Goal: Task Accomplishment & Management: Manage account settings

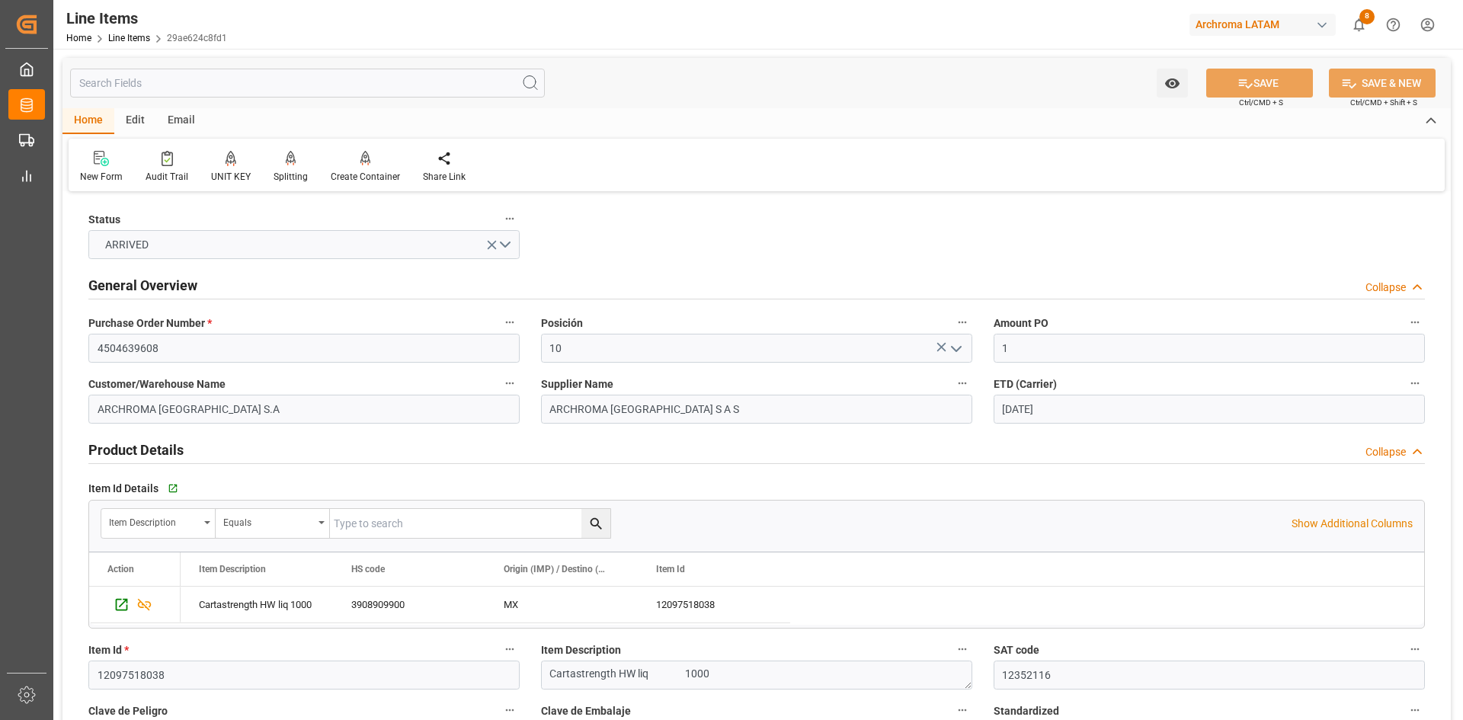
scroll to position [229, 0]
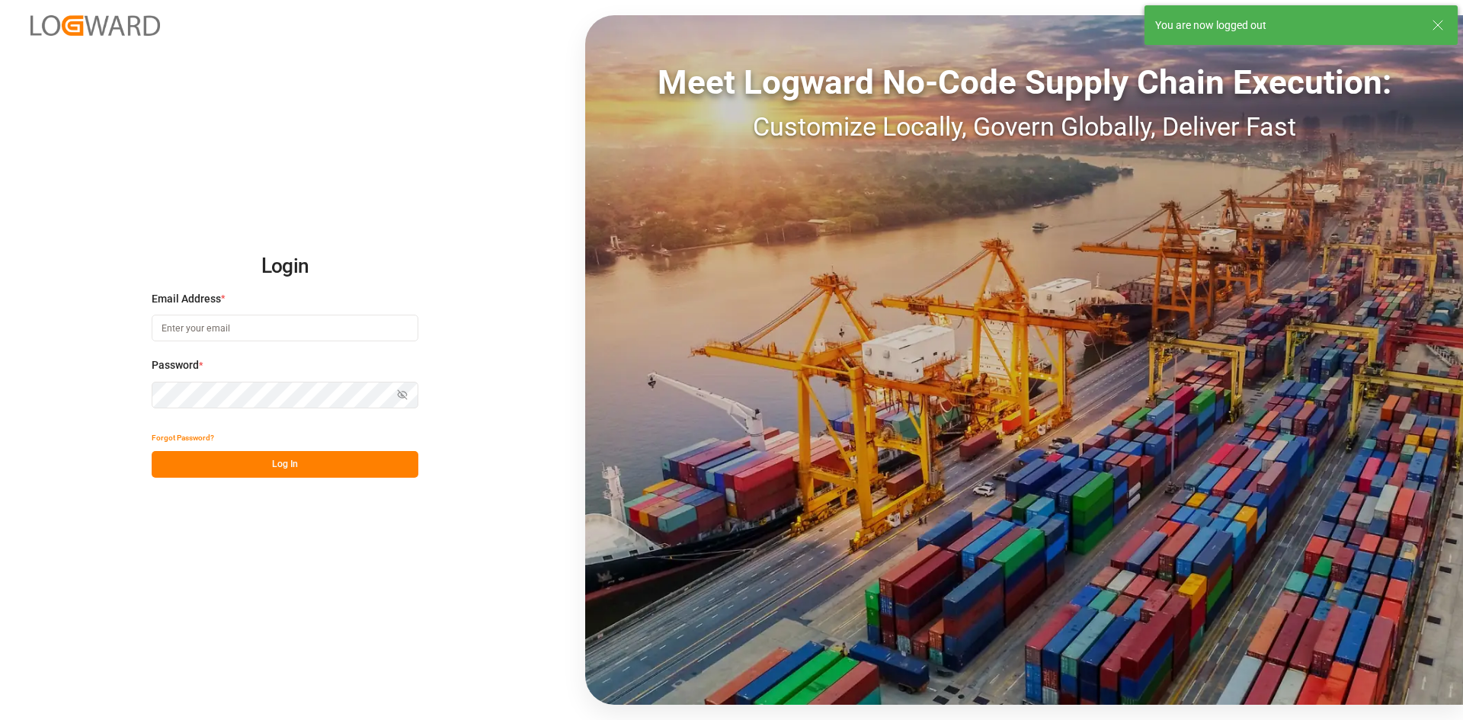
type input "dalia.gutierrez@leschaco.com"
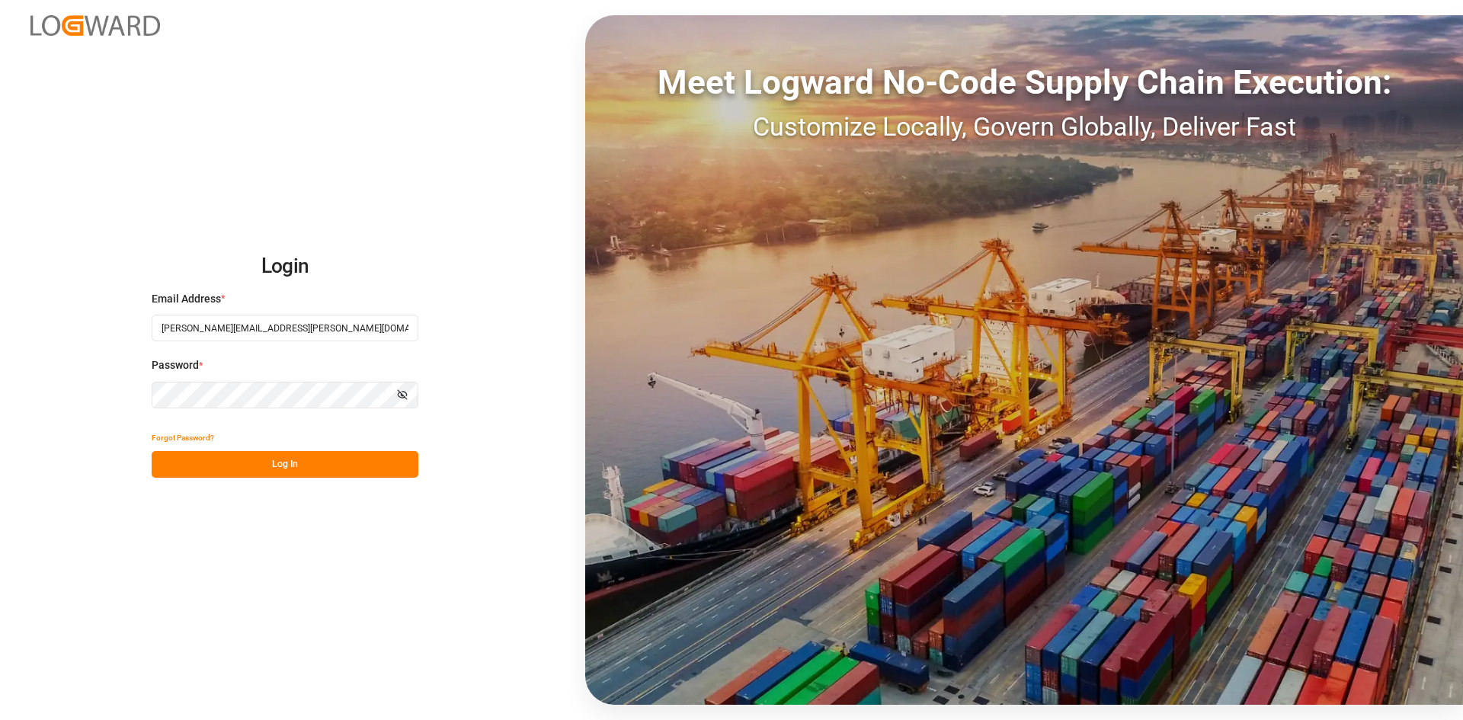
click at [318, 463] on button "Log In" at bounding box center [285, 464] width 267 height 27
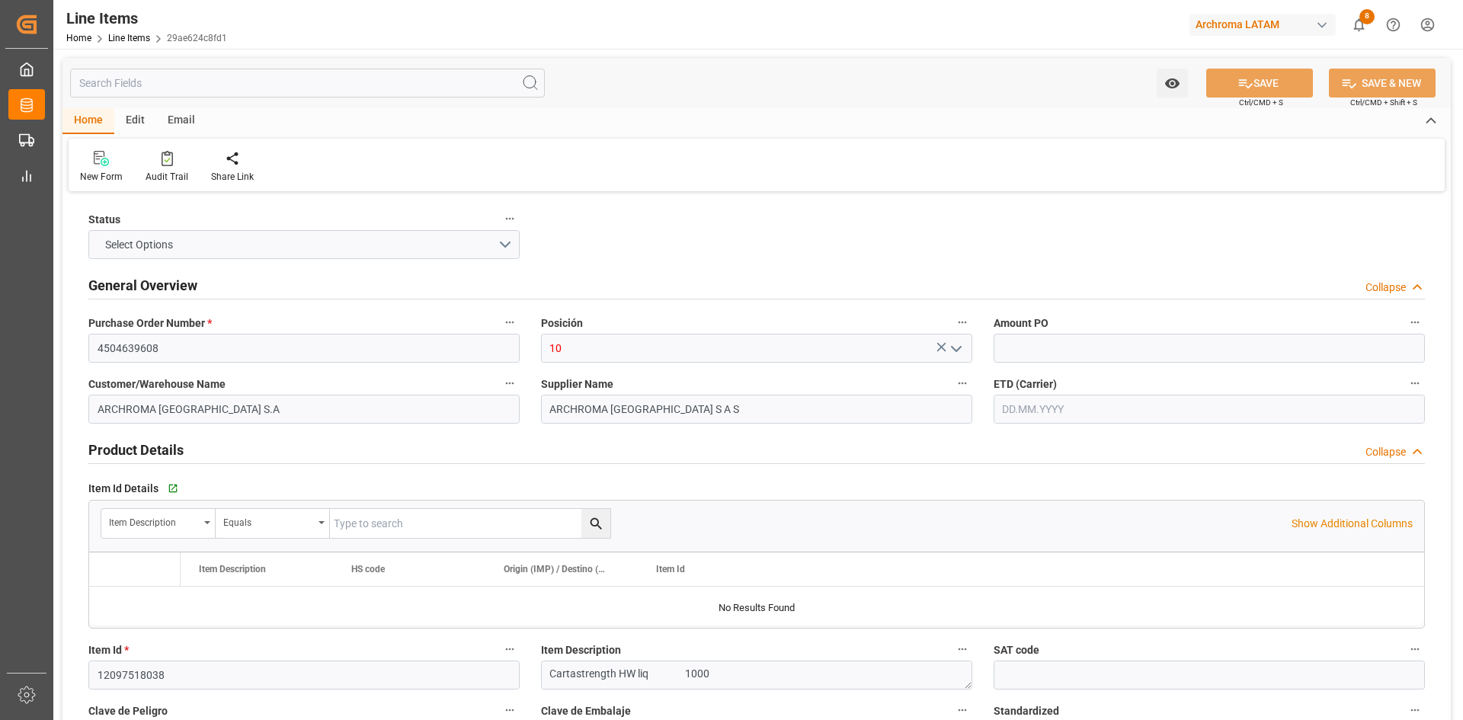
type input "1"
type input "12352116"
type input "18"
type input "18000"
type input "19098"
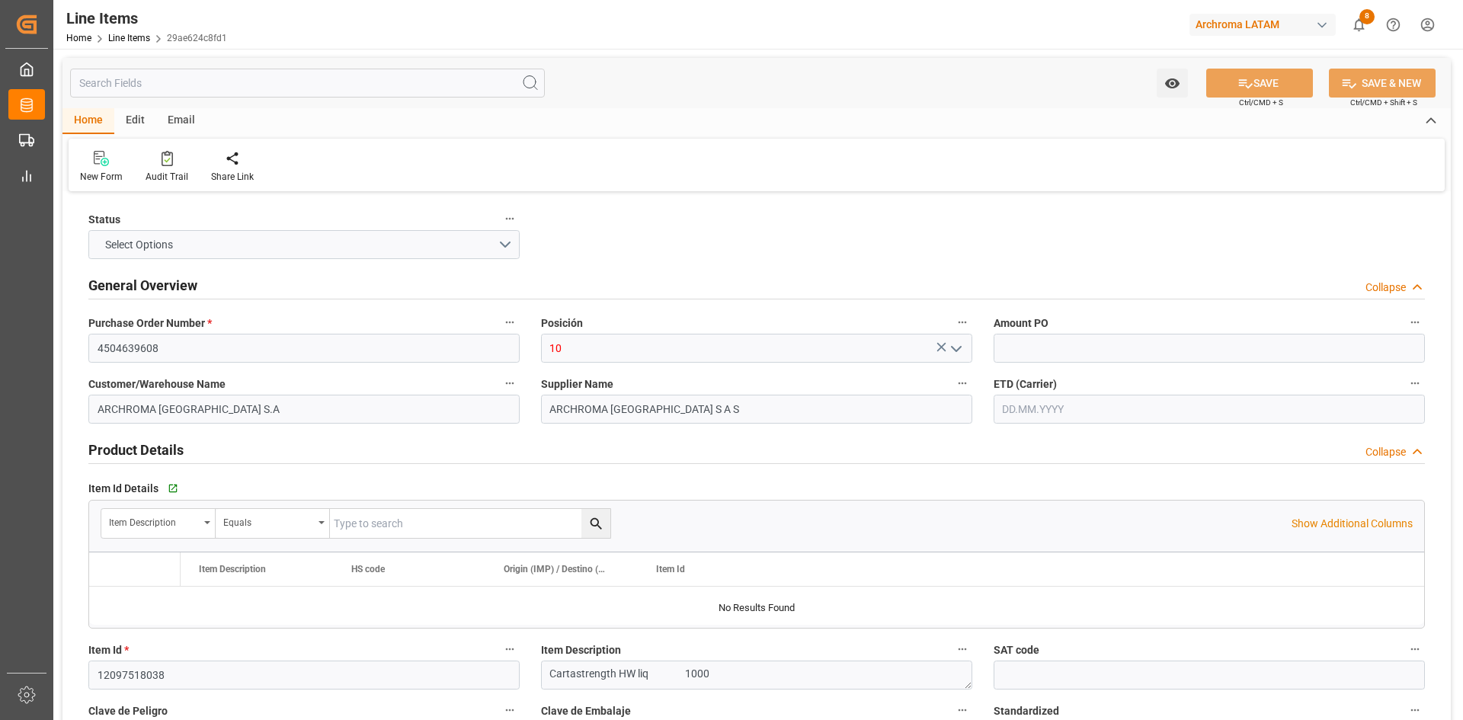
type input "17640"
type input "3908909900"
type input "09.09.2025"
type input "[DATE]"
type input "30.09.2025 09:14"
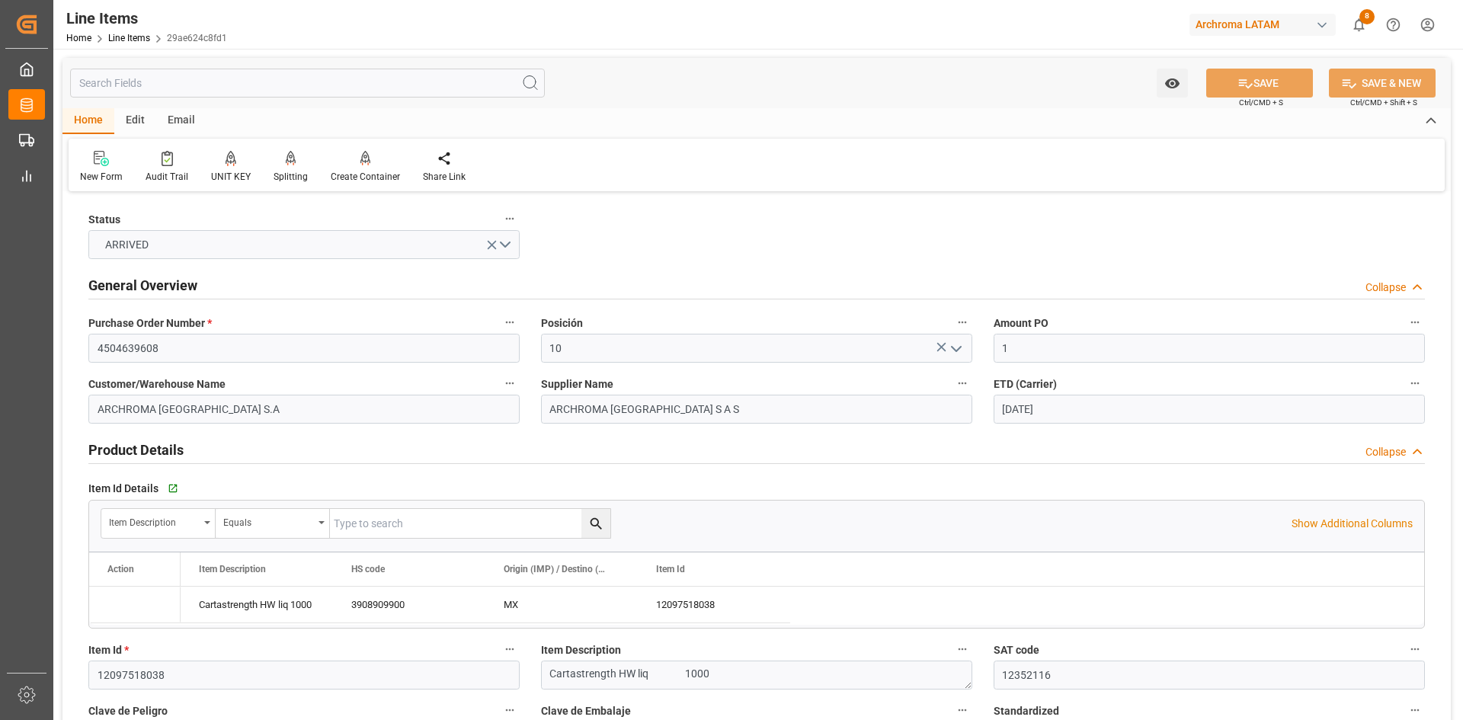
type input "10.07.2025 15:31"
type input "[DATE]"
type input "27.09.2025"
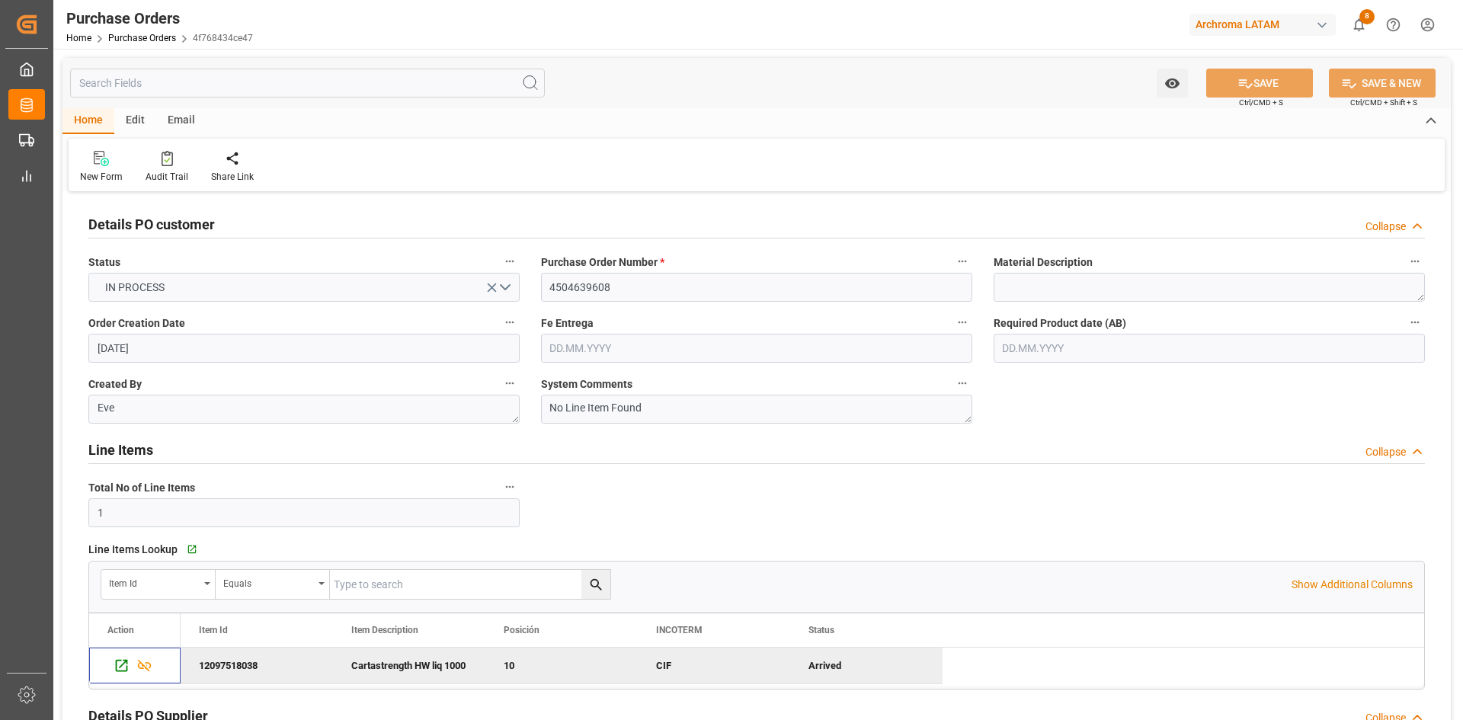
scroll to position [381, 0]
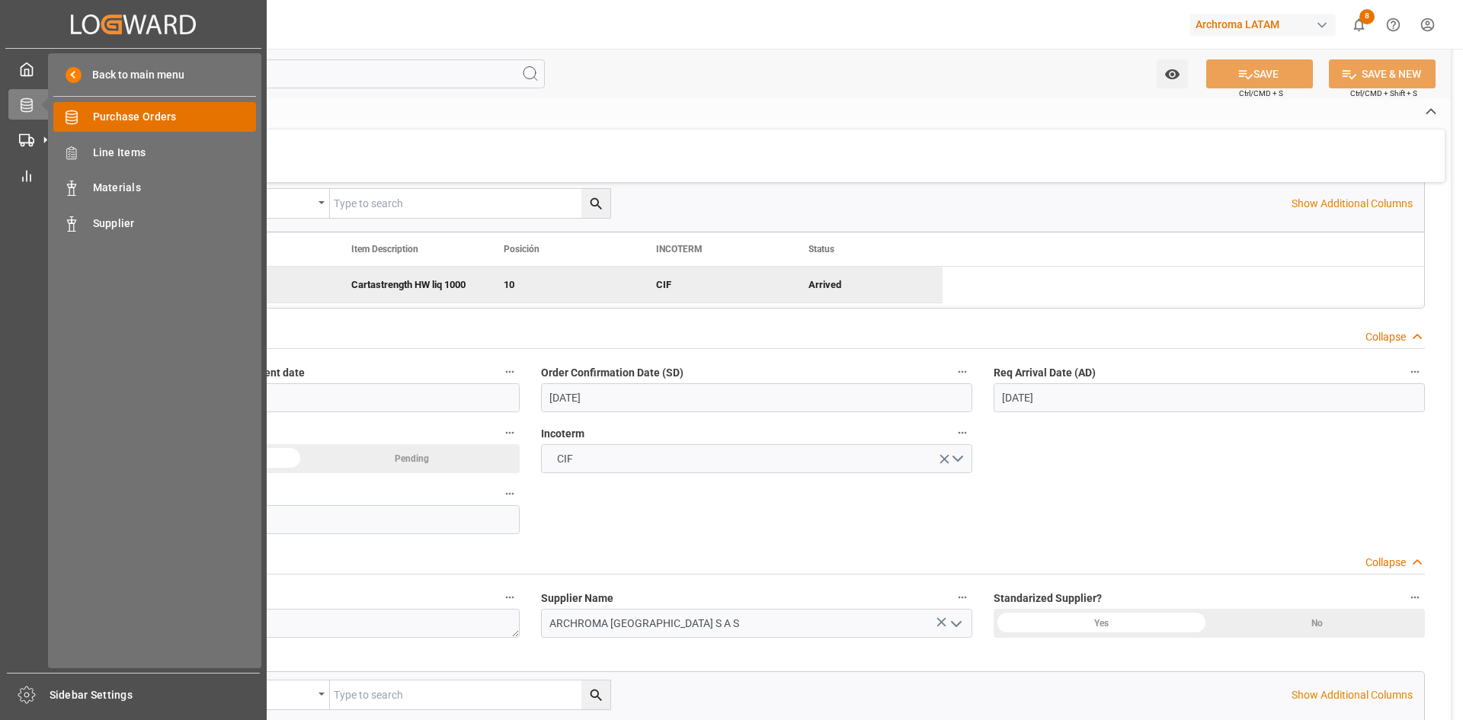
click at [128, 123] on span "Purchase Orders" at bounding box center [175, 117] width 164 height 16
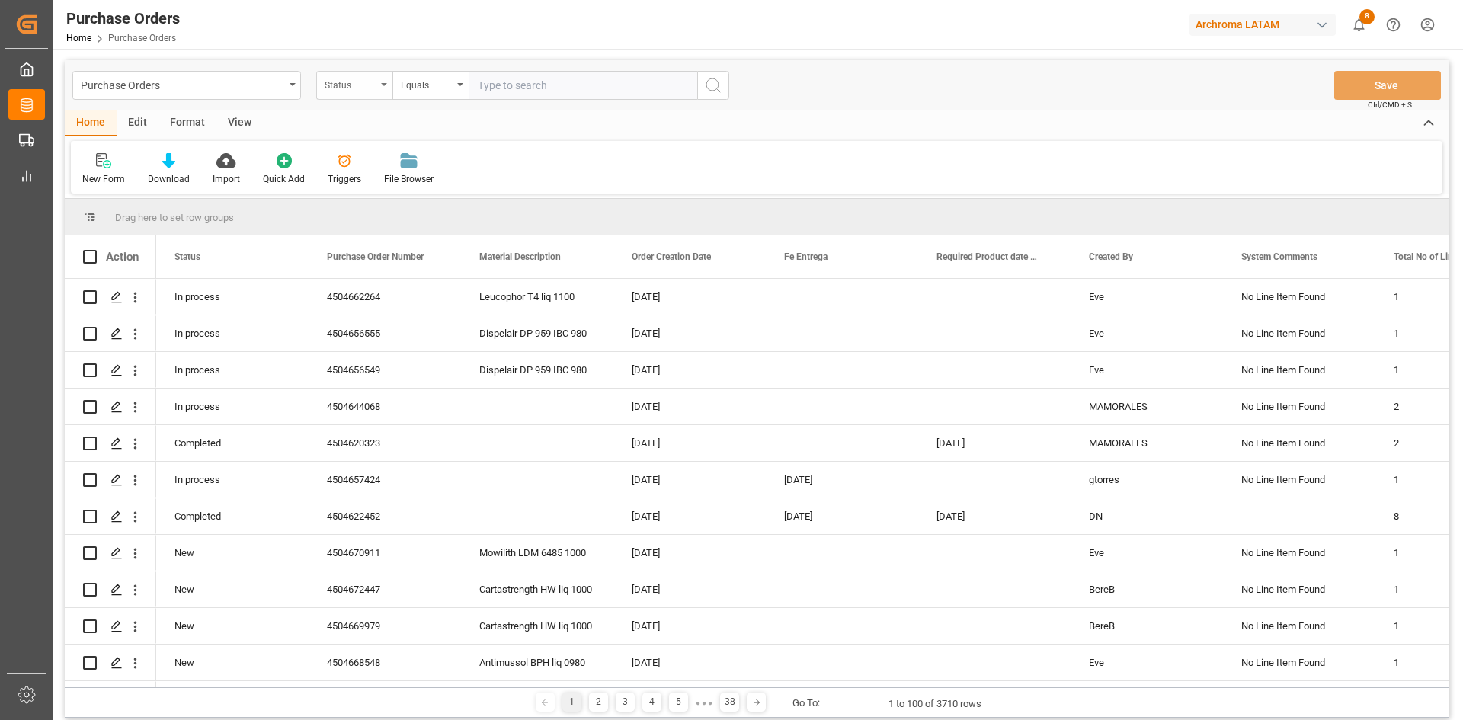
click at [385, 91] on div "Status" at bounding box center [354, 85] width 76 height 29
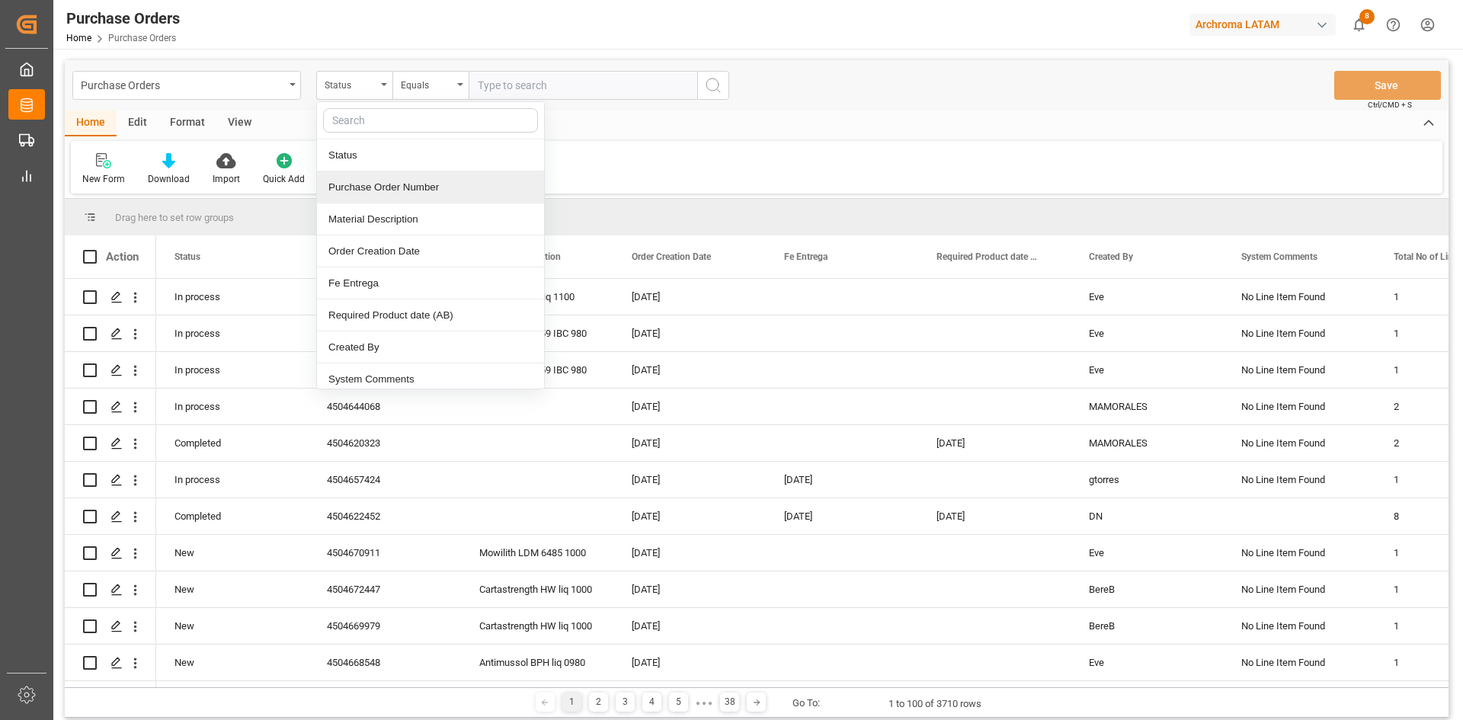
click at [391, 181] on div "Purchase Order Number" at bounding box center [430, 187] width 227 height 32
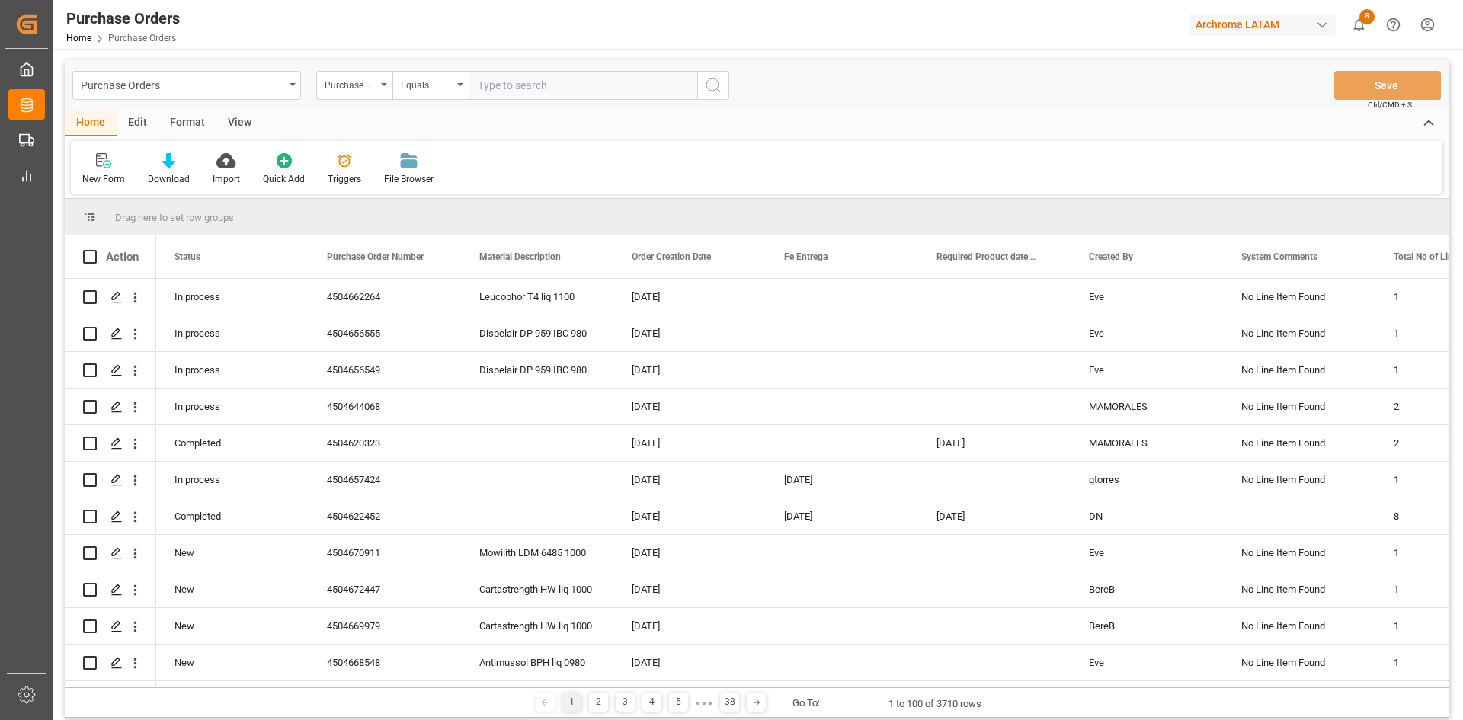
click at [492, 84] on input "text" at bounding box center [583, 85] width 229 height 29
paste input "4504649941"
type input "4504649941"
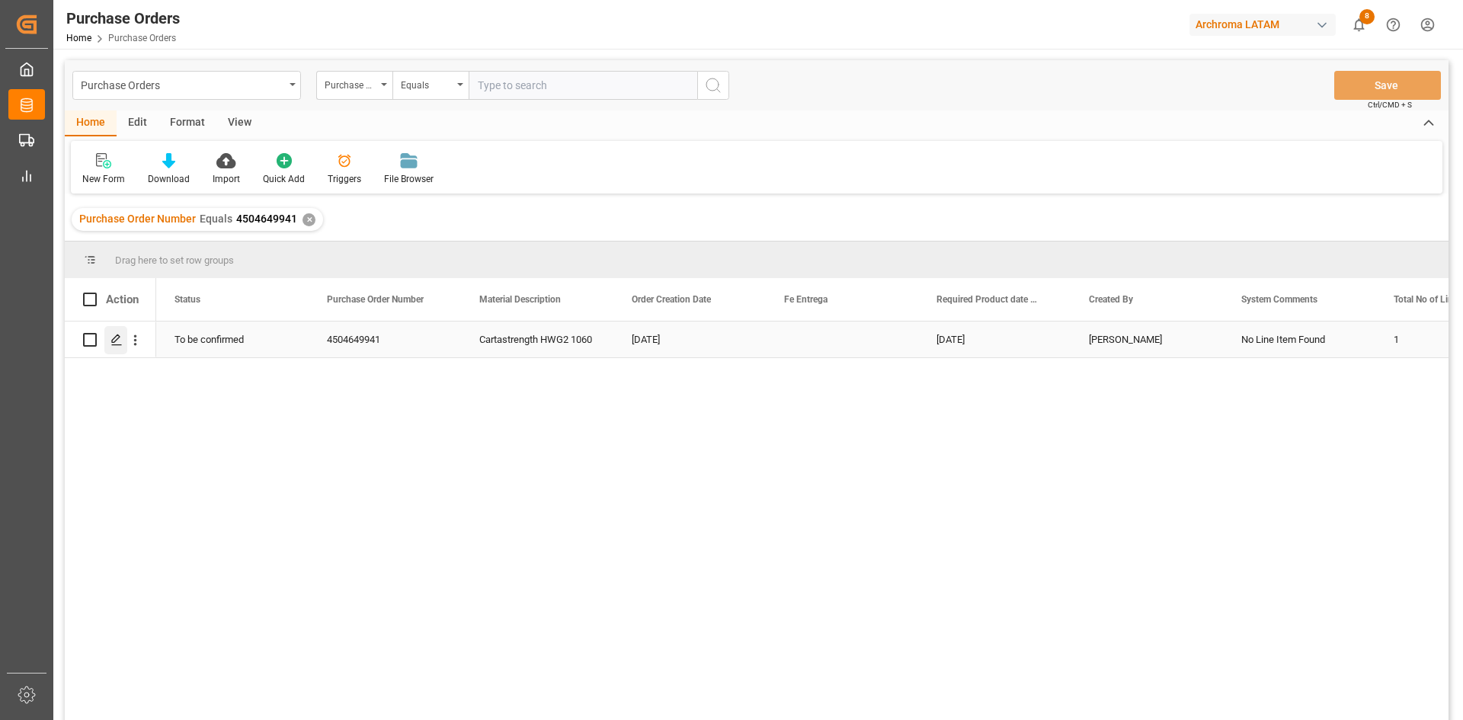
click at [113, 344] on icon "Press SPACE to select this row." at bounding box center [116, 340] width 12 height 12
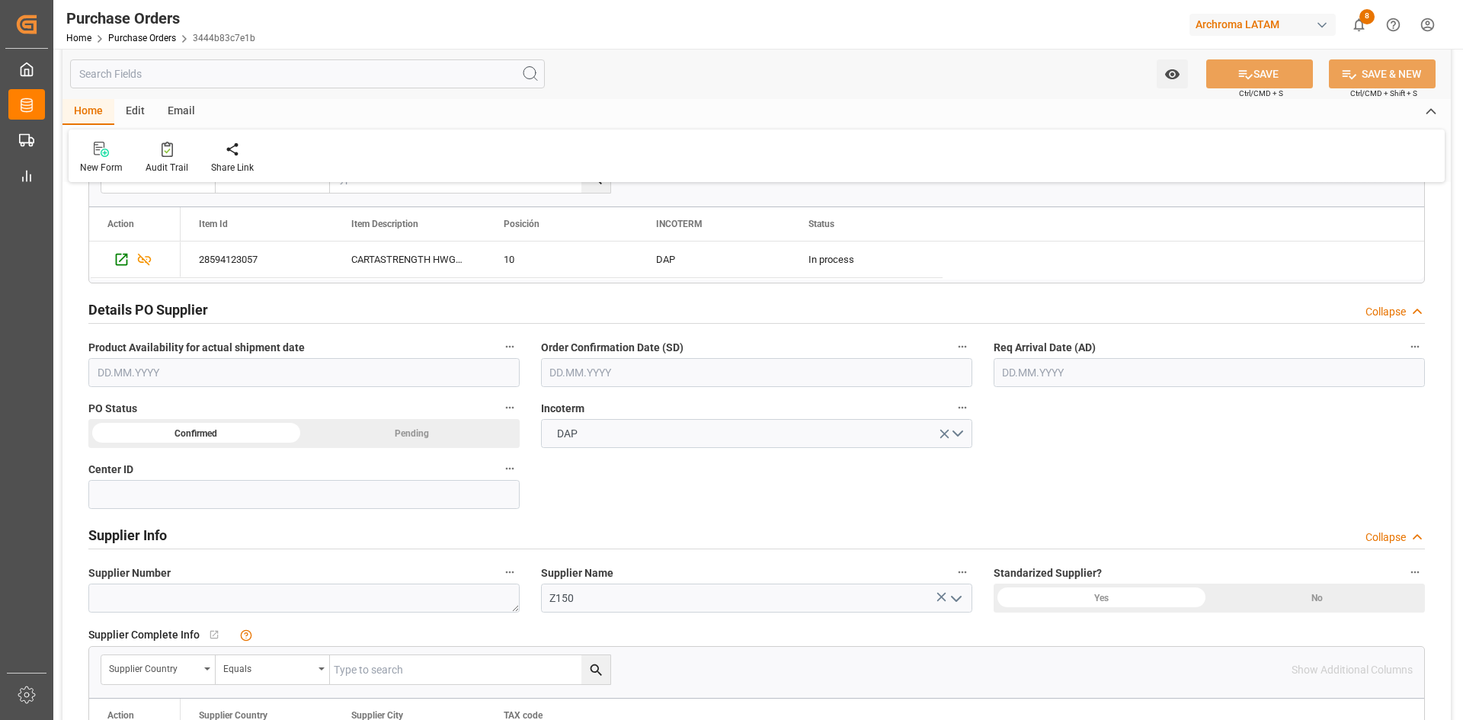
scroll to position [457, 0]
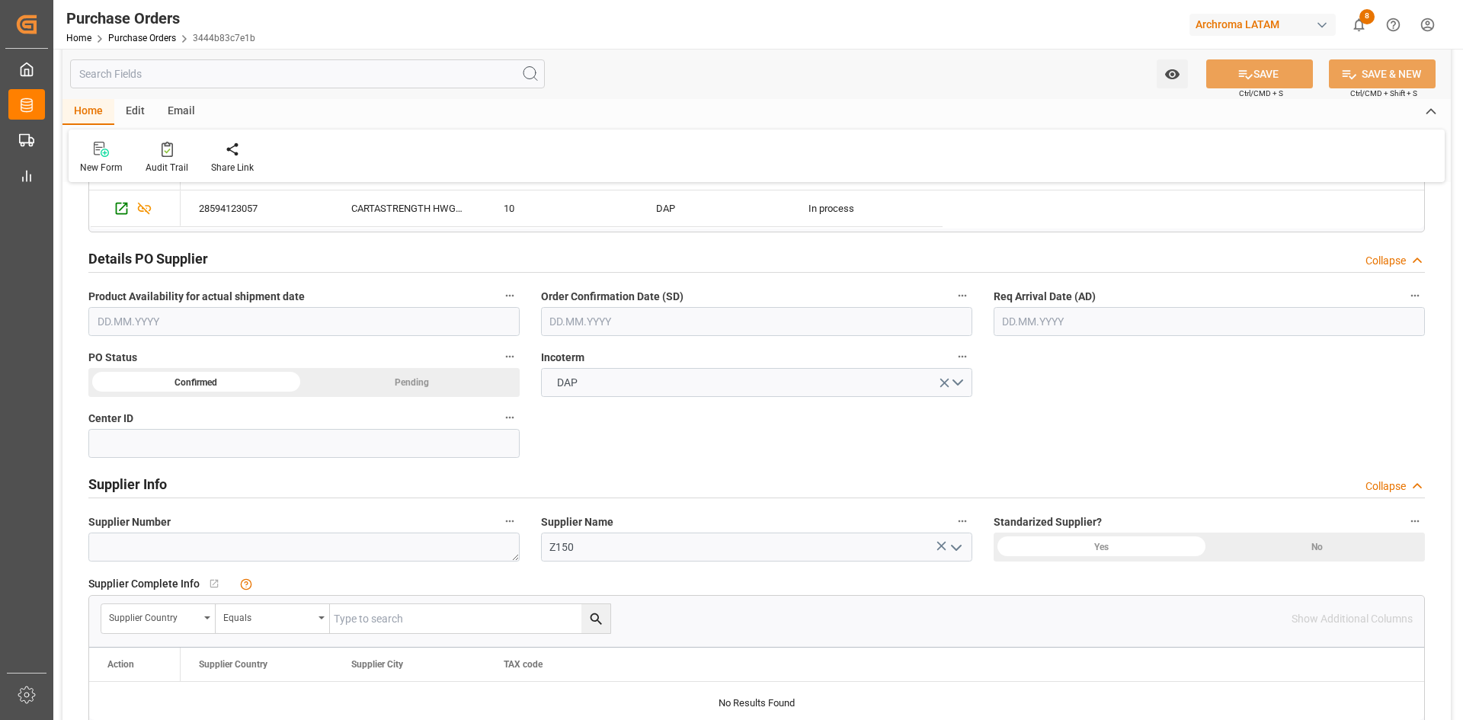
click at [1089, 318] on input "text" at bounding box center [1208, 321] width 431 height 29
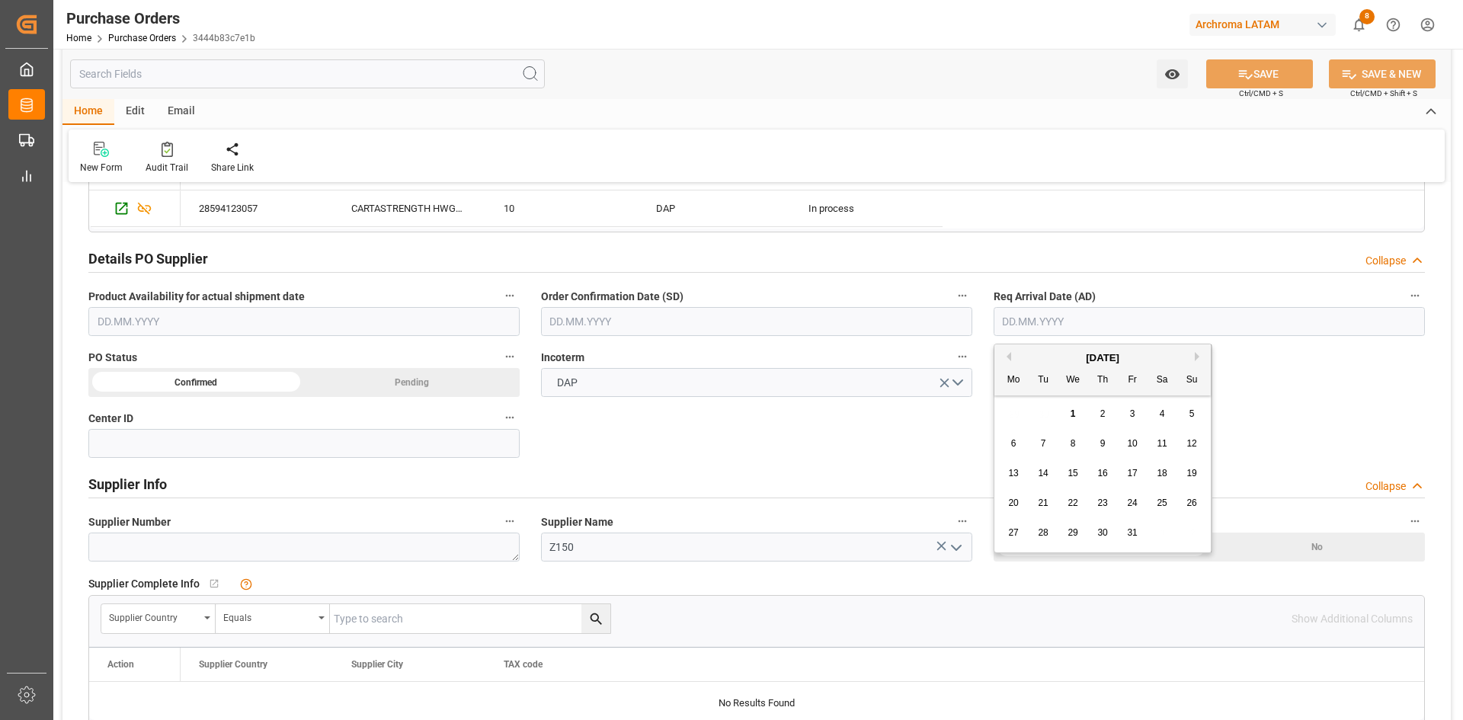
click at [1045, 357] on div "[DATE]" at bounding box center [1102, 357] width 216 height 15
click at [1006, 352] on button "Previous Month" at bounding box center [1006, 356] width 9 height 9
click at [1051, 505] on div "23" at bounding box center [1043, 503] width 19 height 18
type input "23.09.2025"
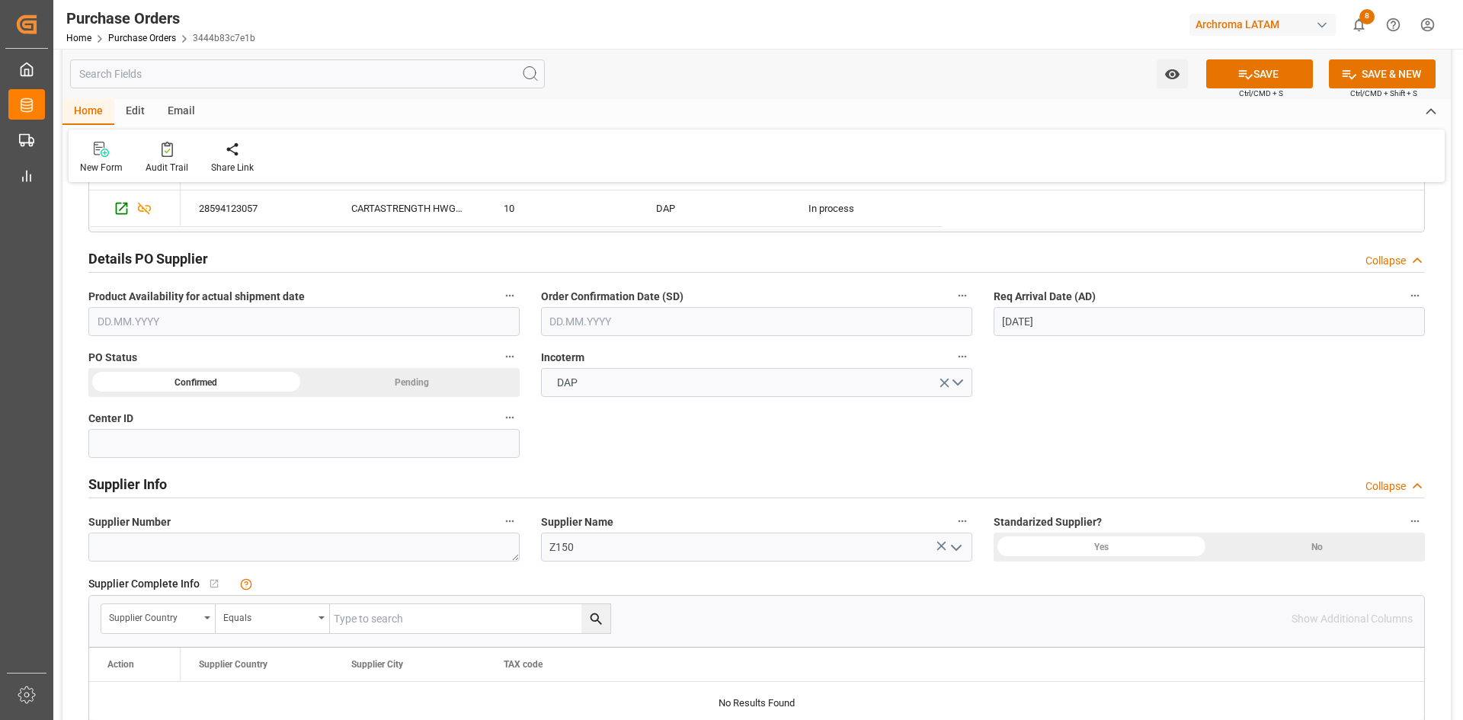
click at [659, 320] on input "text" at bounding box center [756, 321] width 431 height 29
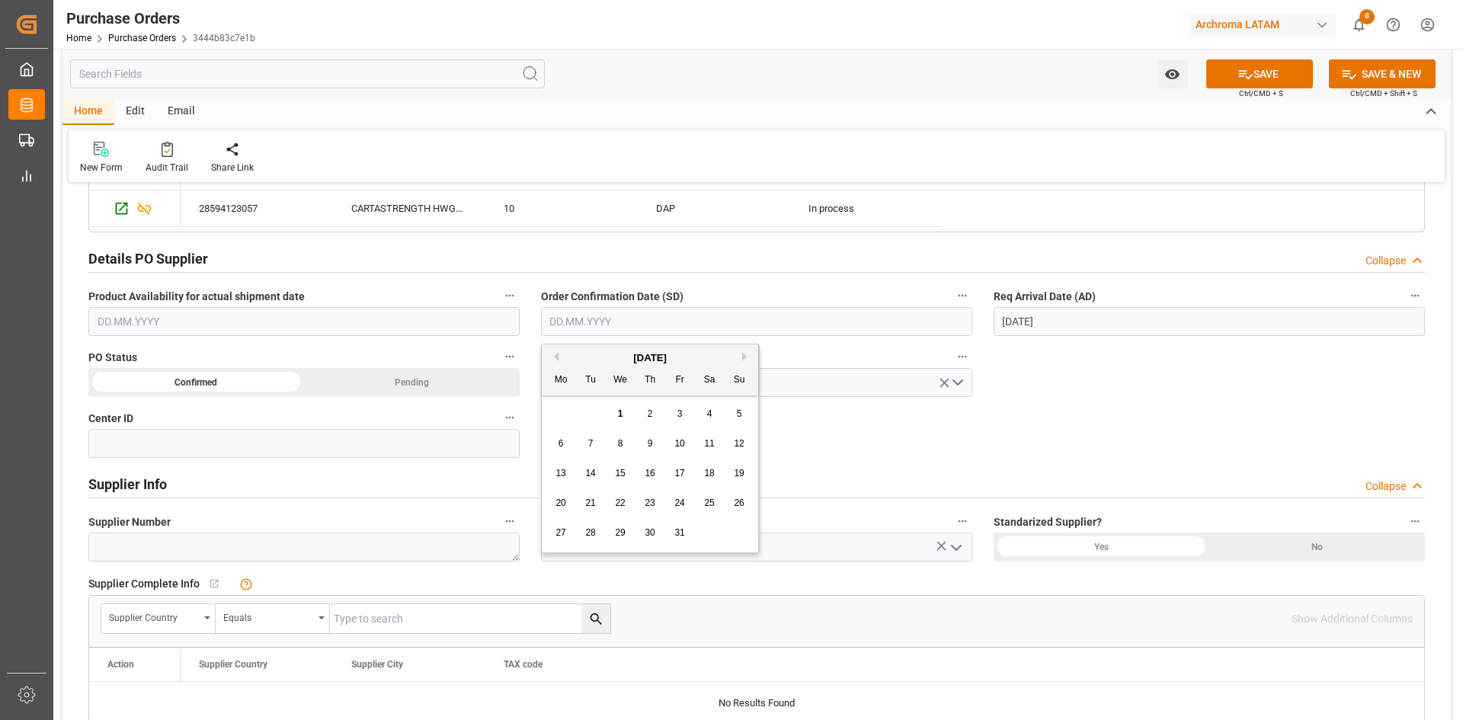
click at [596, 357] on div "[DATE]" at bounding box center [650, 357] width 216 height 15
click at [558, 359] on button "Previous Month" at bounding box center [553, 356] width 9 height 9
click at [686, 473] on div "19" at bounding box center [679, 474] width 19 height 18
type input "[DATE]"
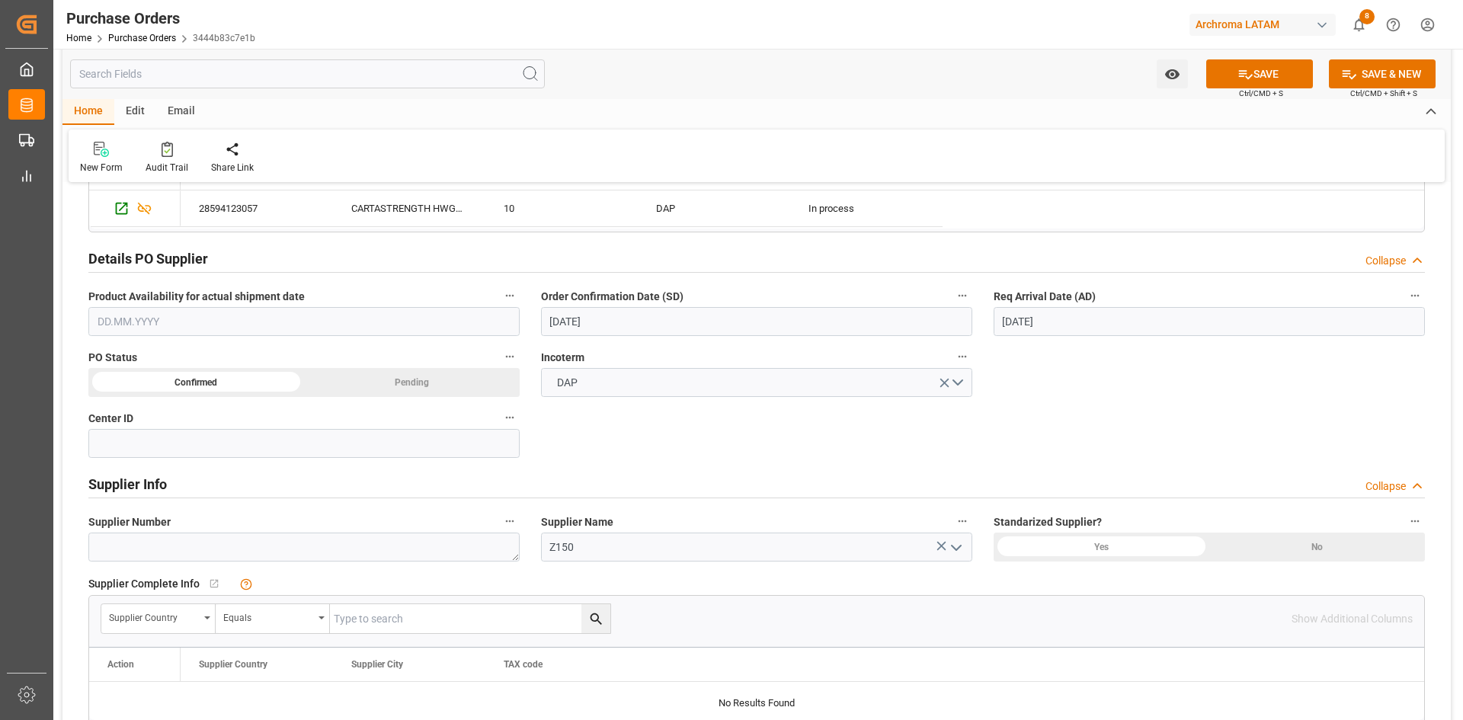
click at [267, 379] on div "Confirmed" at bounding box center [196, 382] width 216 height 29
click at [414, 451] on input at bounding box center [303, 443] width 431 height 29
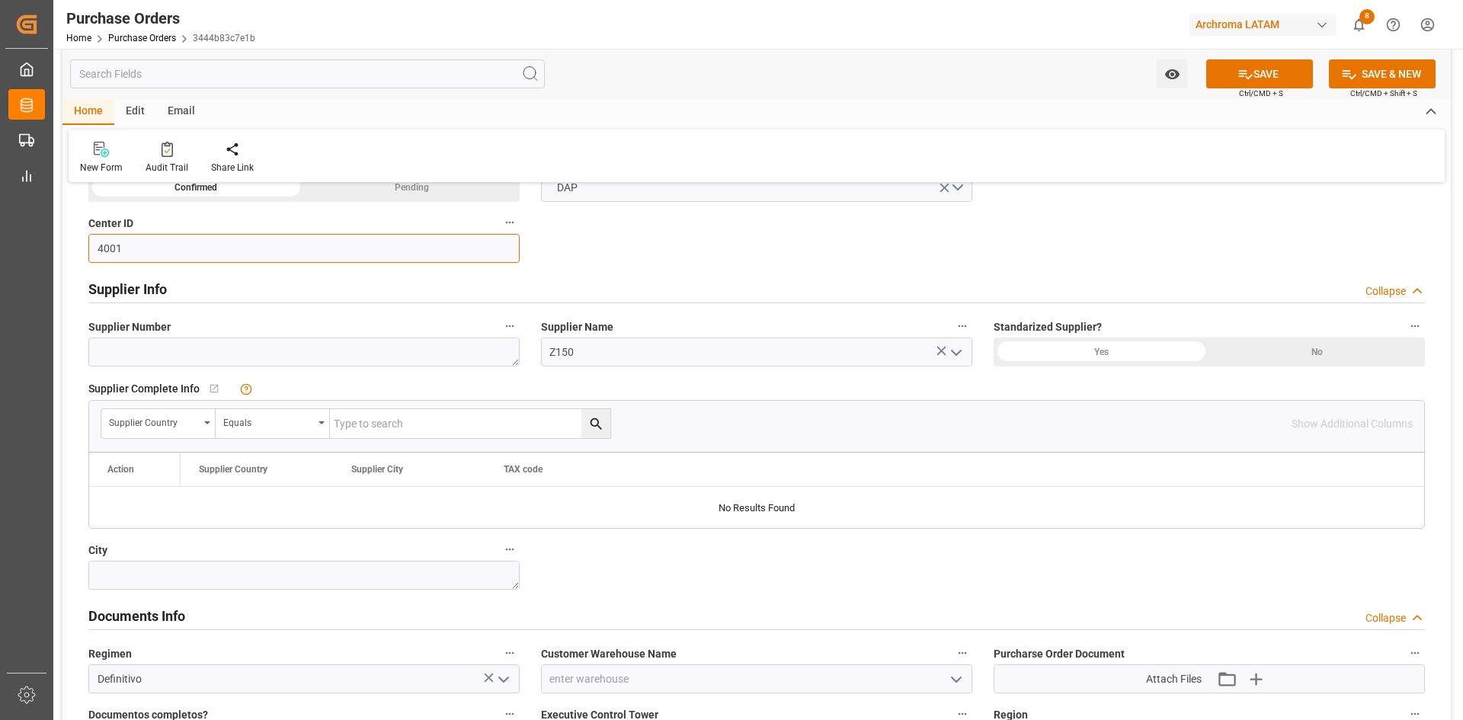
scroll to position [762, 0]
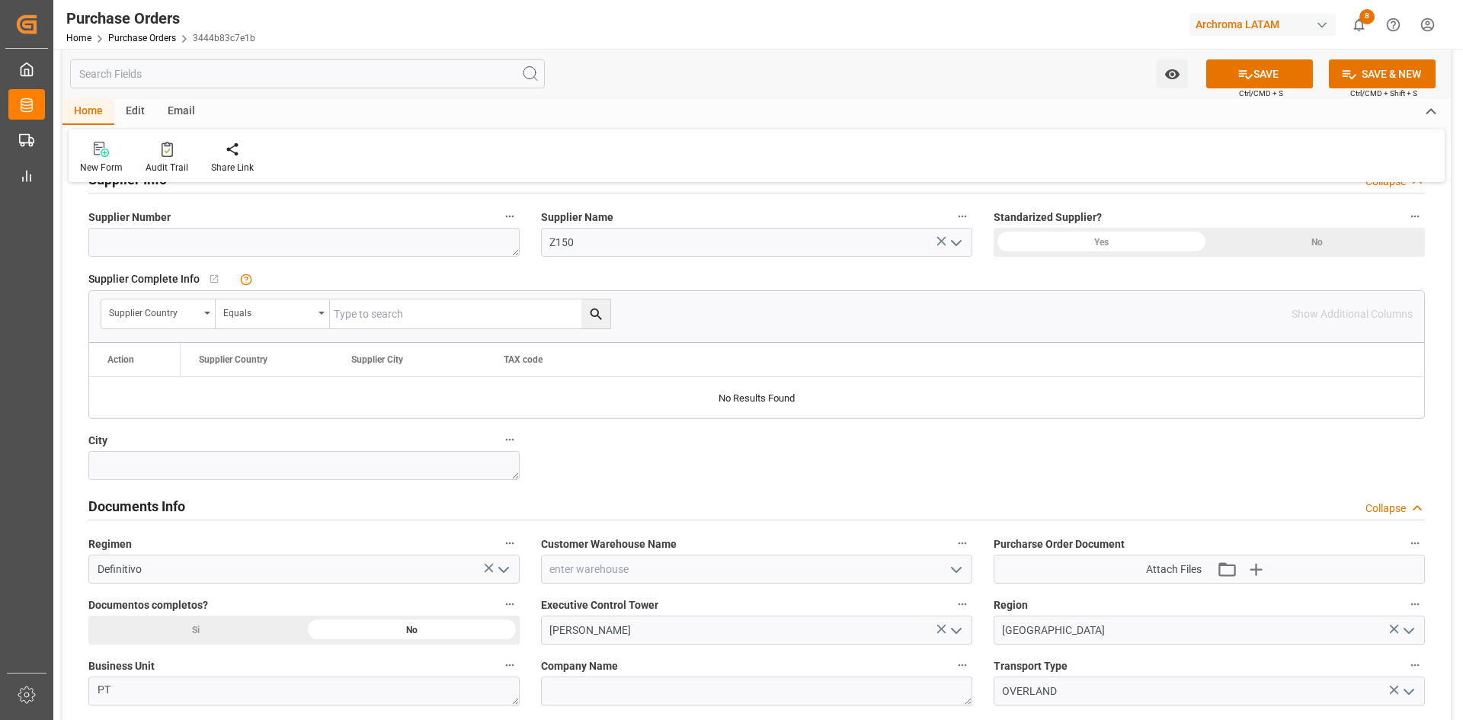
type input "4001"
click at [947, 243] on icon "open menu" at bounding box center [956, 243] width 18 height 18
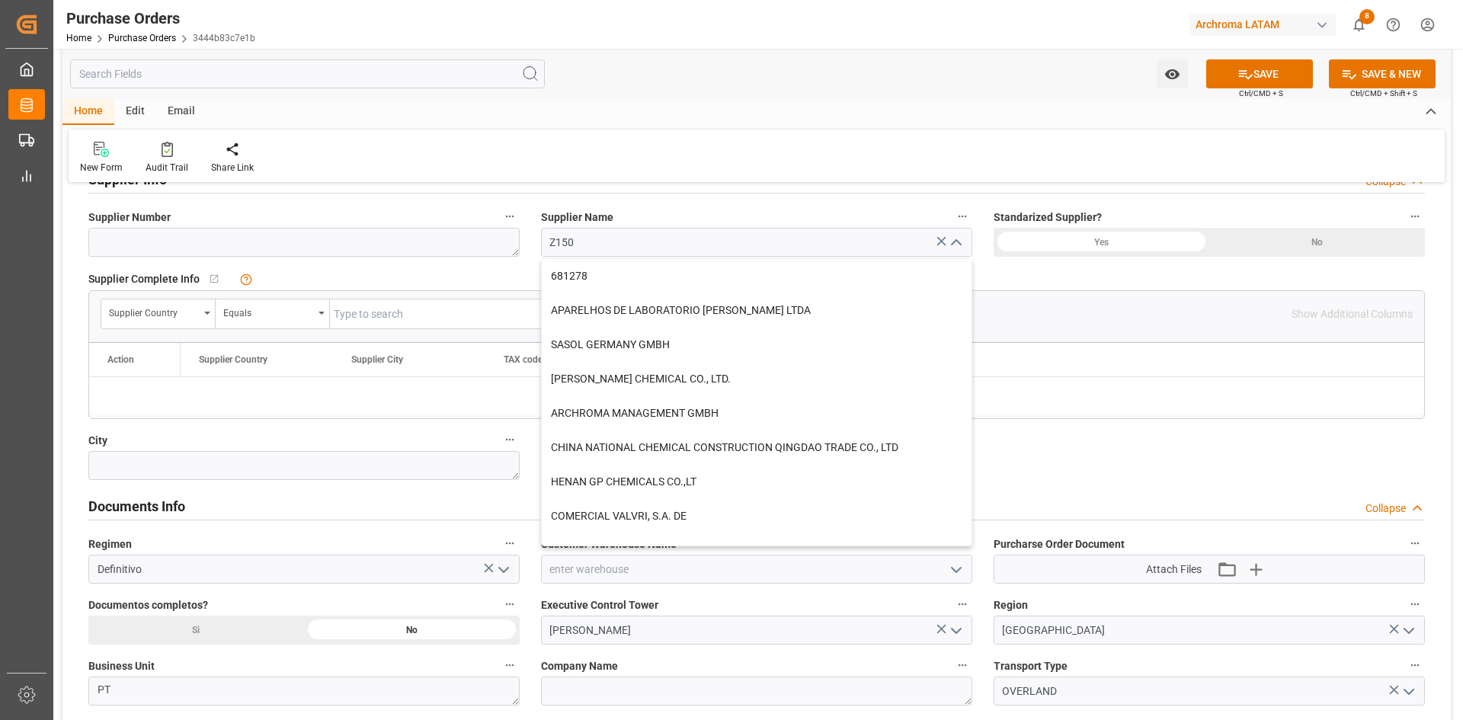
click at [941, 238] on icon at bounding box center [941, 241] width 16 height 16
click at [810, 241] on input at bounding box center [756, 242] width 431 height 29
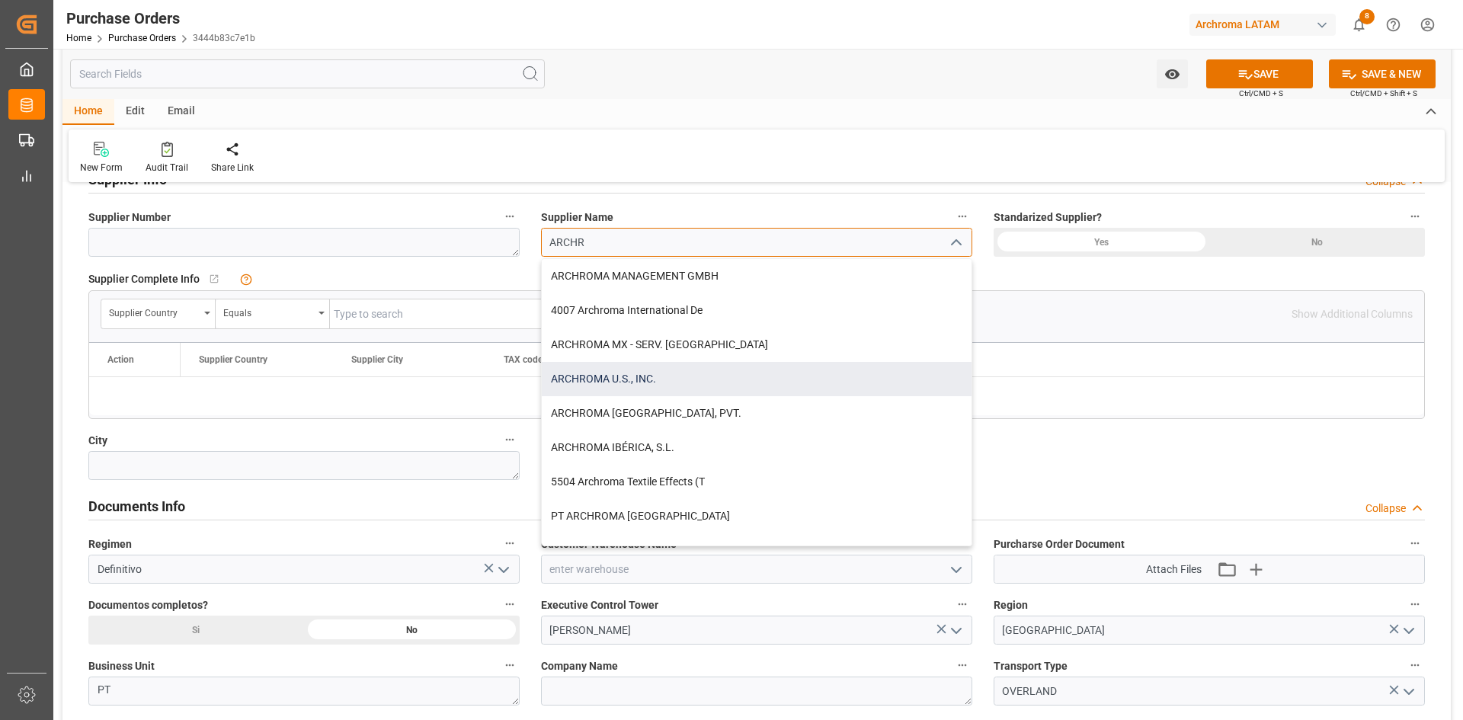
click at [679, 368] on div "ARCHROMA U.S., INC." at bounding box center [757, 379] width 430 height 34
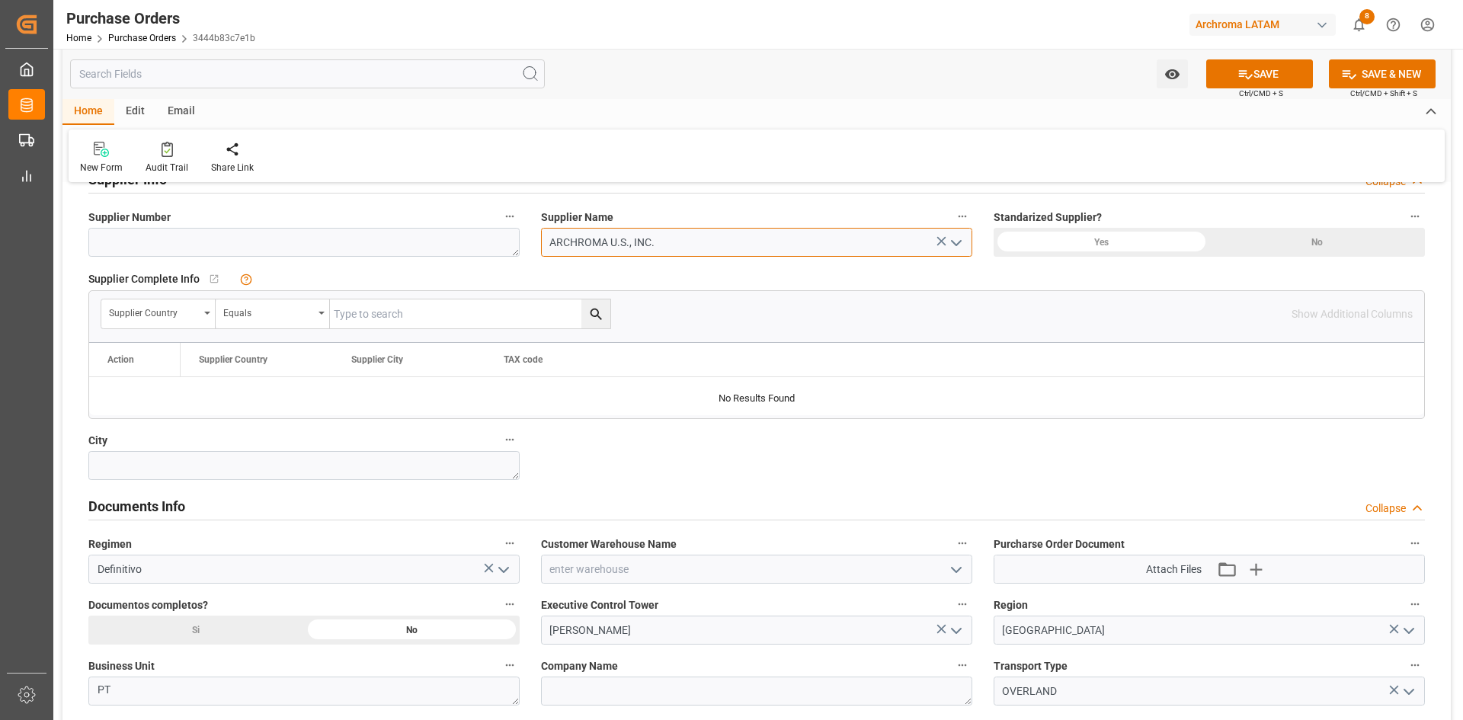
type input "ARCHROMA U.S., INC."
click at [1113, 245] on div "Yes" at bounding box center [1101, 242] width 216 height 29
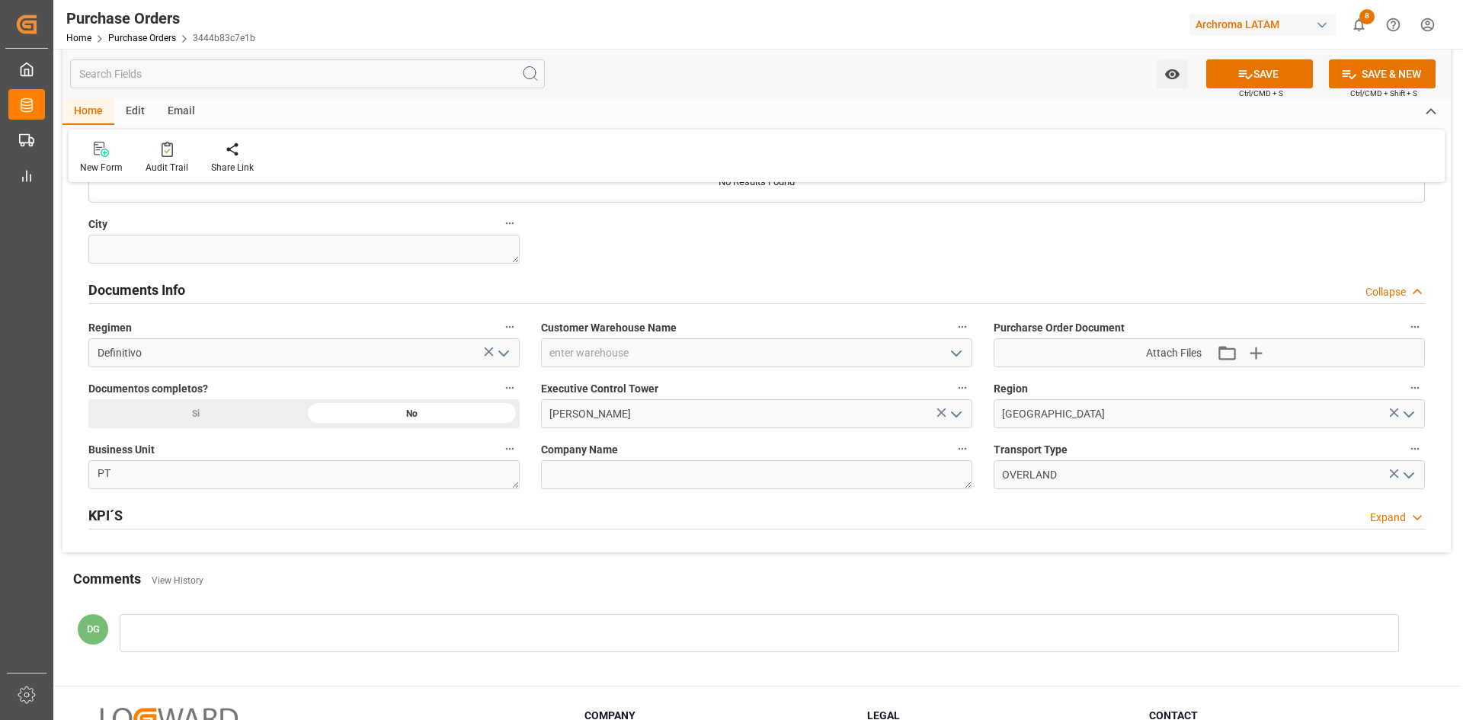
scroll to position [990, 0]
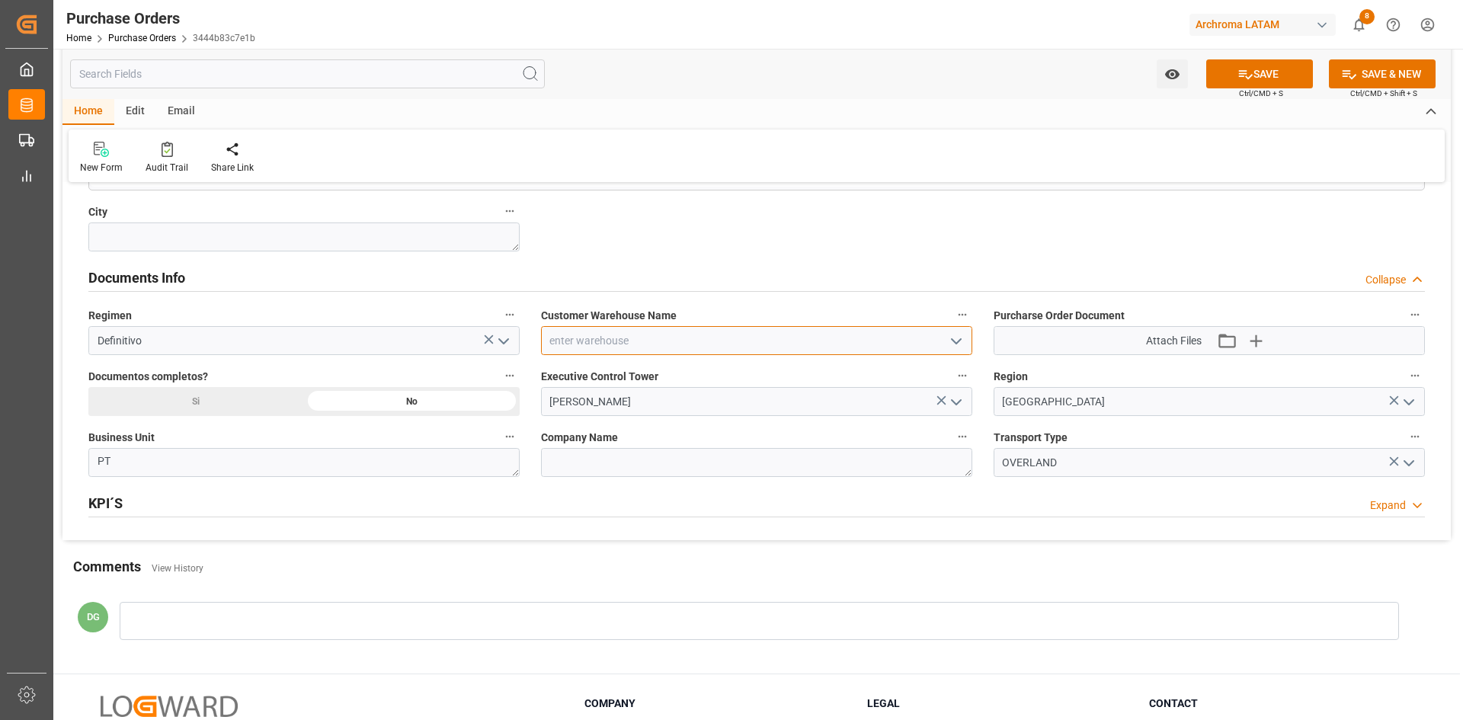
click at [709, 341] on input at bounding box center [756, 340] width 431 height 29
click at [955, 339] on icon "open menu" at bounding box center [956, 341] width 18 height 18
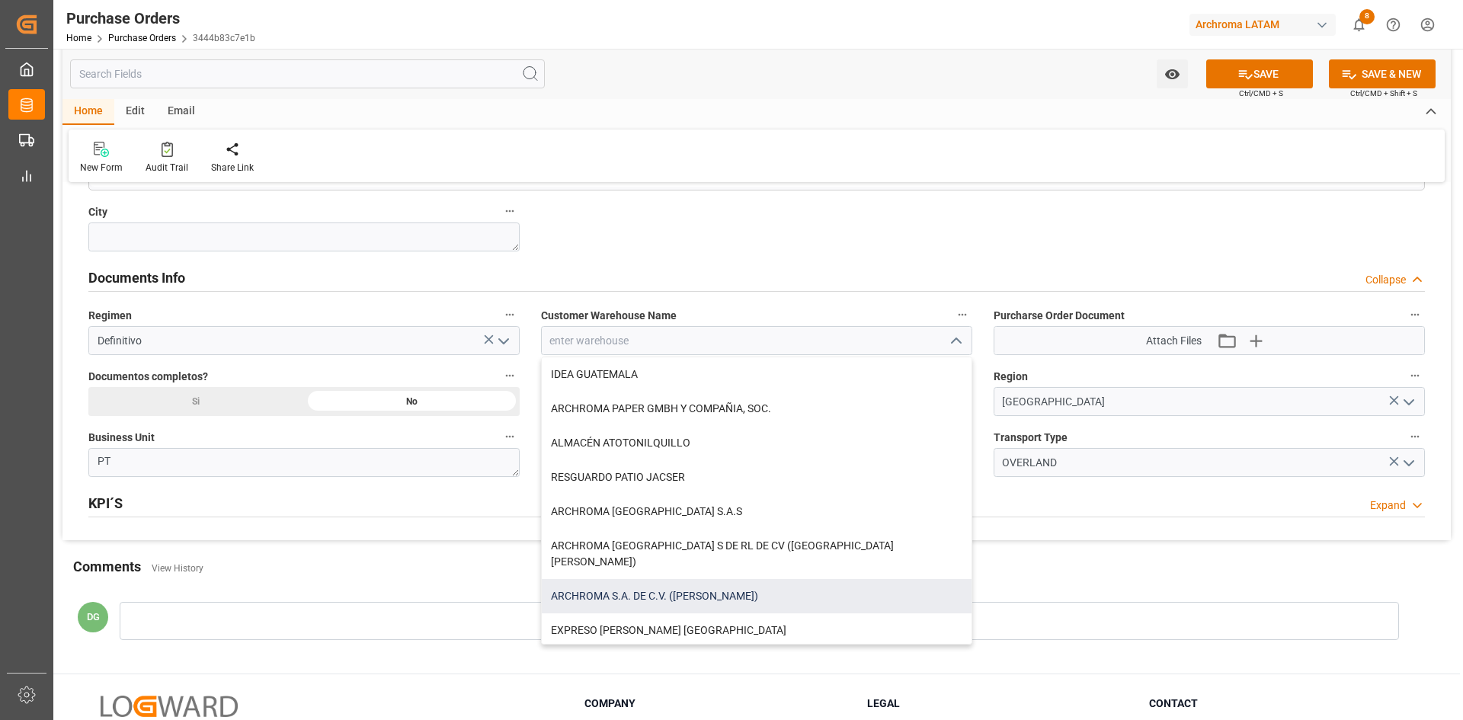
click at [733, 579] on div "ARCHROMA S.A. DE C.V. ([PERSON_NAME])" at bounding box center [757, 596] width 430 height 34
type input "ARCHROMA S.A. DE C.V. ([PERSON_NAME])"
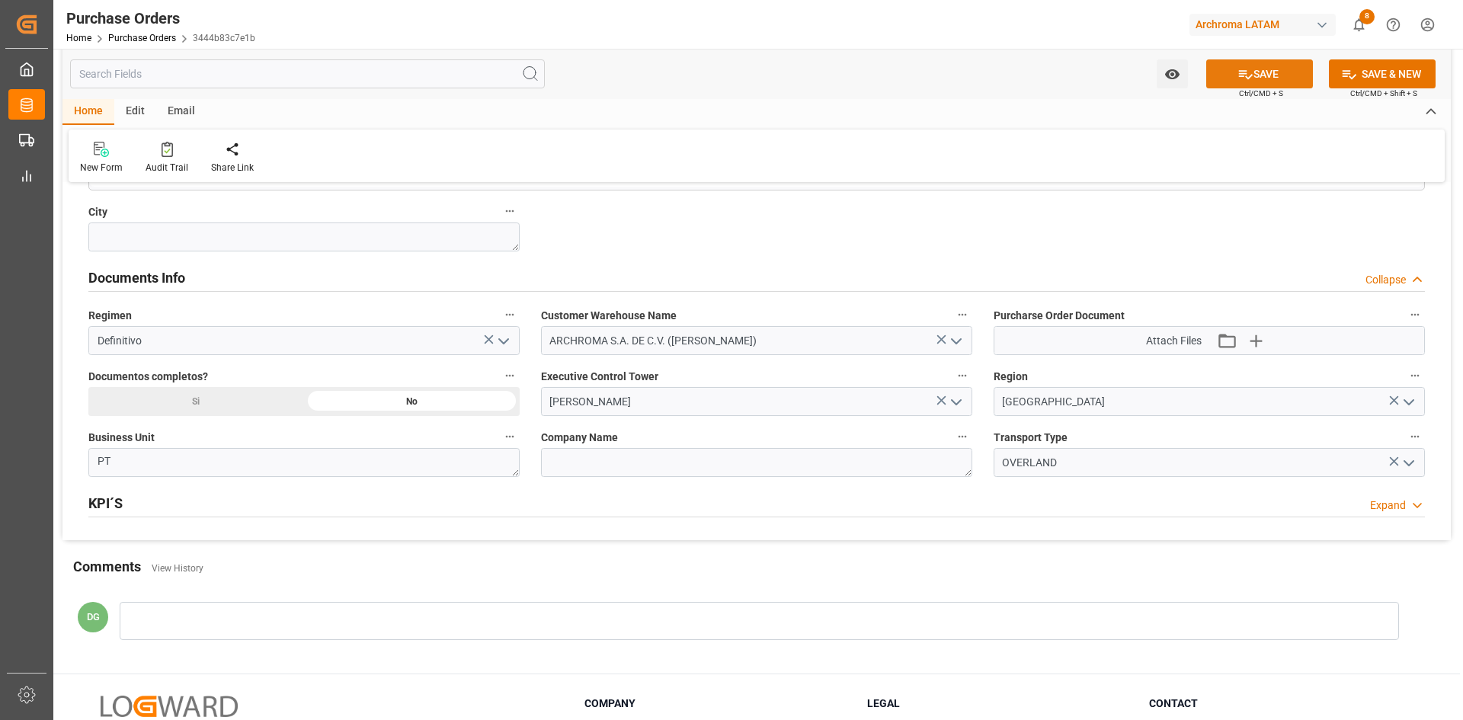
click at [1277, 69] on button "SAVE" at bounding box center [1259, 73] width 107 height 29
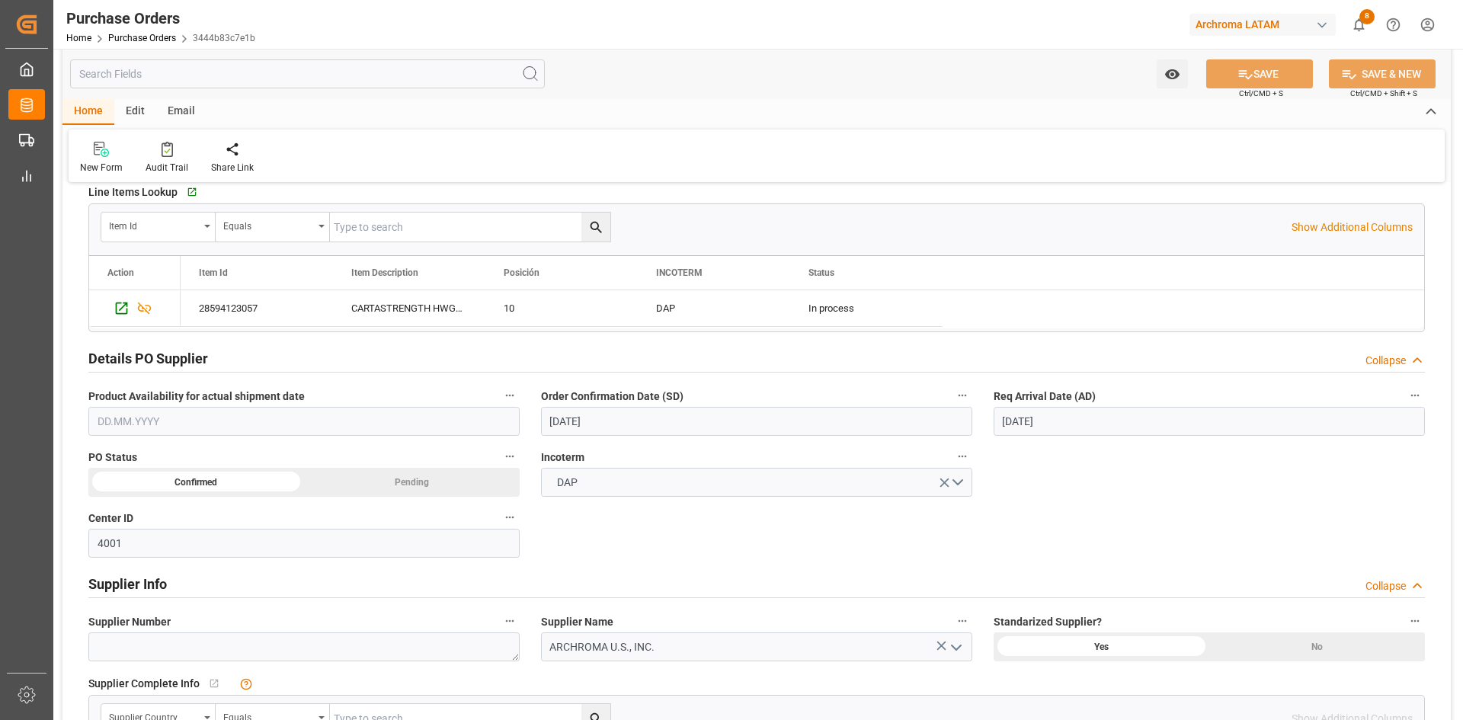
scroll to position [229, 0]
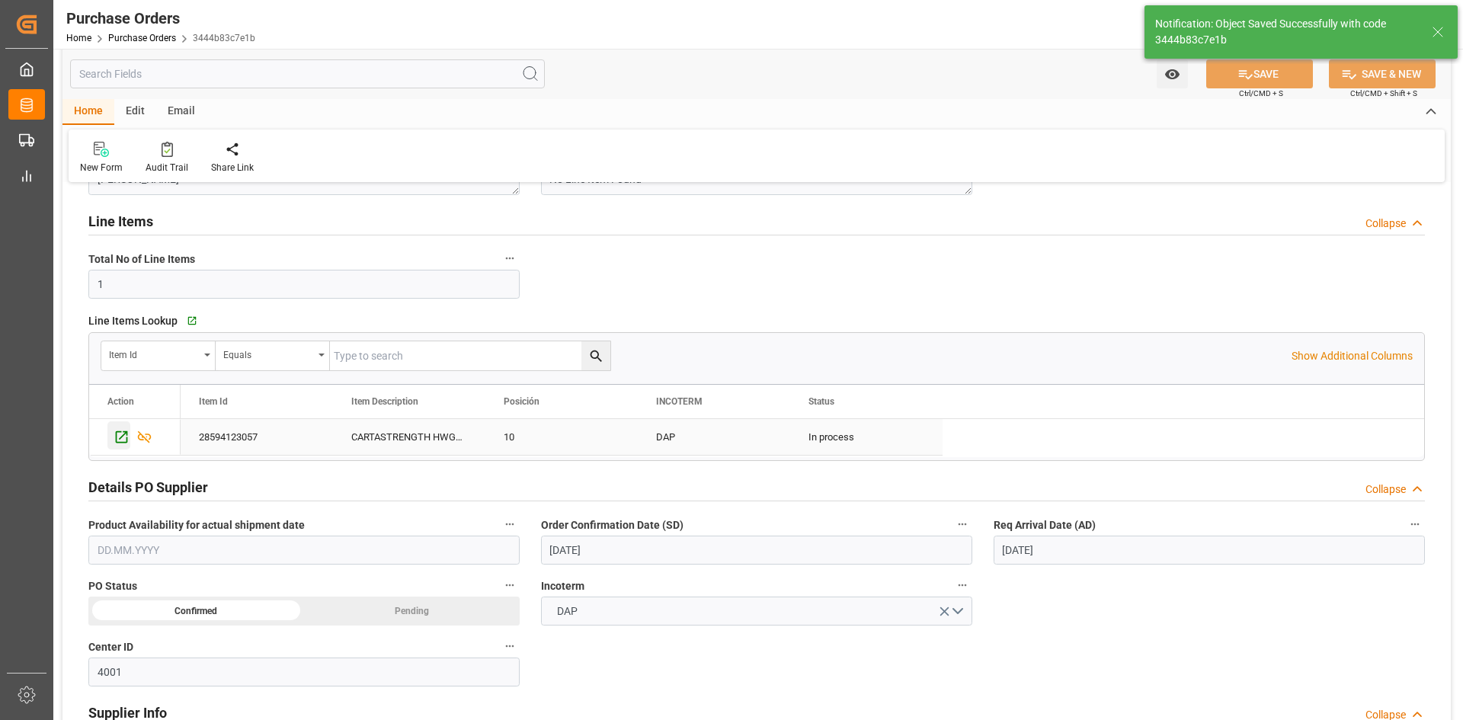
click at [113, 437] on div "Press SPACE to select this row." at bounding box center [118, 435] width 23 height 28
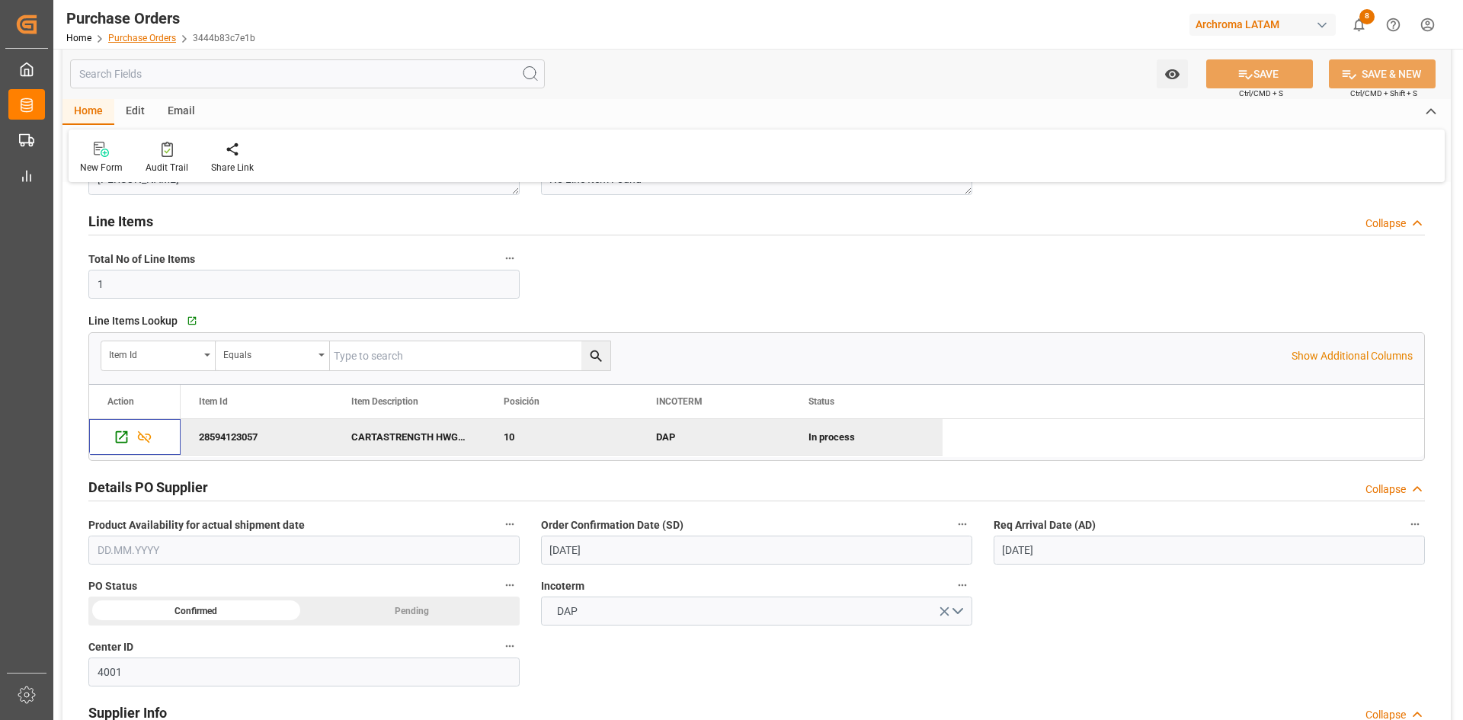
click at [120, 37] on link "Purchase Orders" at bounding box center [142, 38] width 68 height 11
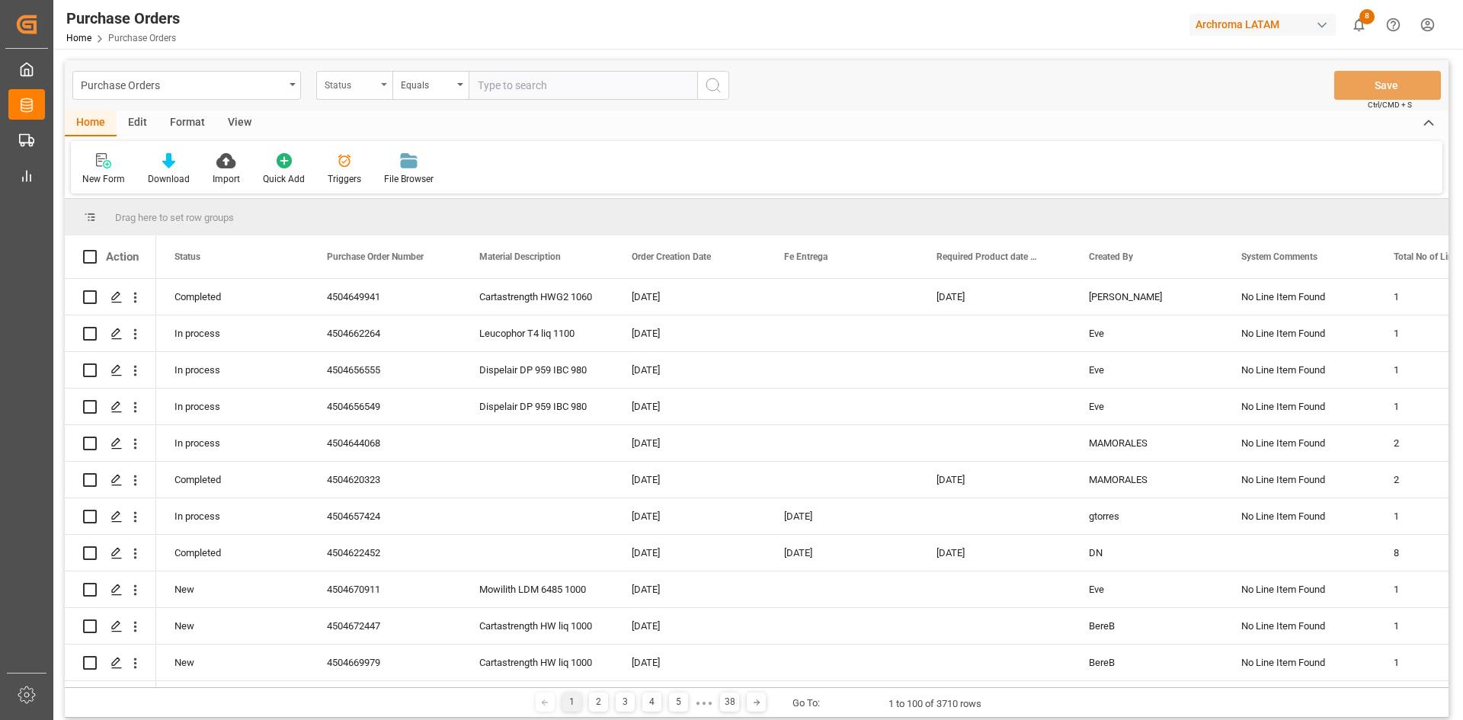
click at [363, 78] on div "Status" at bounding box center [351, 84] width 52 height 18
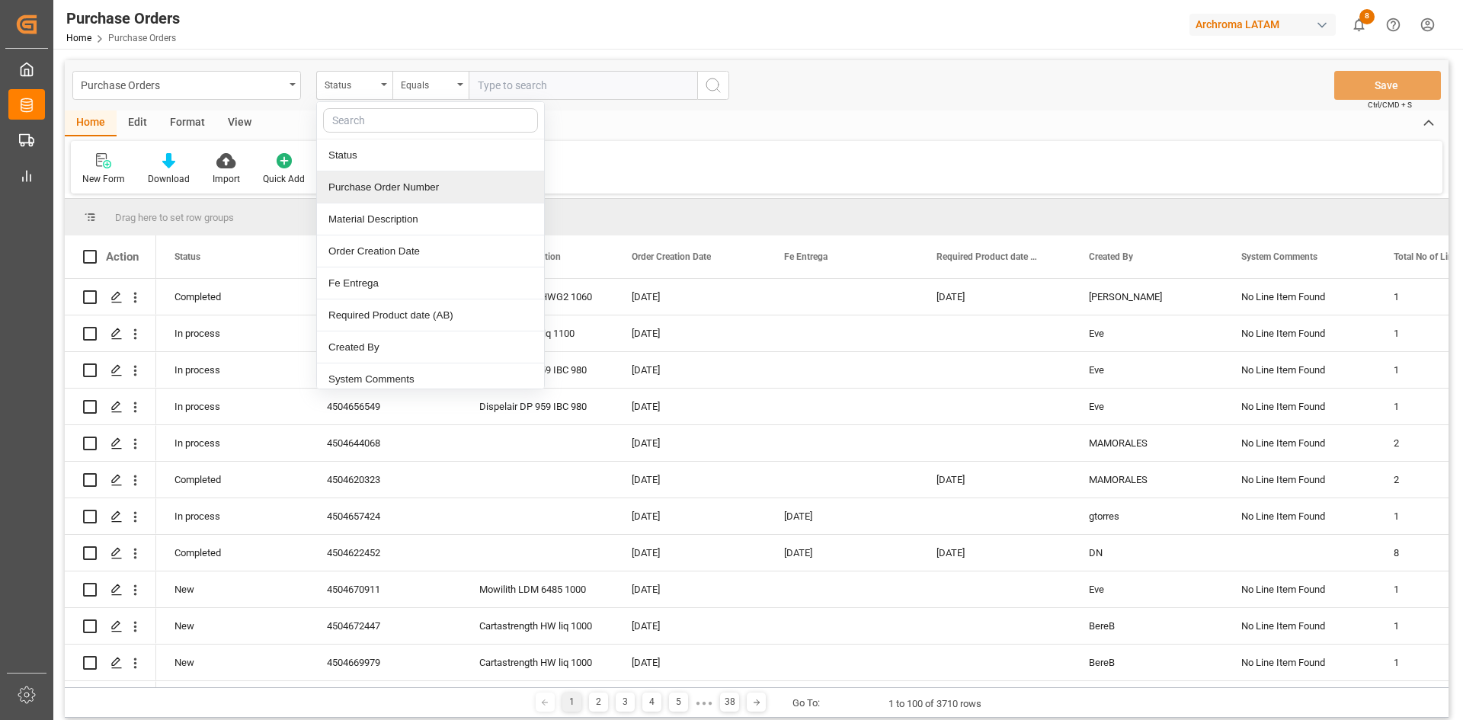
click at [432, 193] on div "Purchase Order Number" at bounding box center [430, 187] width 227 height 32
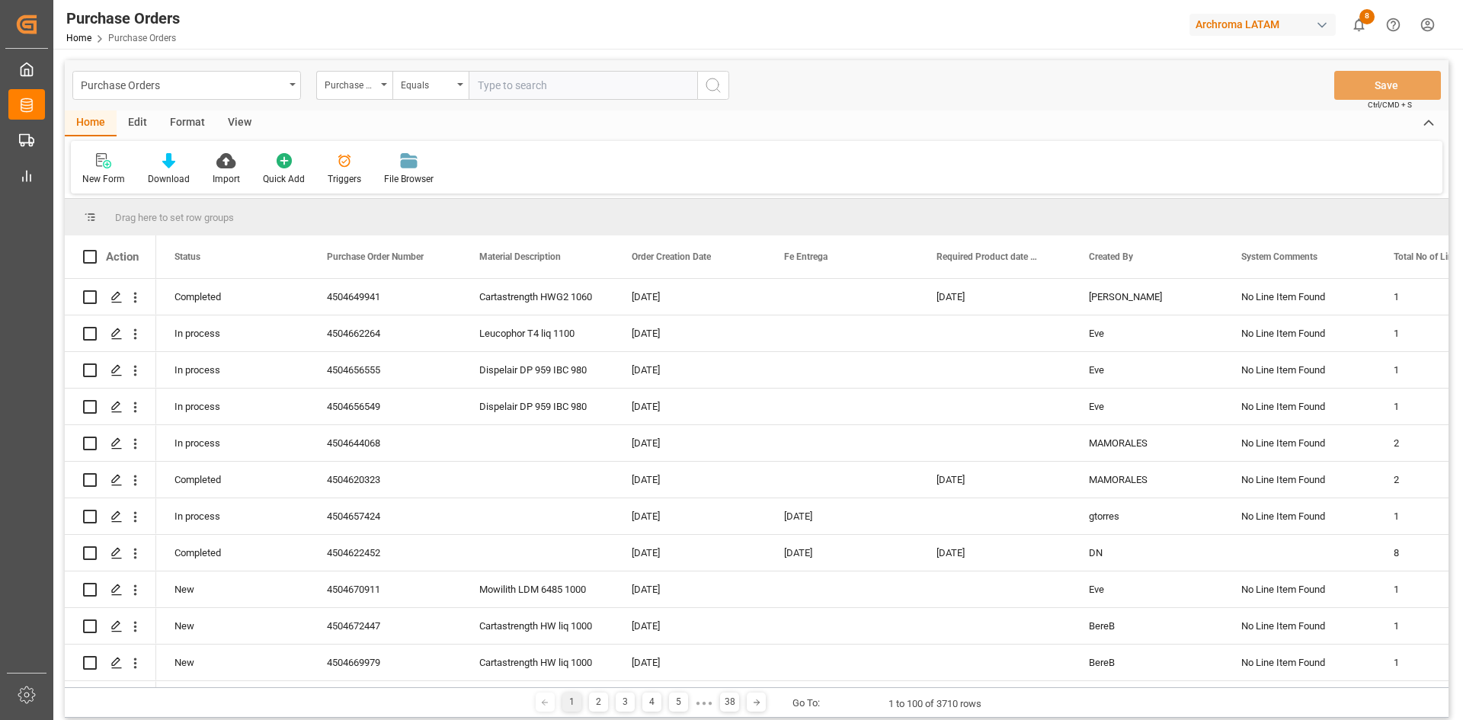
click at [501, 91] on input "text" at bounding box center [583, 85] width 229 height 29
paste input "4504650011"
type input "4504650011"
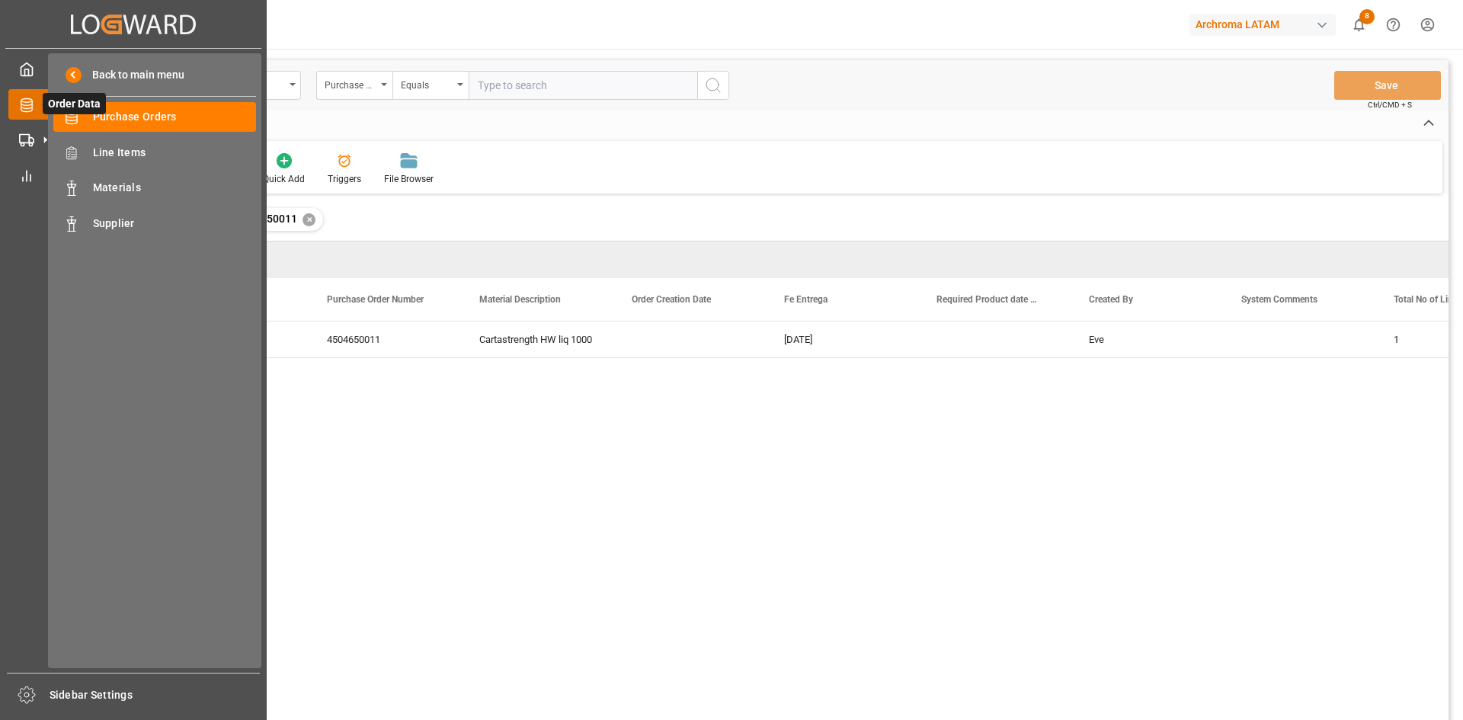
click at [102, 114] on span "Order Data" at bounding box center [74, 103] width 63 height 21
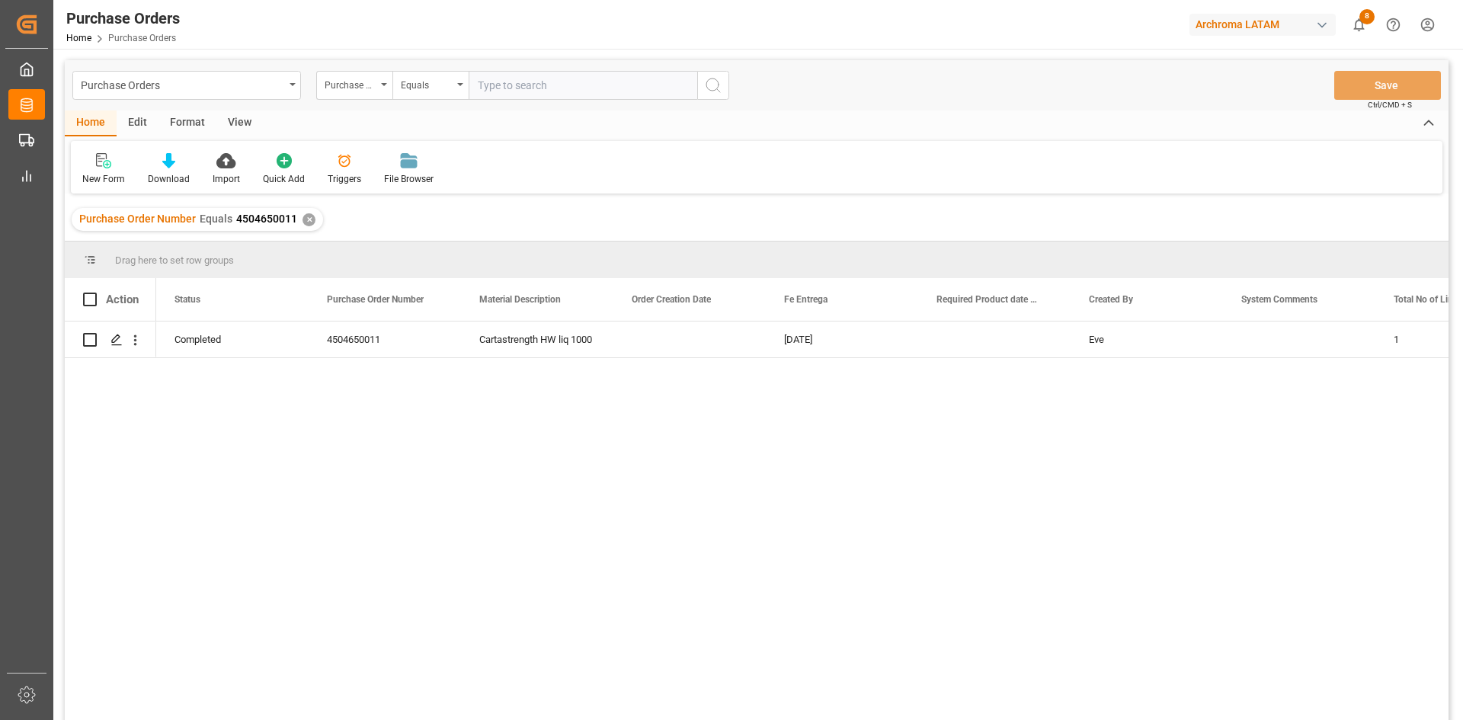
click at [305, 221] on div "✕" at bounding box center [308, 219] width 13 height 13
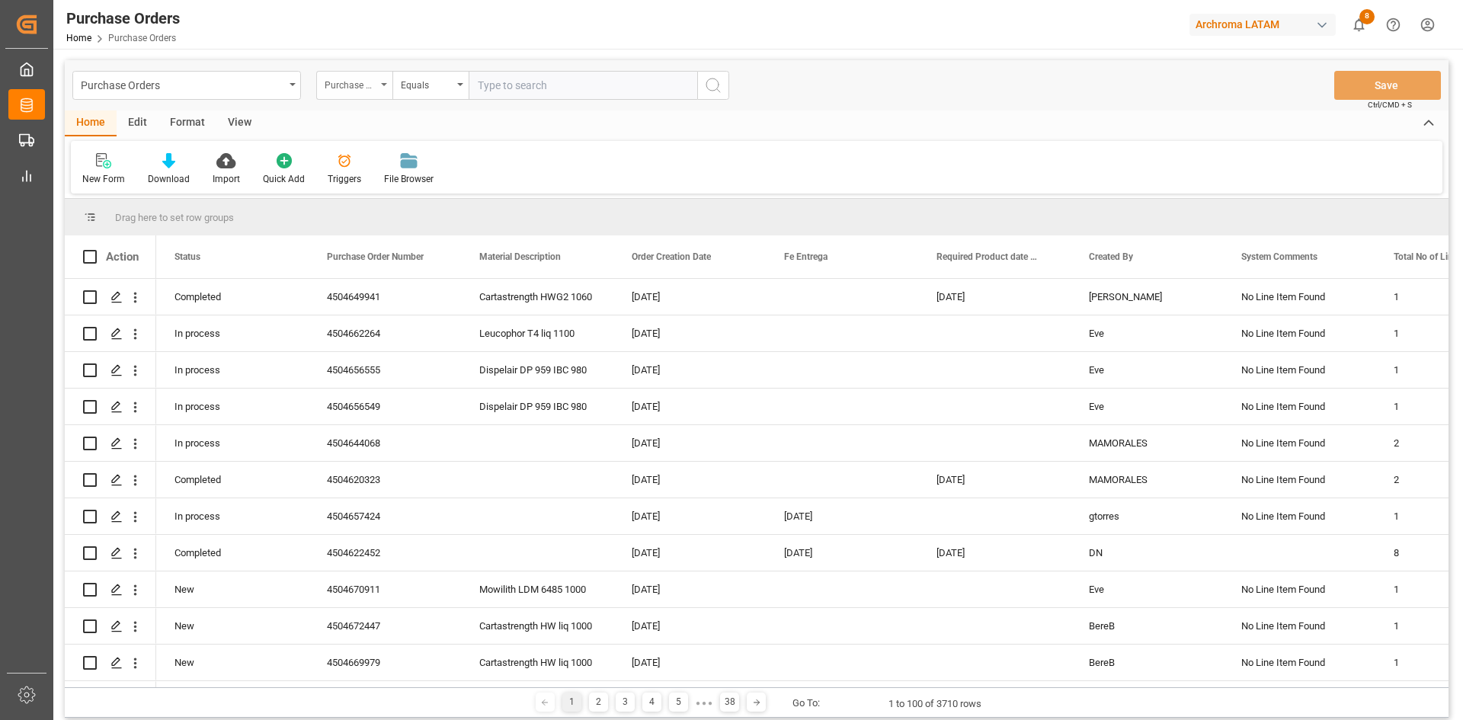
click at [356, 93] on div "Purchase Order Number" at bounding box center [354, 85] width 76 height 29
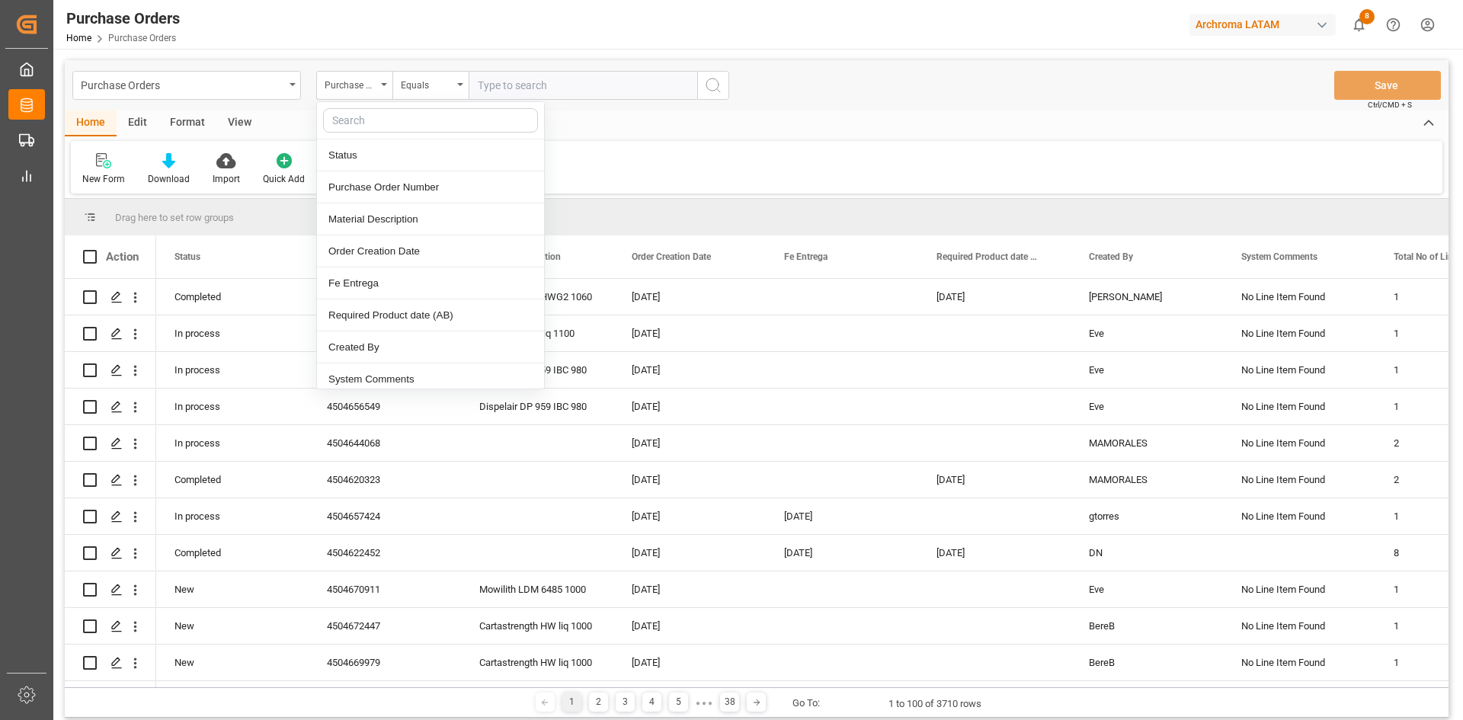
click at [529, 85] on input "text" at bounding box center [583, 85] width 229 height 29
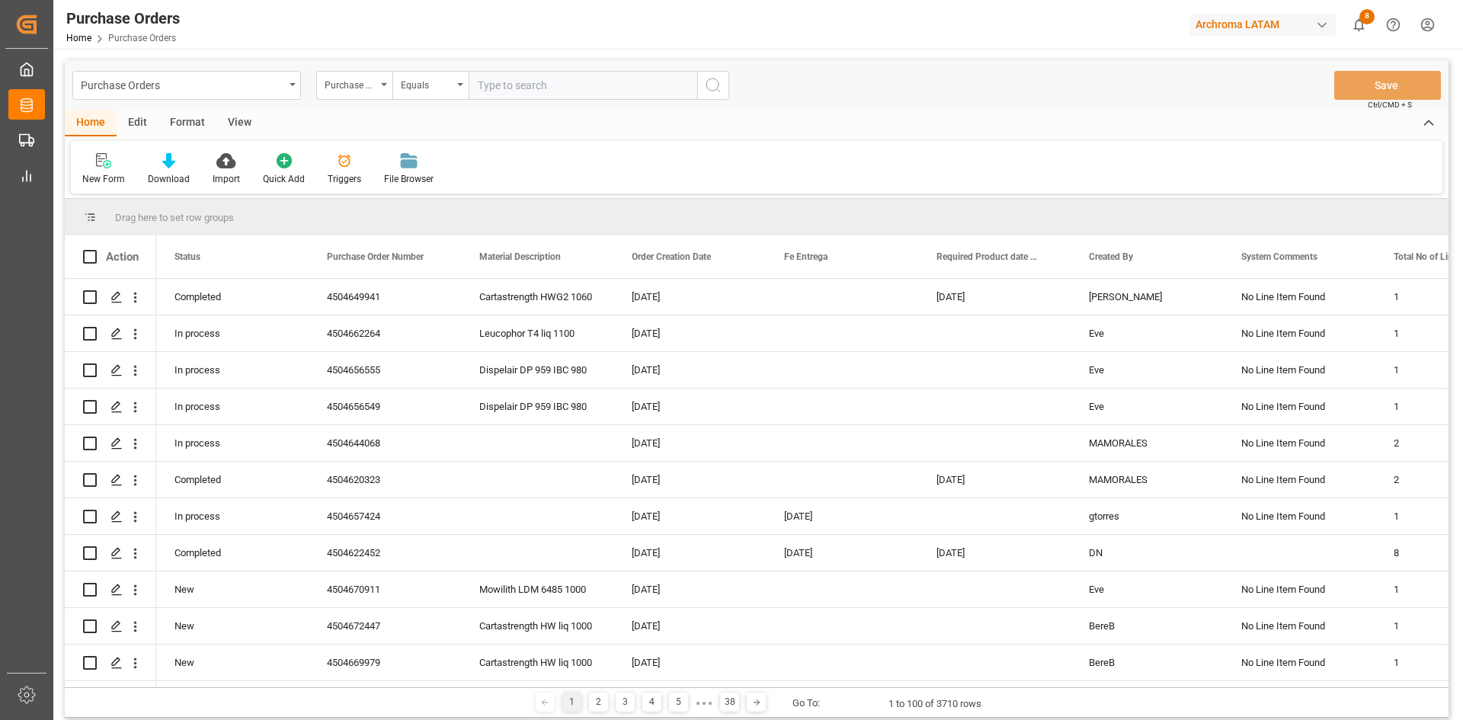
paste input "4504661849"
type input "4504661849"
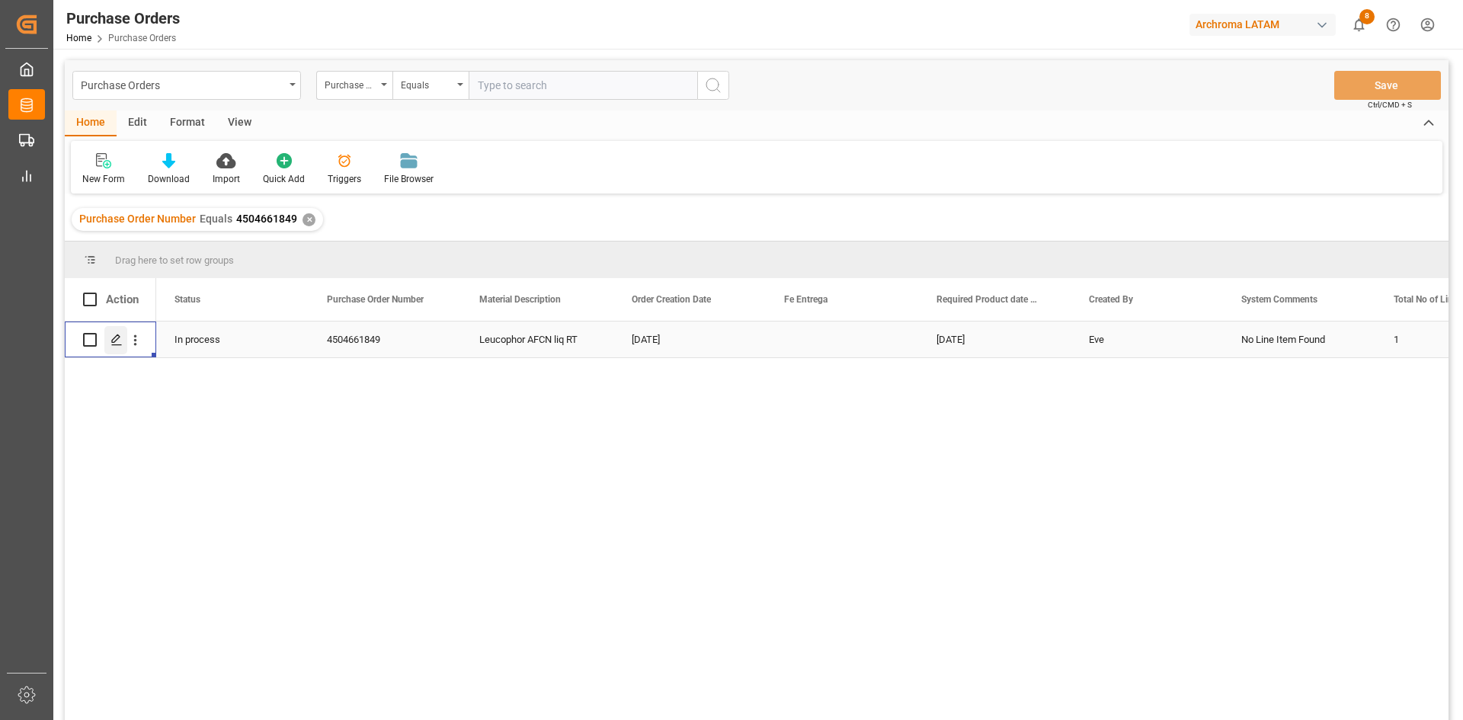
click at [120, 341] on icon "Press SPACE to select this row." at bounding box center [116, 340] width 12 height 12
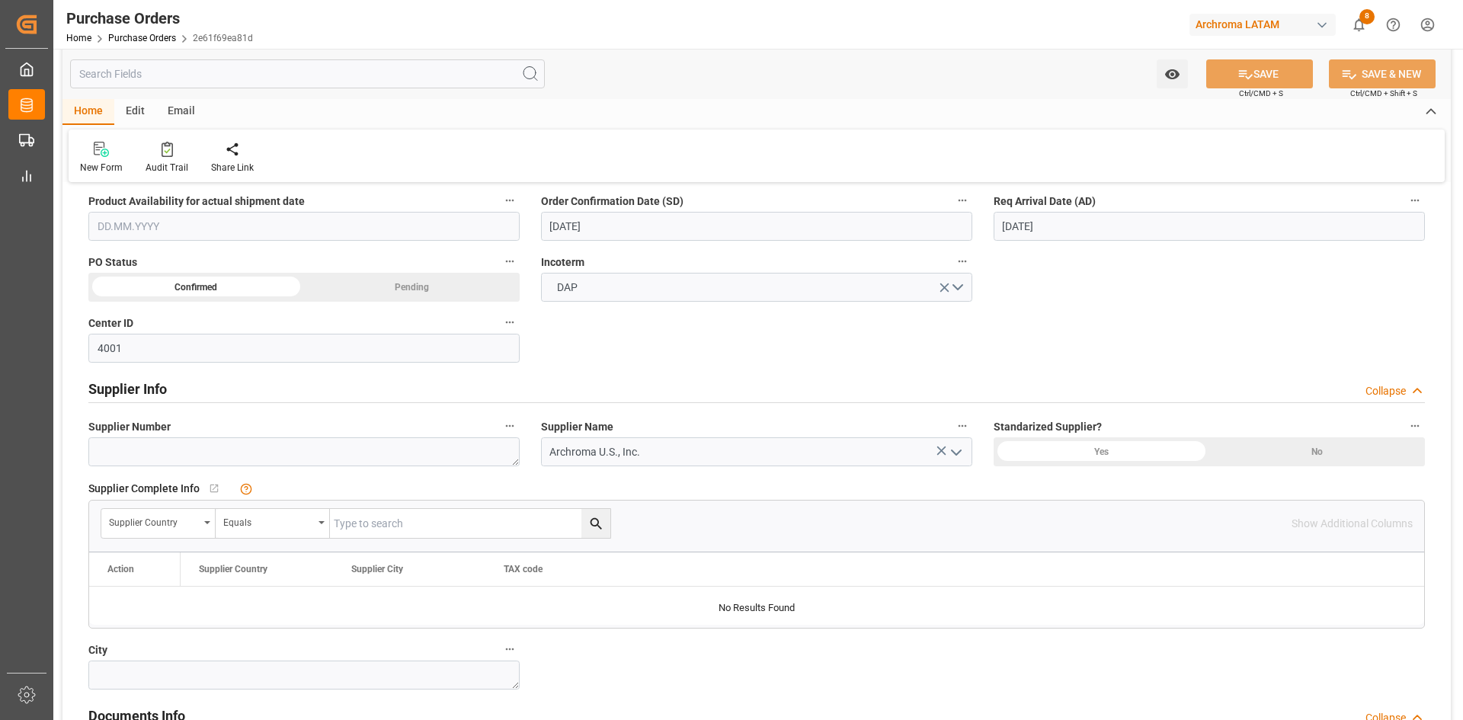
scroll to position [533, 0]
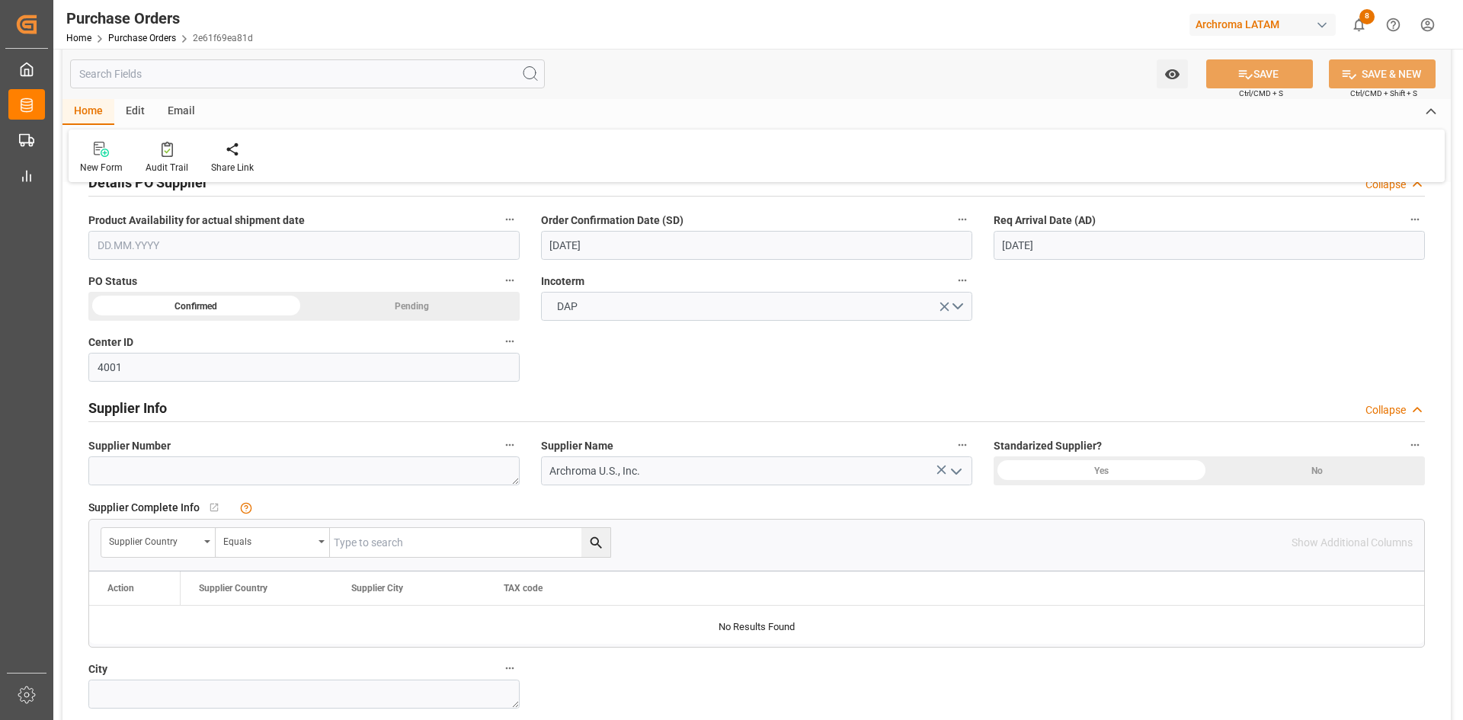
click at [960, 469] on polyline "open menu" at bounding box center [956, 471] width 9 height 5
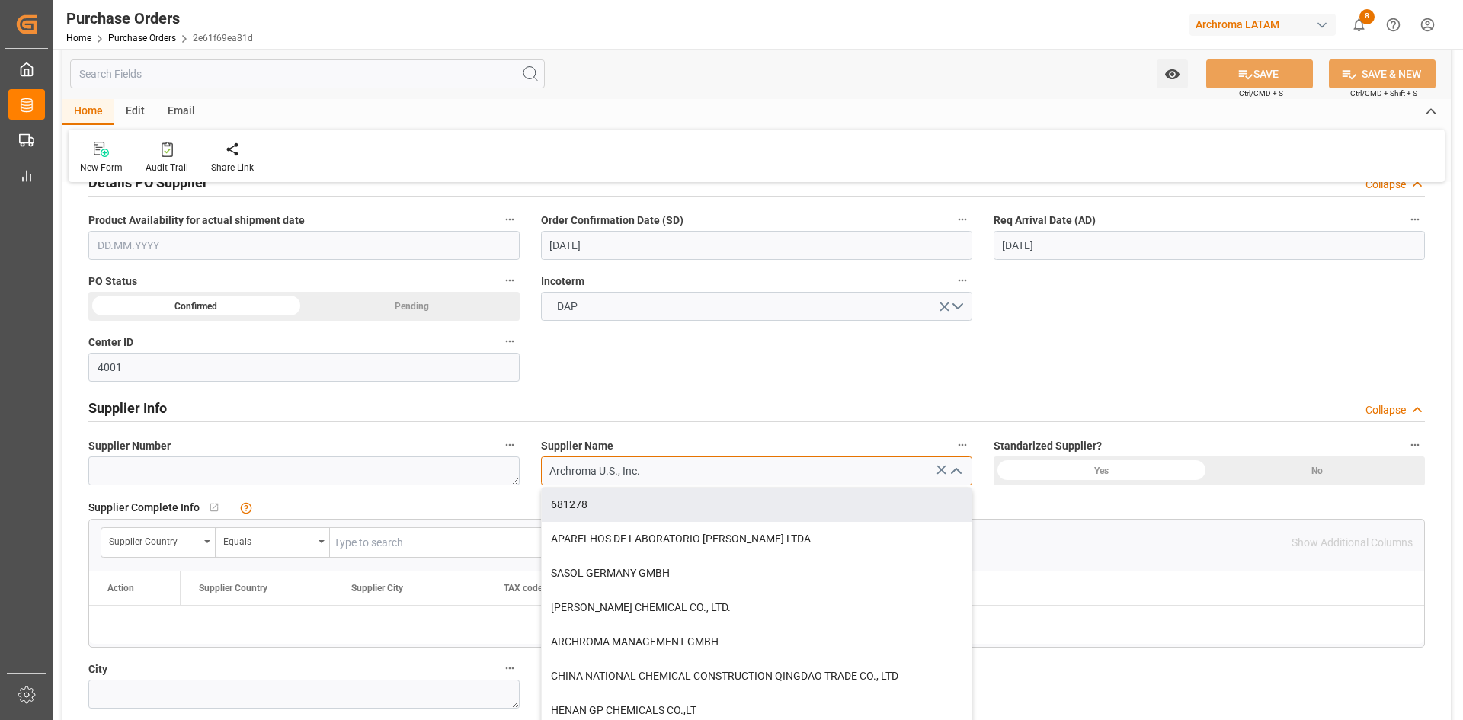
click at [651, 472] on input "Archroma U.S., Inc." at bounding box center [756, 470] width 431 height 29
drag, startPoint x: 651, startPoint y: 472, endPoint x: 519, endPoint y: 478, distance: 131.9
click at [520, 478] on div "Details PO customer Collapse Status IN PROCESS Purchase Order Number * 45046618…" at bounding box center [756, 330] width 1388 height 1335
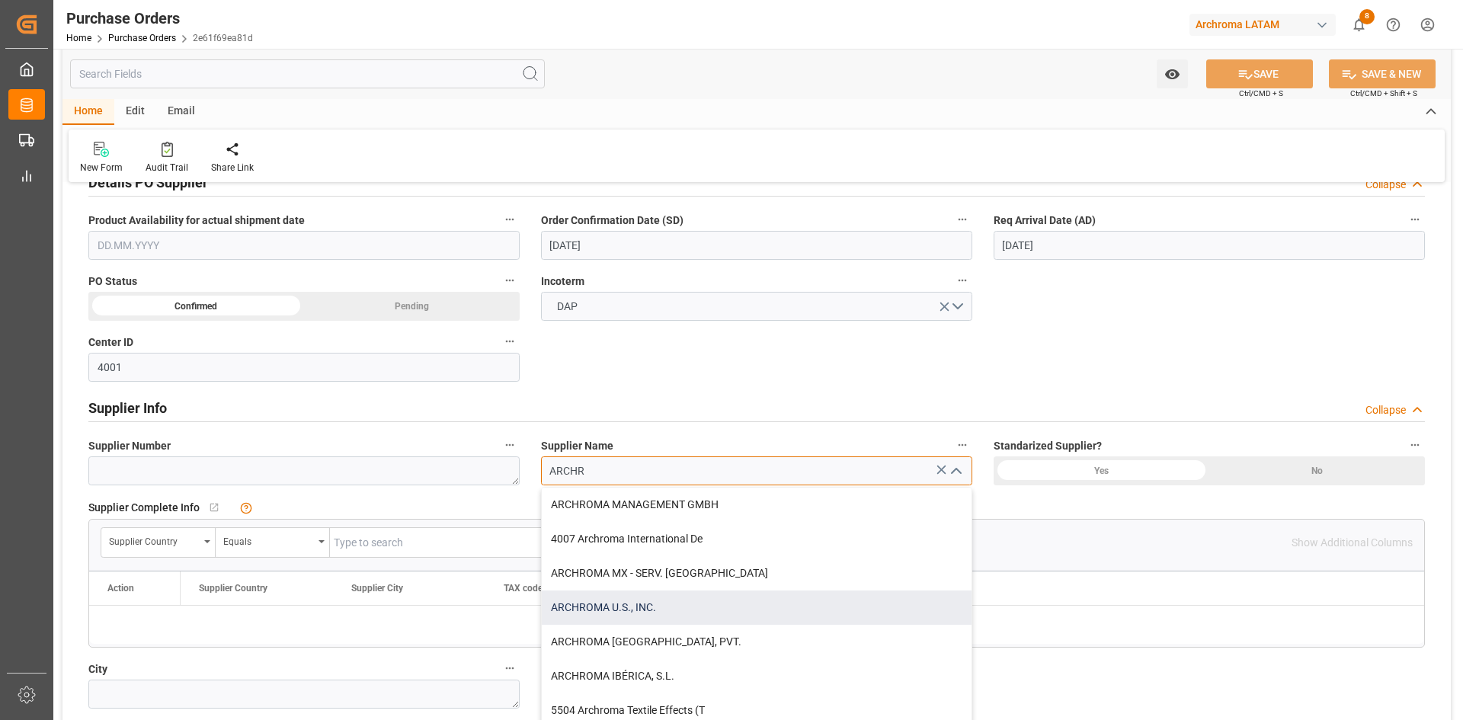
click at [638, 600] on div "ARCHROMA U.S., INC." at bounding box center [757, 607] width 430 height 34
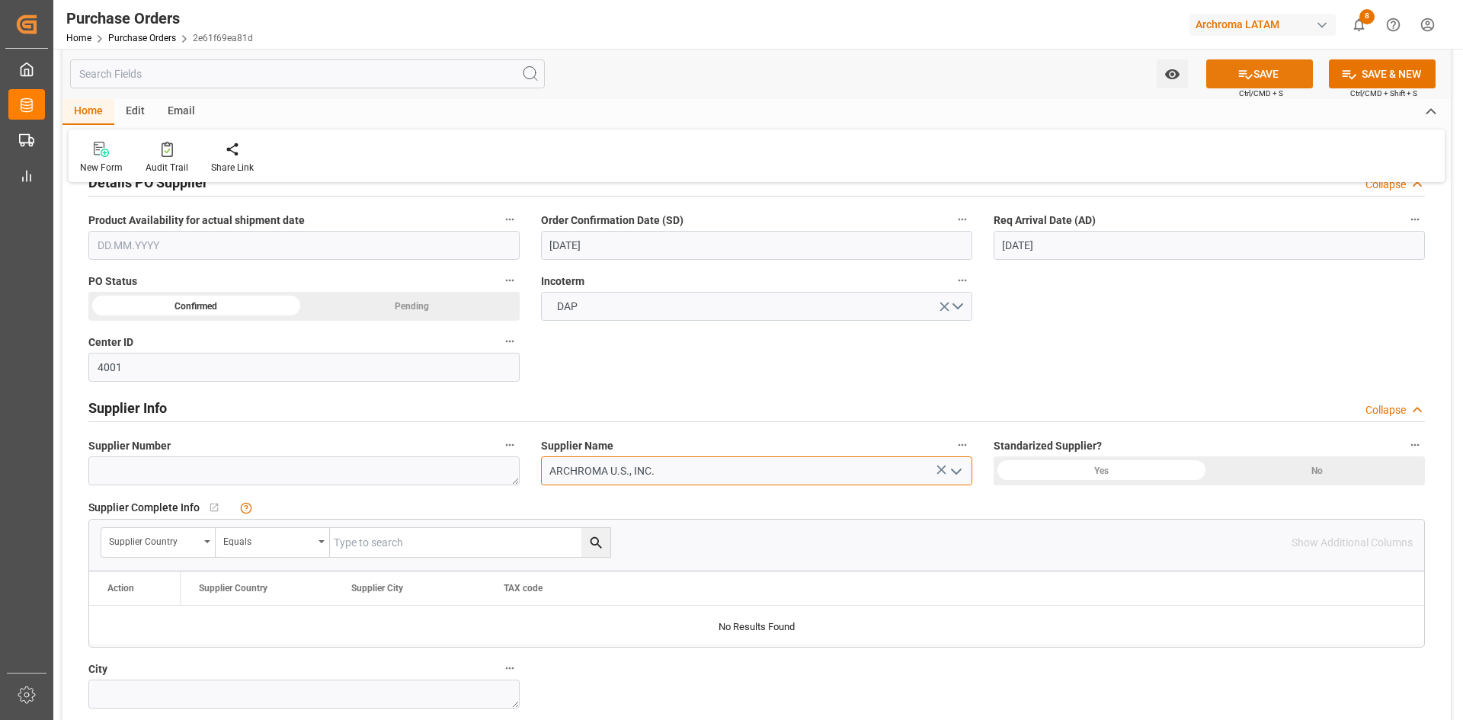
type input "ARCHROMA U.S., INC."
click at [1235, 61] on button "SAVE" at bounding box center [1259, 73] width 107 height 29
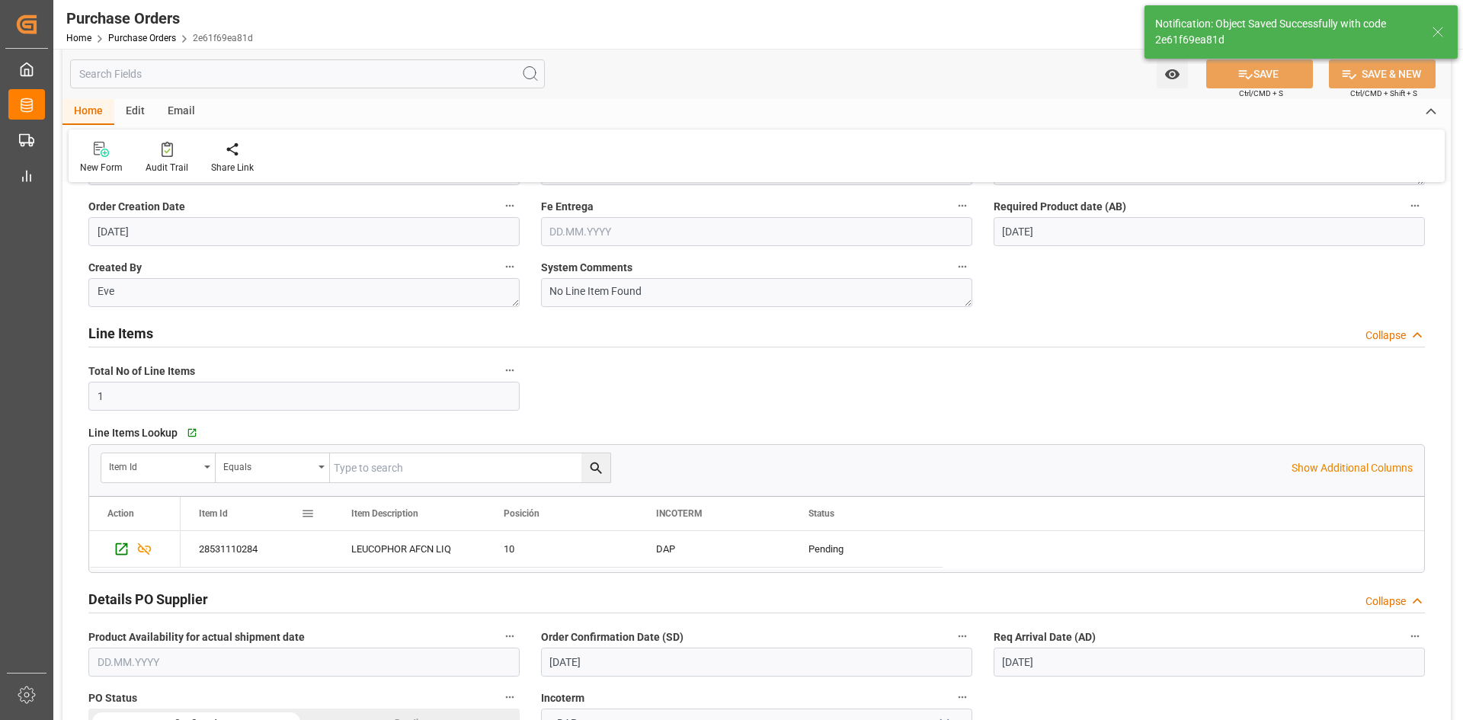
scroll to position [229, 0]
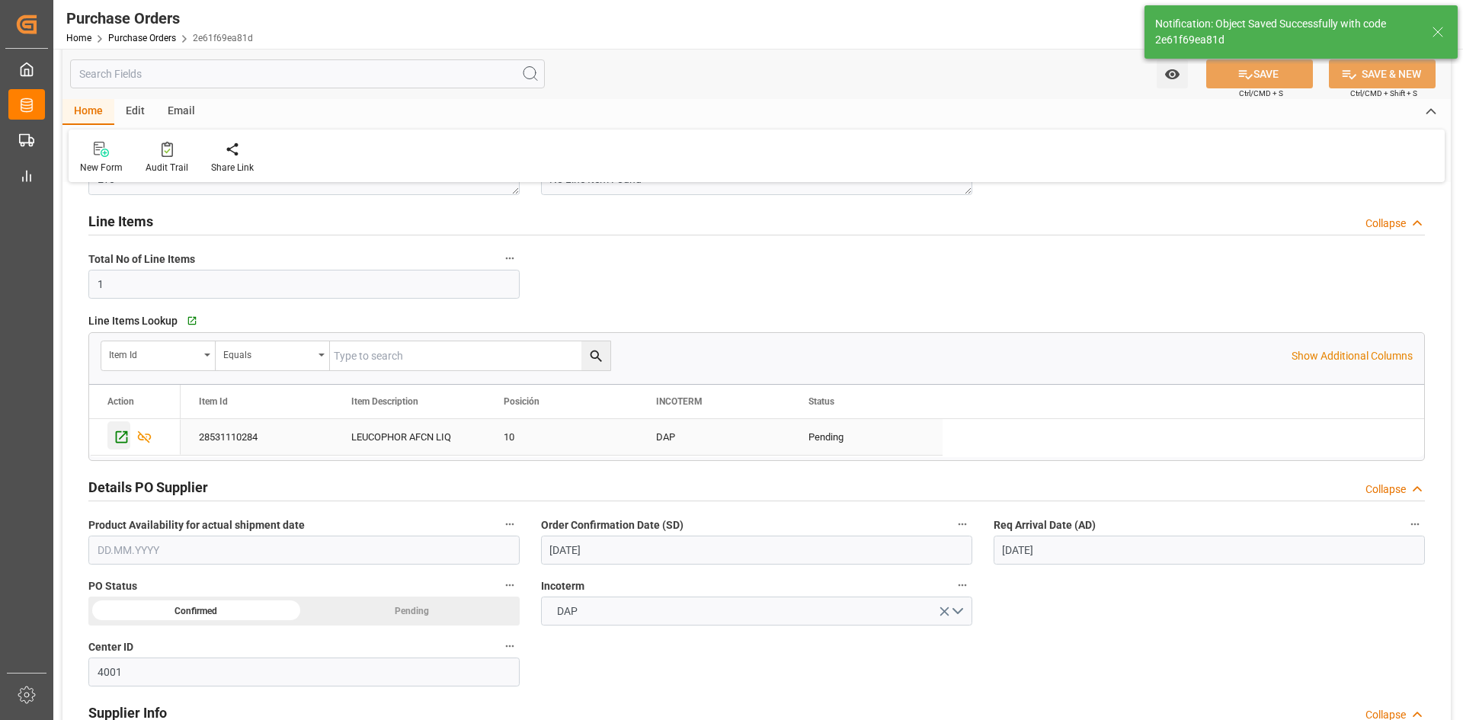
click at [123, 430] on icon "Press SPACE to select this row." at bounding box center [122, 437] width 16 height 16
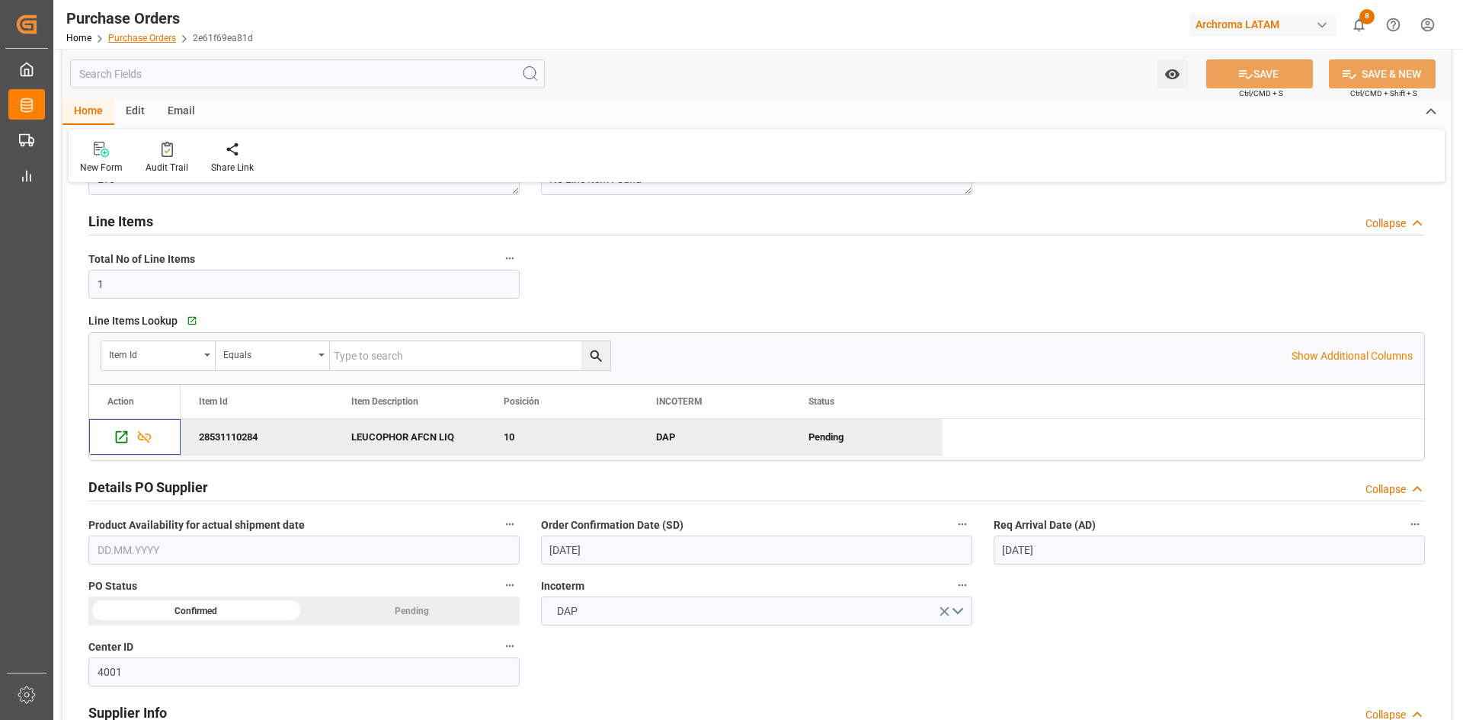
click at [169, 38] on link "Purchase Orders" at bounding box center [142, 38] width 68 height 11
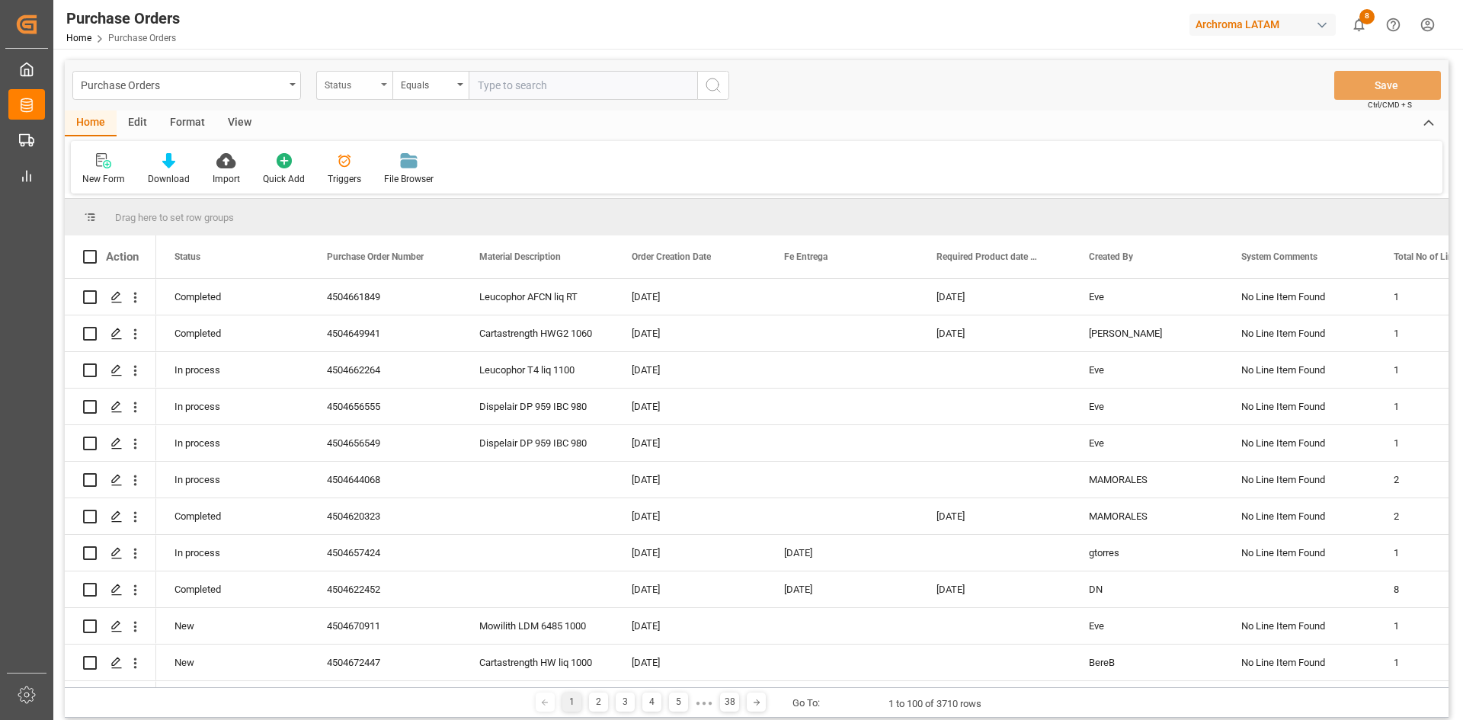
click at [360, 83] on div "Status" at bounding box center [351, 84] width 52 height 18
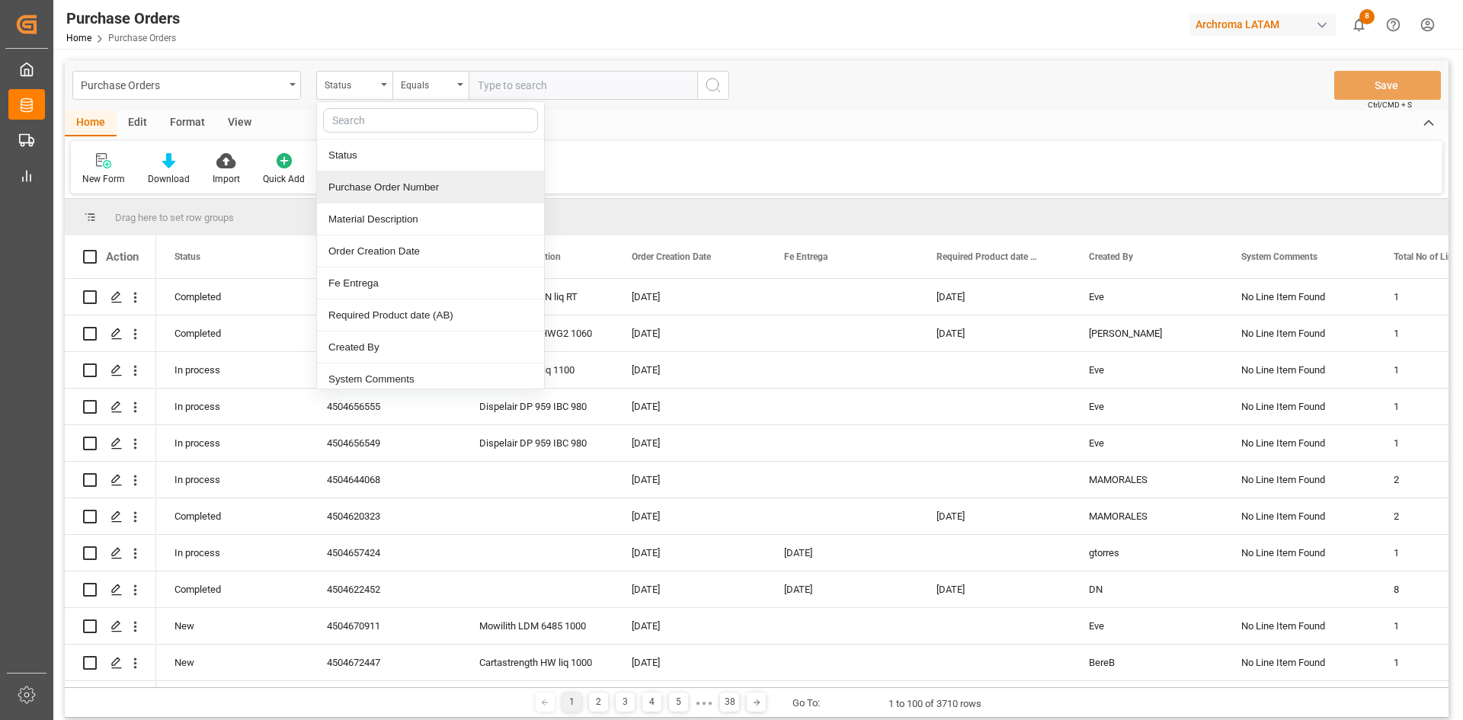
click at [394, 190] on div "Purchase Order Number" at bounding box center [430, 187] width 227 height 32
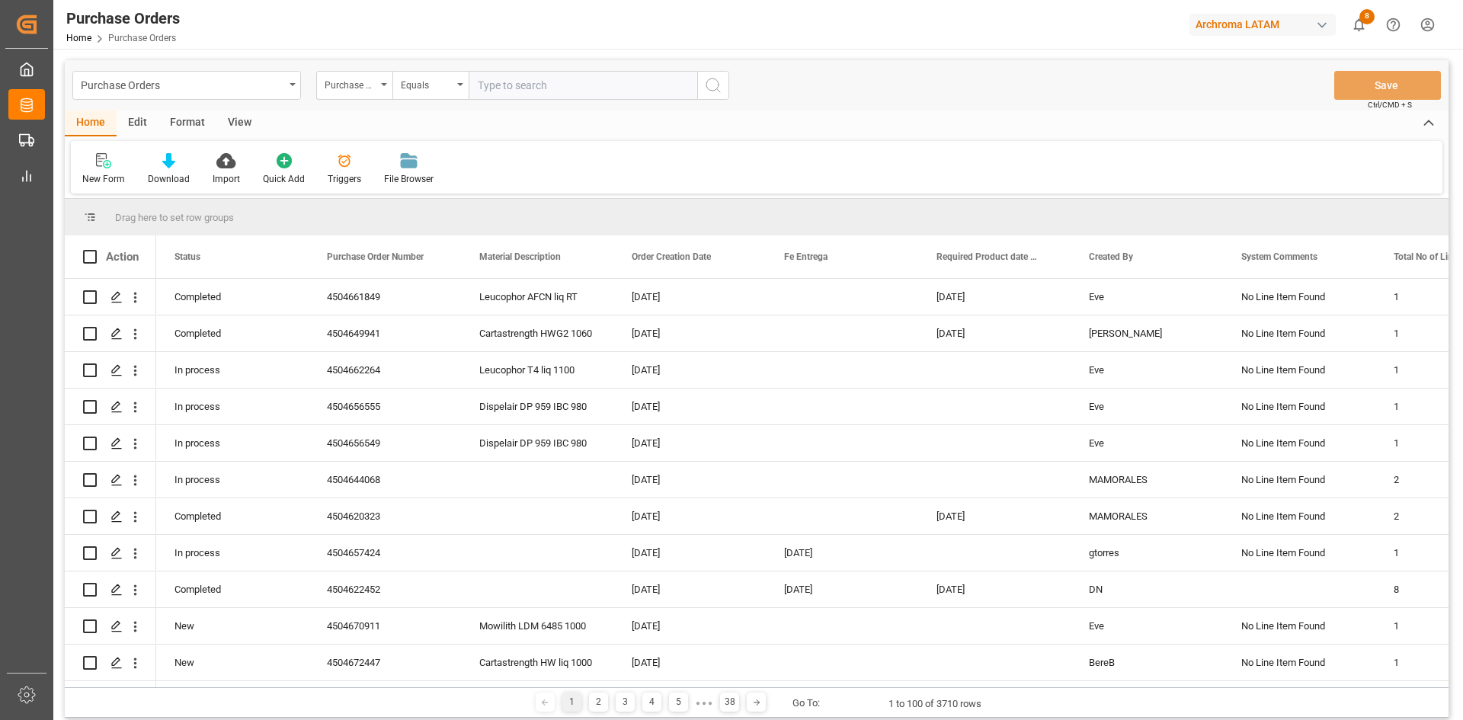
click at [524, 92] on input "text" at bounding box center [583, 85] width 229 height 29
paste input "4504641441"
type input "4504641441"
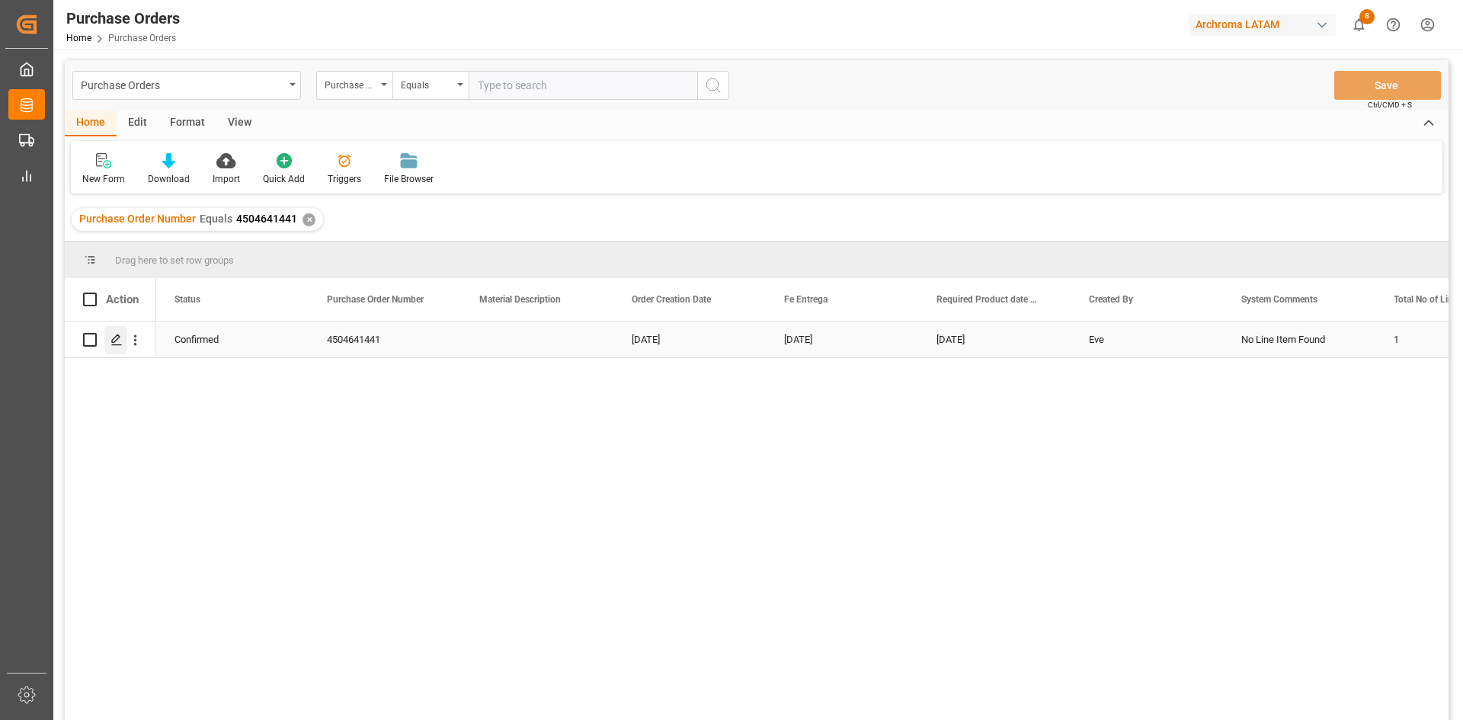
click at [117, 335] on polygon "Press SPACE to select this row." at bounding box center [116, 339] width 8 height 8
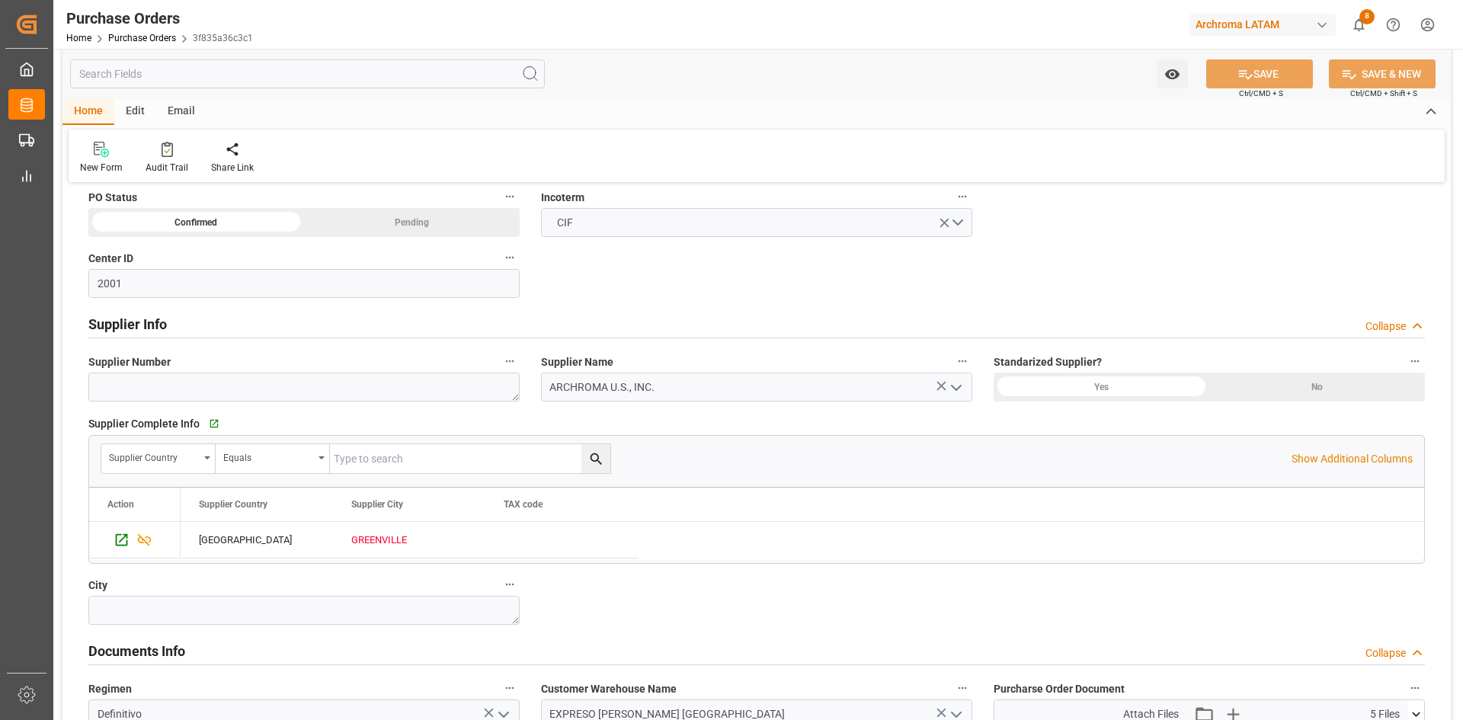
scroll to position [990, 0]
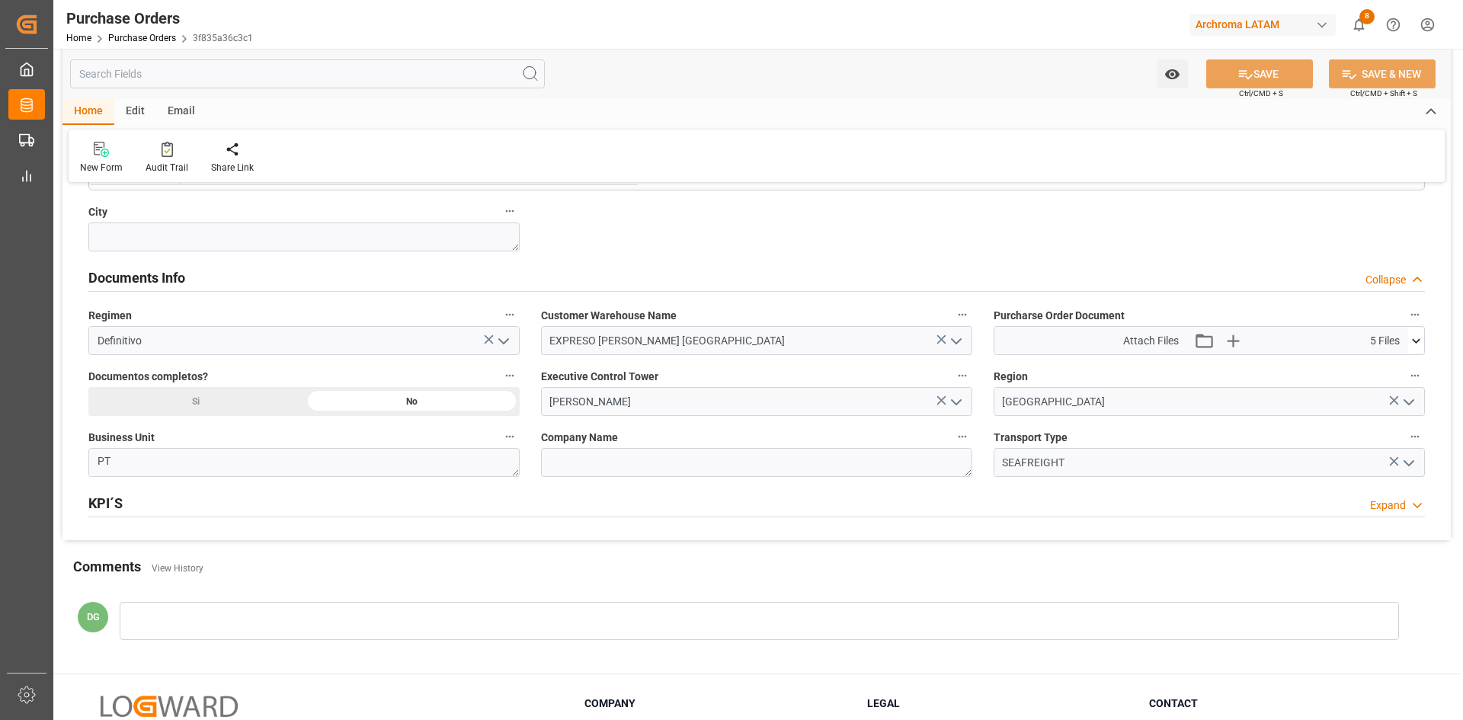
click at [960, 399] on icon "open menu" at bounding box center [956, 402] width 18 height 18
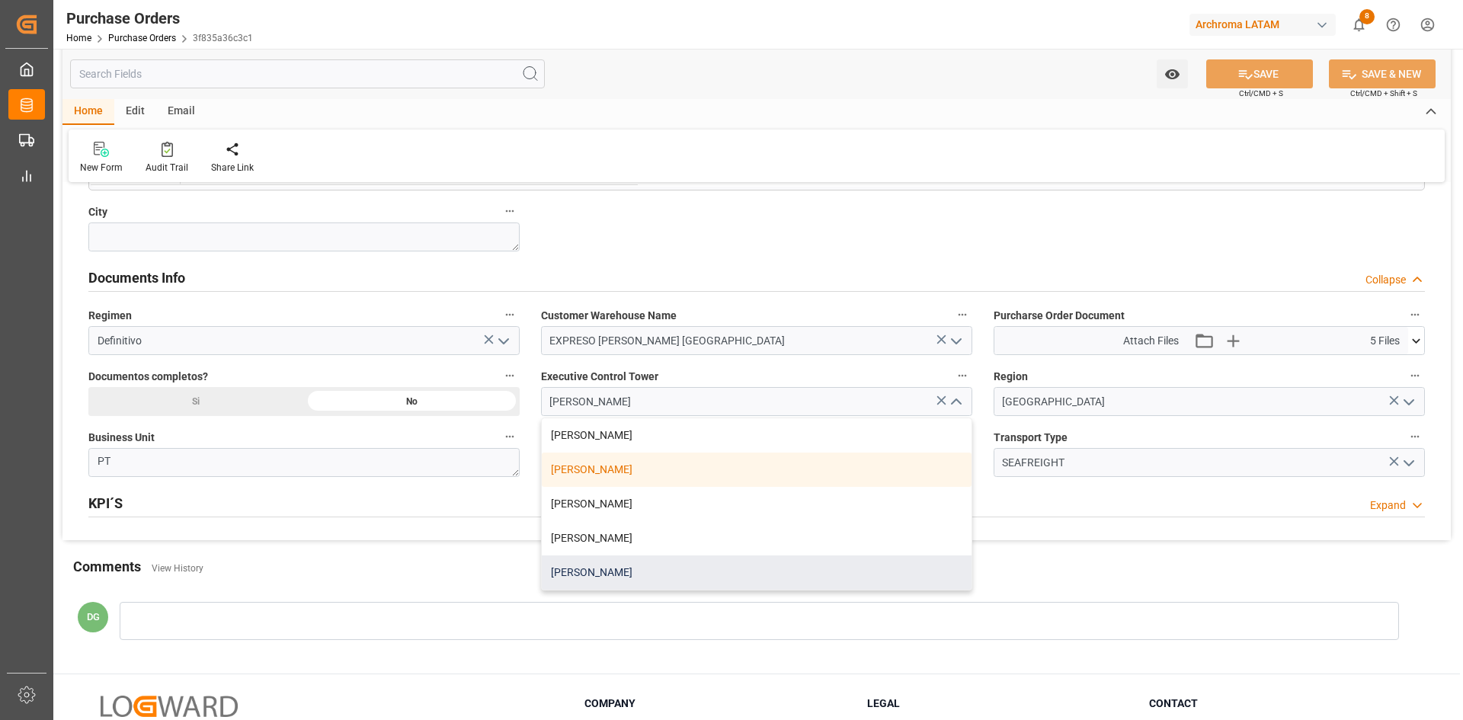
click at [608, 577] on div "[PERSON_NAME]" at bounding box center [757, 572] width 430 height 34
type input "[PERSON_NAME]"
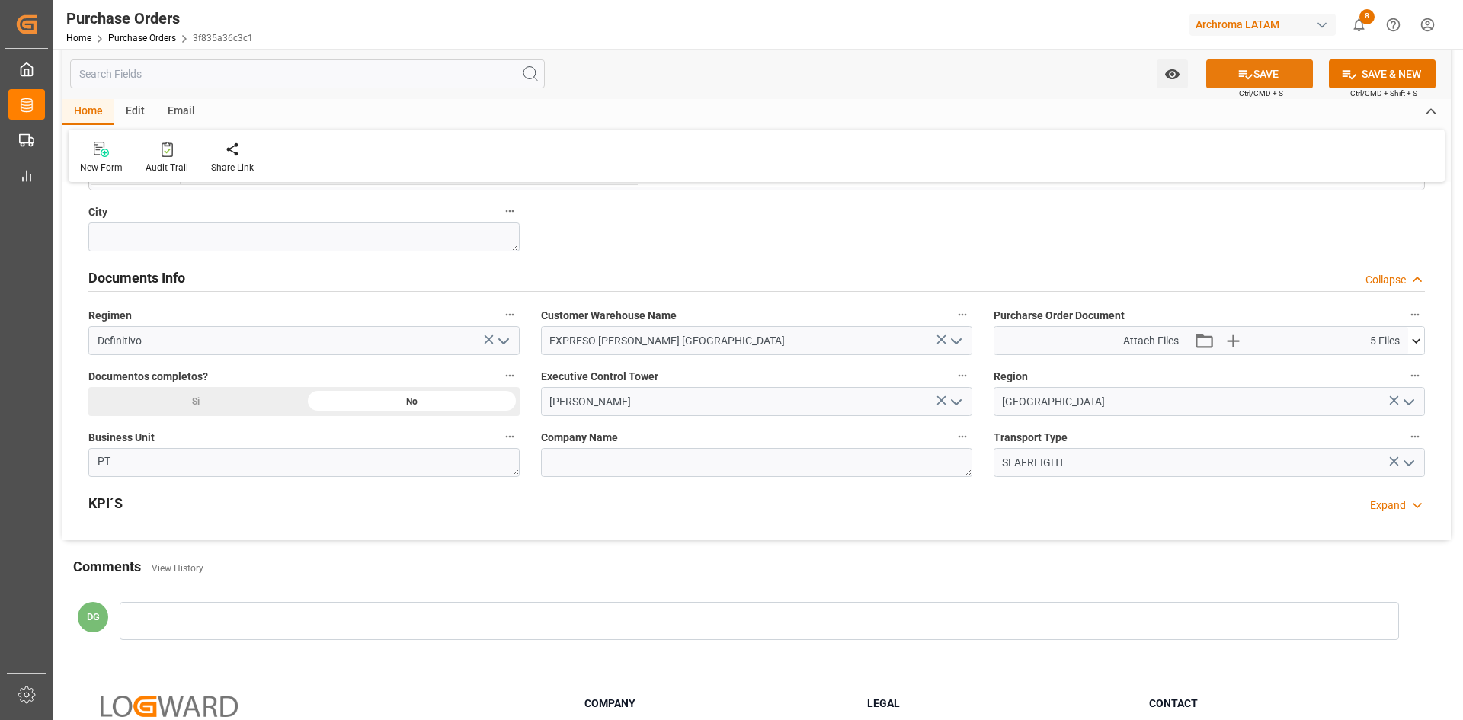
click at [1262, 80] on button "SAVE" at bounding box center [1259, 73] width 107 height 29
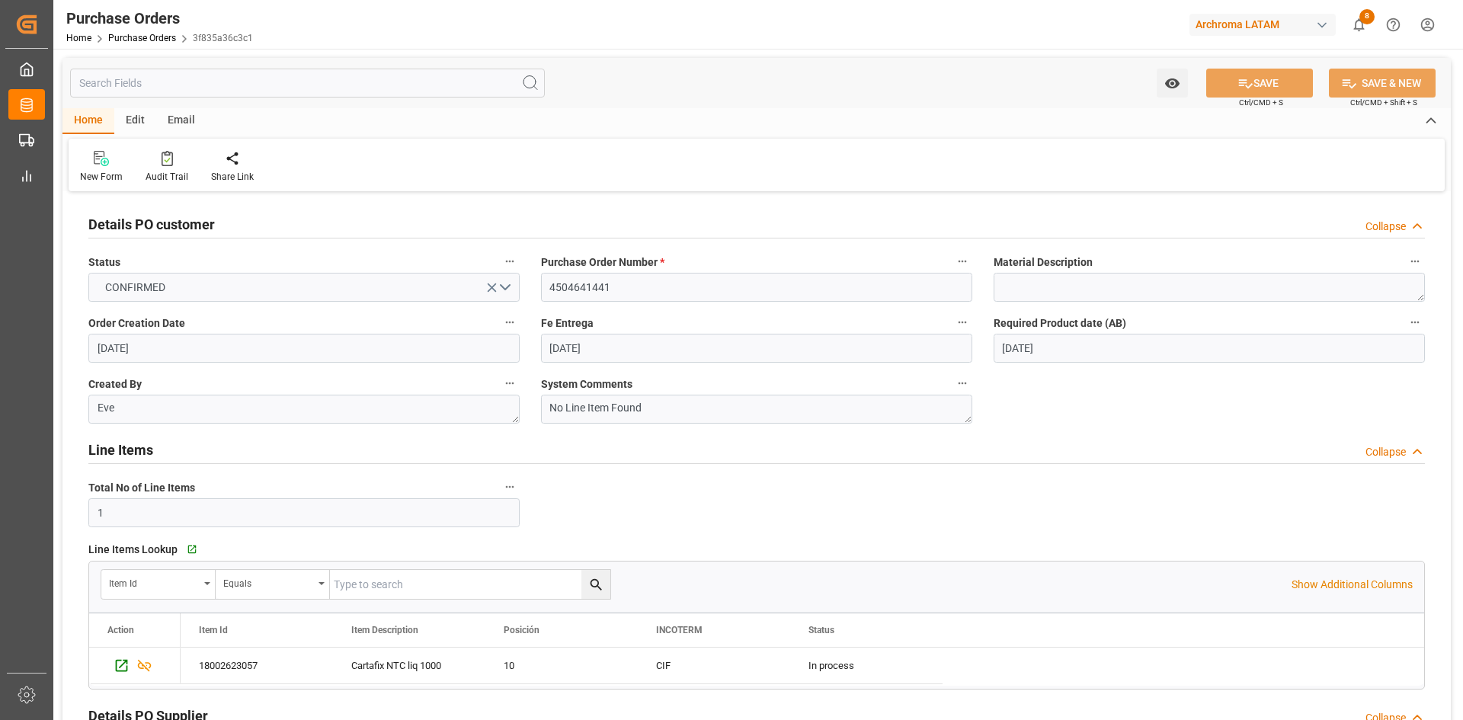
scroll to position [381, 0]
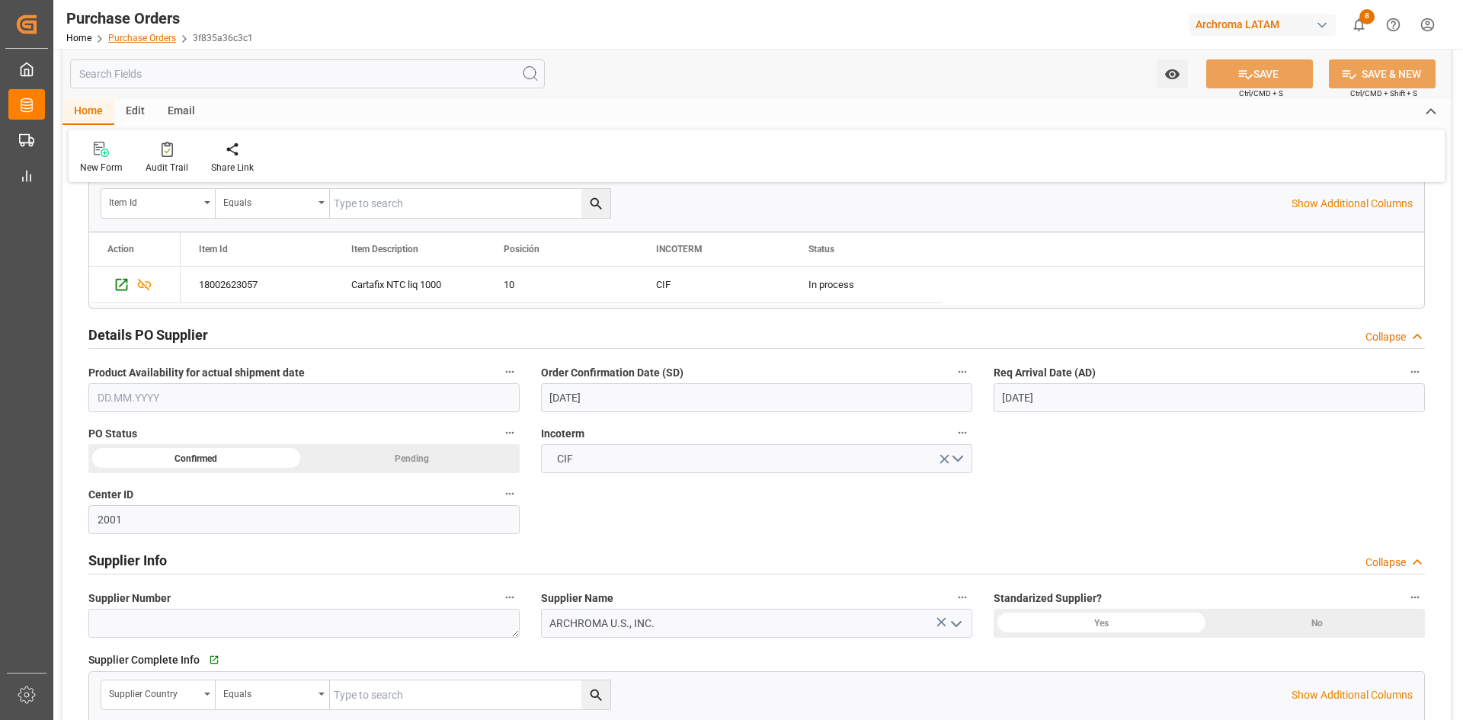
click at [139, 34] on link "Purchase Orders" at bounding box center [142, 38] width 68 height 11
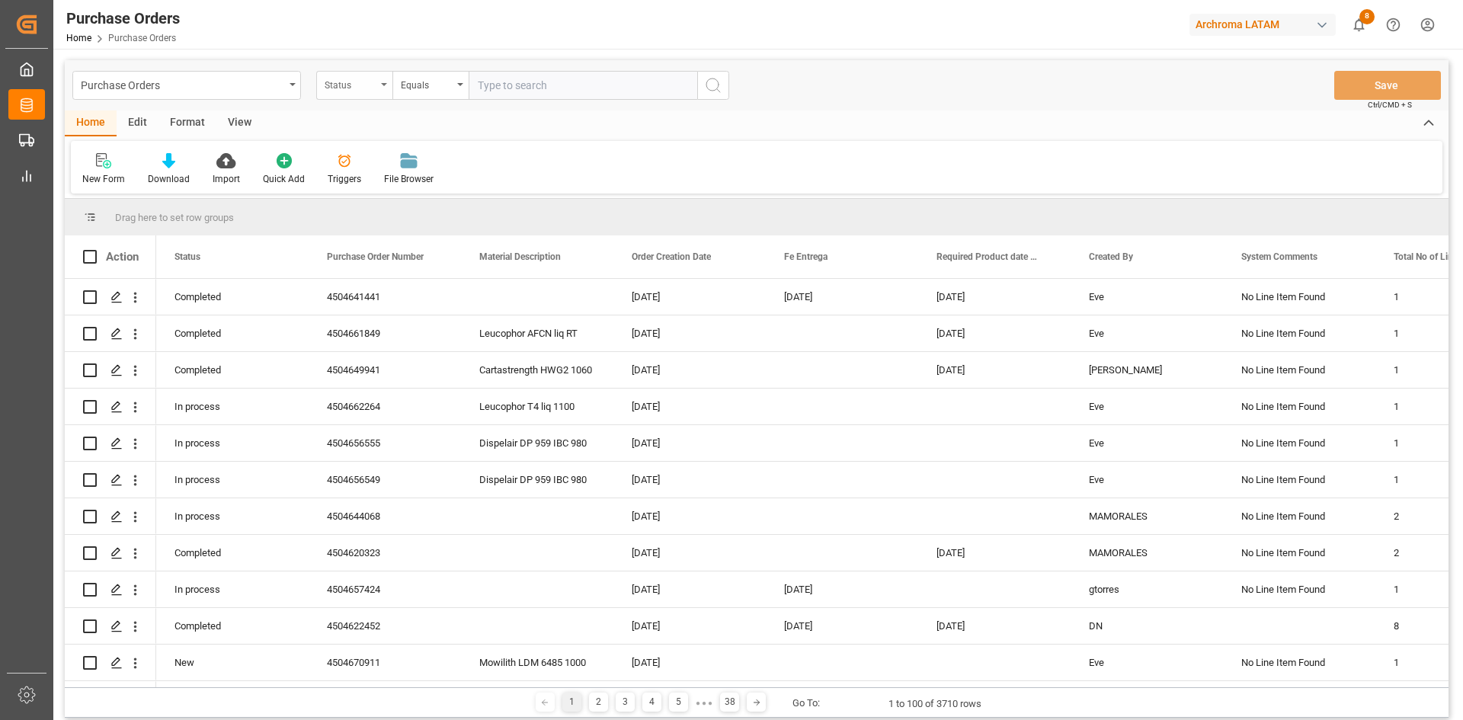
click at [387, 87] on div "Status" at bounding box center [354, 85] width 76 height 29
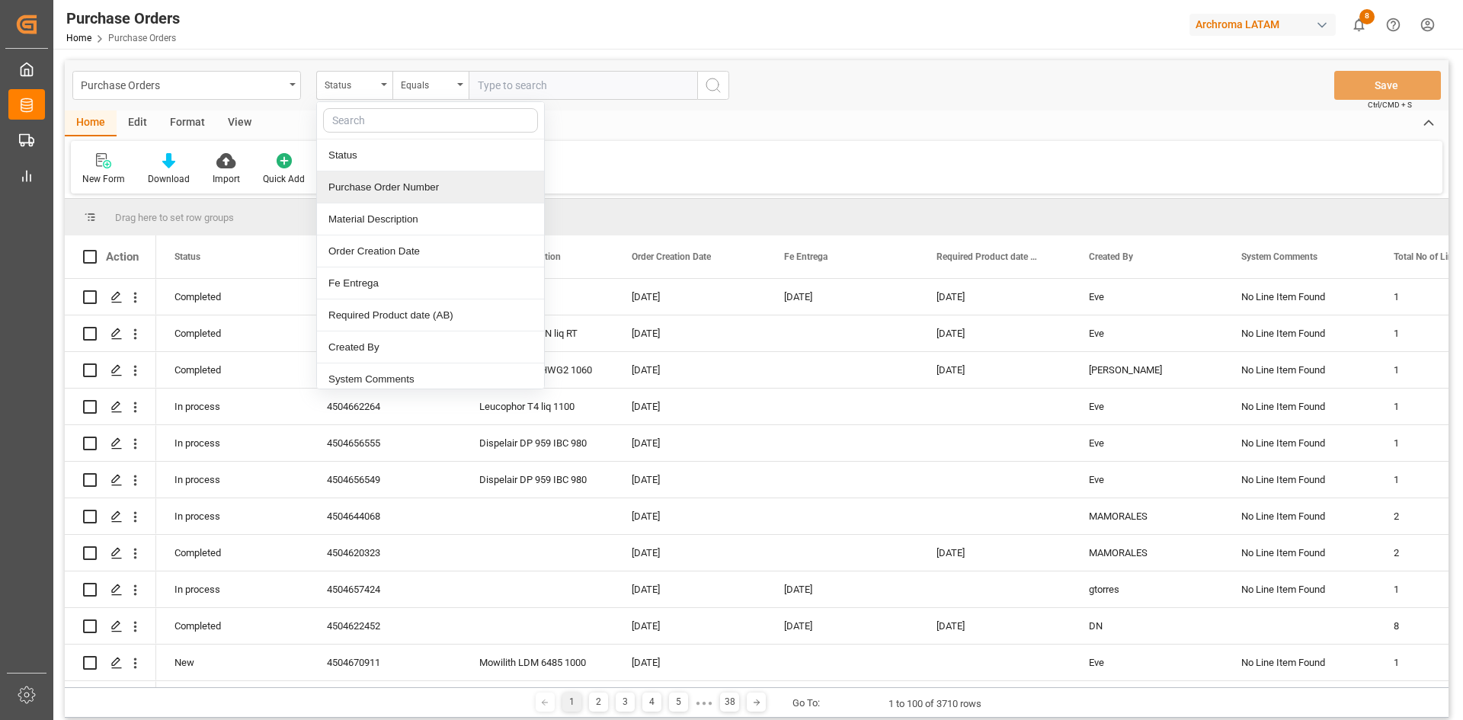
click at [399, 184] on div "Purchase Order Number" at bounding box center [430, 187] width 227 height 32
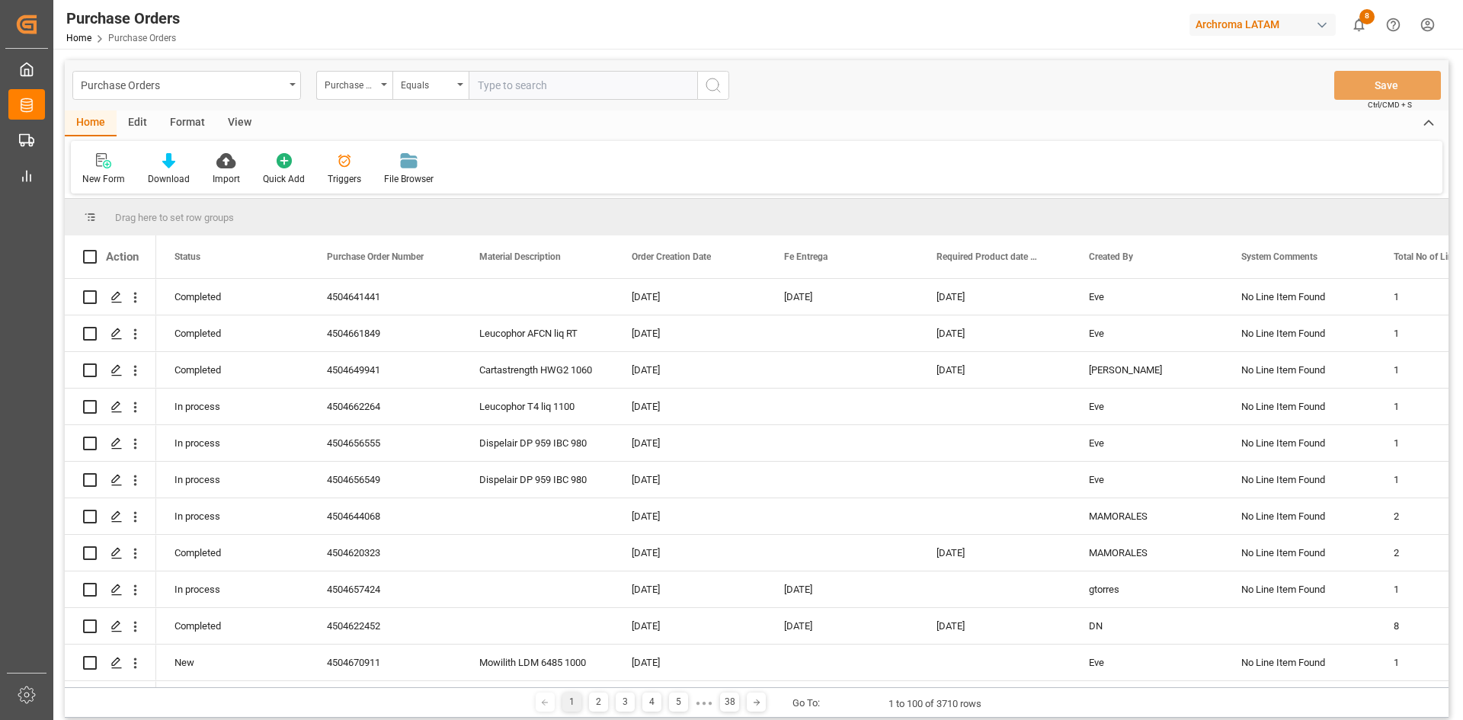
click at [525, 81] on input "text" at bounding box center [583, 85] width 229 height 29
paste input "4504643222"
type input "4504643222"
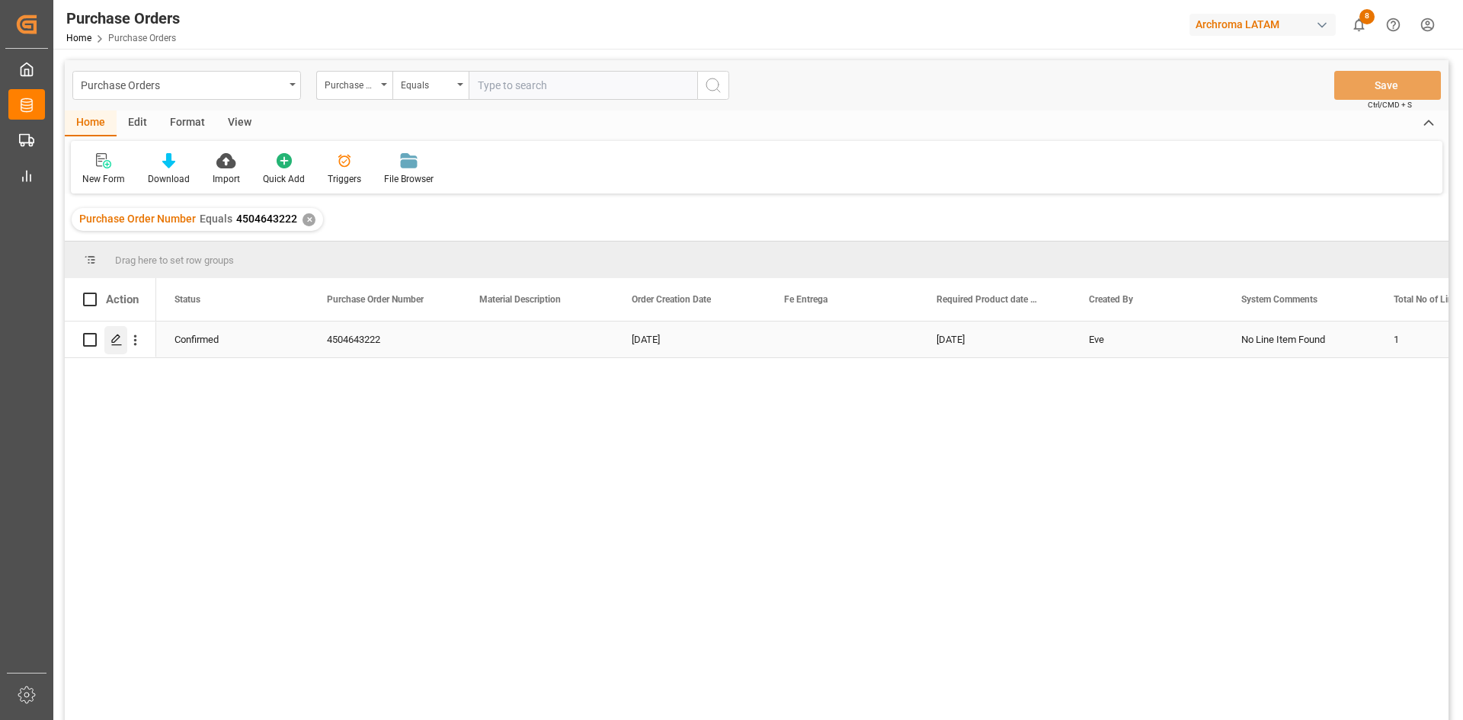
click at [118, 341] on icon "Press SPACE to select this row." at bounding box center [116, 340] width 12 height 12
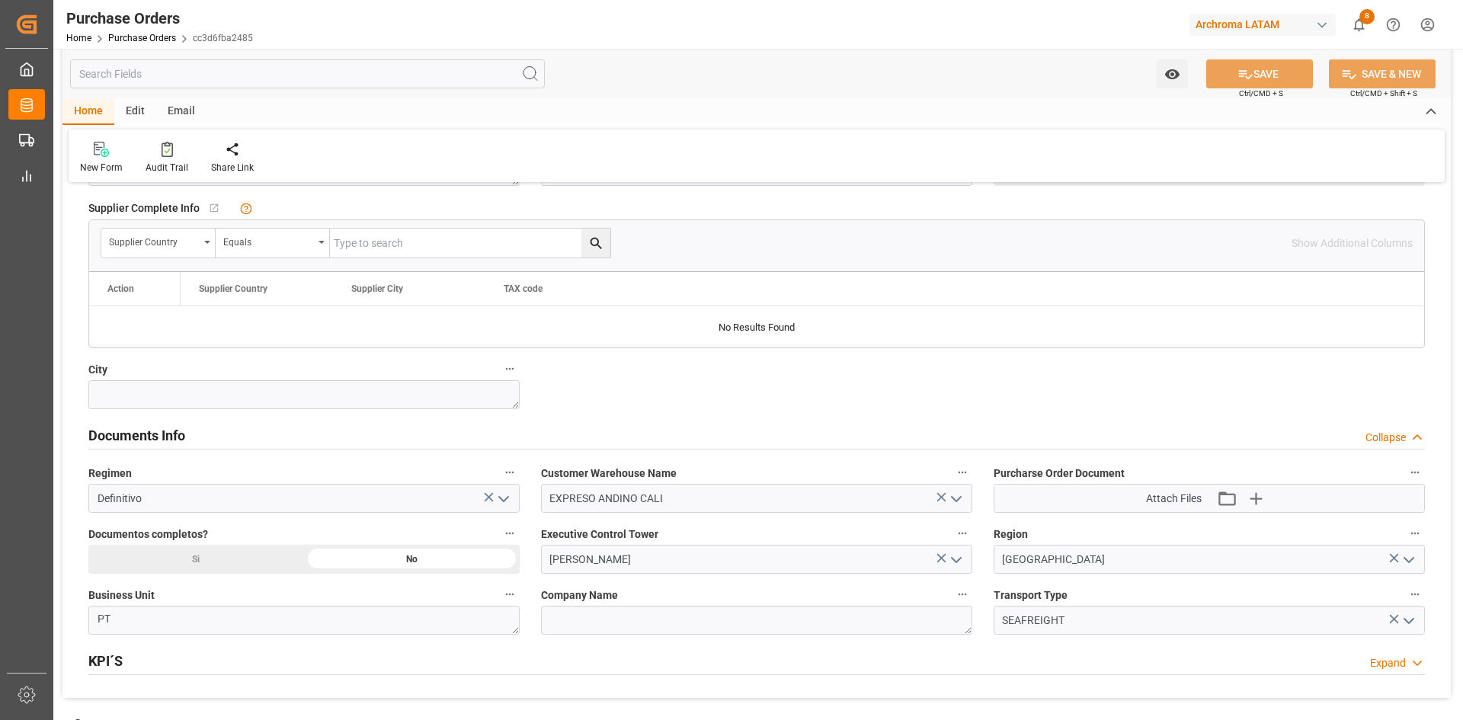
scroll to position [914, 0]
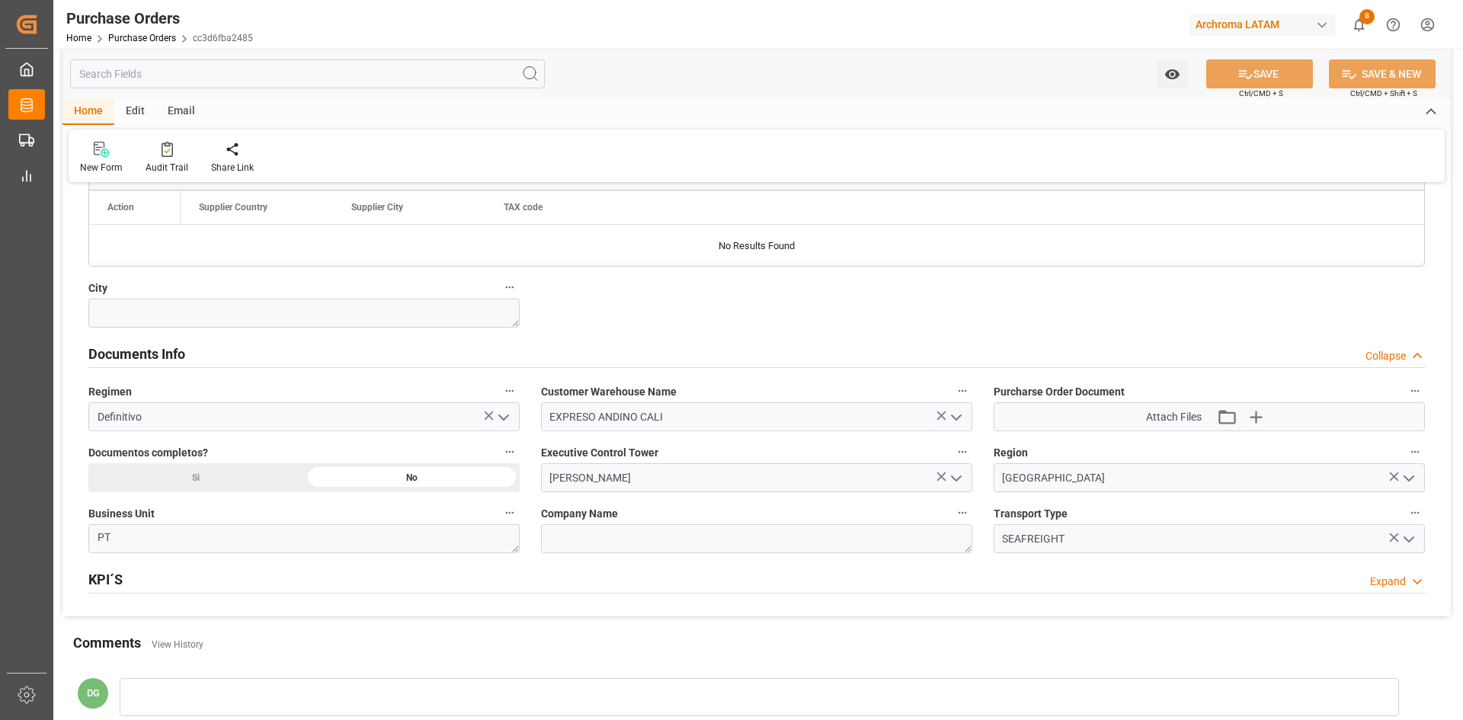
click at [953, 477] on polyline "open menu" at bounding box center [956, 478] width 9 height 5
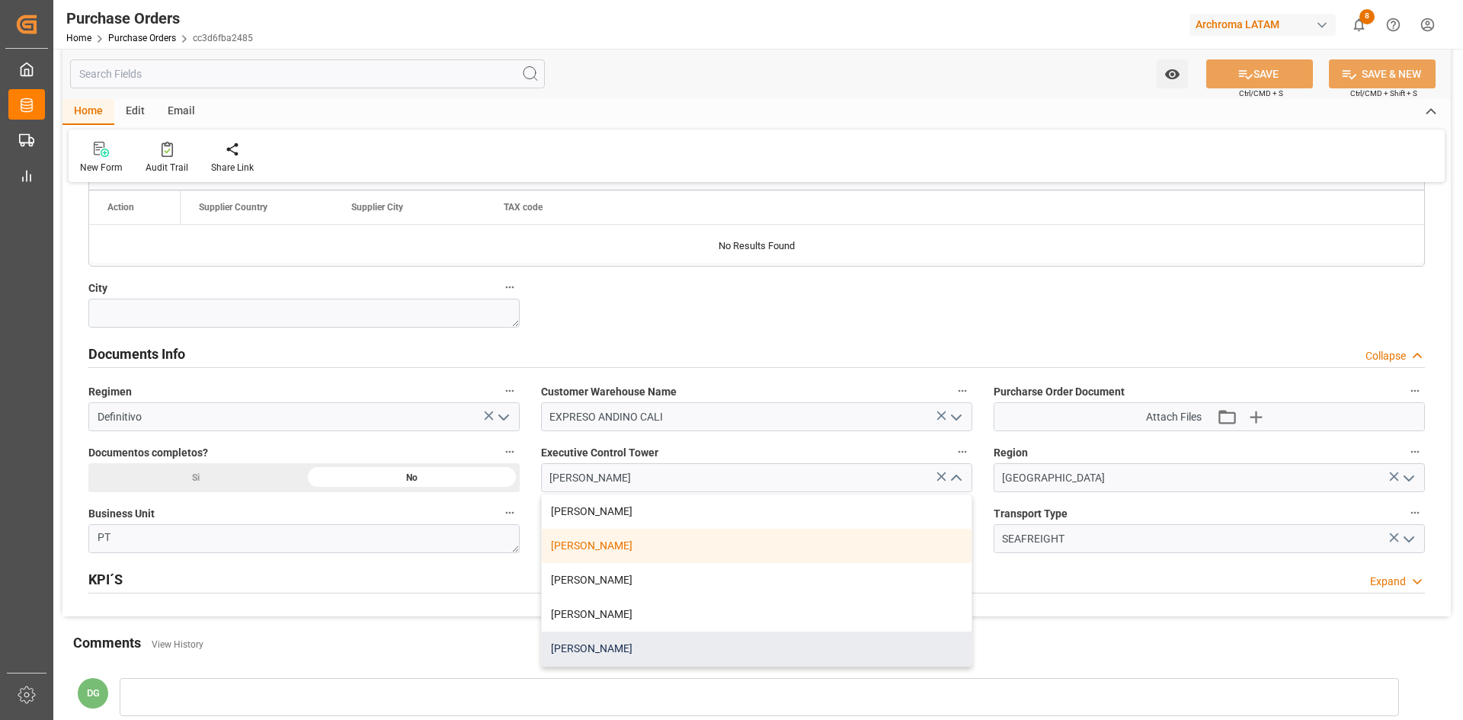
click at [613, 648] on div "[PERSON_NAME]" at bounding box center [757, 649] width 430 height 34
type input "[PERSON_NAME]"
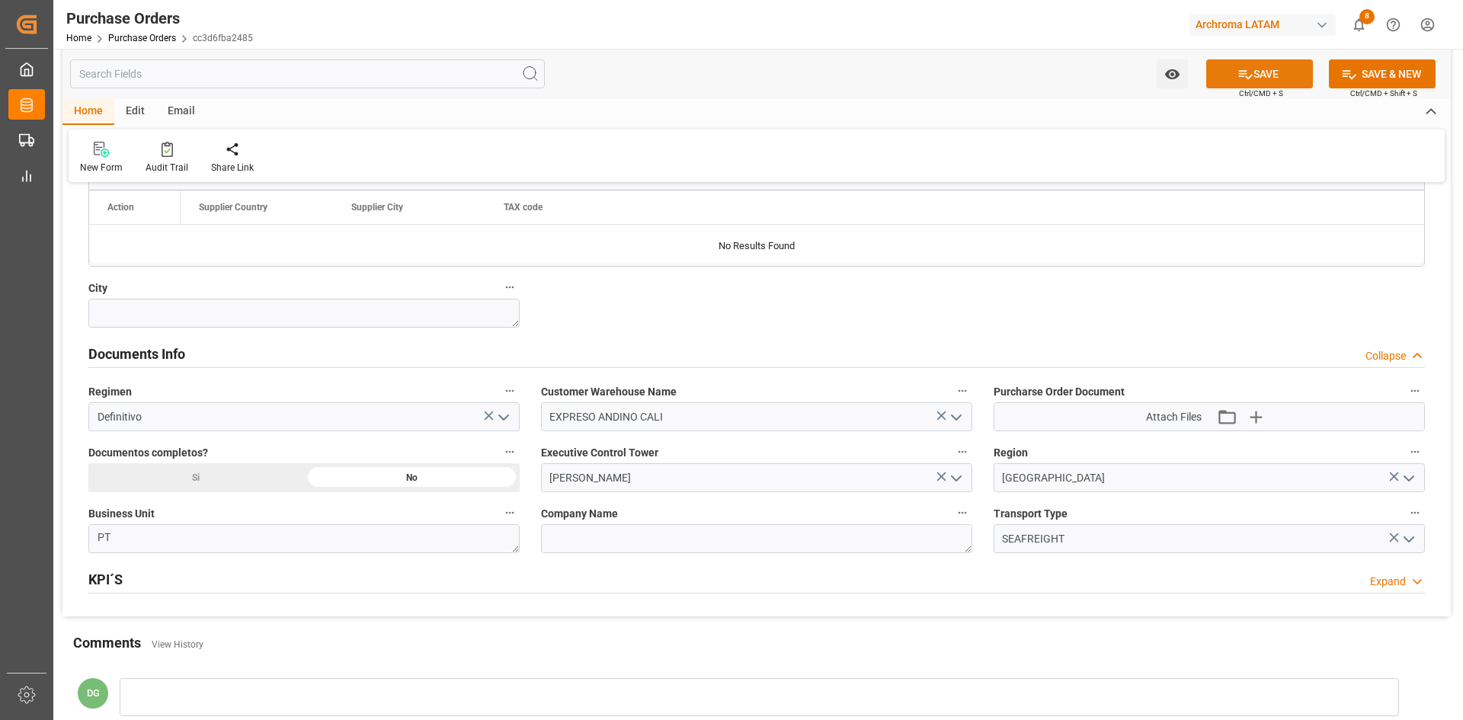
click at [1256, 72] on button "SAVE" at bounding box center [1259, 73] width 107 height 29
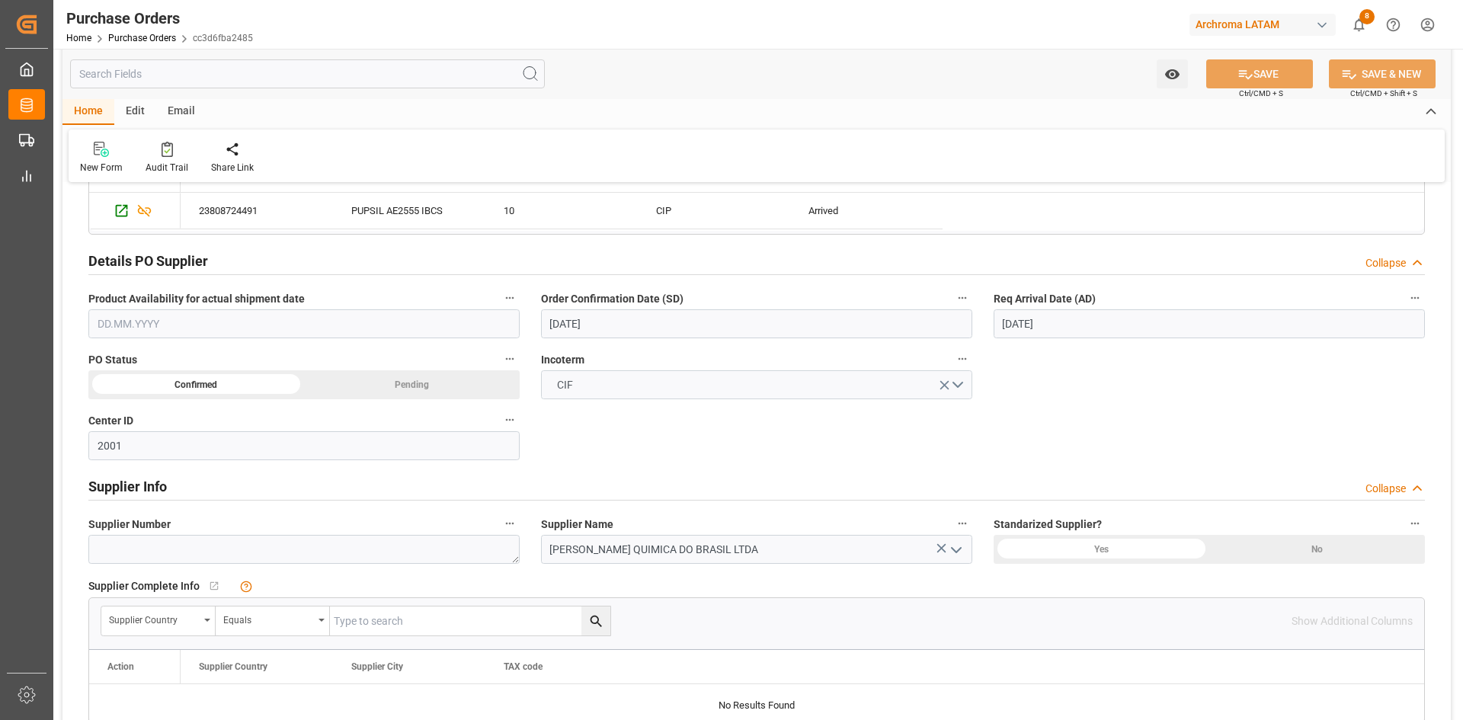
scroll to position [381, 0]
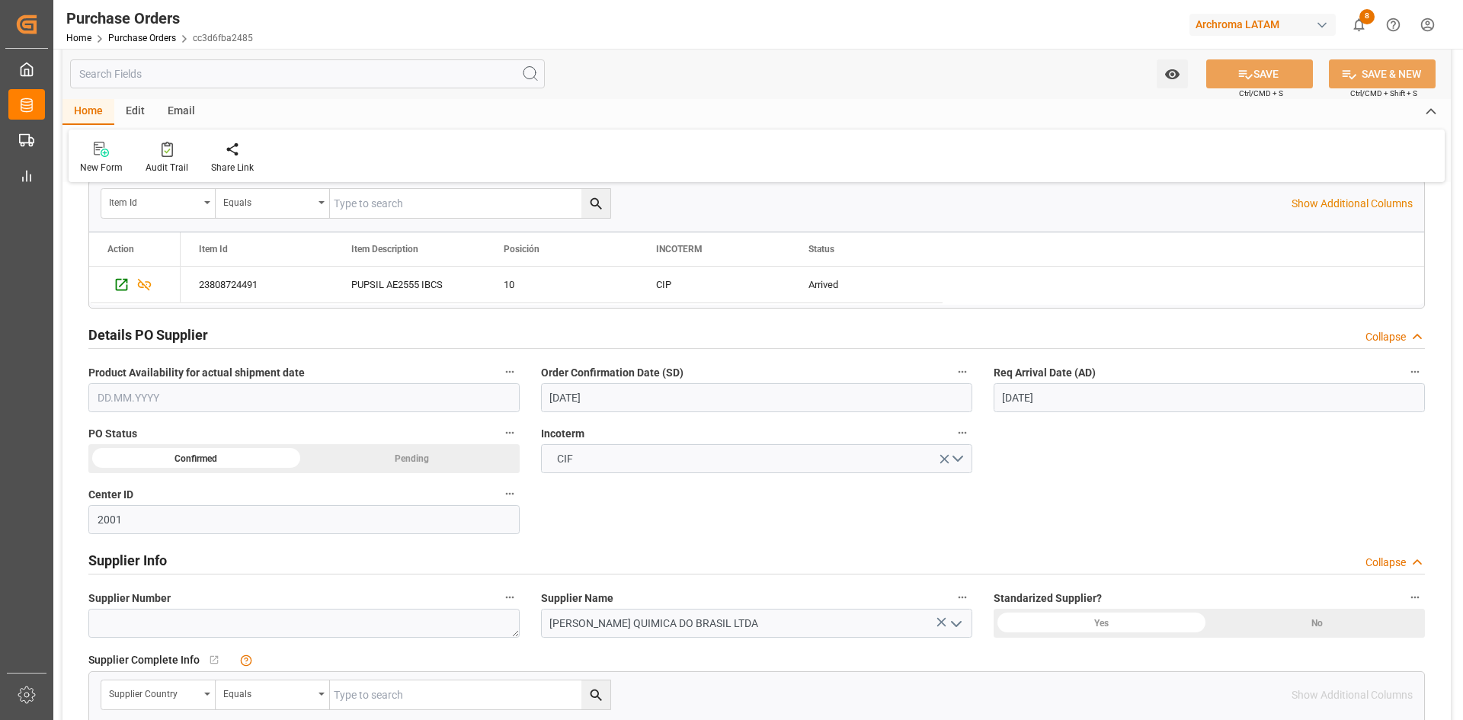
click at [1133, 399] on input "16.09.2025" at bounding box center [1208, 397] width 431 height 29
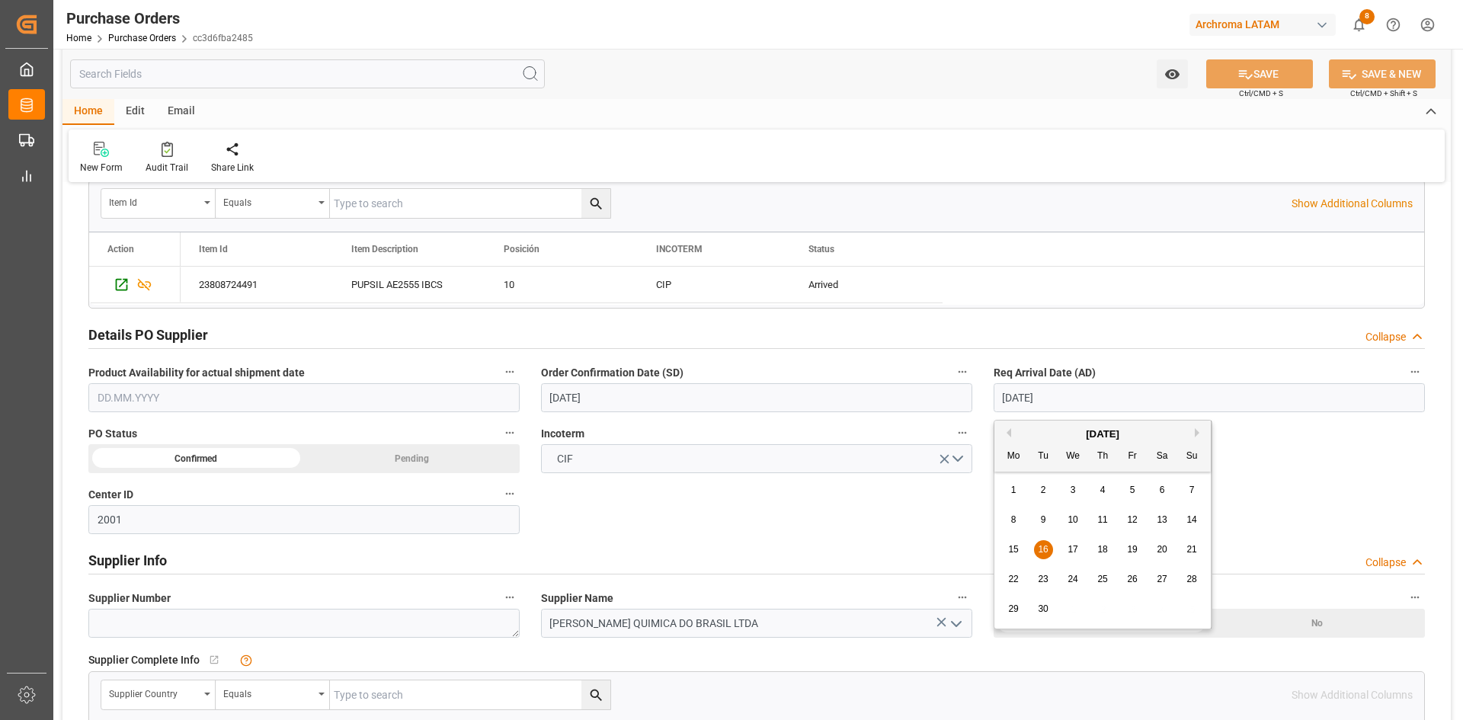
click at [1017, 603] on div "29" at bounding box center [1013, 609] width 19 height 18
type input "[DATE]"
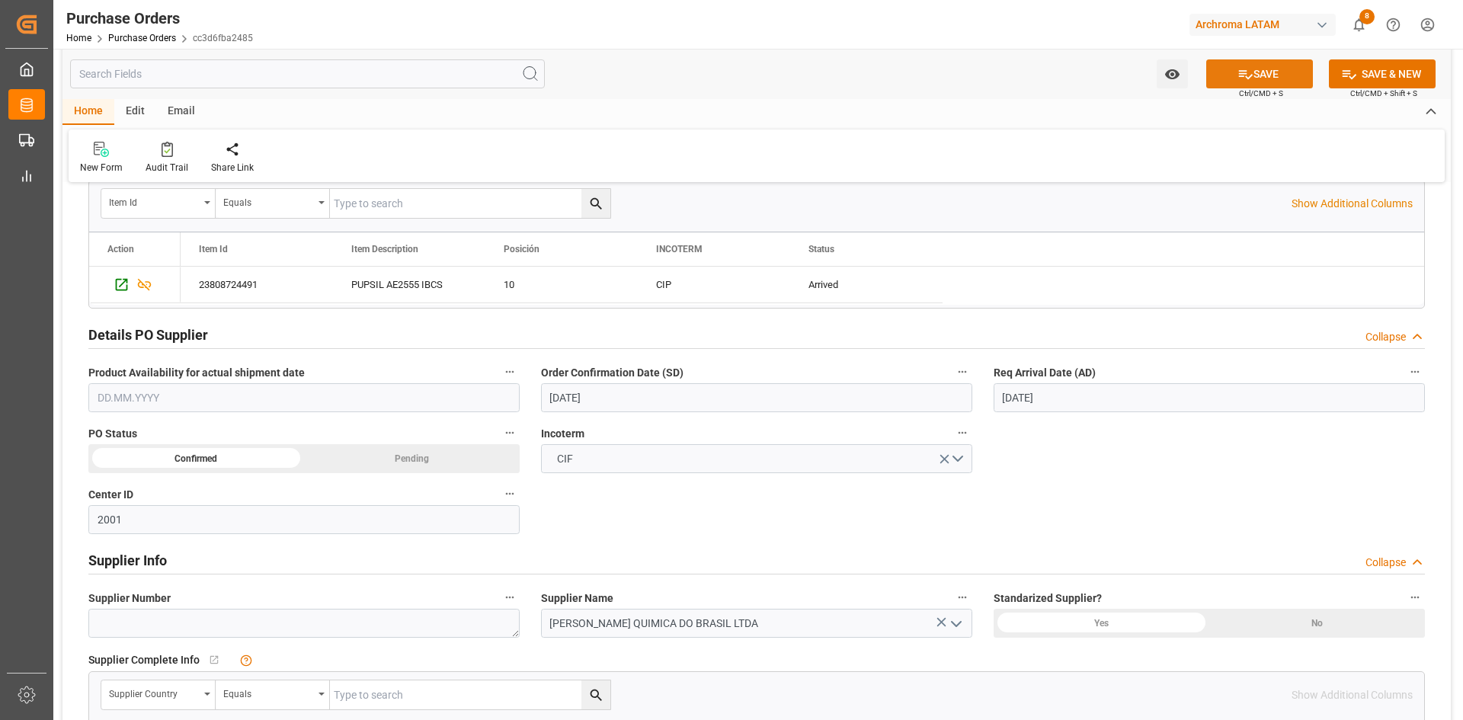
click at [1240, 72] on icon at bounding box center [1245, 74] width 16 height 16
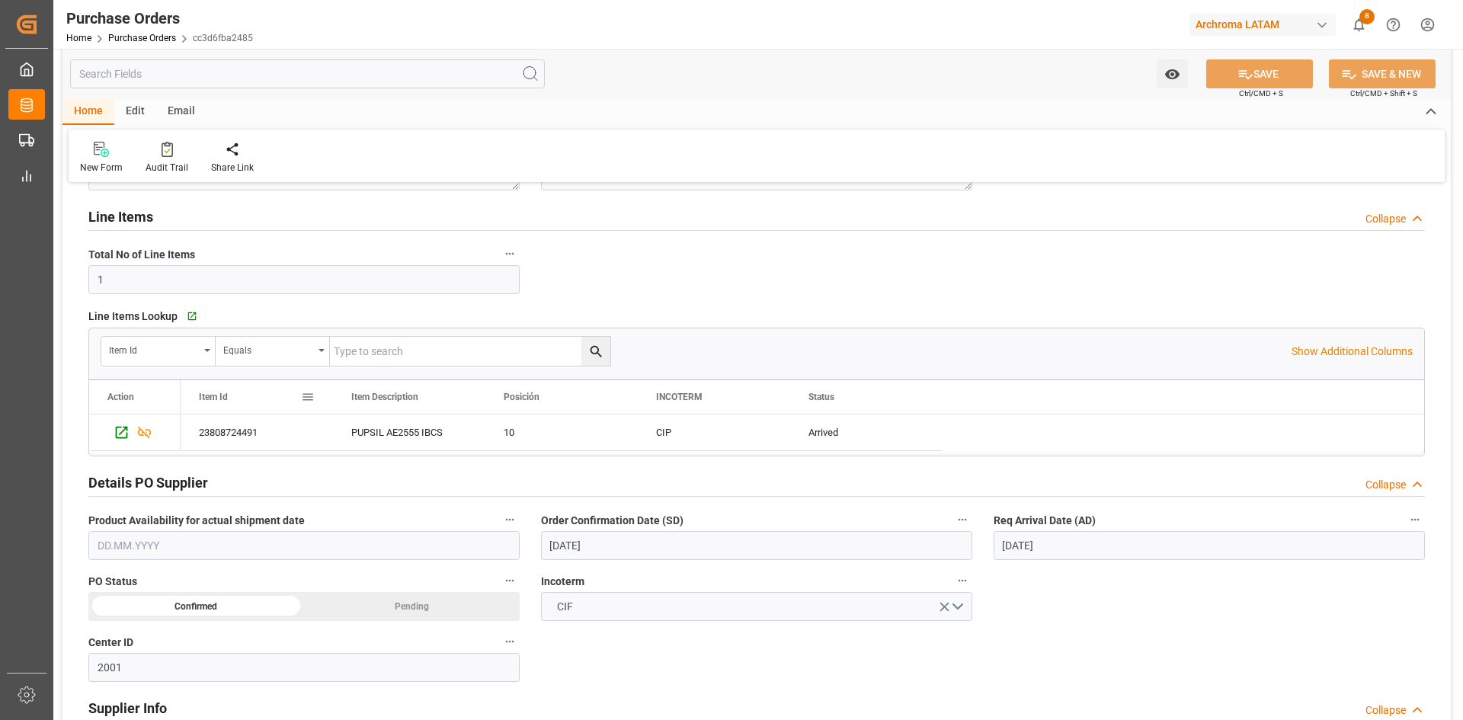
scroll to position [229, 0]
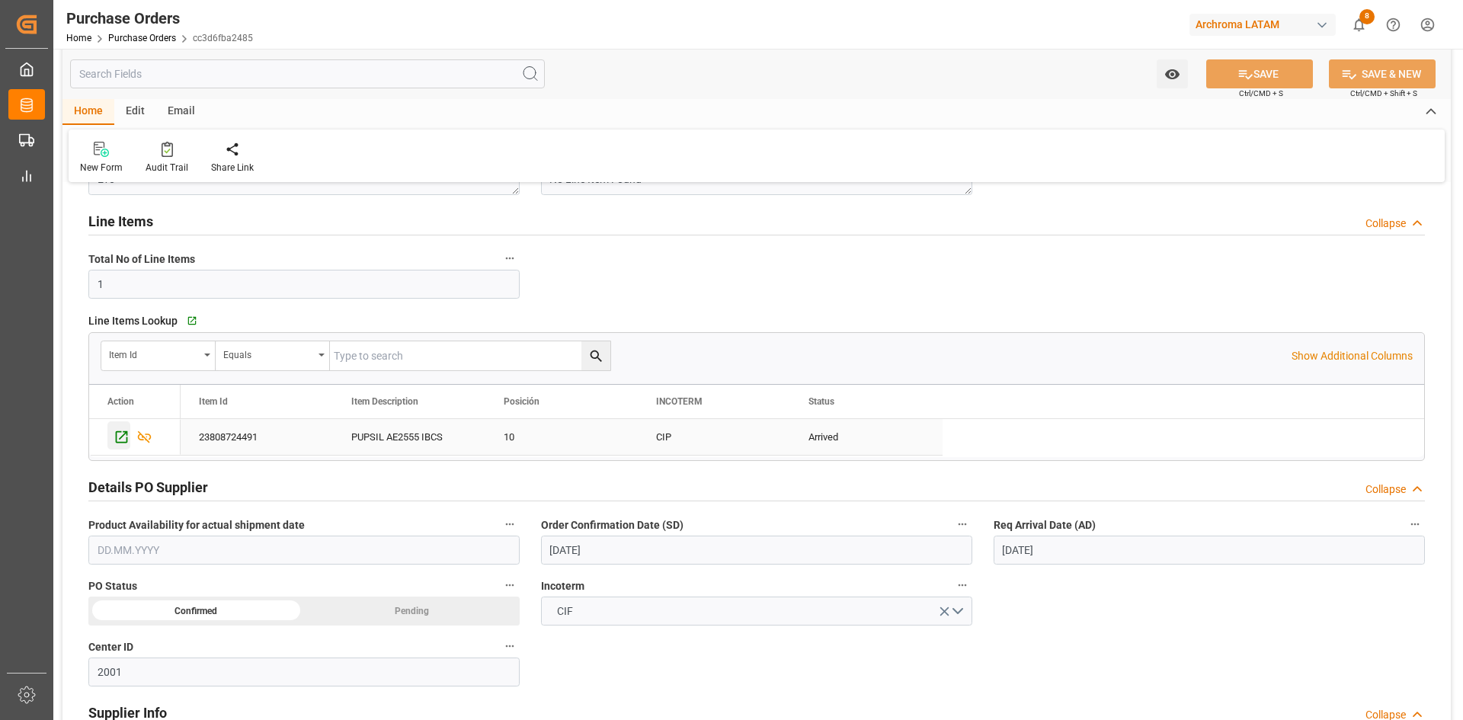
click at [126, 429] on icon "Press SPACE to select this row." at bounding box center [122, 437] width 16 height 16
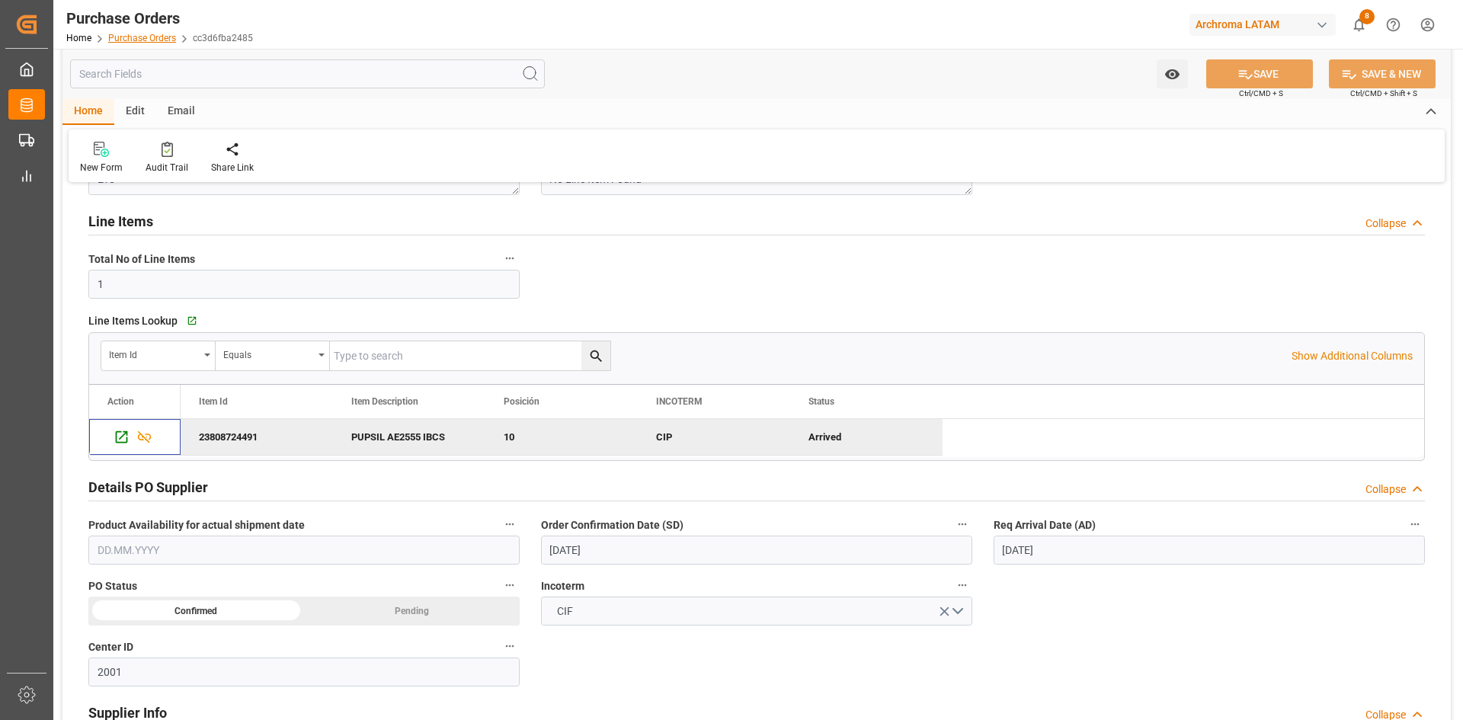
click at [133, 36] on link "Purchase Orders" at bounding box center [142, 38] width 68 height 11
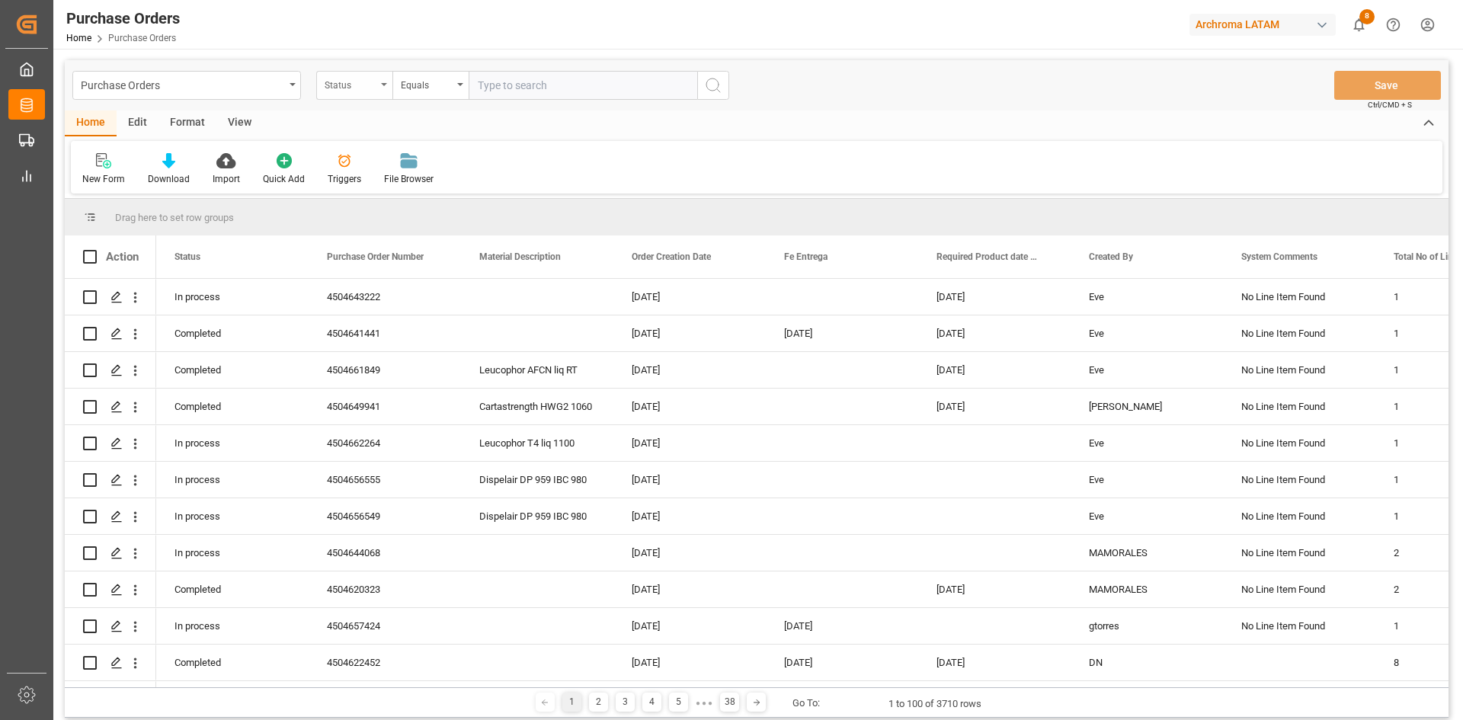
click at [356, 77] on div "Status" at bounding box center [351, 84] width 52 height 18
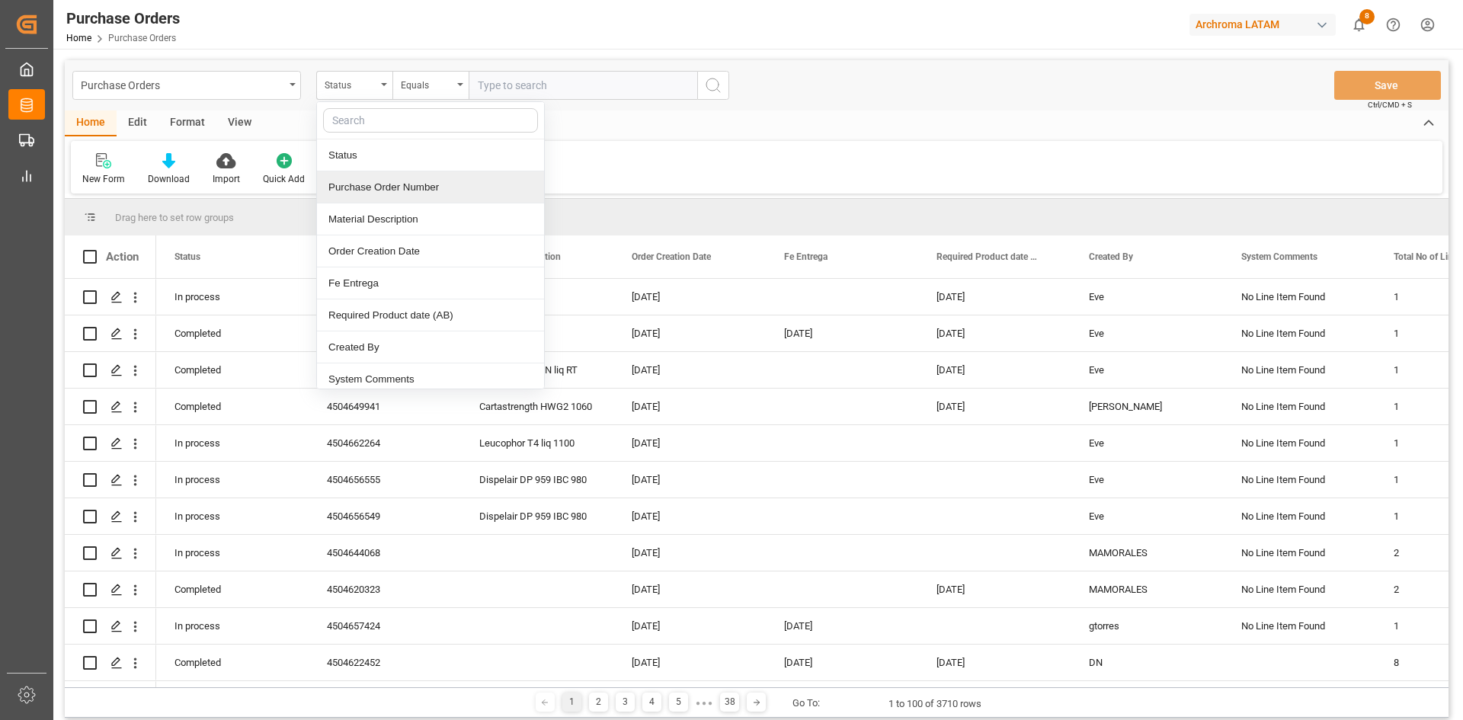
click at [411, 191] on div "Purchase Order Number" at bounding box center [430, 187] width 227 height 32
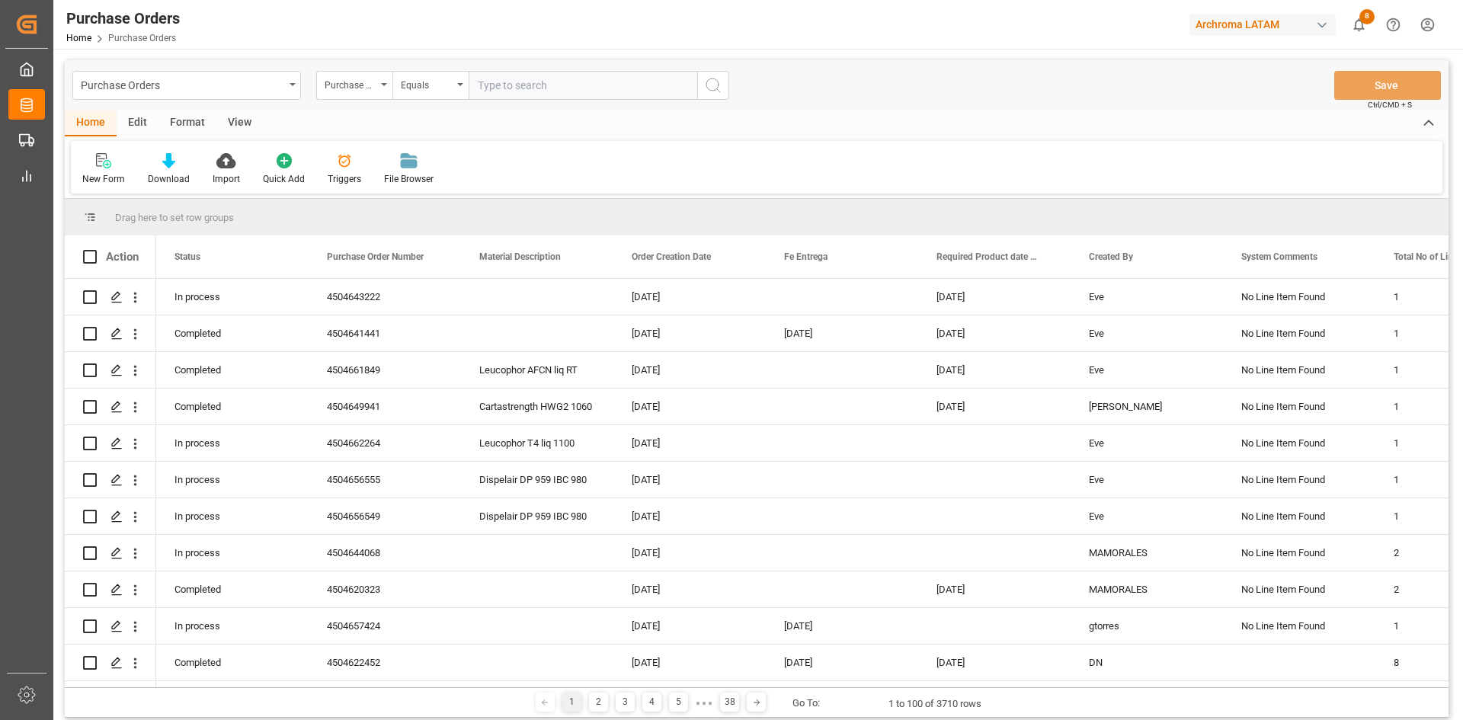
click at [531, 91] on input "text" at bounding box center [583, 85] width 229 height 29
paste input "4504645736"
type input "4504645736"
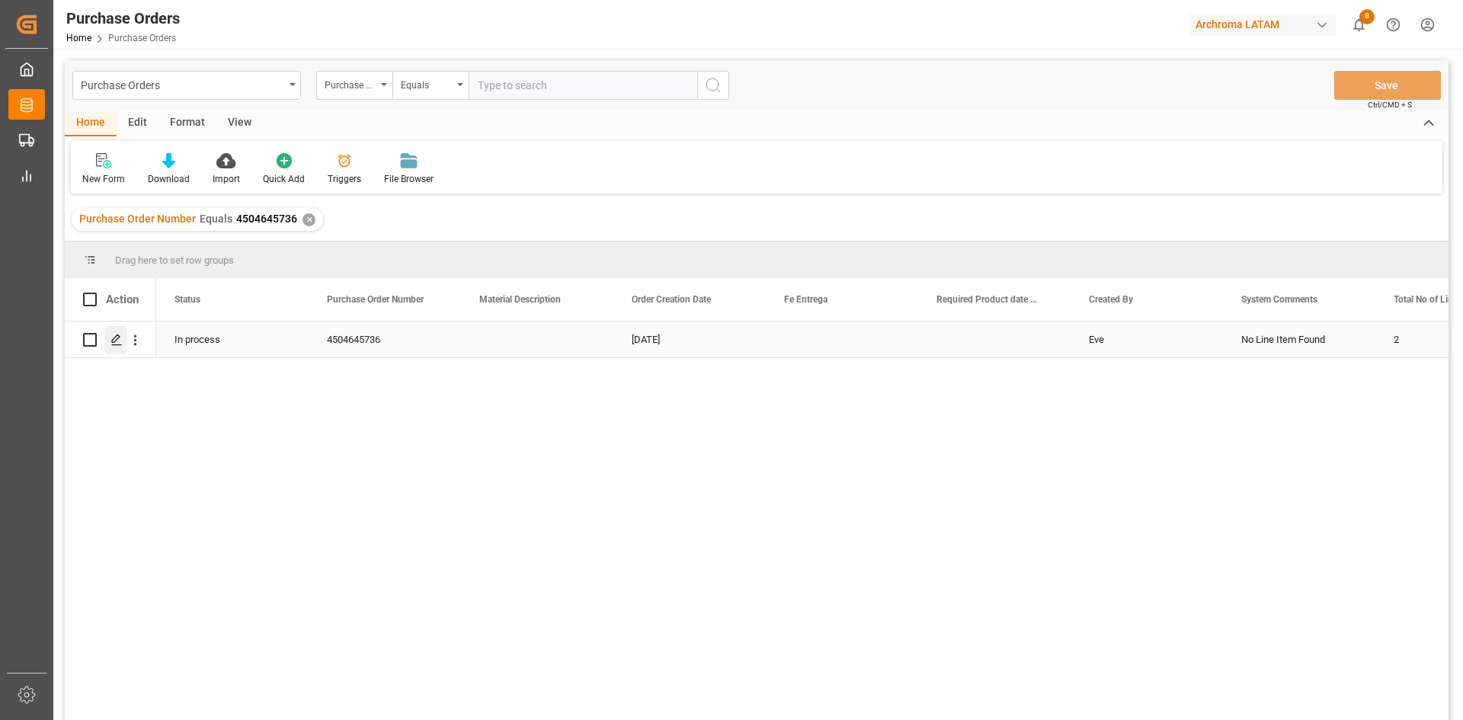
click at [122, 340] on icon "Press SPACE to select this row." at bounding box center [116, 340] width 12 height 12
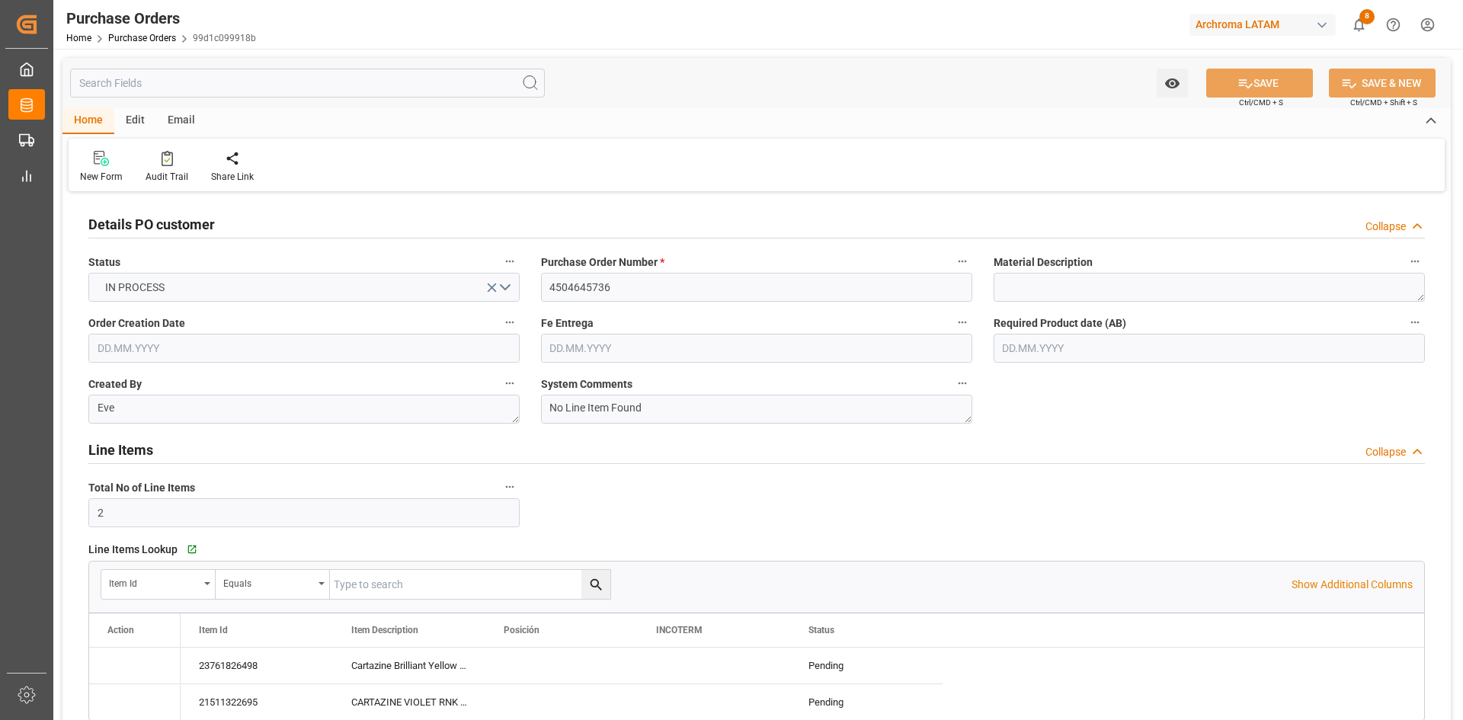
type input "18.07.2025"
type input "14.08.2025"
type input "07.10.2025"
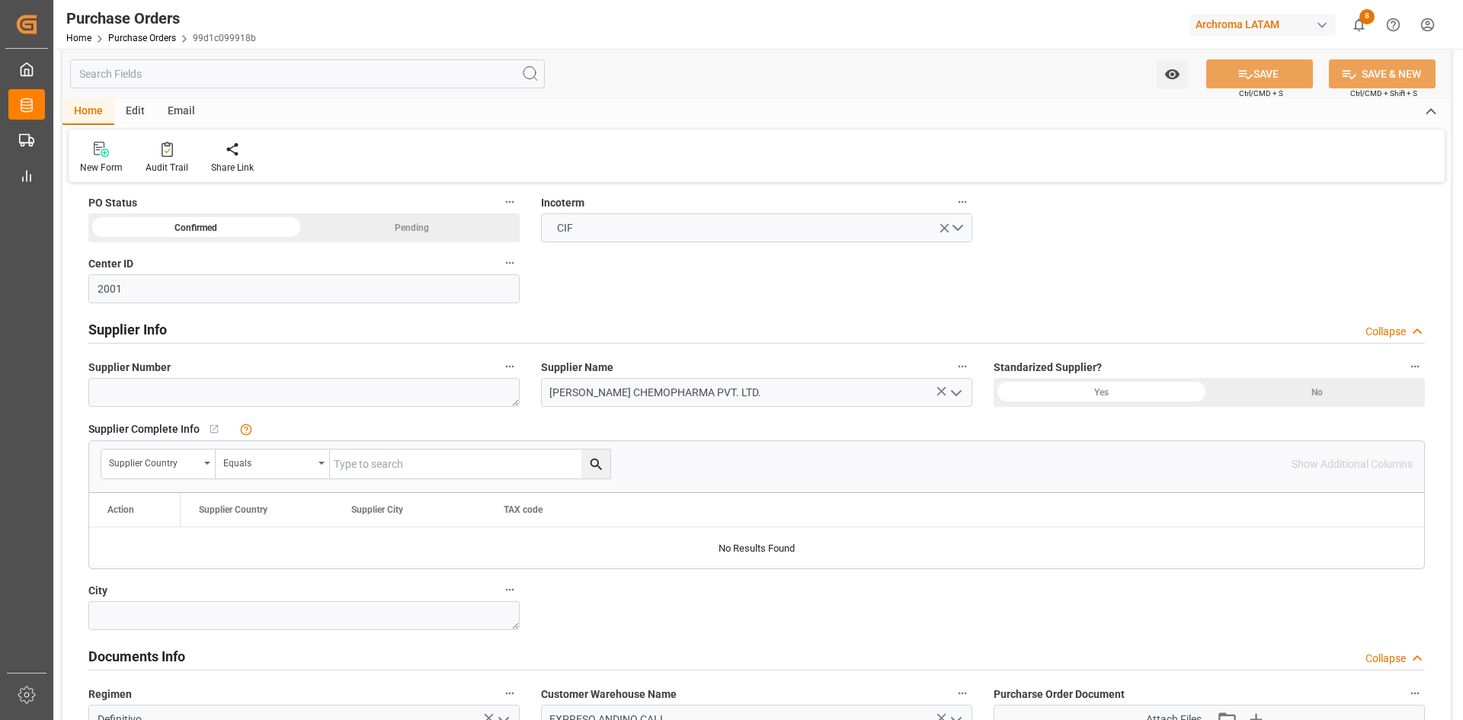
scroll to position [609, 0]
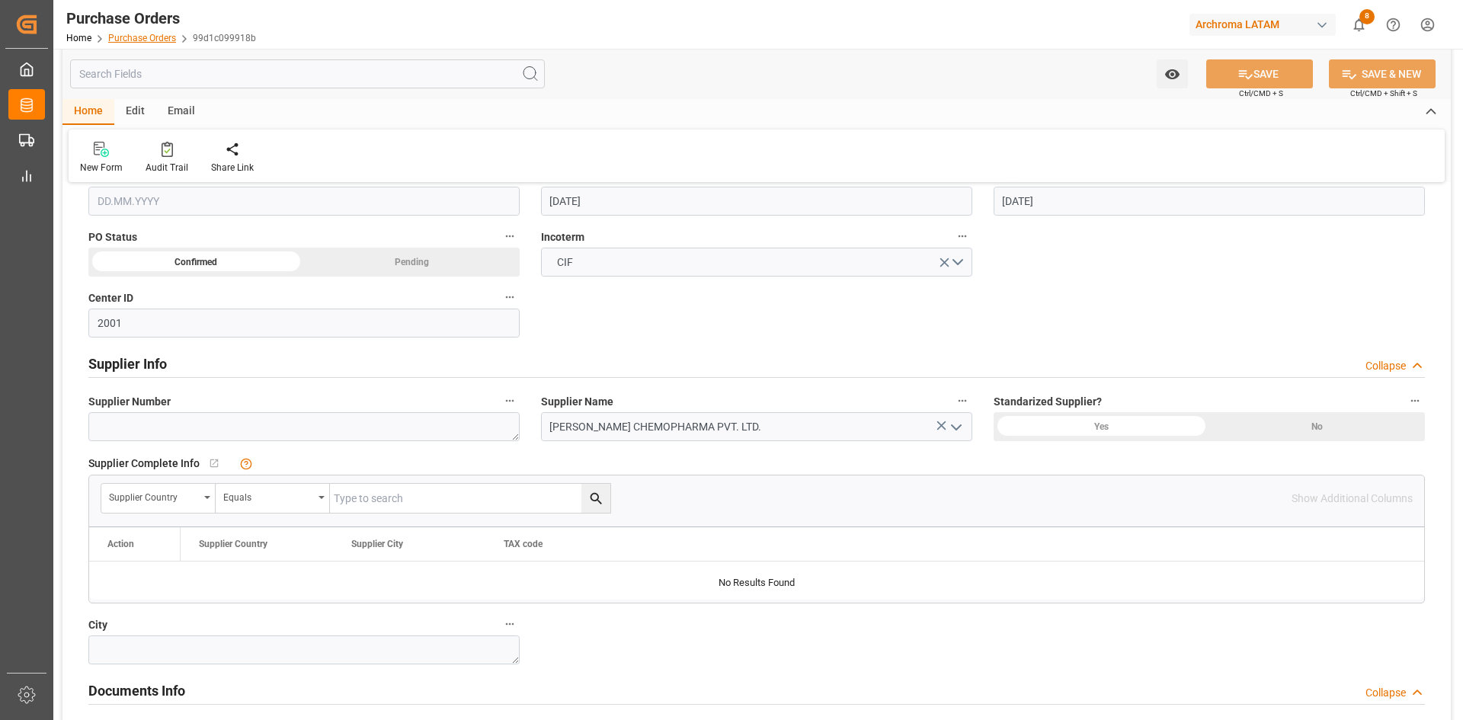
click at [142, 39] on link "Purchase Orders" at bounding box center [142, 38] width 68 height 11
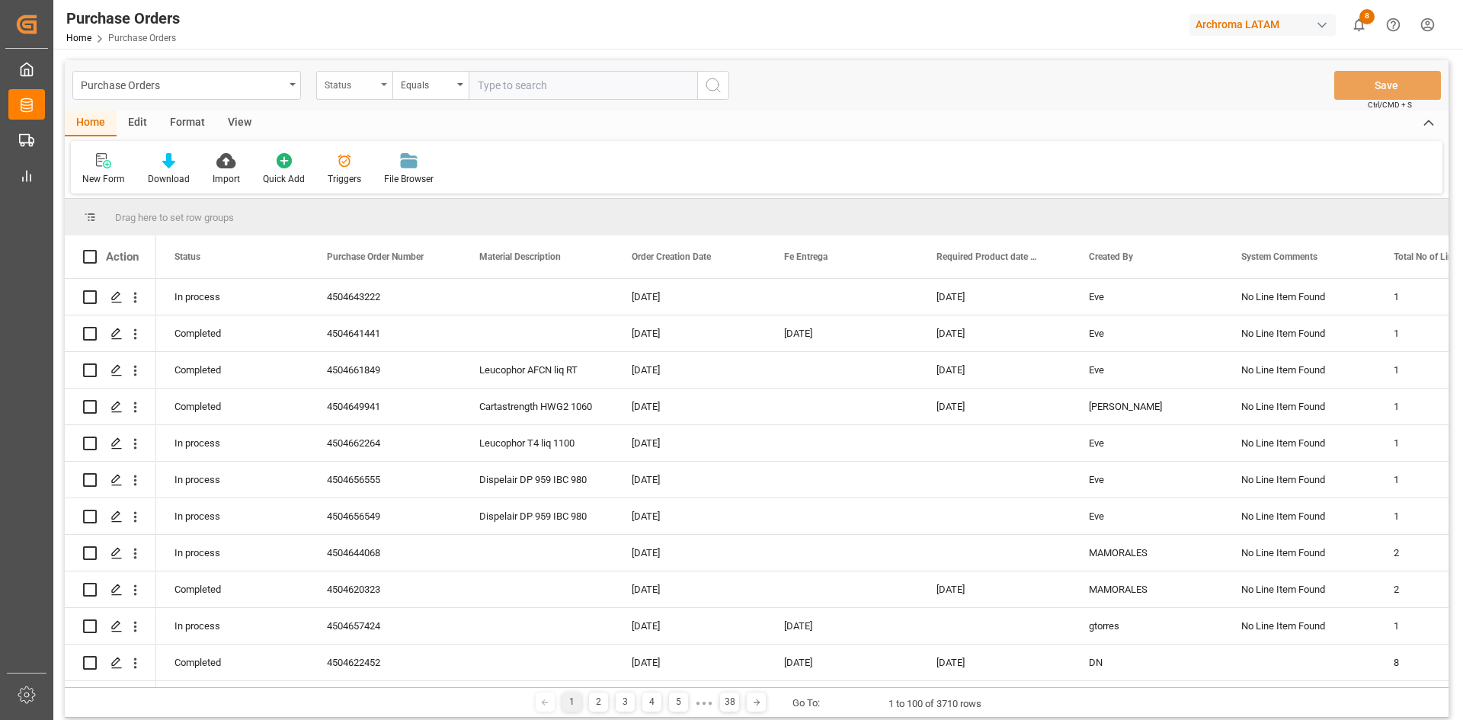
click at [381, 88] on div "Status" at bounding box center [354, 85] width 76 height 29
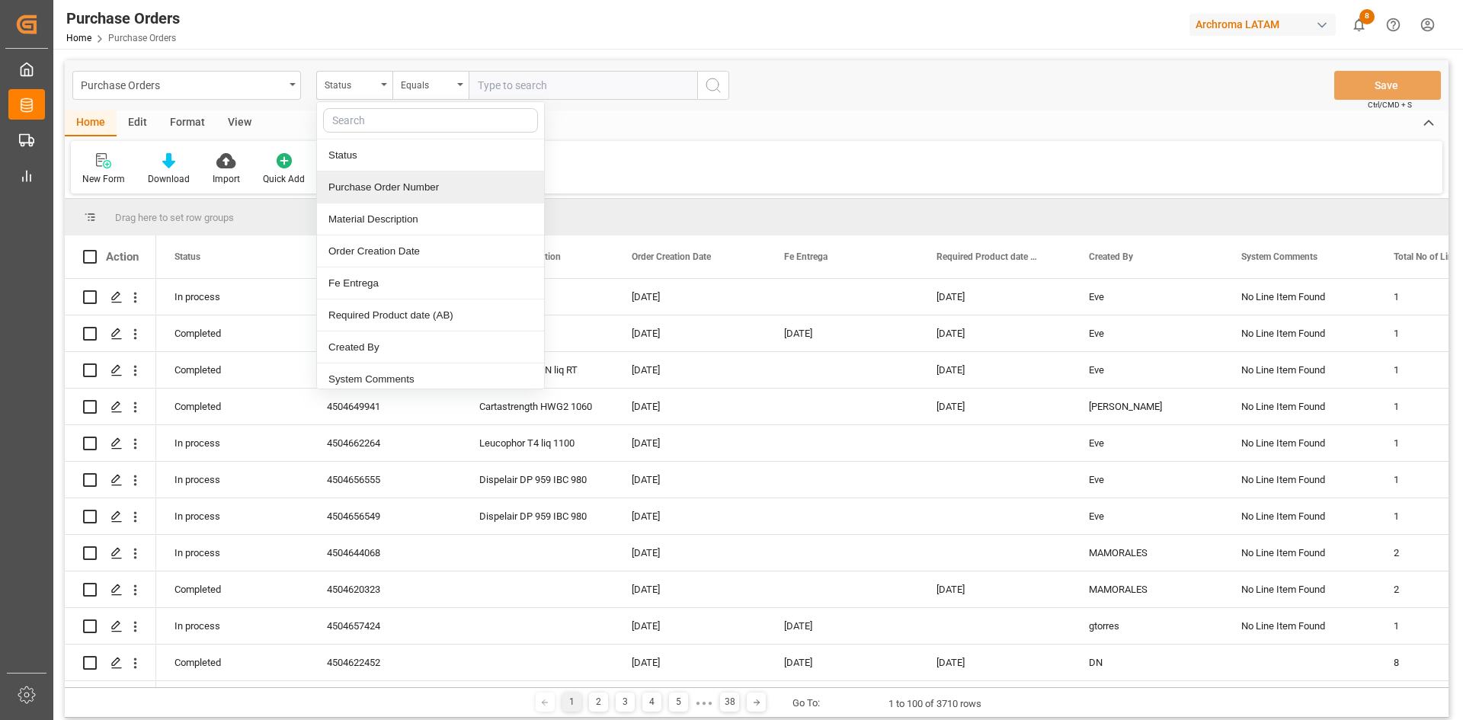
click at [407, 187] on div "Purchase Order Number" at bounding box center [430, 187] width 227 height 32
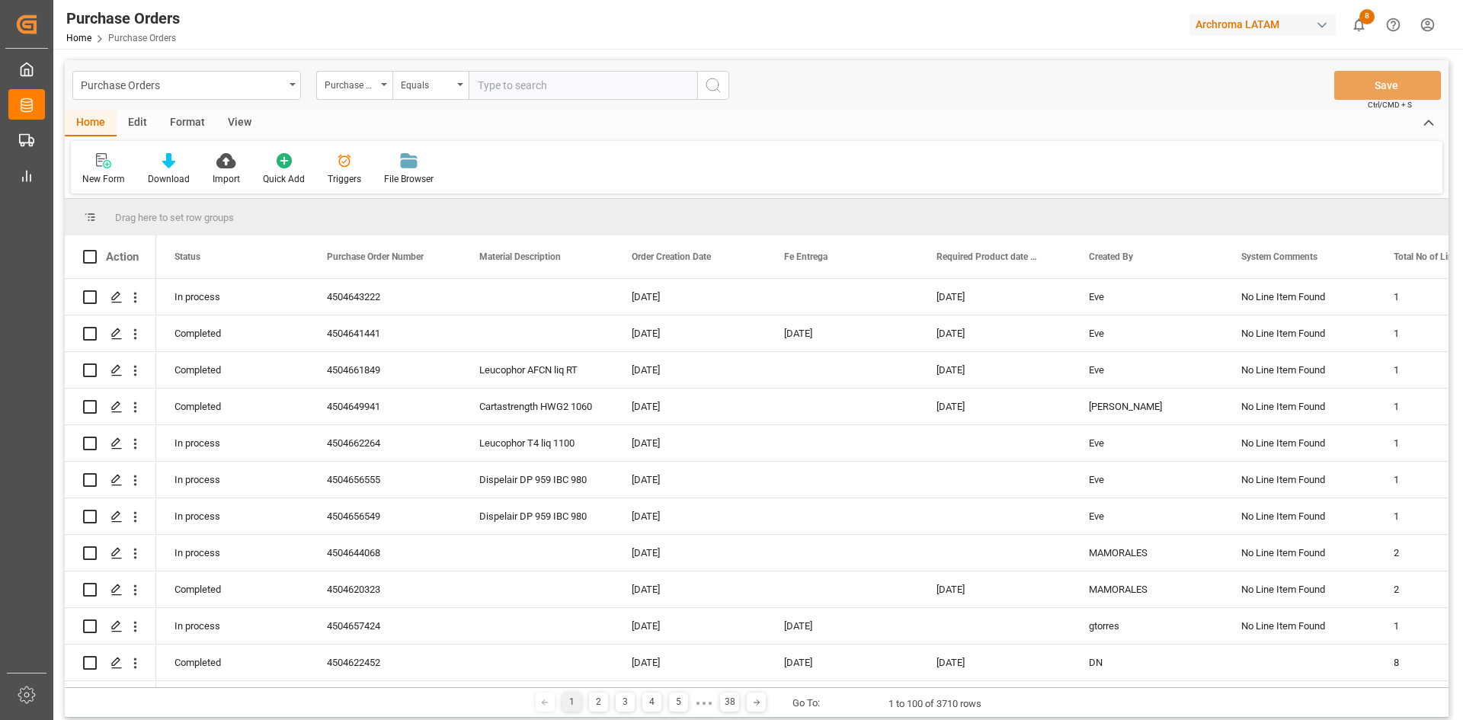
click at [495, 82] on input "text" at bounding box center [583, 85] width 229 height 29
paste input "4504646339"
type input "4504646339"
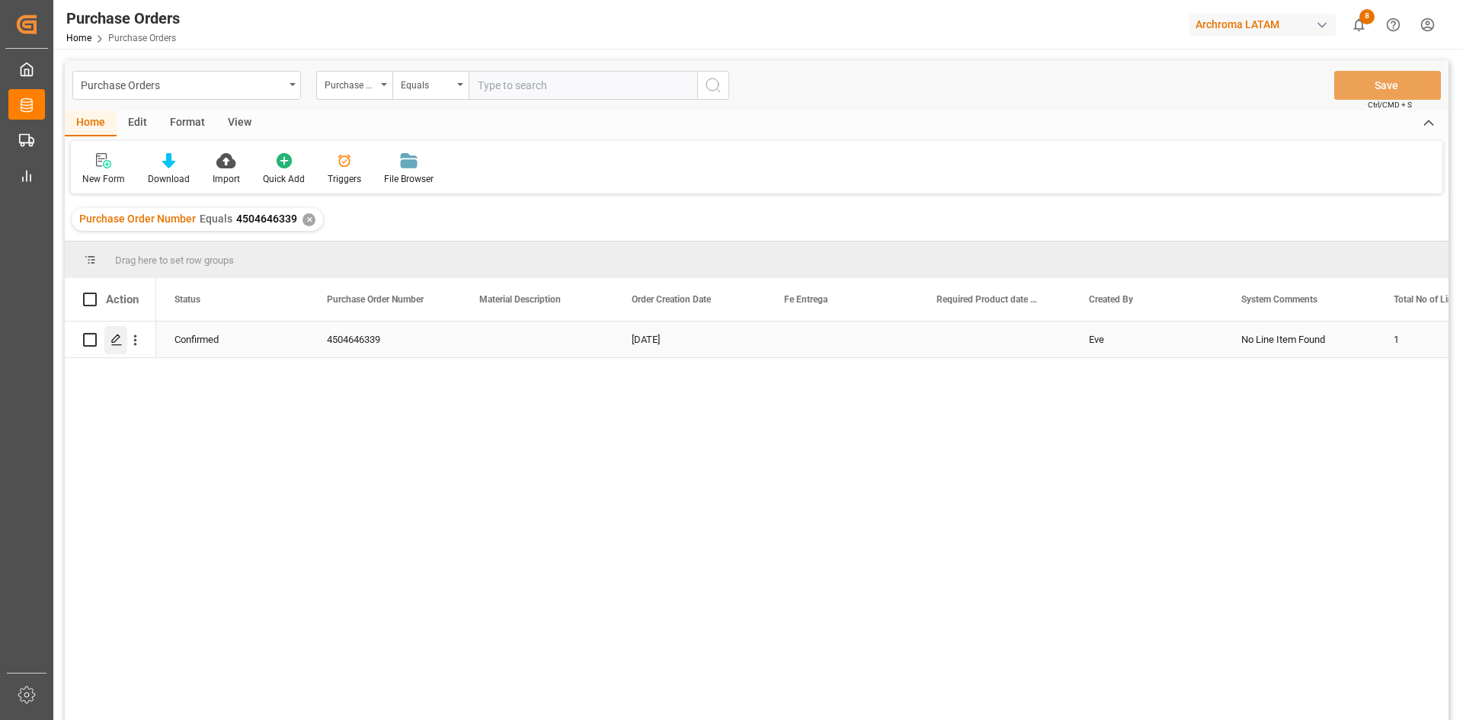
click at [112, 341] on polygon "Press SPACE to select this row." at bounding box center [116, 339] width 8 height 8
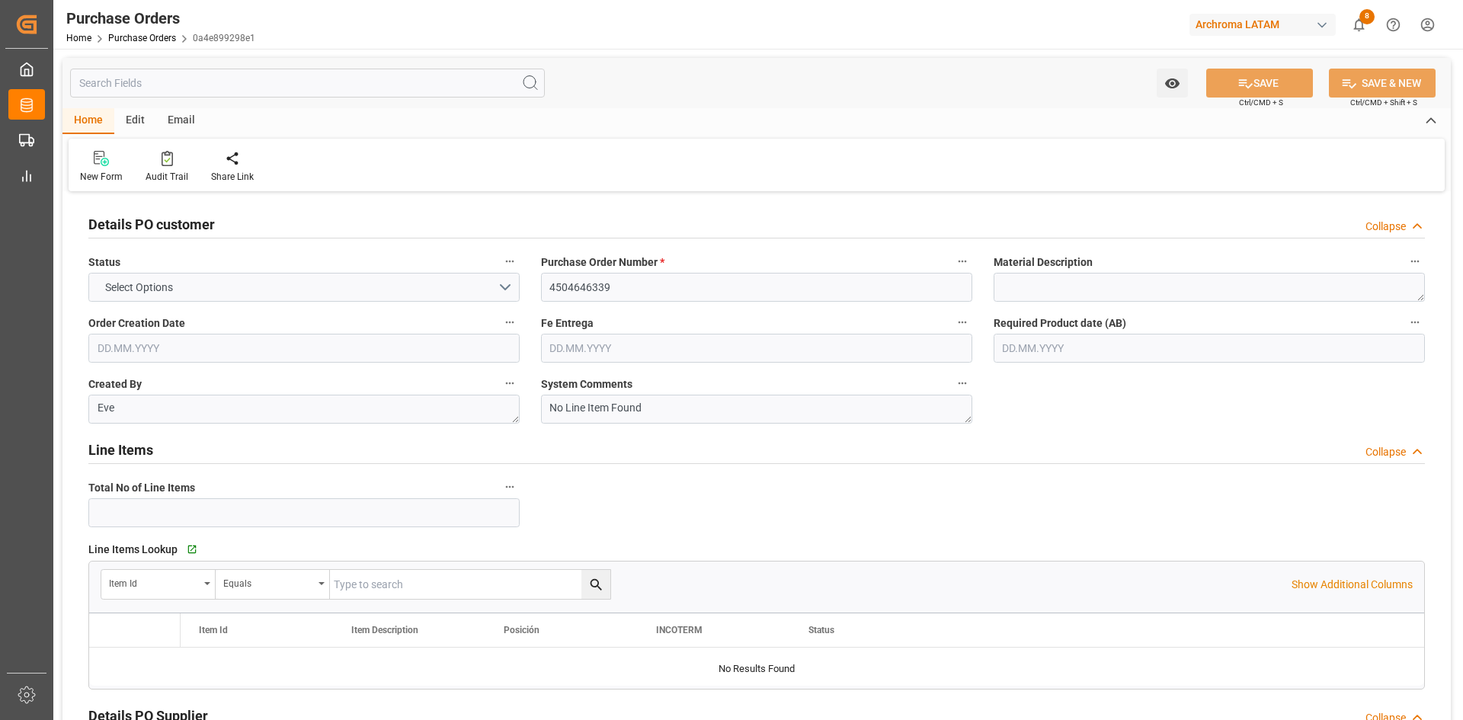
type input "1"
type input "21.07.2025"
type input "31.08.2025"
type input "25.09.2025"
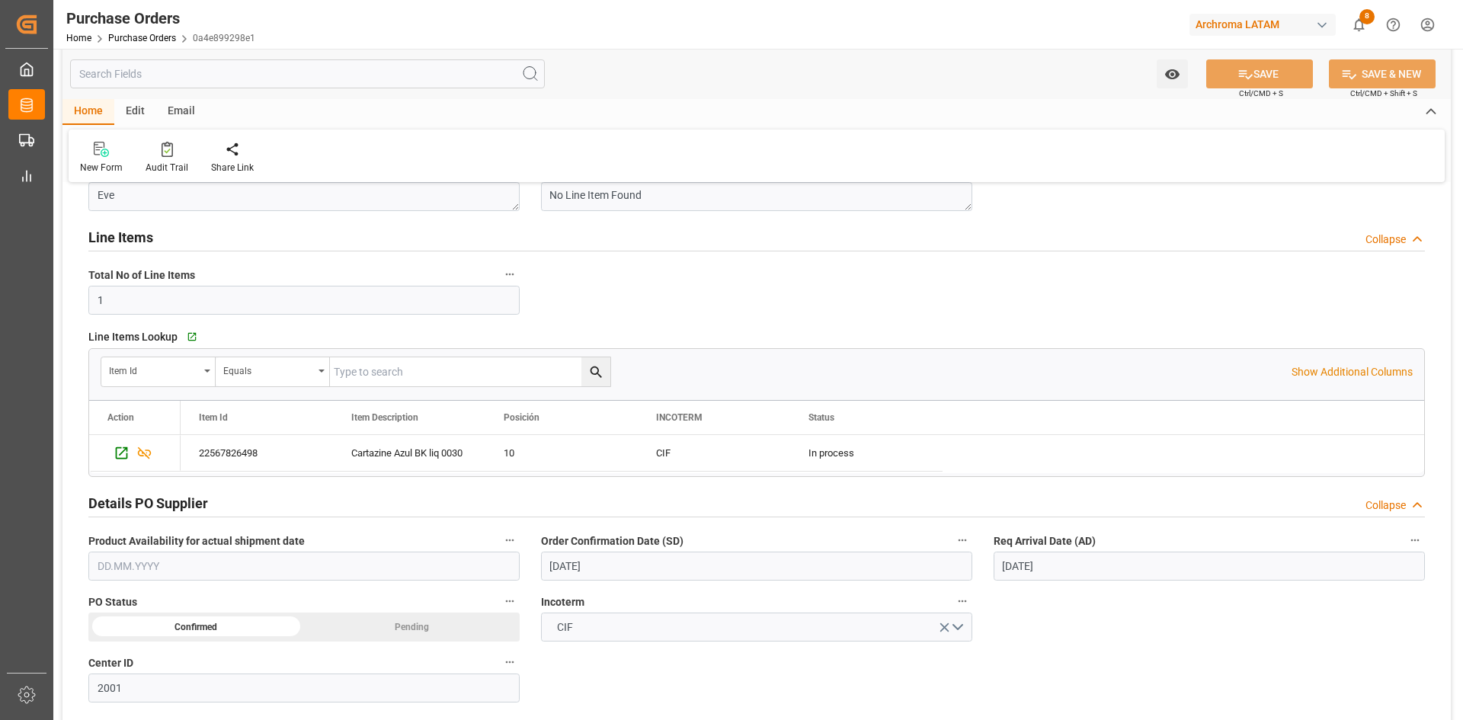
scroll to position [50, 0]
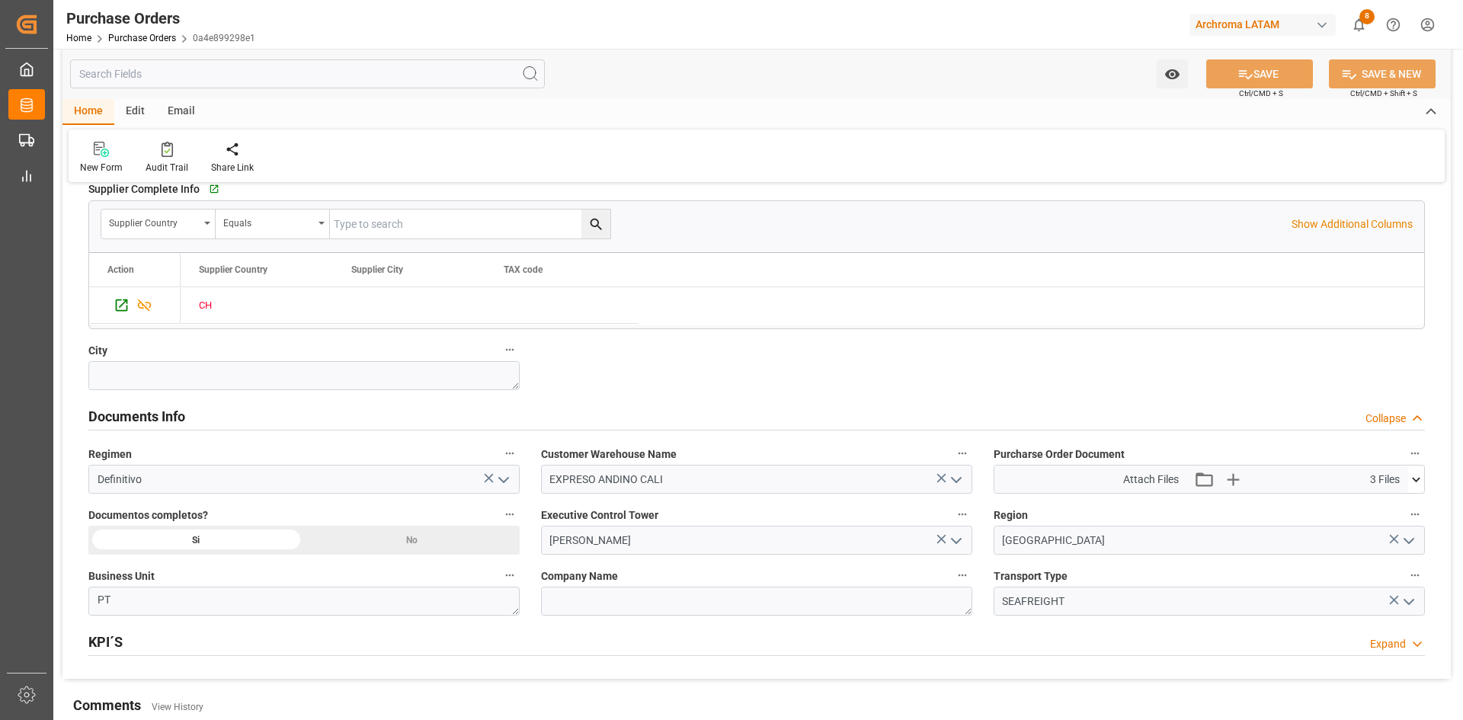
scroll to position [964, 0]
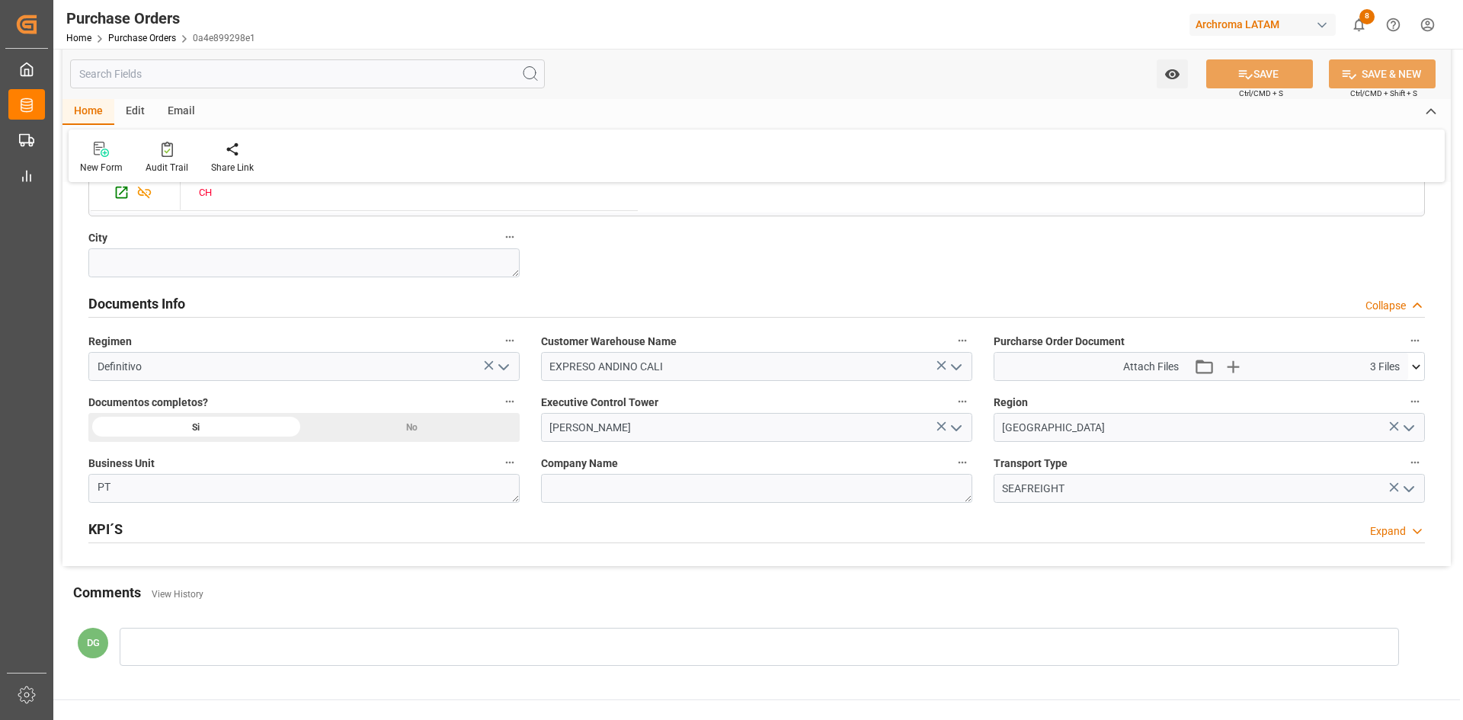
click at [956, 433] on icon "open menu" at bounding box center [956, 428] width 18 height 18
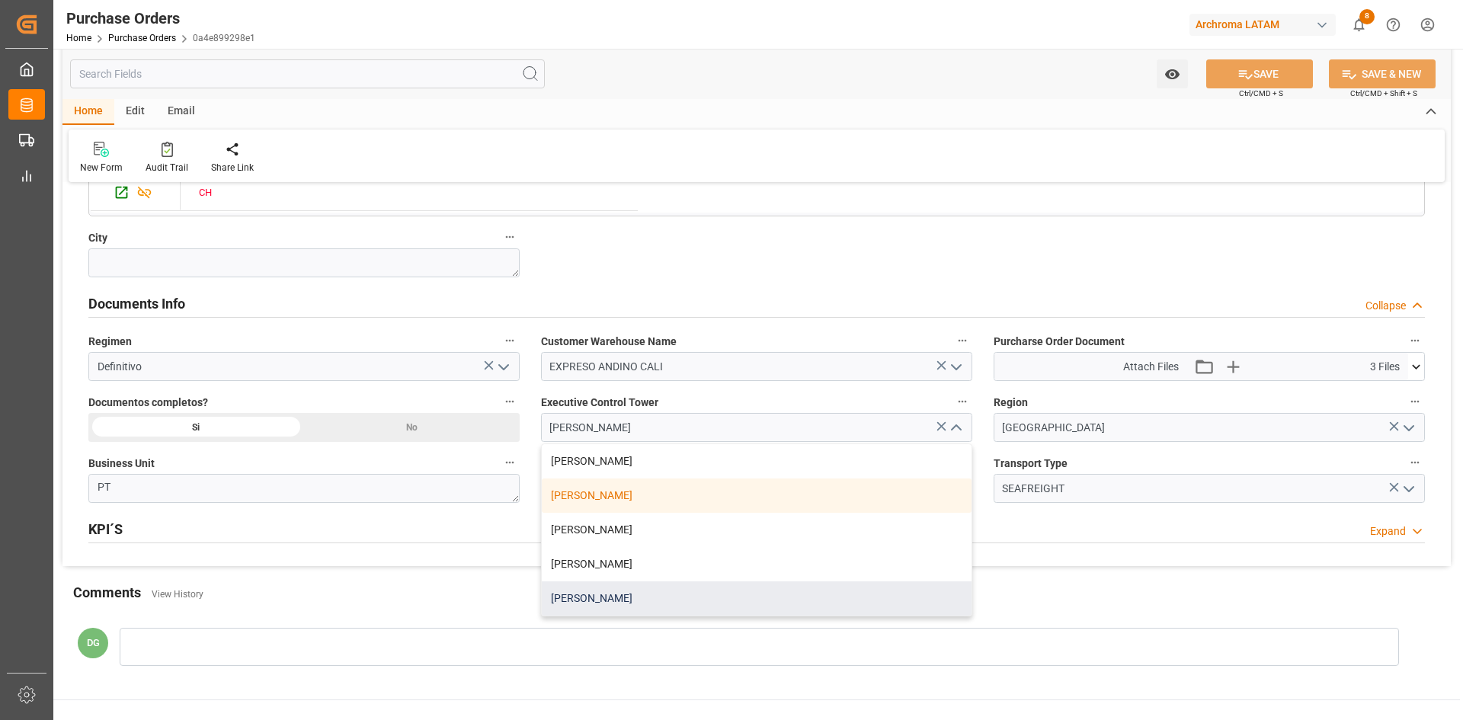
click at [611, 593] on div "[PERSON_NAME]" at bounding box center [757, 598] width 430 height 34
type input "[PERSON_NAME]"
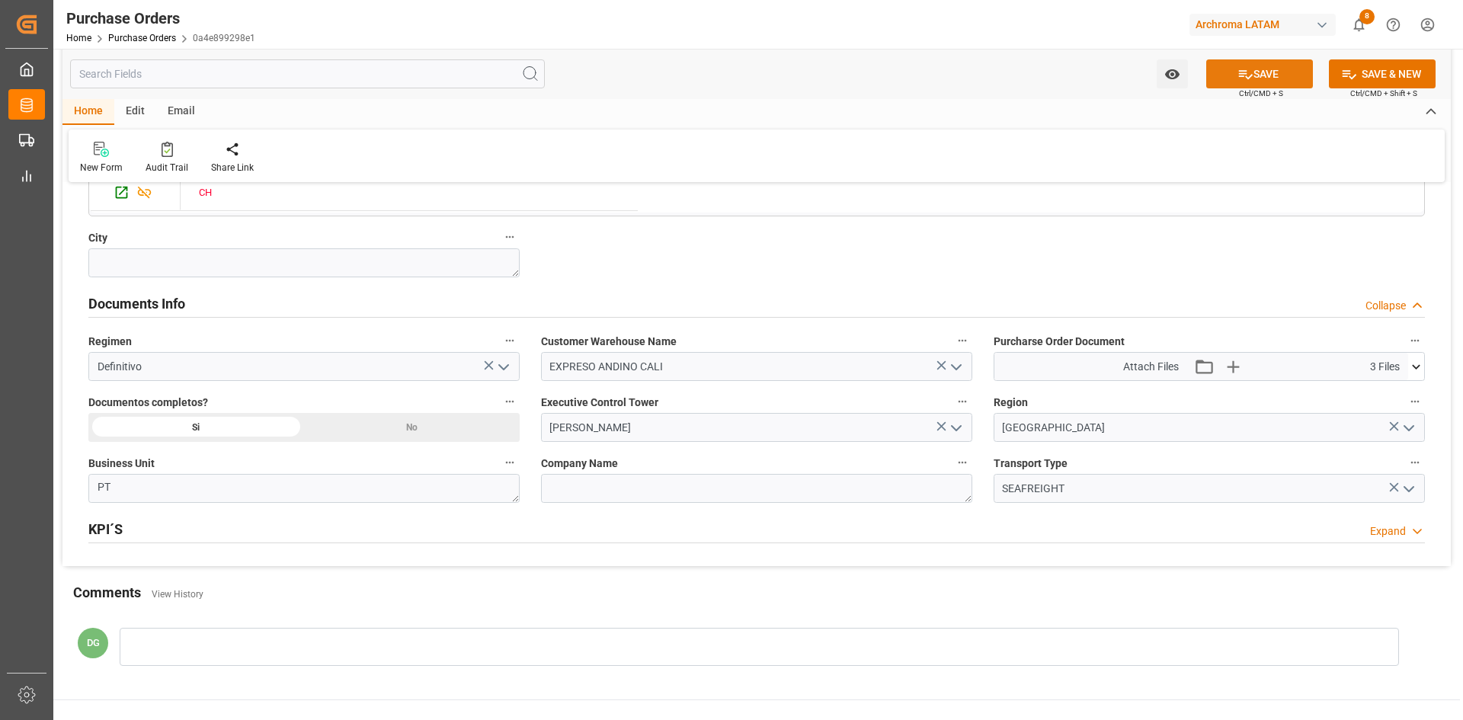
click at [1237, 71] on icon at bounding box center [1245, 74] width 16 height 16
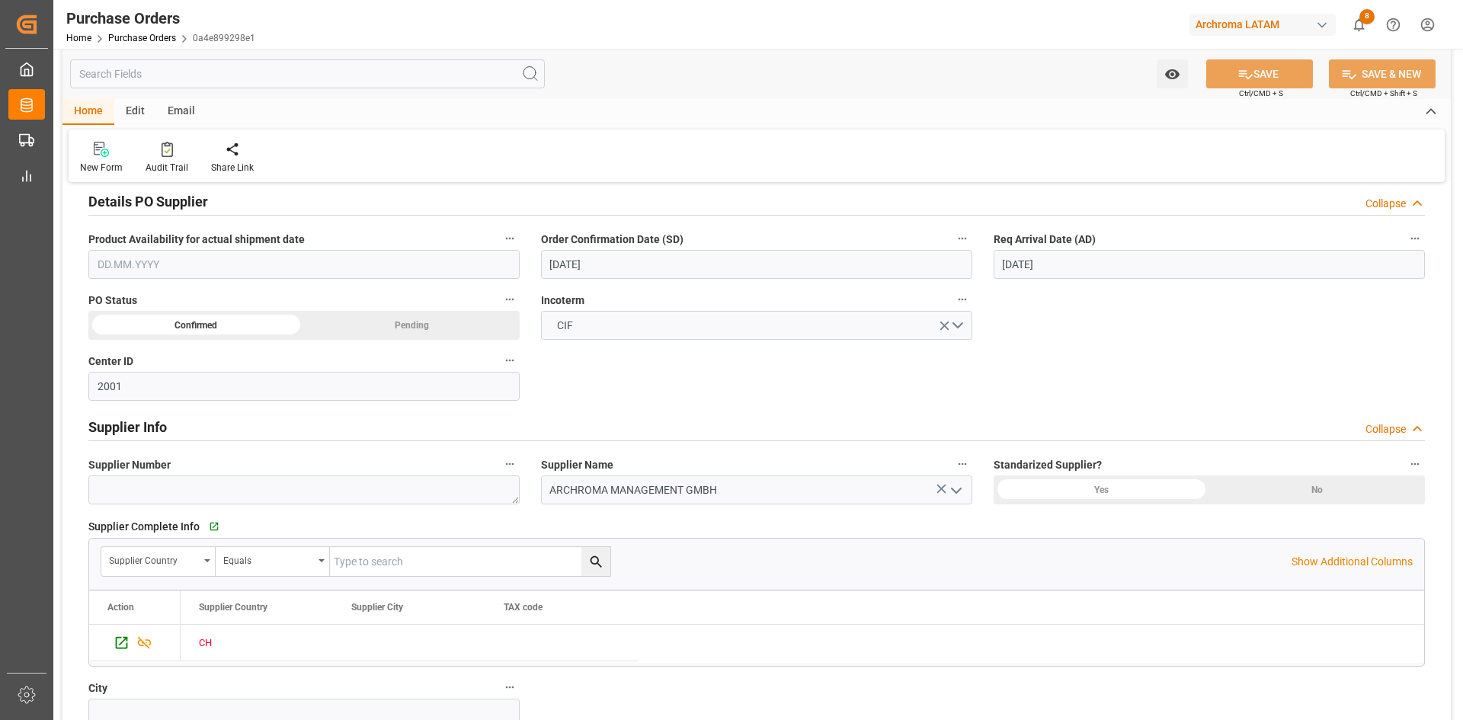
scroll to position [507, 0]
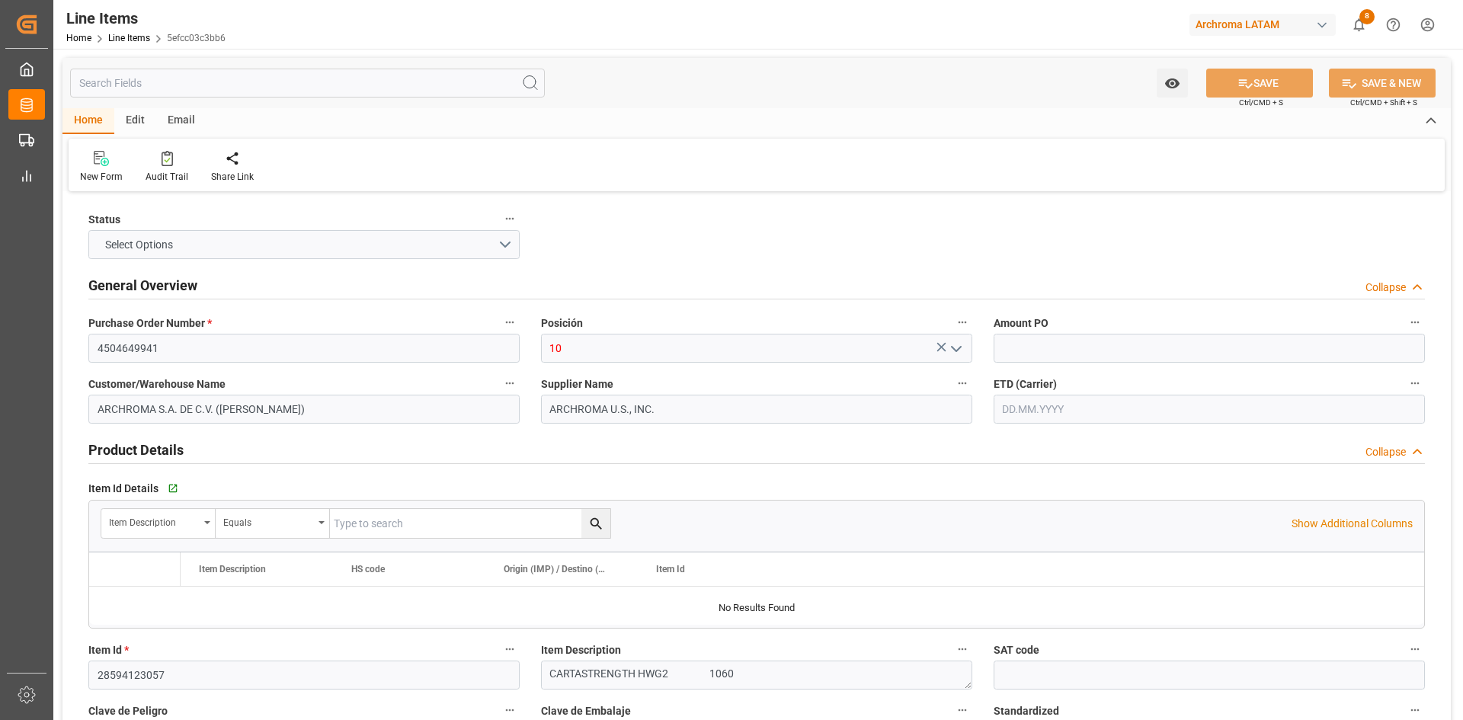
type input "12352401"
type input "18020"
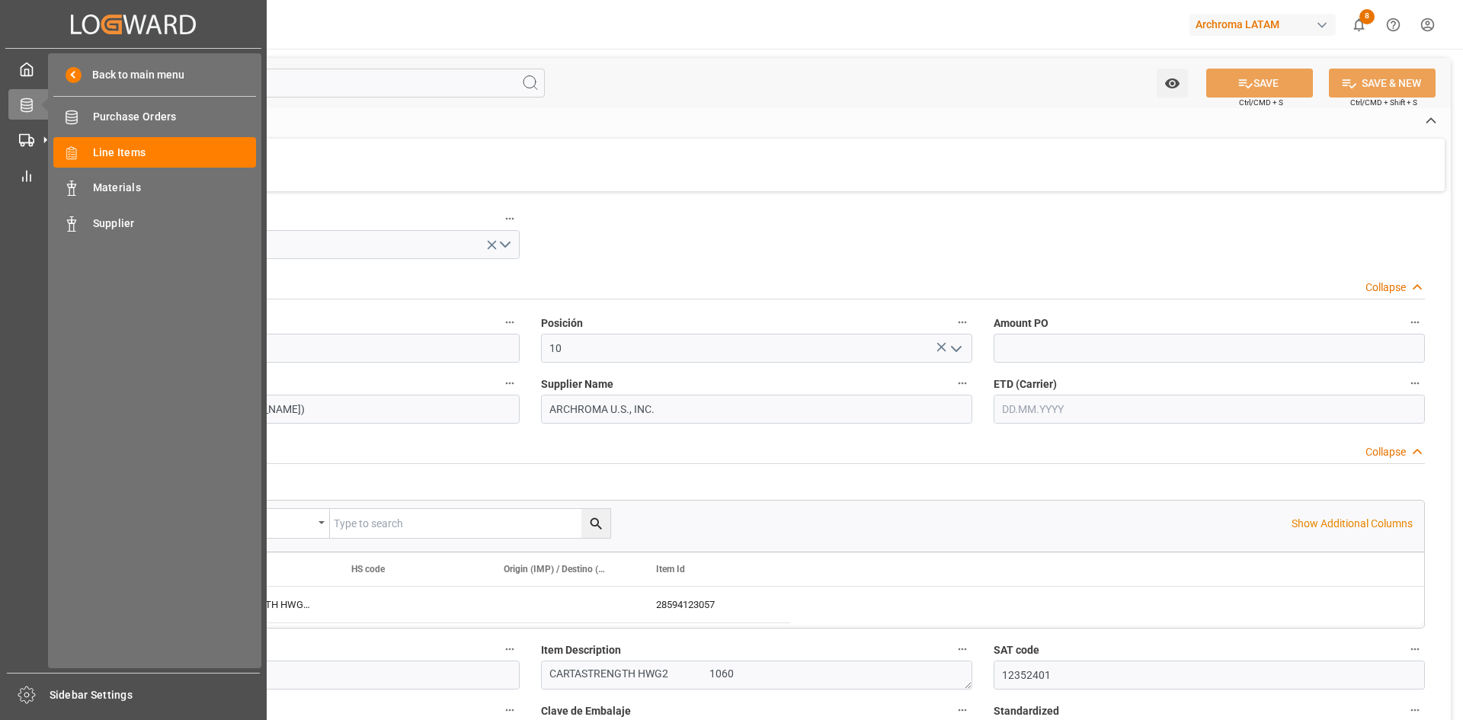
type input "02.10.2025 04:11"
type input "05.08.2025 18:58"
type input "[DATE]"
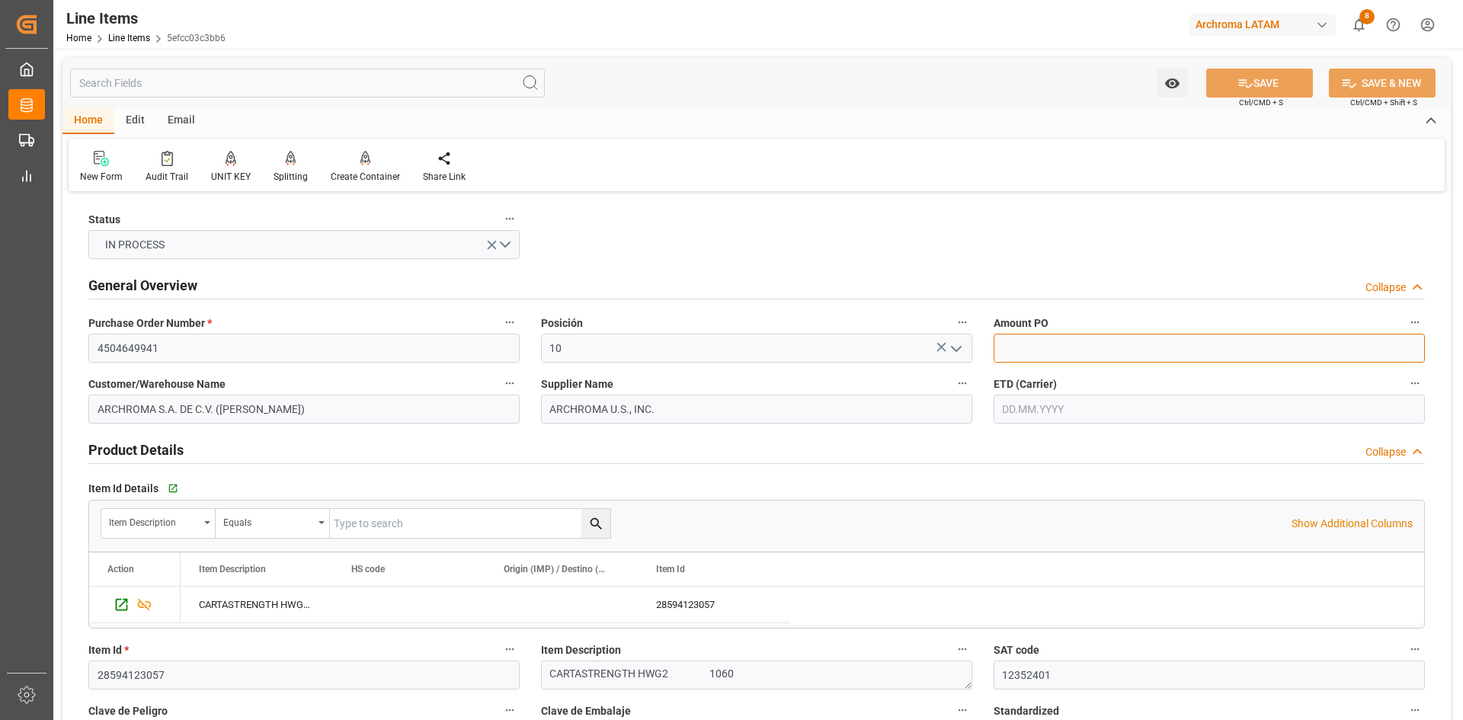
click at [1060, 345] on input "text" at bounding box center [1208, 348] width 431 height 29
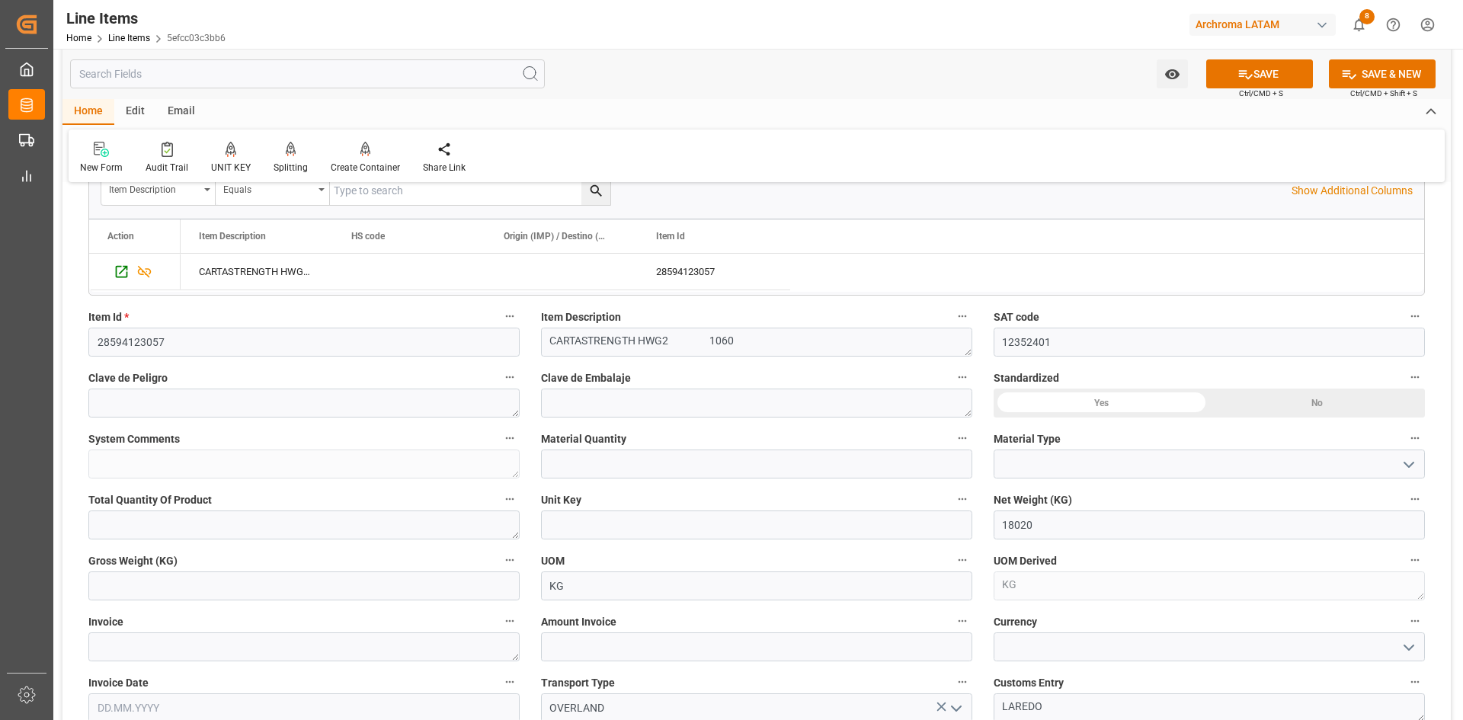
scroll to position [381, 0]
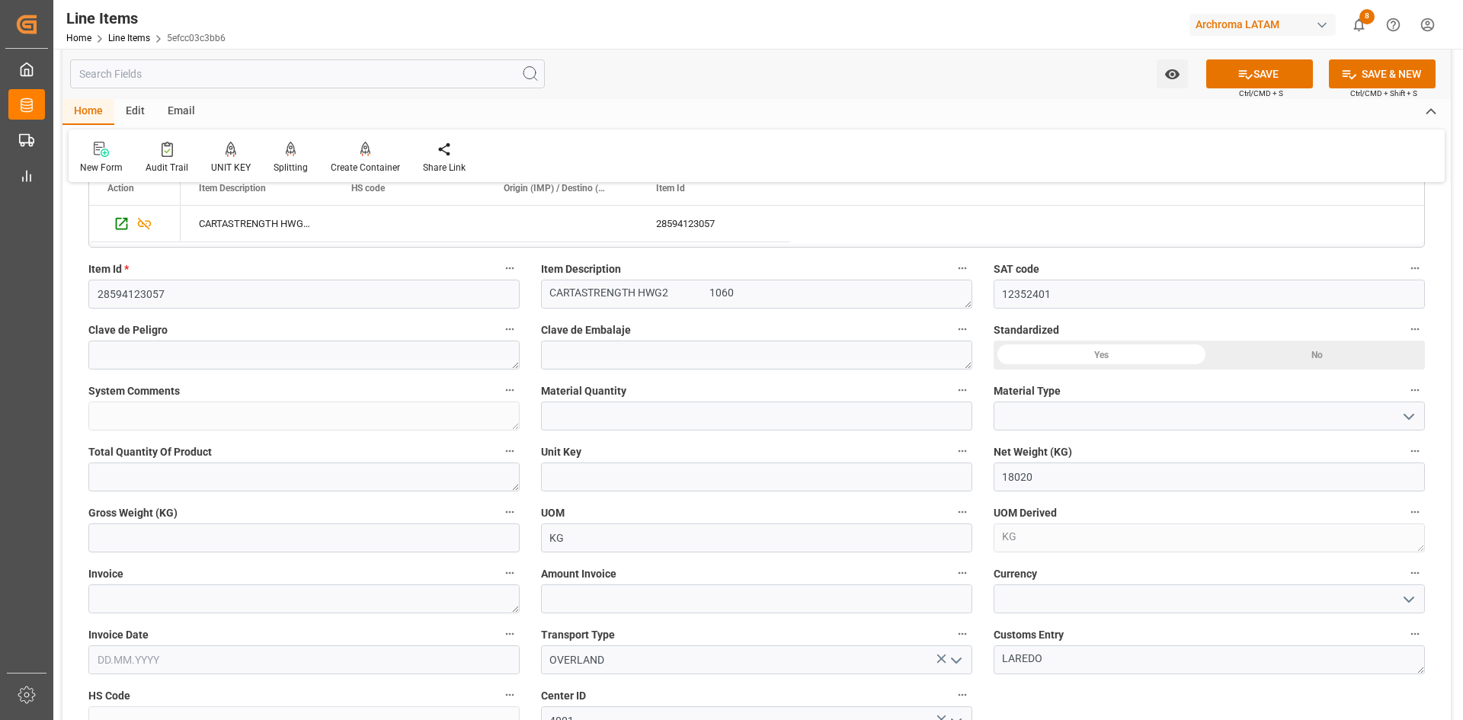
type input "1.23"
click at [725, 418] on input "text" at bounding box center [756, 415] width 431 height 29
type input "17"
click at [1411, 416] on polyline "open menu" at bounding box center [1408, 416] width 9 height 5
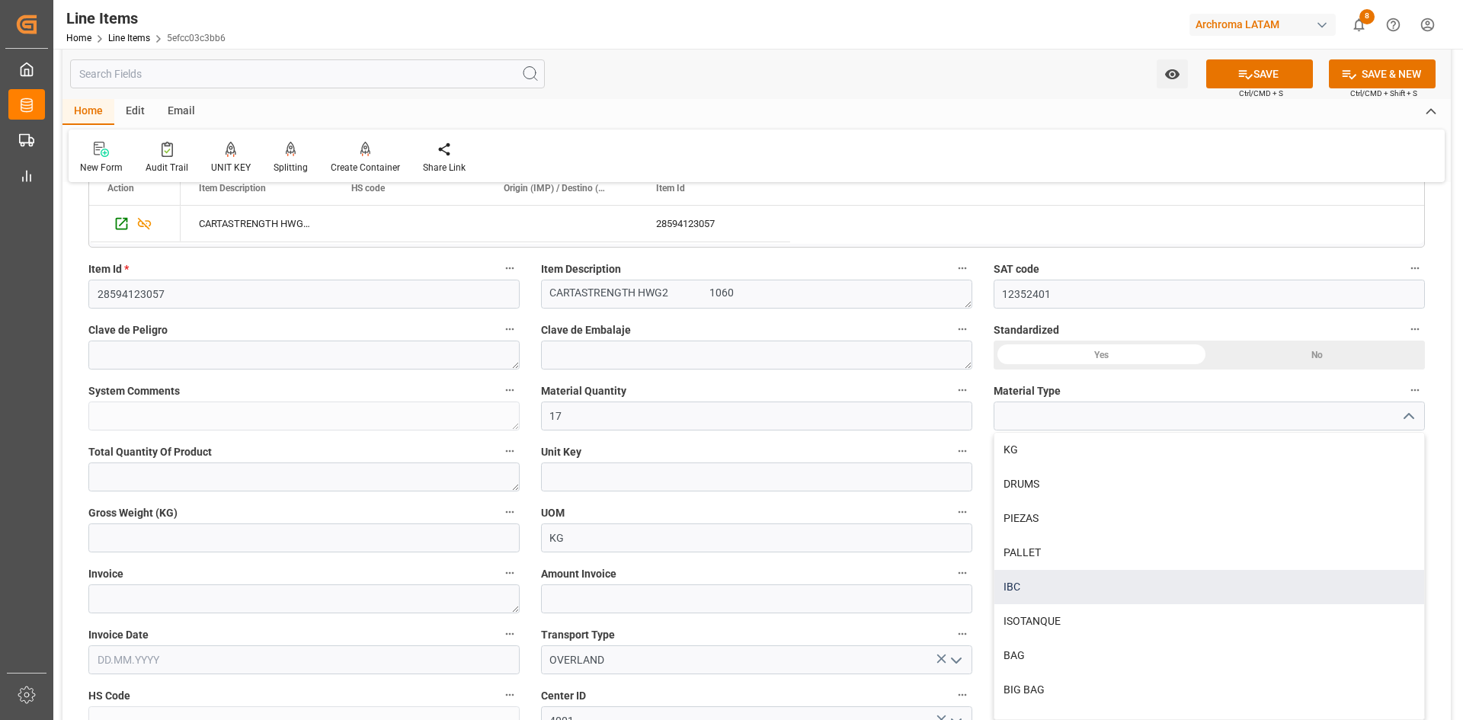
click at [1048, 577] on div "IBC" at bounding box center [1209, 587] width 430 height 34
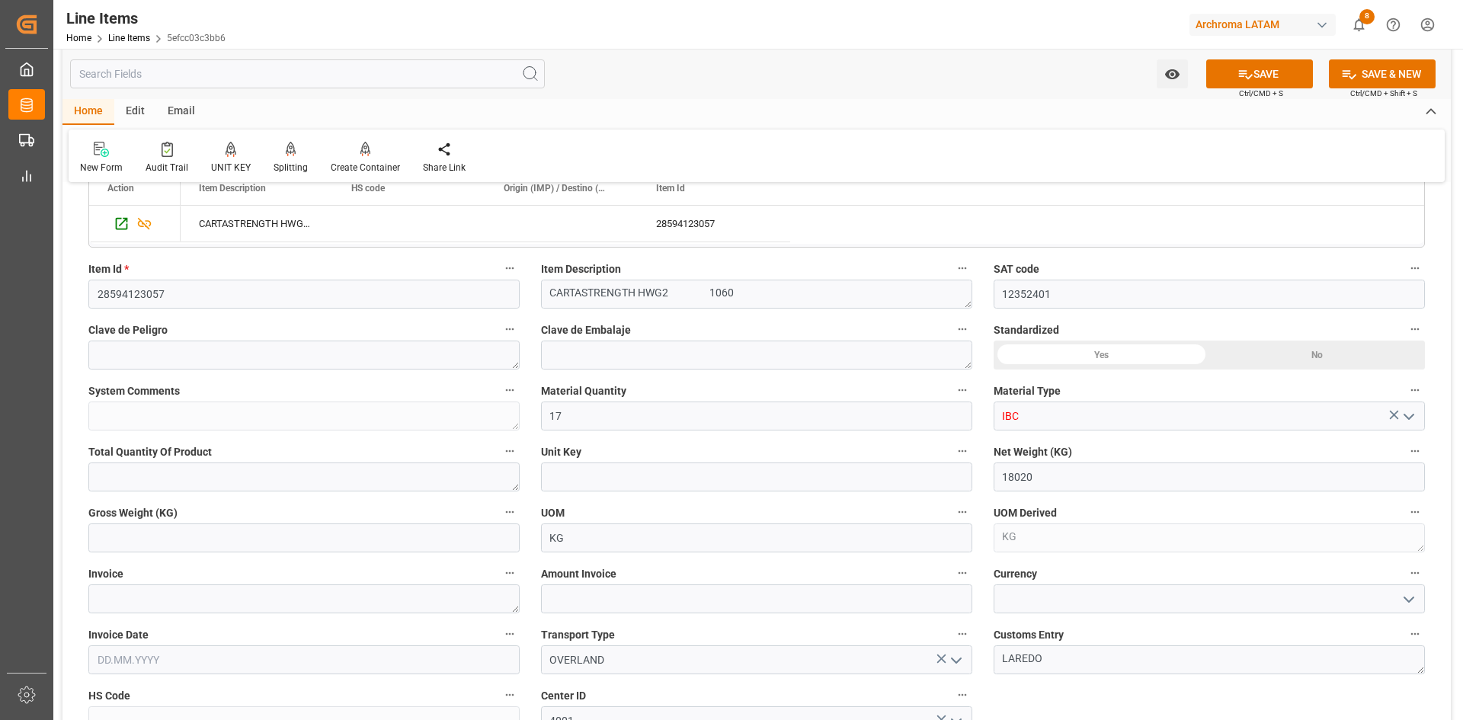
type input "IBC"
click at [357, 542] on input "text" at bounding box center [303, 537] width 431 height 29
type input "19006"
click at [1288, 82] on button "SAVE" at bounding box center [1259, 73] width 107 height 29
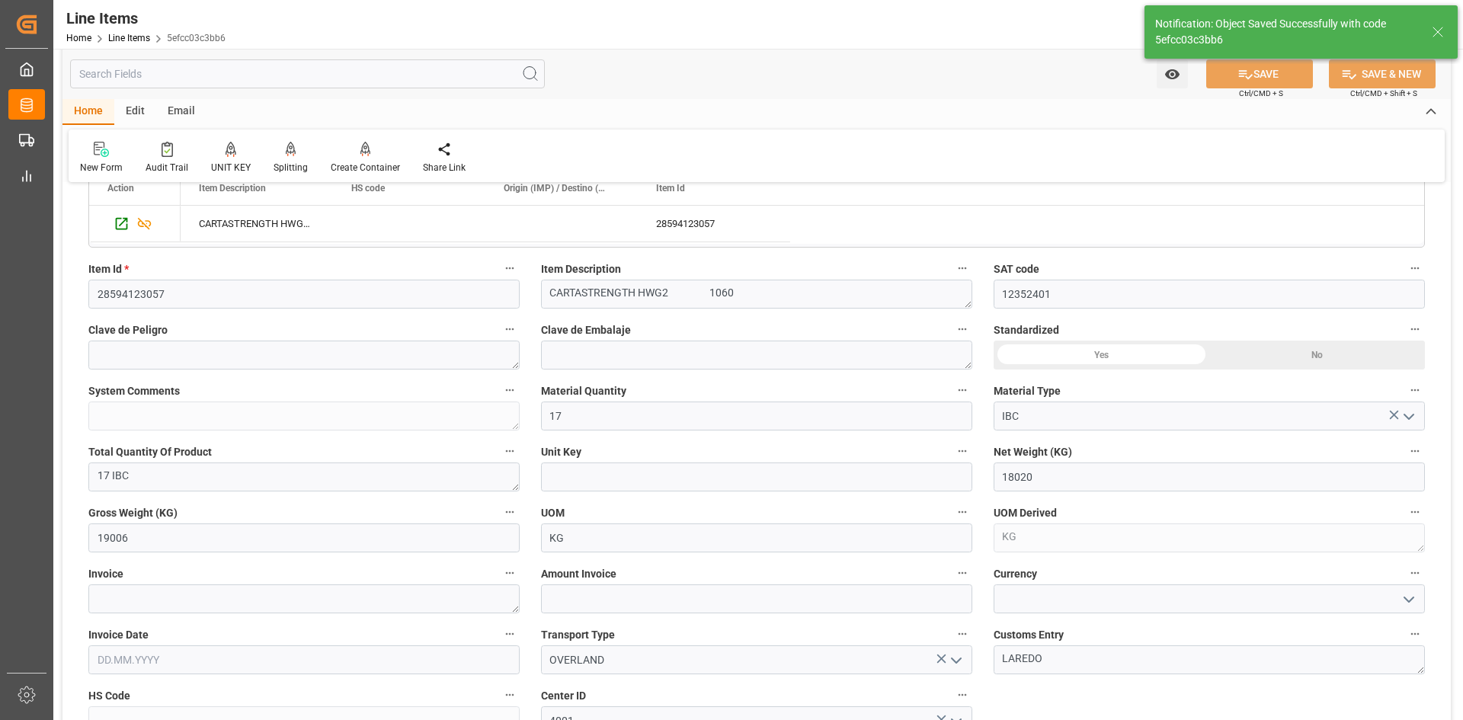
type textarea "17 IBC"
type input "02.10.2025 04:12"
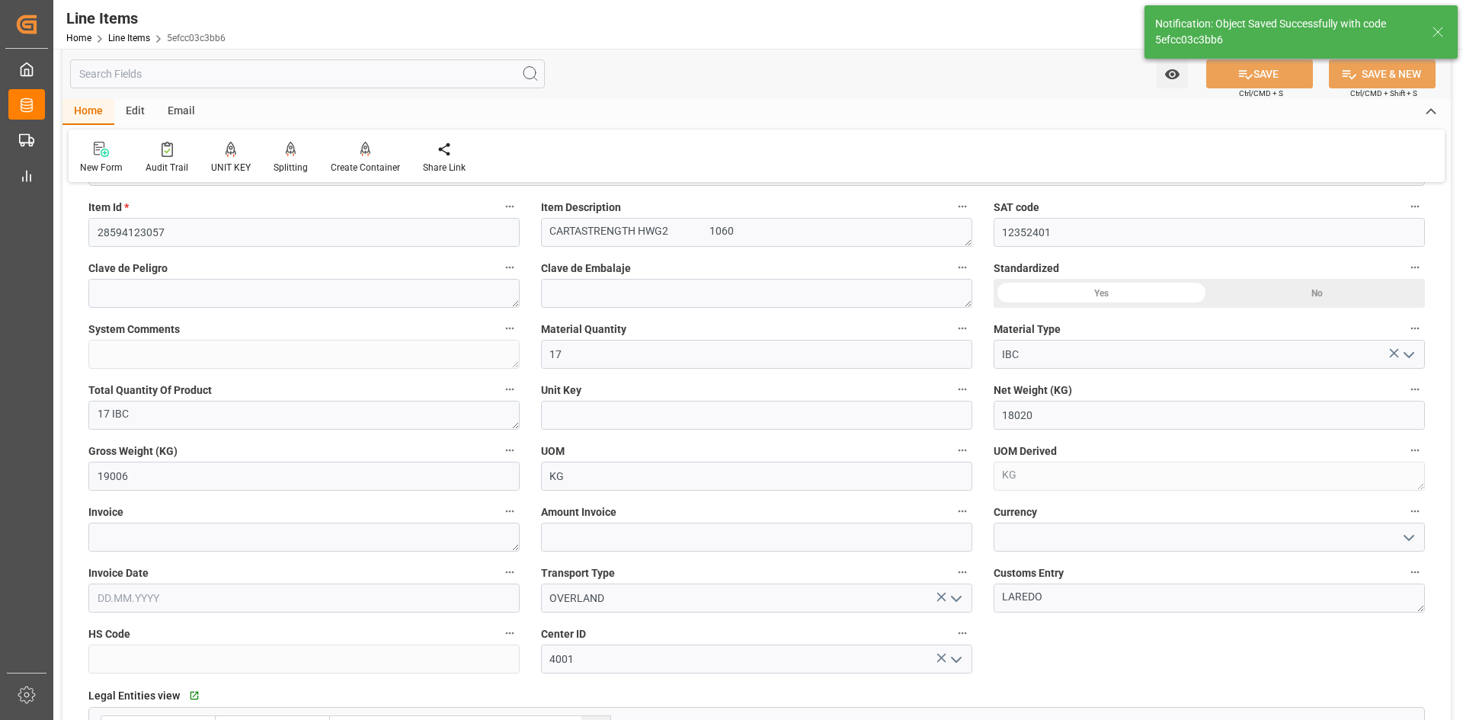
scroll to position [609, 0]
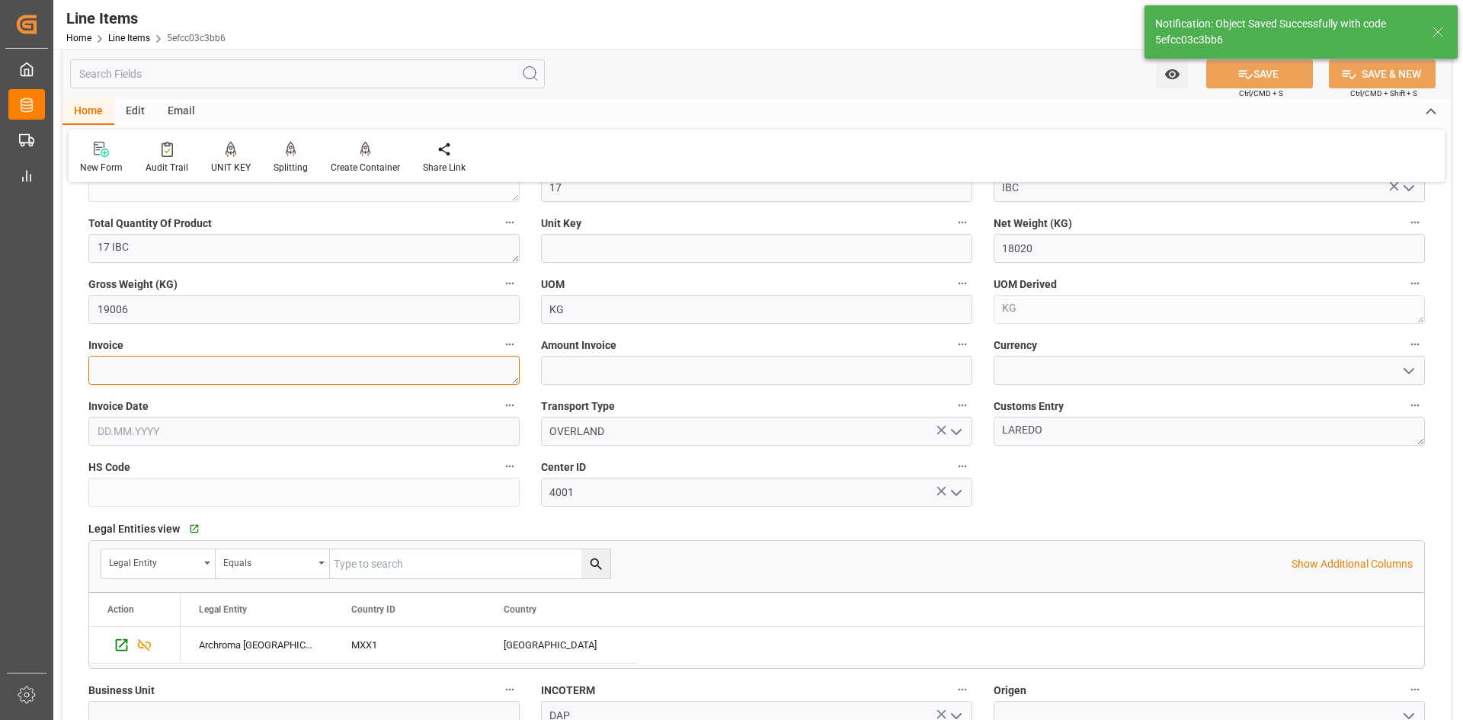
click at [258, 369] on textarea at bounding box center [303, 370] width 431 height 29
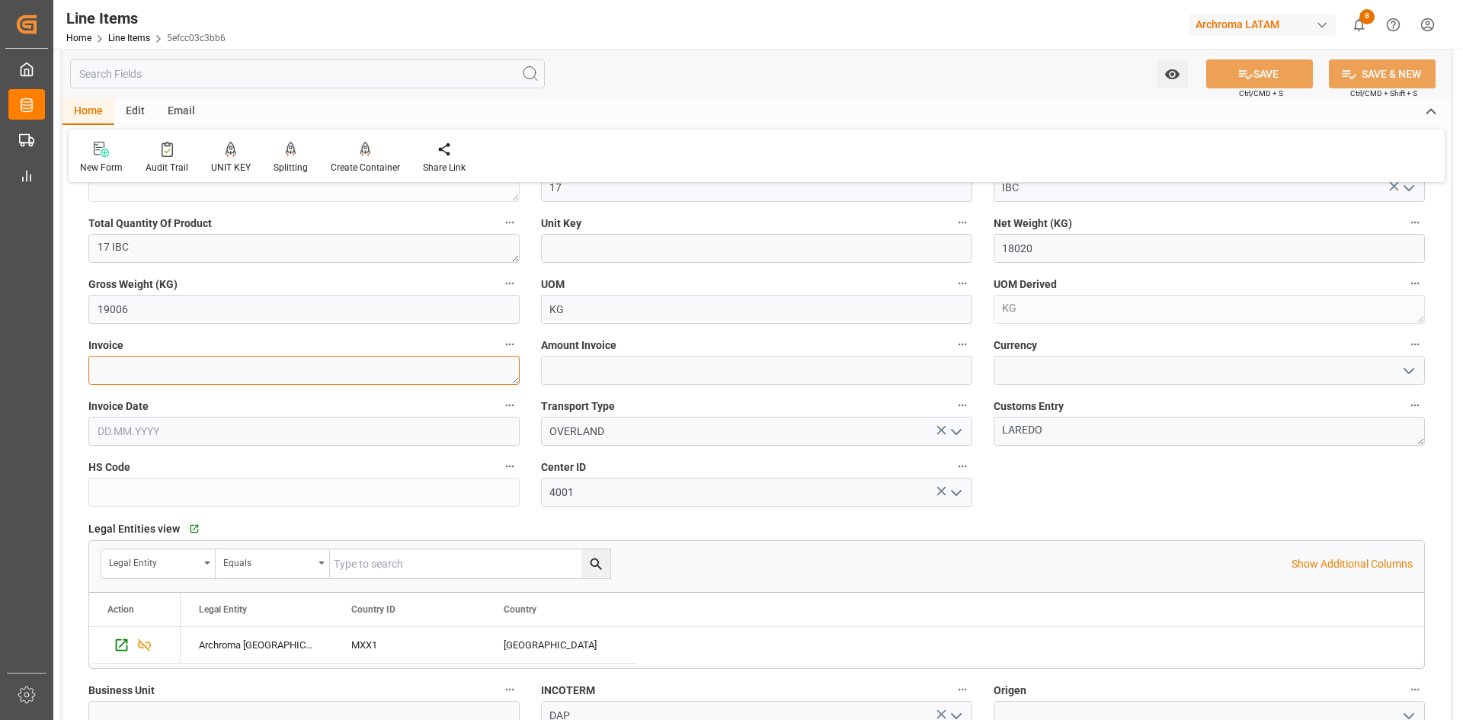
click at [418, 373] on textarea at bounding box center [303, 370] width 431 height 29
paste textarea "9021167701"
type textarea "9021167701"
click at [665, 376] on input "text" at bounding box center [756, 370] width 431 height 29
type input "22164.60"
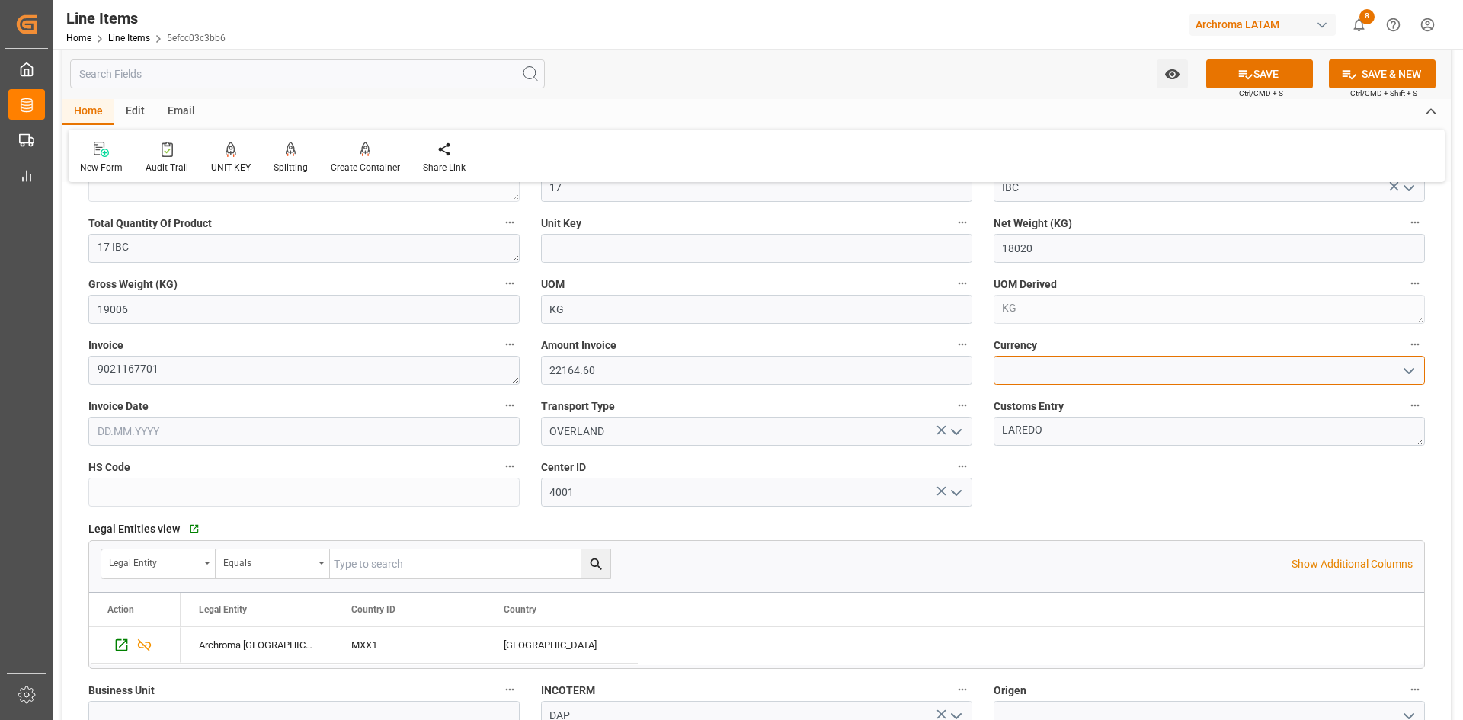
click at [1331, 371] on input at bounding box center [1208, 370] width 431 height 29
click at [1403, 369] on icon "open menu" at bounding box center [1408, 371] width 18 height 18
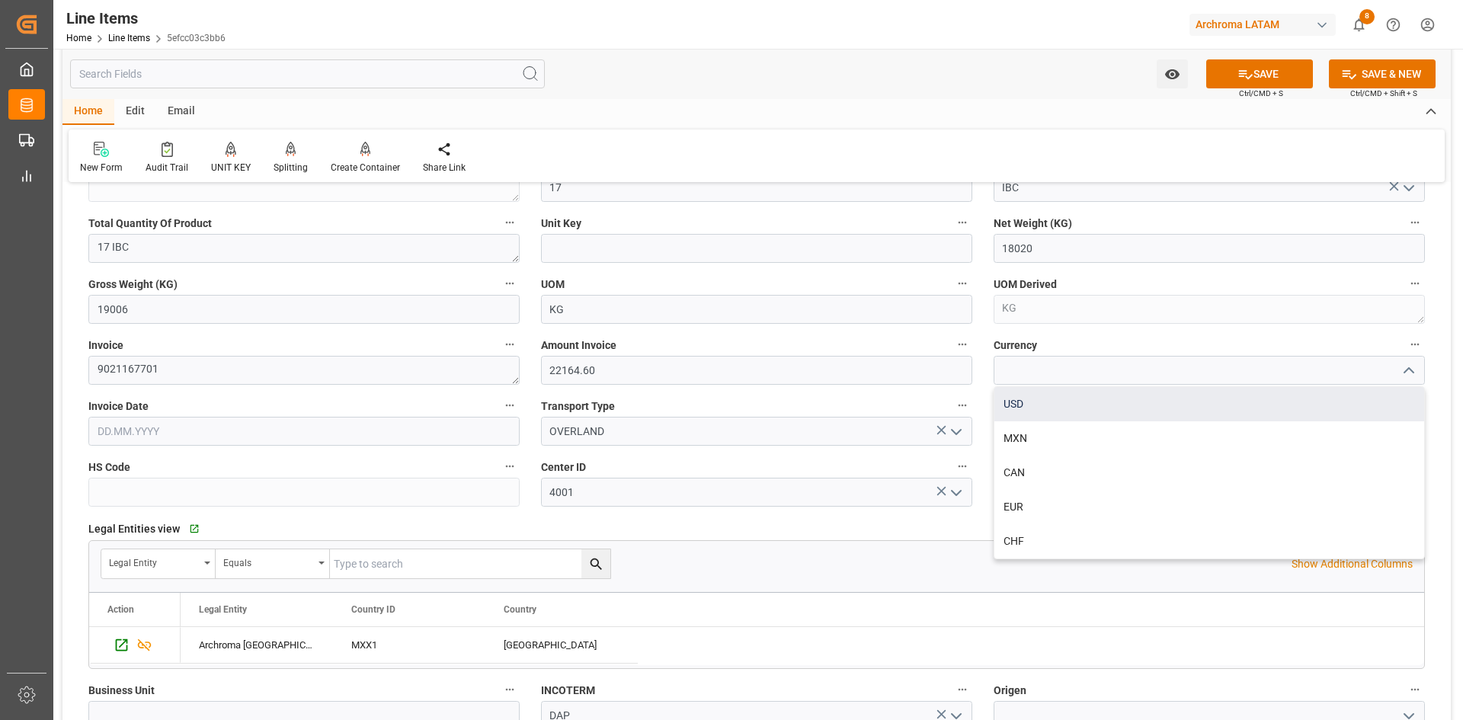
click at [1176, 401] on div "USD" at bounding box center [1209, 404] width 430 height 34
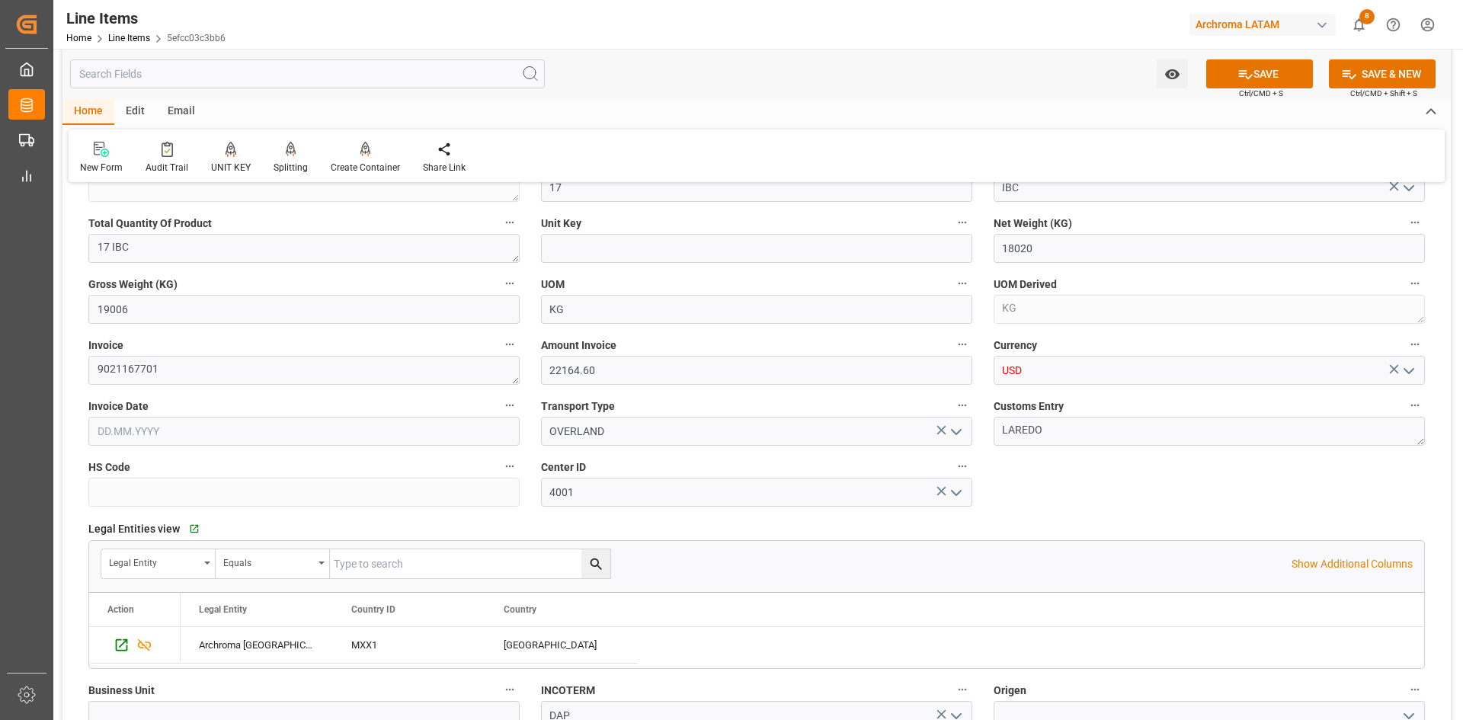
type input "USD"
click at [268, 439] on input "text" at bounding box center [303, 431] width 431 height 29
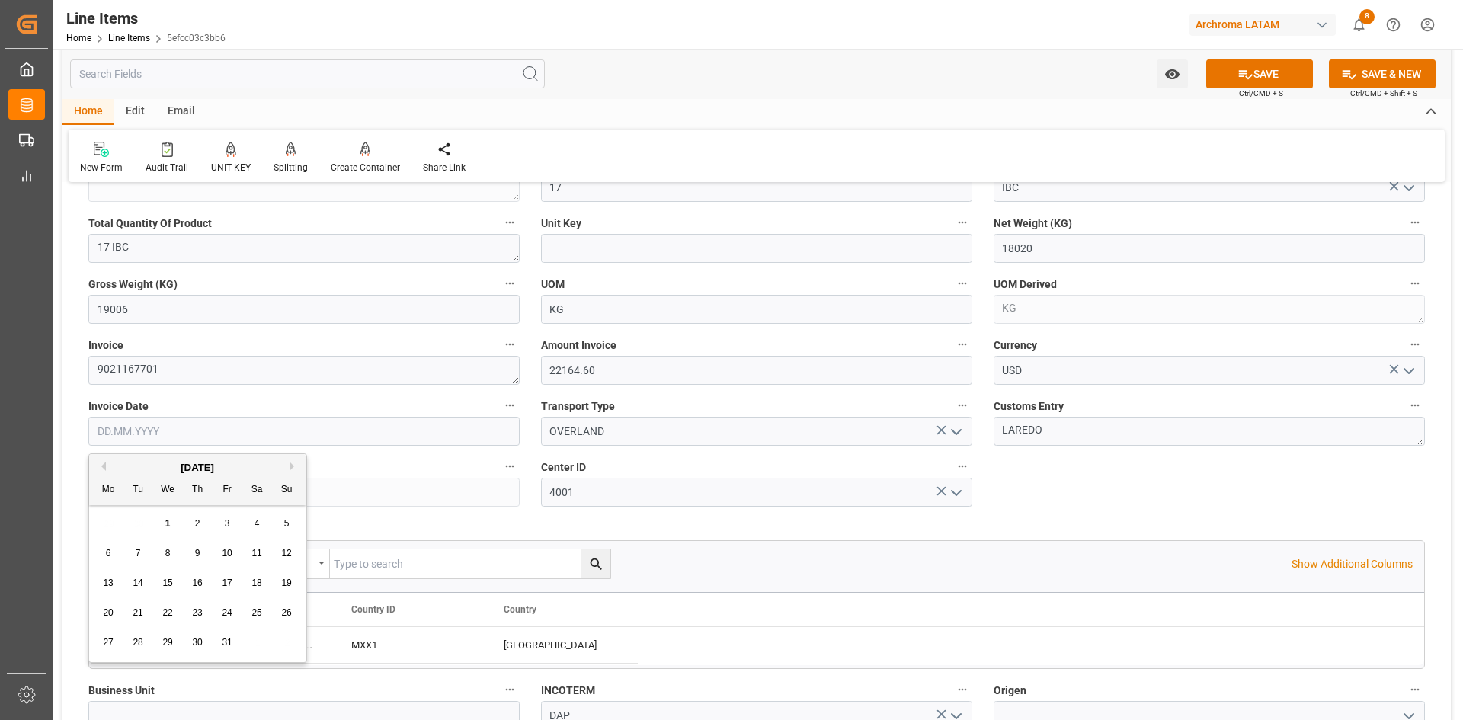
click at [137, 469] on div "[DATE]" at bounding box center [197, 467] width 216 height 15
click at [172, 617] on span "22" at bounding box center [167, 612] width 10 height 11
click at [213, 432] on input "22.10.2025" at bounding box center [303, 431] width 431 height 29
click at [102, 469] on button "Previous Month" at bounding box center [101, 466] width 9 height 9
click at [109, 607] on span "22" at bounding box center [108, 612] width 10 height 11
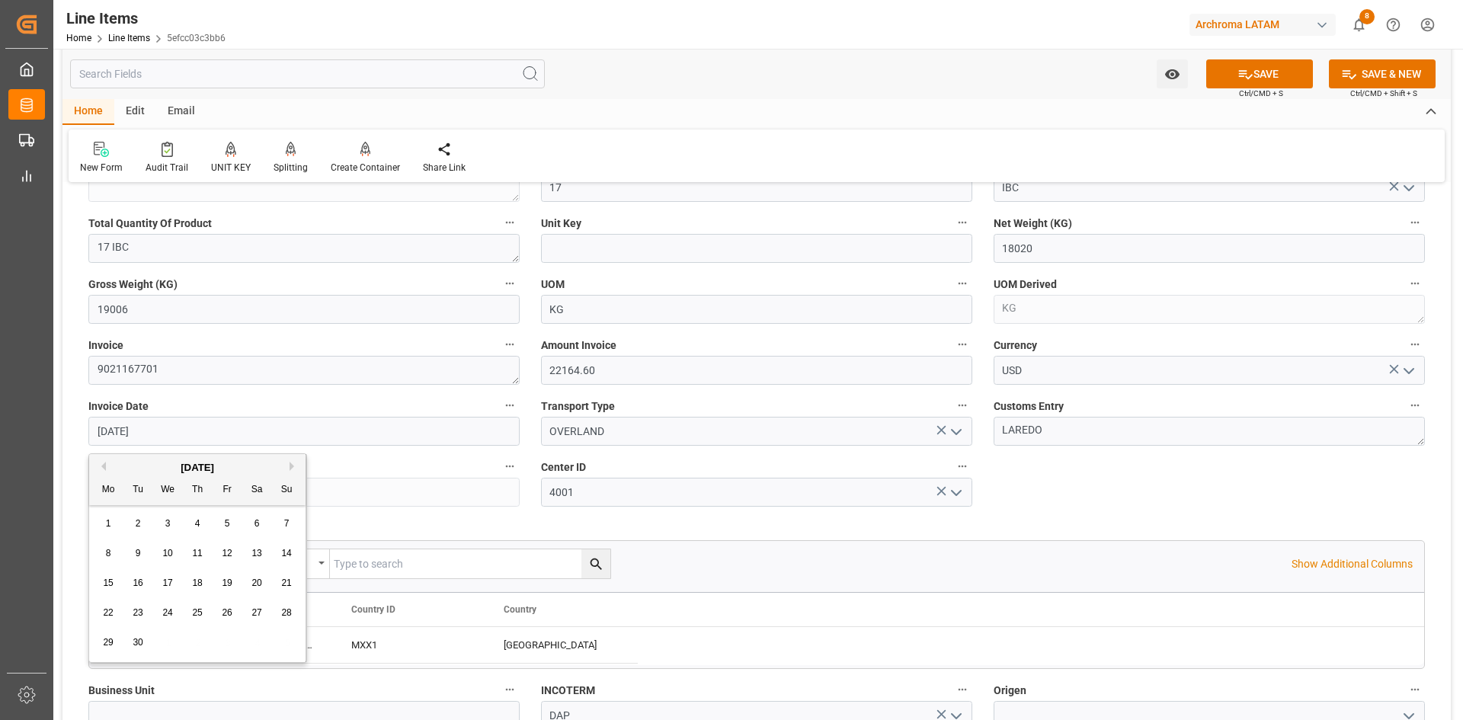
type input "[DATE]"
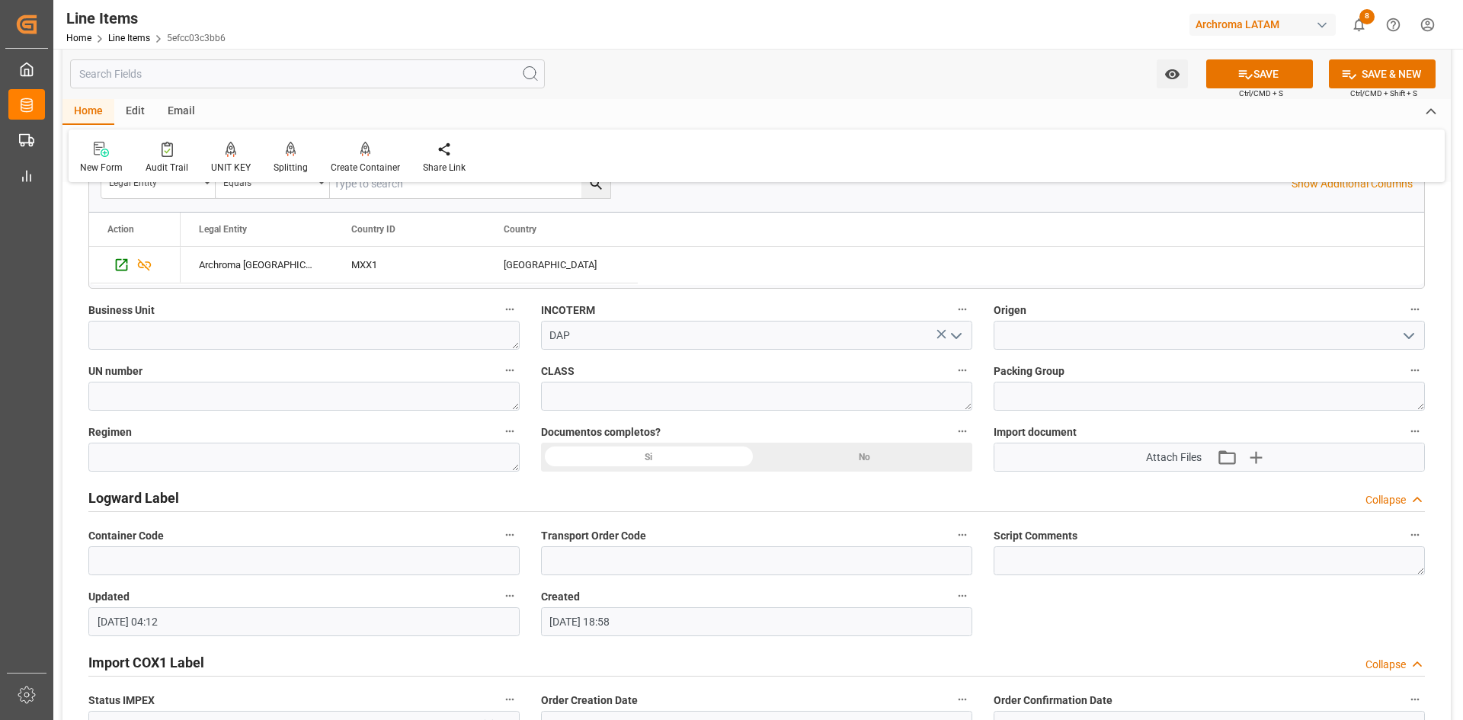
scroll to position [990, 0]
click at [473, 344] on textarea at bounding box center [303, 334] width 431 height 29
type textarea "PT"
click at [1412, 337] on icon "open menu" at bounding box center [1408, 335] width 18 height 18
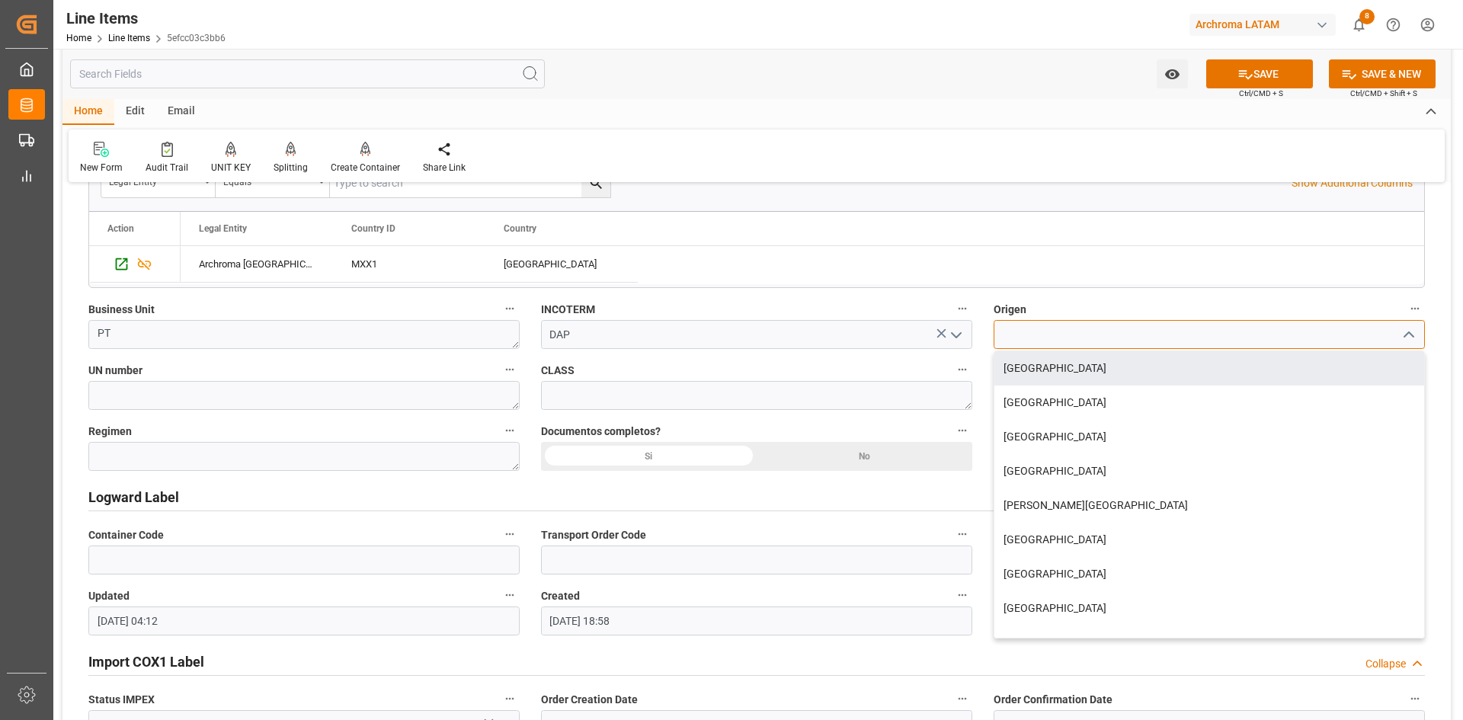
click at [1065, 342] on input at bounding box center [1208, 334] width 431 height 29
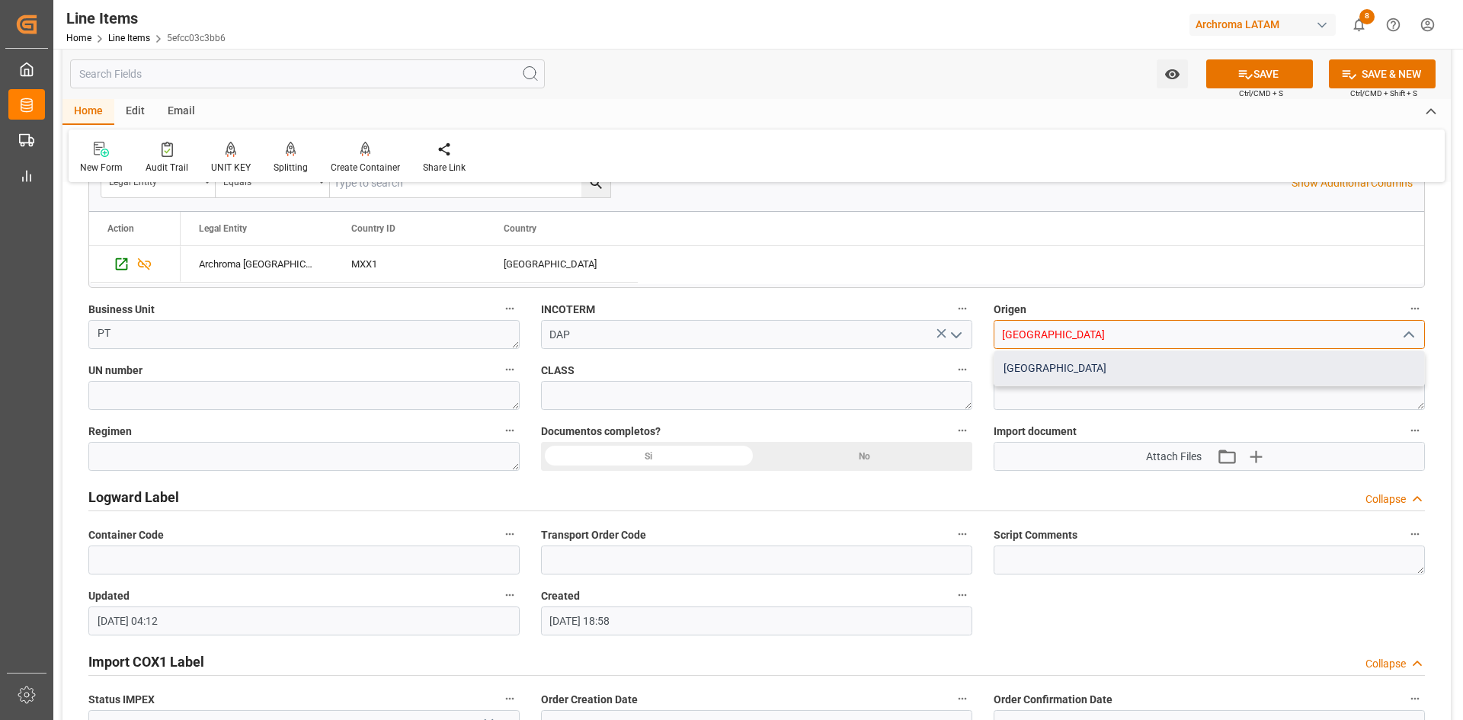
click at [1055, 358] on div "USA" at bounding box center [1209, 368] width 430 height 34
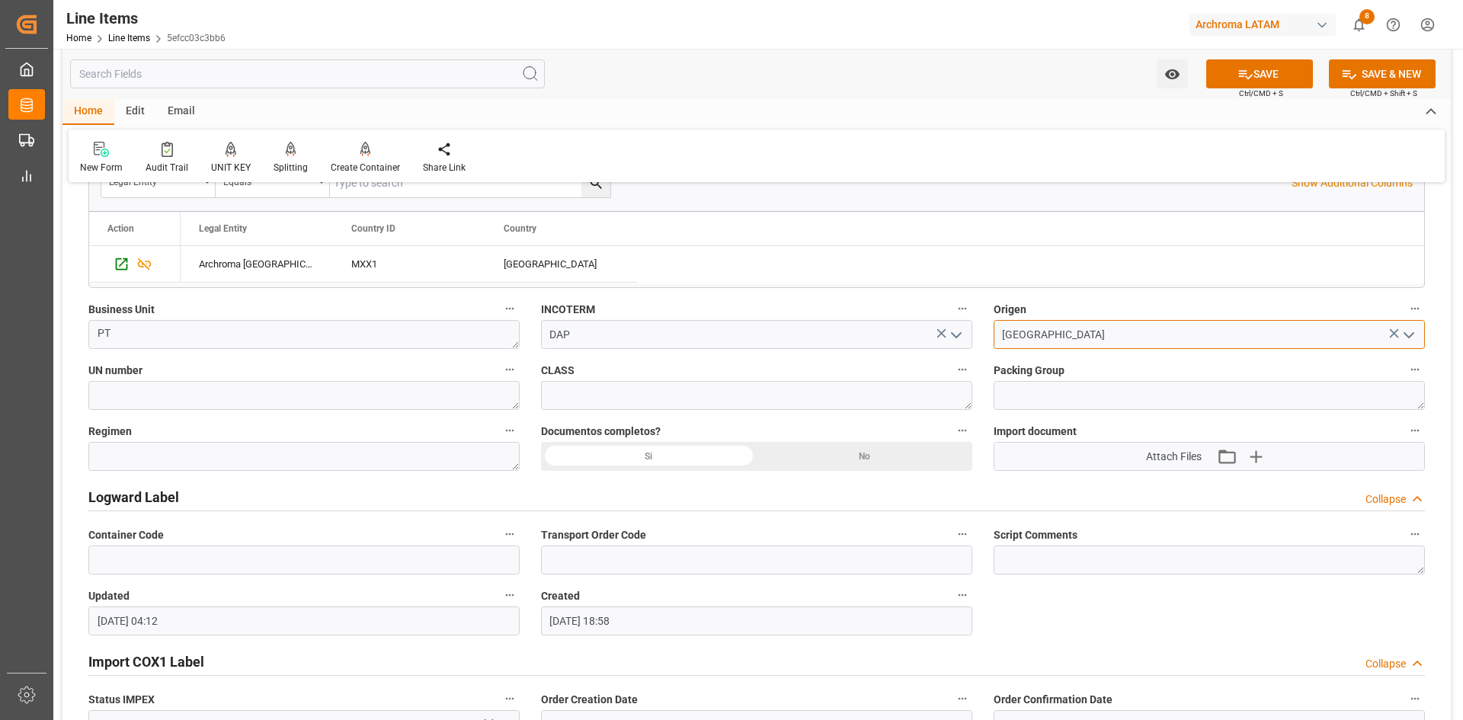
type input "USA"
click at [1068, 391] on textarea at bounding box center [1208, 395] width 431 height 29
click at [649, 456] on div "Si" at bounding box center [649, 456] width 216 height 29
click at [1253, 457] on icon "button" at bounding box center [1255, 456] width 14 height 14
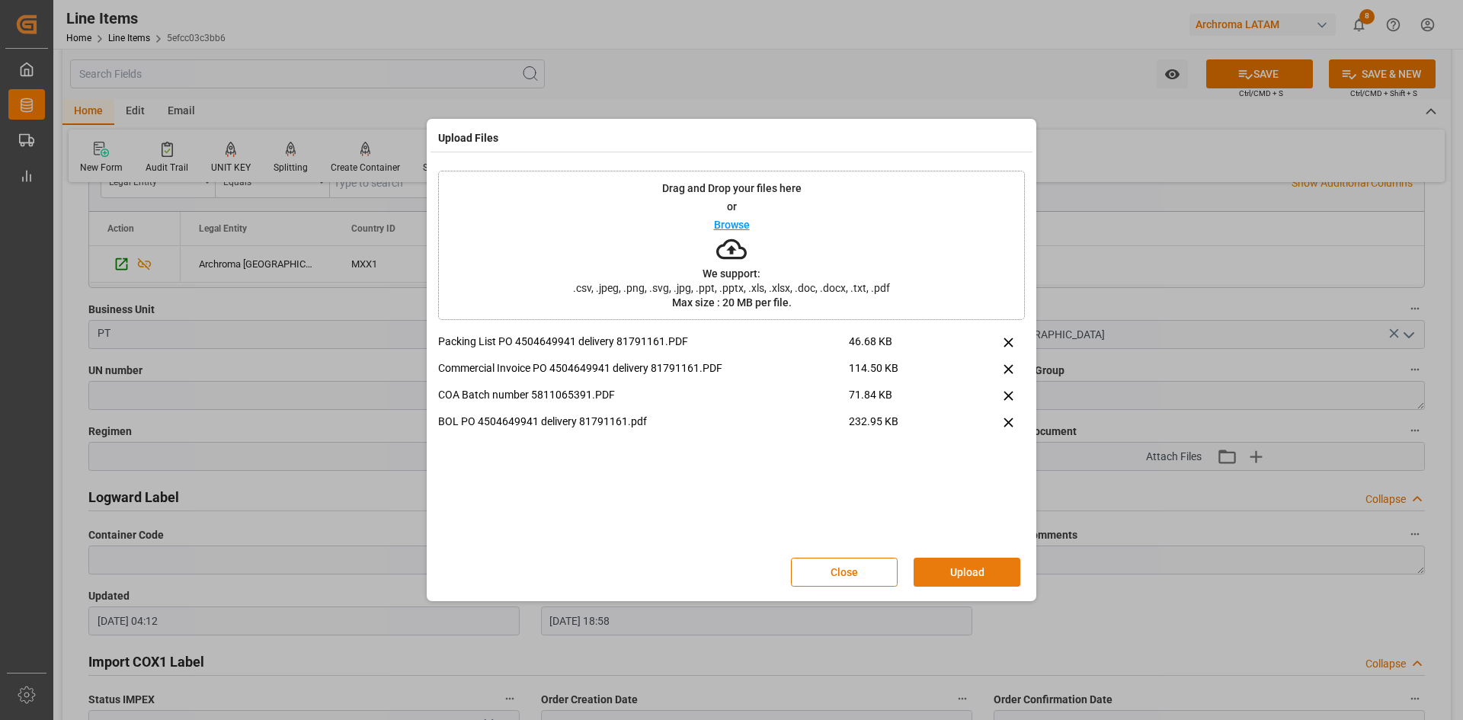
click at [961, 573] on button "Upload" at bounding box center [966, 572] width 107 height 29
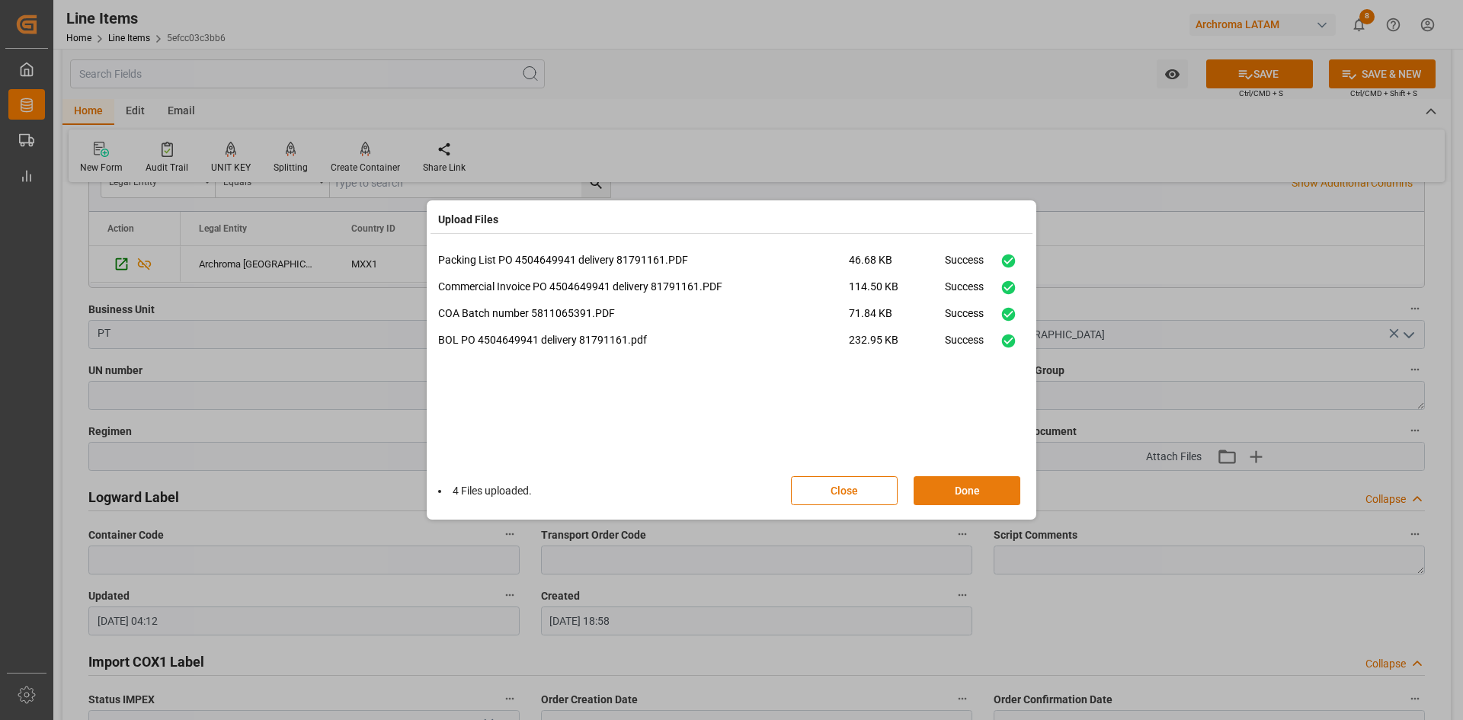
click at [968, 495] on button "Done" at bounding box center [966, 490] width 107 height 29
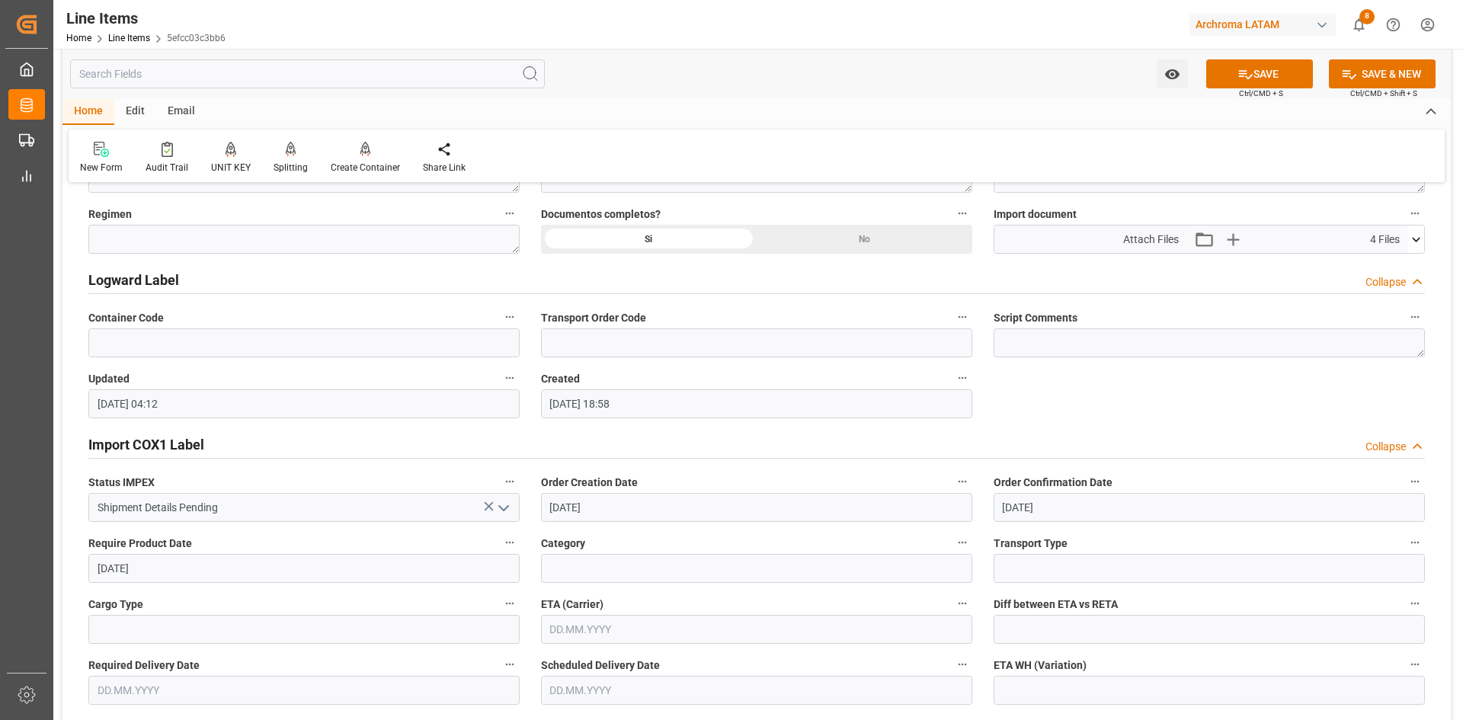
scroll to position [1295, 0]
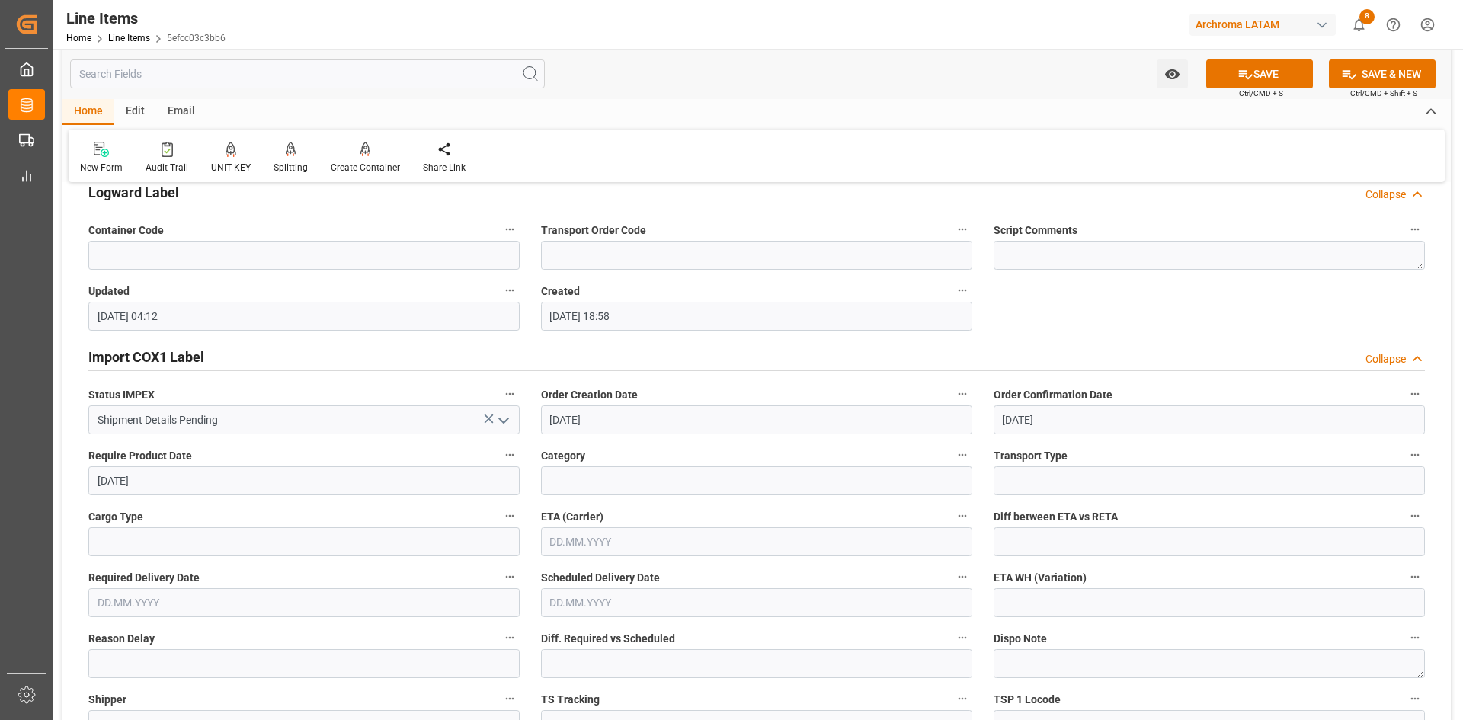
click at [289, 363] on div "Import COX1 Label Collapse" at bounding box center [756, 355] width 1336 height 29
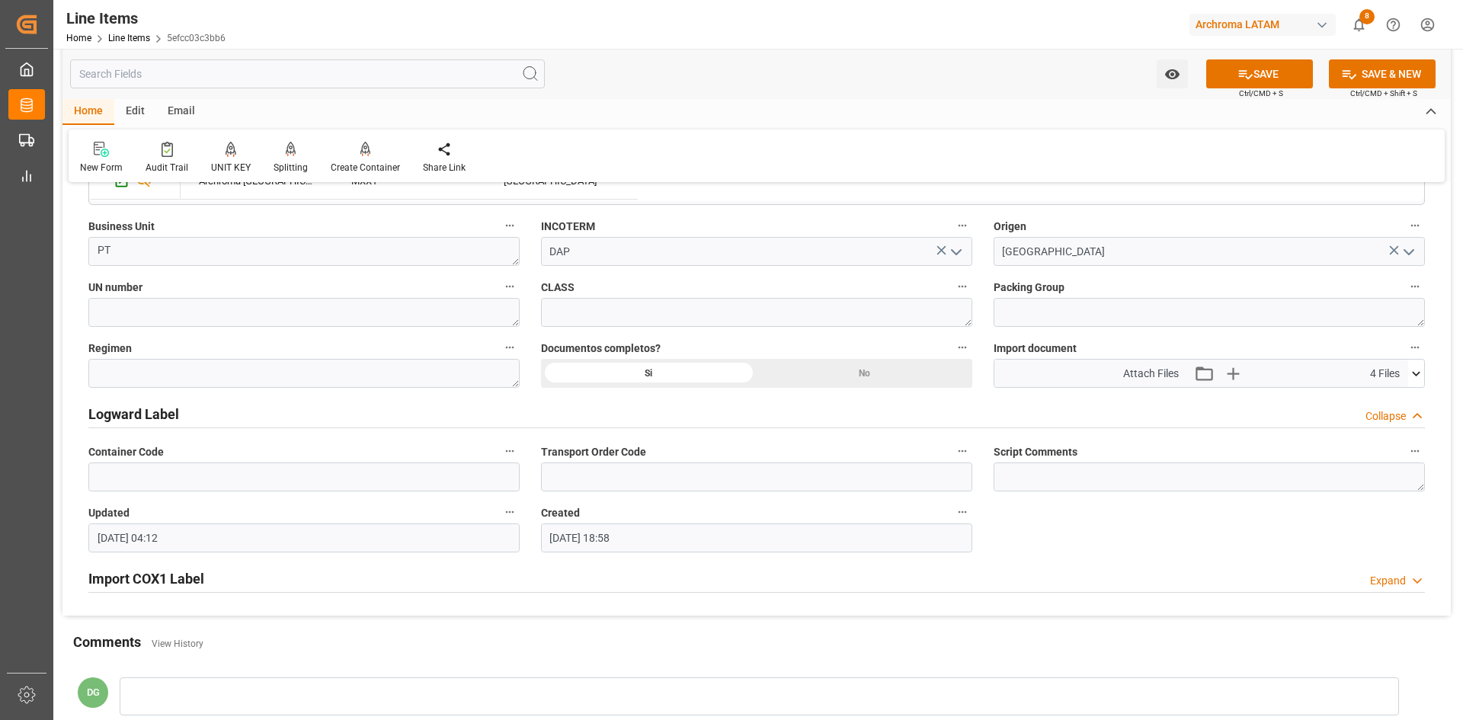
scroll to position [1047, 0]
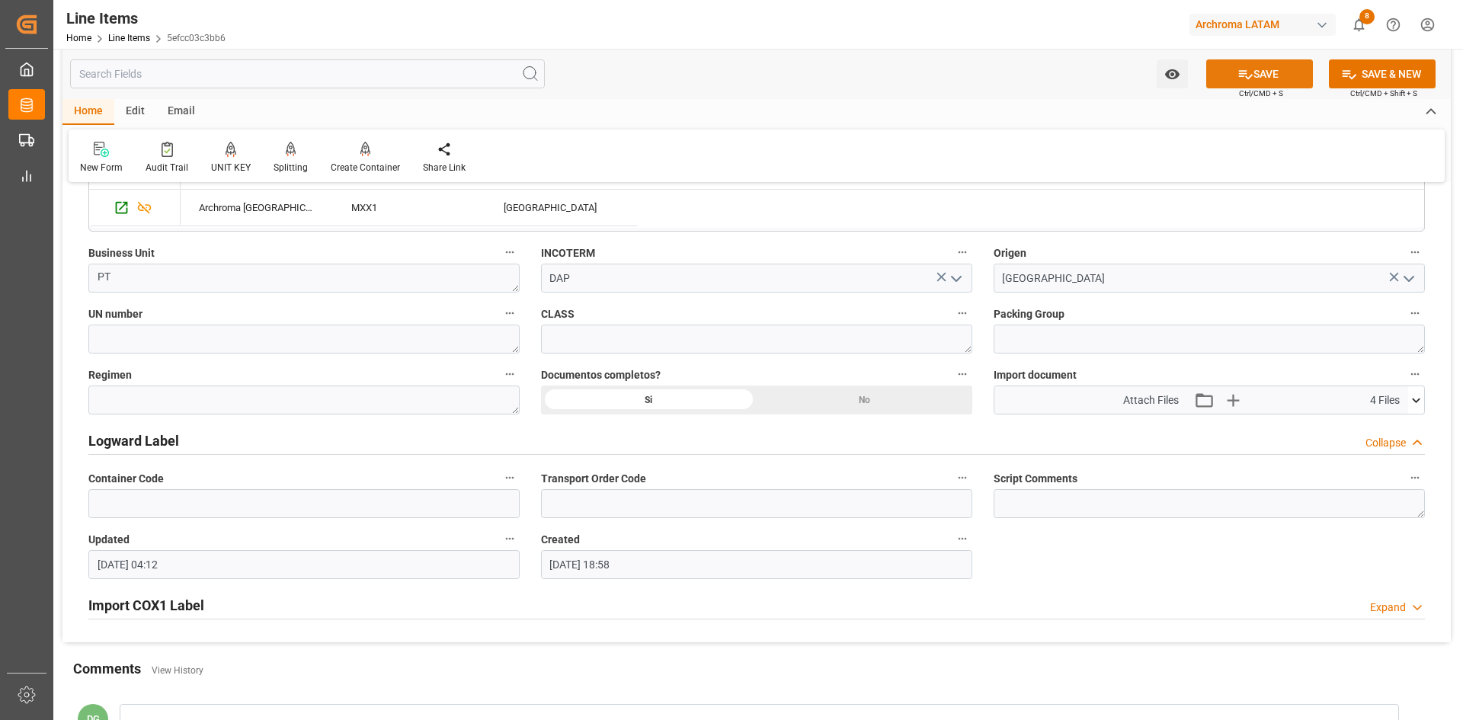
click at [1245, 74] on icon at bounding box center [1245, 74] width 16 height 16
type input "02.10.2025 04:13"
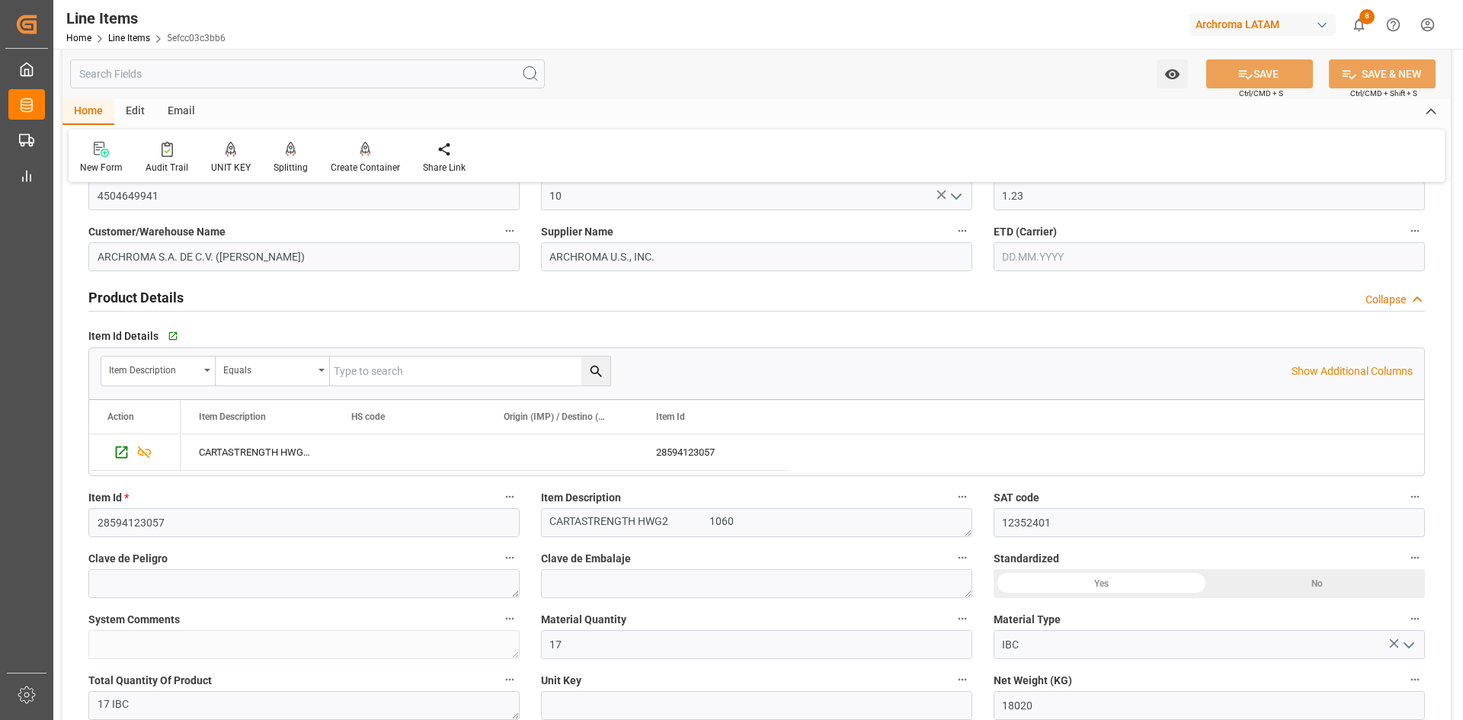
scroll to position [0, 0]
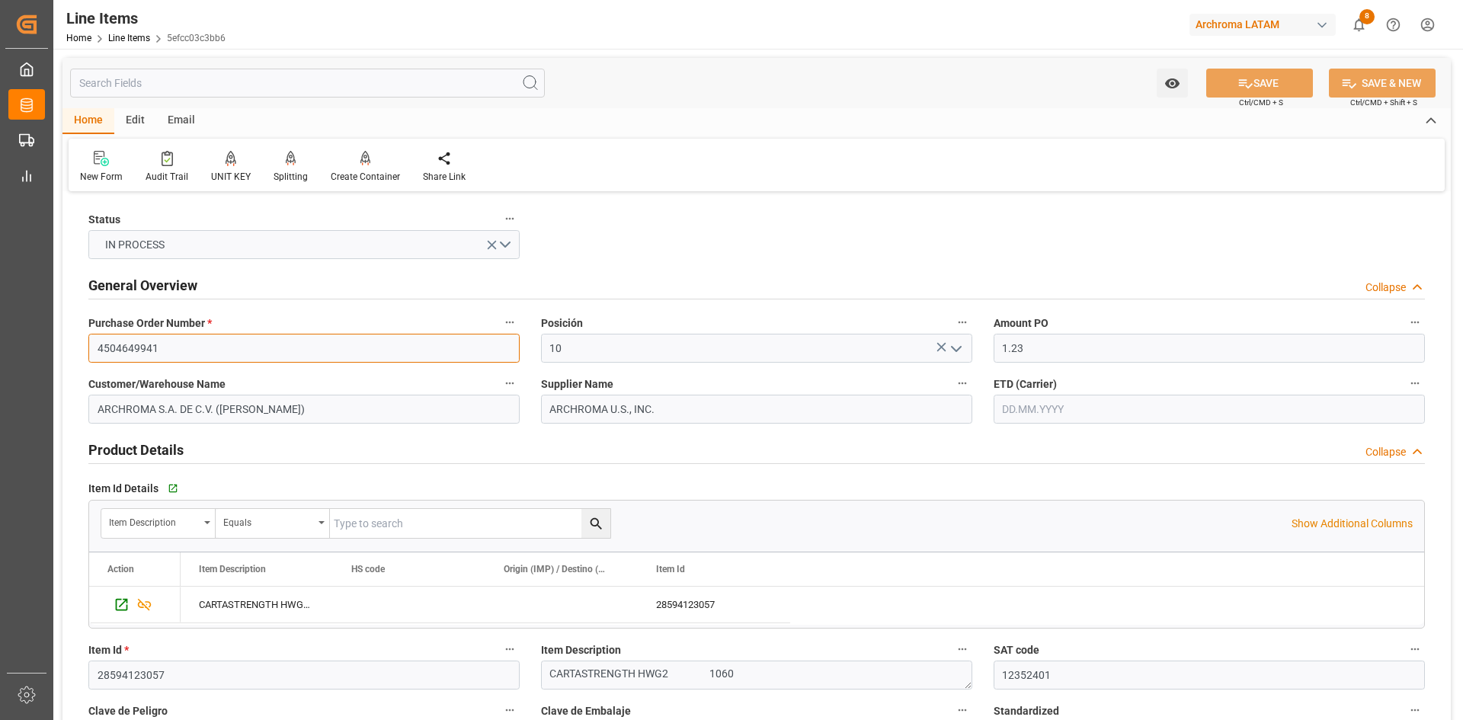
click at [242, 350] on input "4504649941" at bounding box center [303, 348] width 431 height 29
click at [135, 39] on link "Line Items" at bounding box center [129, 38] width 42 height 11
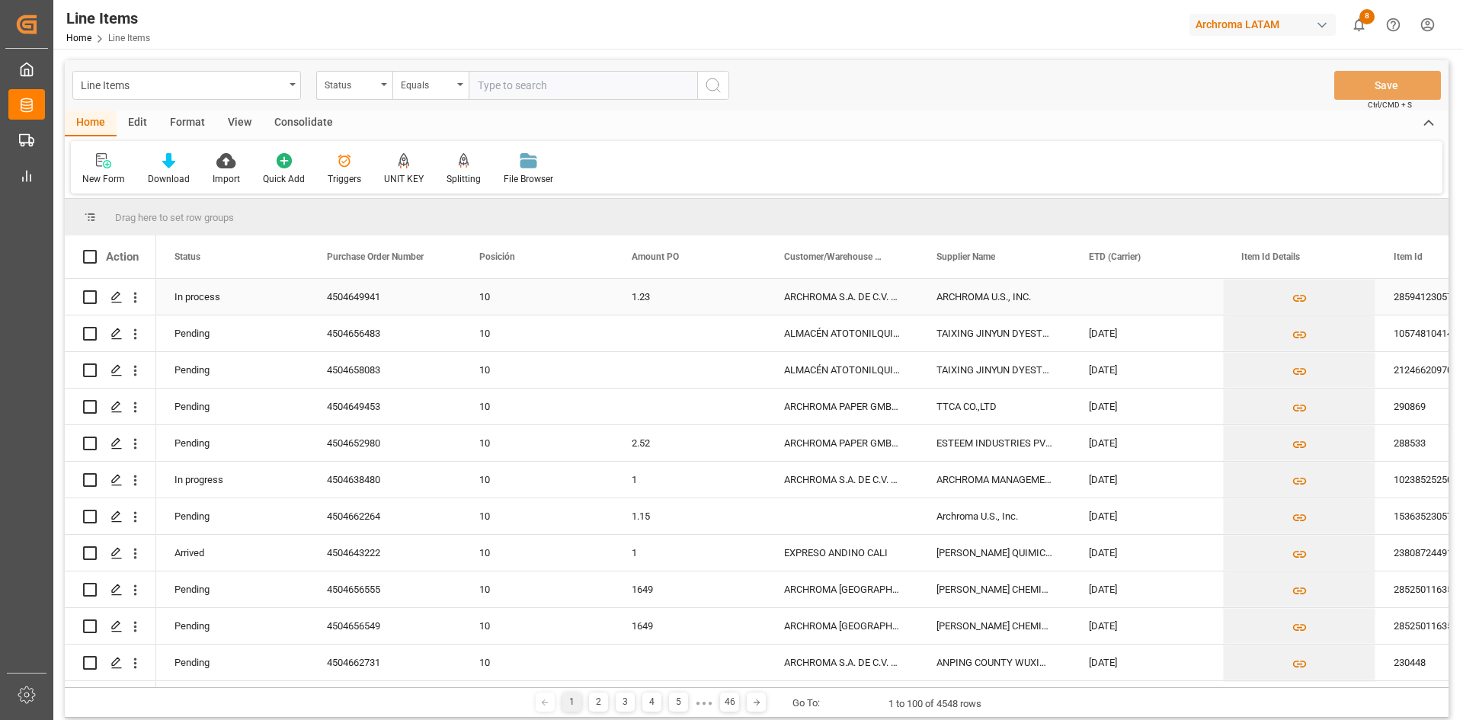
click at [87, 297] on input "Press Space to toggle row selection (unchecked)" at bounding box center [90, 297] width 14 height 14
checkbox input "true"
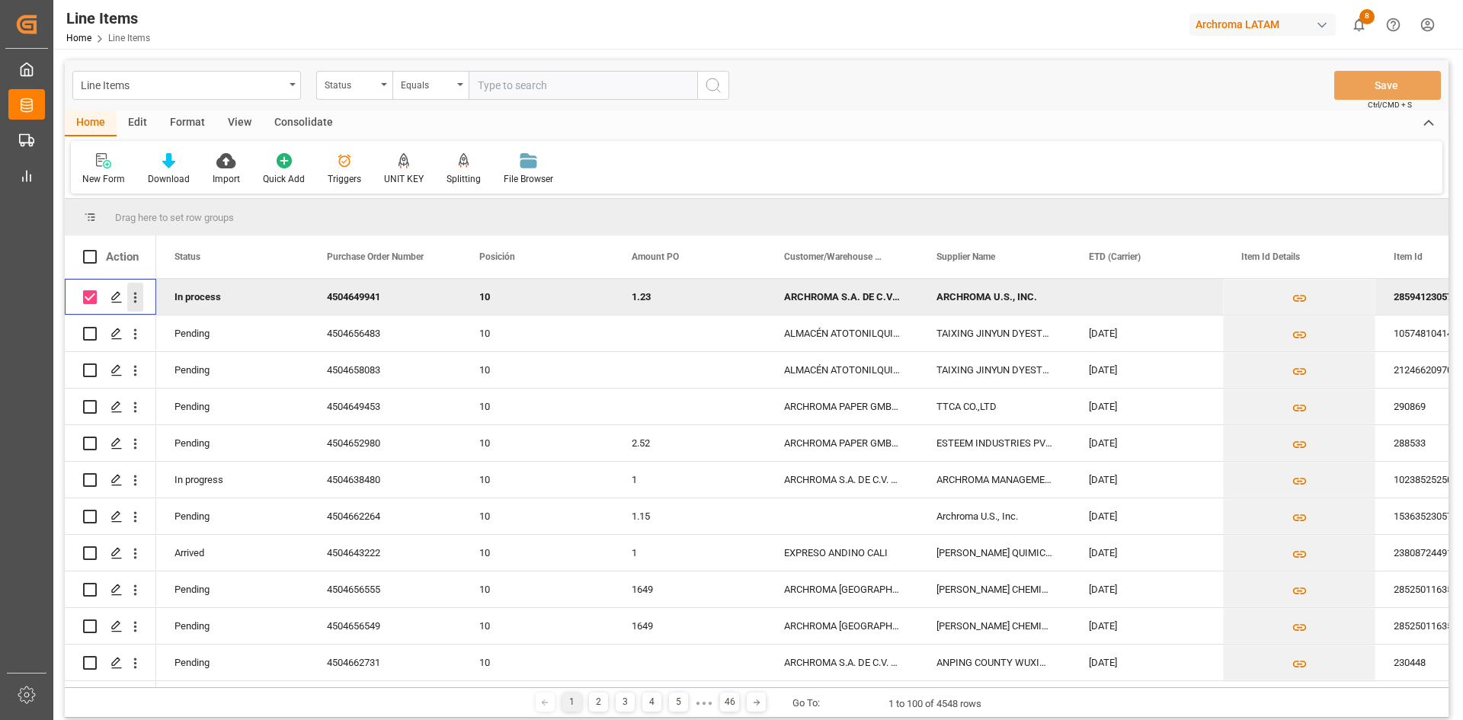
click at [136, 296] on icon "open menu" at bounding box center [135, 297] width 16 height 16
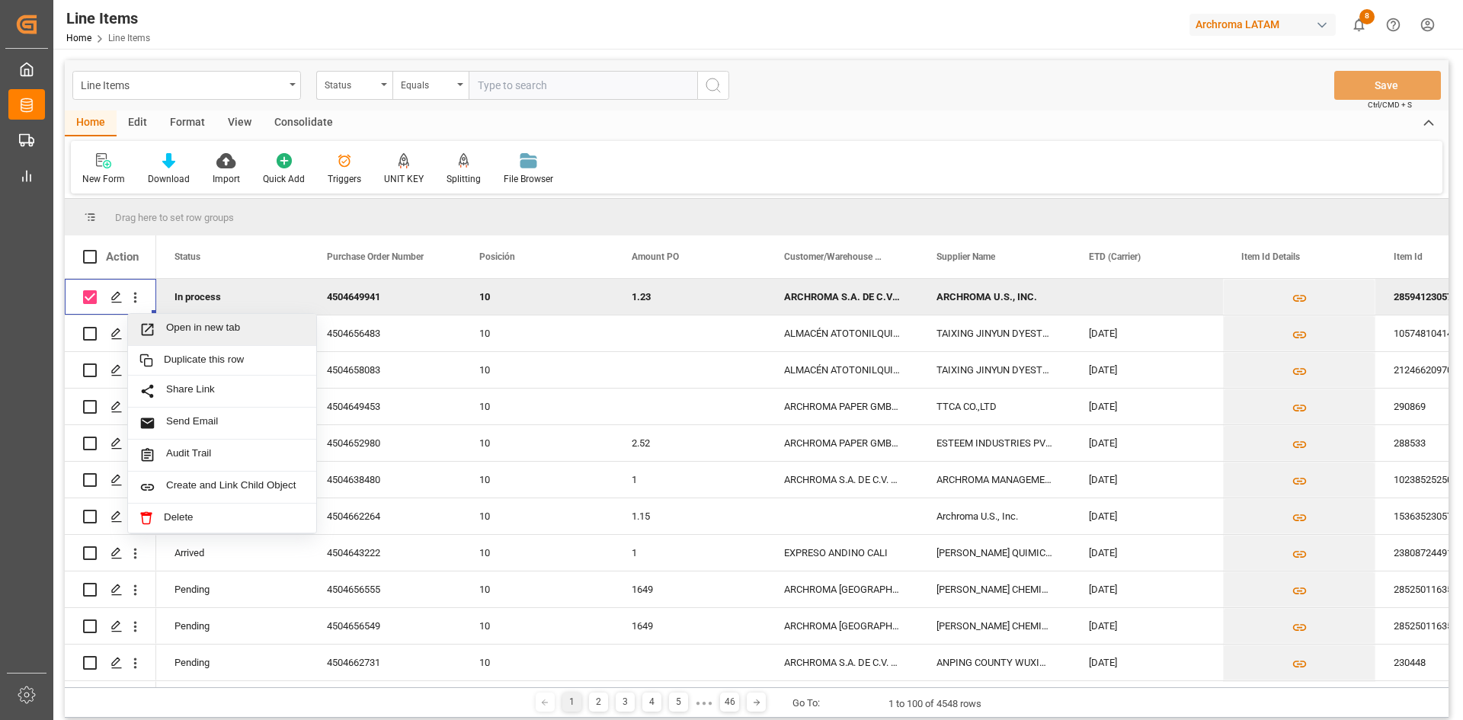
click at [300, 120] on div "Consolidate" at bounding box center [304, 123] width 82 height 26
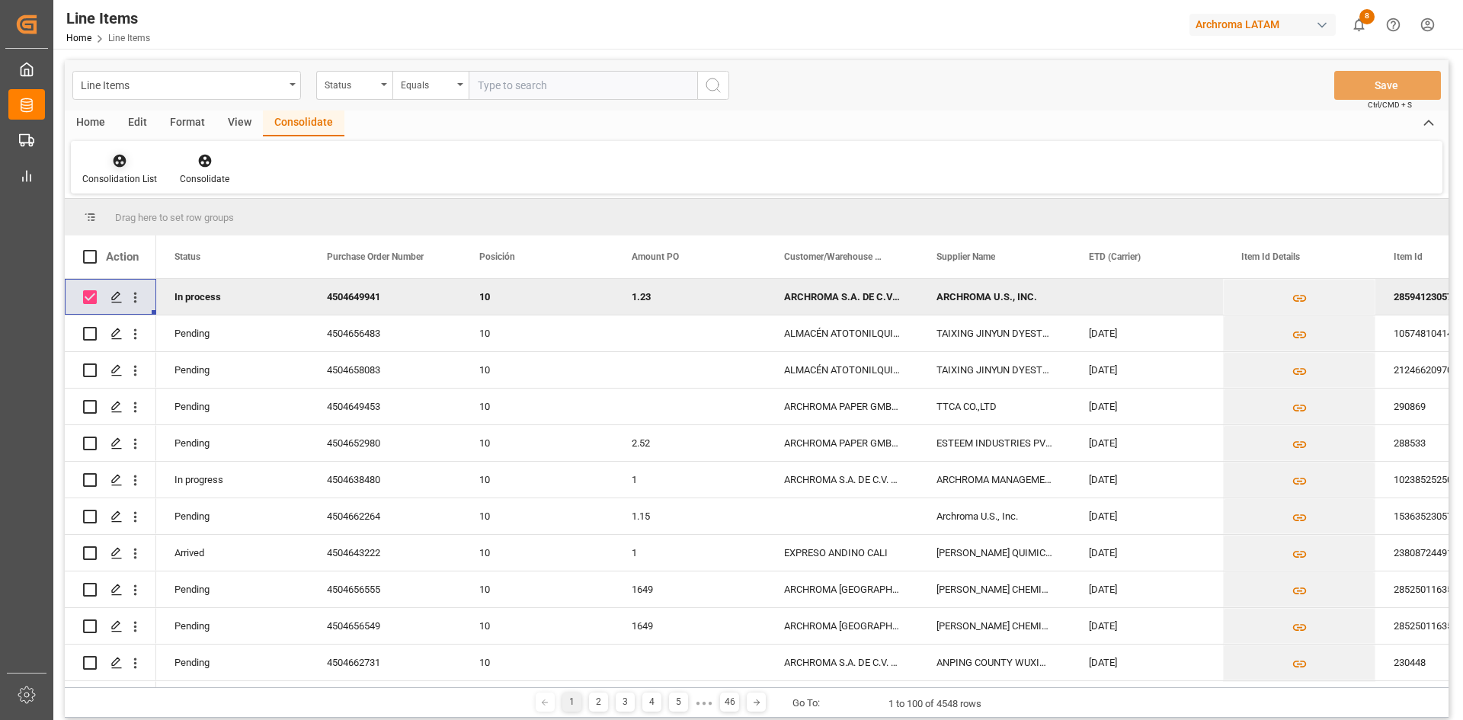
click at [96, 167] on div at bounding box center [119, 160] width 75 height 16
click at [201, 214] on div "Line Items Status Equals Save Ctrl/CMD + S Home Edit Format View Consolidate Co…" at bounding box center [756, 388] width 1383 height 657
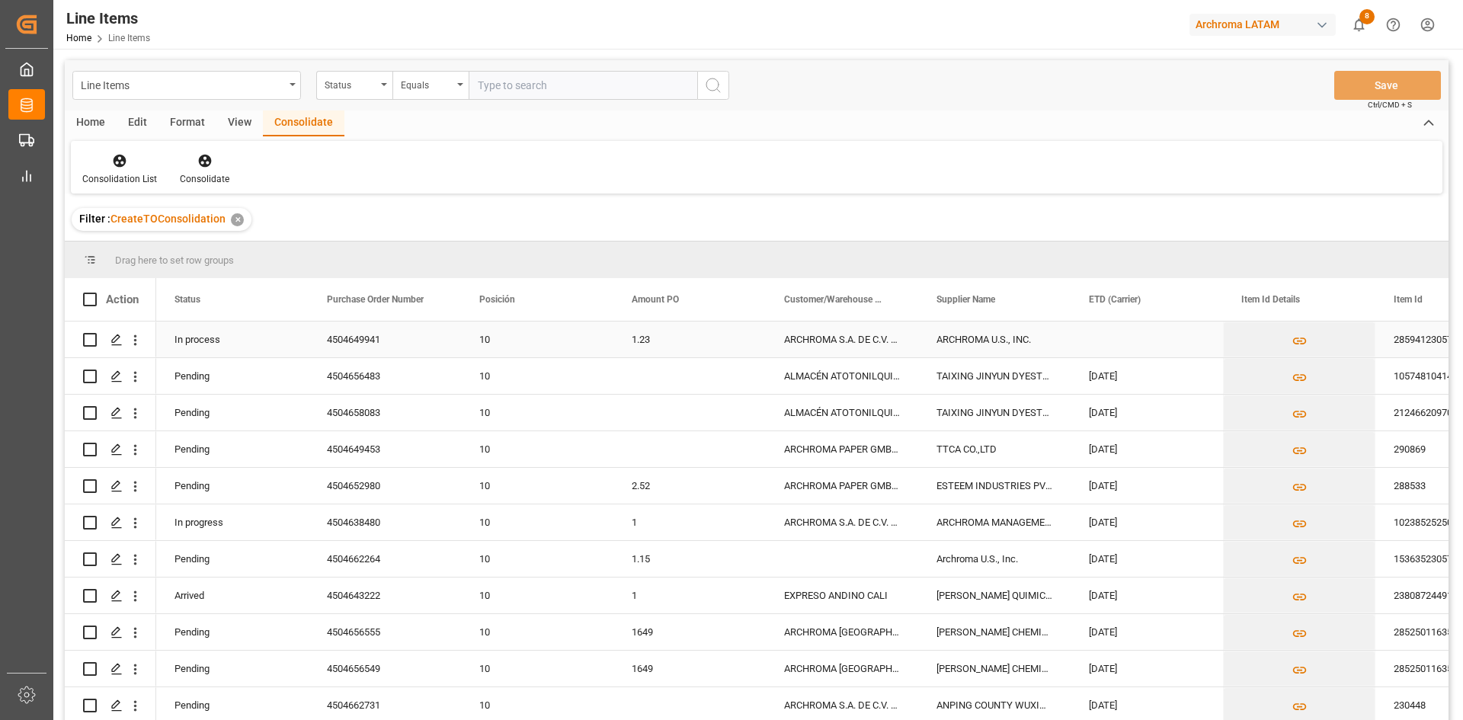
click at [95, 341] on input "Press Space to toggle row selection (unchecked)" at bounding box center [90, 340] width 14 height 14
checkbox input "true"
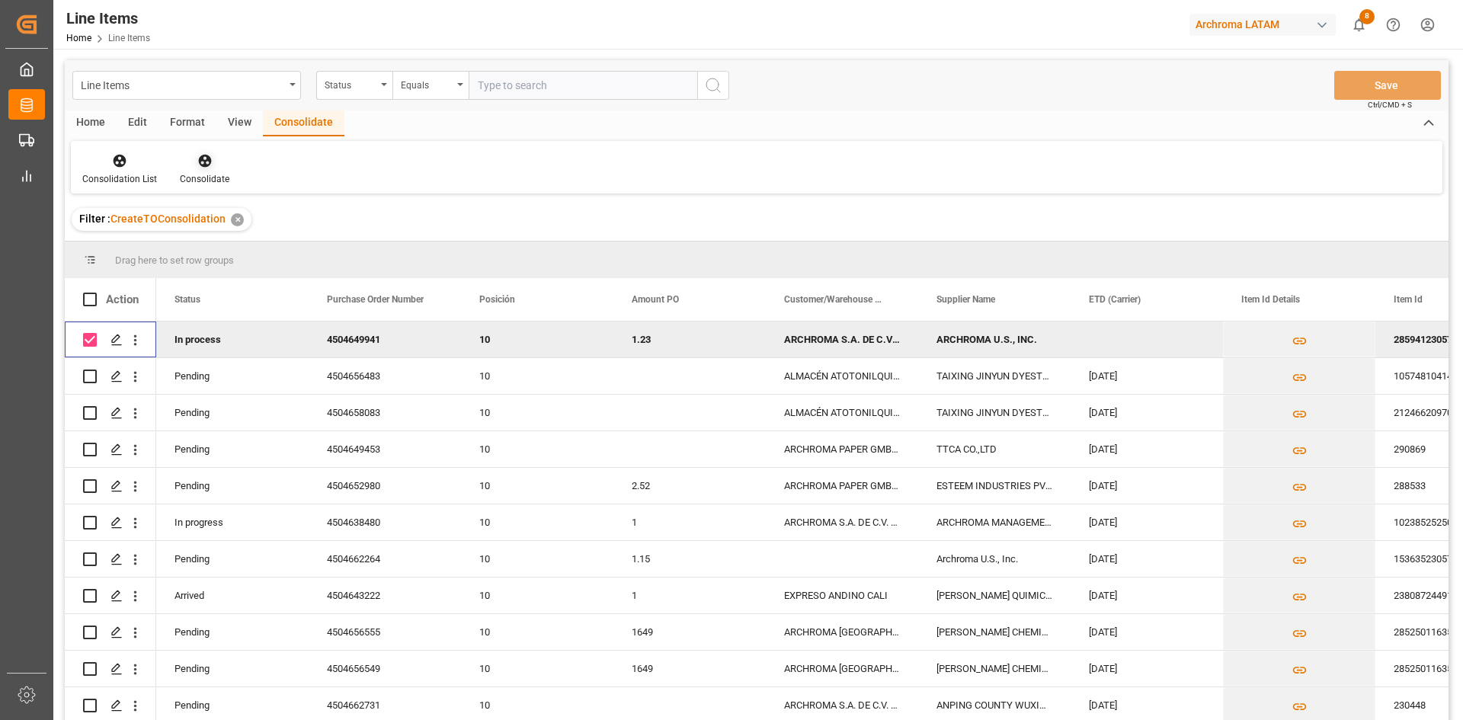
click at [207, 174] on div "Consolidate" at bounding box center [205, 179] width 50 height 14
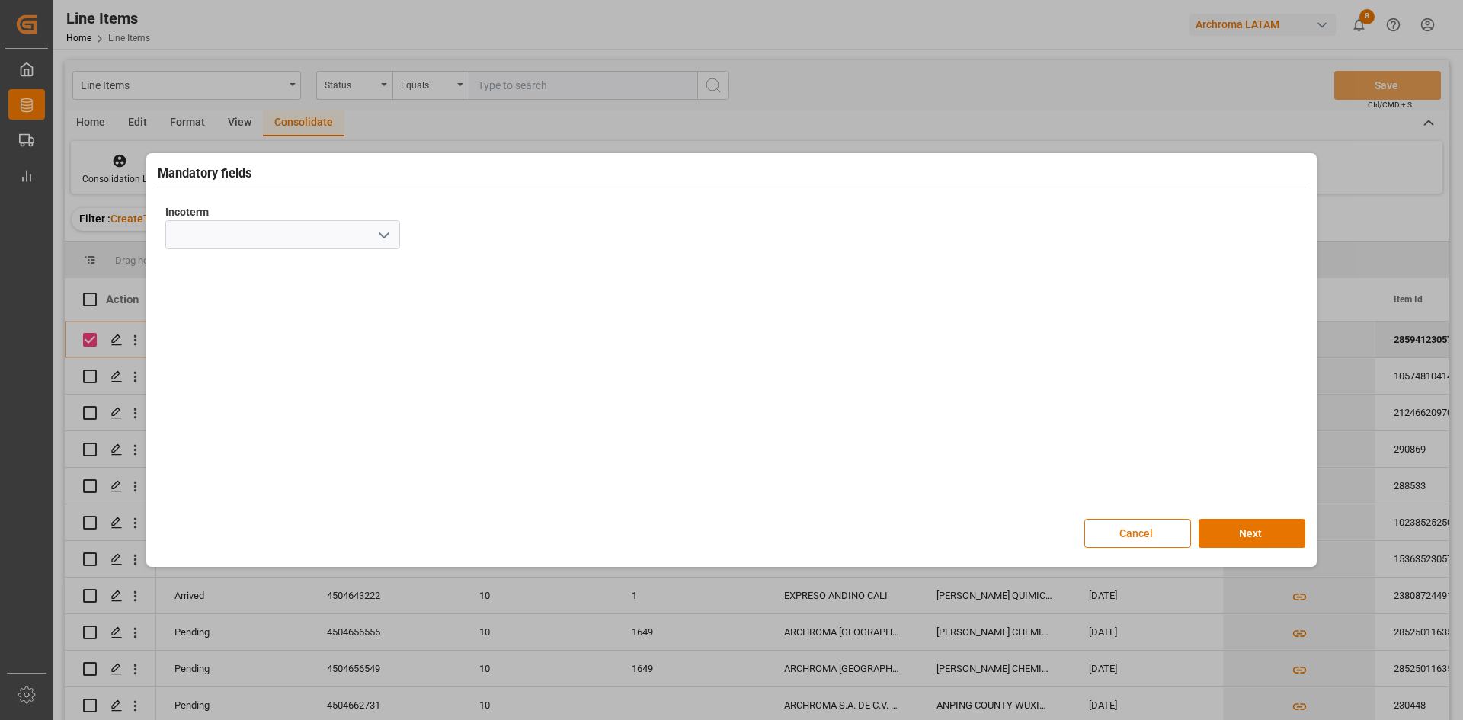
click at [376, 238] on icon "open menu" at bounding box center [384, 235] width 18 height 18
click at [228, 472] on div "DAP" at bounding box center [282, 486] width 233 height 34
type input "DAP"
click at [1281, 533] on button "Next" at bounding box center [1251, 533] width 107 height 29
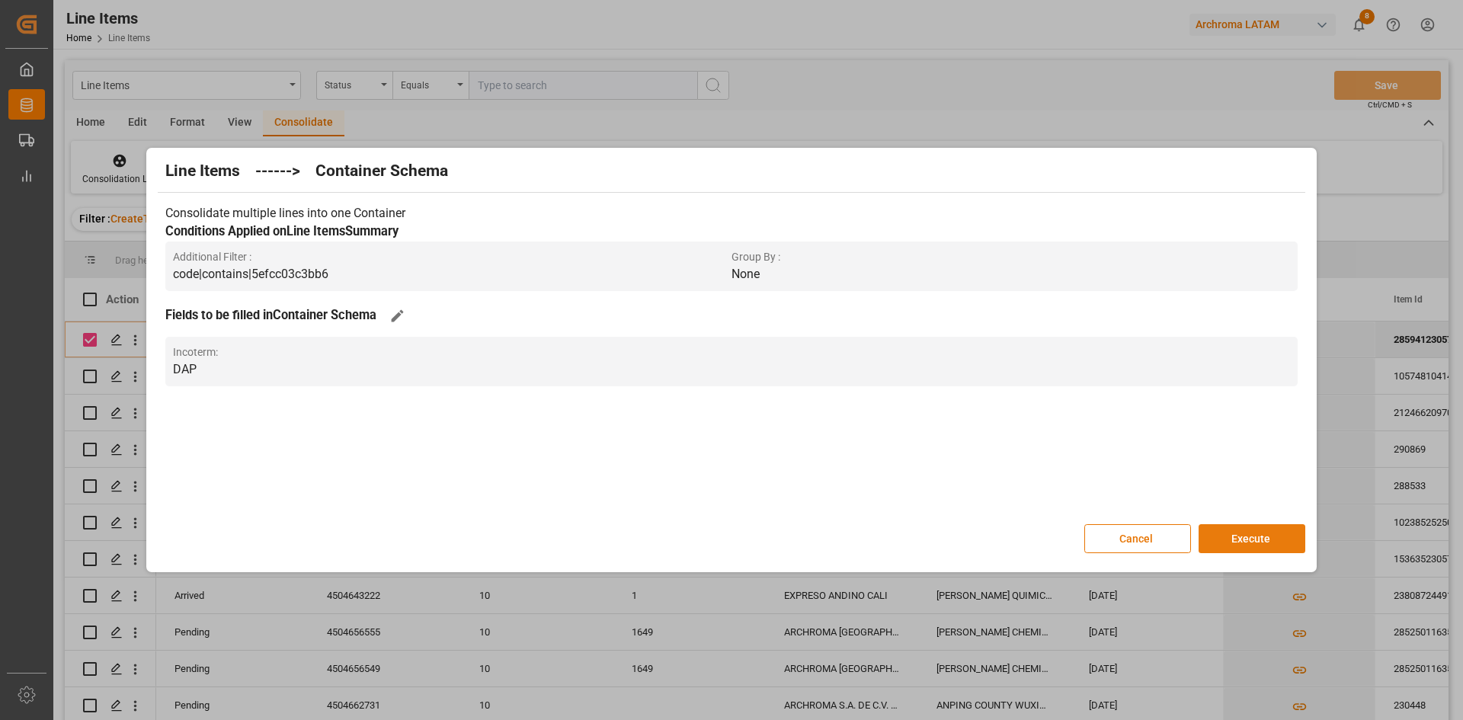
click at [1233, 538] on button "Execute" at bounding box center [1251, 538] width 107 height 29
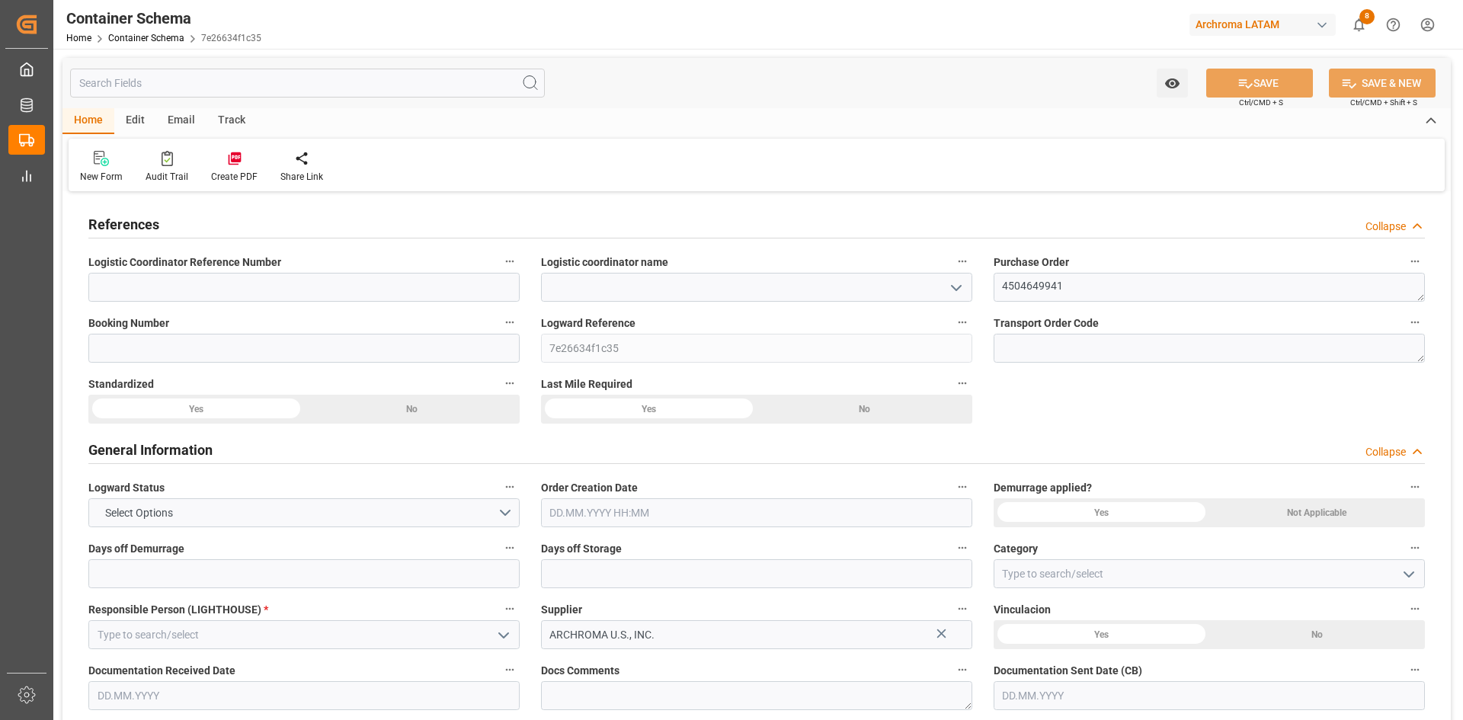
type input "0"
type input "1"
type input "17"
type input "18020"
type input "19006"
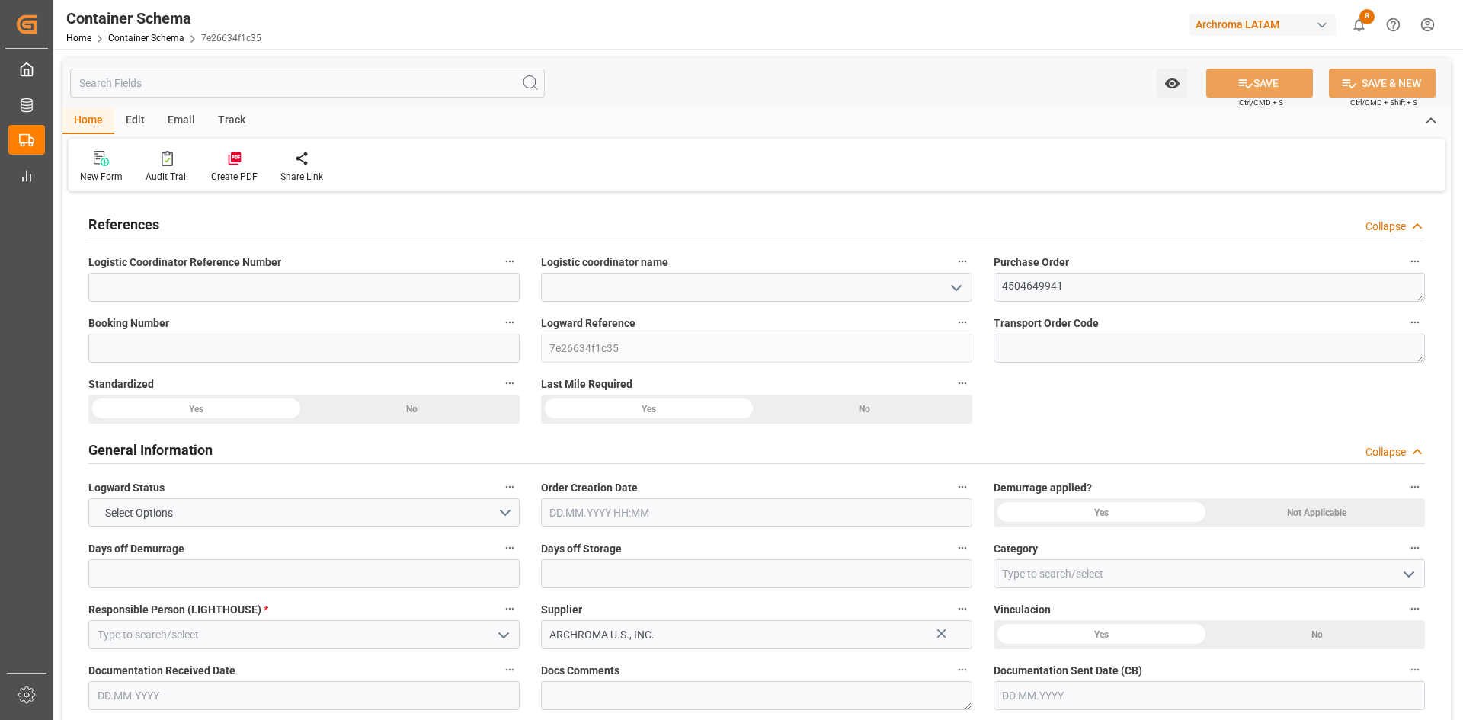
type input "0"
type input "[DATE]"
type input "02.10.2025 04:14"
type input "[DATE]"
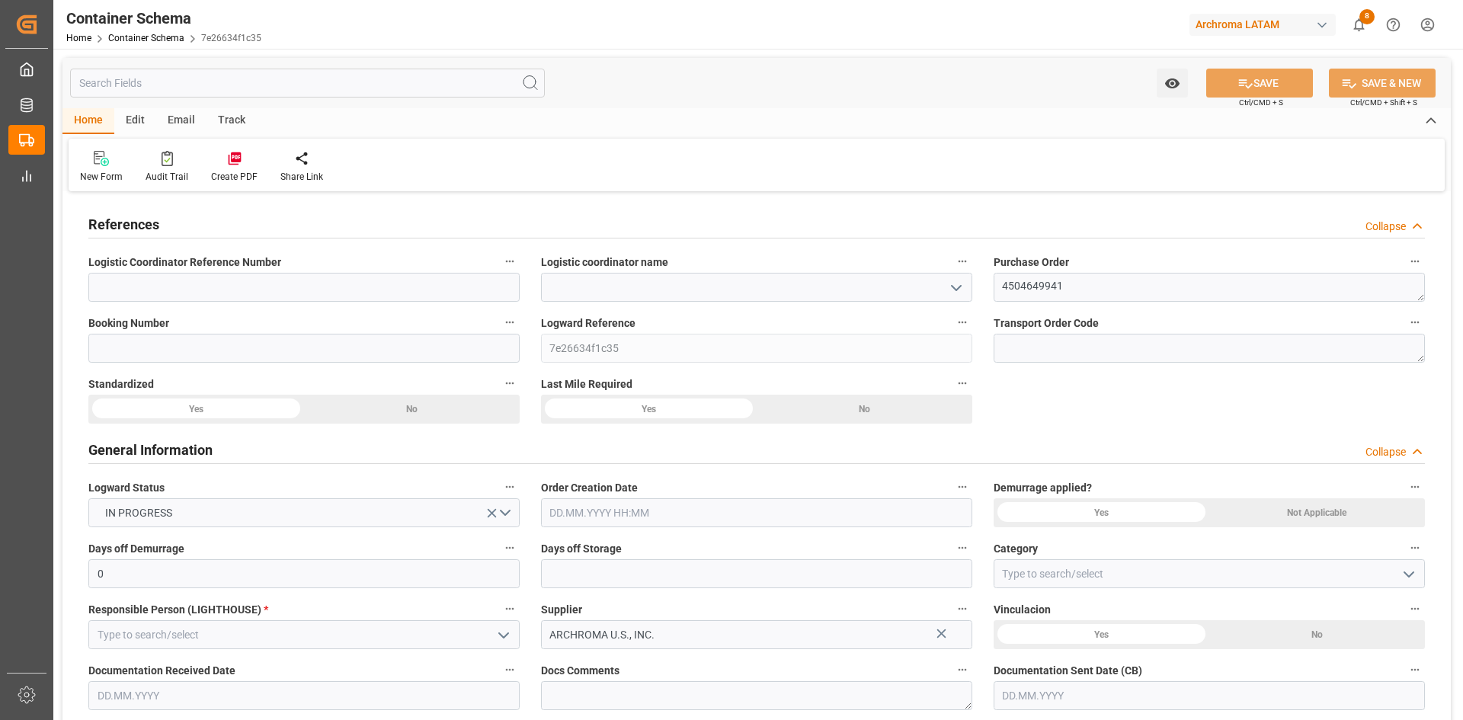
click at [960, 286] on polyline "open menu" at bounding box center [956, 288] width 9 height 5
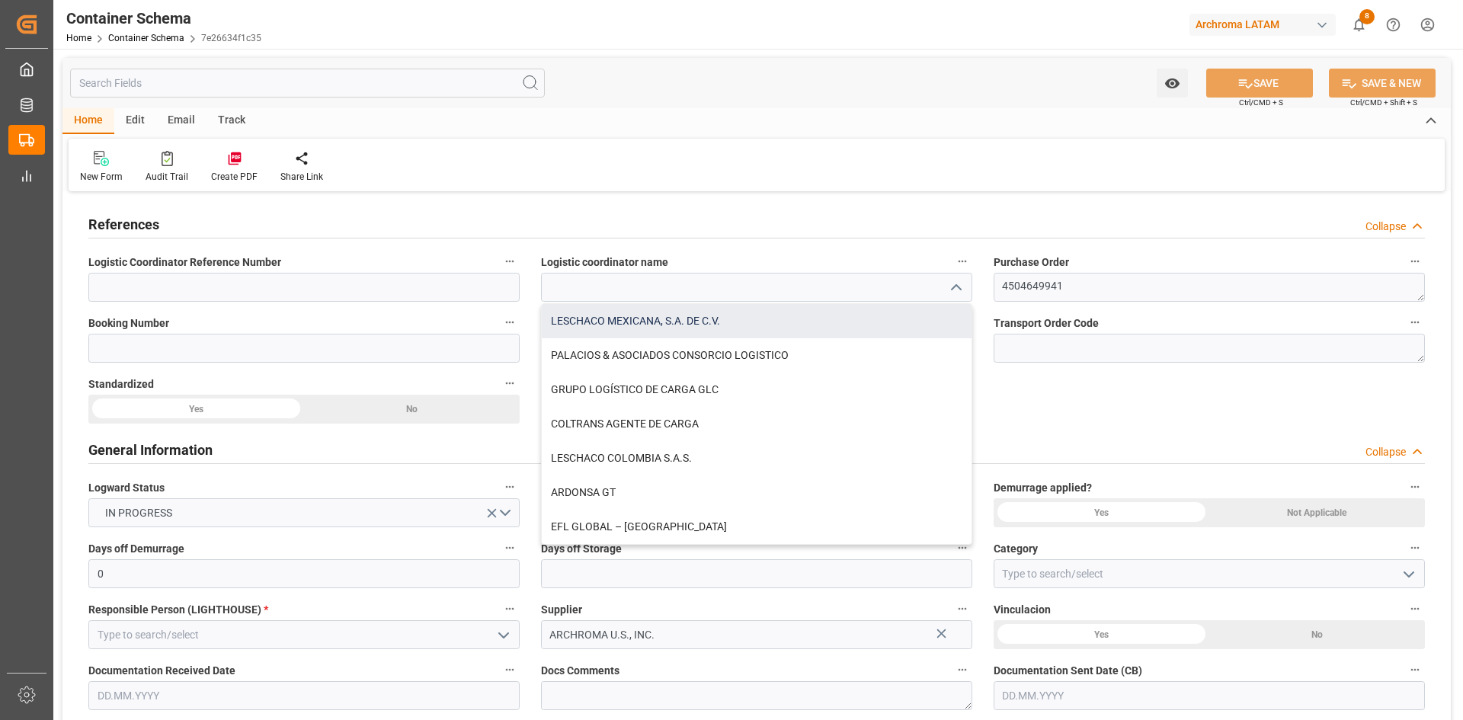
click at [681, 321] on div "LESCHACO MEXICANA, S.A. DE C.V." at bounding box center [757, 321] width 430 height 34
type input "LESCHACO MEXICANA, S.A. DE C.V."
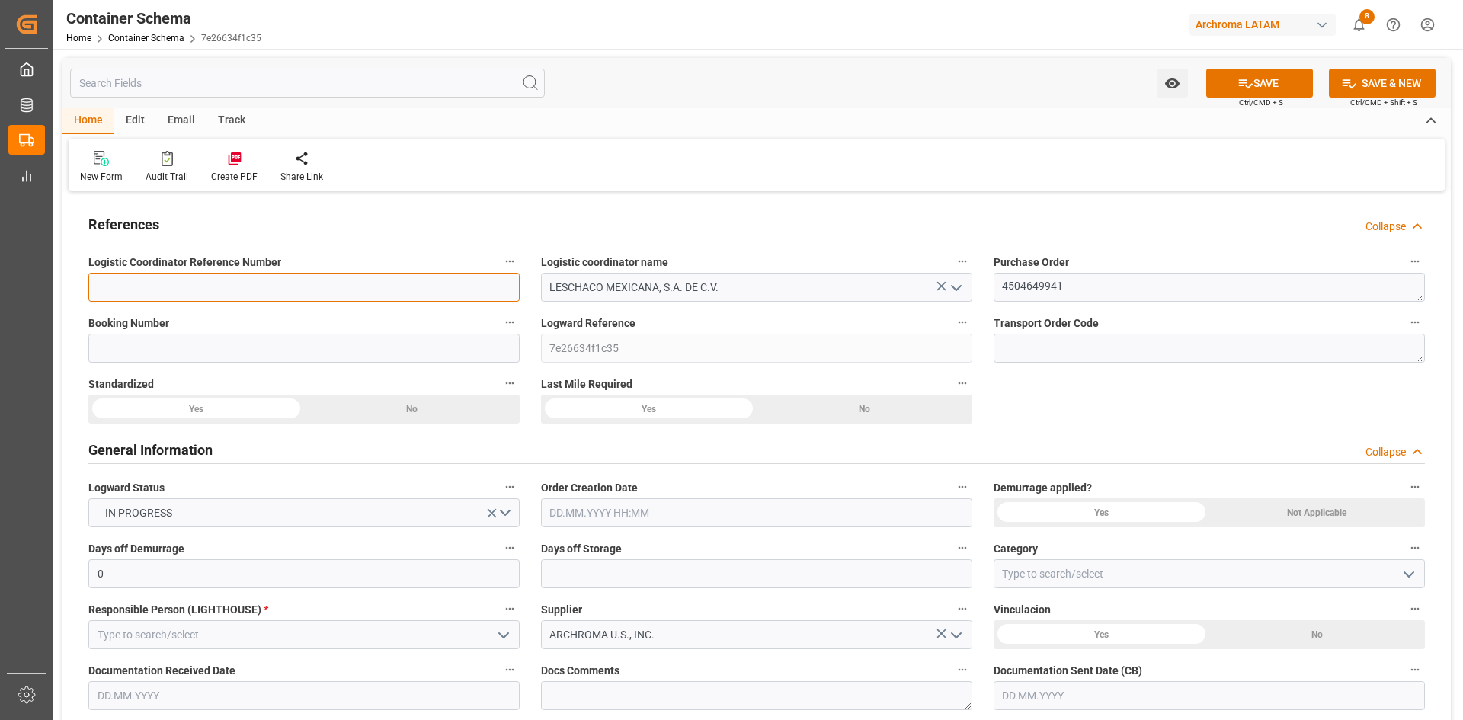
click at [298, 295] on input at bounding box center [303, 287] width 431 height 29
paste input "250906990243"
type input "250906990243"
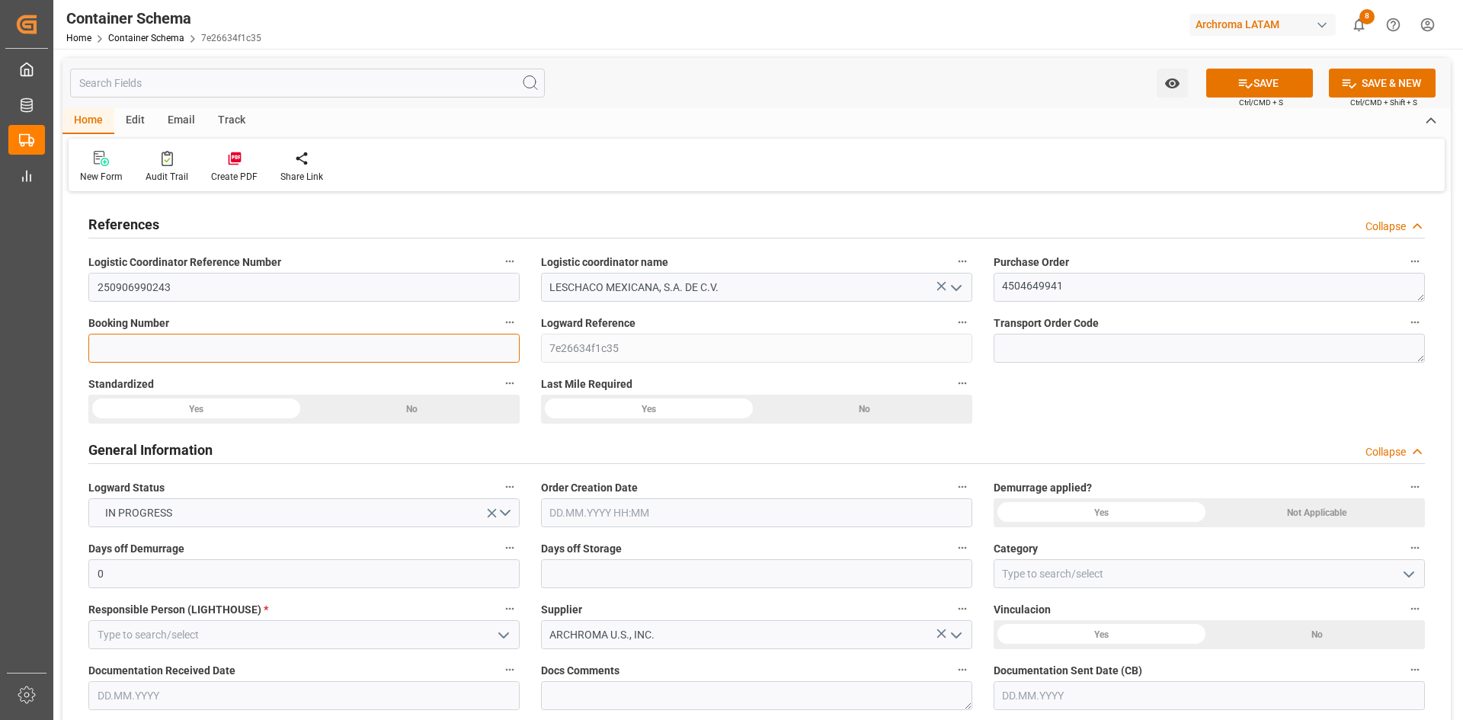
click at [243, 347] on input at bounding box center [303, 348] width 431 height 29
click at [141, 349] on input at bounding box center [303, 348] width 431 height 29
type input "a"
type input "ARCH-4218"
click at [232, 406] on div "Yes" at bounding box center [196, 409] width 216 height 29
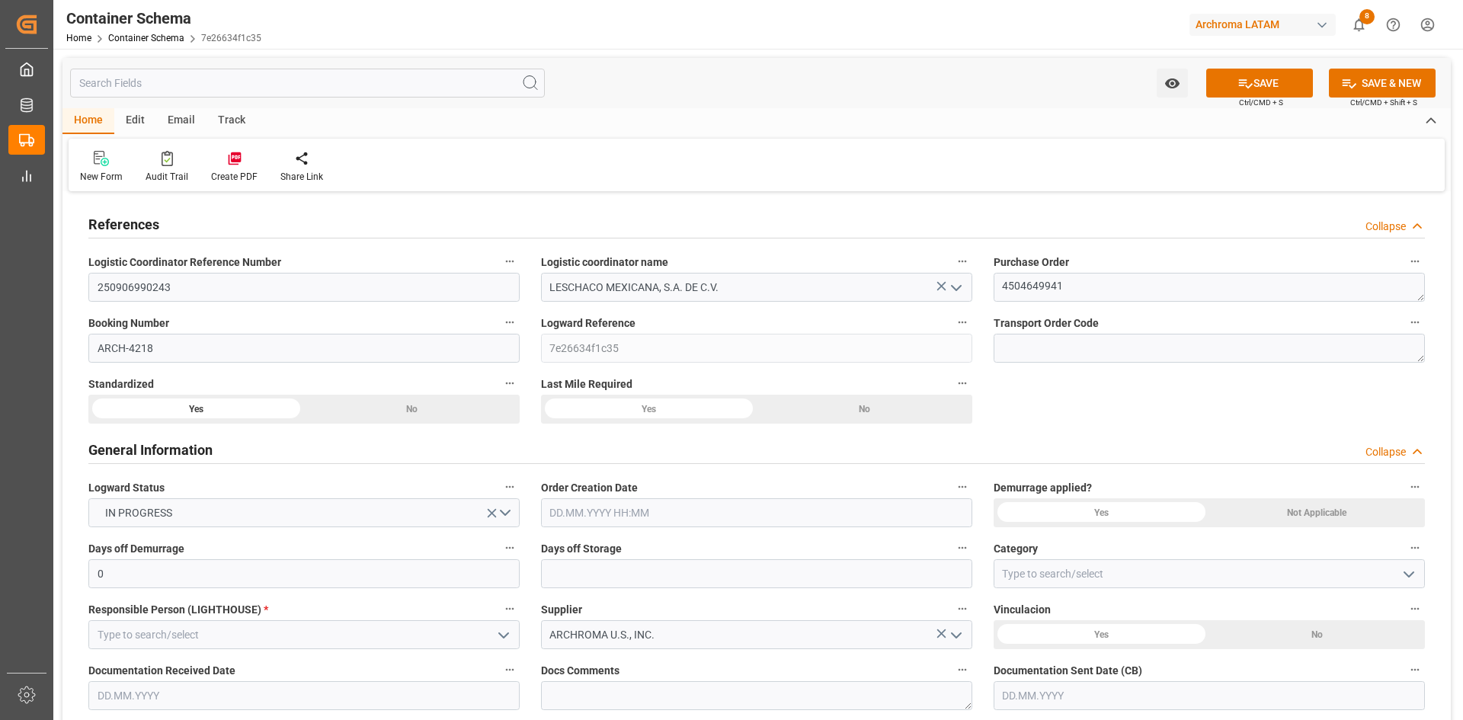
click at [686, 411] on div "Yes" at bounding box center [649, 409] width 216 height 29
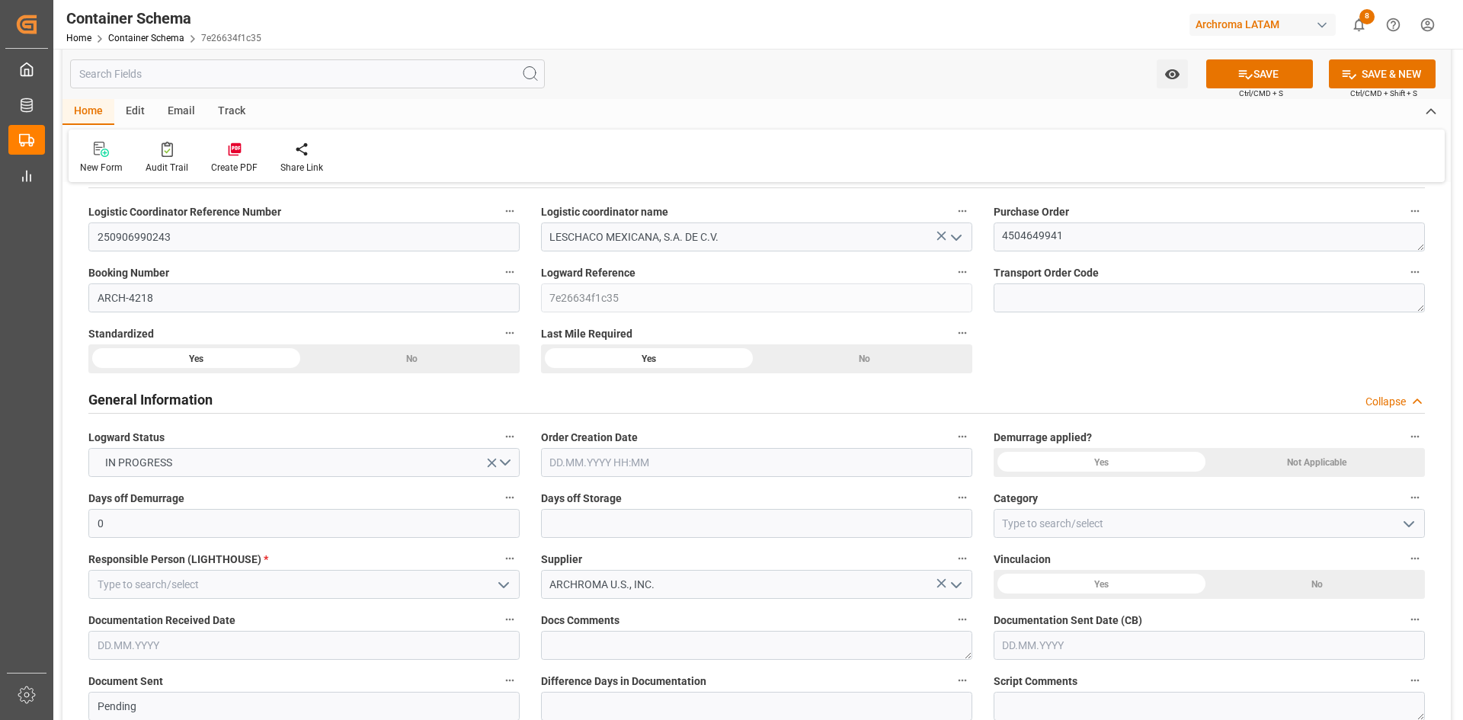
scroll to position [152, 0]
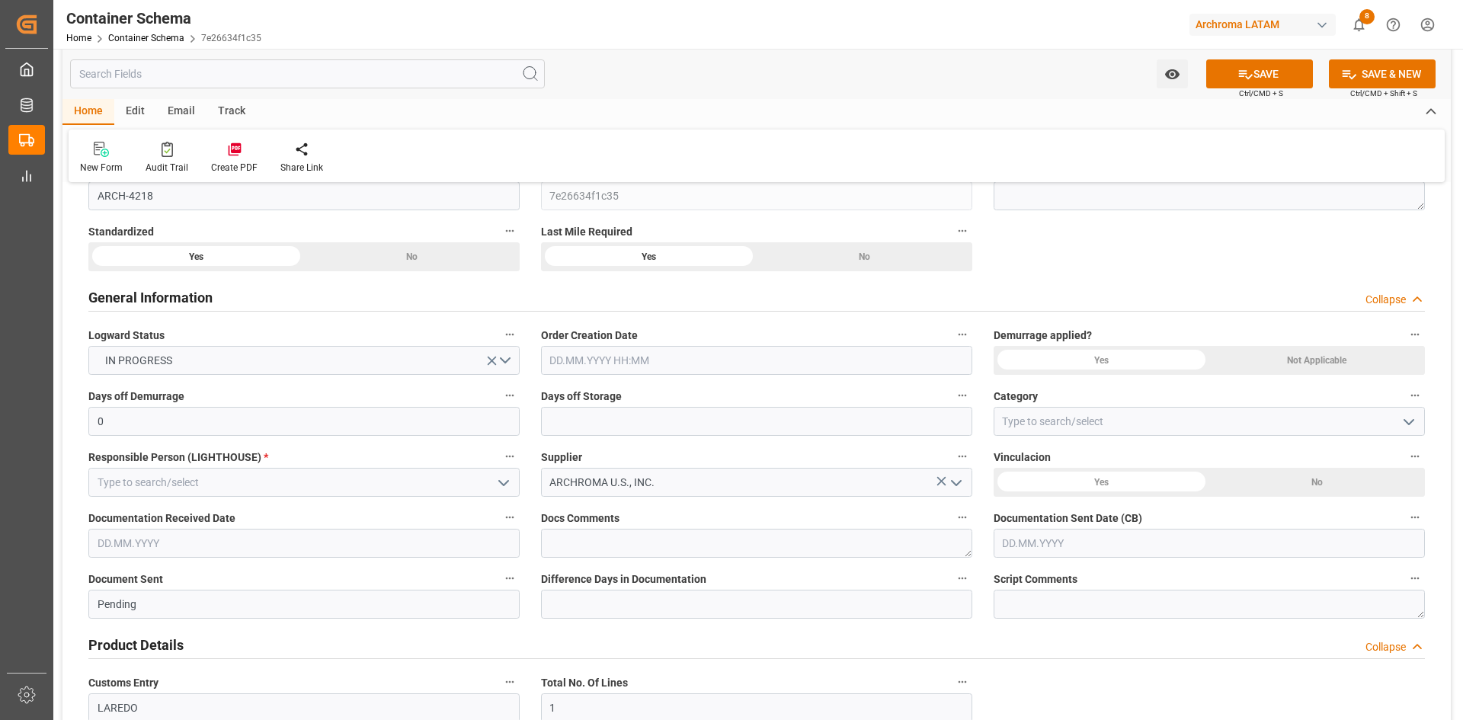
click at [658, 357] on input "text" at bounding box center [756, 360] width 431 height 29
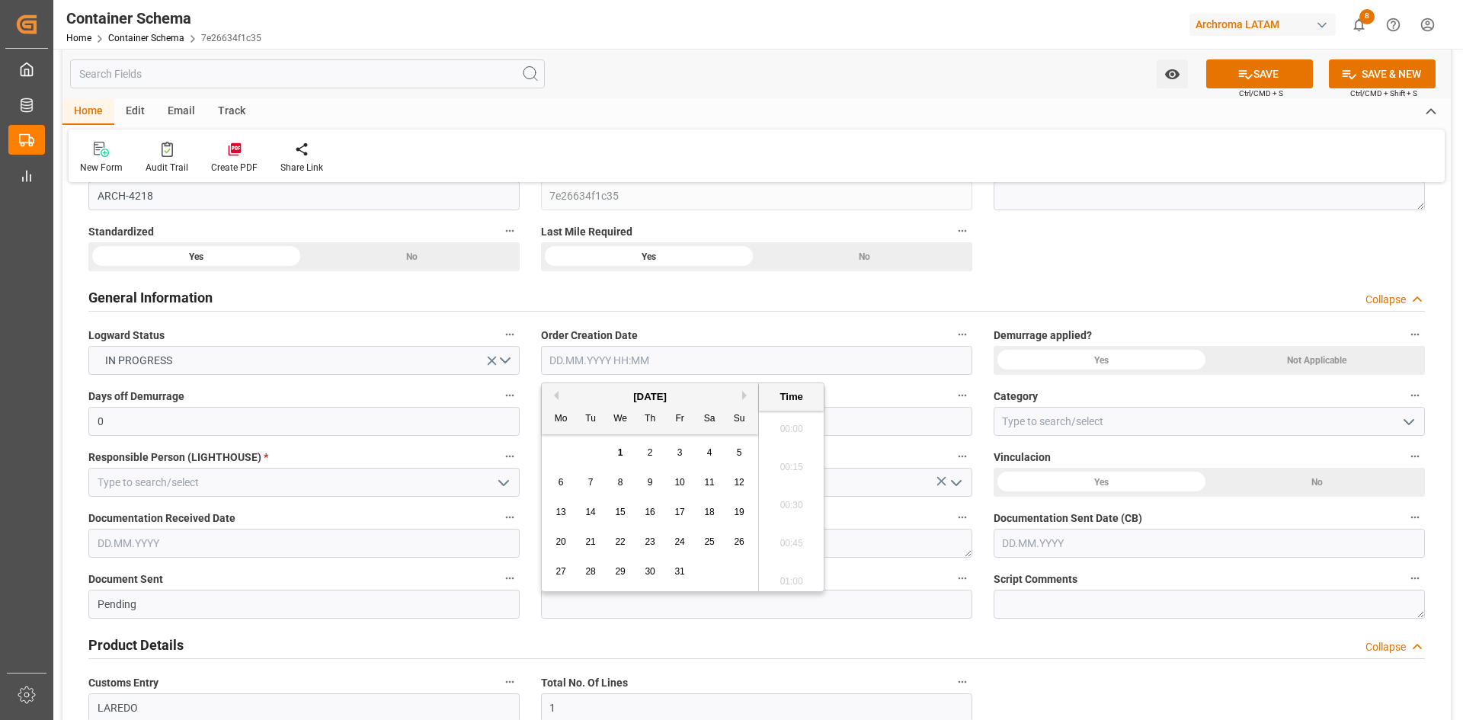
scroll to position [3319, 0]
click at [581, 394] on div "[DATE]" at bounding box center [650, 396] width 216 height 15
click at [552, 392] on button "Previous Month" at bounding box center [553, 395] width 9 height 9
click at [554, 541] on div "22" at bounding box center [561, 542] width 19 height 18
type input "22.09.2025 00:00"
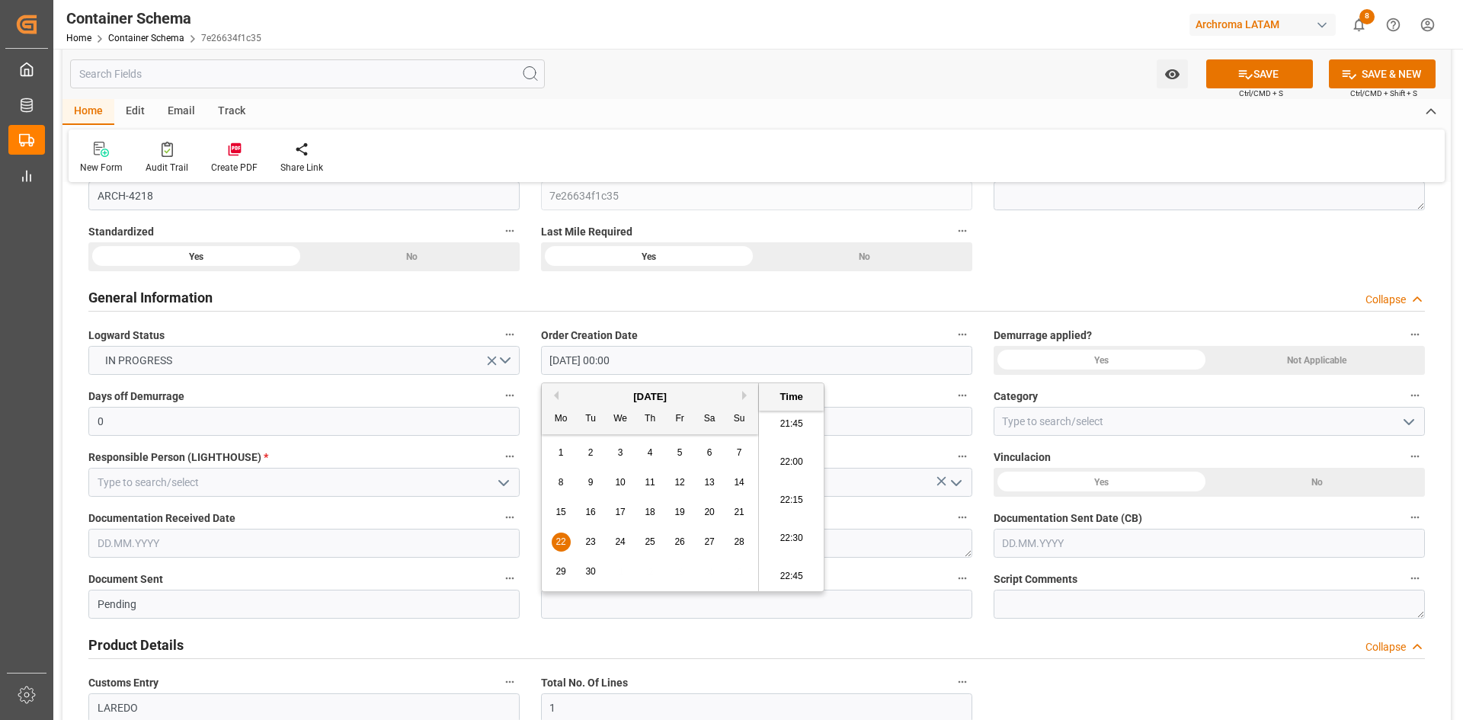
click at [1291, 359] on div "Not Applicable" at bounding box center [1317, 360] width 216 height 29
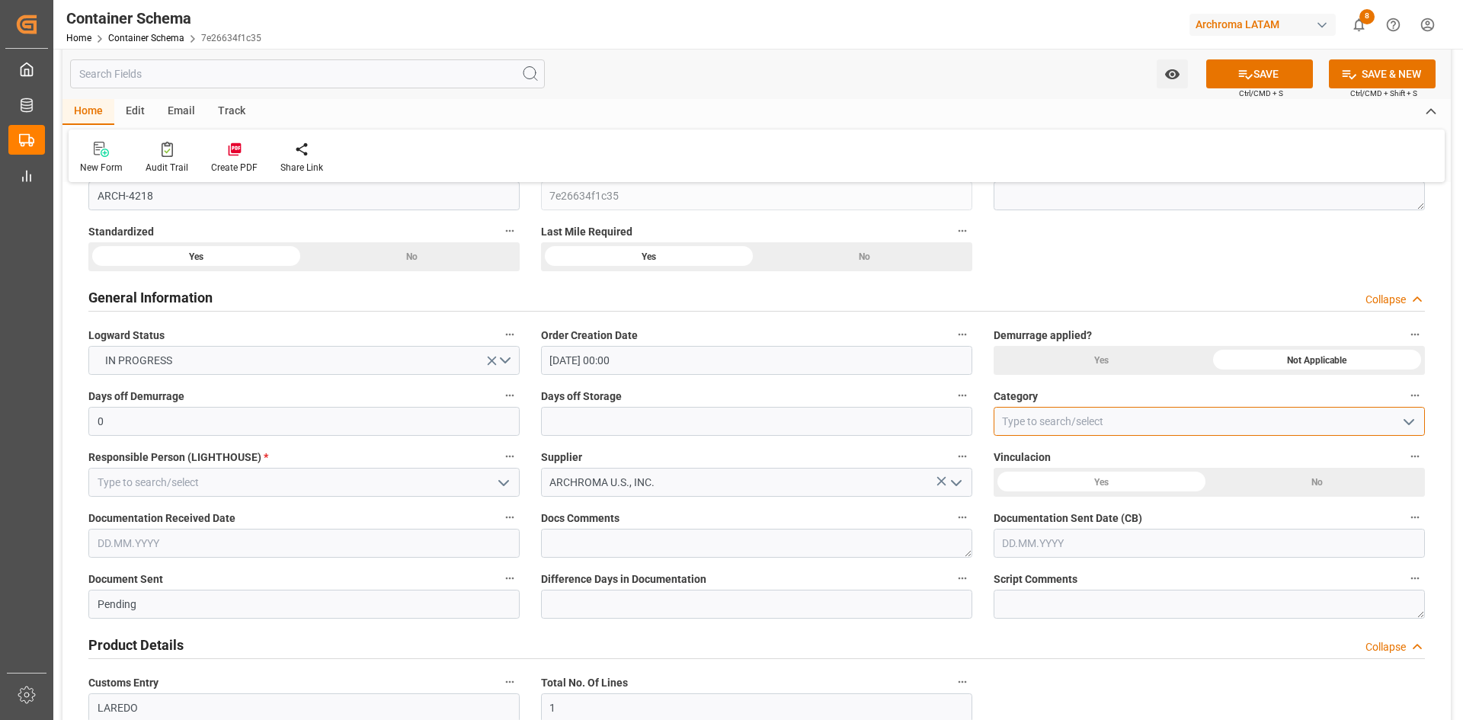
click at [1160, 413] on input at bounding box center [1208, 421] width 431 height 29
click at [1399, 416] on icon "open menu" at bounding box center [1408, 422] width 18 height 18
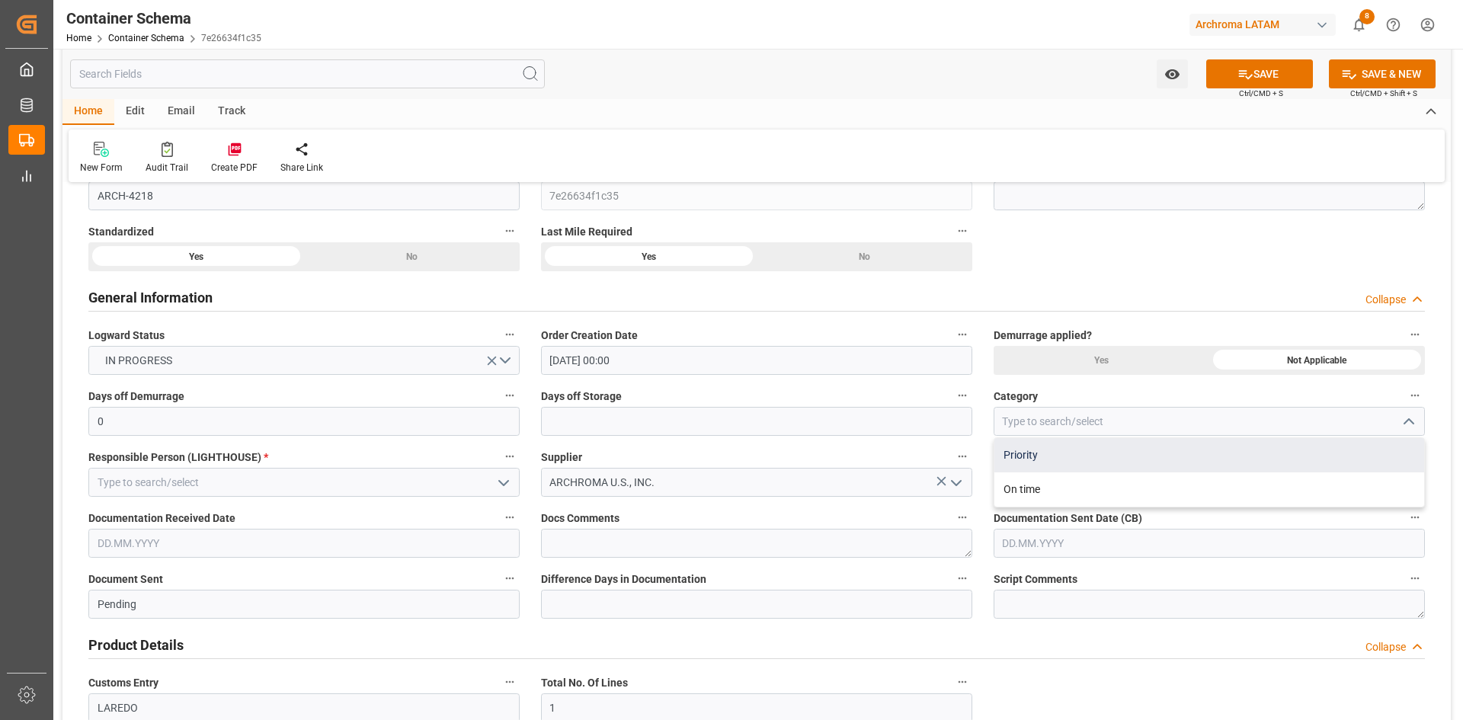
click at [1092, 453] on div "Priority" at bounding box center [1209, 455] width 430 height 34
type input "Priority"
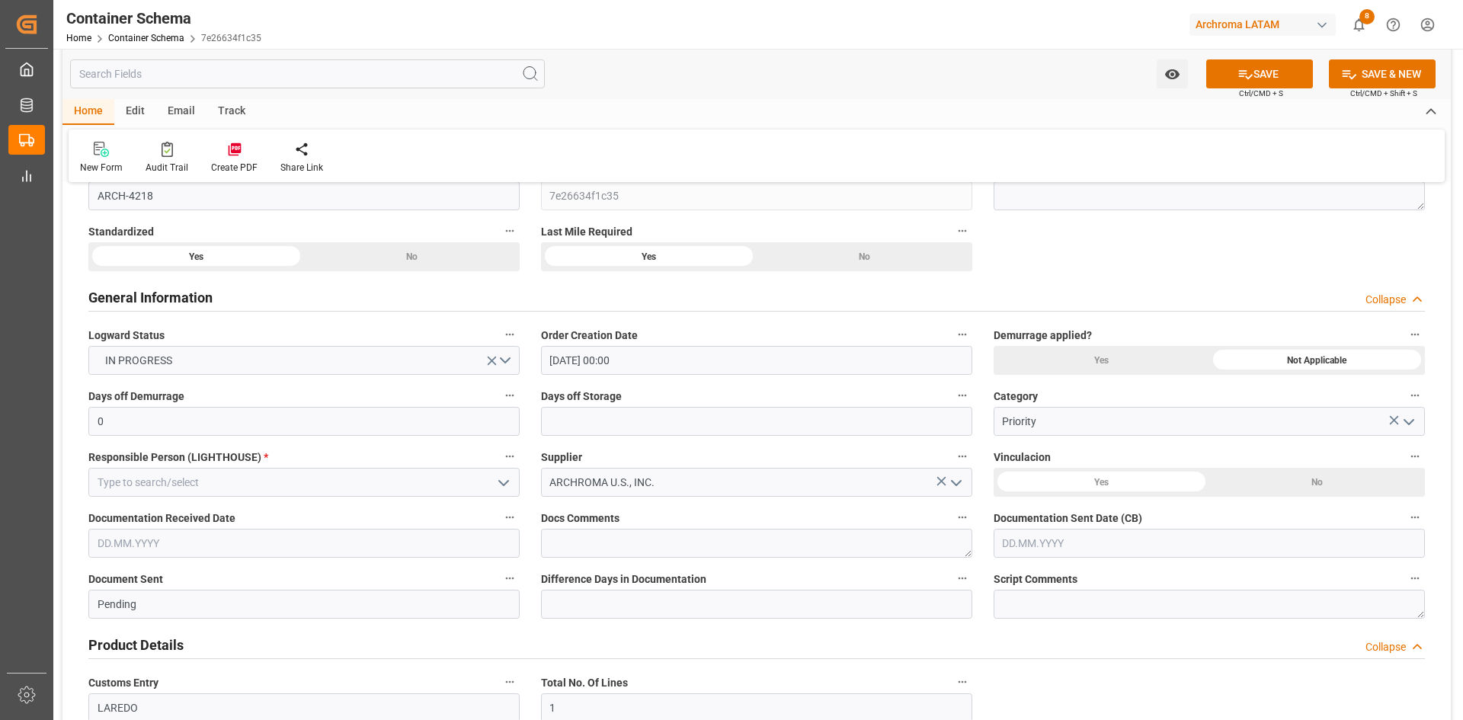
click at [501, 486] on icon "open menu" at bounding box center [503, 483] width 18 height 18
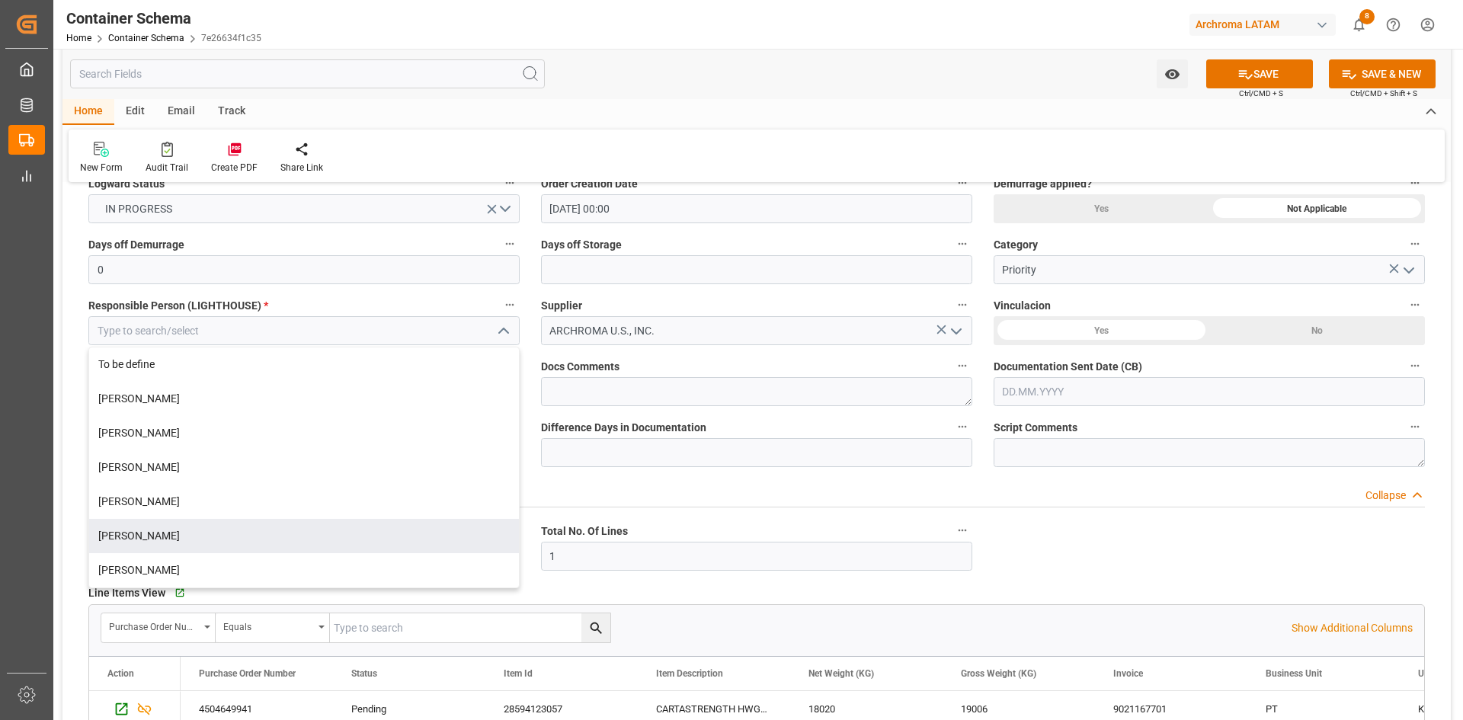
scroll to position [305, 0]
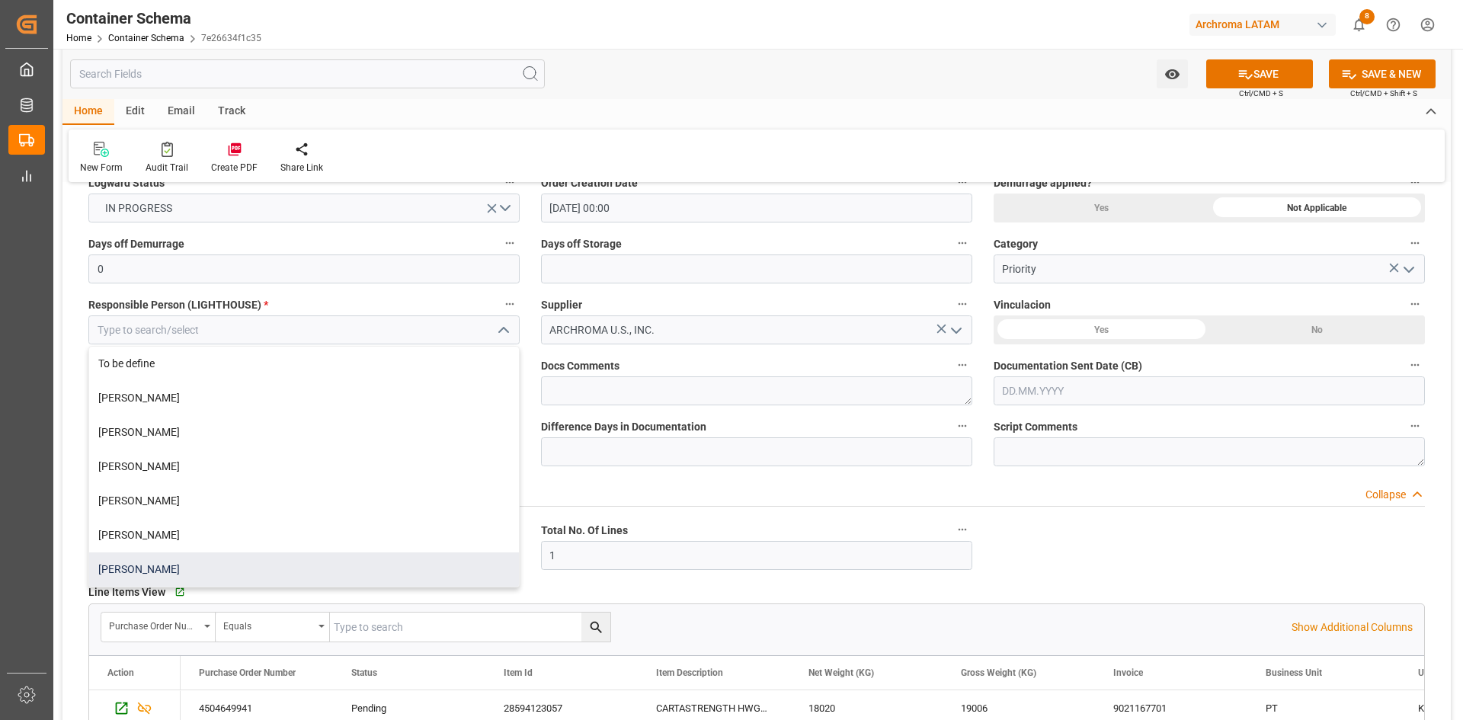
click at [151, 565] on div "[PERSON_NAME]" at bounding box center [304, 569] width 430 height 34
type input "[PERSON_NAME]"
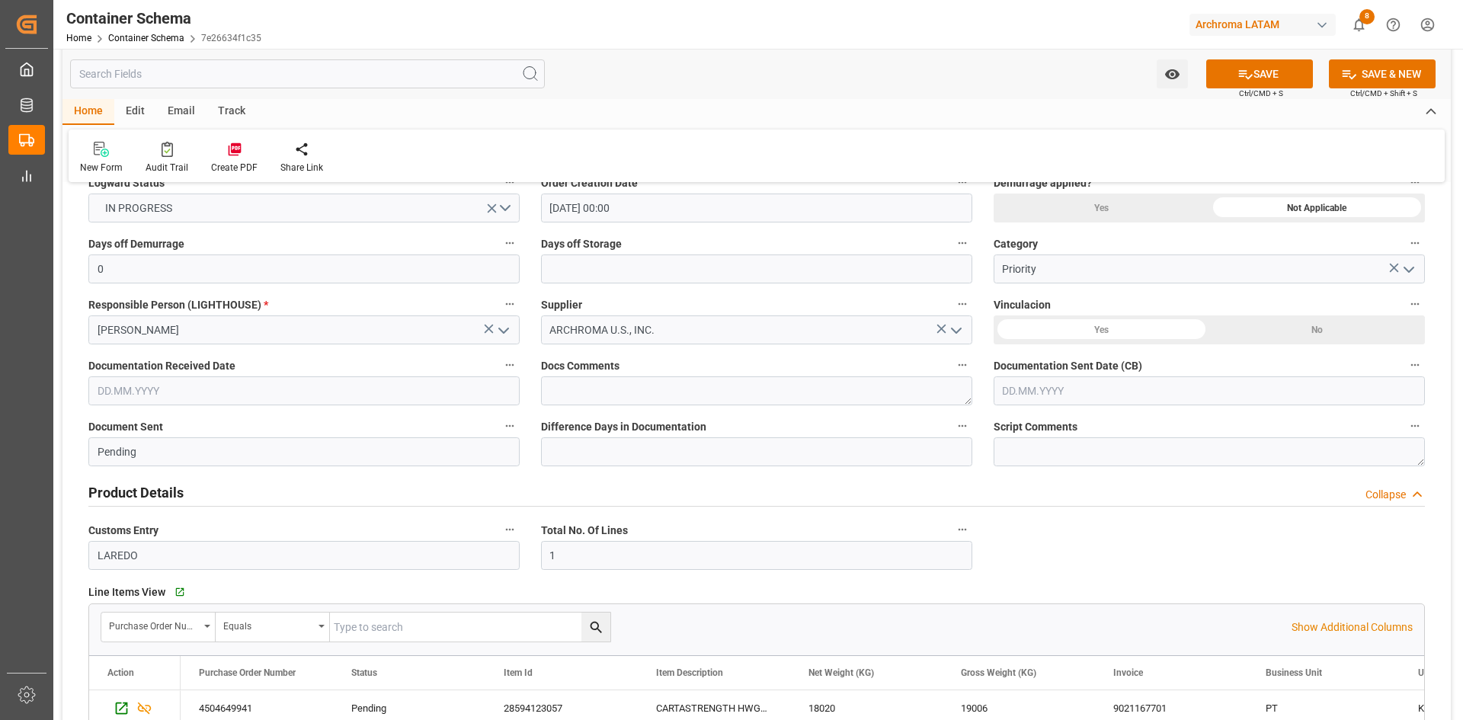
click at [1300, 328] on div "No" at bounding box center [1317, 329] width 216 height 29
click at [1156, 329] on div "Yes" at bounding box center [1101, 329] width 216 height 29
click at [389, 387] on input "text" at bounding box center [303, 390] width 431 height 29
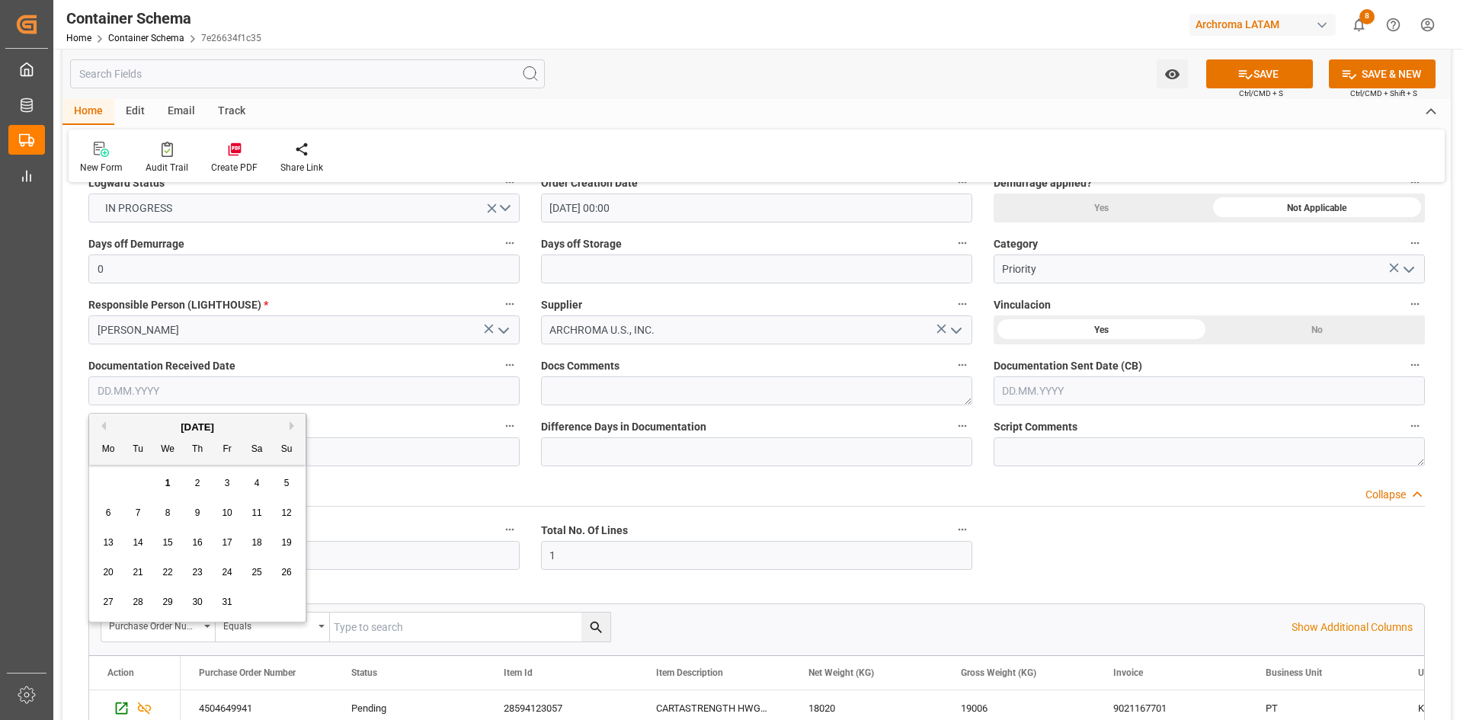
click at [131, 471] on div "29 30 1 2 3 4 5" at bounding box center [198, 484] width 208 height 30
click at [101, 426] on button "Previous Month" at bounding box center [101, 425] width 9 height 9
click at [107, 573] on span "22" at bounding box center [108, 572] width 10 height 11
type input "[DATE]"
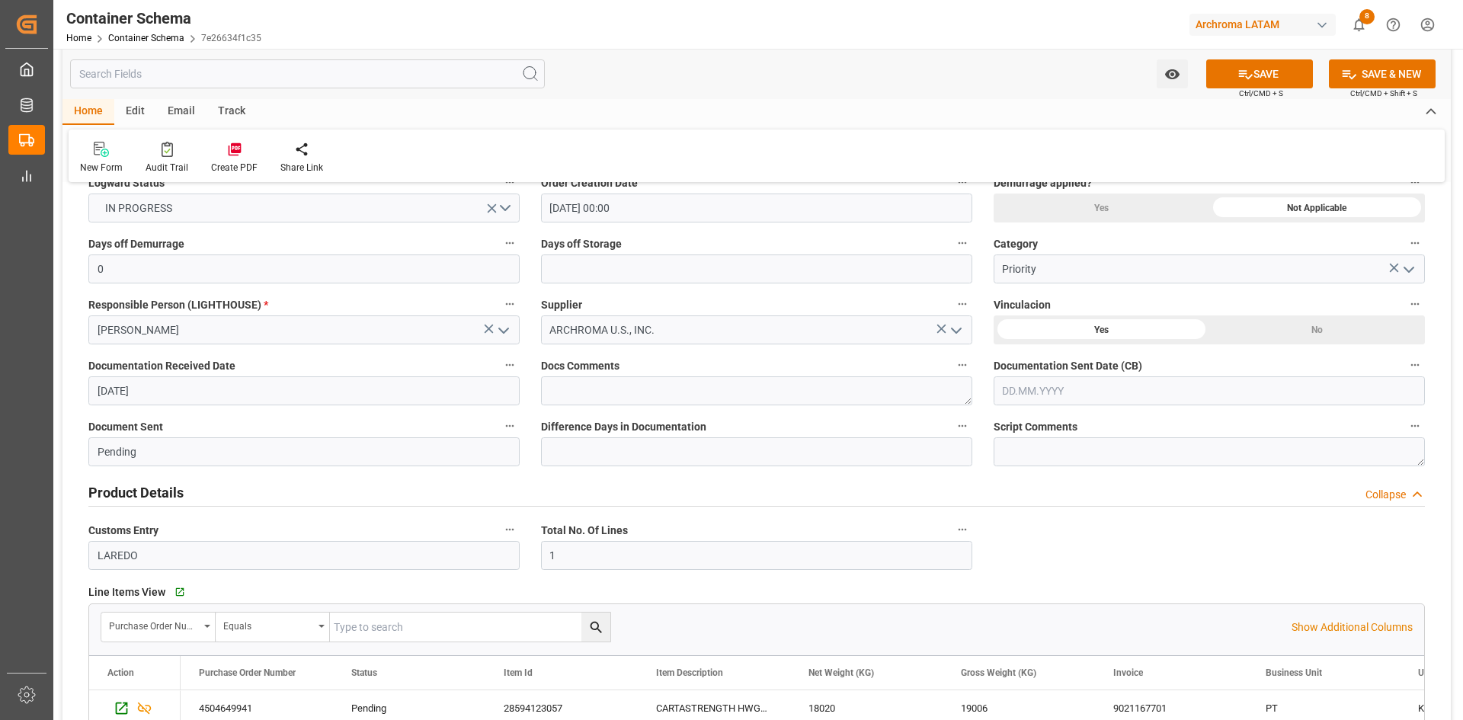
click at [1089, 389] on input "text" at bounding box center [1208, 390] width 431 height 29
click at [1009, 427] on button "Previous Month" at bounding box center [1006, 425] width 9 height 9
click at [1008, 573] on span "22" at bounding box center [1013, 572] width 10 height 11
type input "[DATE]"
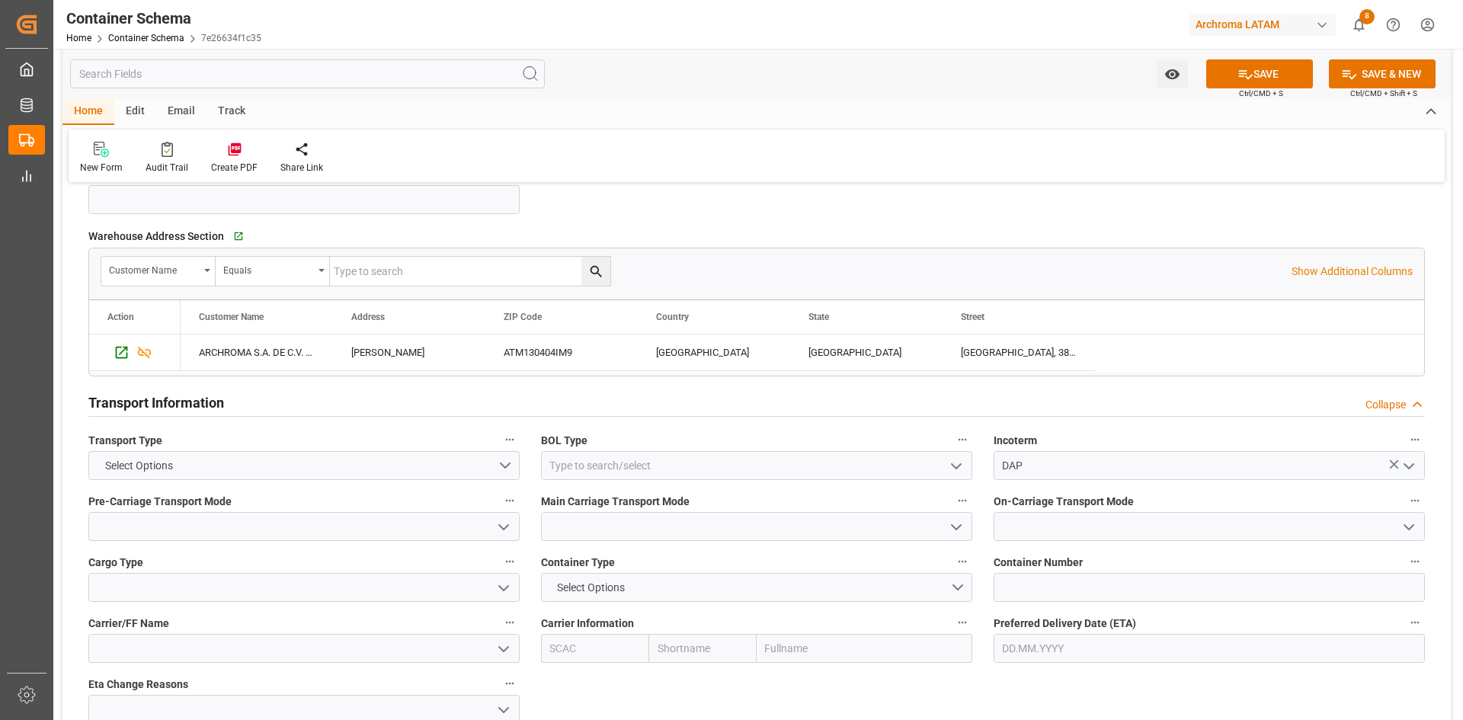
scroll to position [1219, 0]
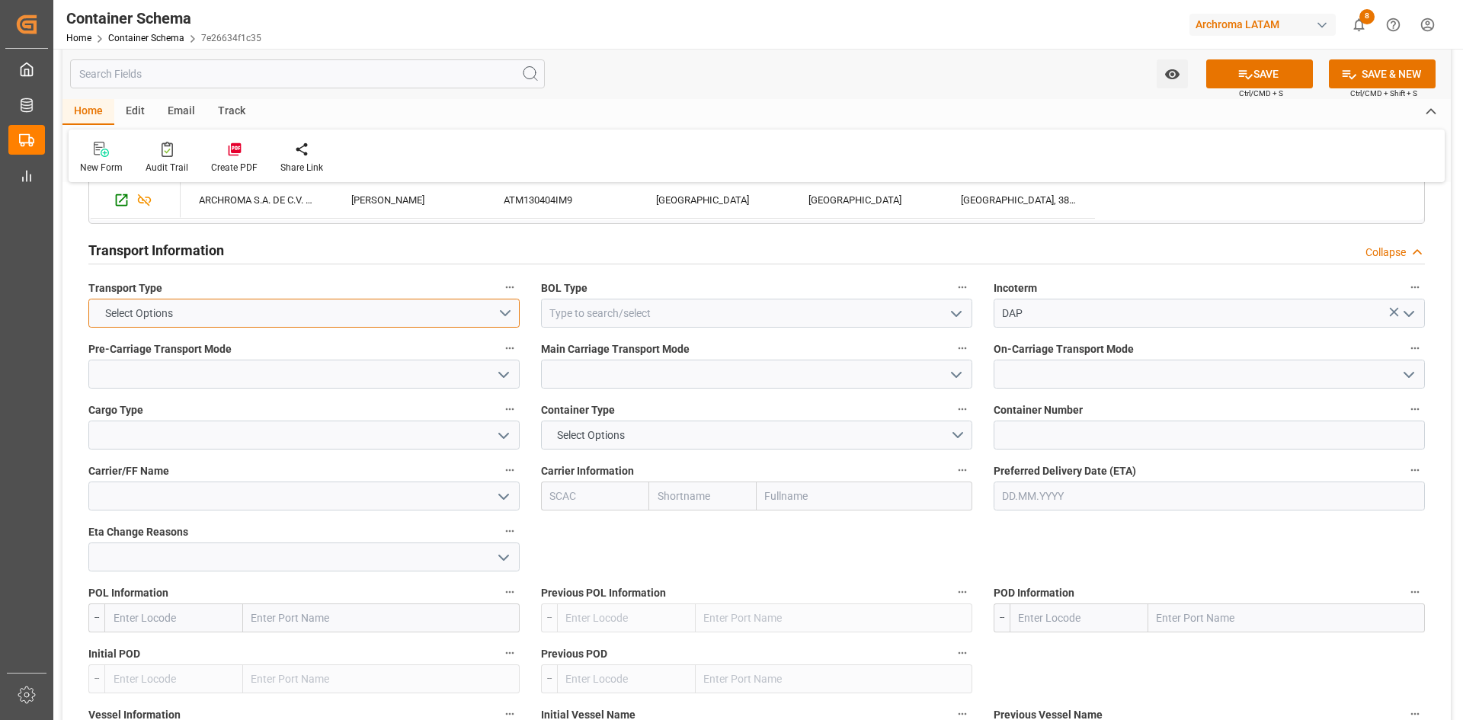
click at [506, 312] on button "Select Options" at bounding box center [303, 313] width 431 height 29
click at [205, 375] on div "OVERLAND" at bounding box center [304, 381] width 430 height 32
click at [964, 315] on icon "open menu" at bounding box center [956, 314] width 18 height 18
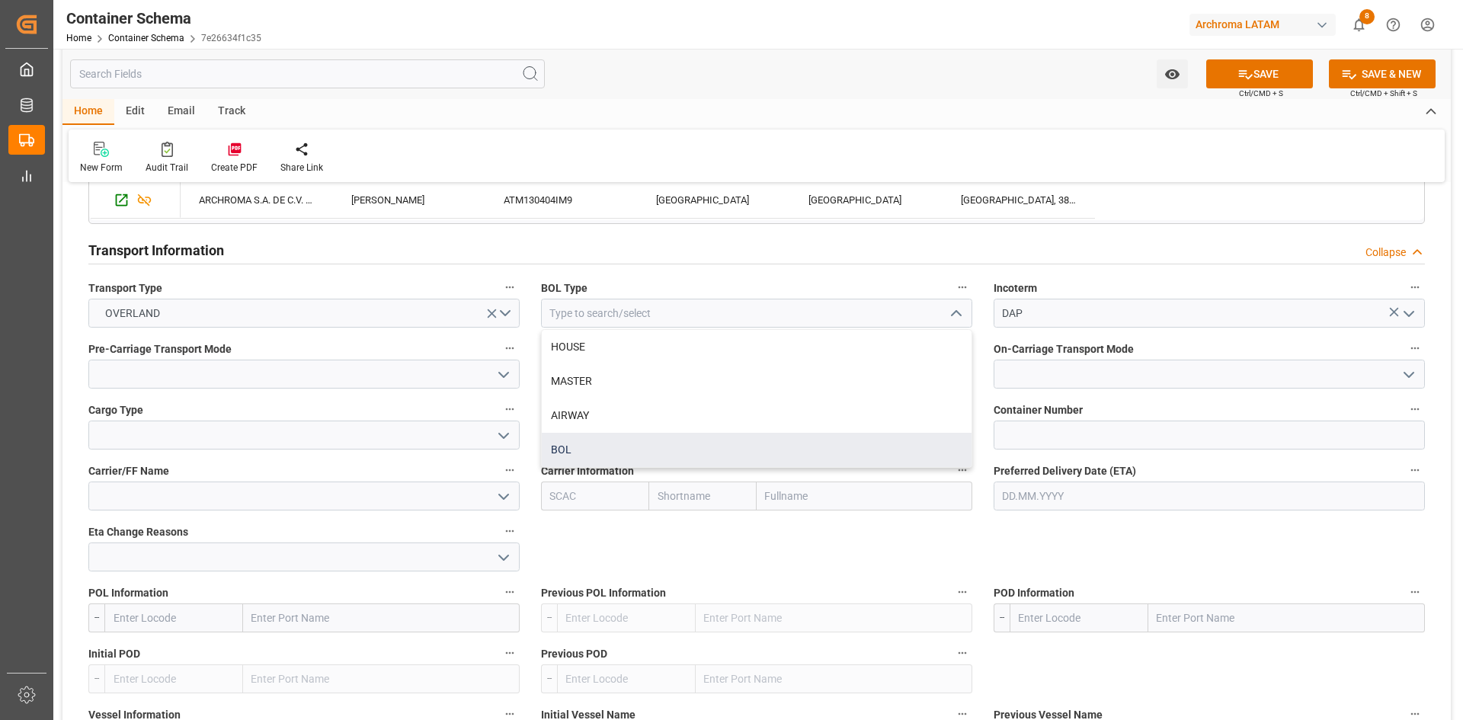
click at [580, 440] on div "BOL" at bounding box center [757, 450] width 430 height 34
type input "BOL"
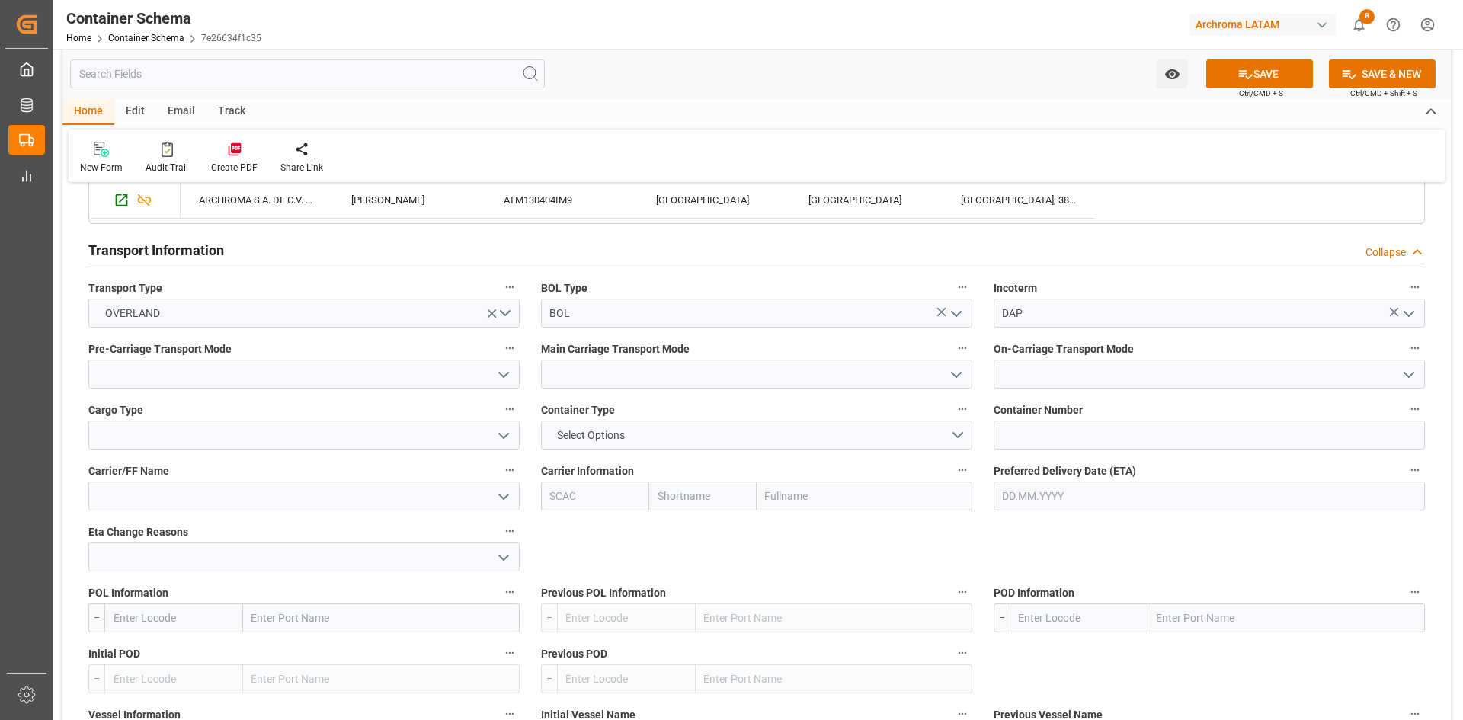
click at [509, 378] on icon "open menu" at bounding box center [503, 375] width 18 height 18
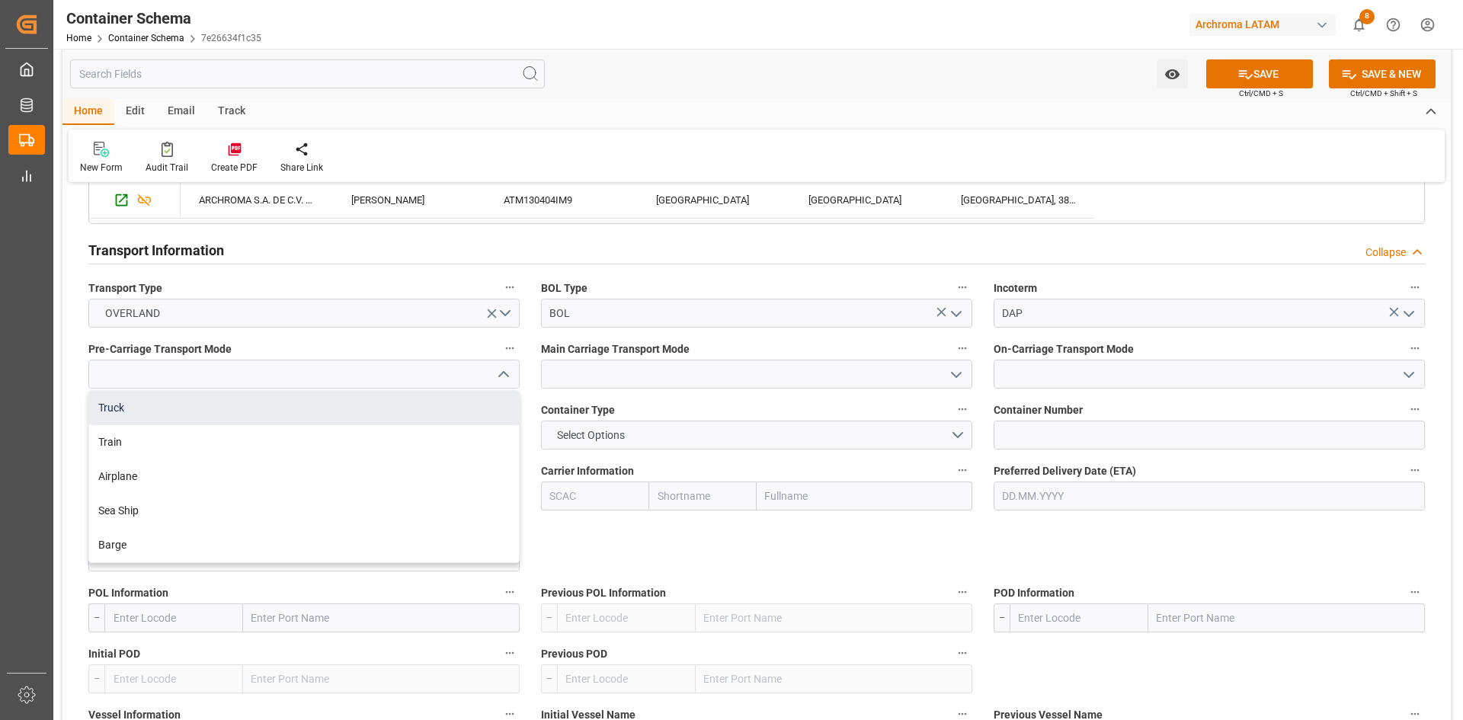
click at [220, 422] on div "Truck" at bounding box center [304, 408] width 430 height 34
type input "Truck"
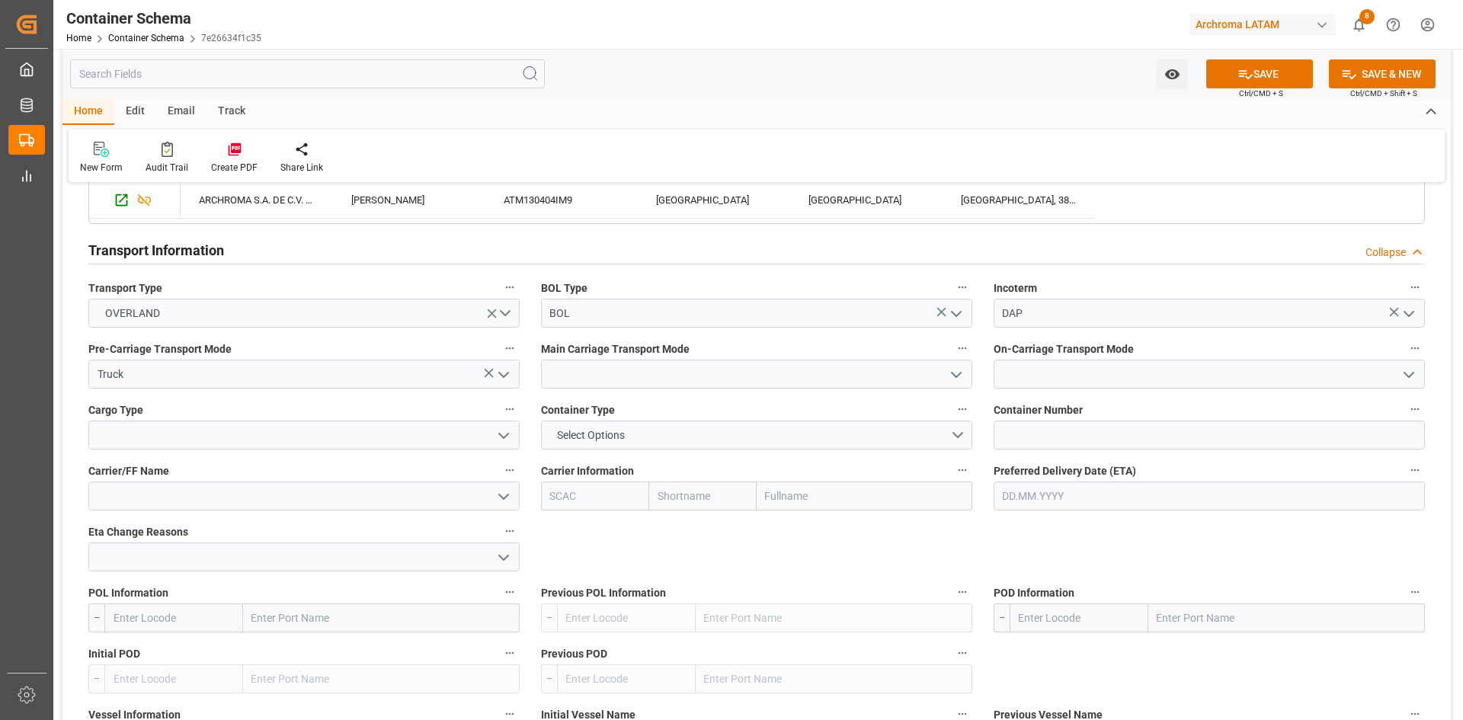
click at [958, 371] on icon "open menu" at bounding box center [956, 375] width 18 height 18
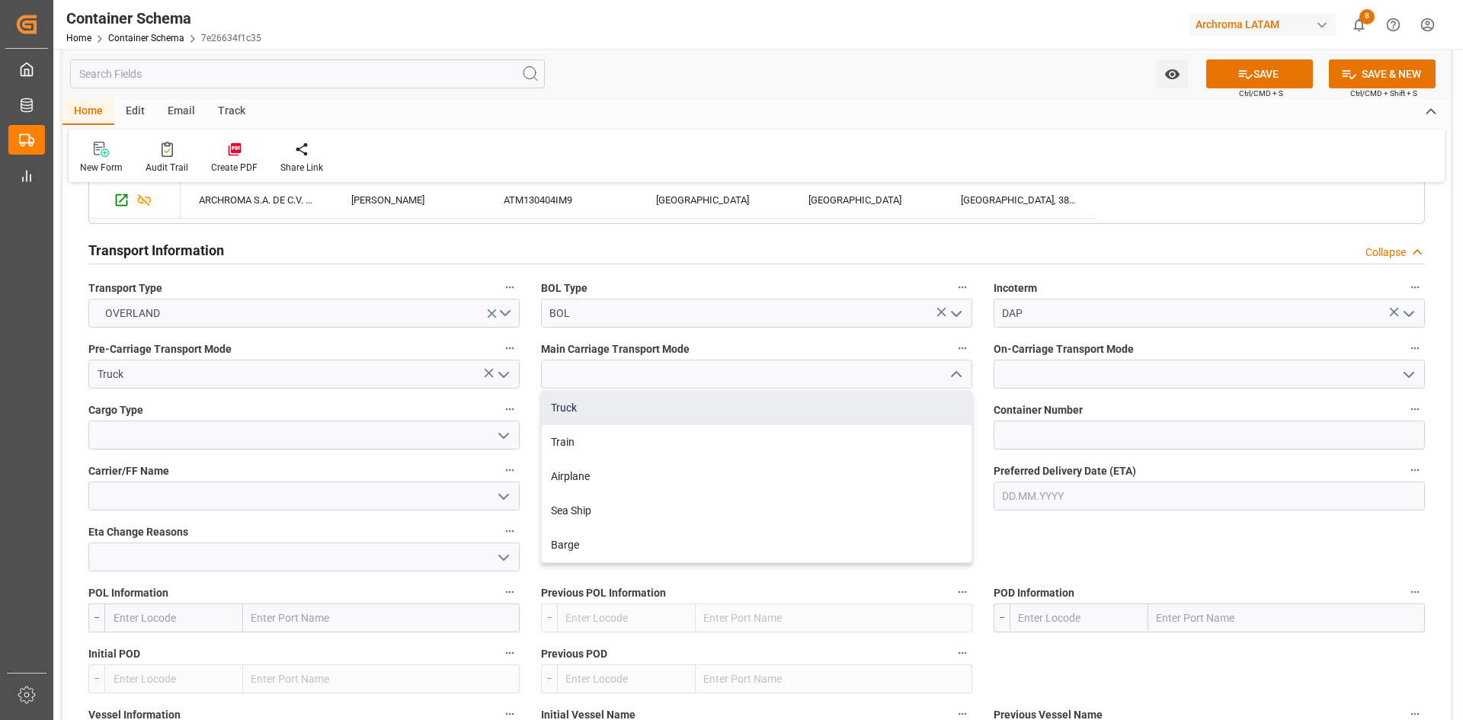
click at [600, 409] on div "Truck" at bounding box center [757, 408] width 430 height 34
type input "Truck"
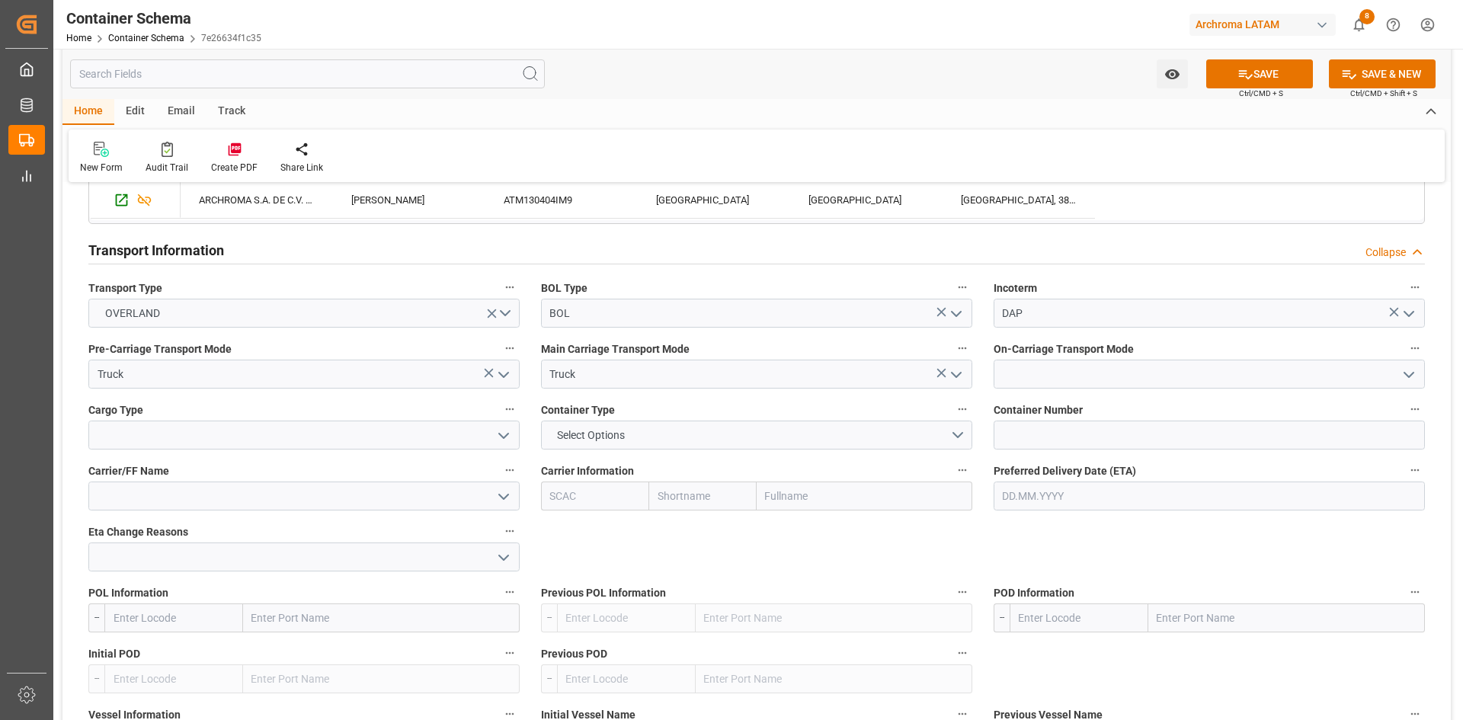
click at [1406, 374] on polyline "open menu" at bounding box center [1408, 375] width 9 height 5
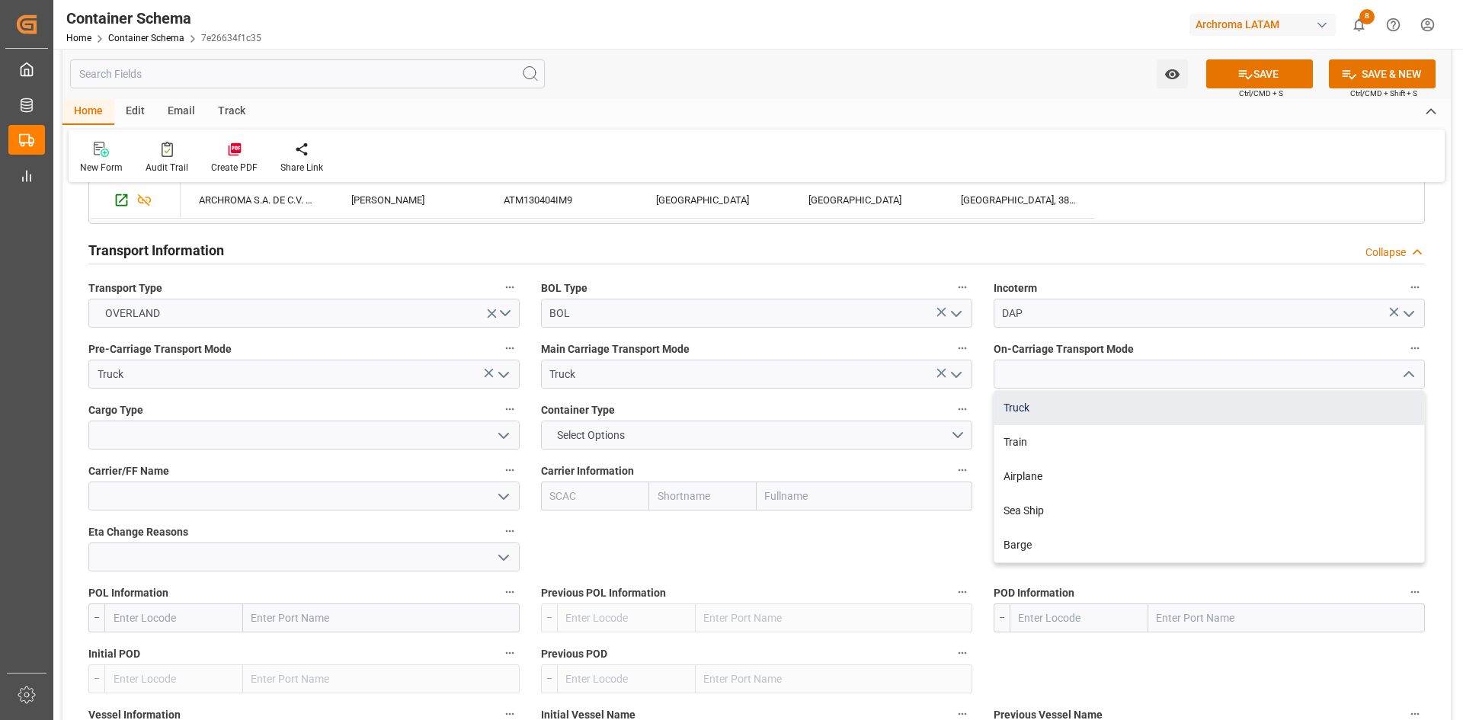
click at [1040, 406] on div "Truck" at bounding box center [1209, 408] width 430 height 34
type input "Truck"
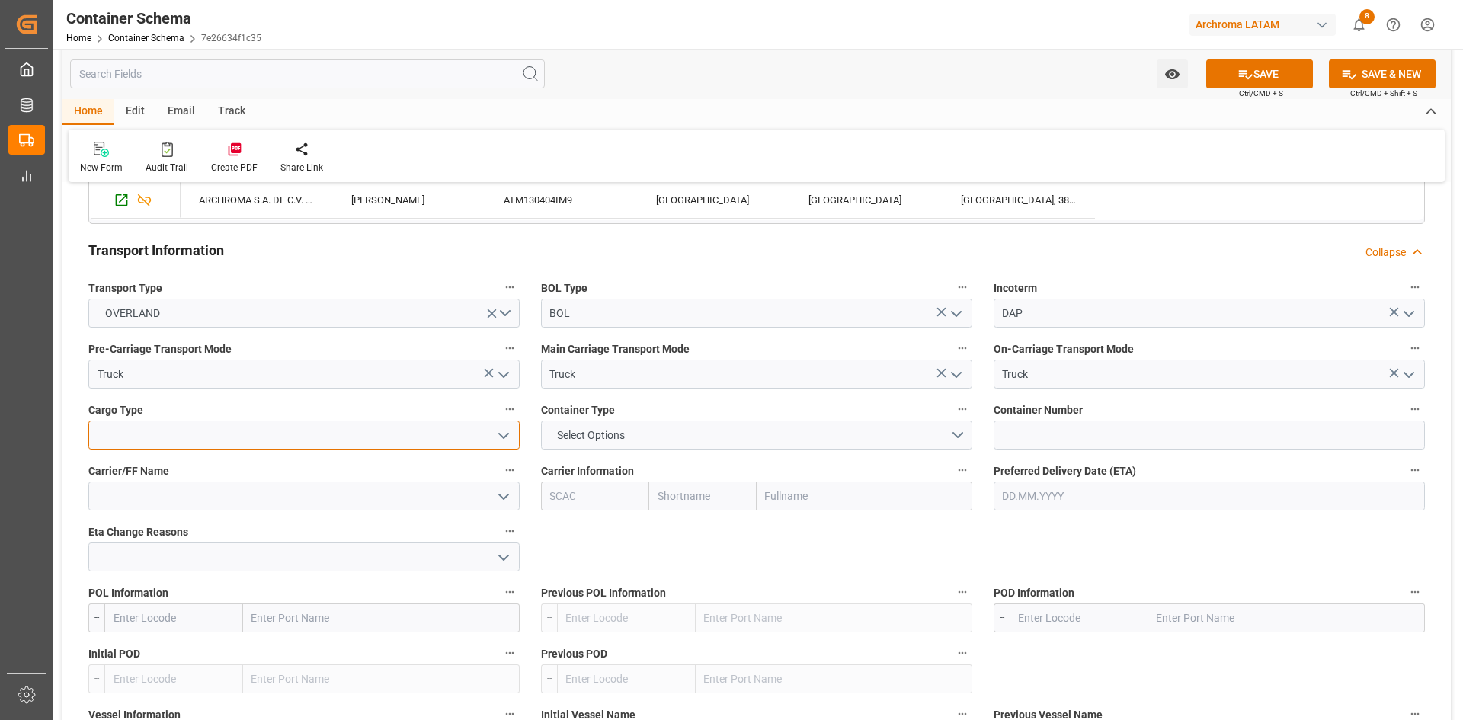
click at [327, 441] on input at bounding box center [303, 435] width 431 height 29
click at [507, 436] on polyline "open menu" at bounding box center [503, 435] width 9 height 5
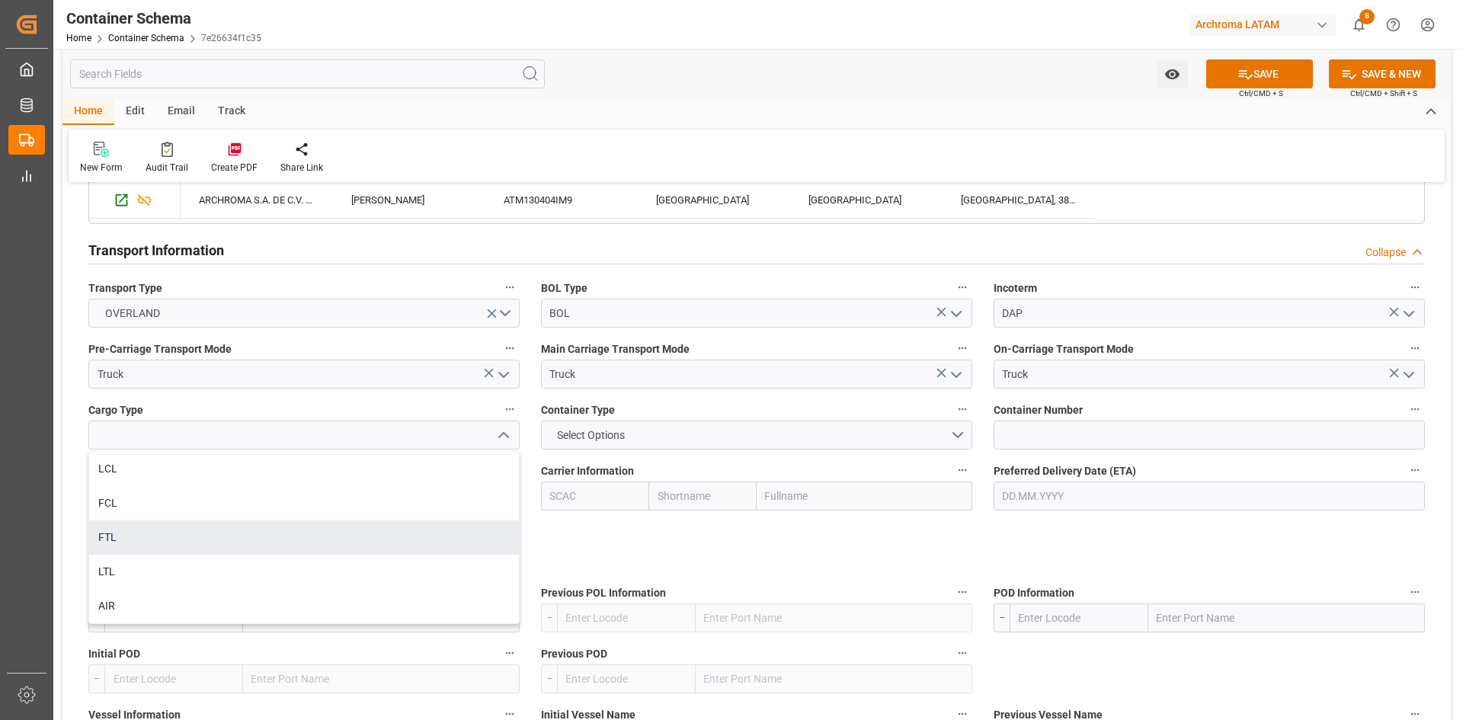
click at [154, 542] on div "FTL" at bounding box center [304, 537] width 430 height 34
type input "FTL"
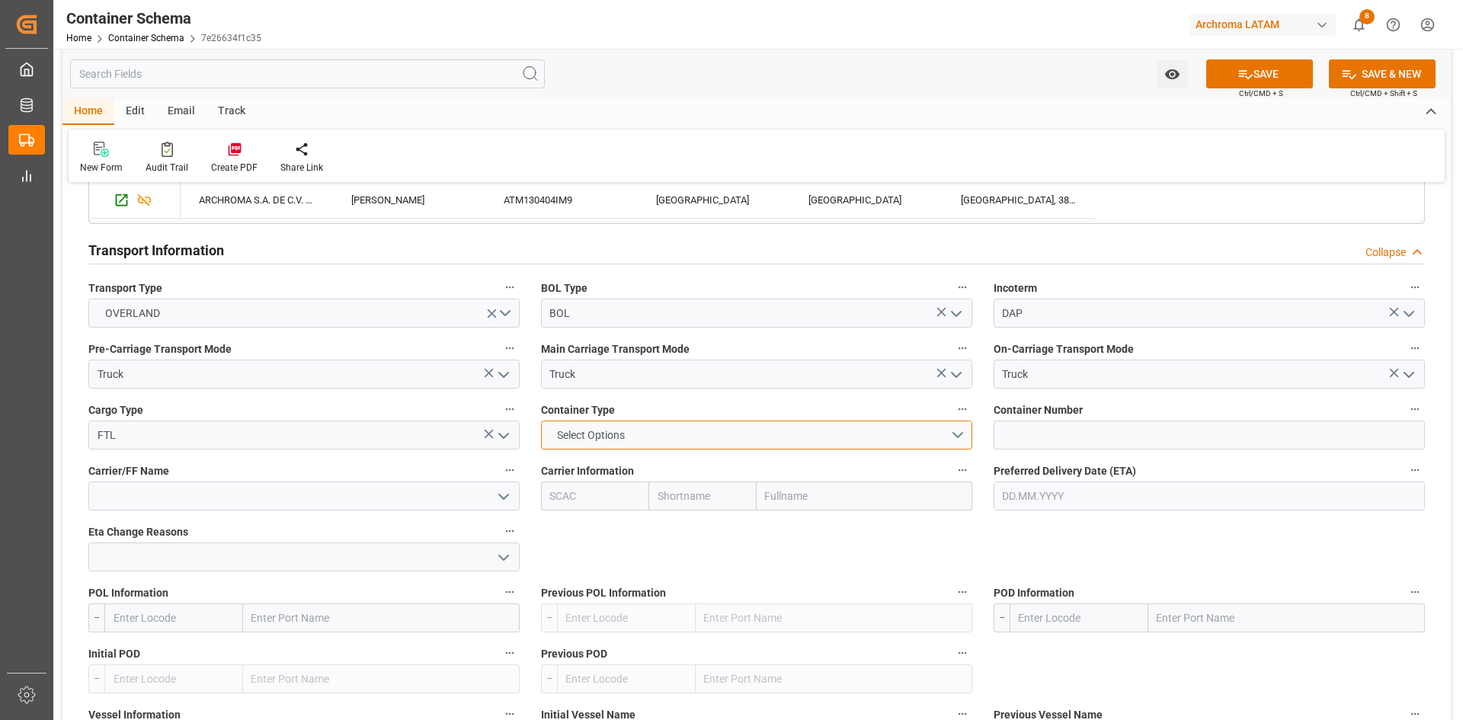
click at [959, 432] on button "Select Options" at bounding box center [756, 435] width 431 height 29
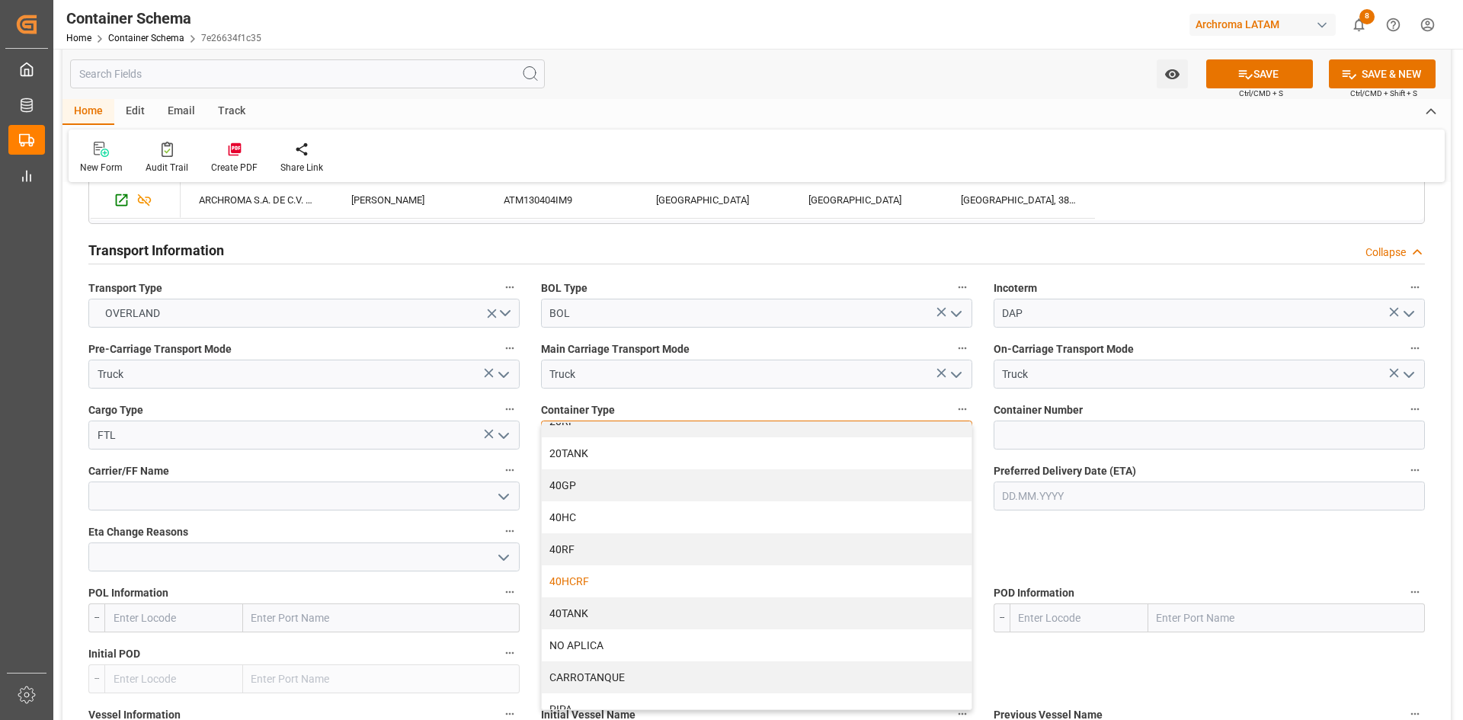
scroll to position [98, 0]
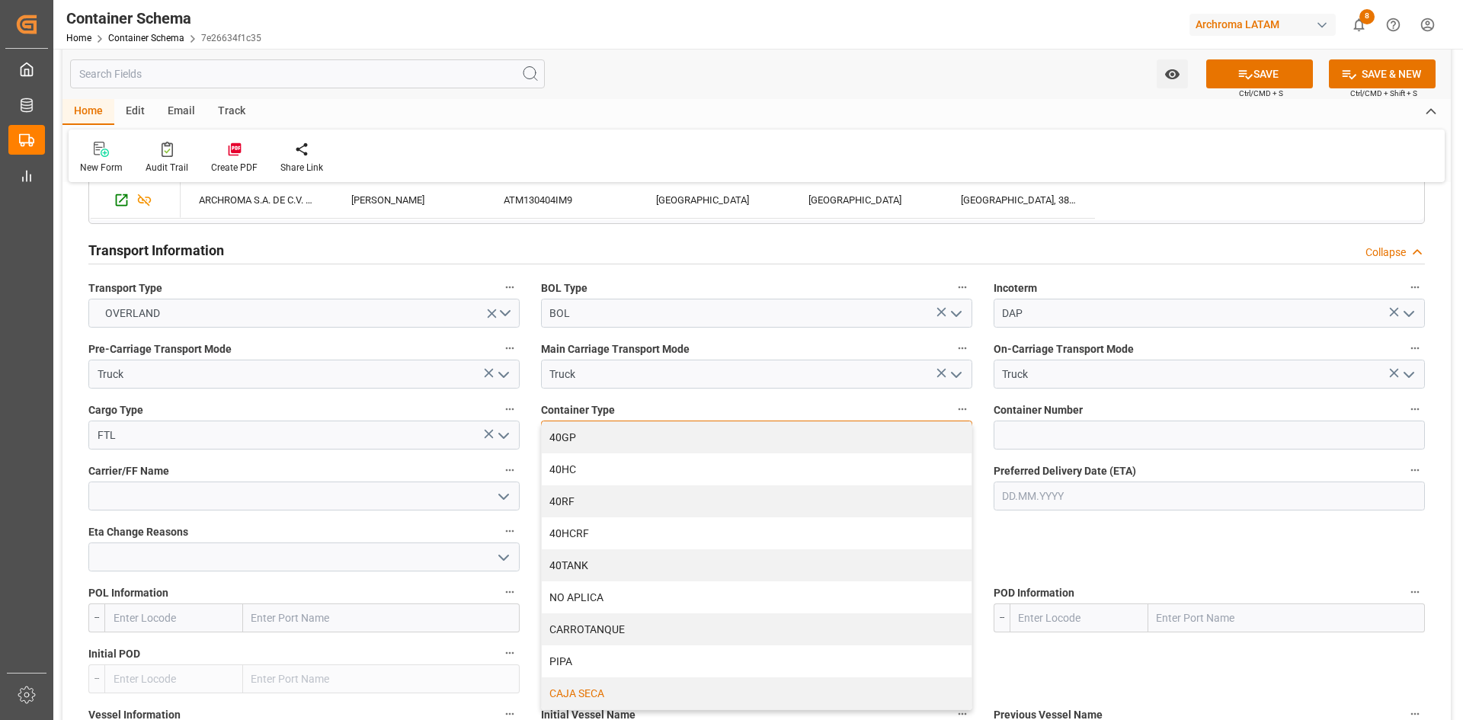
click at [593, 690] on div "CAJA SECA" at bounding box center [757, 693] width 430 height 32
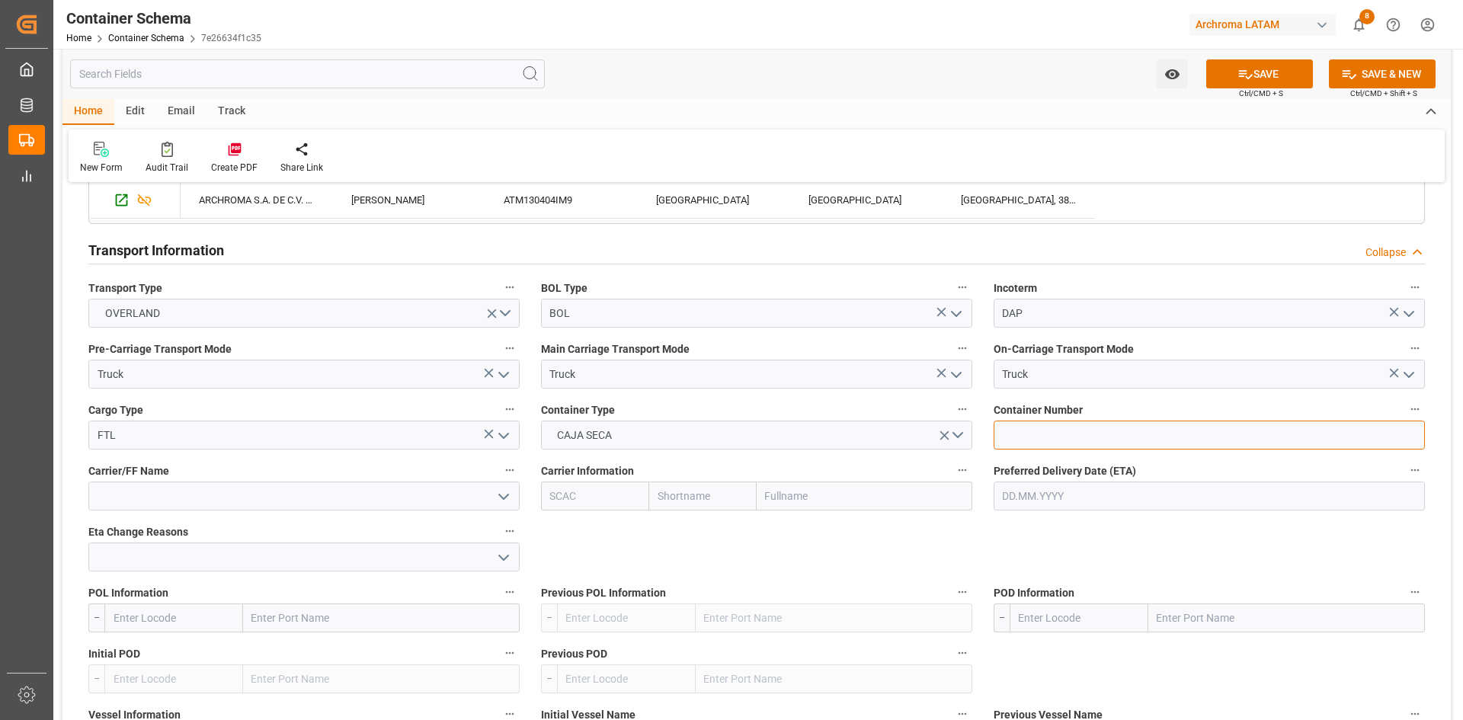
click at [1026, 433] on input at bounding box center [1208, 435] width 431 height 29
click at [1076, 426] on input at bounding box center [1208, 435] width 431 height 29
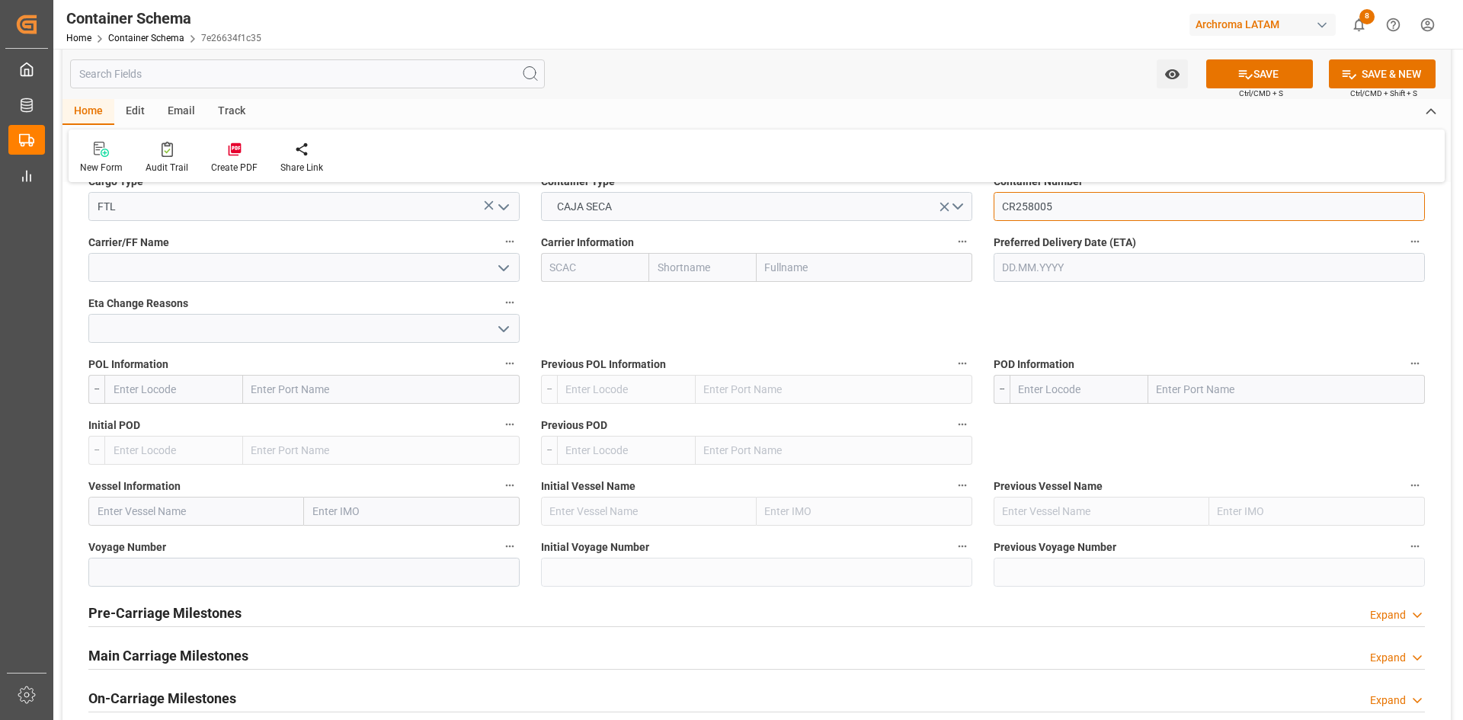
type input "CR258005"
click at [337, 386] on input "text" at bounding box center [381, 389] width 277 height 29
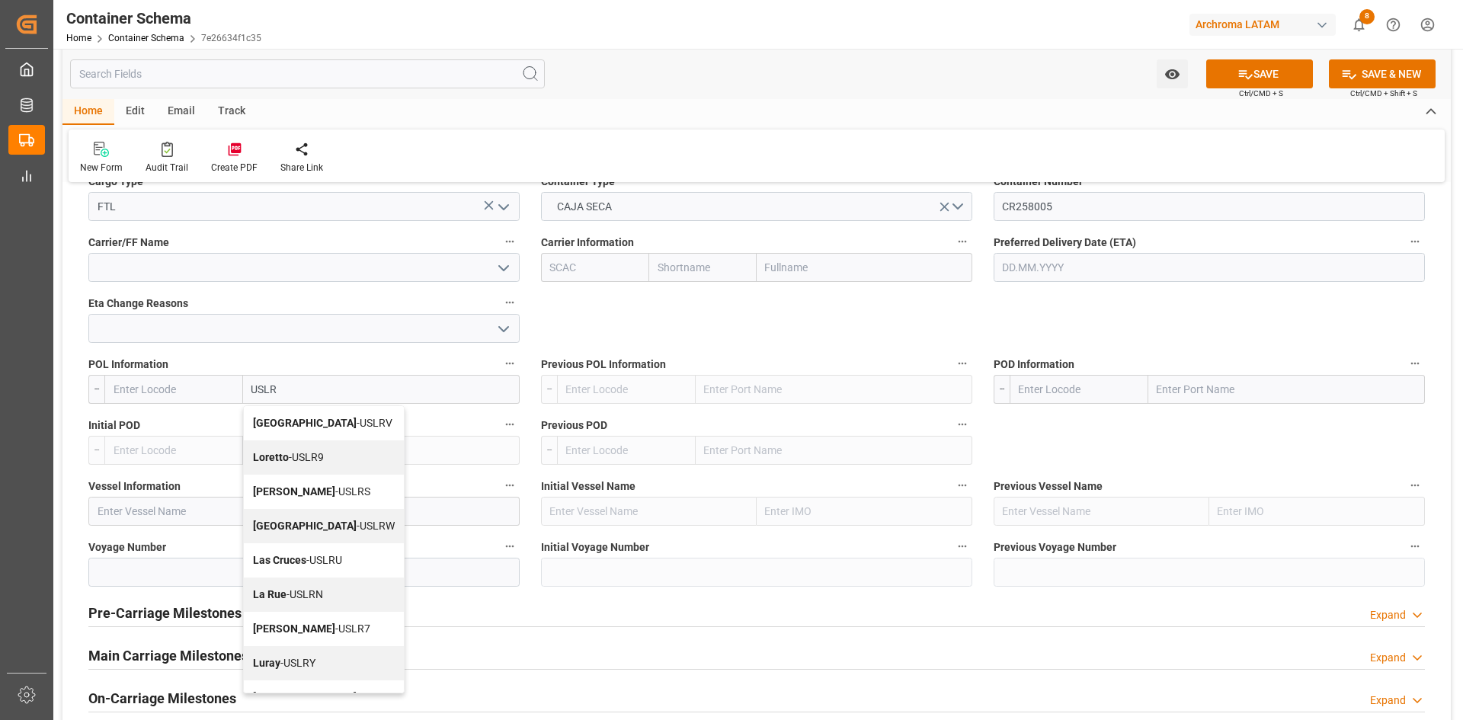
type input "USLRD"
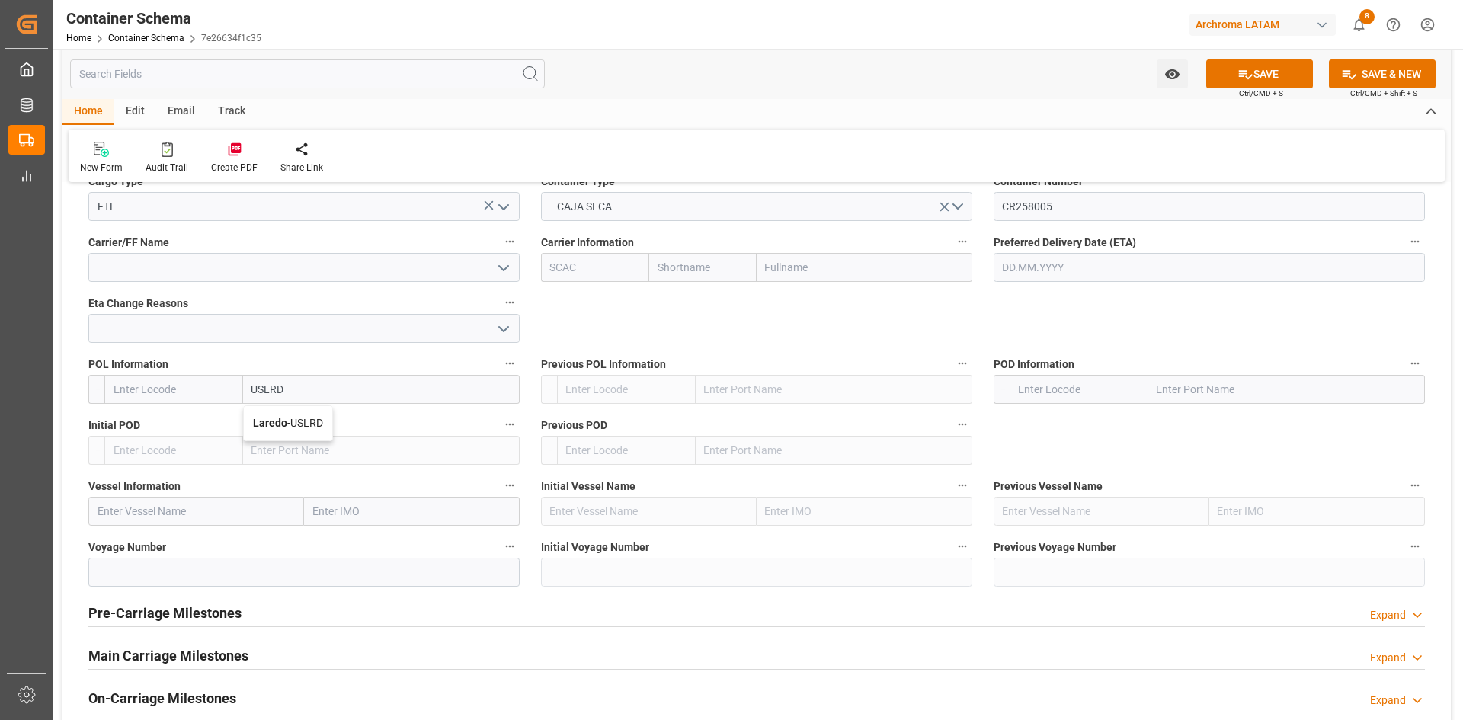
click at [296, 417] on span "Laredo - USLRD" at bounding box center [288, 423] width 70 height 12
type input "USLRD"
type input "Laredo"
click at [1235, 388] on input "text" at bounding box center [1286, 389] width 277 height 29
type input "MXNLD"
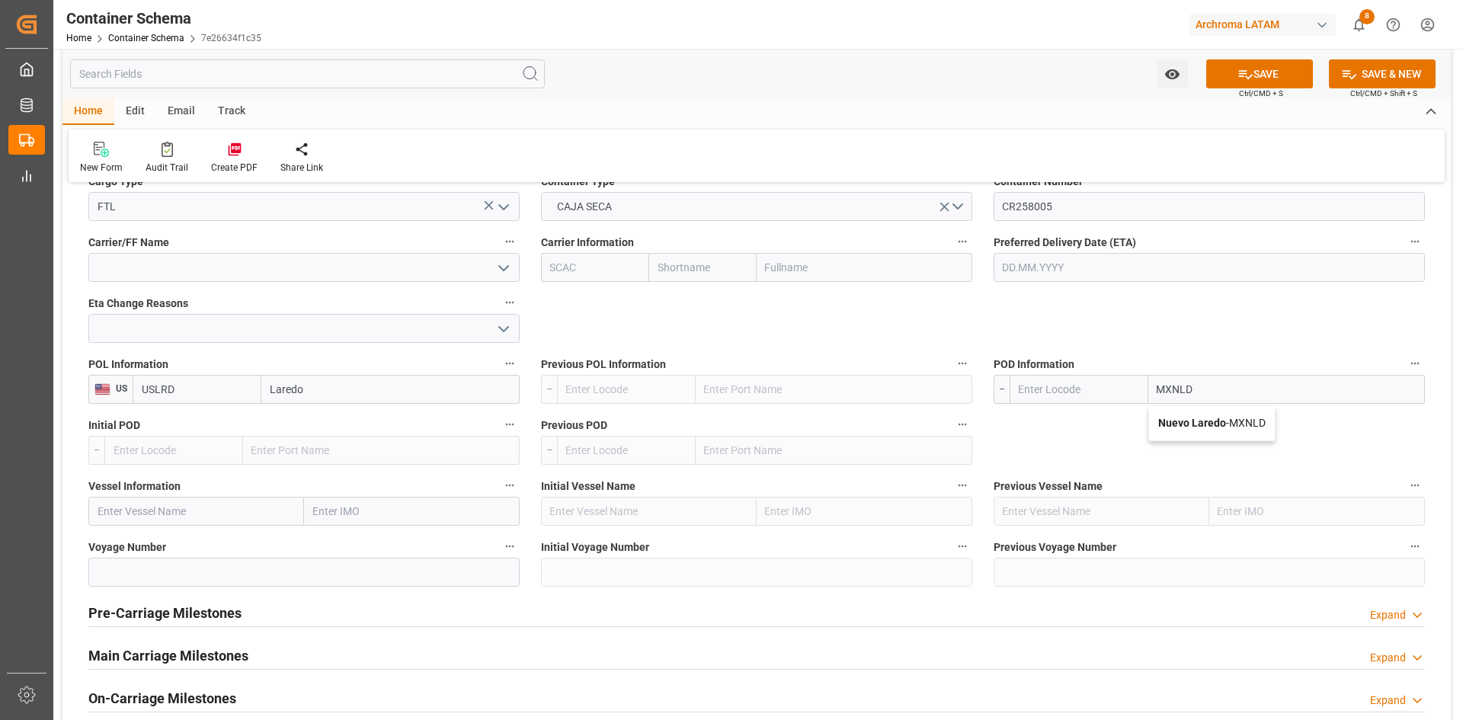
click at [1228, 415] on div "Nuevo Laredo - MXNLD" at bounding box center [1212, 423] width 126 height 34
type input "MXNLD"
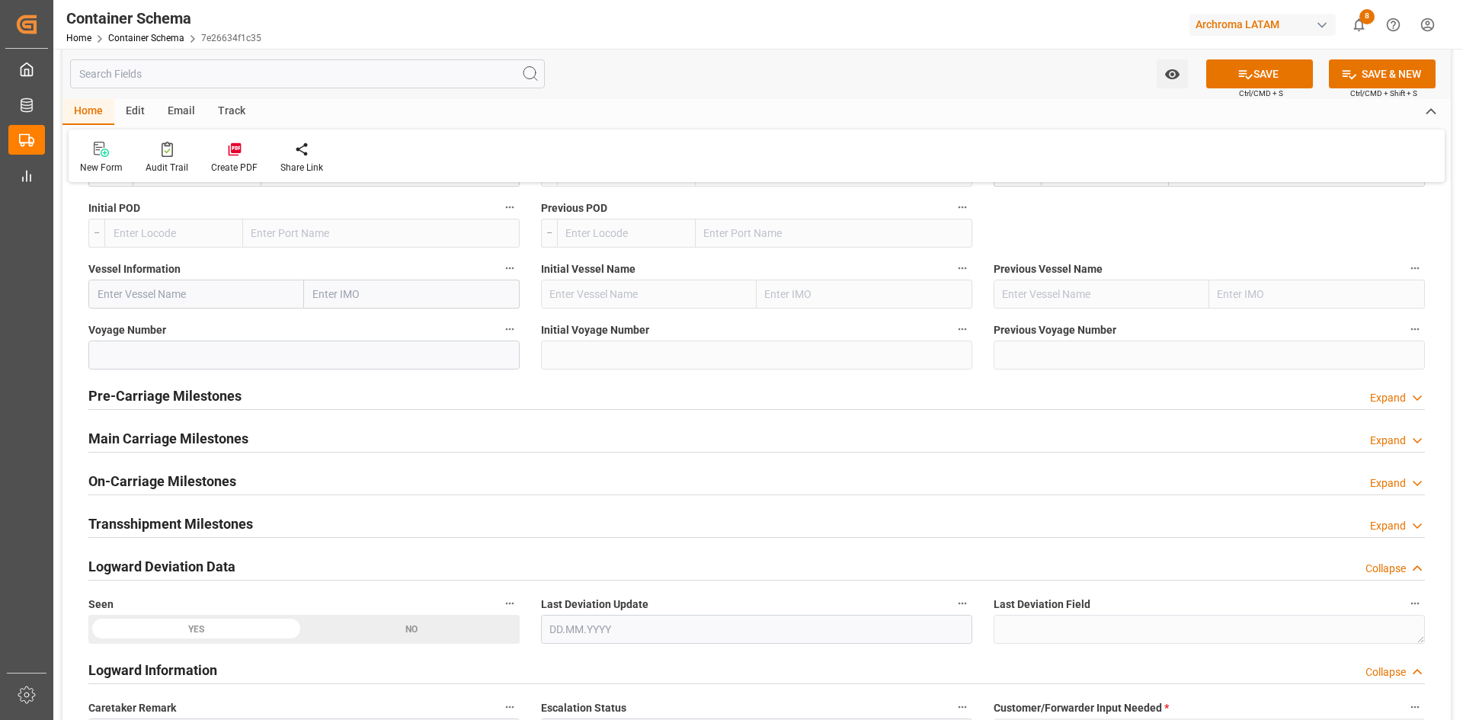
scroll to position [1676, 0]
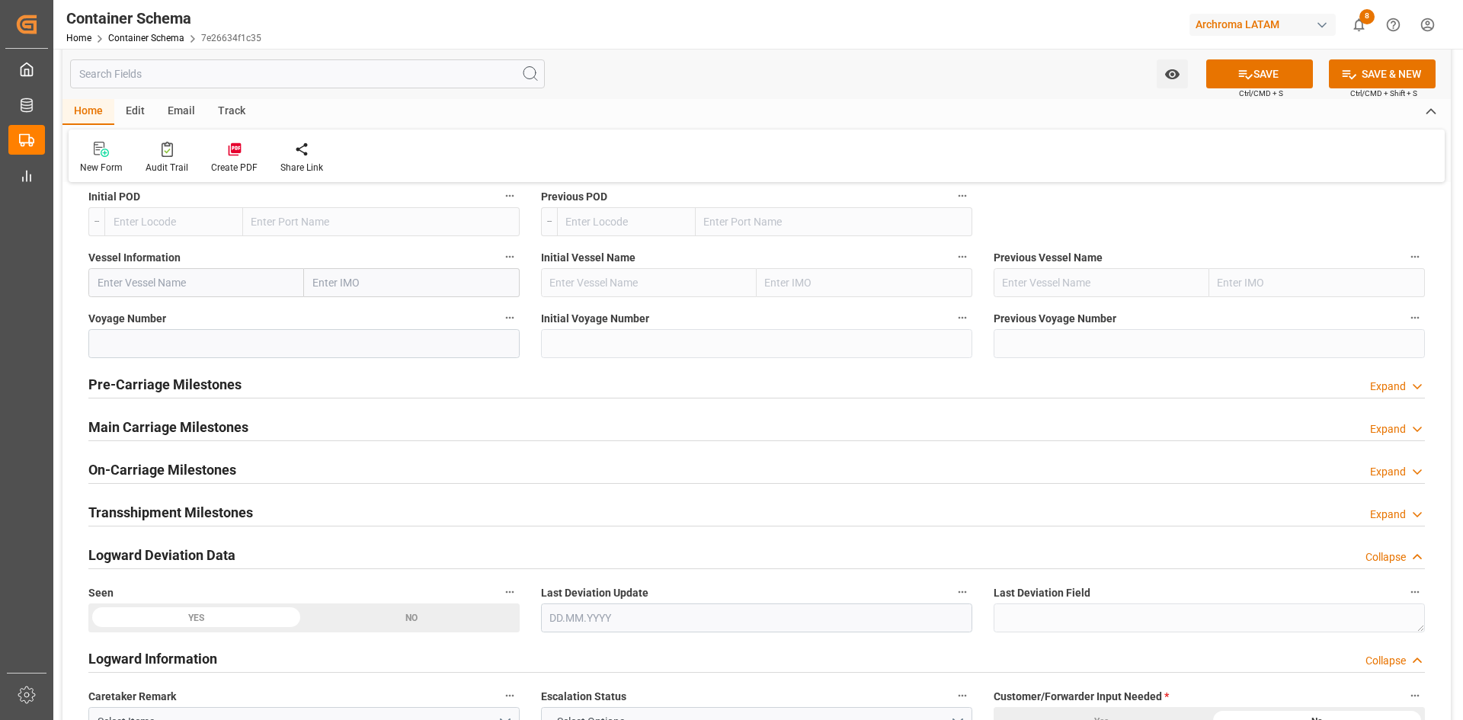
type input "Nuevo Laredo"
click at [197, 430] on h2 "Main Carriage Milestones" at bounding box center [168, 427] width 160 height 21
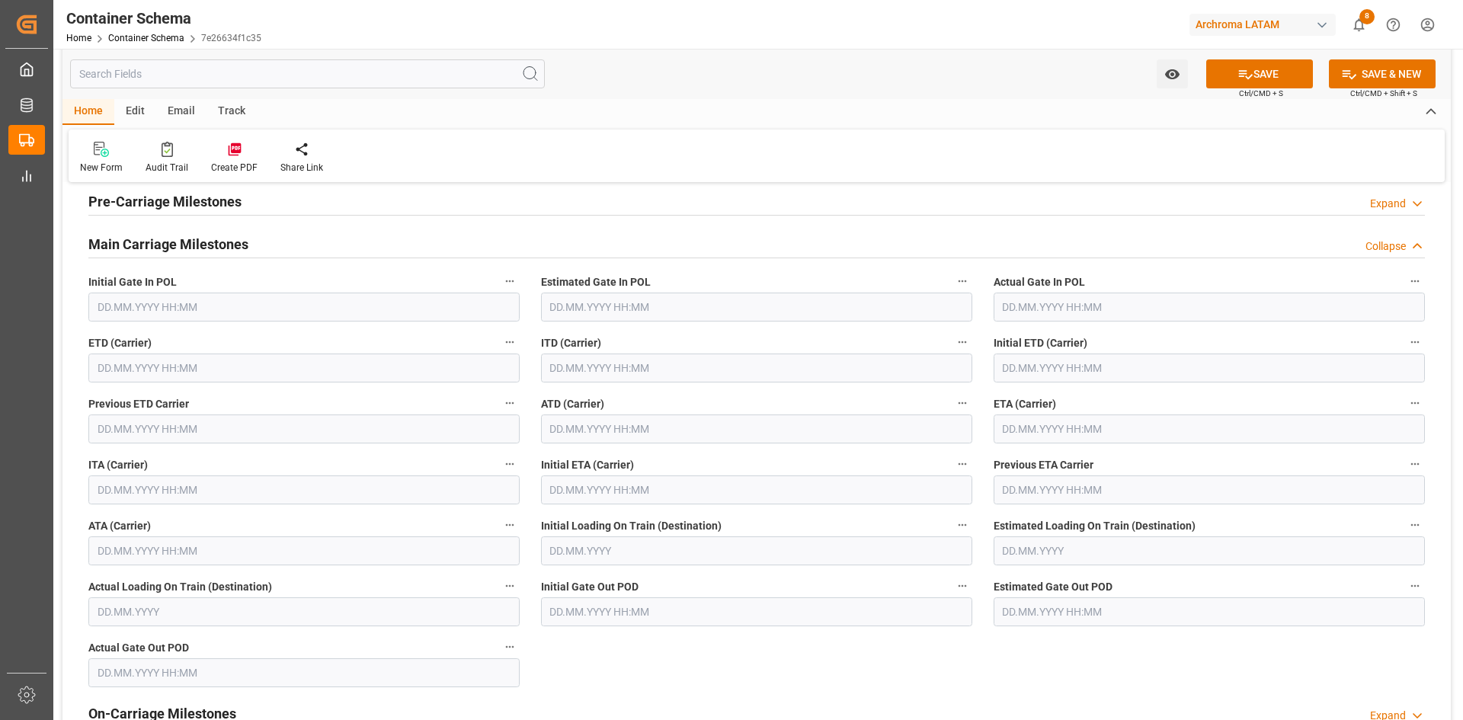
scroll to position [1905, 0]
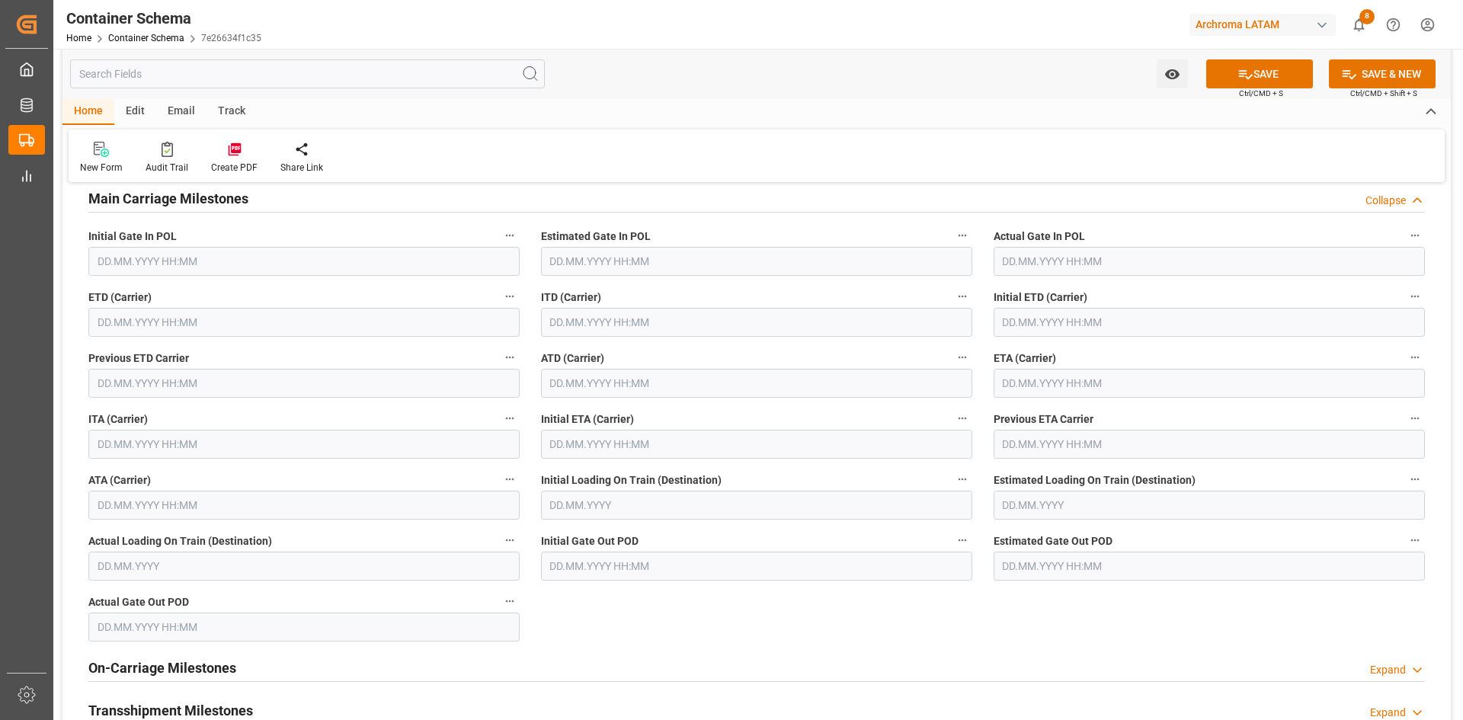
click at [138, 317] on input "text" at bounding box center [303, 322] width 431 height 29
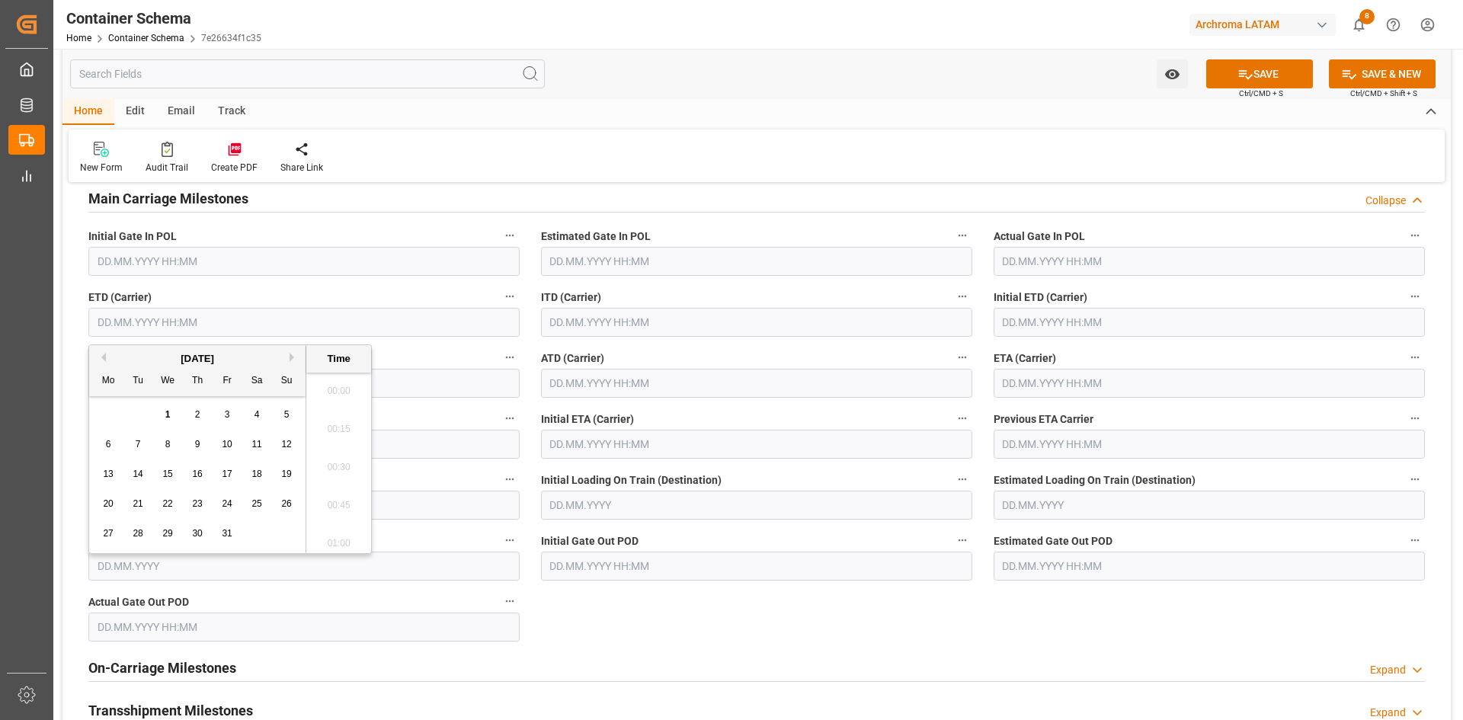
scroll to position [3319, 0]
click at [99, 354] on button "Previous Month" at bounding box center [101, 357] width 9 height 9
click at [233, 472] on div "19" at bounding box center [227, 474] width 19 height 18
type input "19.09.2025 00:00"
click at [1051, 382] on input "text" at bounding box center [1208, 383] width 431 height 29
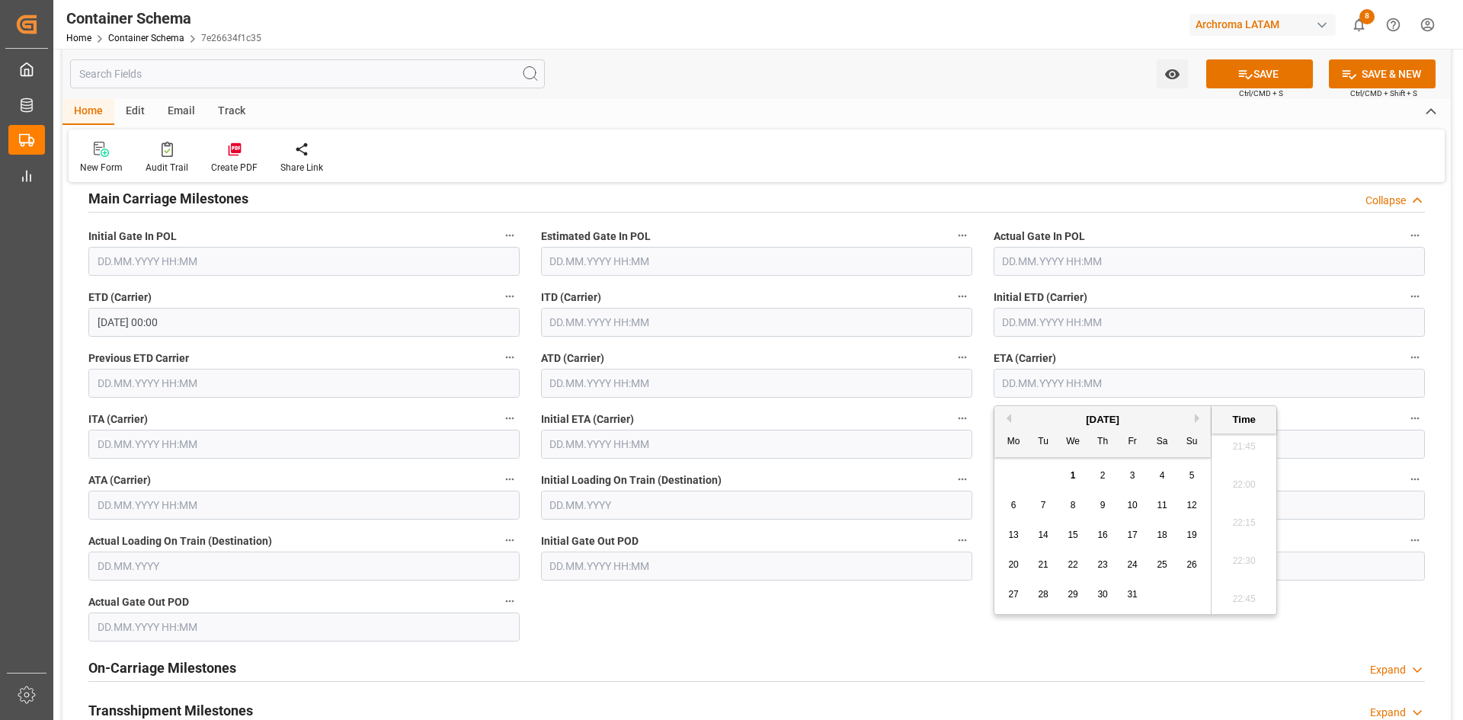
click at [1009, 422] on button "Previous Month" at bounding box center [1006, 418] width 9 height 9
click at [1045, 565] on span "23" at bounding box center [1043, 564] width 10 height 11
type input "23.09.2025 00:00"
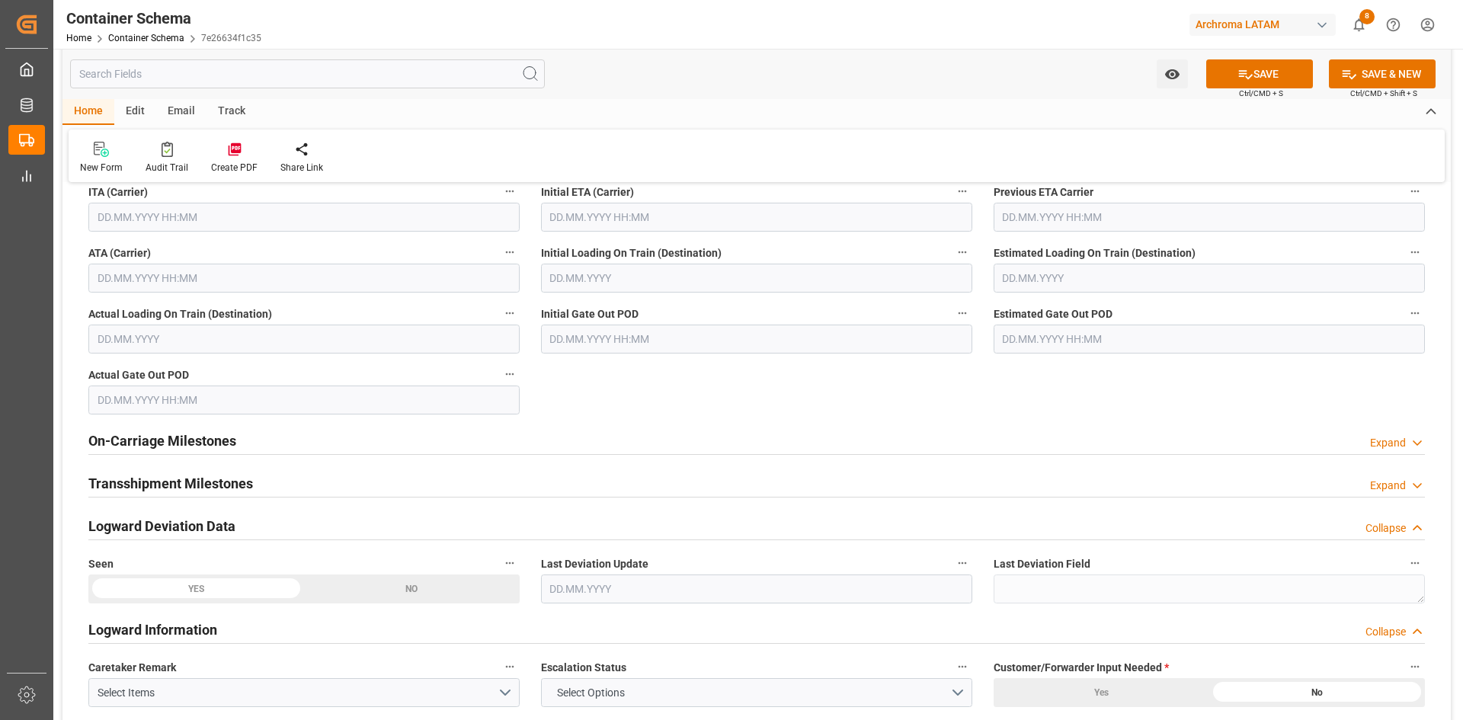
scroll to position [2133, 0]
click at [276, 486] on div "Transshipment Milestones Expand" at bounding box center [756, 480] width 1336 height 29
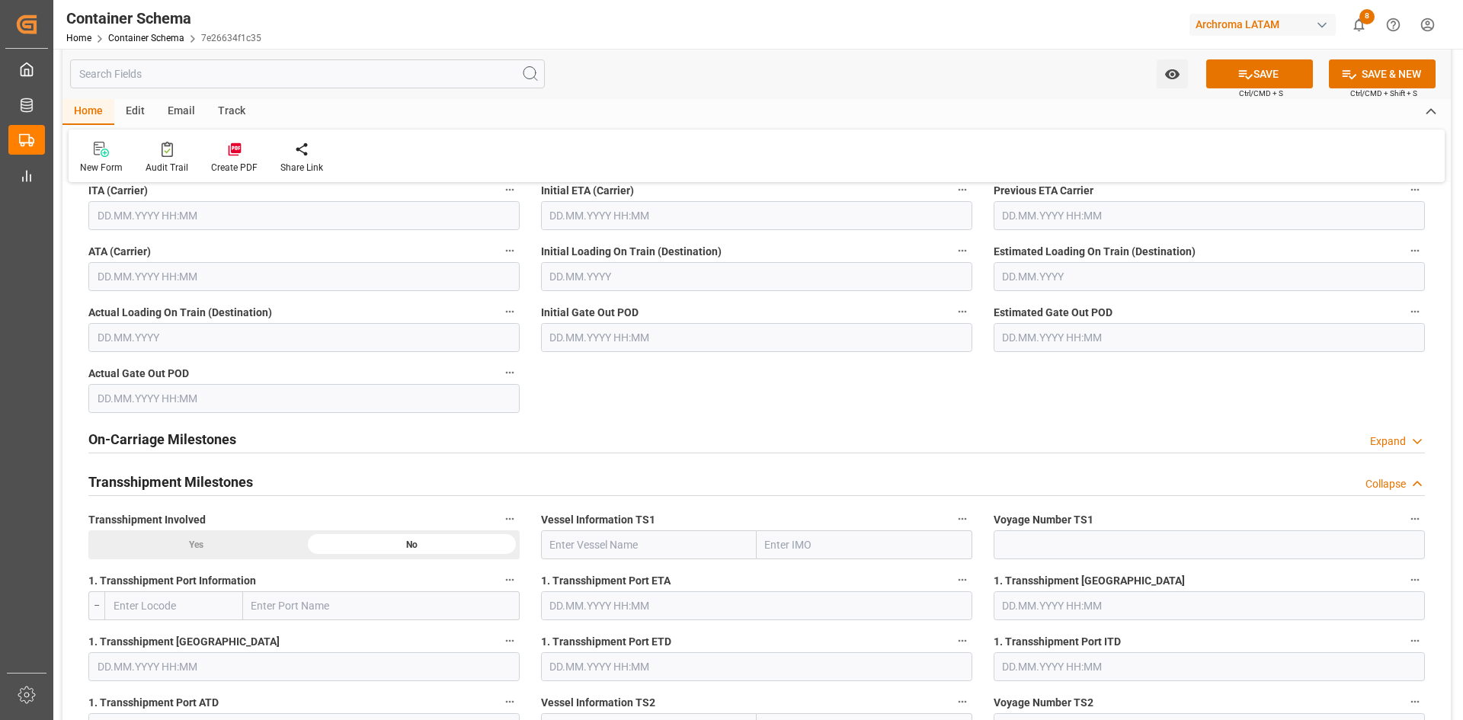
click at [276, 486] on div "Transshipment Milestones Collapse" at bounding box center [756, 480] width 1336 height 29
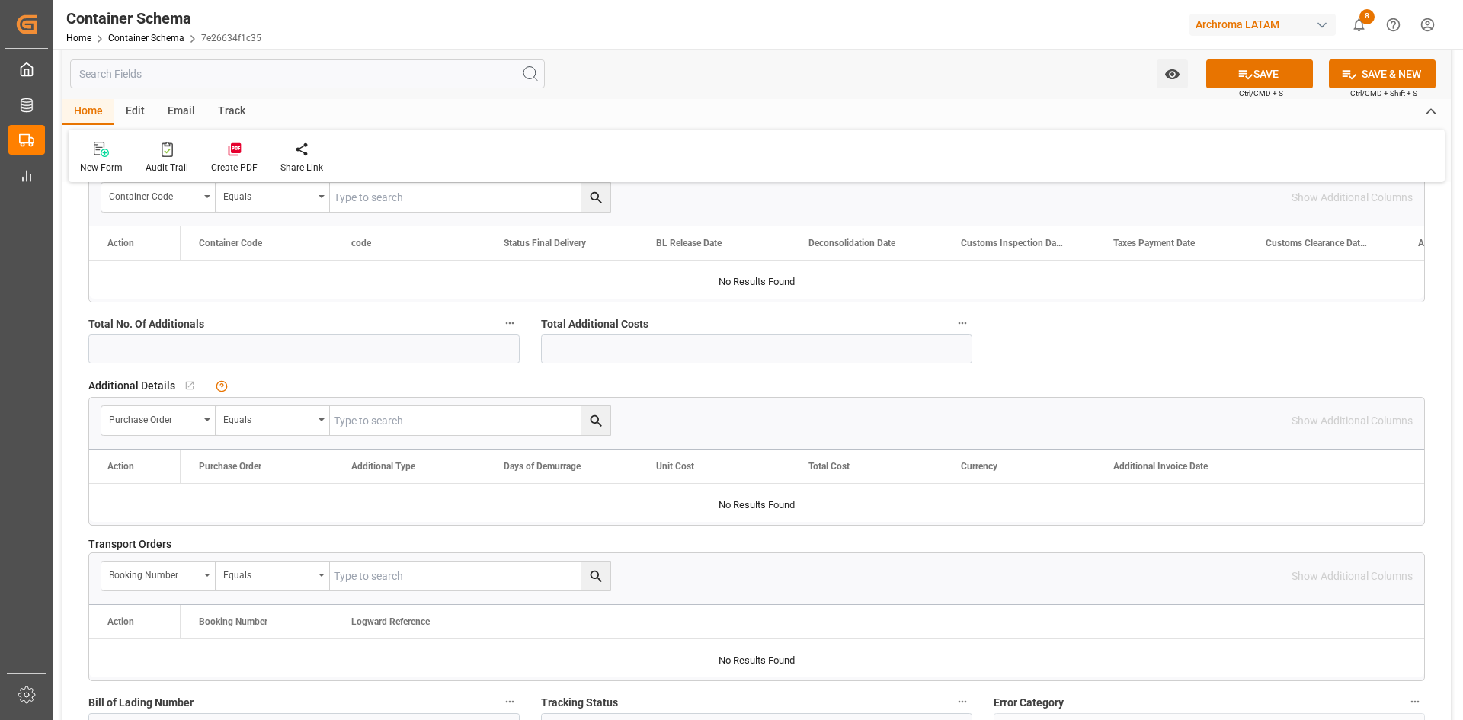
scroll to position [3124, 0]
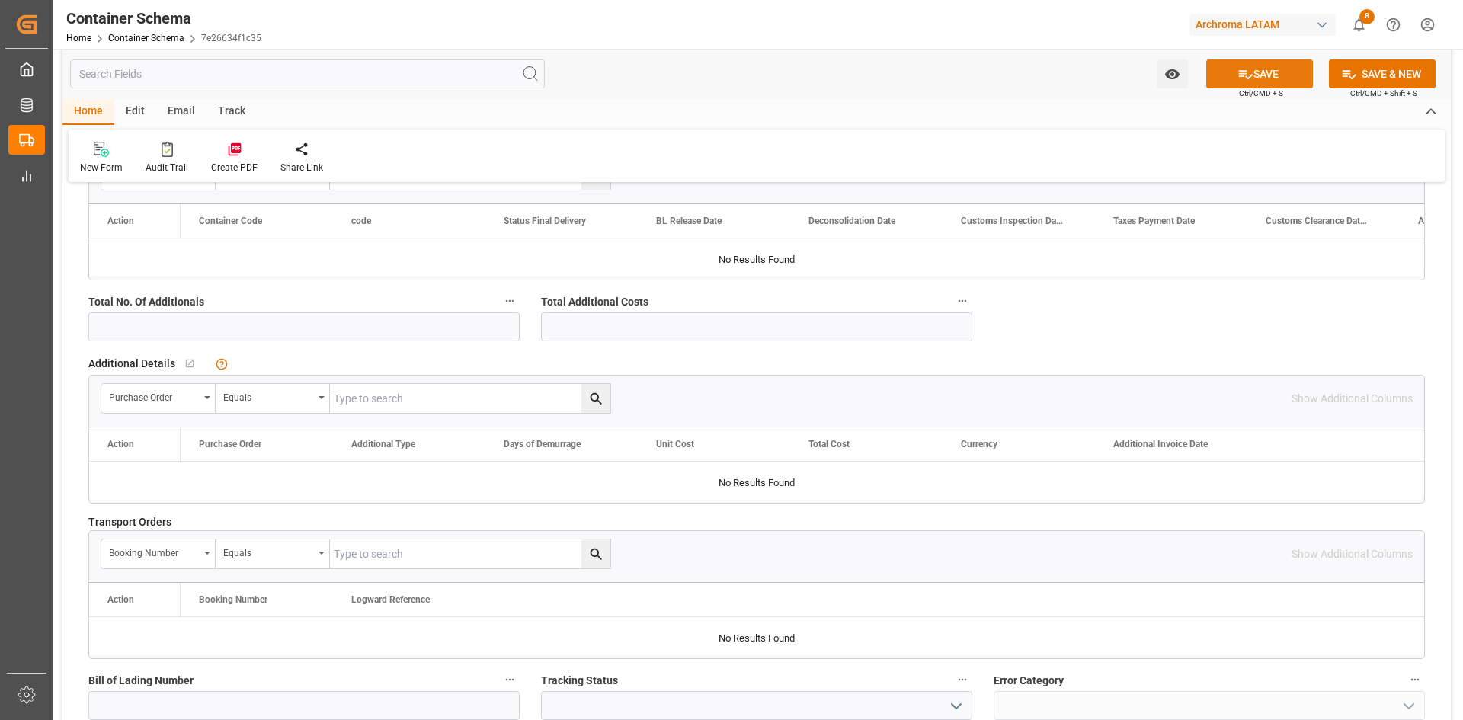
click at [1266, 82] on button "SAVE" at bounding box center [1259, 73] width 107 height 29
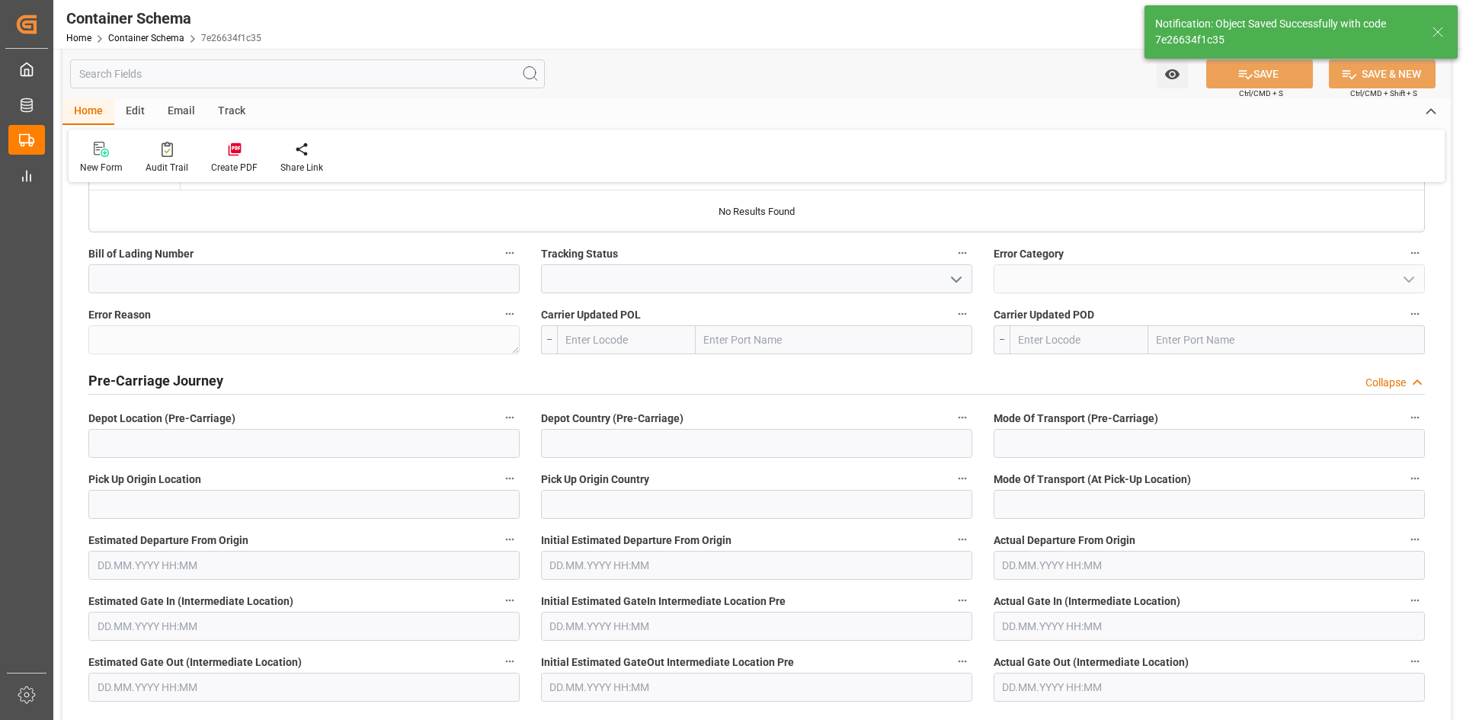
type input "250906990243"
type input "Document Sent"
type input "MXNLD"
type input "Nuevo Laredo"
type textarea "pod"
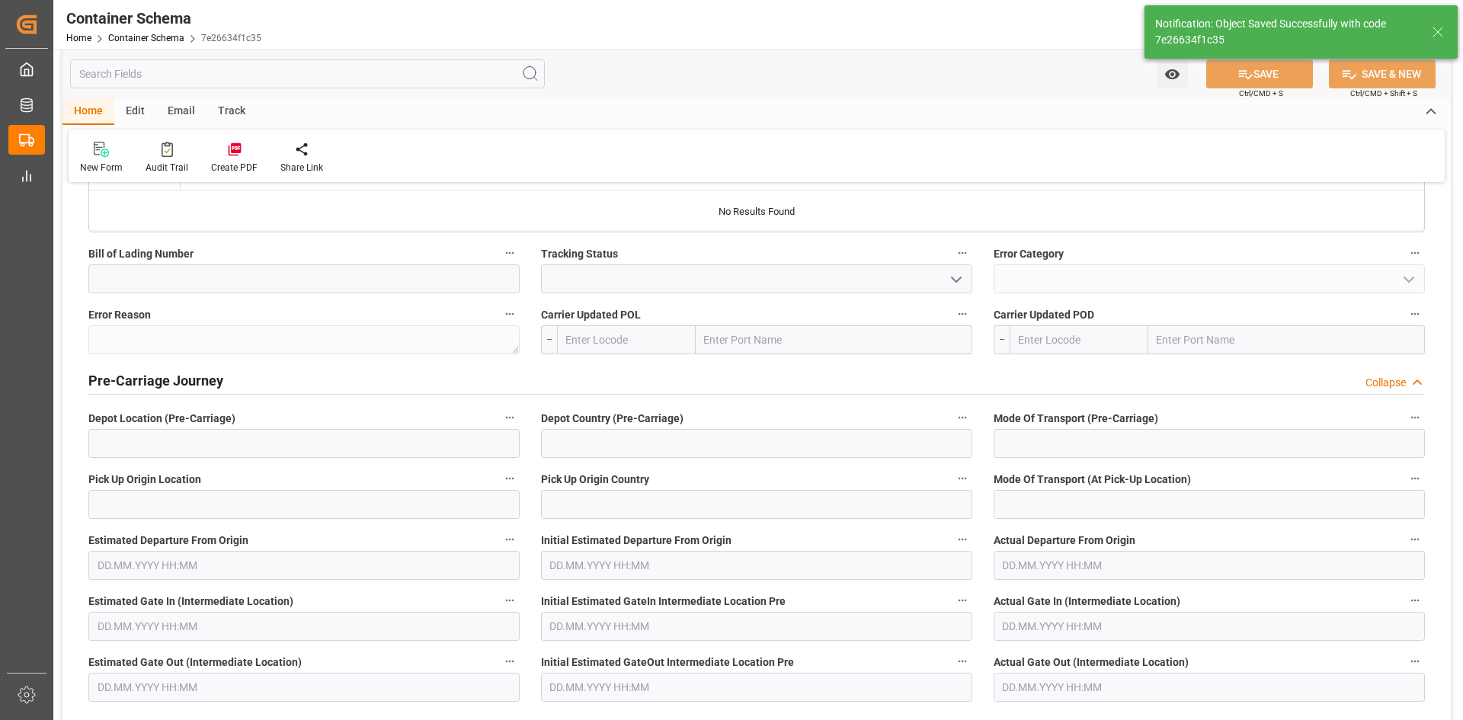
type input "02.10.2025"
type input "02.10.2025 04:18"
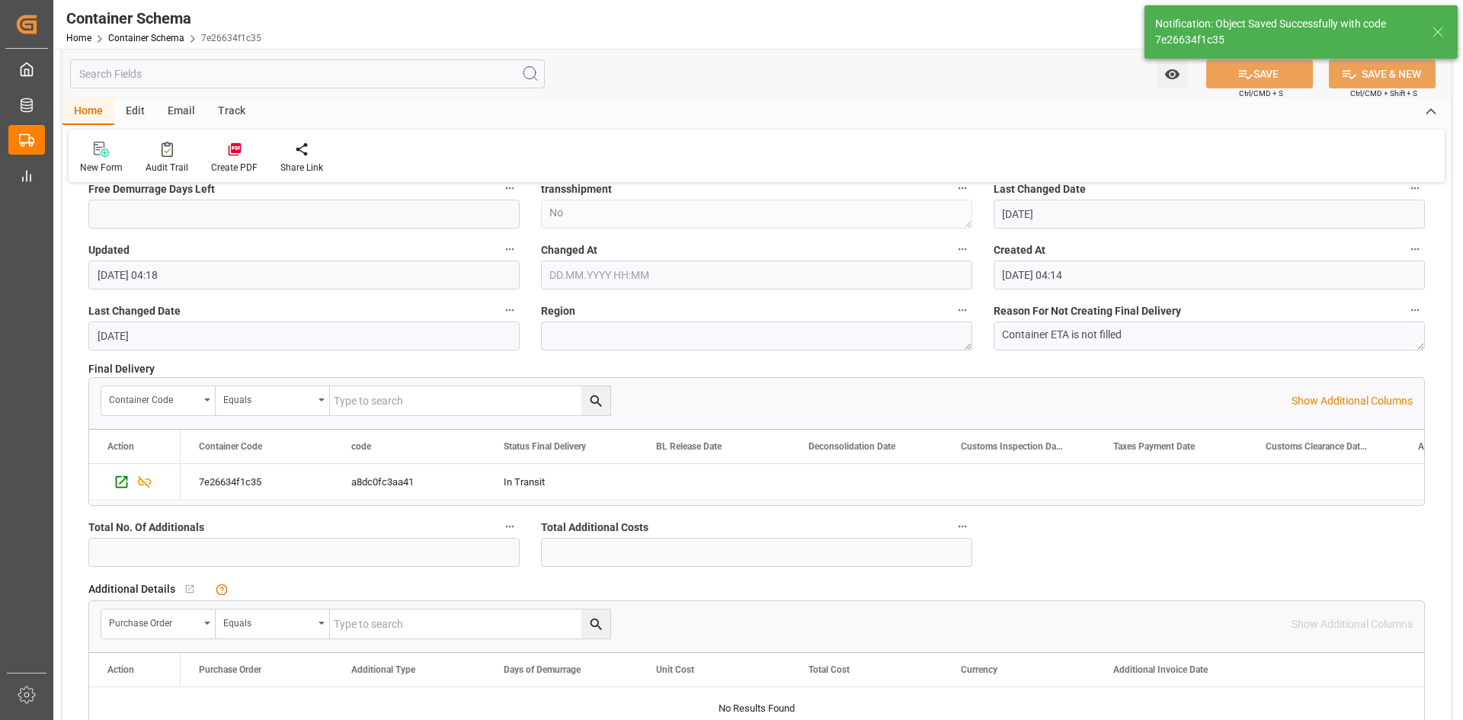
scroll to position [2545, 0]
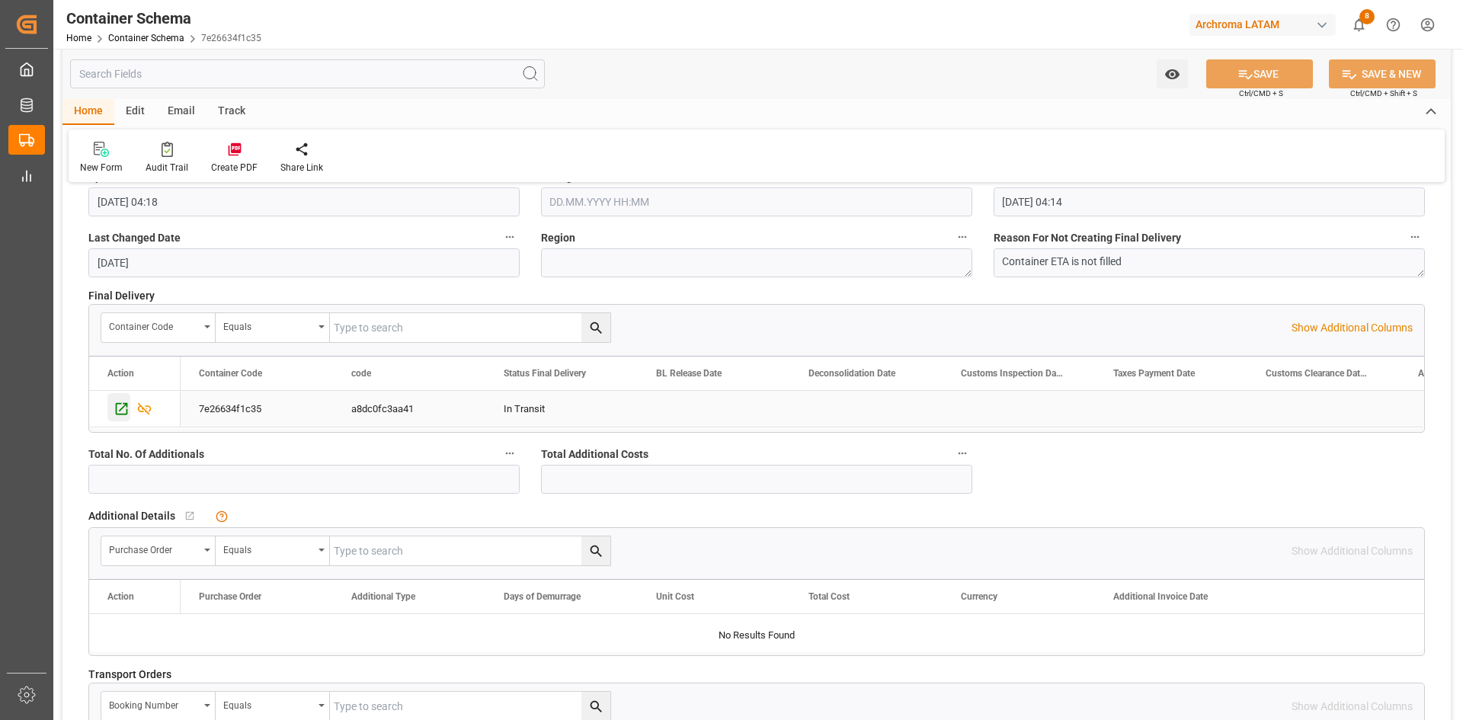
click at [126, 407] on icon "Press SPACE to select this row." at bounding box center [122, 409] width 16 height 16
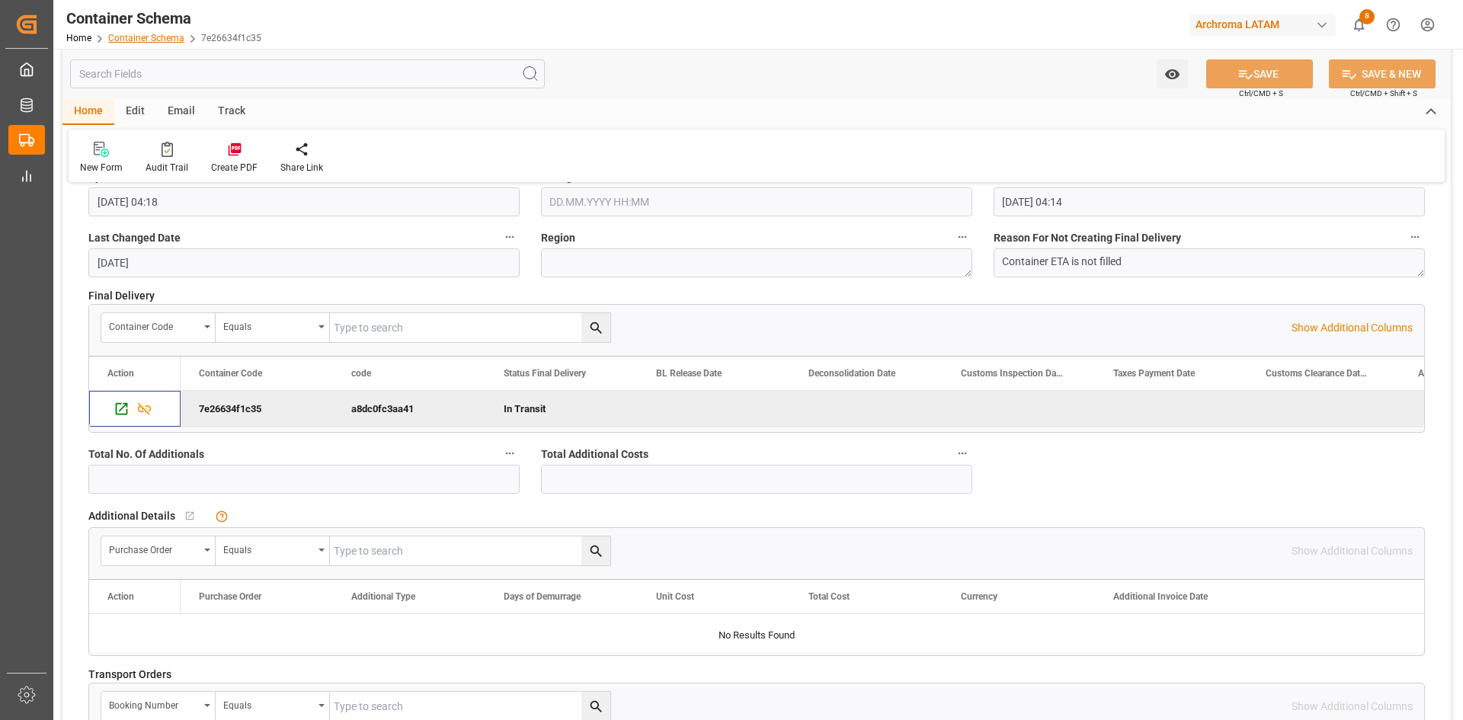
click at [161, 40] on link "Container Schema" at bounding box center [146, 38] width 76 height 11
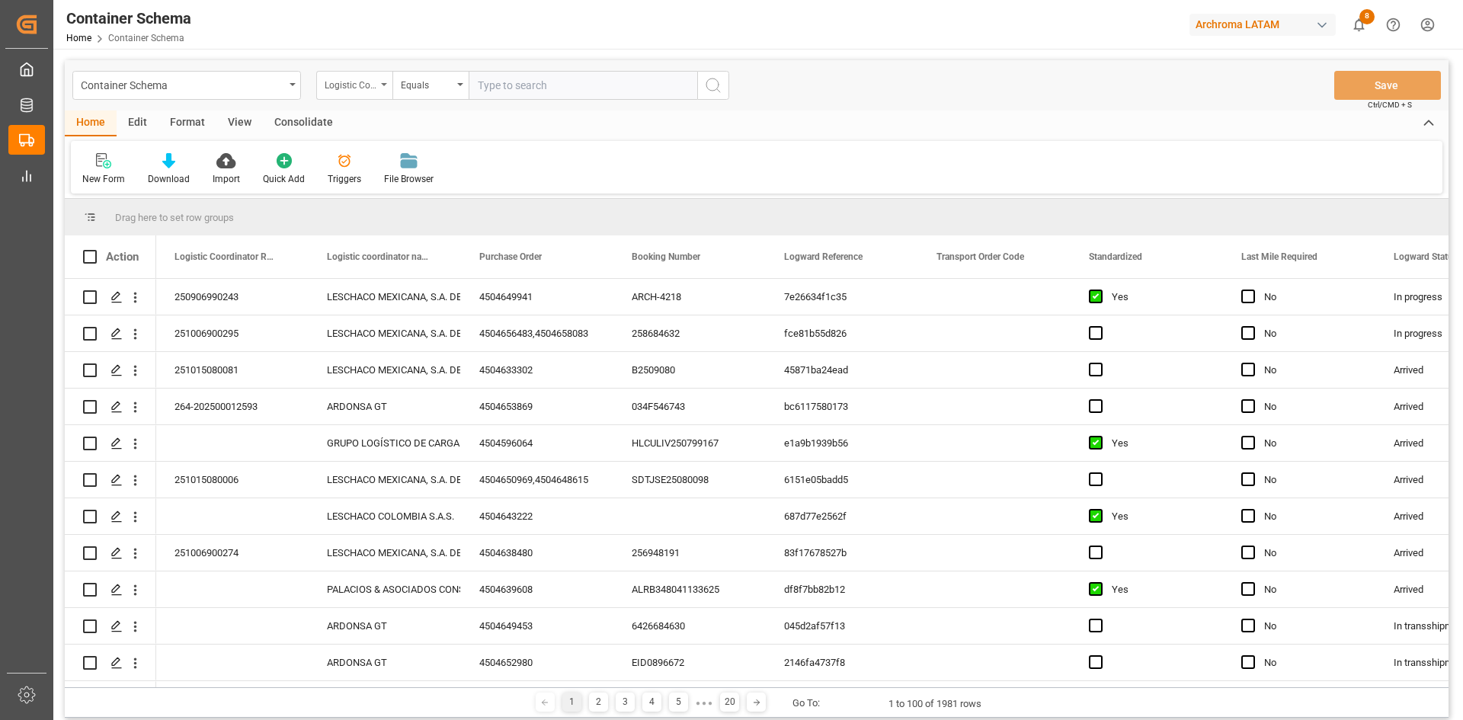
click at [382, 85] on icon "open menu" at bounding box center [384, 84] width 6 height 3
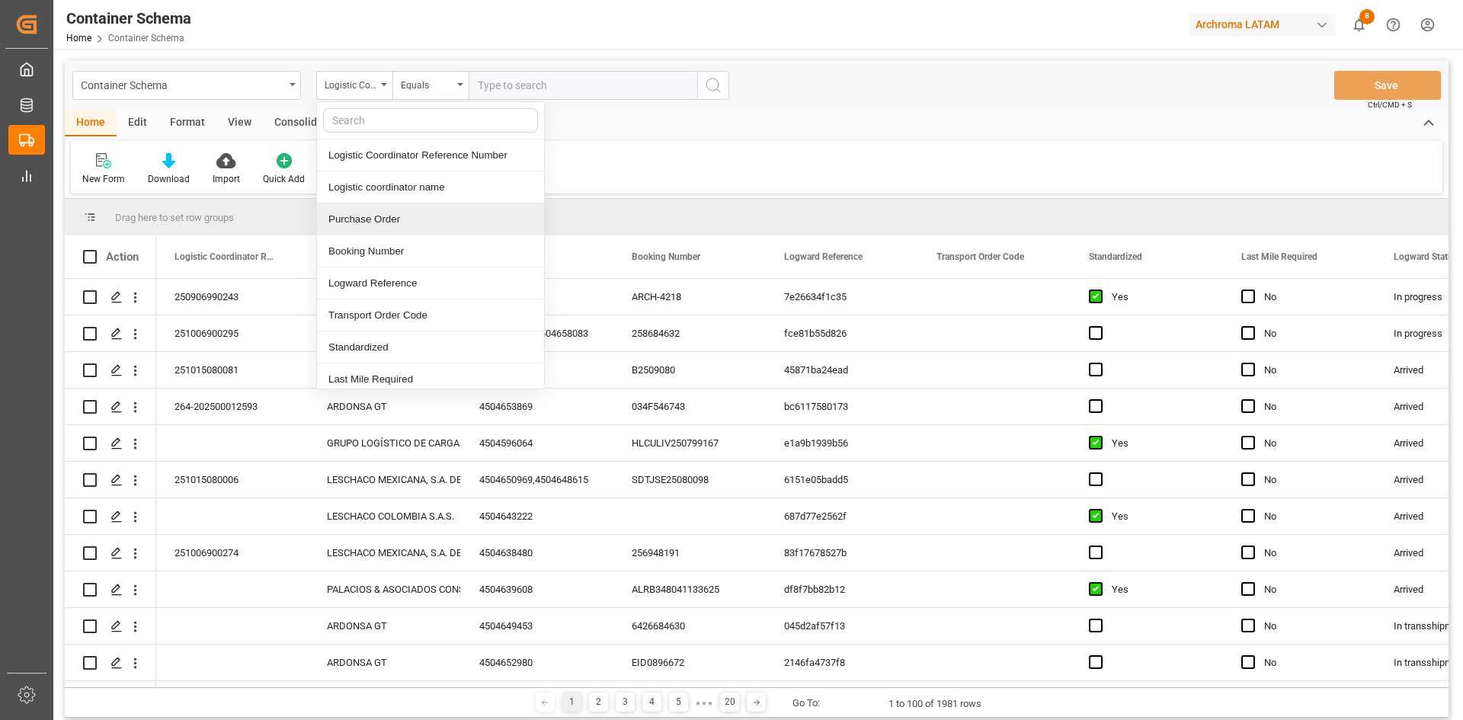
click at [401, 216] on div "Purchase Order" at bounding box center [430, 219] width 227 height 32
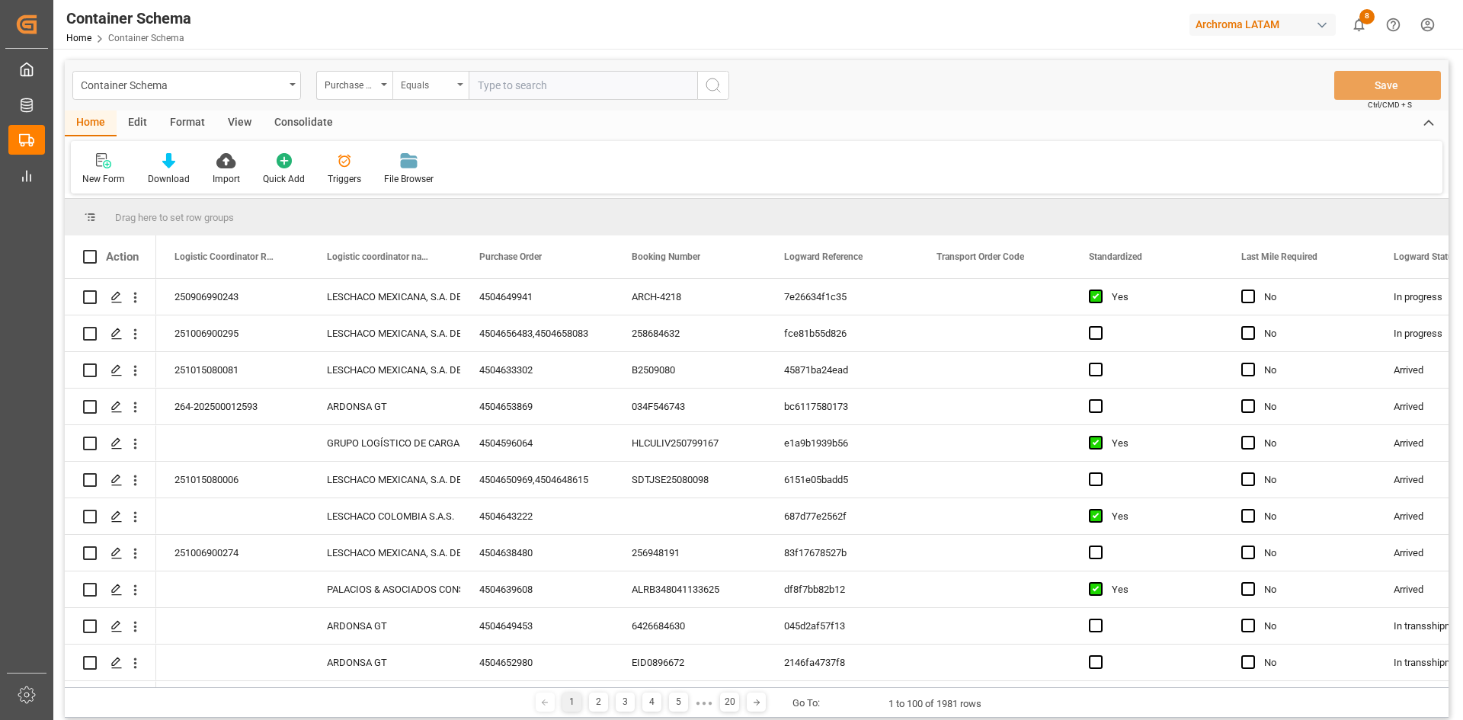
drag, startPoint x: 478, startPoint y: 82, endPoint x: 460, endPoint y: 83, distance: 18.3
click at [467, 83] on div "Purchase Order Equals" at bounding box center [522, 85] width 413 height 29
click at [459, 83] on icon "open menu" at bounding box center [460, 84] width 6 height 3
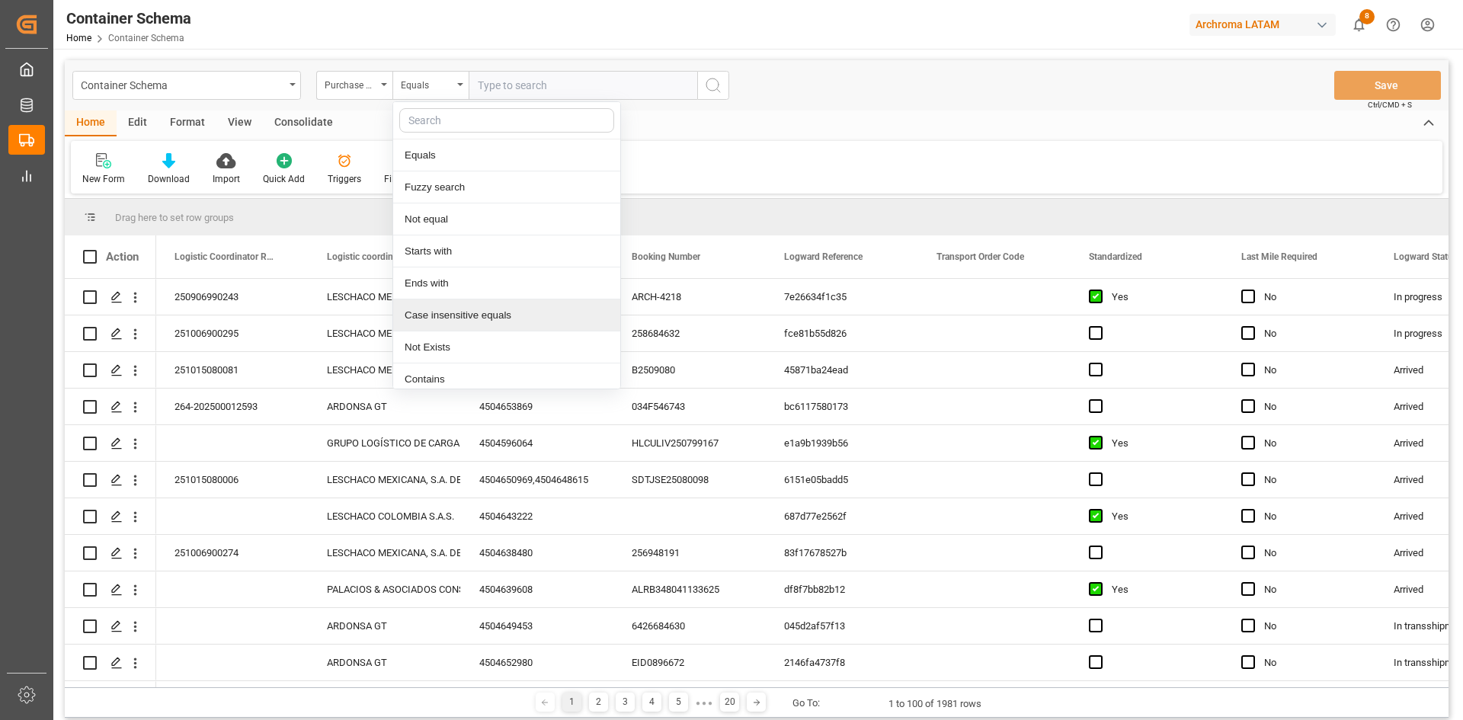
click at [481, 322] on div "Case insensitive equals" at bounding box center [506, 315] width 227 height 32
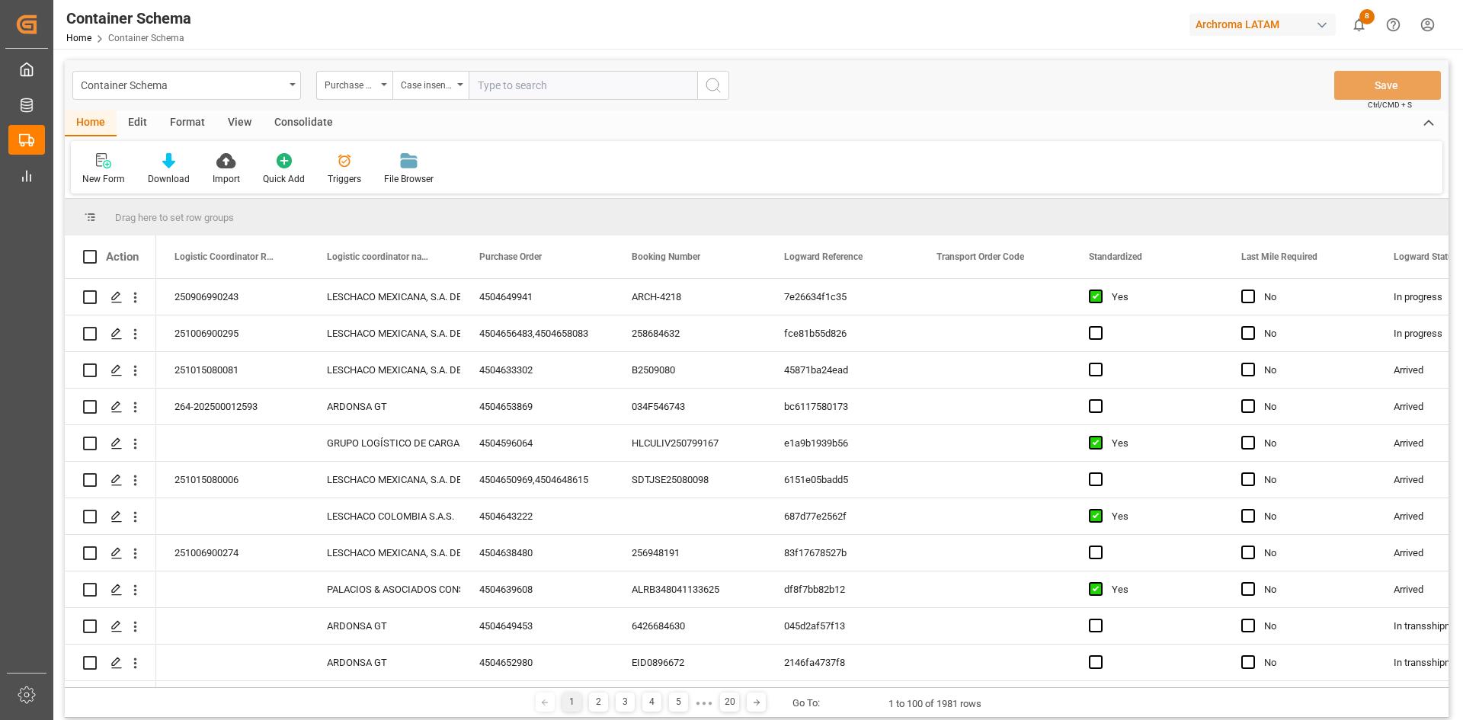
paste input "4504650011"
type input "4504650011"
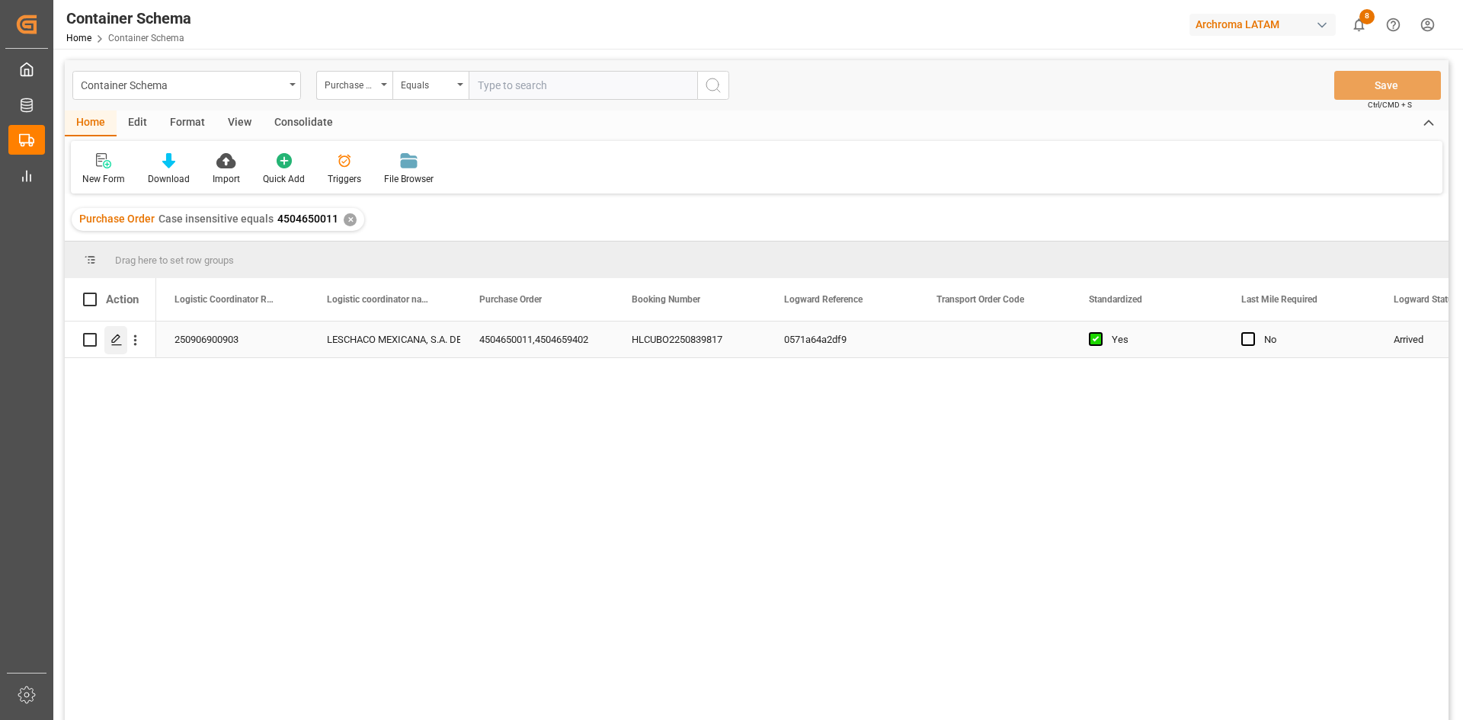
click at [118, 340] on icon "Press SPACE to select this row." at bounding box center [116, 340] width 12 height 12
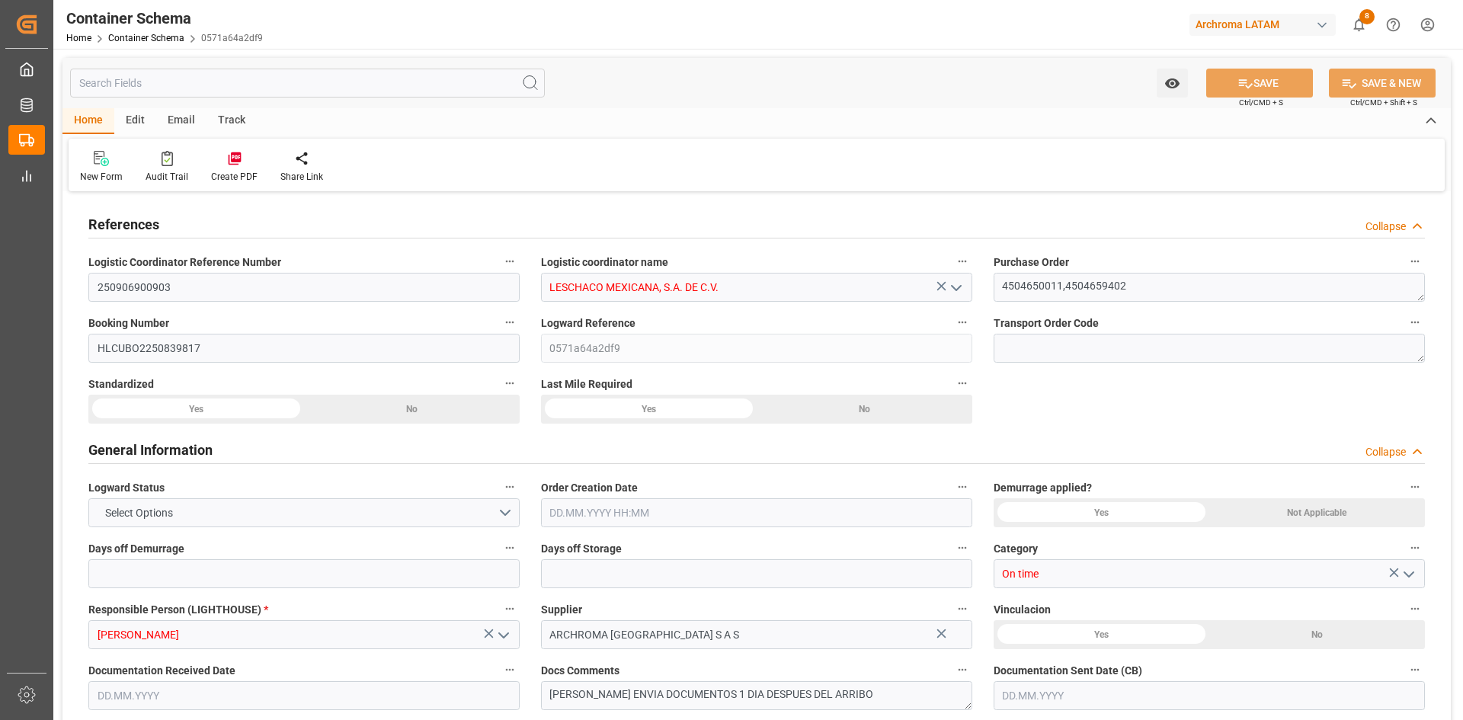
type input "10"
type input "7"
type input "2"
type input "17"
type input "16999"
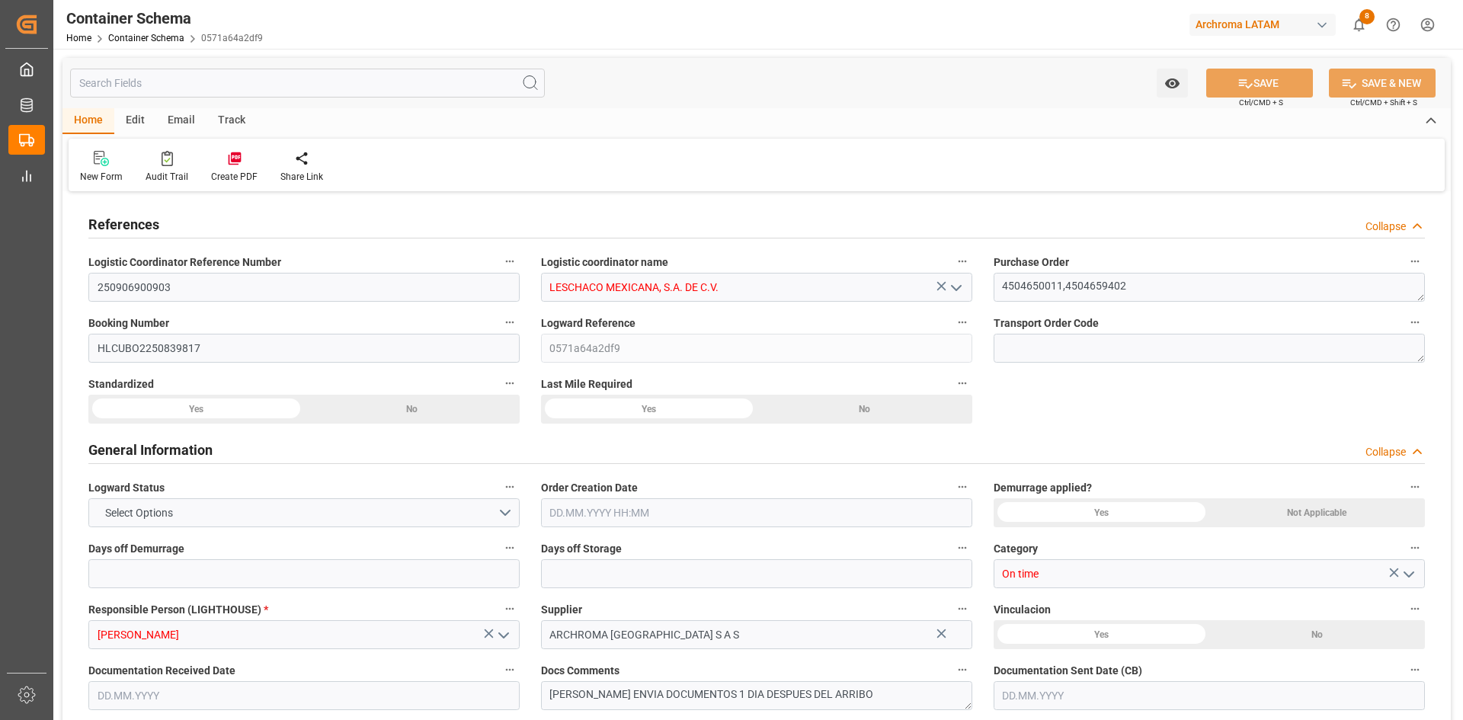
type input "18023.939"
type input "Hapag Lloyd"
type input "Hapag Lloyd Aktiengesellschaft"
type input "COCTG"
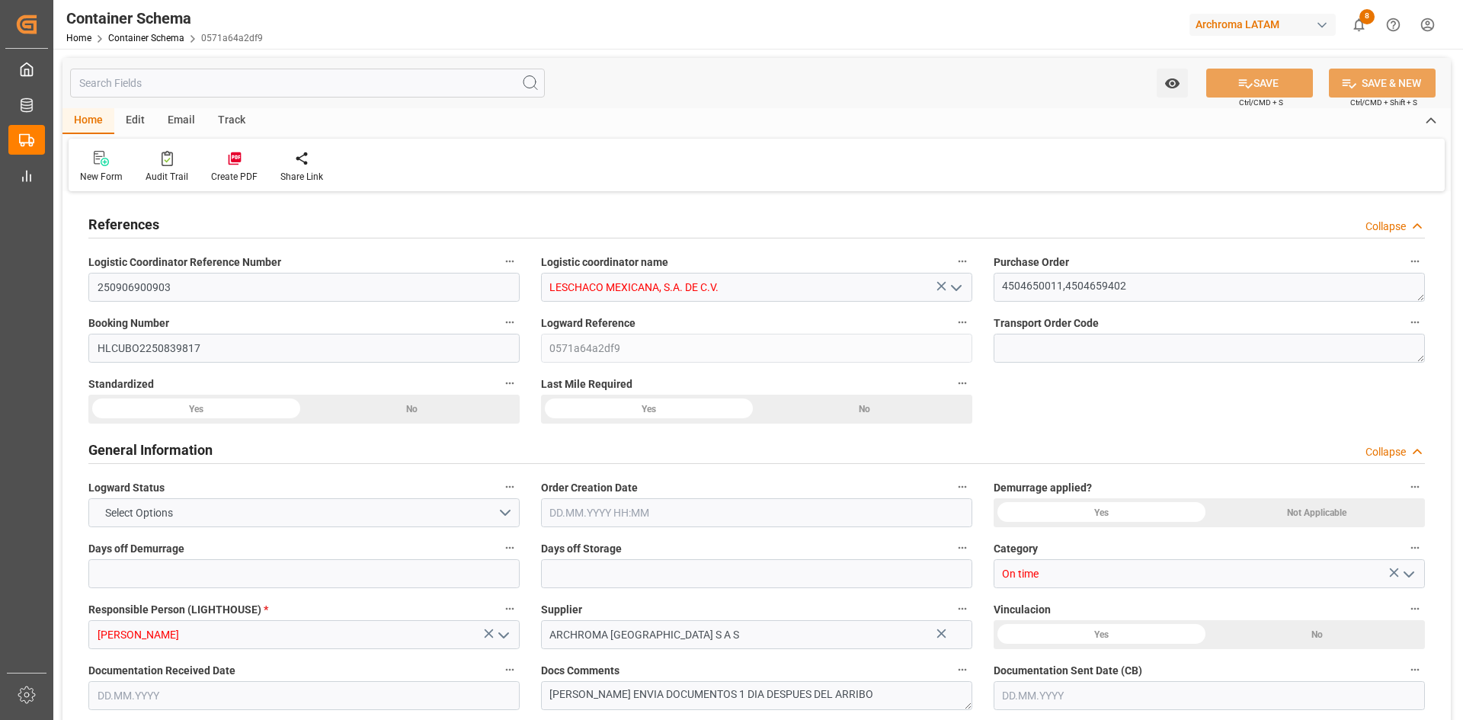
type input "MXVER"
type input "9719874"
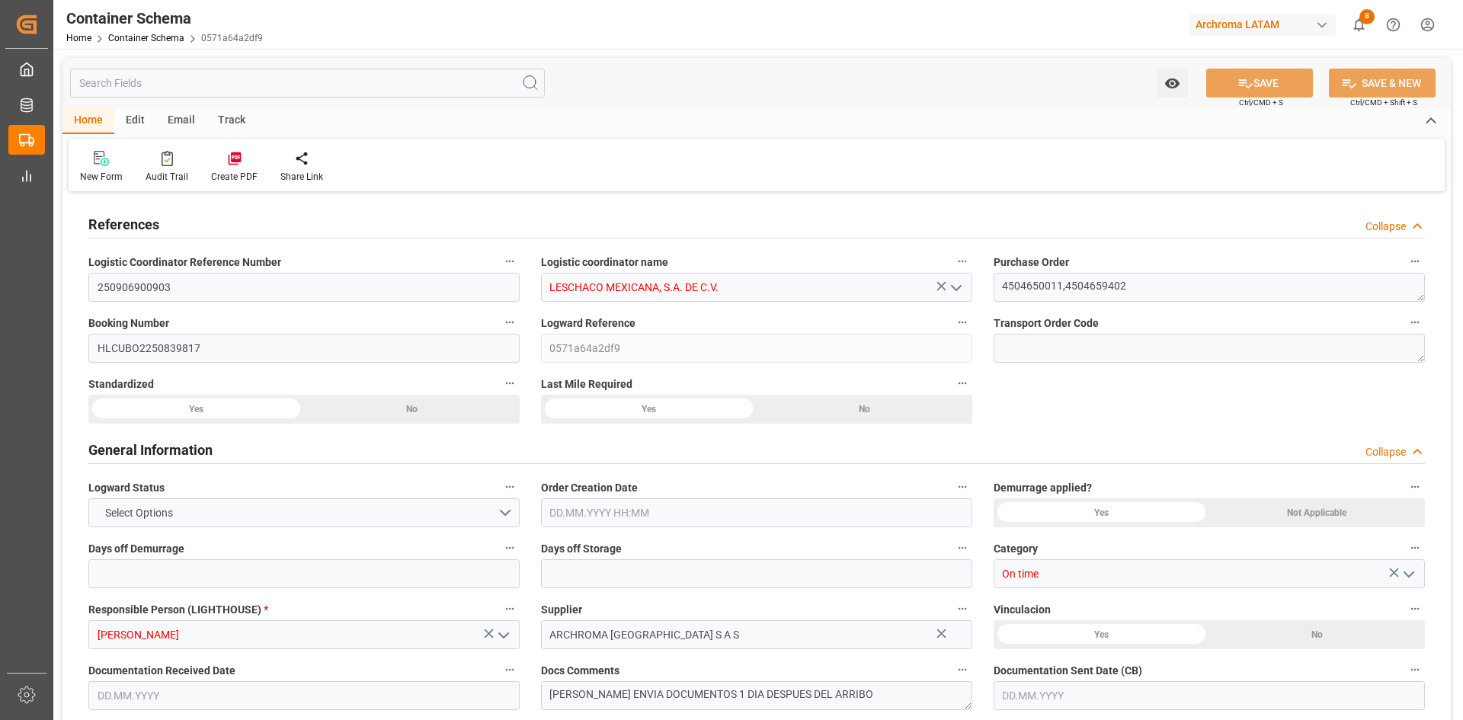
type input "9719874"
type input "0"
type input "3"
type input "4"
type input "5"
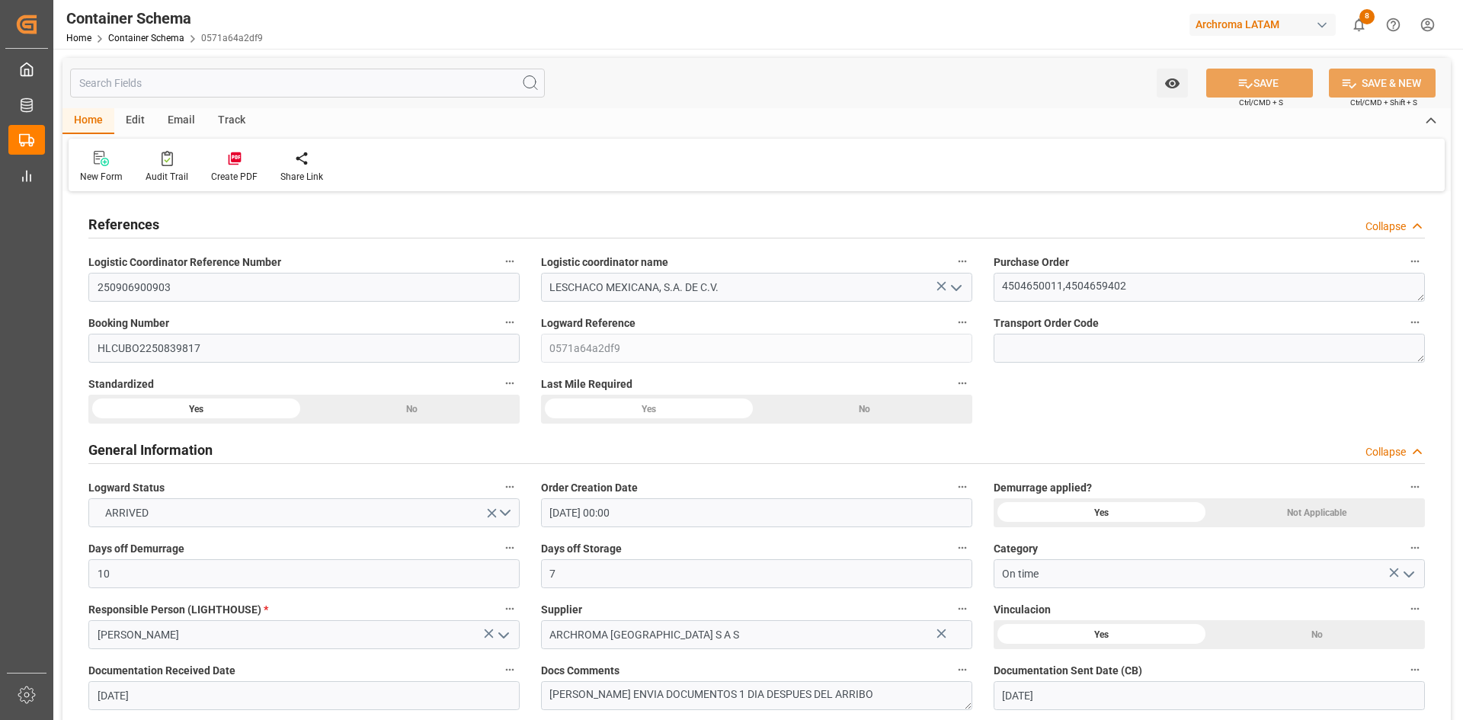
type input "17.09.2025 00:00"
type input "17.09.2025"
type input "29.09.2025"
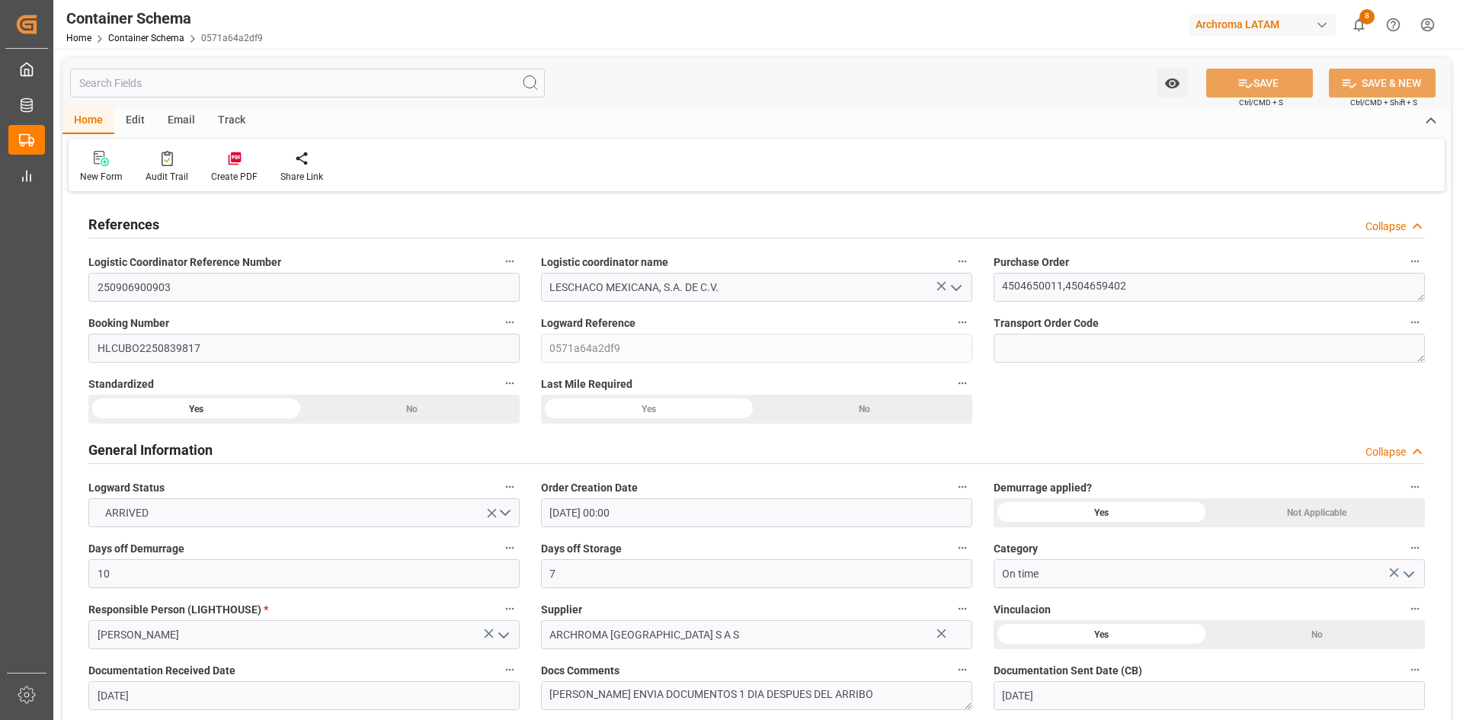
type input "01.10.2025"
type input "01.10.2025 16:28"
type input "18.09.2025 21:19"
type input "[DATE]"
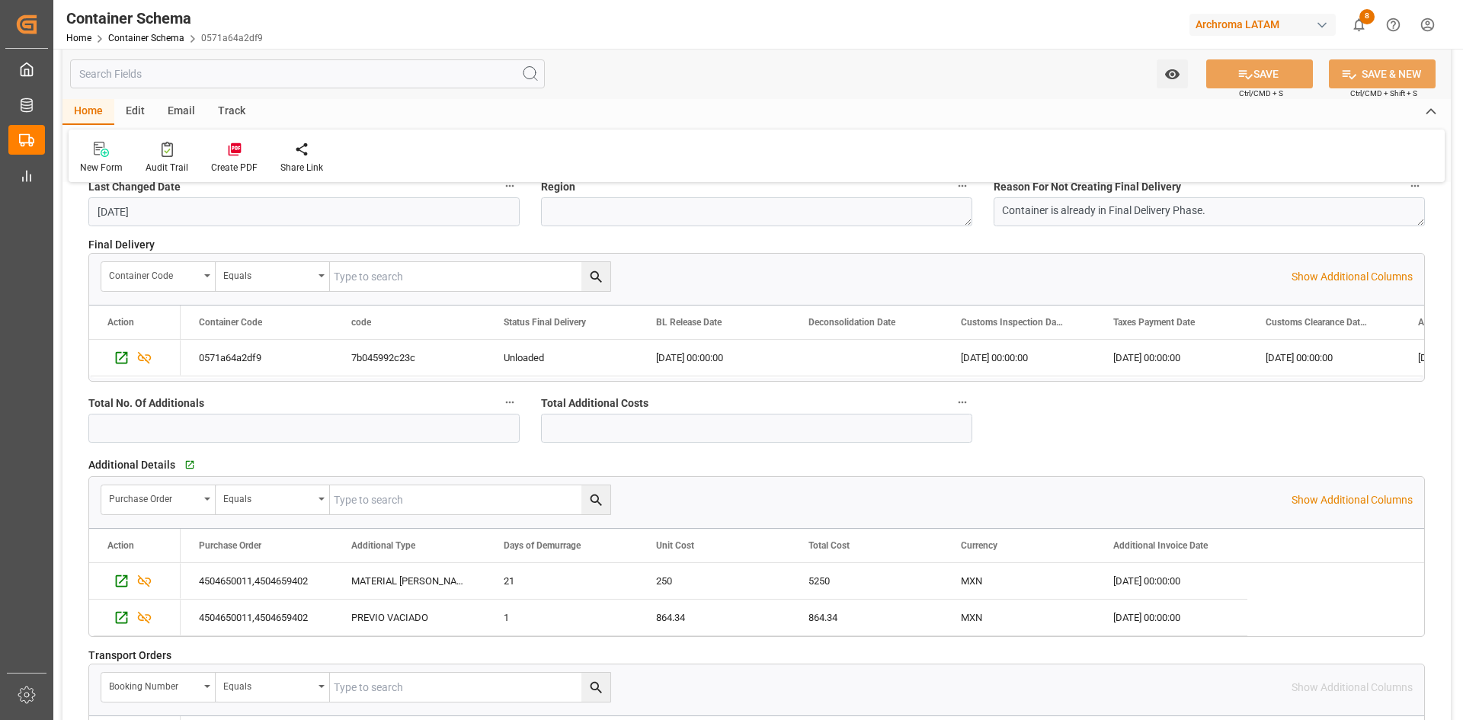
scroll to position [2590, 0]
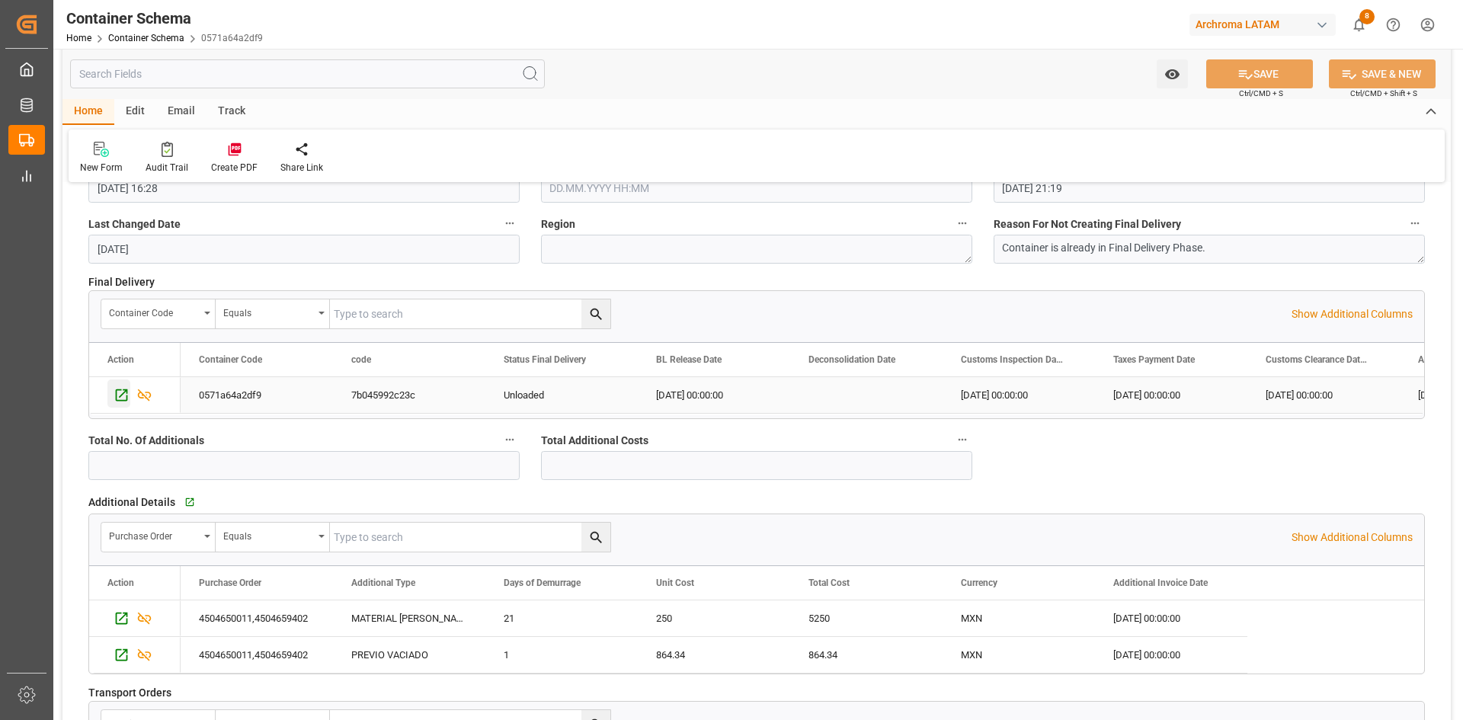
click at [117, 401] on icon "Press SPACE to select this row." at bounding box center [122, 395] width 16 height 16
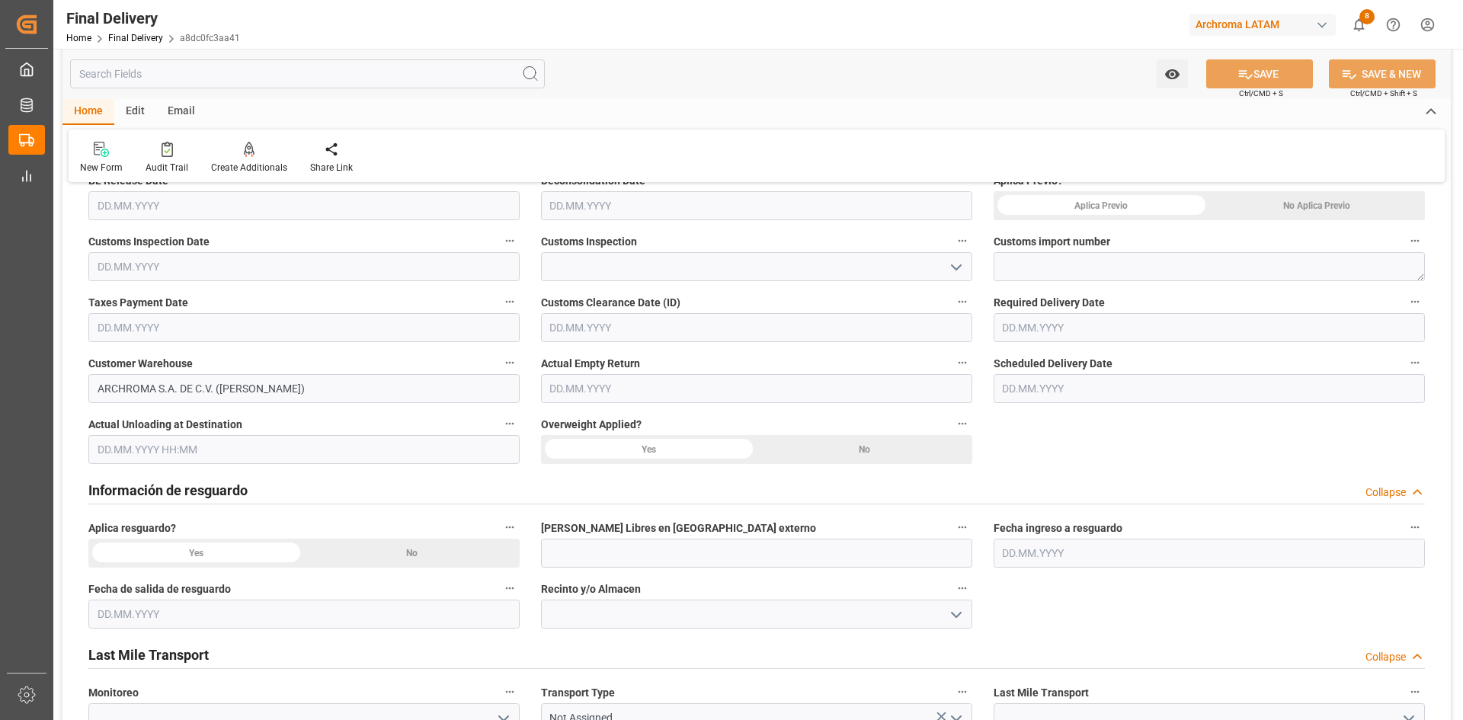
scroll to position [381, 0]
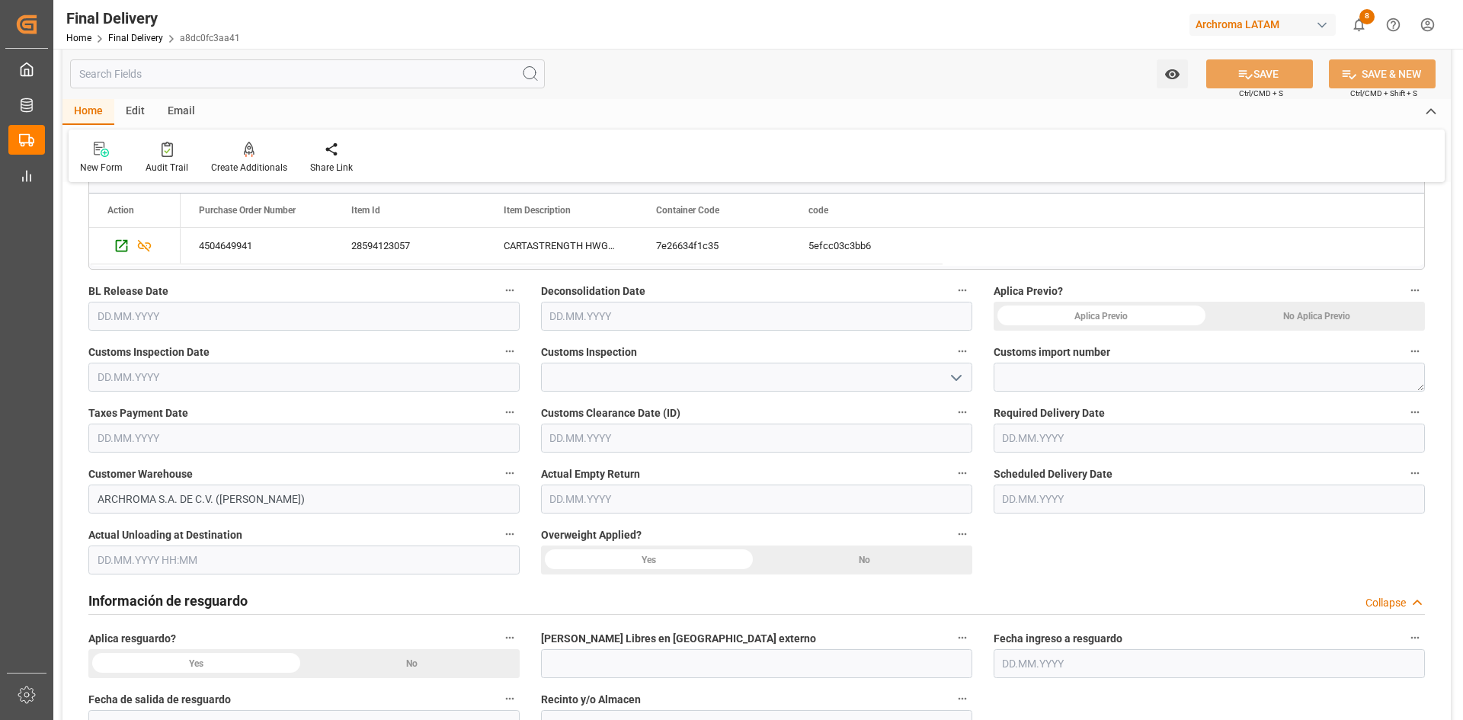
click at [1337, 314] on div "No Aplica Previo" at bounding box center [1317, 316] width 216 height 29
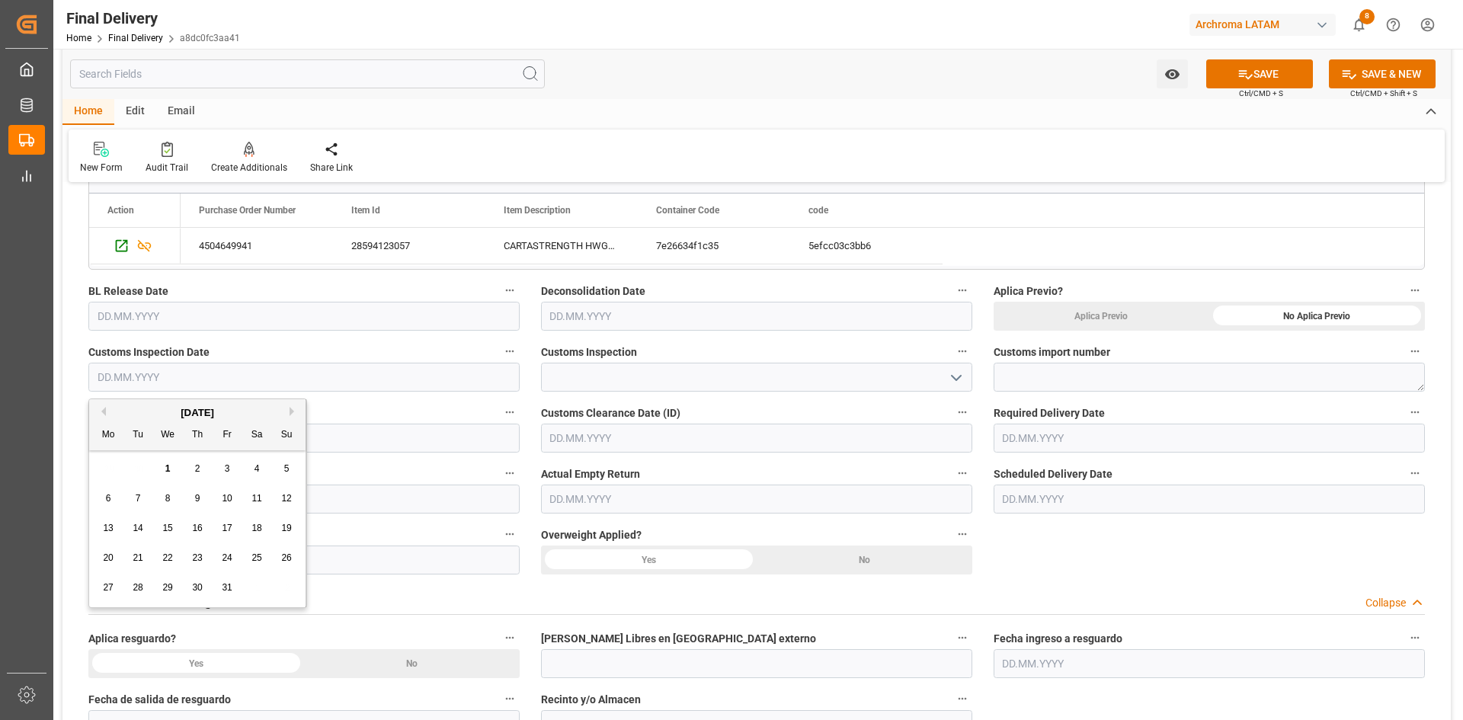
click at [182, 378] on input "text" at bounding box center [303, 377] width 431 height 29
click at [135, 463] on div "29 30 1 2 3 4 5" at bounding box center [198, 469] width 208 height 30
click at [229, 558] on span "24" at bounding box center [227, 557] width 10 height 11
type input "[DATE]"
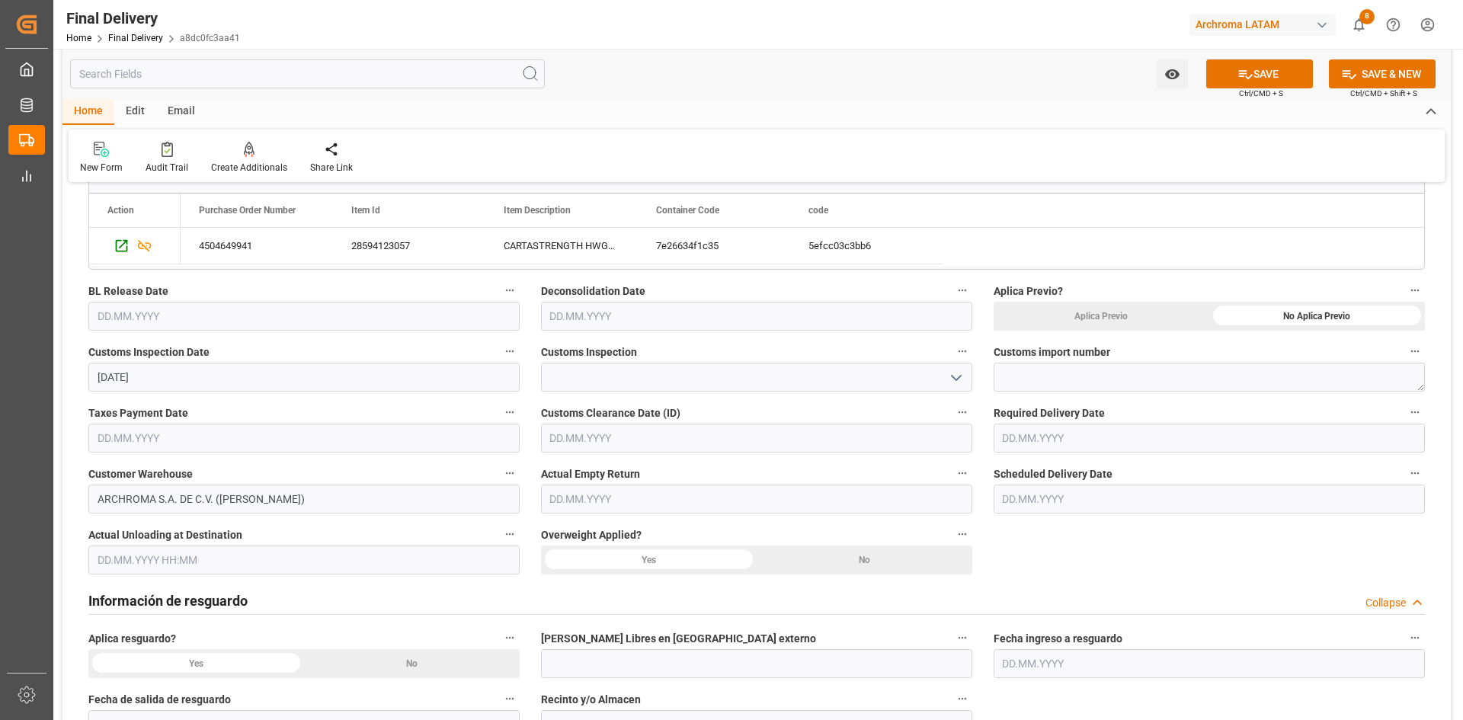
click at [955, 375] on icon "open menu" at bounding box center [956, 378] width 18 height 18
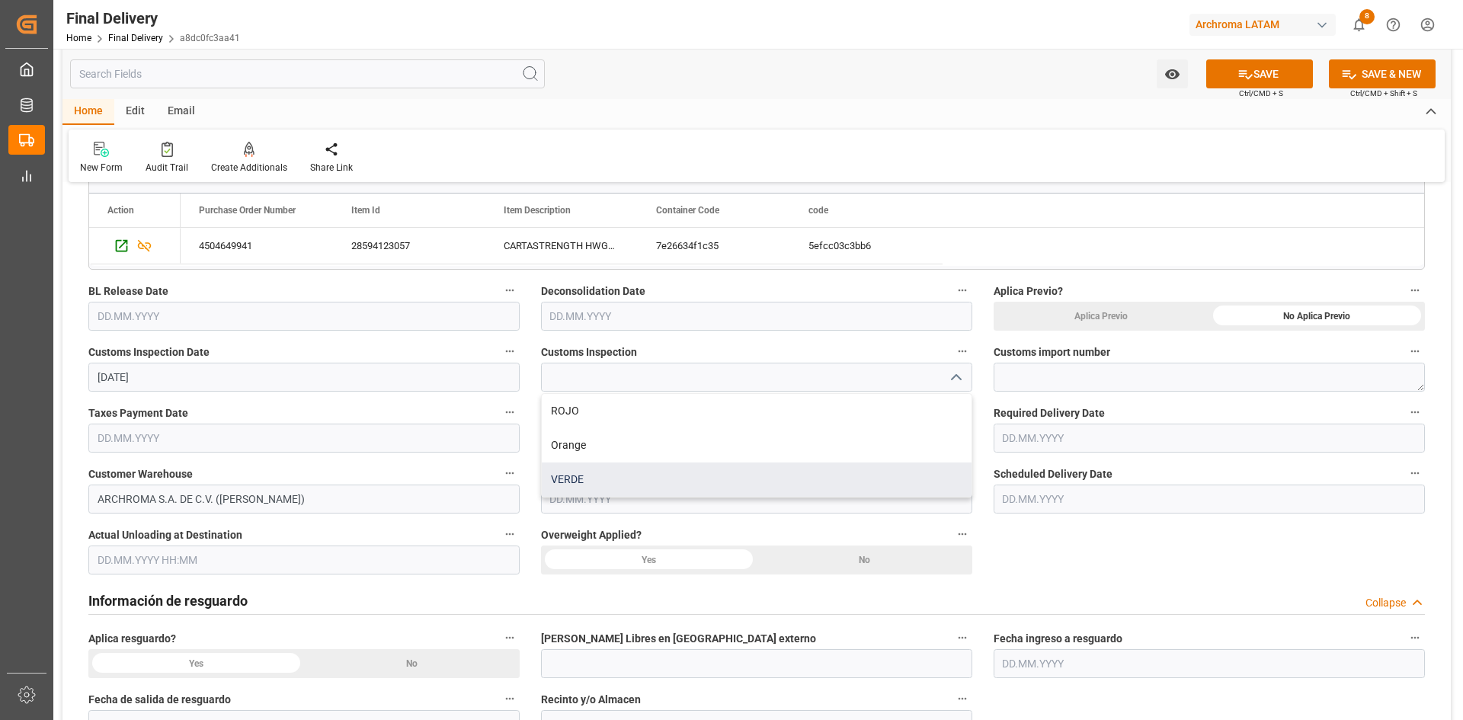
click at [596, 473] on div "VERDE" at bounding box center [757, 479] width 430 height 34
type input "VERDE"
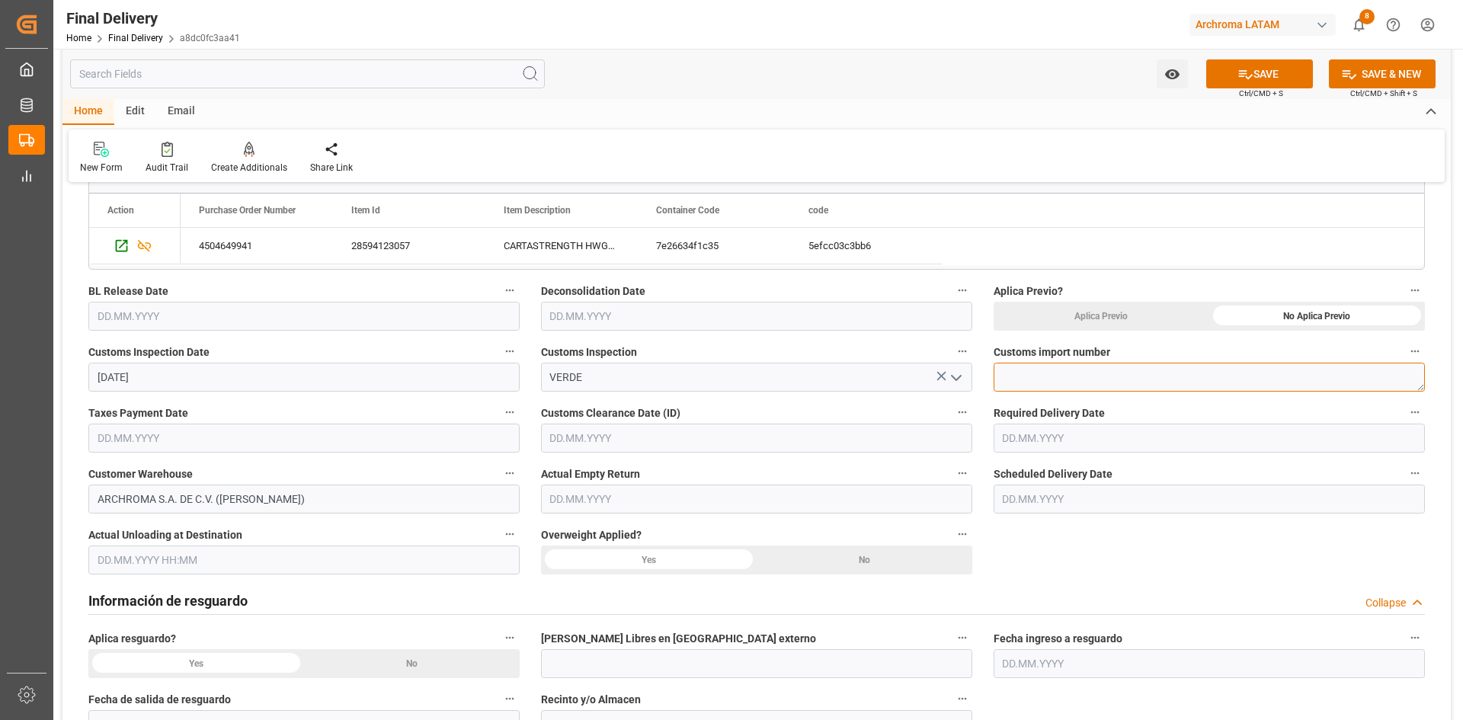
click at [1011, 379] on textarea at bounding box center [1208, 377] width 431 height 29
paste textarea "25 24 3617 5009464"
type textarea "25 24 3617 5009464"
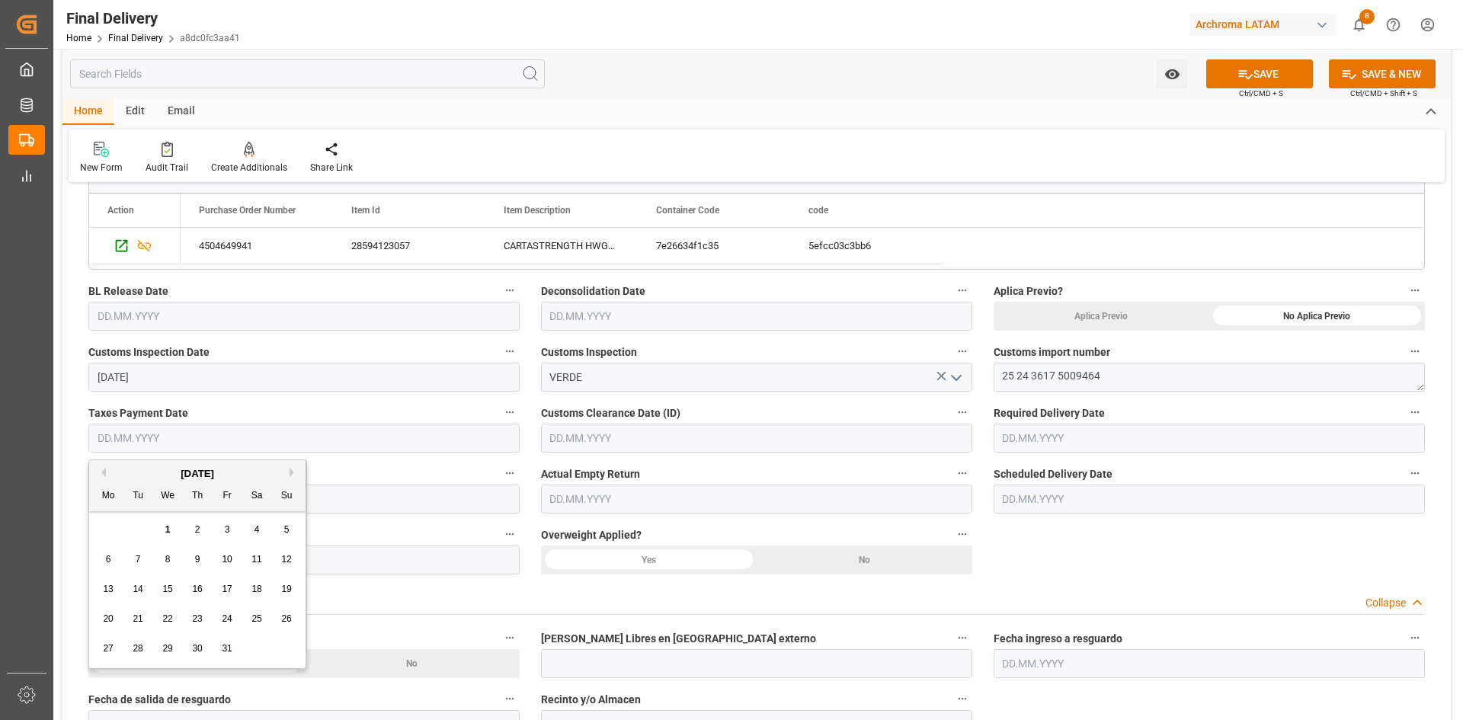
click at [350, 438] on input "text" at bounding box center [303, 438] width 431 height 29
click at [137, 476] on div "[DATE]" at bounding box center [197, 473] width 216 height 15
click at [107, 470] on div "[DATE]" at bounding box center [197, 473] width 216 height 15
click at [177, 369] on input "[DATE]" at bounding box center [303, 377] width 431 height 29
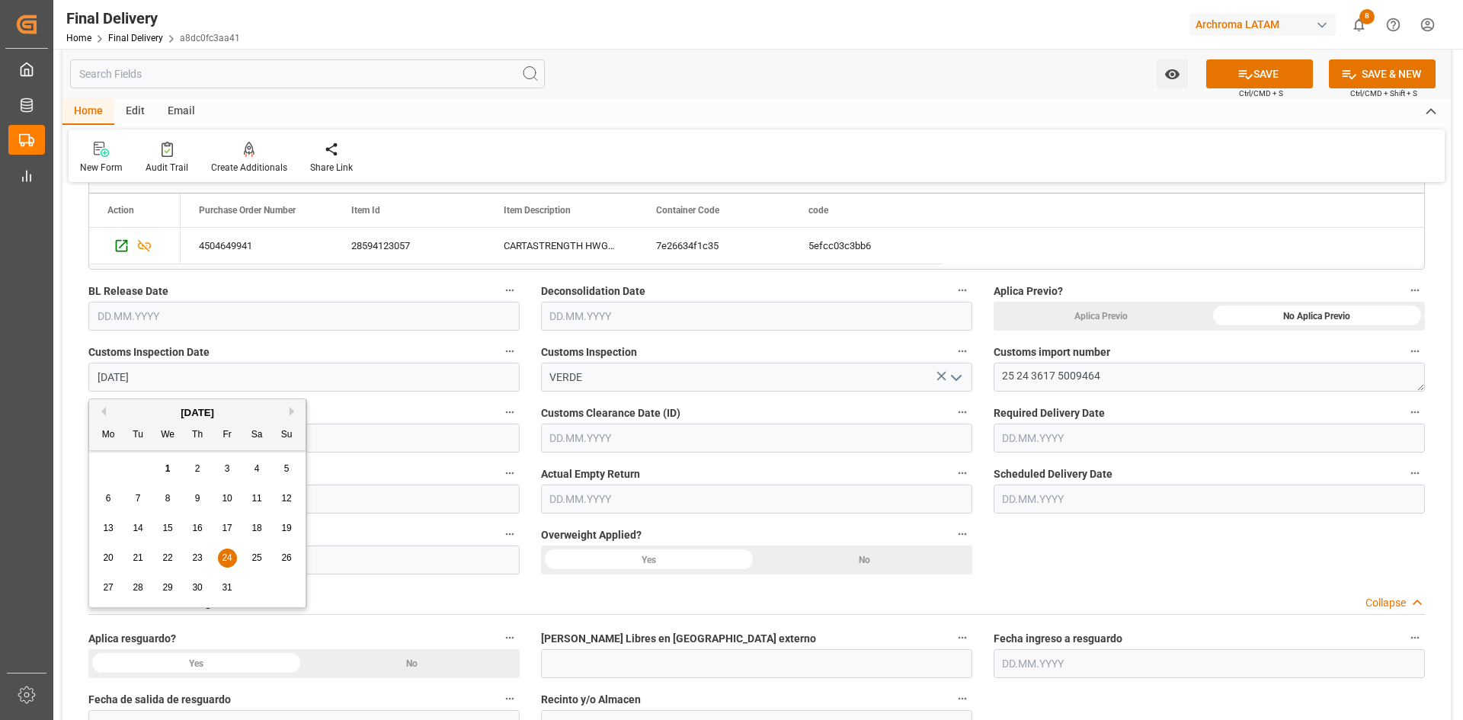
click at [102, 408] on button "Previous Month" at bounding box center [101, 411] width 9 height 9
click at [163, 561] on span "24" at bounding box center [167, 557] width 10 height 11
type input "[DATE]"
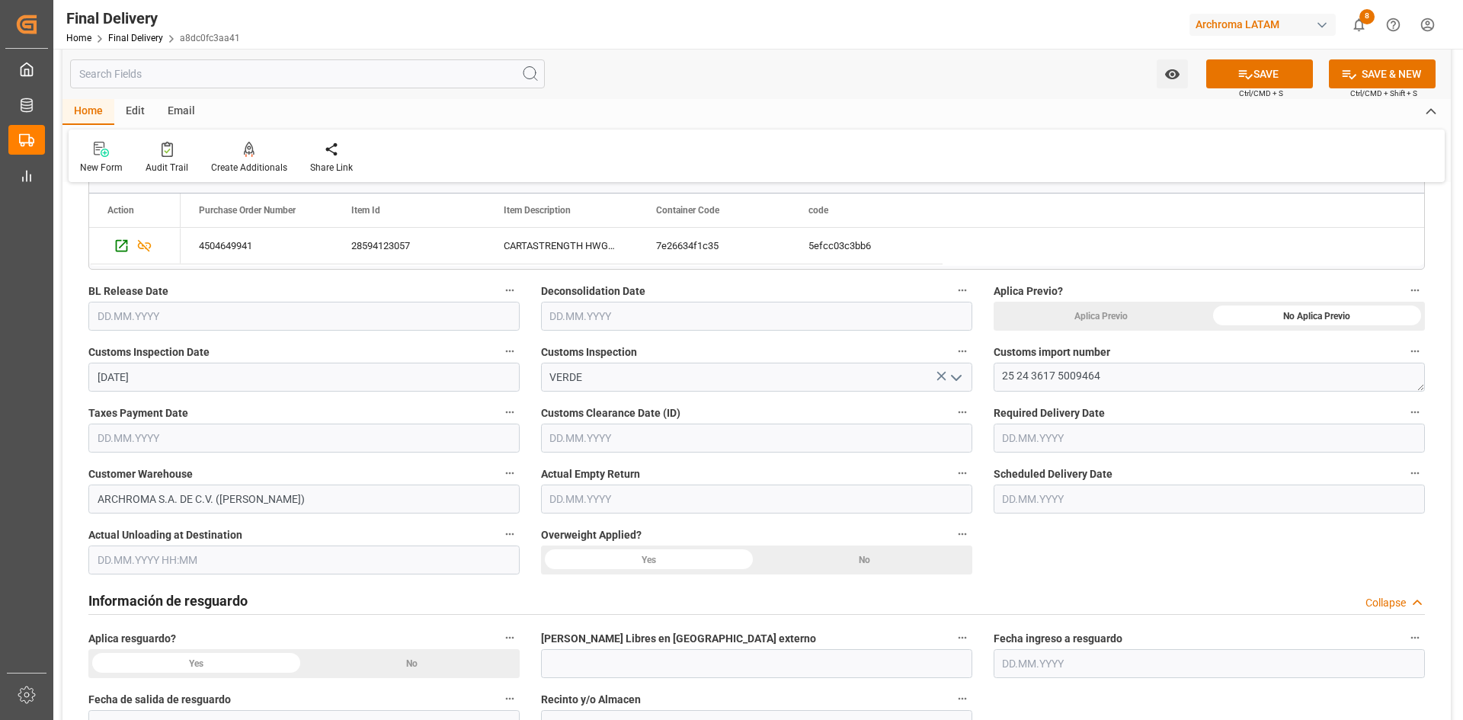
click at [180, 434] on input "text" at bounding box center [303, 438] width 431 height 29
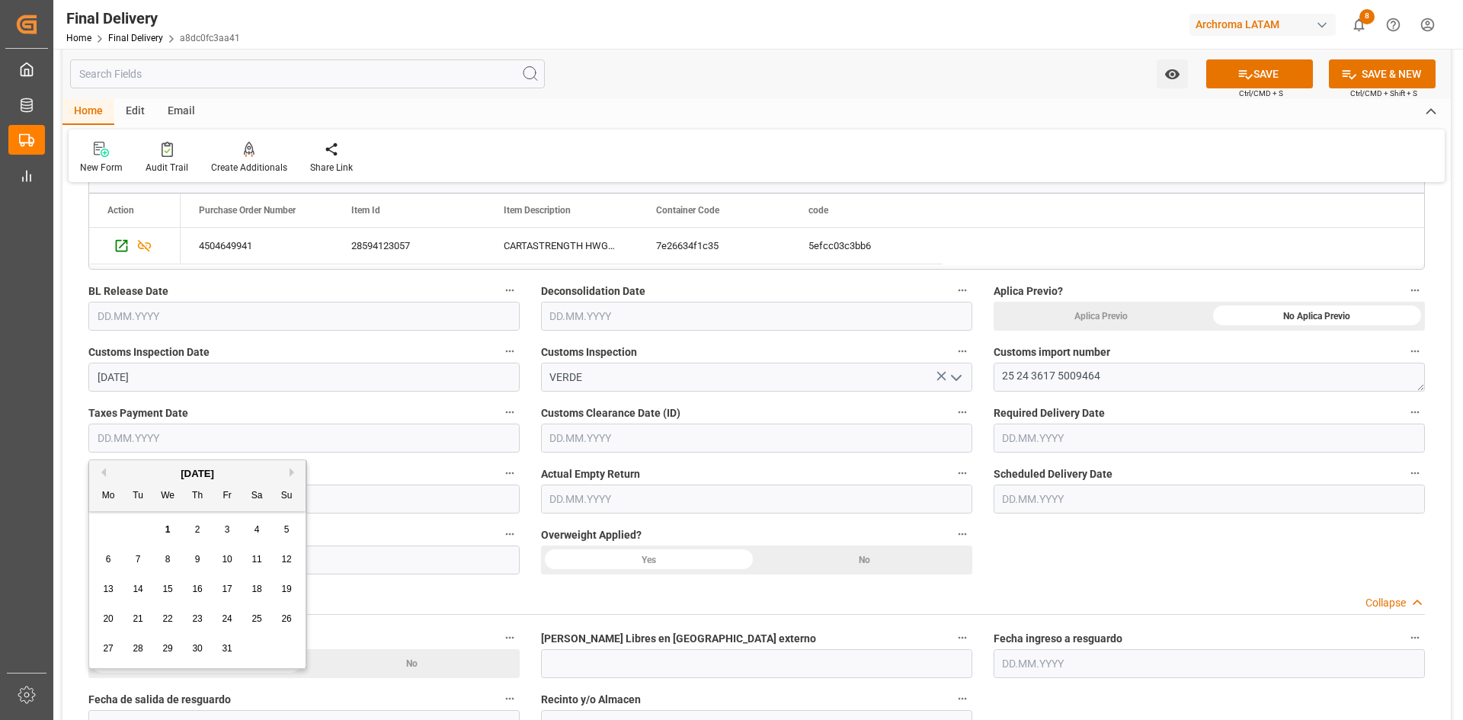
click at [100, 470] on button "Previous Month" at bounding box center [101, 472] width 9 height 9
click at [168, 617] on span "24" at bounding box center [167, 618] width 10 height 11
type input "[DATE]"
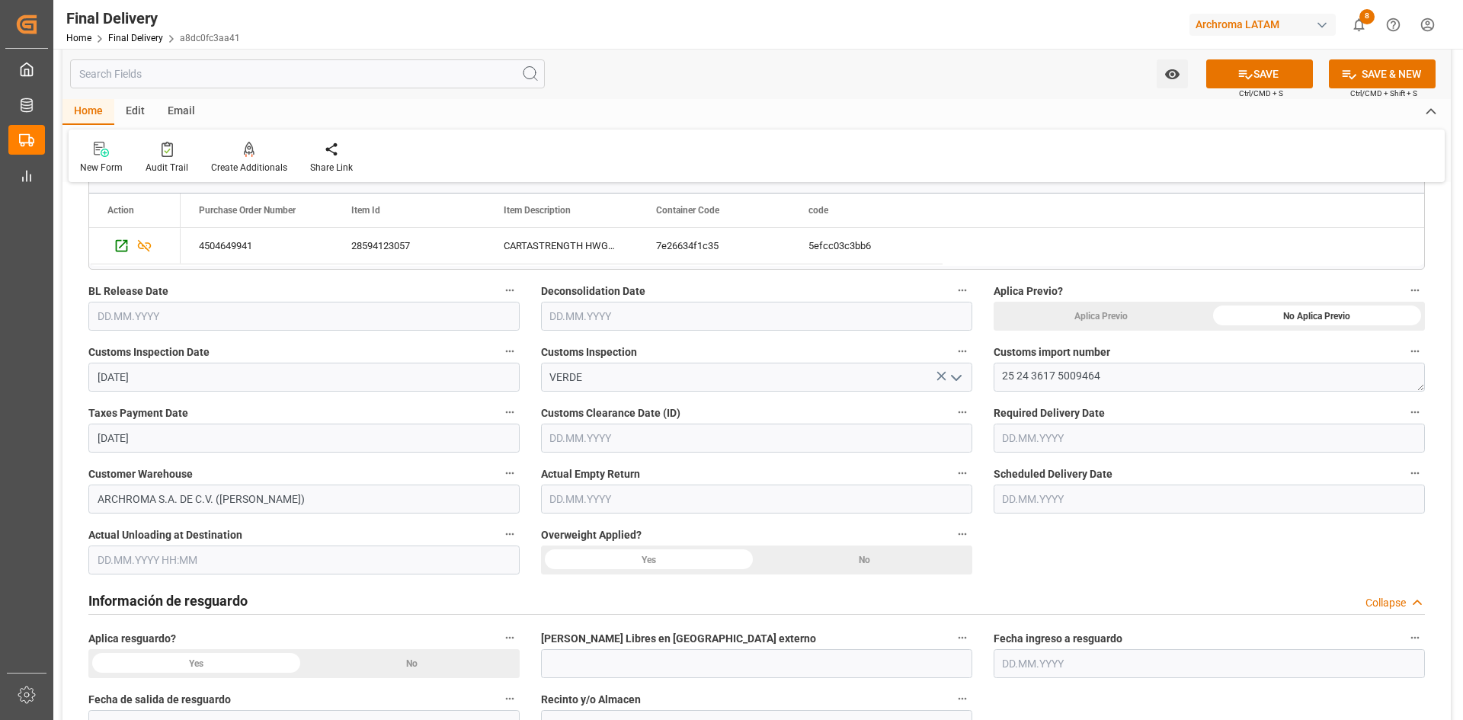
click at [699, 440] on input "text" at bounding box center [756, 438] width 431 height 29
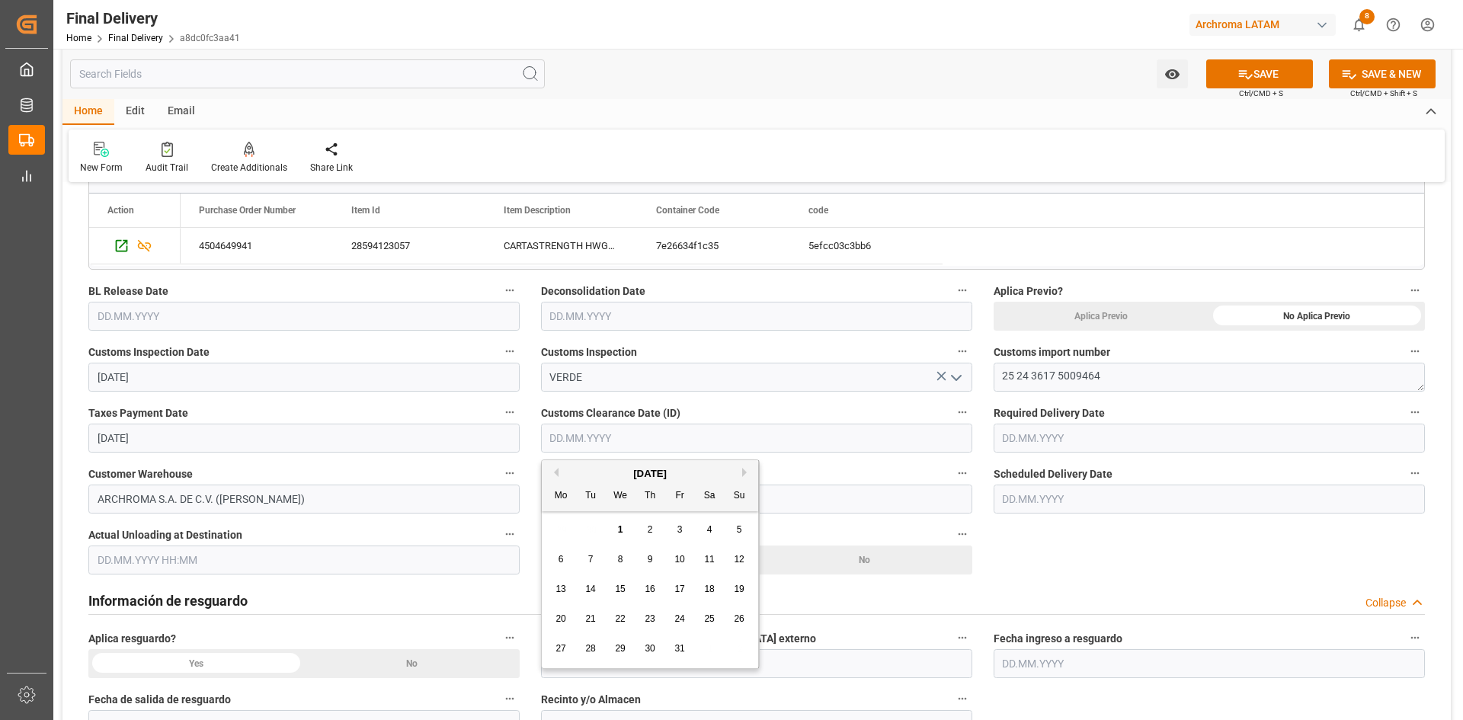
click at [561, 469] on div "[DATE]" at bounding box center [650, 473] width 216 height 15
click at [558, 471] on button "Previous Month" at bounding box center [553, 472] width 9 height 9
click at [623, 623] on span "24" at bounding box center [620, 618] width 10 height 11
type input "[DATE]"
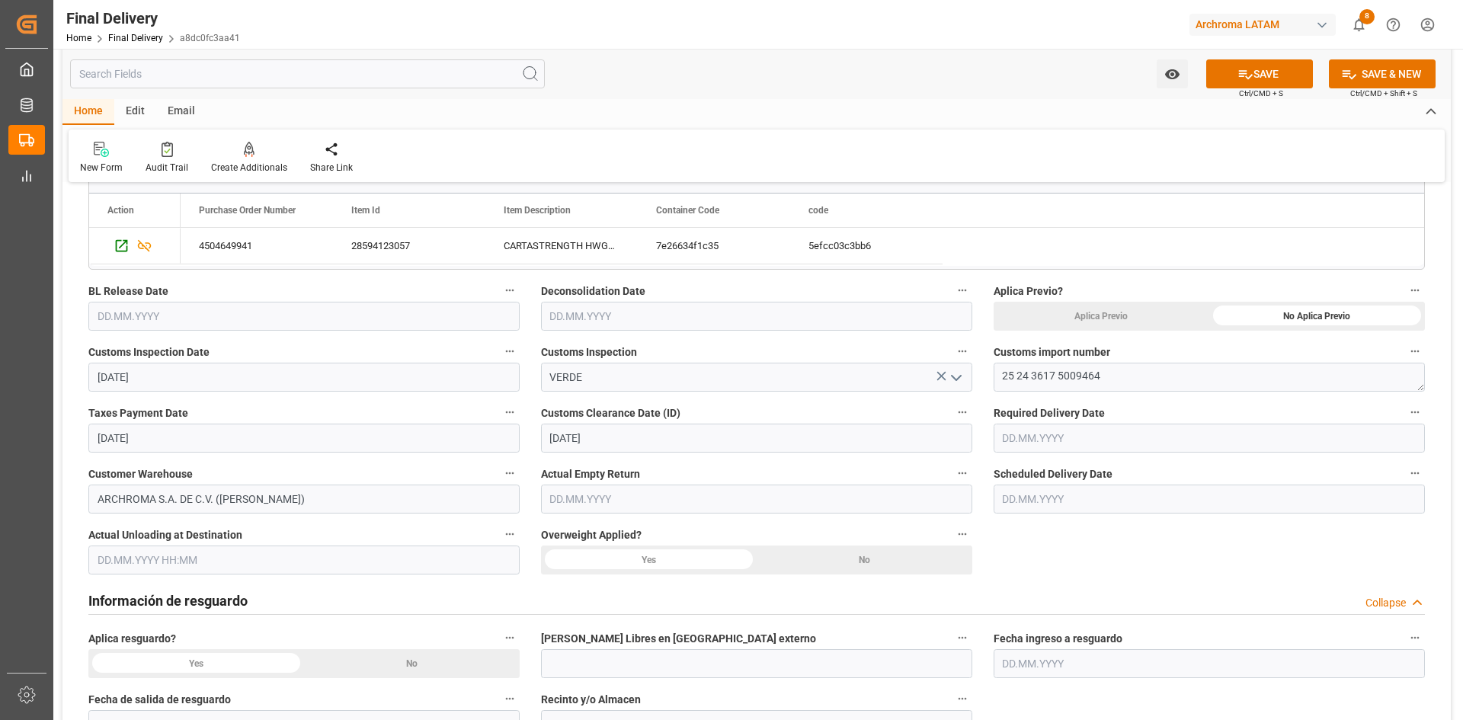
click at [1086, 433] on input "text" at bounding box center [1208, 438] width 431 height 29
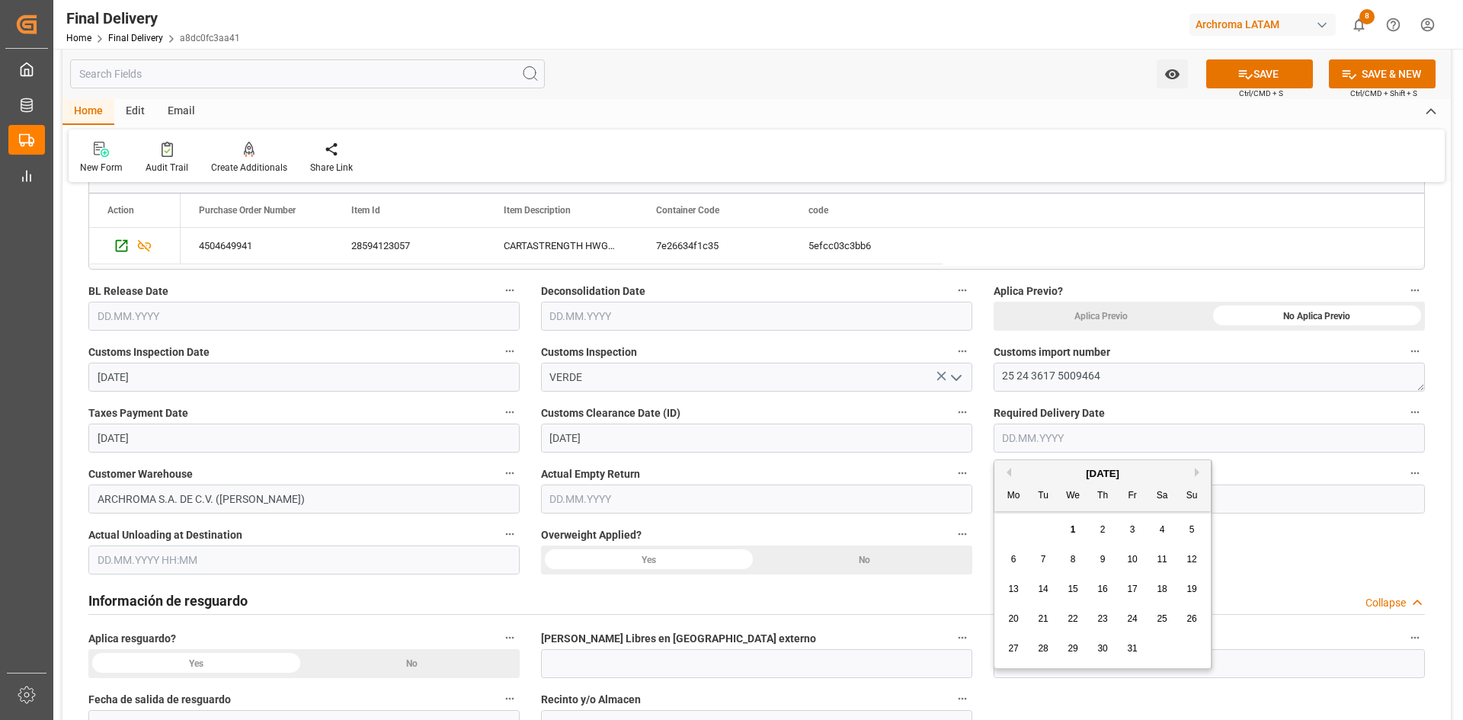
click at [1034, 472] on div "[DATE]" at bounding box center [1102, 473] width 216 height 15
click at [1011, 473] on div "[DATE]" at bounding box center [1102, 473] width 216 height 15
click at [1011, 475] on div "[DATE]" at bounding box center [1102, 473] width 216 height 15
click at [1007, 470] on button "Previous Month" at bounding box center [1006, 472] width 9 height 9
click at [1137, 617] on span "26" at bounding box center [1132, 618] width 10 height 11
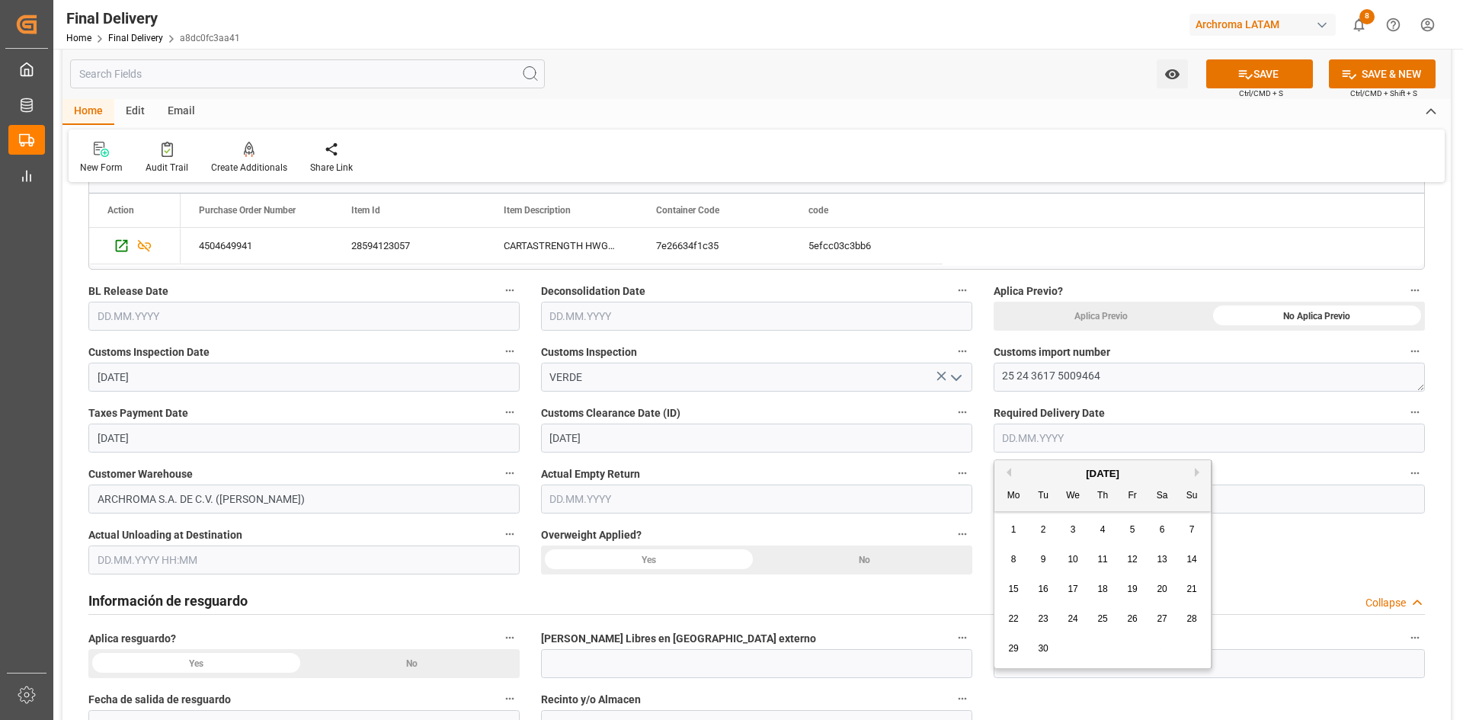
type input "[DATE]"
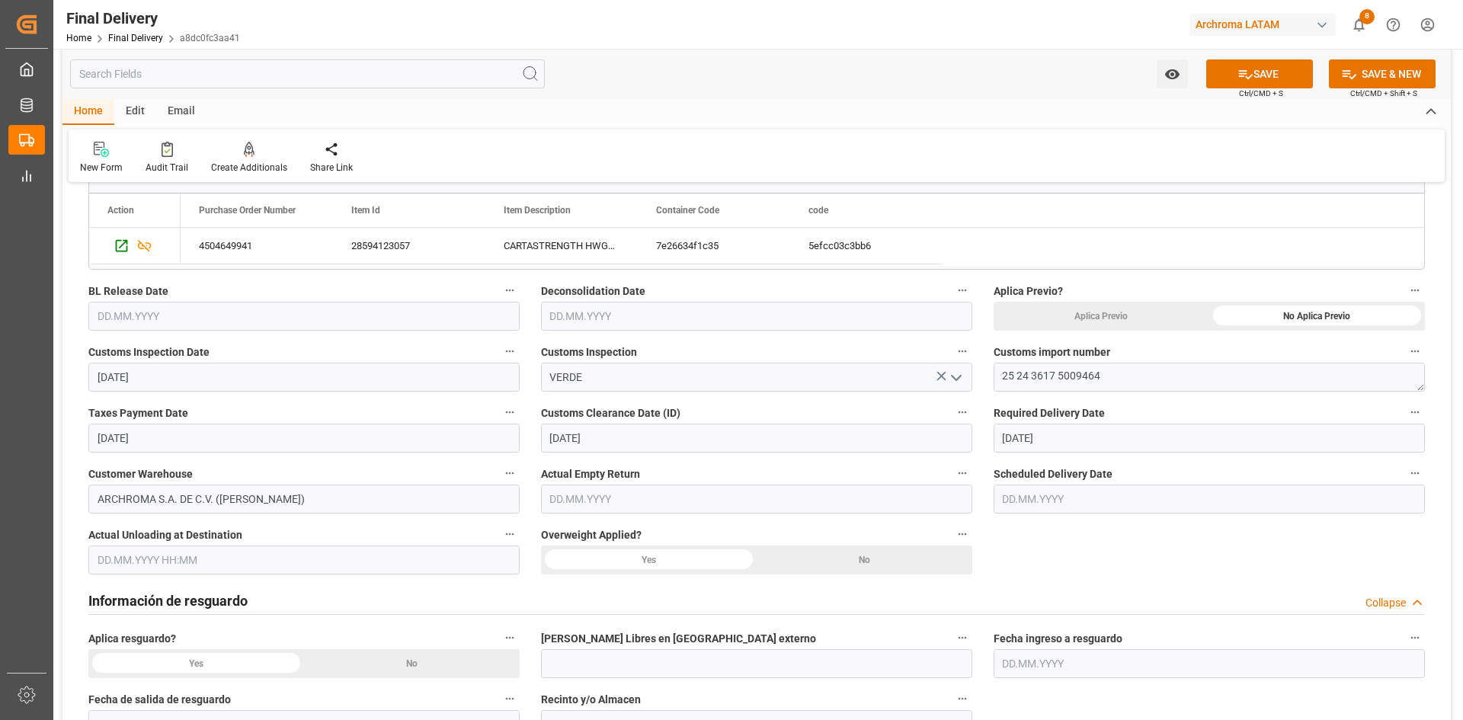
click at [610, 493] on input "text" at bounding box center [756, 499] width 431 height 29
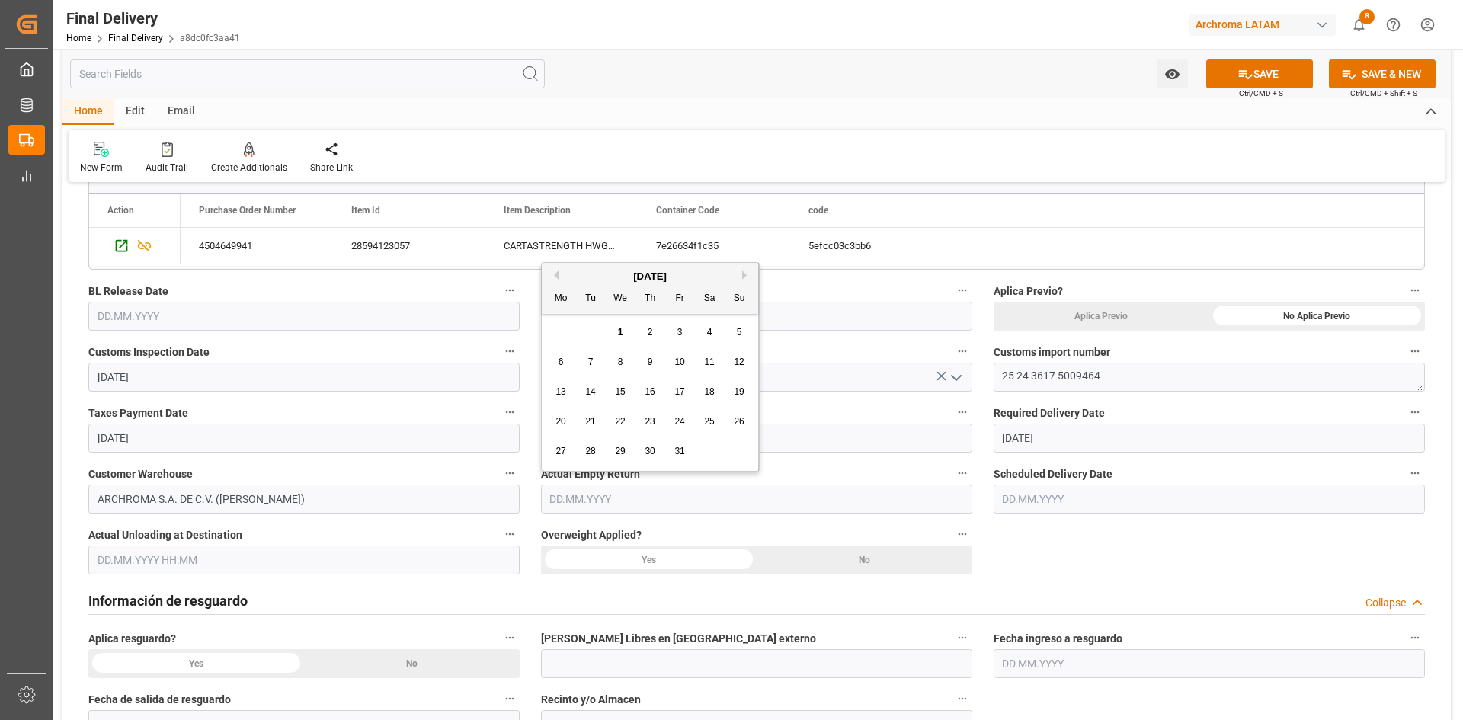
click at [1098, 496] on input "text" at bounding box center [1208, 499] width 431 height 29
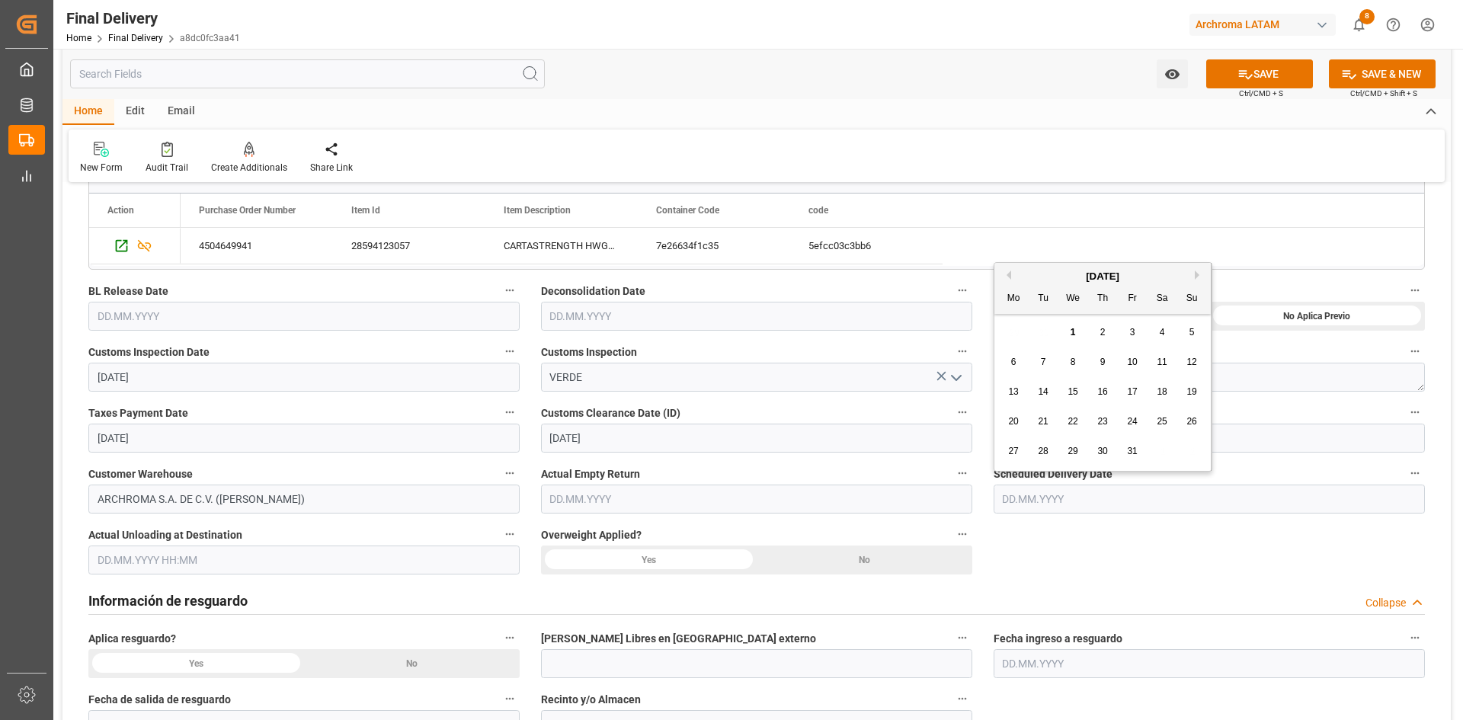
click at [1005, 272] on button "Previous Month" at bounding box center [1006, 274] width 9 height 9
click at [1139, 428] on div "26" at bounding box center [1132, 422] width 19 height 18
type input "[DATE]"
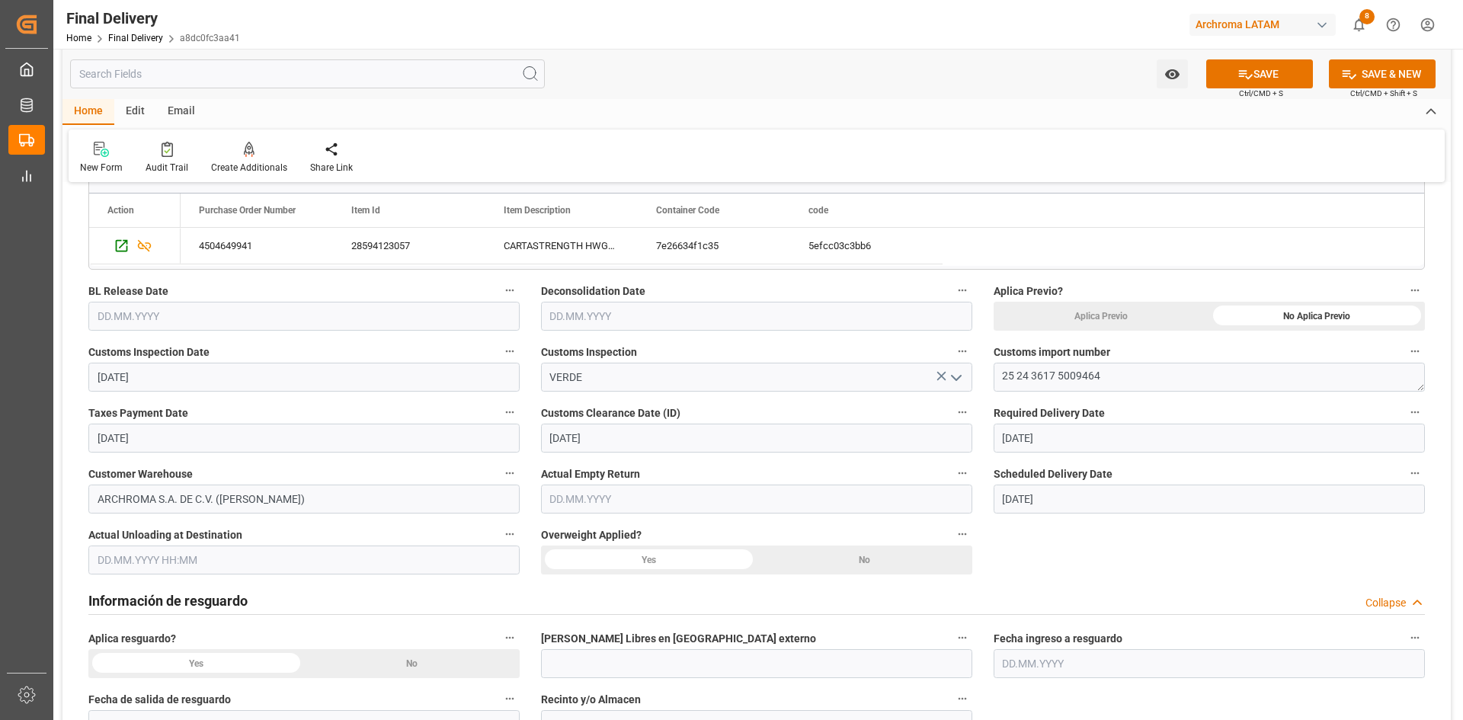
click at [330, 561] on input "text" at bounding box center [303, 559] width 431 height 29
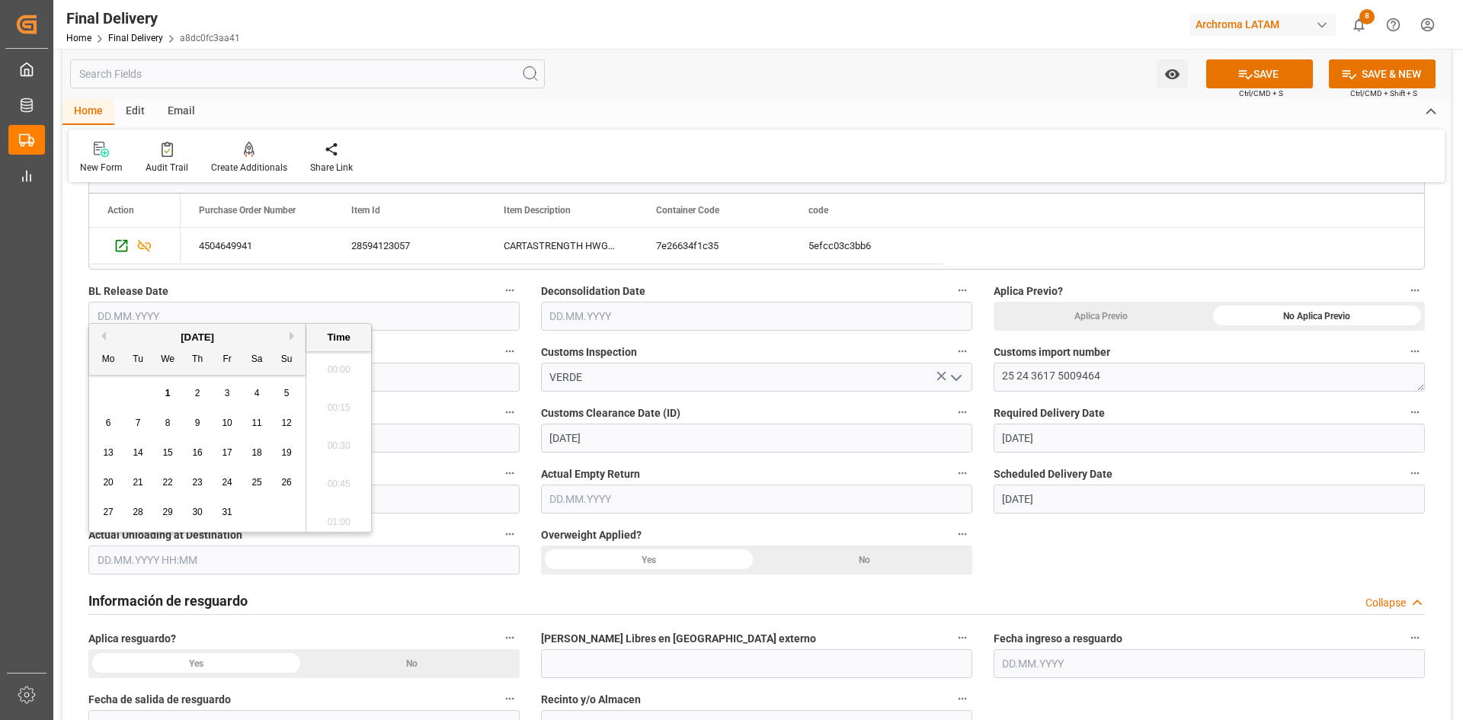
scroll to position [3319, 0]
click at [101, 337] on button "Previous Month" at bounding box center [101, 335] width 9 height 9
click at [232, 478] on div "26" at bounding box center [227, 483] width 19 height 18
type input "[DATE] 00:00"
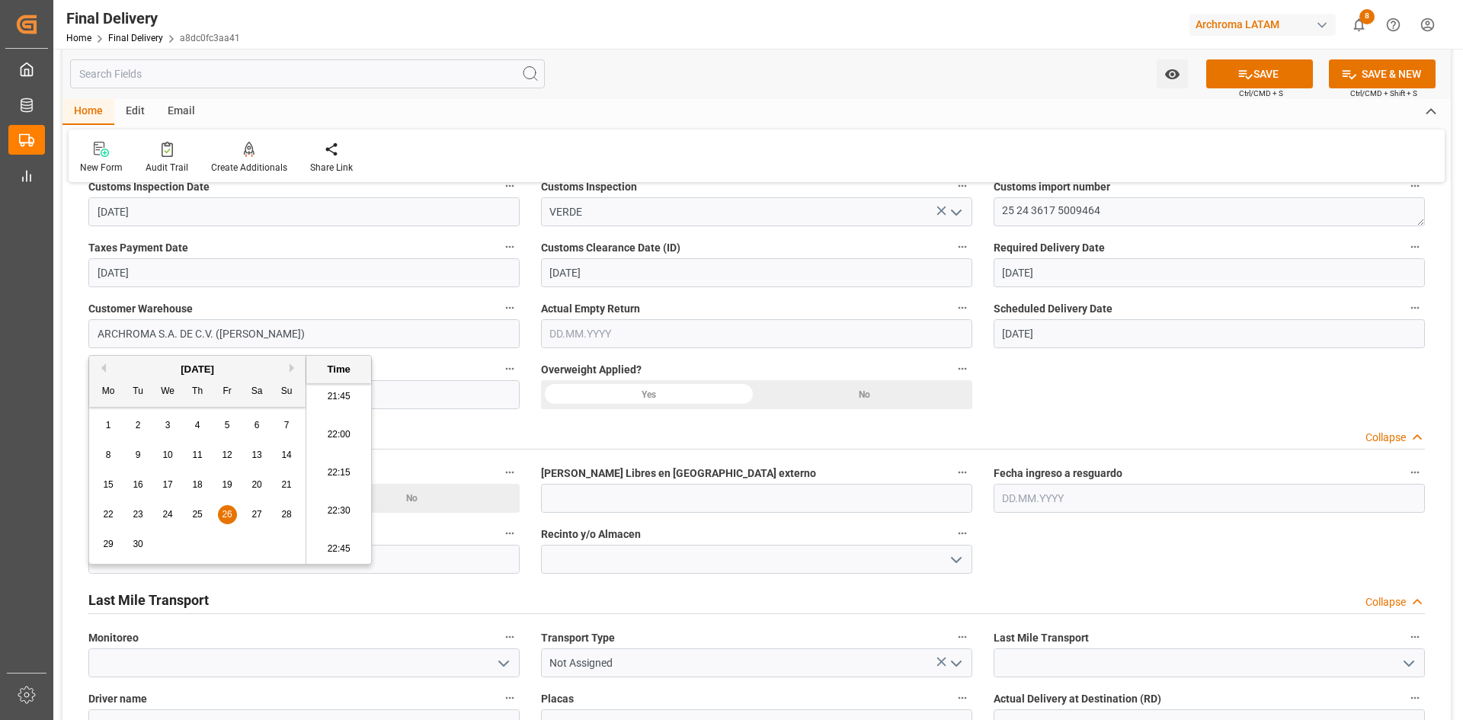
scroll to position [609, 0]
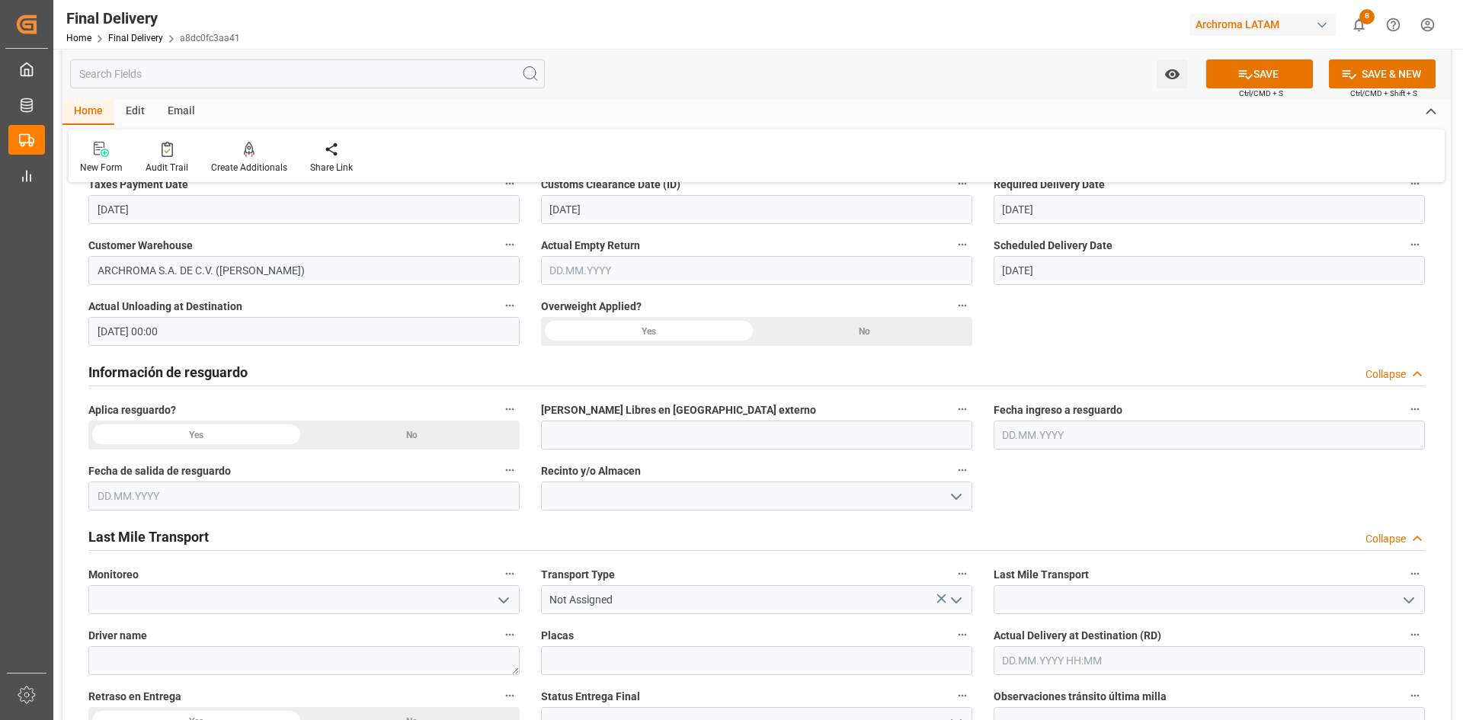
click at [809, 333] on div "No" at bounding box center [865, 331] width 216 height 29
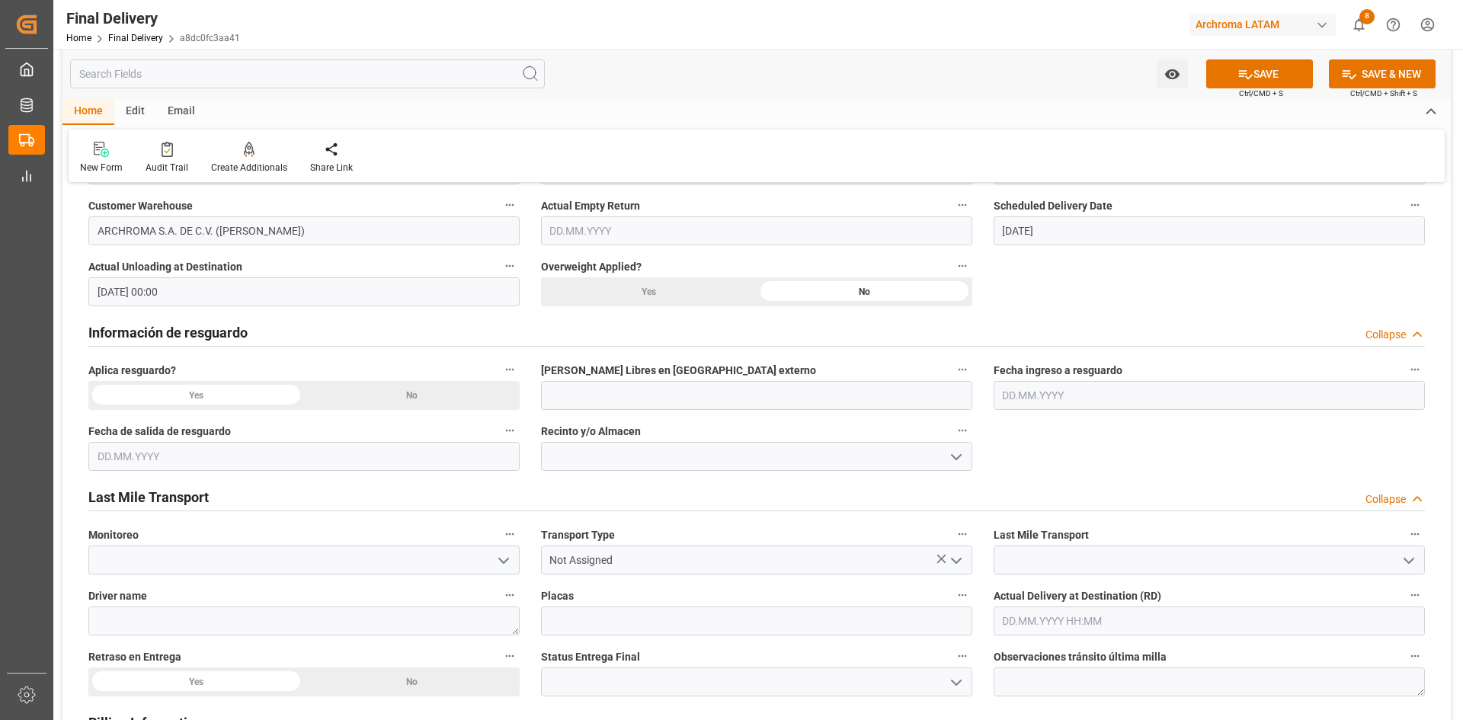
scroll to position [686, 0]
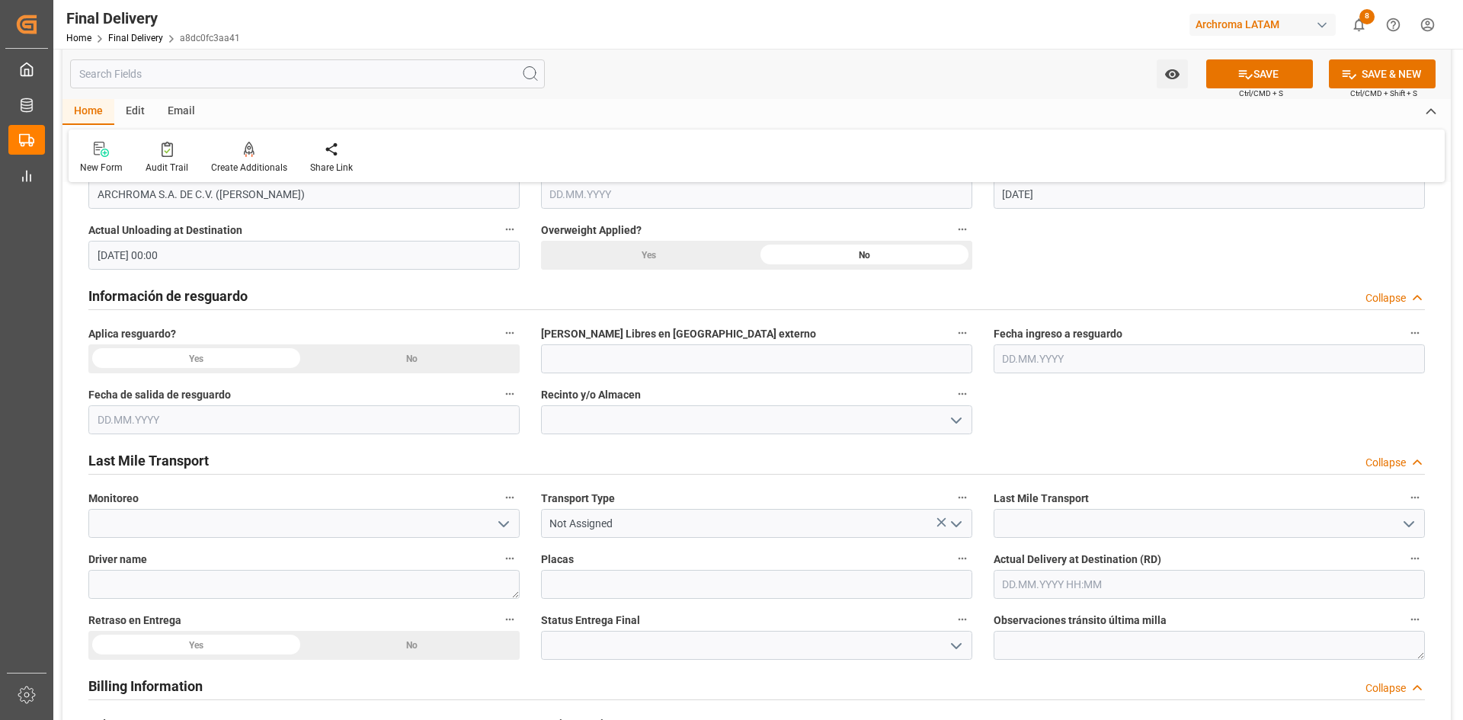
click at [507, 520] on icon "open menu" at bounding box center [503, 524] width 18 height 18
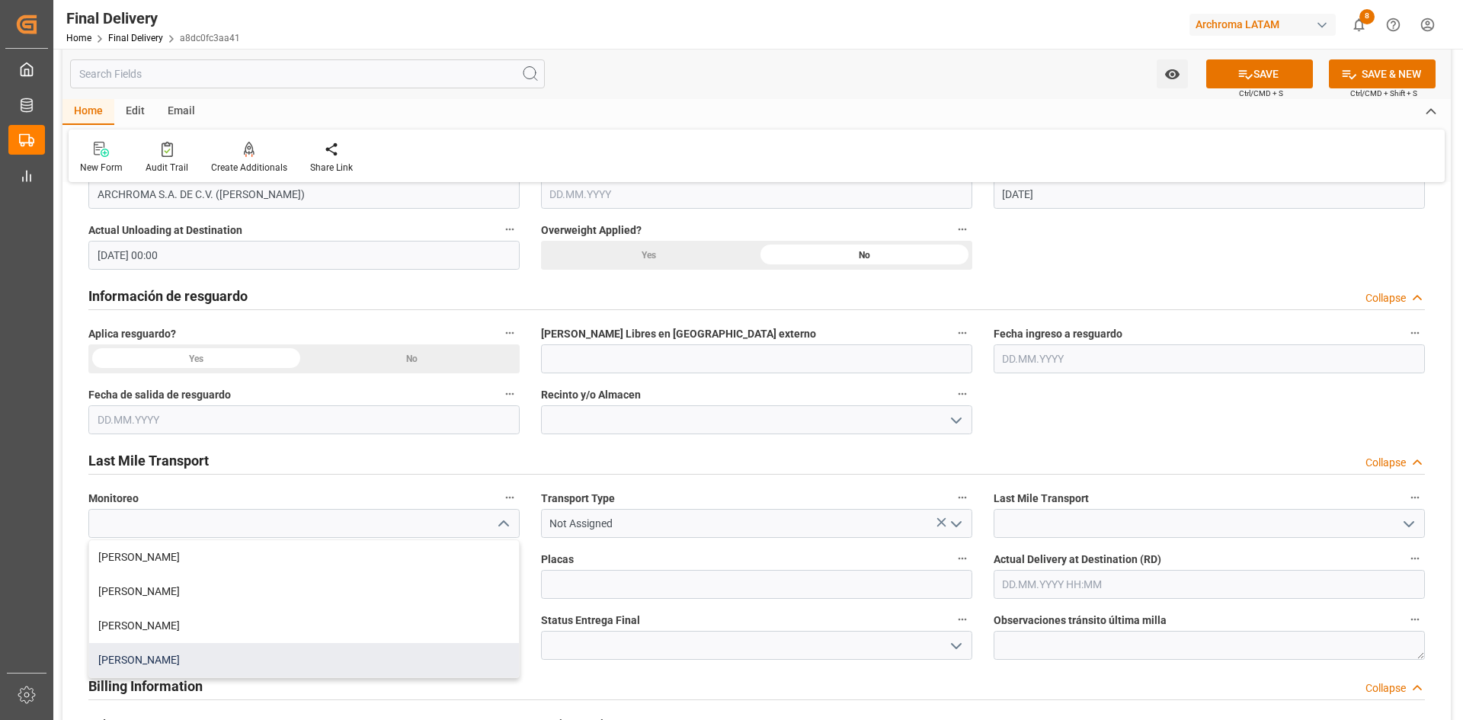
click at [188, 661] on div "[PERSON_NAME]" at bounding box center [304, 660] width 430 height 34
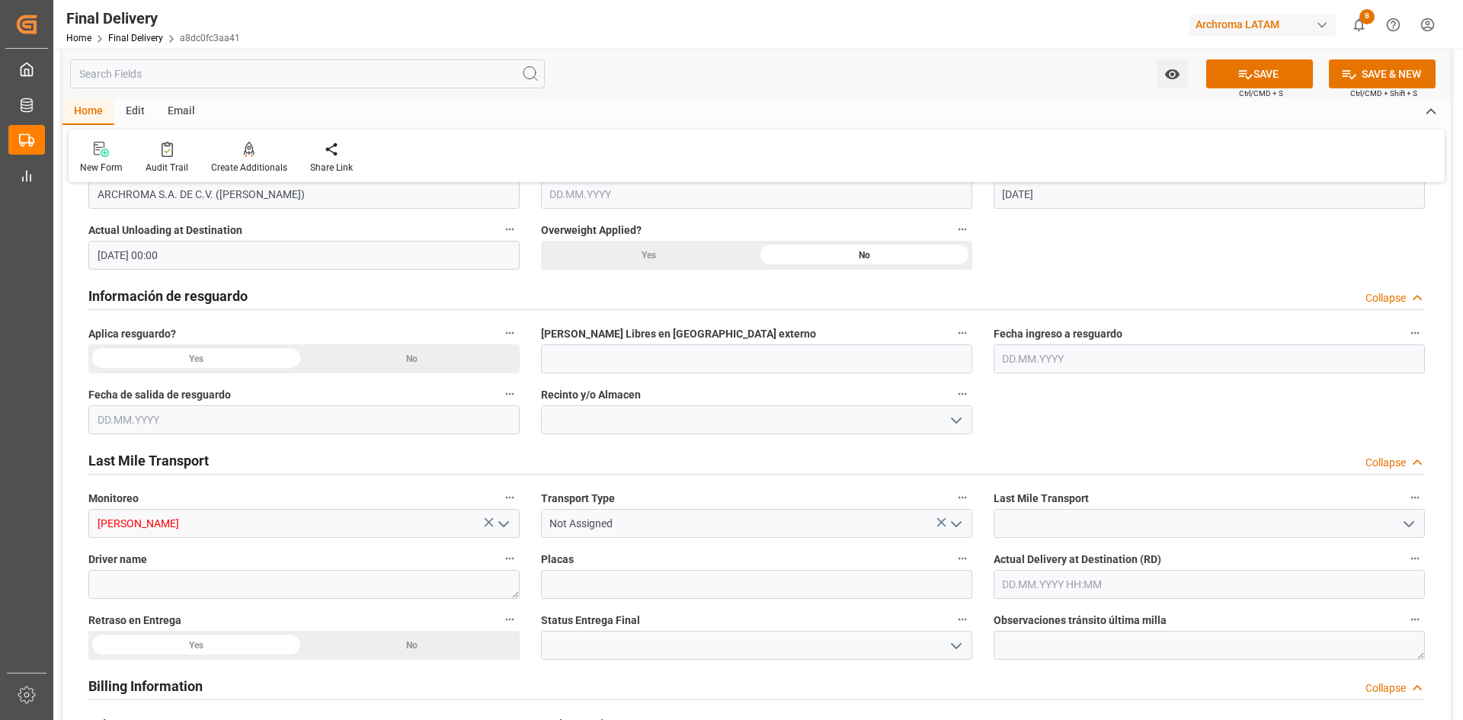
type input "[PERSON_NAME]"
click at [964, 521] on icon "open menu" at bounding box center [956, 524] width 18 height 18
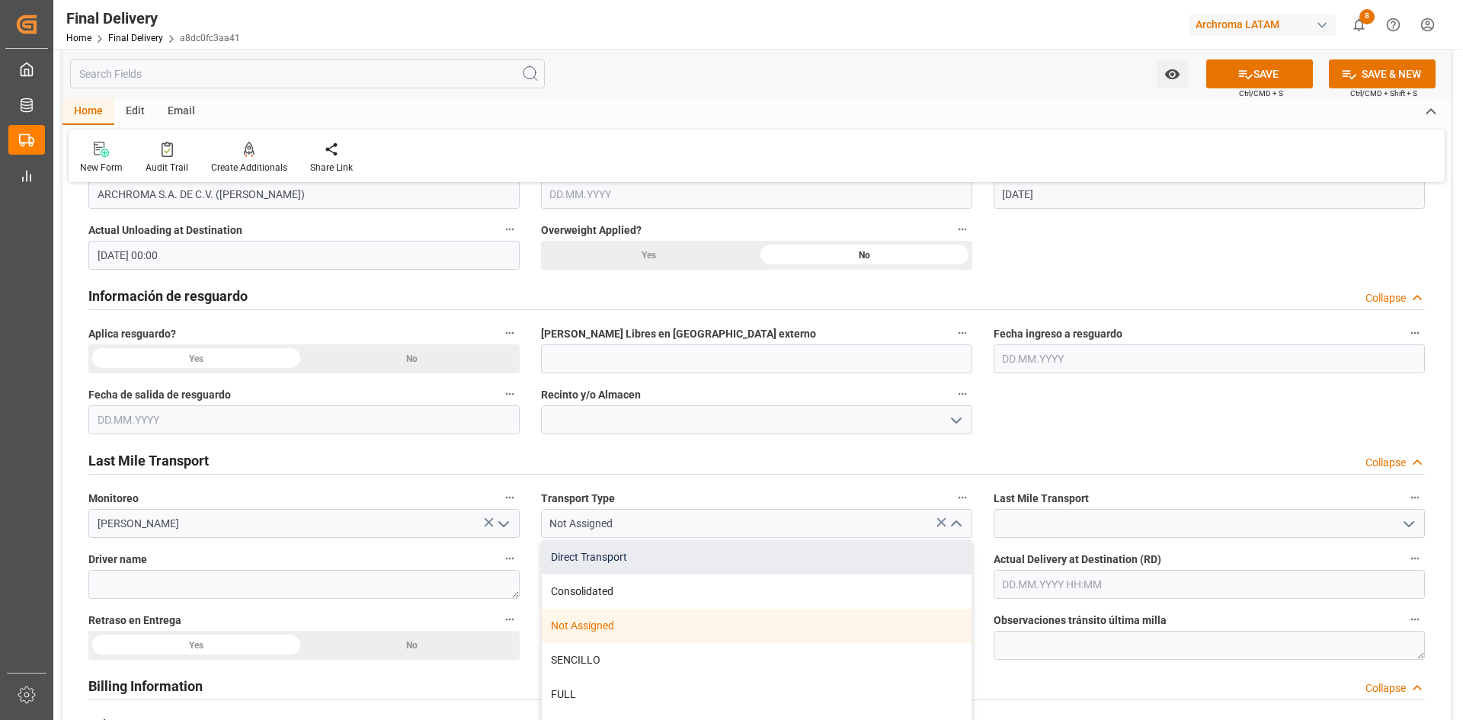
click at [633, 565] on div "Direct Transport" at bounding box center [757, 557] width 430 height 34
type input "Direct Transport"
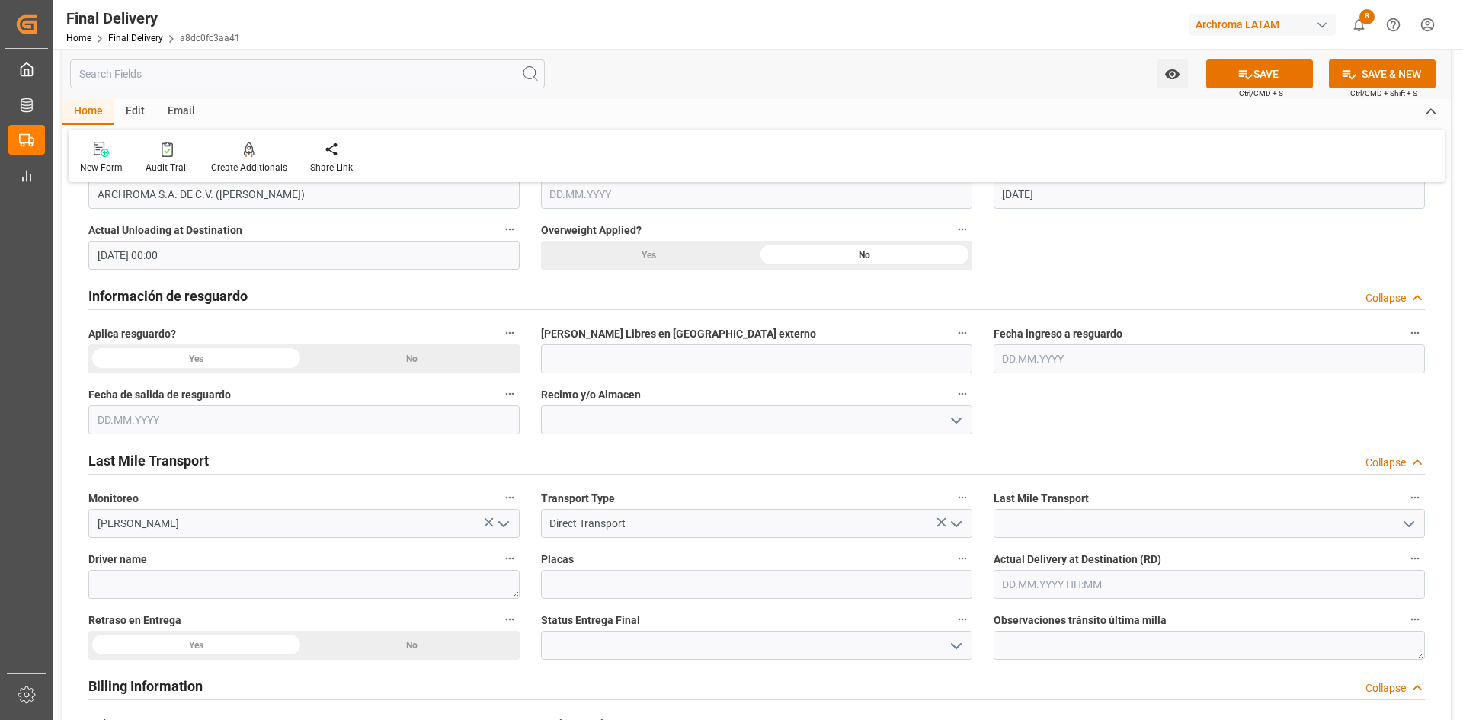
click at [1403, 517] on icon "open menu" at bounding box center [1408, 524] width 18 height 18
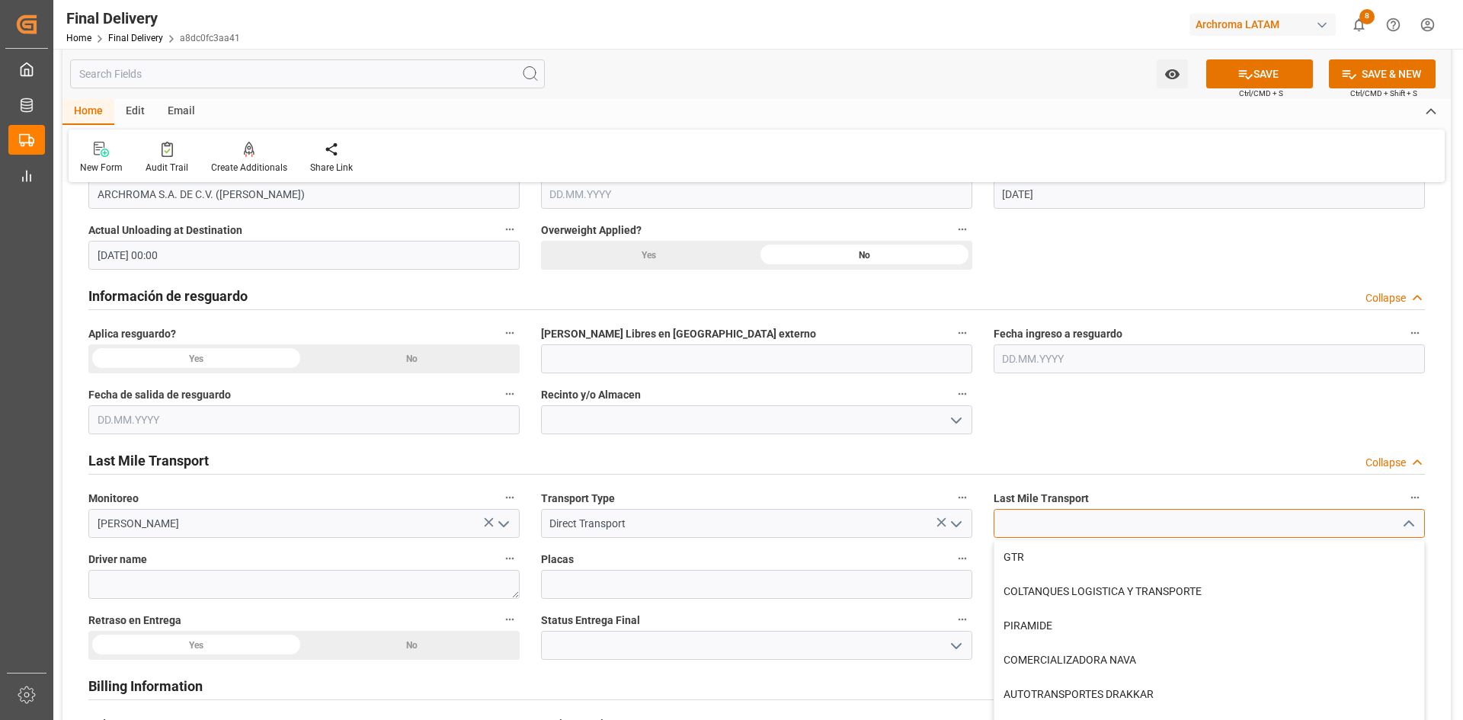
click at [1235, 523] on input at bounding box center [1208, 523] width 431 height 29
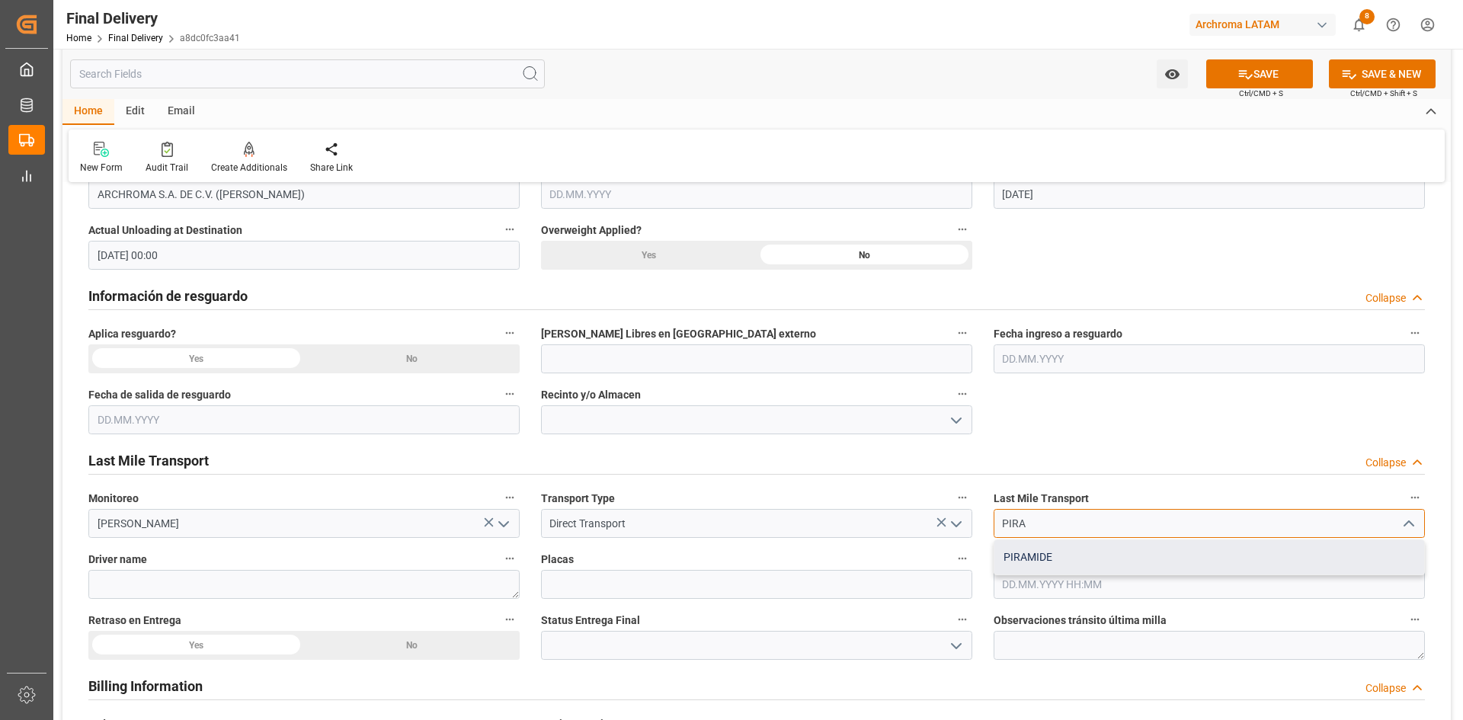
click at [1099, 555] on div "PIRAMIDE" at bounding box center [1209, 557] width 430 height 34
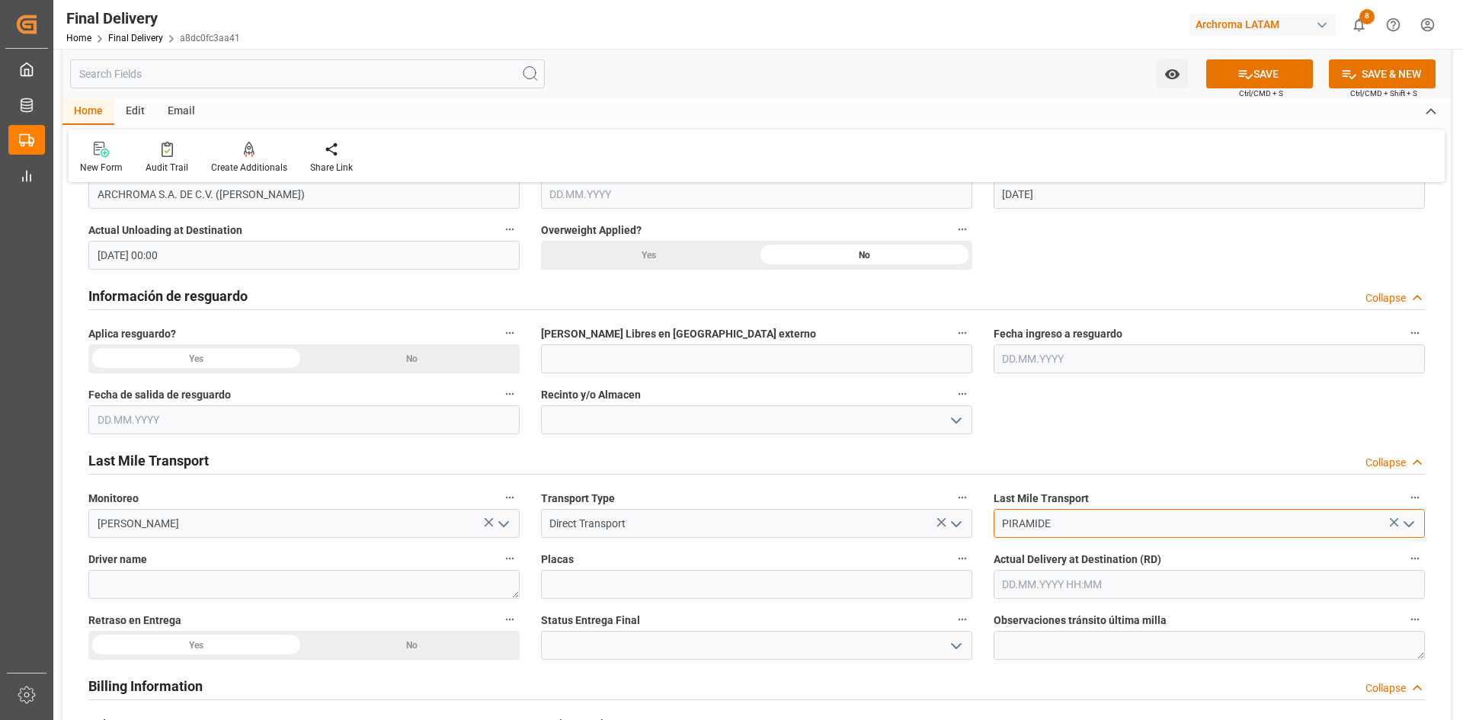
type input "PIRAMIDE"
click at [398, 583] on textarea at bounding box center [303, 584] width 431 height 29
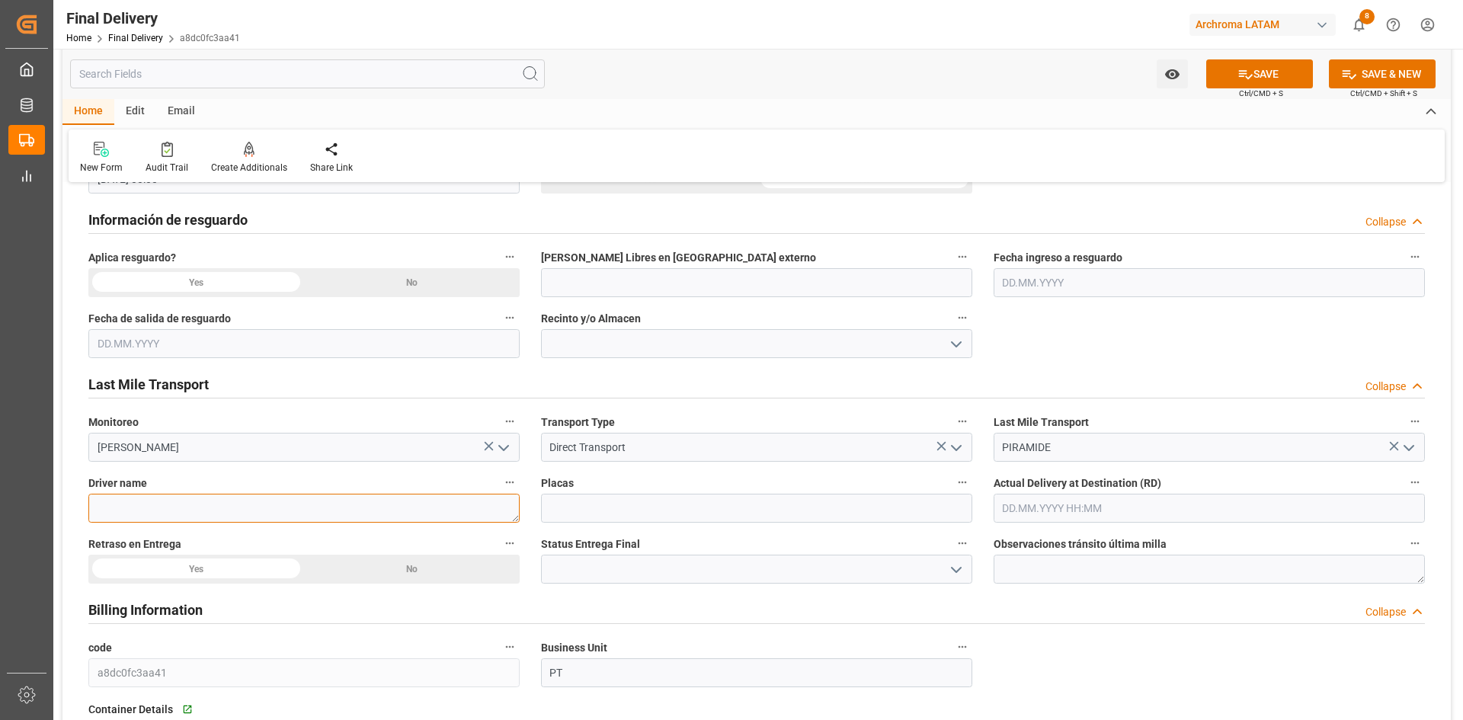
click at [311, 510] on textarea at bounding box center [303, 508] width 431 height 29
type textarea "[PERSON_NAME] [PERSON_NAME] [PERSON_NAME]"
click at [677, 500] on input at bounding box center [756, 508] width 431 height 29
type input "37BD9Z"
click at [1107, 501] on input "text" at bounding box center [1208, 508] width 431 height 29
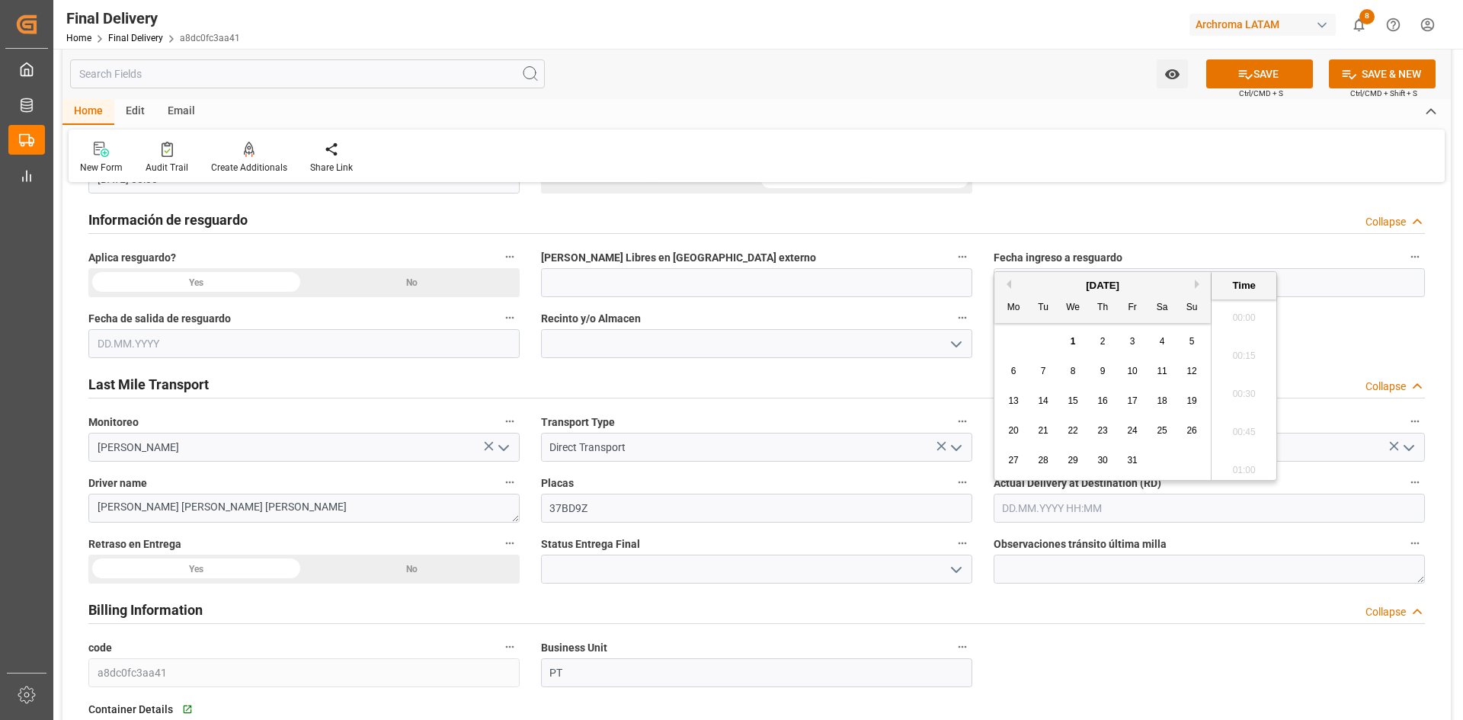
scroll to position [3319, 0]
click at [1010, 281] on button "Previous Month" at bounding box center [1006, 284] width 9 height 9
click at [1137, 427] on div "26" at bounding box center [1132, 431] width 19 height 18
type input "[DATE] 00:00"
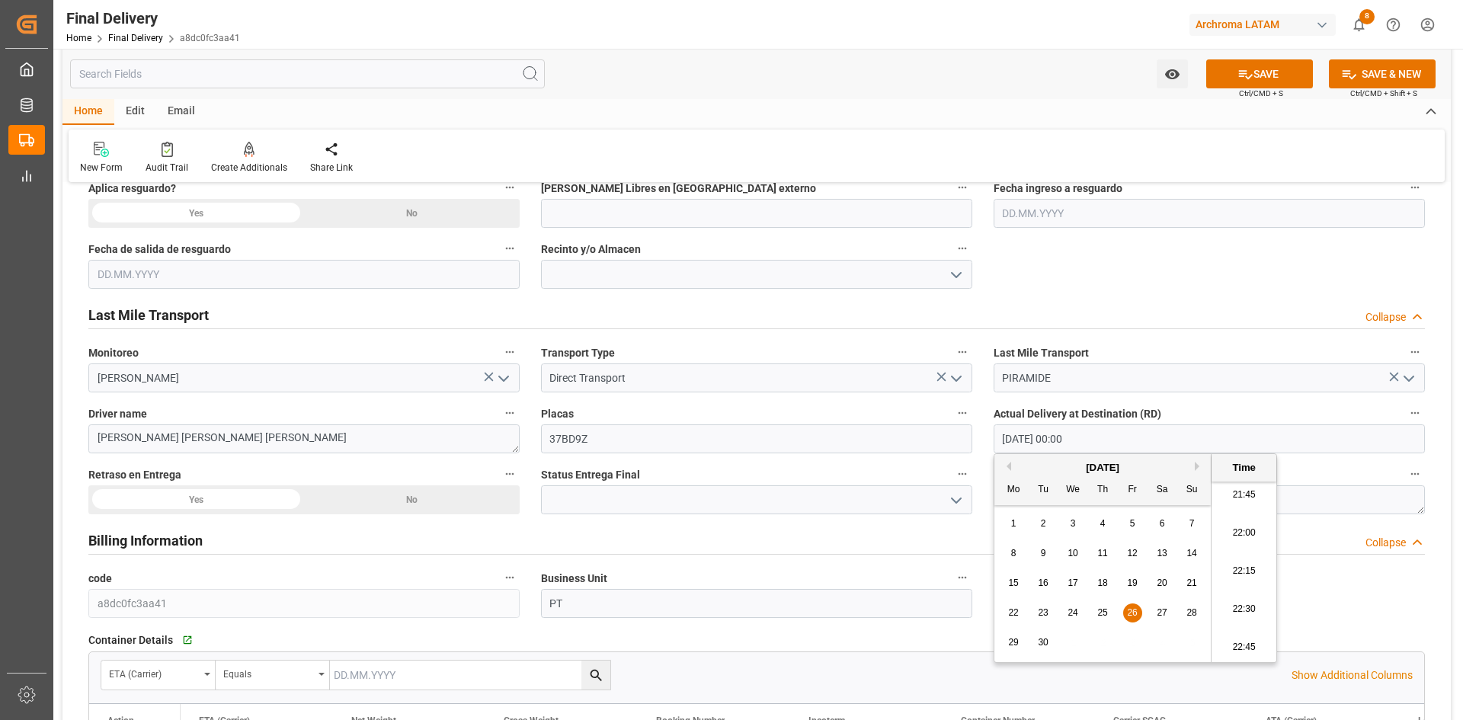
scroll to position [838, 0]
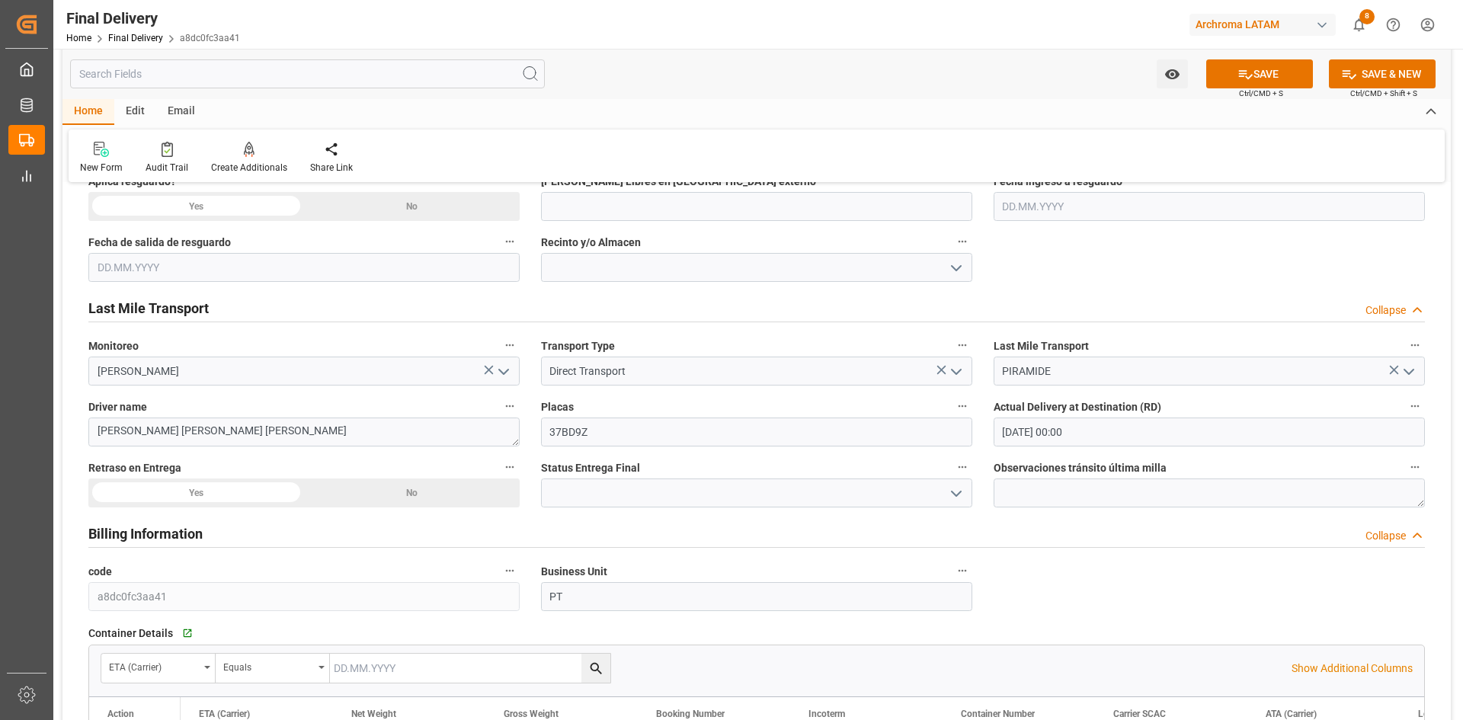
click at [696, 514] on div "Billing Information Collapse" at bounding box center [757, 534] width 1358 height 43
click at [952, 491] on polyline "open menu" at bounding box center [956, 493] width 9 height 5
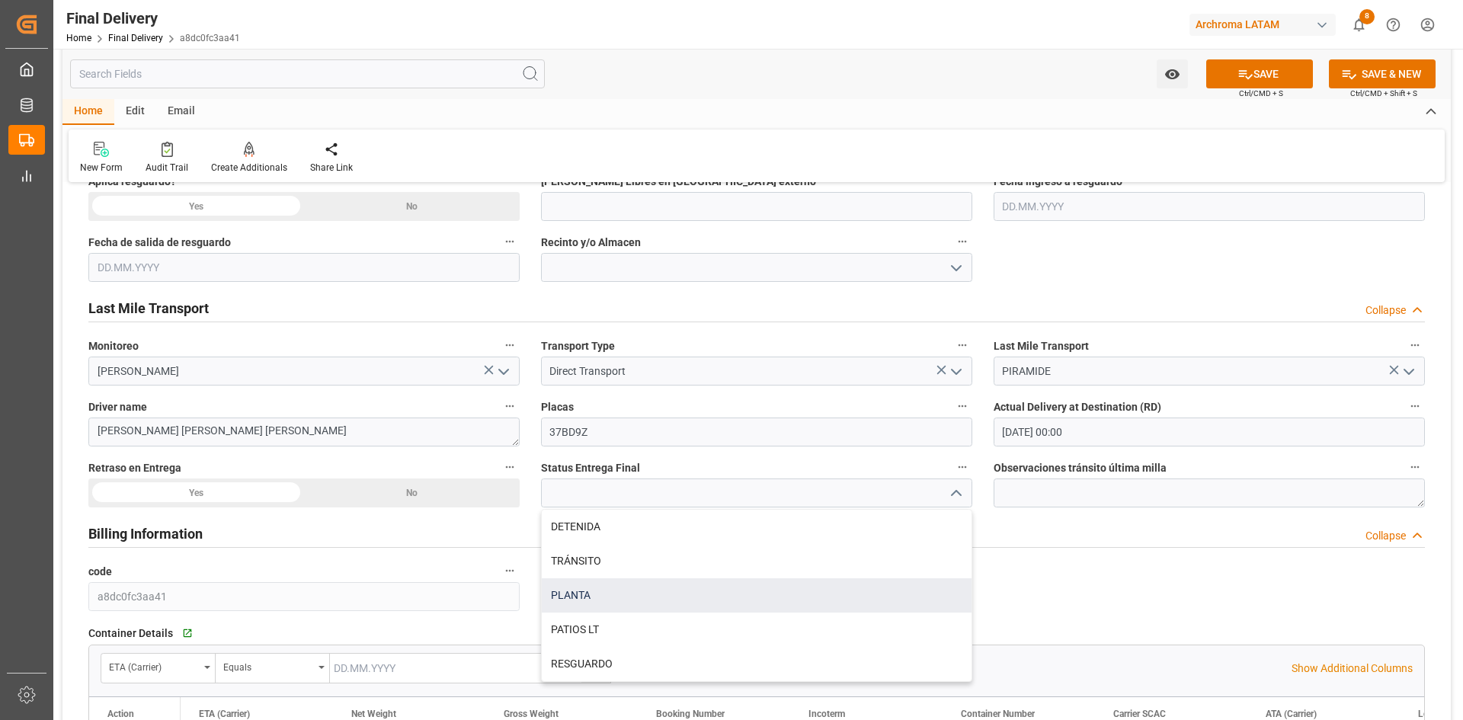
click at [598, 594] on div "PLANTA" at bounding box center [757, 595] width 430 height 34
type input "PLANTA"
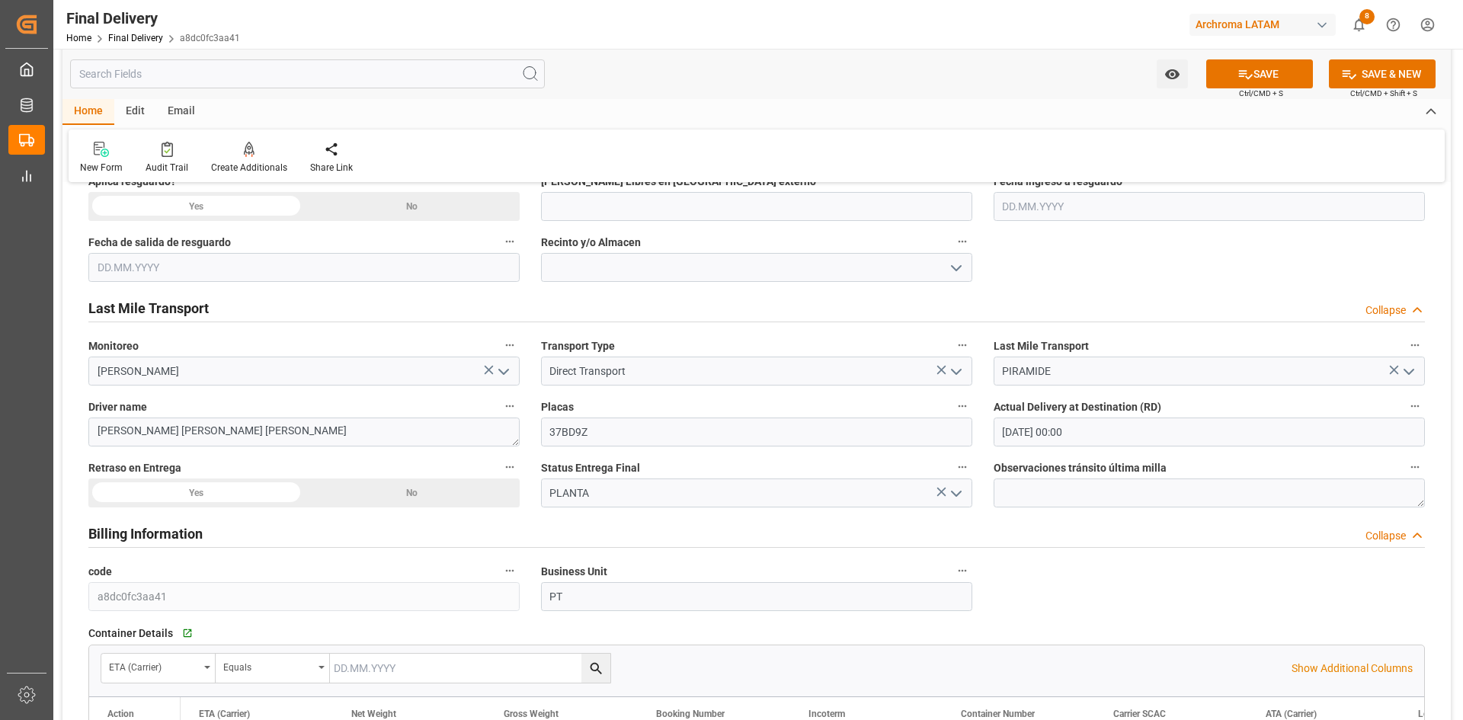
click at [395, 494] on div "No" at bounding box center [412, 492] width 216 height 29
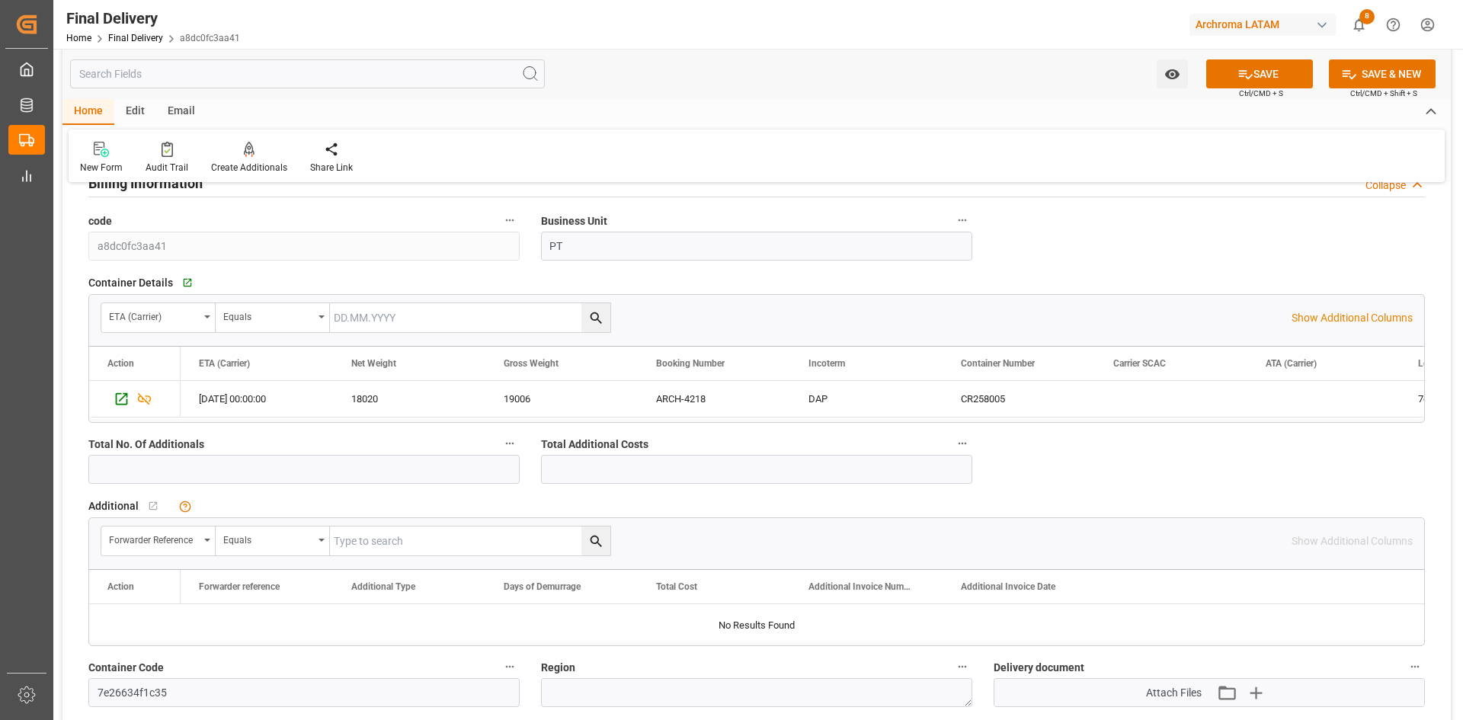
scroll to position [990, 0]
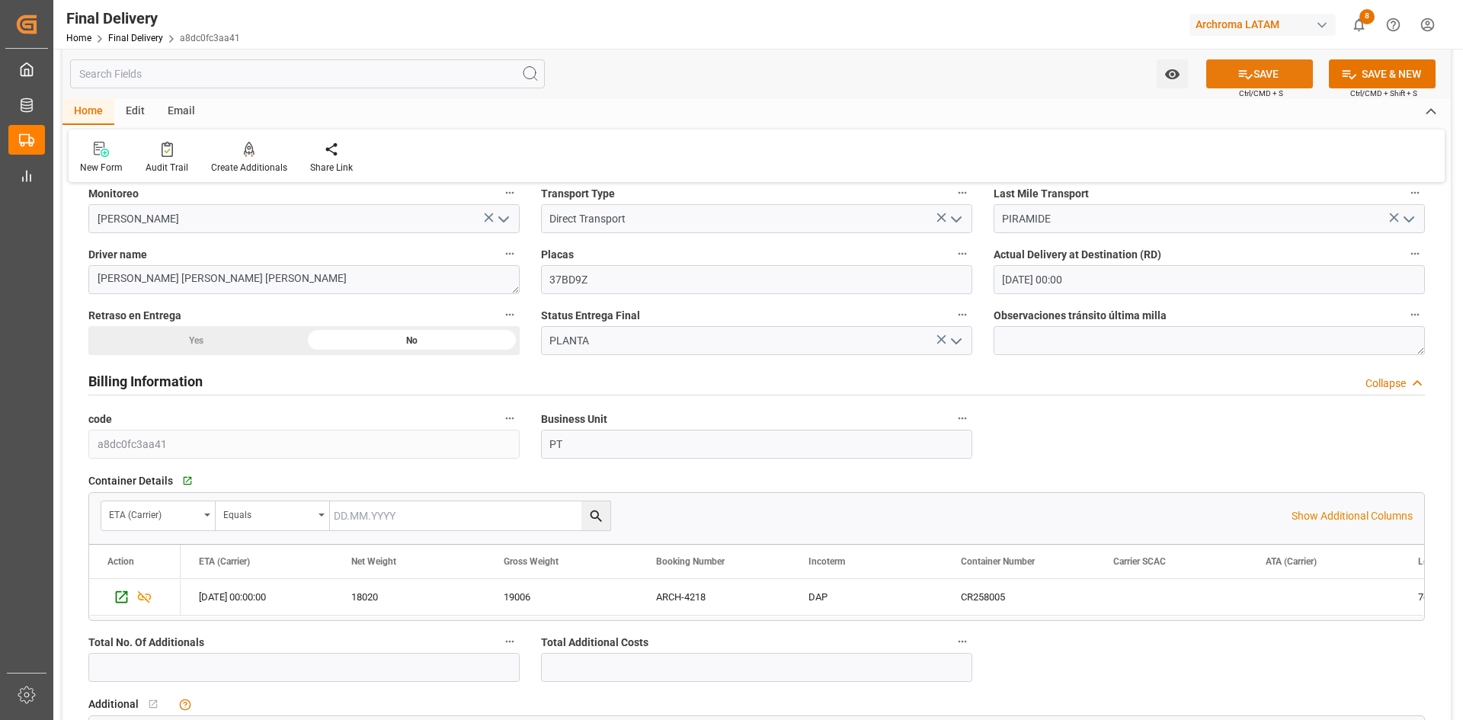
click at [1237, 79] on icon at bounding box center [1245, 74] width 16 height 16
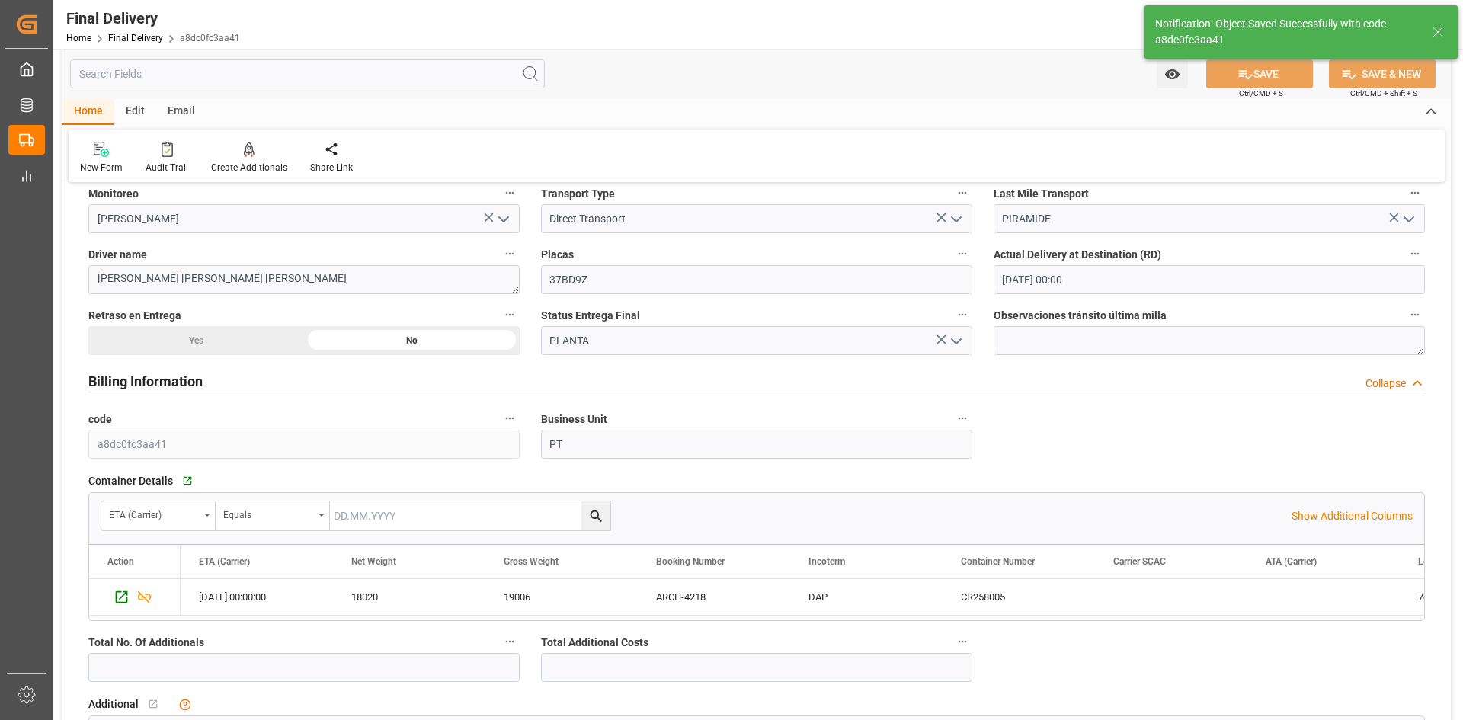
type input "Unloaded"
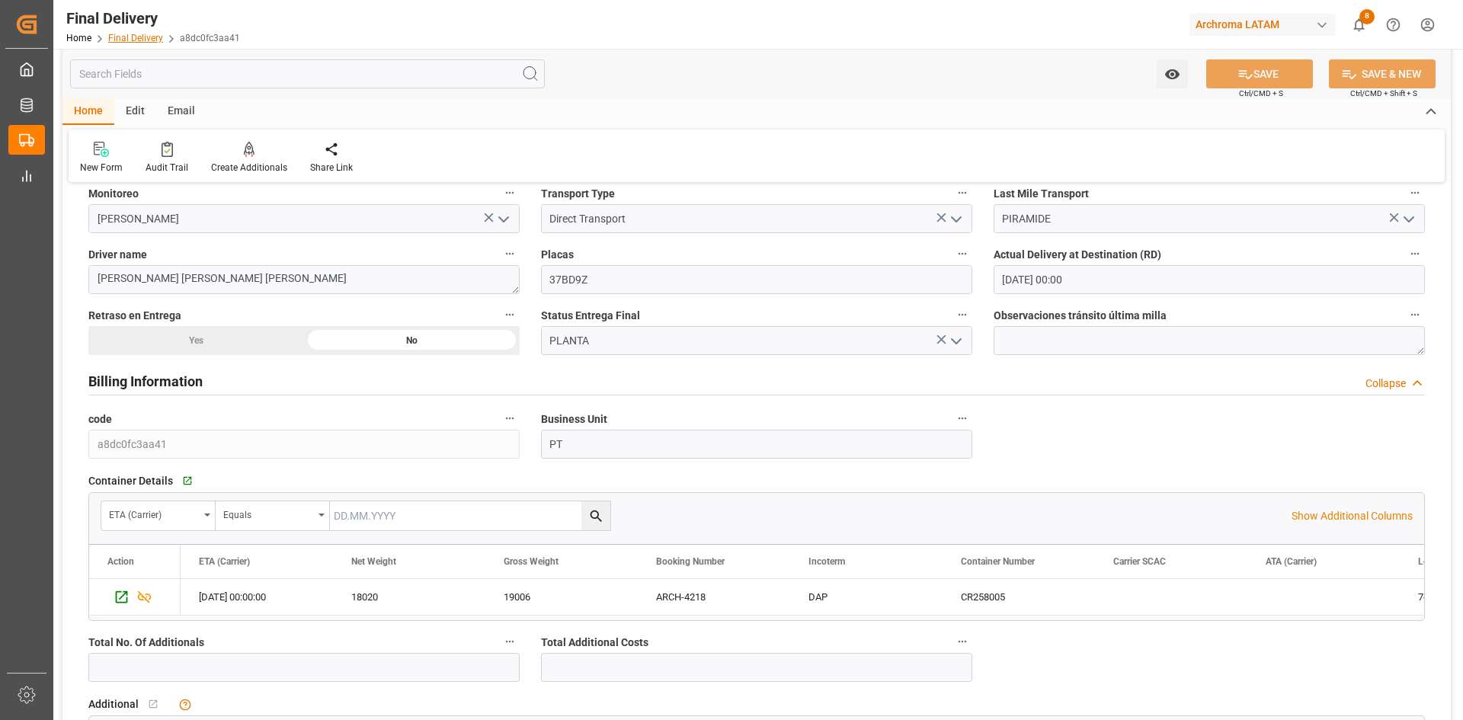
click at [145, 36] on link "Final Delivery" at bounding box center [135, 38] width 55 height 11
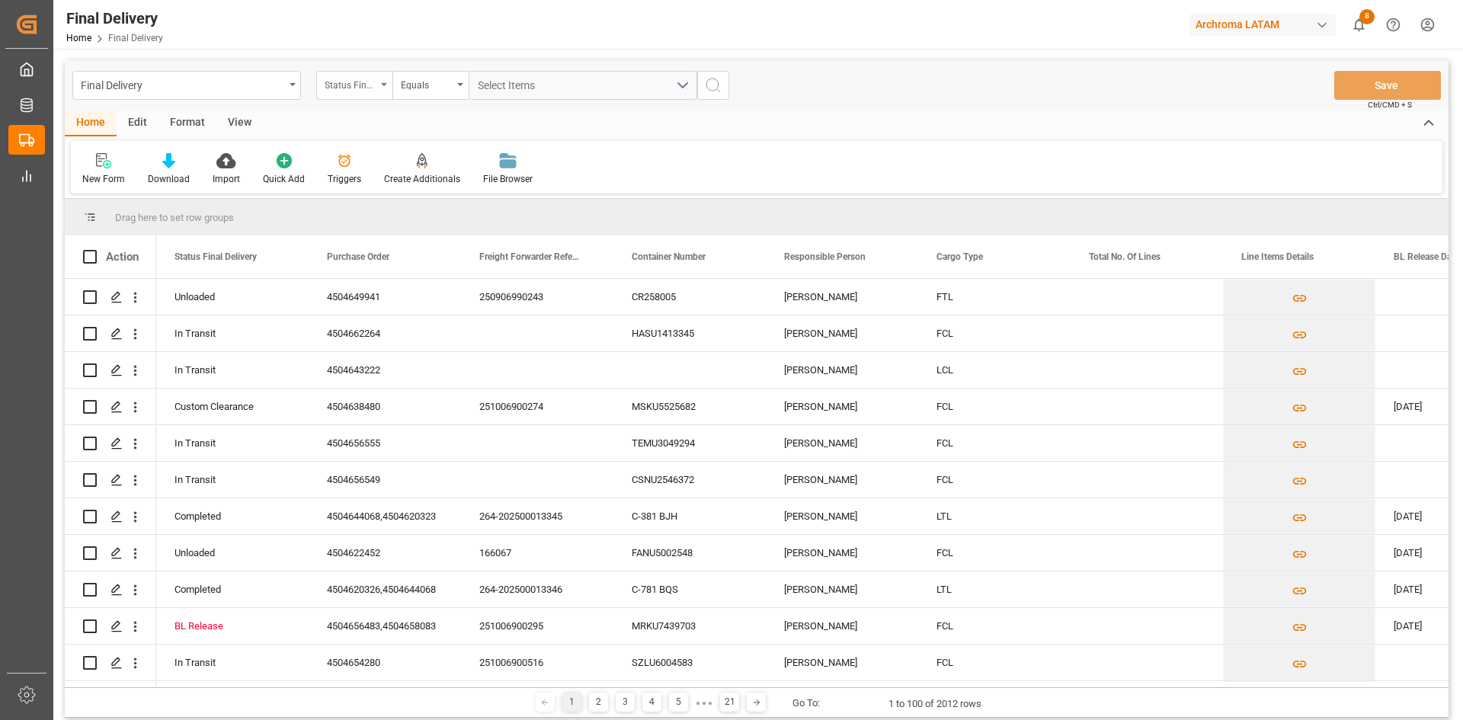
click at [374, 90] on div "Status Final Delivery" at bounding box center [351, 84] width 52 height 18
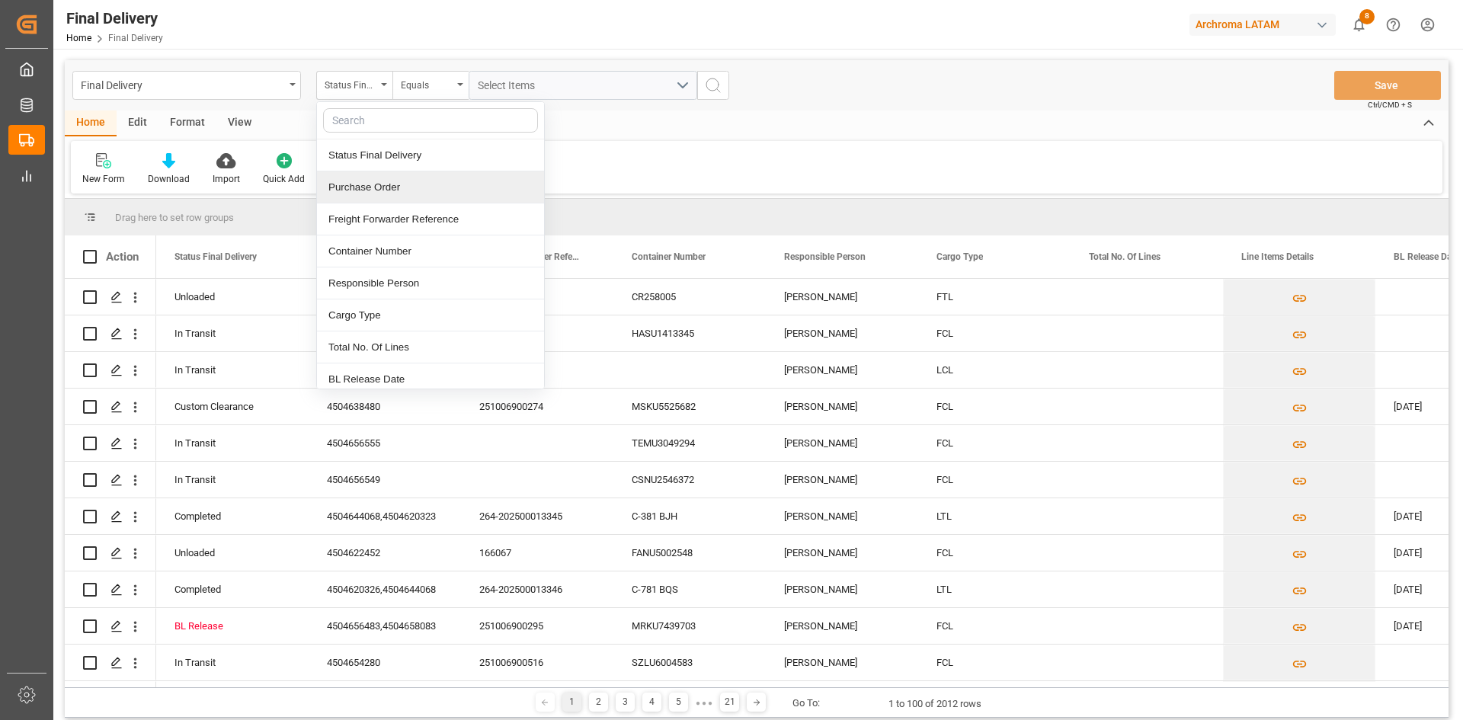
click at [373, 189] on div "Purchase Order" at bounding box center [430, 187] width 227 height 32
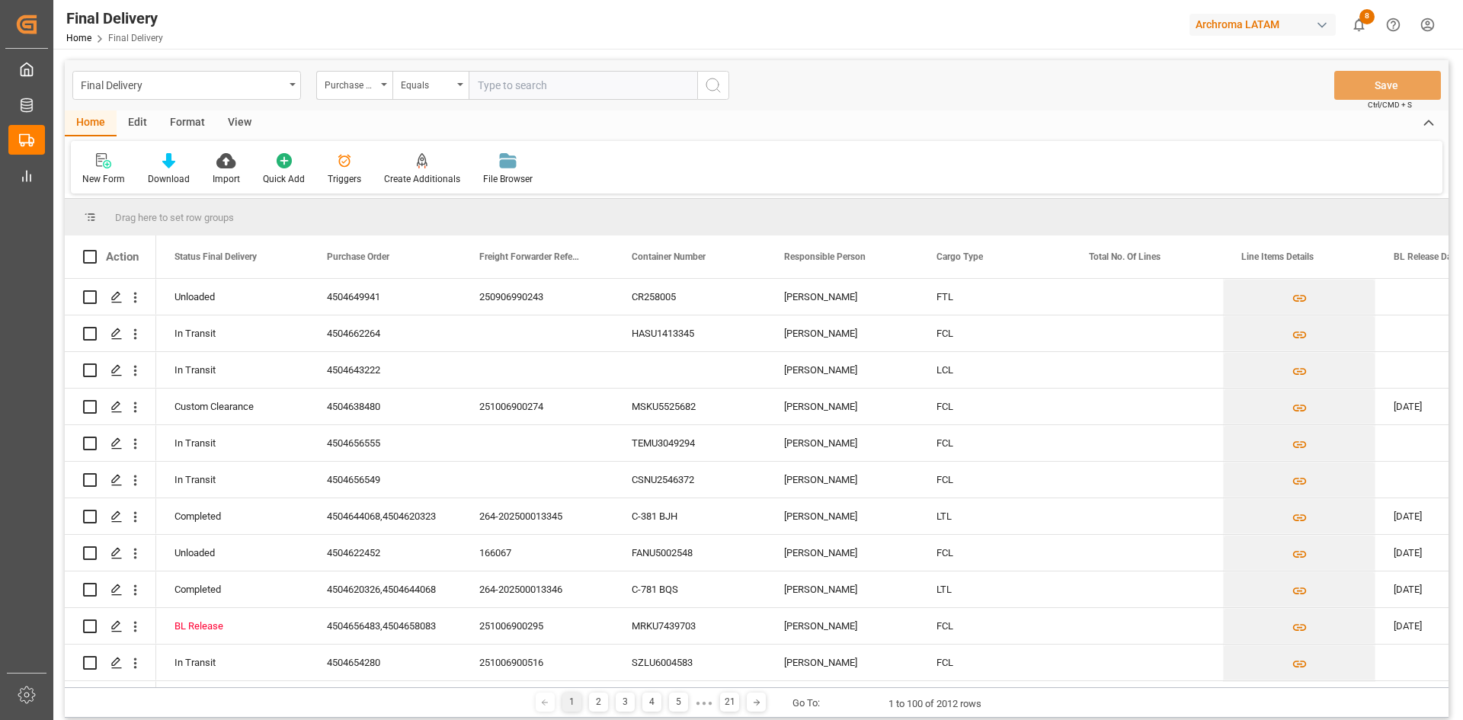
click at [501, 83] on input "text" at bounding box center [583, 85] width 229 height 29
type input "4504650011"
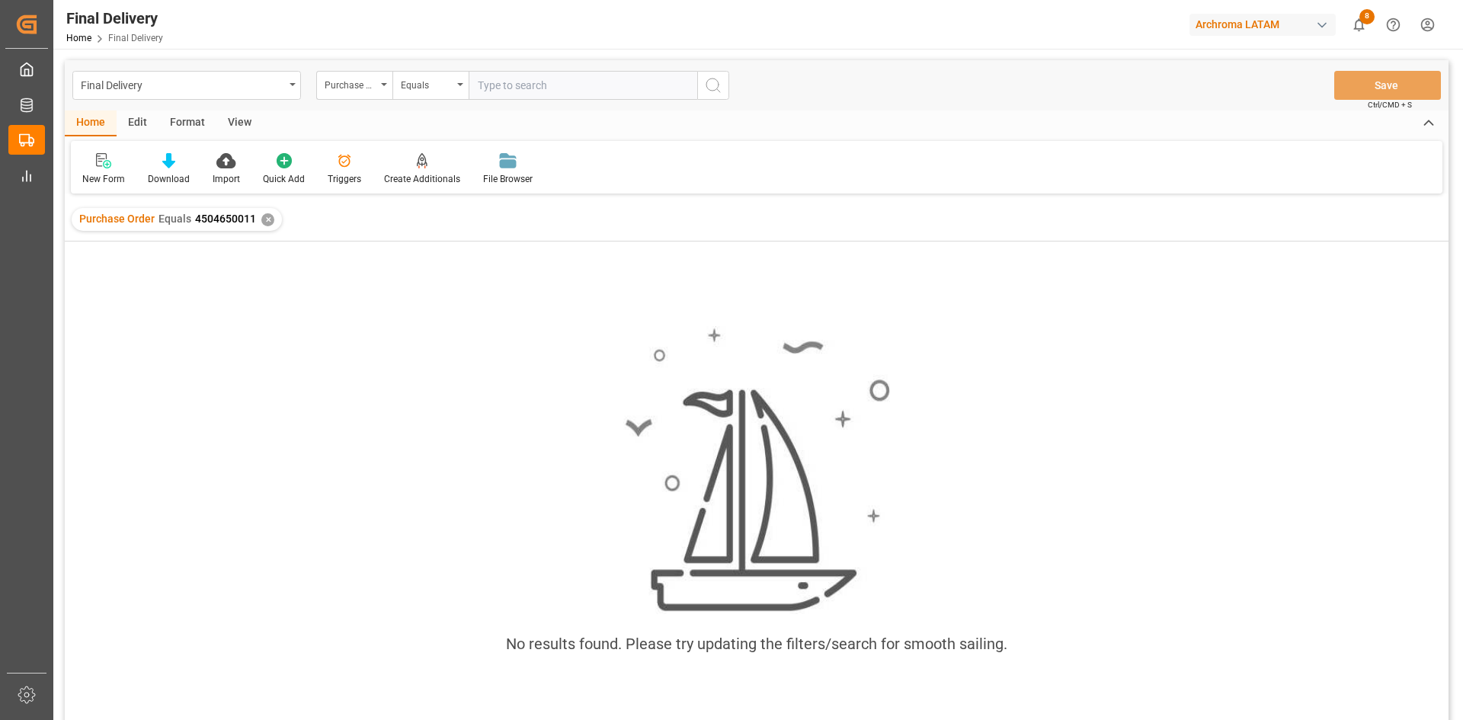
click at [269, 221] on div "✕" at bounding box center [267, 219] width 13 height 13
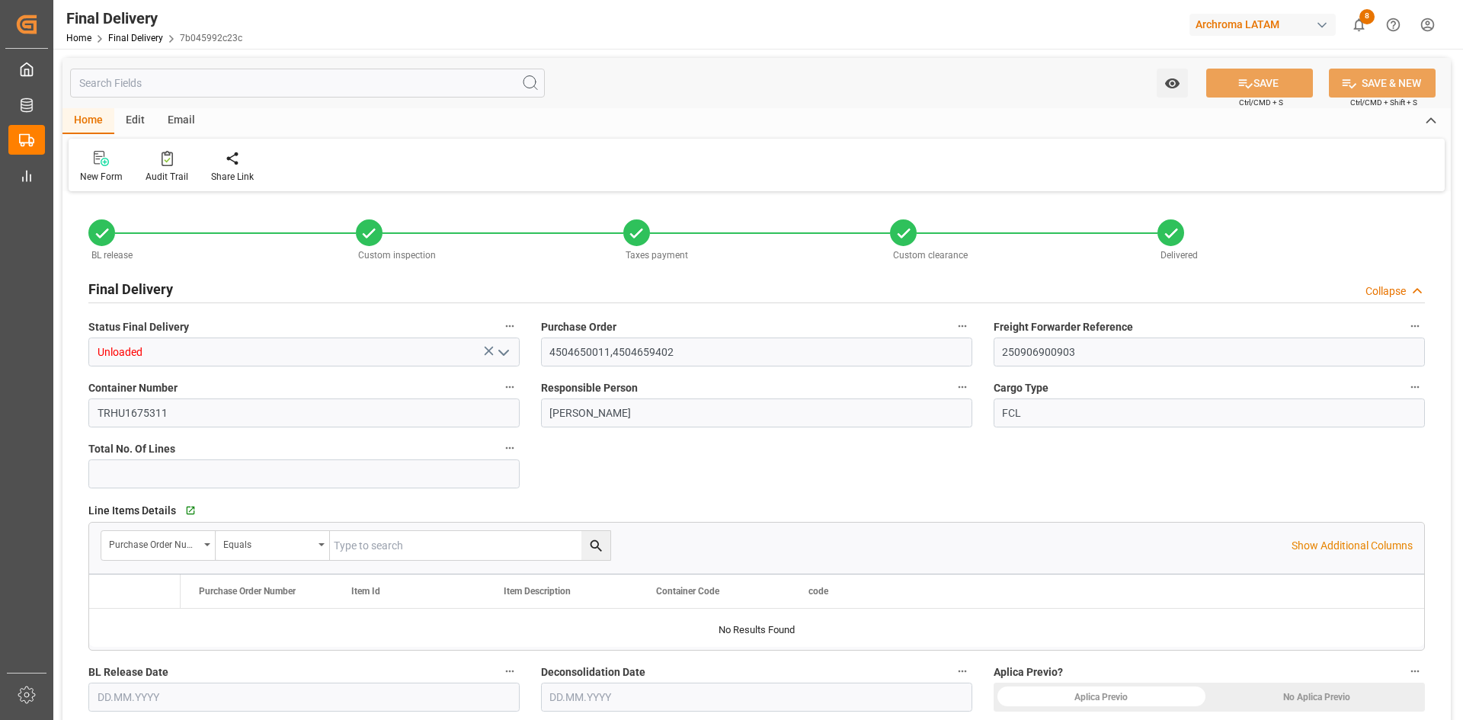
type input "6"
type input "[DATE]"
type input "24.09.2025"
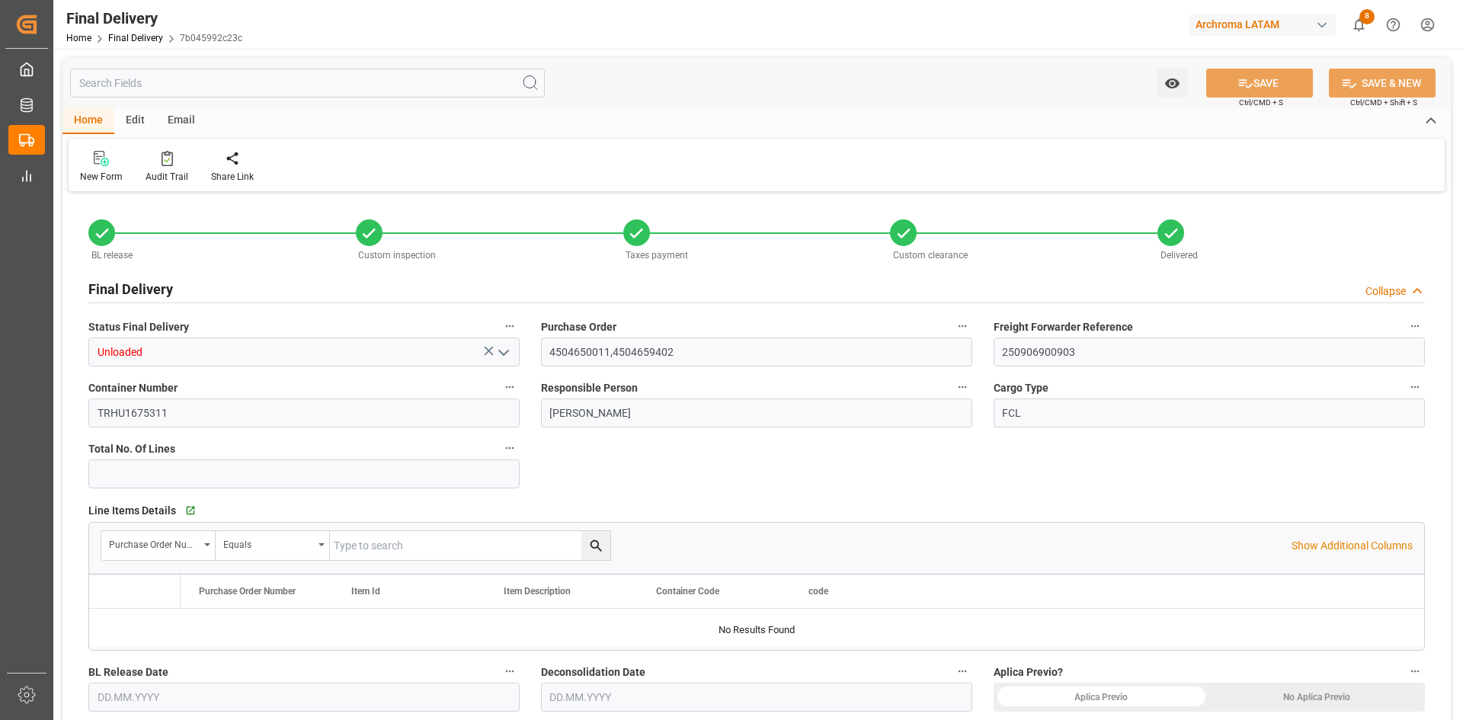
type input "24.09.2025"
type input "[DATE]"
type input "25.09.2025 11:00"
type input "25.09.2025 08:30"
type input "17.09.2025"
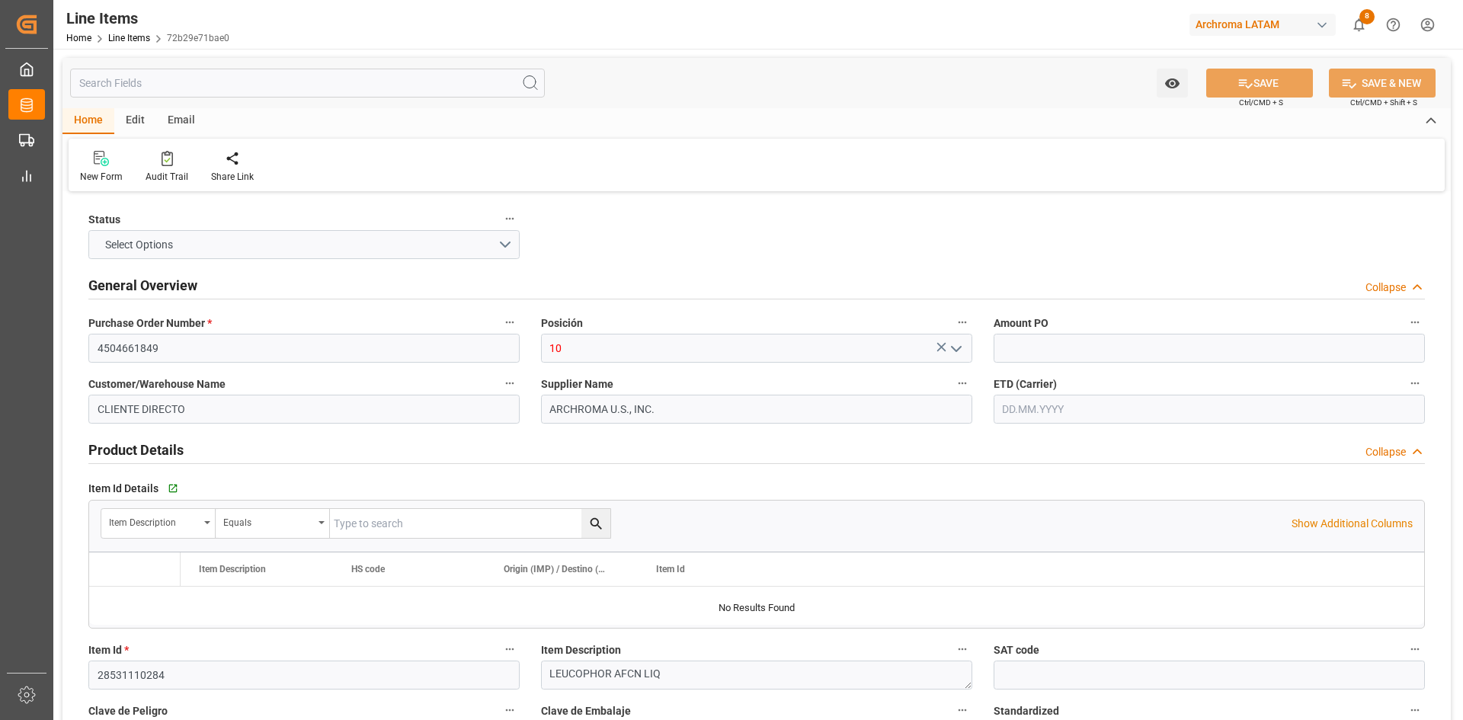
type input "12352402"
type input "20000"
type input "36921"
type input "3204200200"
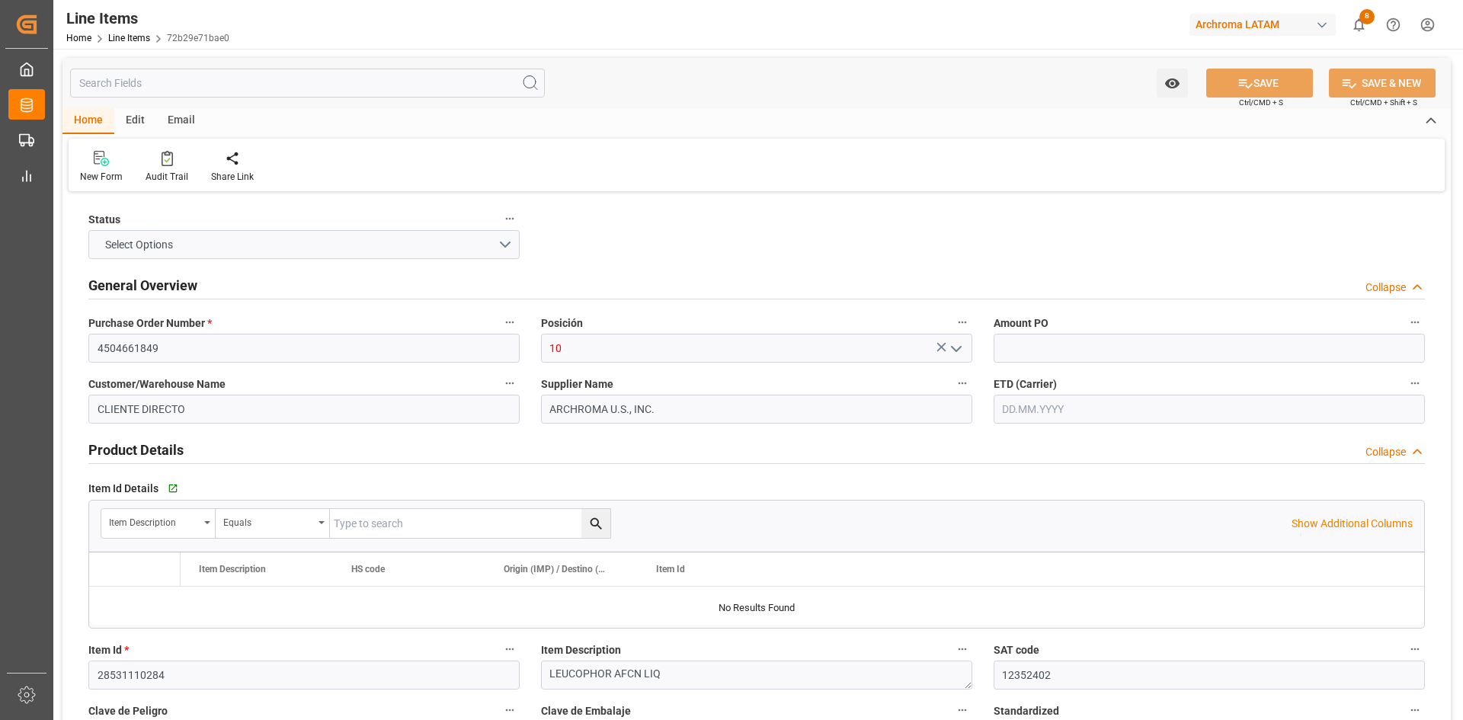
type input "3"
type input "[DATE]"
type input "[DATE] 04:26"
type input "[DATE] 16:31"
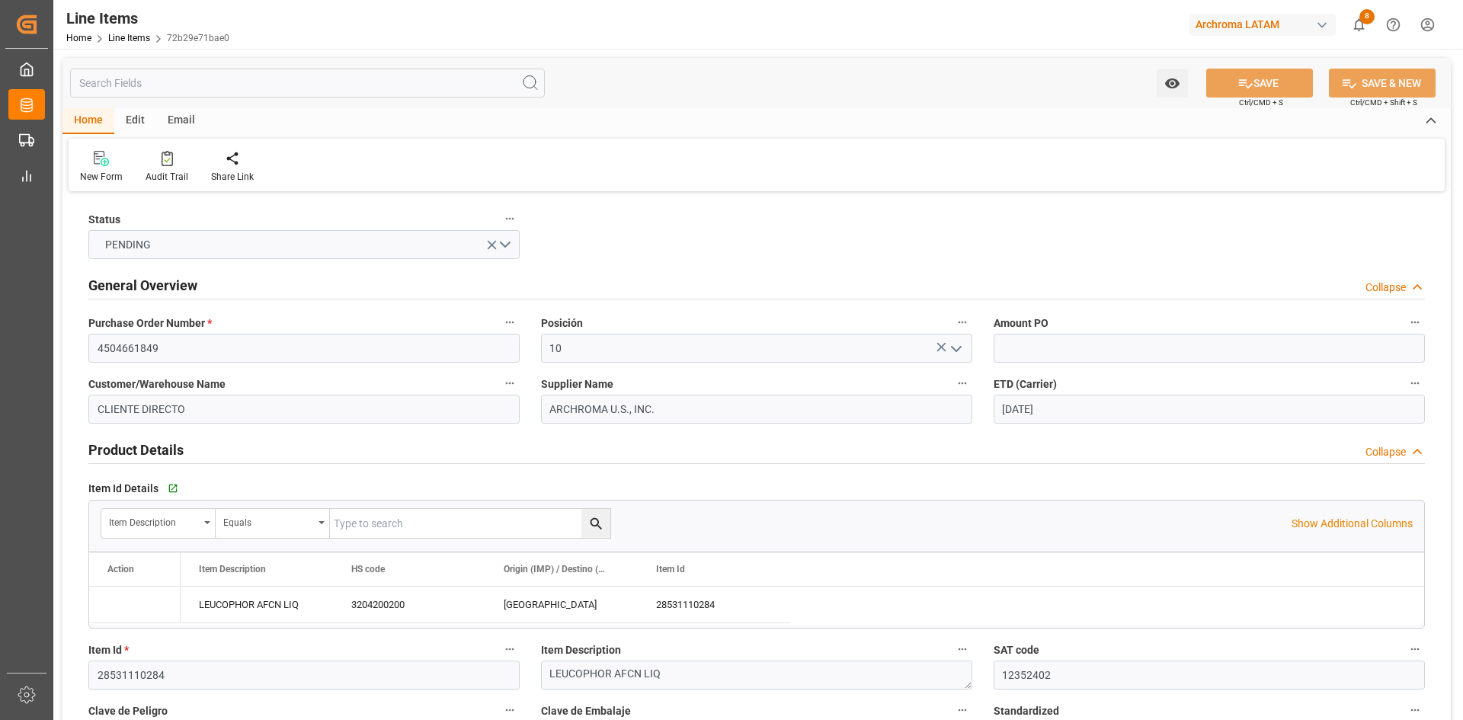
type input "[DATE]"
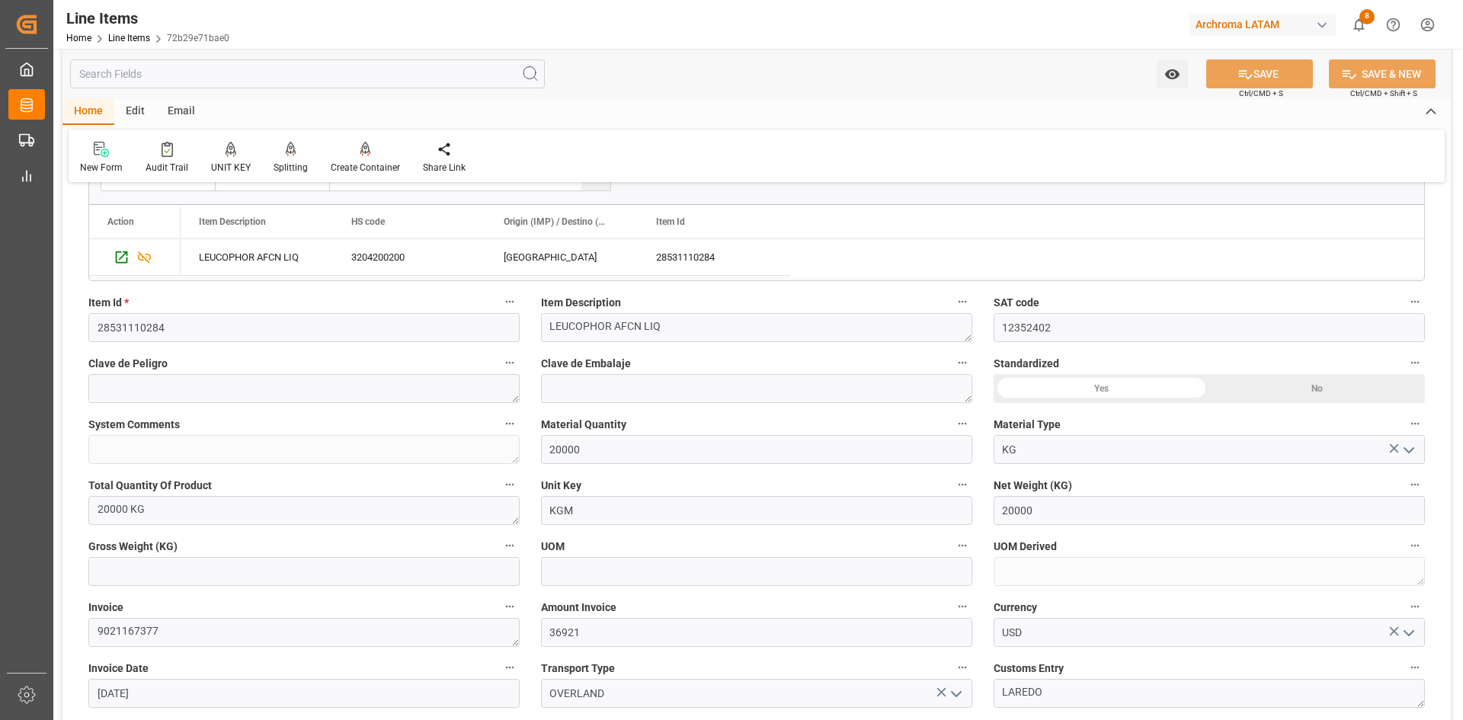
scroll to position [381, 0]
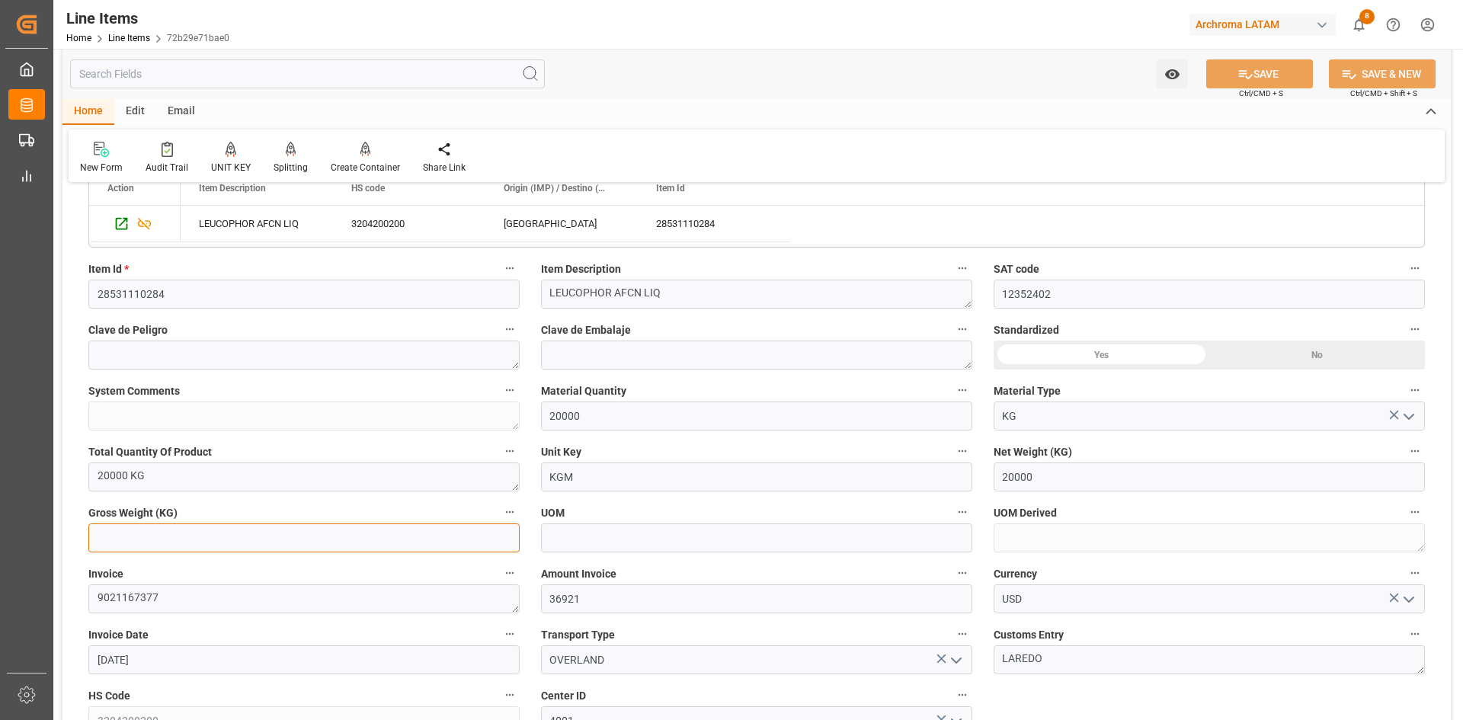
click at [281, 529] on input "text" at bounding box center [303, 537] width 431 height 29
type input "20000"
click at [1278, 78] on button "SAVE" at bounding box center [1259, 73] width 107 height 29
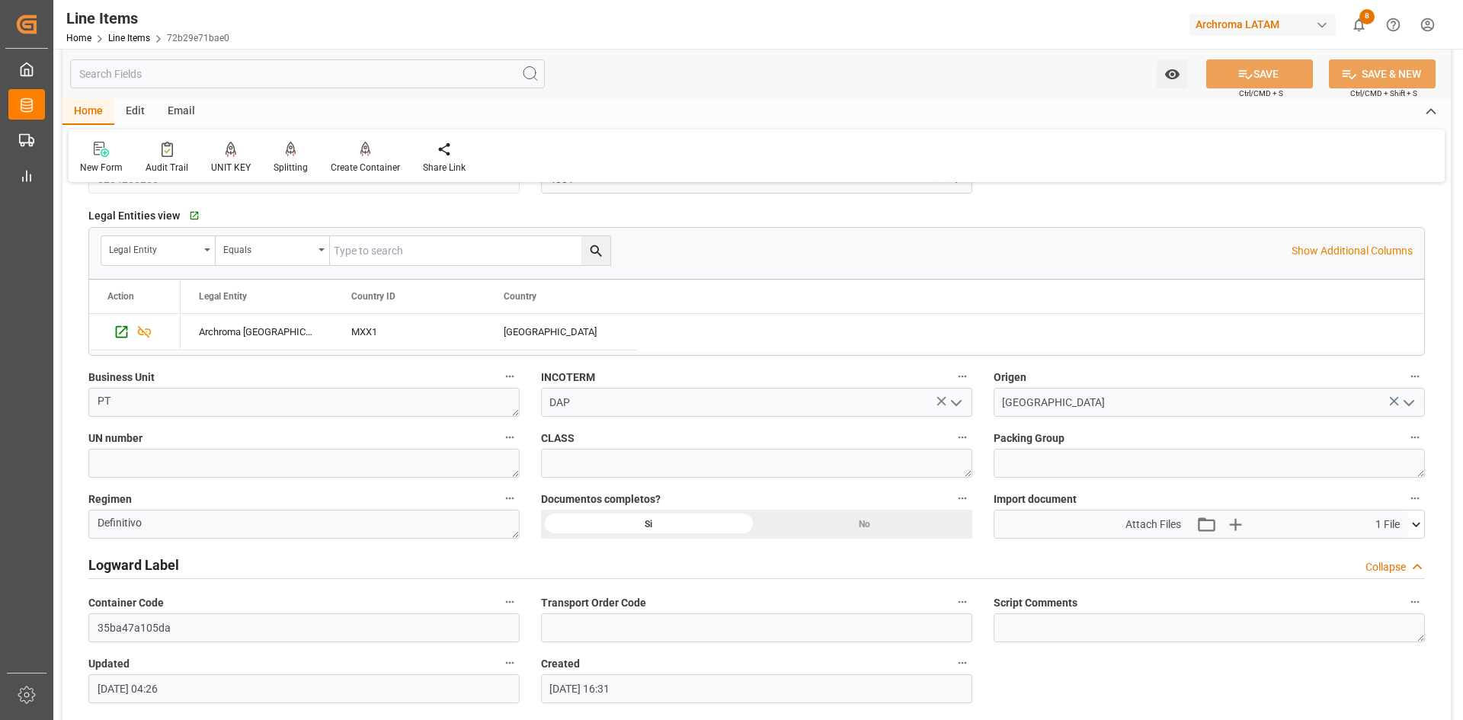
scroll to position [1067, 0]
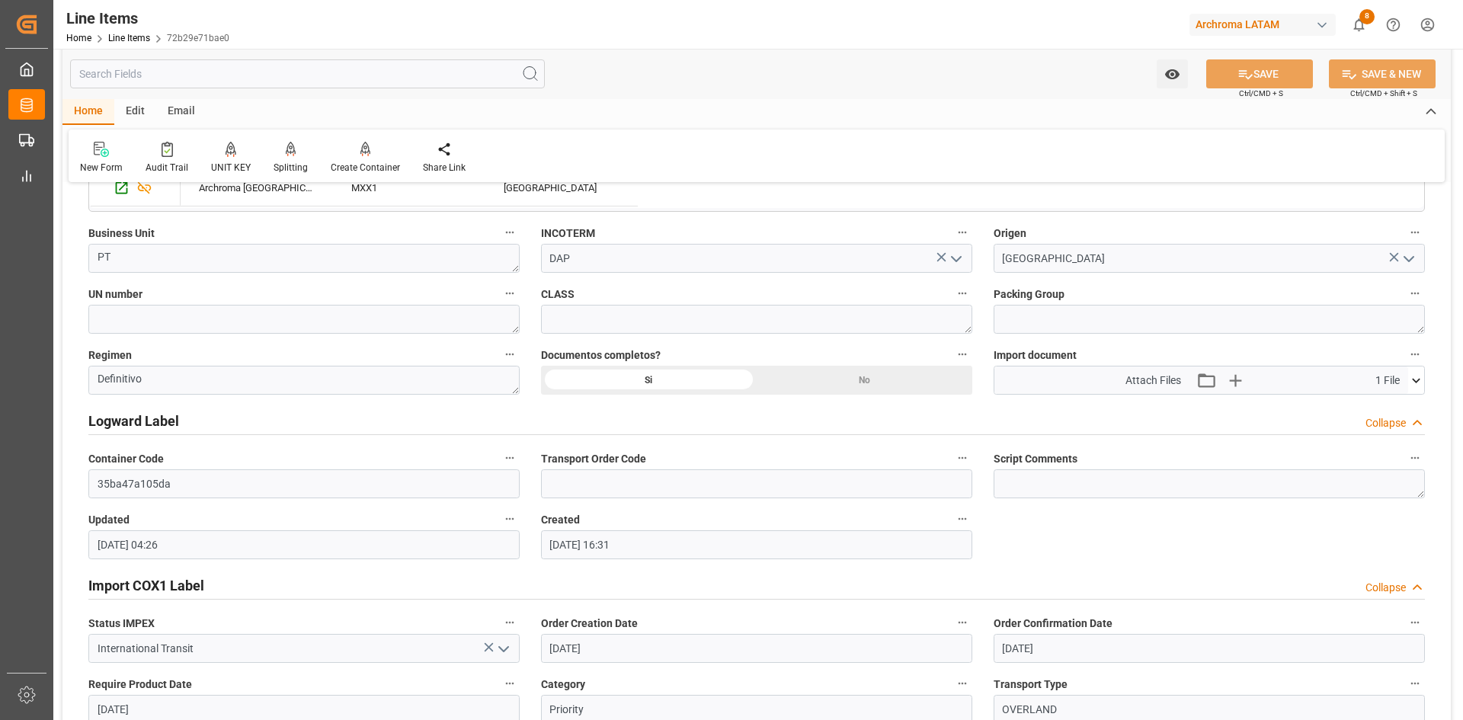
type input "[DATE] 04:27"
click at [114, 37] on link "Line Items" at bounding box center [129, 38] width 42 height 11
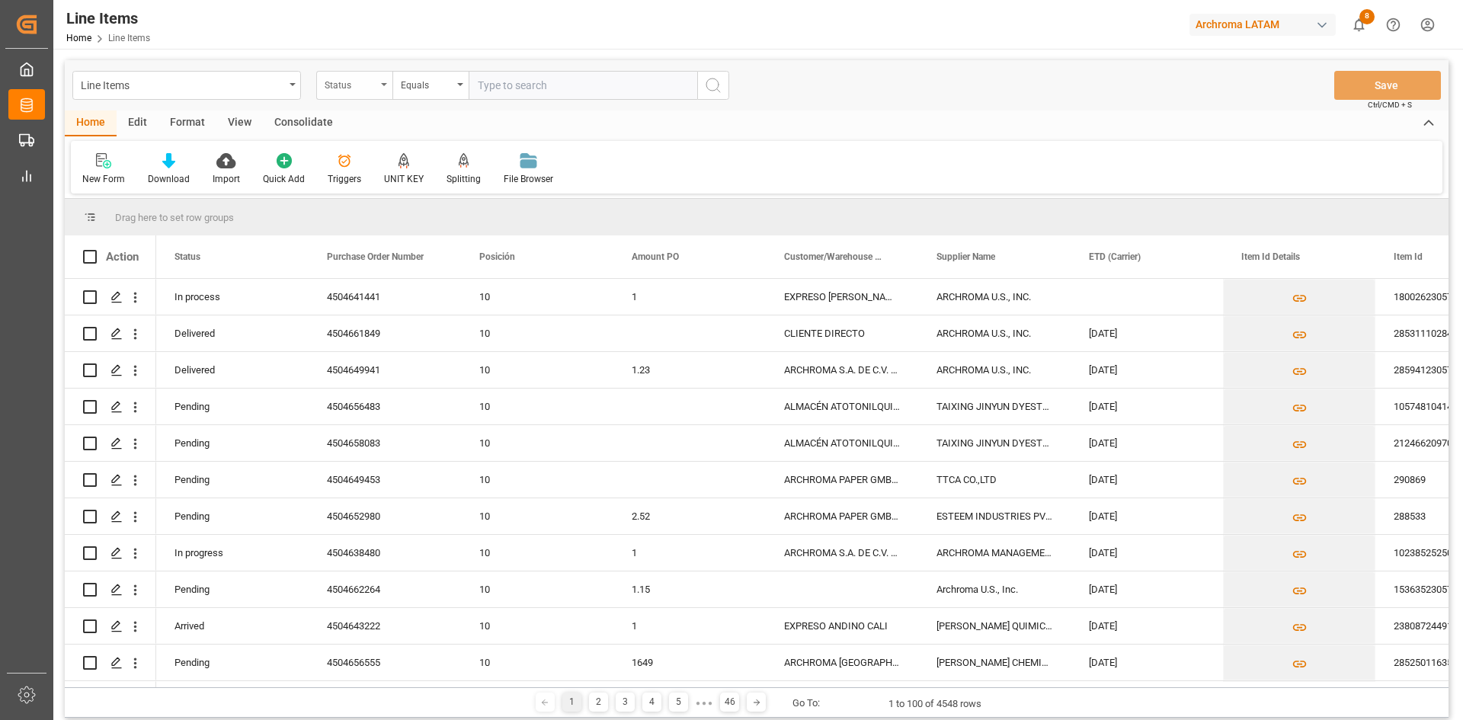
click at [360, 83] on div "Status" at bounding box center [351, 84] width 52 height 18
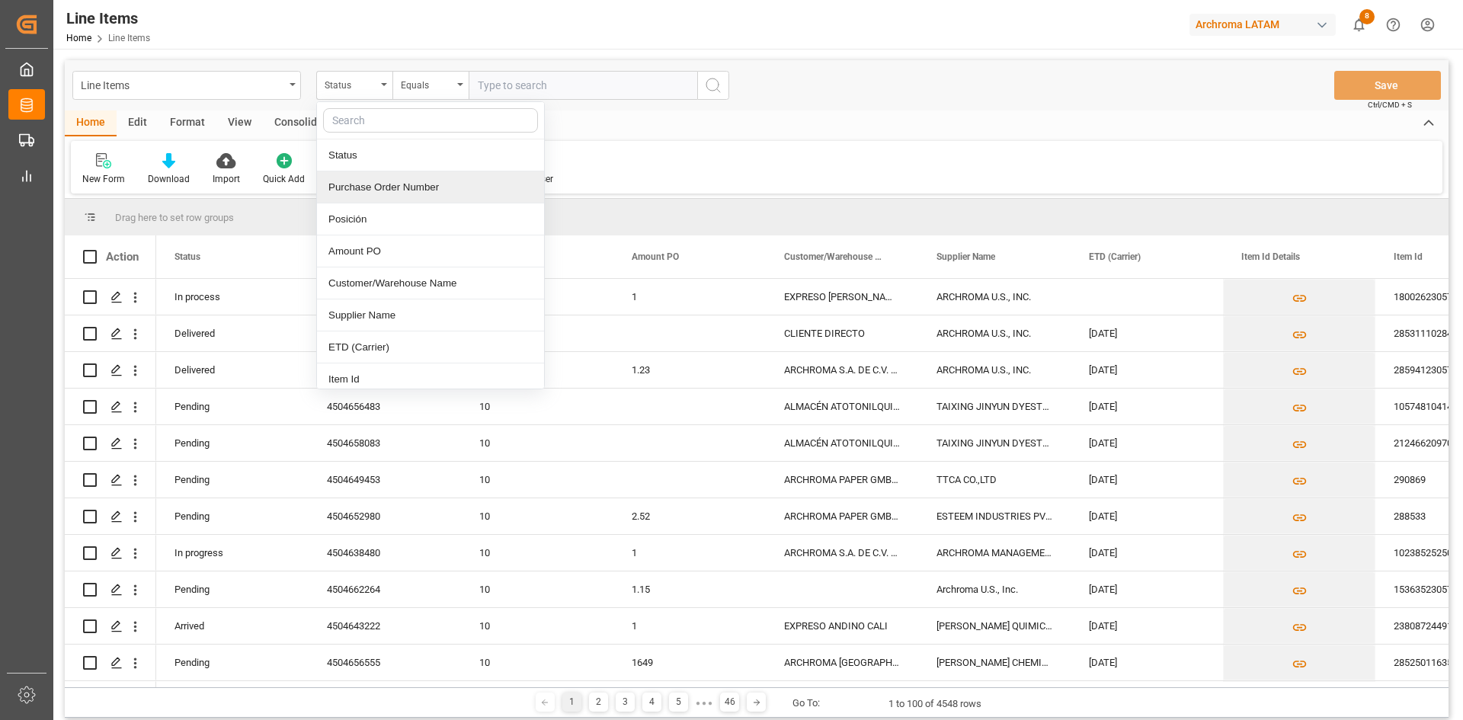
drag, startPoint x: 423, startPoint y: 183, endPoint x: 485, endPoint y: 139, distance: 75.9
click at [423, 181] on div "Purchase Order Number" at bounding box center [430, 187] width 227 height 32
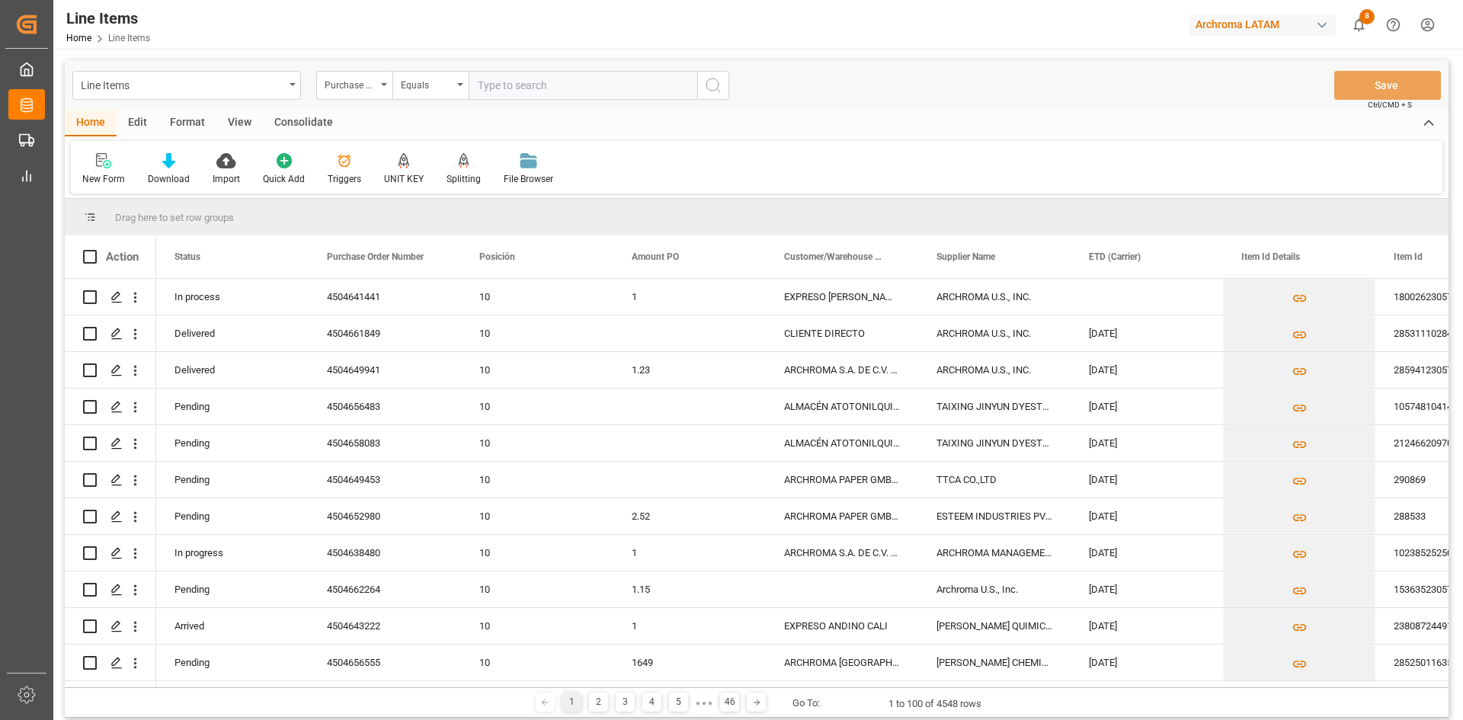
click at [535, 76] on input "text" at bounding box center [583, 85] width 229 height 29
paste input "4504641441"
type input "4504641441"
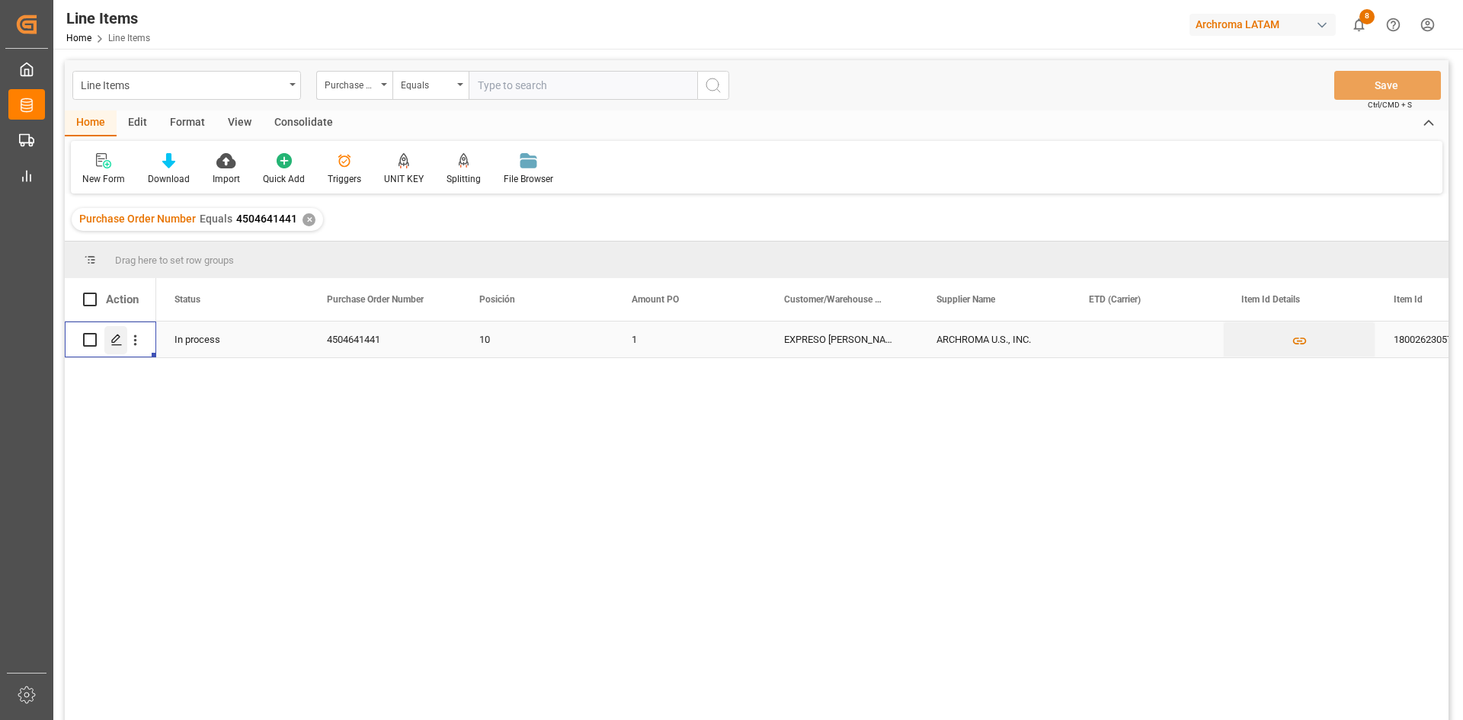
click at [116, 348] on div "Press SPACE to select this row." at bounding box center [115, 340] width 23 height 28
click at [89, 341] on input "Press Space to toggle row selection (unchecked)" at bounding box center [90, 340] width 14 height 14
checkbox input "true"
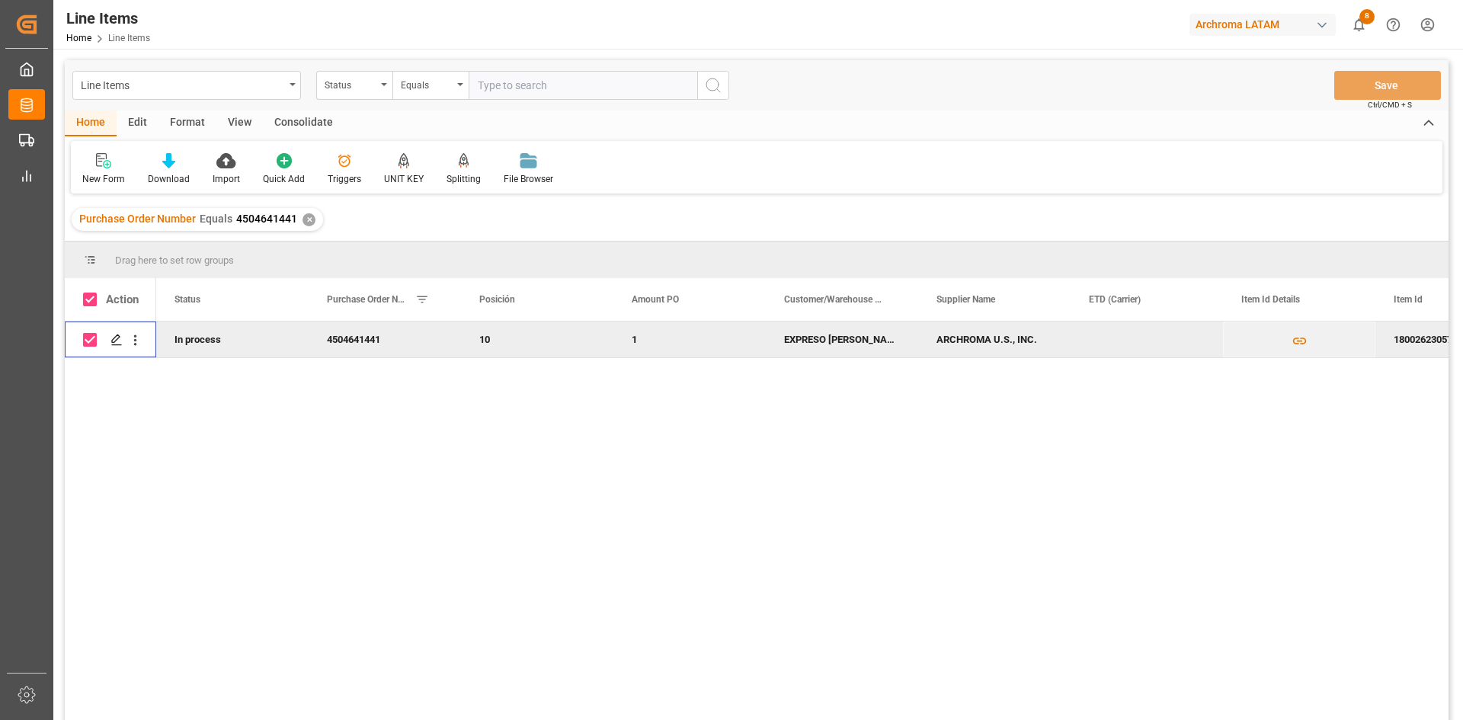
click at [298, 120] on div "Consolidate" at bounding box center [304, 123] width 82 height 26
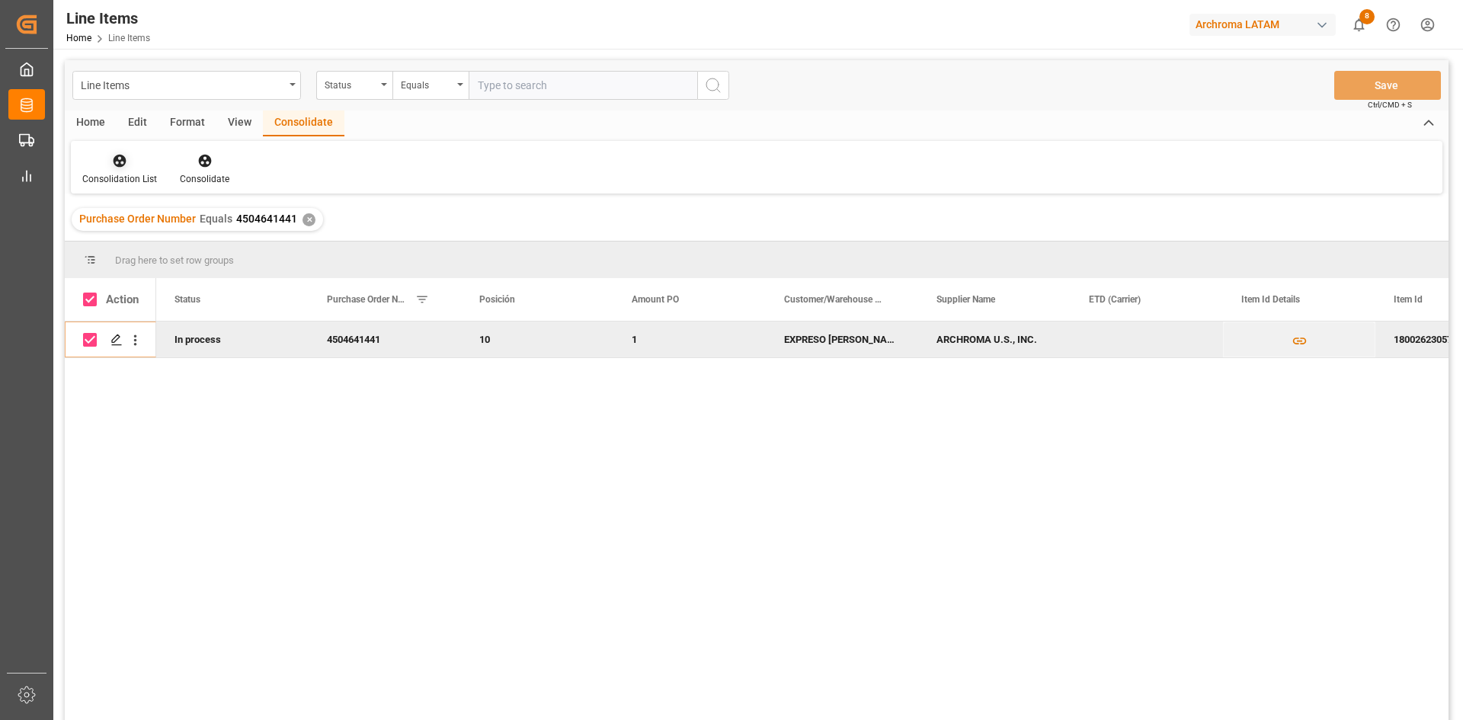
click at [134, 168] on div at bounding box center [119, 160] width 75 height 16
click at [165, 214] on div "Line Items Status Equals Save Ctrl/CMD + S Home Edit Format View Consolidate Co…" at bounding box center [756, 410] width 1383 height 700
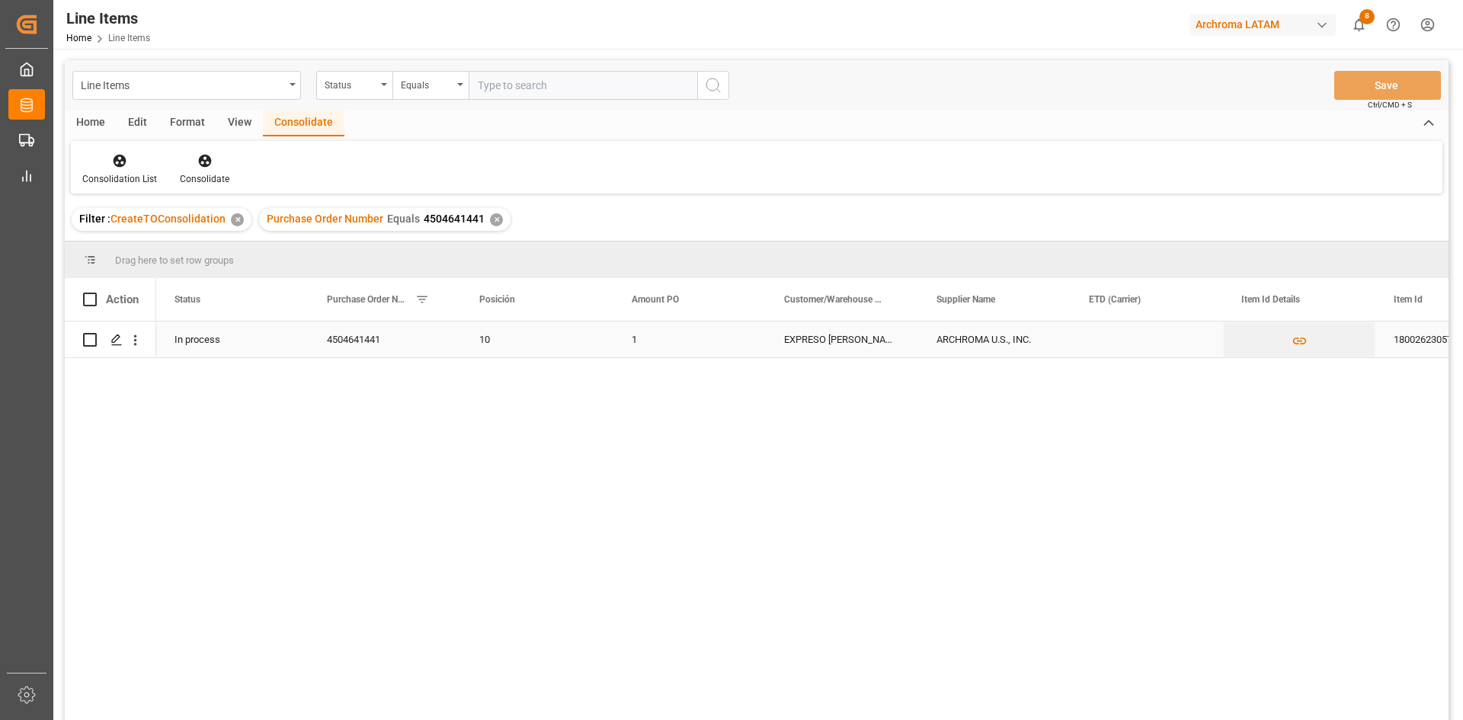
click at [85, 339] on input "Press Space to toggle row selection (unchecked)" at bounding box center [90, 340] width 14 height 14
checkbox input "true"
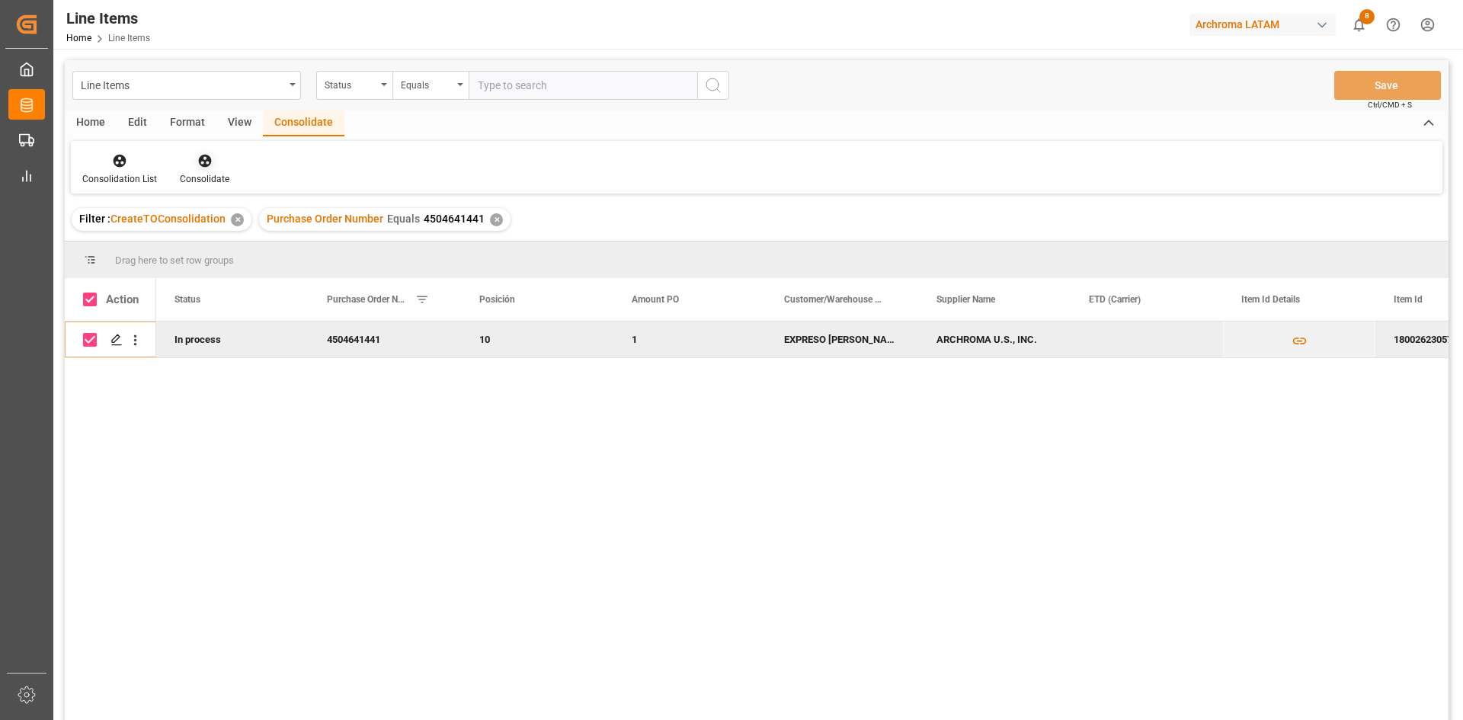
click at [197, 165] on icon at bounding box center [204, 160] width 15 height 15
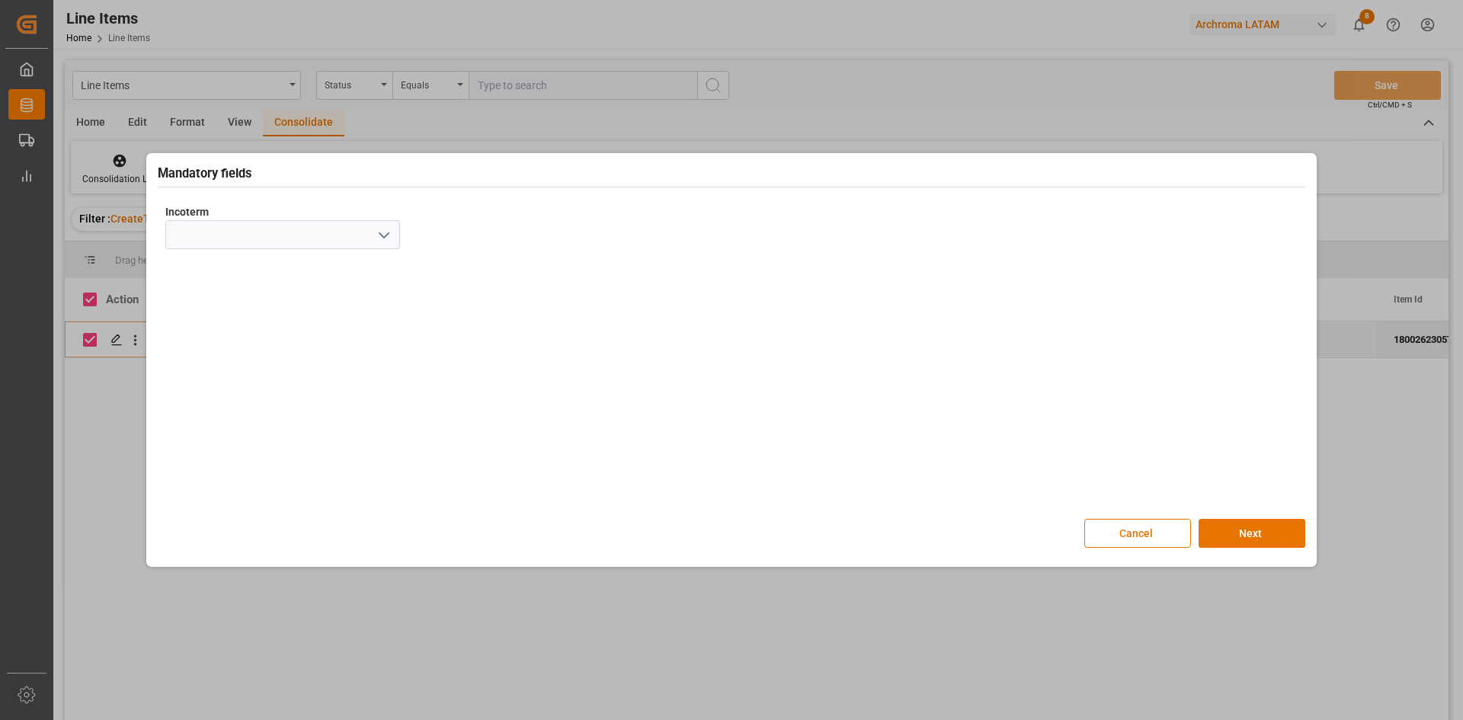
click at [386, 232] on icon "open menu" at bounding box center [384, 235] width 18 height 18
click at [206, 428] on div "CIF" at bounding box center [282, 440] width 233 height 34
type input "CIF"
click at [1249, 540] on button "Next" at bounding box center [1251, 533] width 107 height 29
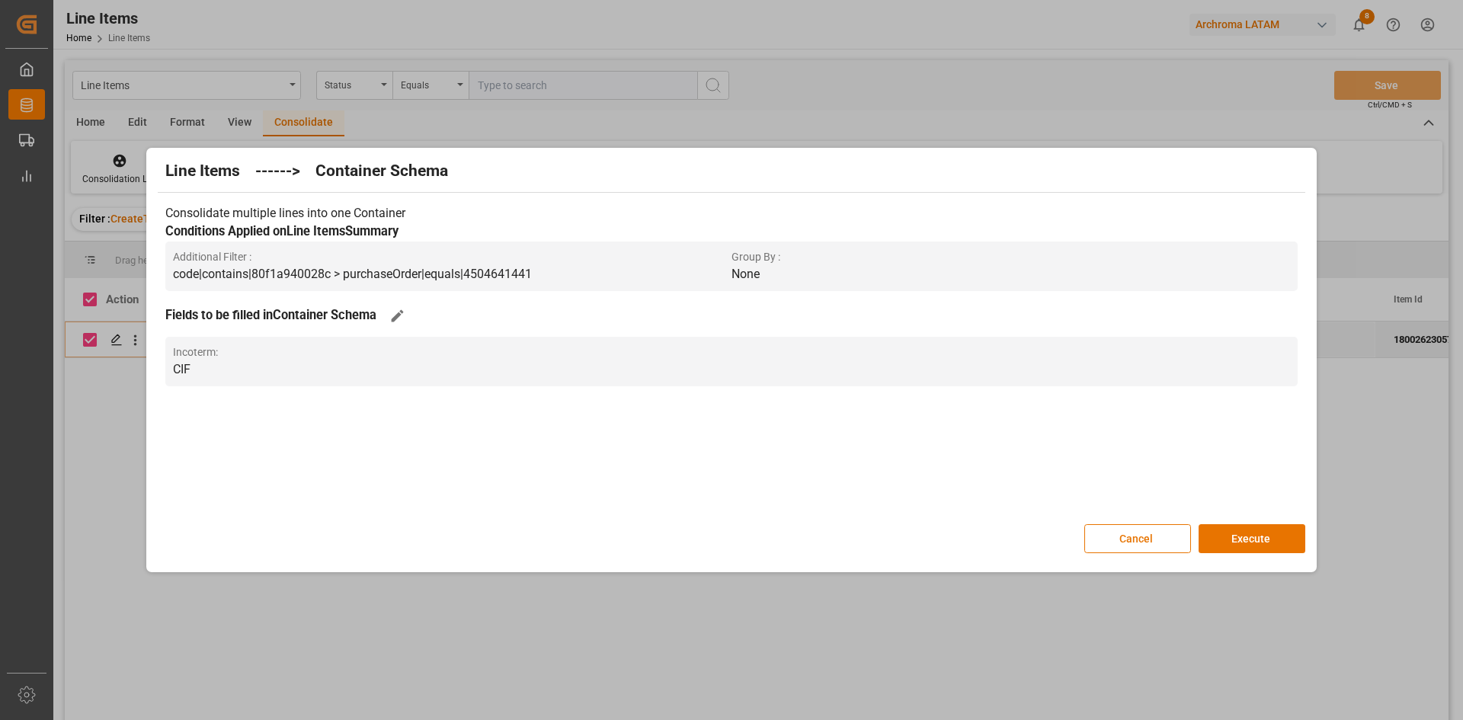
click at [1249, 540] on button "Execute" at bounding box center [1251, 538] width 107 height 29
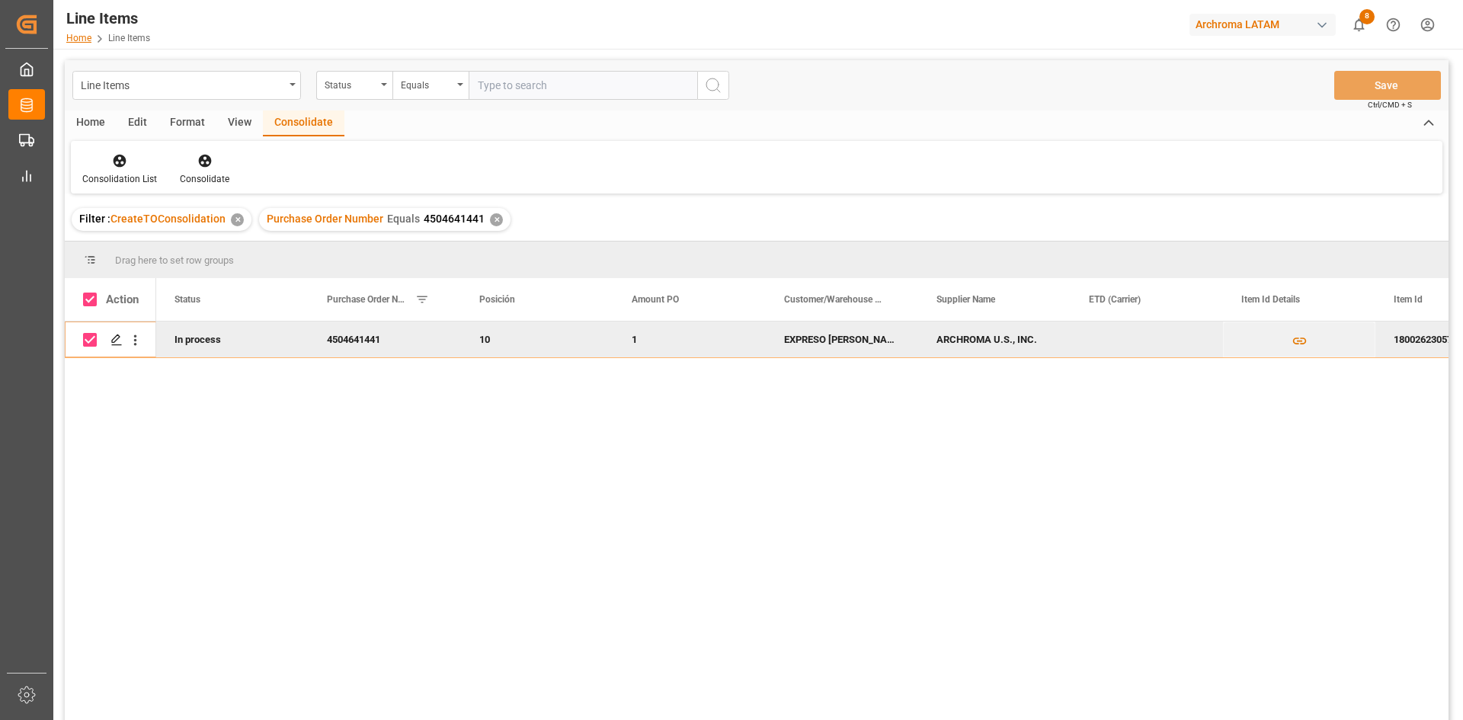
click at [82, 37] on link "Home" at bounding box center [78, 38] width 25 height 11
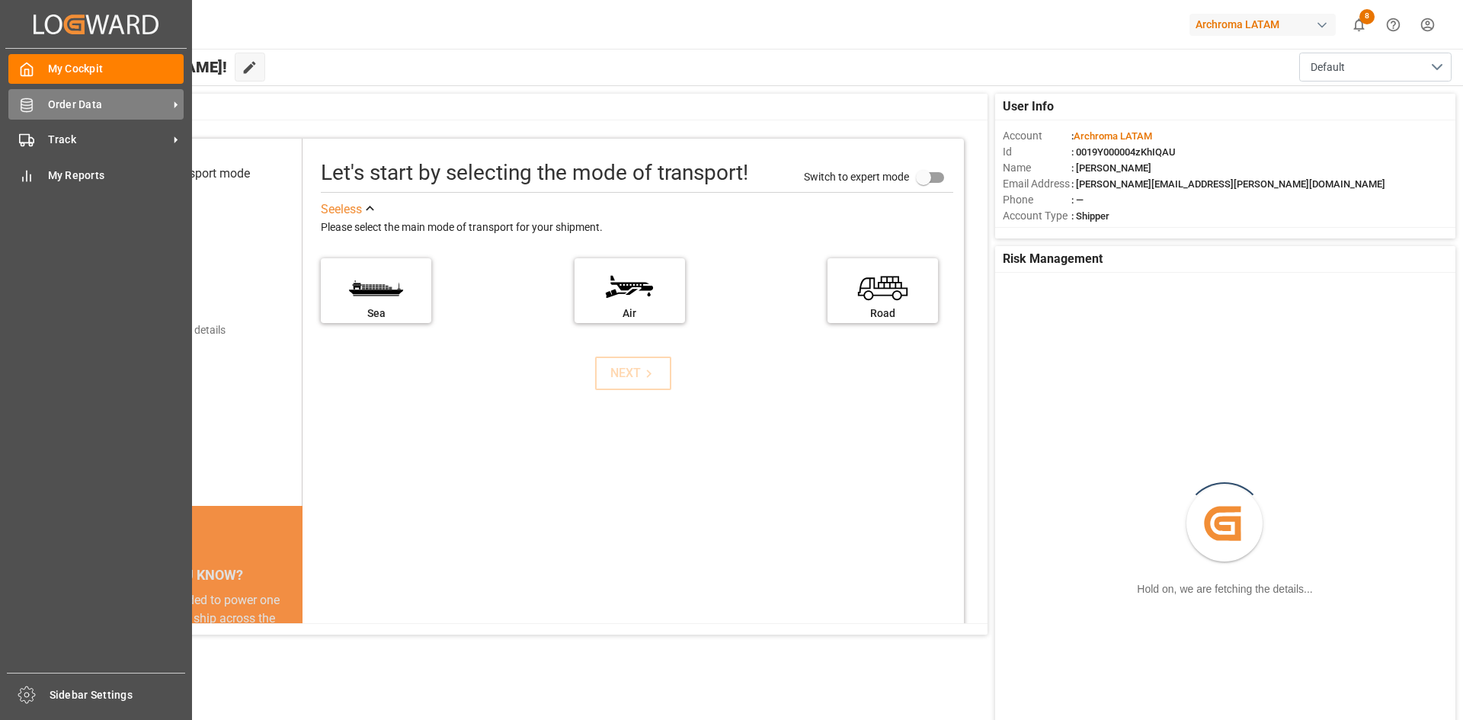
click at [17, 99] on div at bounding box center [21, 105] width 26 height 16
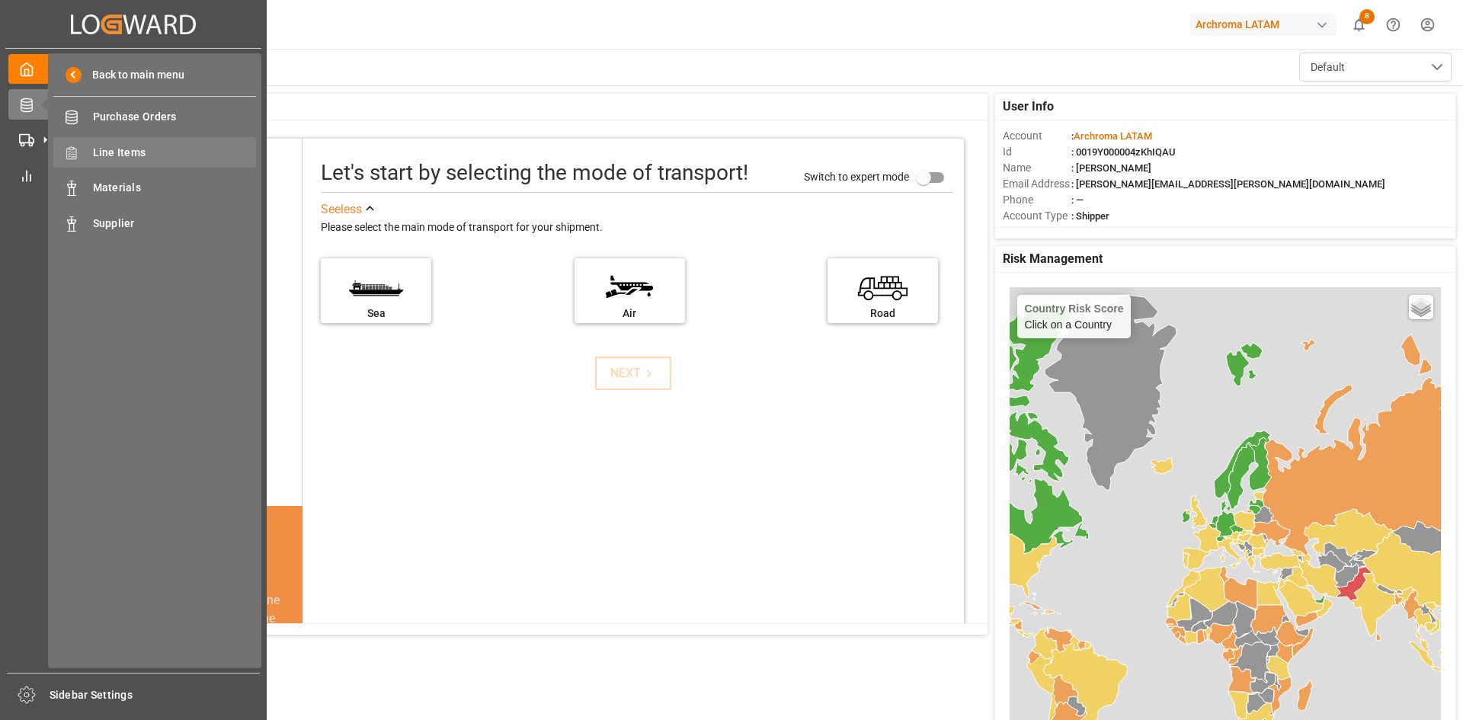
click at [127, 158] on span "Line Items" at bounding box center [175, 153] width 164 height 16
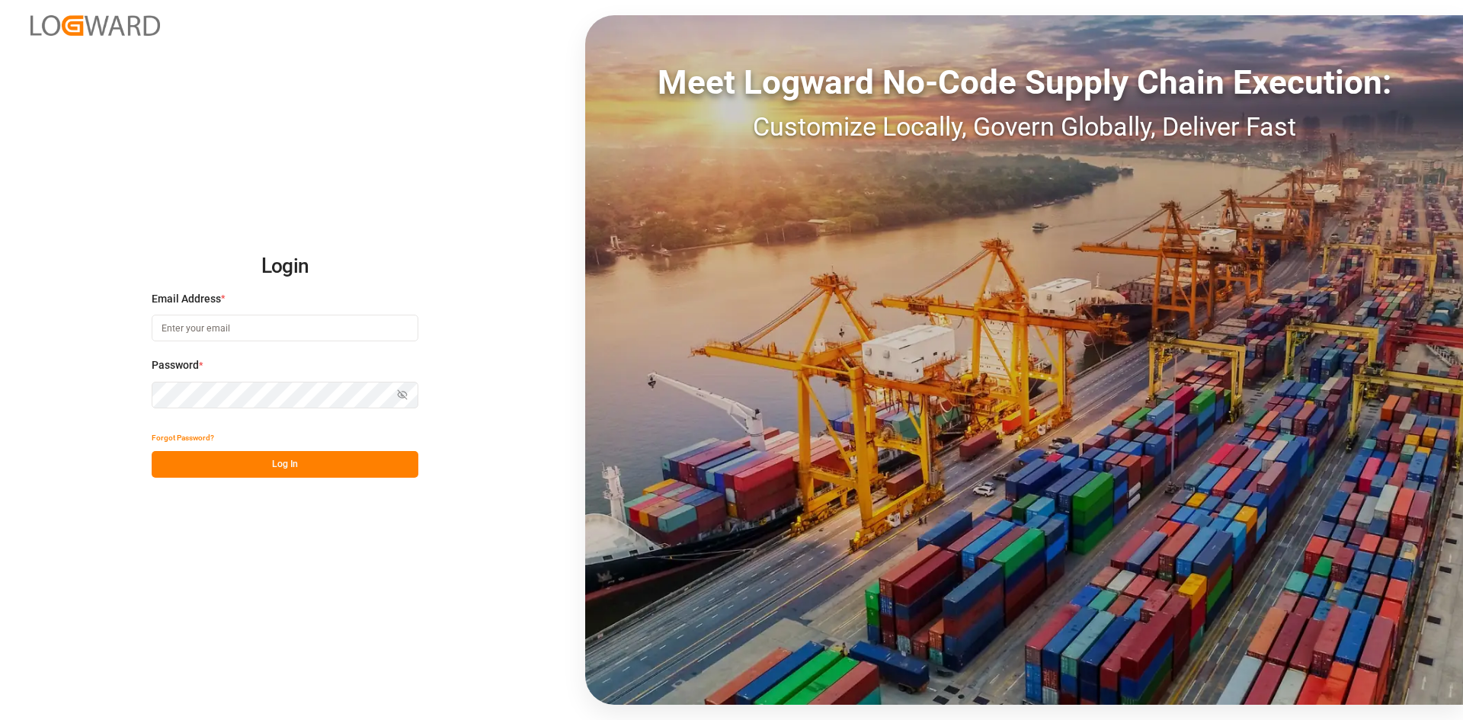
type input "[PERSON_NAME][EMAIL_ADDRESS][PERSON_NAME][DOMAIN_NAME]"
click at [301, 460] on button "Log In" at bounding box center [285, 464] width 267 height 27
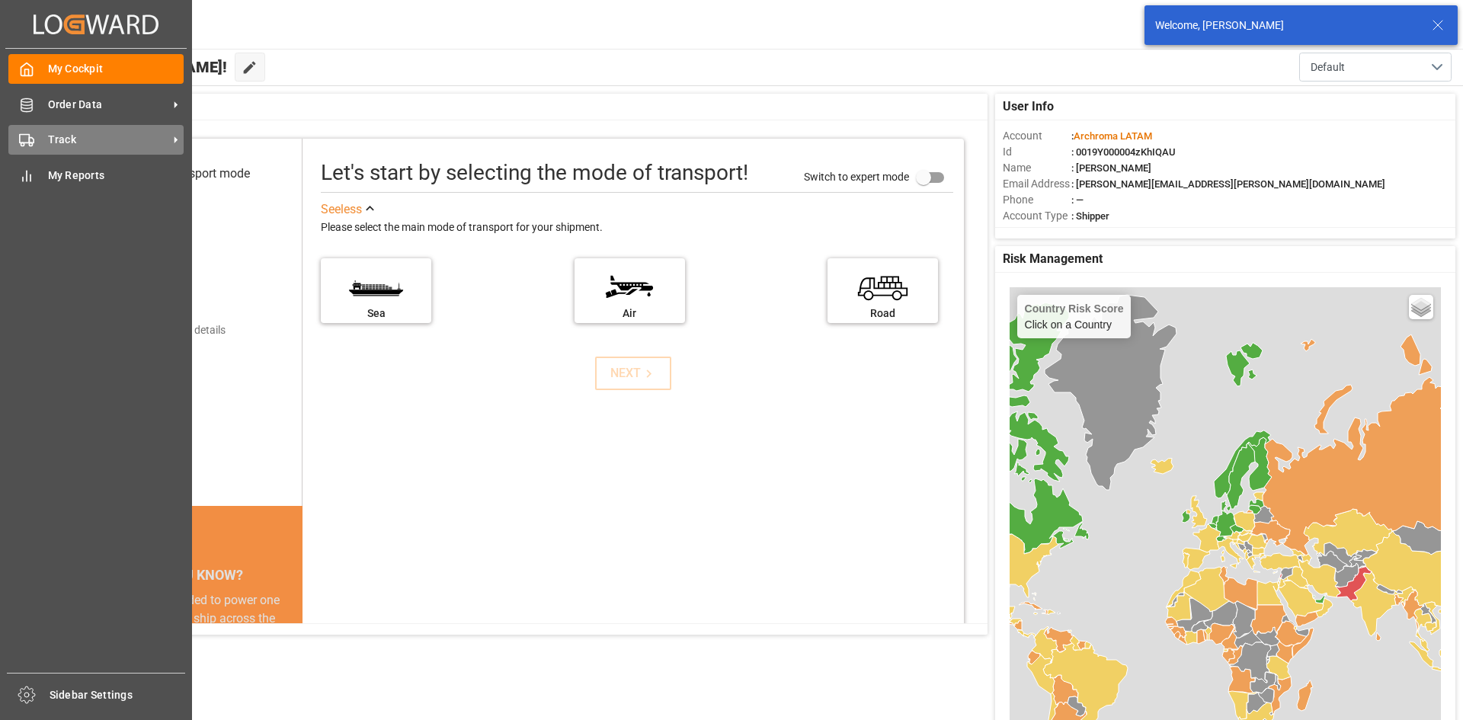
click at [48, 131] on div "Track Track" at bounding box center [95, 140] width 175 height 30
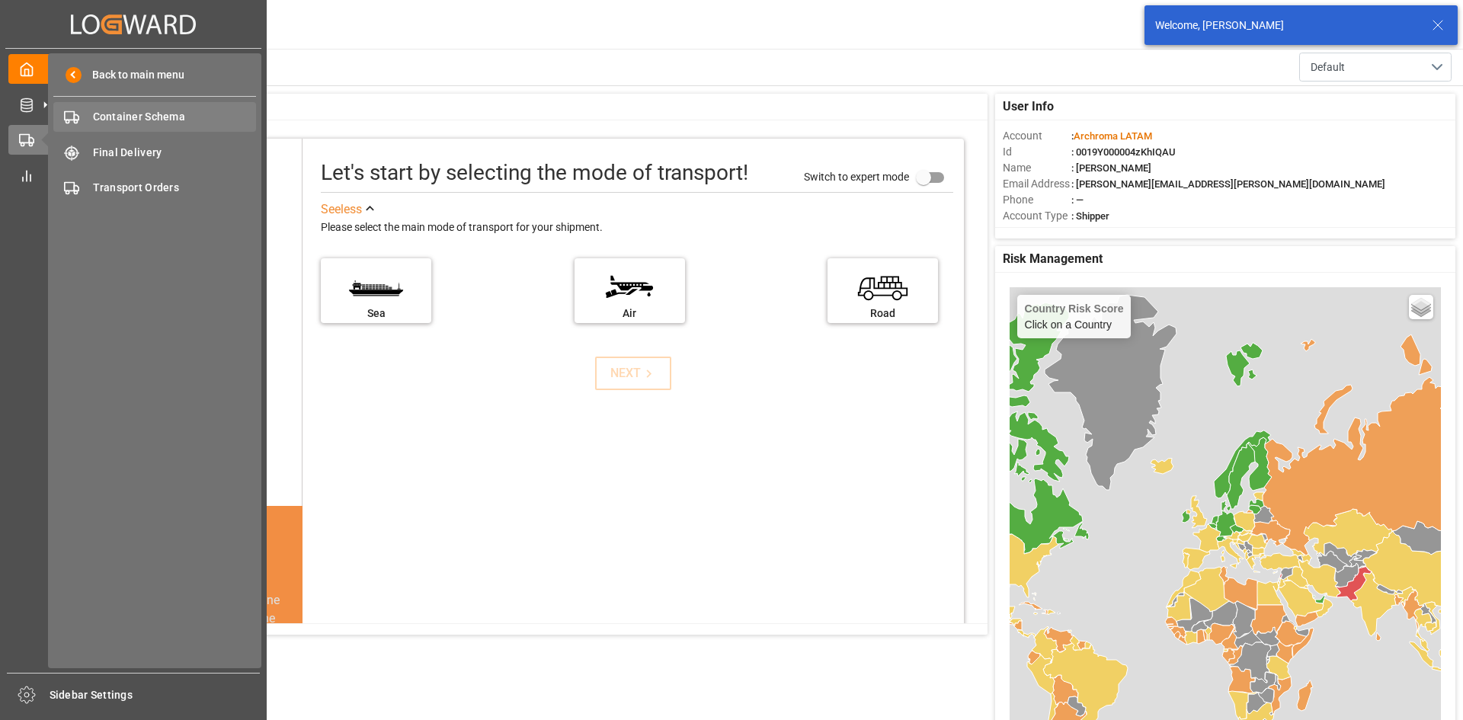
click at [185, 114] on span "Container Schema" at bounding box center [175, 117] width 164 height 16
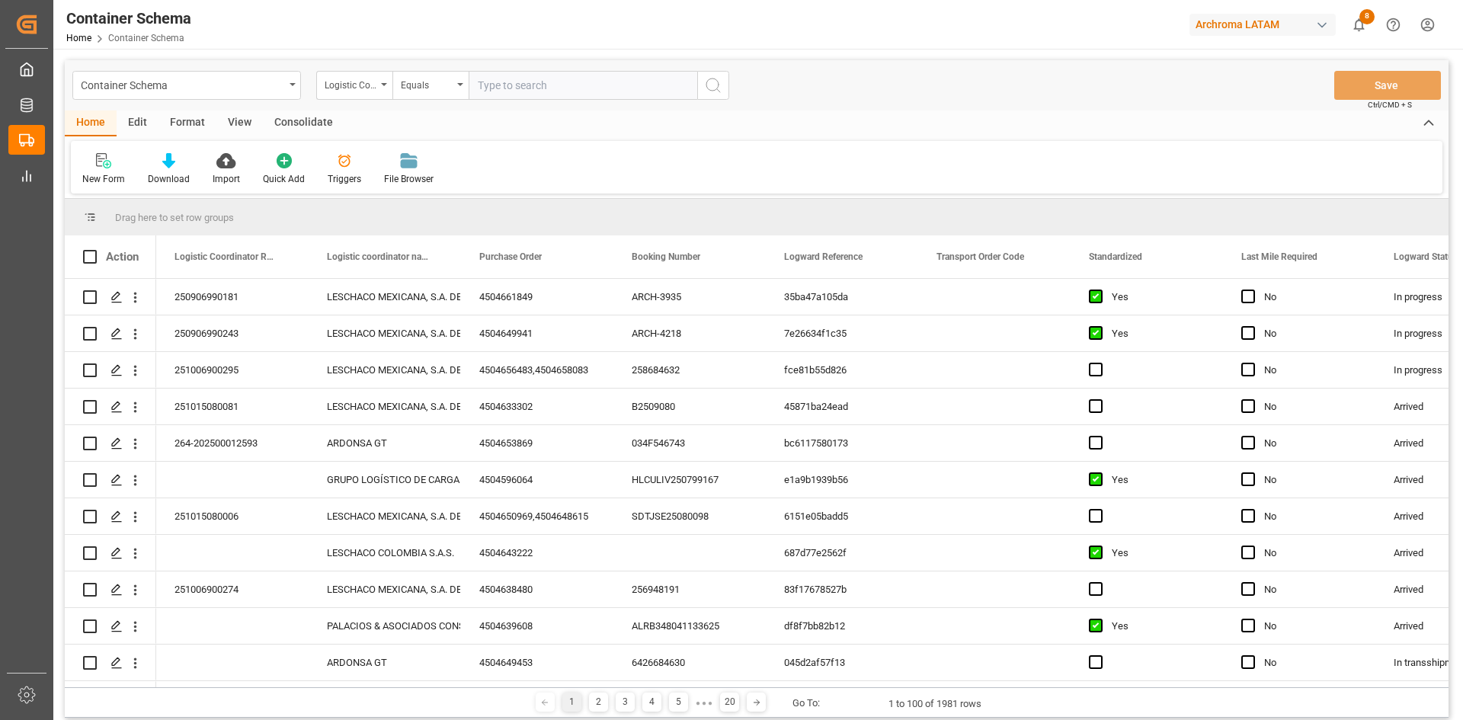
click at [381, 91] on div "Logistic Coordinator Reference Number" at bounding box center [354, 85] width 76 height 29
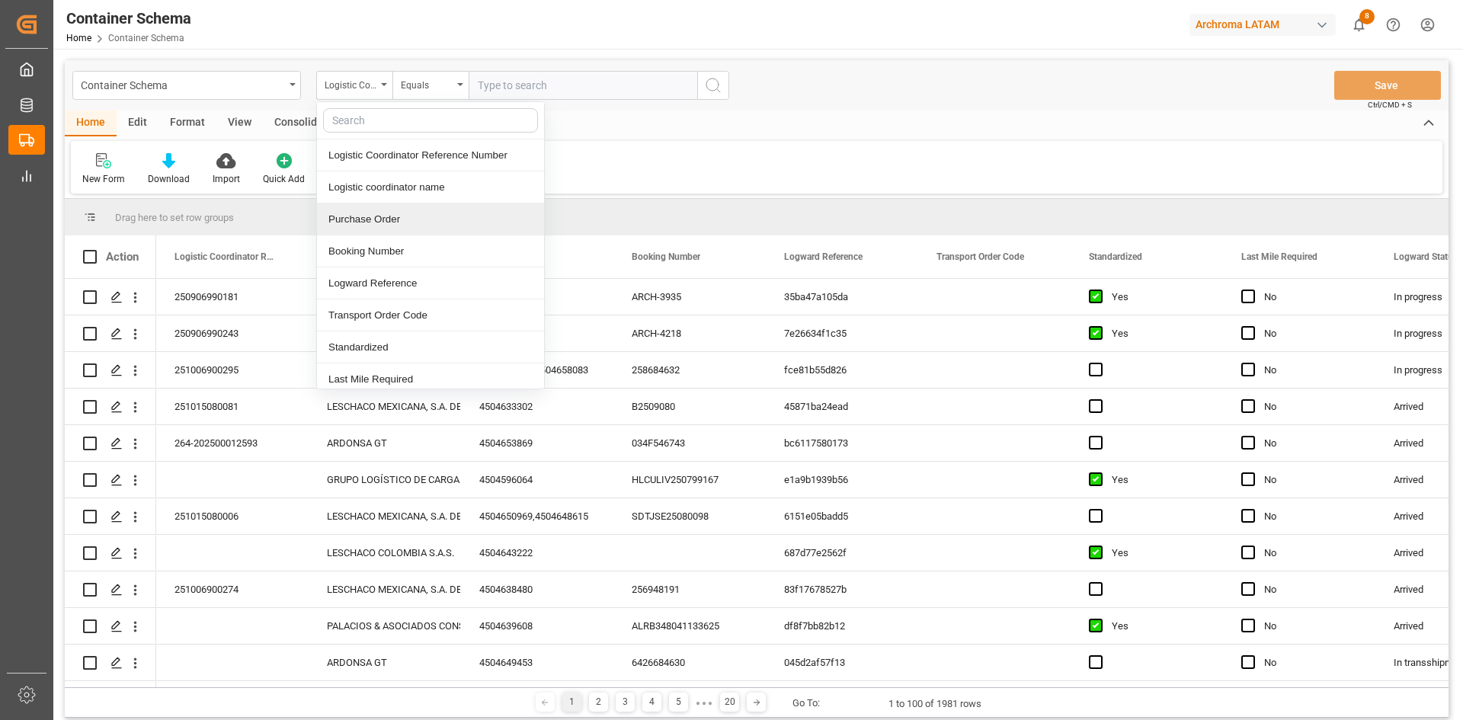
click at [418, 216] on div "Purchase Order" at bounding box center [430, 219] width 227 height 32
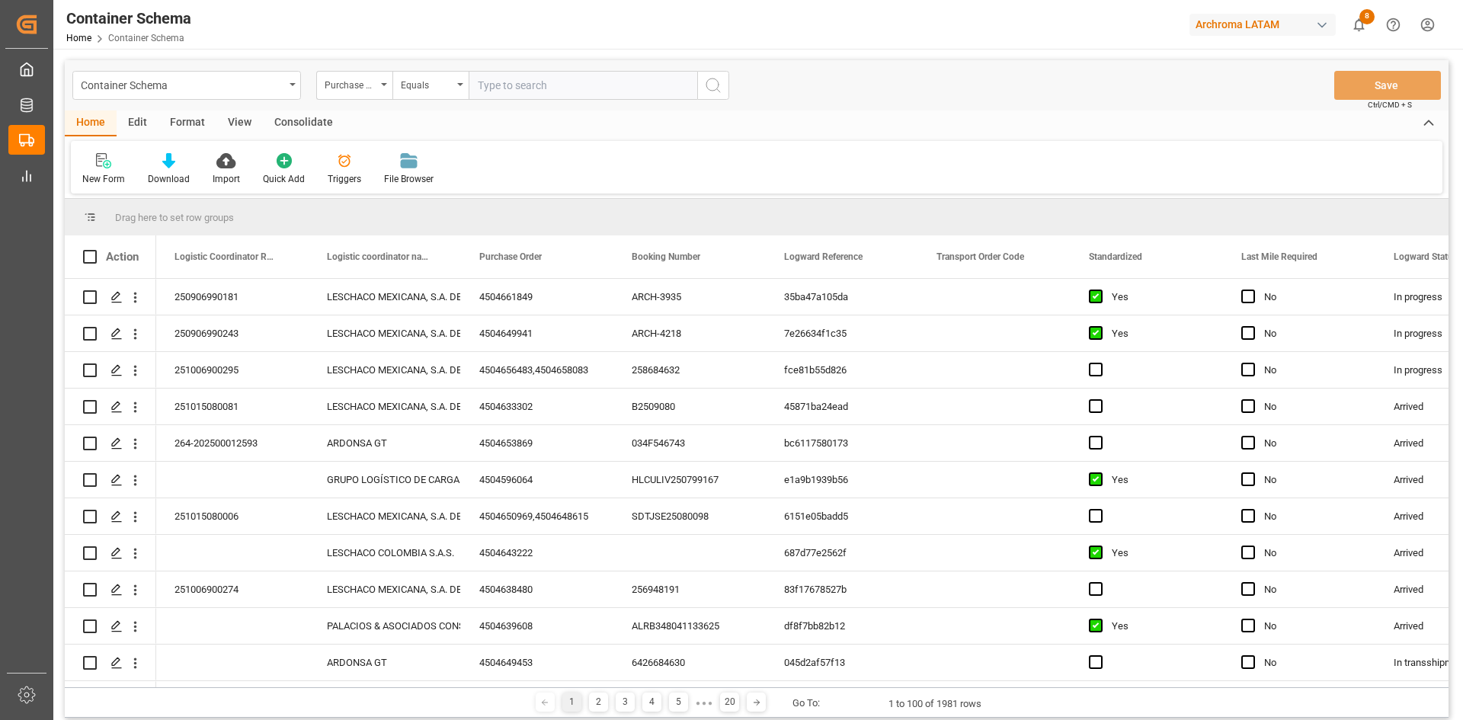
click at [529, 87] on input "text" at bounding box center [583, 85] width 229 height 29
paste input "4504661849"
type input "4504661849"
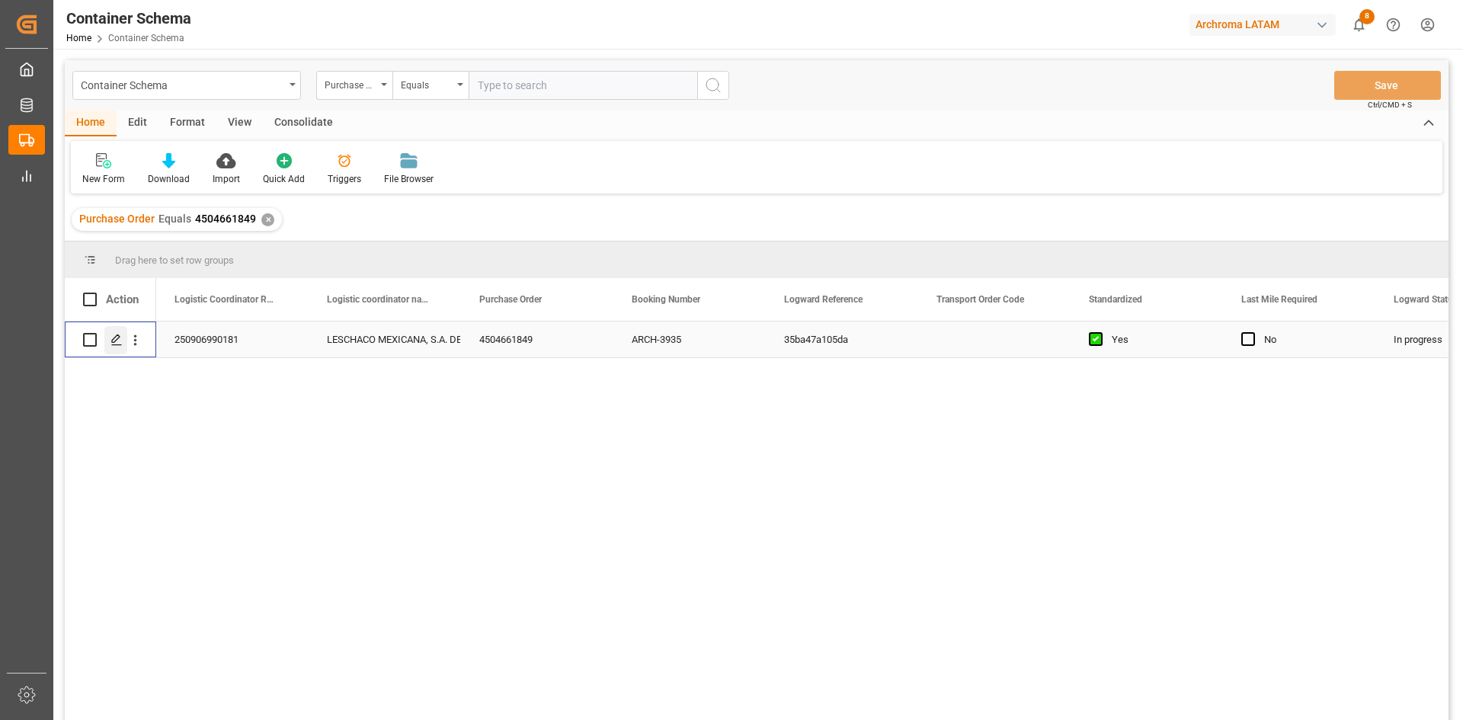
click at [114, 344] on icon "Press SPACE to select this row." at bounding box center [116, 340] width 12 height 12
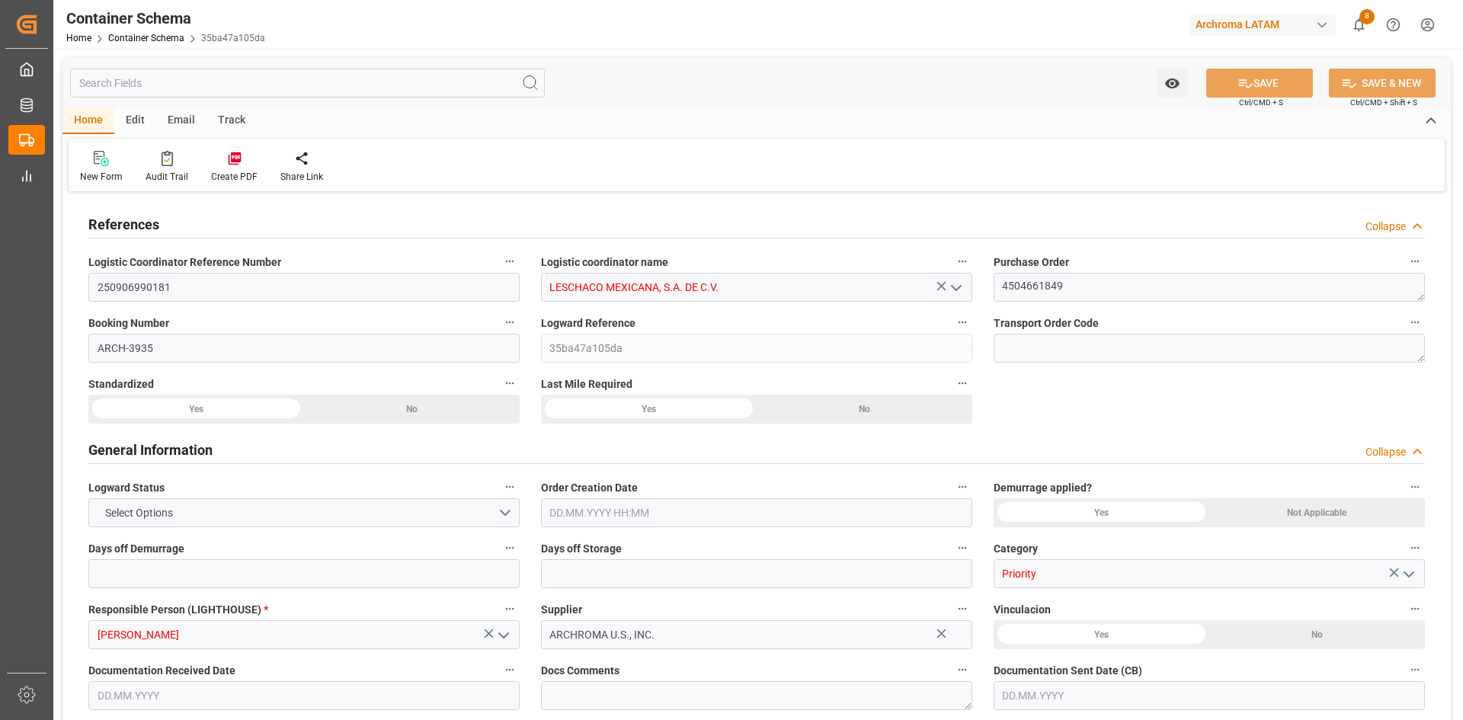
type input "0"
type input "1"
type input "20000"
type input "0"
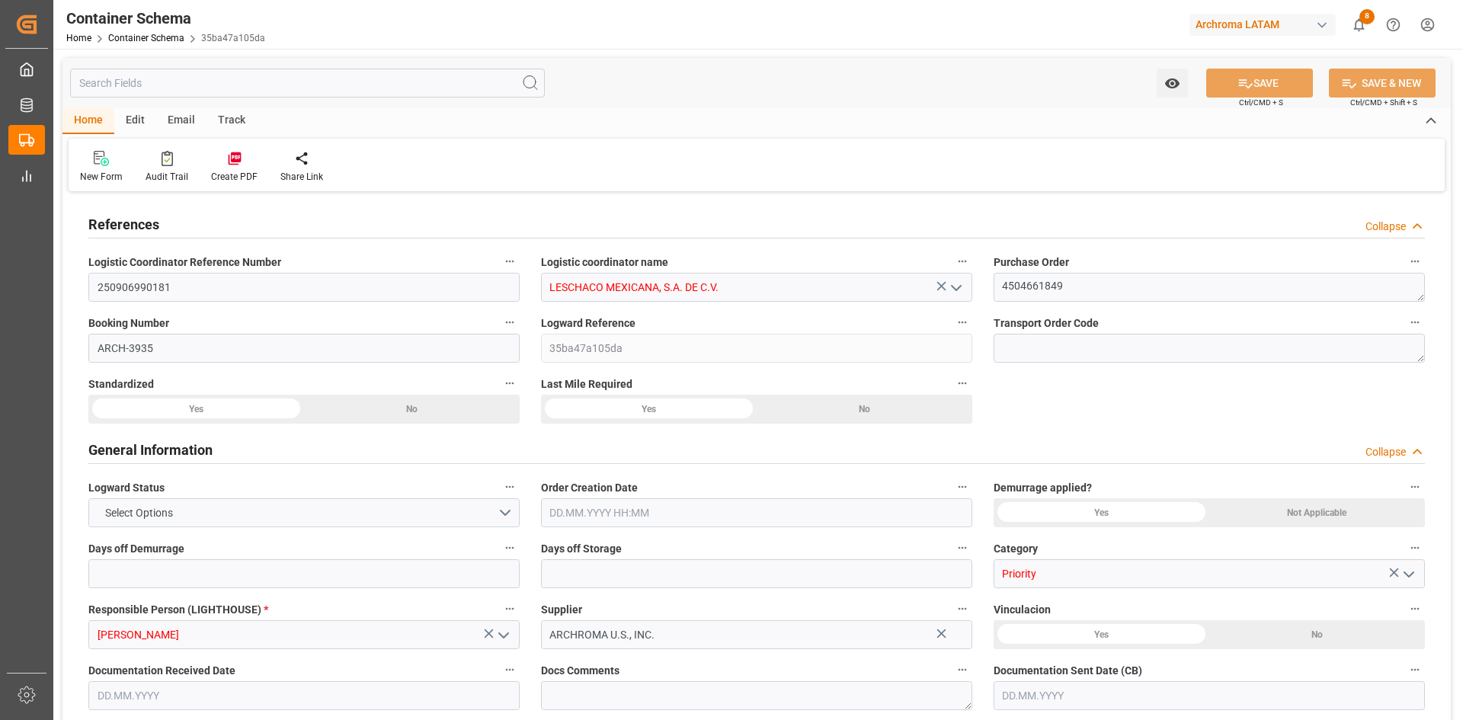
type input "USLRD"
type input "MXNLD"
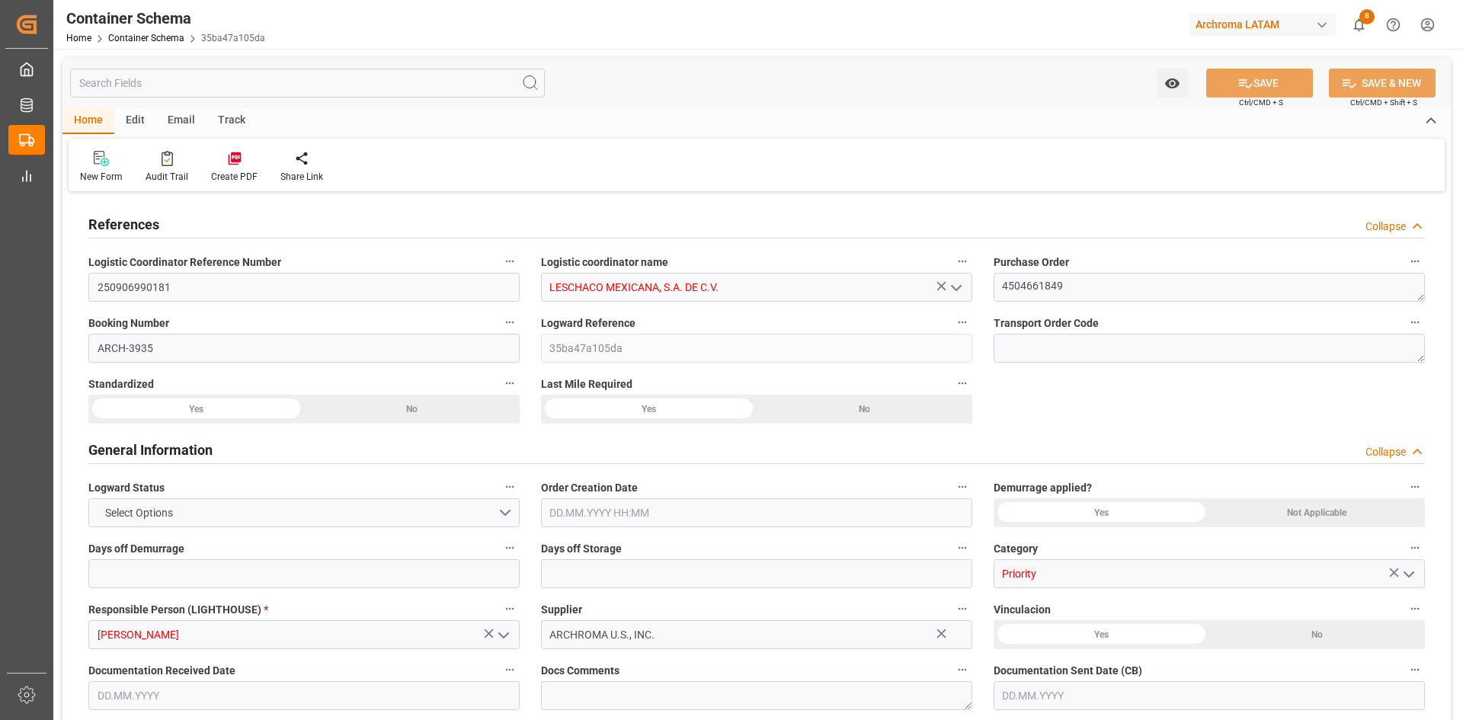
type input "0"
type input "[DATE] 00:00"
type input "[DATE]"
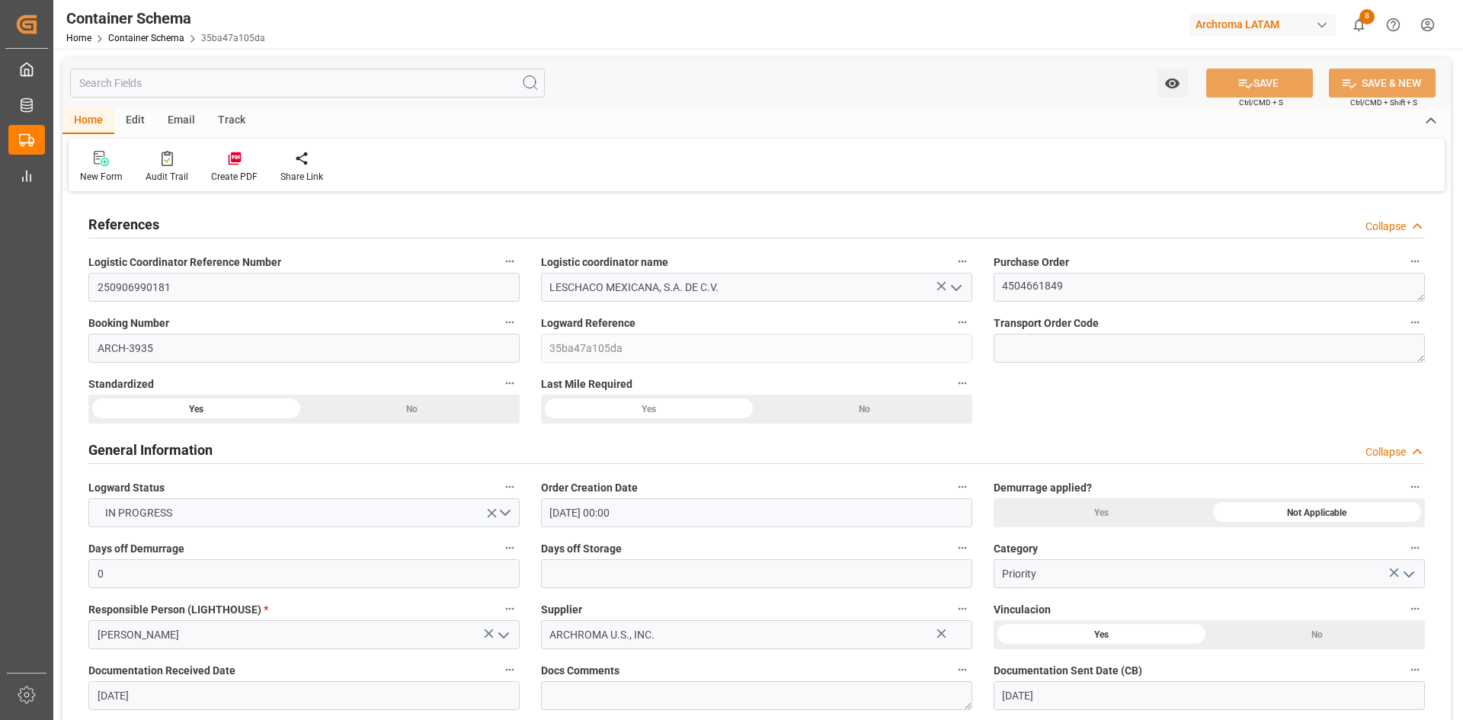
type input "[DATE]"
type input "[DATE] 04:27"
type input "[DATE] 17:45"
type input "[DATE]"
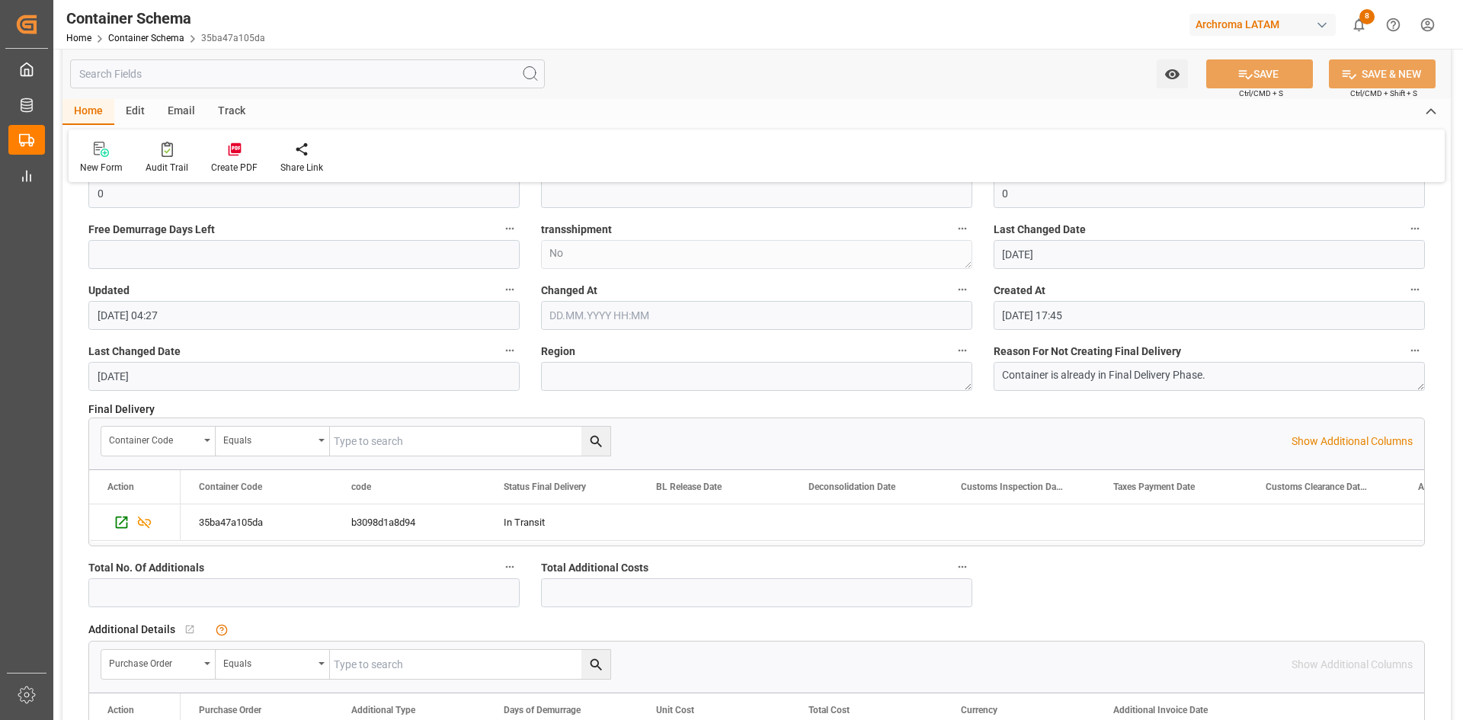
scroll to position [2590, 0]
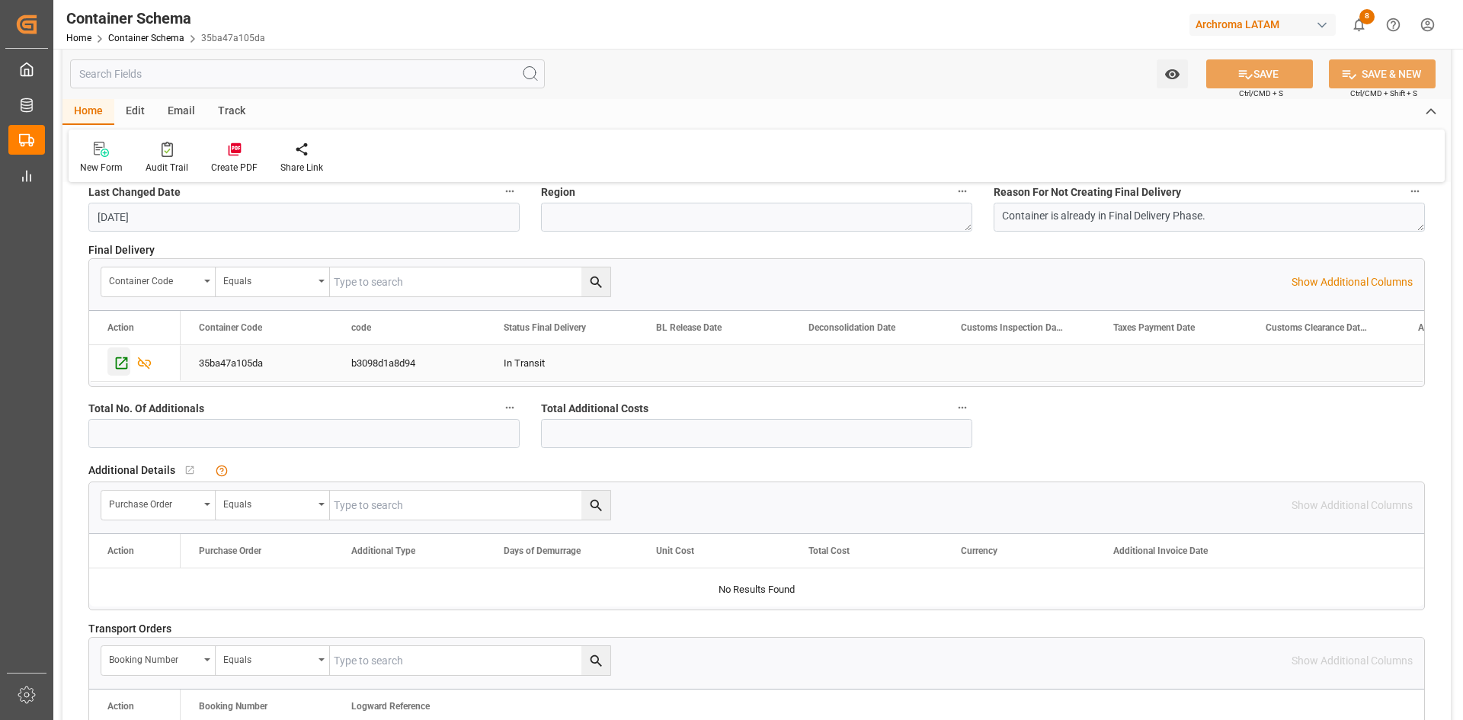
click at [121, 366] on icon "Press SPACE to select this row." at bounding box center [122, 363] width 16 height 16
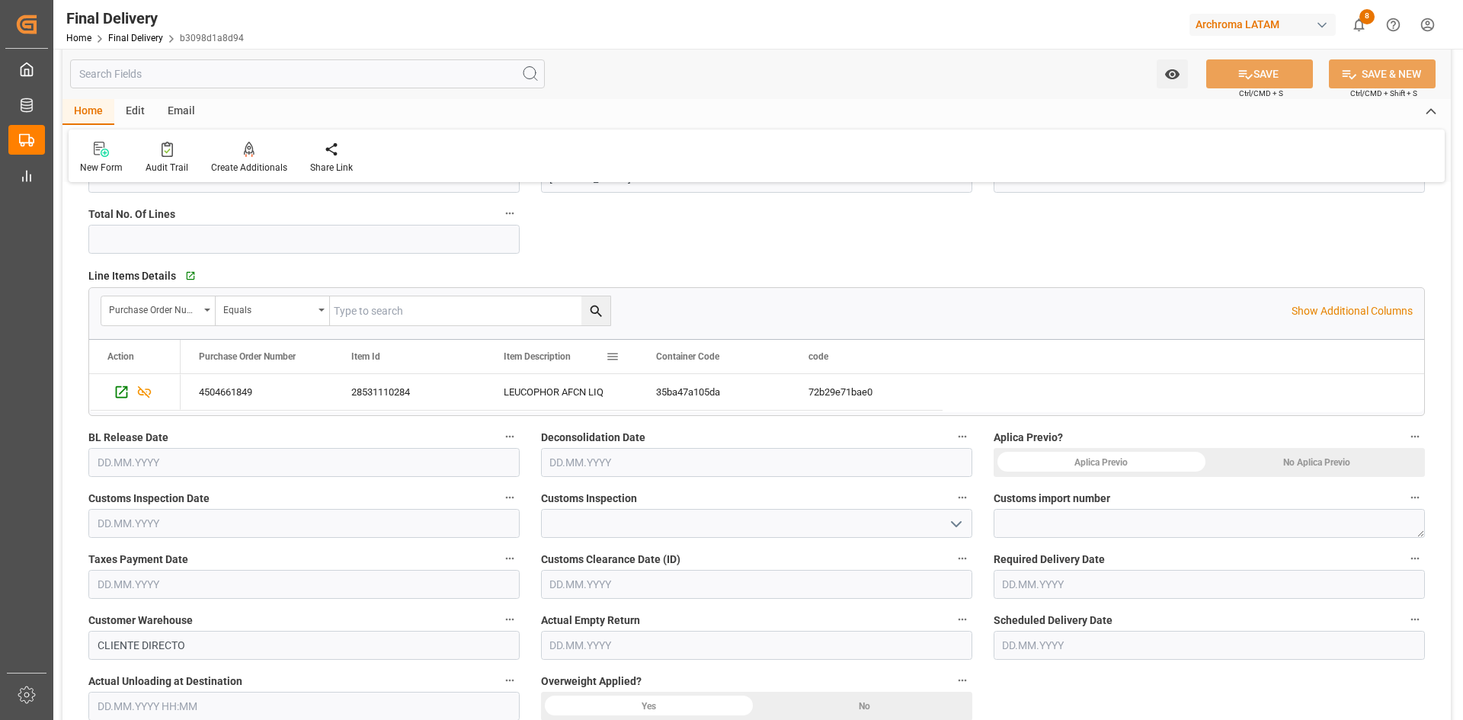
scroll to position [305, 0]
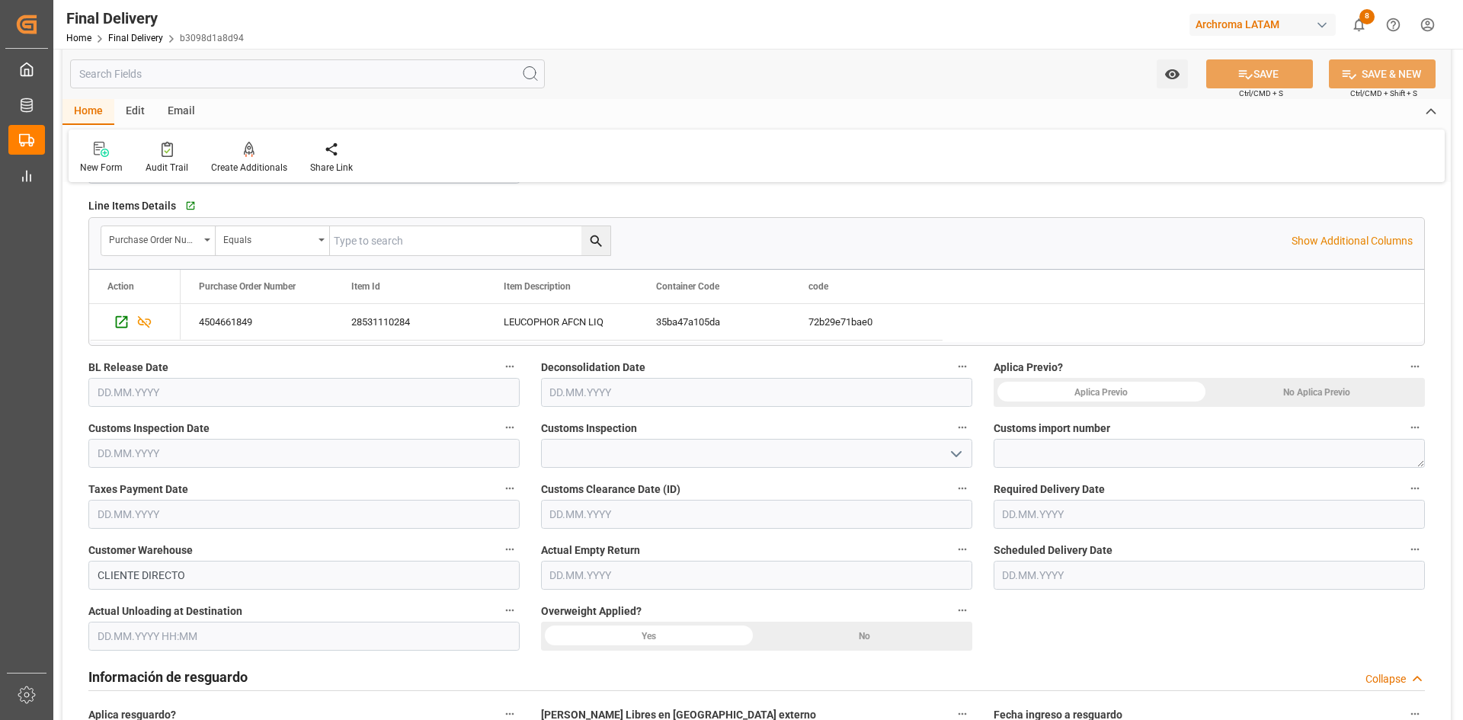
click at [1294, 390] on div "No Aplica Previo" at bounding box center [1317, 392] width 216 height 29
click at [282, 457] on input "text" at bounding box center [303, 453] width 431 height 29
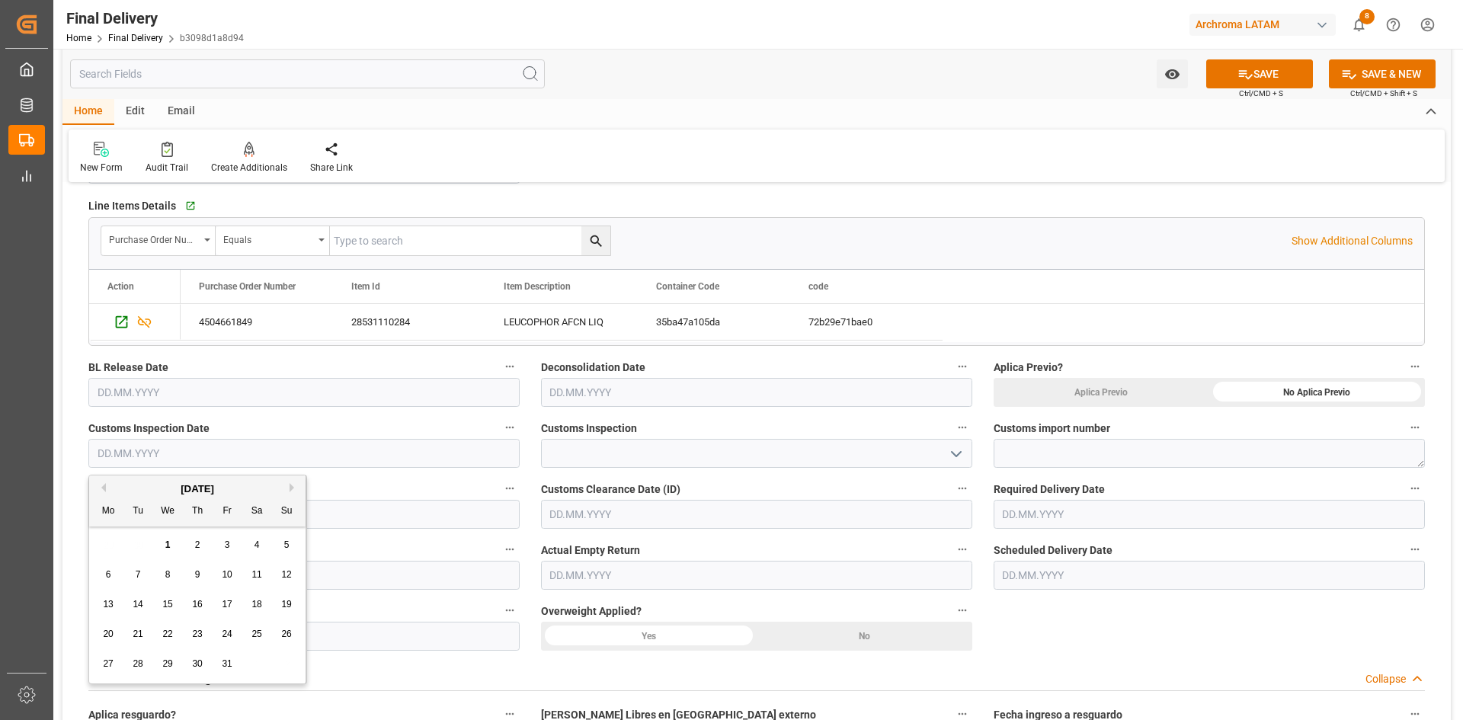
click at [962, 446] on icon "open menu" at bounding box center [956, 454] width 18 height 18
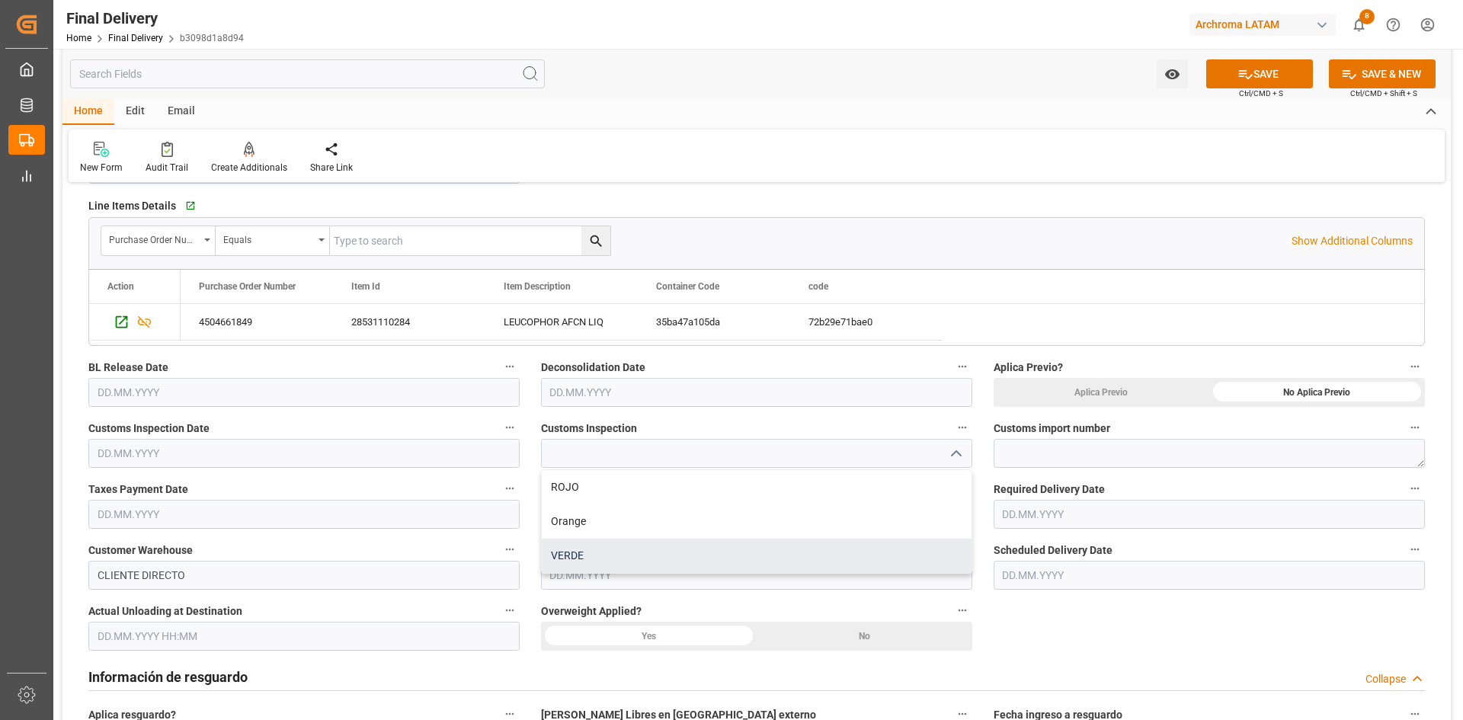
click at [602, 552] on div "VERDE" at bounding box center [757, 556] width 430 height 34
type input "VERDE"
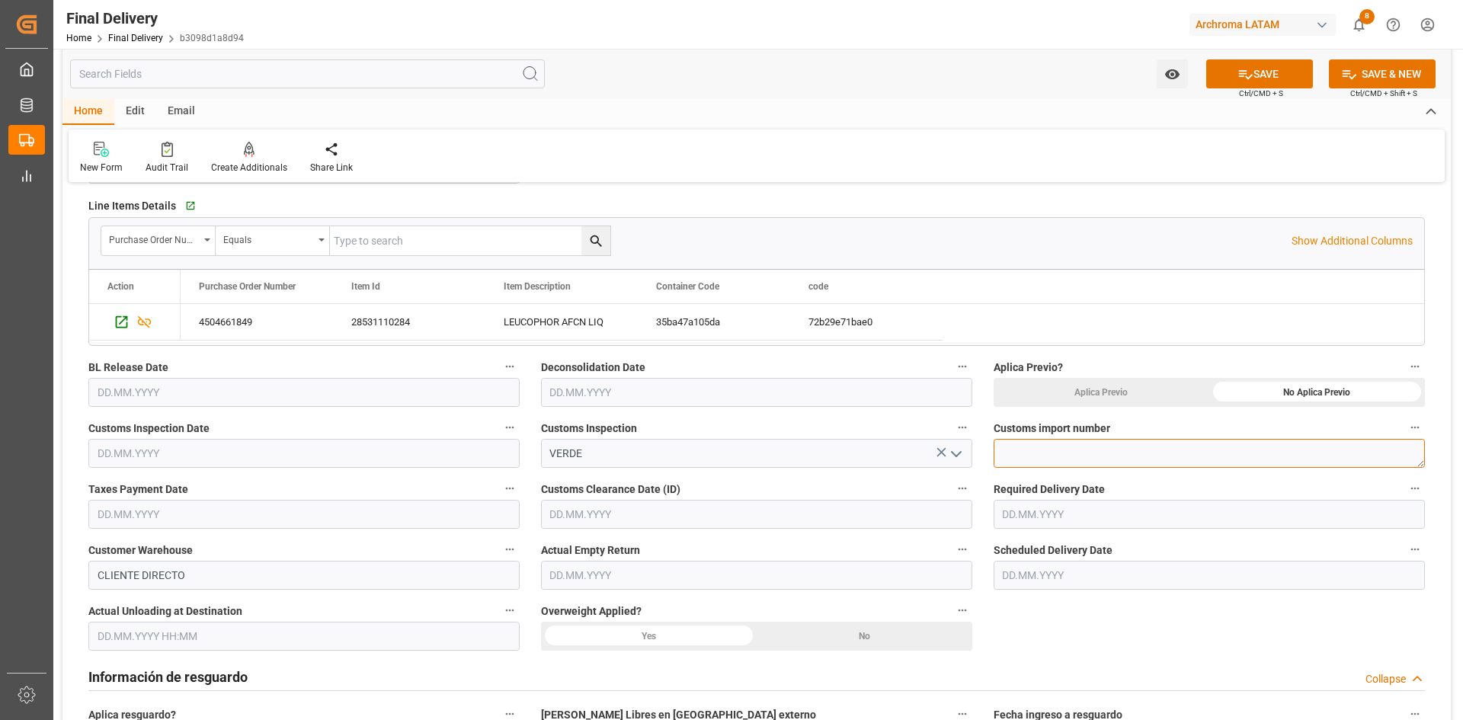
click at [1061, 446] on textarea at bounding box center [1208, 453] width 431 height 29
paste textarea "25 80 3617 5002710"
type textarea "25 80 3617 5002710"
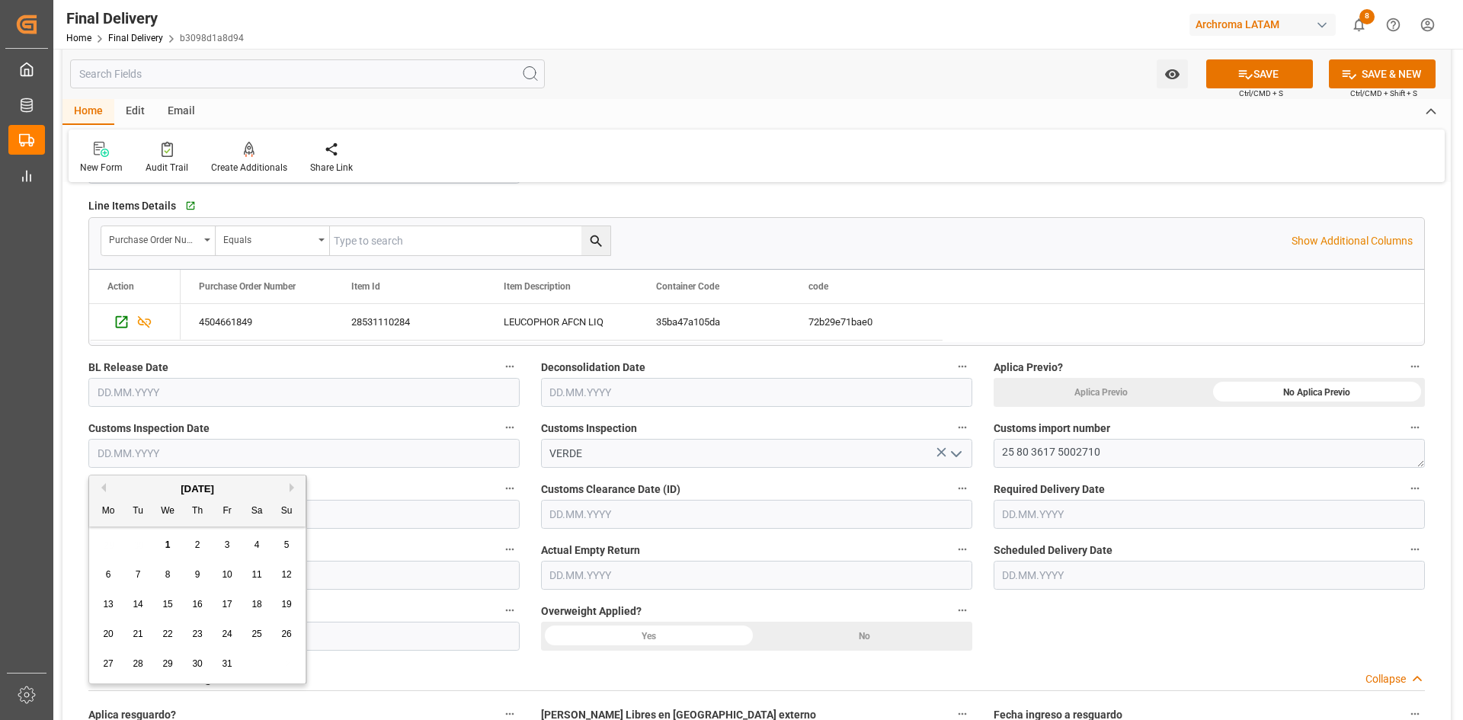
click at [232, 447] on input "text" at bounding box center [303, 453] width 431 height 29
click at [226, 609] on span "17" at bounding box center [227, 604] width 10 height 11
type input "17.10.2025"
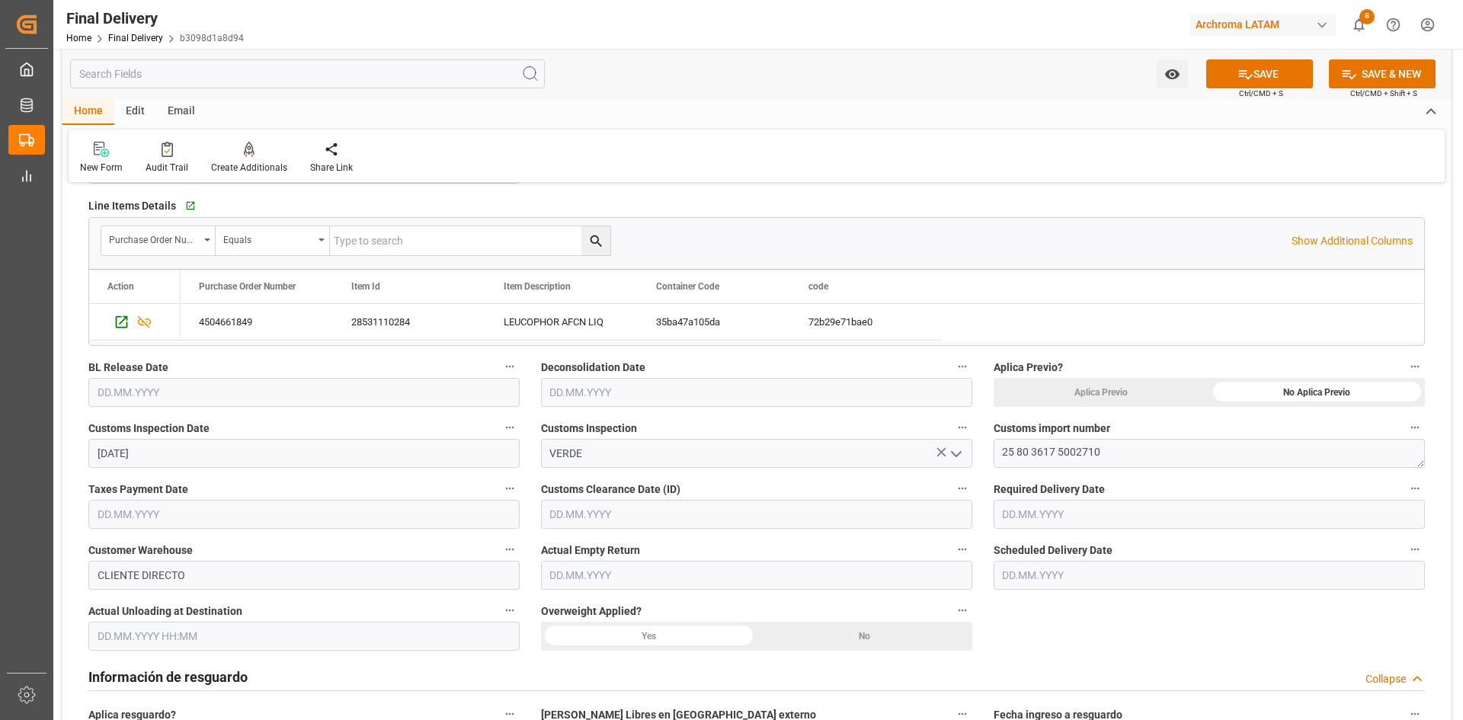
click at [324, 517] on input "text" at bounding box center [303, 514] width 431 height 29
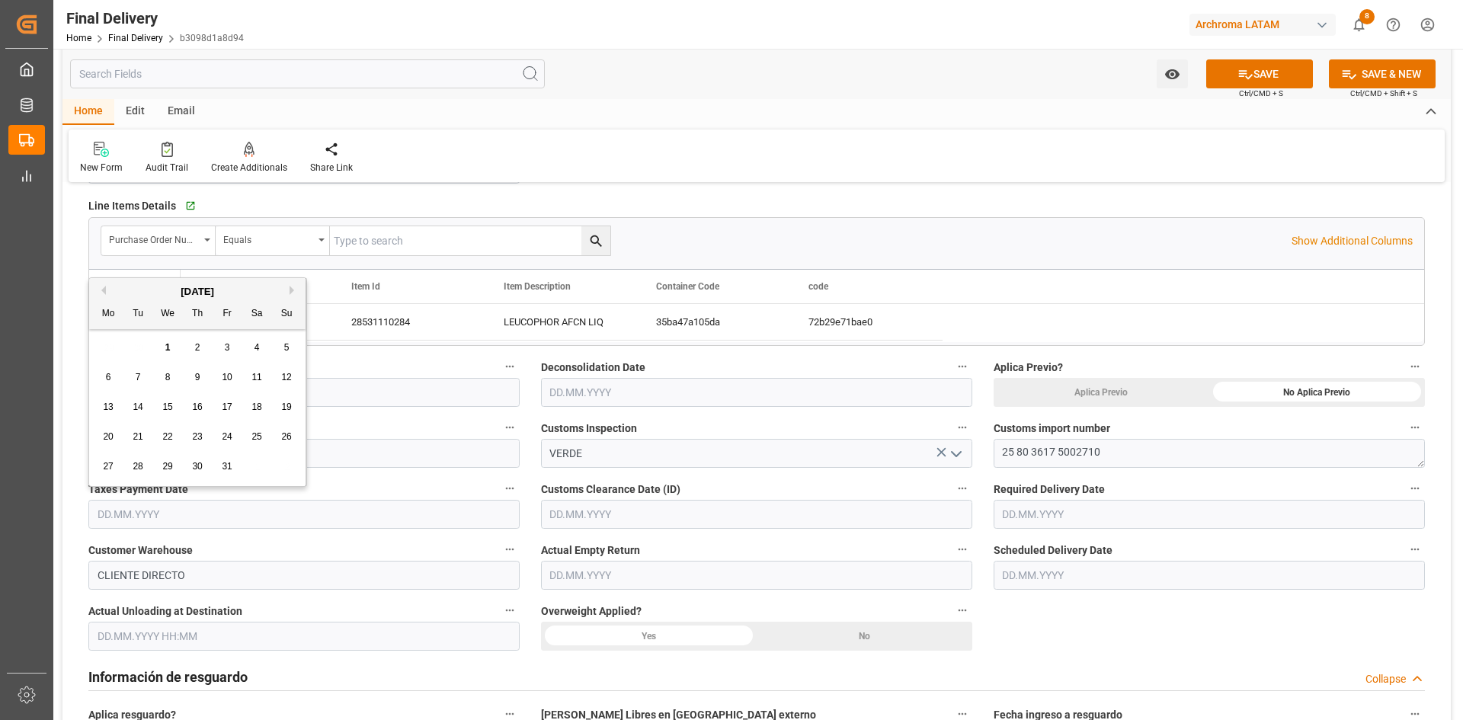
click at [166, 406] on span "15" at bounding box center [167, 406] width 10 height 11
type input "15.10.2025"
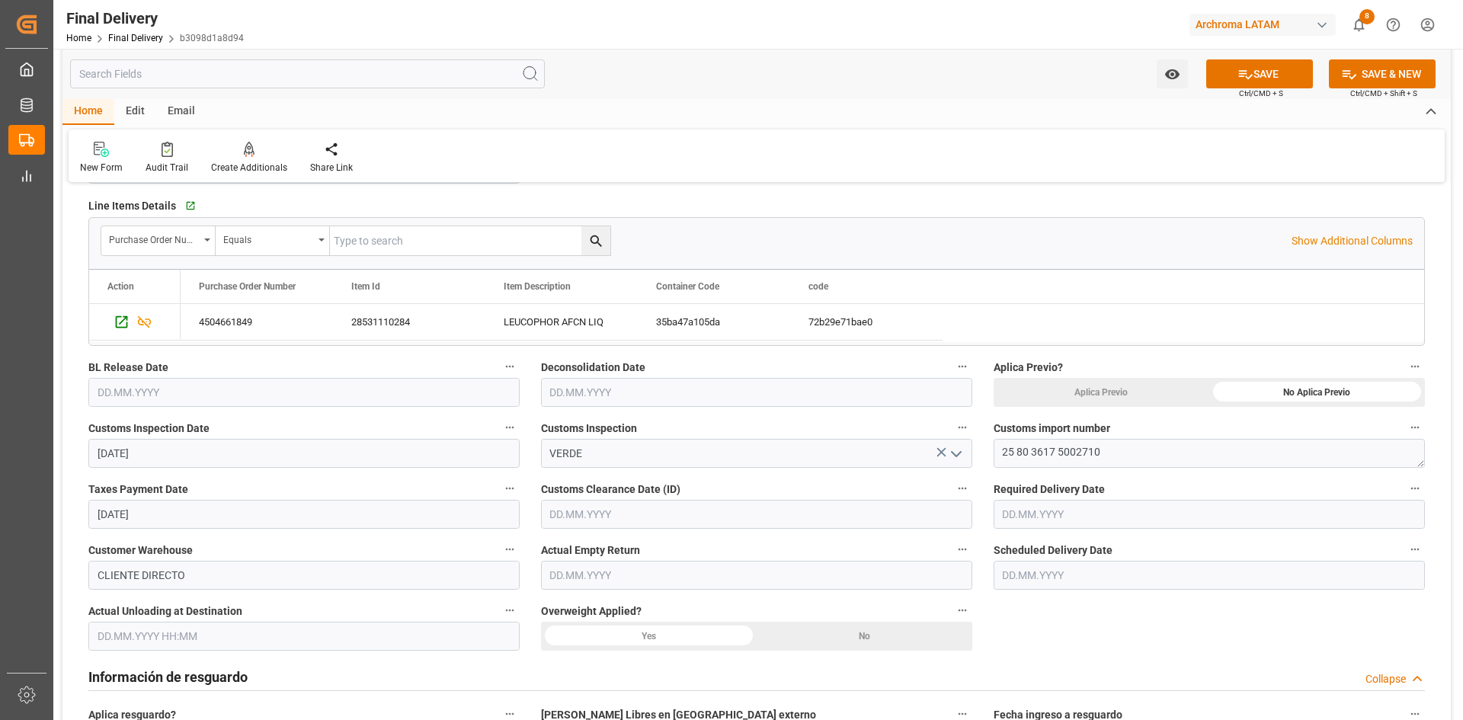
click at [267, 459] on input "17.10.2025" at bounding box center [303, 453] width 431 height 29
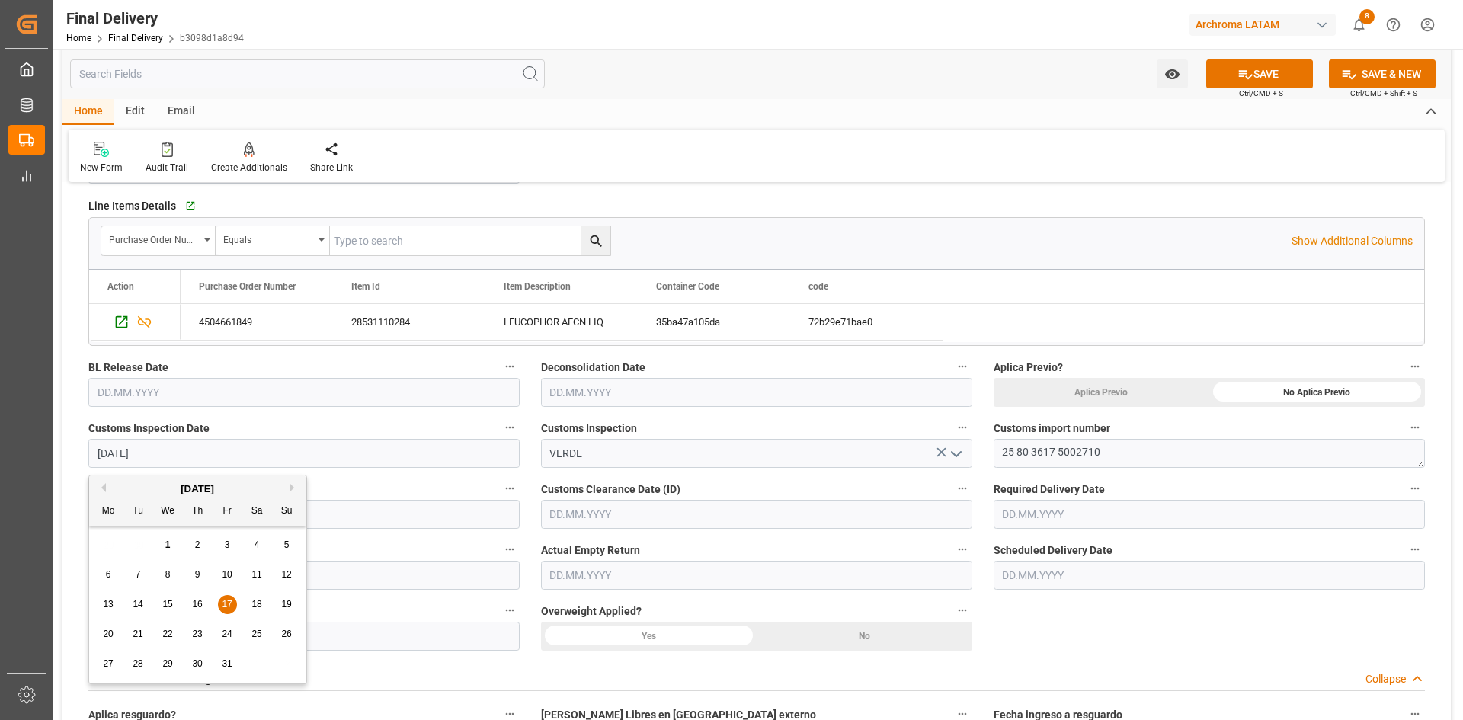
click at [104, 486] on button "Previous Month" at bounding box center [101, 487] width 9 height 9
click at [165, 609] on span "17" at bounding box center [167, 604] width 10 height 11
type input "17.09.2025"
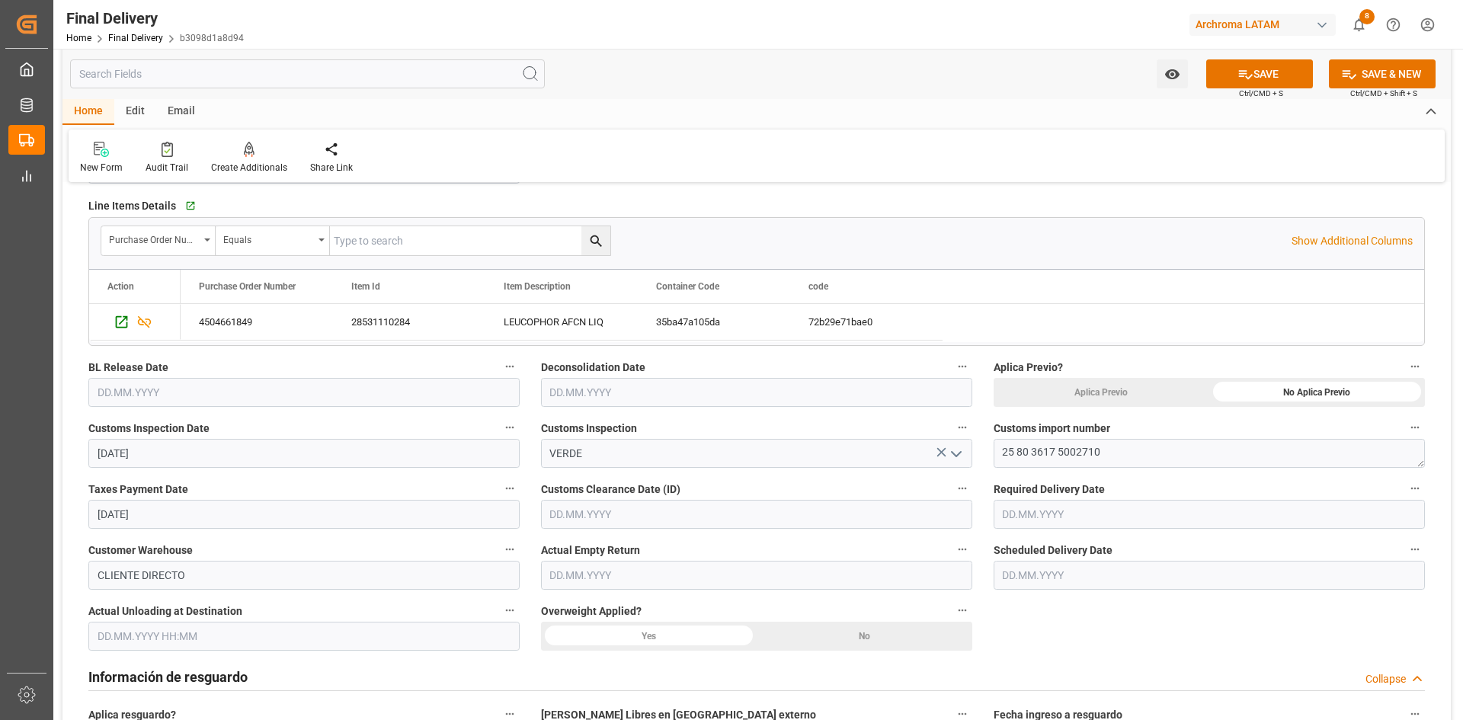
click at [217, 509] on input "15.10.2025" at bounding box center [303, 514] width 431 height 29
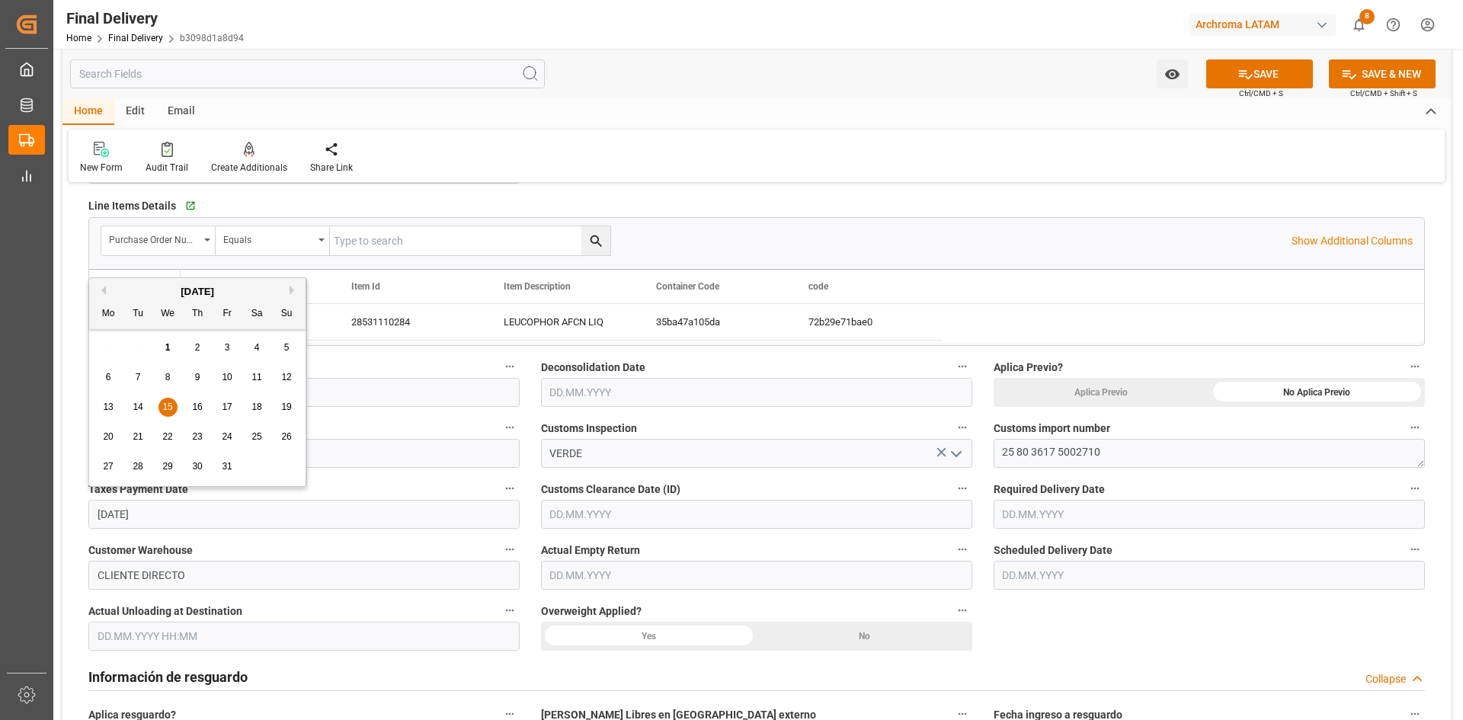
click at [104, 293] on button "Previous Month" at bounding box center [101, 290] width 9 height 9
click at [107, 405] on span "15" at bounding box center [108, 406] width 10 height 11
type input "15.09.2025"
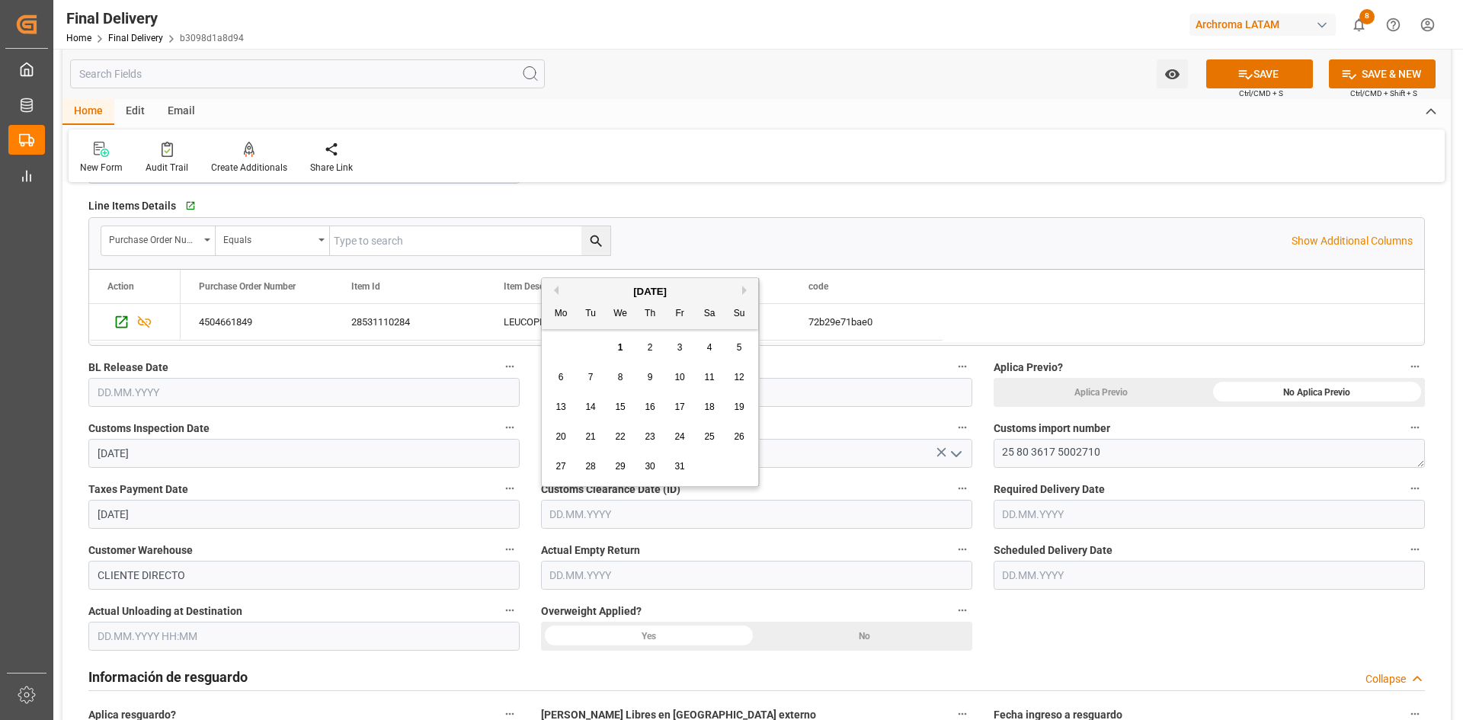
click at [663, 517] on input "text" at bounding box center [756, 514] width 431 height 29
click at [558, 289] on button "Previous Month" at bounding box center [553, 290] width 9 height 9
click at [623, 405] on span "17" at bounding box center [620, 406] width 10 height 11
type input "17.09.2025"
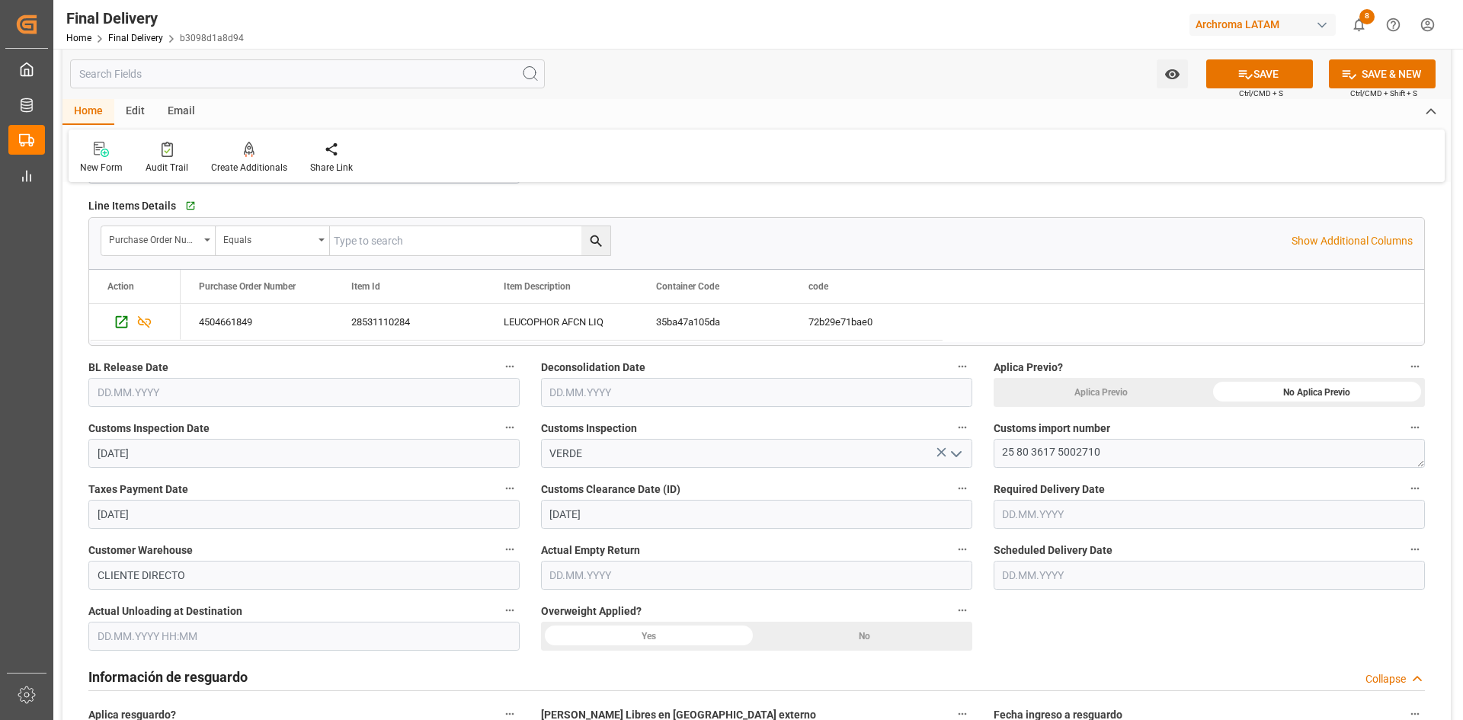
click at [1107, 515] on input "text" at bounding box center [1208, 514] width 431 height 29
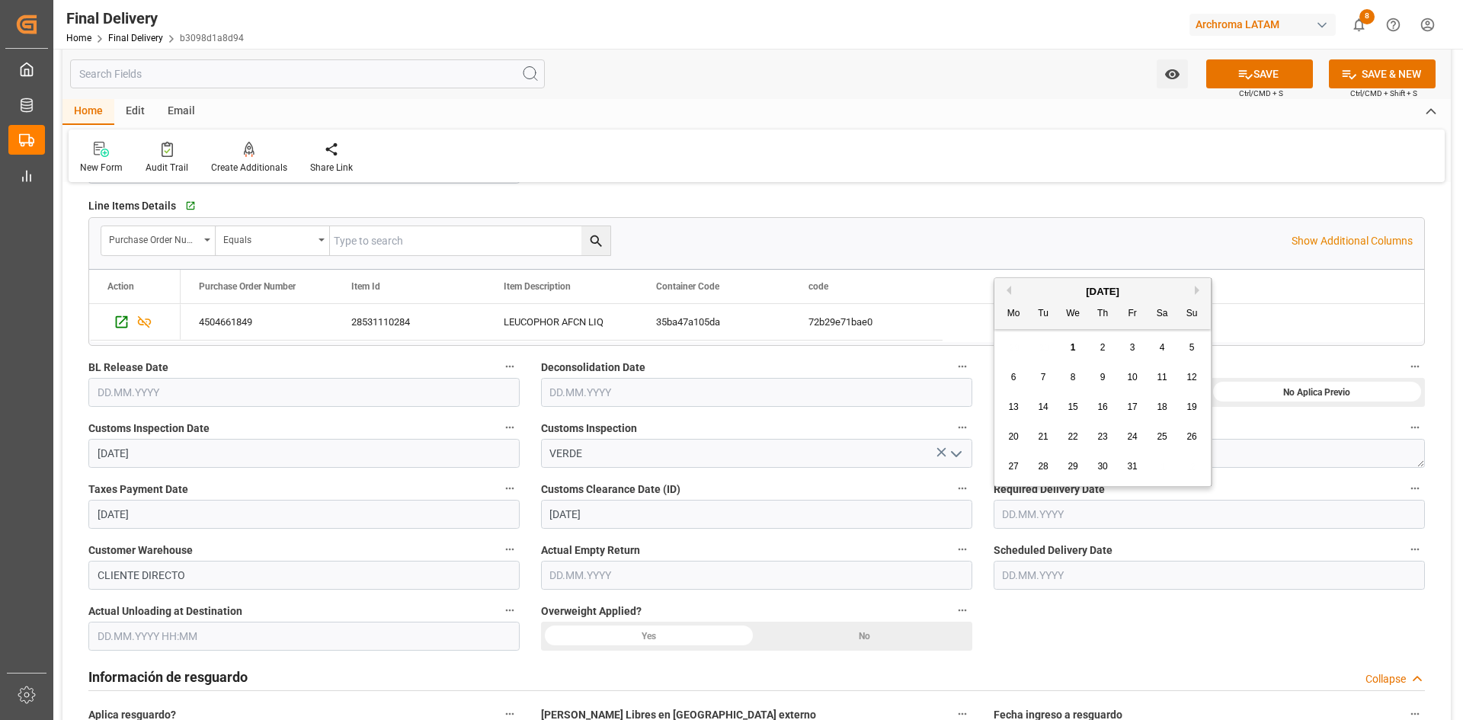
click at [1010, 288] on button "Previous Month" at bounding box center [1006, 290] width 9 height 9
click at [1134, 406] on span "19" at bounding box center [1132, 406] width 10 height 11
type input "19.09.2025"
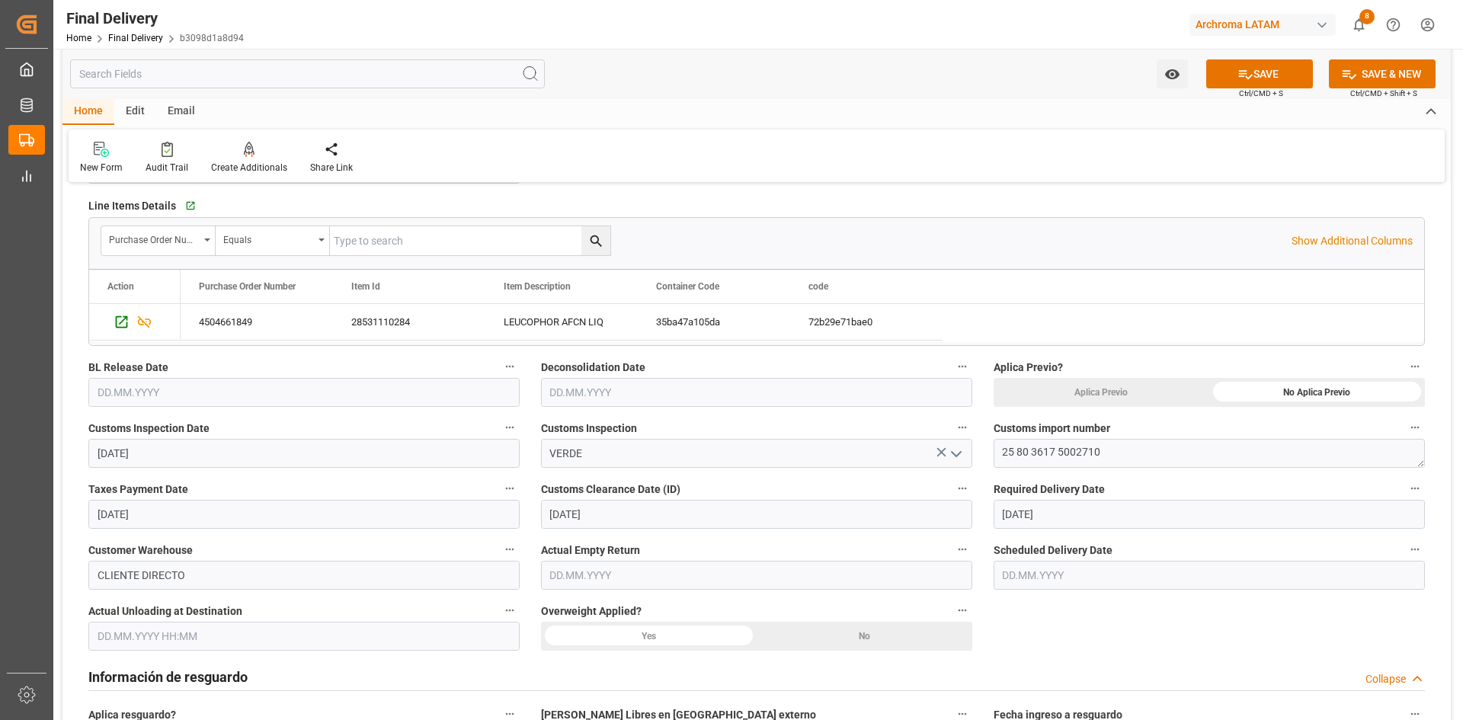
click at [279, 629] on input "text" at bounding box center [303, 636] width 431 height 29
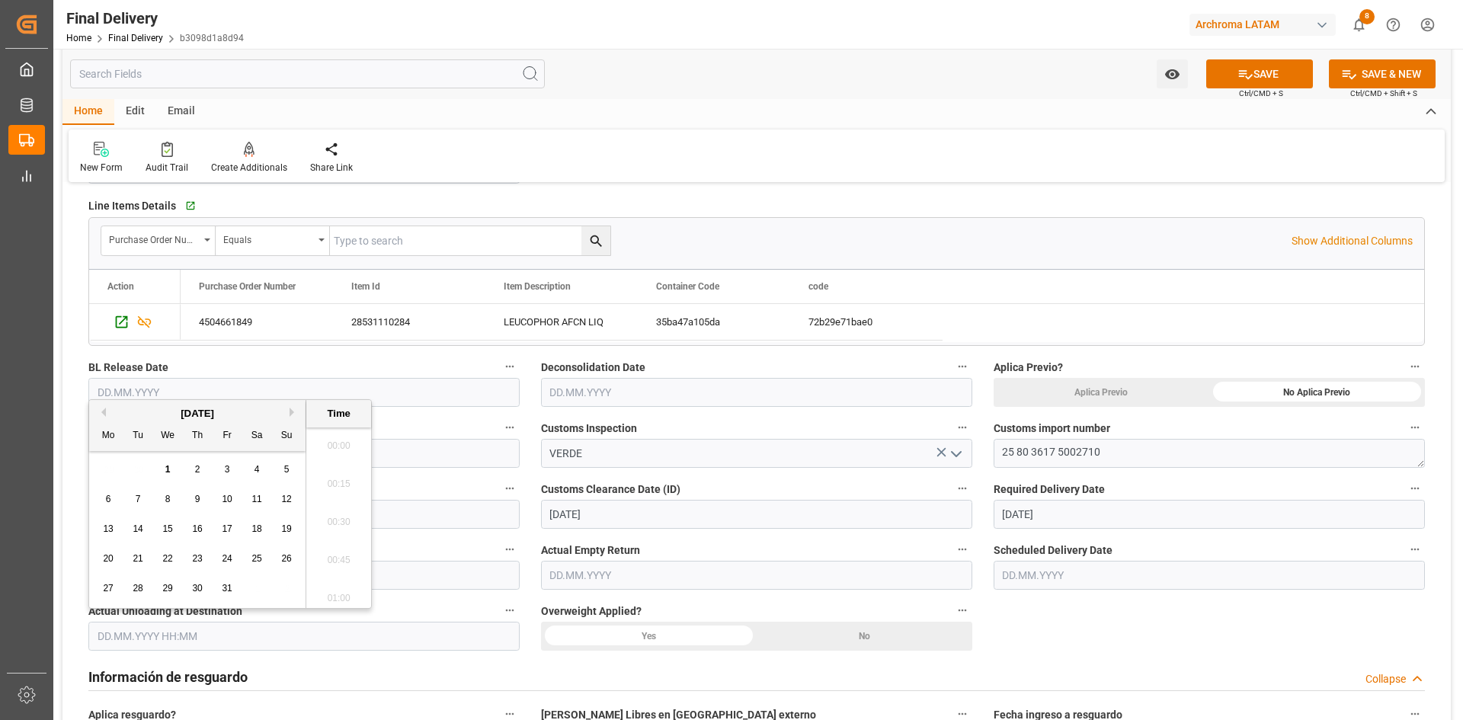
scroll to position [3319, 0]
click at [105, 412] on button "Previous Month" at bounding box center [101, 412] width 9 height 9
click at [229, 528] on span "19" at bounding box center [227, 528] width 10 height 11
type input "19.09.2025 00:00"
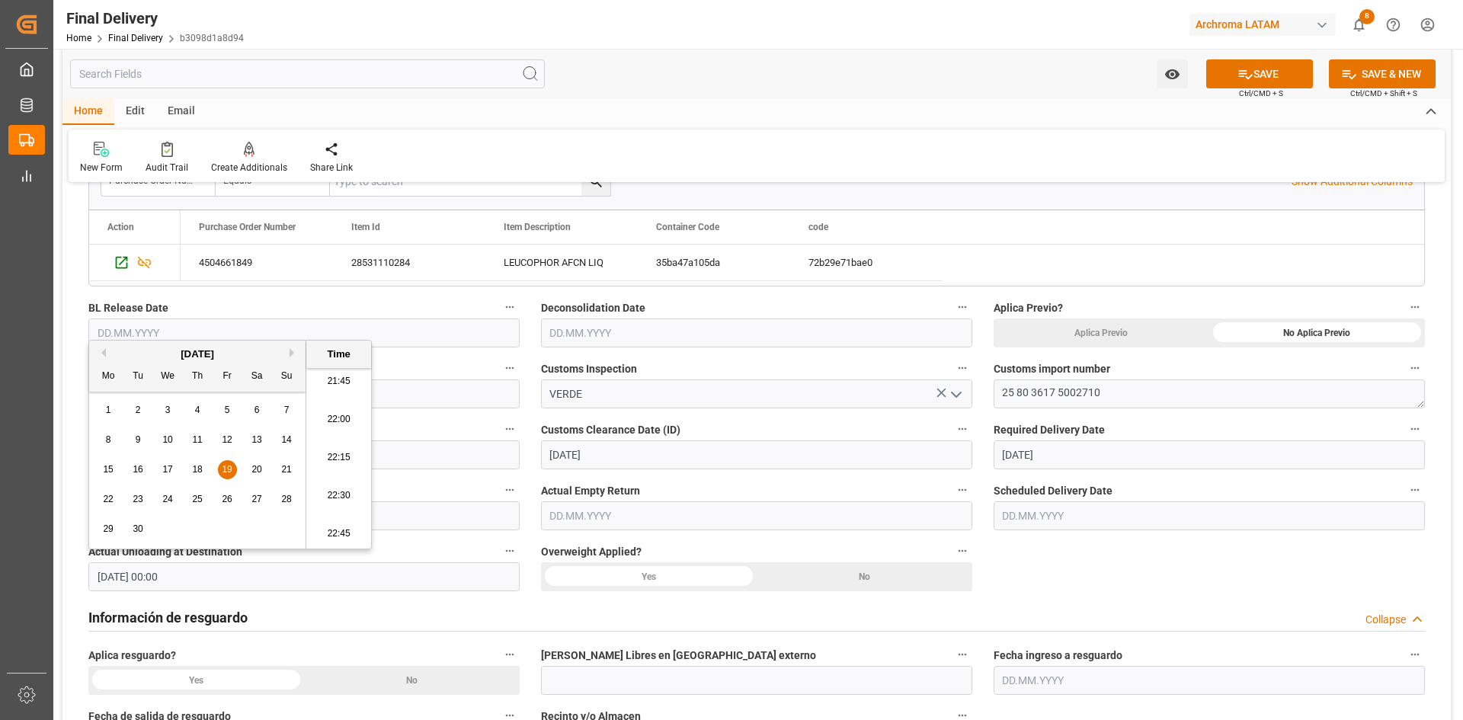
scroll to position [381, 0]
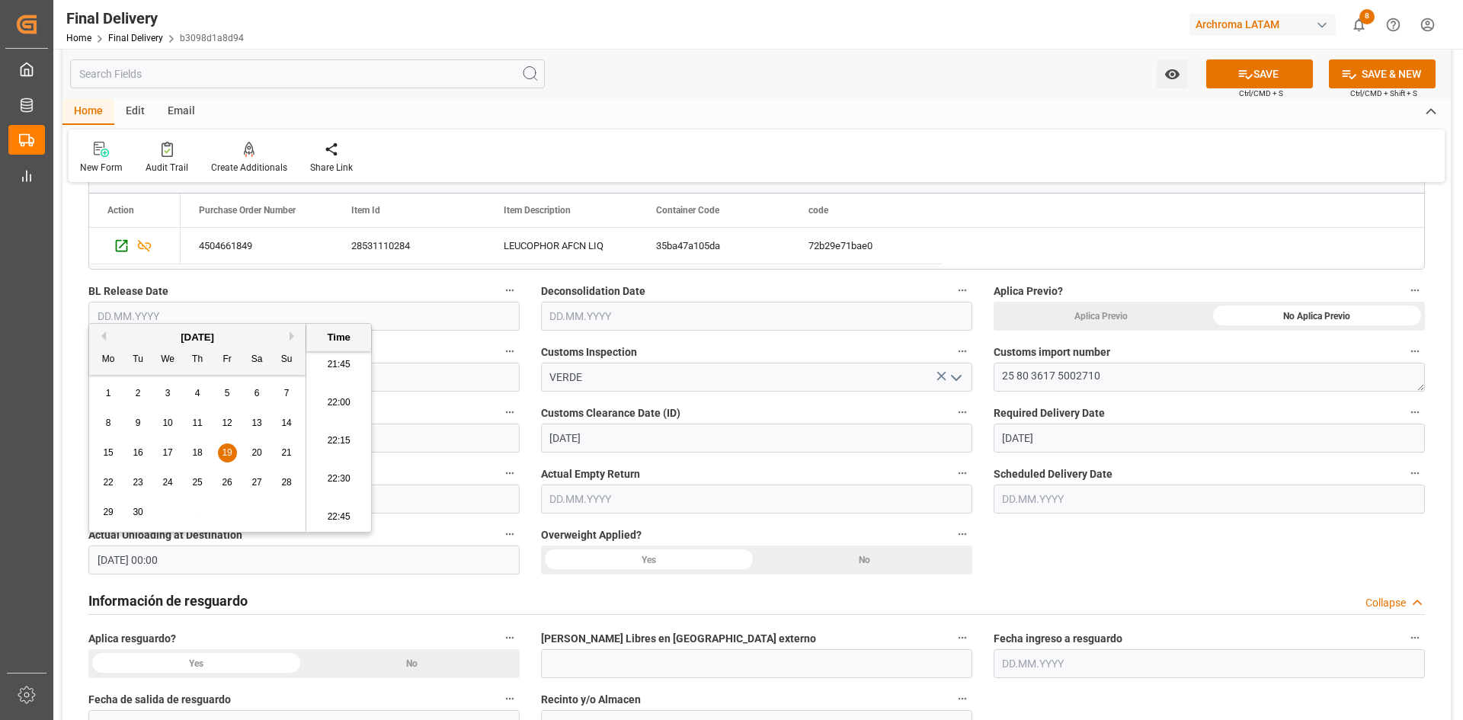
click at [856, 556] on div "No" at bounding box center [865, 559] width 216 height 29
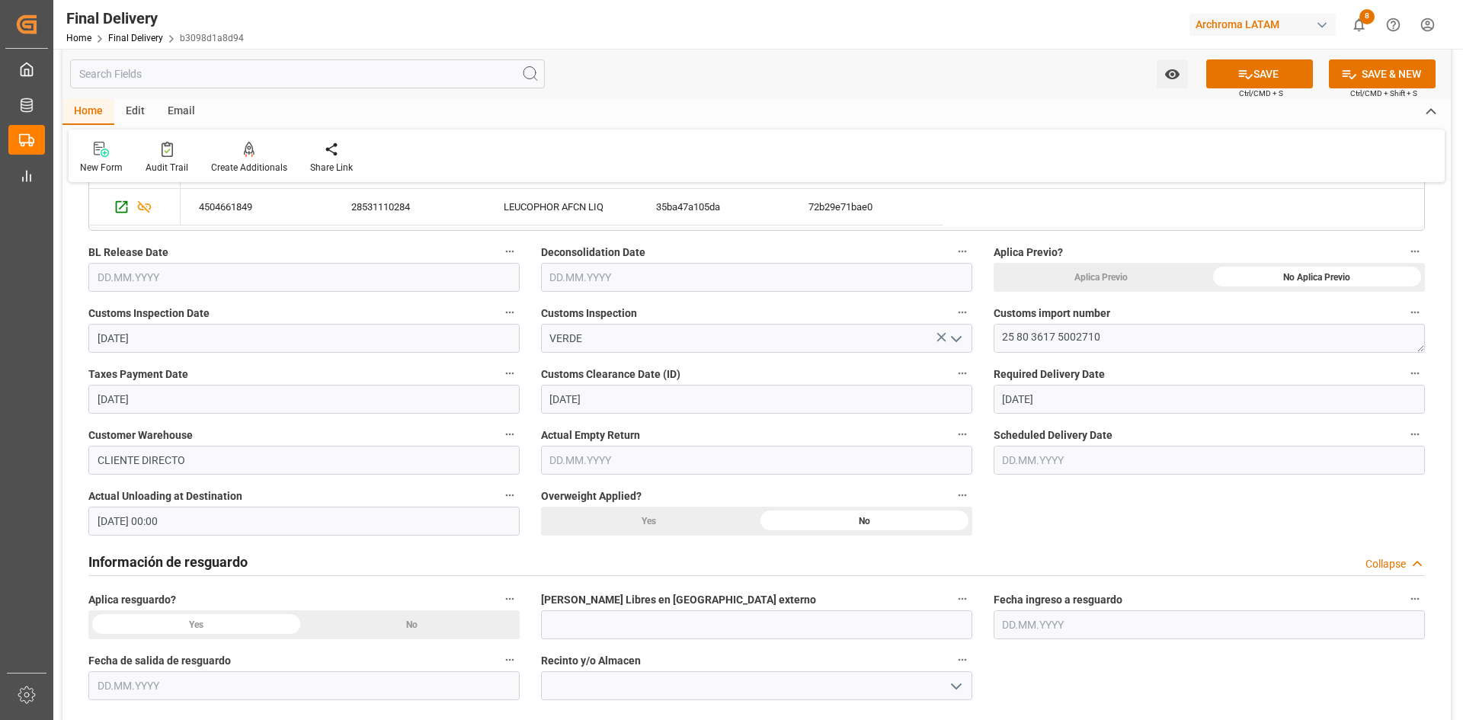
scroll to position [457, 0]
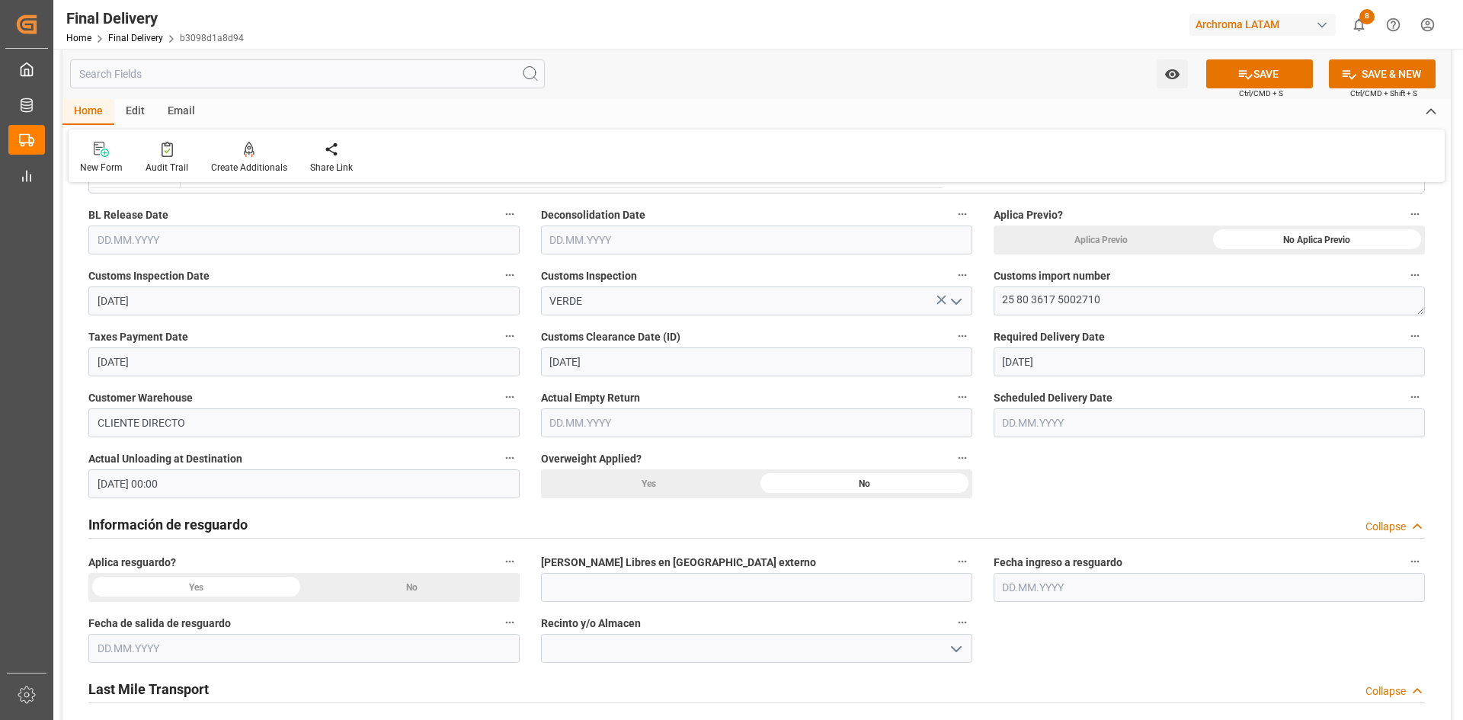
click at [1106, 424] on input "text" at bounding box center [1208, 422] width 431 height 29
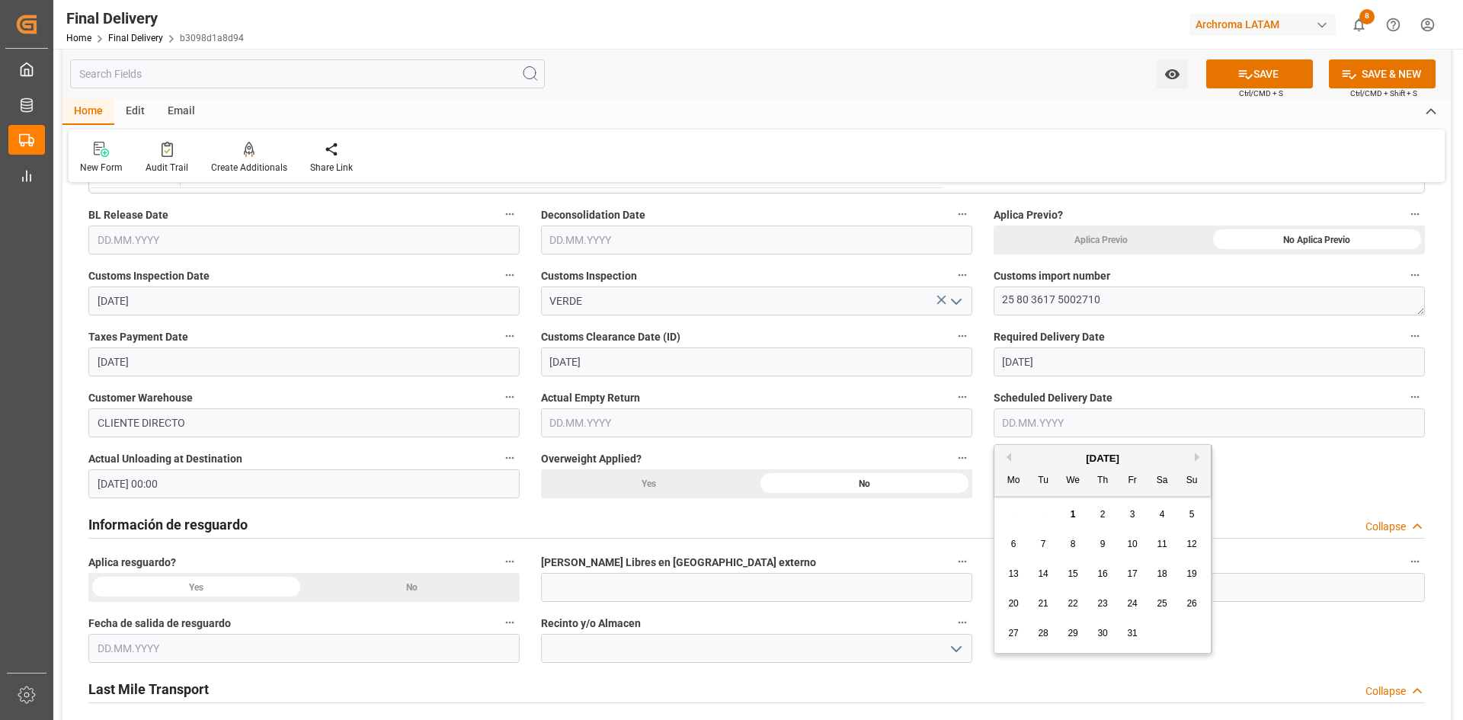
click at [1005, 455] on button "Previous Month" at bounding box center [1006, 457] width 9 height 9
click at [1137, 571] on div "19" at bounding box center [1132, 574] width 19 height 18
type input "19.09.2025"
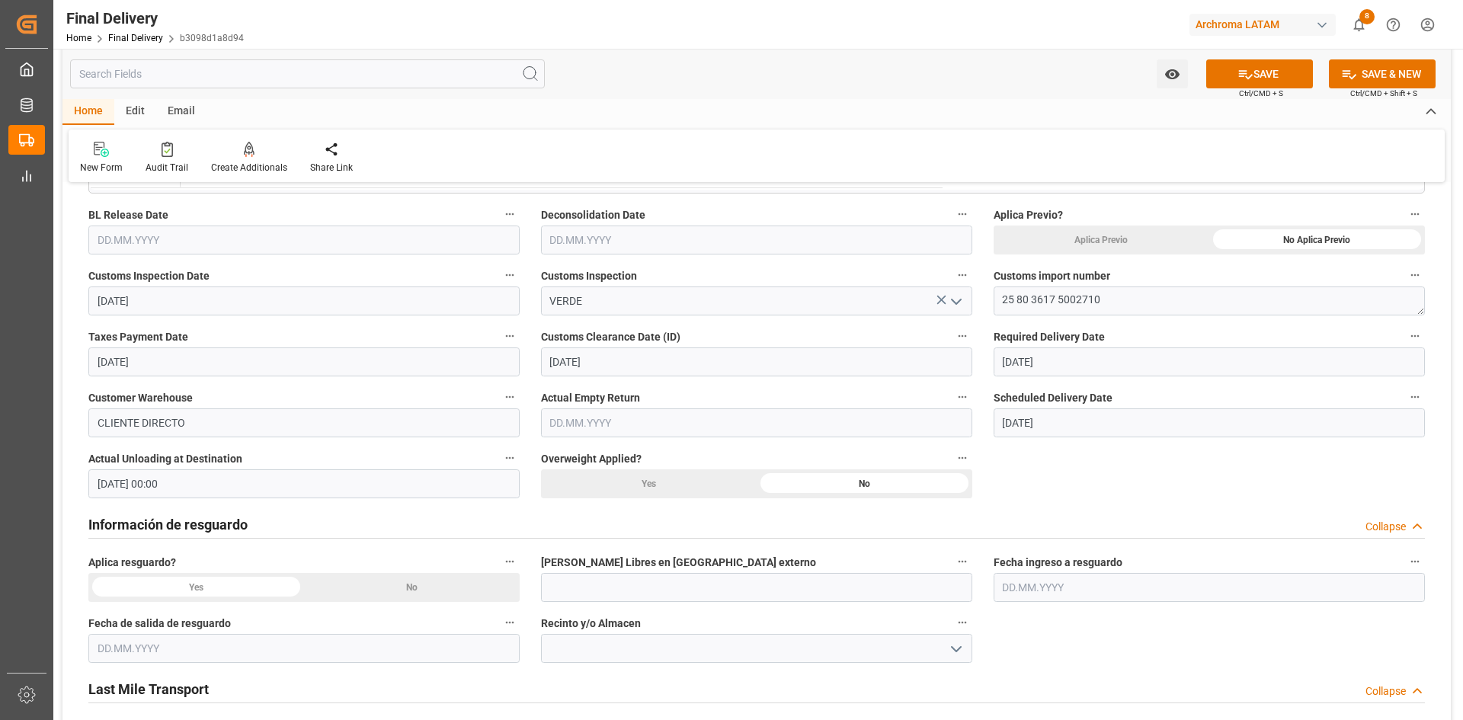
click at [1168, 462] on div "BL release Custom inspection Taxes payment Custom clearance Delivered Final Del…" at bounding box center [756, 660] width 1388 height 1842
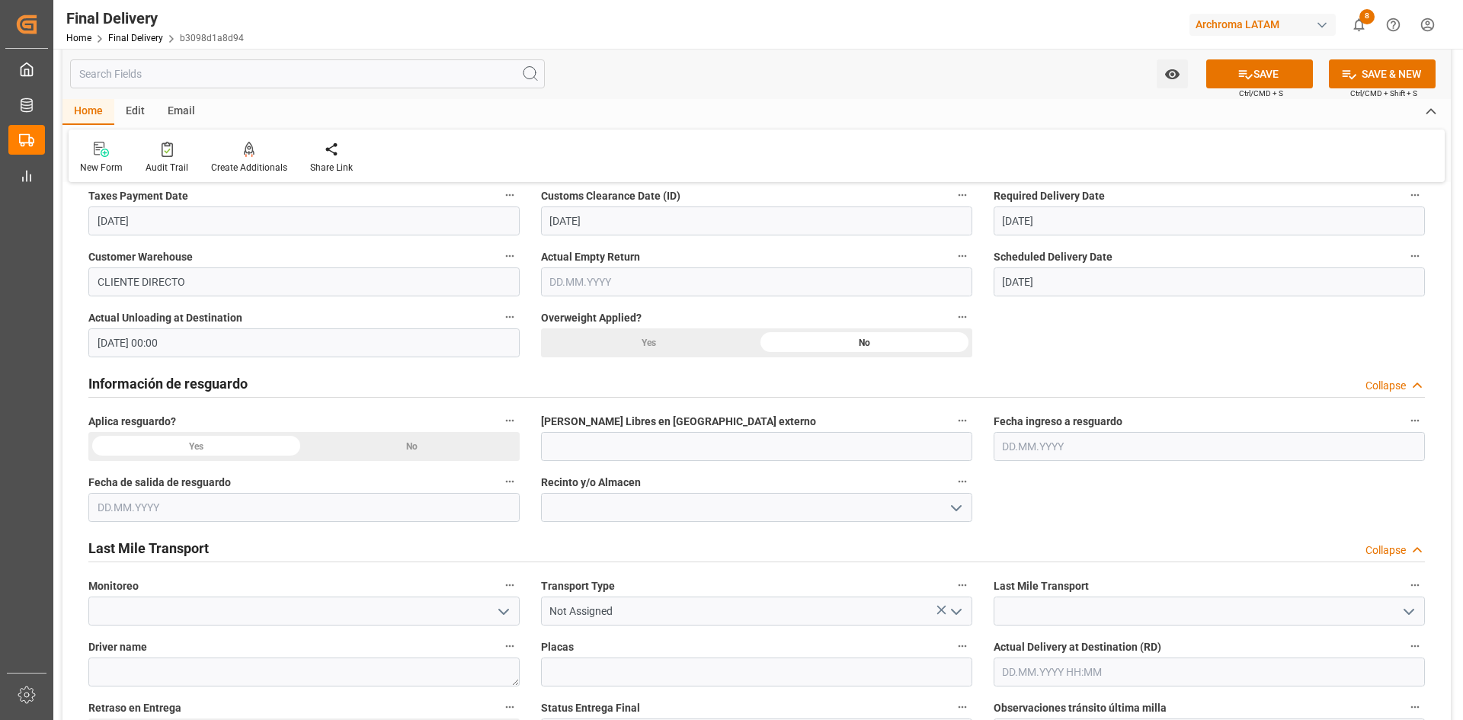
scroll to position [609, 0]
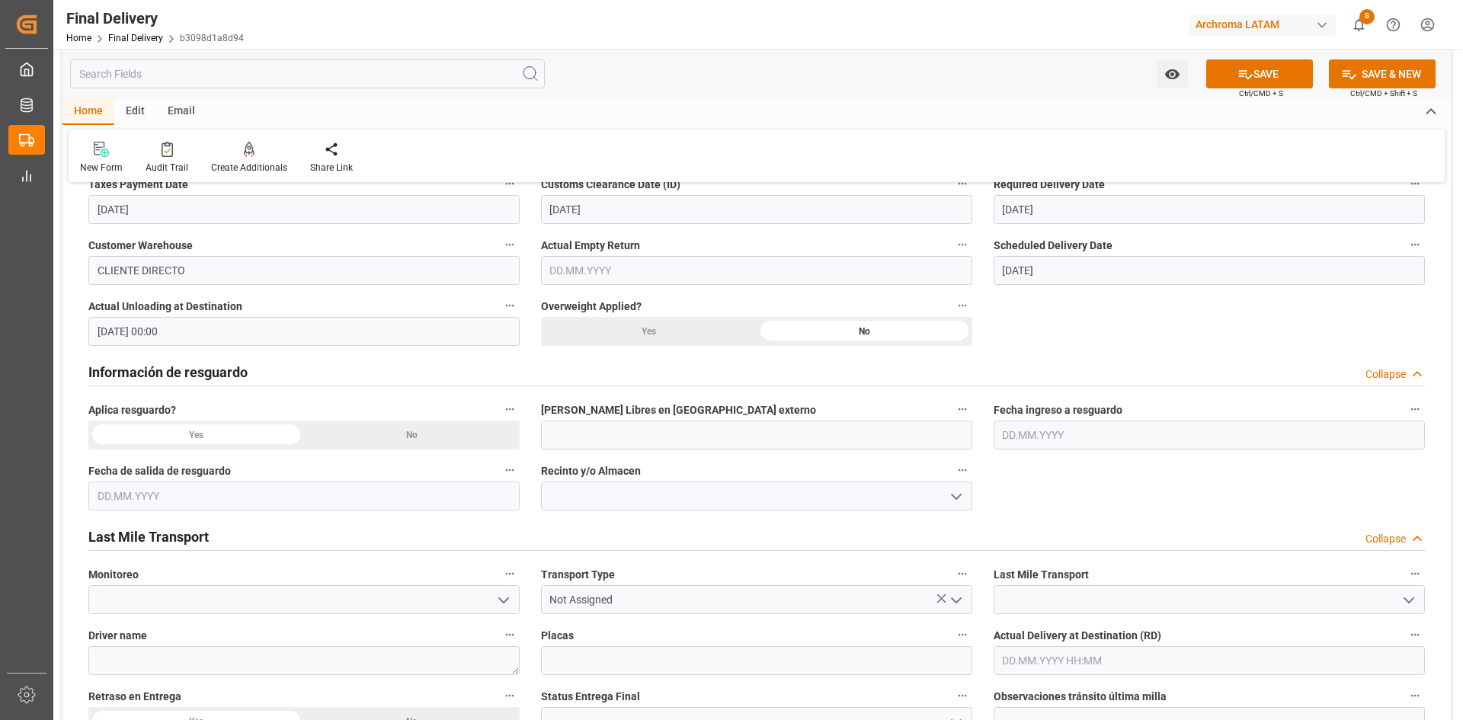
click at [394, 435] on div "No" at bounding box center [412, 435] width 216 height 29
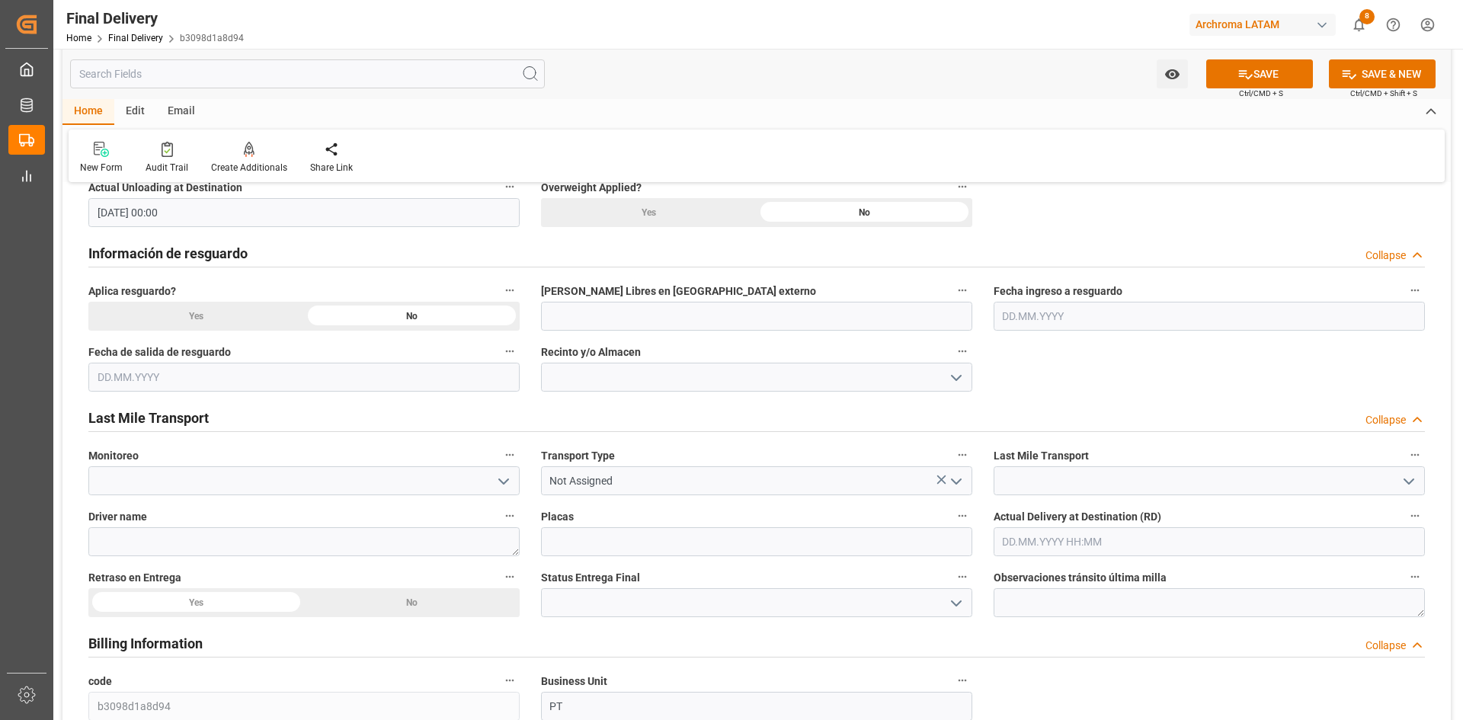
scroll to position [762, 0]
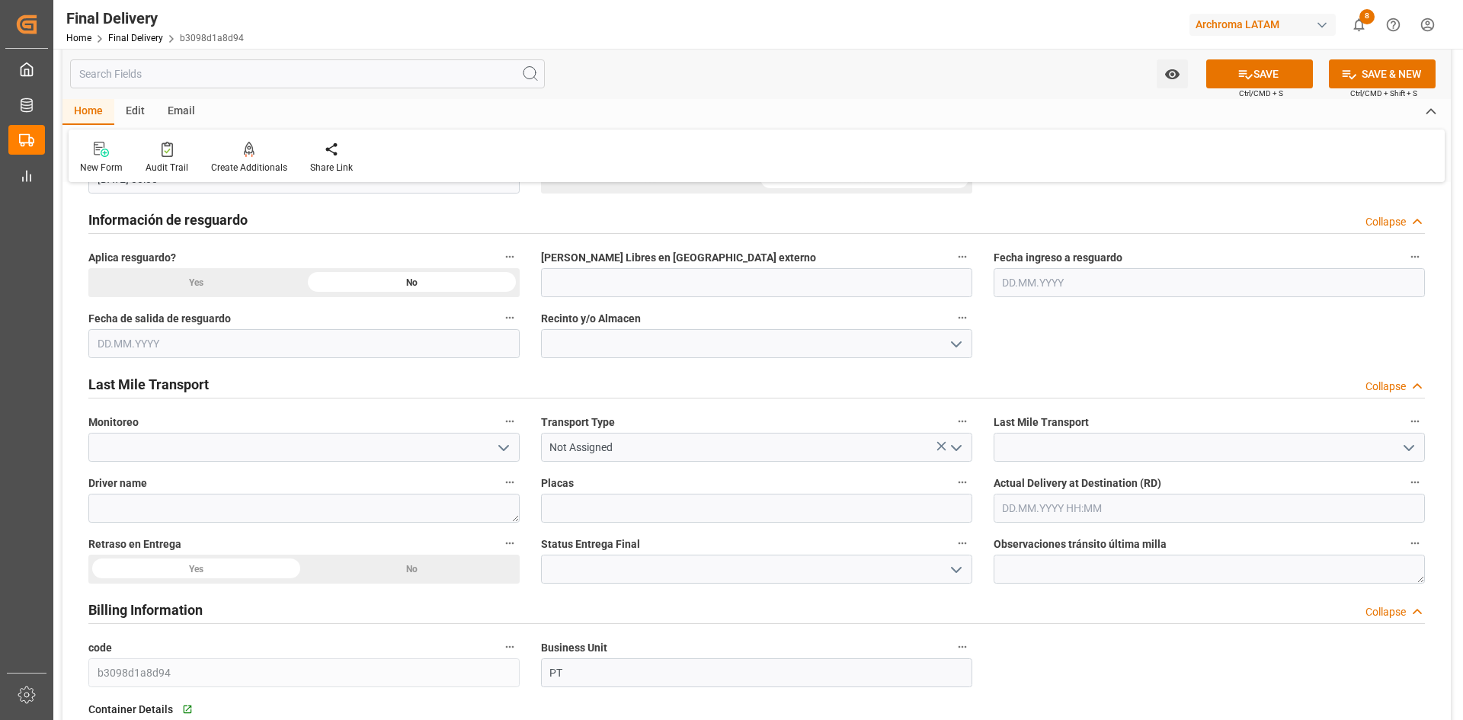
click at [501, 447] on polyline "open menu" at bounding box center [503, 448] width 9 height 5
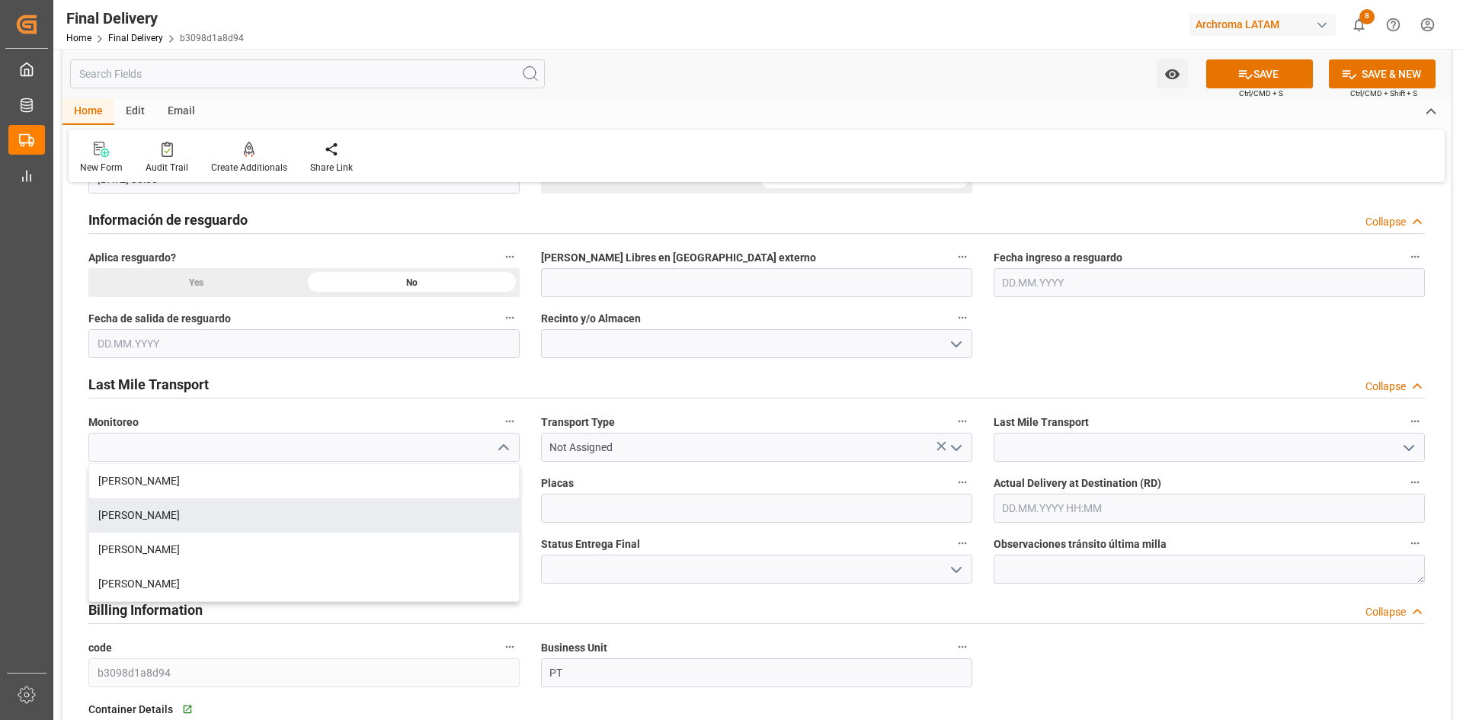
click at [958, 449] on icon "open menu" at bounding box center [956, 448] width 18 height 18
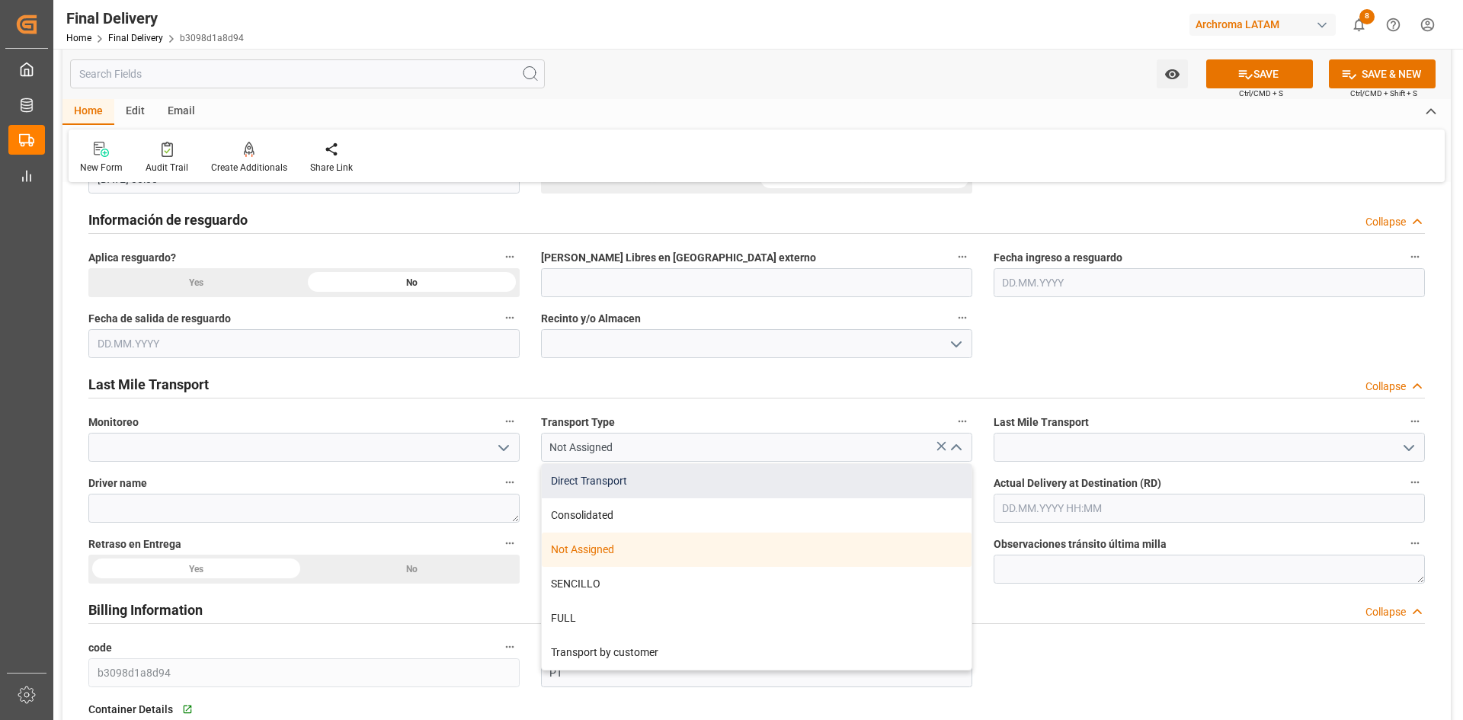
scroll to position [838, 0]
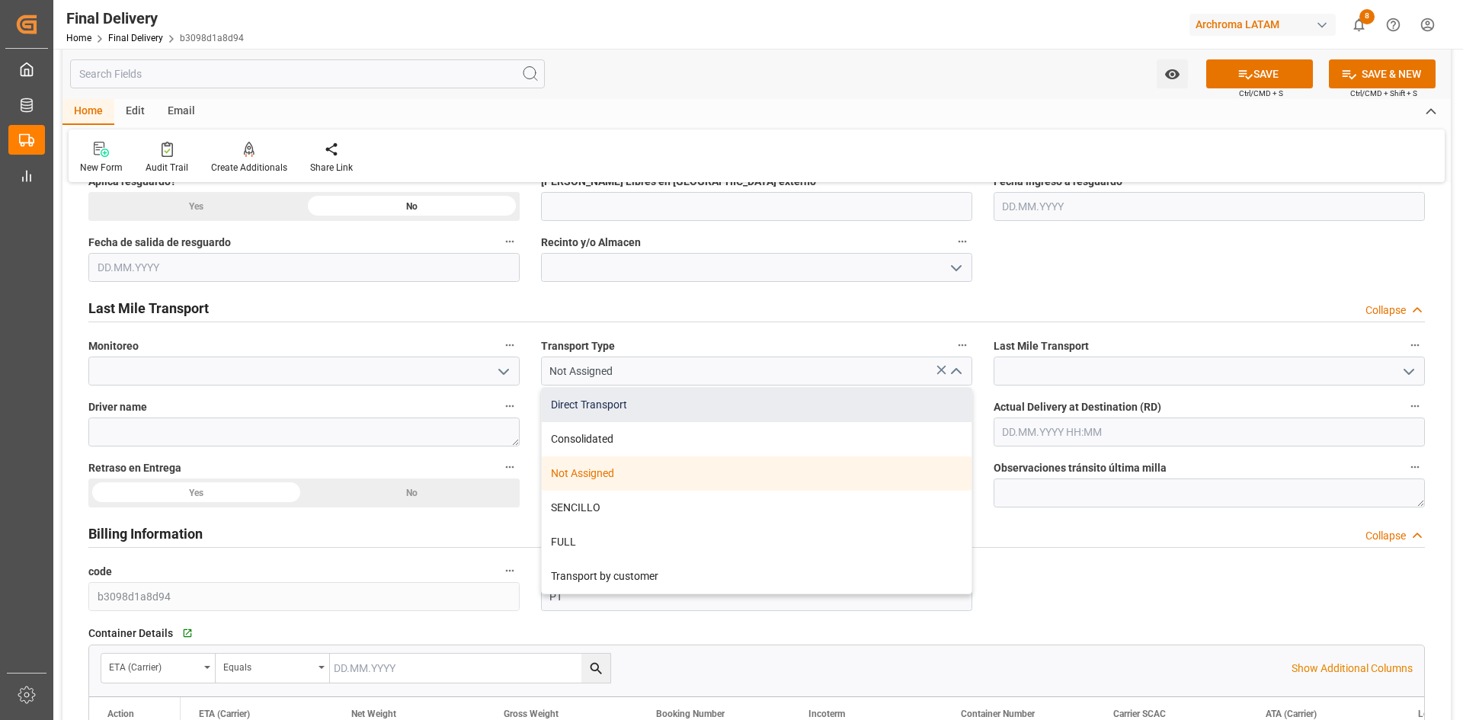
click at [653, 411] on div "Direct Transport" at bounding box center [757, 405] width 430 height 34
type input "Direct Transport"
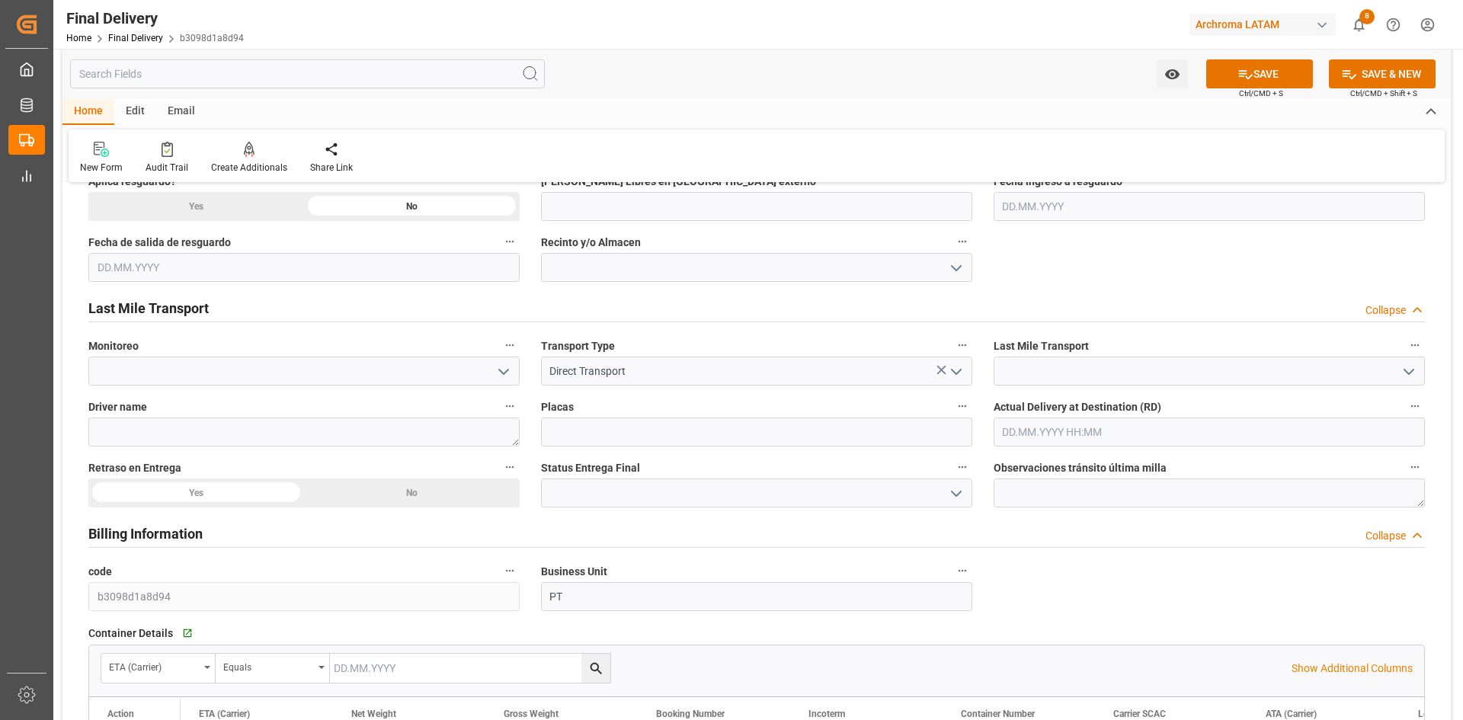
click at [1406, 369] on icon "open menu" at bounding box center [1408, 372] width 18 height 18
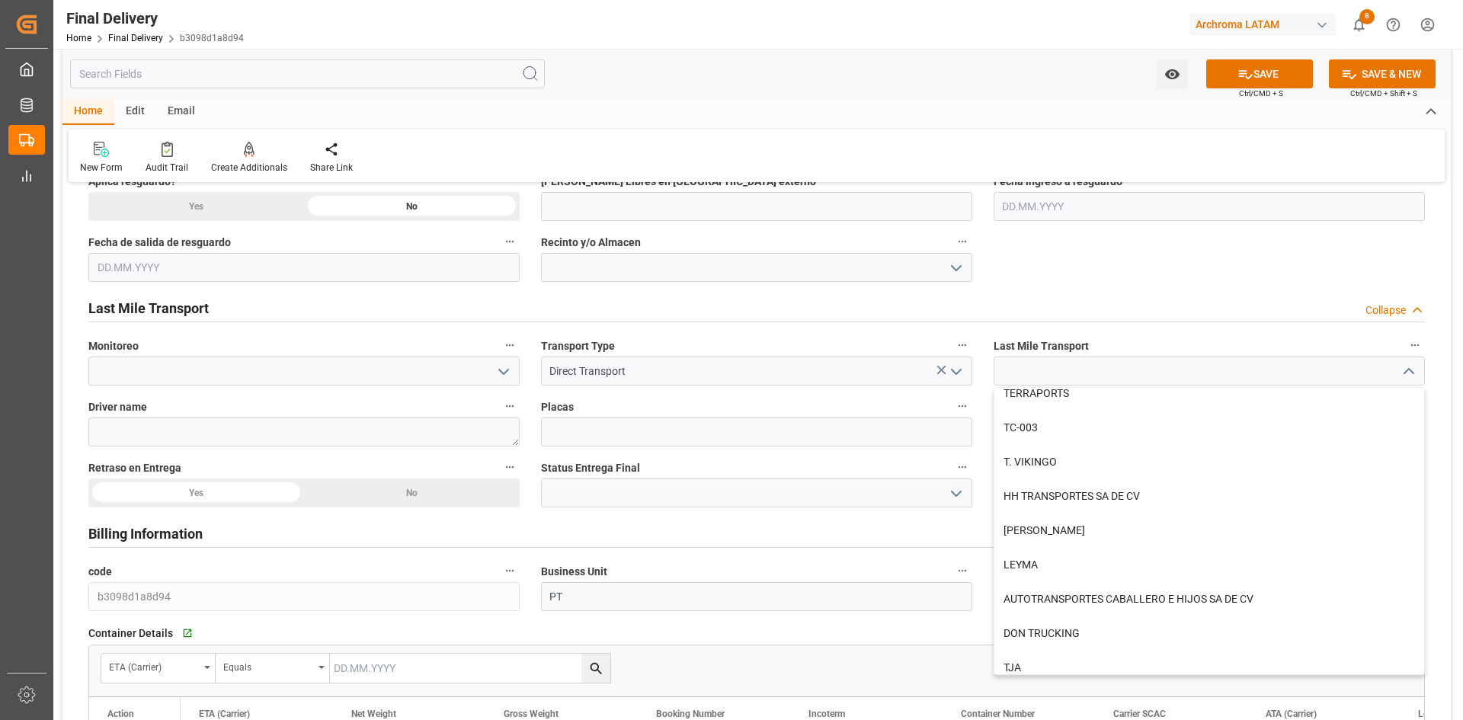
scroll to position [533, 0]
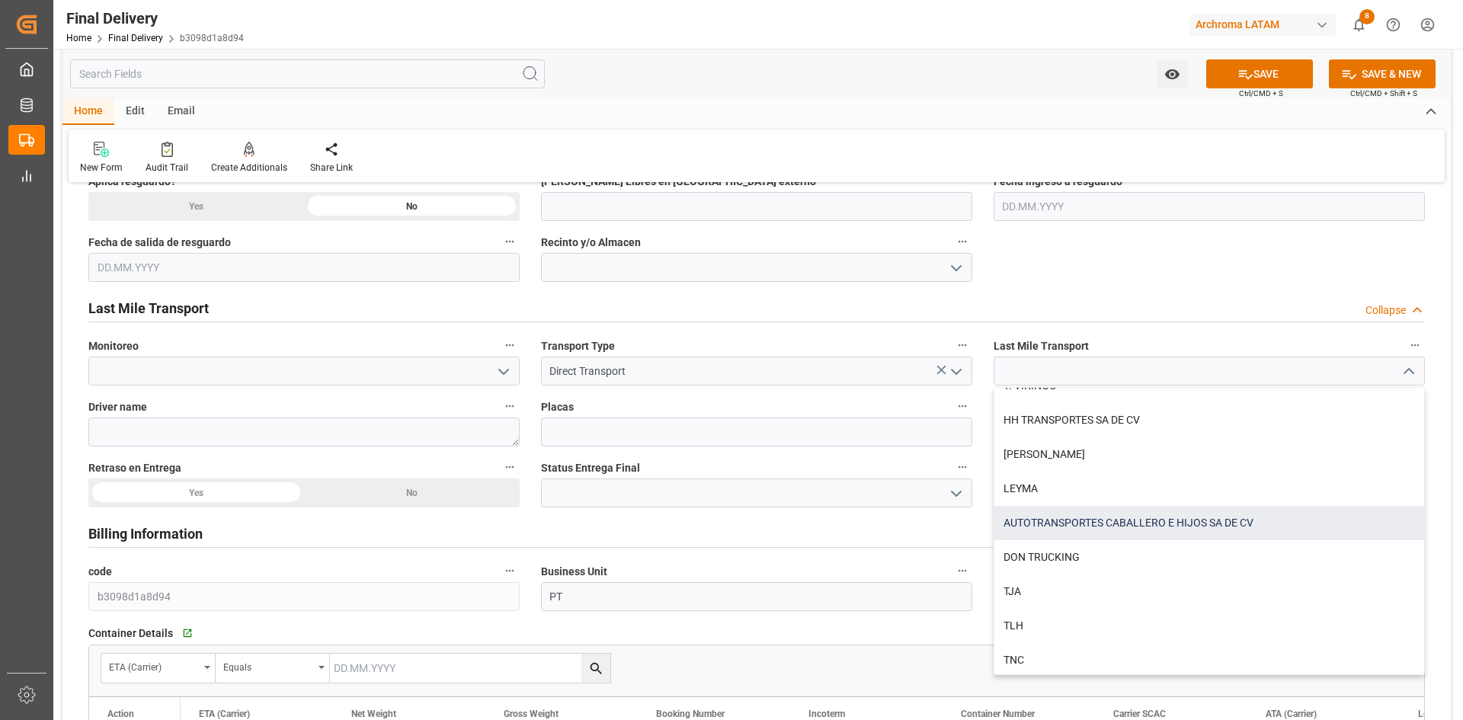
click at [1152, 529] on div "AUTOTRANSPORTES CABALLERO E HIJOS SA DE CV" at bounding box center [1209, 523] width 430 height 34
type input "AUTOTRANSPORTES CABALLERO E HIJOS SA DE CV"
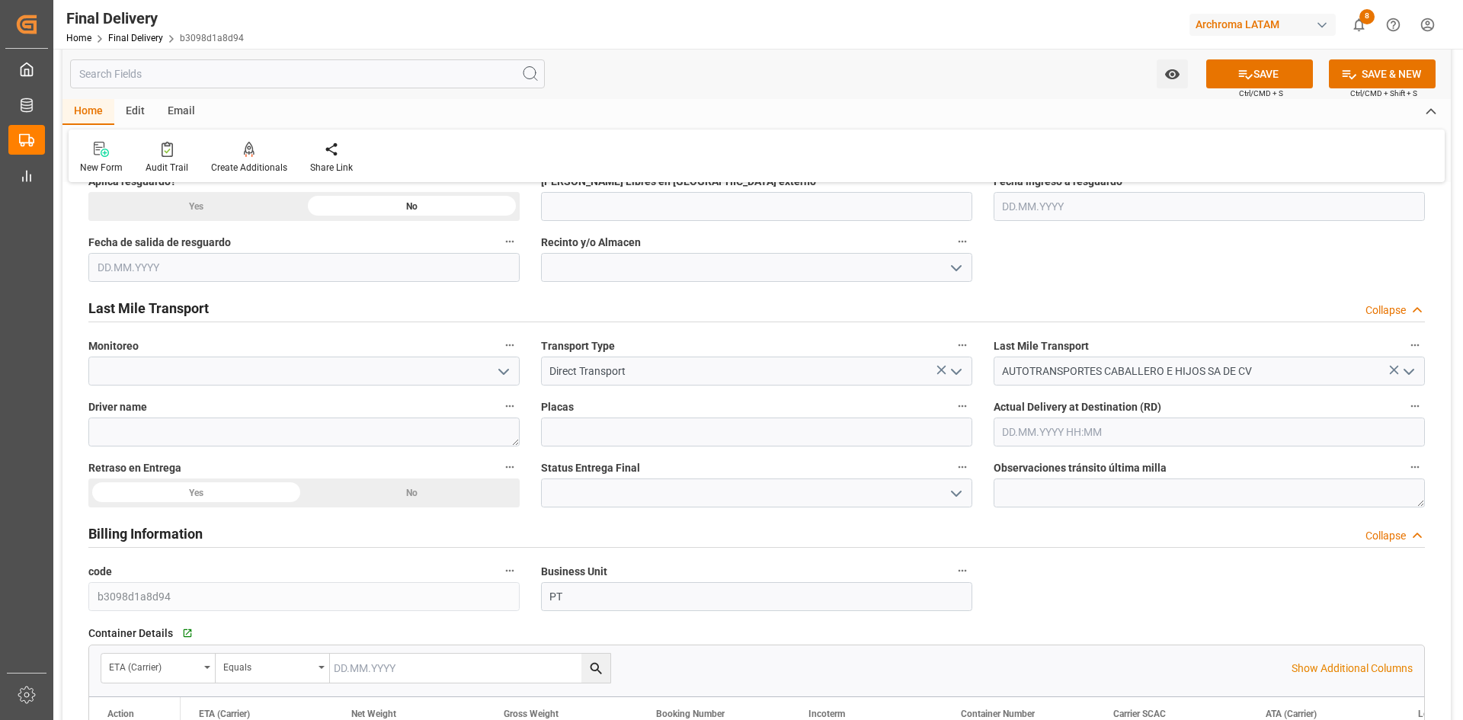
click at [1414, 364] on icon "open menu" at bounding box center [1408, 372] width 18 height 18
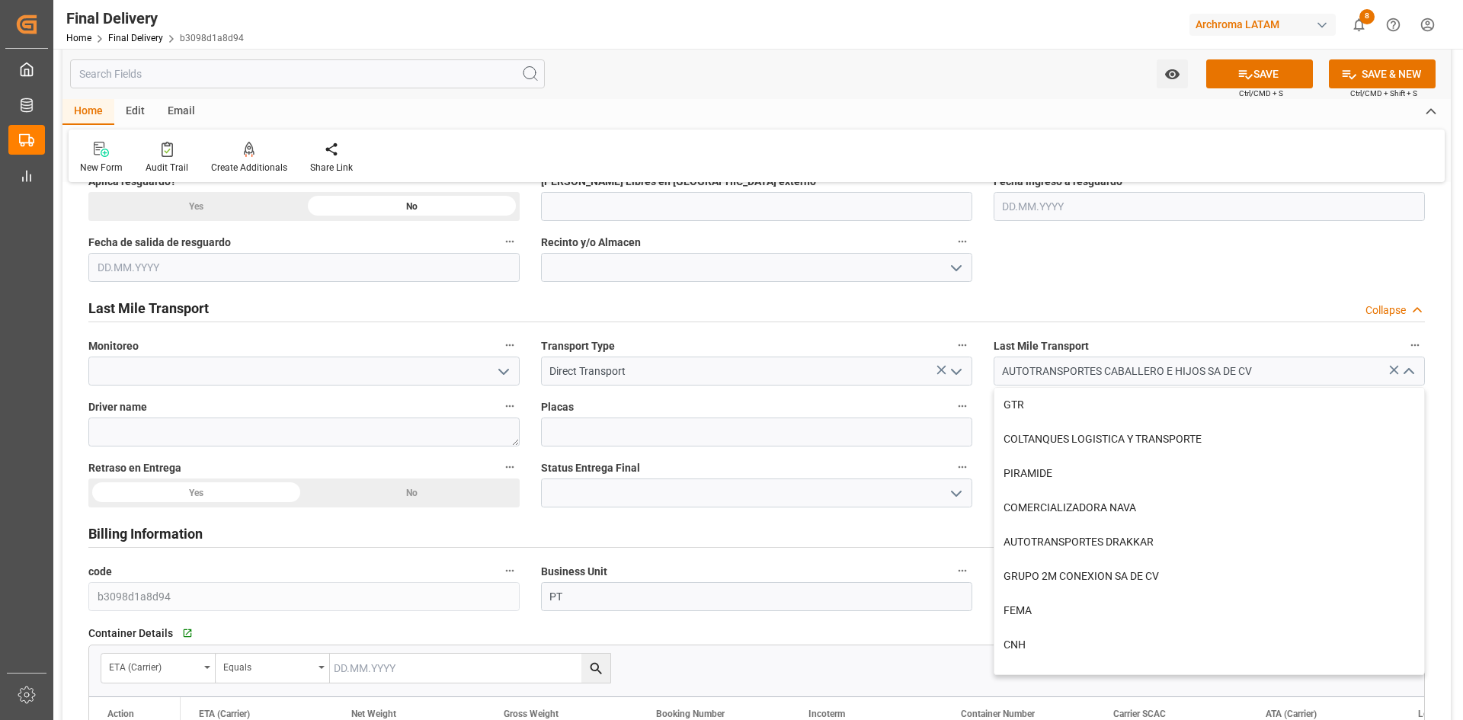
click at [1394, 369] on icon at bounding box center [1394, 370] width 9 height 9
click at [1123, 368] on input at bounding box center [1208, 371] width 431 height 29
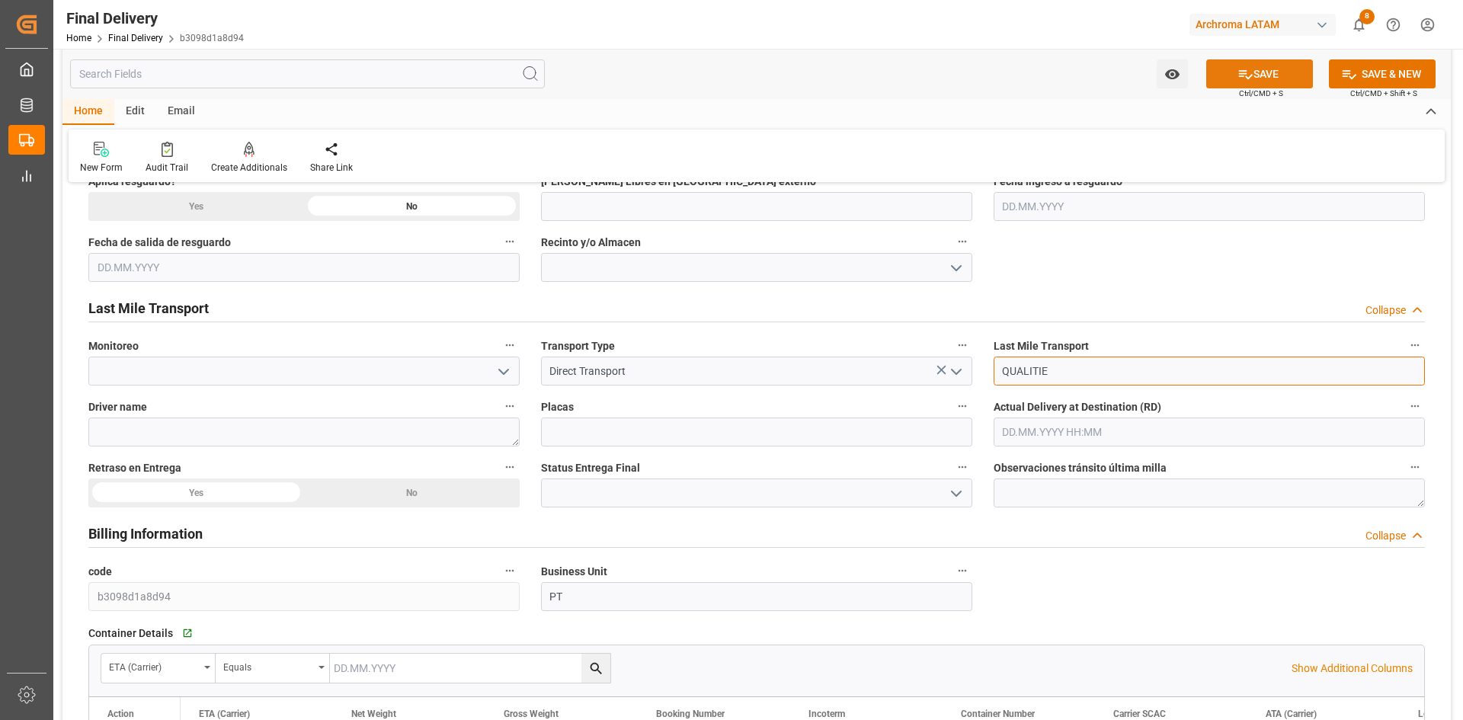
type input "QUALITIE"
click at [1239, 85] on button "SAVE" at bounding box center [1259, 73] width 107 height 29
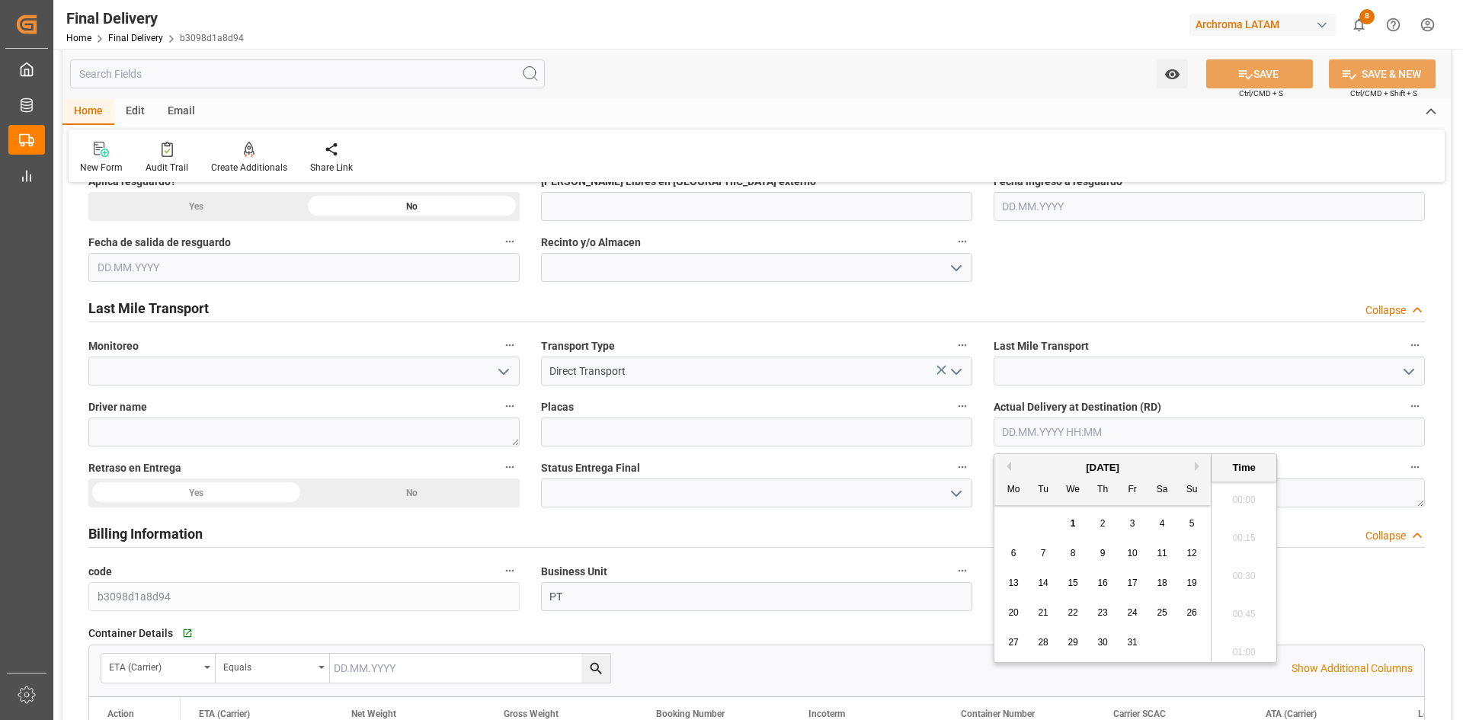
click at [1125, 429] on input "text" at bounding box center [1208, 431] width 431 height 29
click at [1009, 467] on button "Previous Month" at bounding box center [1006, 466] width 9 height 9
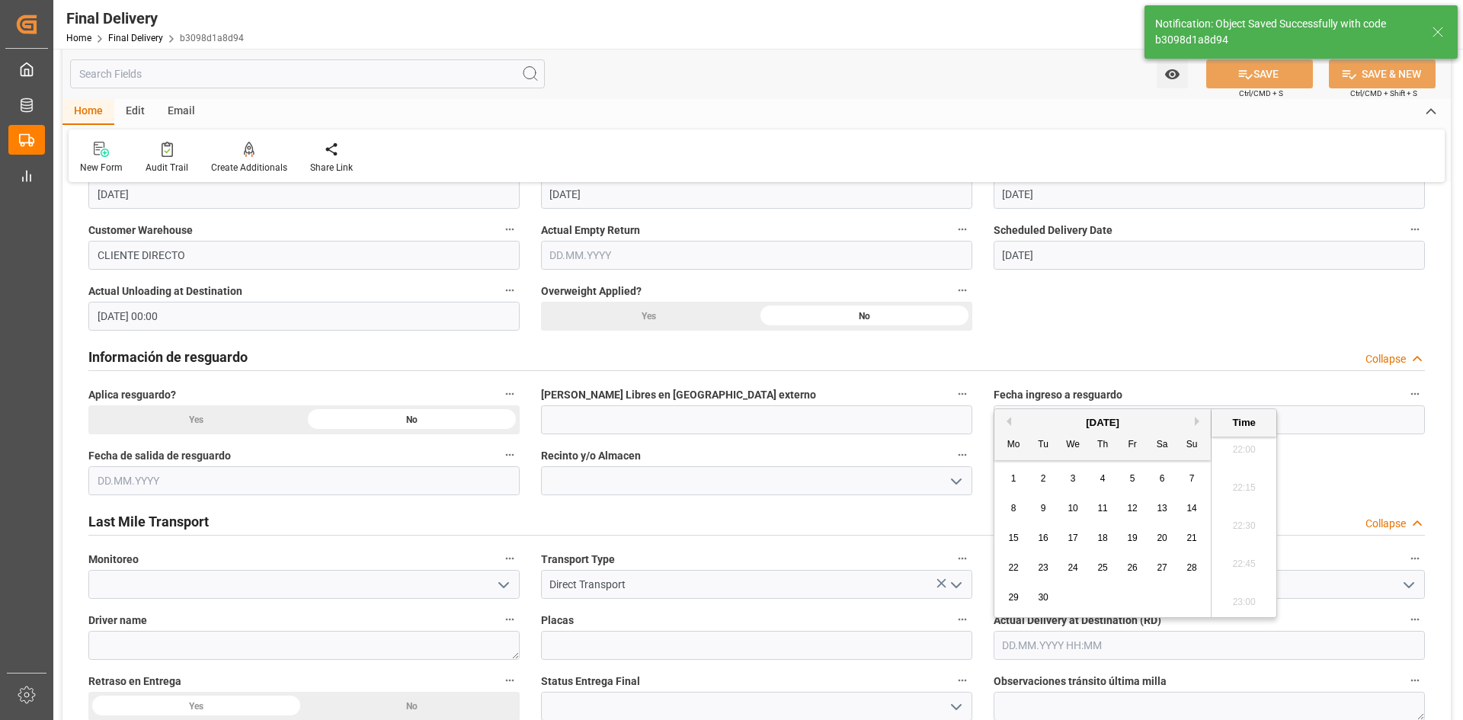
type input "Unloaded"
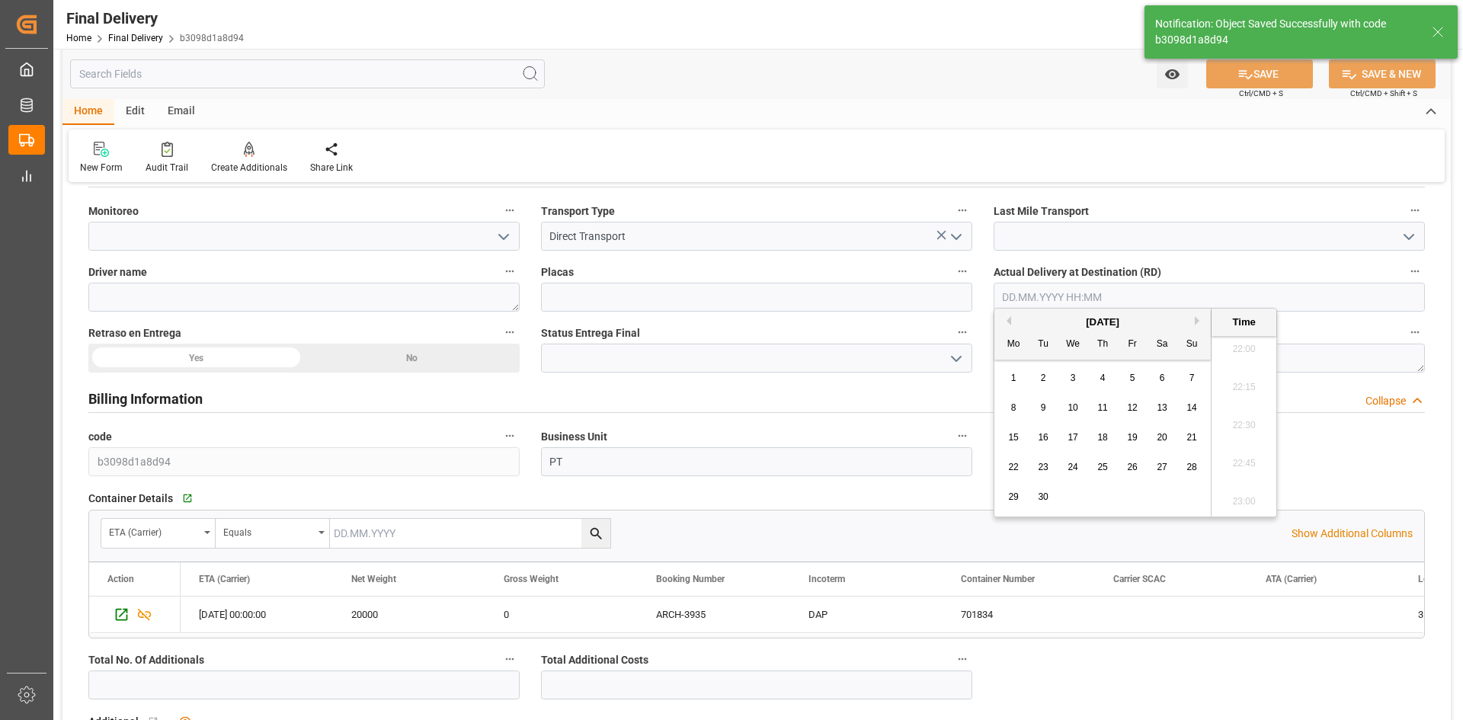
scroll to position [990, 0]
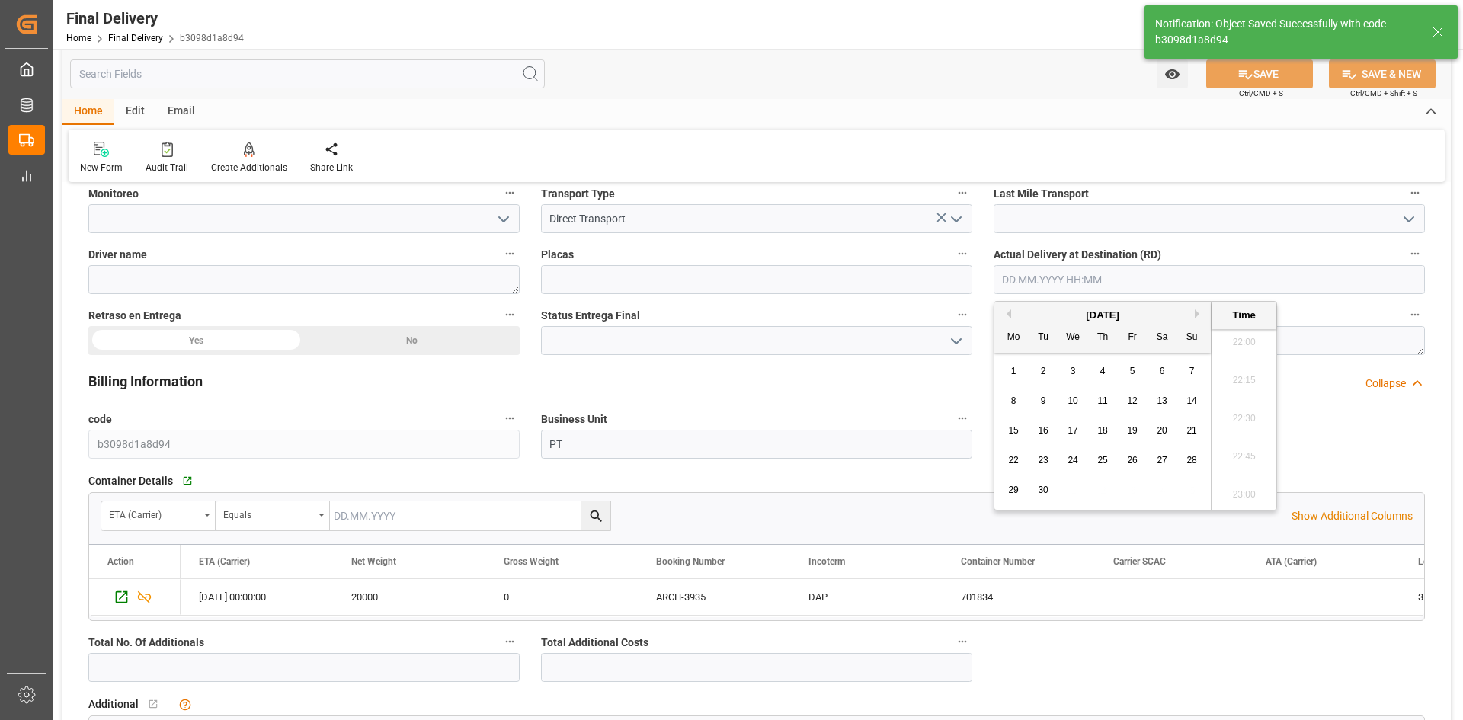
click at [1134, 433] on span "19" at bounding box center [1132, 430] width 10 height 11
type input "19.09.2025 00:00"
click at [1270, 69] on button "SAVE" at bounding box center [1259, 73] width 107 height 29
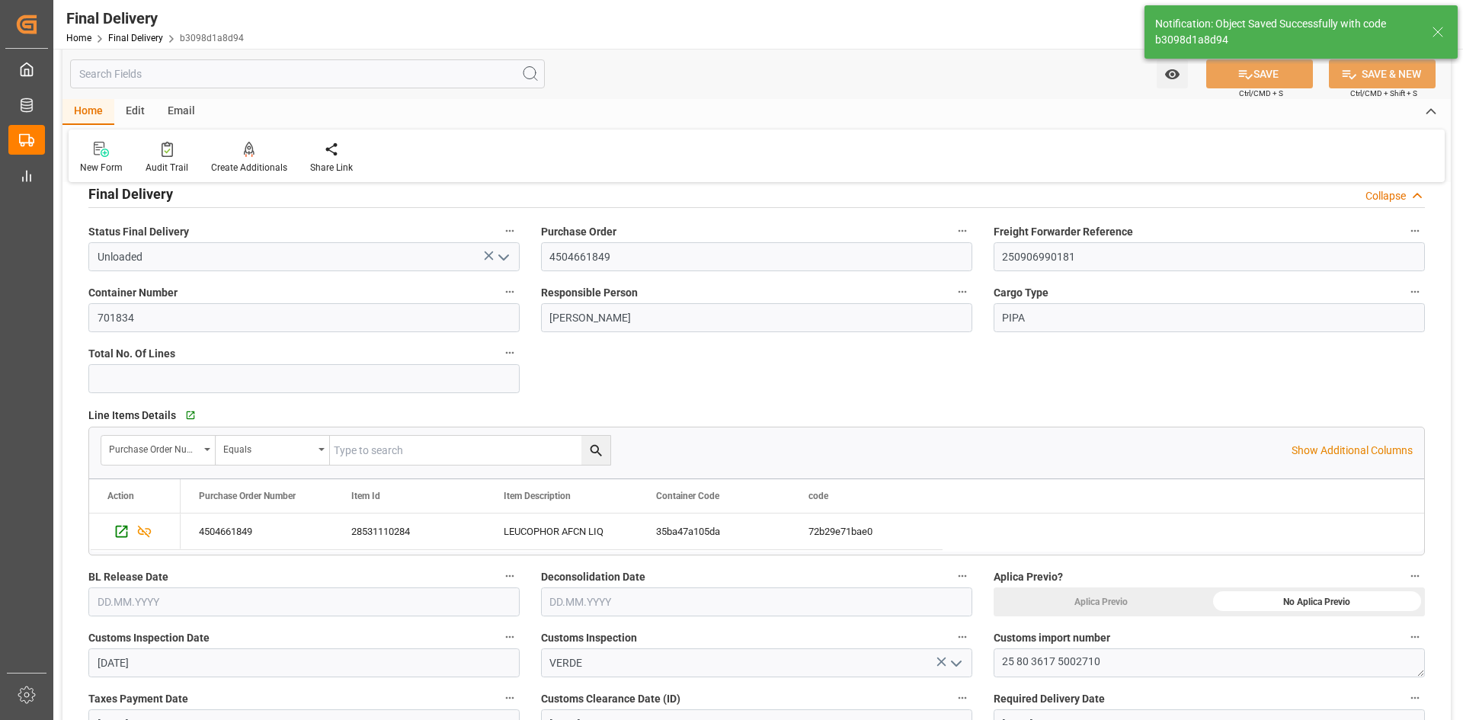
scroll to position [0, 0]
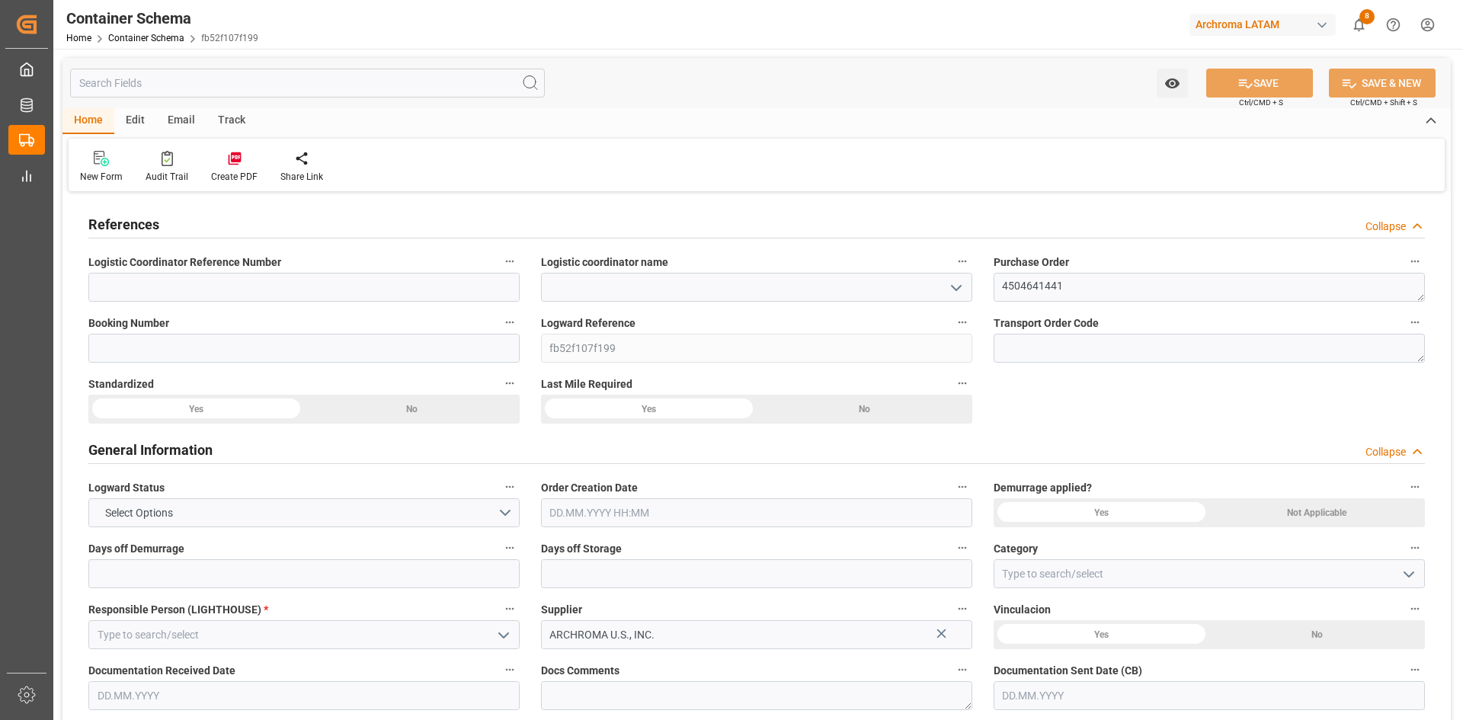
type input "0"
type input "1"
type input "18"
type input "18000"
type input "19044"
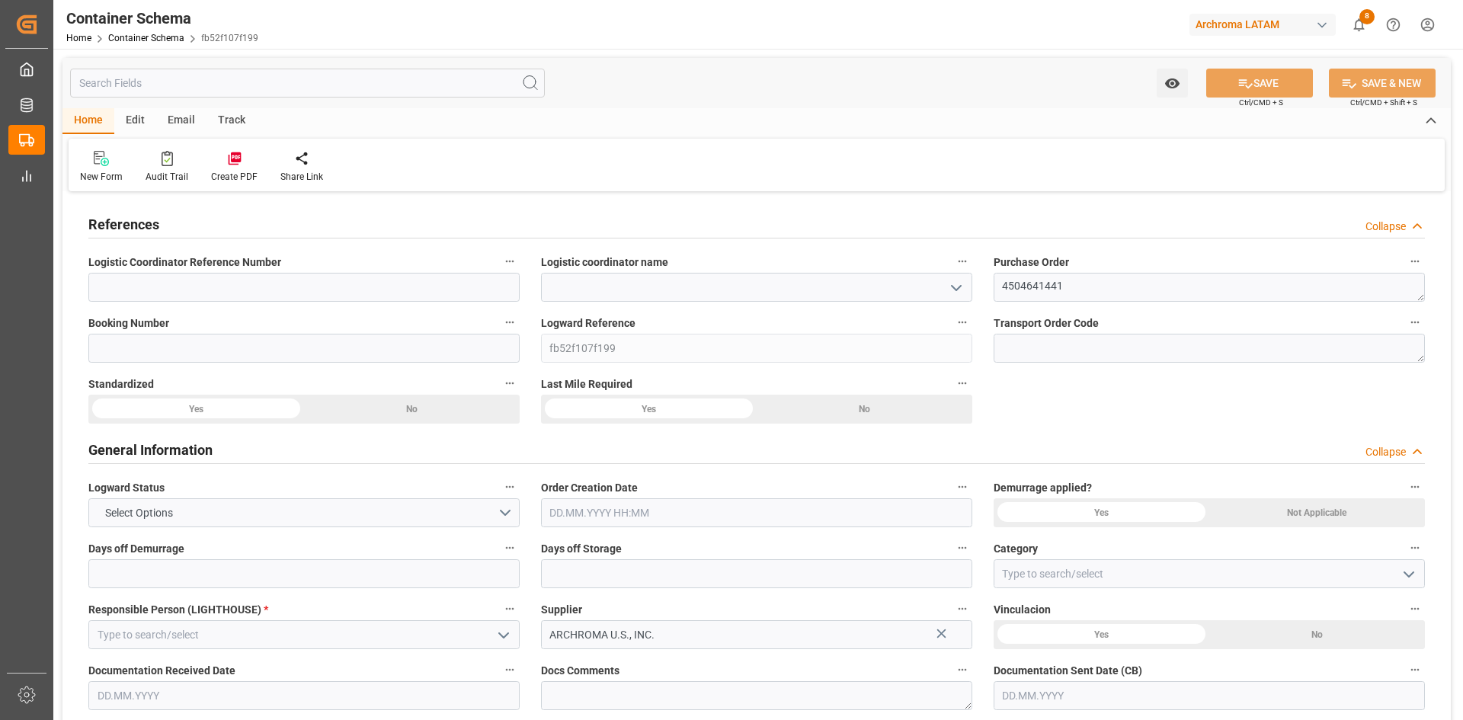
type input "0"
type input "[DATE]"
type input "[DATE] 04:34"
type input "[DATE]"
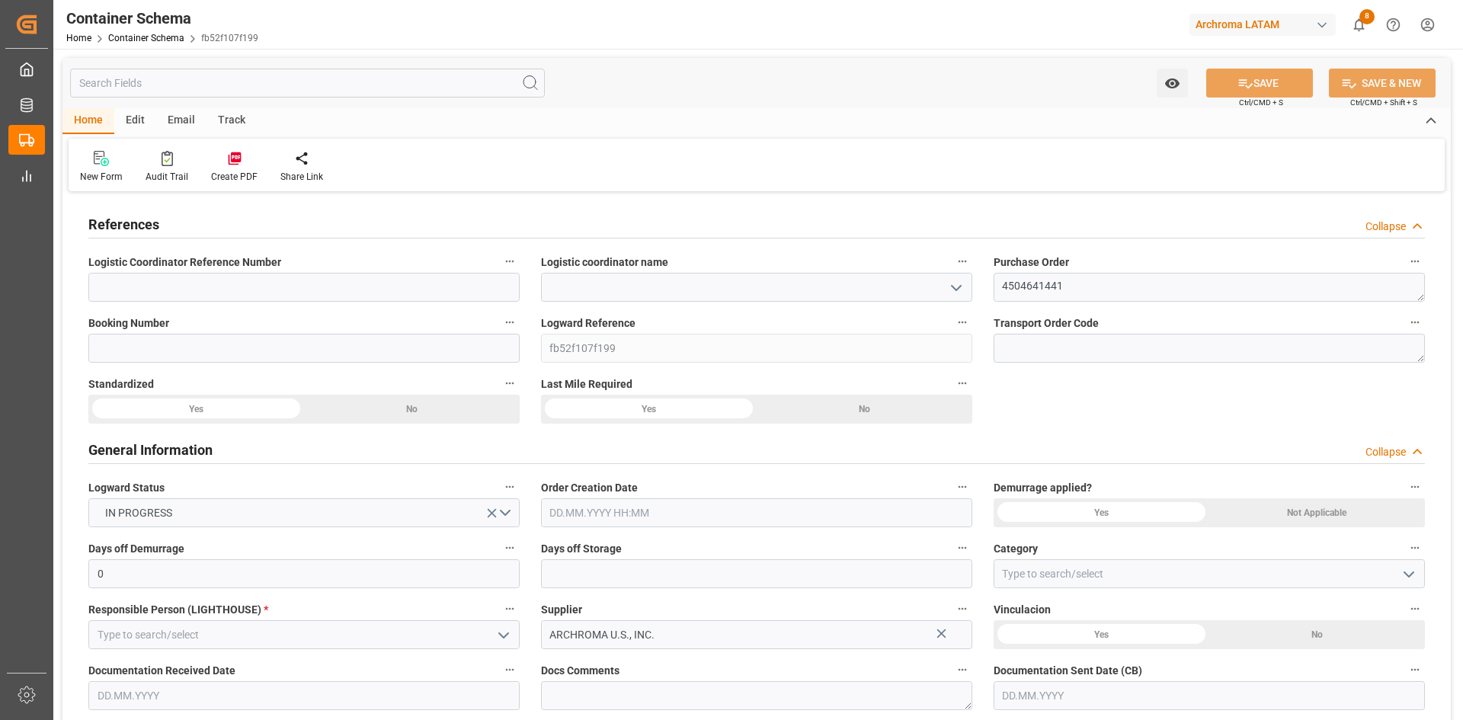
click at [955, 293] on icon "open menu" at bounding box center [956, 288] width 18 height 18
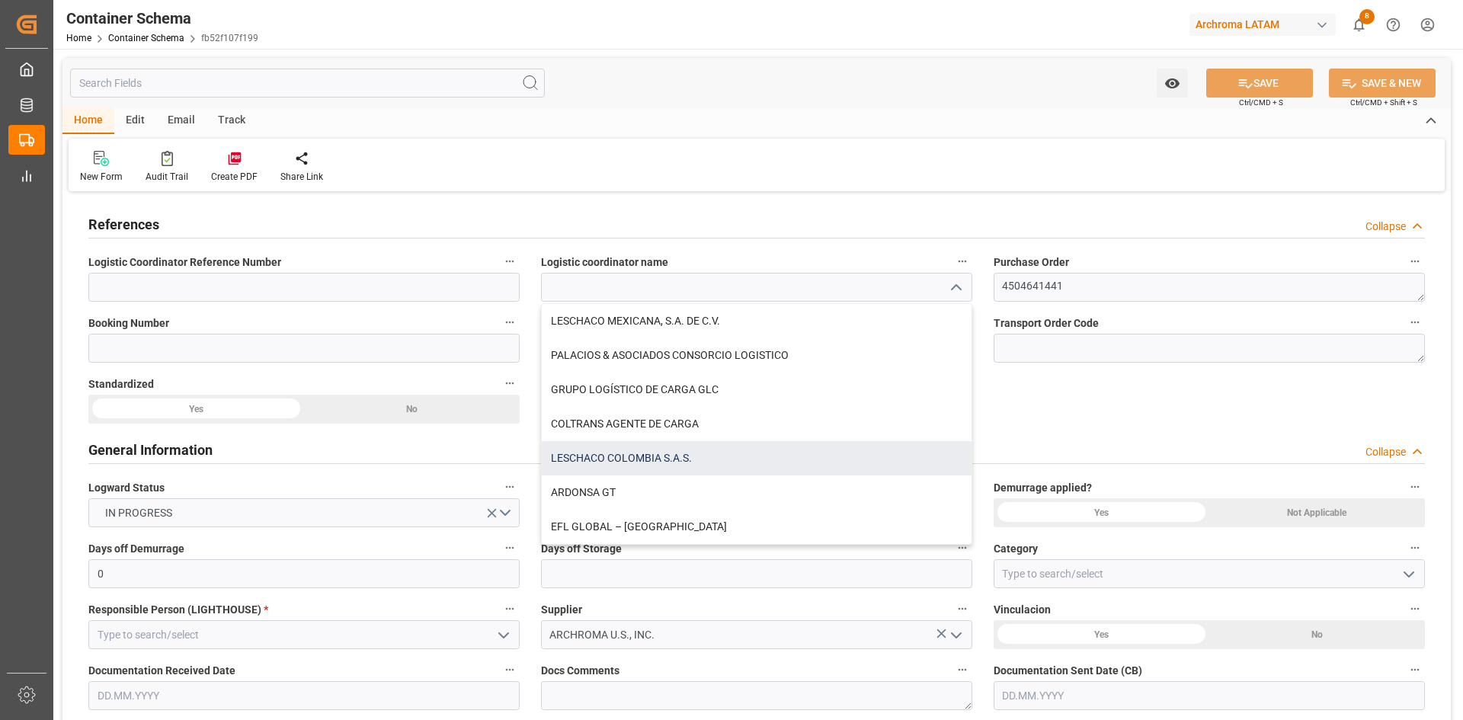
click at [685, 445] on div "LESCHACO COLOMBIA S.A.S." at bounding box center [757, 458] width 430 height 34
type input "LESCHACO COLOMBIA S.A.S."
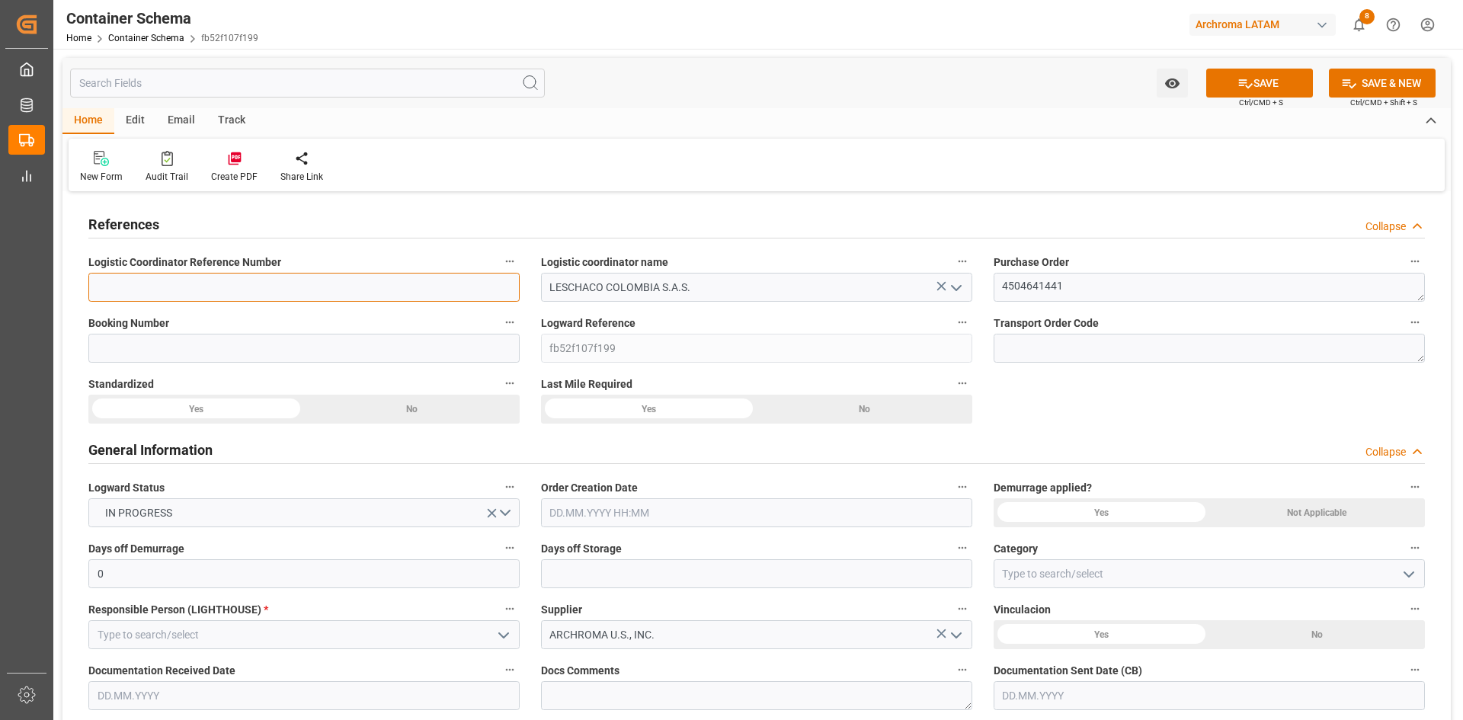
click at [262, 286] on input at bounding box center [303, 287] width 431 height 29
paste input "210200904525"
type input "210200904525"
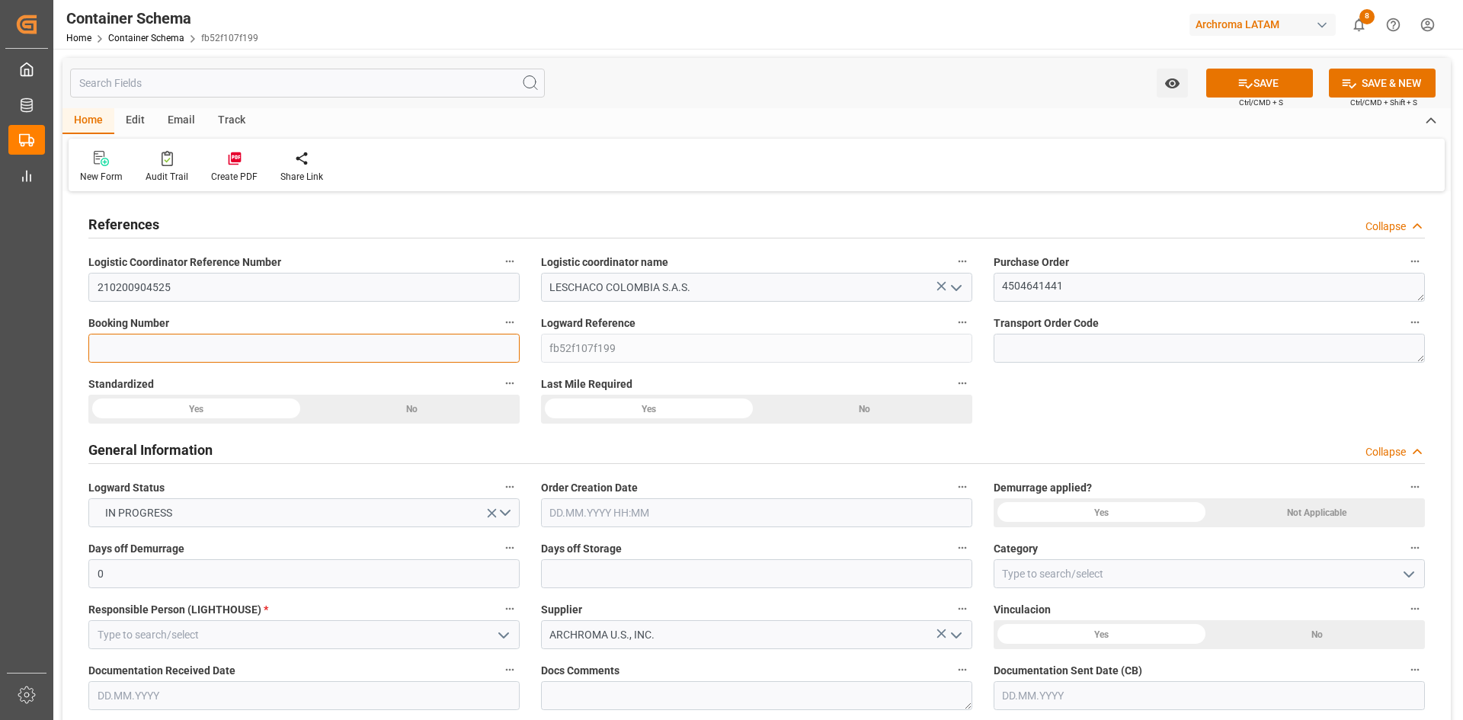
click at [369, 360] on input at bounding box center [303, 348] width 431 height 29
click at [288, 353] on input at bounding box center [303, 348] width 431 height 29
paste input "6310066875"
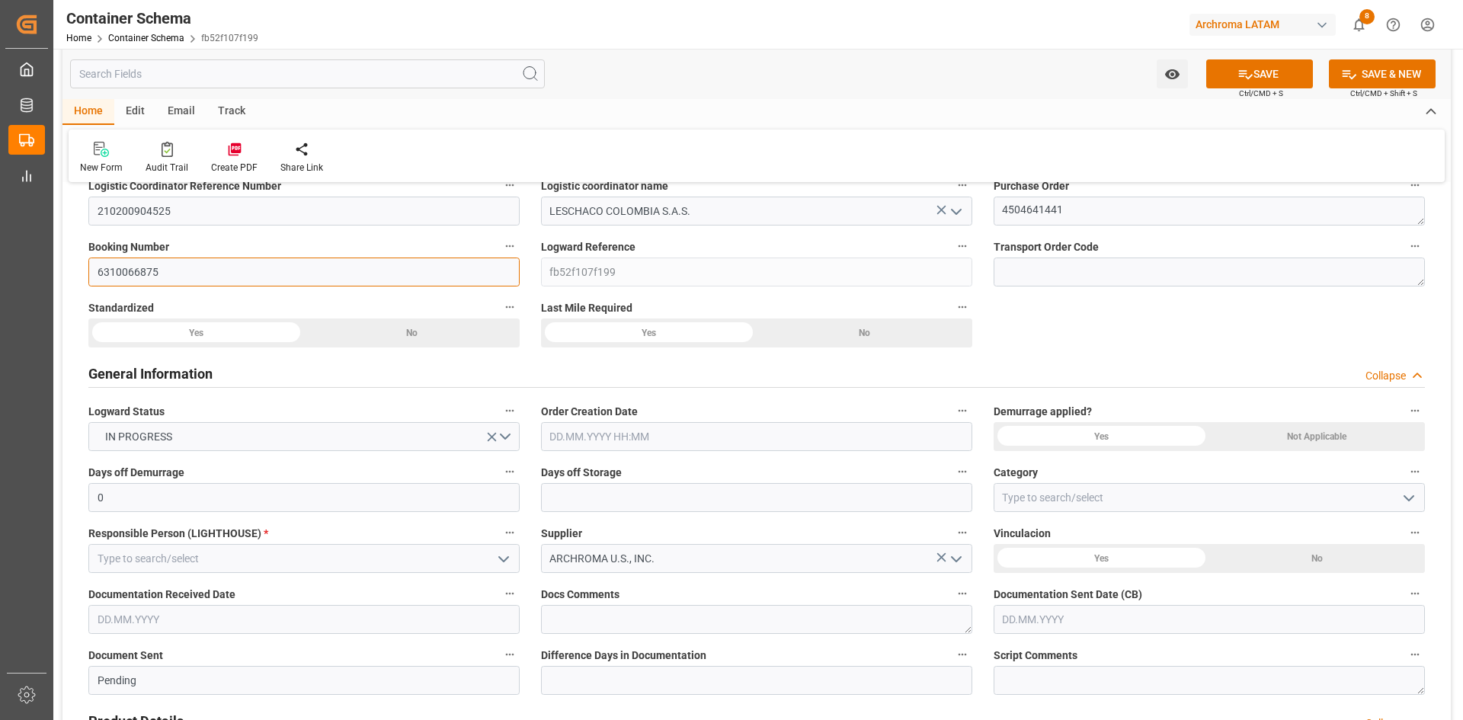
type input "6310066875"
drag, startPoint x: 738, startPoint y: 447, endPoint x: 725, endPoint y: 440, distance: 15.0
click at [737, 446] on input "text" at bounding box center [756, 436] width 431 height 29
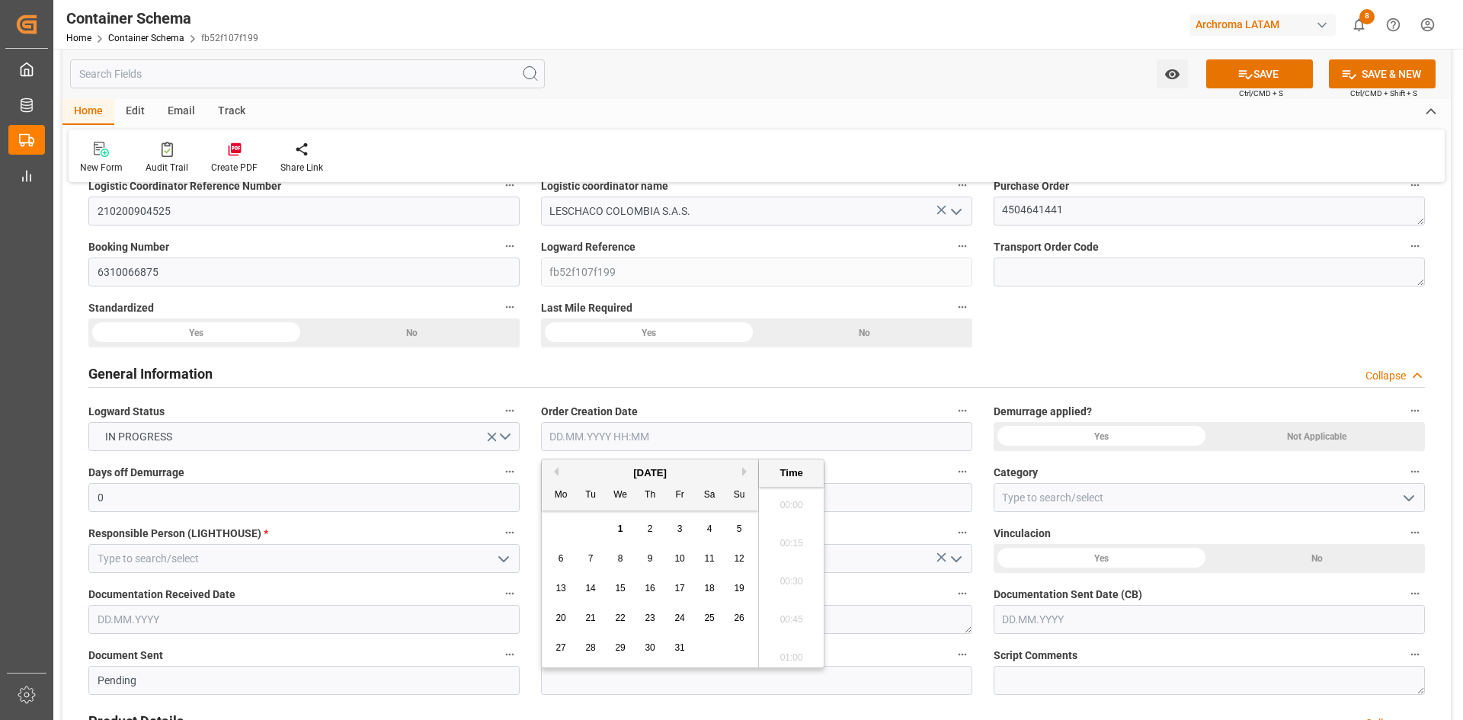
scroll to position [3357, 0]
click at [556, 470] on button "Previous Month" at bounding box center [553, 471] width 9 height 9
click at [592, 557] on span "9" at bounding box center [590, 558] width 5 height 11
type input "[DATE] 00:00"
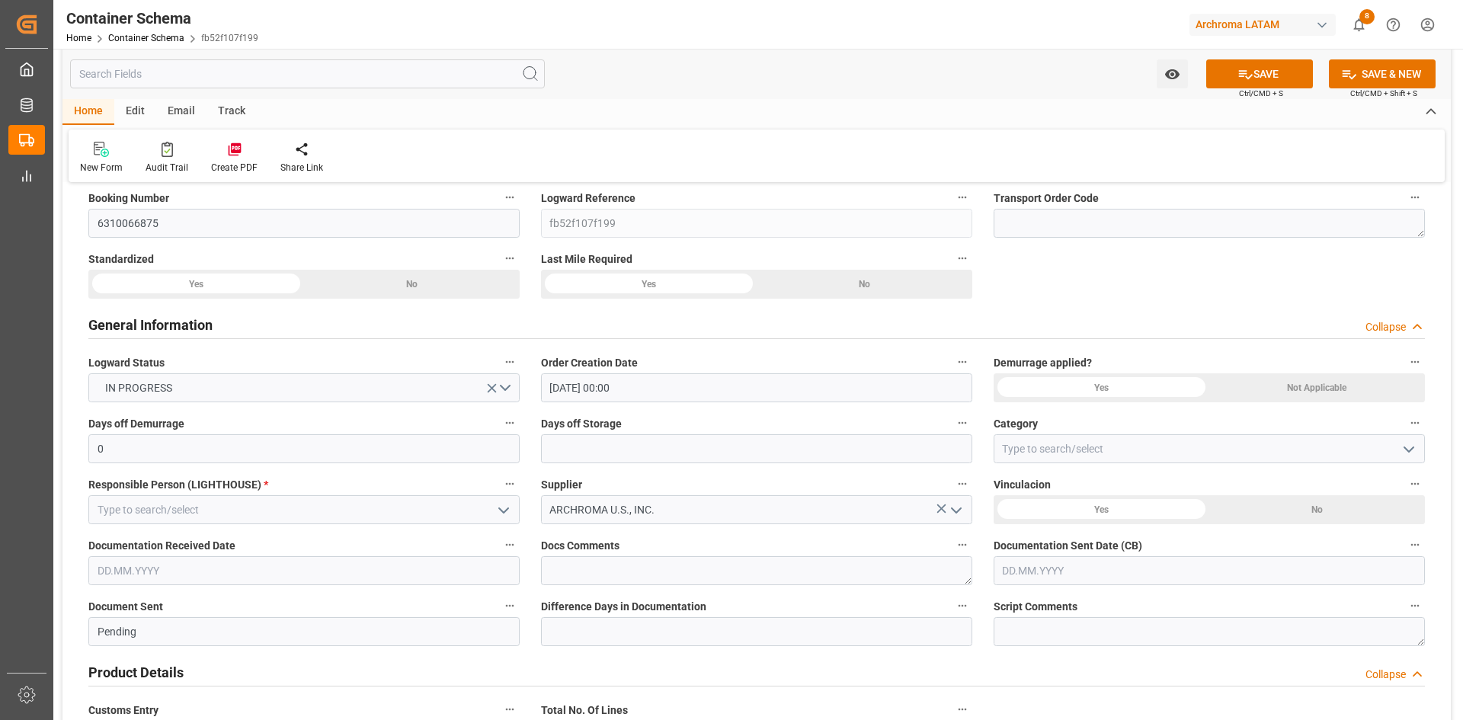
scroll to position [152, 0]
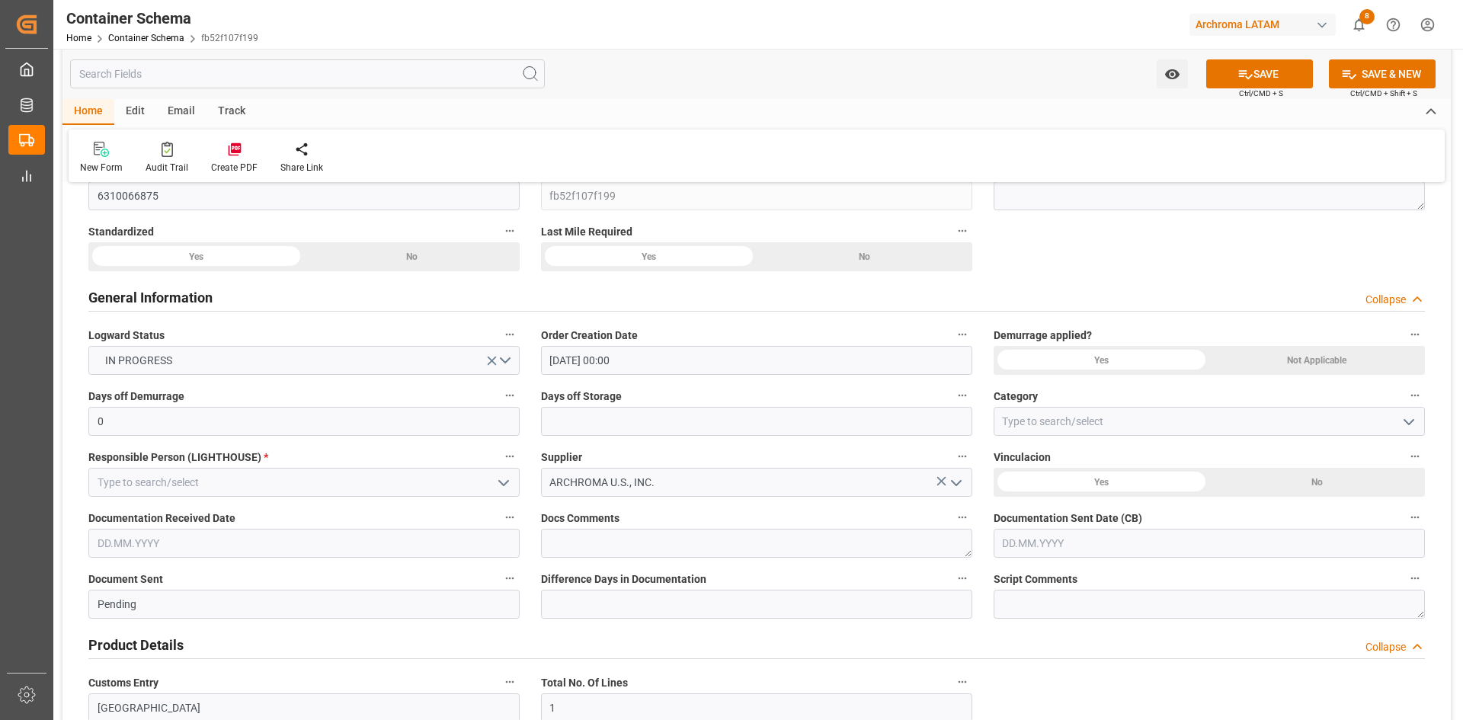
click at [499, 488] on icon "open menu" at bounding box center [503, 483] width 18 height 18
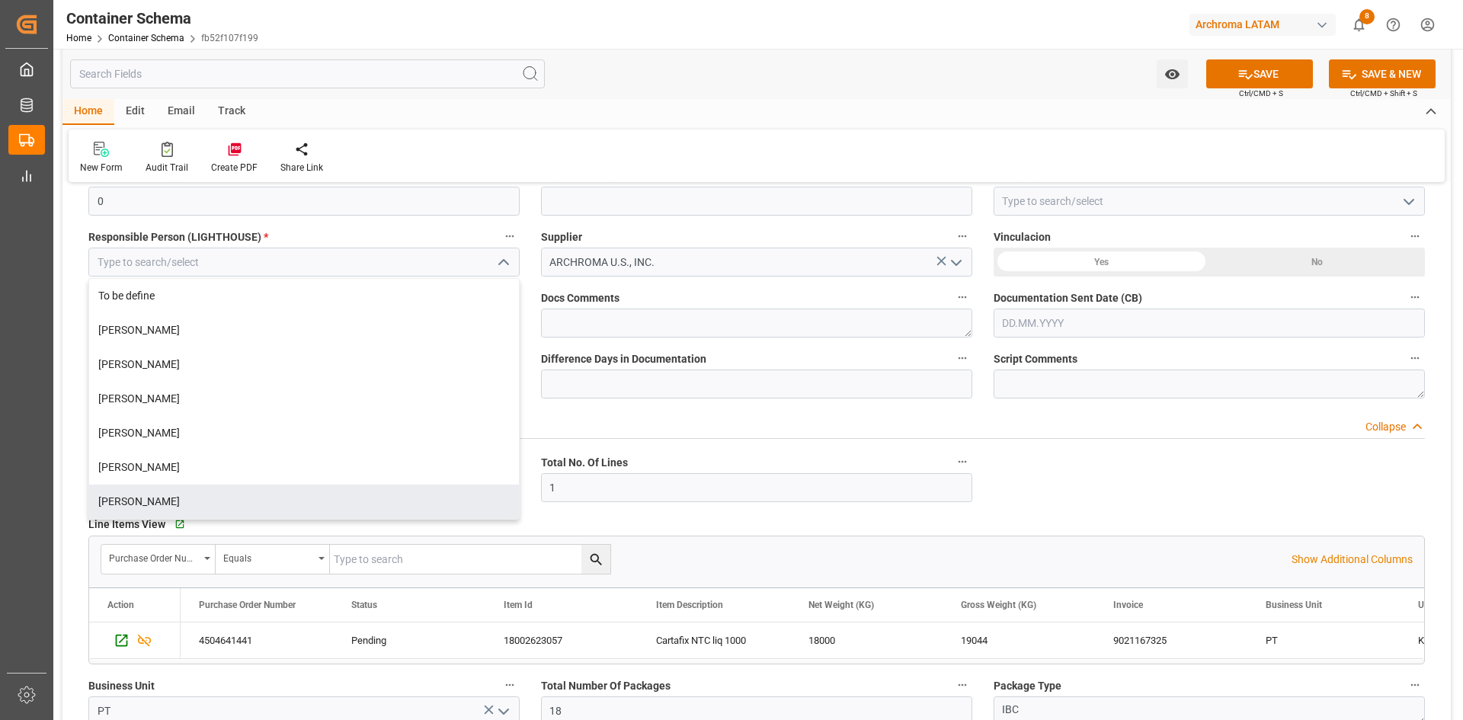
scroll to position [381, 0]
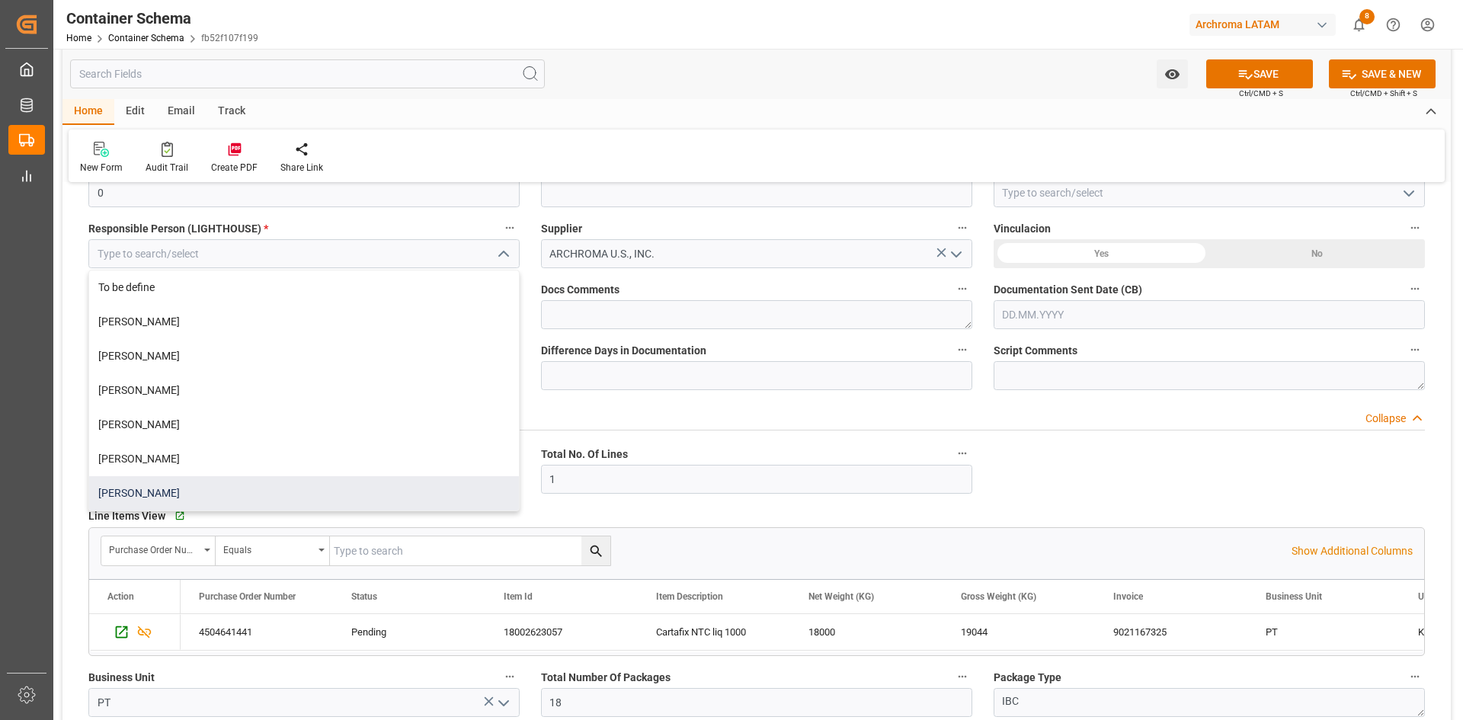
click at [201, 494] on div "[PERSON_NAME]" at bounding box center [304, 493] width 430 height 34
type input "[PERSON_NAME]"
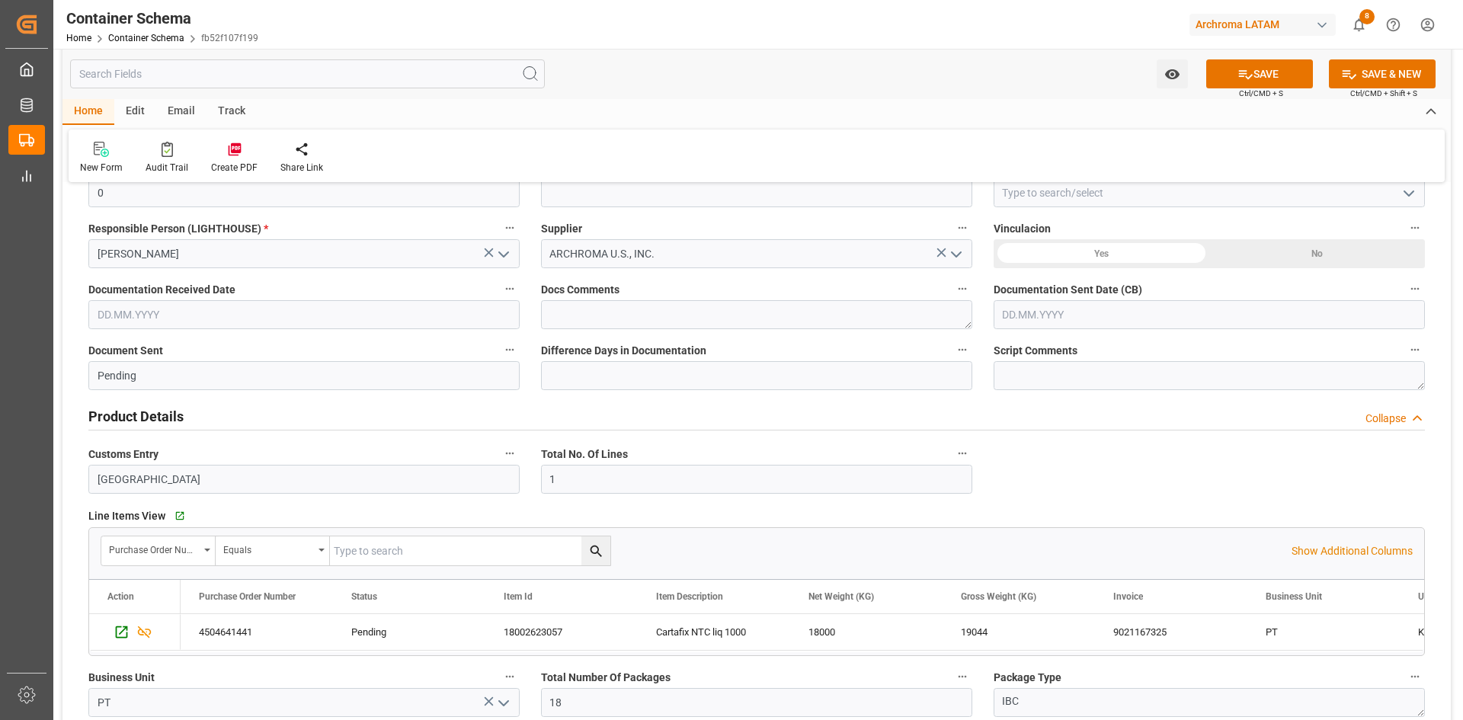
click at [1168, 245] on div "Yes" at bounding box center [1101, 253] width 216 height 29
click at [257, 320] on input "text" at bounding box center [303, 314] width 431 height 29
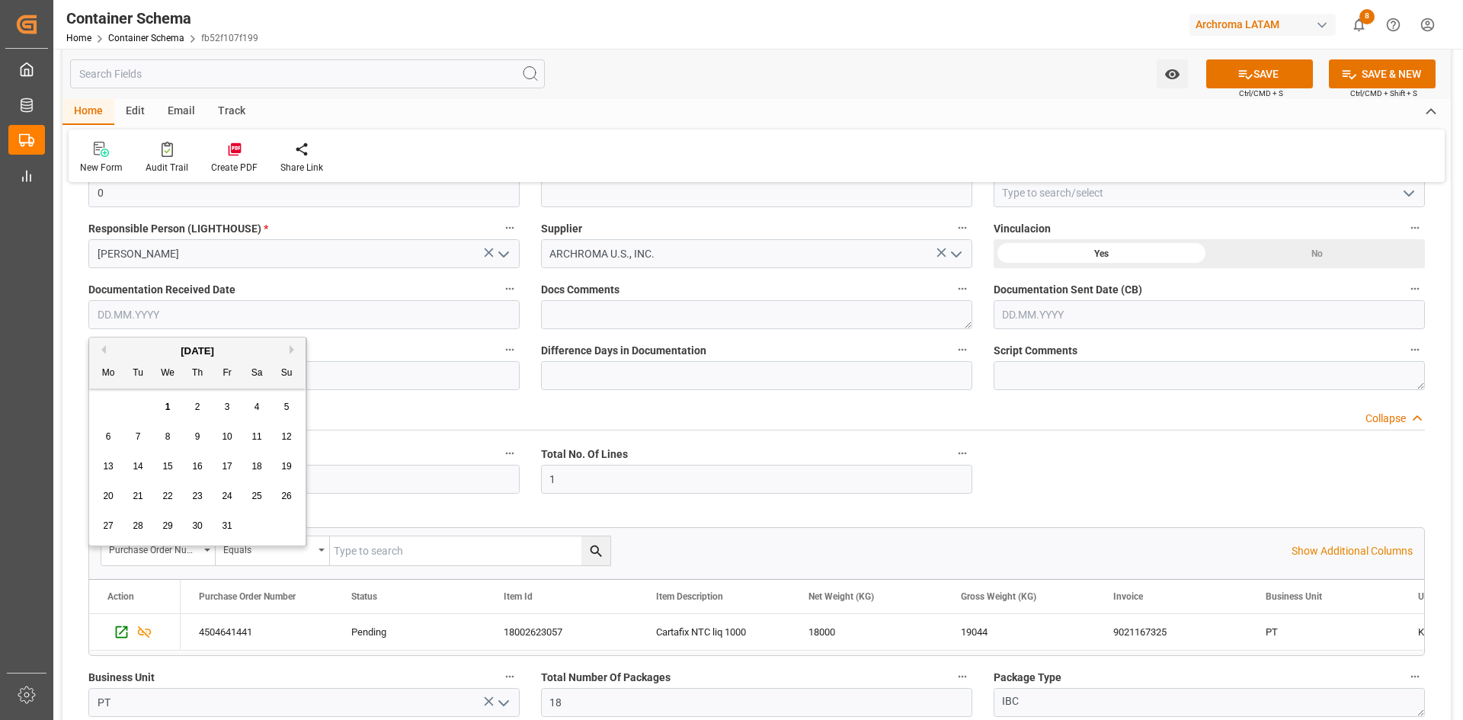
click at [155, 349] on div "[DATE]" at bounding box center [197, 351] width 216 height 15
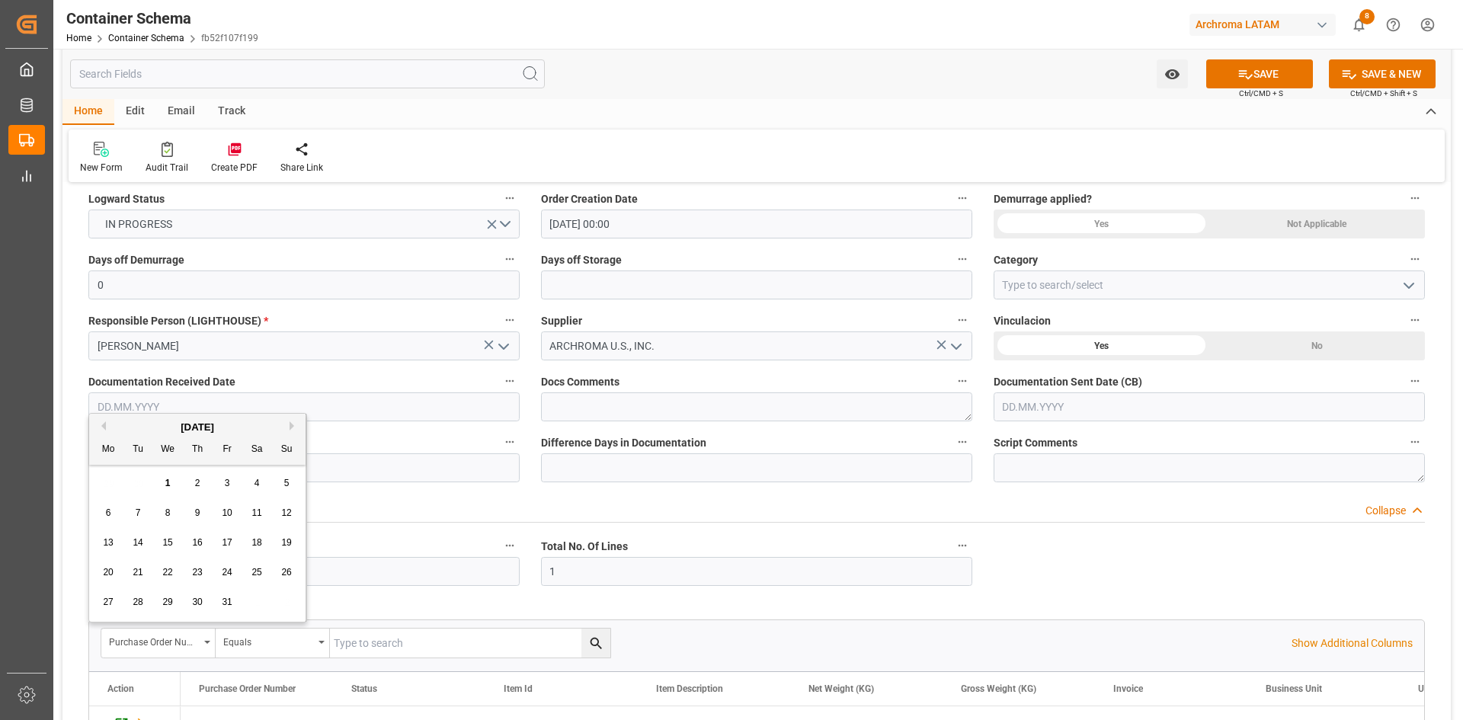
scroll to position [305, 0]
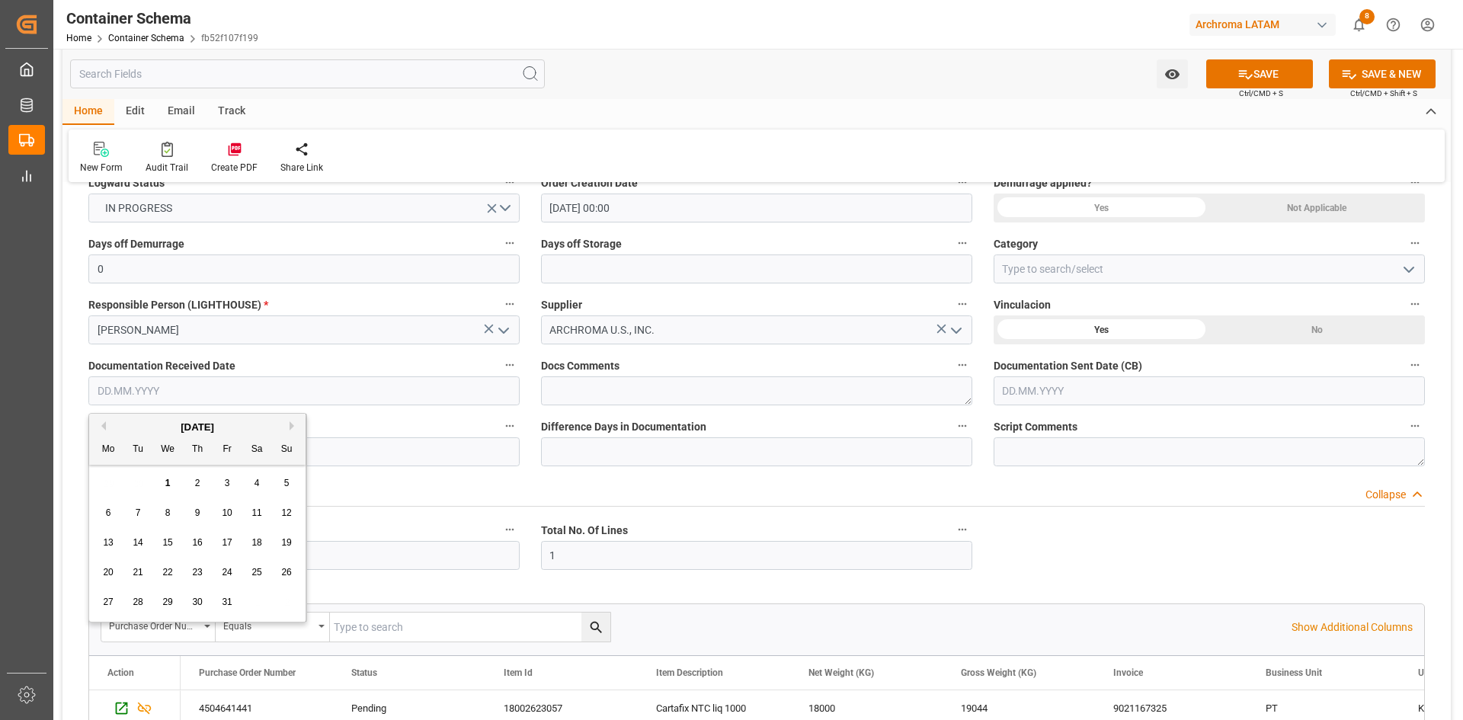
click at [170, 395] on input "text" at bounding box center [303, 390] width 431 height 29
click at [106, 428] on div "[DATE]" at bounding box center [197, 427] width 216 height 15
click at [103, 426] on button "Previous Month" at bounding box center [101, 425] width 9 height 9
click at [130, 516] on div "9" at bounding box center [138, 513] width 19 height 18
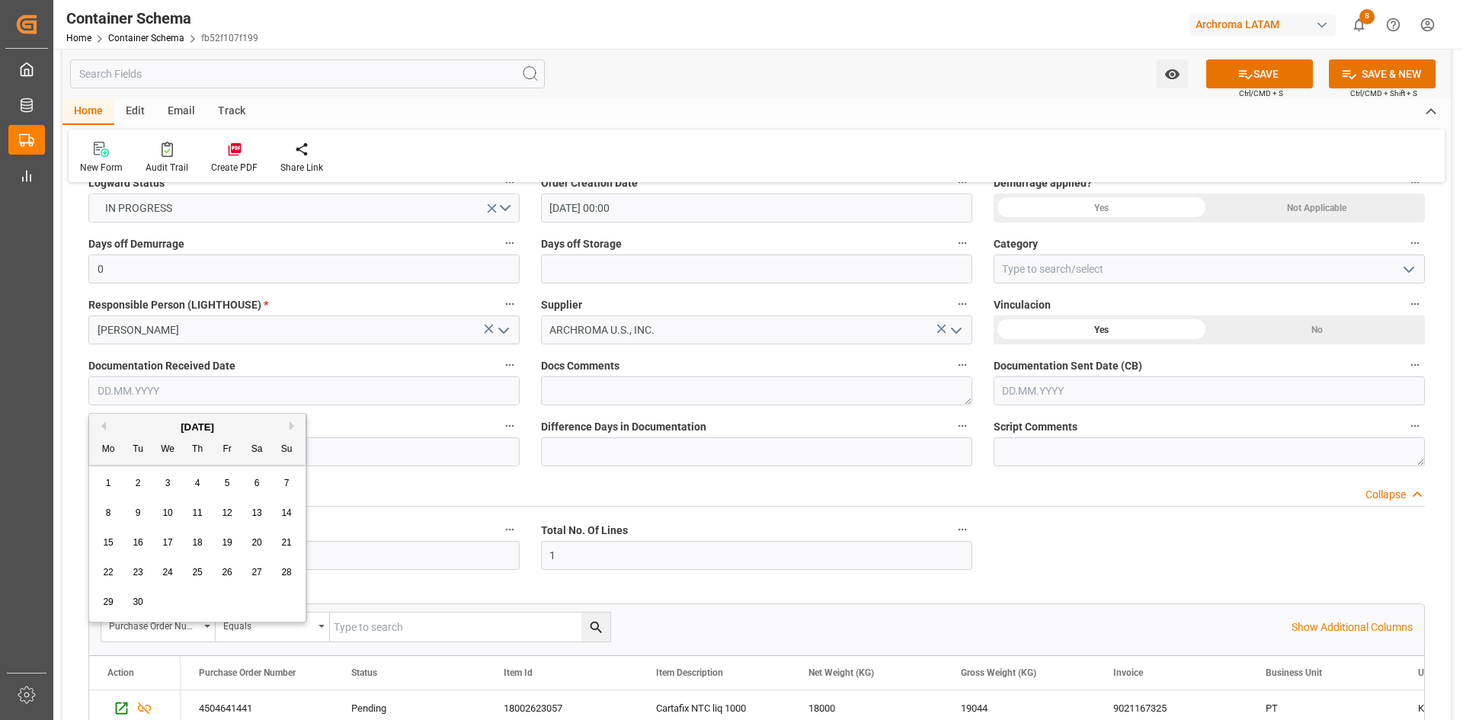
type input "09.09.2025"
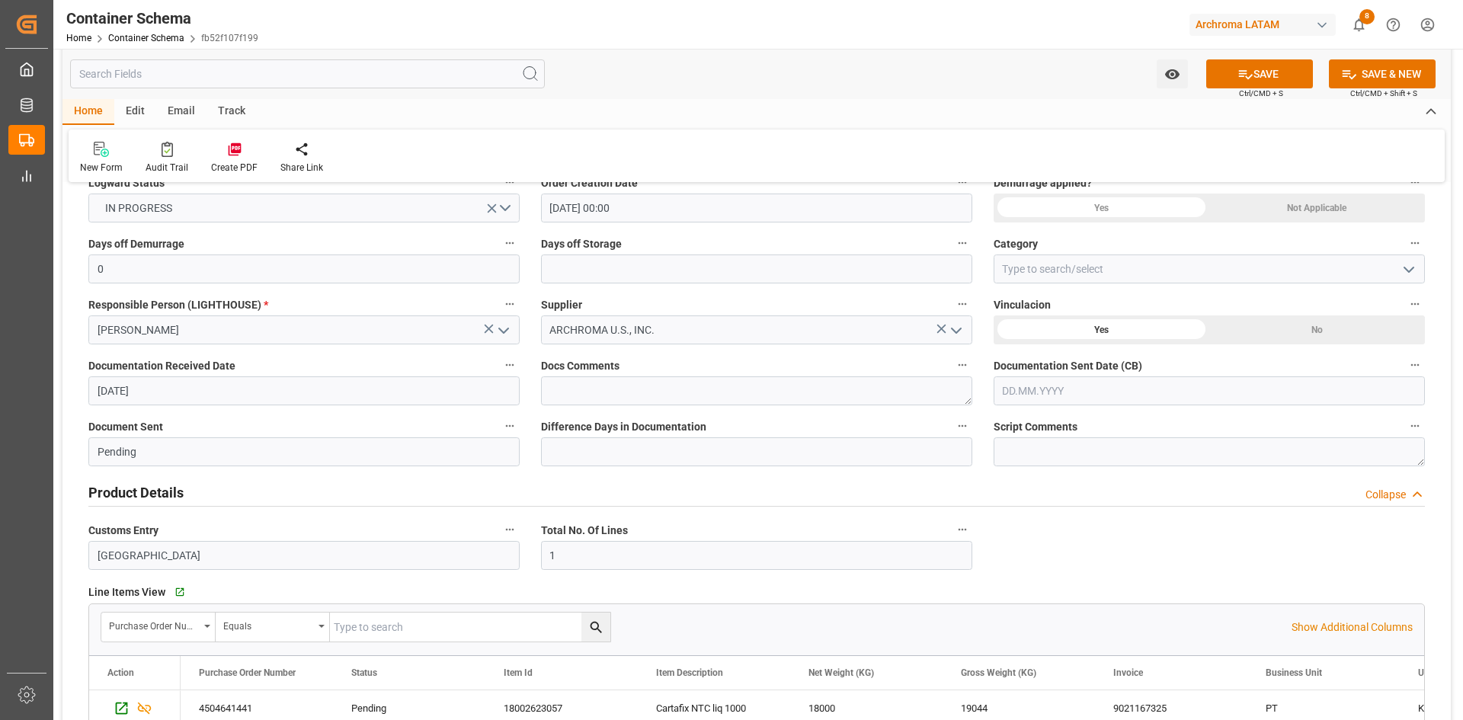
click at [1115, 394] on input "text" at bounding box center [1208, 390] width 431 height 29
click at [1010, 430] on button "Previous Month" at bounding box center [1006, 425] width 9 height 9
click at [1045, 515] on span "9" at bounding box center [1043, 512] width 5 height 11
type input "09.09.2025"
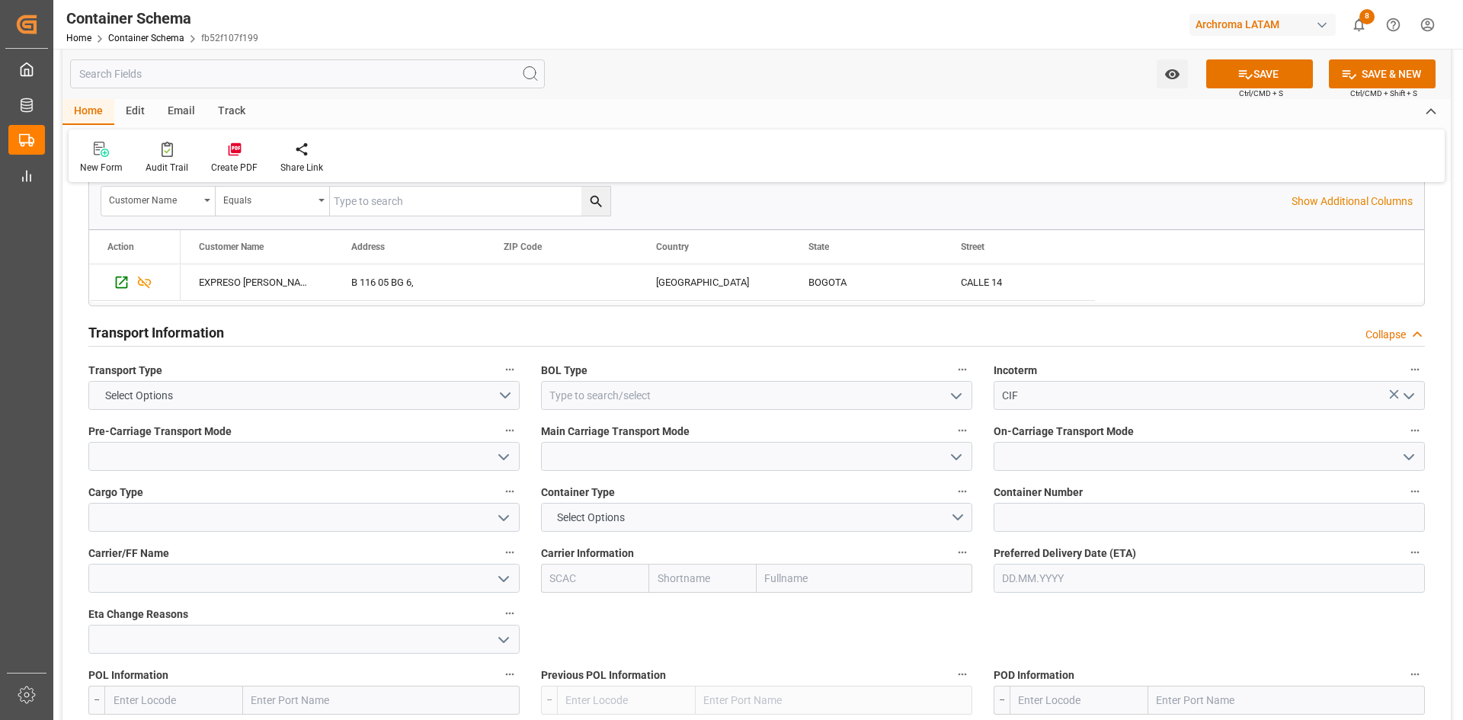
scroll to position [1143, 0]
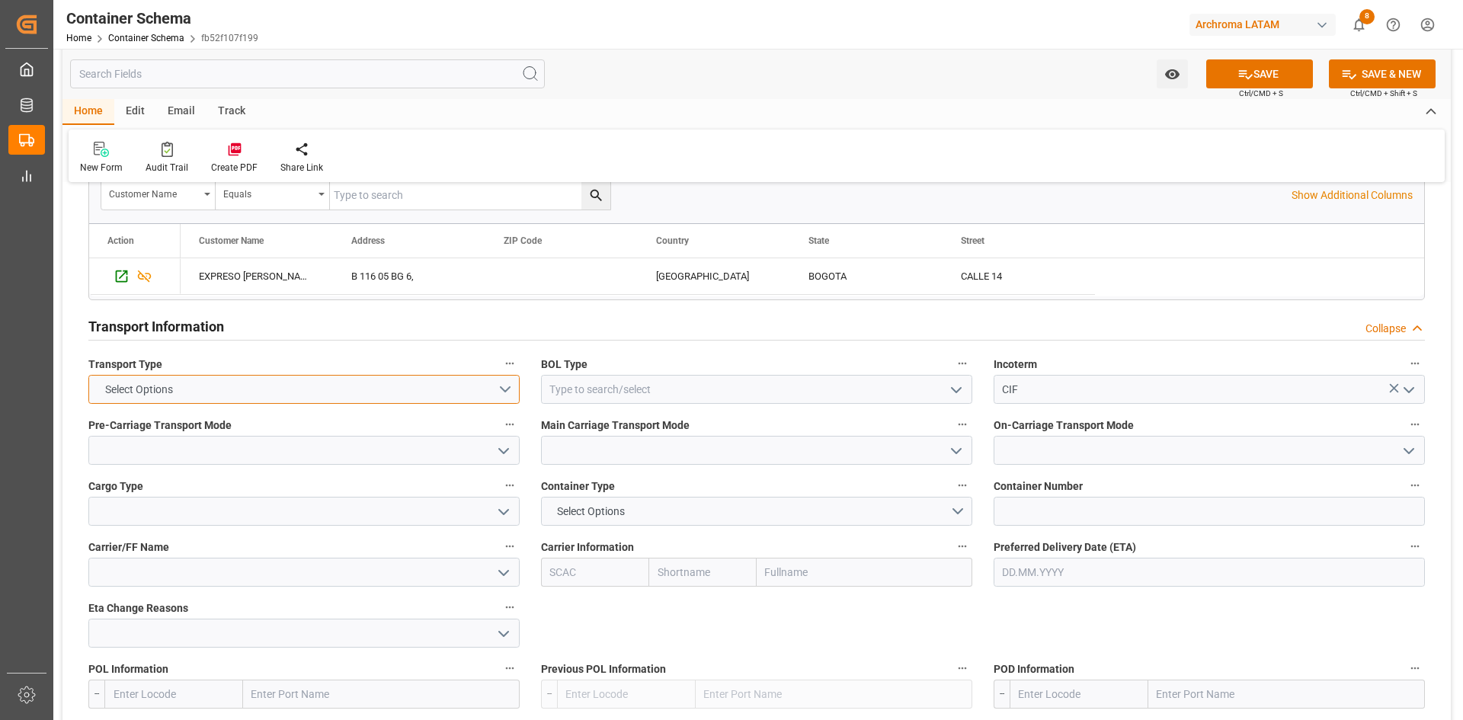
click at [504, 388] on button "Select Options" at bounding box center [303, 389] width 431 height 29
click at [230, 396] on div "SEAFREIGHT" at bounding box center [304, 393] width 430 height 32
click at [932, 389] on input at bounding box center [756, 389] width 431 height 29
click at [950, 389] on icon "open menu" at bounding box center [956, 390] width 18 height 18
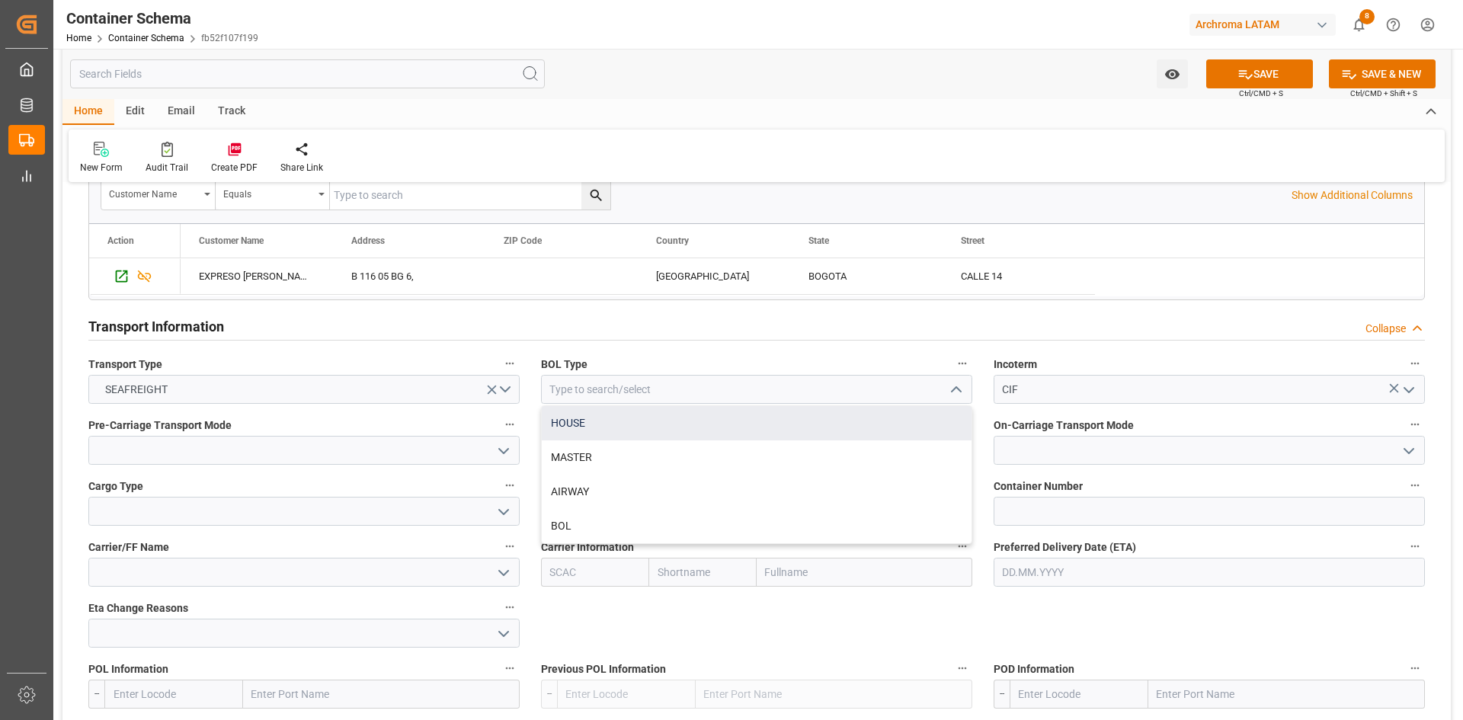
click at [621, 422] on div "HOUSE" at bounding box center [757, 423] width 430 height 34
type input "HOUSE"
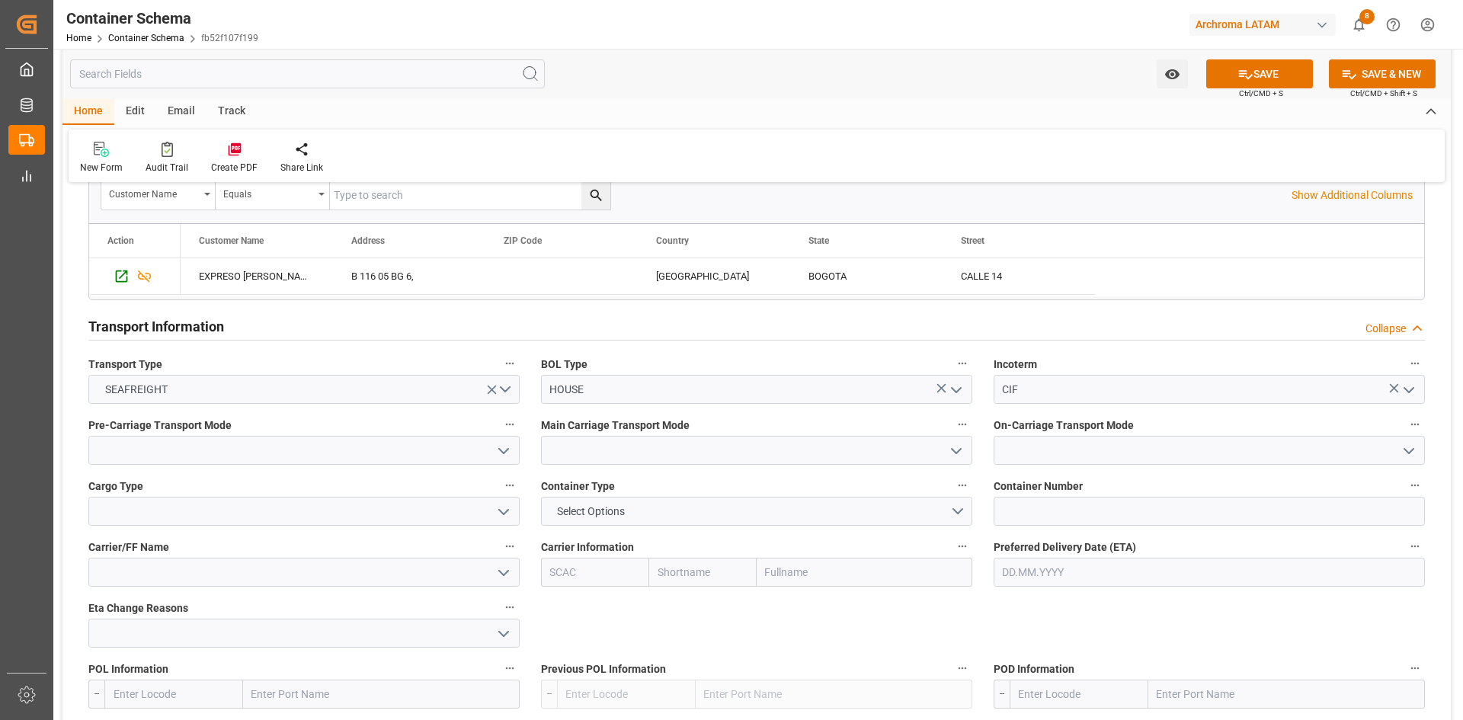
click at [507, 446] on icon "open menu" at bounding box center [503, 451] width 18 height 18
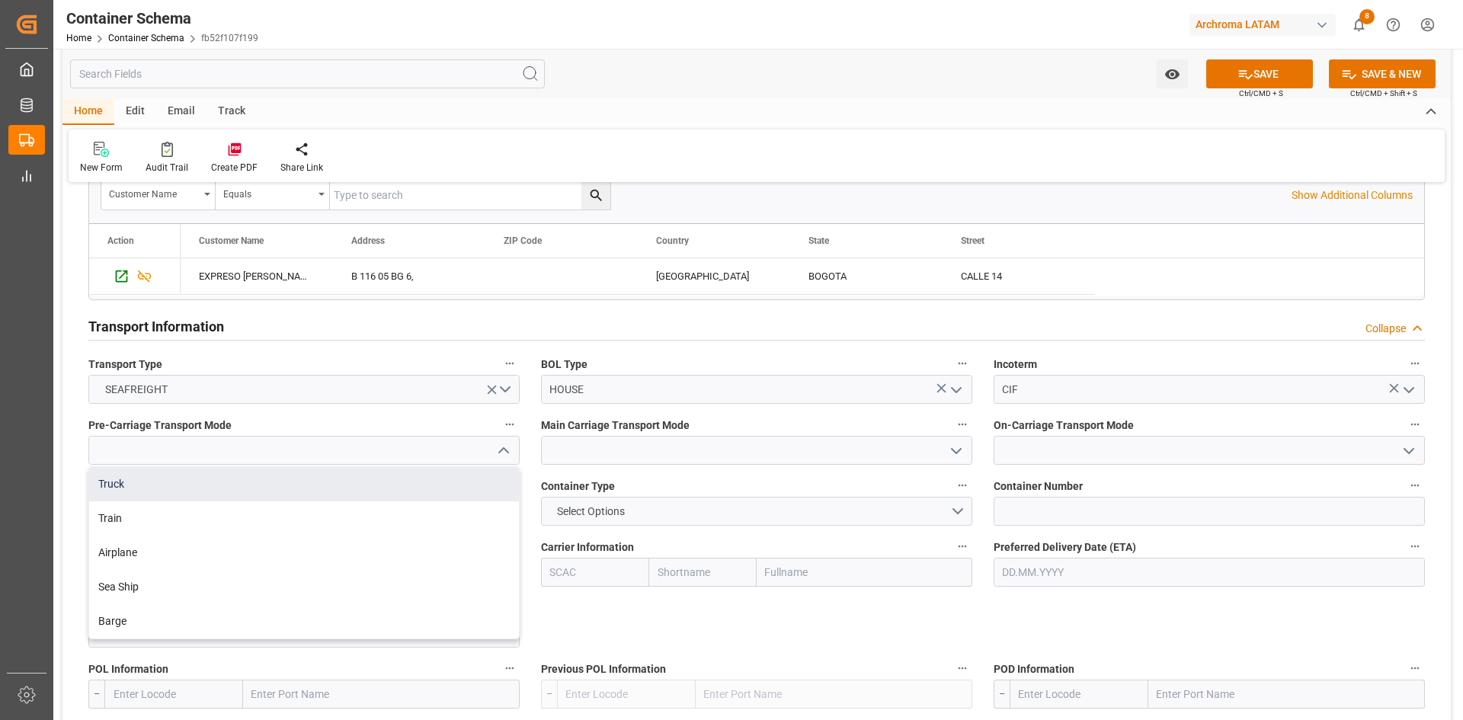
click at [162, 481] on div "Truck" at bounding box center [304, 484] width 430 height 34
type input "Truck"
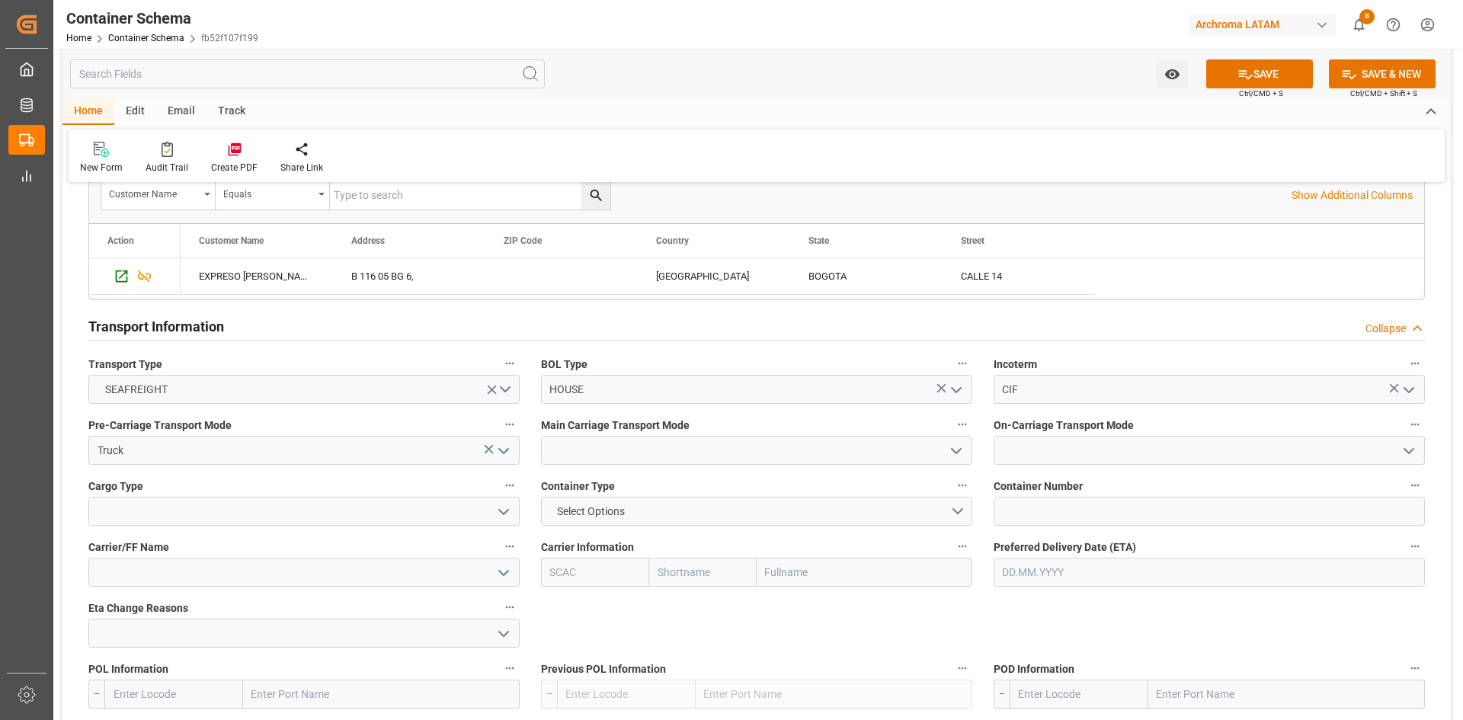
click at [955, 447] on icon "open menu" at bounding box center [956, 451] width 18 height 18
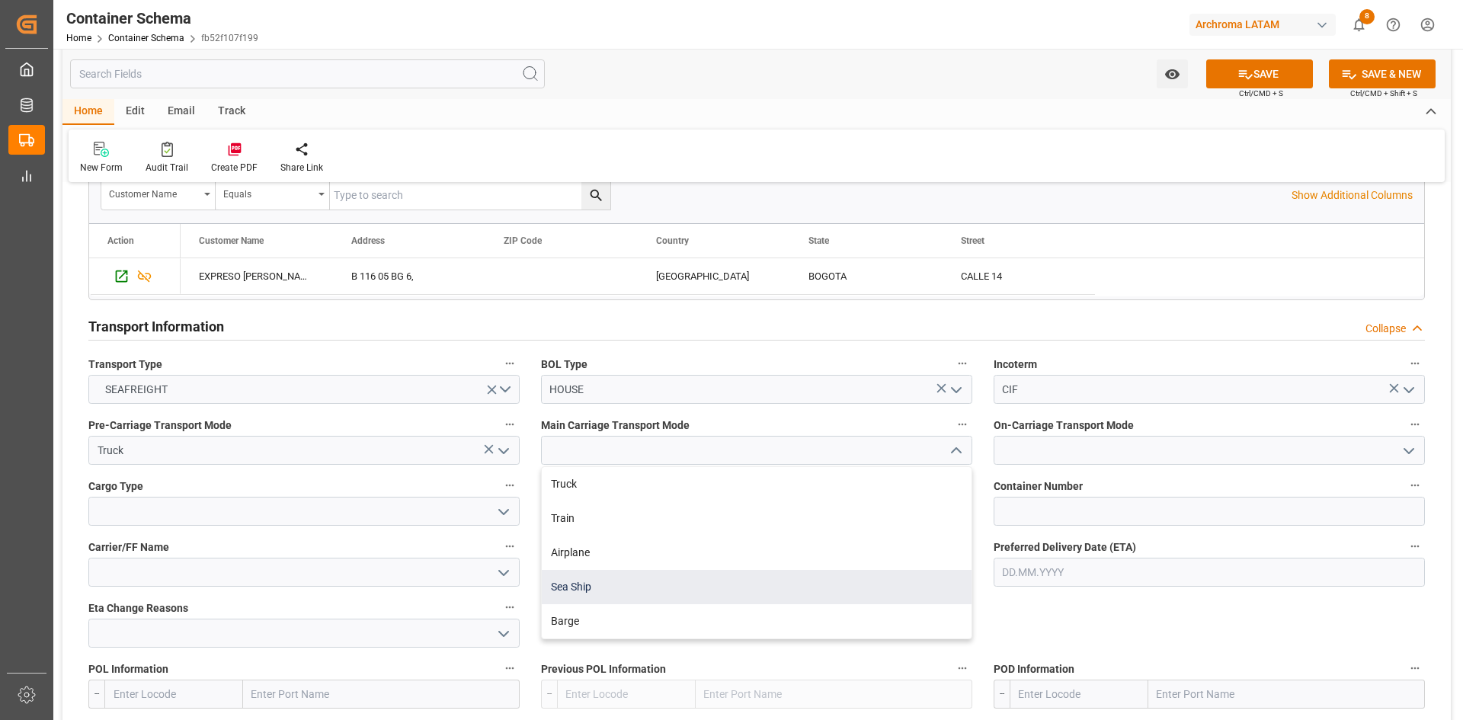
click at [617, 584] on div "Sea Ship" at bounding box center [757, 587] width 430 height 34
type input "Sea Ship"
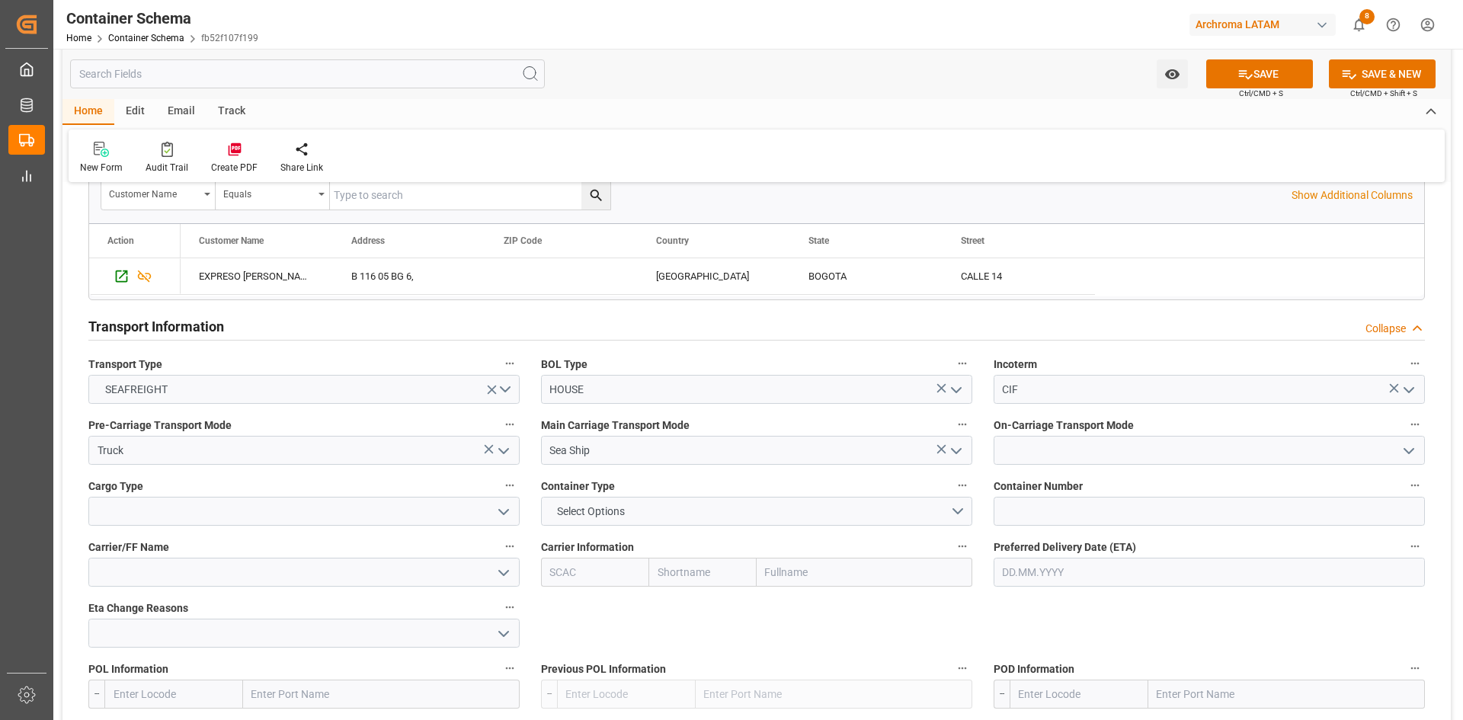
click at [1407, 446] on icon "open menu" at bounding box center [1408, 451] width 18 height 18
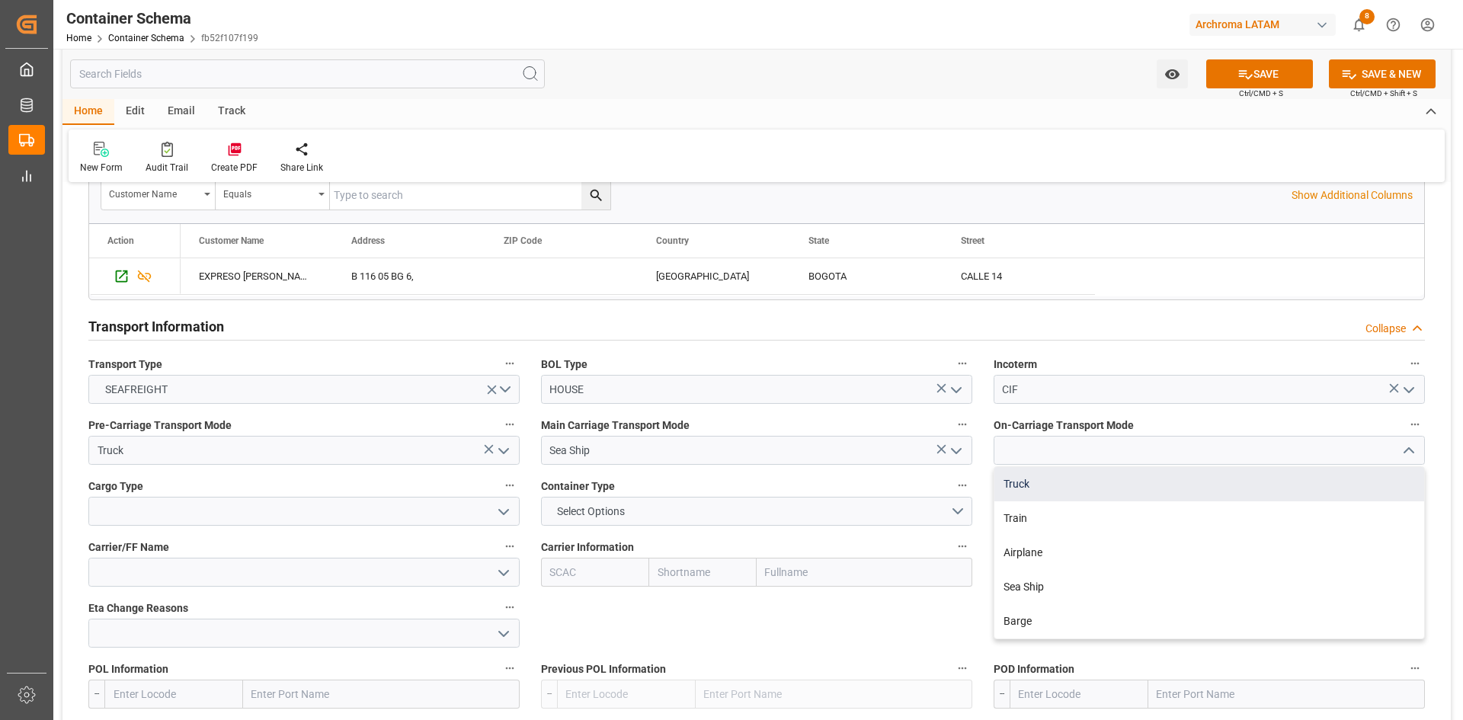
click at [1082, 481] on div "Truck" at bounding box center [1209, 484] width 430 height 34
type input "Truck"
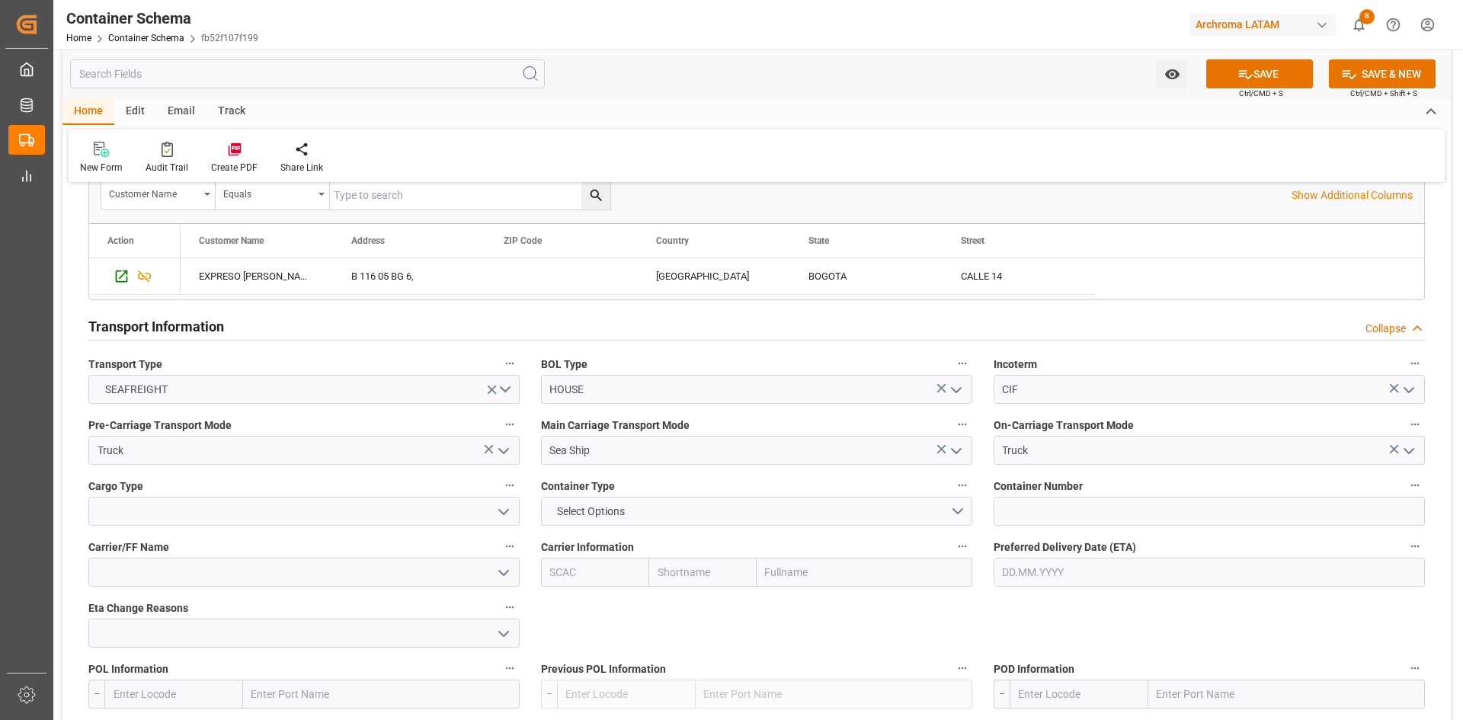
click at [507, 513] on icon "open menu" at bounding box center [503, 512] width 18 height 18
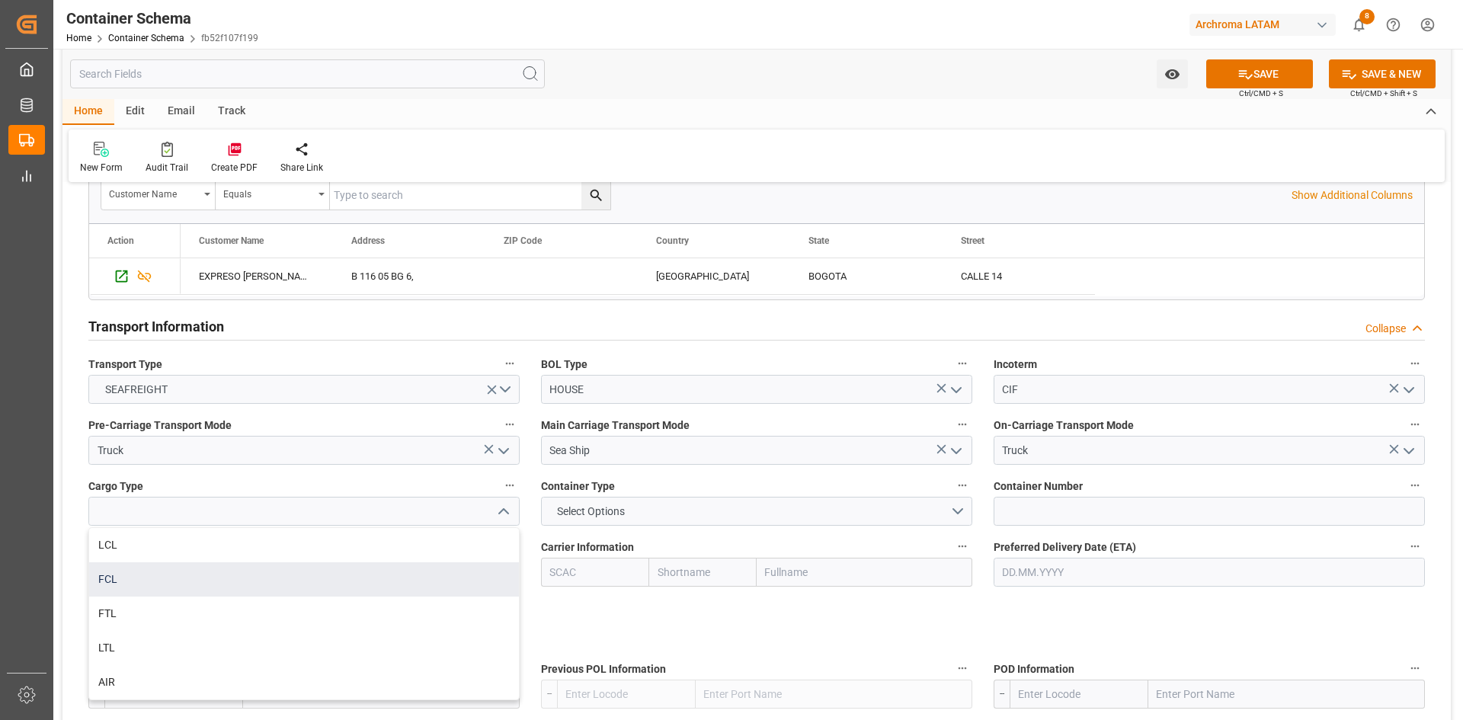
click at [182, 583] on div "FCL" at bounding box center [304, 579] width 430 height 34
type input "FCL"
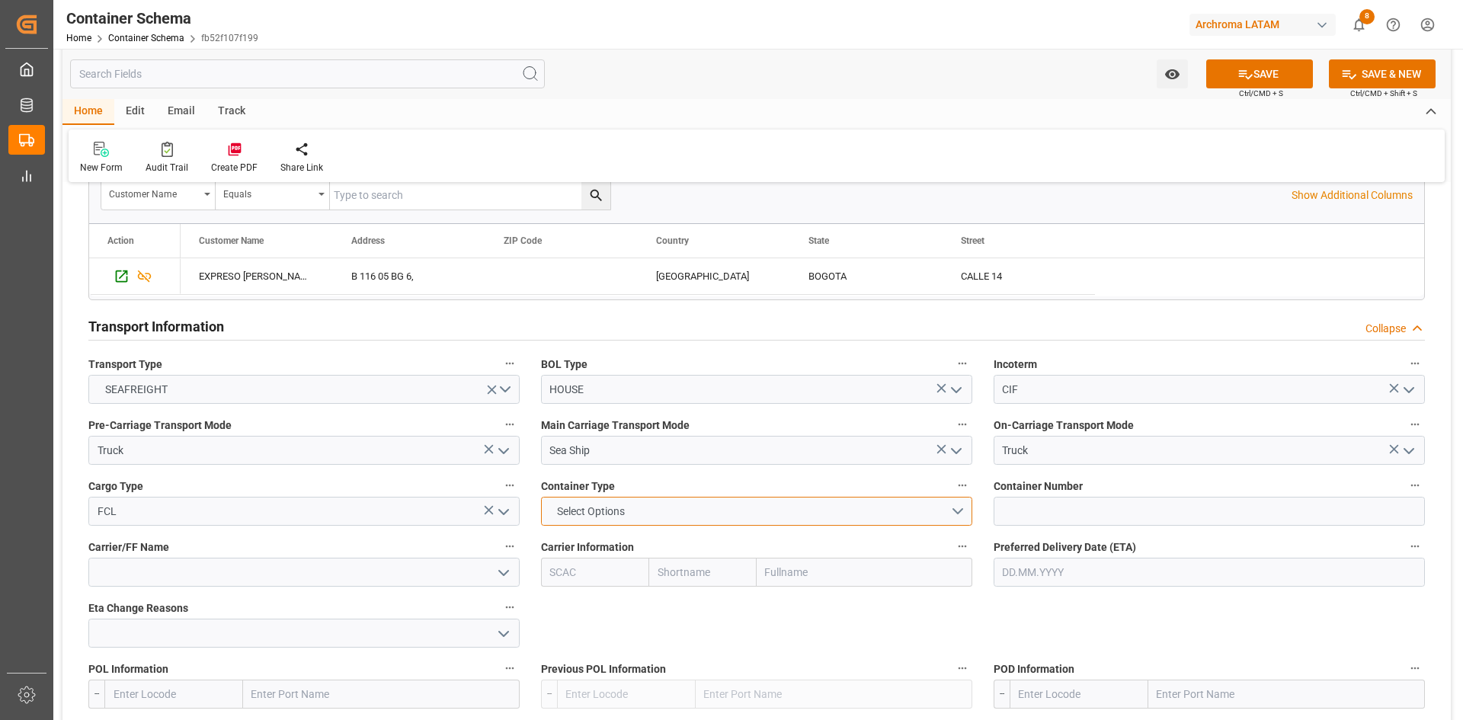
click at [960, 509] on button "Select Options" at bounding box center [756, 511] width 431 height 29
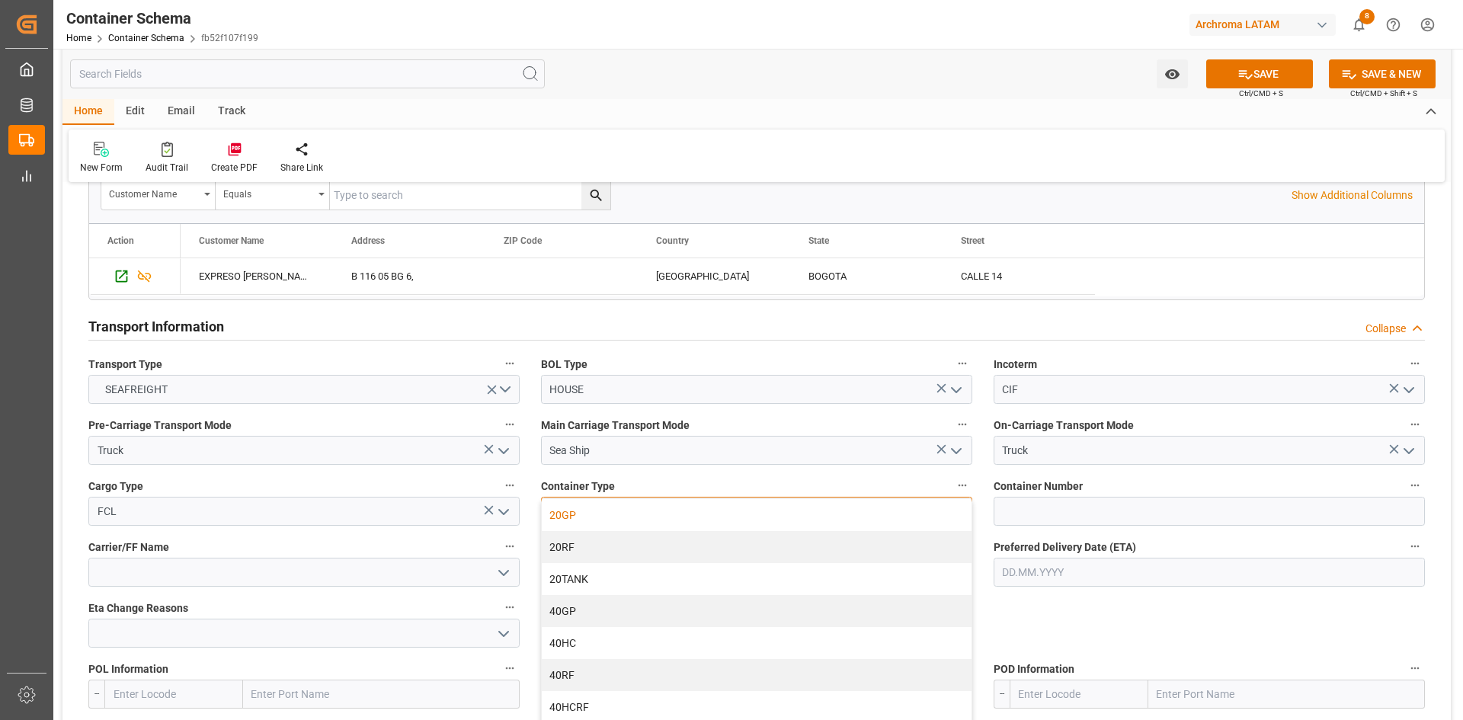
click at [661, 512] on div "20GP" at bounding box center [757, 515] width 430 height 32
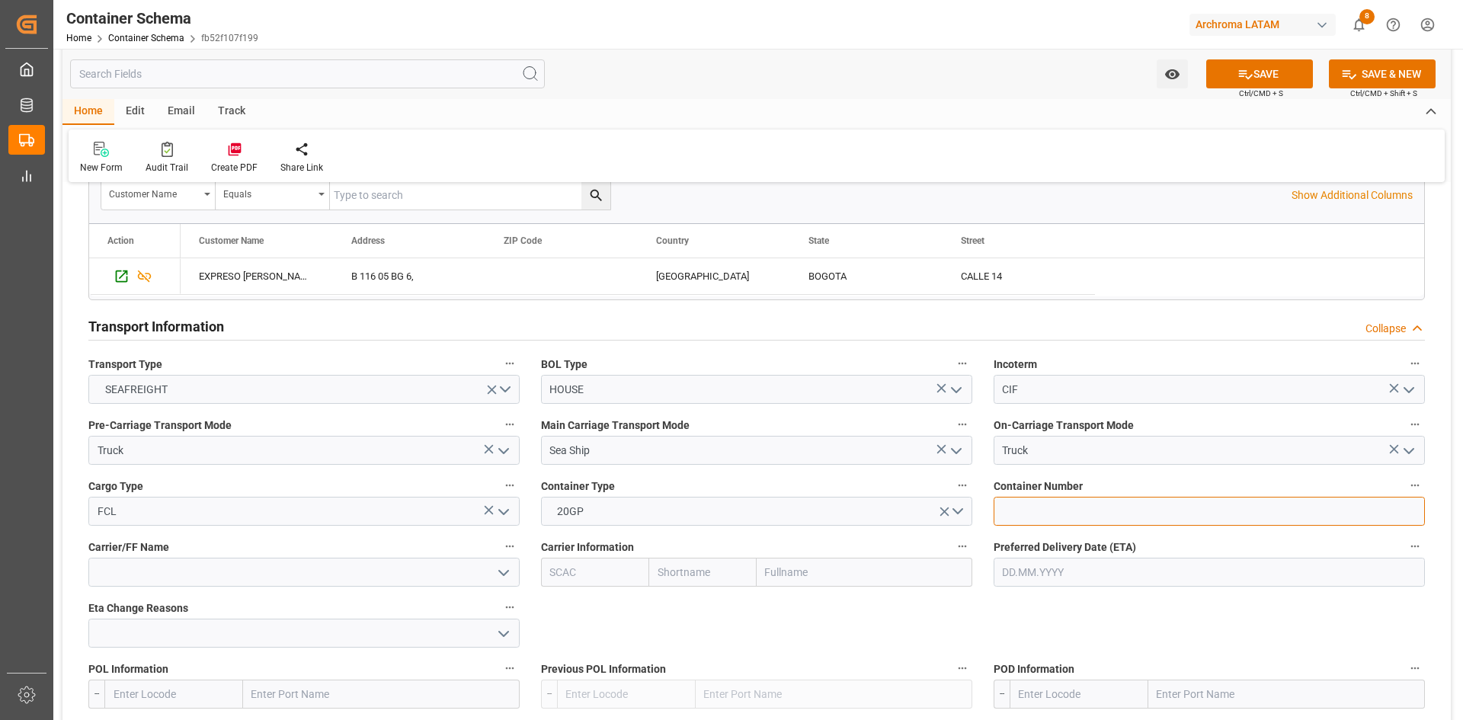
click at [1043, 502] on input at bounding box center [1208, 511] width 431 height 29
click at [1051, 513] on input at bounding box center [1208, 511] width 431 height 29
paste input "TCKU3866263"
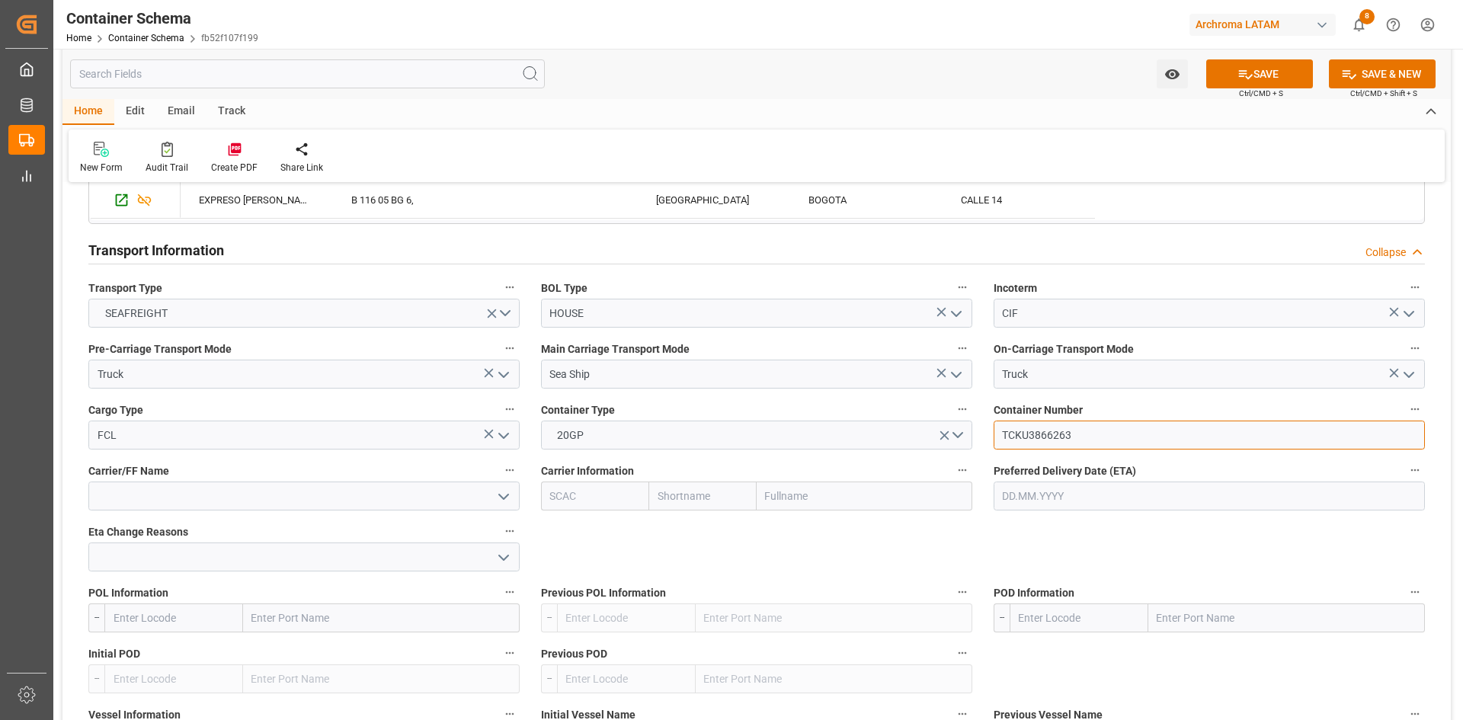
scroll to position [1295, 0]
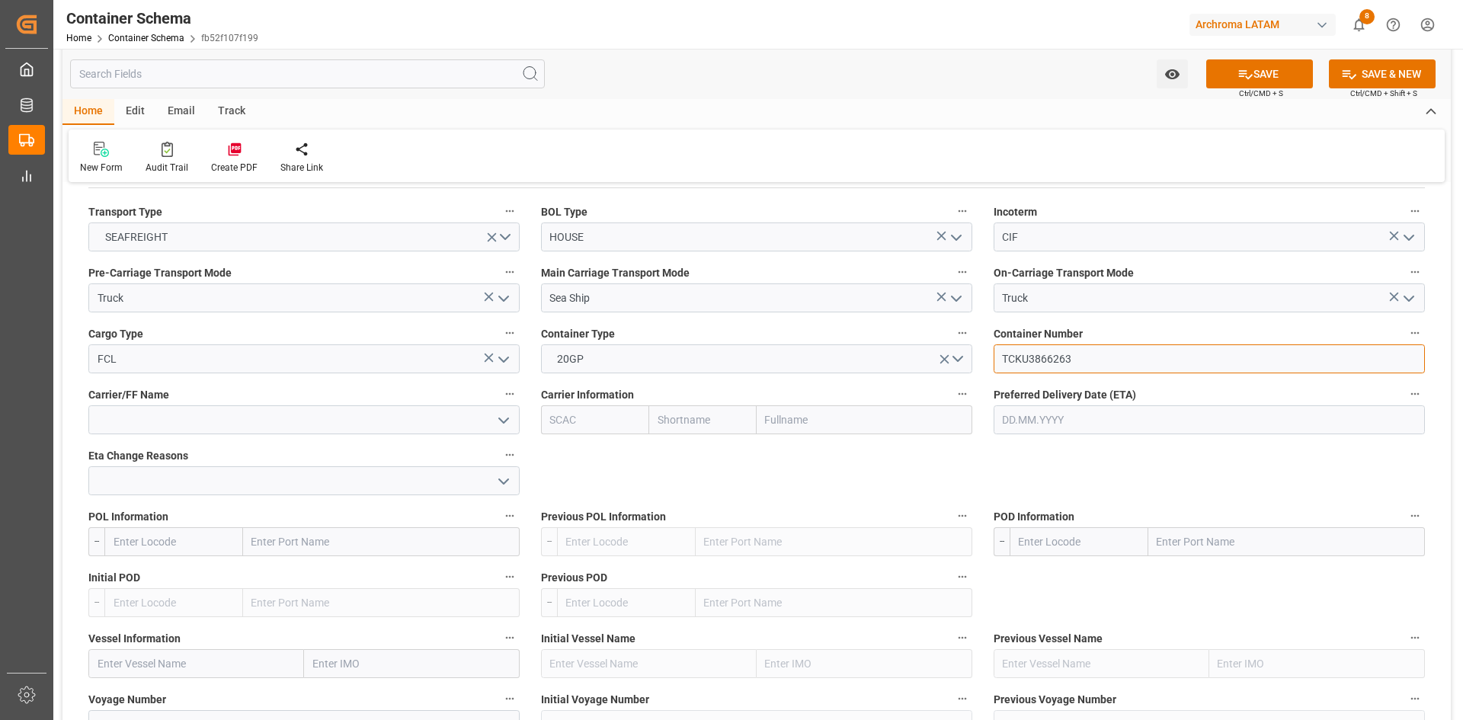
type input "TCKU3866263"
click at [808, 424] on input "text" at bounding box center [865, 419] width 216 height 29
type input "MAE"
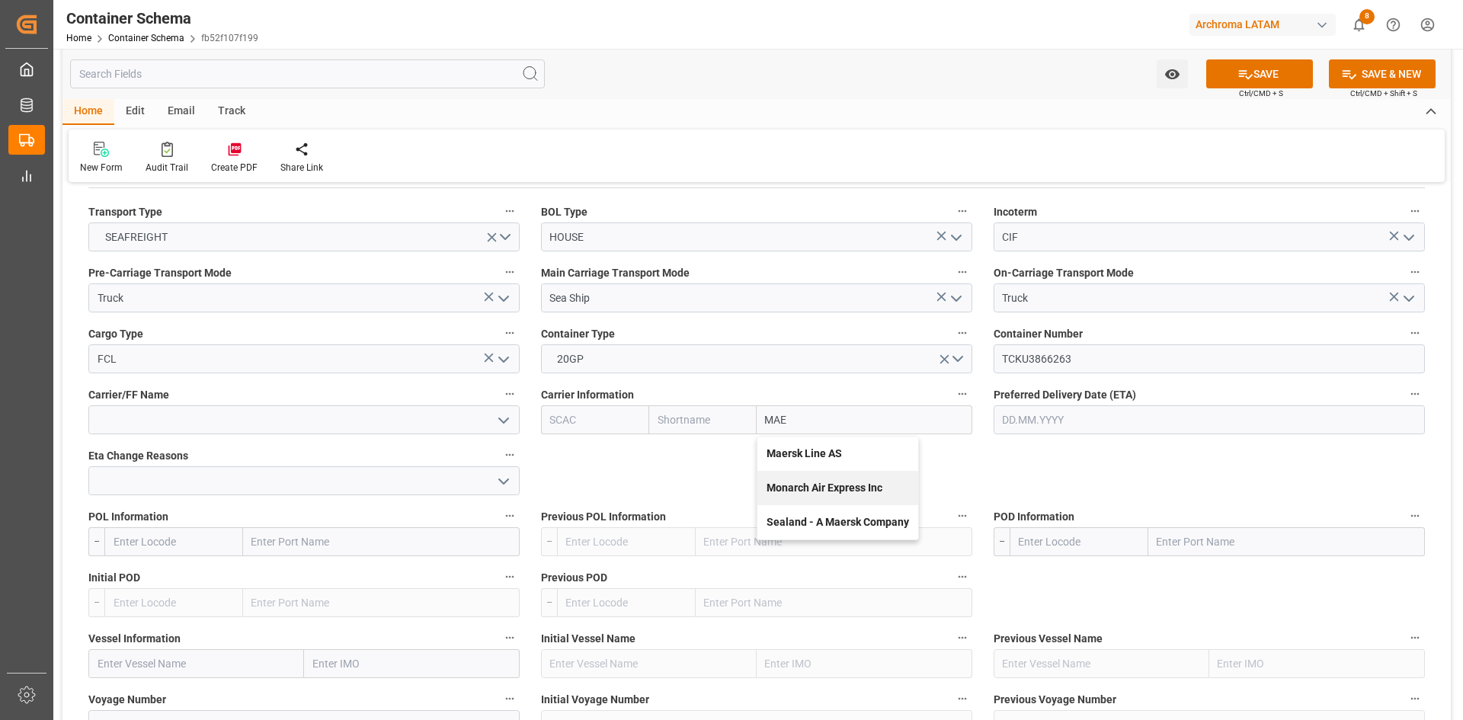
click at [813, 453] on b "Maersk Line AS" at bounding box center [803, 453] width 75 height 12
type input "MAEU"
type input "Maersk"
type input "Maersk Line AS"
click at [331, 536] on input "text" at bounding box center [381, 541] width 277 height 29
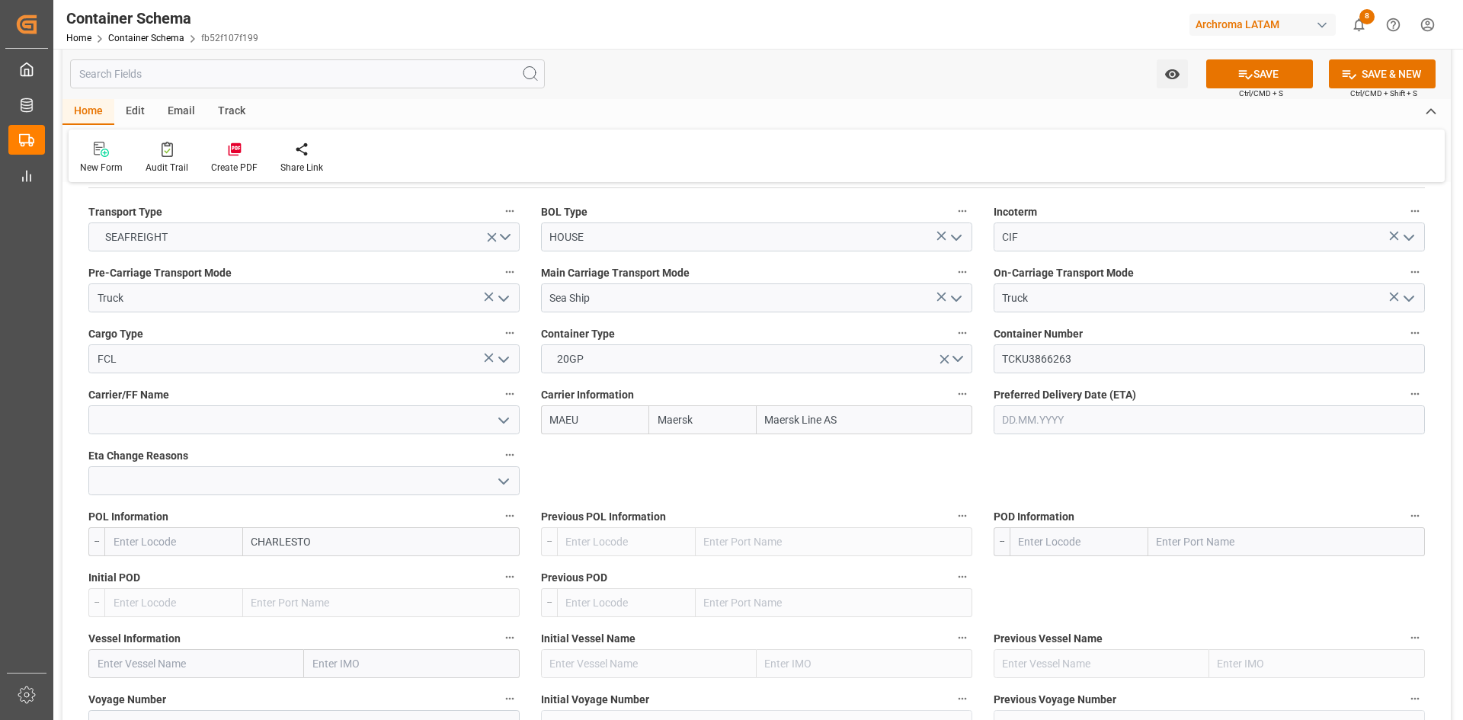
type input "CHARLESTON"
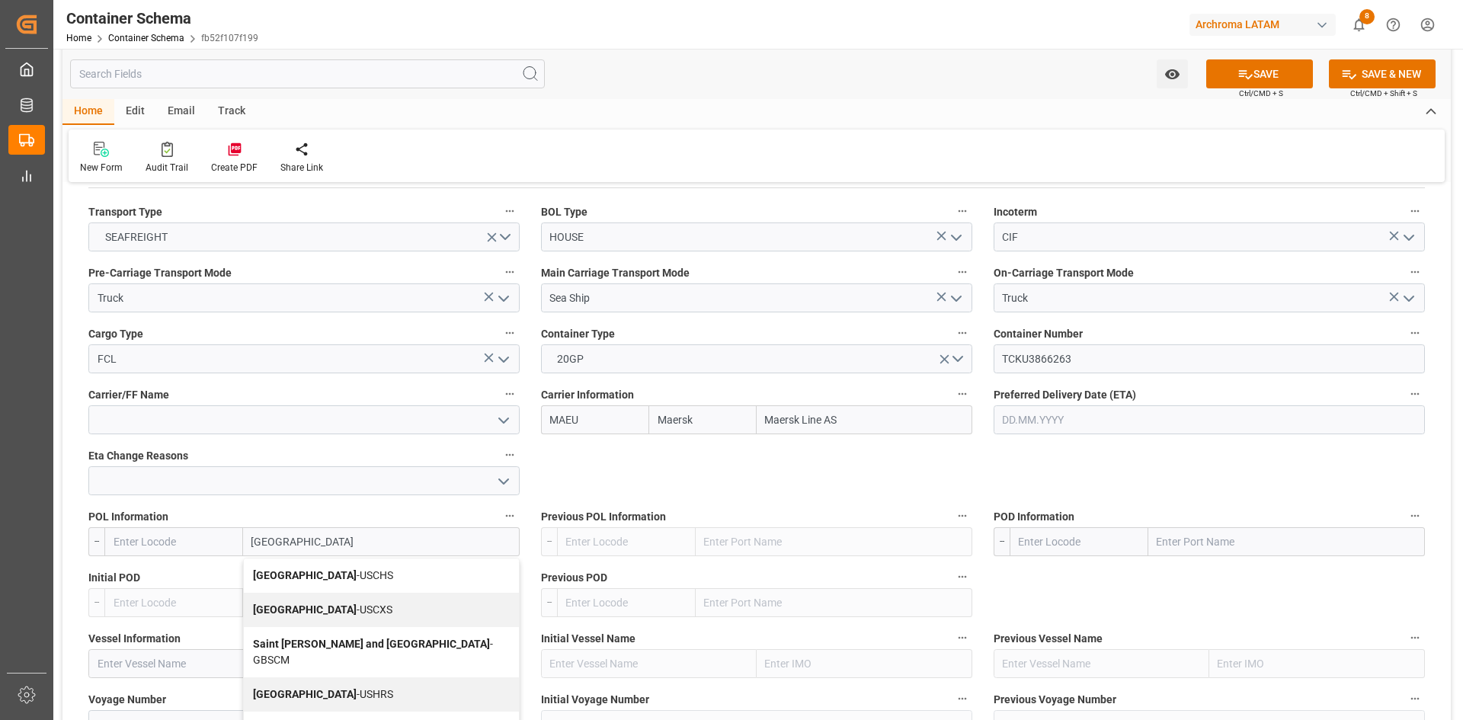
click at [347, 577] on span "Charleston - USCHS" at bounding box center [323, 575] width 140 height 12
type input "USCHS"
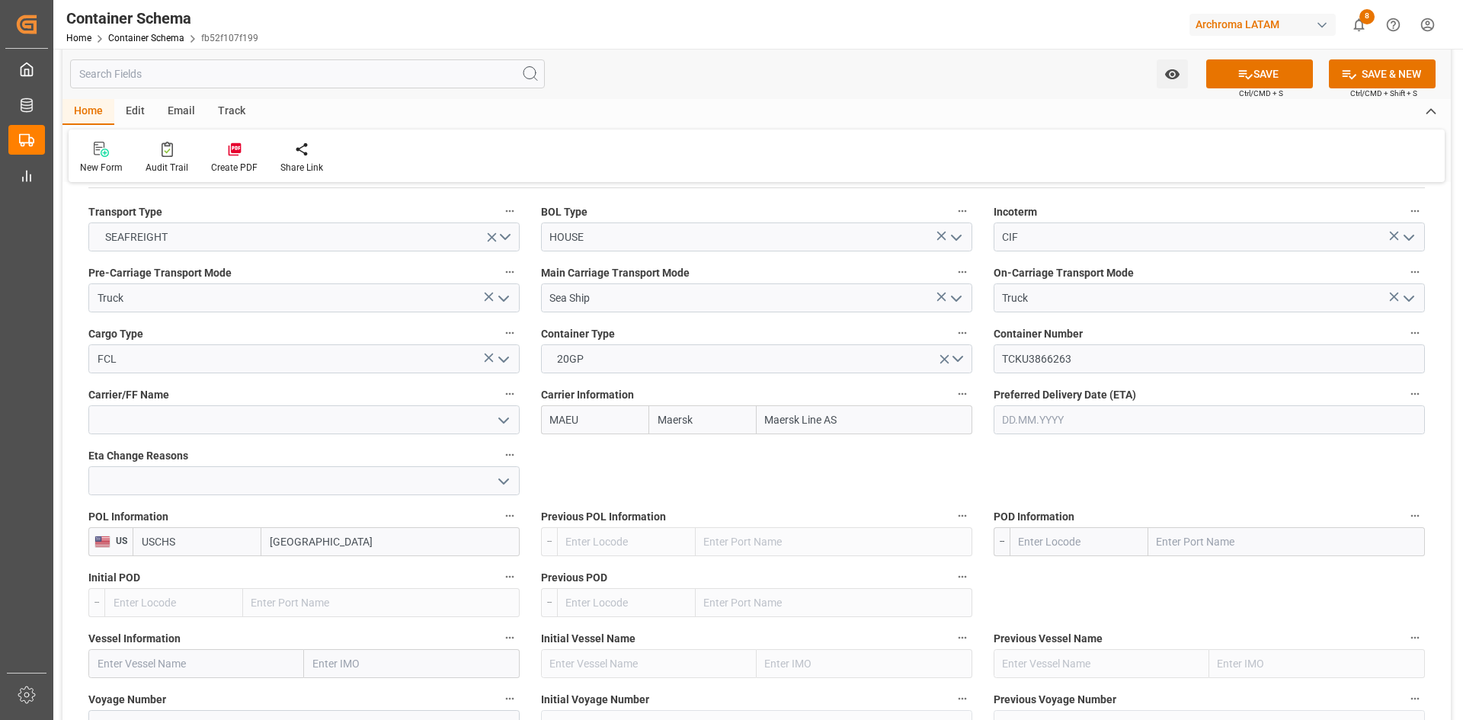
type input "Charleston"
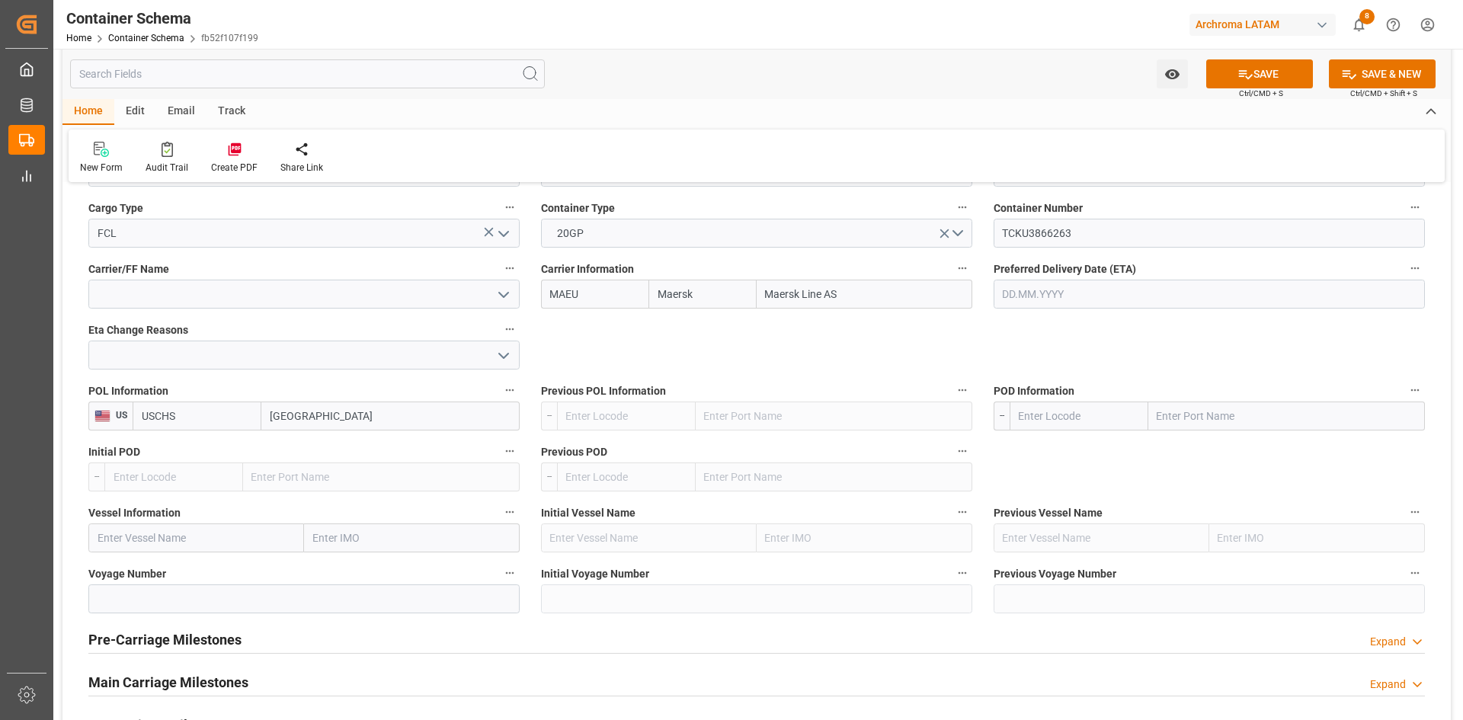
scroll to position [1447, 0]
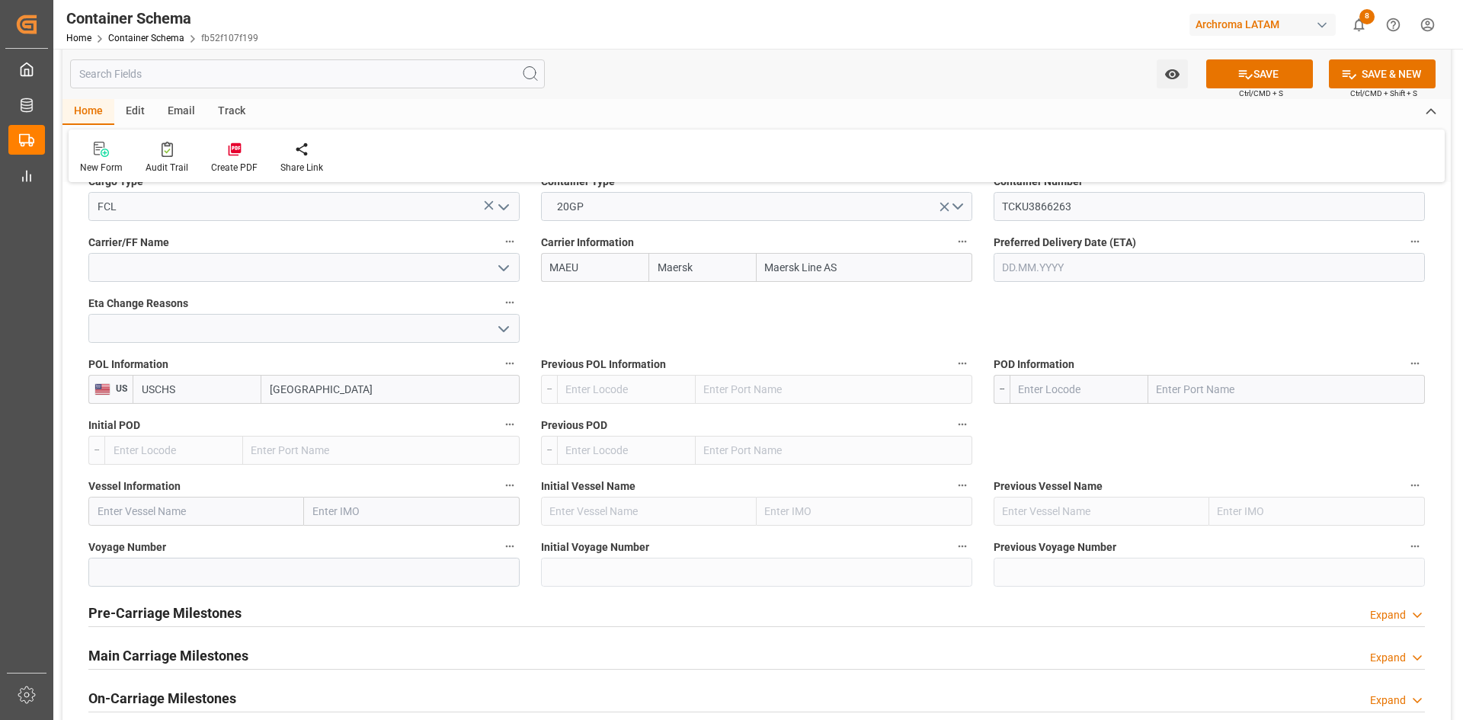
click at [199, 522] on input "text" at bounding box center [196, 511] width 216 height 29
paste input "BSG BAHAMAS"
type input "BSG BAHAMAS"
click at [179, 549] on span "BSG BAHAMAS - 9439498" at bounding box center [158, 545] width 120 height 12
type input "9439498"
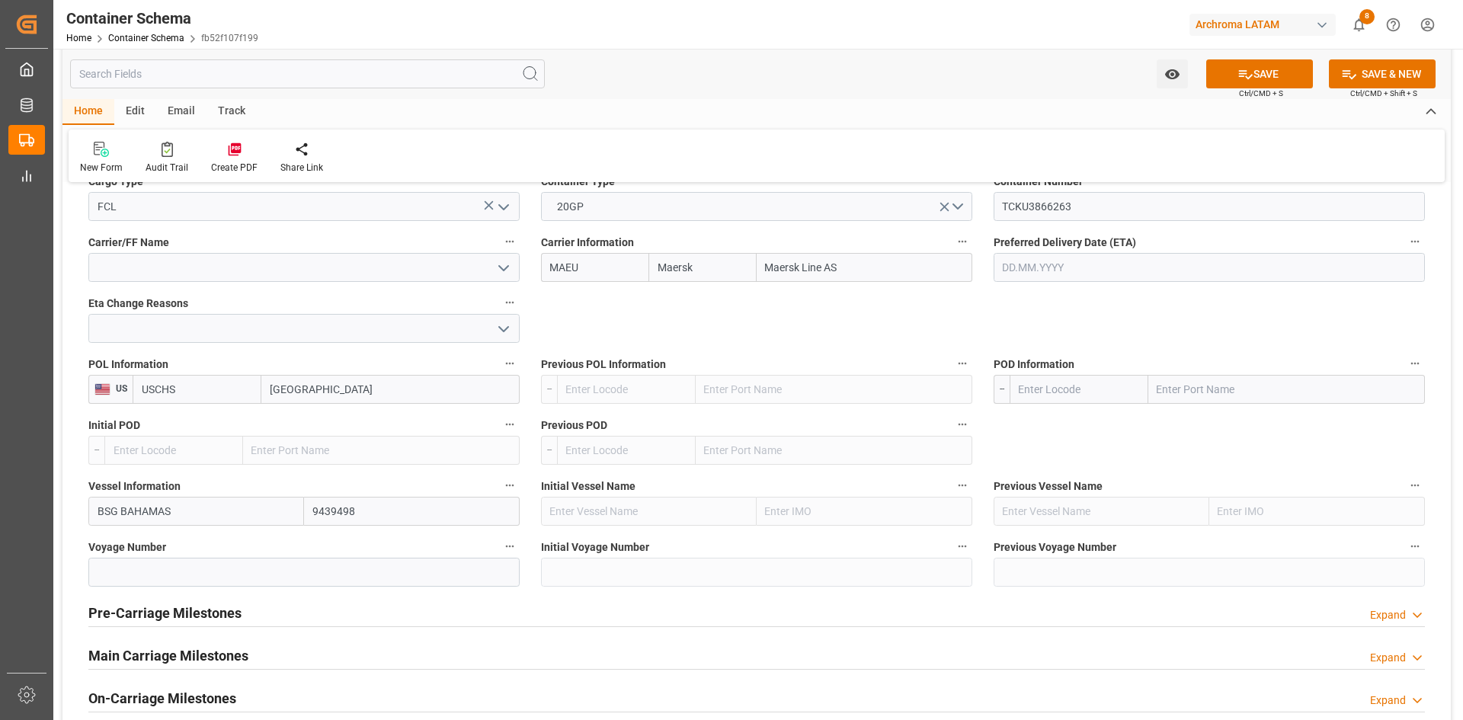
type input "BSG BAHAMAS"
click at [257, 579] on input at bounding box center [303, 572] width 431 height 29
paste input "537S"
type input "537S"
click at [1211, 391] on input "text" at bounding box center [1286, 389] width 277 height 29
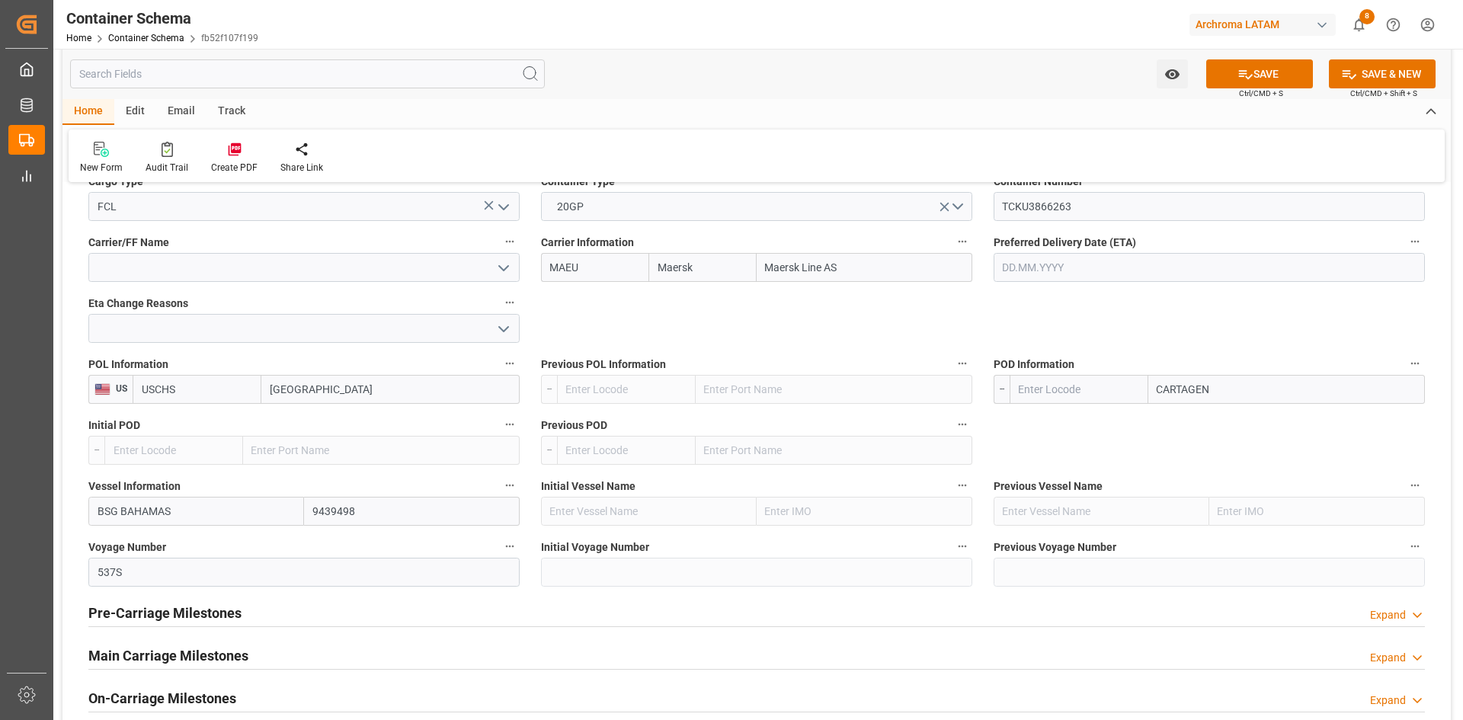
type input "CARTAGENA"
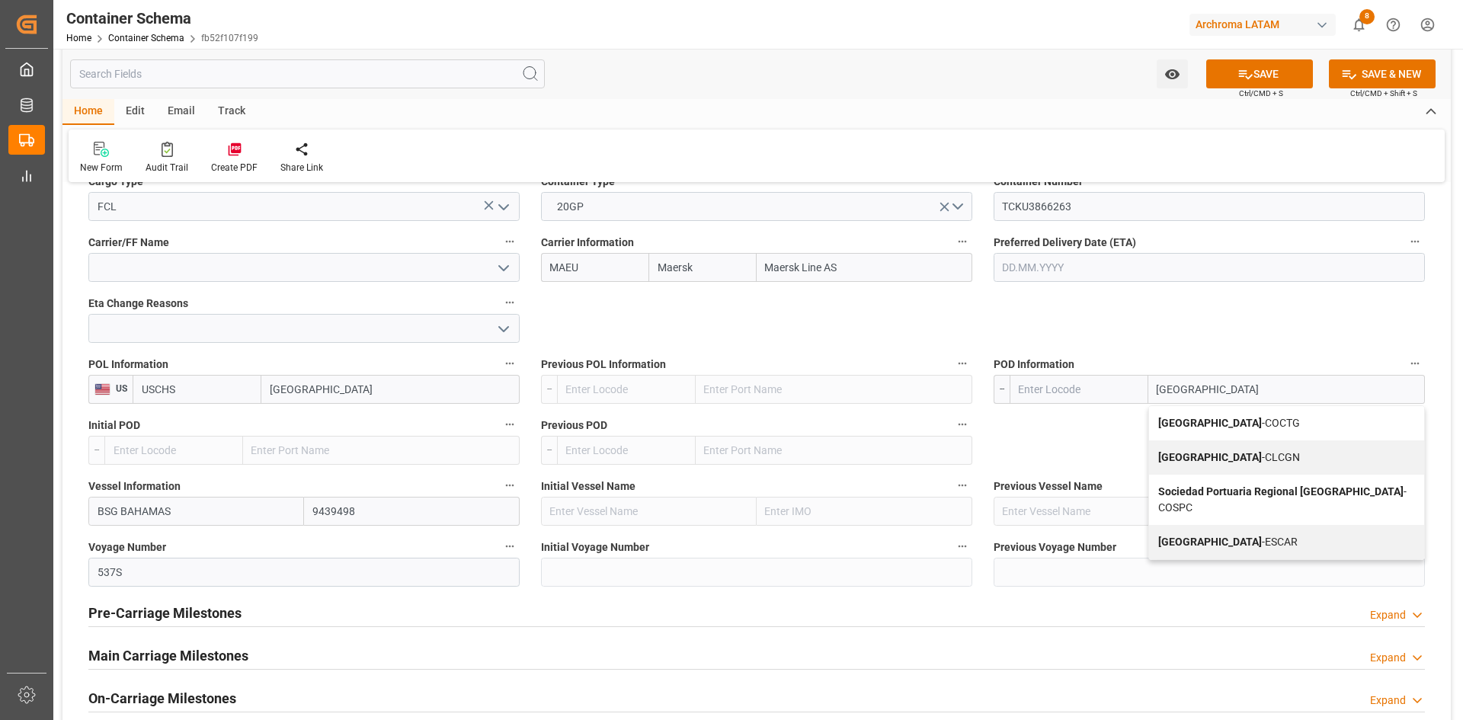
click at [1210, 428] on span "Cartagena - COCTG" at bounding box center [1229, 423] width 142 height 12
type input "COCTG"
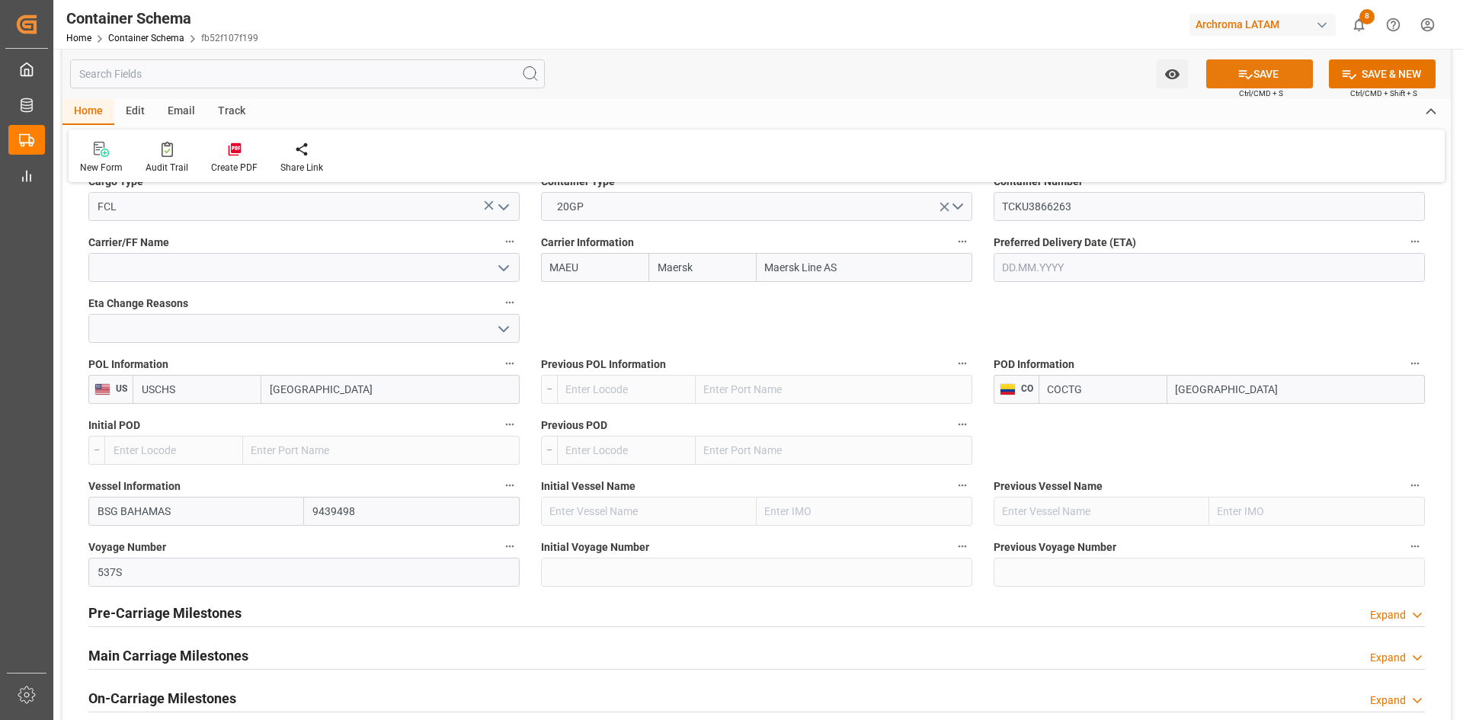
type input "Cartagena"
click at [1257, 77] on button "SAVE" at bounding box center [1259, 73] width 107 height 29
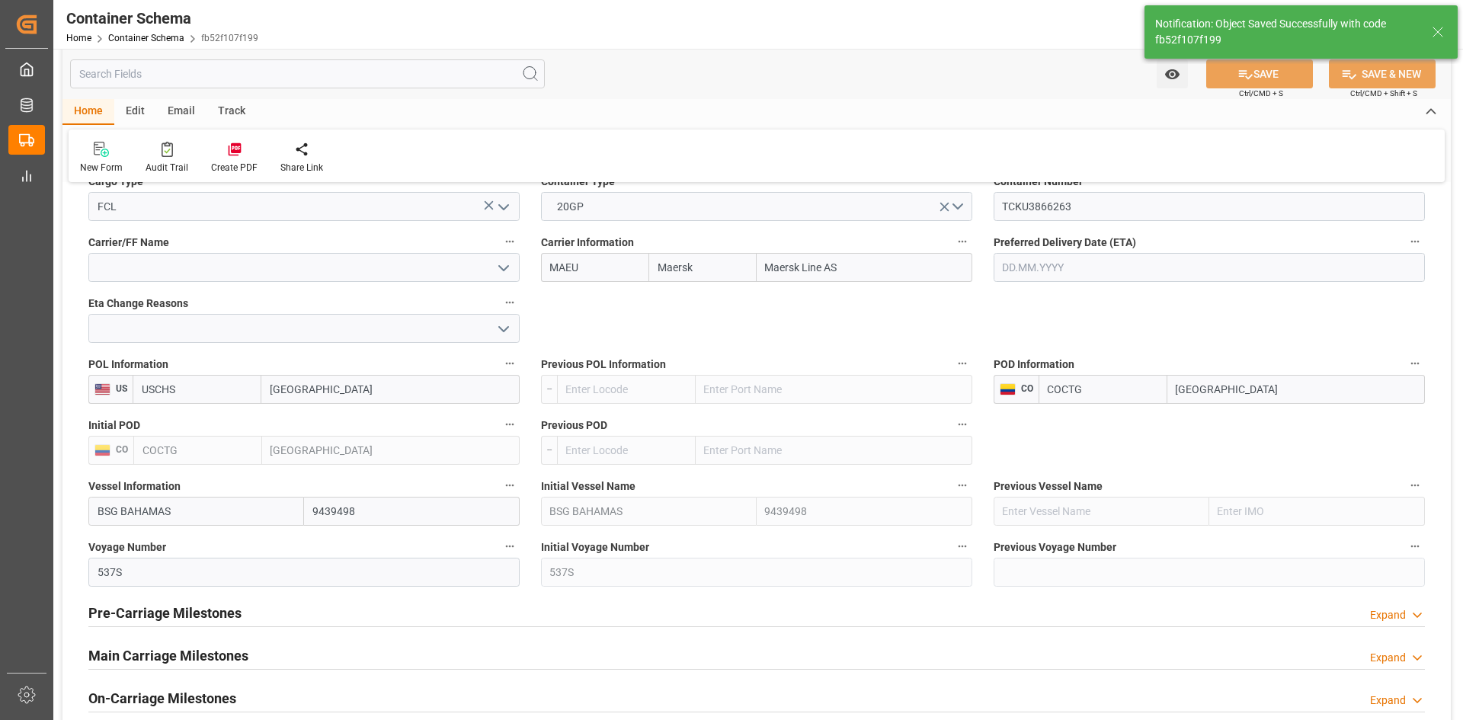
type input "210200904525"
type input "6310066875"
type input "Document Sent"
type input "TCKU3866263"
type input "COCTG"
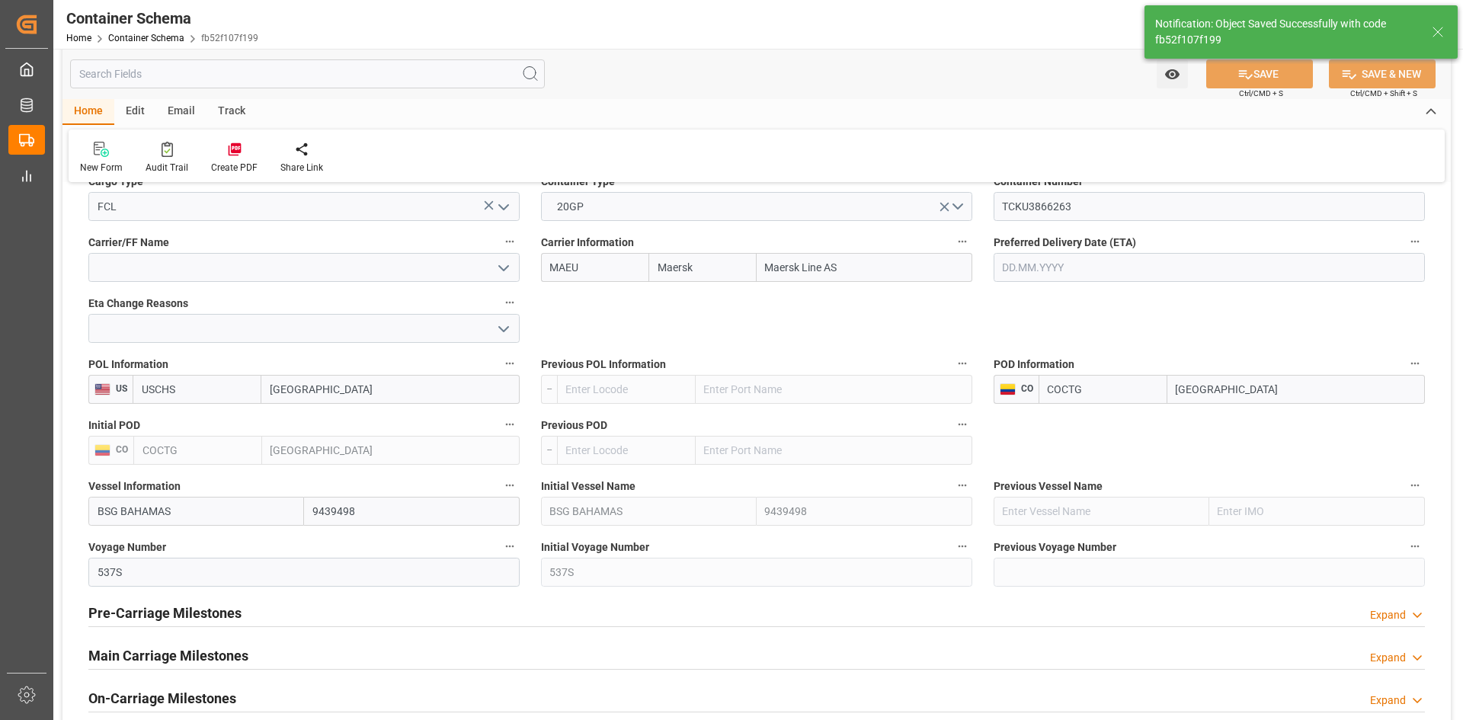
type input "Cartagena"
type input "BSG BAHAMAS"
type input "9439498"
type input "537S"
type textarea "pod"
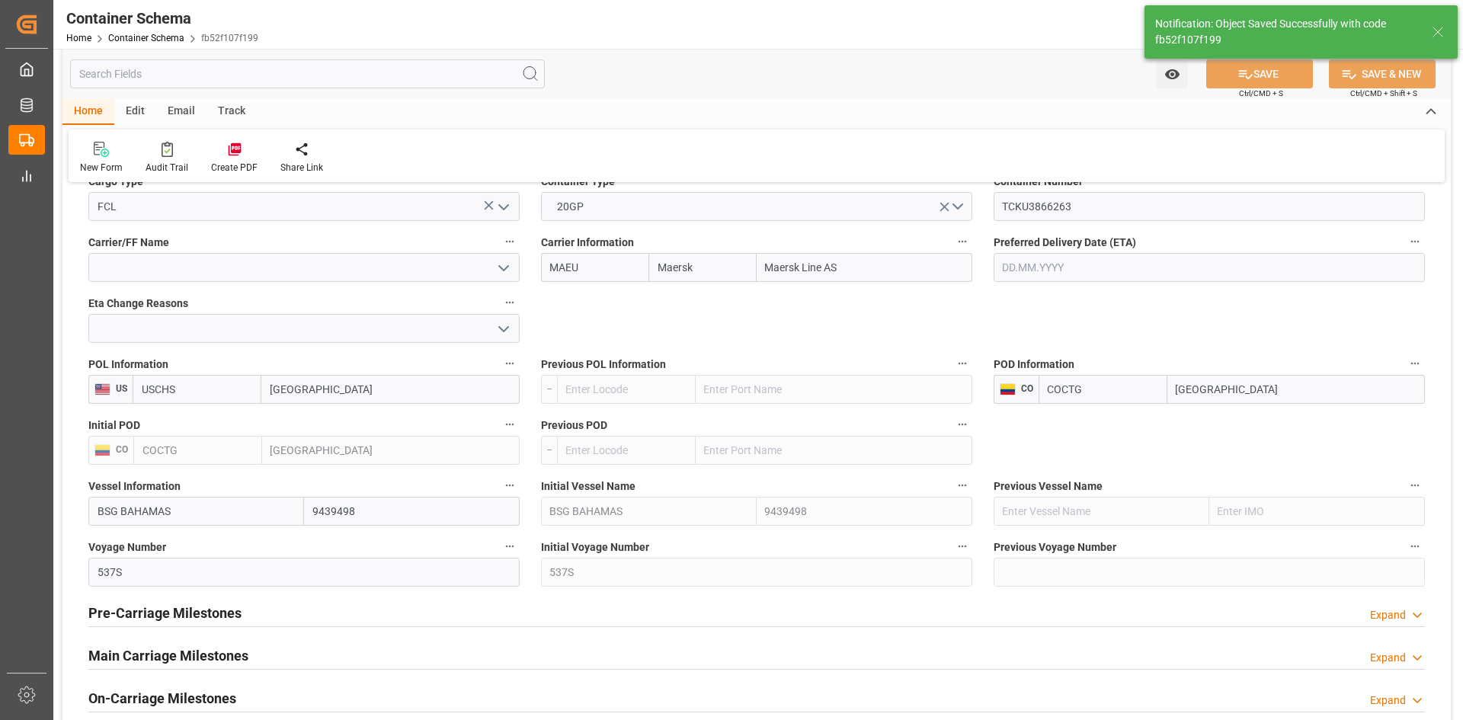
type input "[DATE]"
type input "02.10.2025 04:37"
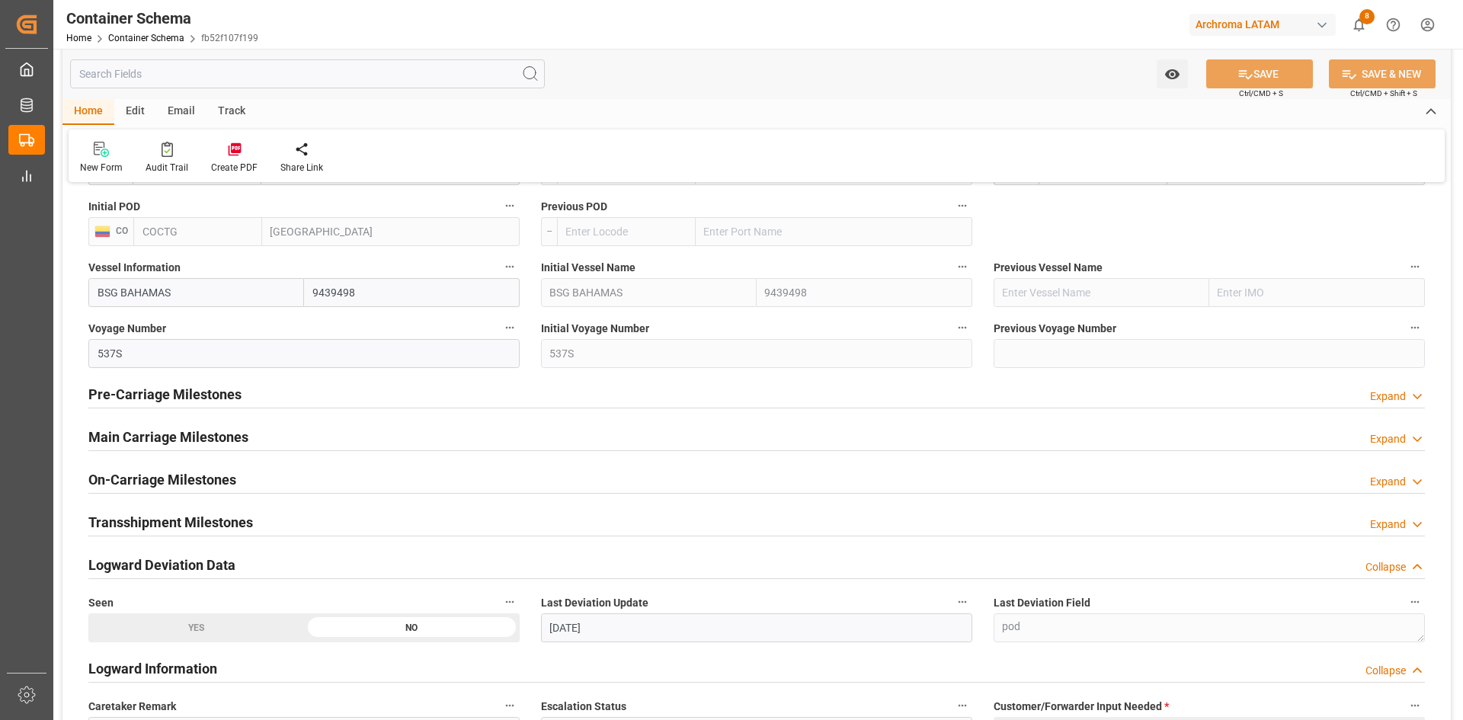
scroll to position [1676, 0]
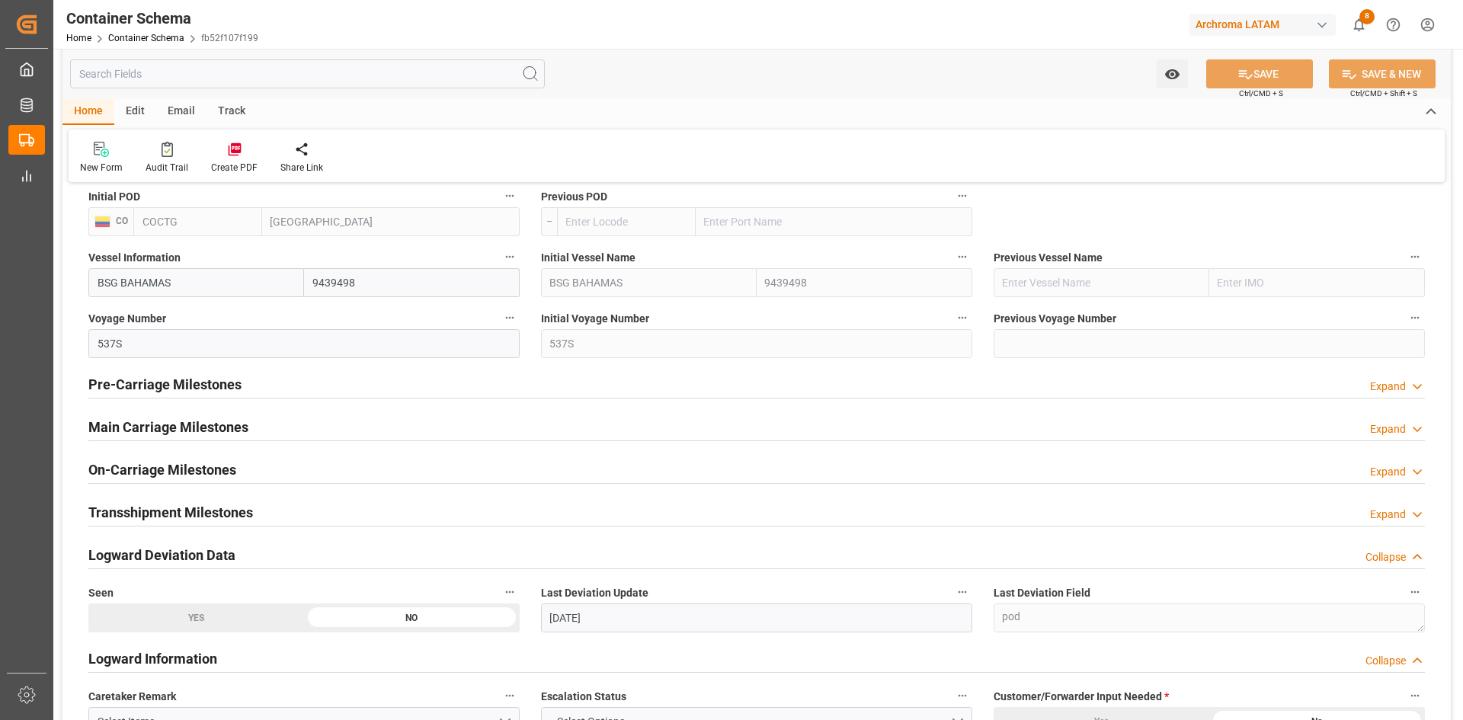
click at [209, 429] on h2 "Main Carriage Milestones" at bounding box center [168, 427] width 160 height 21
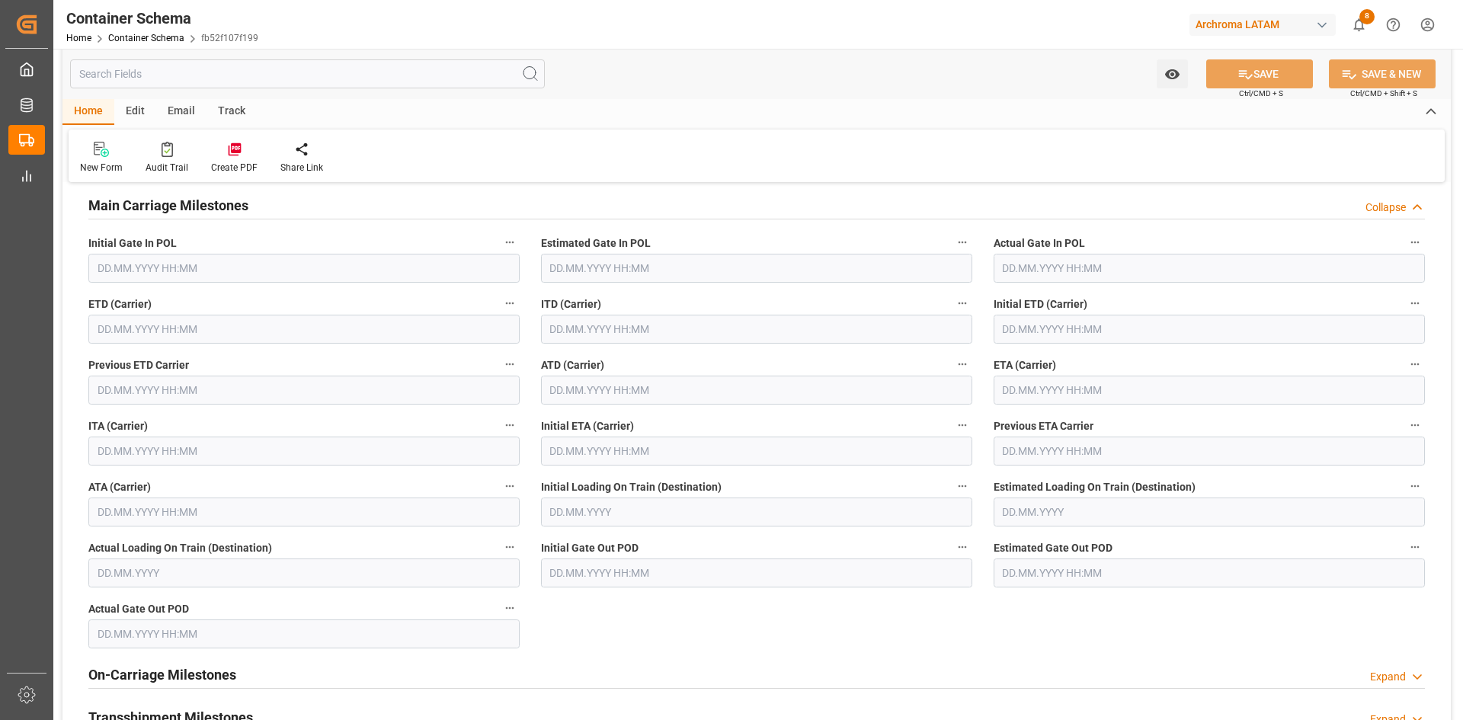
scroll to position [1905, 0]
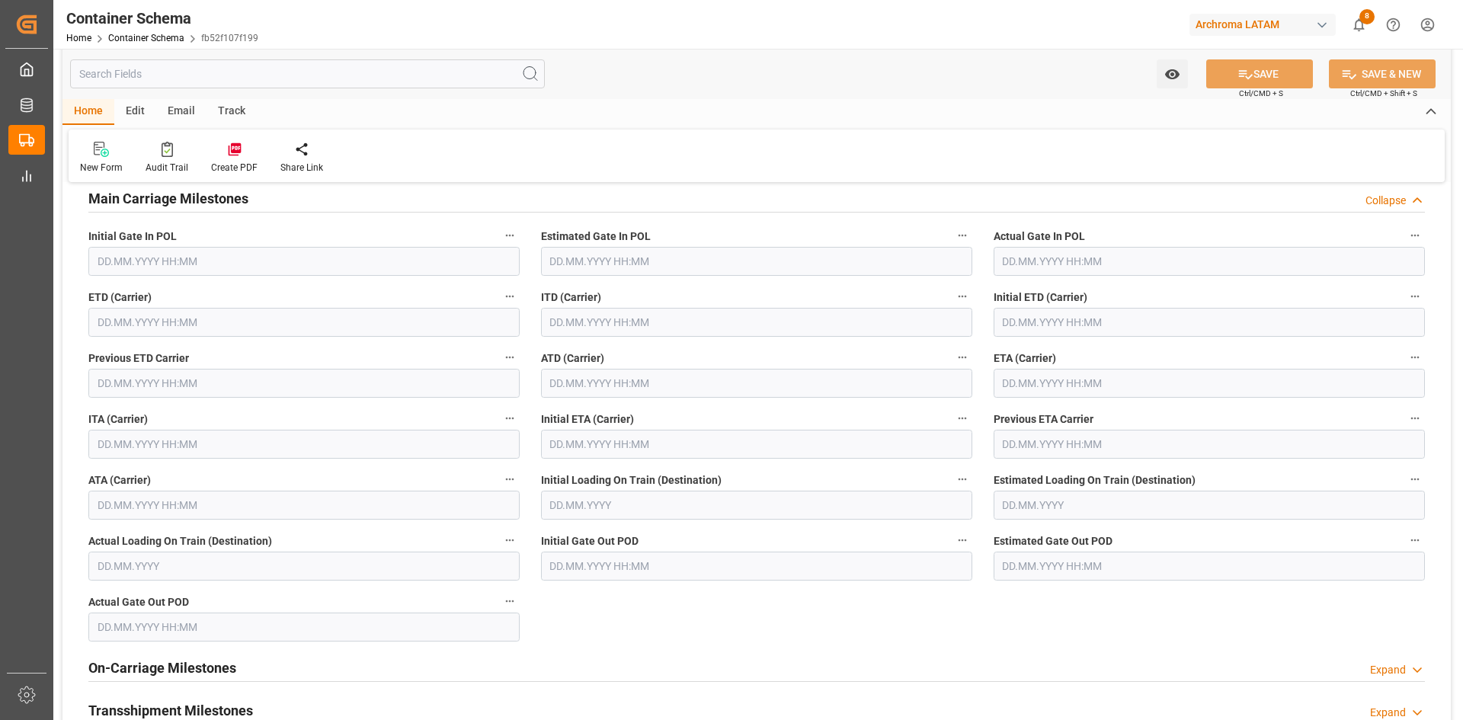
click at [181, 315] on input "text" at bounding box center [303, 322] width 431 height 29
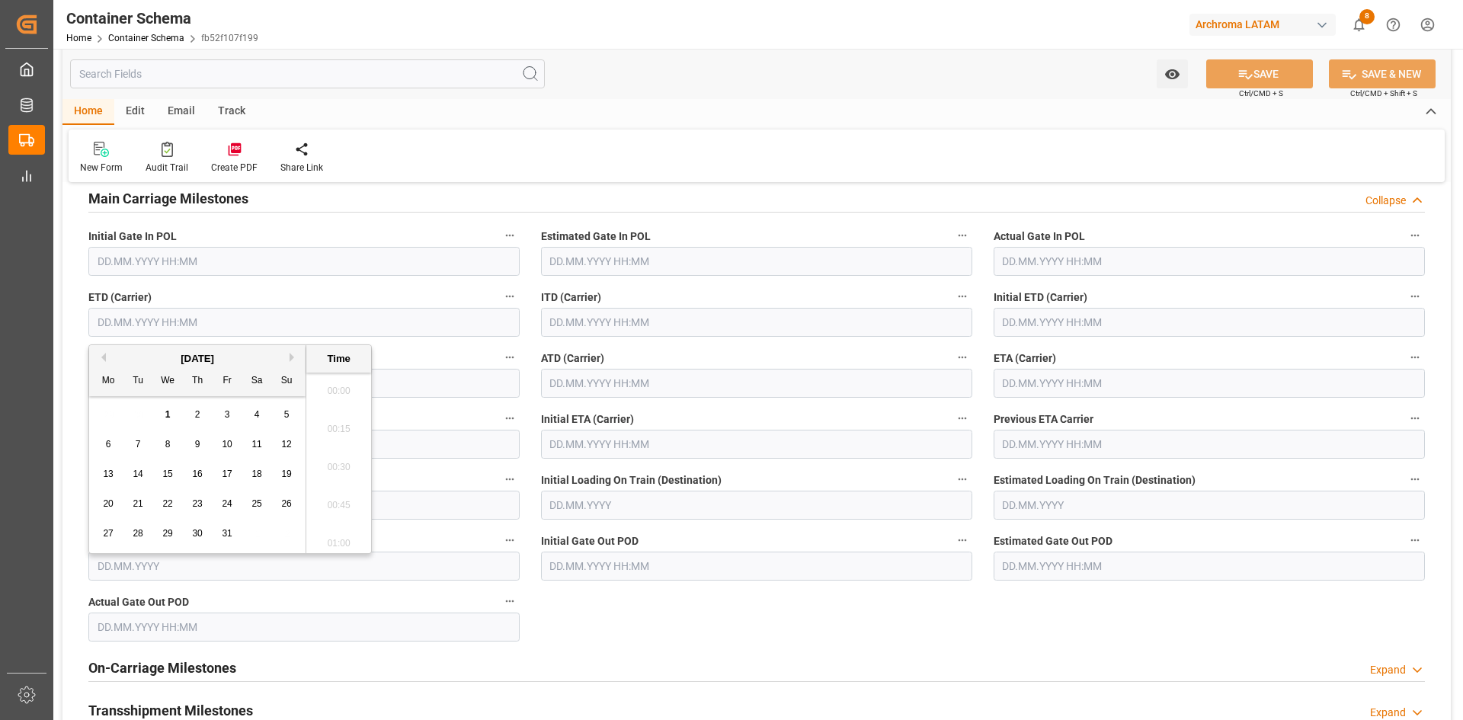
scroll to position [3357, 0]
click at [195, 474] on span "16" at bounding box center [197, 474] width 10 height 11
type input "16.10.2025 00:00"
click at [1092, 386] on input "text" at bounding box center [1208, 383] width 431 height 29
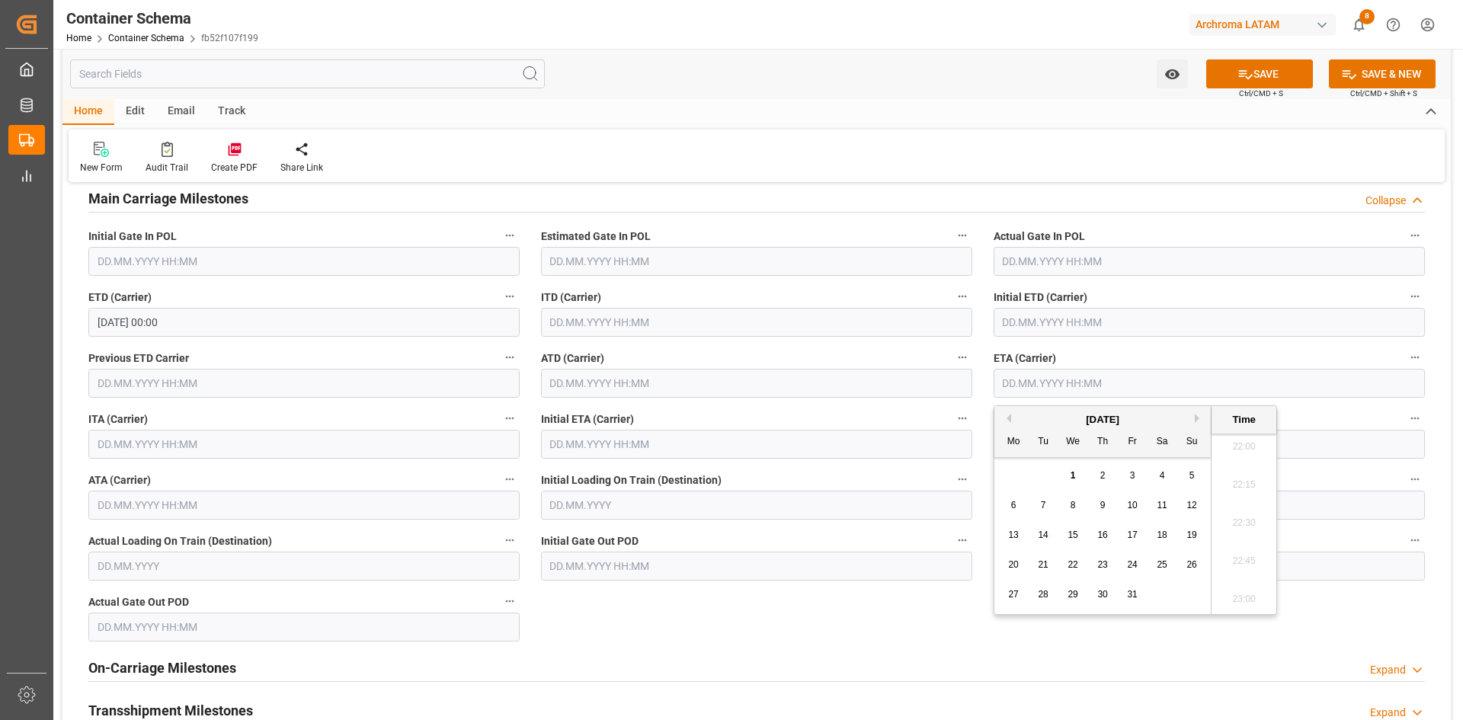
click at [1050, 564] on div "21" at bounding box center [1043, 565] width 19 height 18
type input "21.10.2025 00:00"
click at [1247, 80] on icon at bounding box center [1245, 74] width 16 height 16
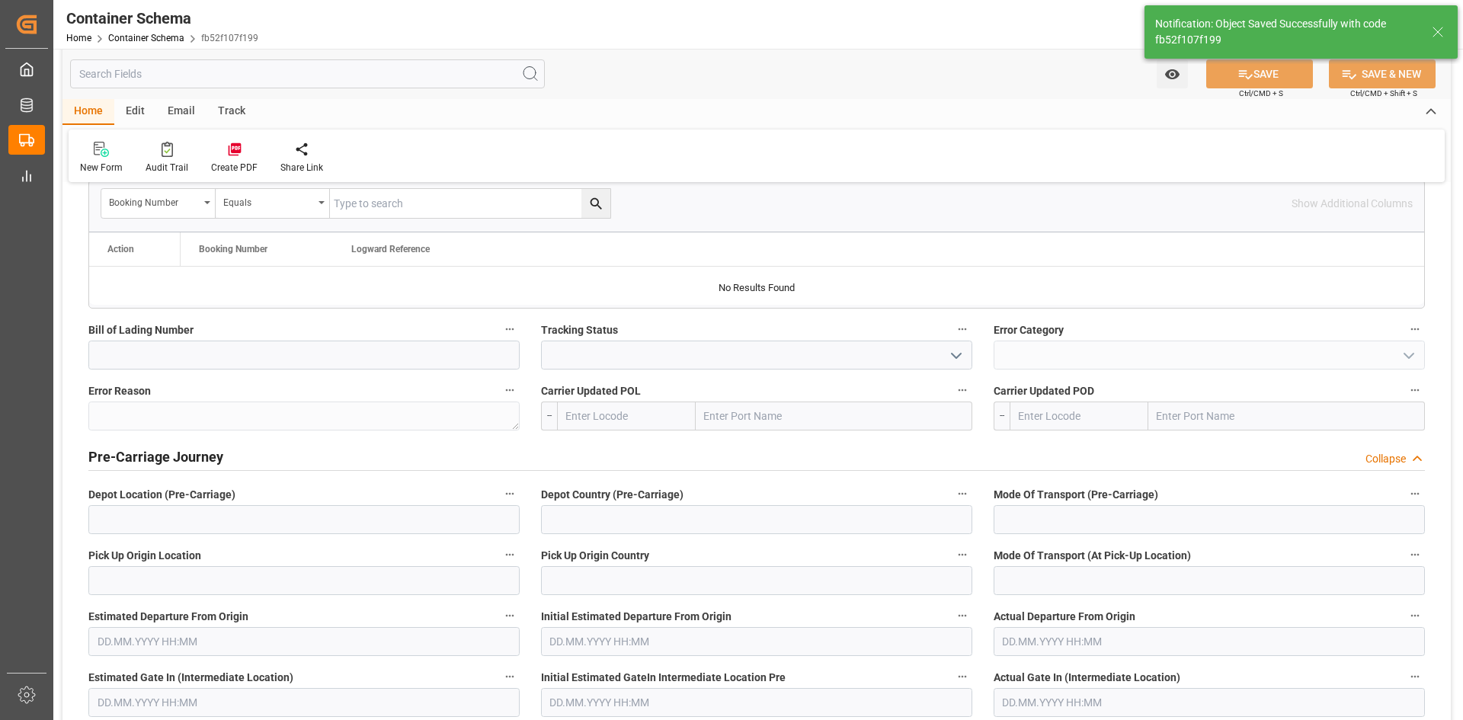
scroll to position [2621, 0]
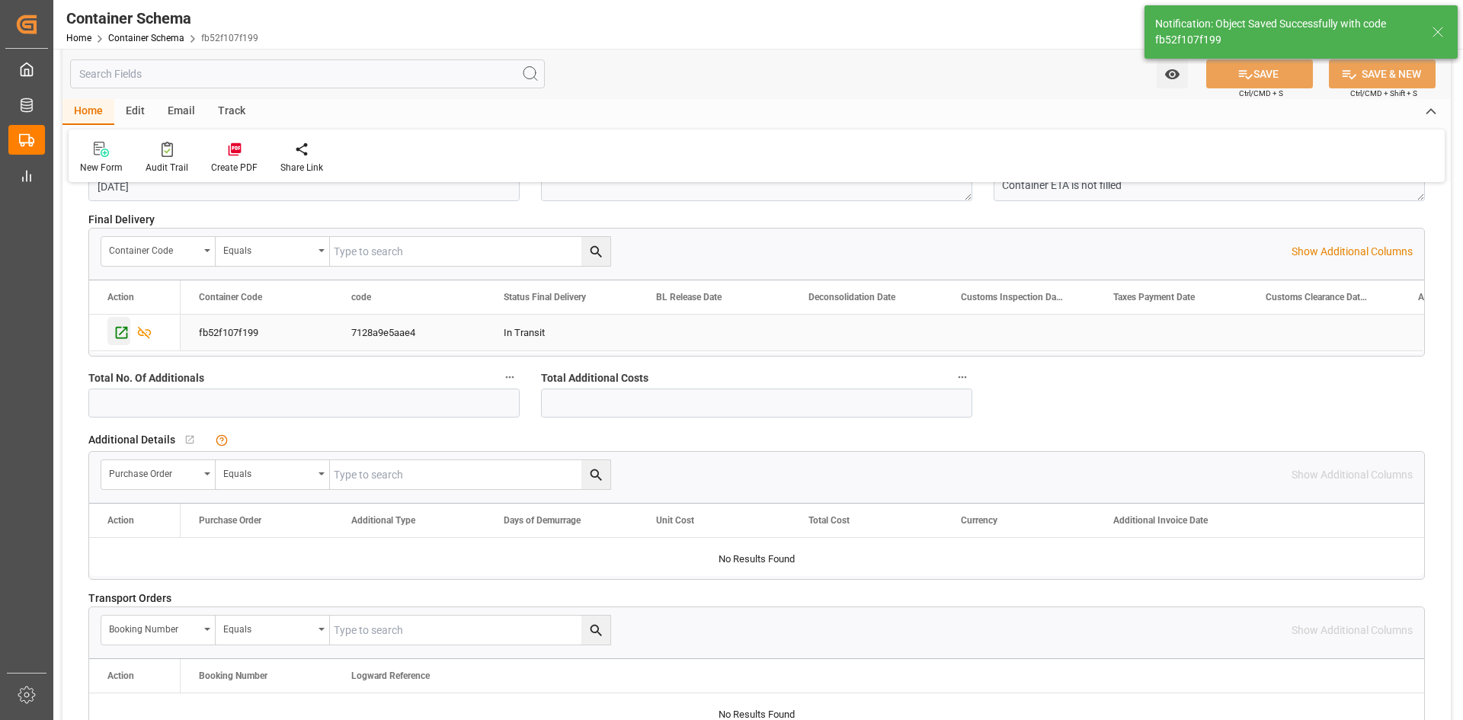
click at [119, 326] on icon "Press SPACE to select this row." at bounding box center [122, 333] width 16 height 16
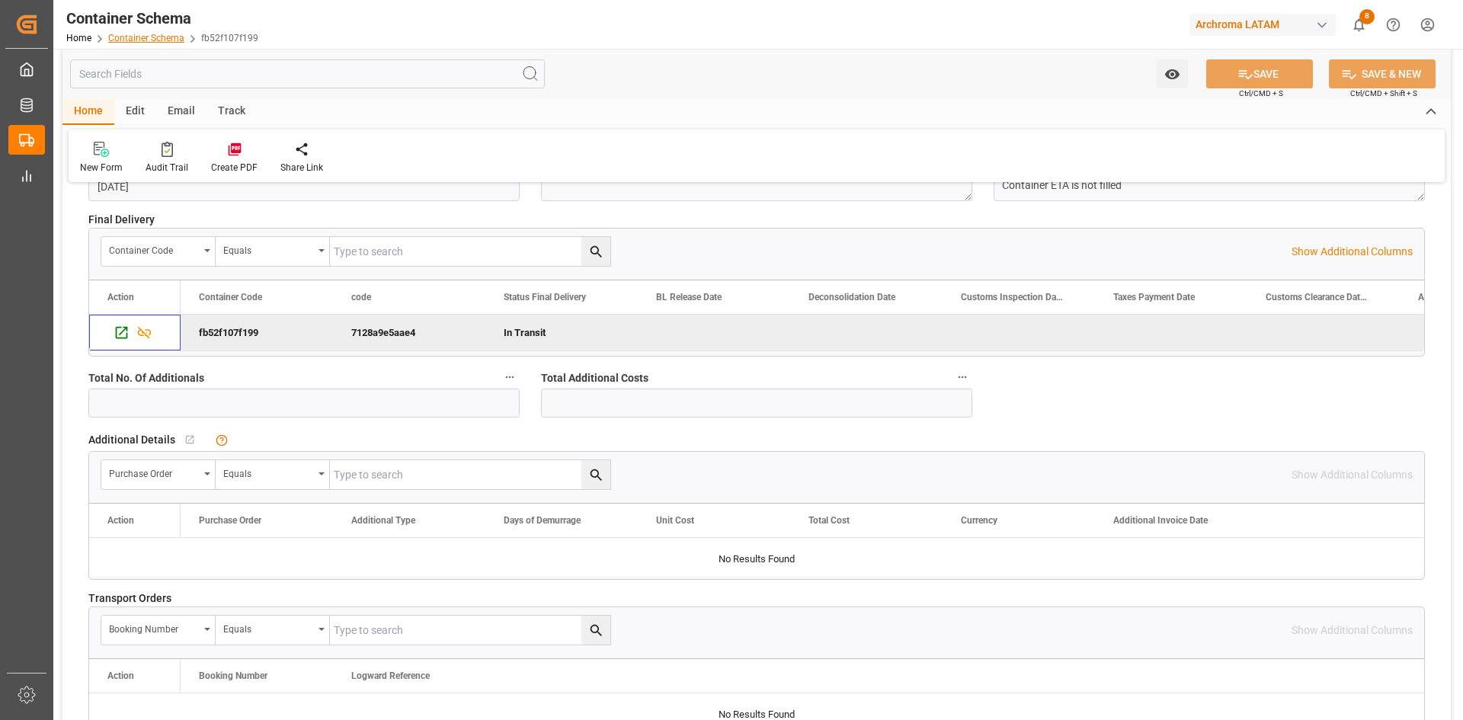
click at [158, 40] on link "Container Schema" at bounding box center [146, 38] width 76 height 11
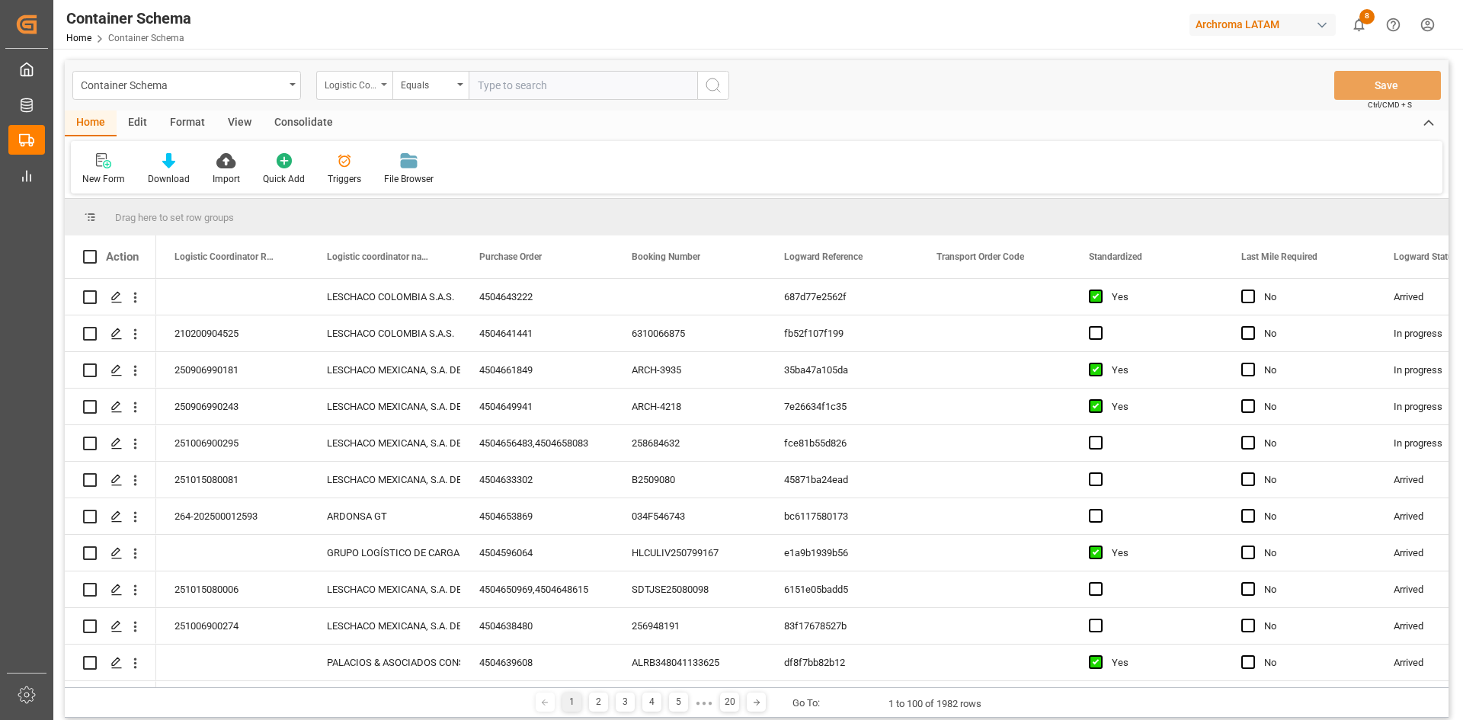
click at [356, 91] on div "Logistic Coordinator Reference Number" at bounding box center [351, 84] width 52 height 18
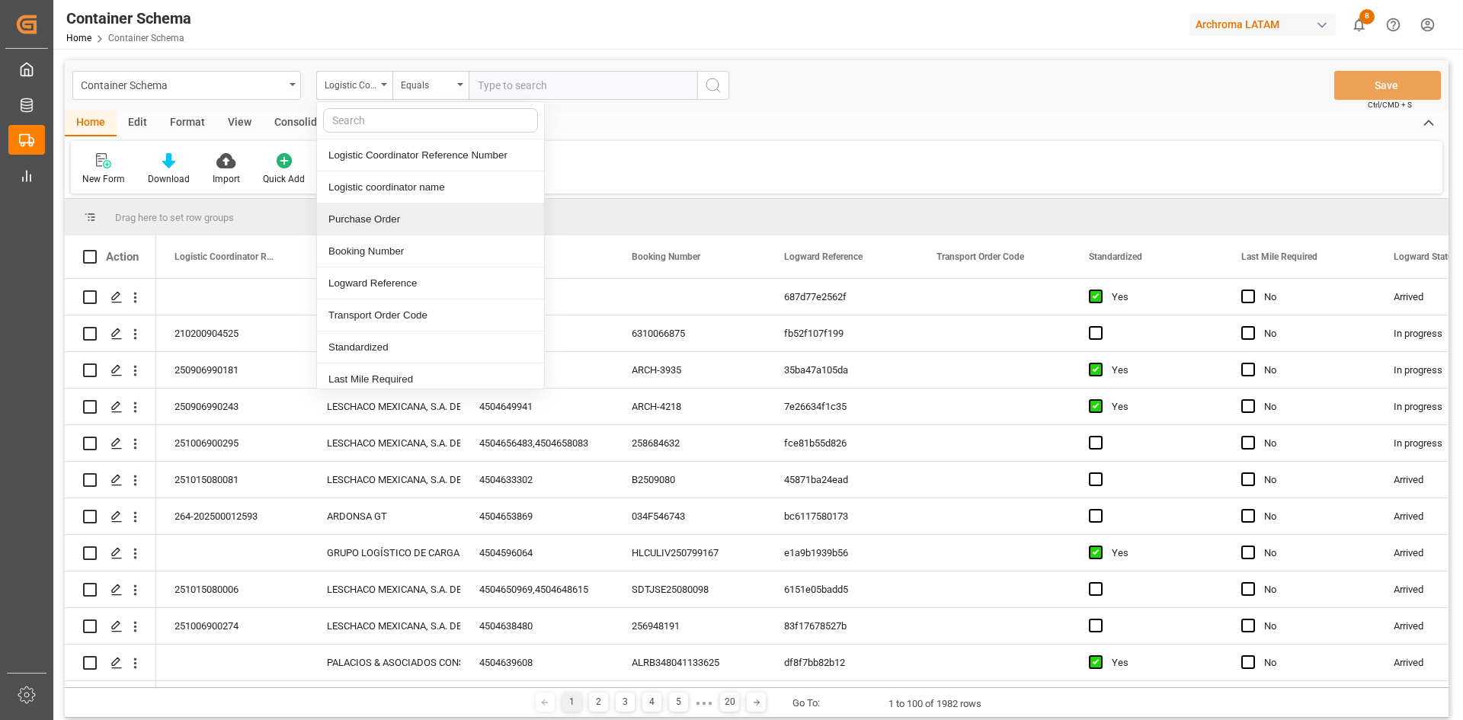
click at [407, 207] on div "Purchase Order" at bounding box center [430, 219] width 227 height 32
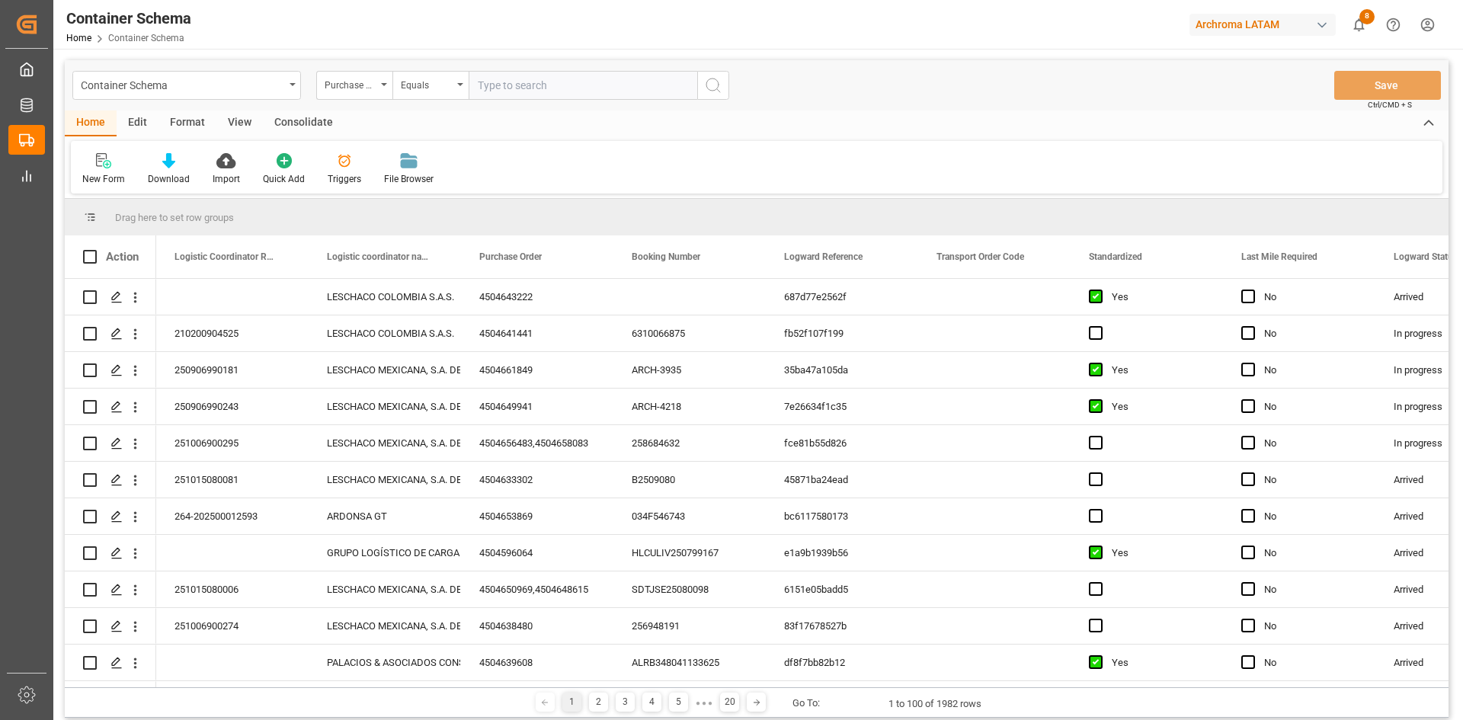
click at [522, 86] on input "text" at bounding box center [583, 85] width 229 height 29
paste input "4504643222"
type input "4504643222"
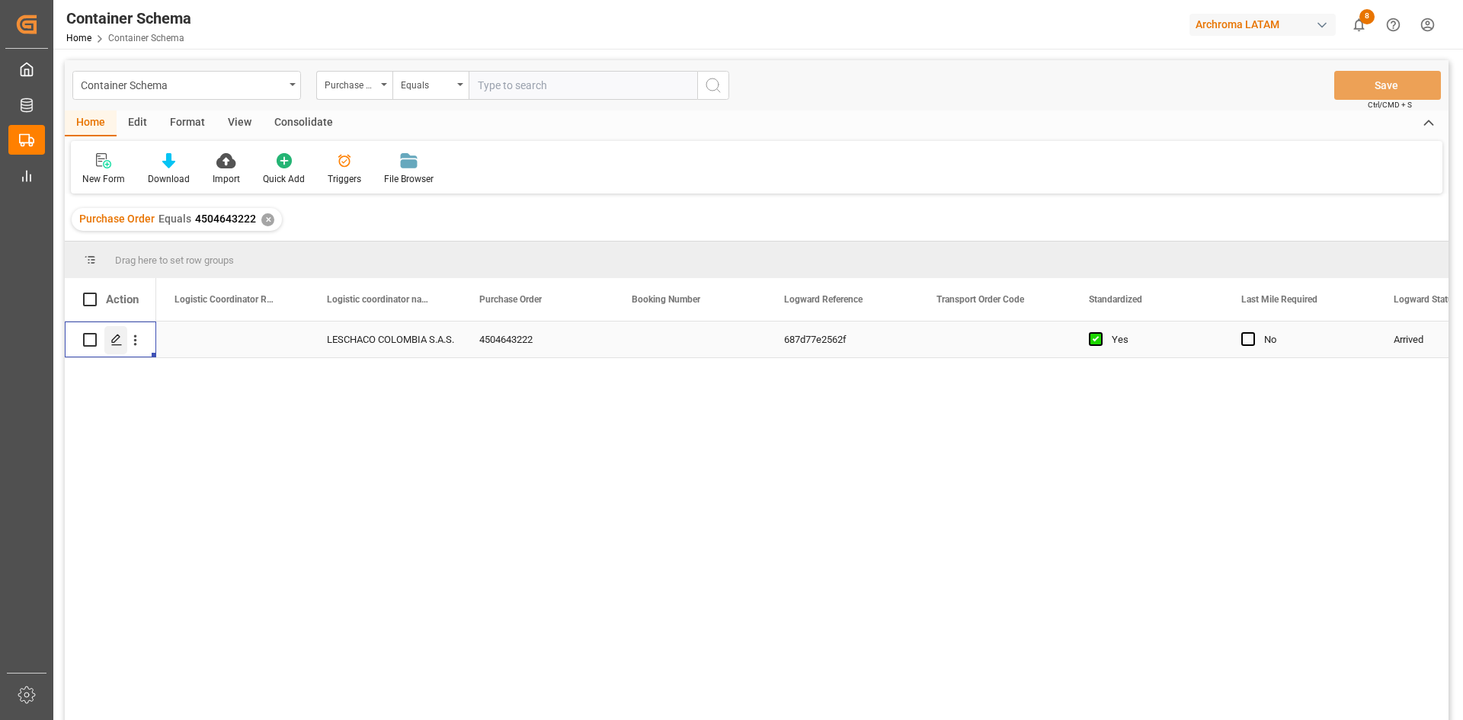
click at [117, 341] on polygon "Press SPACE to select this row." at bounding box center [116, 339] width 8 height 8
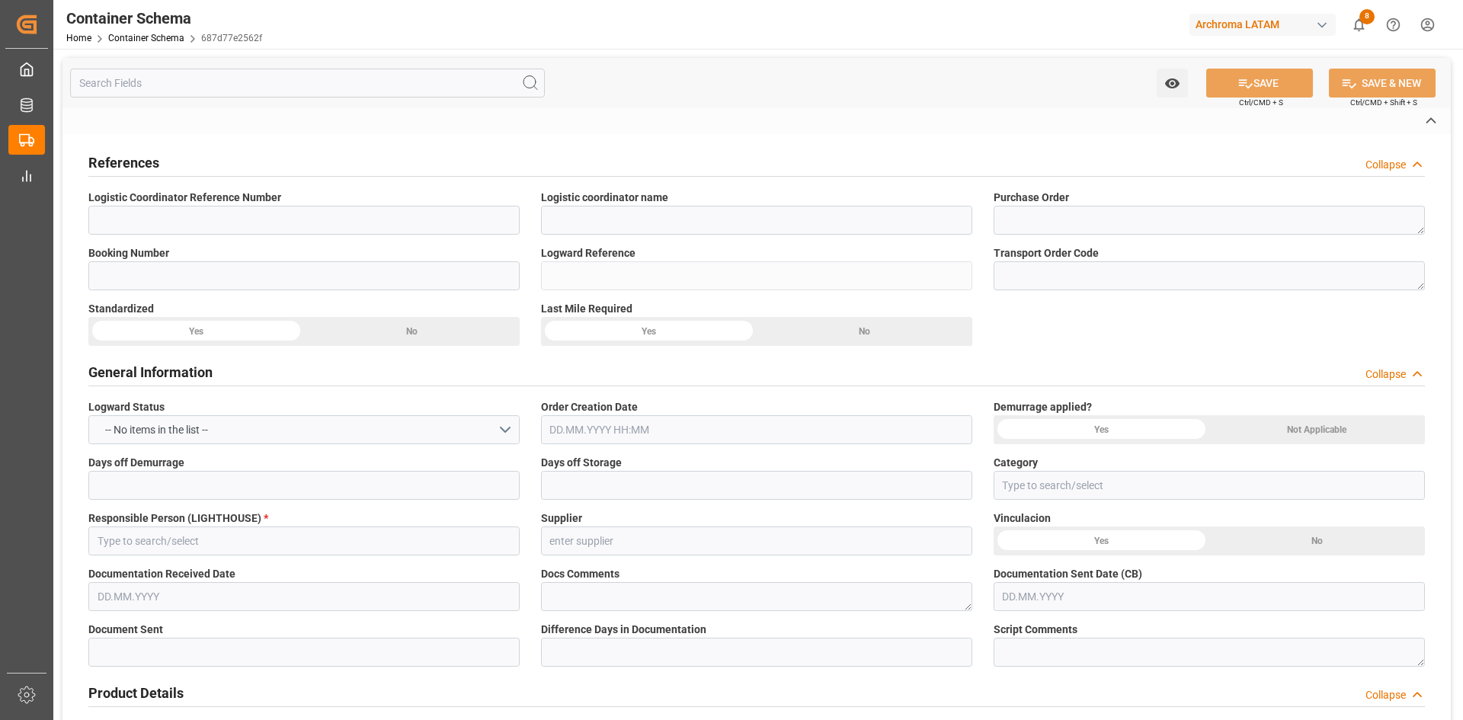
type input "LESCHACO COLOMBIA S.A.S."
type textarea "4504643222"
type input "687d77e2562f"
type input "On time"
type input "[PERSON_NAME]"
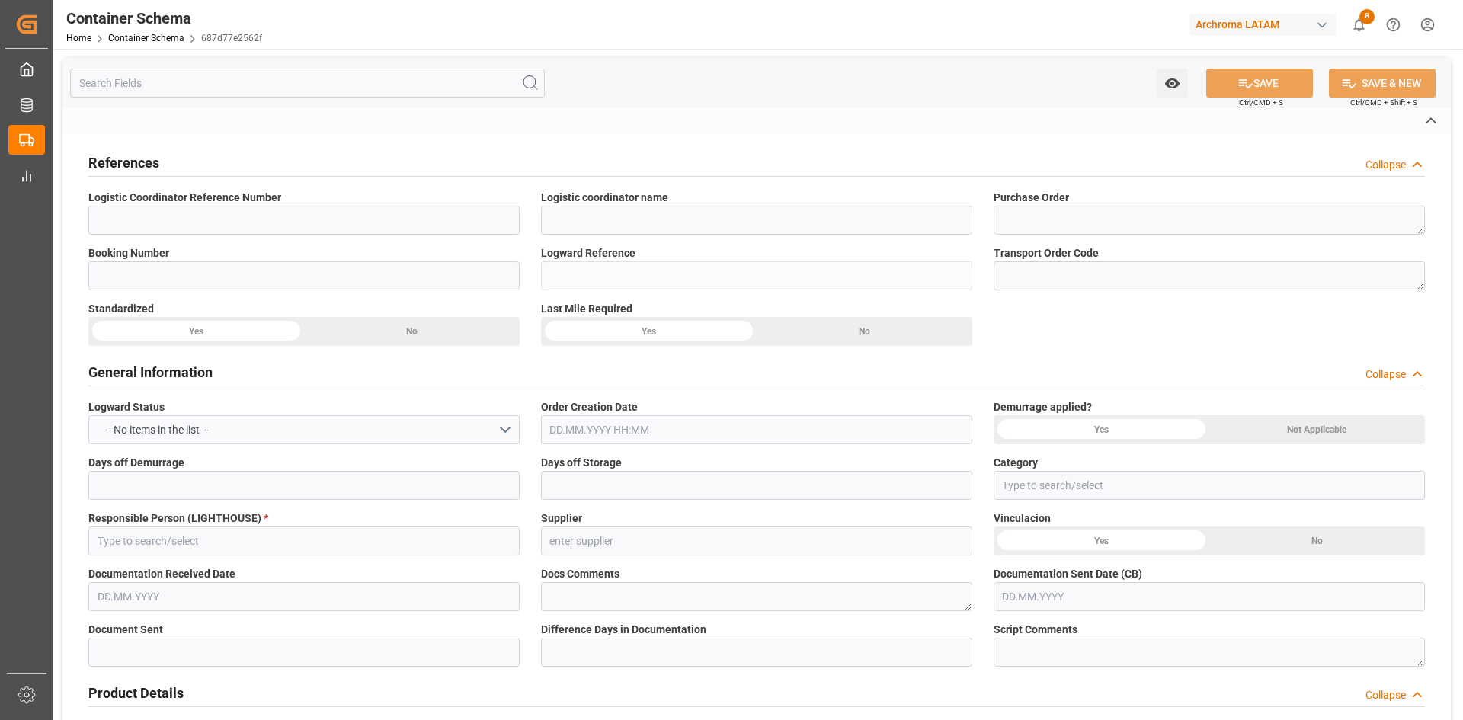
type input "WACKER QUIMICA DO BRASIL LTDA"
type input "Pending"
type input "CARTAGENA"
type input "PT"
type textarea "IBC"
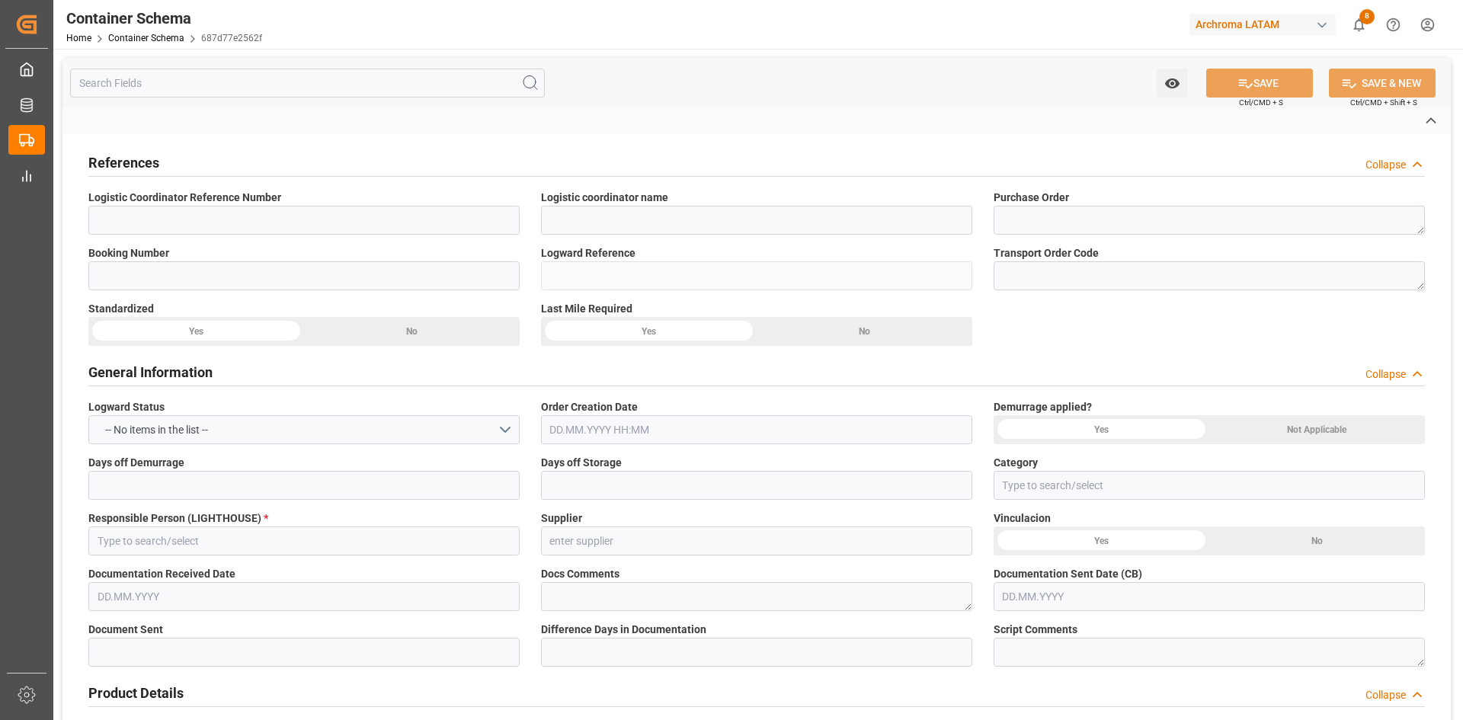
type input "3 IBC"
type input "EXPRESO ANDINO CALI"
type textarea "#29-29, BUENO MADRID, CALI, COLOMBIA, VALLE DEL CAUCA, , C.P."
type input "CIP"
type input "Truck"
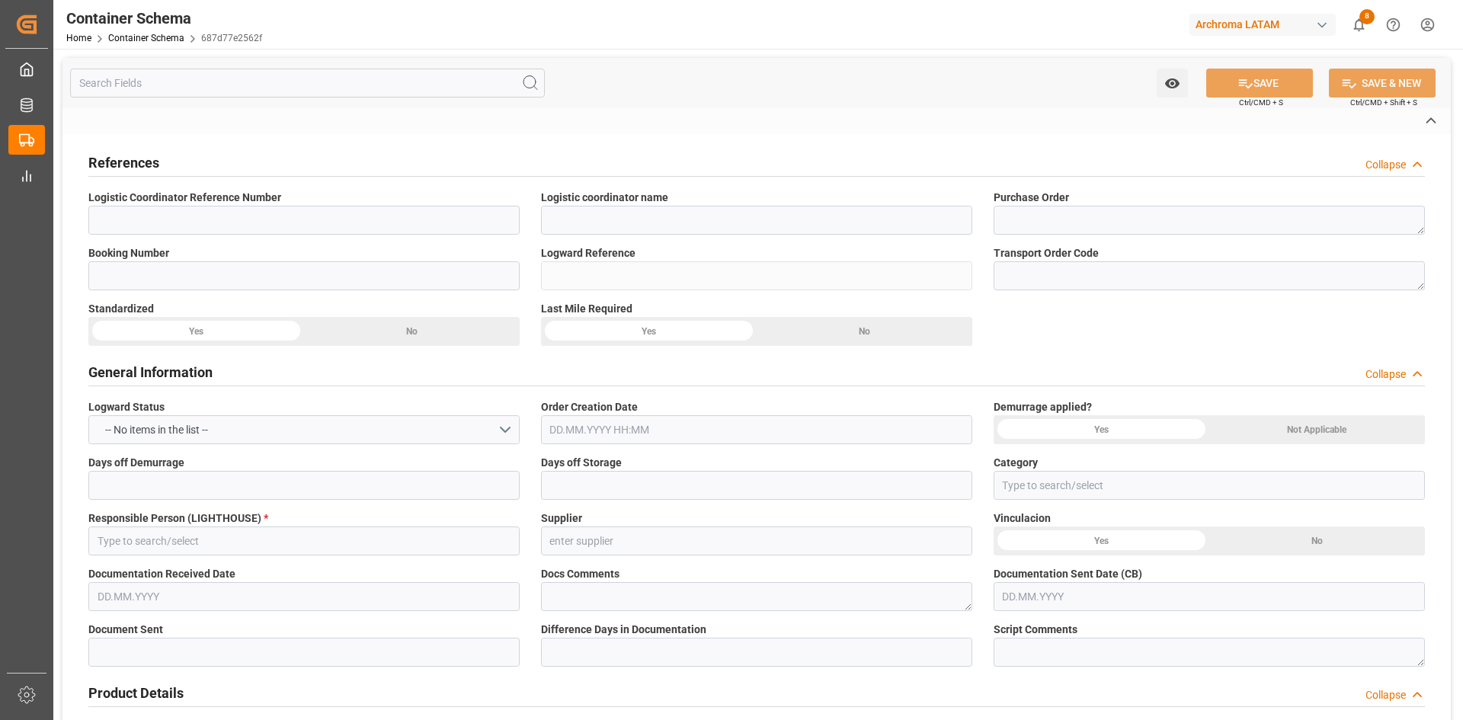
type input "Sea Ship"
type input "Truck"
type input "LCL"
type input "ONEY"
type input "Santos"
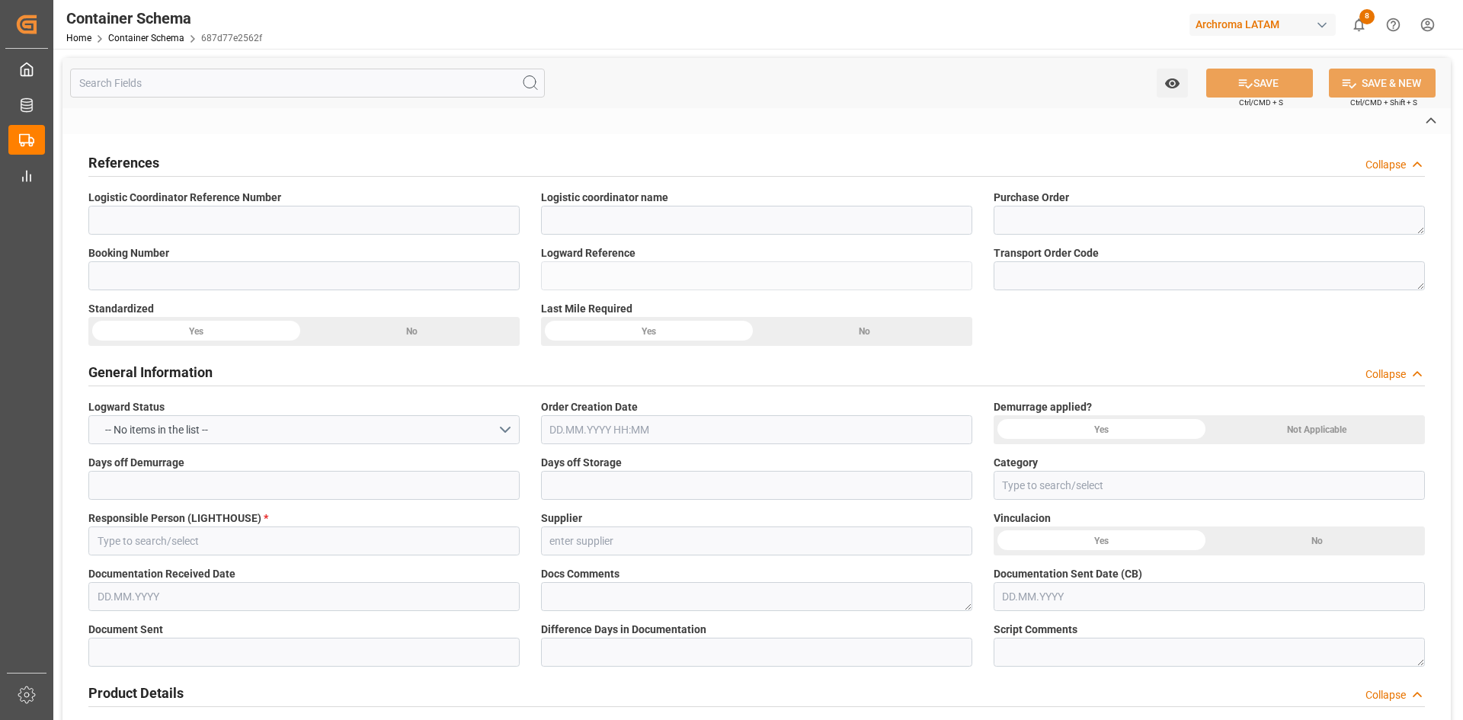
type input "Santos"
type input "Cartagena"
type input "Palena"
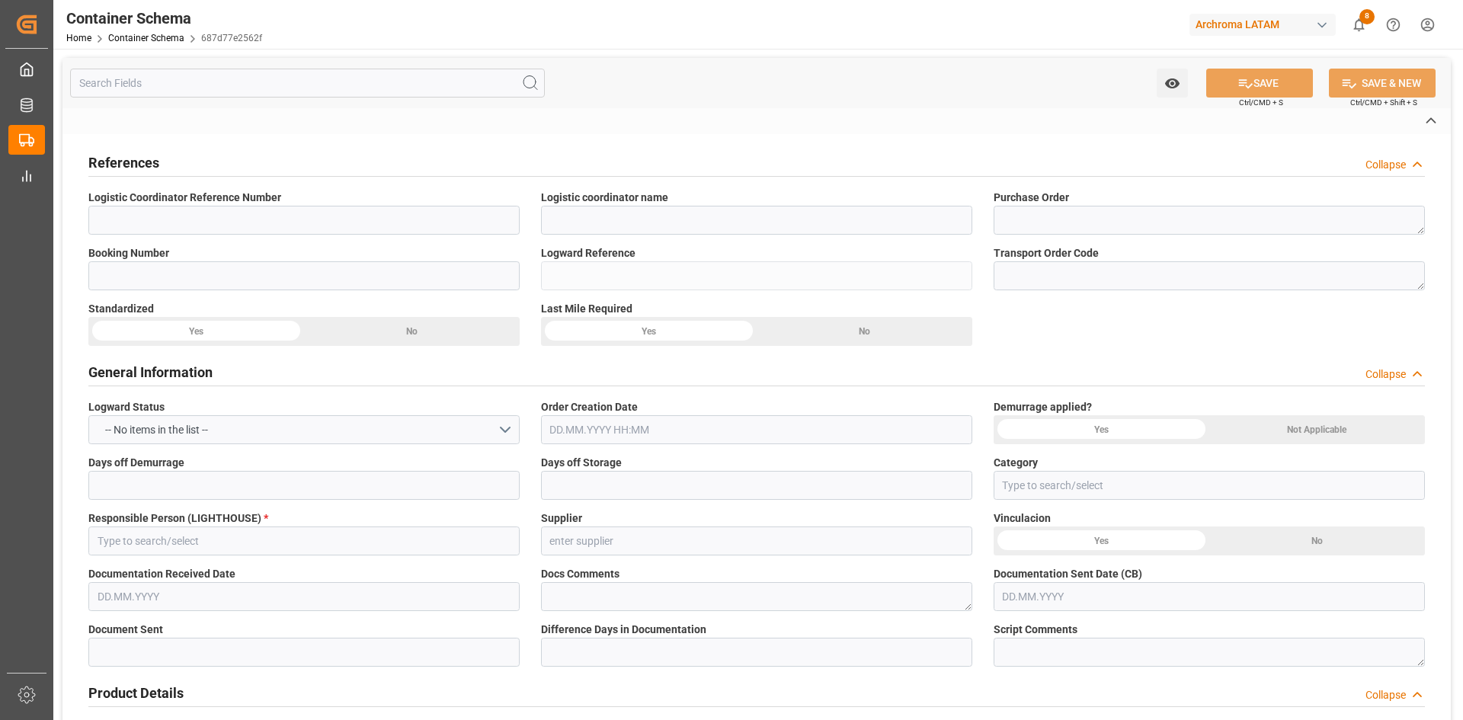
type input "CAPE PIONEER"
type input "Palena"
type input "2528N"
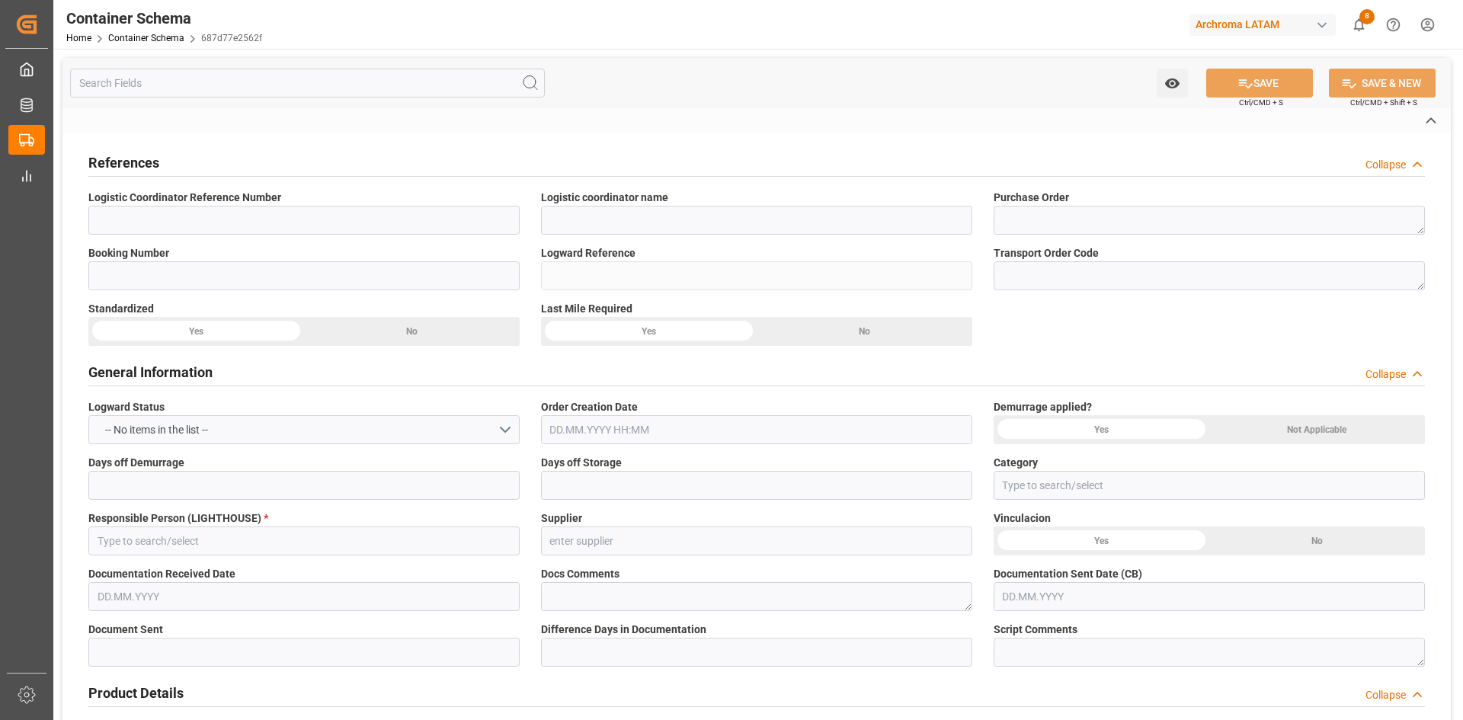
type textarea "pod"
type textarea "No"
type textarea "Container is already in Final Delivery Phase."
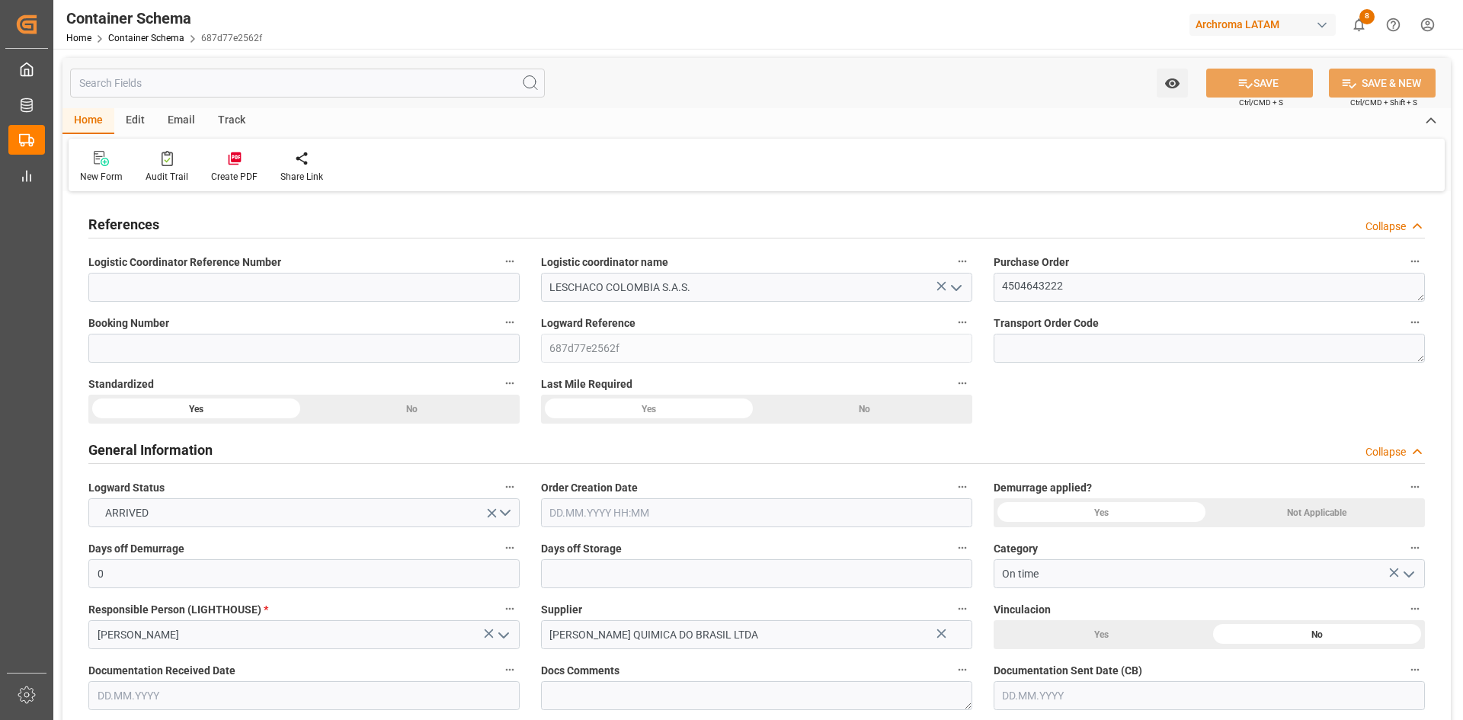
type input "0"
type input "1"
type input "3"
type input "3000"
type input "3204"
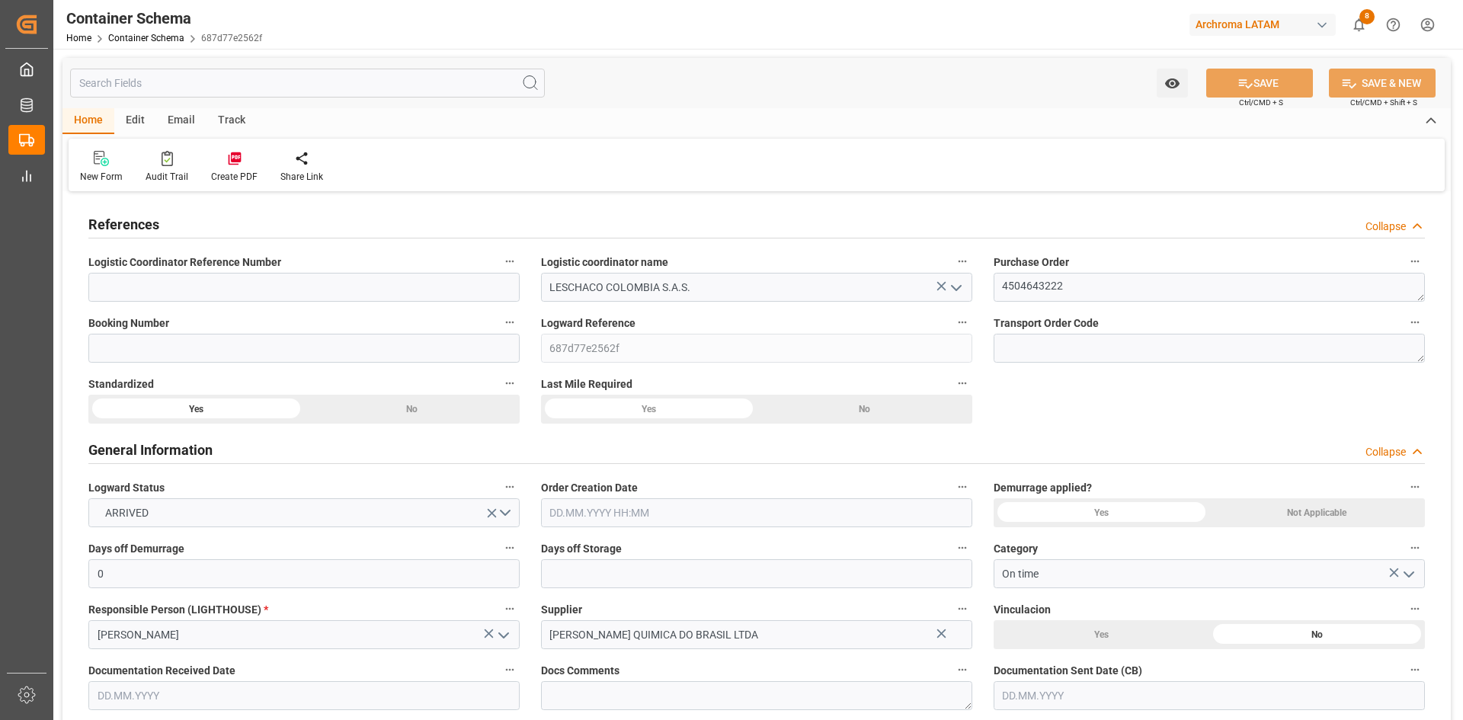
type input "ONE"
type input "Ocean Network Express"
type input "BRSSZ"
type input "COCTG"
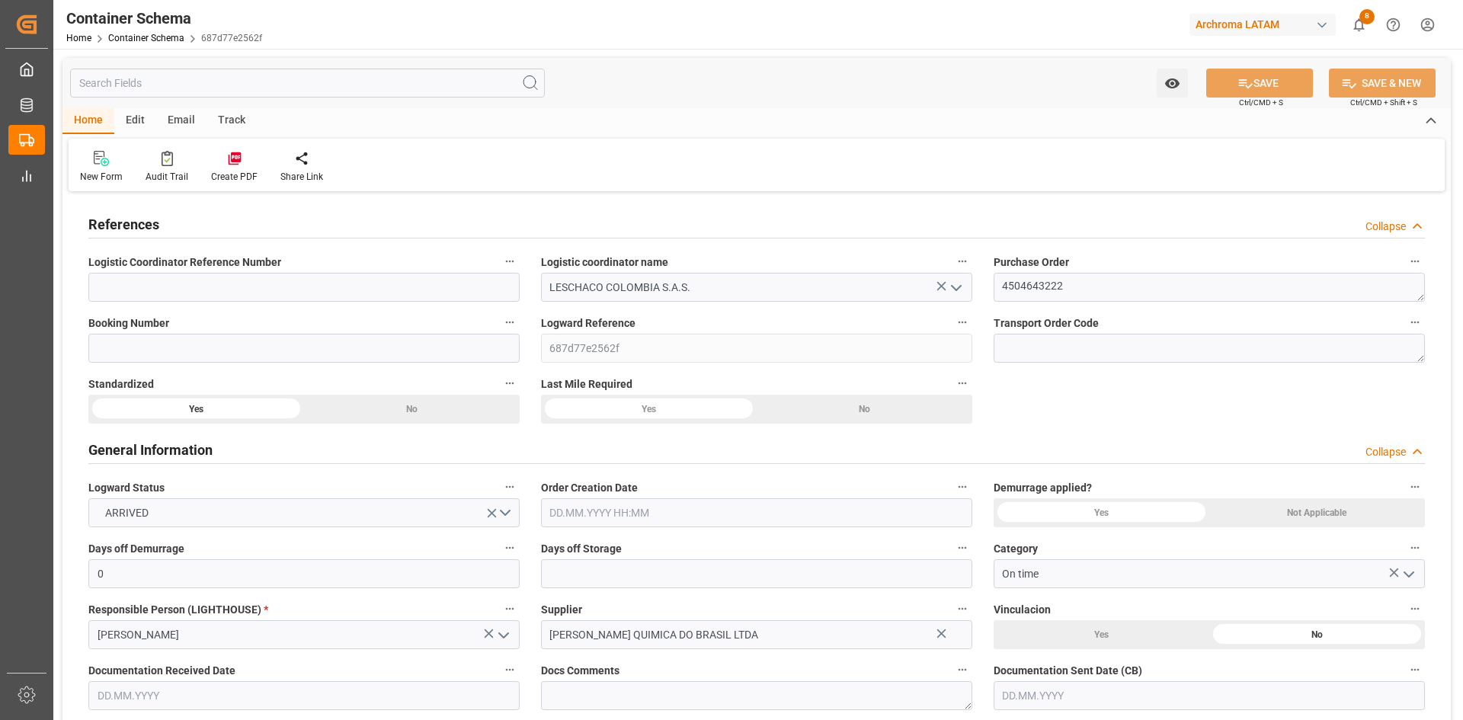
type input "COCTG"
type input "9306196"
type input "9719874"
type input "9306196"
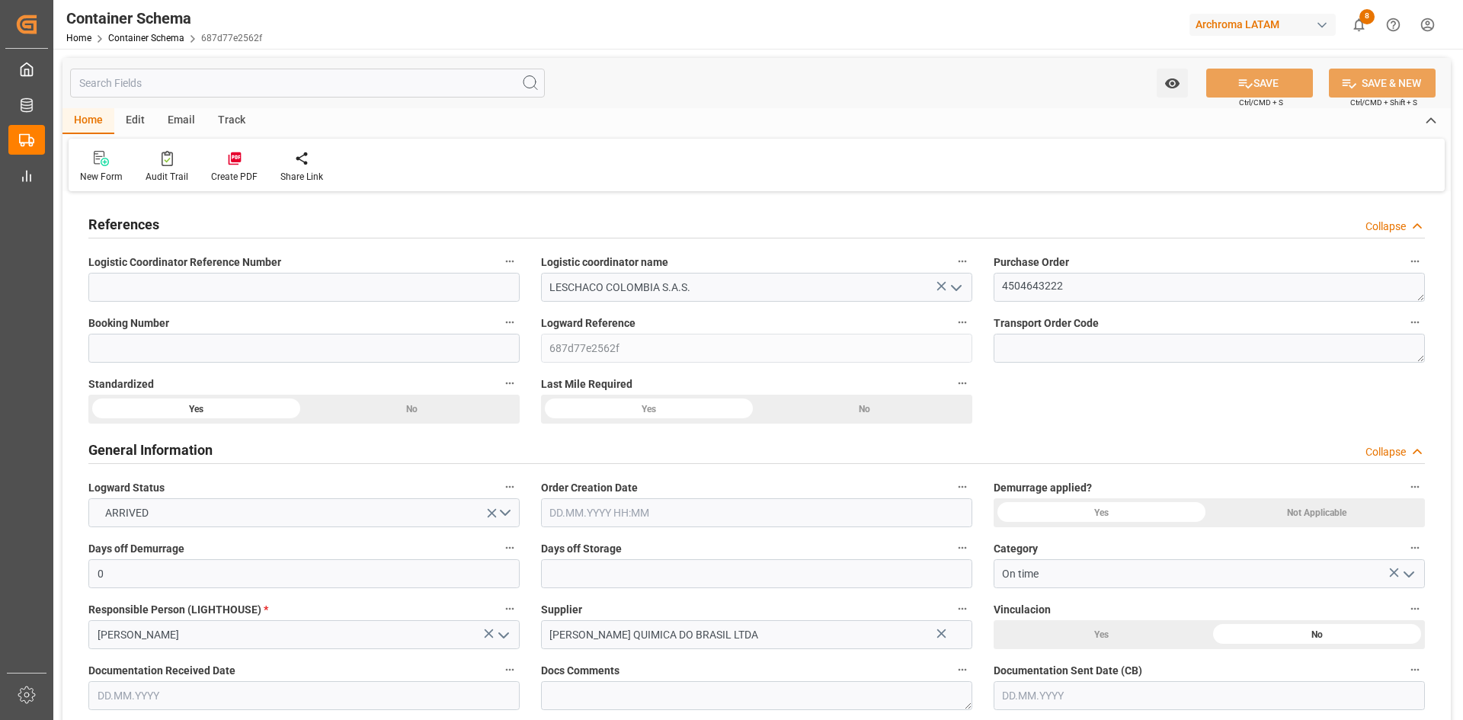
type input "0"
type input "3"
type input "10.09.2025 00:00"
type input "[DATE]"
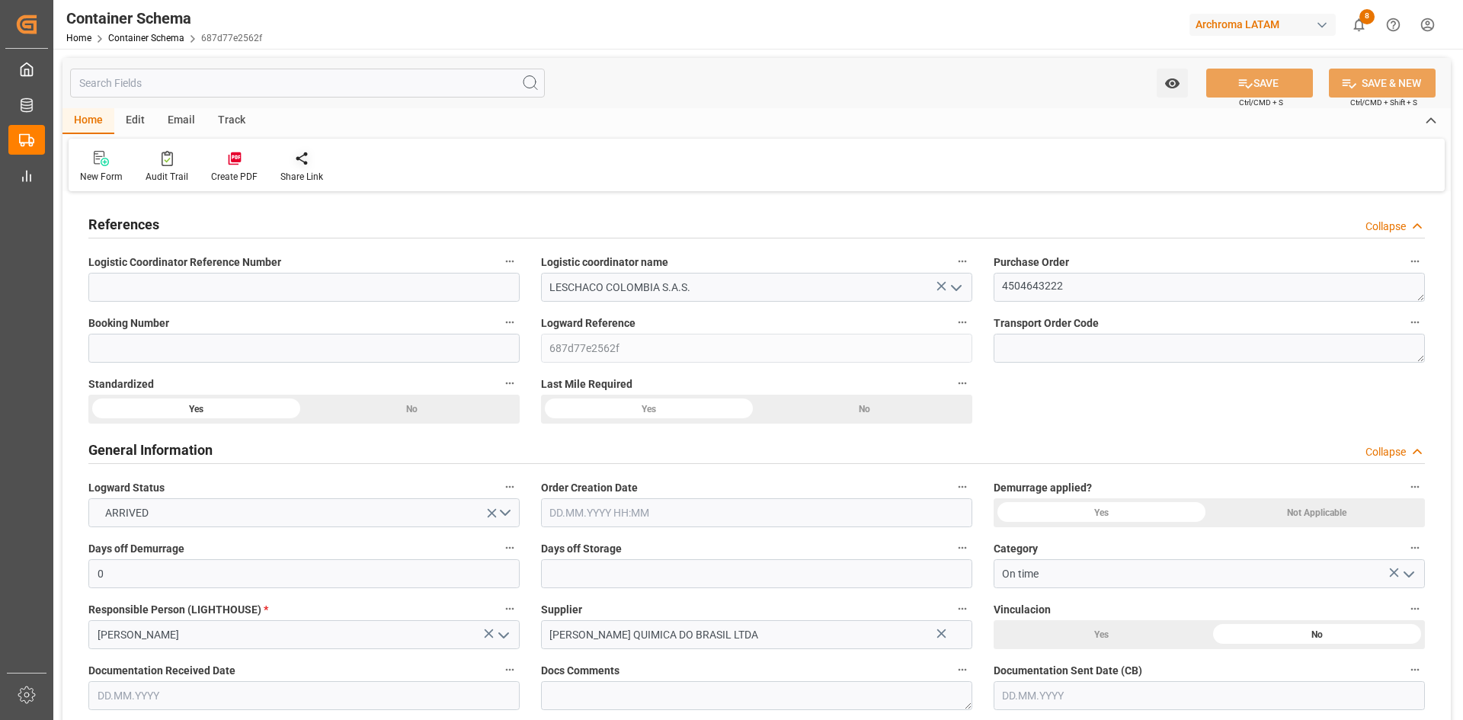
type input "02.10.2025 04:43"
type input "10.09.2025 20:02"
type input "[DATE]"
click at [251, 288] on input at bounding box center [303, 287] width 431 height 29
paste input "210200903425"
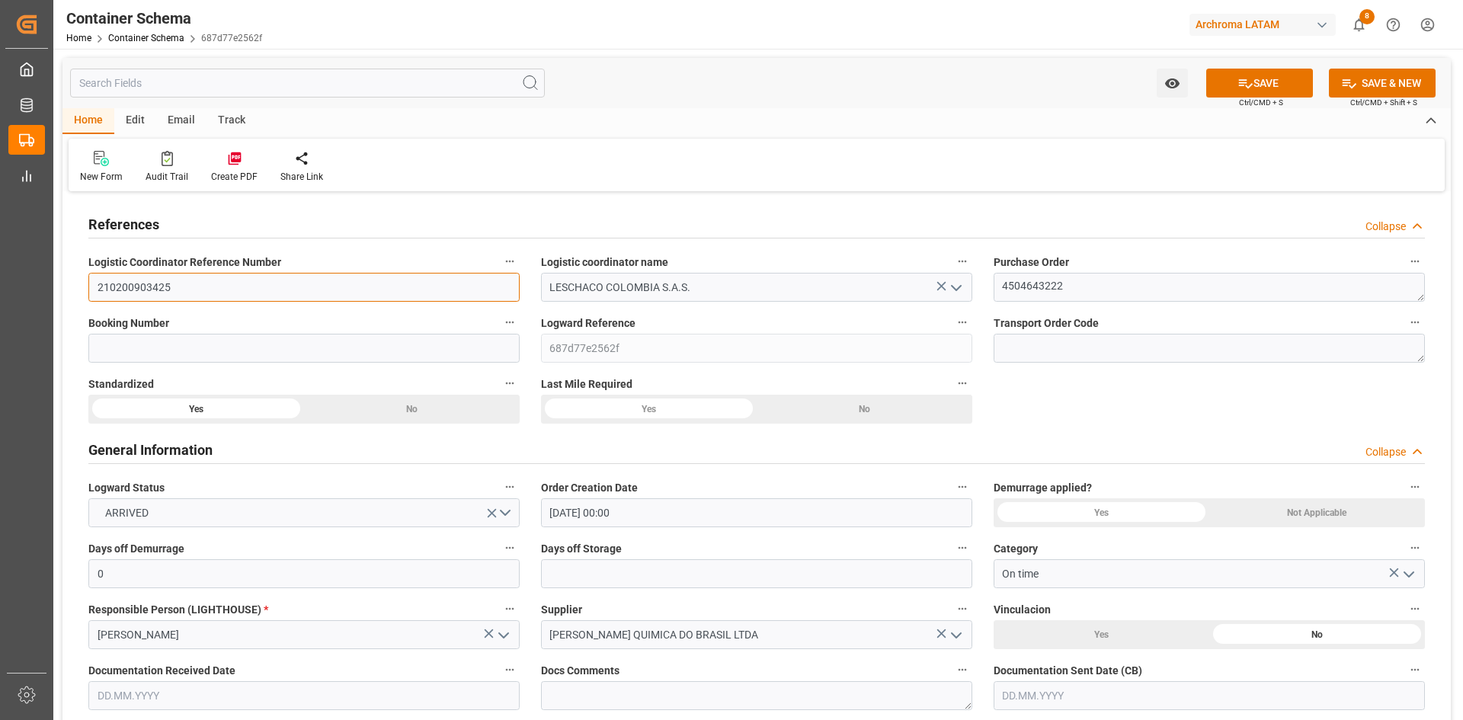
type input "210200903425"
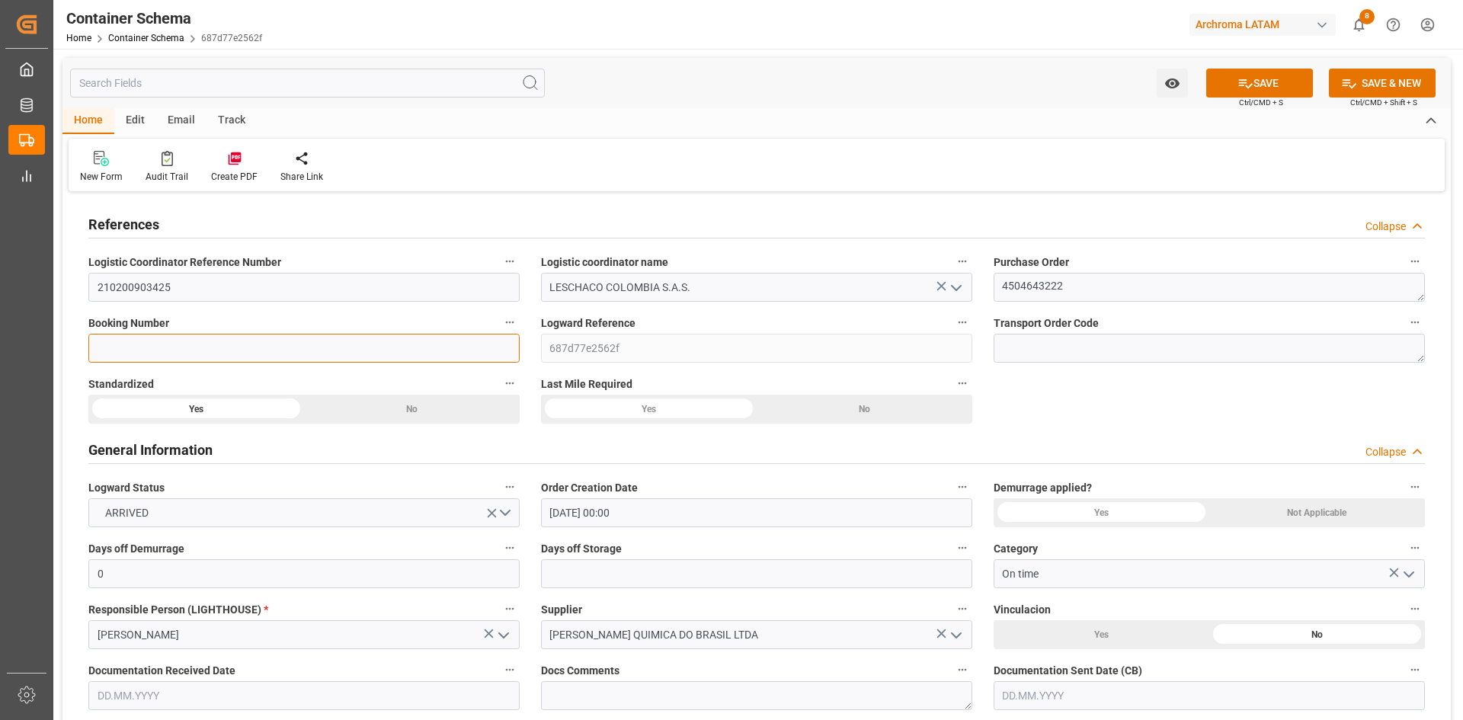
click at [296, 357] on input at bounding box center [303, 348] width 431 height 29
paste input "SSZCTG2509001"
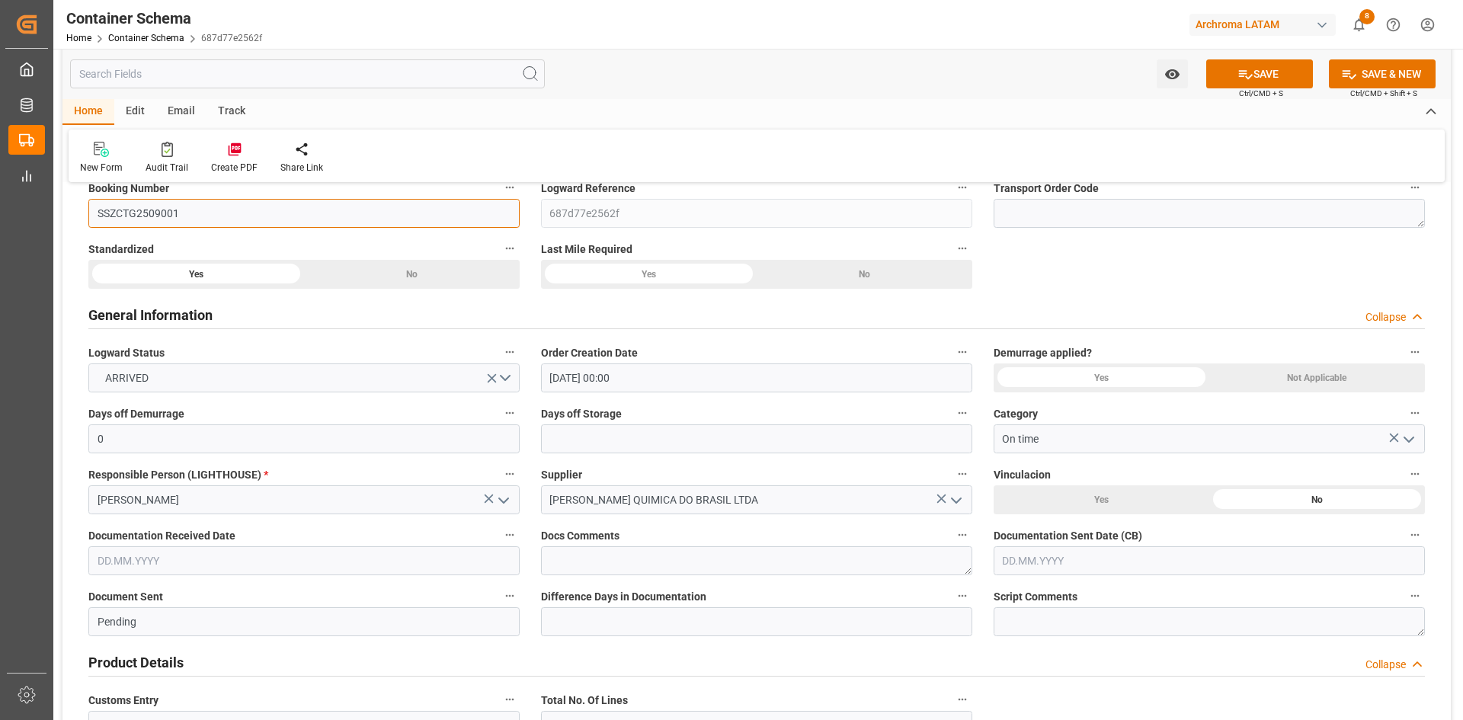
scroll to position [152, 0]
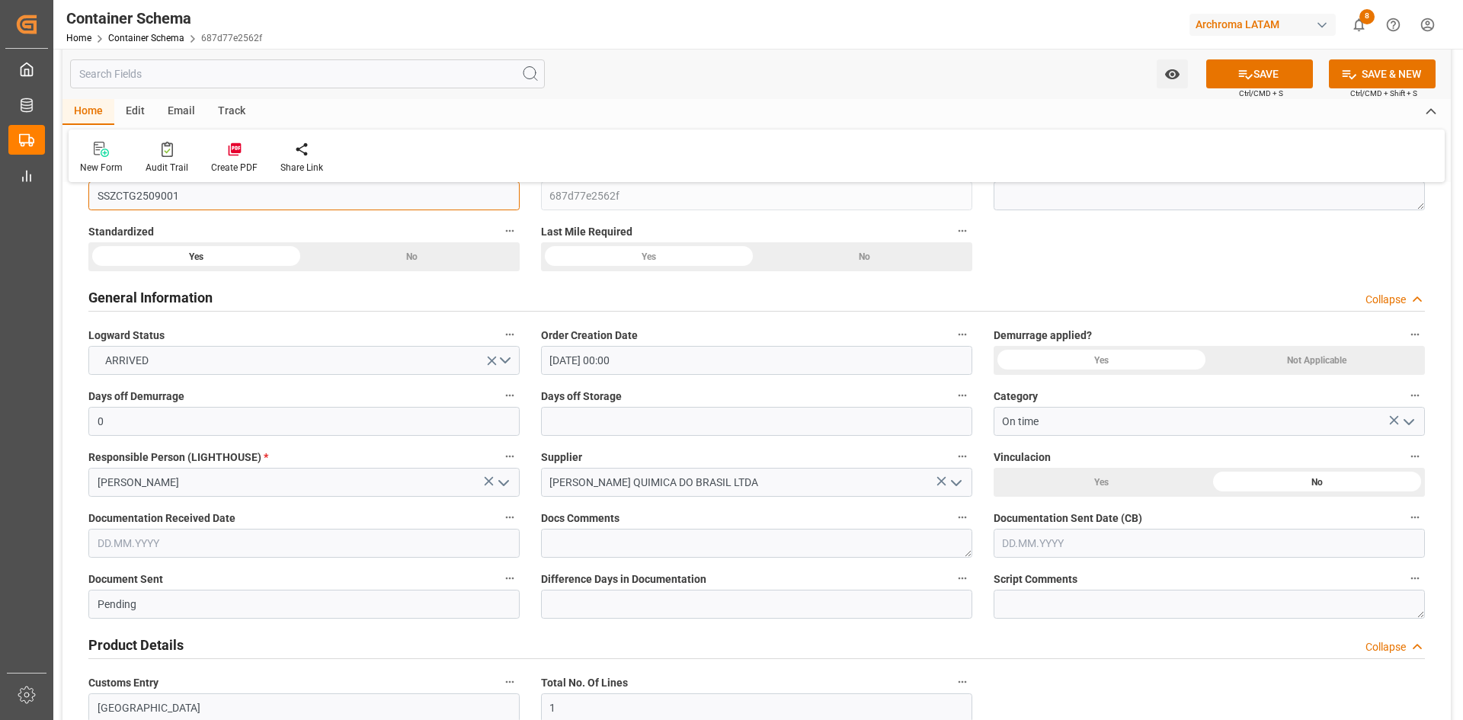
type input "SSZCTG2509001"
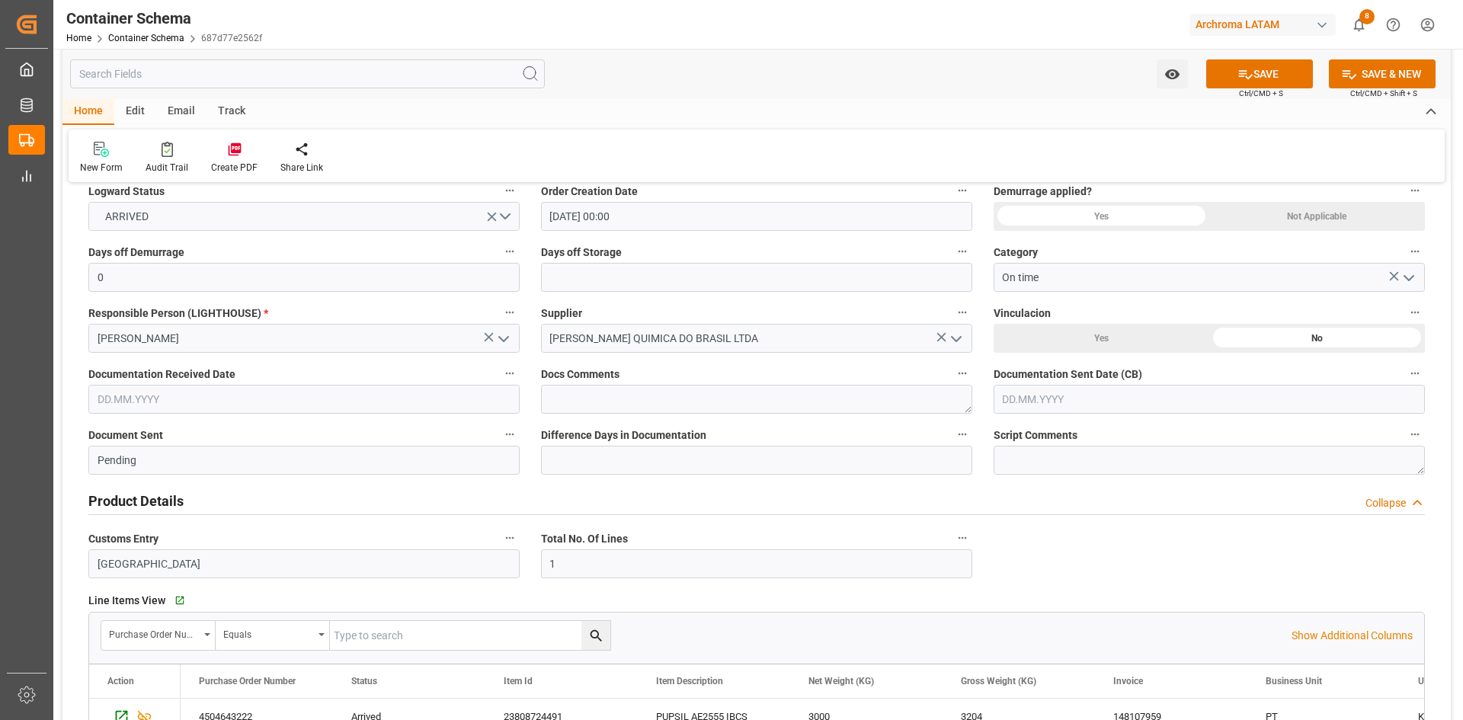
scroll to position [305, 0]
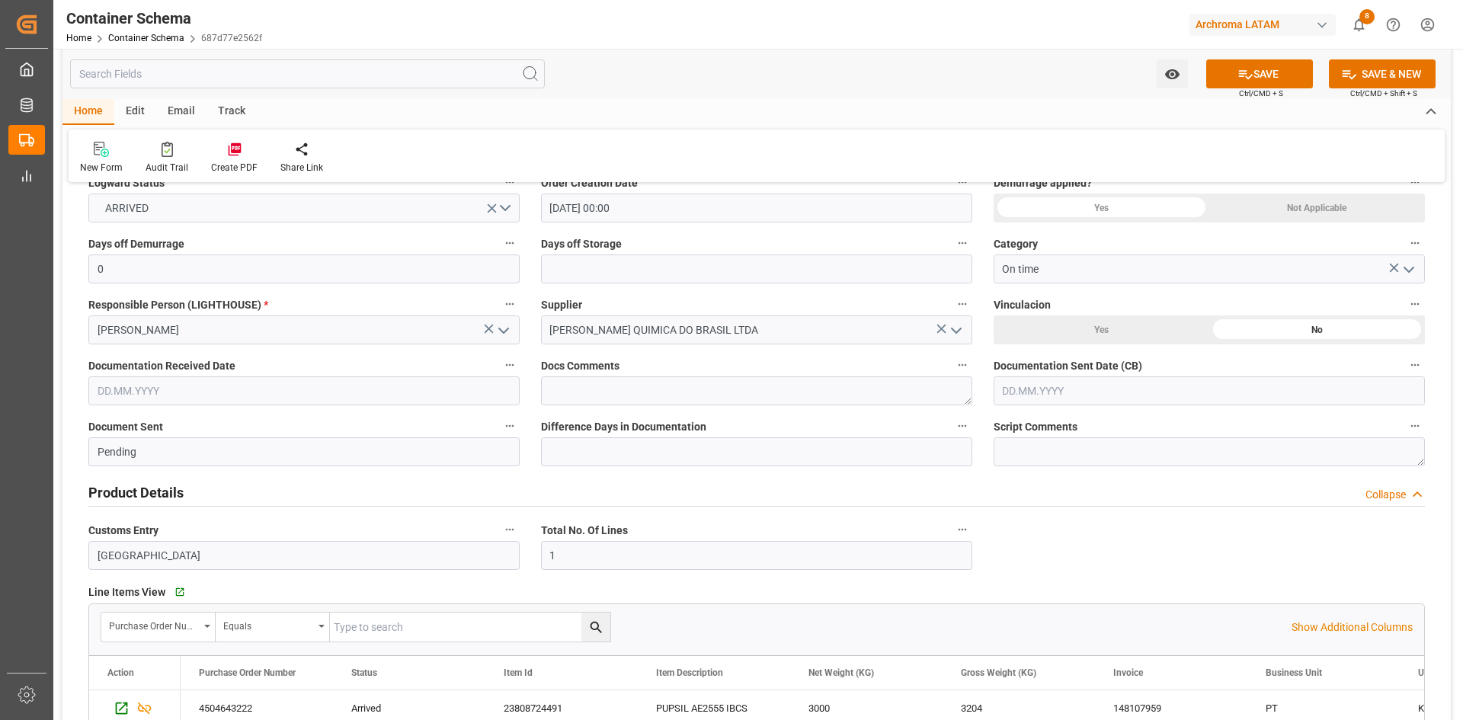
drag, startPoint x: 289, startPoint y: 394, endPoint x: 236, endPoint y: 369, distance: 57.9
click at [289, 394] on input "text" at bounding box center [303, 390] width 431 height 29
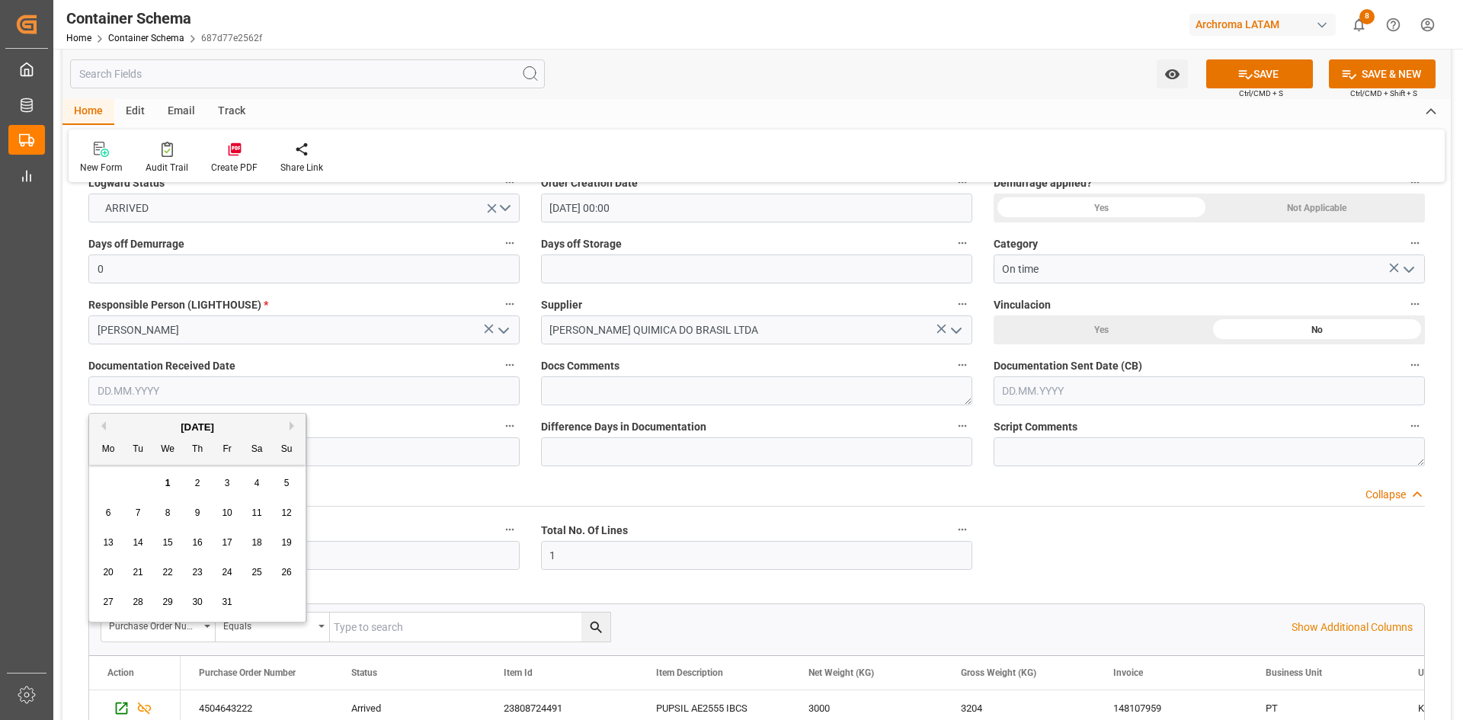
click at [100, 430] on button "Previous Month" at bounding box center [101, 425] width 9 height 9
click at [167, 516] on span "10" at bounding box center [167, 512] width 10 height 11
type input "10.09.2025"
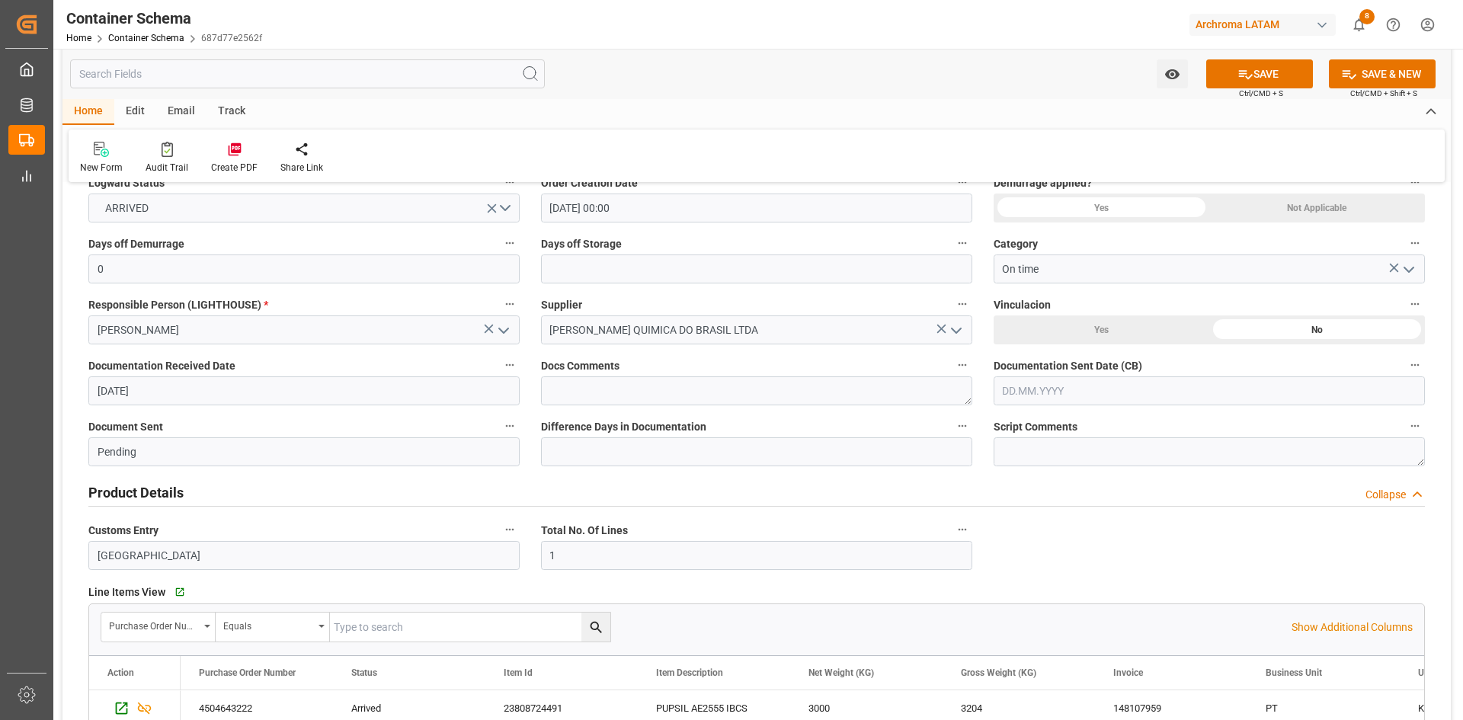
click at [1122, 389] on input "text" at bounding box center [1208, 390] width 431 height 29
click at [1012, 424] on div "[DATE]" at bounding box center [1102, 427] width 216 height 15
click at [1008, 420] on div "[DATE]" at bounding box center [1102, 427] width 216 height 15
click at [1009, 424] on button "Previous Month" at bounding box center [1006, 425] width 9 height 9
click at [1073, 513] on span "10" at bounding box center [1072, 512] width 10 height 11
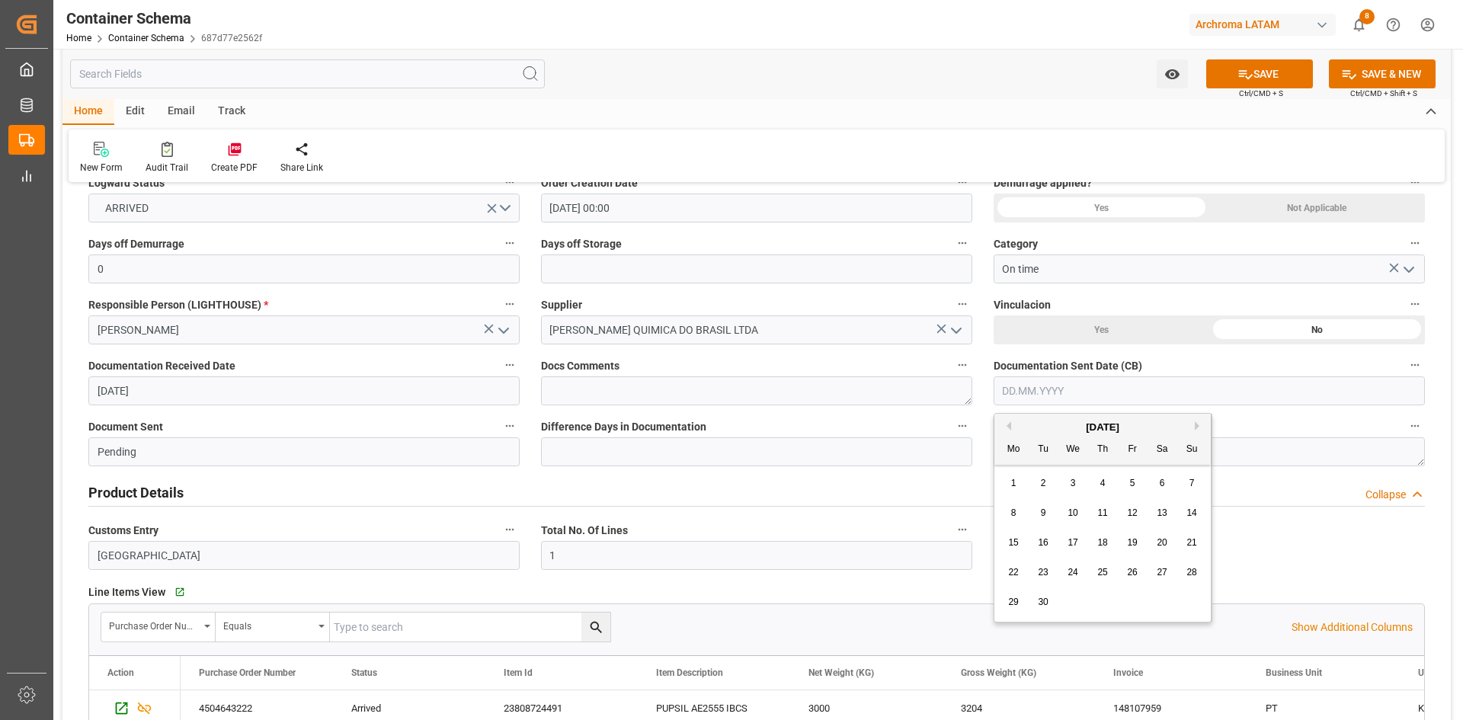
type input "10.09.2025"
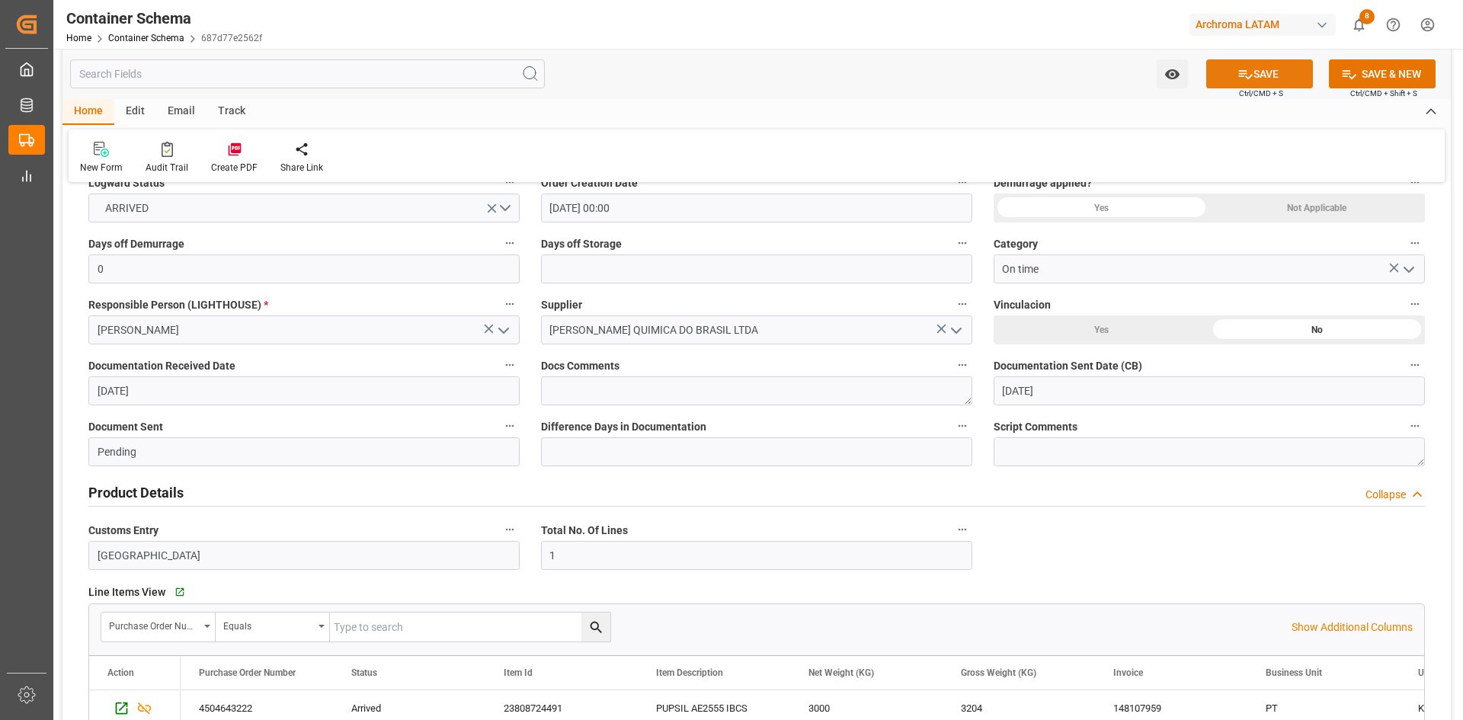
click at [1239, 73] on icon at bounding box center [1246, 74] width 14 height 9
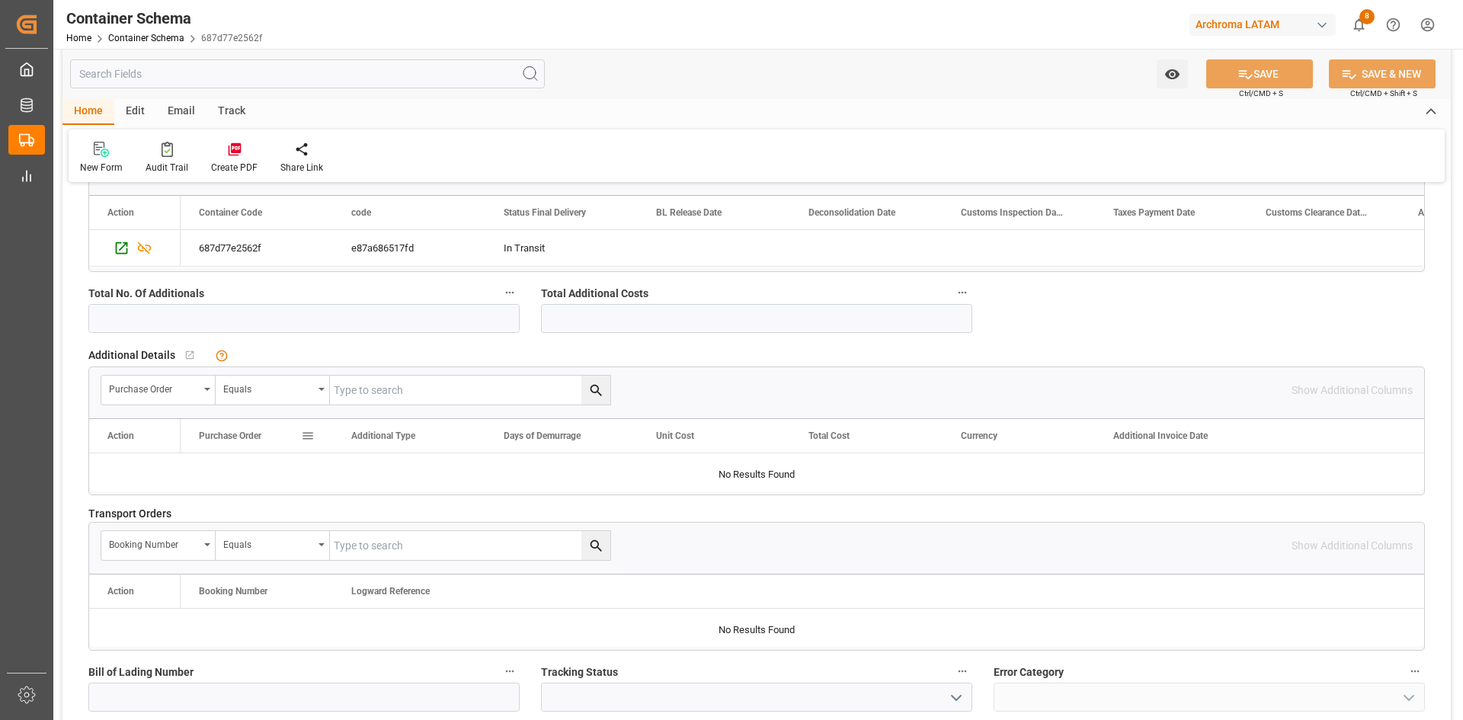
scroll to position [2743, 0]
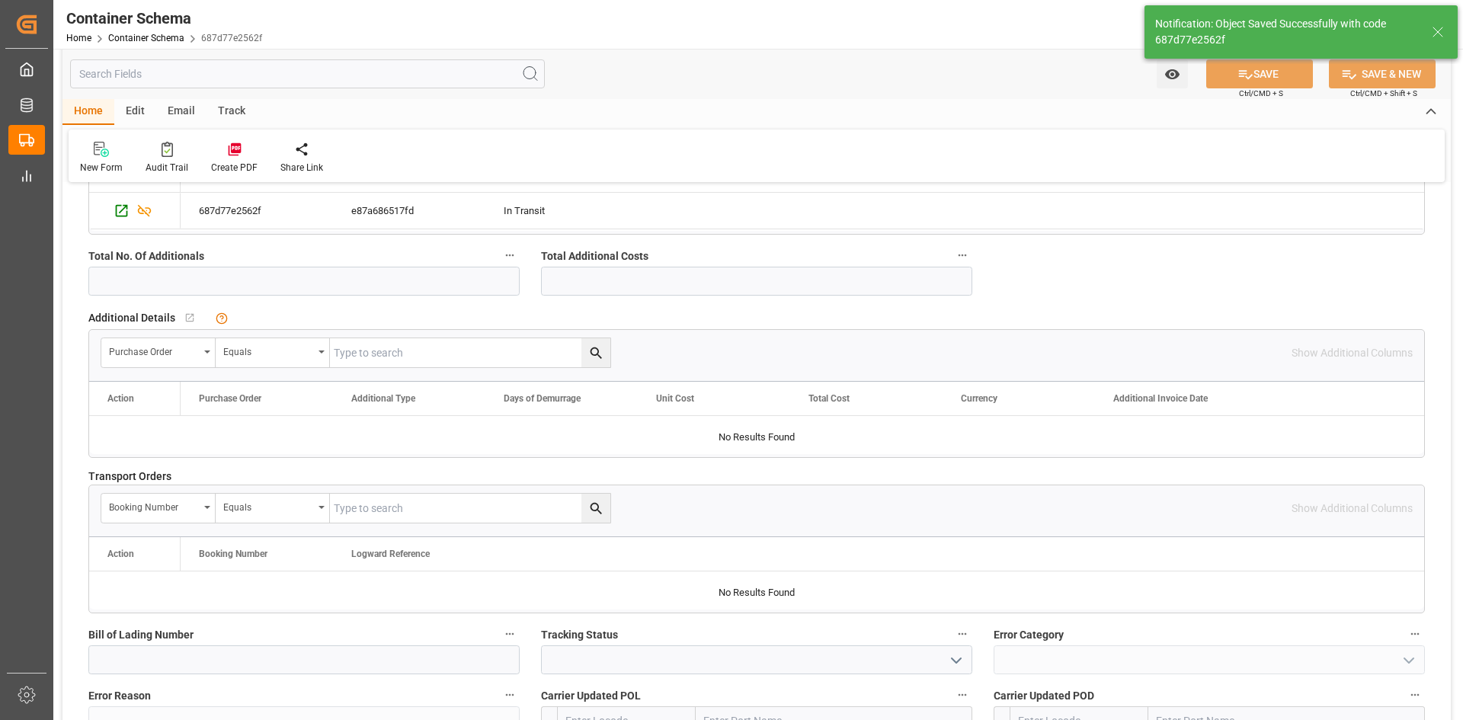
type input "210200903425"
type input "SSZCTG2509001"
type input "Document Sent"
type input "02.10.2025 04:45"
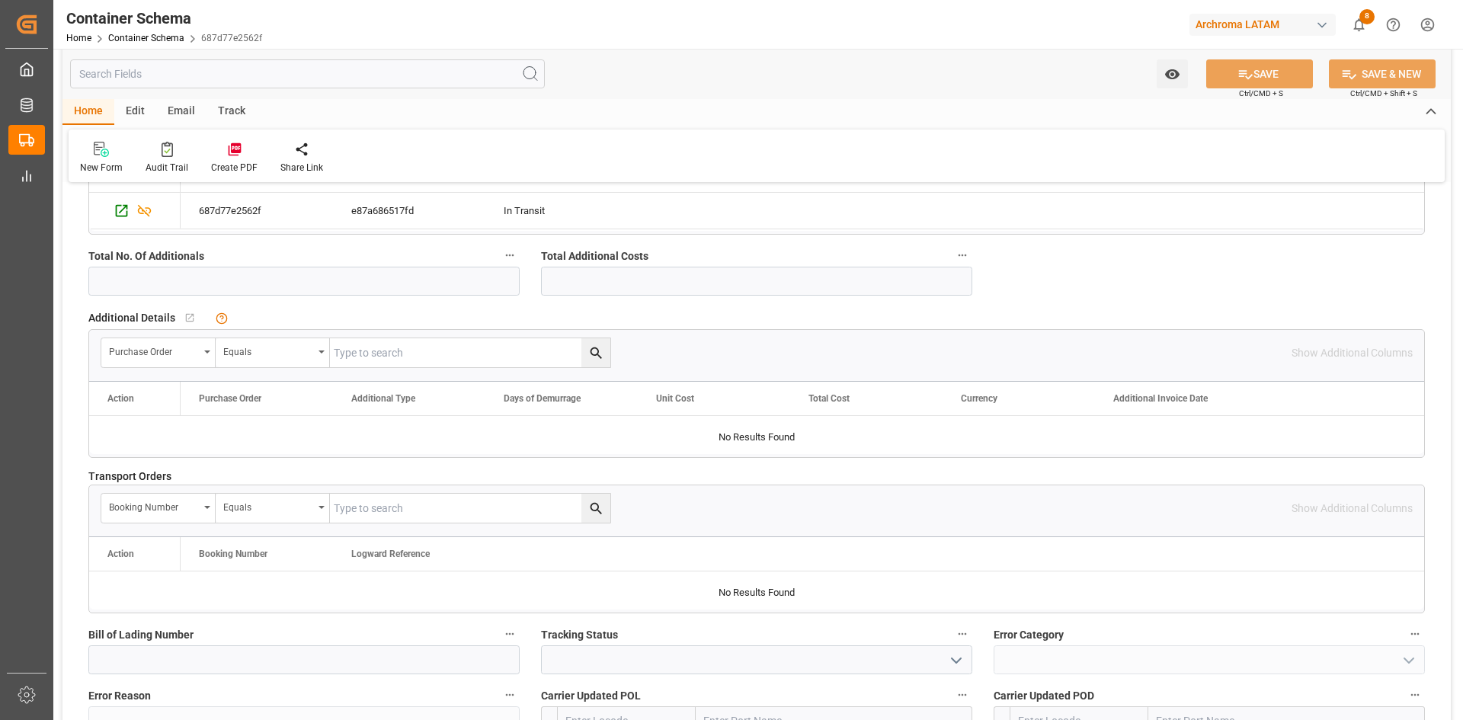
click at [1180, 290] on div "References Collapse Logistic Coordinator Reference Number 210200903425 Logistic…" at bounding box center [756, 204] width 1388 height 5503
click at [178, 38] on link "Container Schema" at bounding box center [146, 38] width 76 height 11
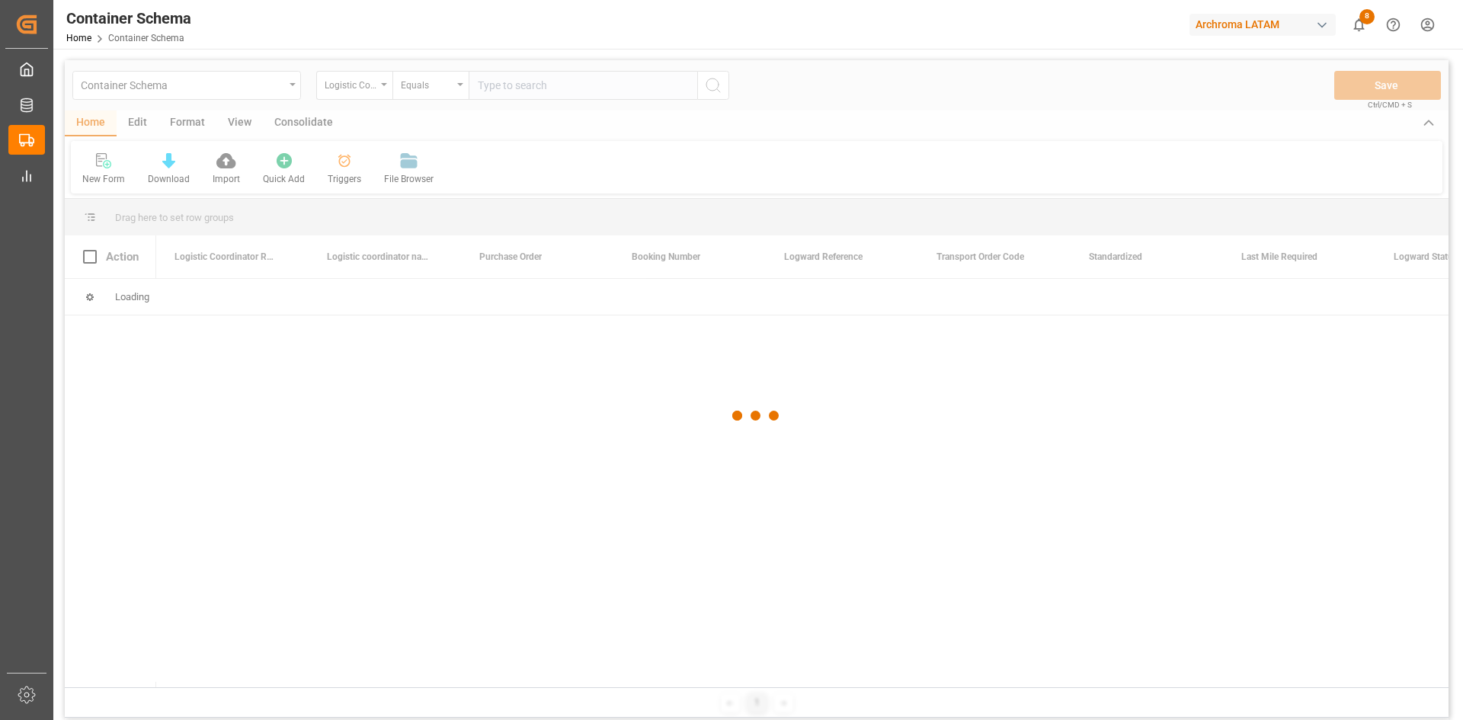
click at [378, 89] on div at bounding box center [756, 415] width 1383 height 711
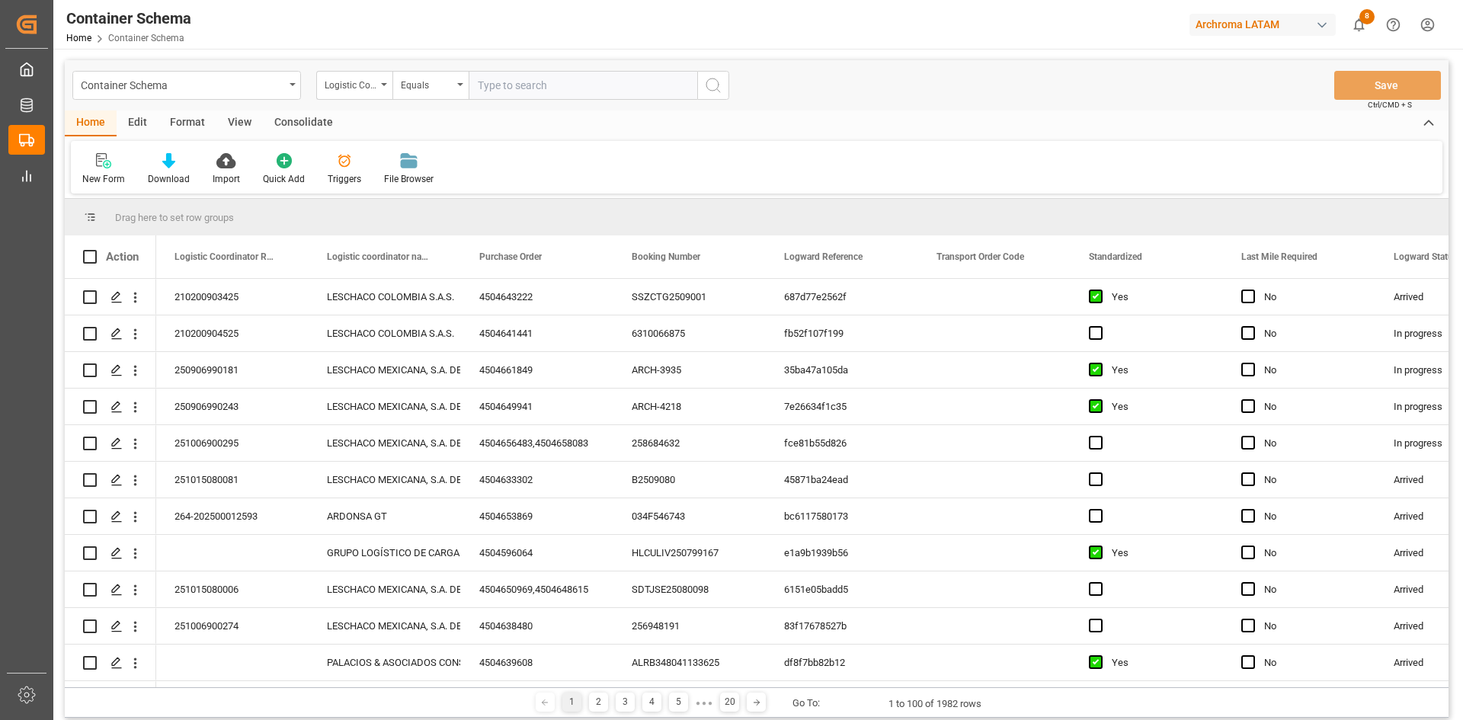
click at [378, 89] on div "Logistic Coordinator Reference Number" at bounding box center [354, 85] width 76 height 29
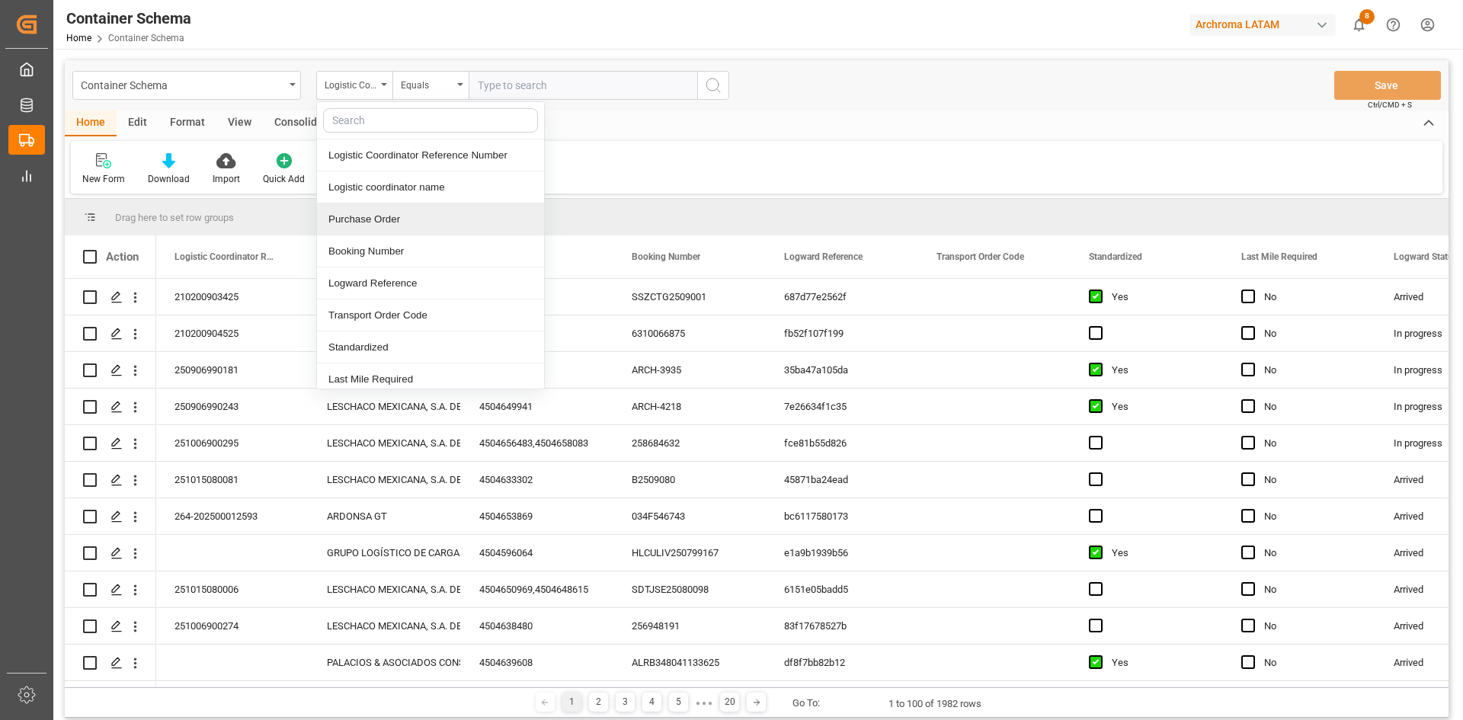
click at [395, 219] on div "Purchase Order" at bounding box center [430, 219] width 227 height 32
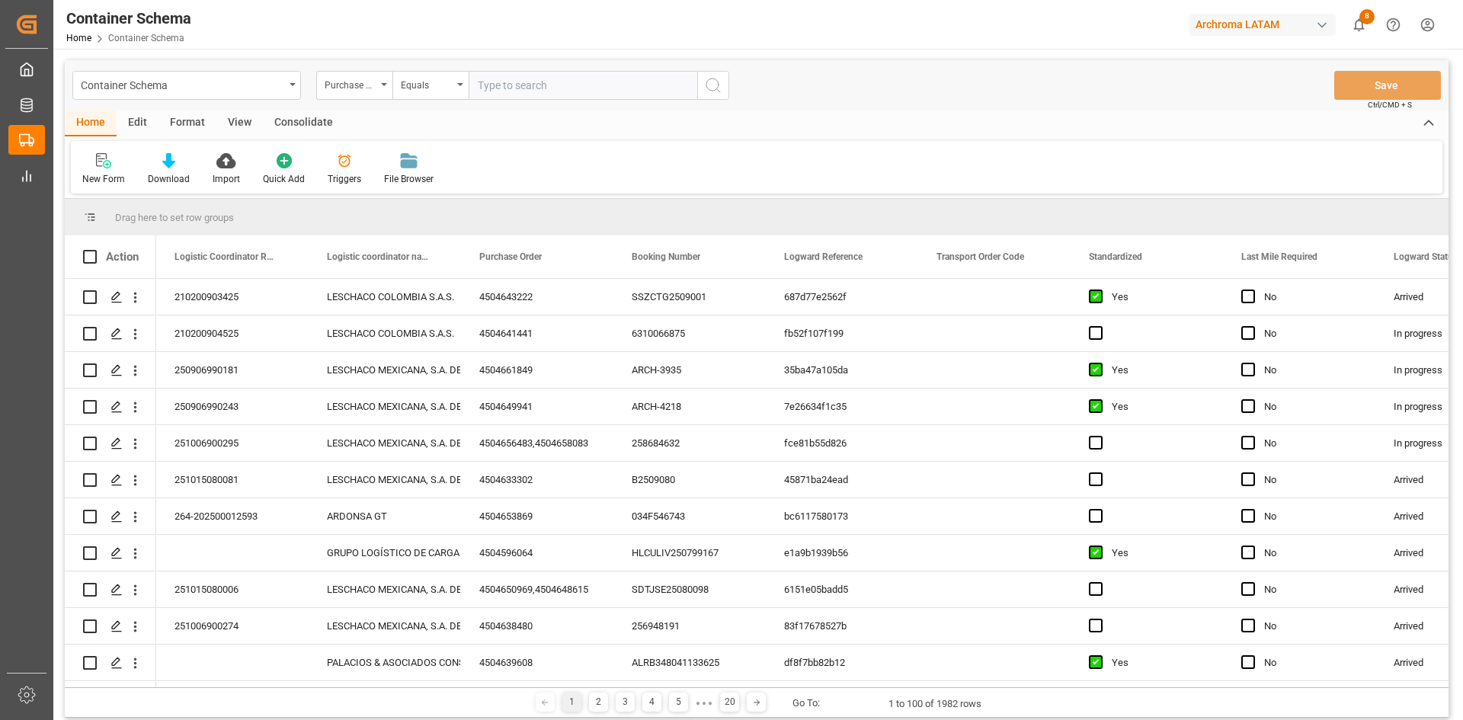
click at [495, 85] on input "text" at bounding box center [583, 85] width 229 height 29
paste input "4504645736"
type input "4504645736"
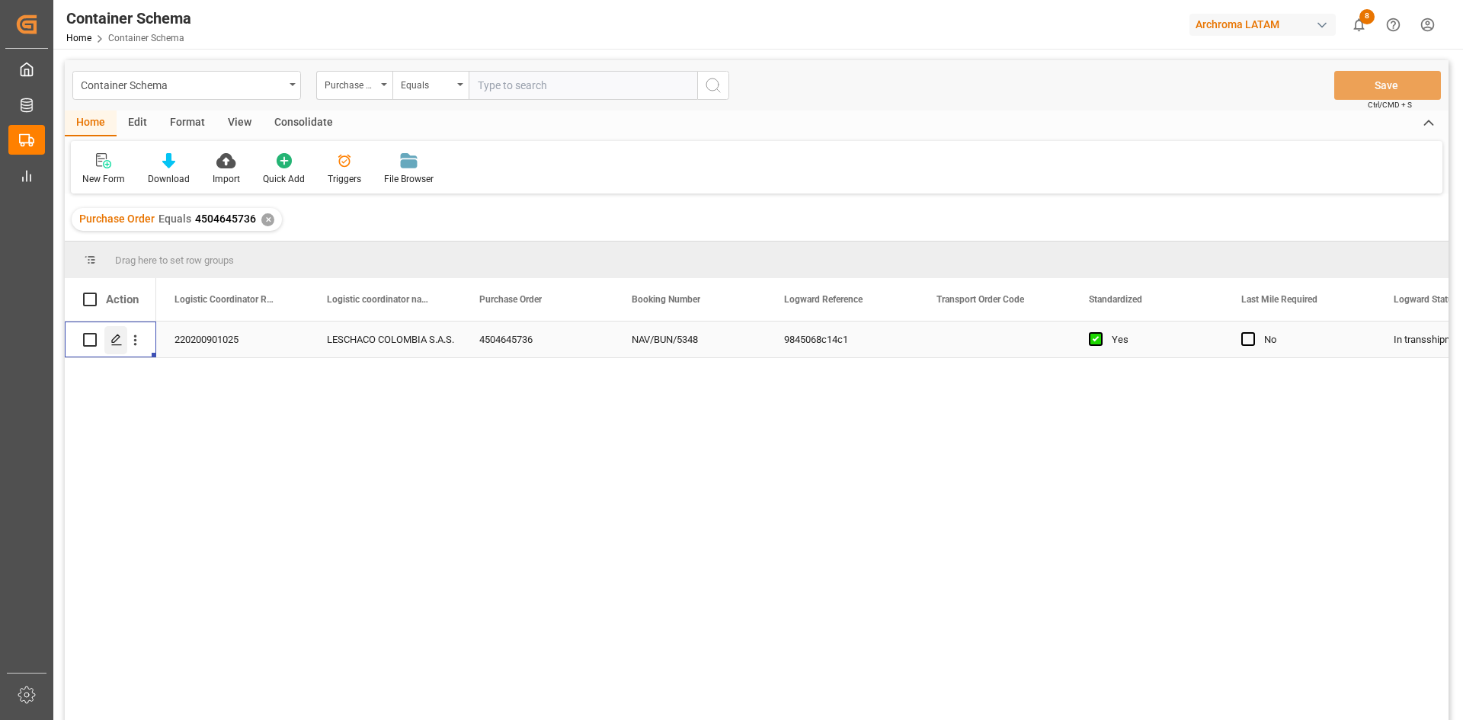
click at [119, 345] on line "Press SPACE to select this row." at bounding box center [116, 345] width 9 height 0
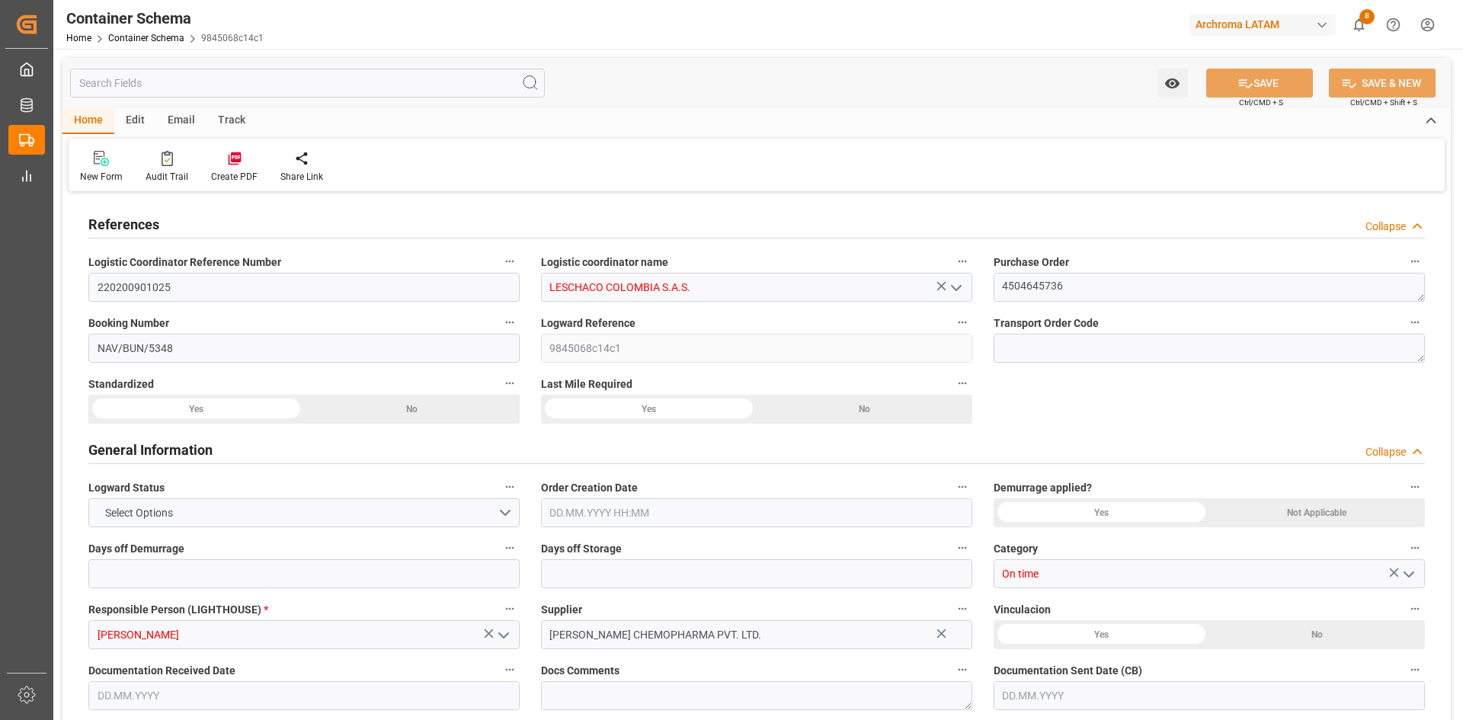
type input "0"
type input "2"
type input "3"
type input "8040"
type input "8586"
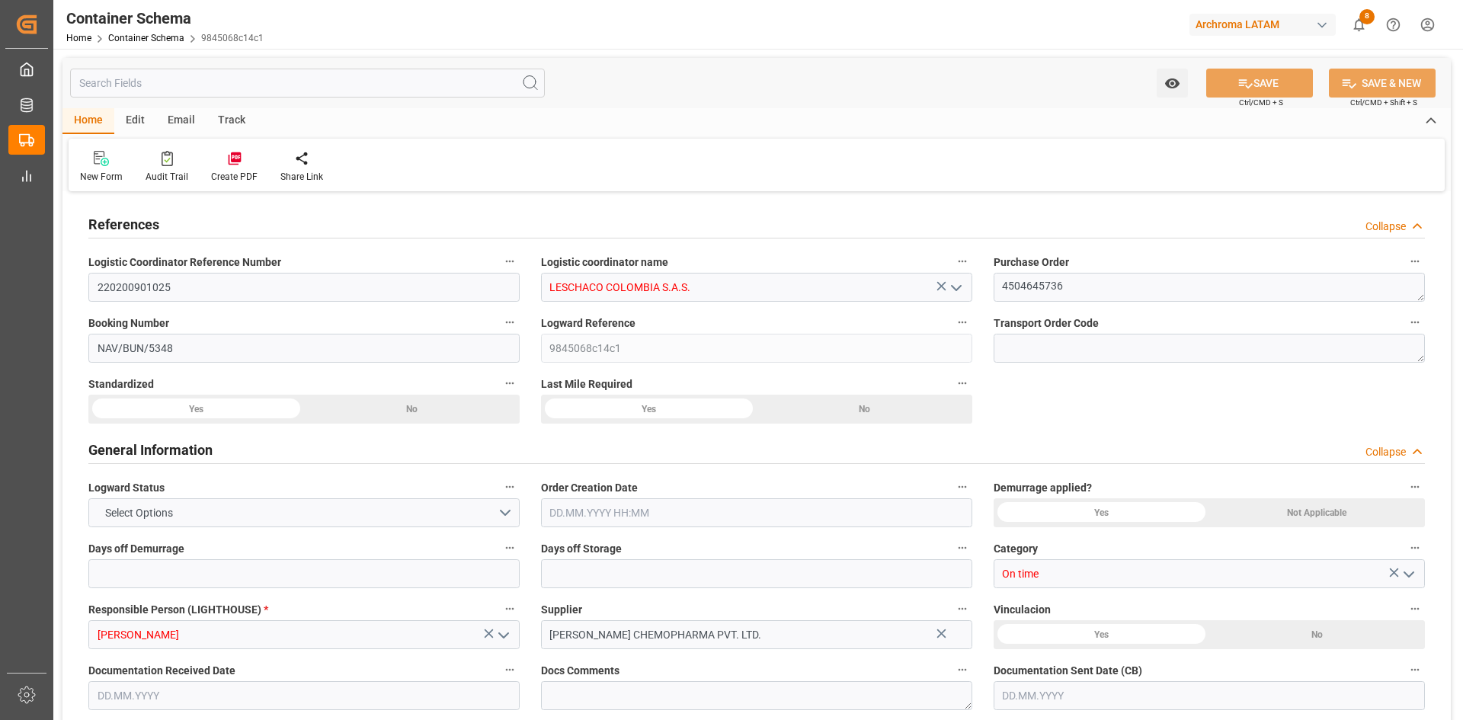
type input "MSC"
type input "Mediterranean Shipping Company"
type input "INNSA"
type input "COBUN"
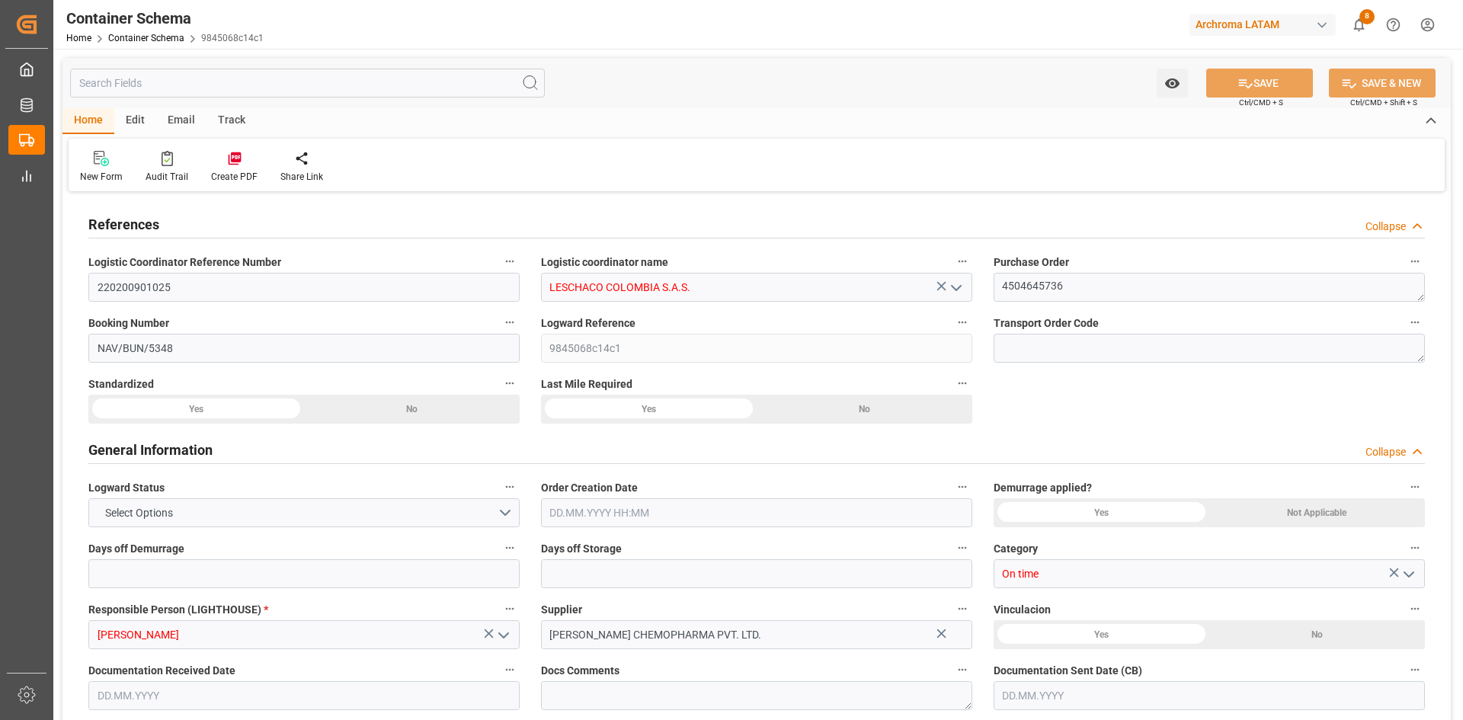
type input "COBUN"
type input "9465289"
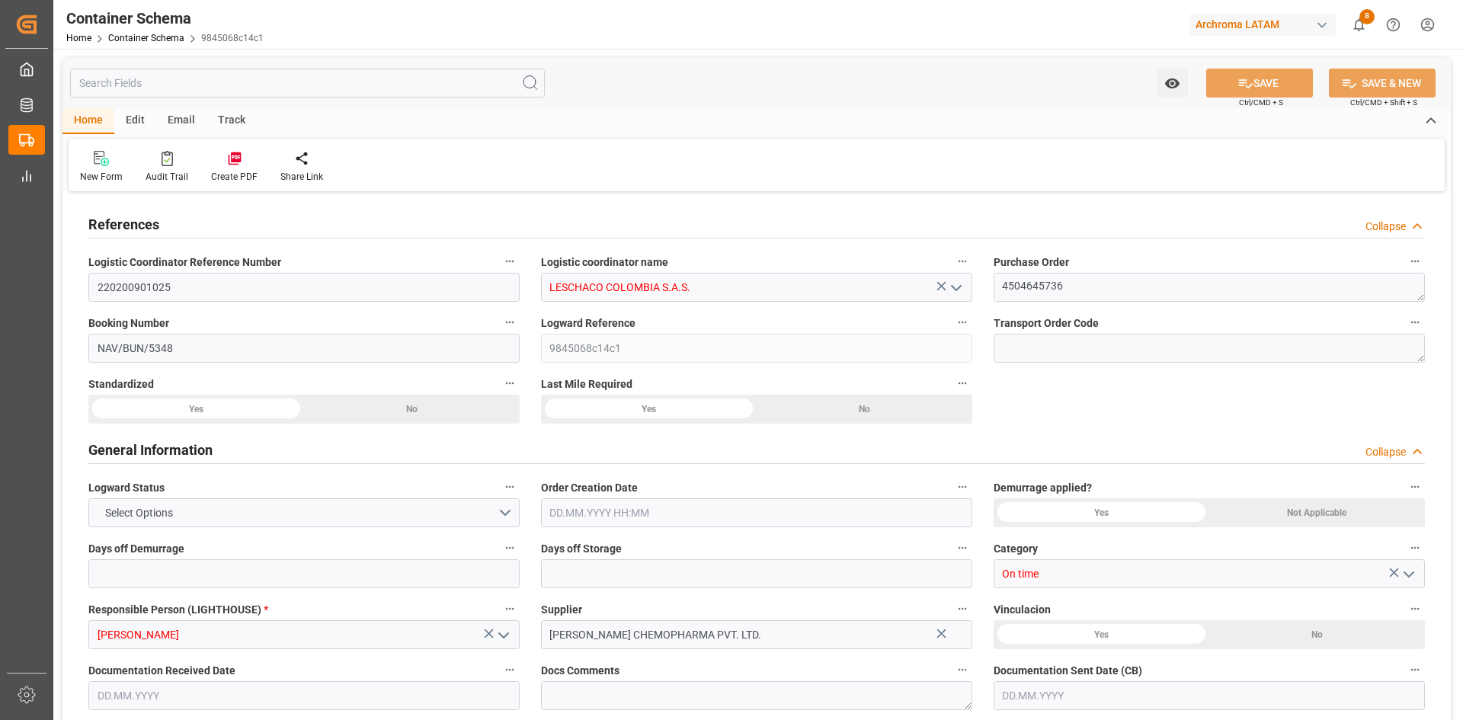
type input "0"
type input "10.09.2025 00:00"
type input "10.09.2025"
type input "11.08.2025 00:00"
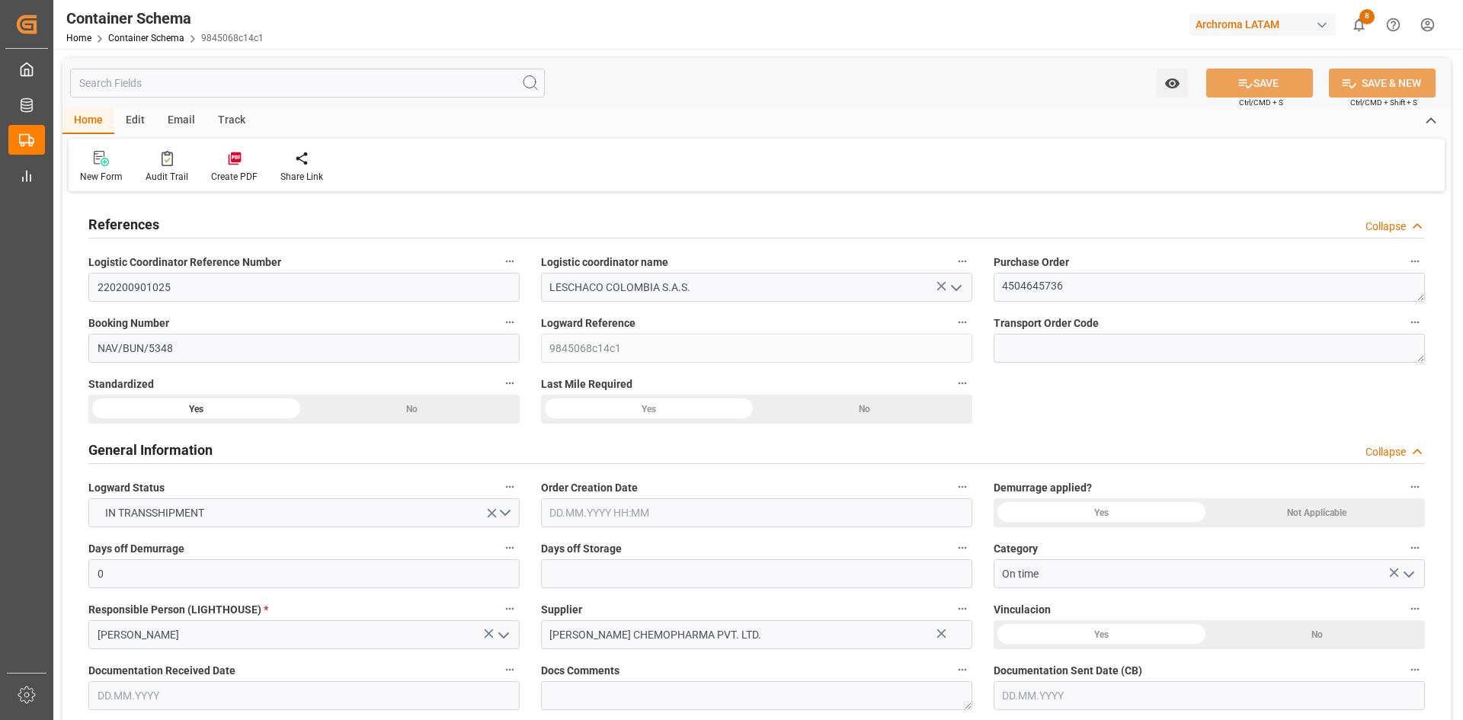
type input "14.08.2025 00:00"
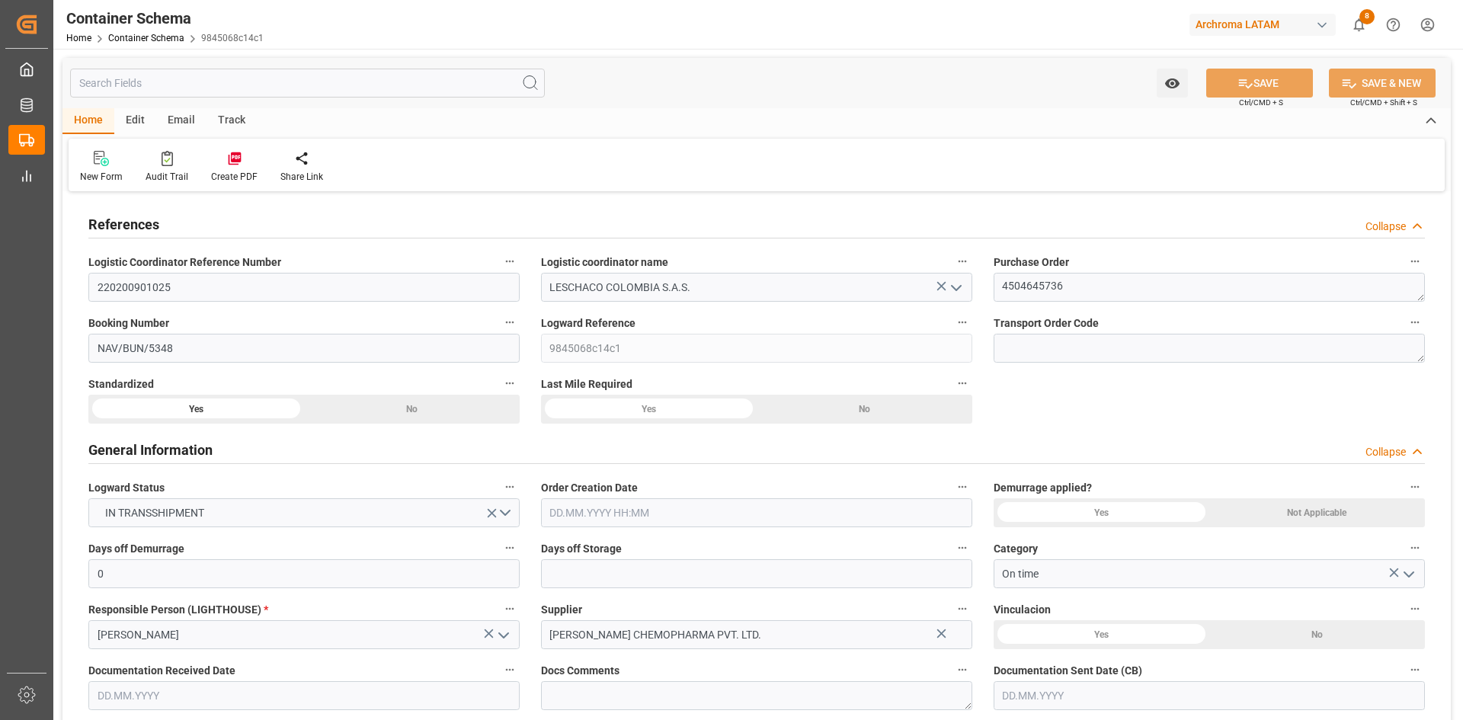
type input "14.10.2025 00:00"
type input "07.10.2025 00:00"
type input "14.10.2025 00:00"
type input "[DATE]"
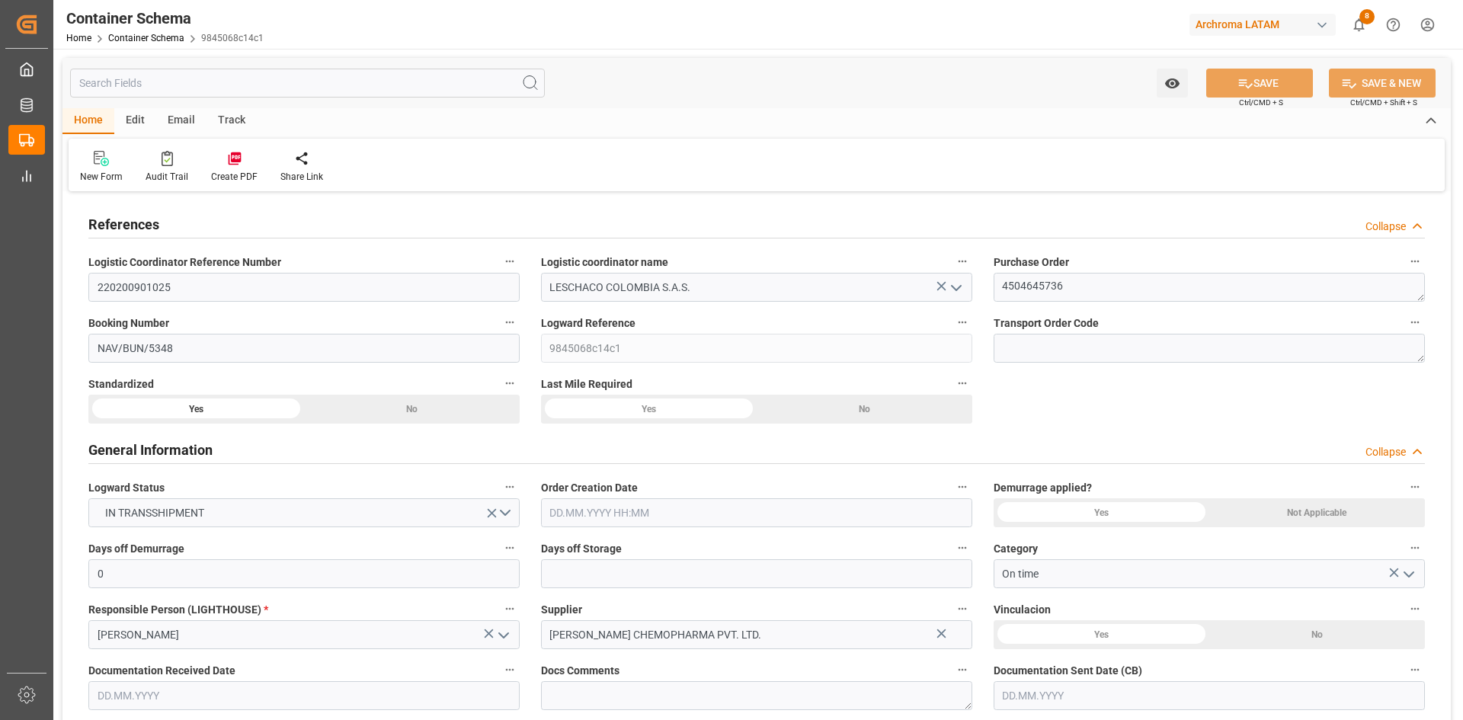
type input "30.09.2025"
type input "30.09.2025 09:01"
type input "10.09.2025 20:26"
type input "[DATE]"
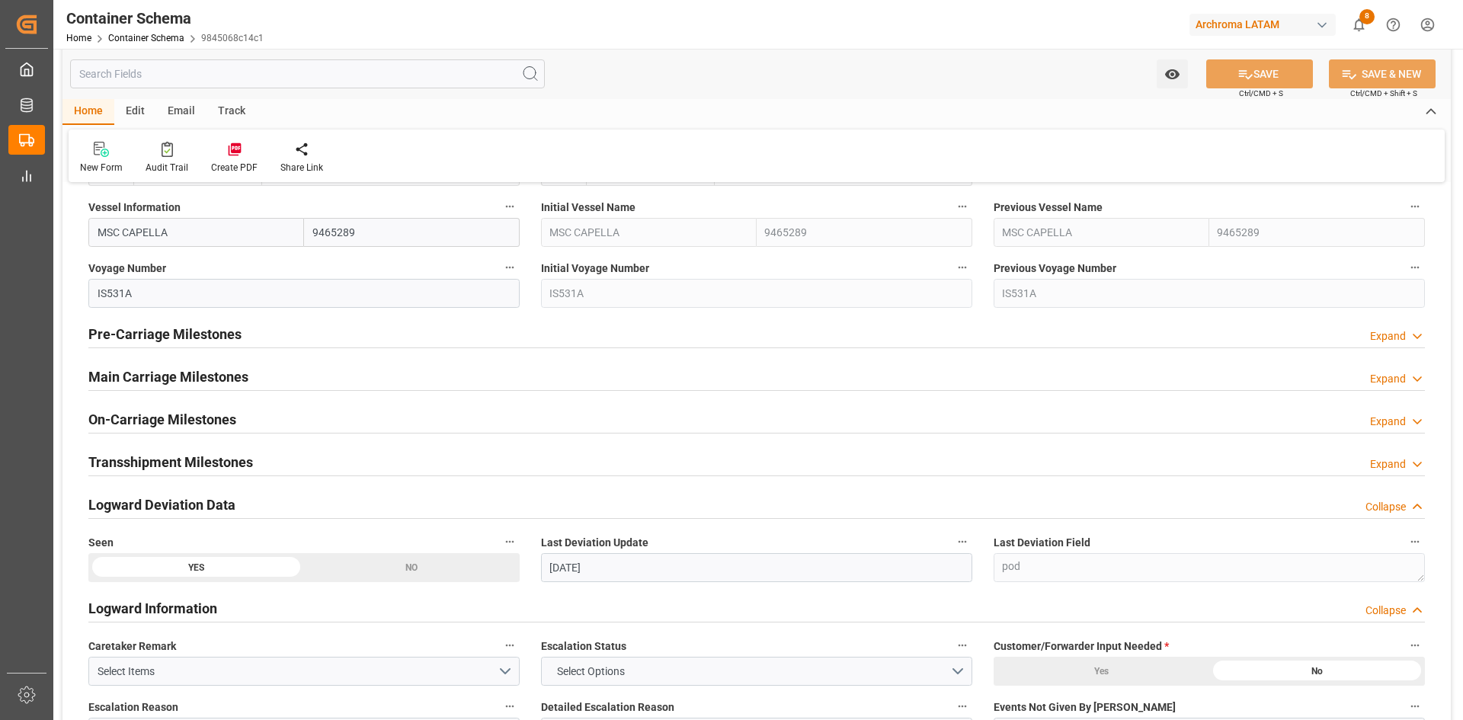
scroll to position [1752, 0]
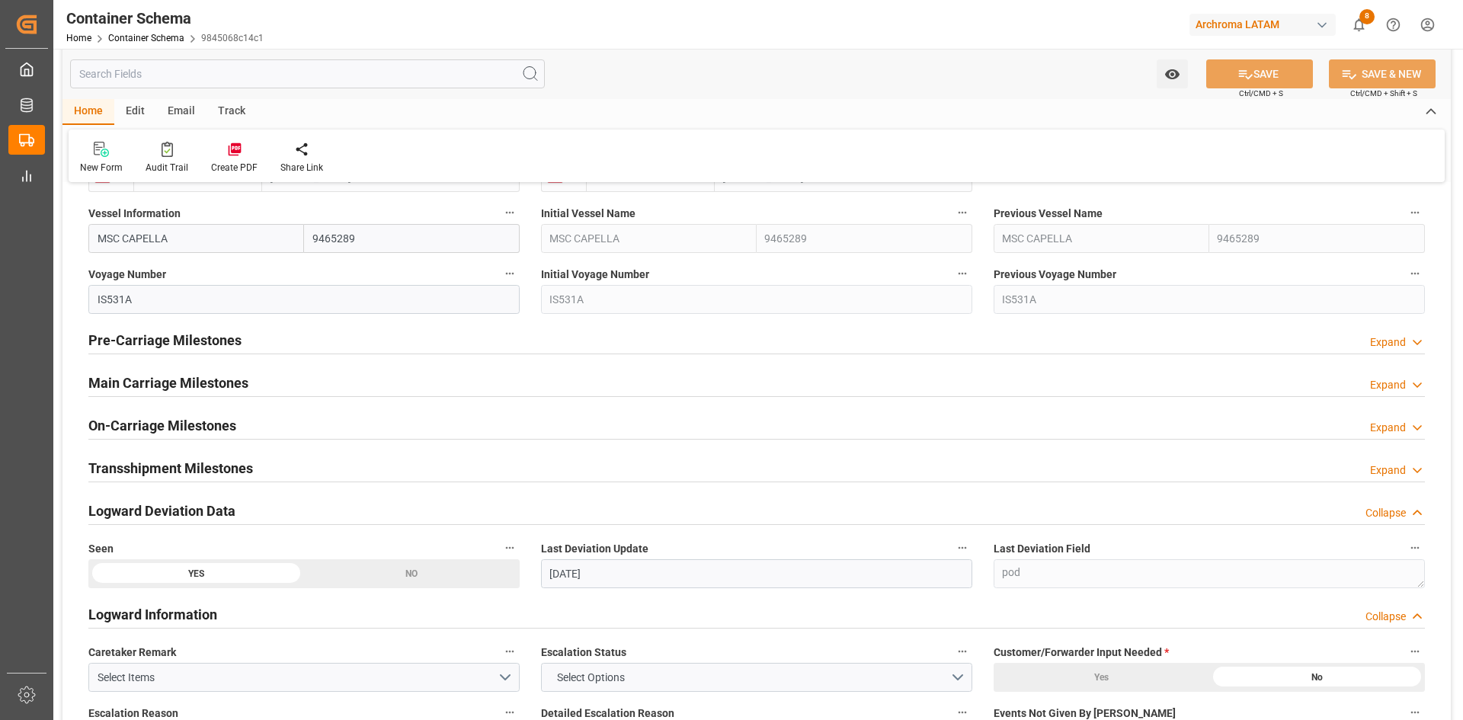
click at [155, 384] on h2 "Main Carriage Milestones" at bounding box center [168, 383] width 160 height 21
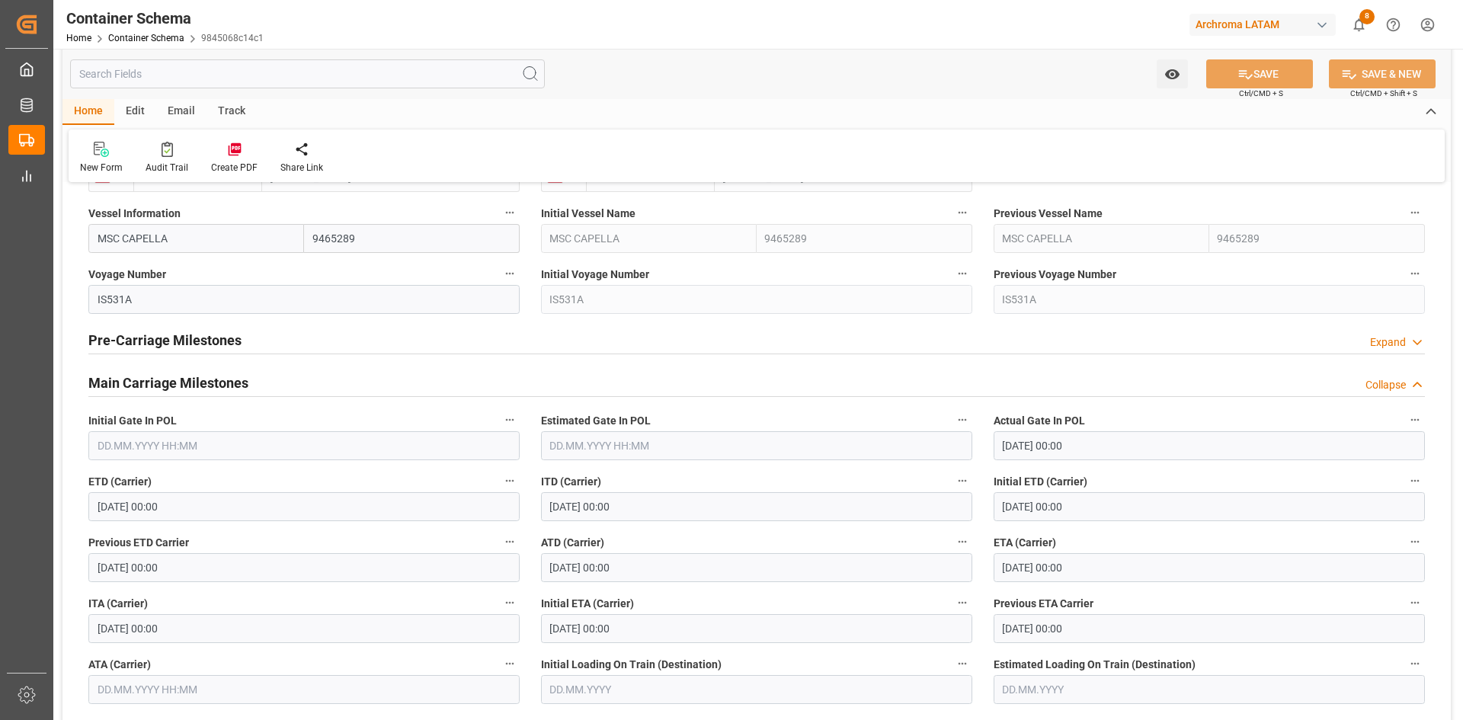
click at [1249, 424] on label "Actual Gate In POL" at bounding box center [1208, 420] width 431 height 21
click at [1405, 424] on button "Actual Gate In POL" at bounding box center [1415, 420] width 20 height 20
click at [1159, 277] on div at bounding box center [731, 360] width 1463 height 720
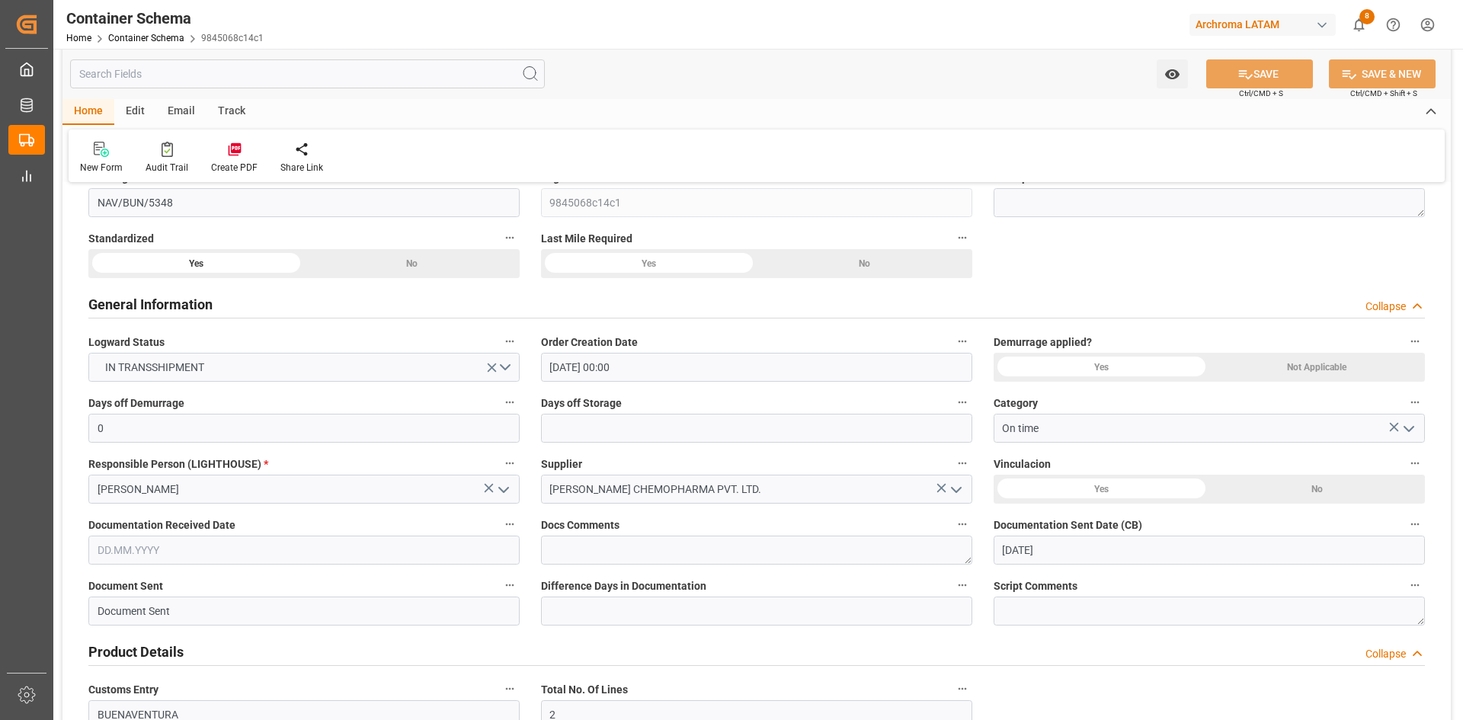
scroll to position [0, 0]
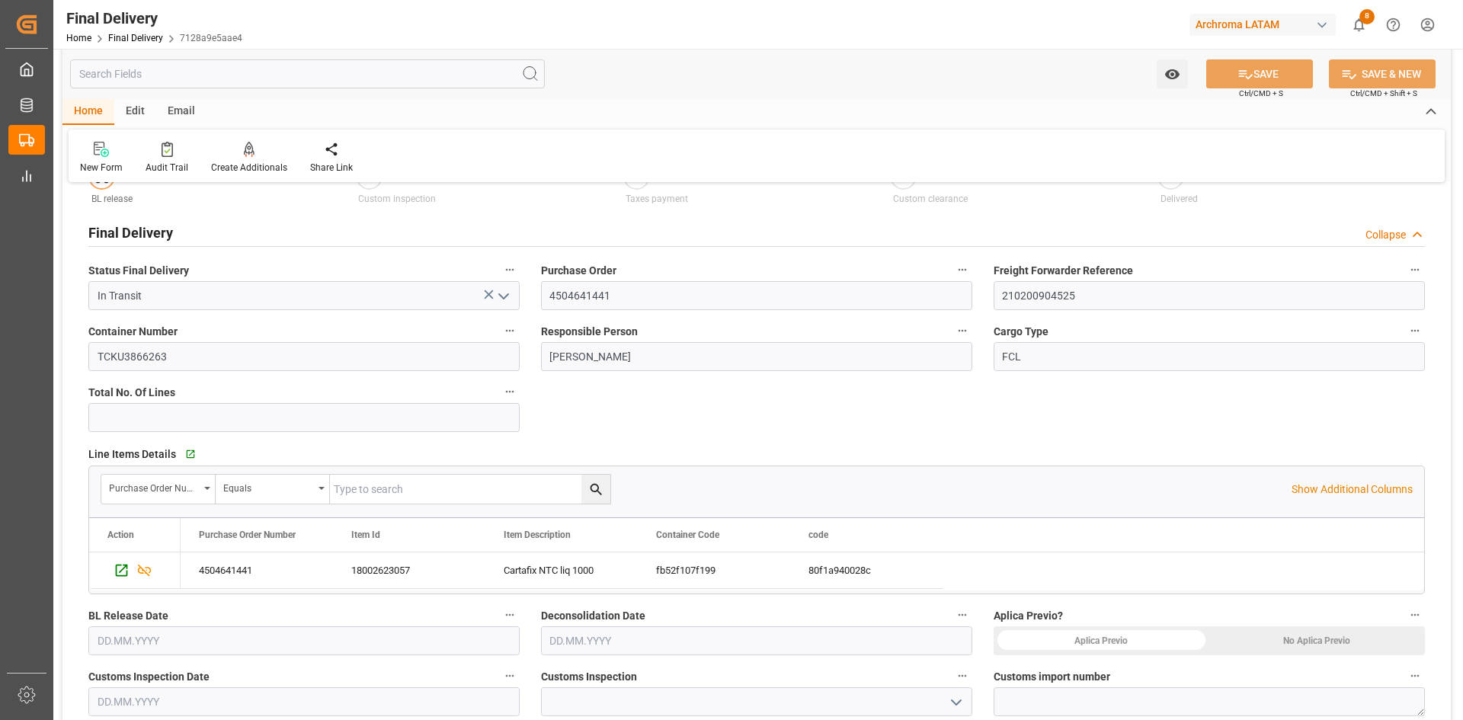
scroll to position [305, 0]
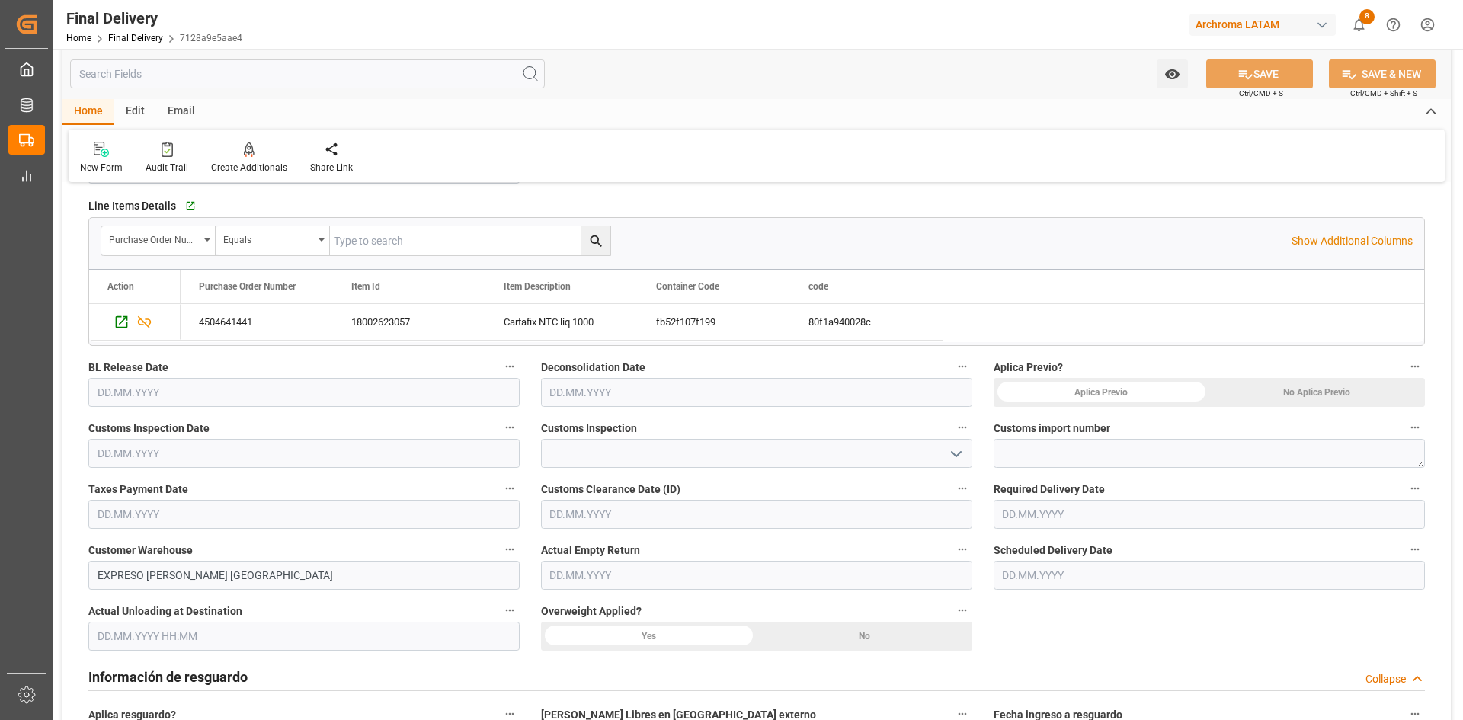
click at [187, 513] on input "text" at bounding box center [303, 514] width 431 height 29
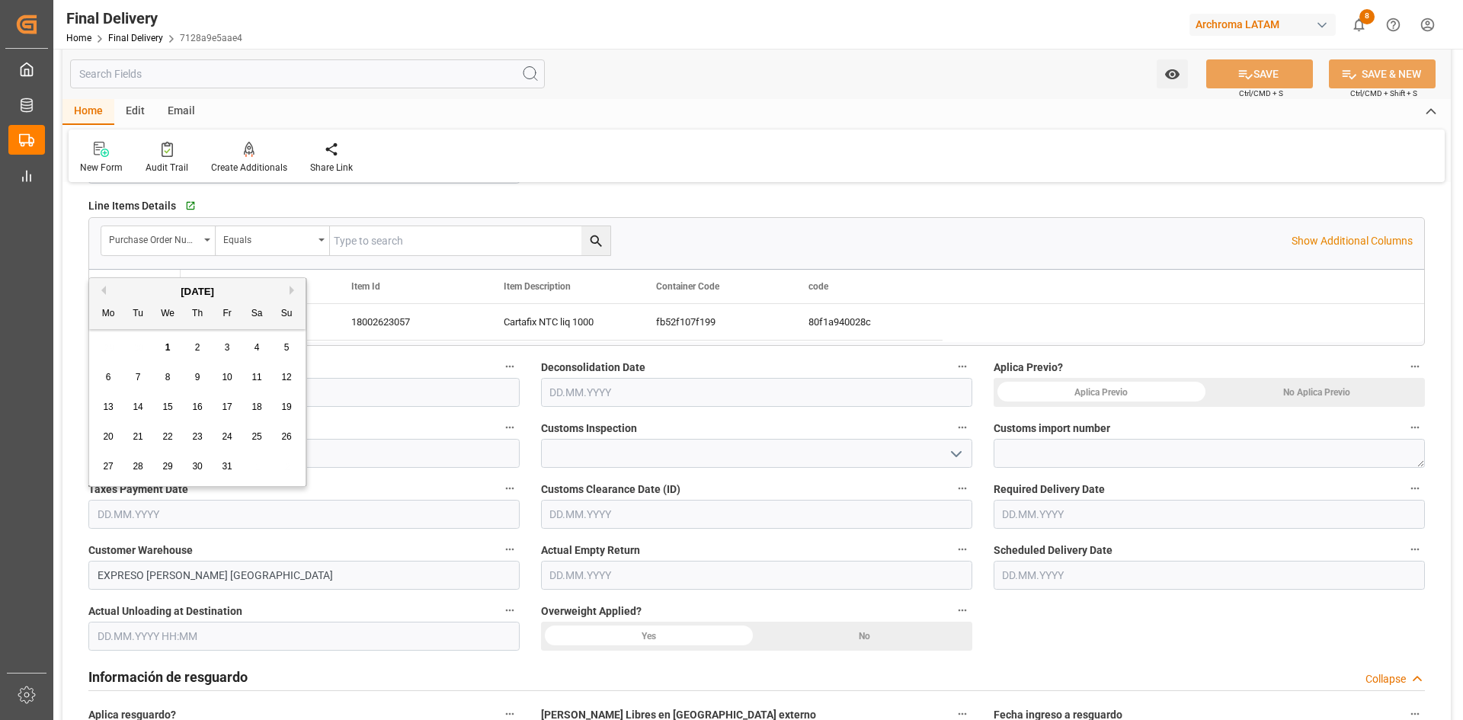
click at [222, 435] on span "24" at bounding box center [227, 436] width 10 height 11
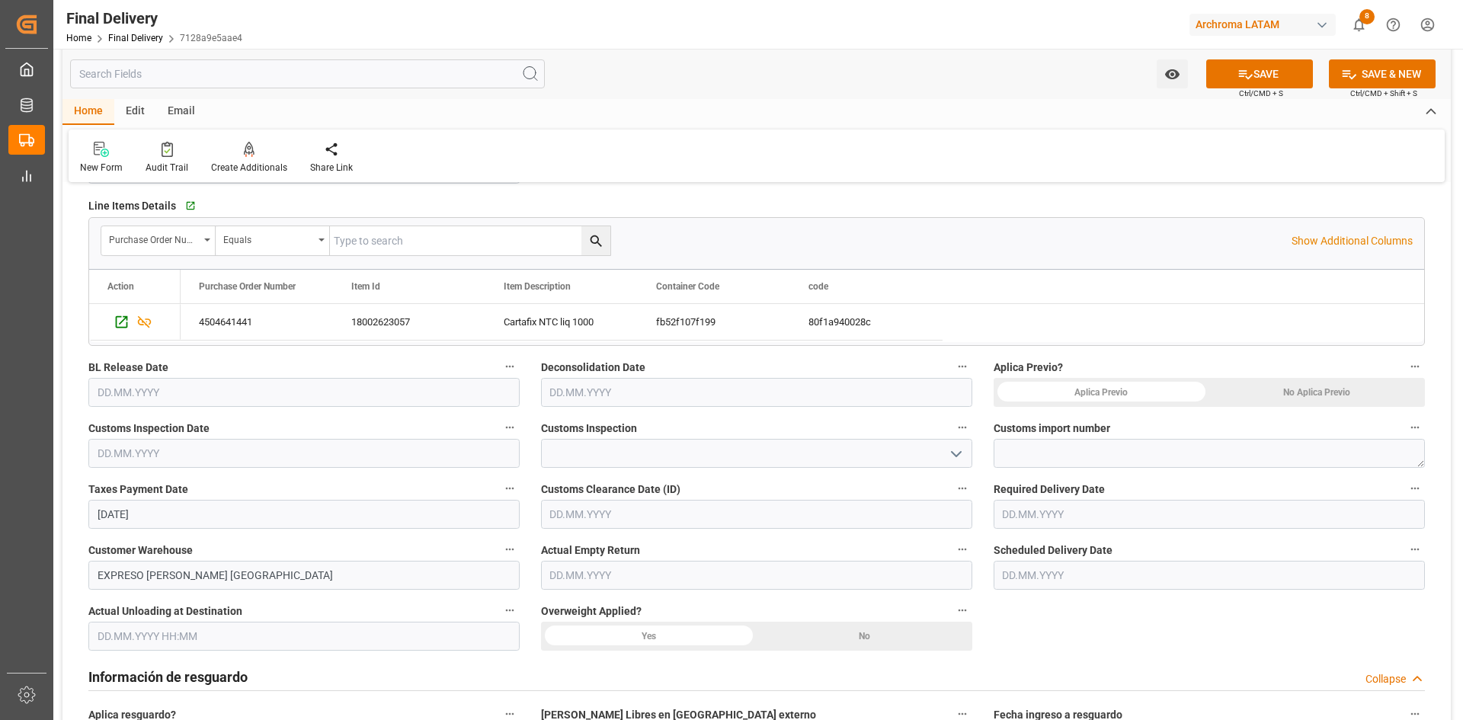
click at [177, 497] on label "Taxes Payment Date" at bounding box center [303, 488] width 431 height 21
click at [500, 497] on button "Taxes Payment Date" at bounding box center [510, 488] width 20 height 20
click at [180, 513] on div at bounding box center [731, 360] width 1463 height 720
click at [180, 513] on input "[DATE]" at bounding box center [303, 514] width 431 height 29
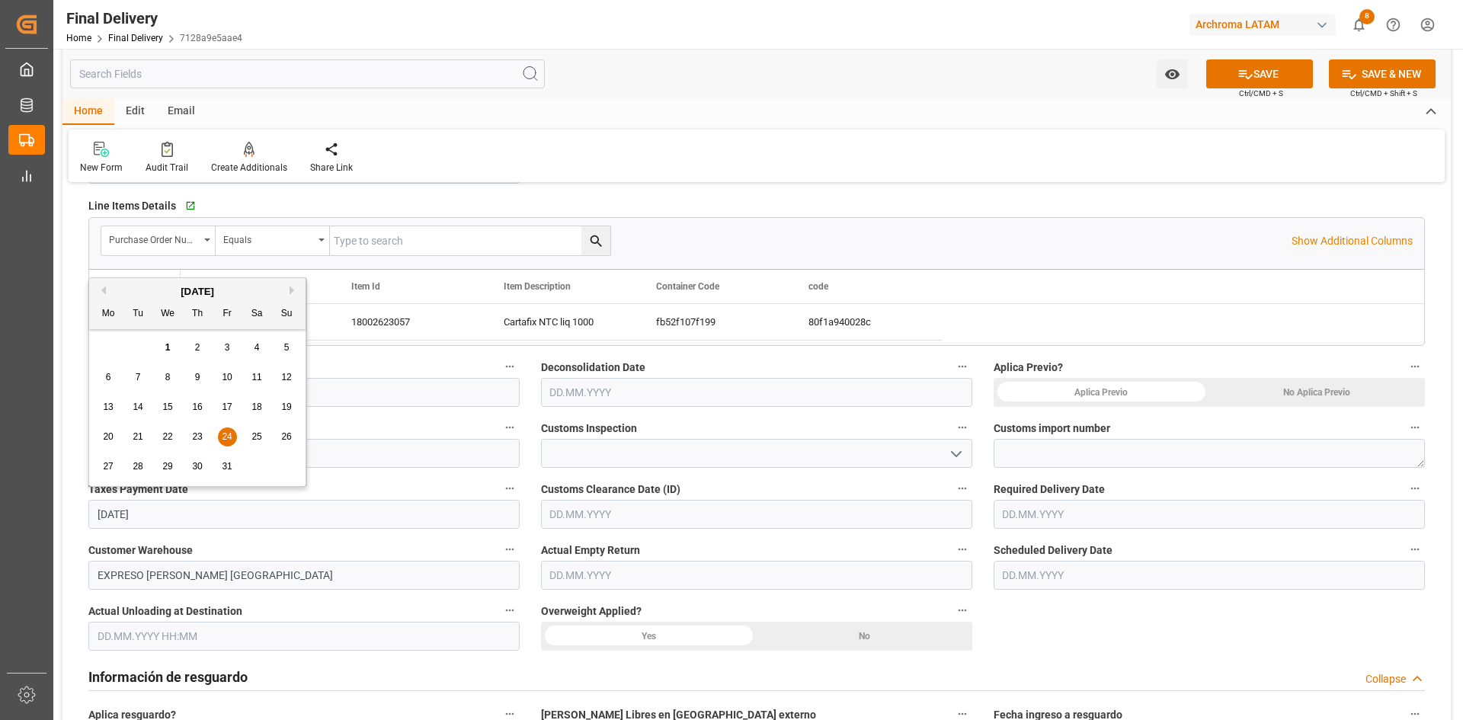
click at [105, 289] on button "Previous Month" at bounding box center [101, 290] width 9 height 9
click at [159, 436] on div "24" at bounding box center [167, 437] width 19 height 18
type input "[DATE]"
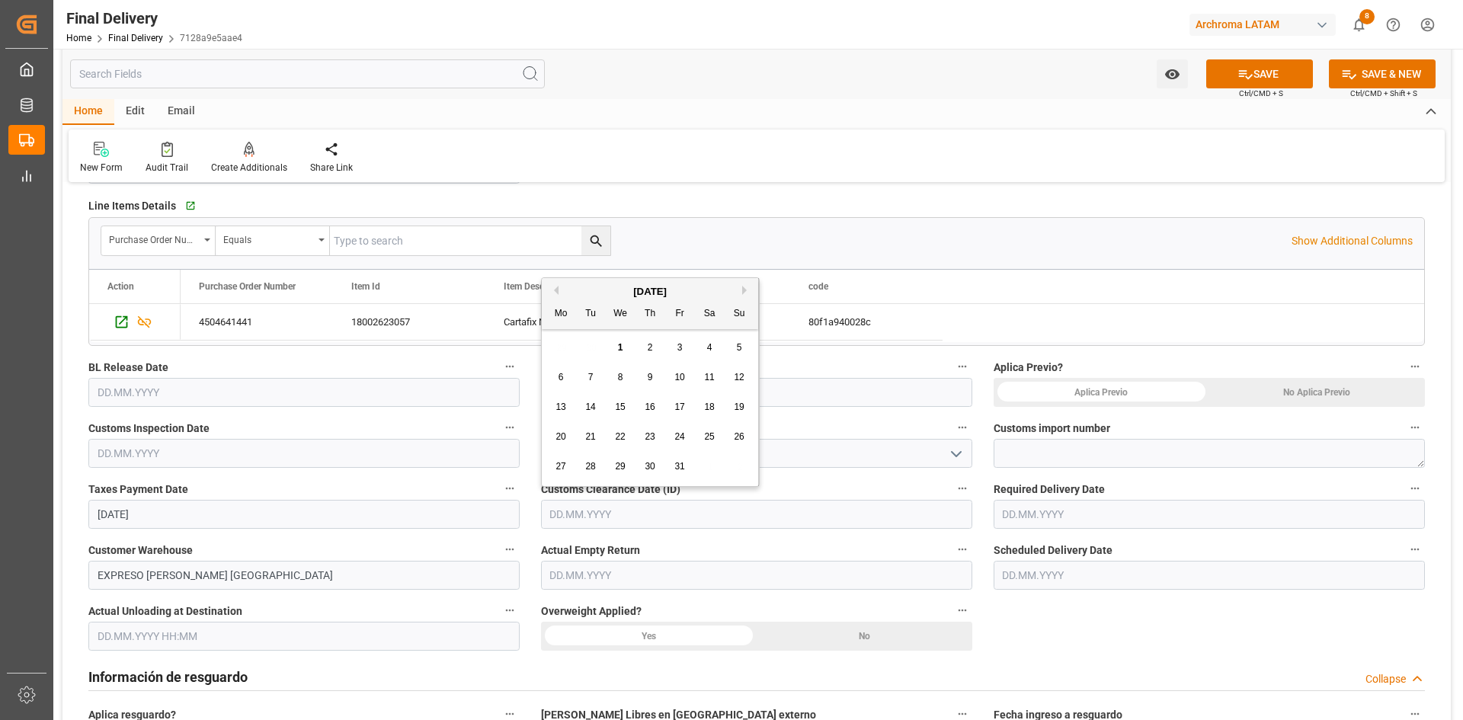
click at [615, 516] on input "text" at bounding box center [756, 514] width 431 height 29
click at [557, 290] on button "Previous Month" at bounding box center [553, 290] width 9 height 9
click at [622, 436] on span "24" at bounding box center [620, 436] width 10 height 11
type input "[DATE]"
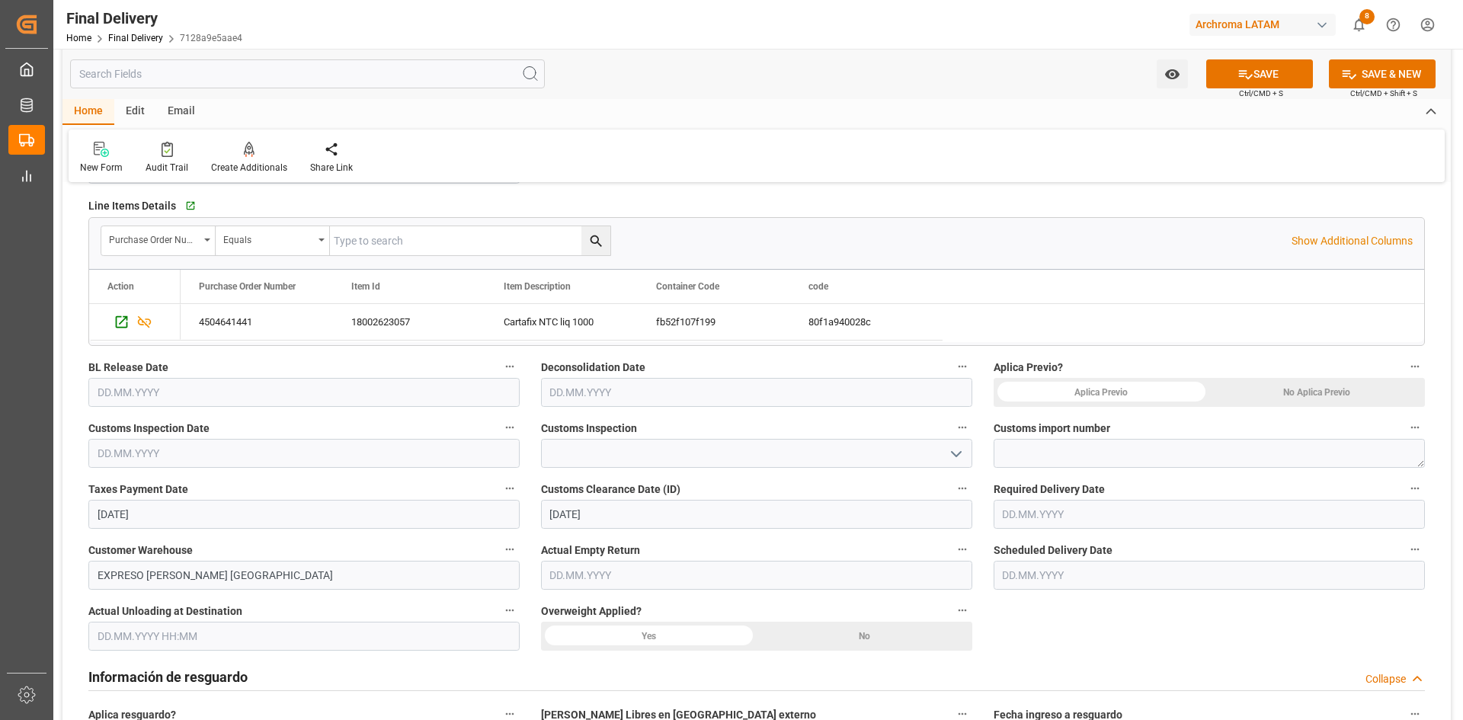
click at [953, 448] on icon "open menu" at bounding box center [956, 454] width 18 height 18
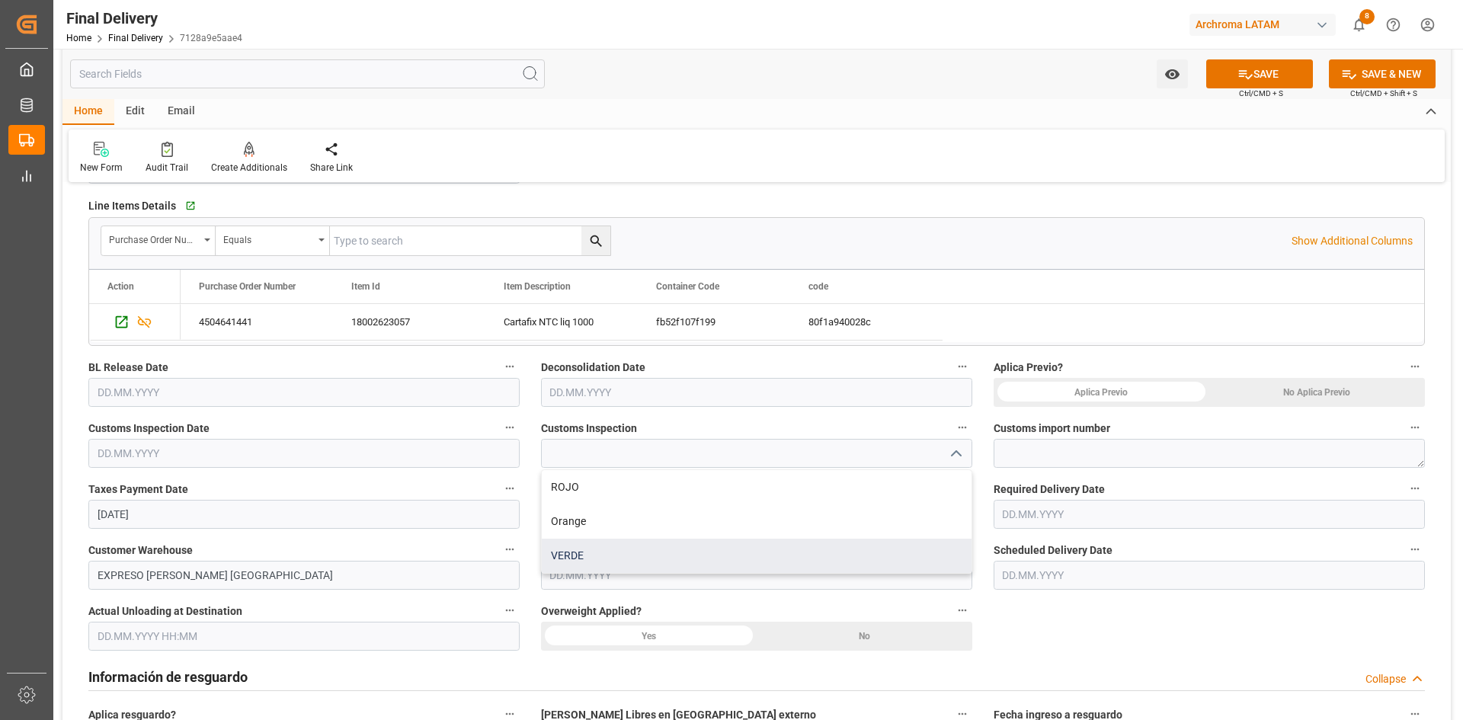
click at [616, 543] on div "VERDE" at bounding box center [757, 556] width 430 height 34
type input "VERDE"
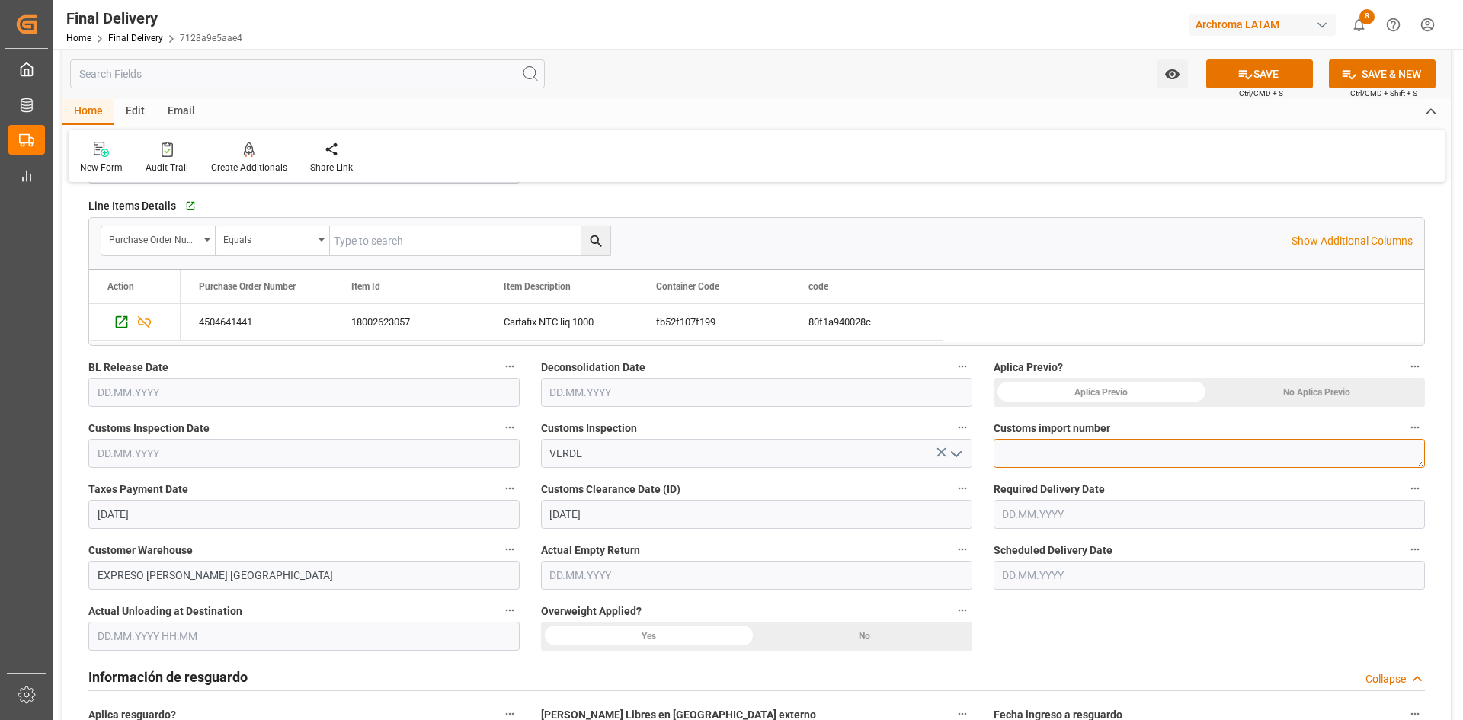
click at [1172, 457] on textarea at bounding box center [1208, 453] width 431 height 29
paste textarea "482025000906225-6"
type textarea "482025000906225-6"
drag, startPoint x: 1138, startPoint y: 524, endPoint x: 1105, endPoint y: 507, distance: 37.5
click at [1138, 524] on input "text" at bounding box center [1208, 514] width 431 height 29
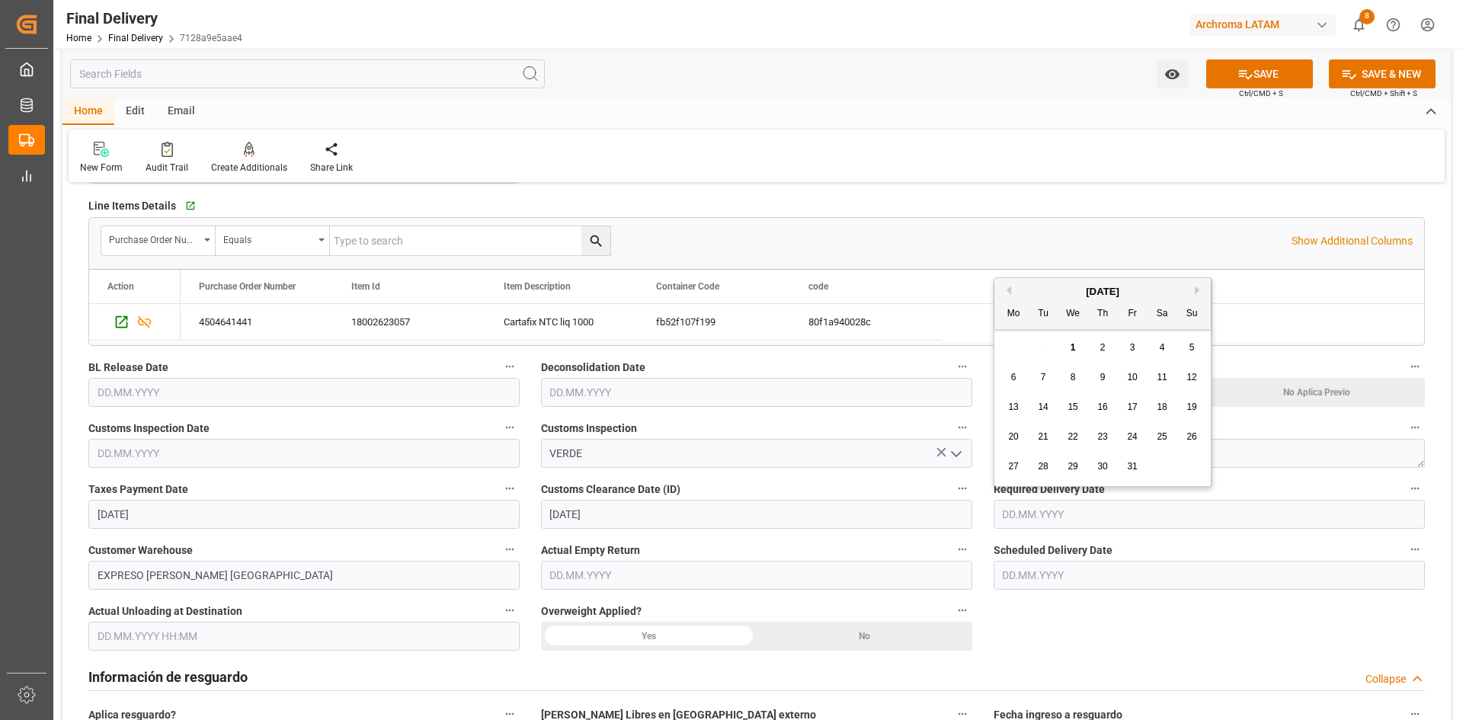
click at [1105, 508] on input "text" at bounding box center [1208, 514] width 431 height 29
click at [1008, 294] on button "Previous Month" at bounding box center [1006, 290] width 9 height 9
click at [1014, 459] on div "29" at bounding box center [1013, 467] width 19 height 18
type input "[DATE]"
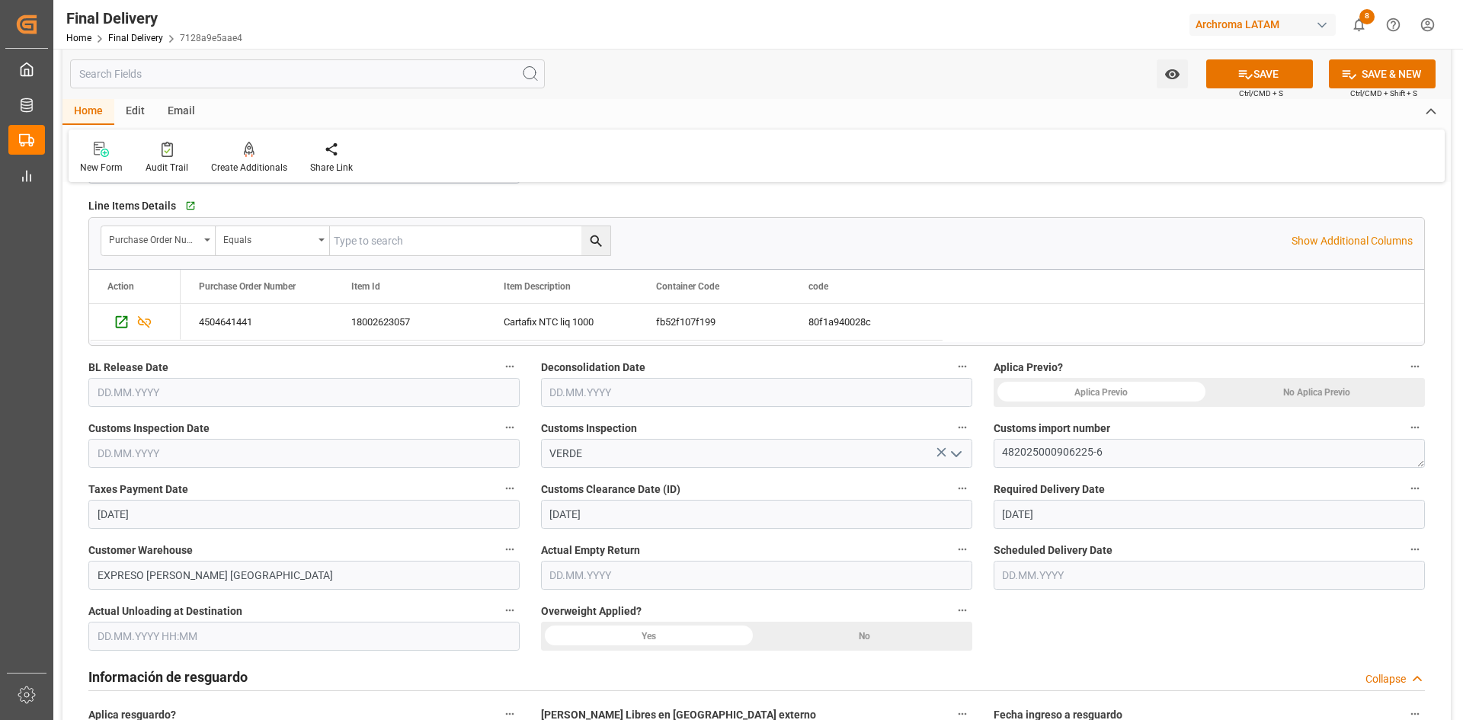
click at [1064, 577] on input "text" at bounding box center [1208, 575] width 431 height 29
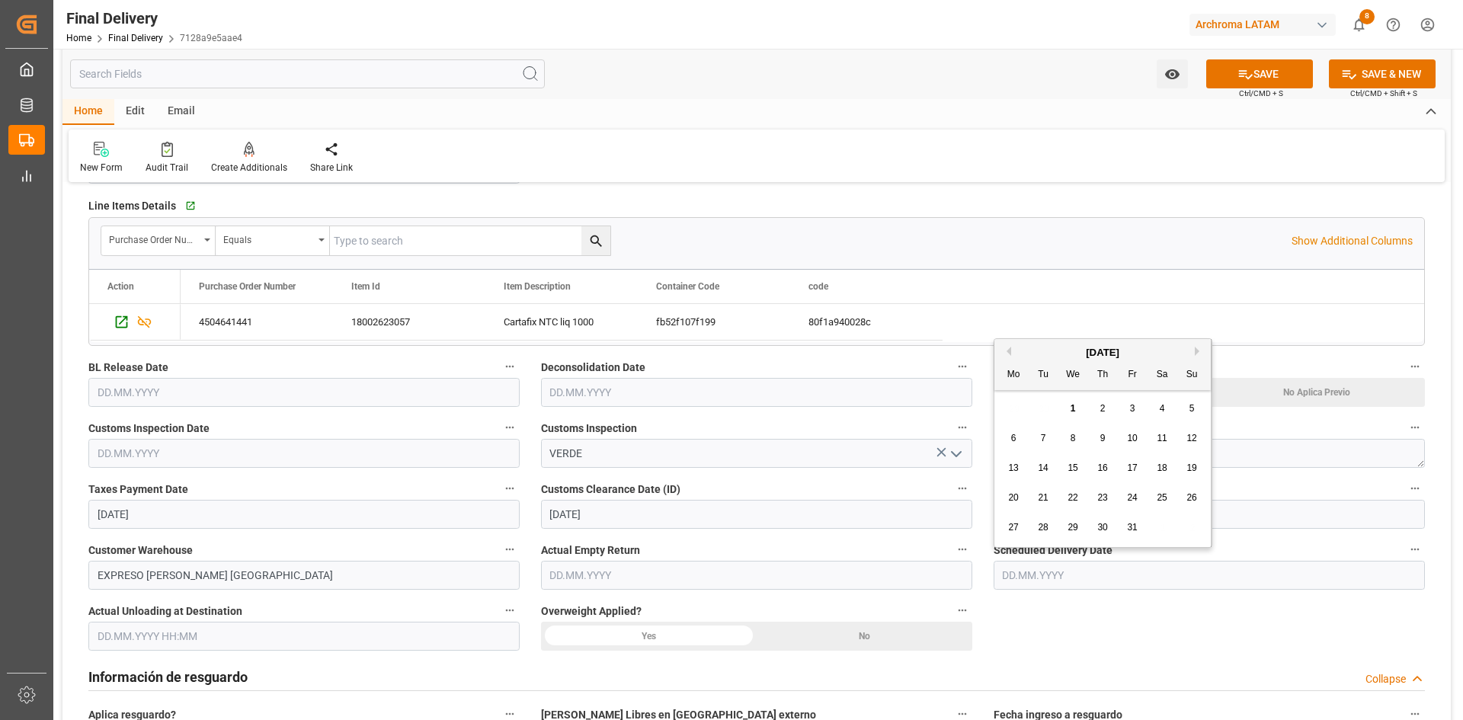
click at [1008, 348] on button "Previous Month" at bounding box center [1006, 351] width 9 height 9
click at [1017, 528] on span "29" at bounding box center [1013, 527] width 10 height 11
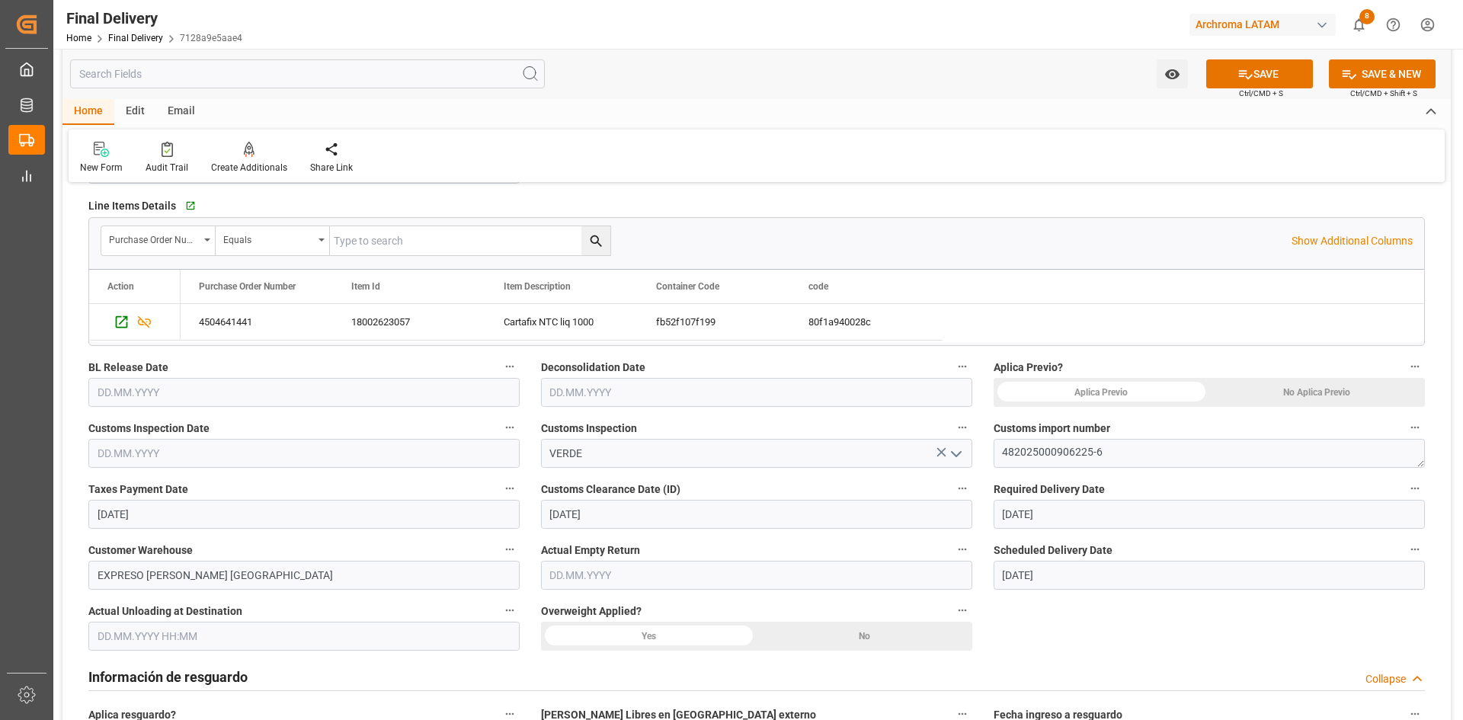
type input "[DATE]"
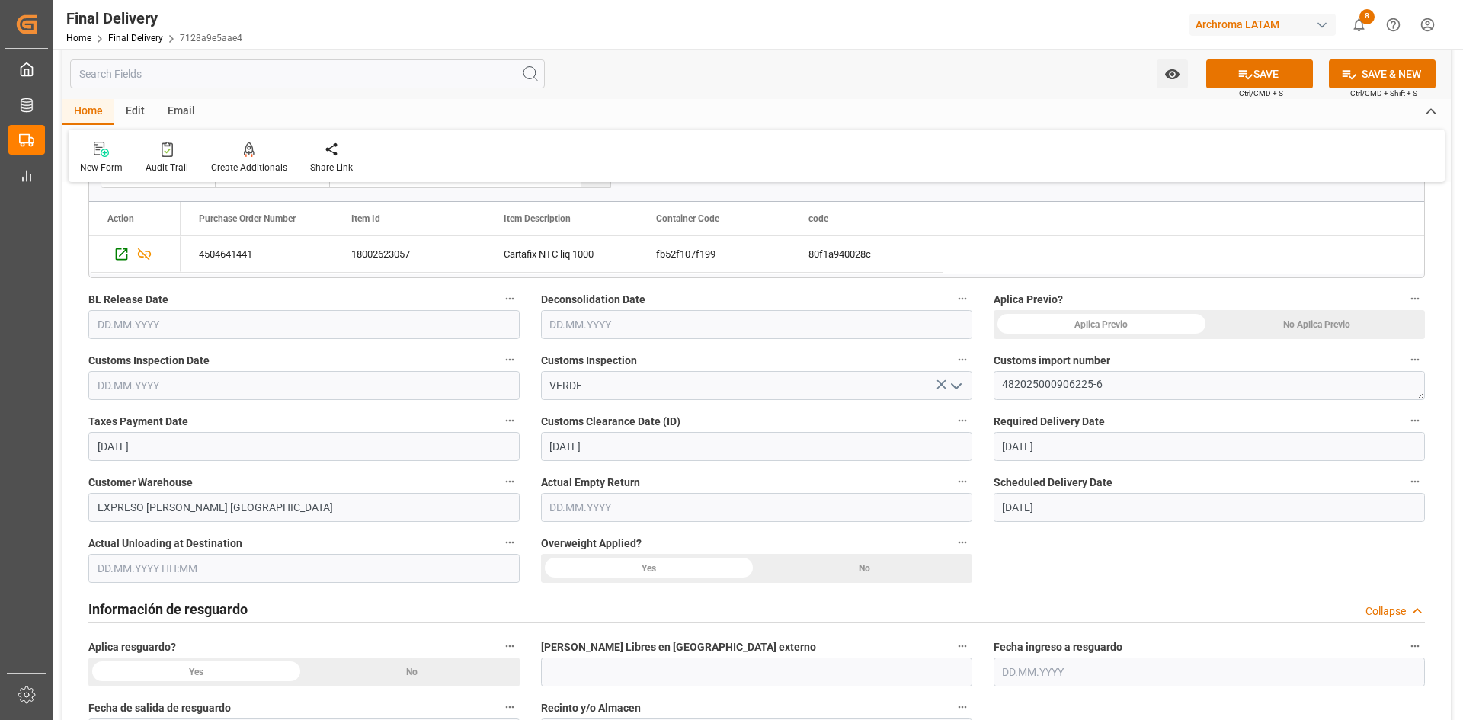
scroll to position [457, 0]
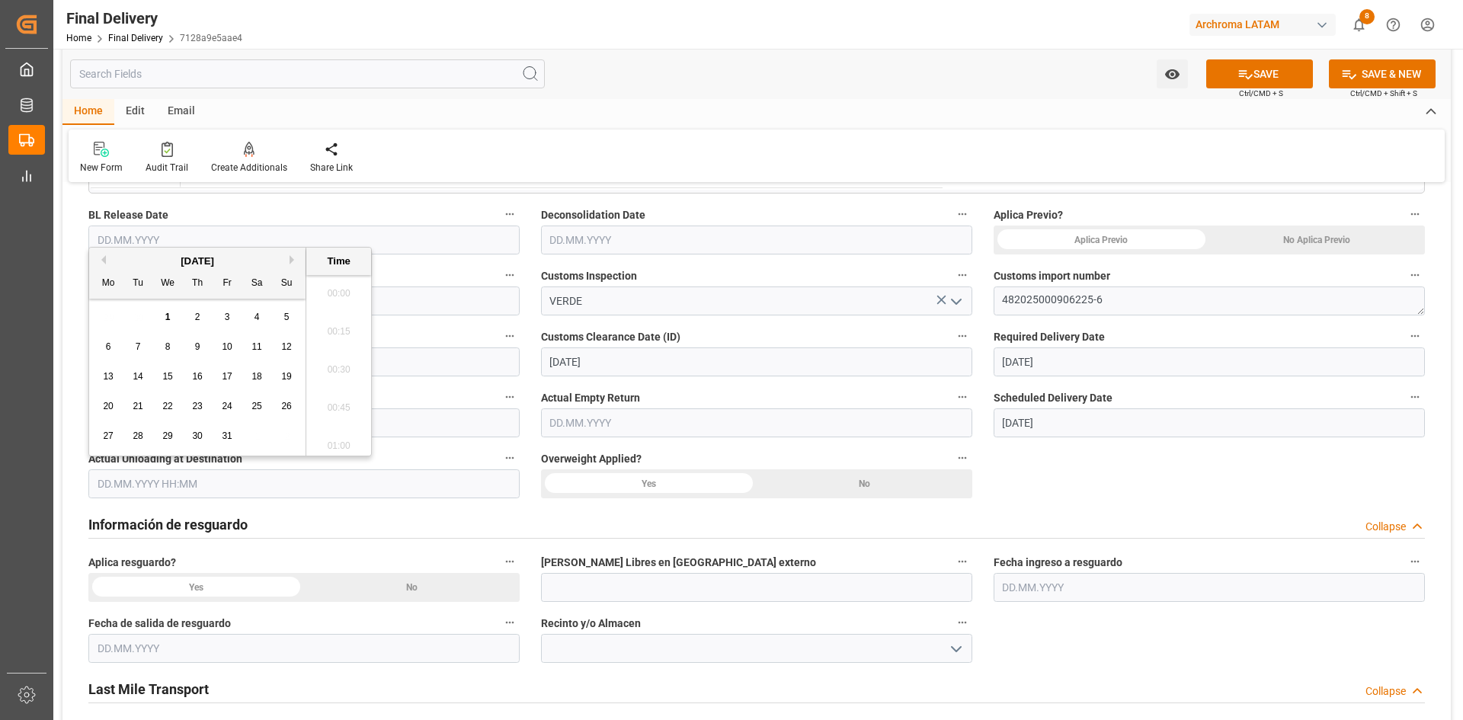
click at [265, 484] on input "text" at bounding box center [303, 483] width 431 height 29
click at [104, 259] on button "Previous Month" at bounding box center [101, 259] width 9 height 9
click at [104, 437] on span "29" at bounding box center [108, 435] width 10 height 11
type input "29.09.2025 00:00"
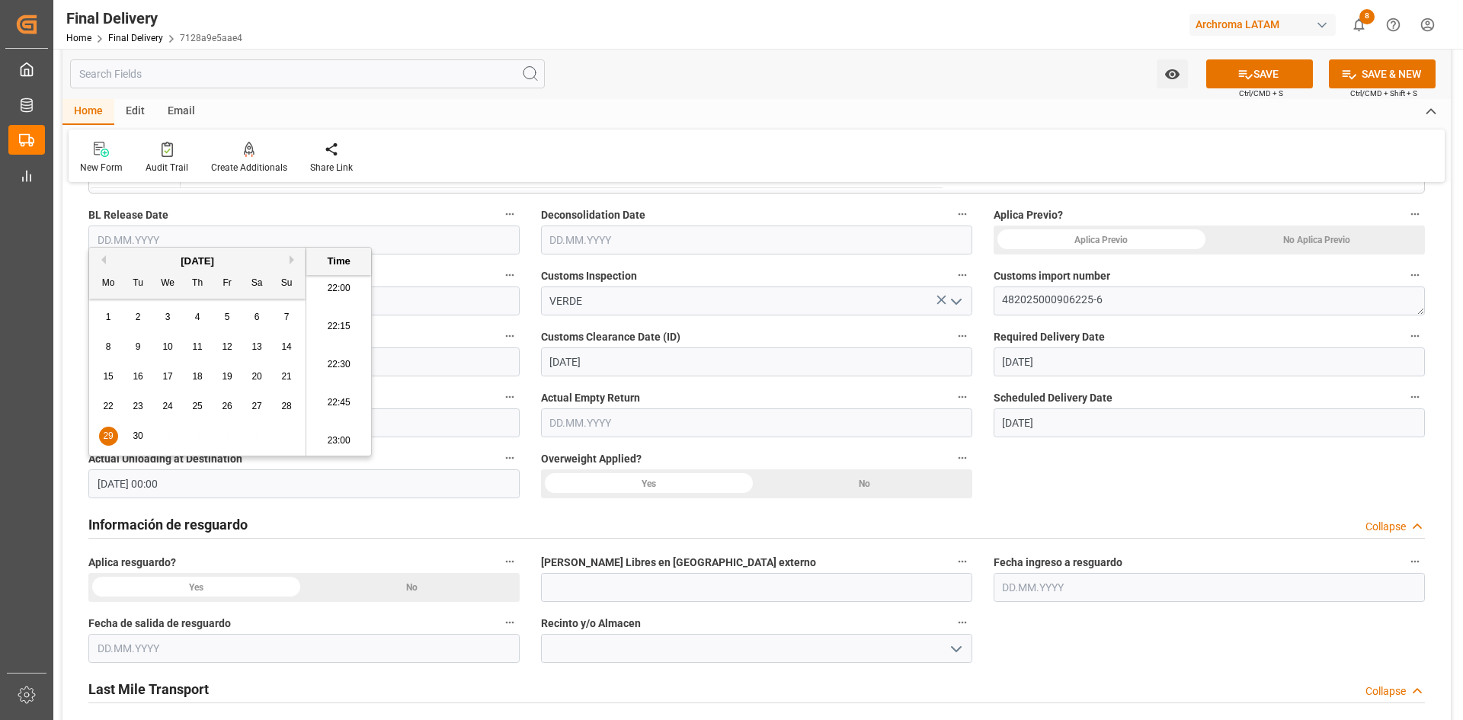
click at [825, 480] on div "No" at bounding box center [865, 483] width 216 height 29
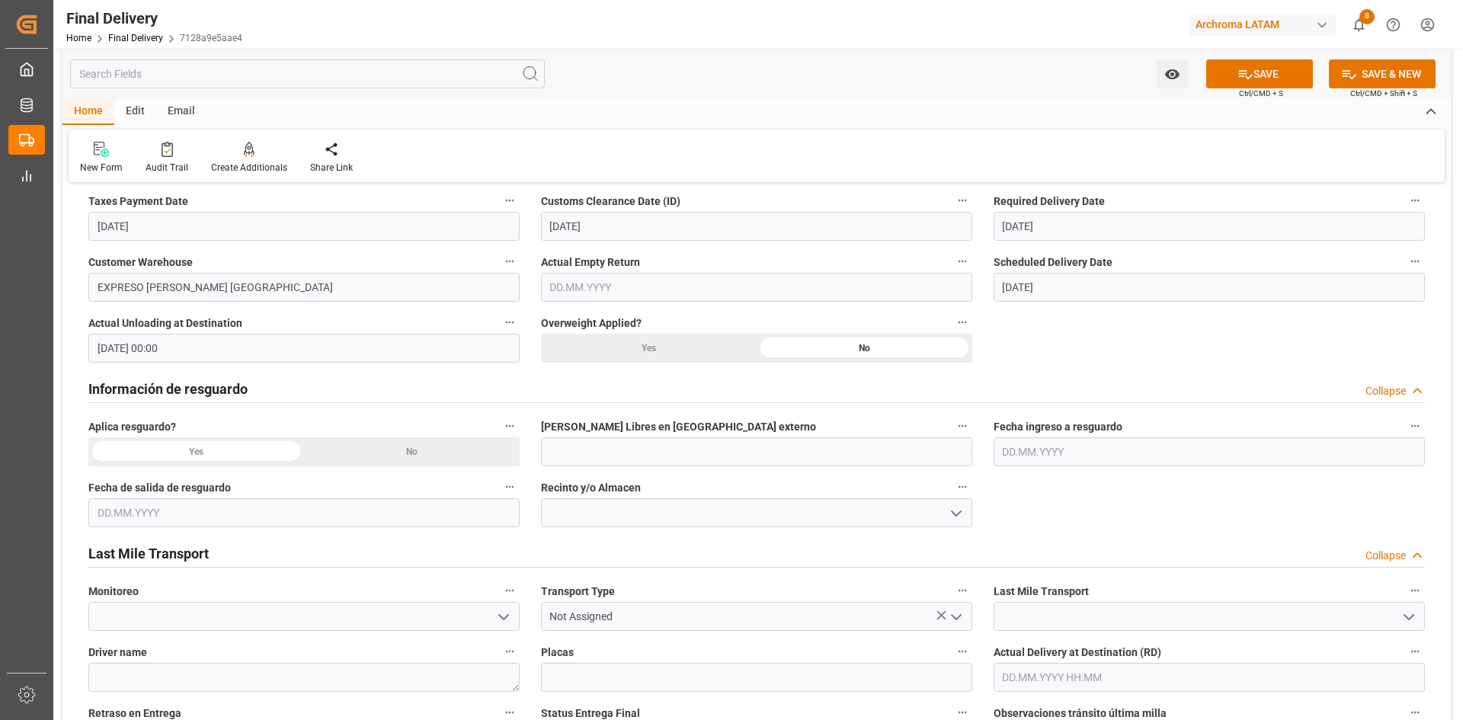
scroll to position [609, 0]
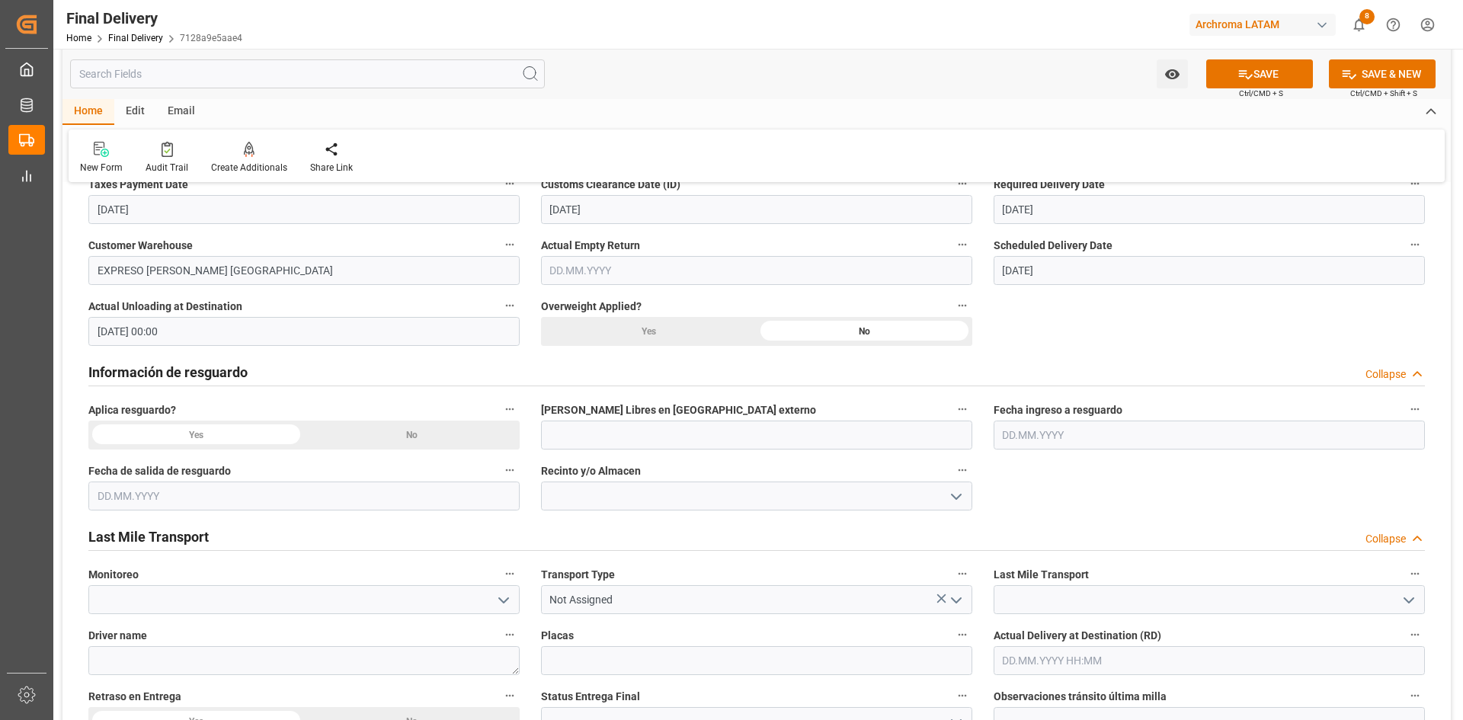
click at [437, 437] on div "No" at bounding box center [412, 435] width 216 height 29
click at [500, 599] on polyline "open menu" at bounding box center [503, 600] width 9 height 5
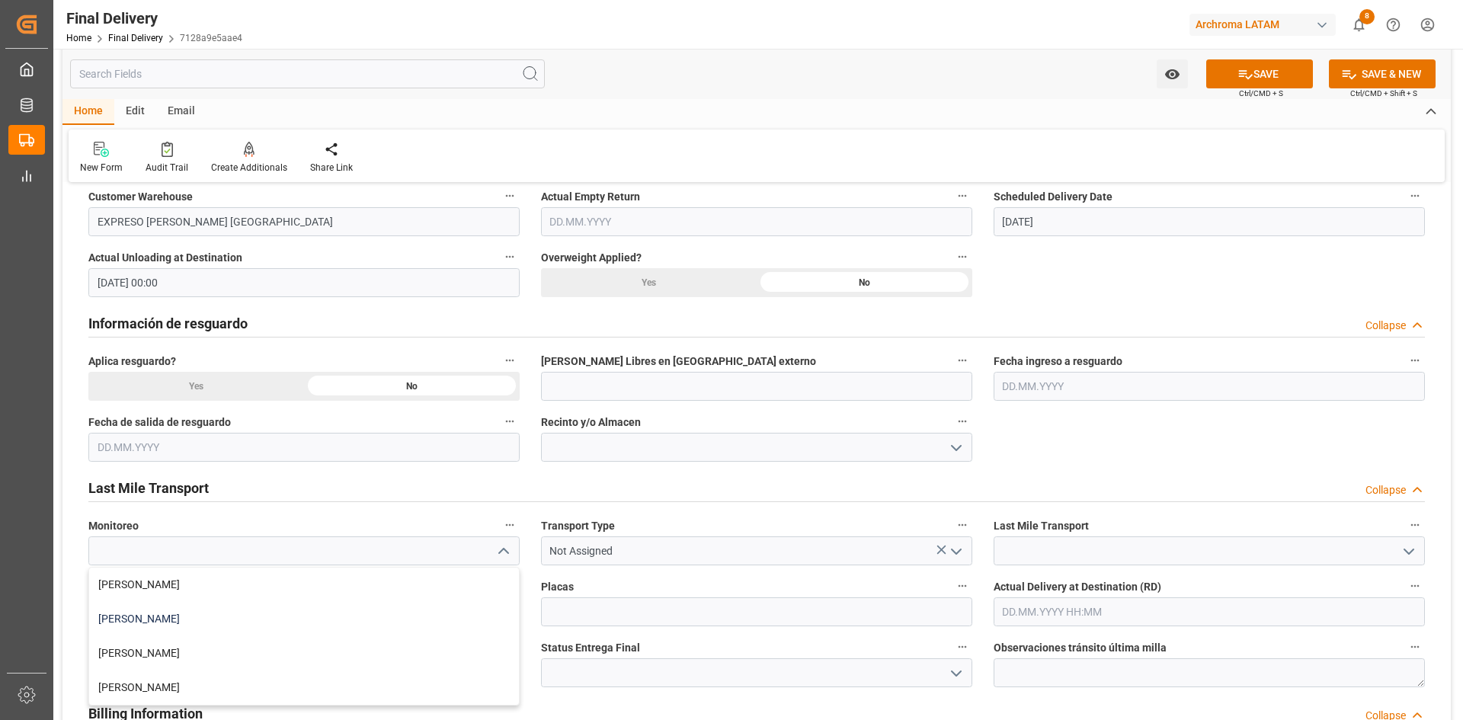
scroll to position [686, 0]
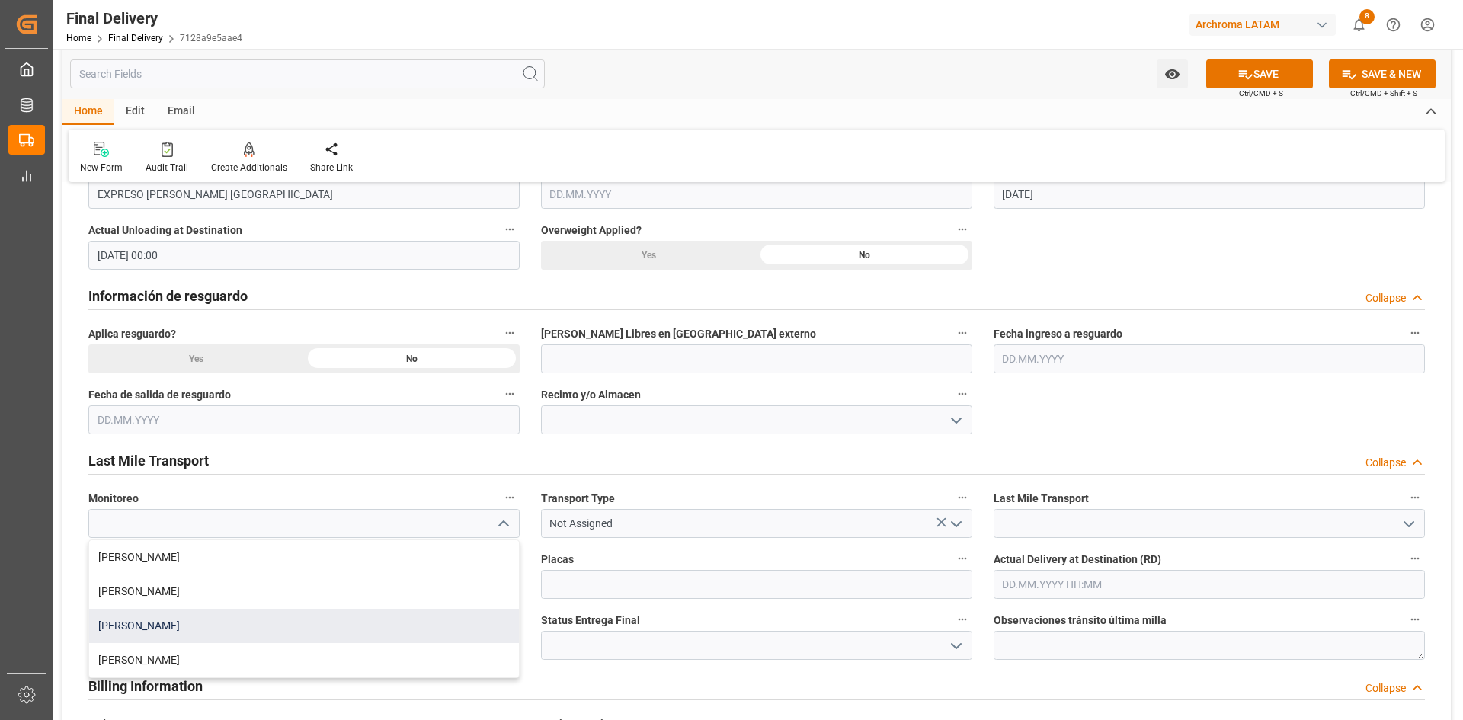
click at [187, 620] on div "Laura Cobos" at bounding box center [304, 626] width 430 height 34
type input "Laura Cobos"
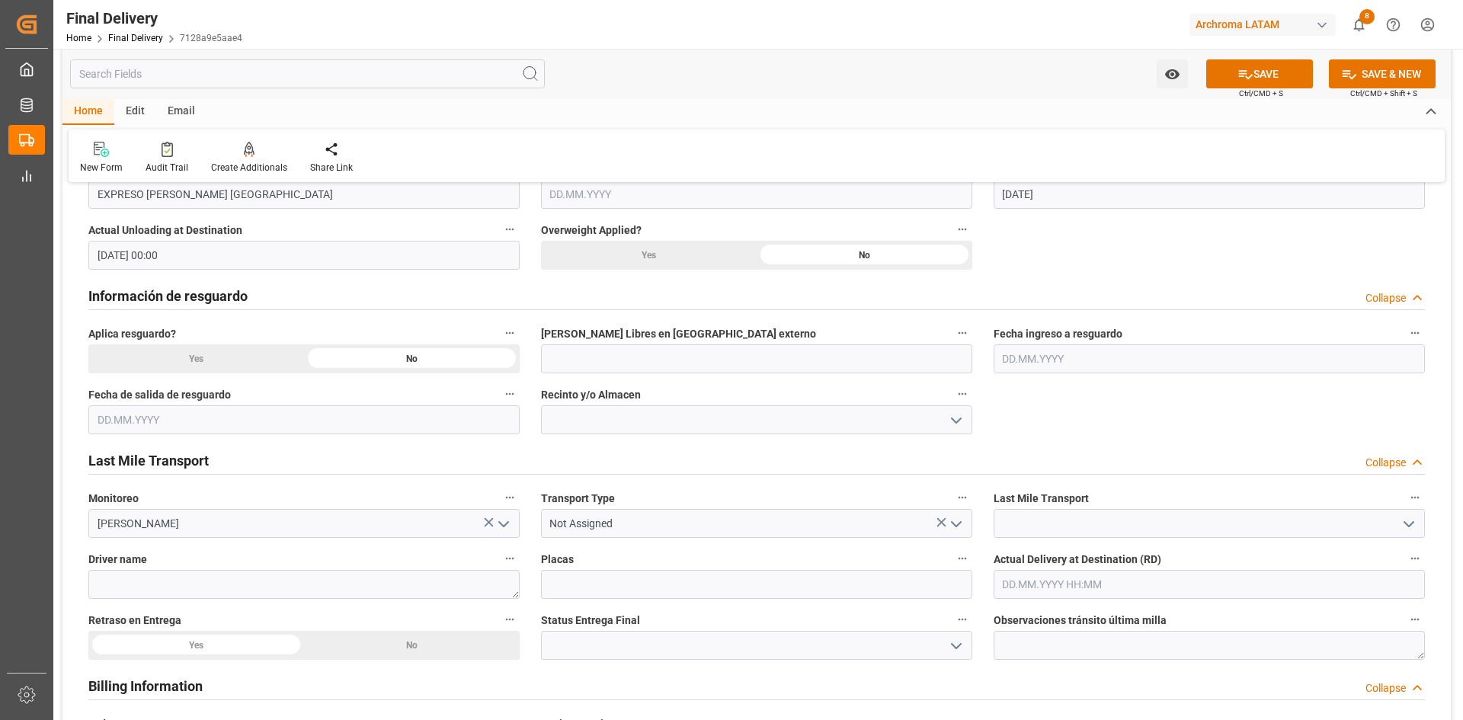
click at [955, 526] on icon "open menu" at bounding box center [956, 524] width 18 height 18
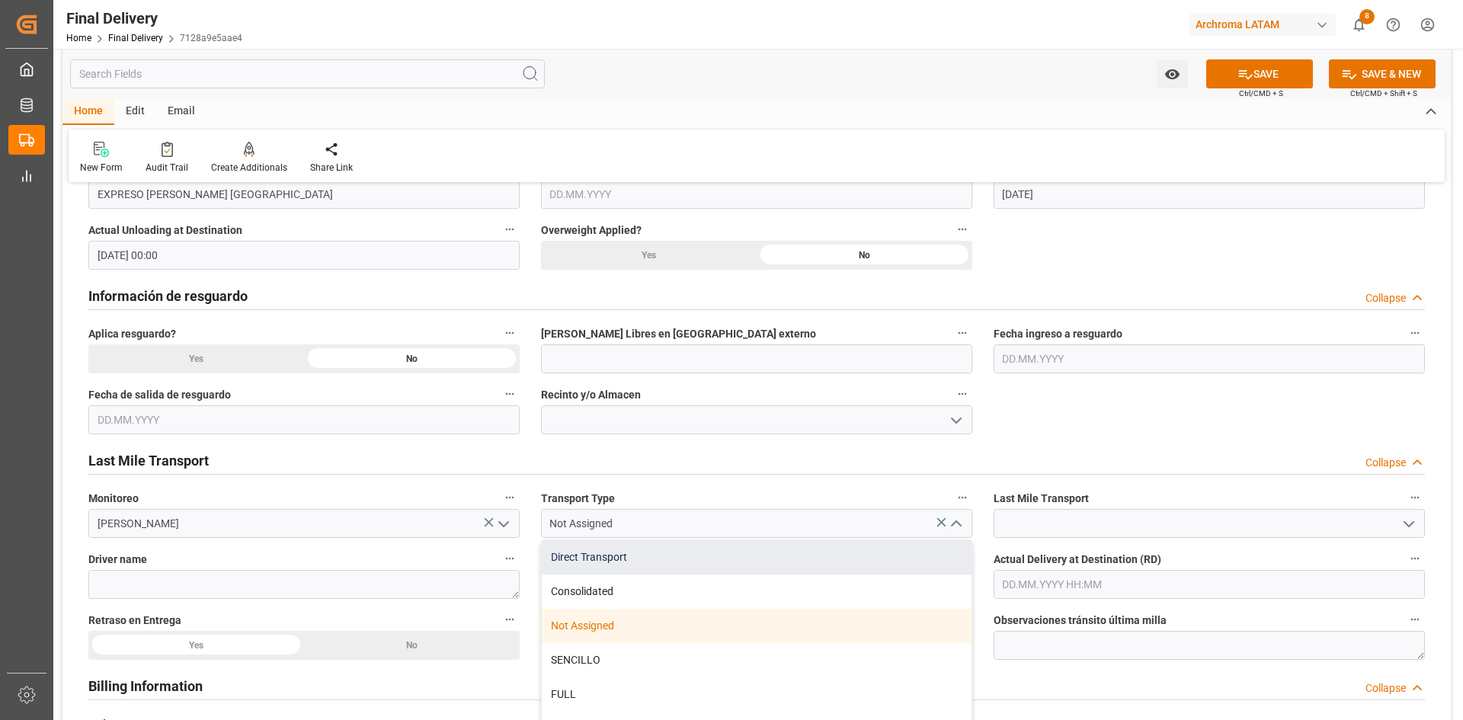
click at [664, 565] on div "Direct Transport" at bounding box center [757, 557] width 430 height 34
type input "Direct Transport"
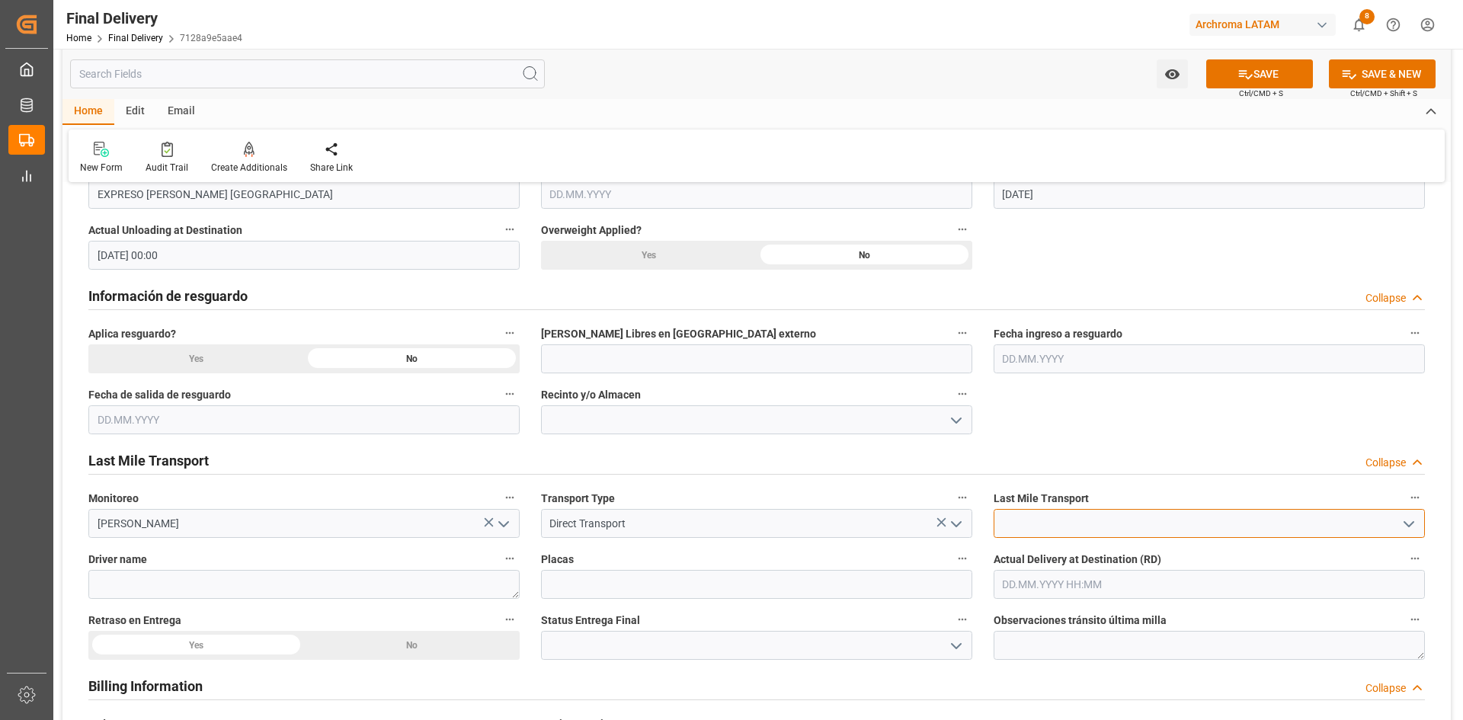
click at [1172, 521] on input at bounding box center [1208, 523] width 431 height 29
click at [1410, 521] on icon "open menu" at bounding box center [1408, 524] width 18 height 18
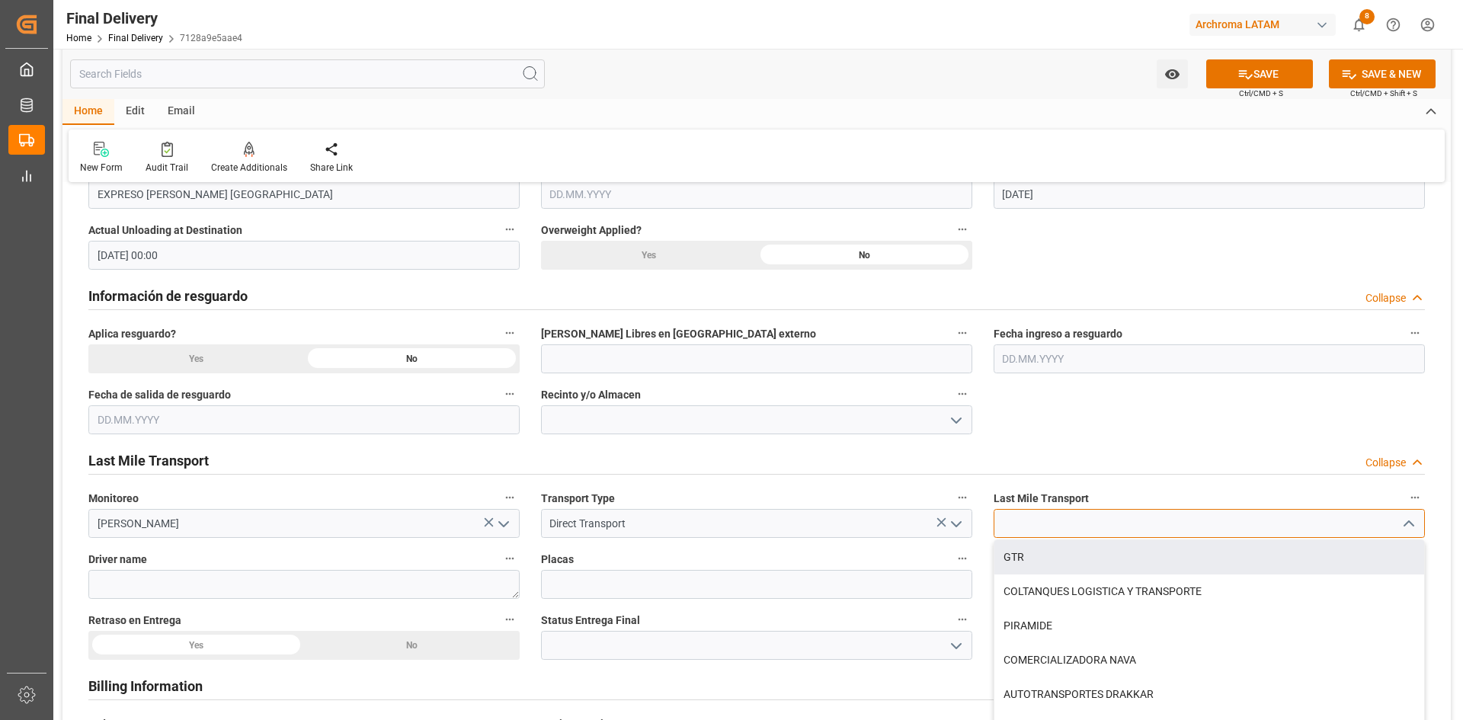
click at [1184, 536] on input at bounding box center [1208, 523] width 431 height 29
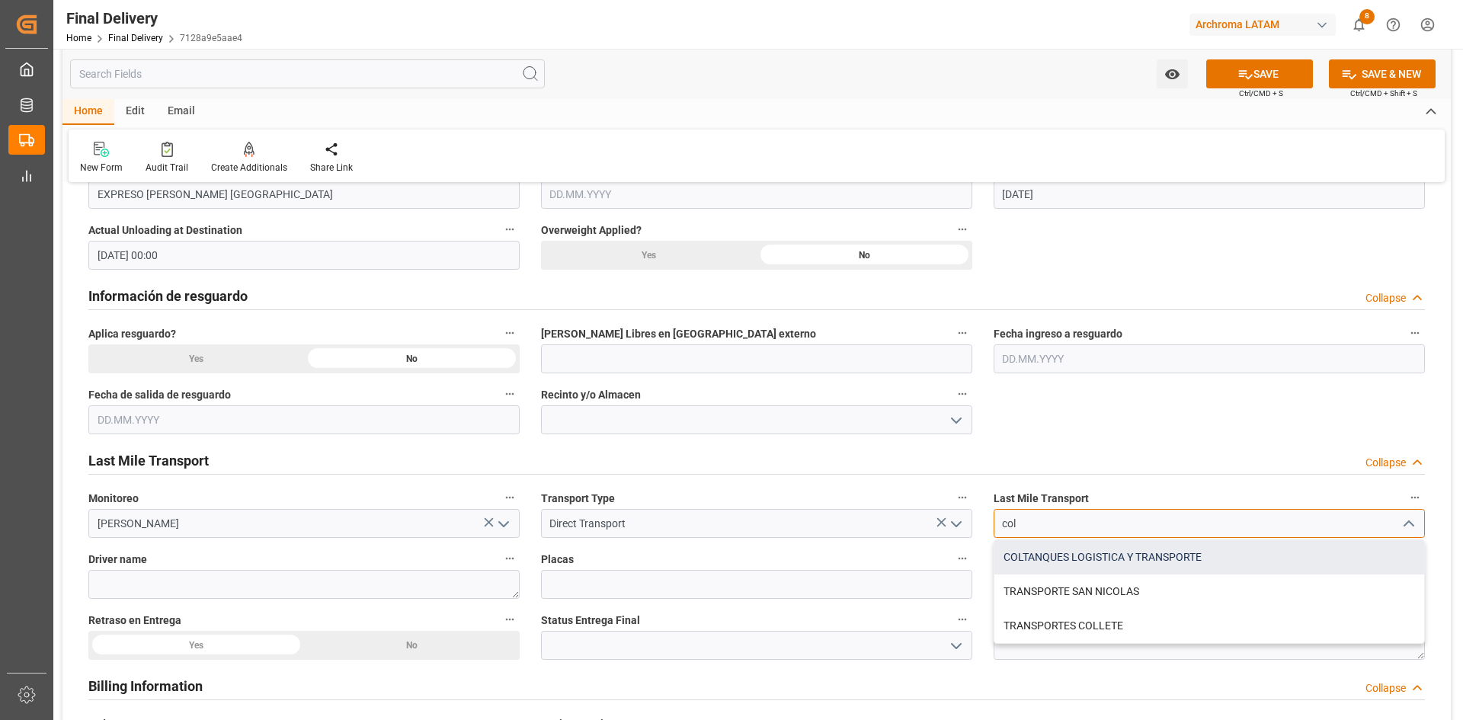
click at [1157, 561] on div "COLTANQUES LOGISTICA Y TRANSPORTE" at bounding box center [1209, 557] width 430 height 34
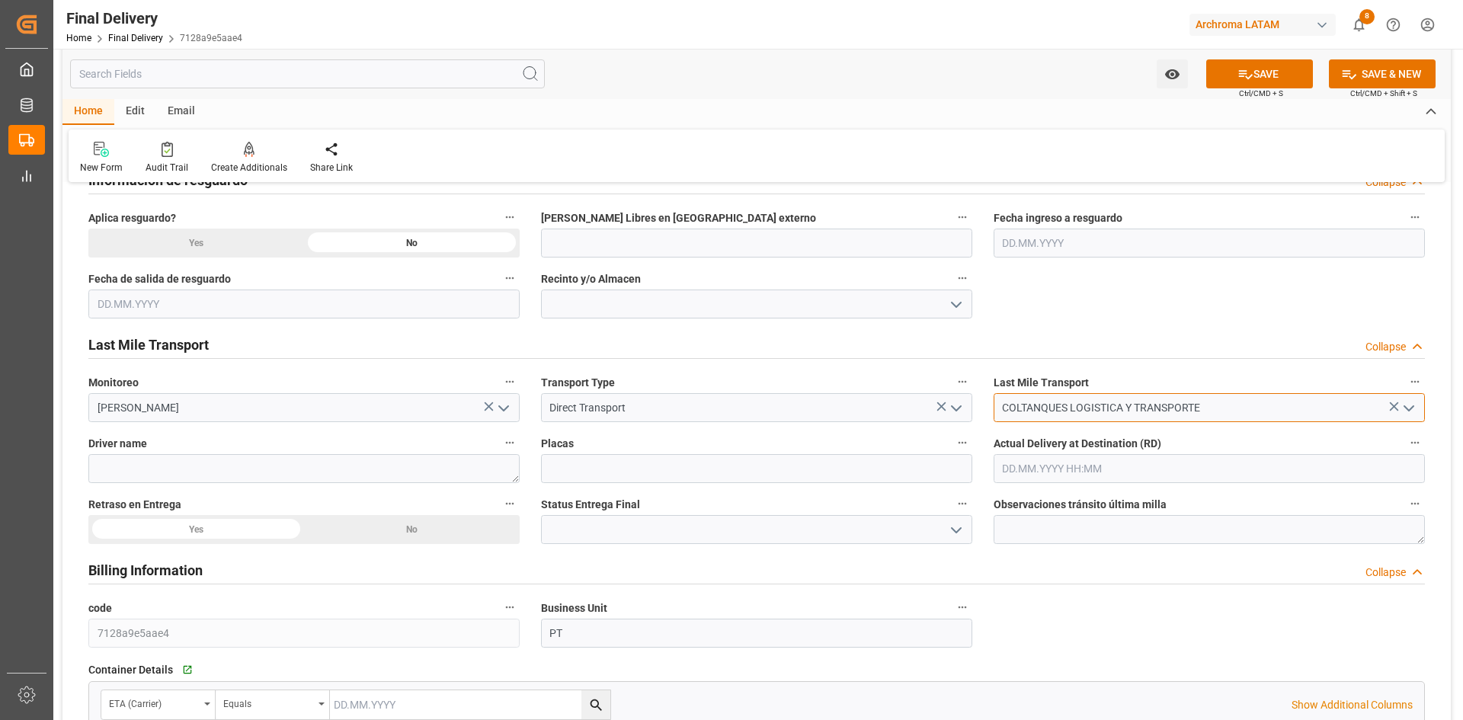
scroll to position [838, 0]
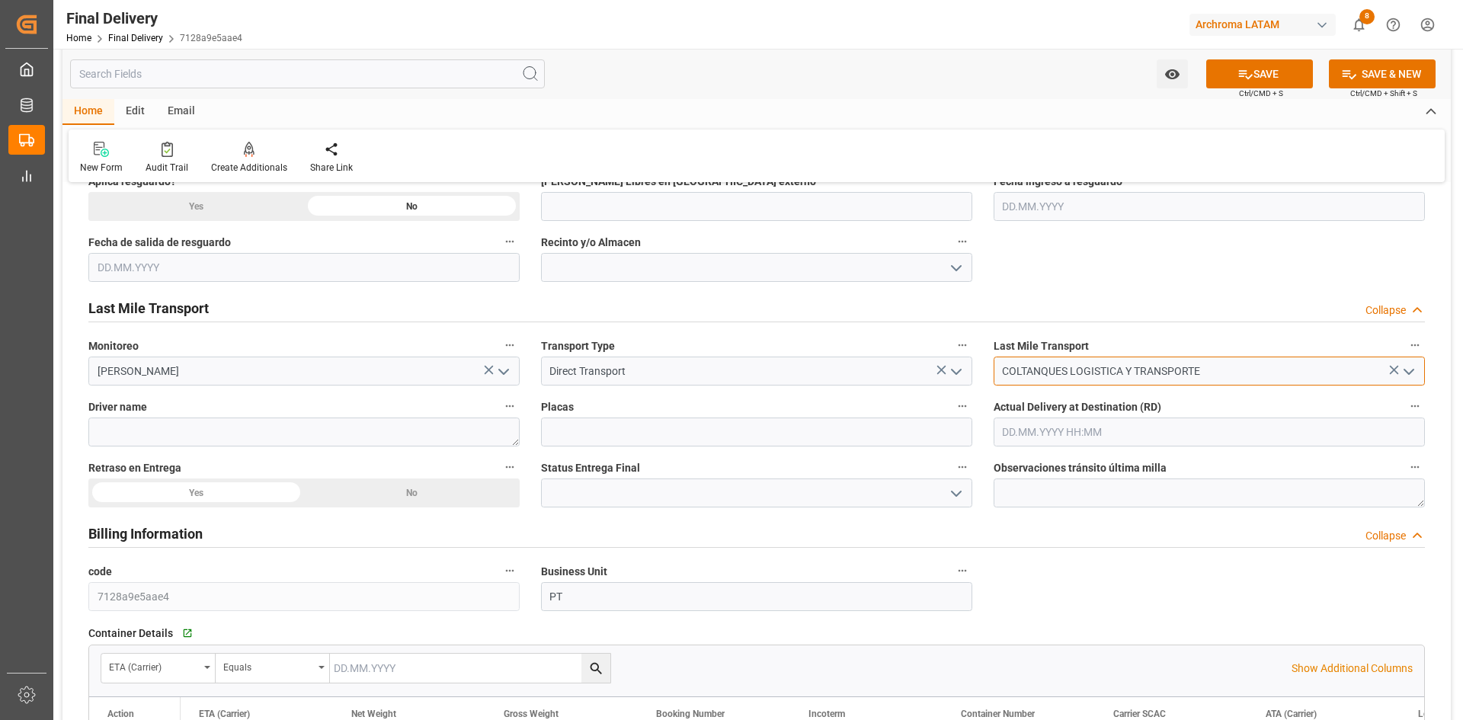
type input "COLTANQUES LOGISTICA Y TRANSPORTE"
click at [238, 430] on textarea at bounding box center [303, 431] width 431 height 29
click at [183, 437] on textarea at bounding box center [303, 431] width 431 height 29
paste textarea "ALVAREZ VARGAS FRANKY ALEXANDER"
type textarea "ALVAREZ VARGAS FRANKY ALEXANDER"
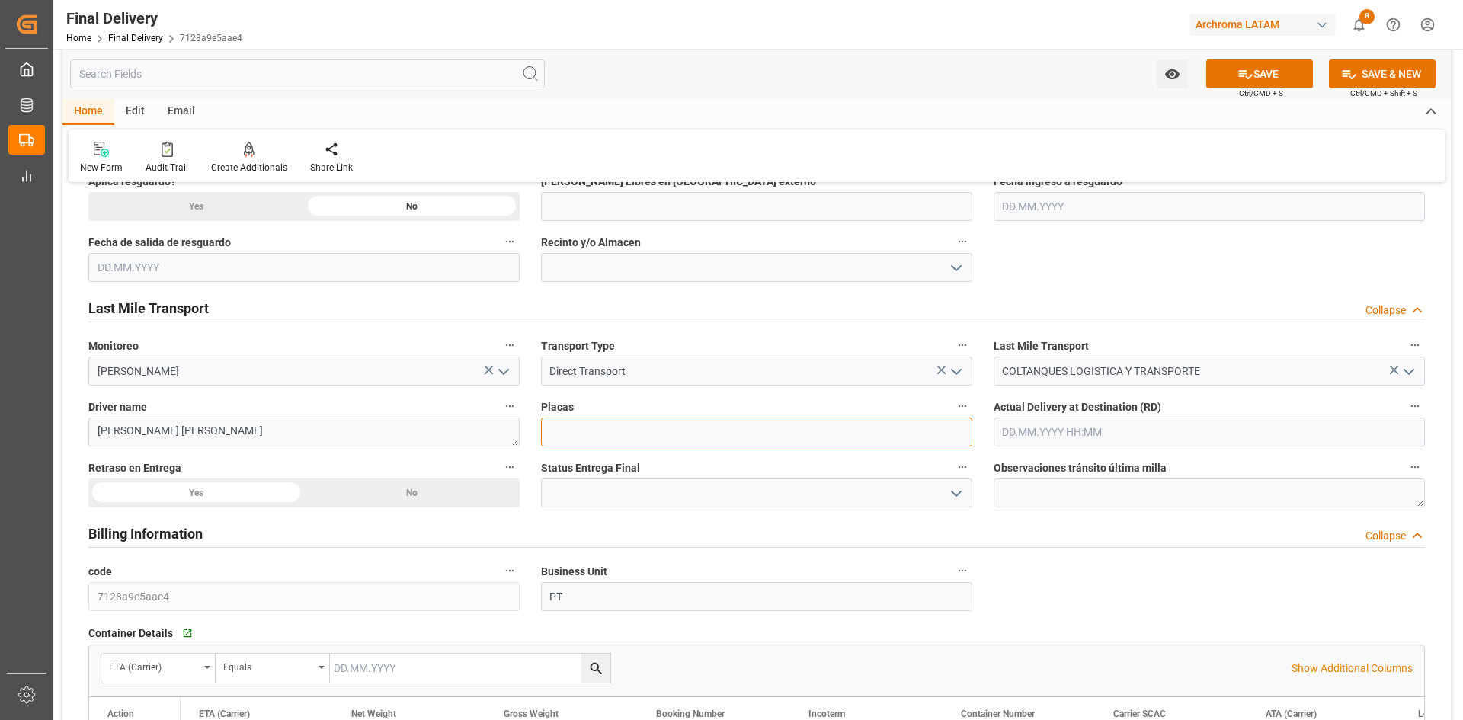
click at [613, 431] on input at bounding box center [756, 431] width 431 height 29
click at [699, 453] on div "BL release Custom inspection Taxes payment Custom clearance Delivered Final Del…" at bounding box center [756, 279] width 1388 height 1842
click at [727, 437] on input at bounding box center [756, 431] width 431 height 29
paste input "SWQ287"
type input "SWQ287"
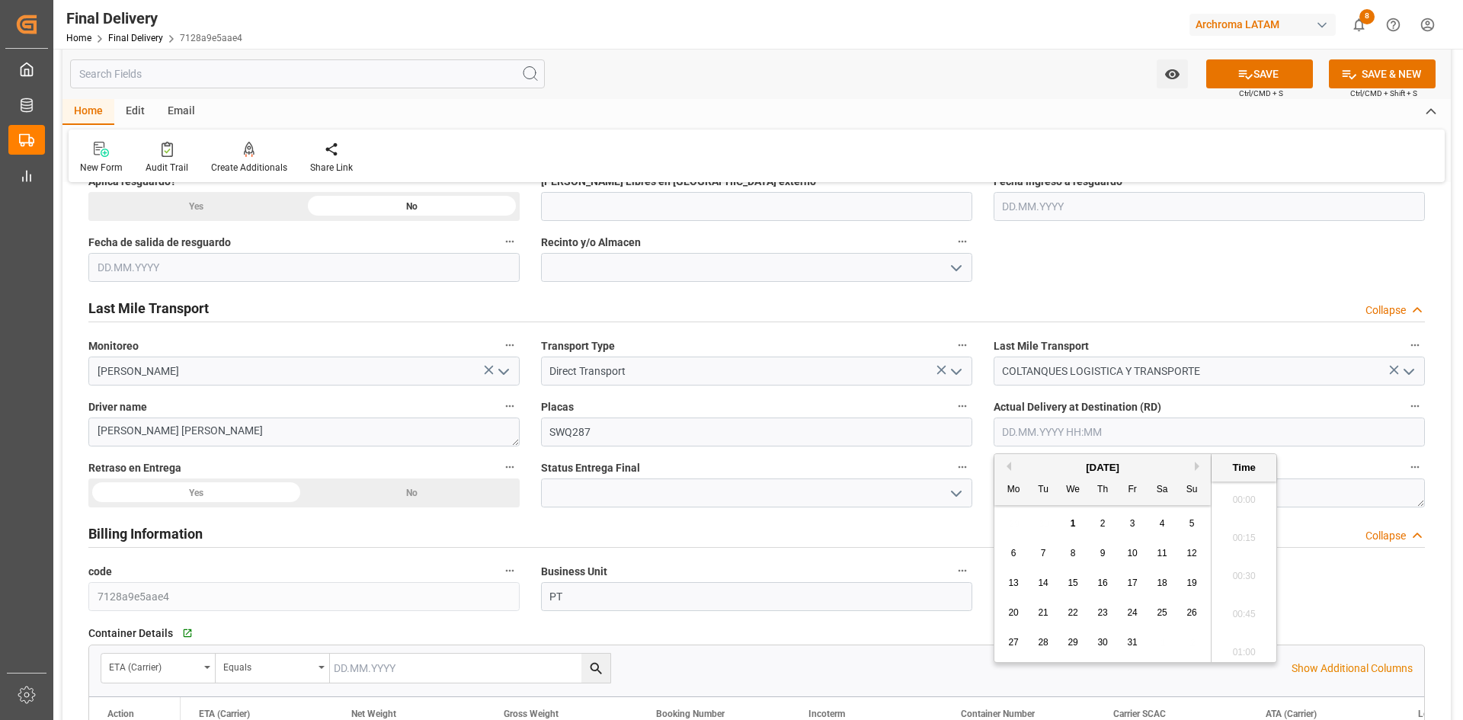
click at [1364, 430] on input "text" at bounding box center [1208, 431] width 431 height 29
click at [1010, 468] on button "Previous Month" at bounding box center [1006, 466] width 9 height 9
click at [1016, 638] on span "29" at bounding box center [1013, 642] width 10 height 11
type input "29.09.2025 00:00"
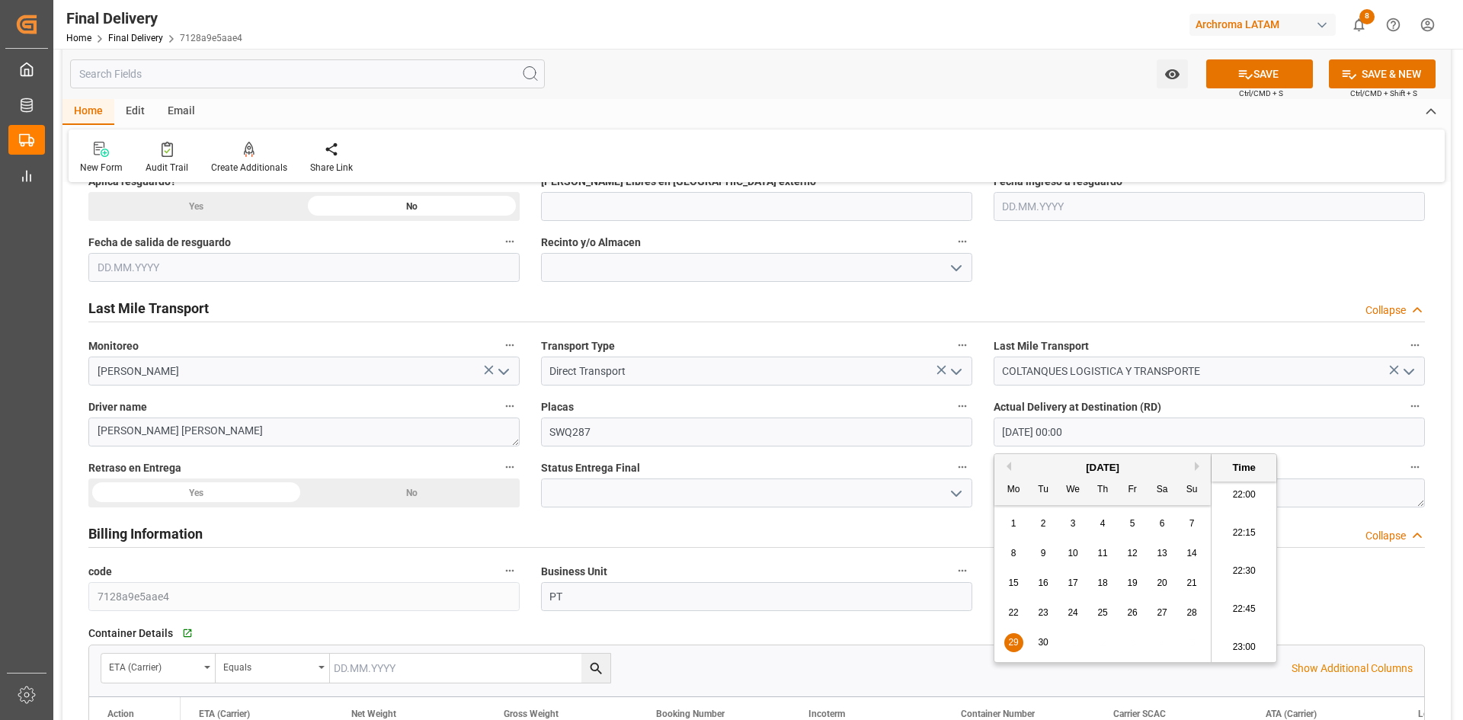
click at [960, 490] on icon "open menu" at bounding box center [956, 494] width 18 height 18
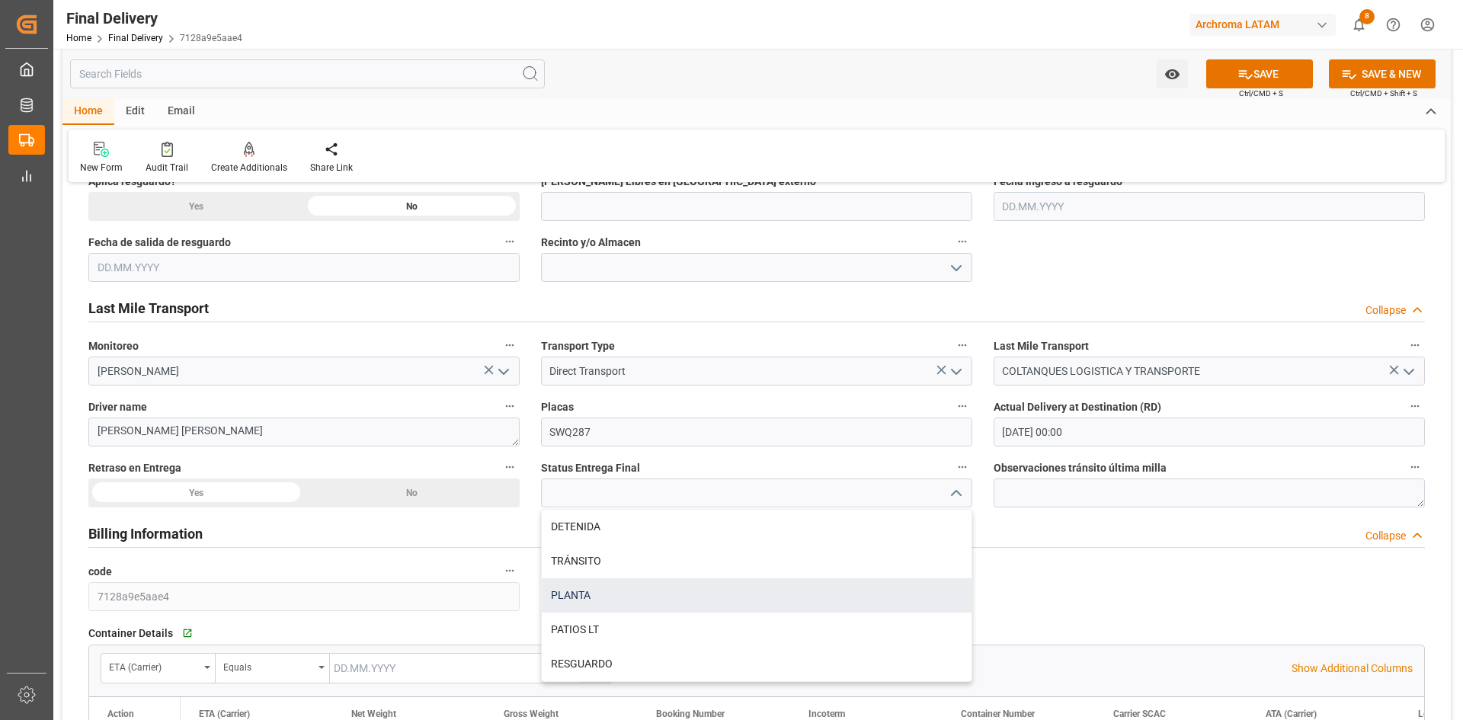
click at [602, 593] on div "PLANTA" at bounding box center [757, 595] width 430 height 34
type input "PLANTA"
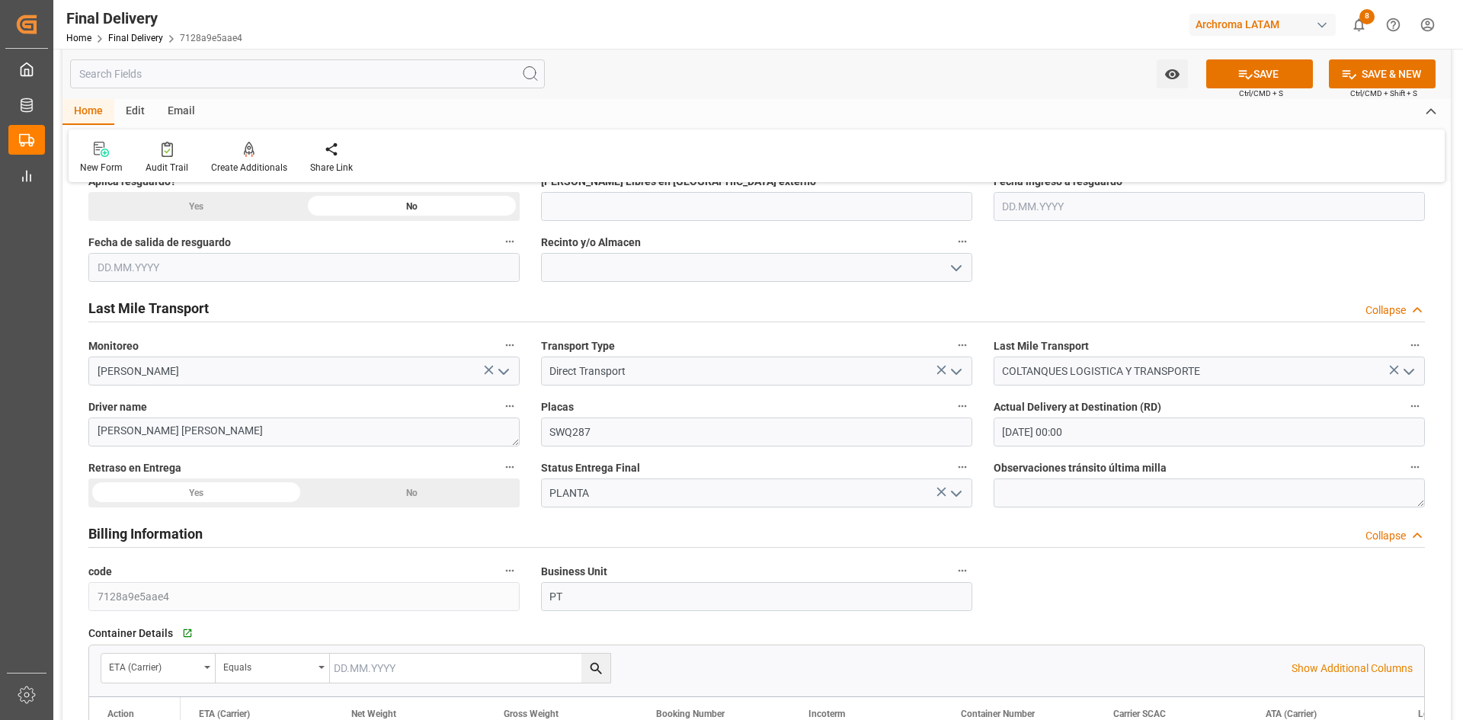
click at [366, 495] on div "No" at bounding box center [412, 492] width 216 height 29
click at [1087, 477] on label "Observaciones tránsito última milla" at bounding box center [1208, 467] width 431 height 21
click at [1405, 477] on button "Observaciones tránsito última milla" at bounding box center [1415, 467] width 20 height 20
click at [1283, 69] on div at bounding box center [731, 360] width 1463 height 720
click at [1277, 72] on button "SAVE" at bounding box center [1259, 73] width 107 height 29
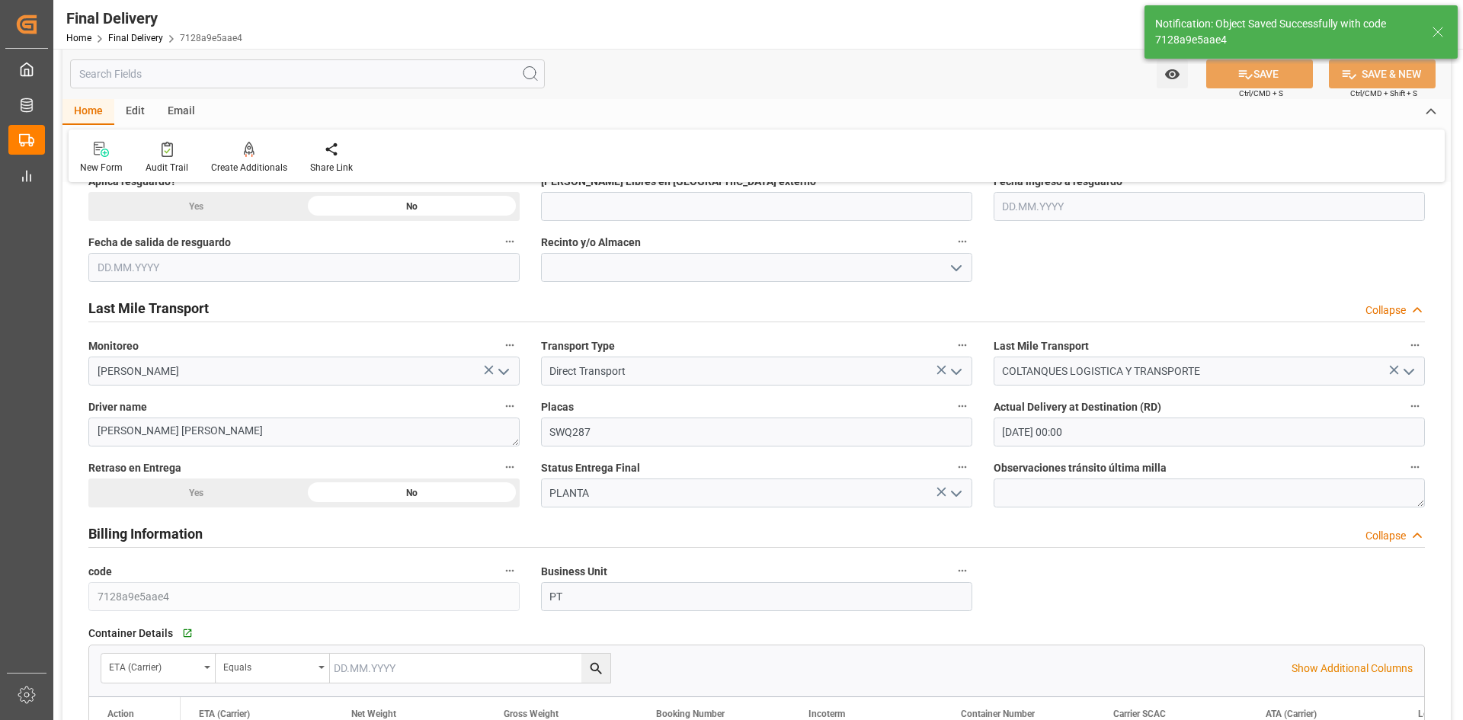
type input "Unloaded"
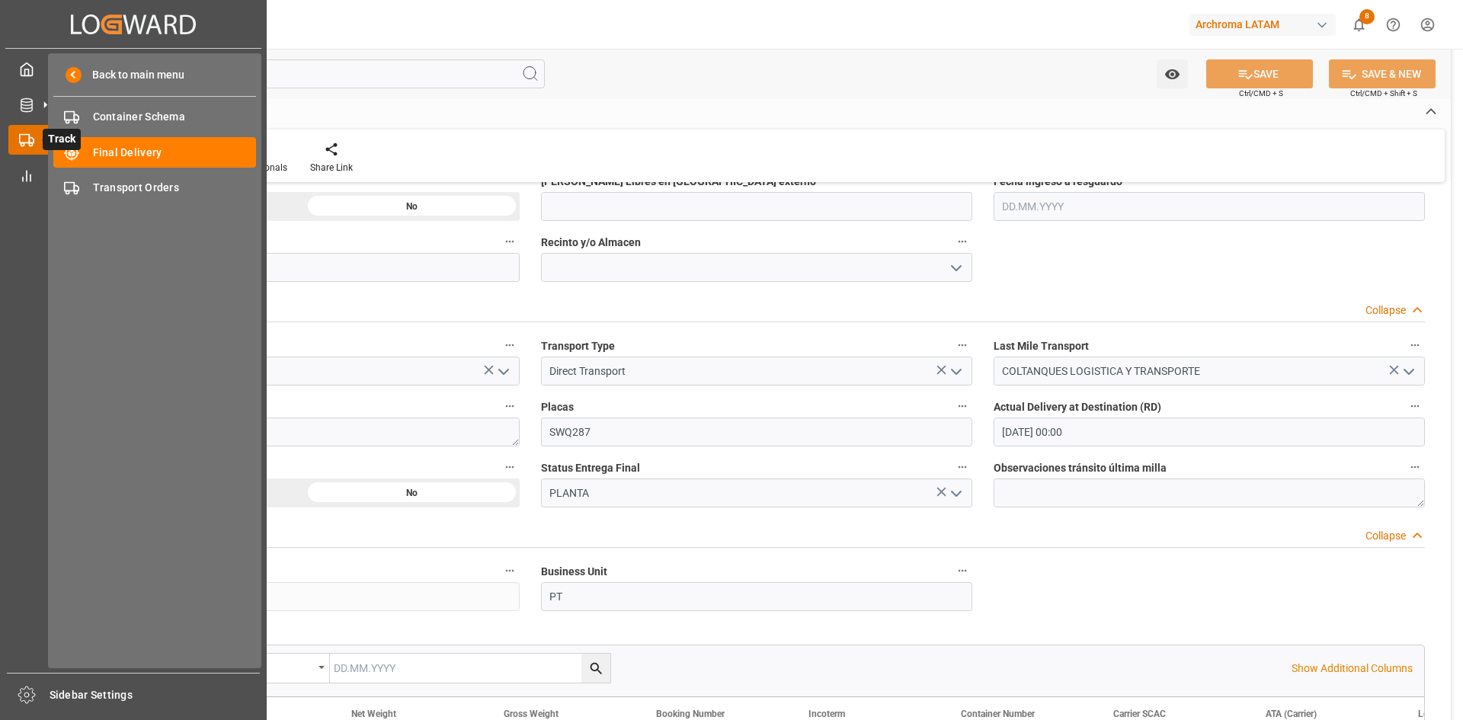
click at [35, 138] on icon at bounding box center [45, 140] width 32 height 32
click at [126, 119] on span "Container Schema" at bounding box center [175, 117] width 164 height 16
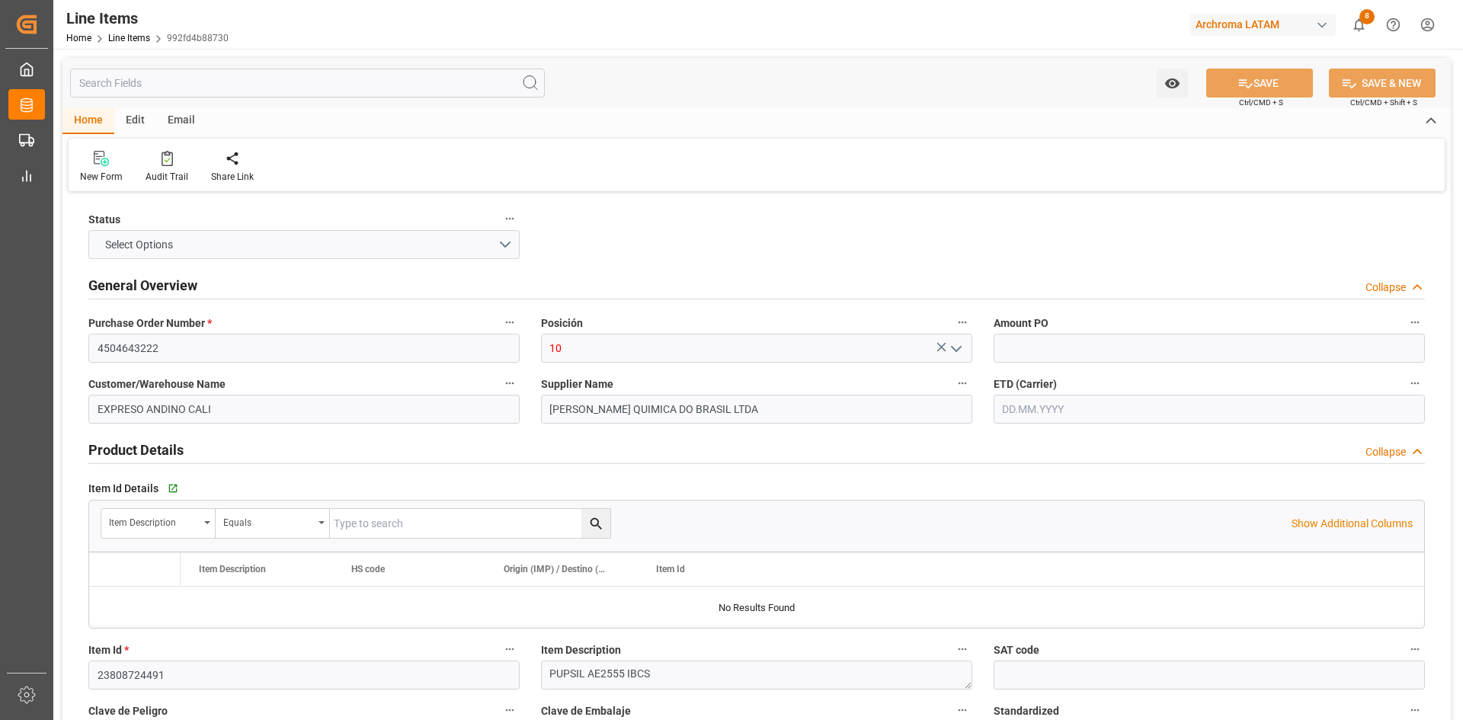
type input "1"
type input "3"
type input "3000"
type input "3204"
type input "8550"
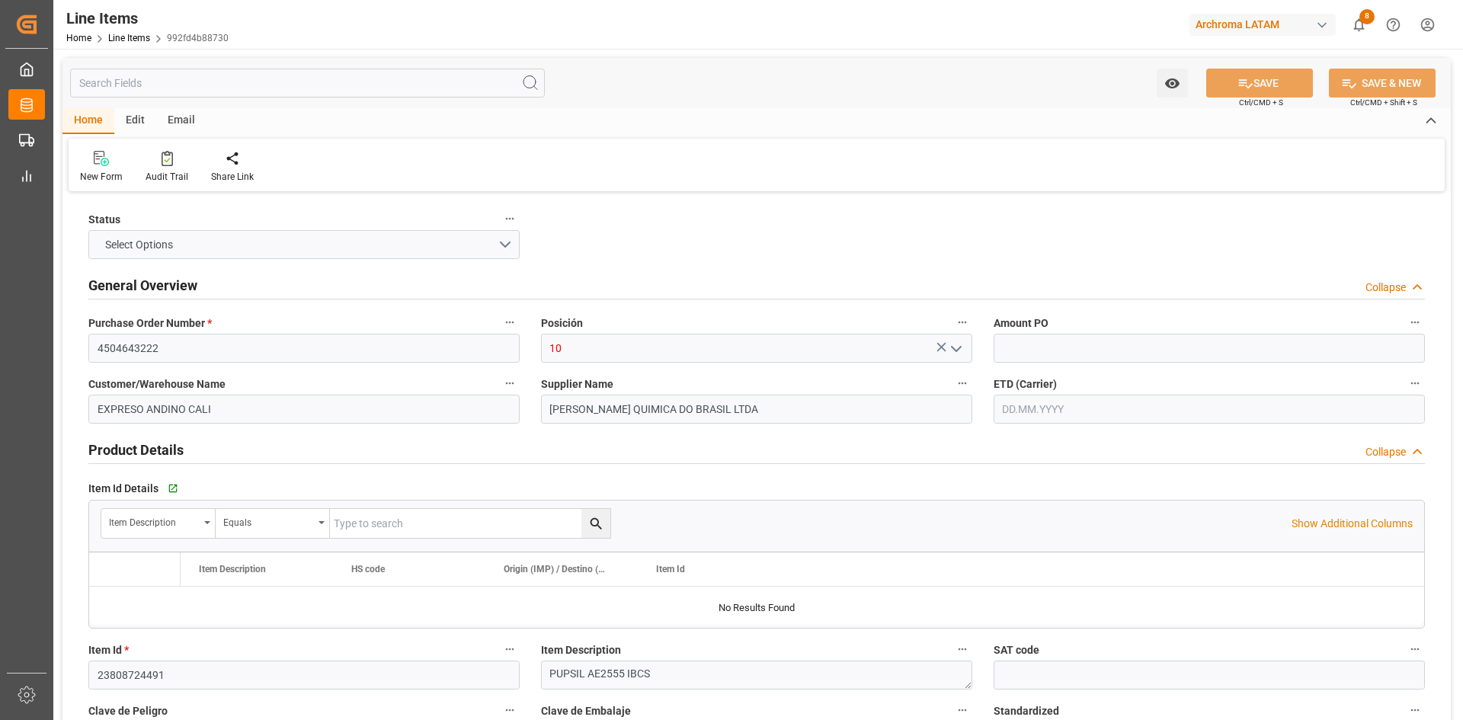
type input "3910"
type input "14"
type input "[DATE]"
type input "[DATE] 04:43"
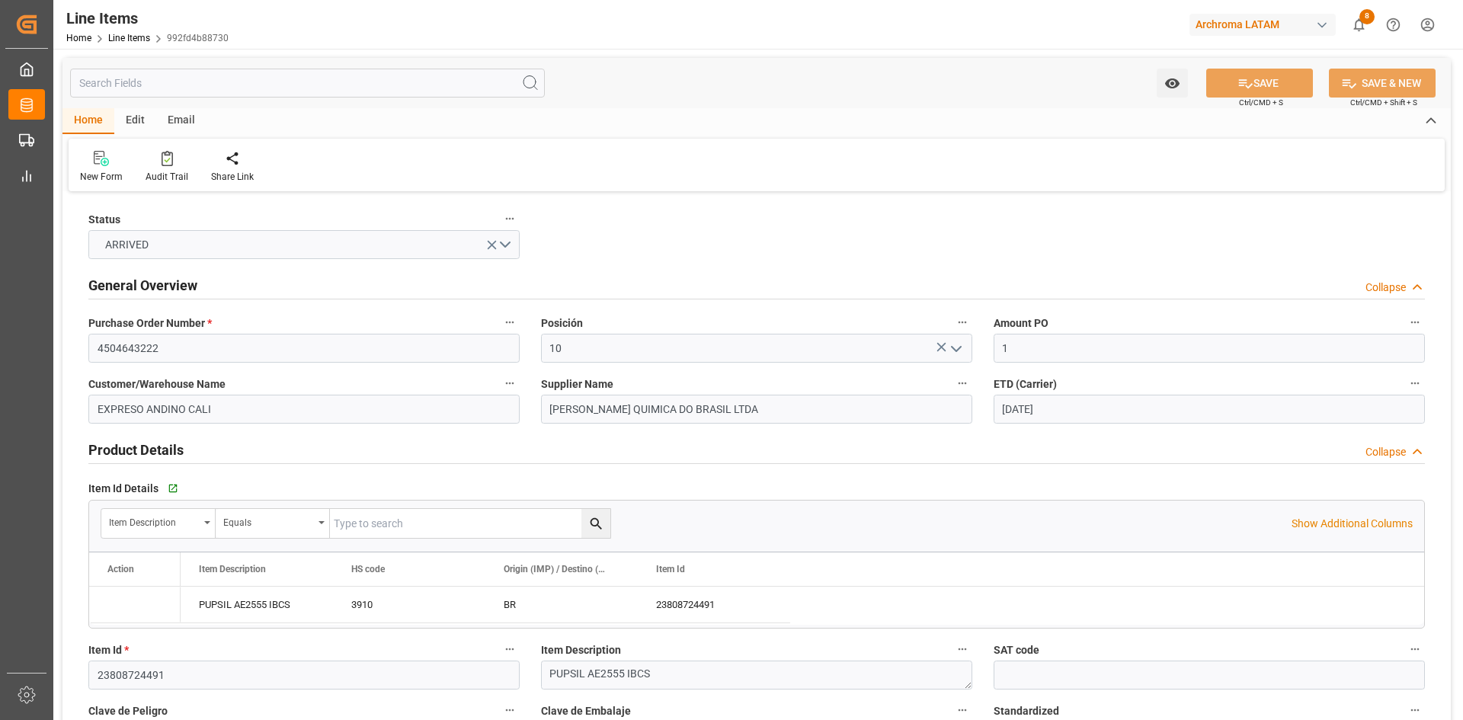
type input "[DATE] 17:52"
type input "[DATE]"
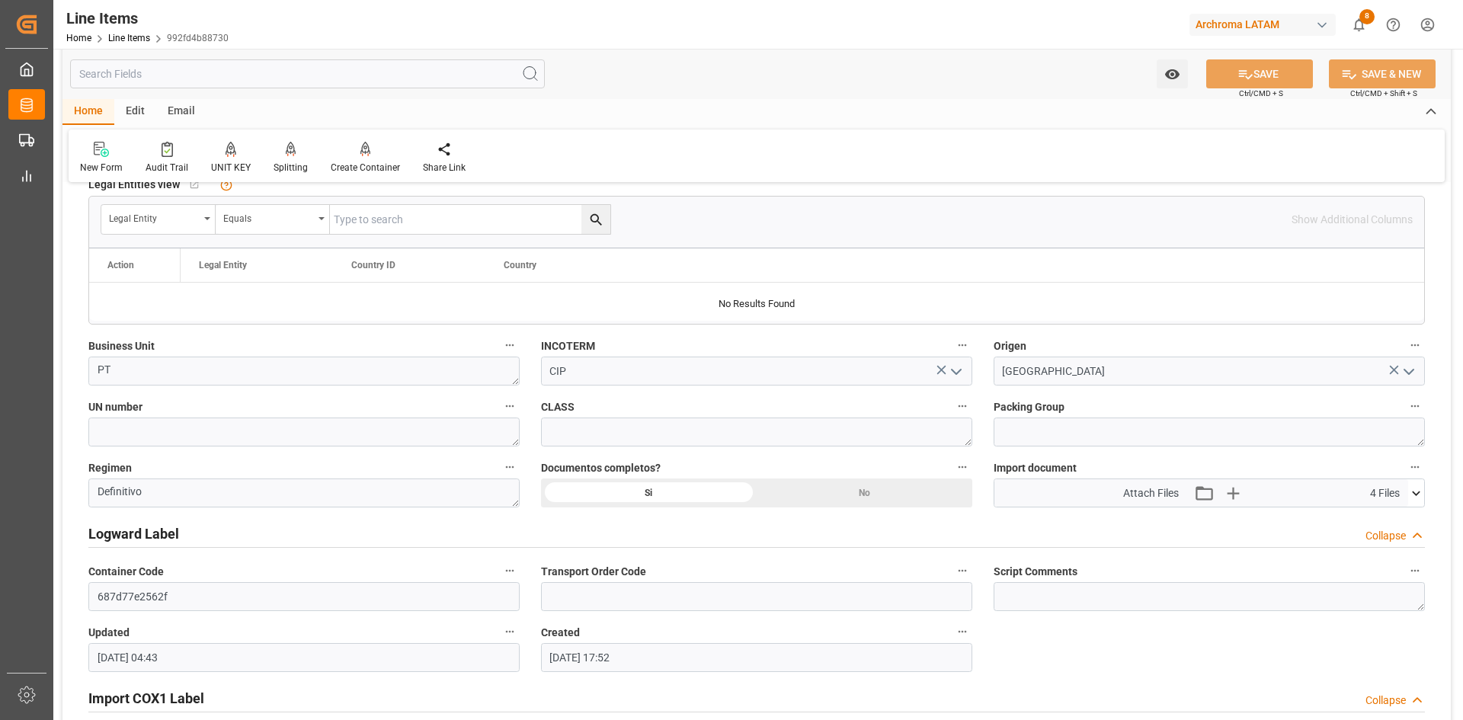
scroll to position [989, 0]
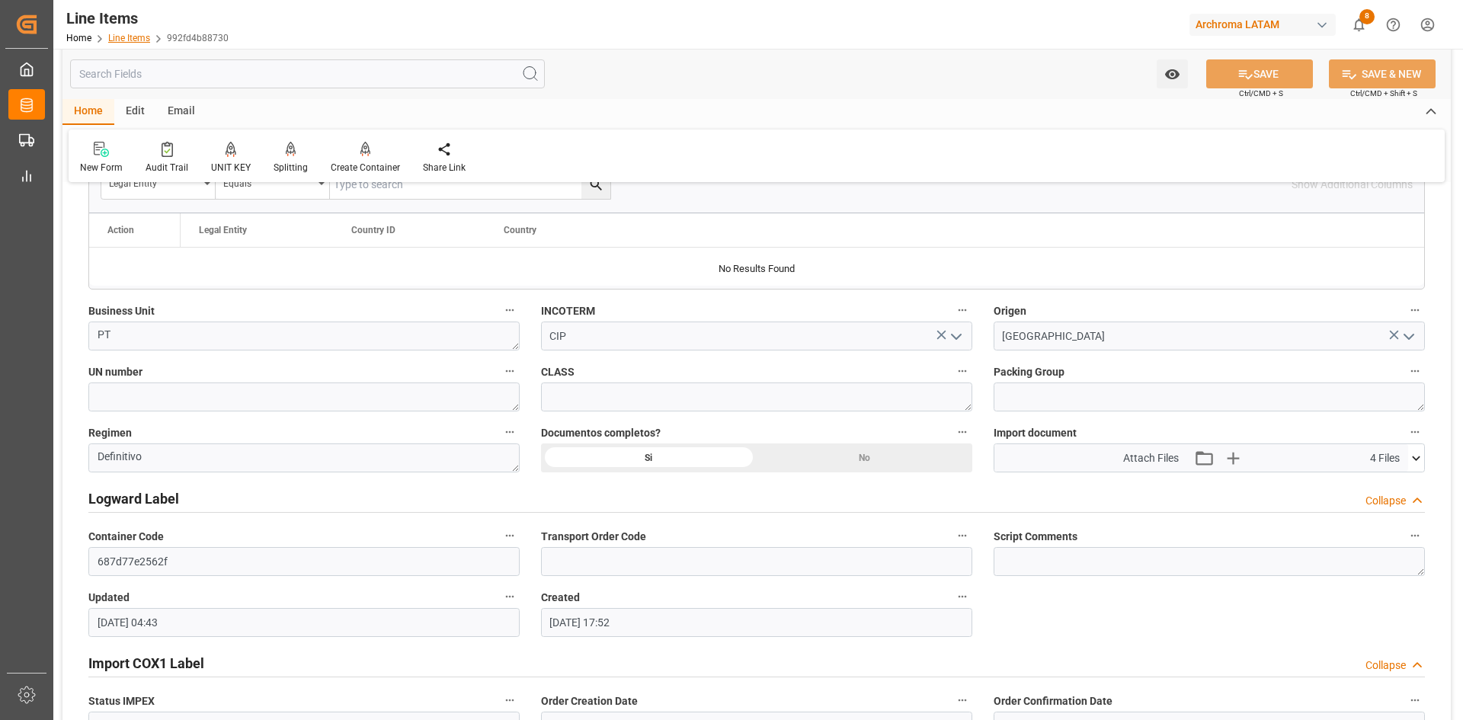
click at [133, 40] on link "Line Items" at bounding box center [129, 38] width 42 height 11
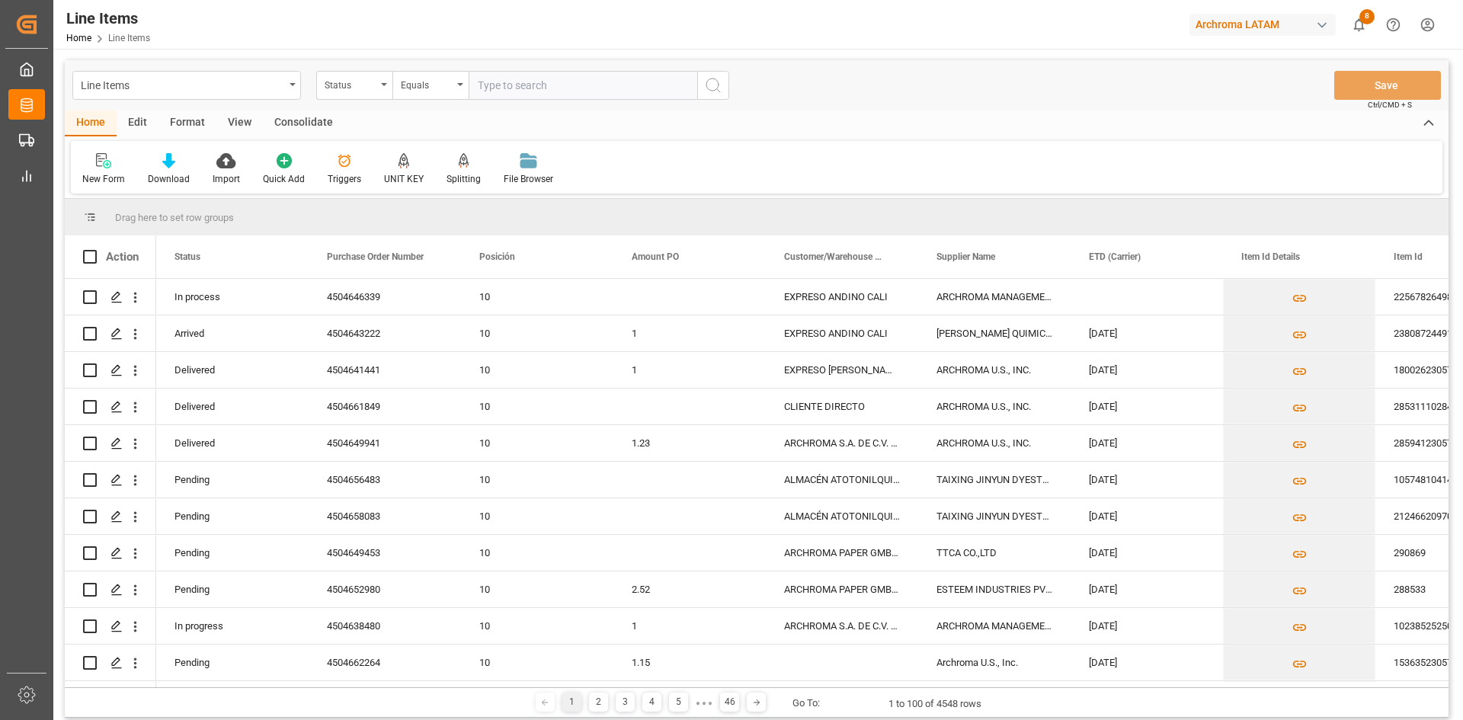
click at [513, 93] on input "text" at bounding box center [583, 85] width 229 height 29
type input "4504646339"
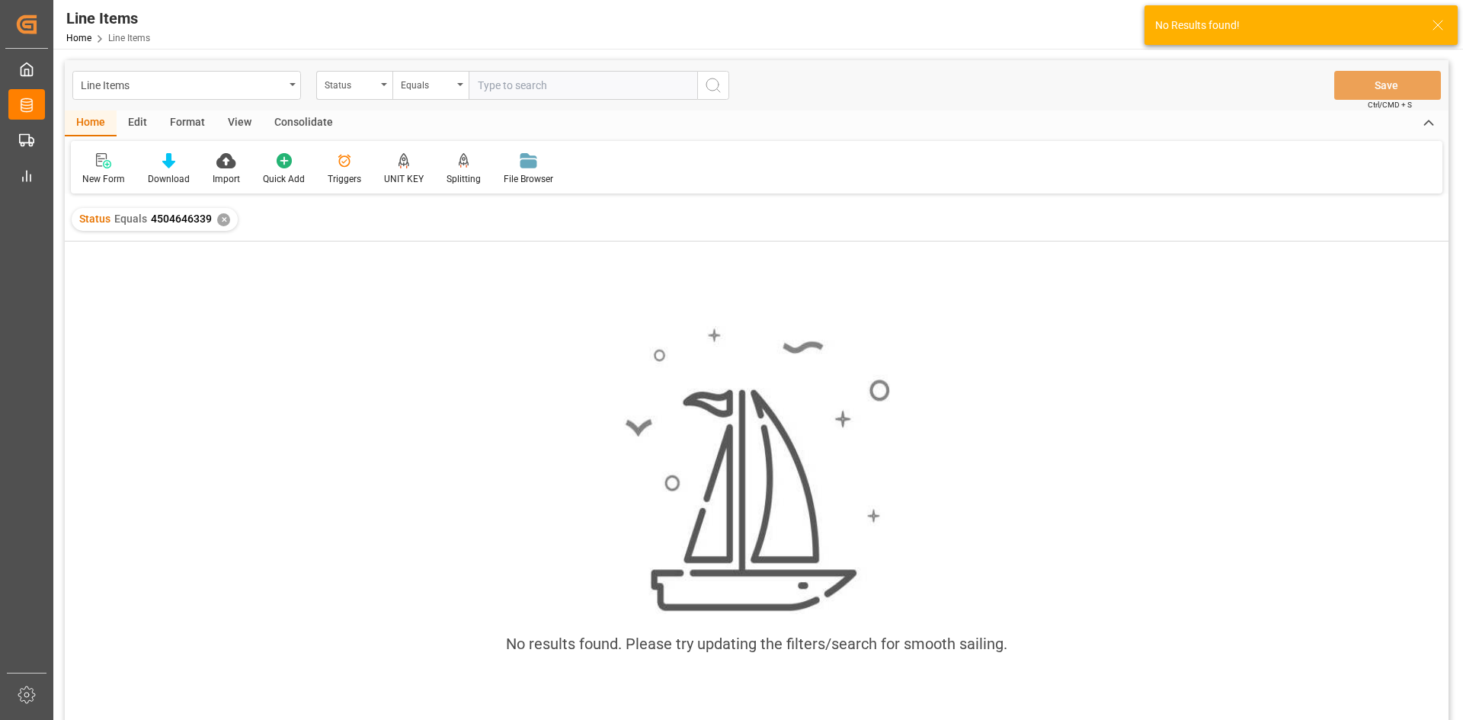
click at [225, 218] on div "✕" at bounding box center [223, 219] width 13 height 13
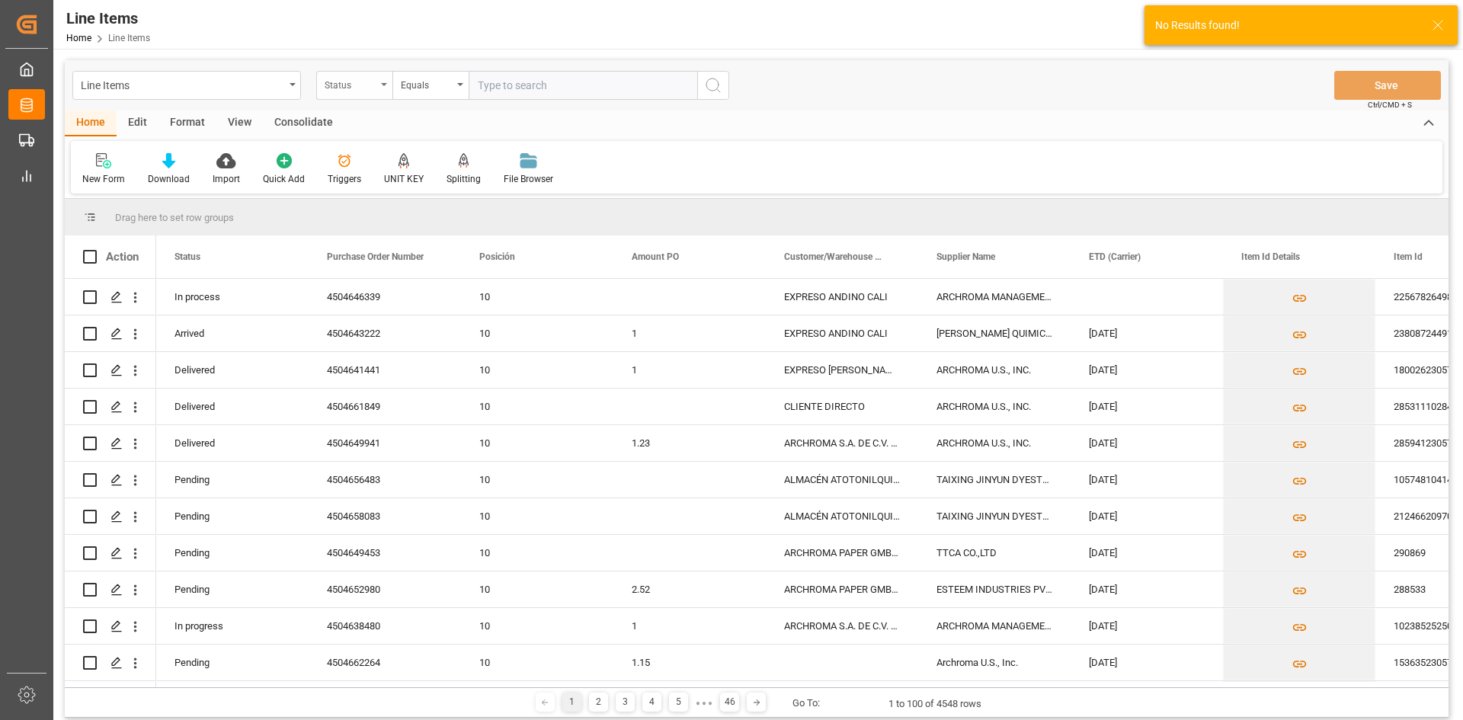
click at [379, 87] on div "Status" at bounding box center [354, 85] width 76 height 29
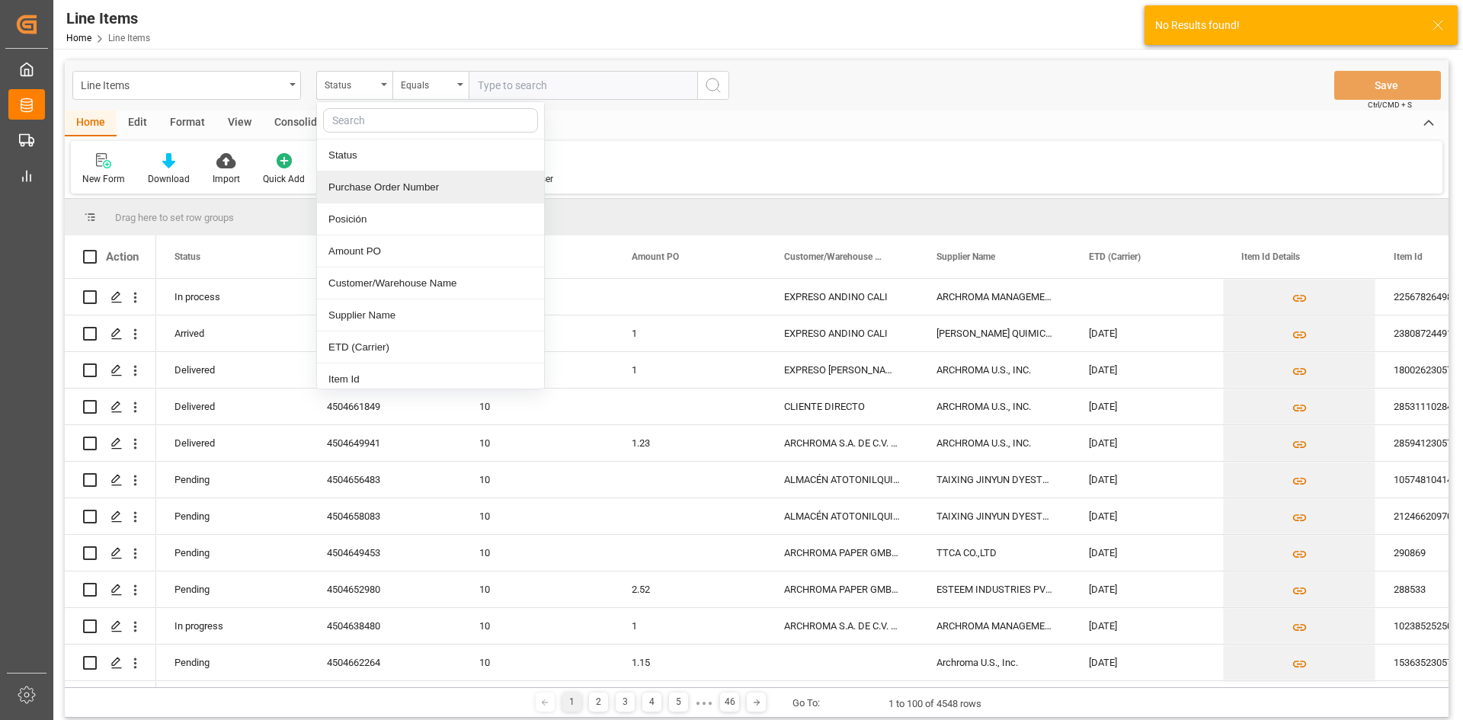
click at [398, 179] on div "Purchase Order Number" at bounding box center [430, 187] width 227 height 32
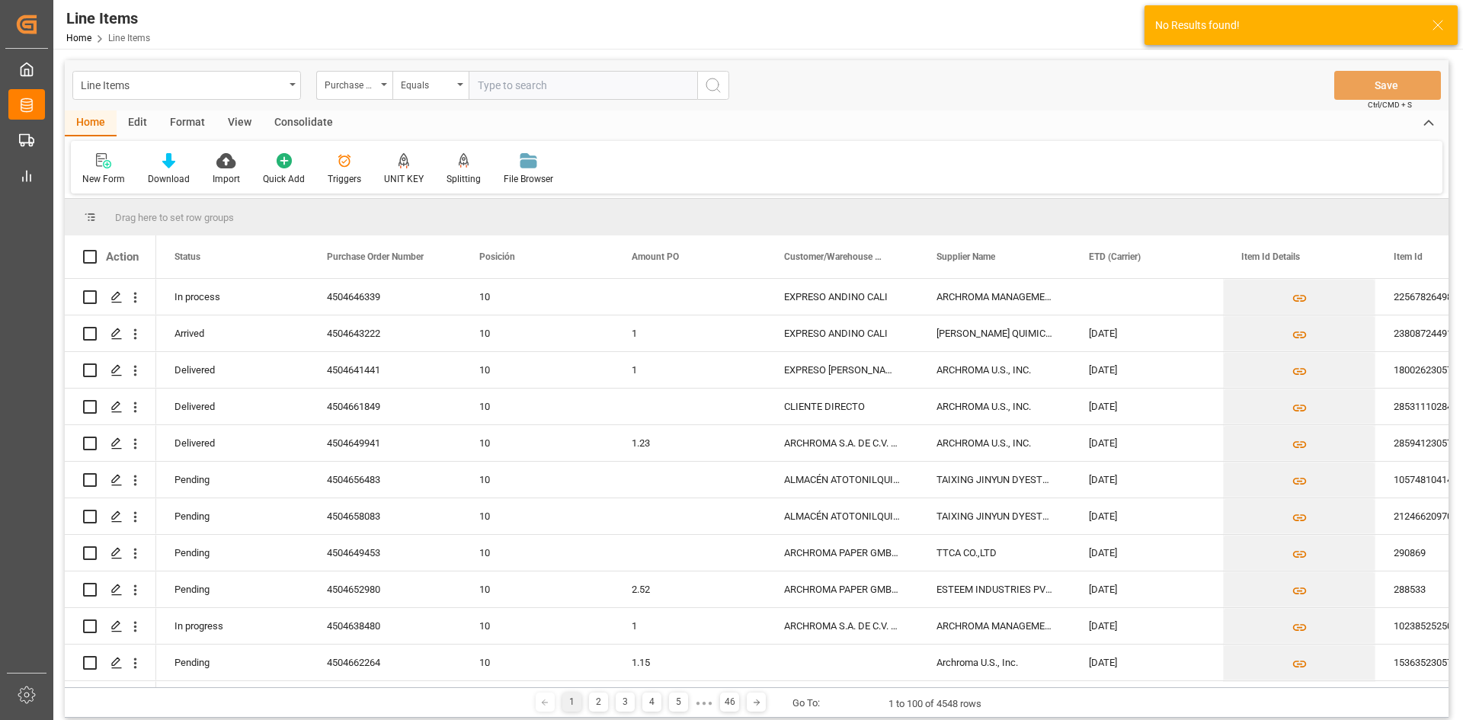
click at [545, 91] on input "text" at bounding box center [583, 85] width 229 height 29
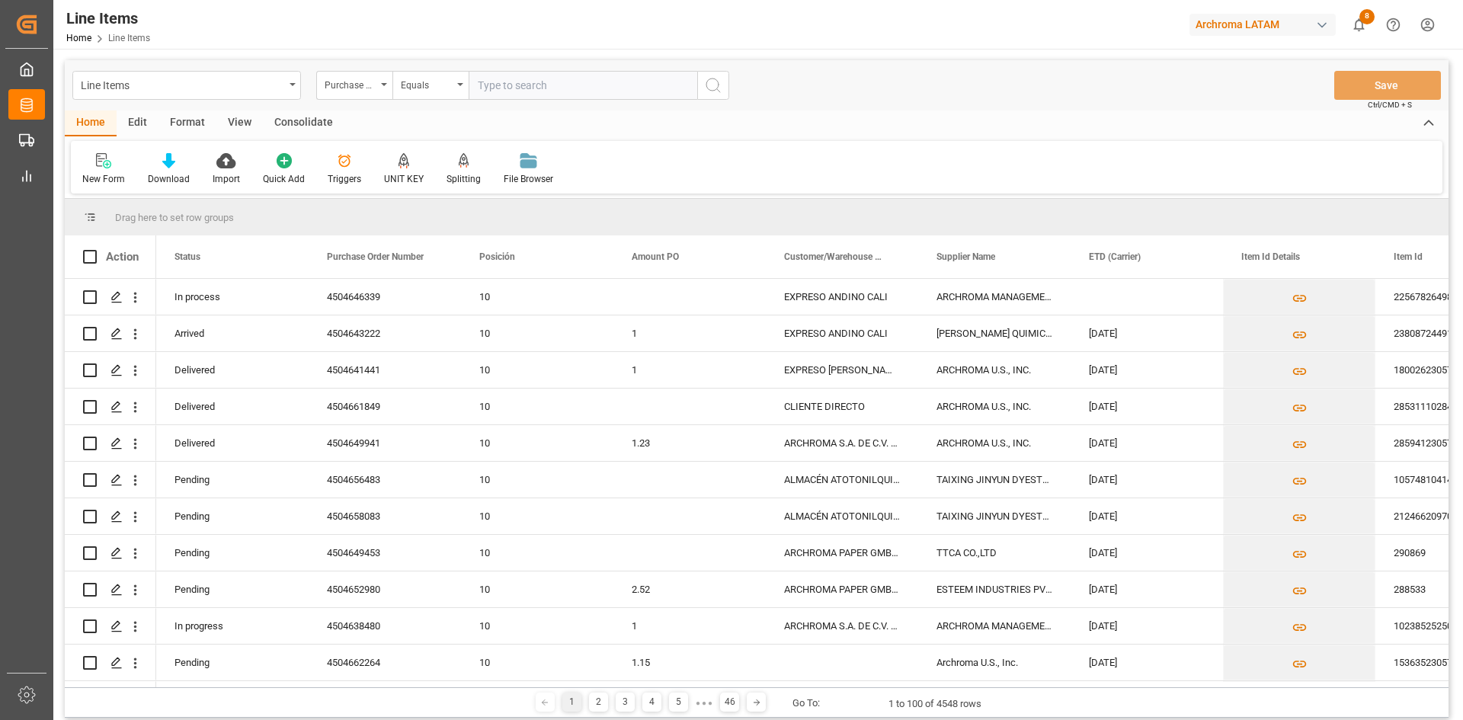
paste input "4504646339"
type input "4504646339"
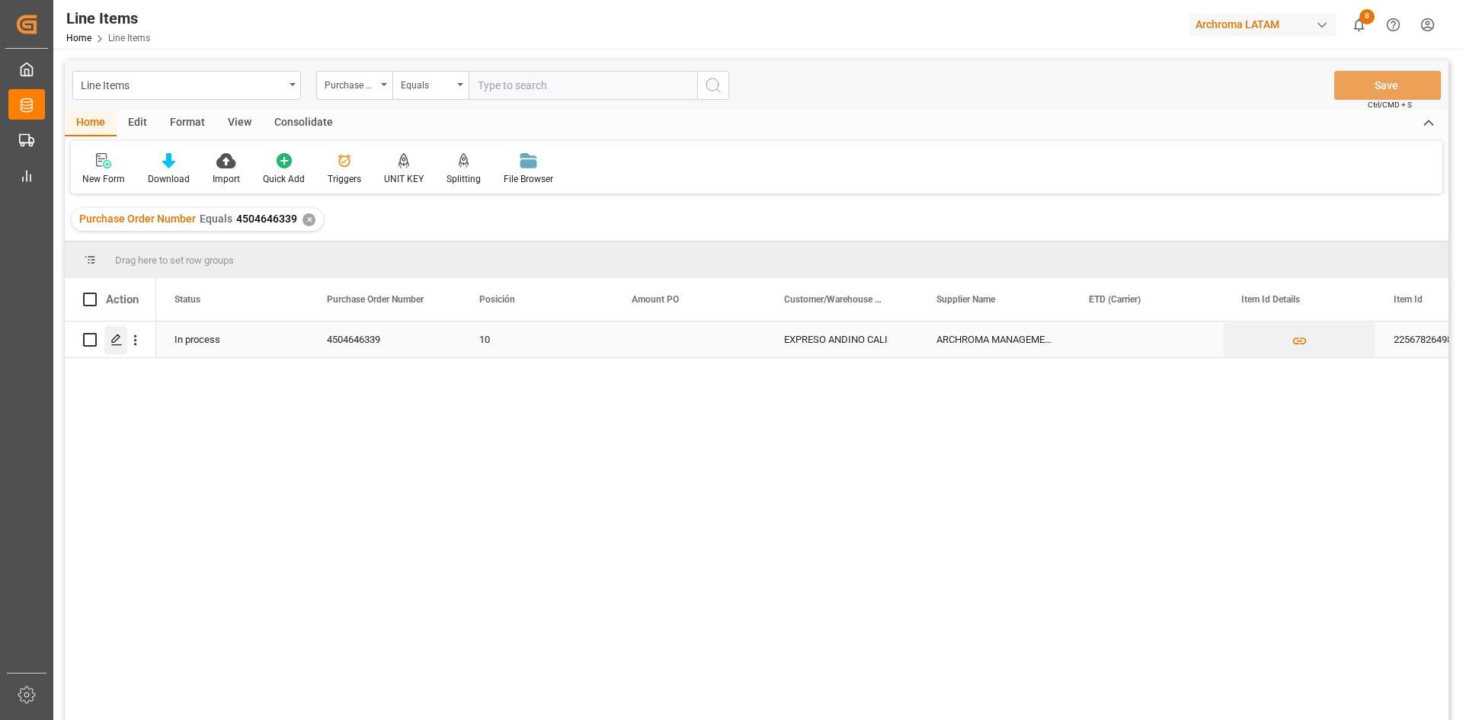
click at [120, 338] on icon "Press SPACE to select this row." at bounding box center [116, 340] width 12 height 12
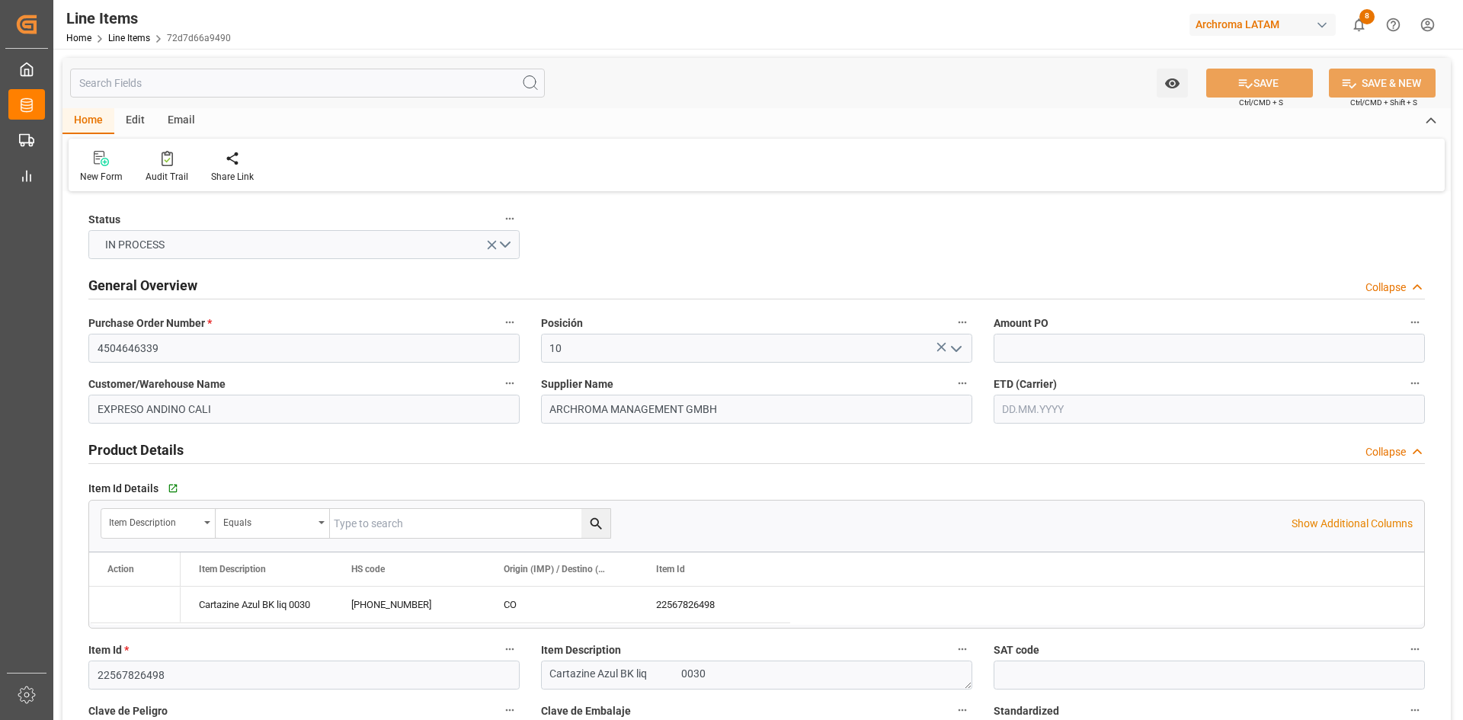
type input "[DATE]"
type input "[DATE] 05:07"
type input "[DATE] 15:35"
type input "[DATE]"
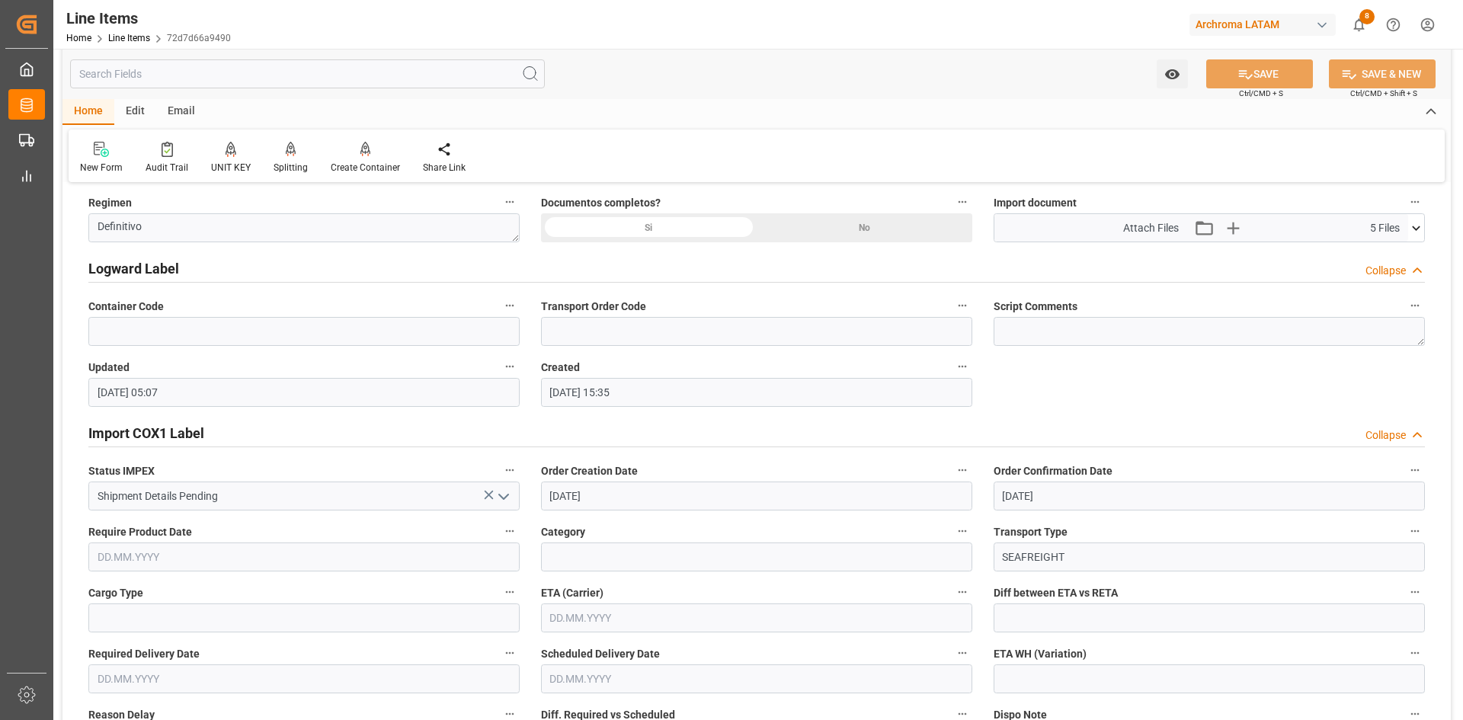
scroll to position [762, 0]
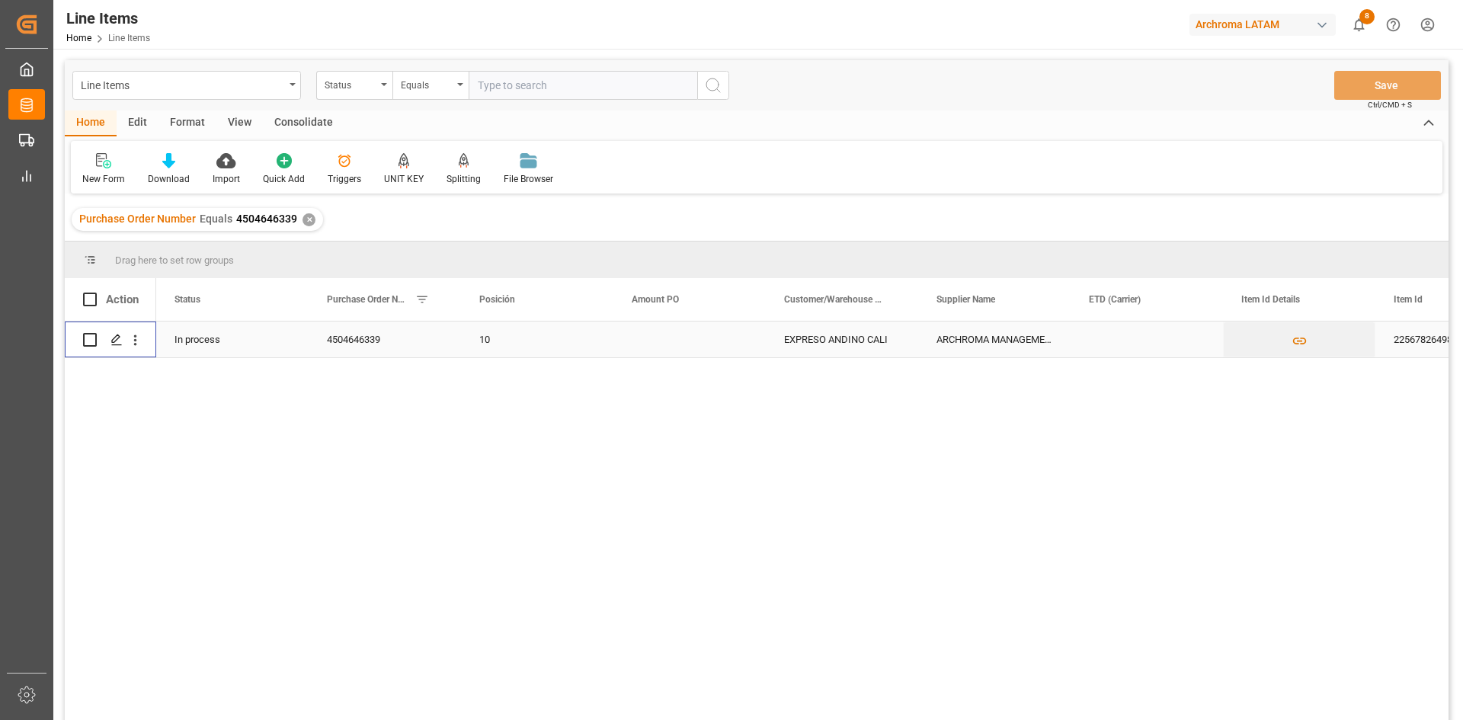
click at [92, 344] on input "Press Space to toggle row selection (unchecked)" at bounding box center [90, 340] width 14 height 14
checkbox input "true"
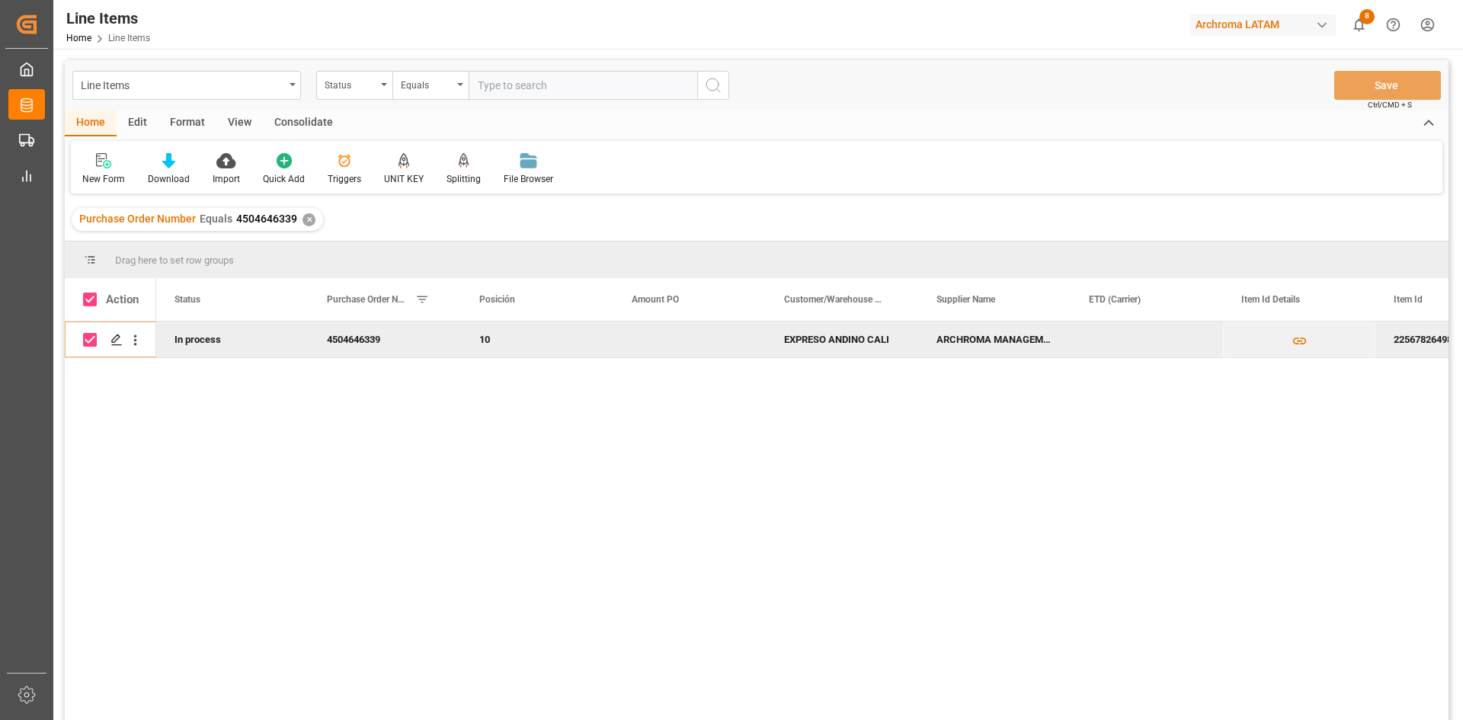
click at [296, 118] on div "Consolidate" at bounding box center [304, 123] width 82 height 26
click at [121, 158] on icon at bounding box center [120, 161] width 13 height 13
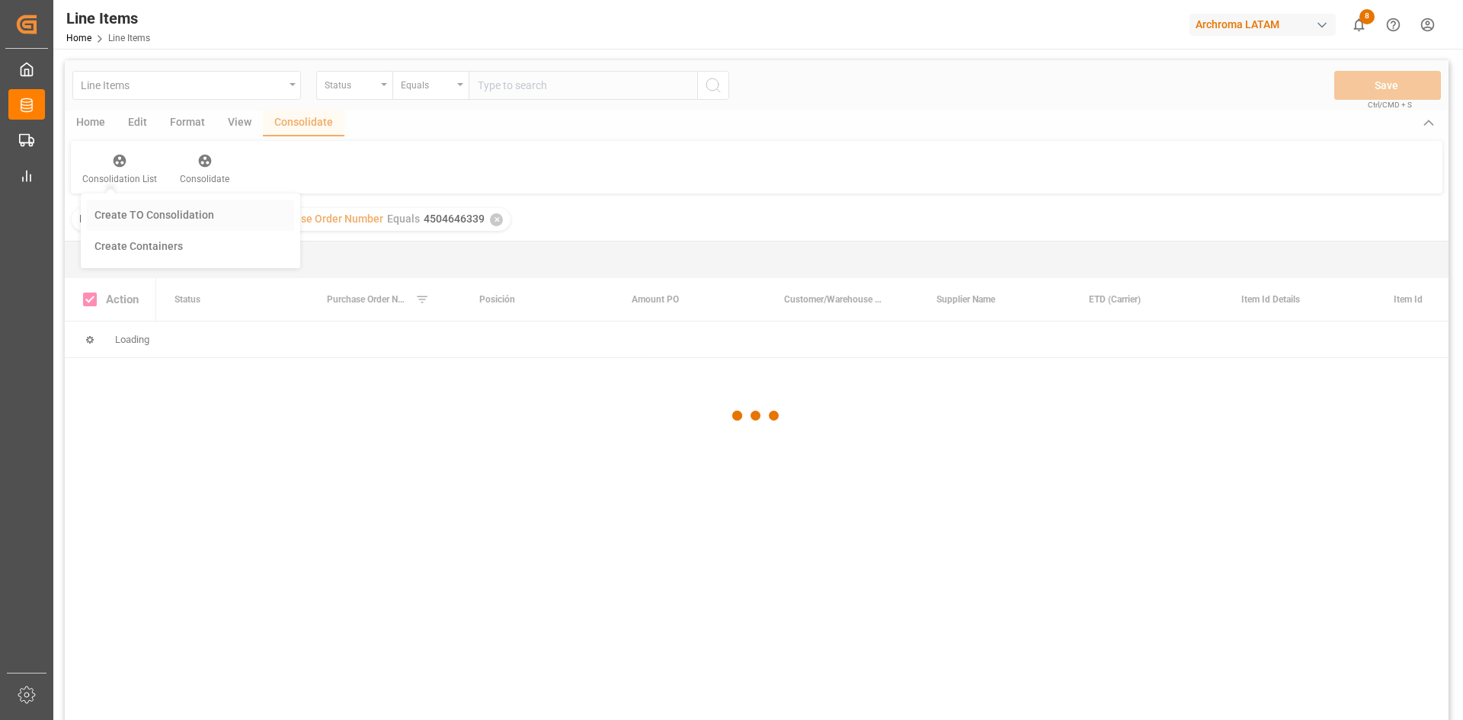
click at [171, 209] on div "Line Items Status Equals Save Ctrl/CMD + S Home Edit Format View Consolidate Co…" at bounding box center [756, 410] width 1383 height 700
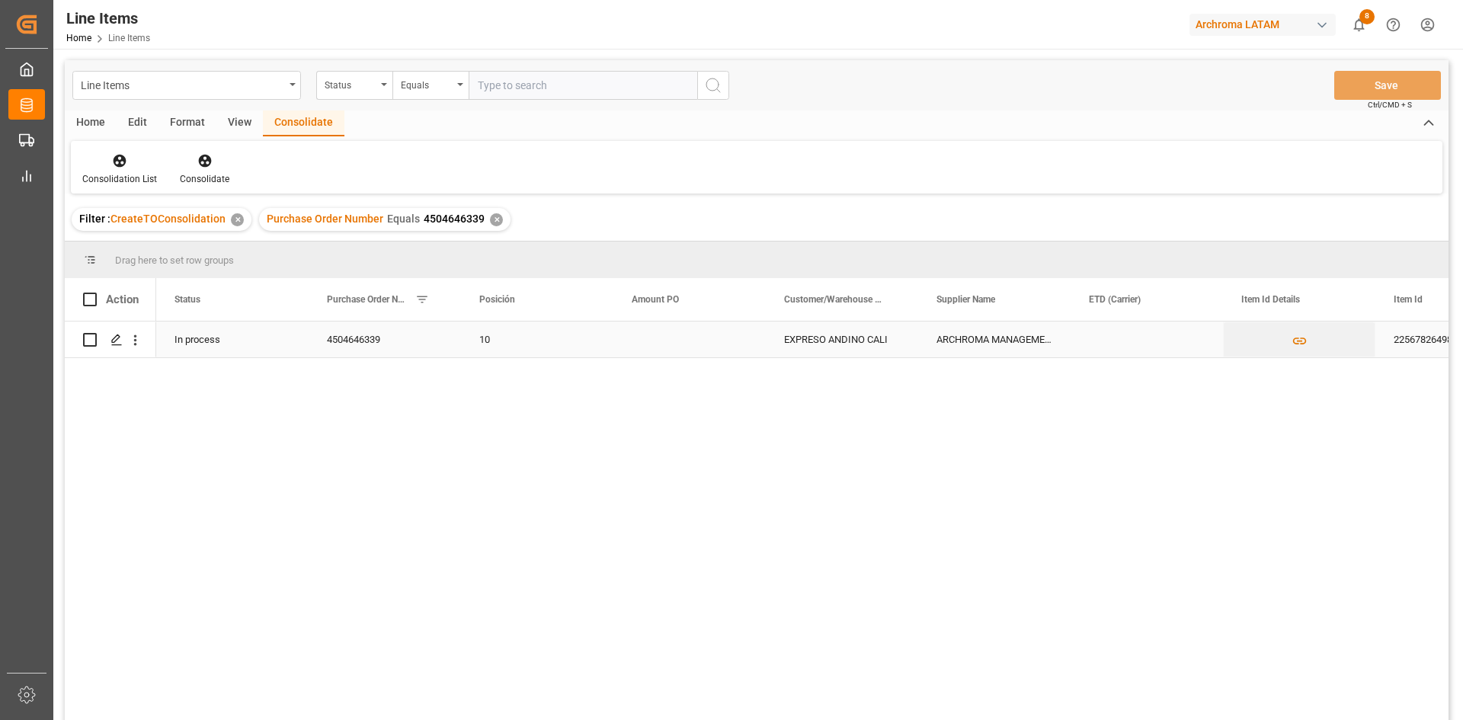
click at [91, 341] on input "Press Space to toggle row selection (unchecked)" at bounding box center [90, 340] width 14 height 14
checkbox input "true"
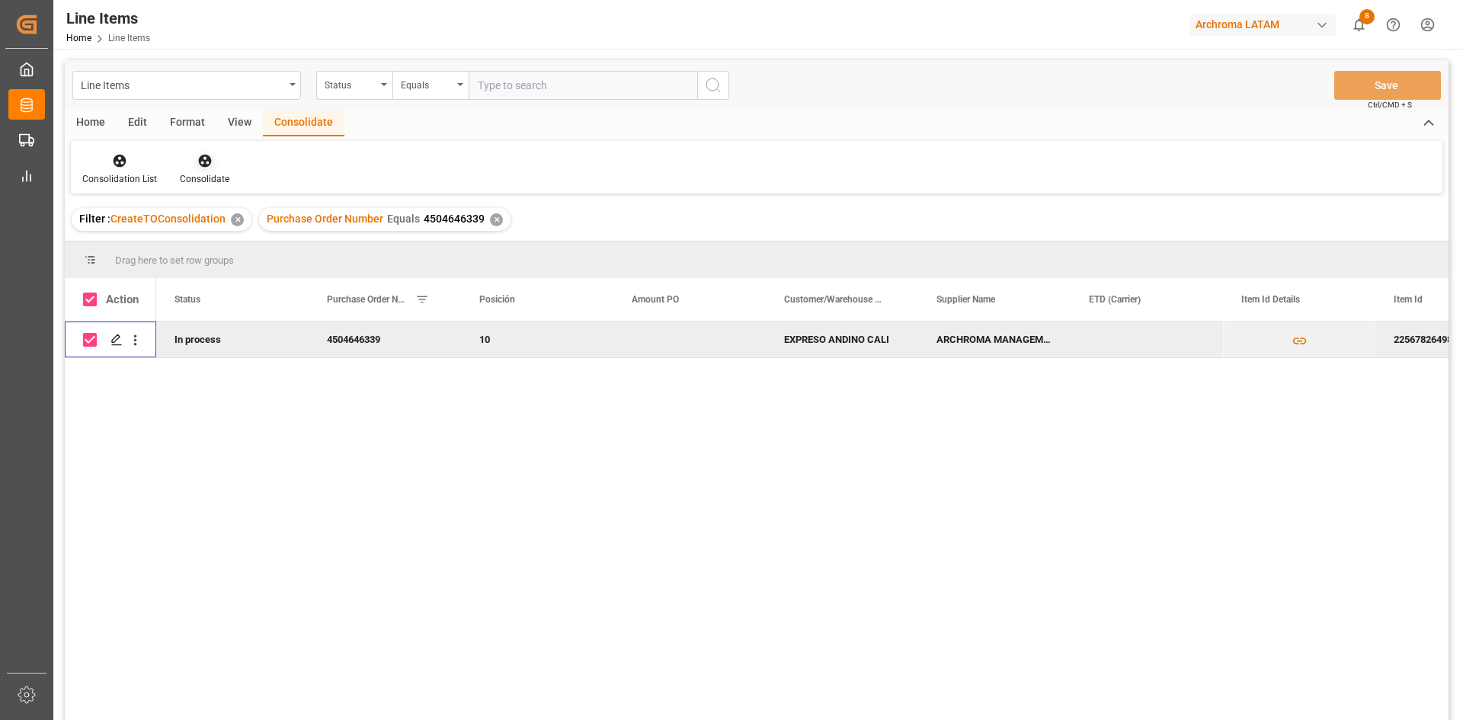
click at [208, 173] on div "Consolidate" at bounding box center [205, 179] width 50 height 14
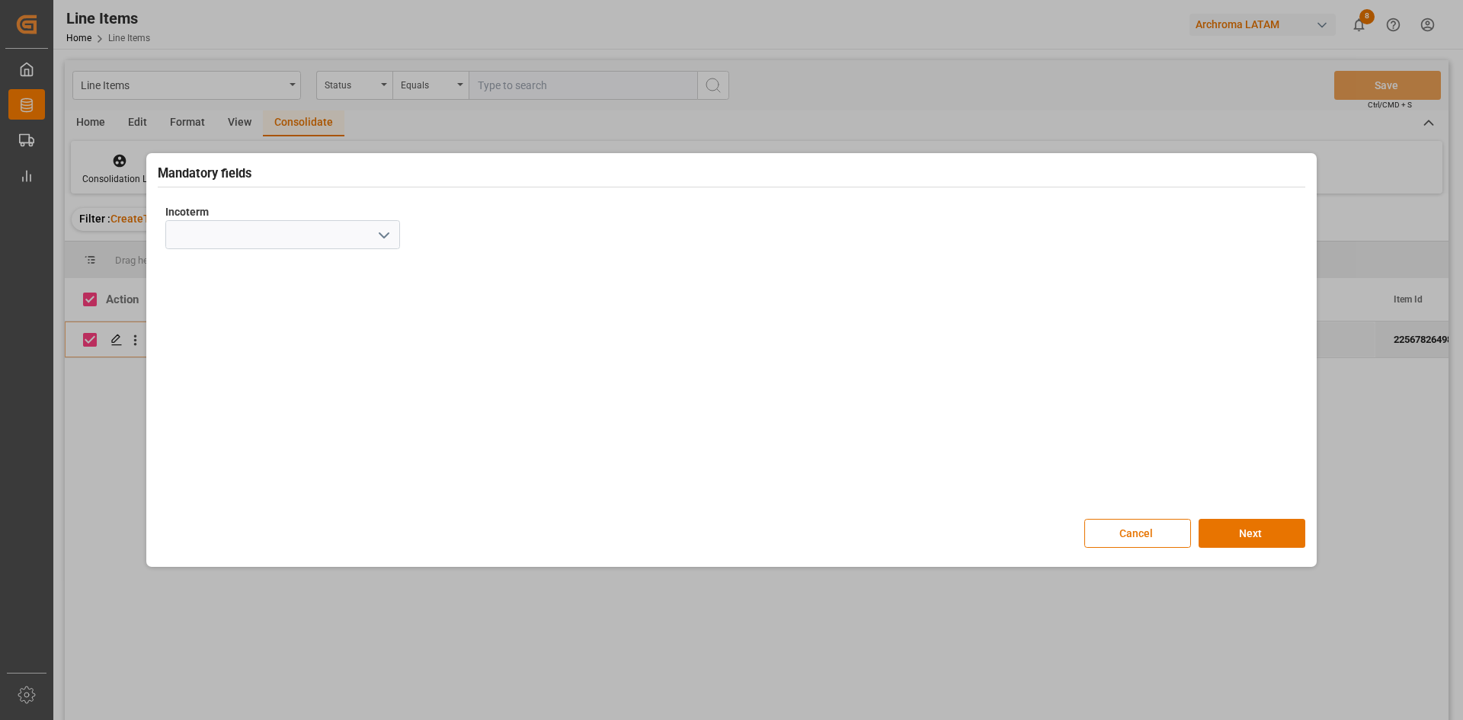
click at [385, 229] on icon "open menu" at bounding box center [384, 235] width 18 height 18
click at [246, 441] on div "CIF" at bounding box center [282, 440] width 233 height 34
type input "CIF"
click at [1255, 524] on button "Next" at bounding box center [1251, 533] width 107 height 29
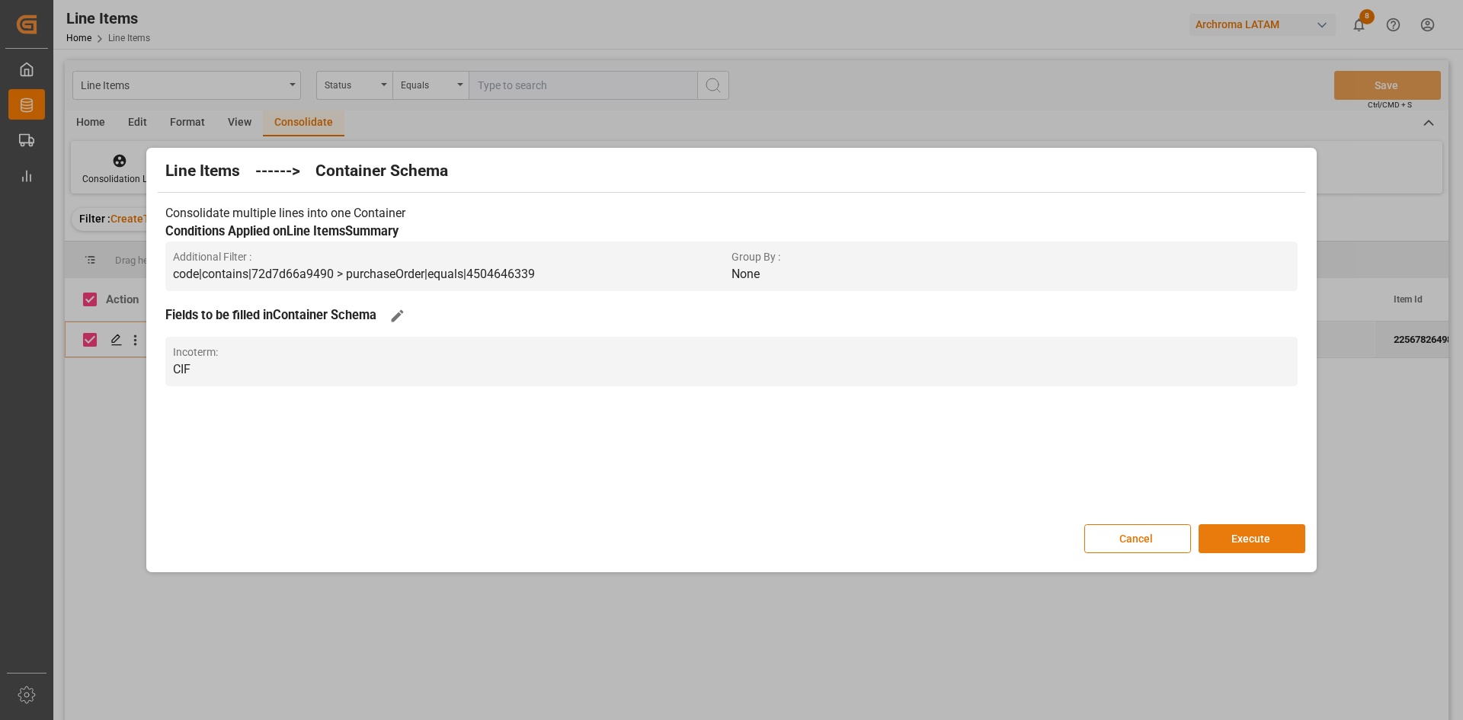
click at [1249, 531] on button "Execute" at bounding box center [1251, 538] width 107 height 29
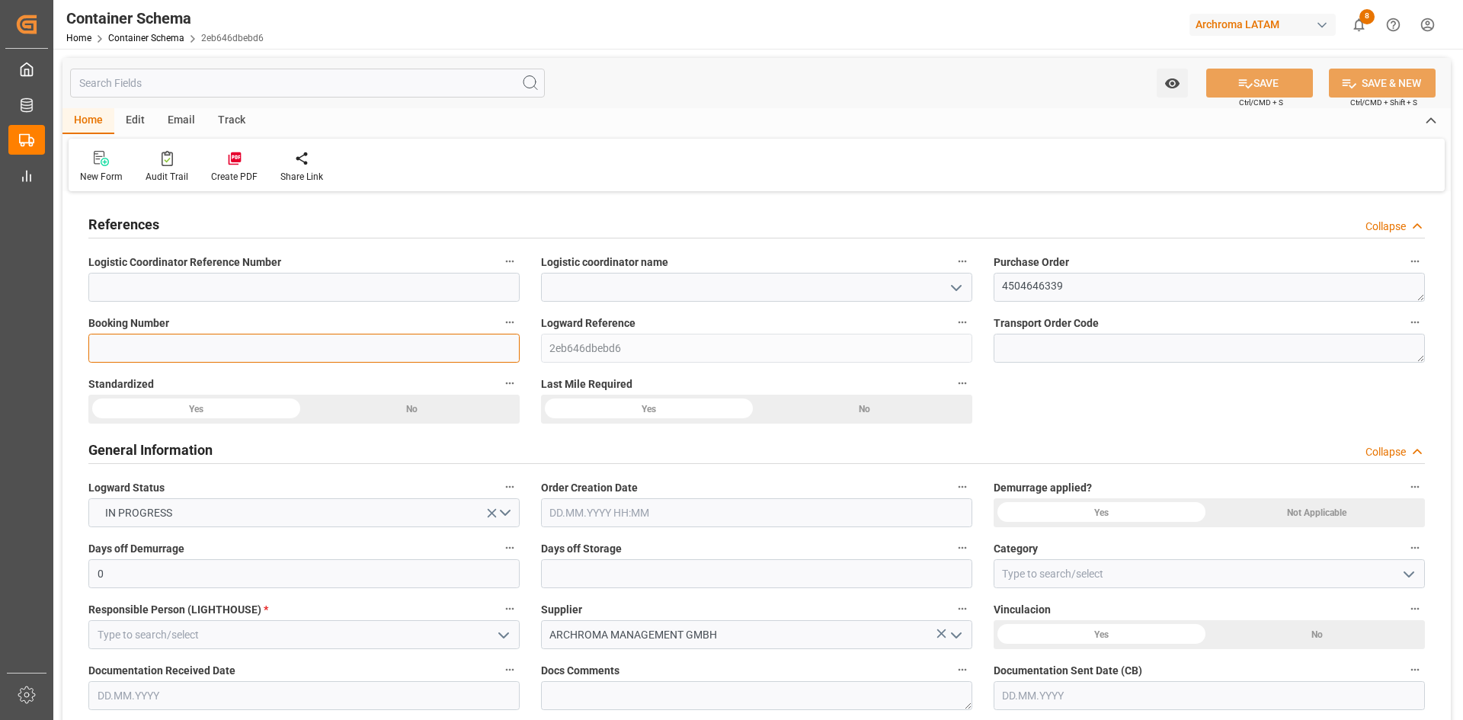
click at [251, 353] on input at bounding box center [303, 348] width 431 height 29
paste input "BCN0280380"
type input "BCN0280380"
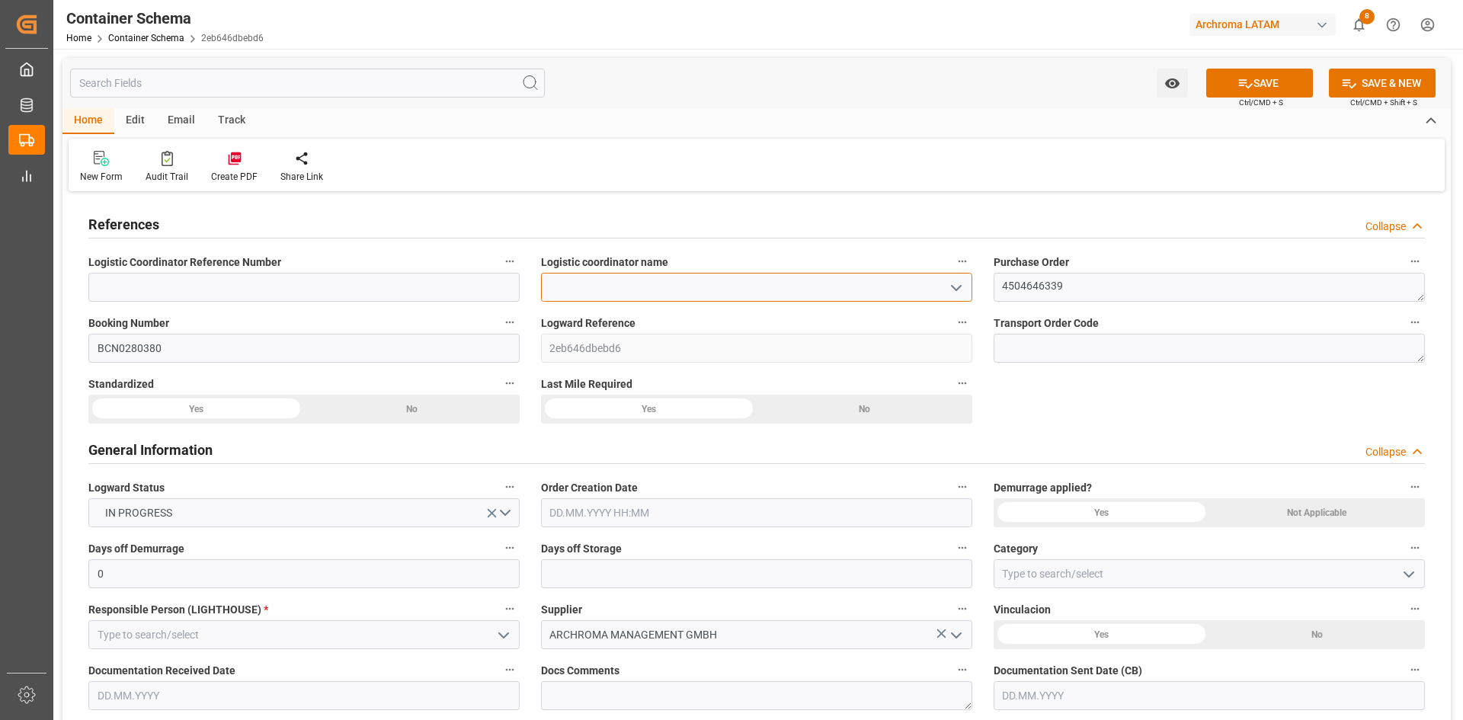
click at [638, 275] on input at bounding box center [756, 287] width 431 height 29
click at [947, 286] on icon "open menu" at bounding box center [956, 288] width 18 height 18
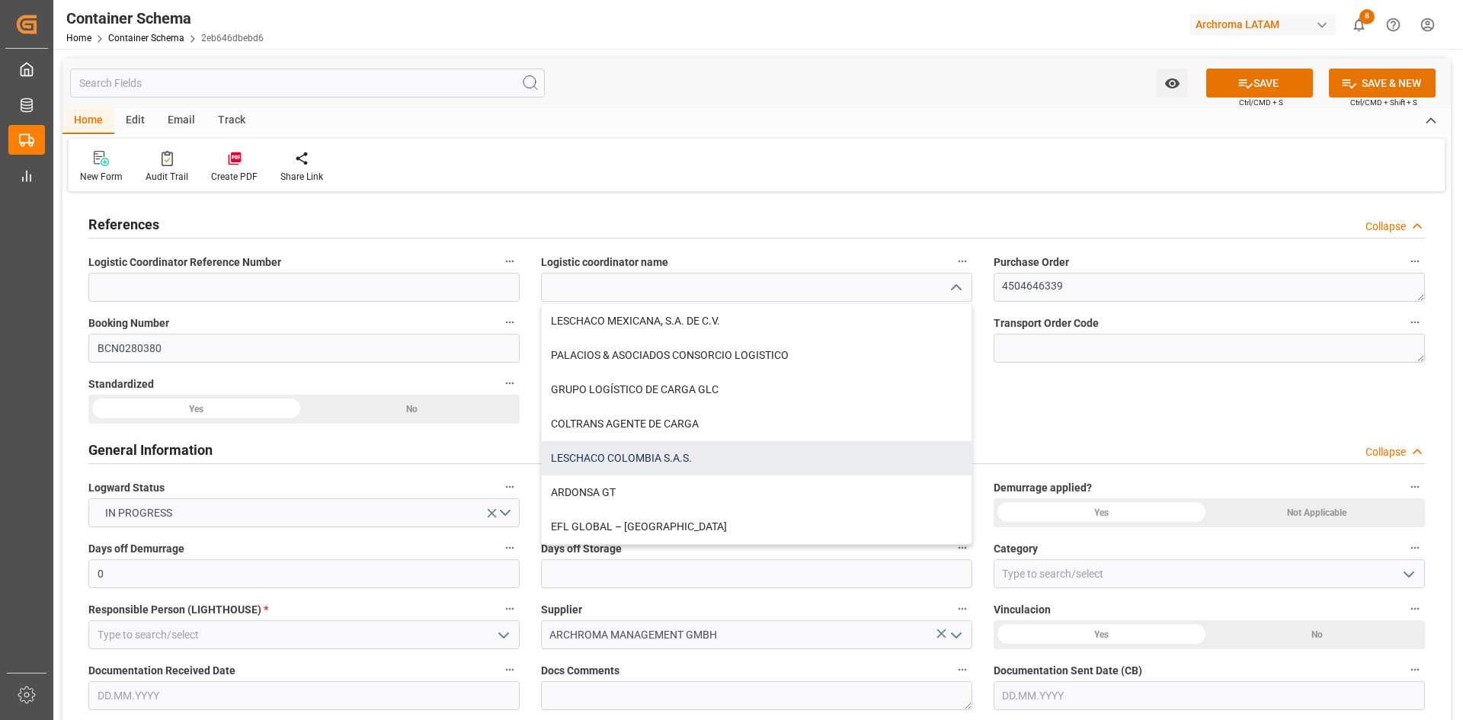
click at [670, 465] on div "LESCHACO COLOMBIA S.A.S." at bounding box center [757, 458] width 430 height 34
type input "LESCHACO COLOMBIA S.A.S."
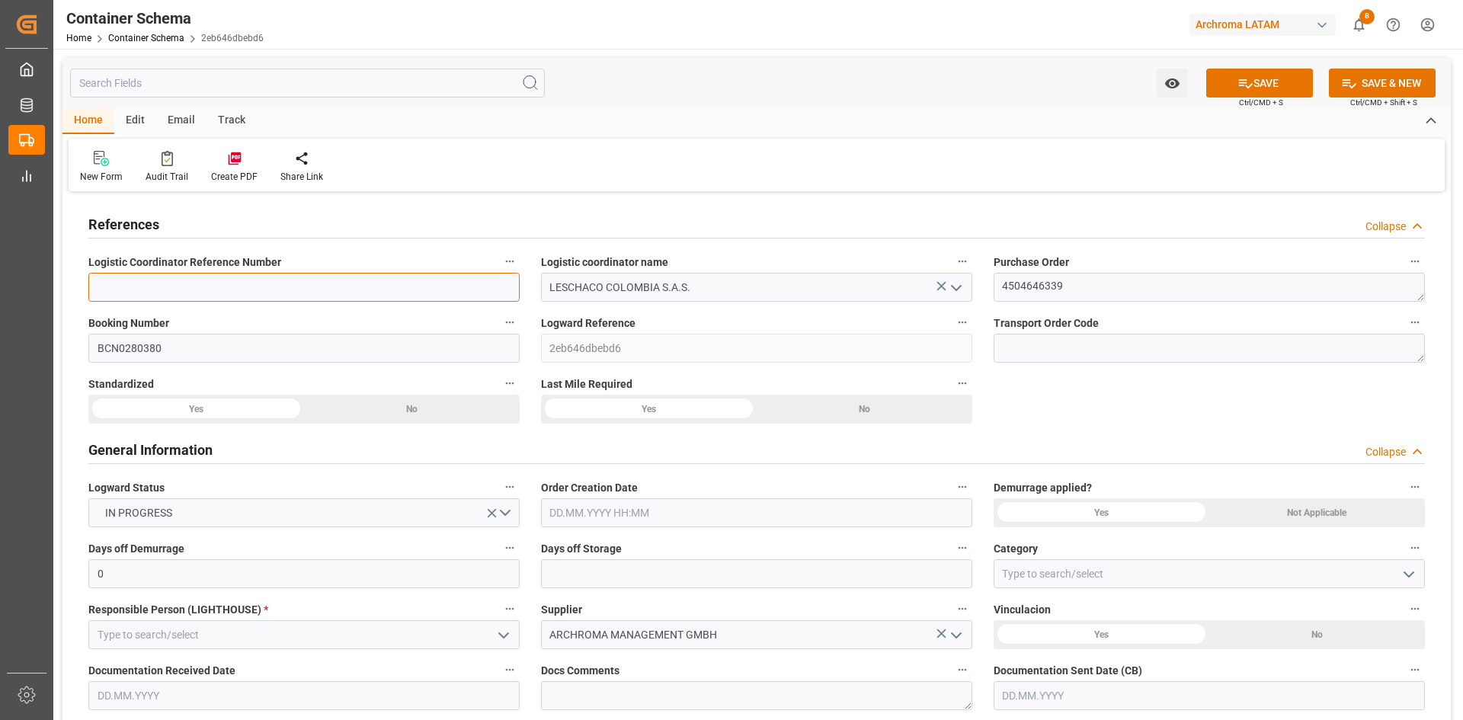
click at [392, 294] on input at bounding box center [303, 287] width 431 height 29
click at [382, 285] on input at bounding box center [303, 287] width 431 height 29
paste input "210200905525"
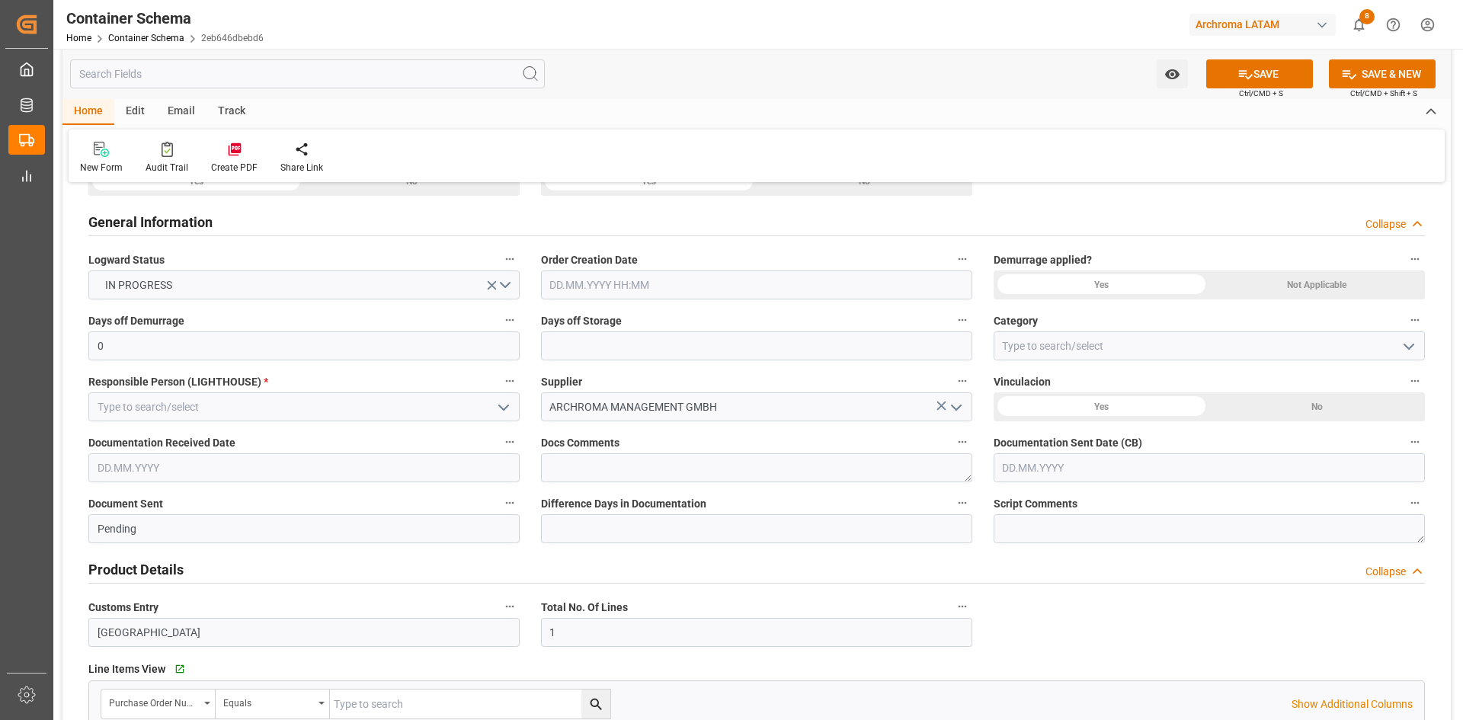
scroll to position [229, 0]
type input "210200905525"
click at [654, 280] on input "text" at bounding box center [756, 284] width 431 height 29
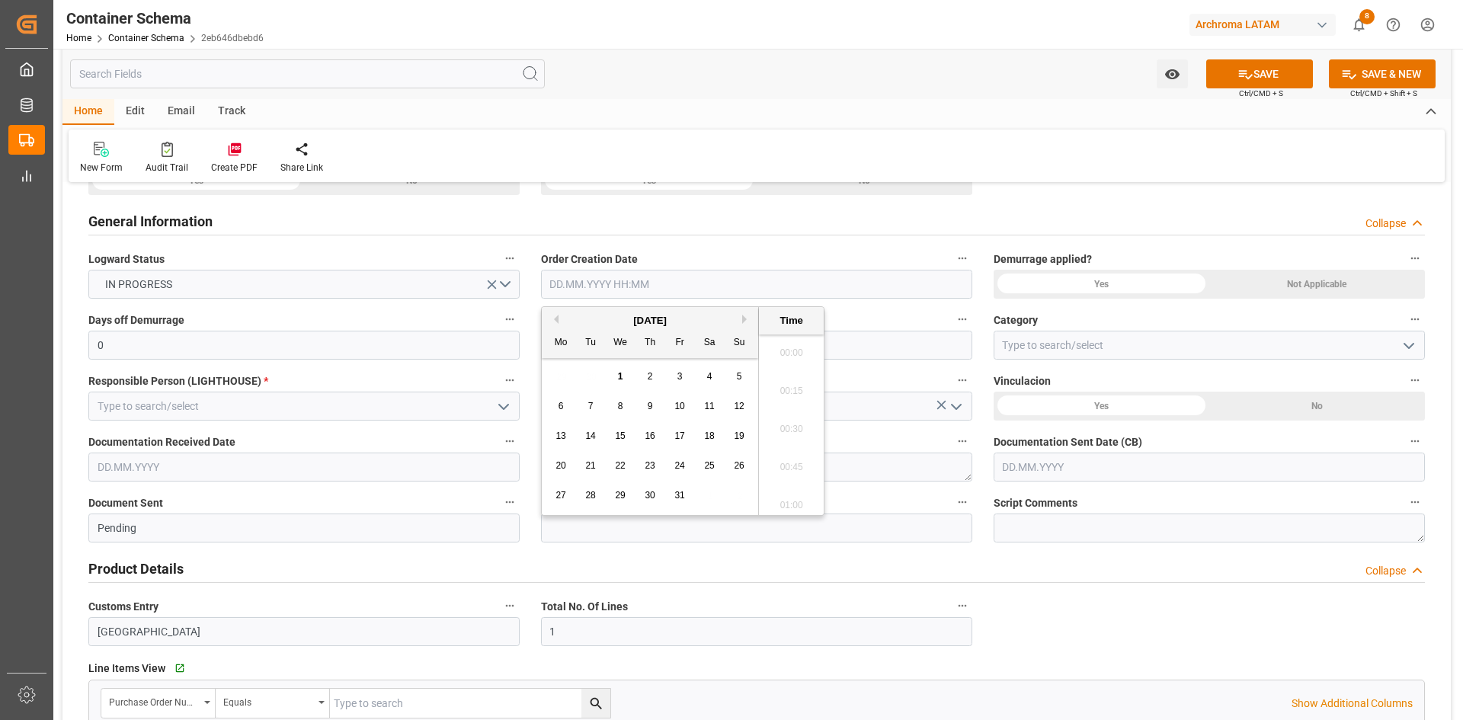
scroll to position [3434, 0]
click at [558, 319] on div "[DATE]" at bounding box center [650, 320] width 216 height 15
click at [558, 319] on button "Previous Month" at bounding box center [553, 319] width 9 height 9
click at [590, 468] on span "23" at bounding box center [590, 465] width 10 height 11
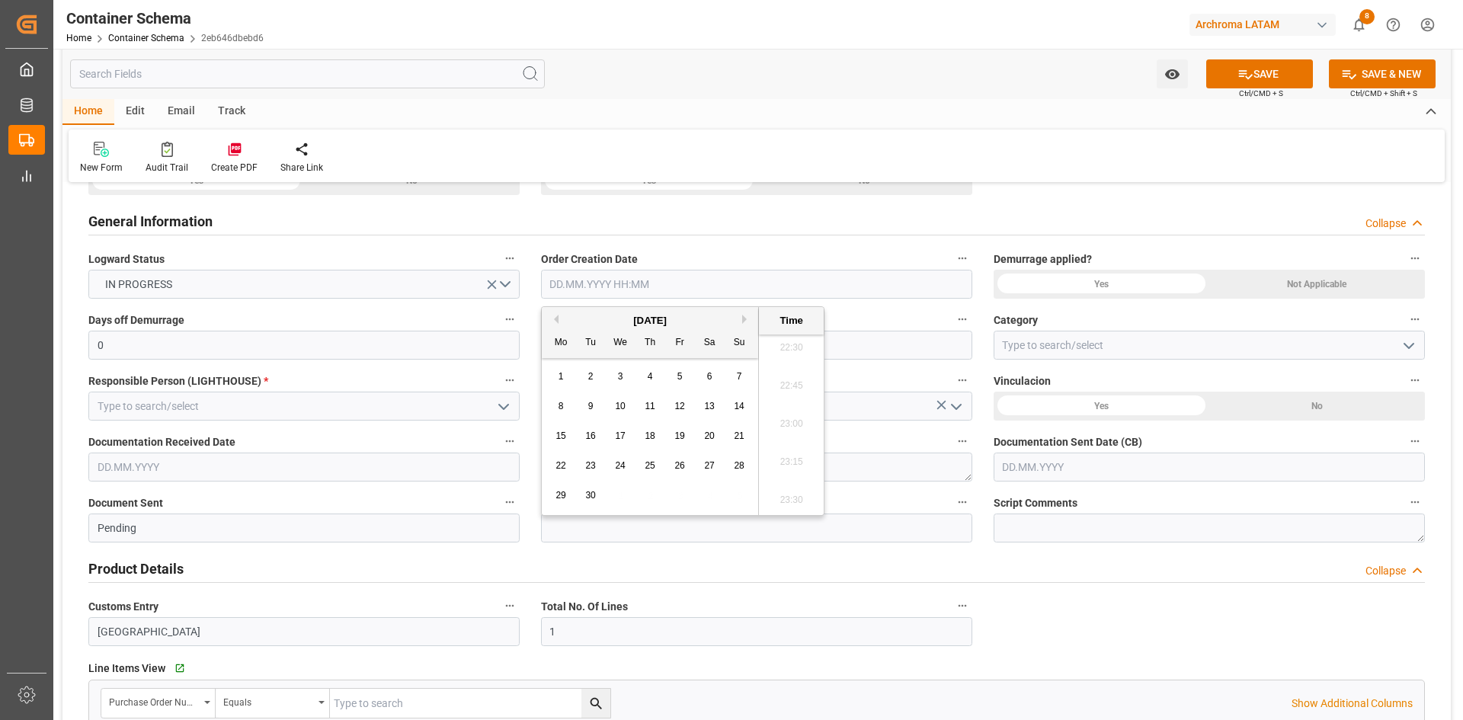
type input "[DATE] 00:00"
click at [1101, 574] on div "Product Details Collapse" at bounding box center [756, 567] width 1336 height 29
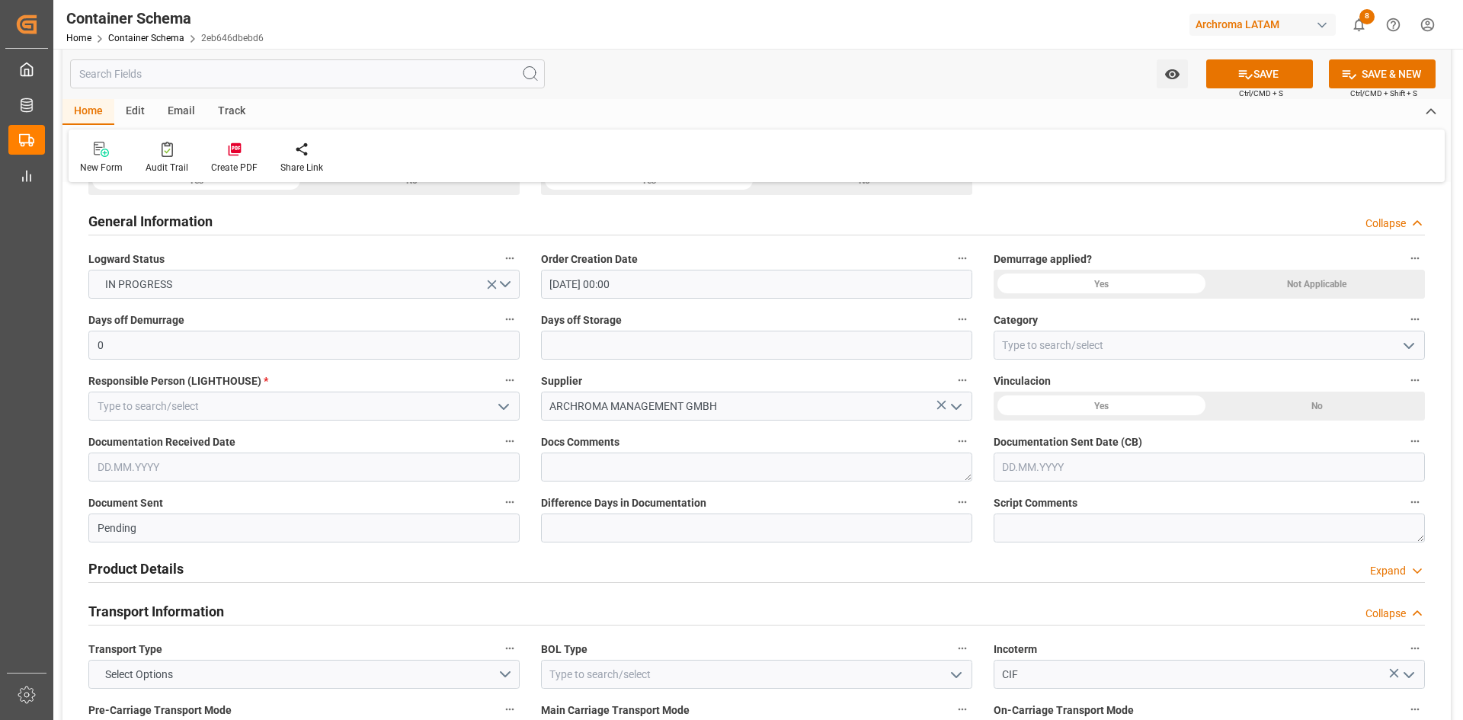
click at [1067, 566] on div "Product Details Expand" at bounding box center [756, 567] width 1336 height 29
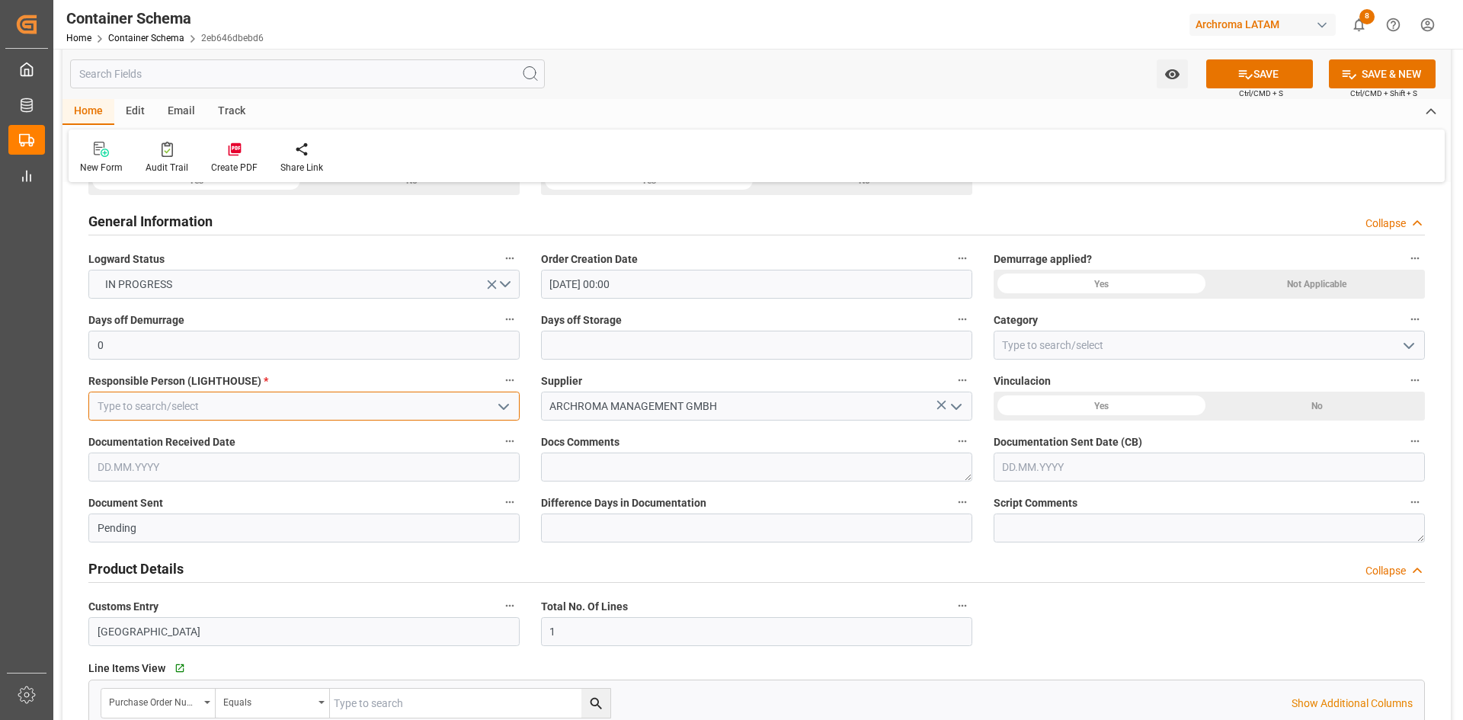
click at [354, 413] on input at bounding box center [303, 406] width 431 height 29
click at [508, 408] on icon "open menu" at bounding box center [503, 407] width 18 height 18
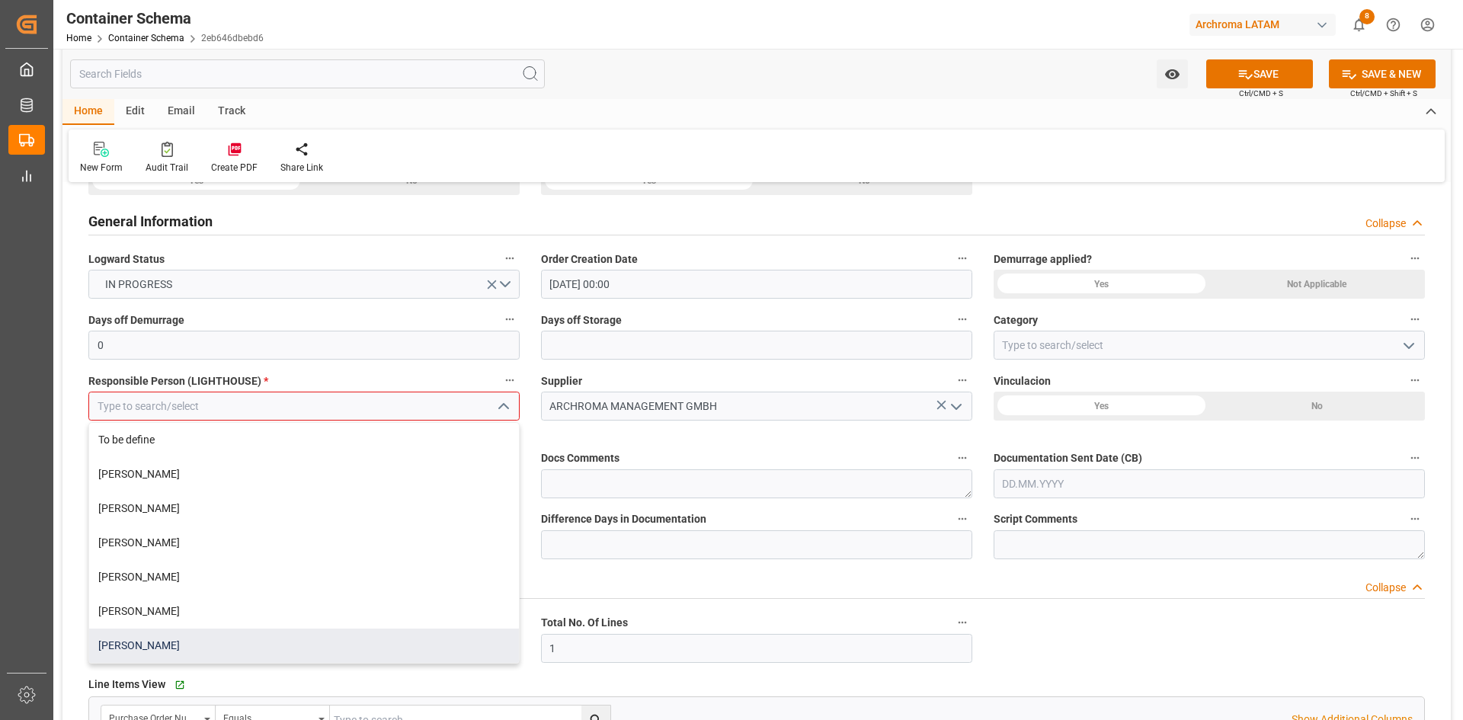
click at [167, 644] on div "[PERSON_NAME]" at bounding box center [304, 646] width 430 height 34
type input "[PERSON_NAME]"
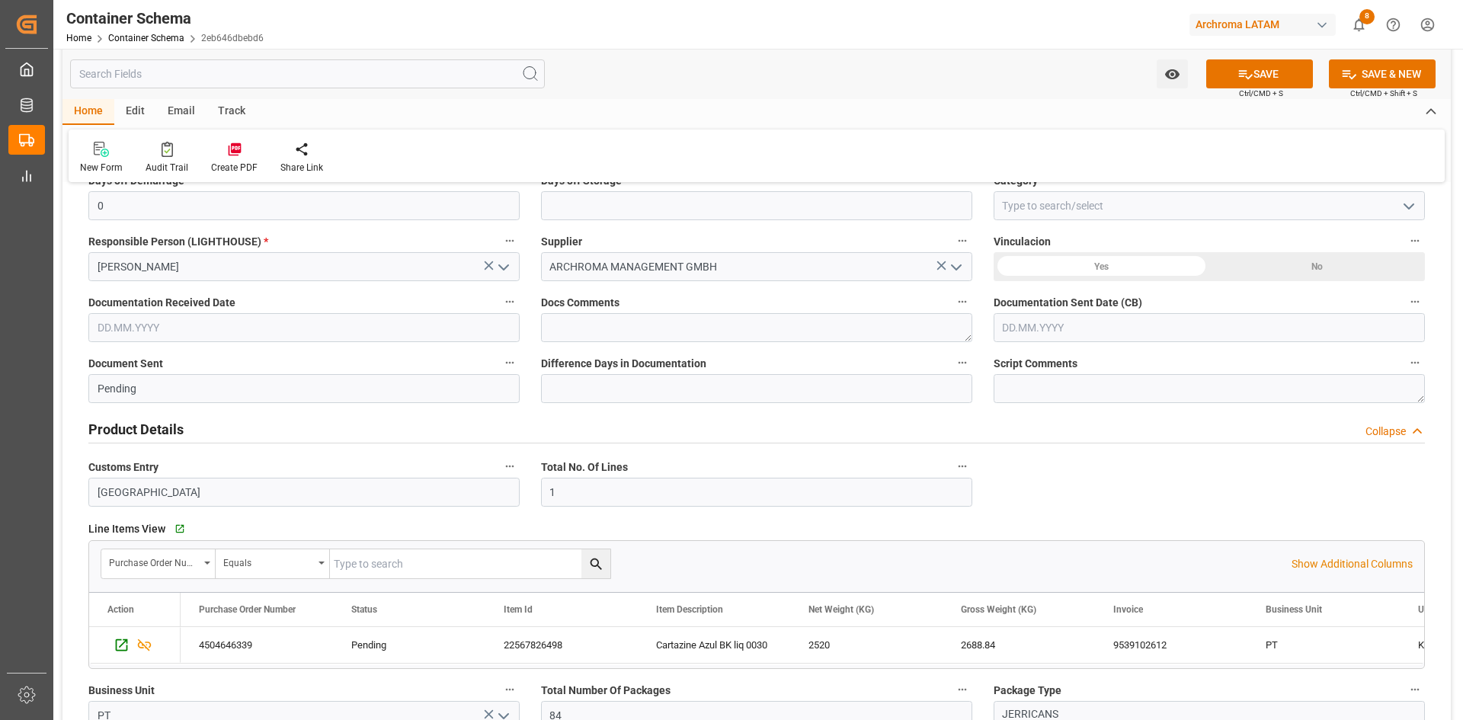
scroll to position [381, 0]
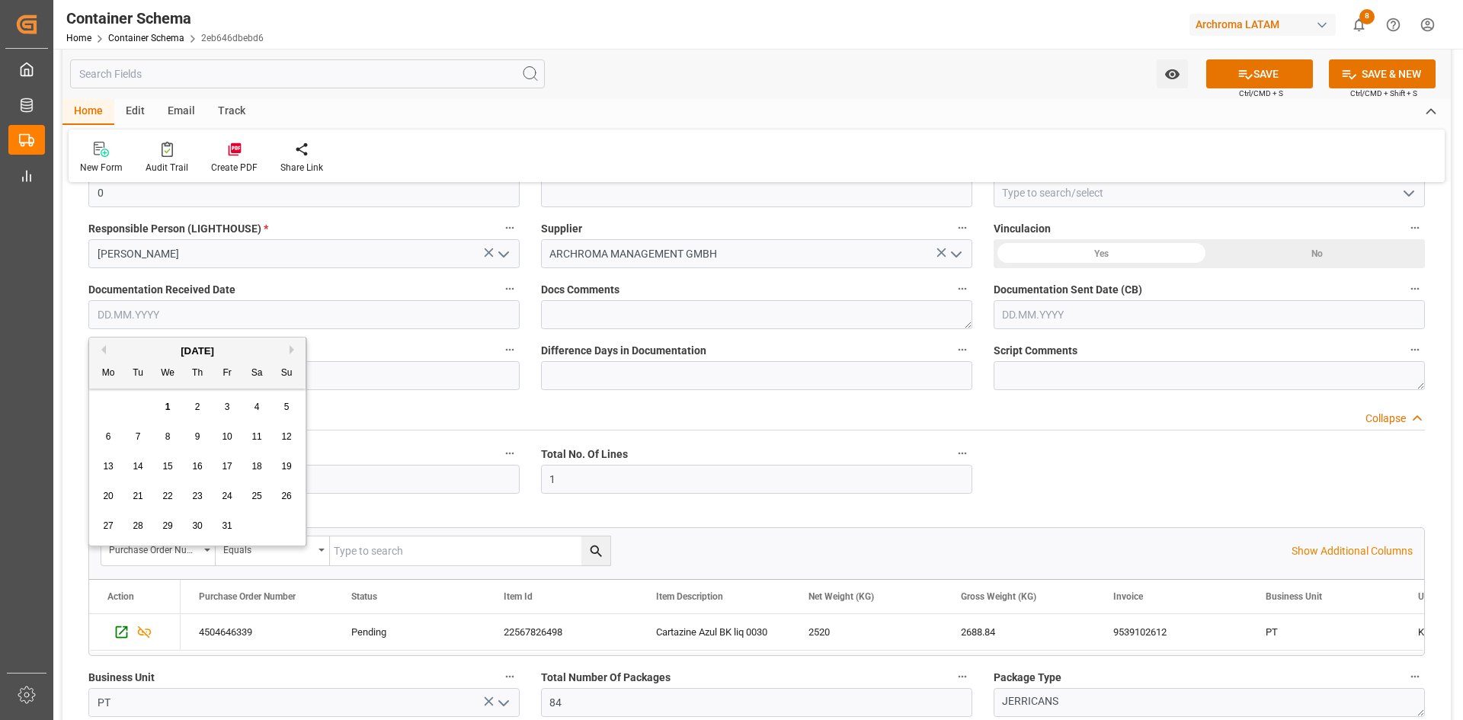
click at [392, 313] on input "text" at bounding box center [303, 314] width 431 height 29
click at [145, 350] on div "[DATE]" at bounding box center [197, 351] width 216 height 15
click at [101, 346] on button "Previous Month" at bounding box center [101, 349] width 9 height 9
click at [139, 494] on span "23" at bounding box center [138, 496] width 10 height 11
type input "23.09.2025"
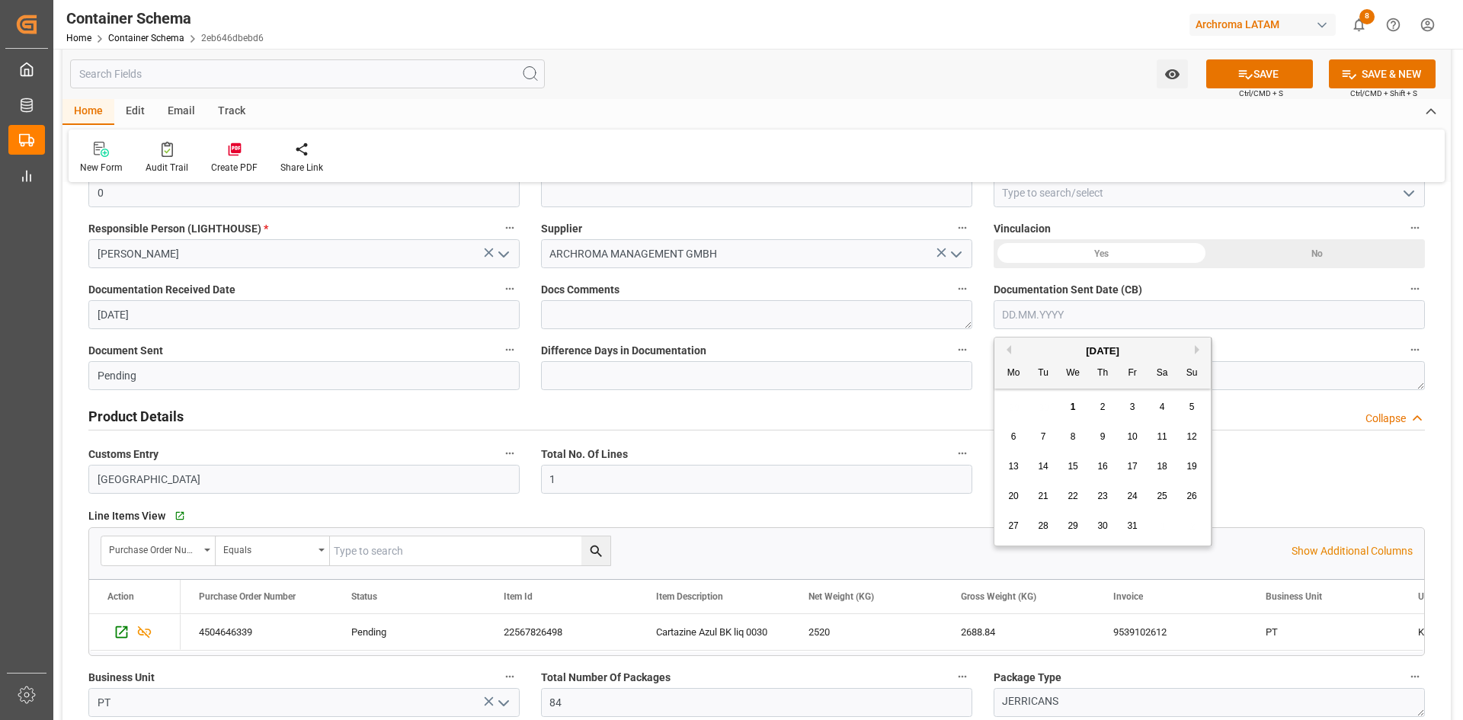
click at [1059, 312] on input "text" at bounding box center [1208, 314] width 431 height 29
click at [1008, 349] on button "Previous Month" at bounding box center [1006, 349] width 9 height 9
click at [1046, 499] on span "23" at bounding box center [1043, 496] width 10 height 11
type input "23.09.2025"
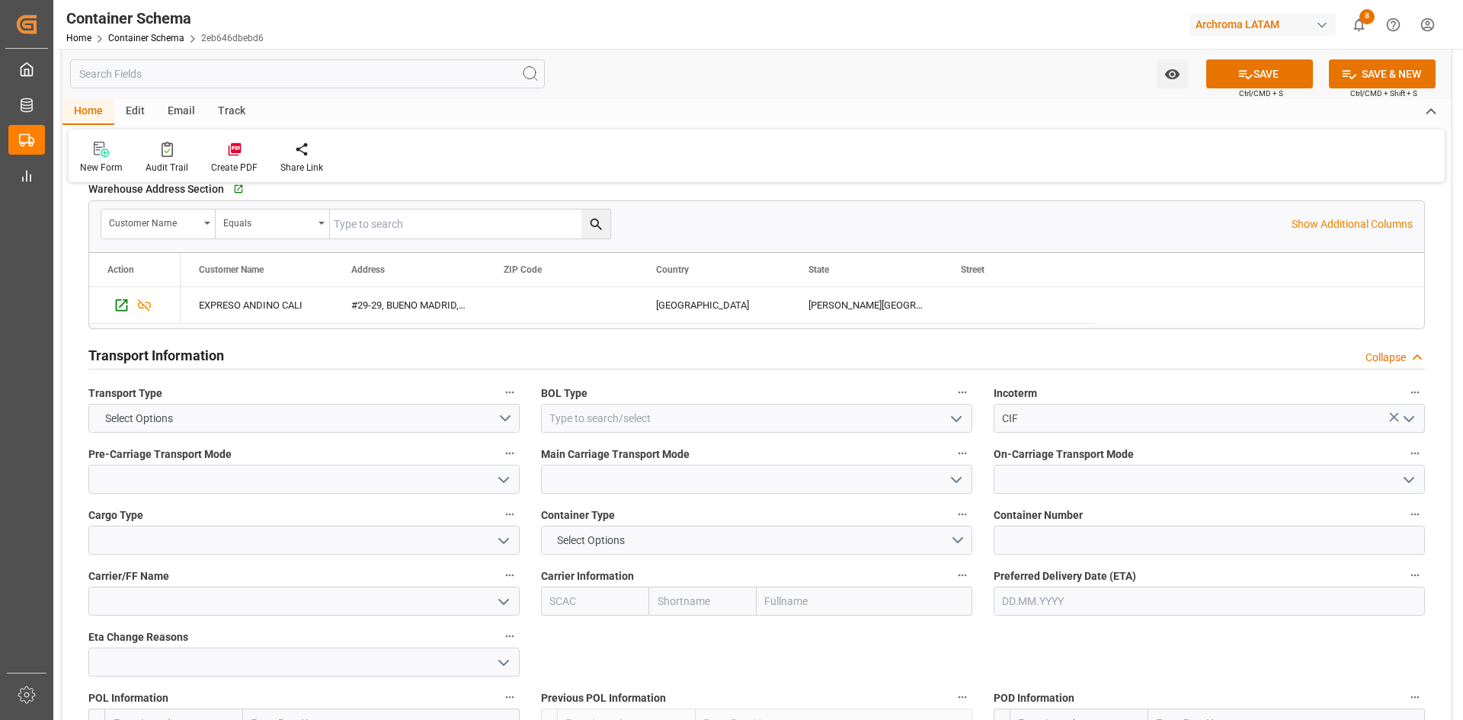
scroll to position [1219, 0]
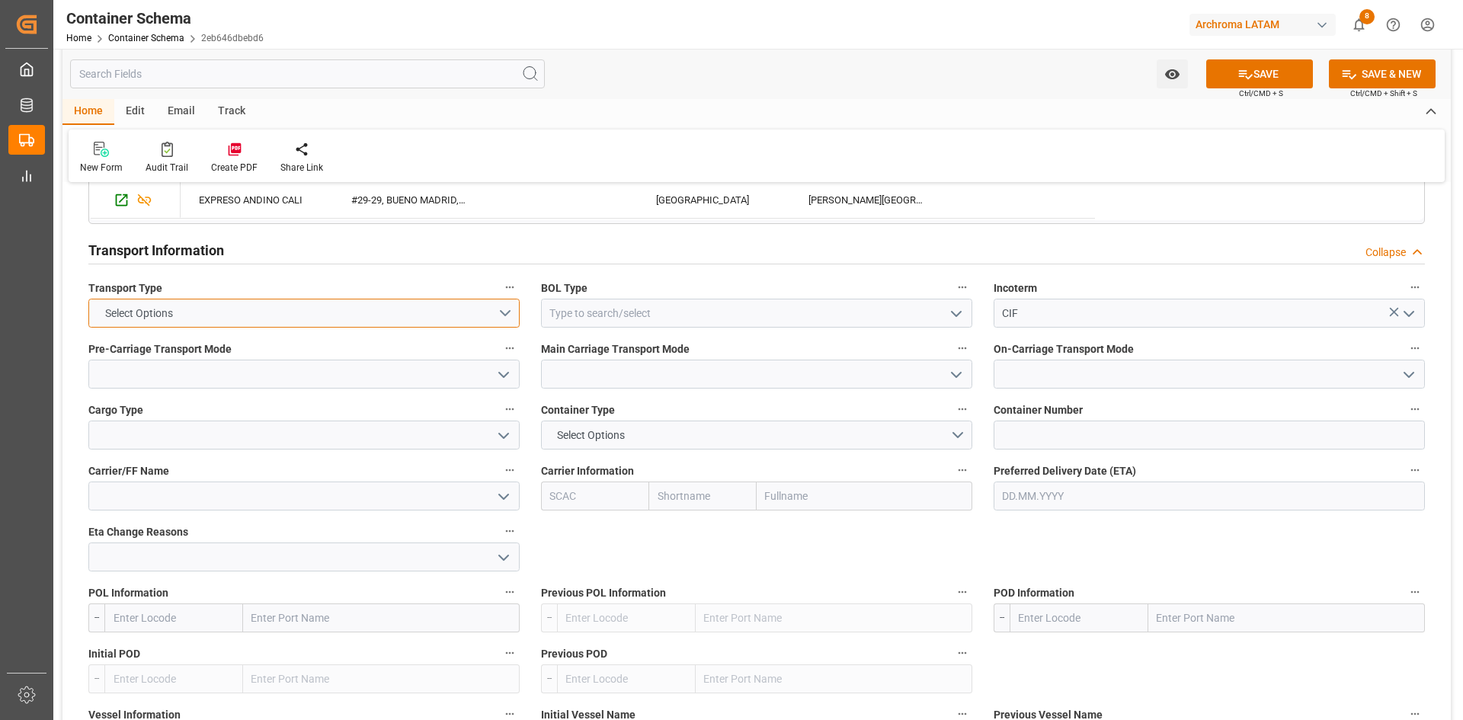
click at [500, 312] on button "Select Options" at bounding box center [303, 313] width 431 height 29
click at [189, 319] on div "SEAFREIGHT" at bounding box center [304, 317] width 430 height 32
click at [959, 318] on icon "open menu" at bounding box center [956, 314] width 18 height 18
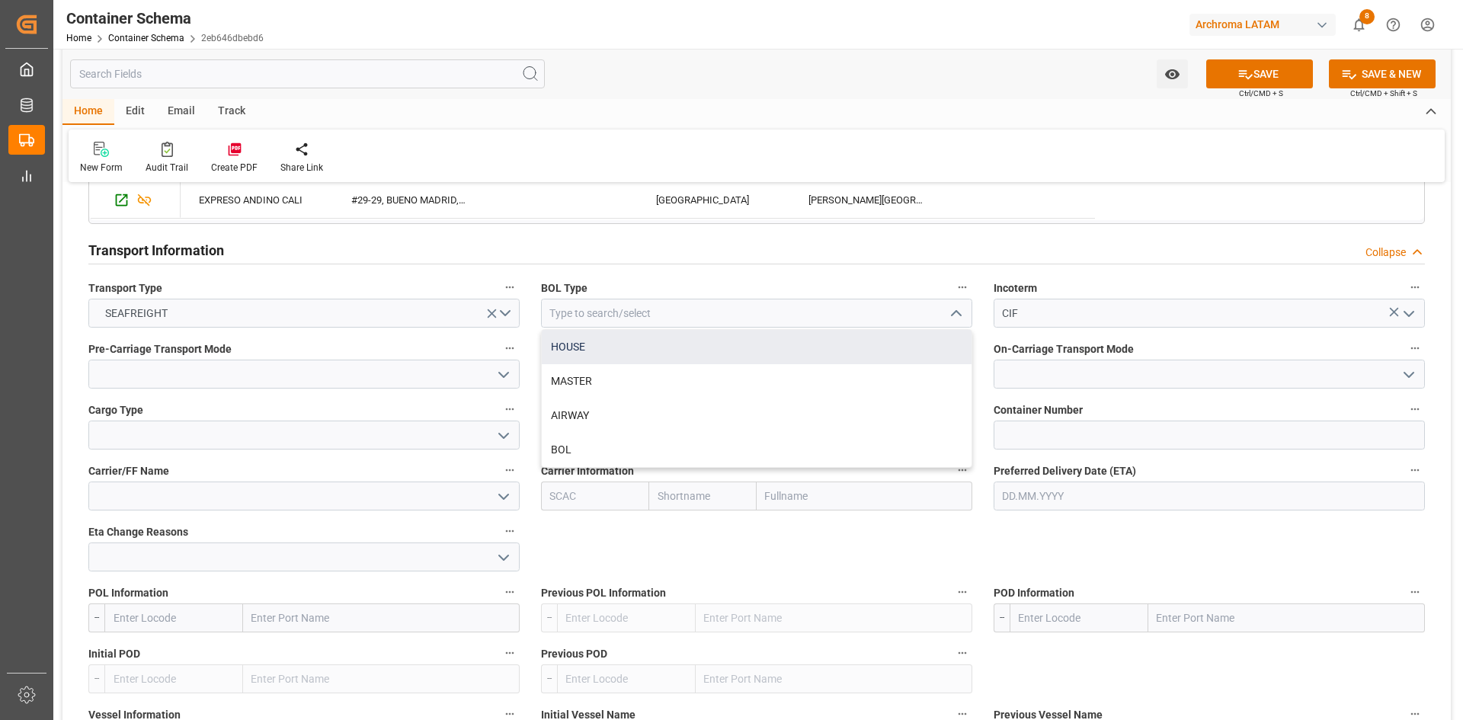
click at [609, 352] on div "HOUSE" at bounding box center [757, 347] width 430 height 34
type input "HOUSE"
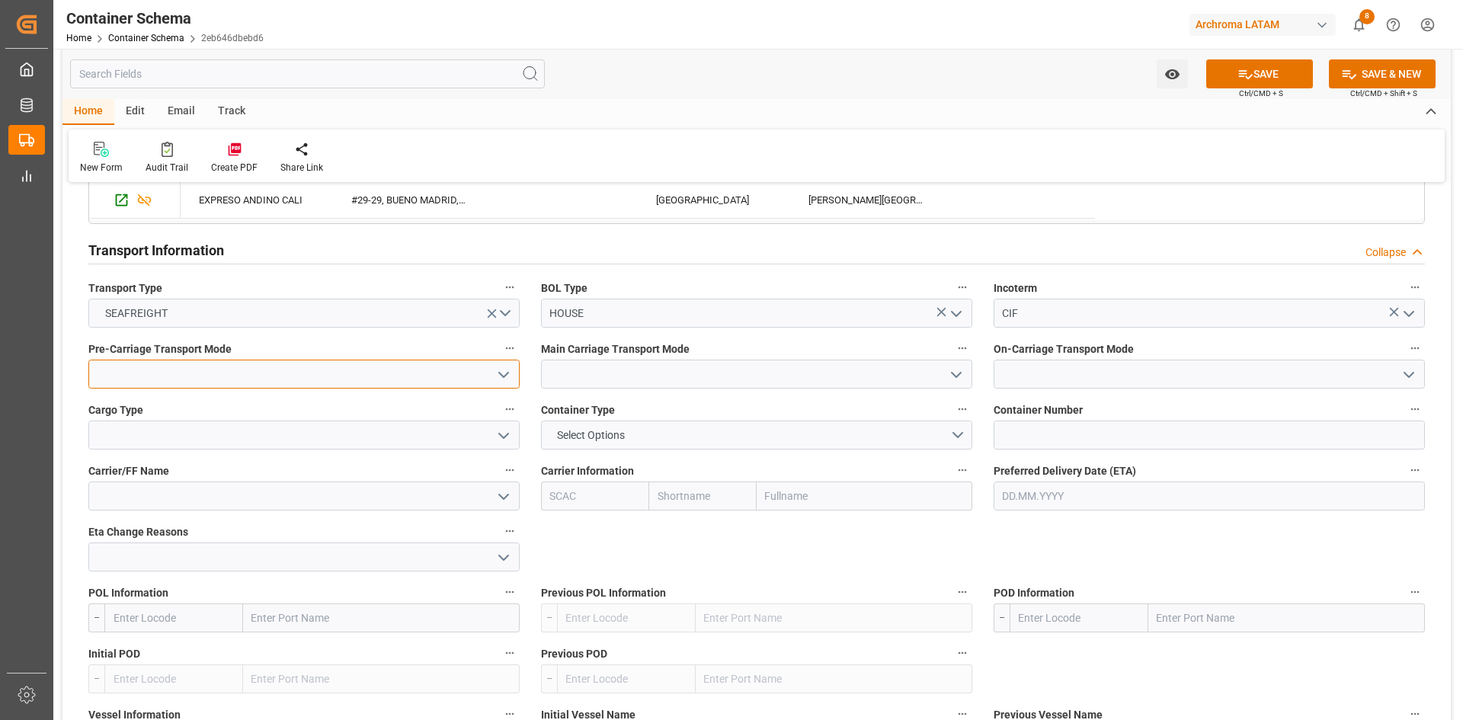
click at [357, 360] on input at bounding box center [303, 374] width 431 height 29
click at [506, 374] on polyline "open menu" at bounding box center [503, 375] width 9 height 5
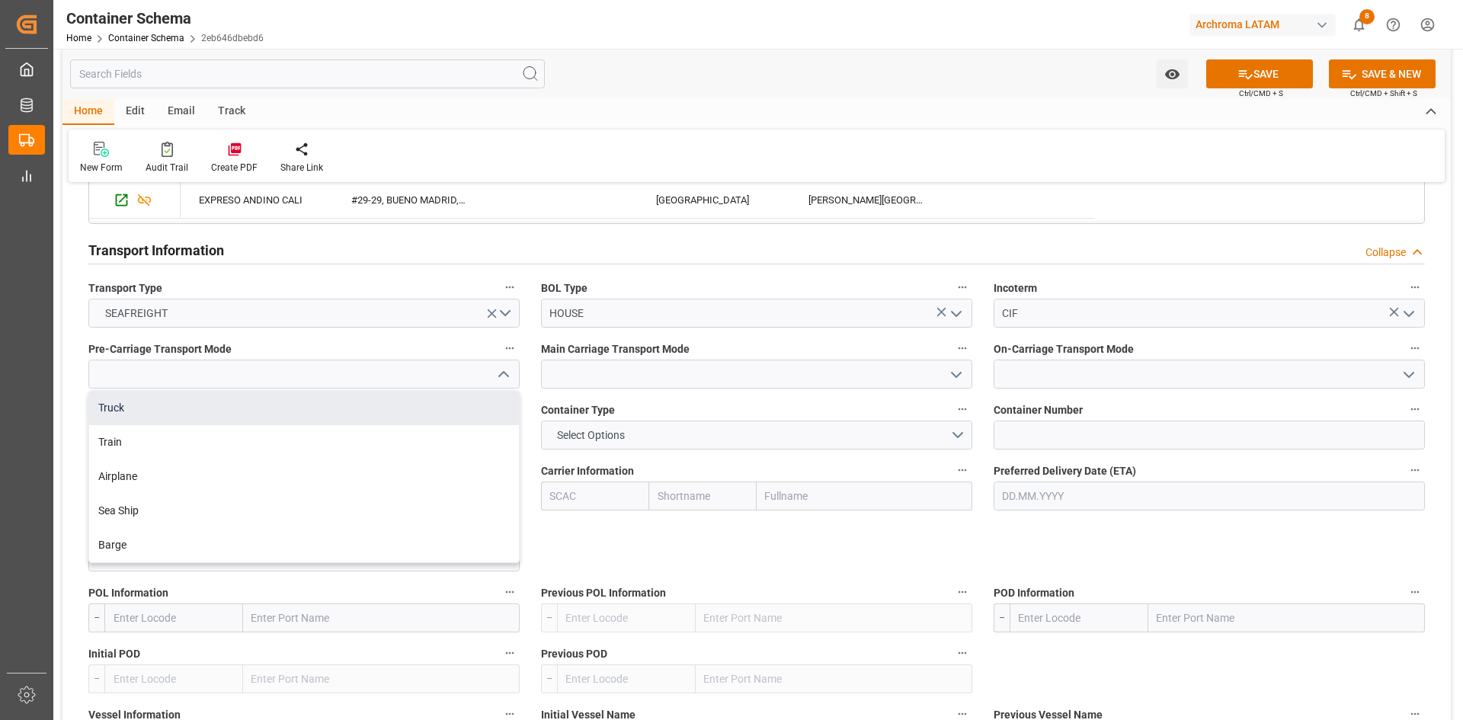
click at [171, 398] on div "Truck" at bounding box center [304, 408] width 430 height 34
type input "Truck"
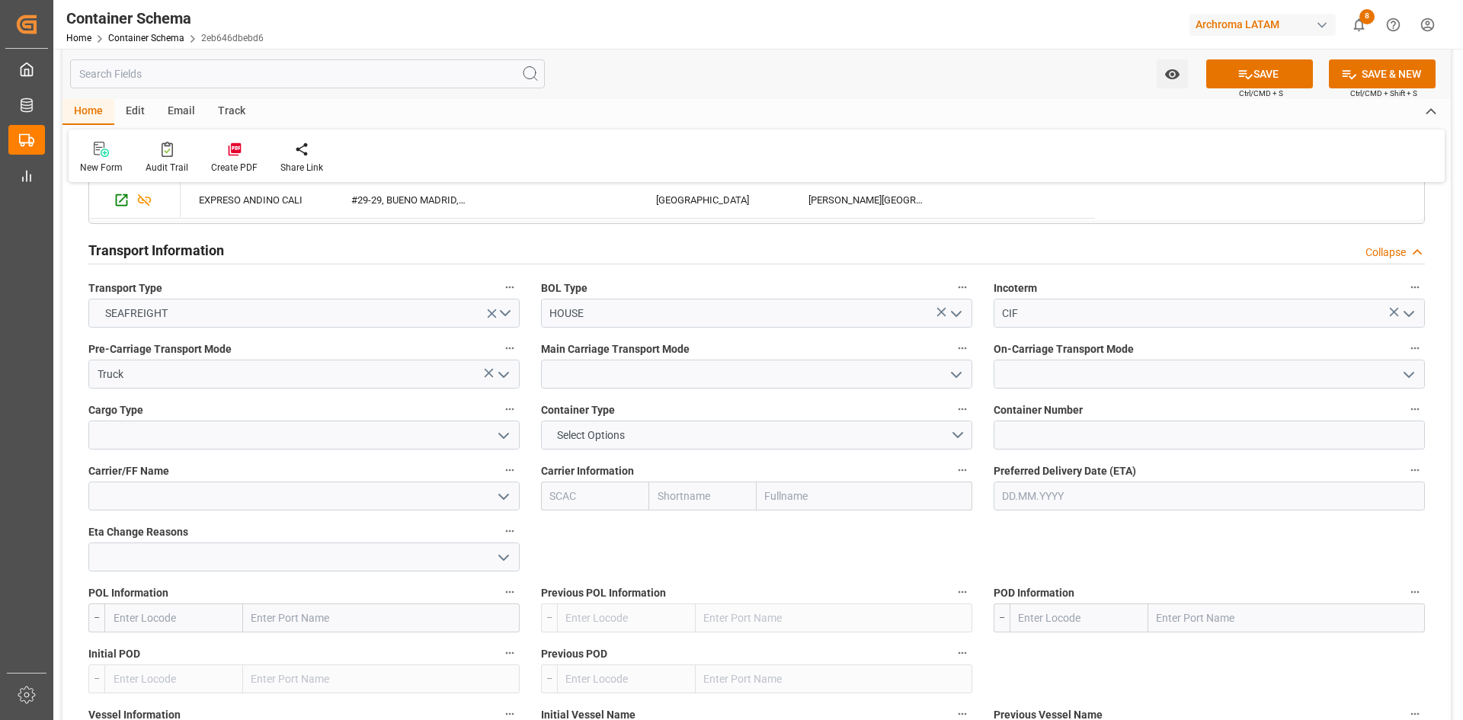
click at [957, 370] on icon "open menu" at bounding box center [956, 375] width 18 height 18
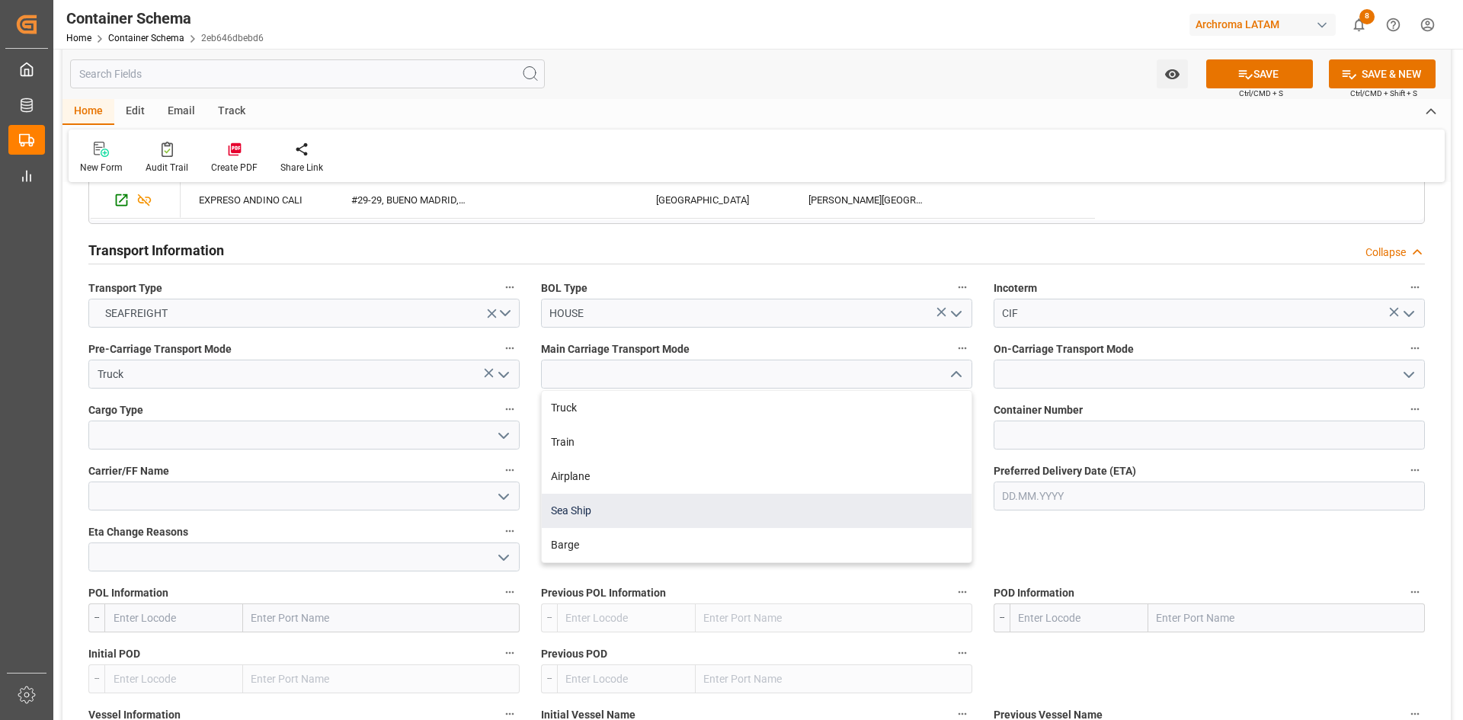
click at [600, 501] on div "Sea Ship" at bounding box center [757, 511] width 430 height 34
type input "Sea Ship"
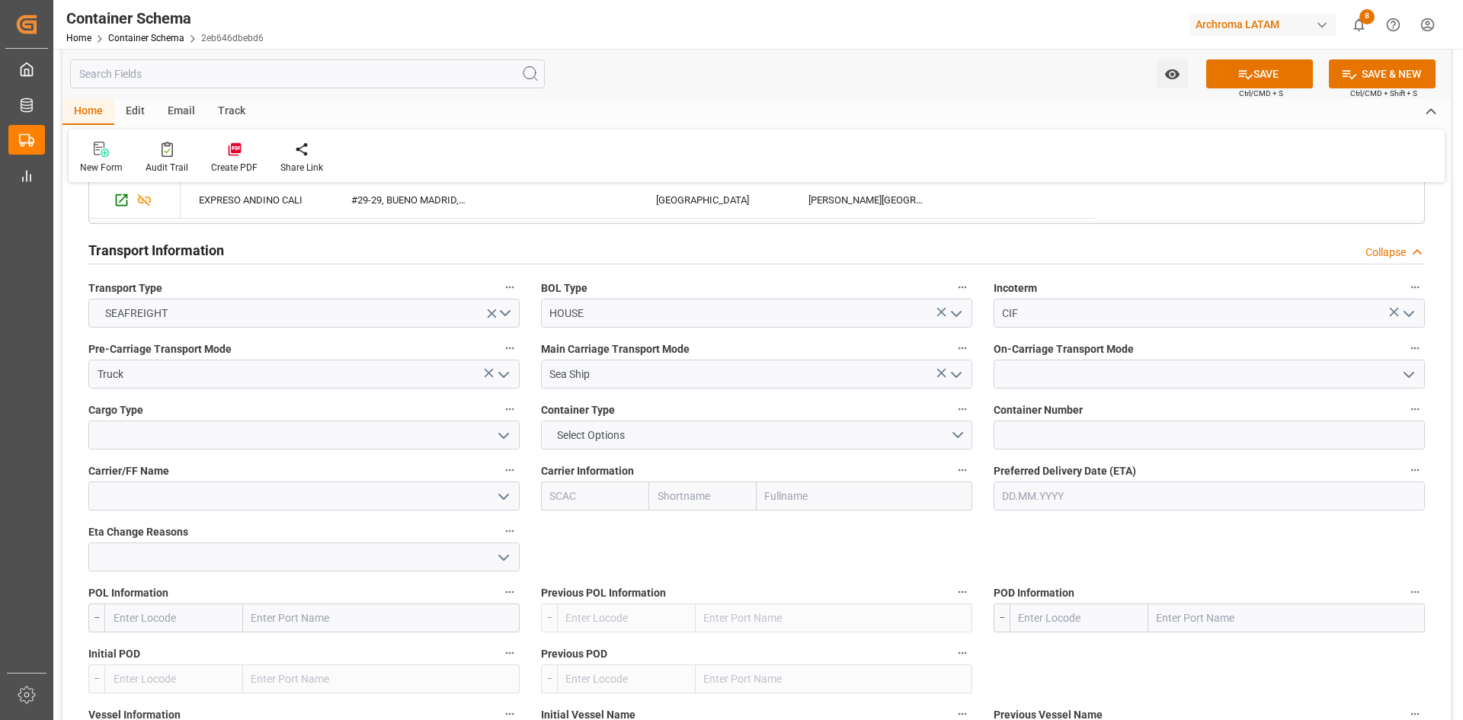
click at [1408, 376] on polyline "open menu" at bounding box center [1408, 375] width 9 height 5
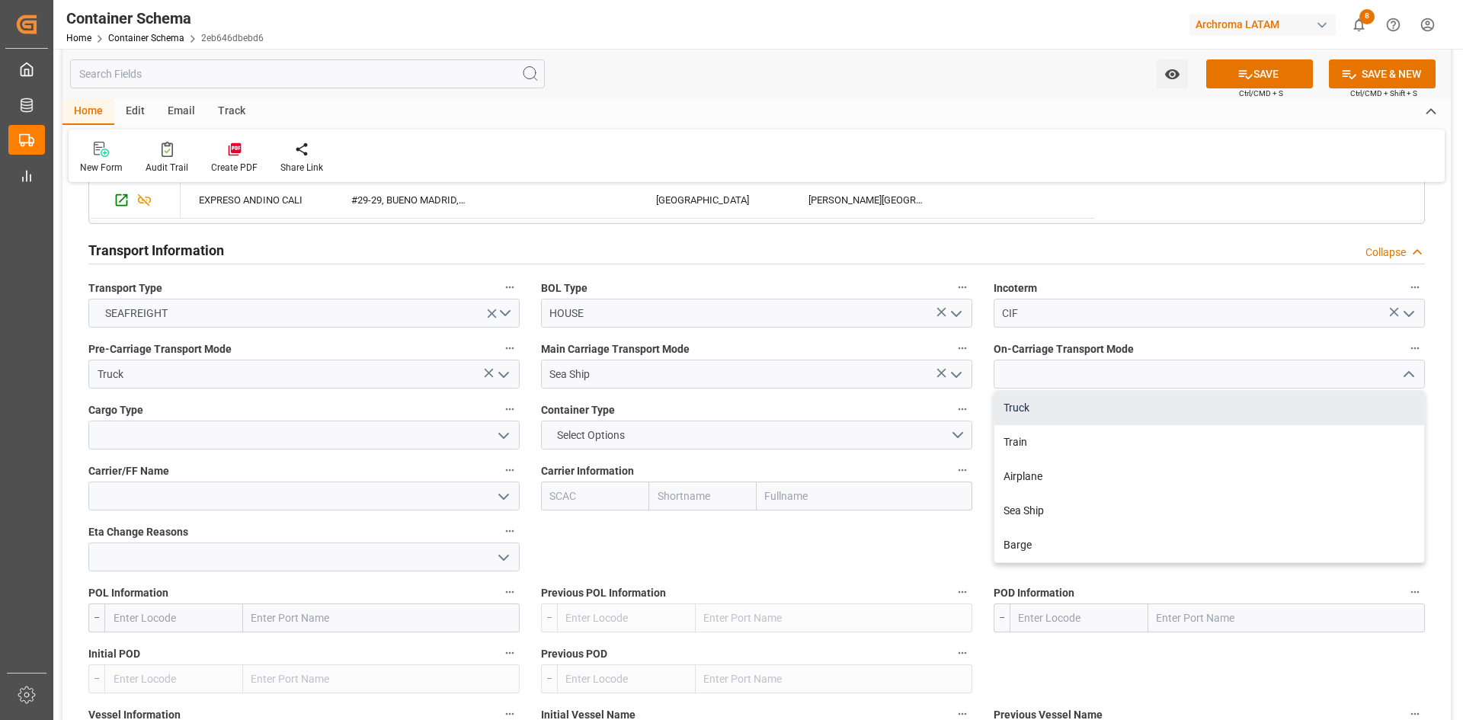
click at [1079, 414] on div "Truck" at bounding box center [1209, 408] width 430 height 34
type input "Truck"
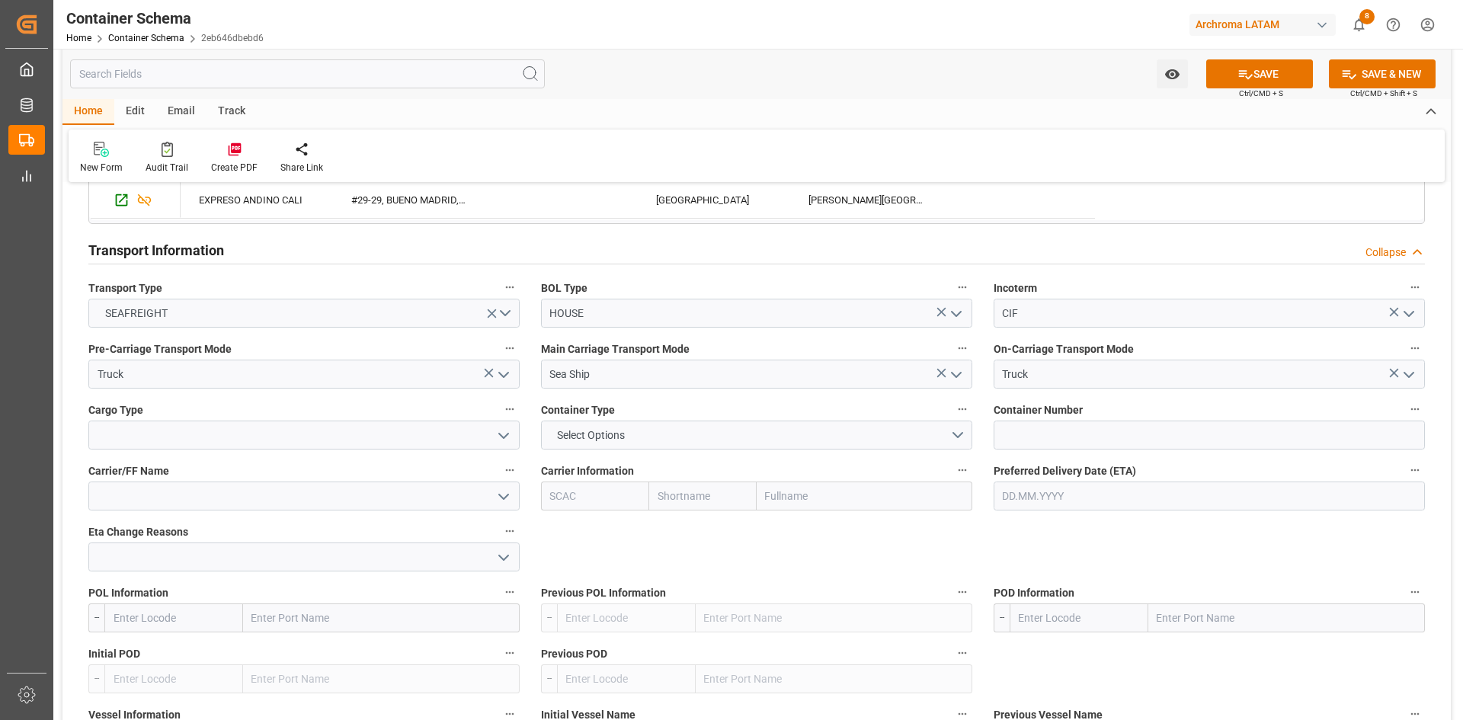
click at [500, 437] on icon "open menu" at bounding box center [503, 436] width 18 height 18
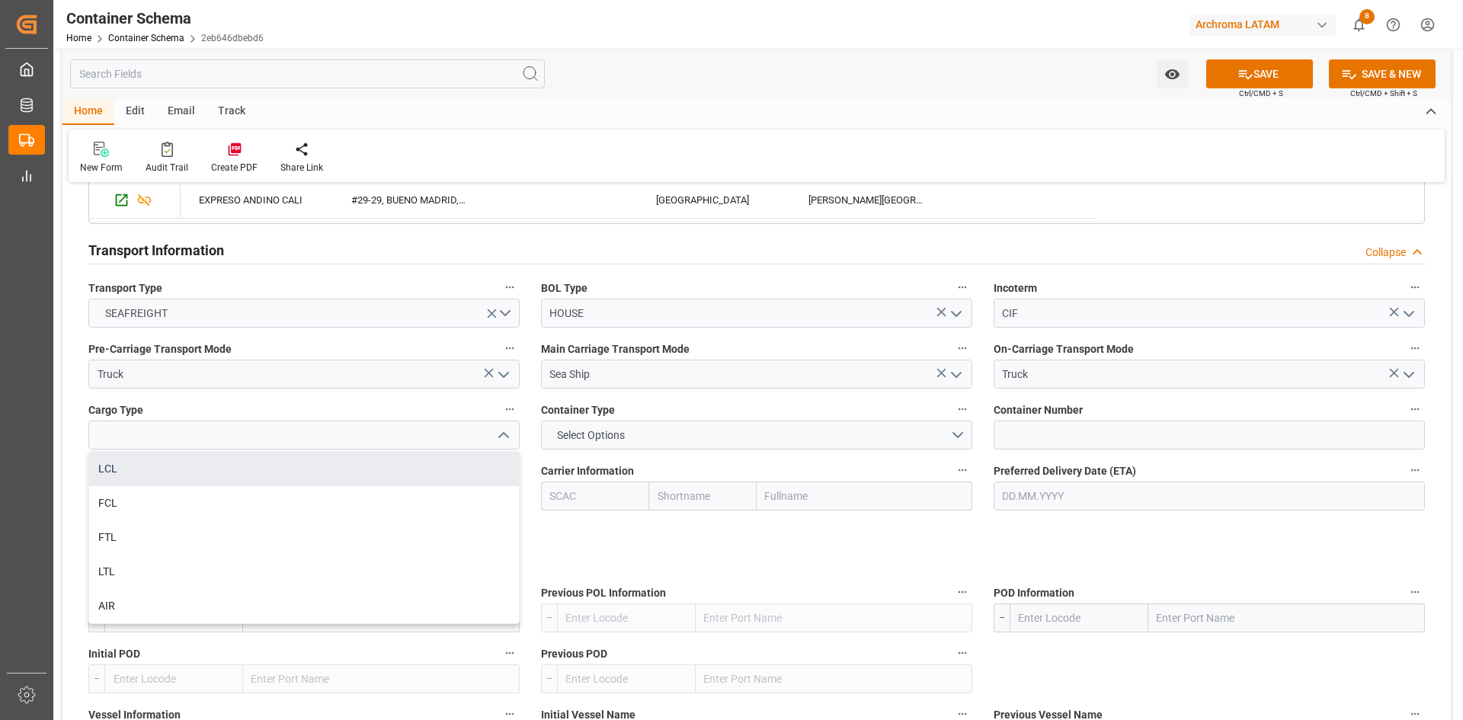
click at [145, 471] on div "LCL" at bounding box center [304, 469] width 430 height 34
type input "LCL"
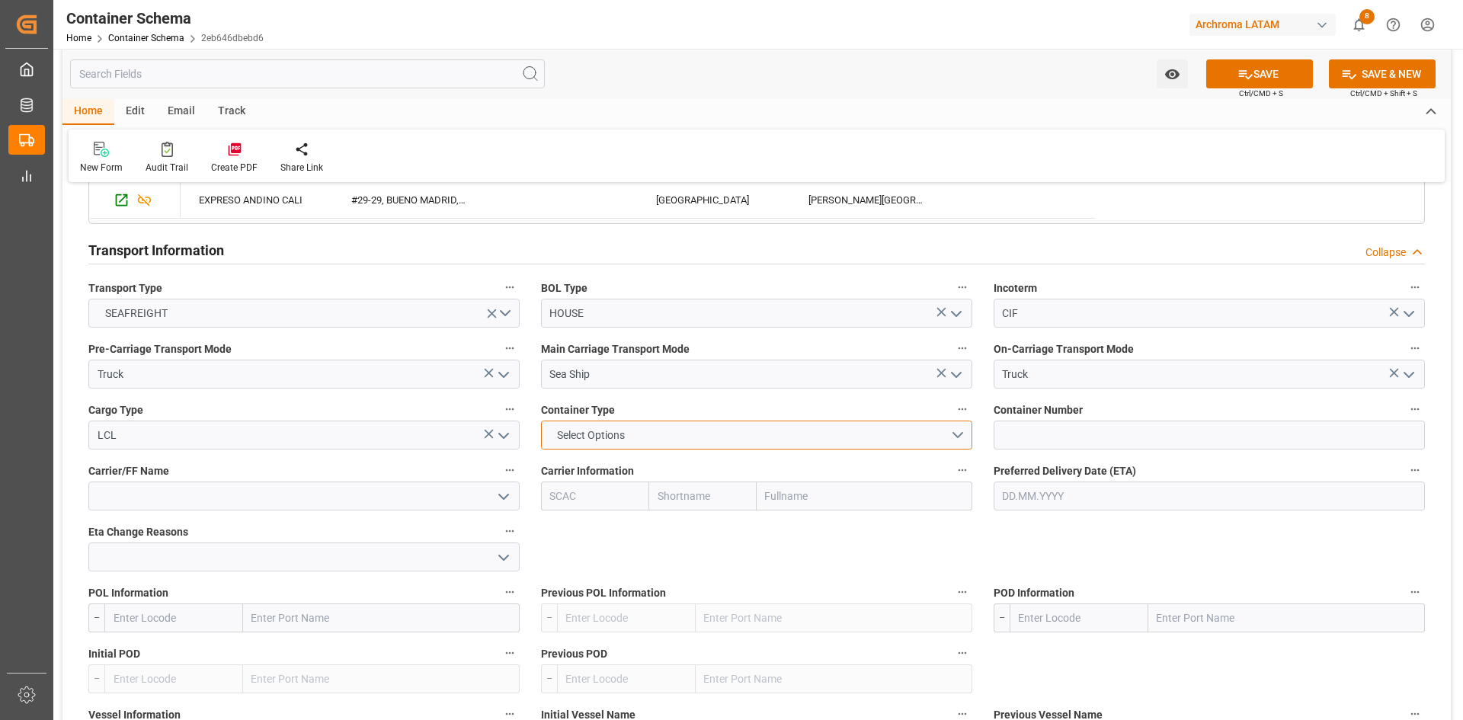
click at [965, 430] on button "Select Options" at bounding box center [756, 435] width 431 height 29
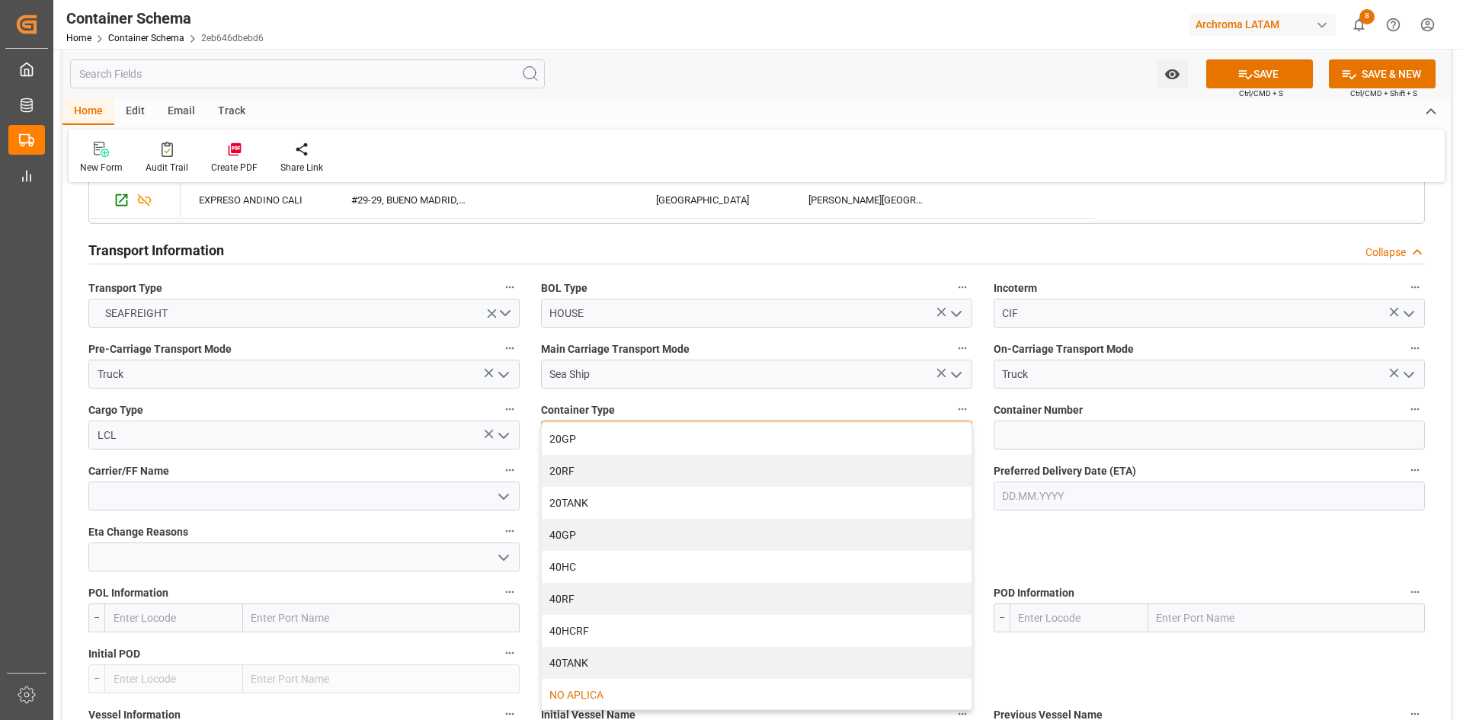
click at [612, 684] on div "NO APLICA" at bounding box center [757, 695] width 430 height 32
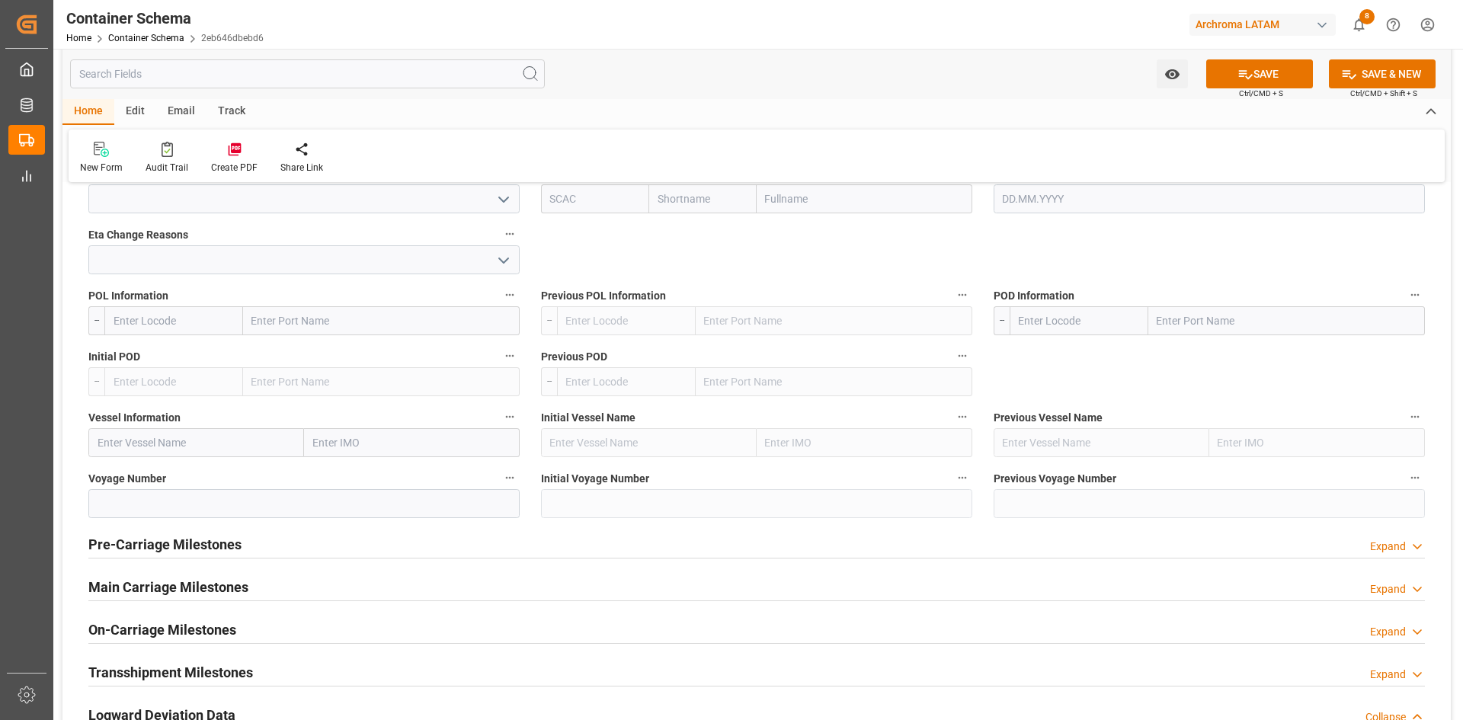
scroll to position [1524, 0]
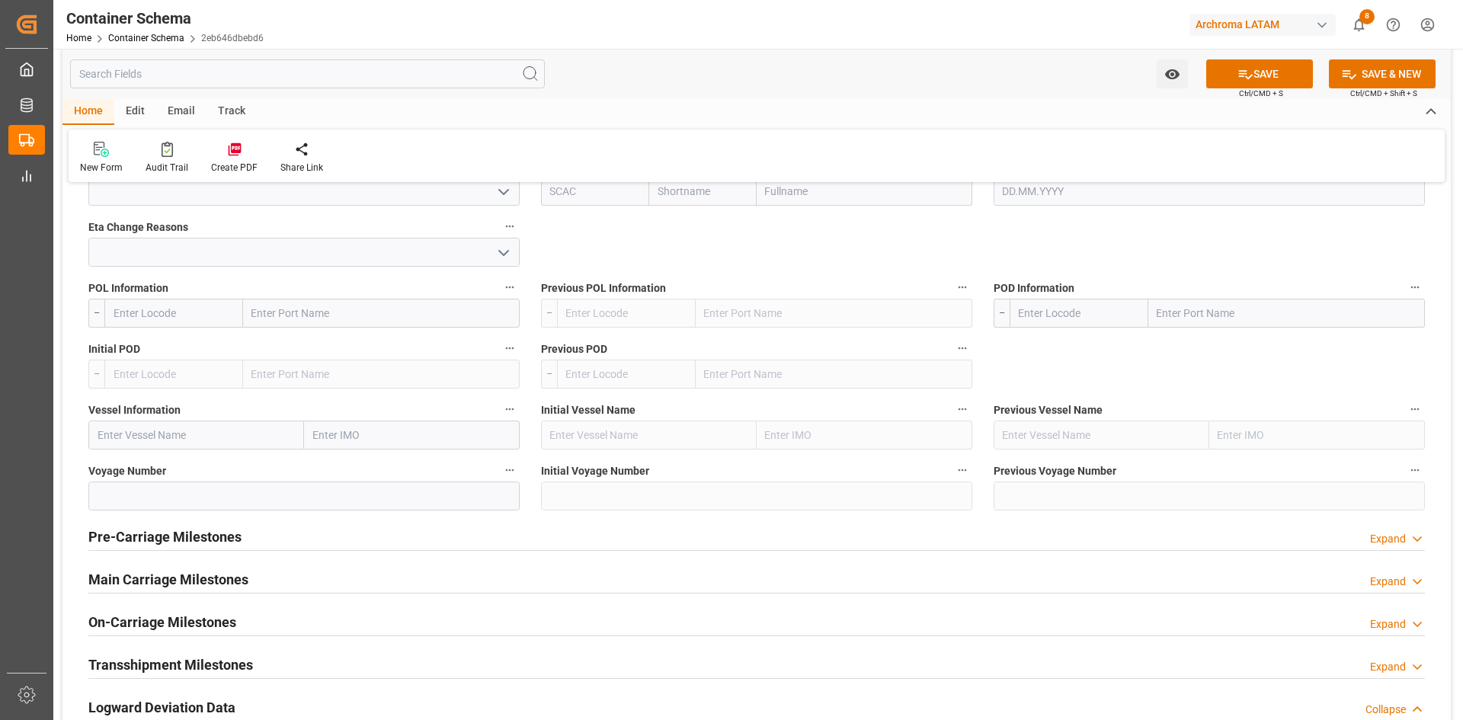
click at [333, 302] on input "text" at bounding box center [381, 313] width 277 height 29
type input "BARCELONA"
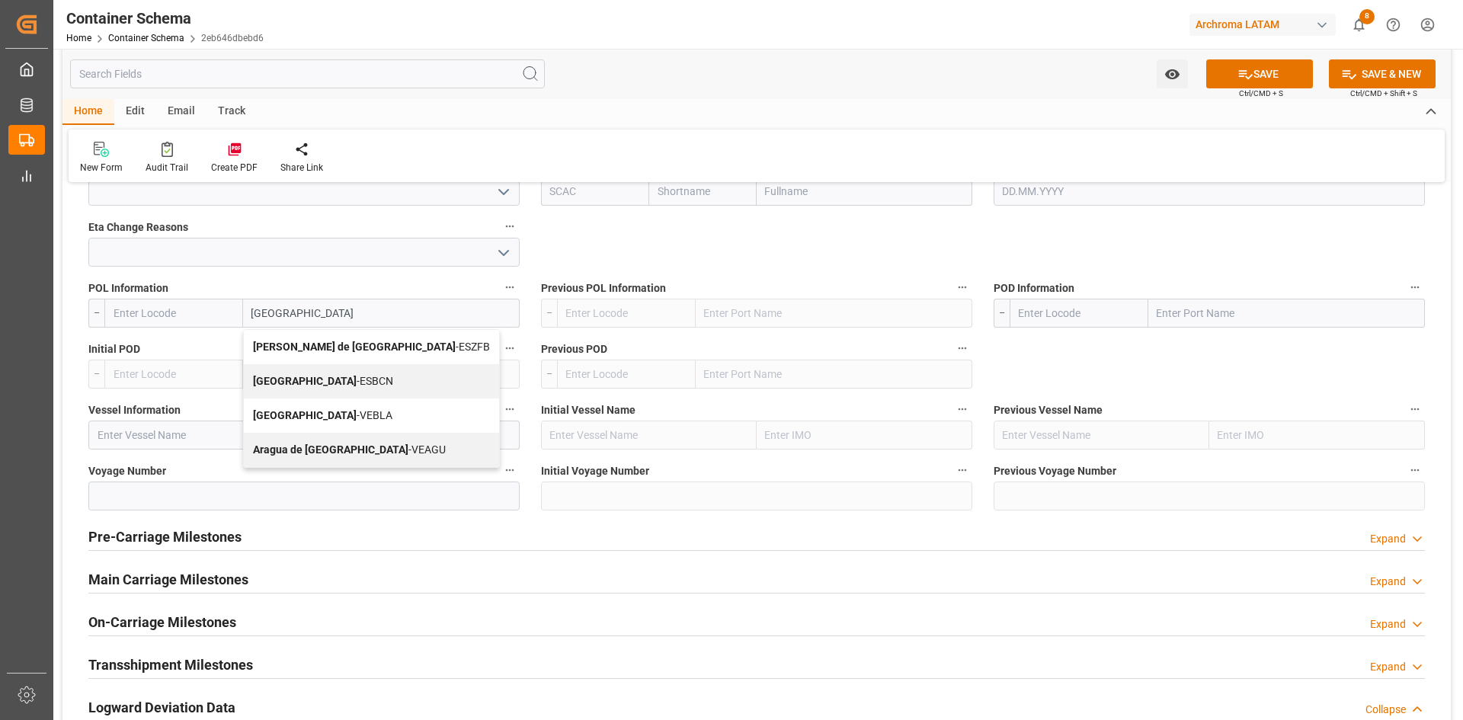
click at [362, 376] on div "Barcelona - ESBCN" at bounding box center [371, 381] width 255 height 34
type input "ESBCN"
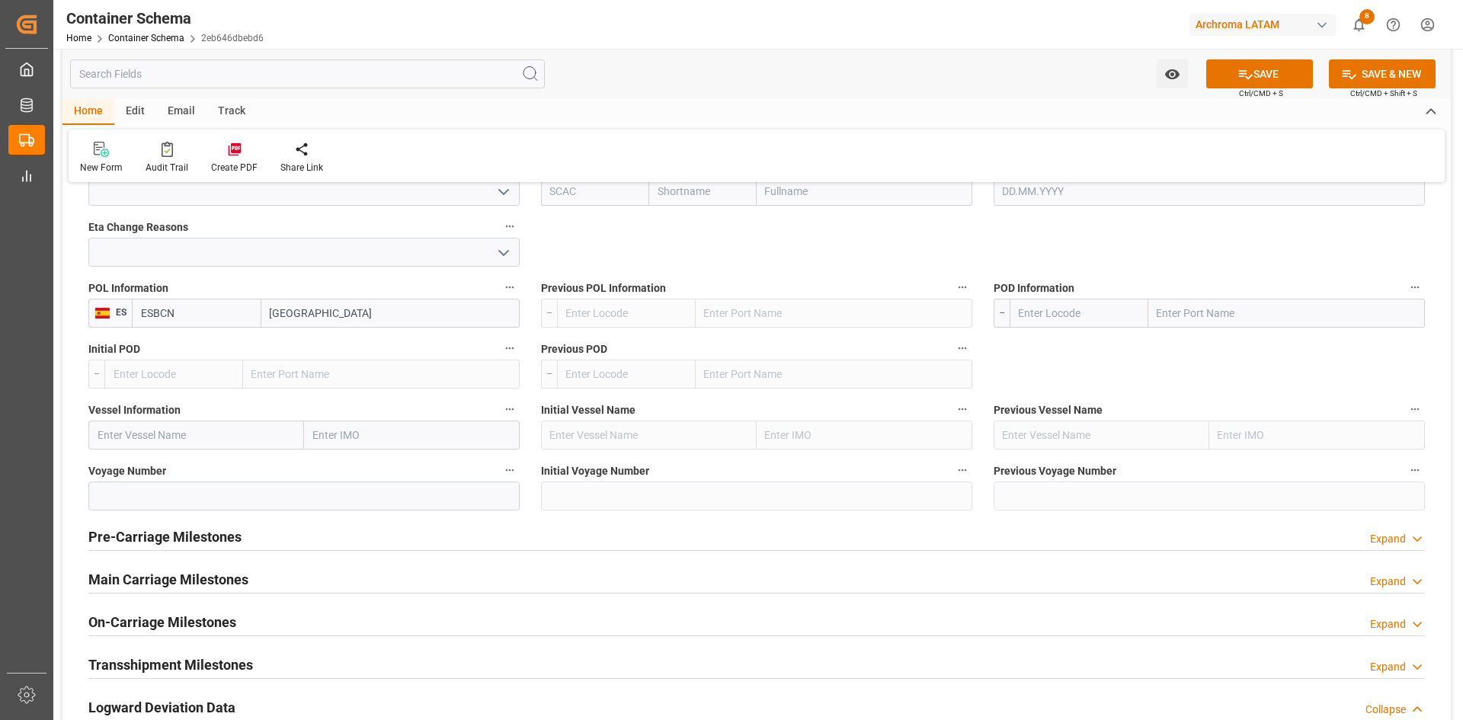
type input "Barcelona"
click at [1219, 317] on input "text" at bounding box center [1286, 313] width 277 height 29
type input "[GEOGRAPHIC_DATA]"
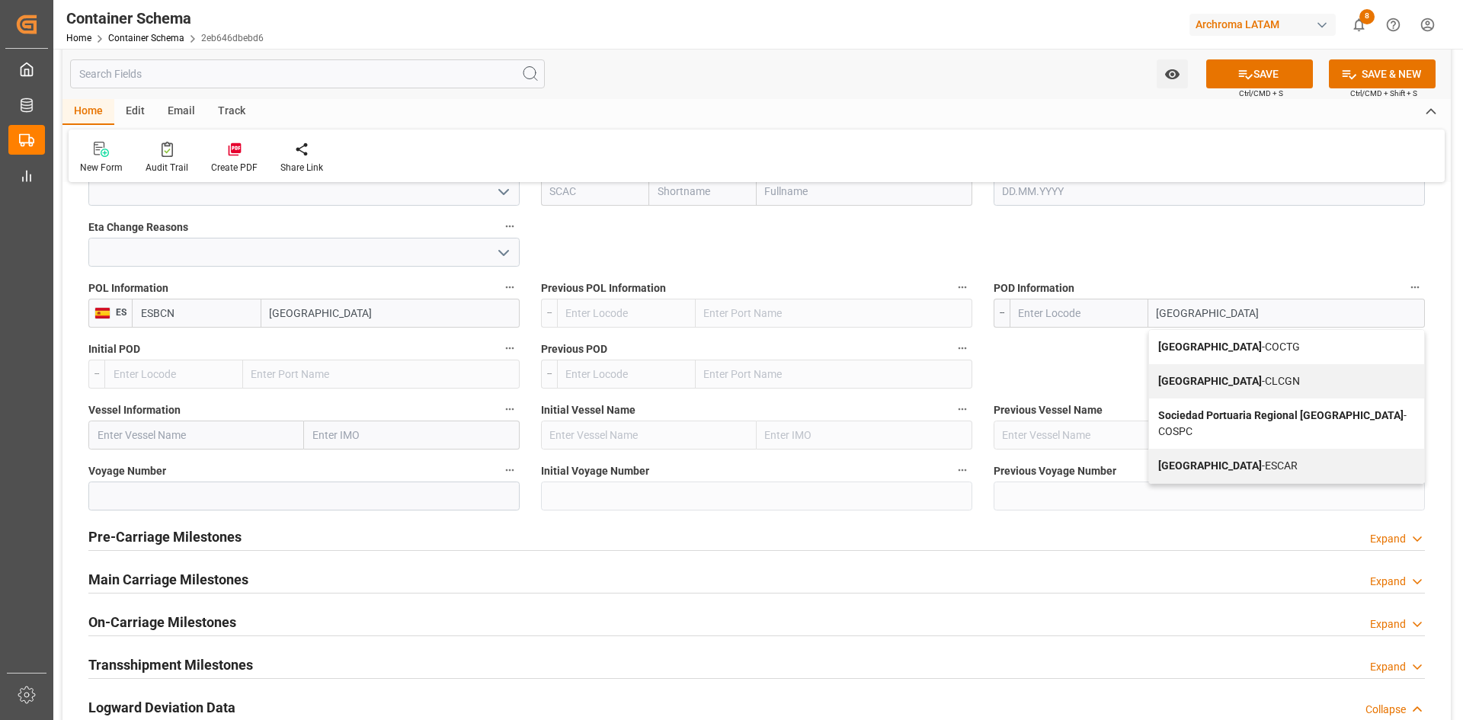
click at [1204, 340] on div "Cartagena - COCTG" at bounding box center [1286, 347] width 275 height 34
type input "COCTG"
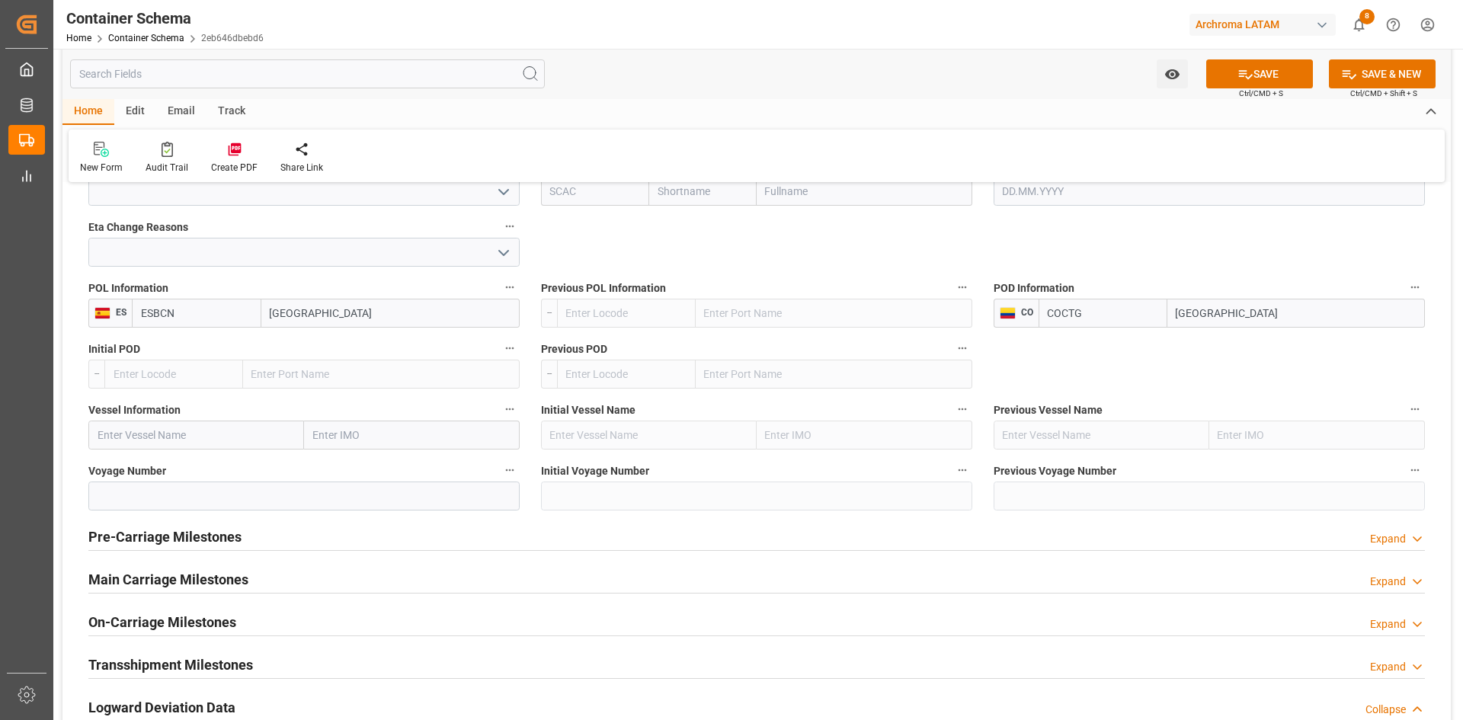
type input "[GEOGRAPHIC_DATA]"
click at [186, 432] on input "text" at bounding box center [196, 435] width 216 height 29
click at [271, 437] on input "text" at bounding box center [196, 435] width 216 height 29
paste input "CMA CGM WISDOM"
click at [205, 470] on span "CMA CGM WISDOM - 9952830" at bounding box center [167, 468] width 139 height 12
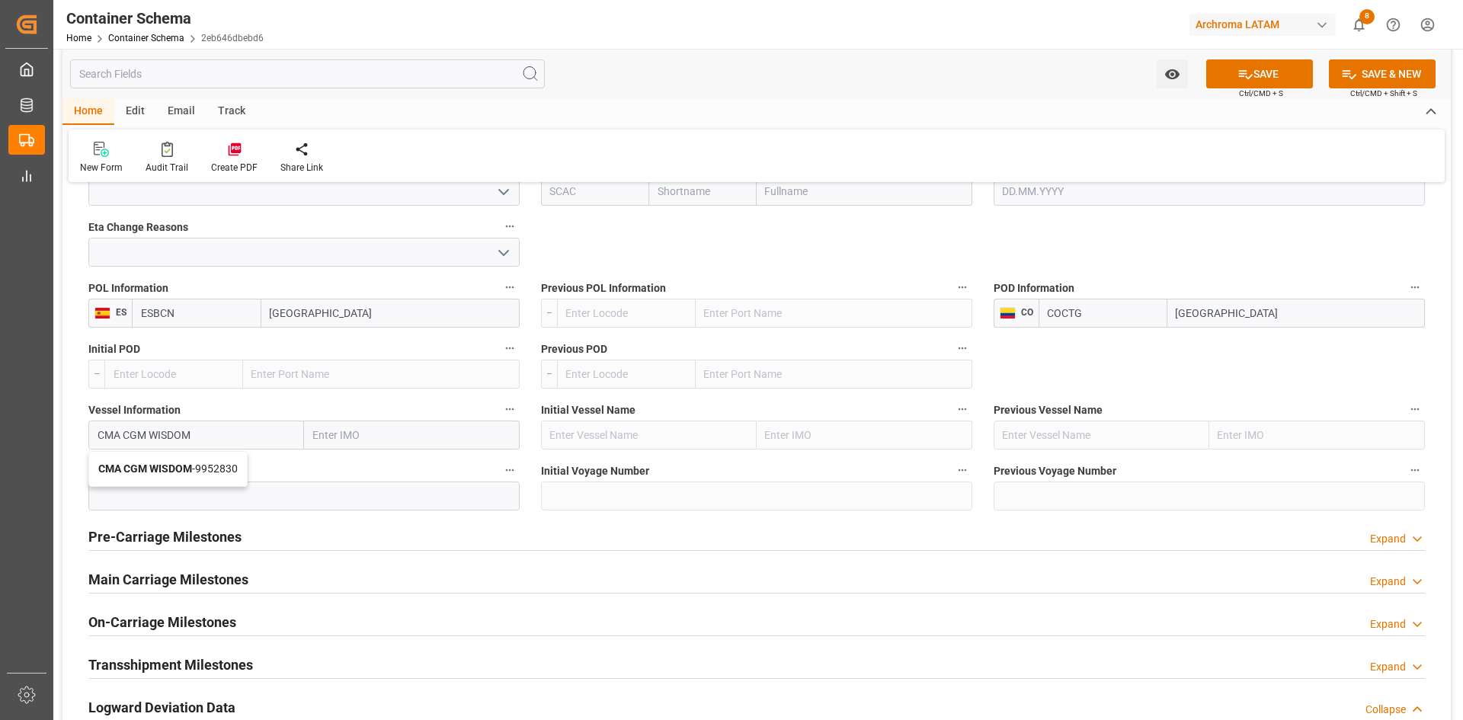
type input "CMA CGM WISDOM"
type input "9952830"
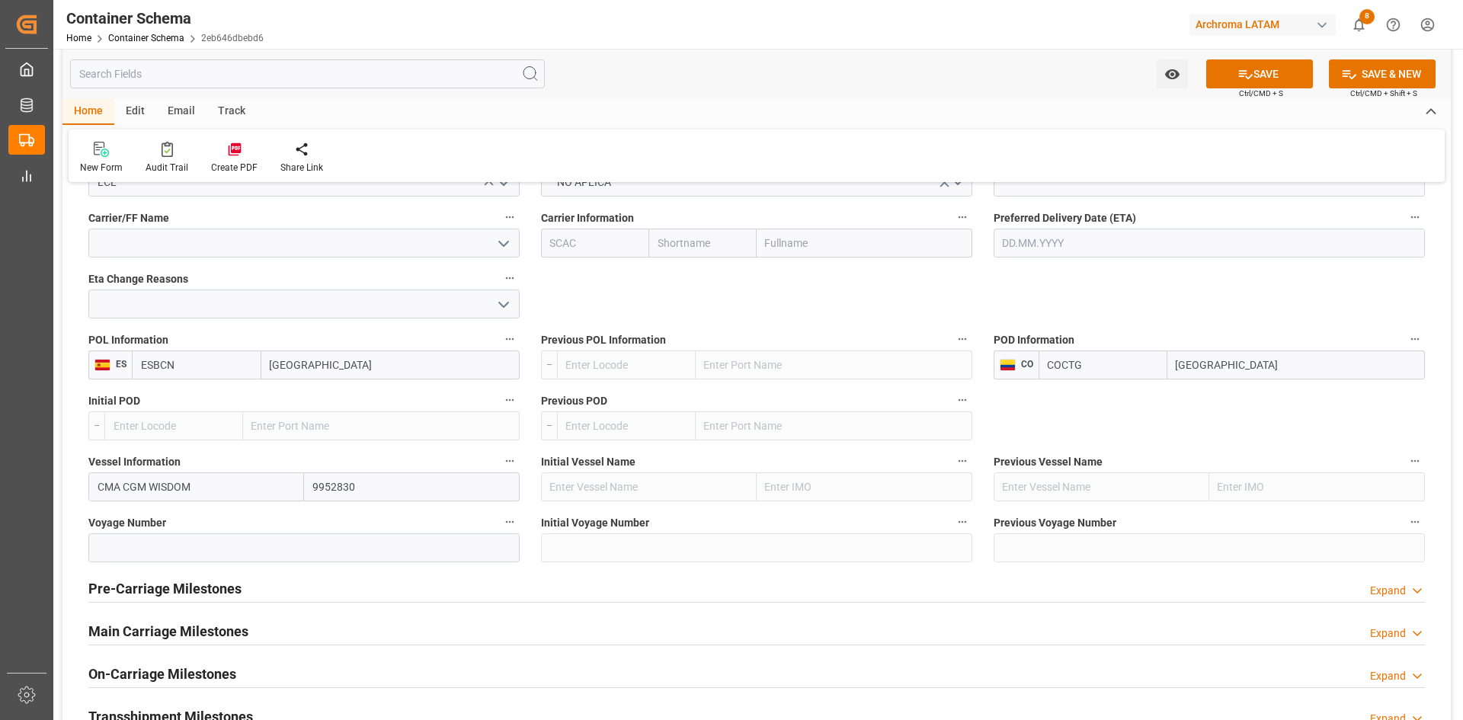
scroll to position [1447, 0]
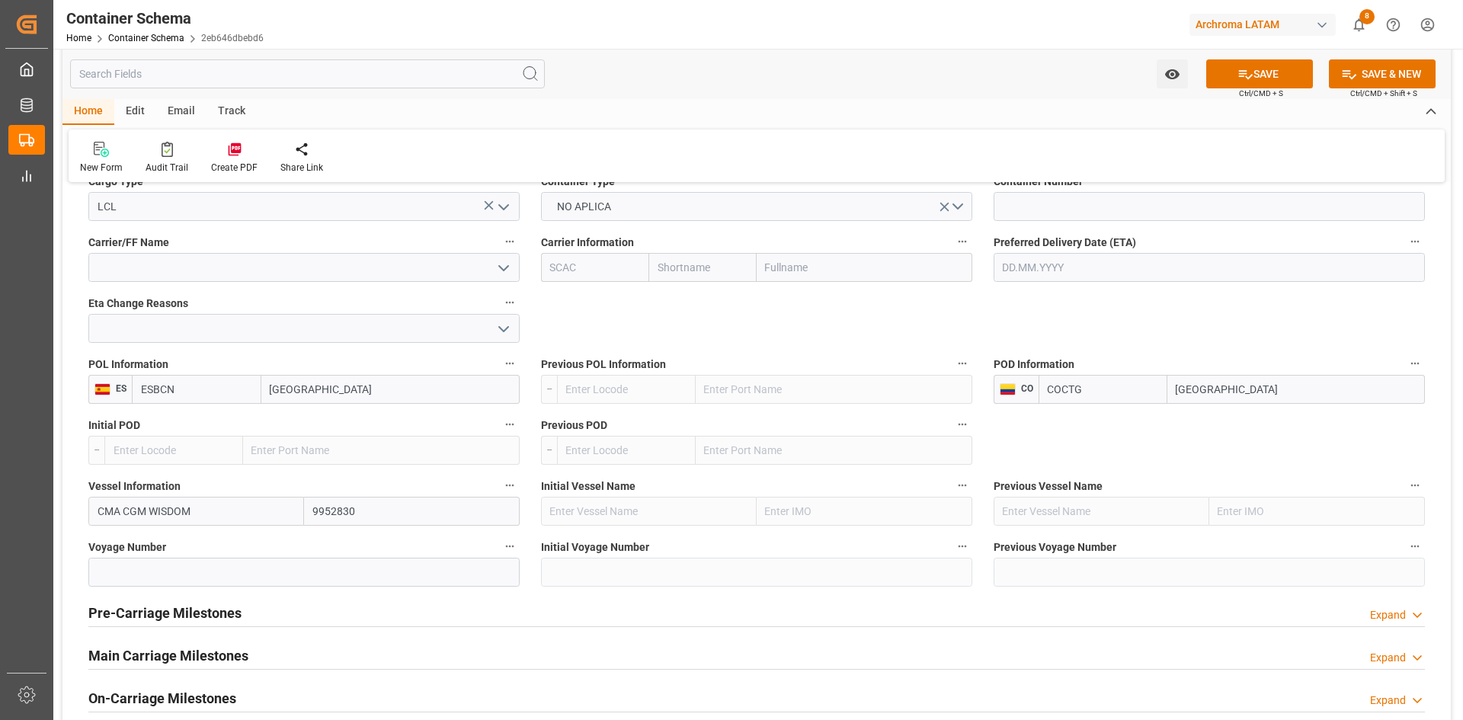
type input "CMA CGM WISDOM"
click at [813, 274] on input "text" at bounding box center [865, 267] width 216 height 29
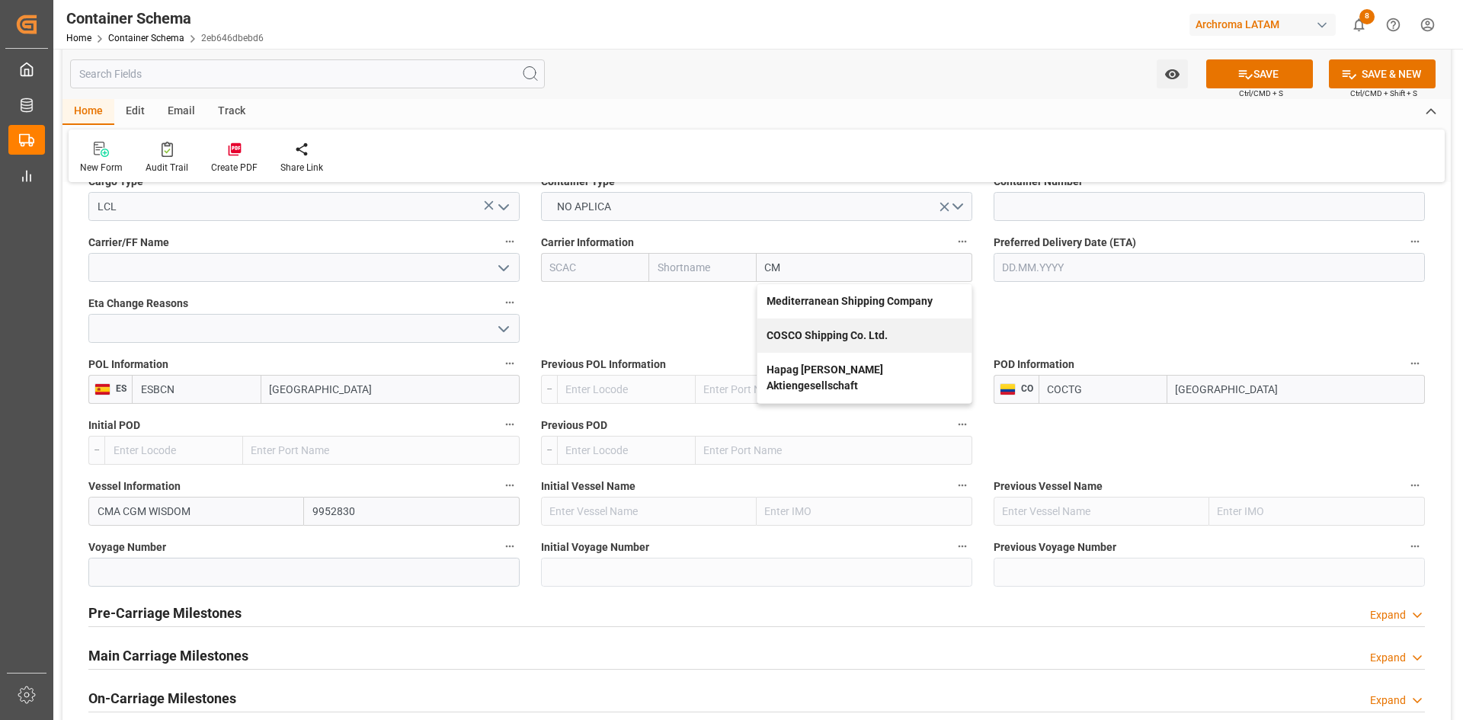
type input "CMA"
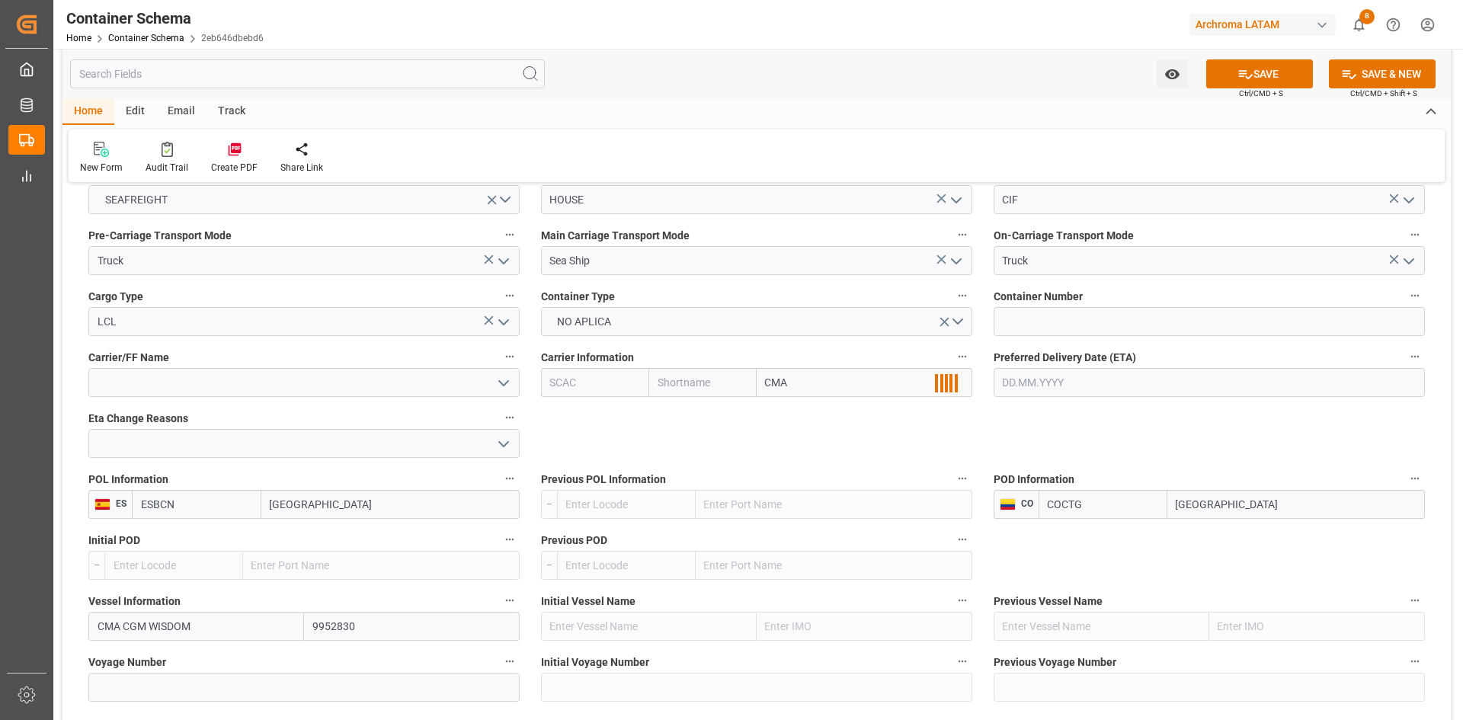
scroll to position [1219, 0]
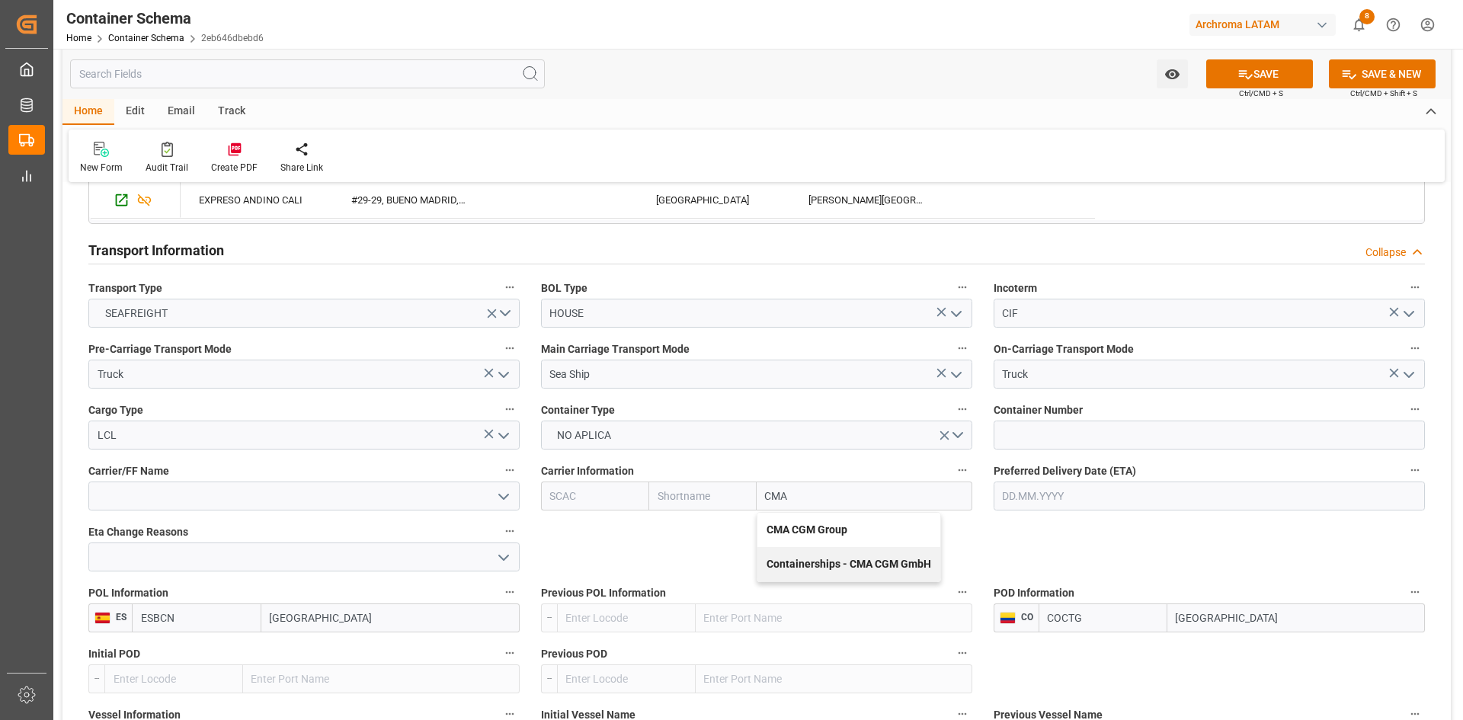
click at [849, 532] on div "CMA CGM Group" at bounding box center [848, 530] width 183 height 34
type input "CMDU"
type input "CMACGM"
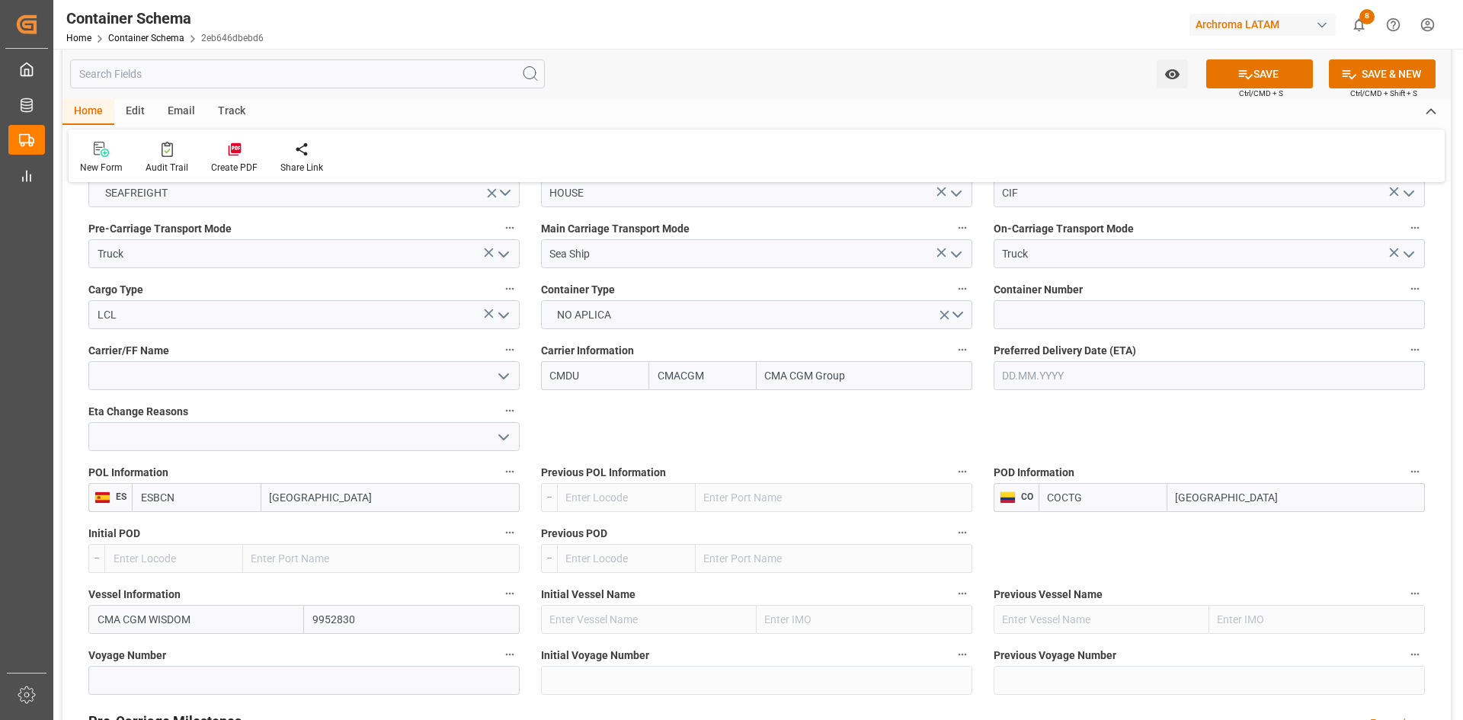
scroll to position [1676, 0]
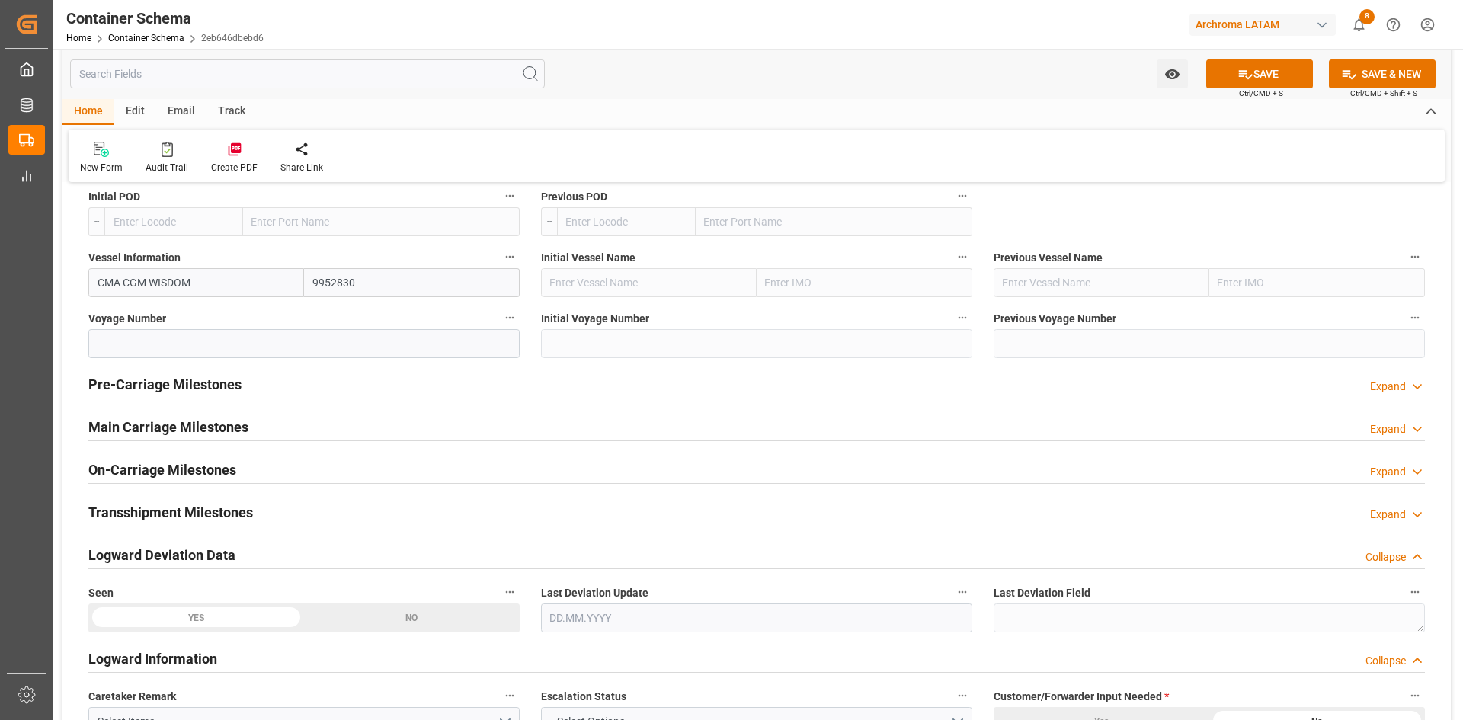
type input "CMA CGM Group"
click at [348, 345] on input at bounding box center [303, 343] width 431 height 29
type input "TBM"
click at [212, 433] on h2 "Main Carriage Milestones" at bounding box center [168, 427] width 160 height 21
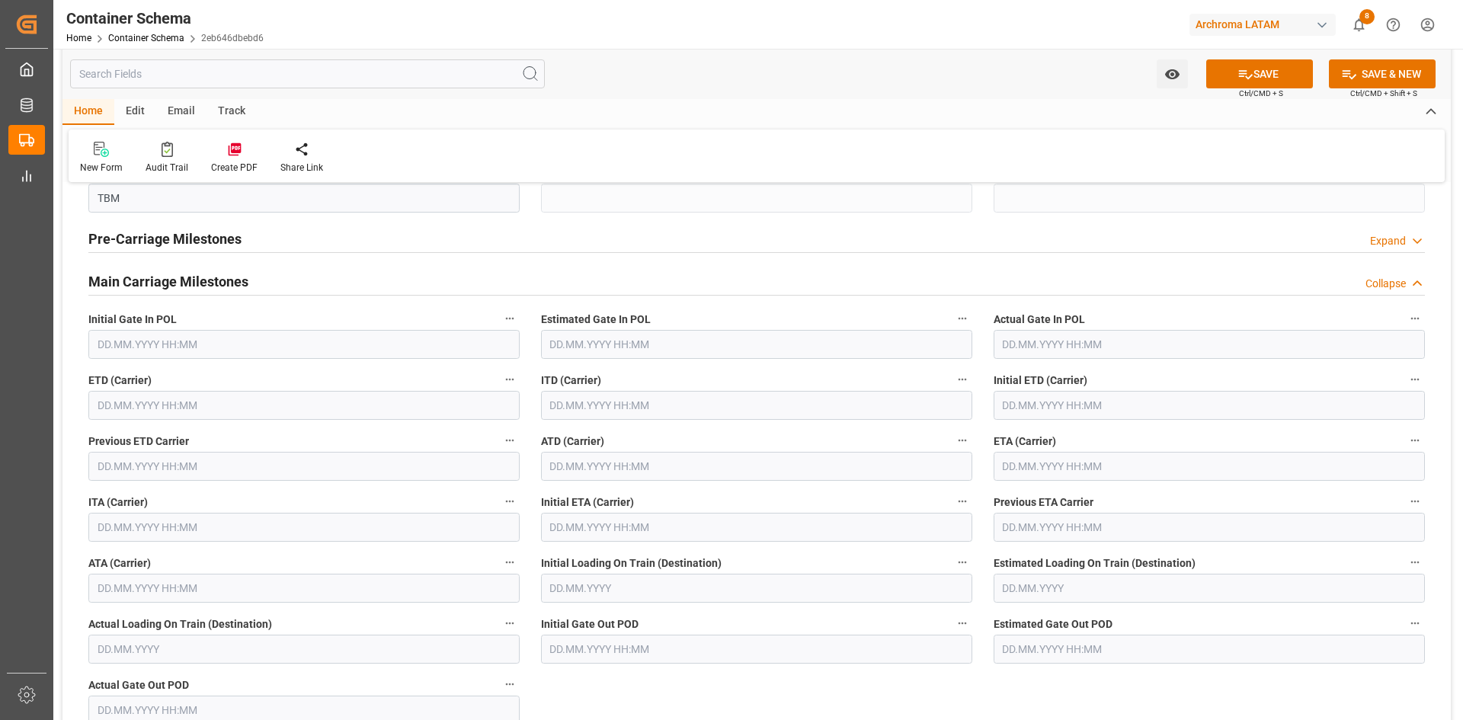
scroll to position [1828, 0]
click at [1057, 464] on input "text" at bounding box center [1208, 459] width 431 height 29
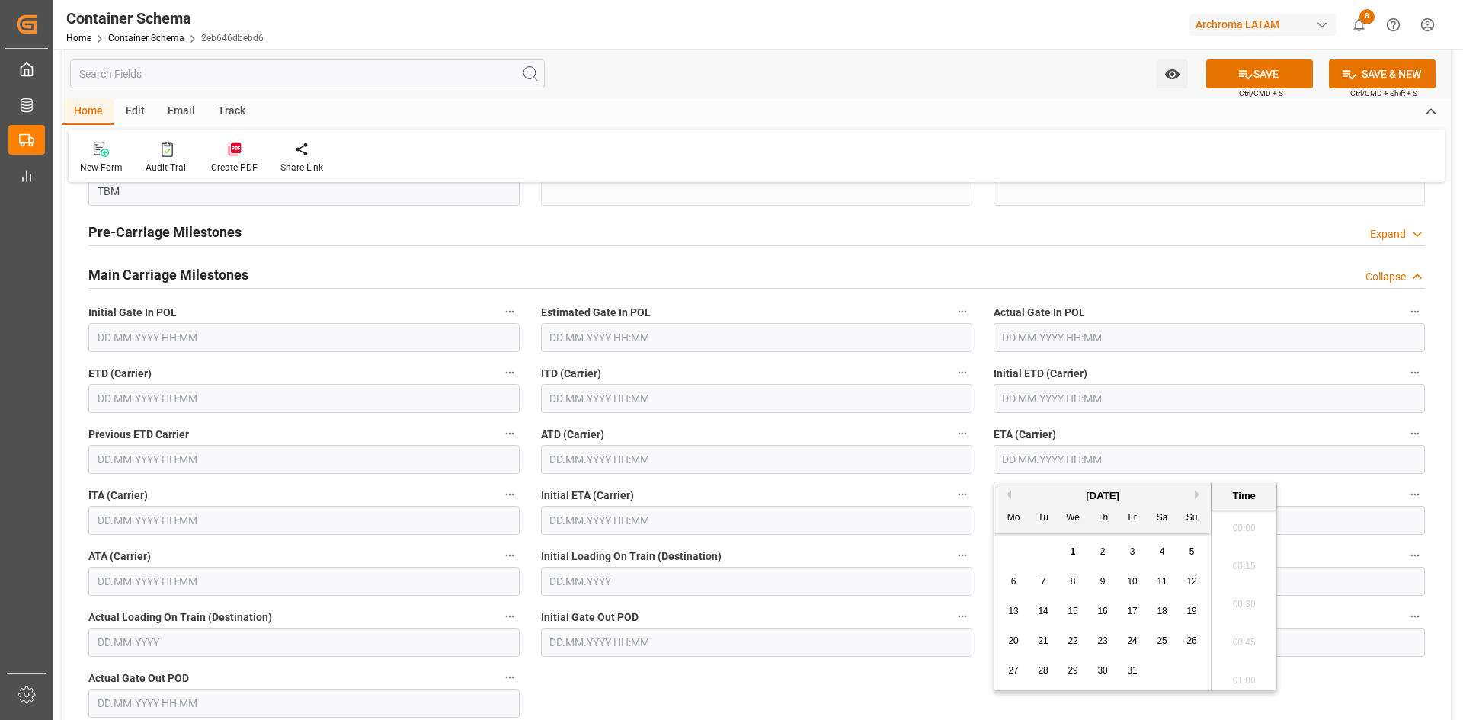
scroll to position [3434, 0]
click at [1007, 491] on button "Previous Month" at bounding box center [1006, 494] width 9 height 9
click at [1106, 641] on span "25" at bounding box center [1102, 640] width 10 height 11
type input "25.09.2025 00:00"
click at [232, 395] on input "text" at bounding box center [303, 398] width 431 height 29
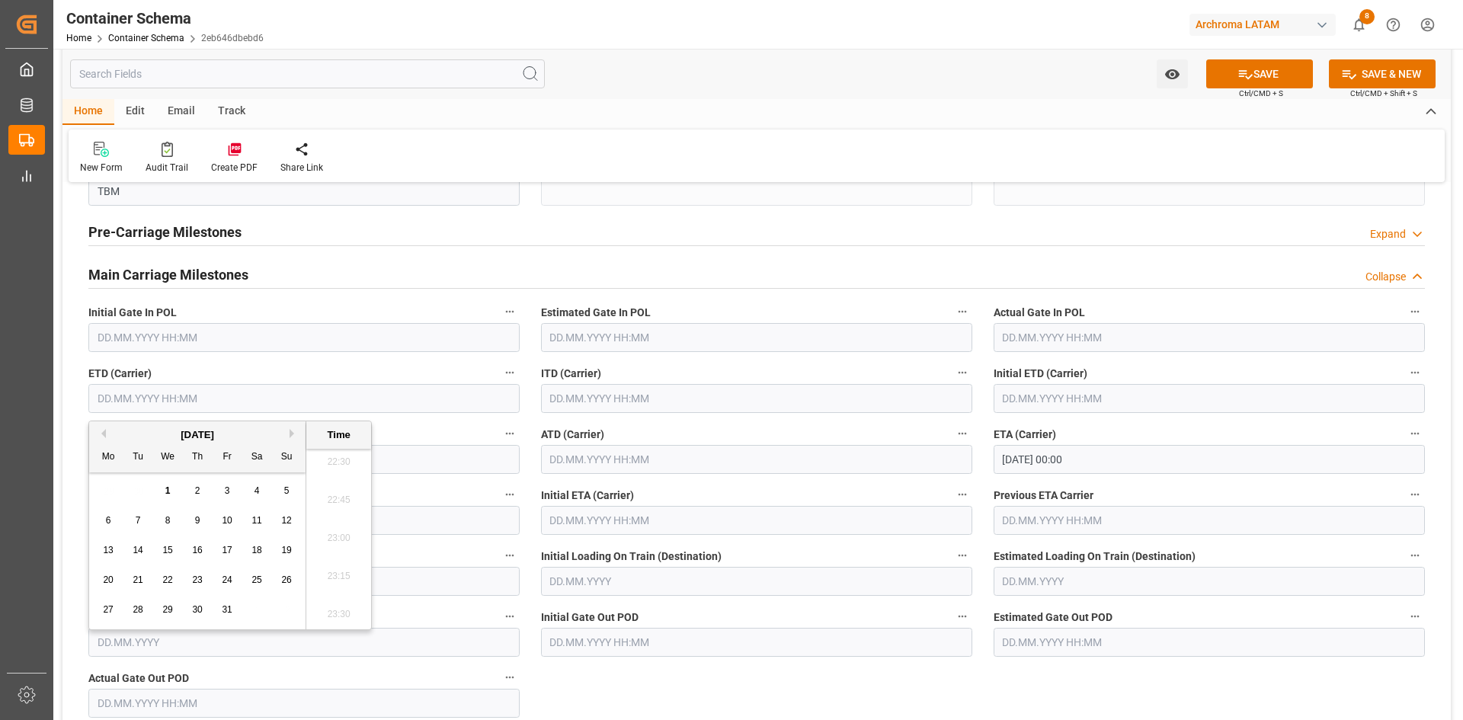
click at [106, 430] on div "[DATE]" at bounding box center [197, 434] width 216 height 15
click at [105, 433] on button "Previous Month" at bounding box center [101, 433] width 9 height 9
click at [114, 491] on div "1" at bounding box center [108, 491] width 19 height 18
type input "01.09.2025 00:00"
click at [1285, 76] on button "SAVE" at bounding box center [1259, 73] width 107 height 29
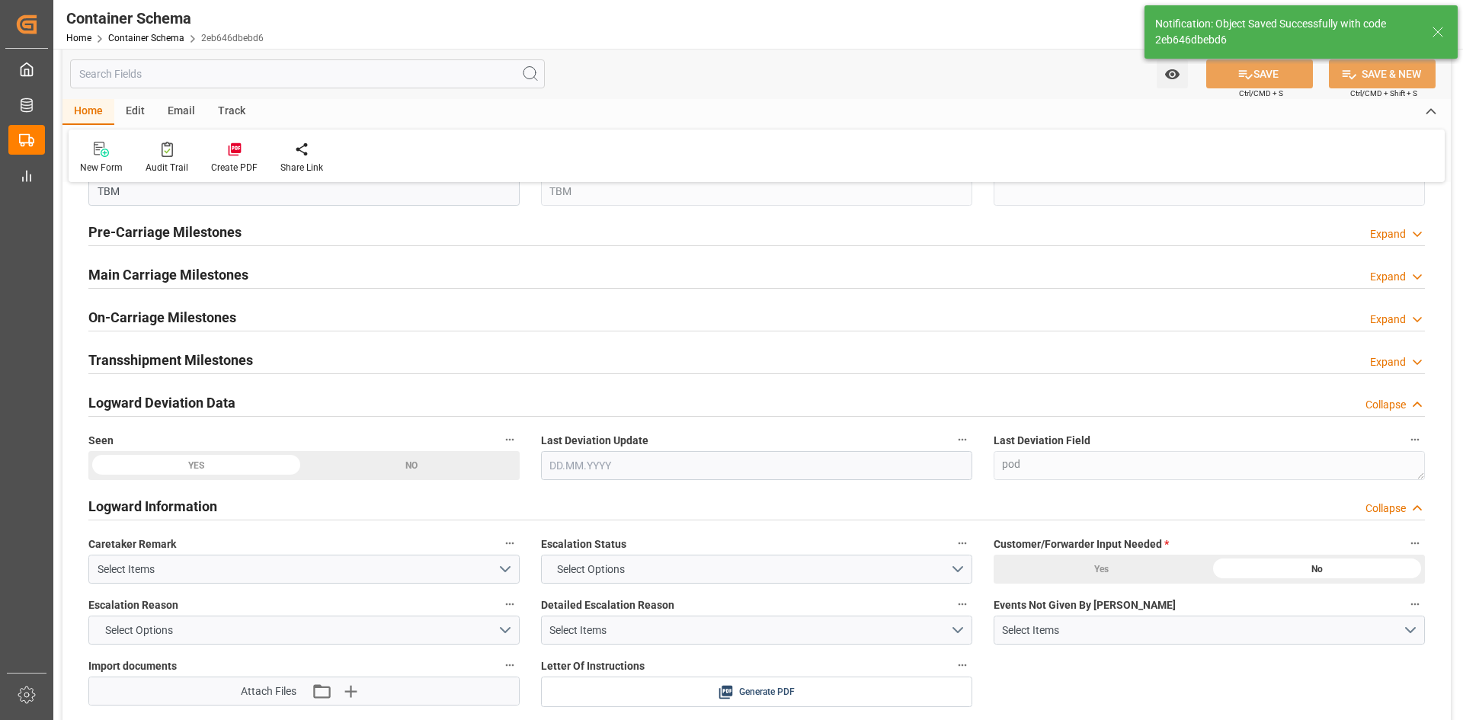
type input "210200905525"
type input "Document Sent"
type input "COCTG"
type input "[GEOGRAPHIC_DATA]"
type input "CMA CGM WISDOM"
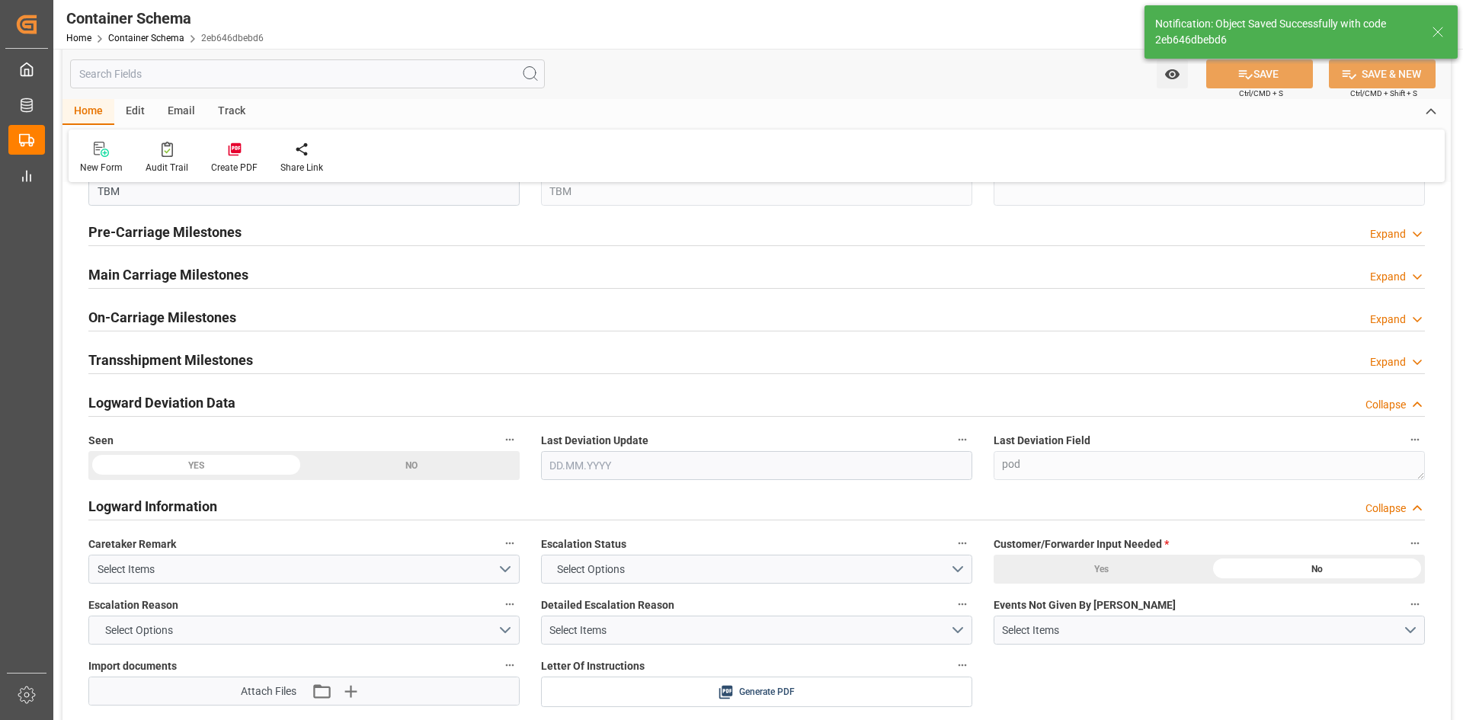
type input "9952830"
type input "TBM"
type input "[DATE]"
type input "02.10.2025 05:11"
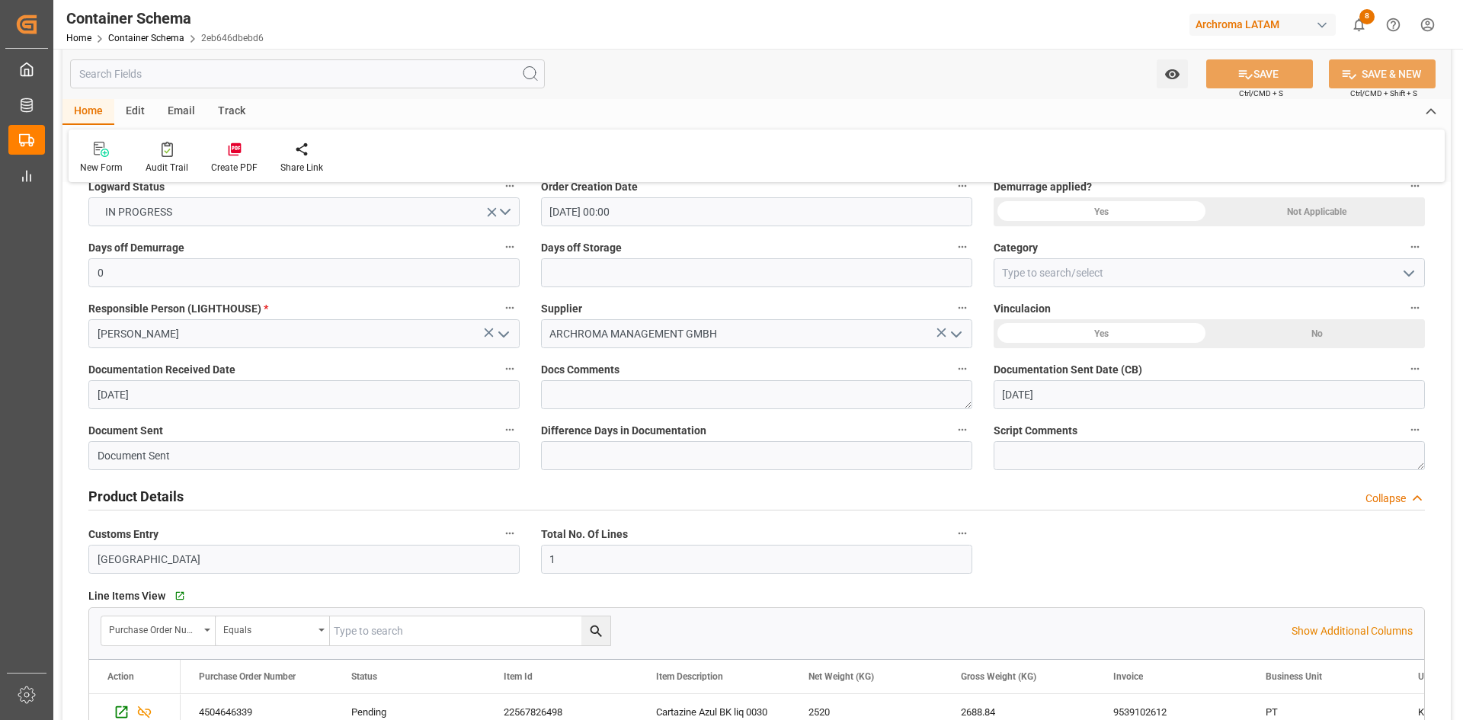
scroll to position [0, 0]
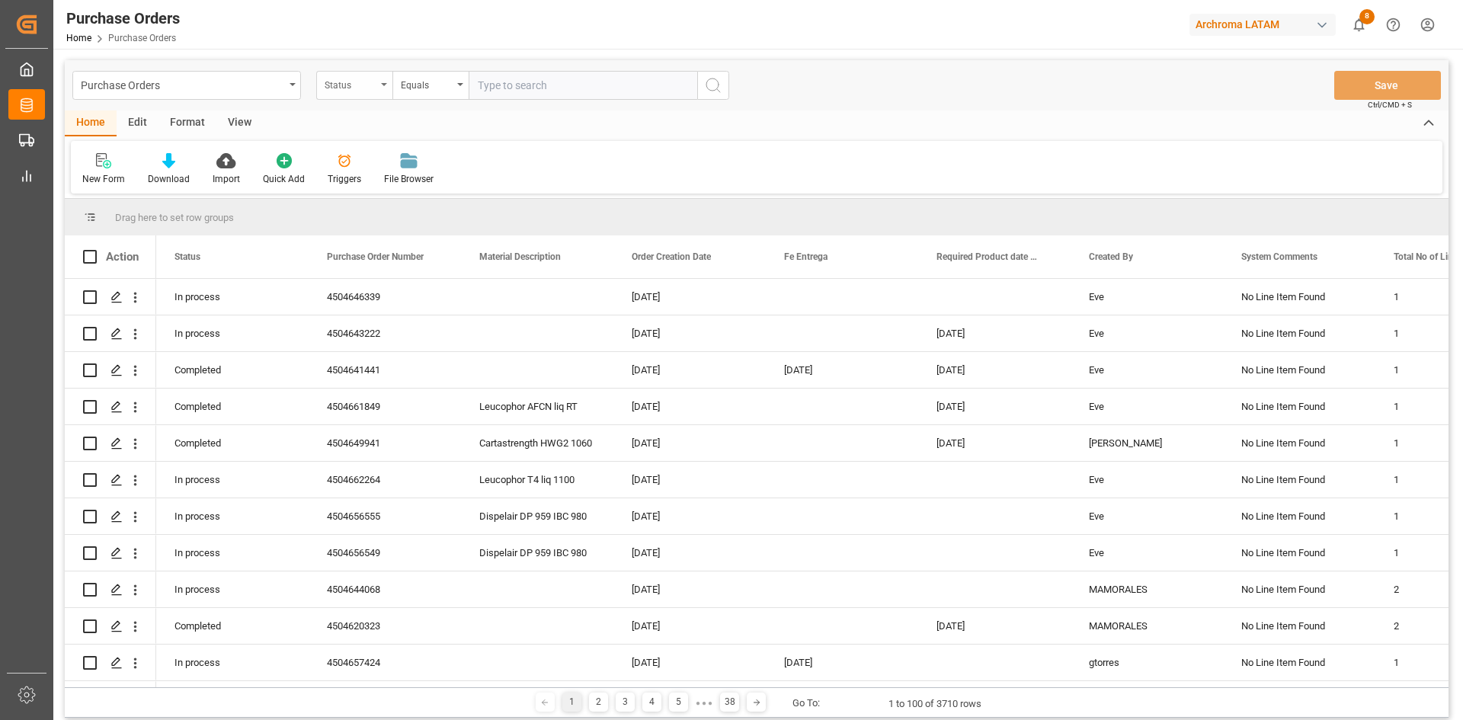
click at [365, 90] on div "Status" at bounding box center [351, 84] width 52 height 18
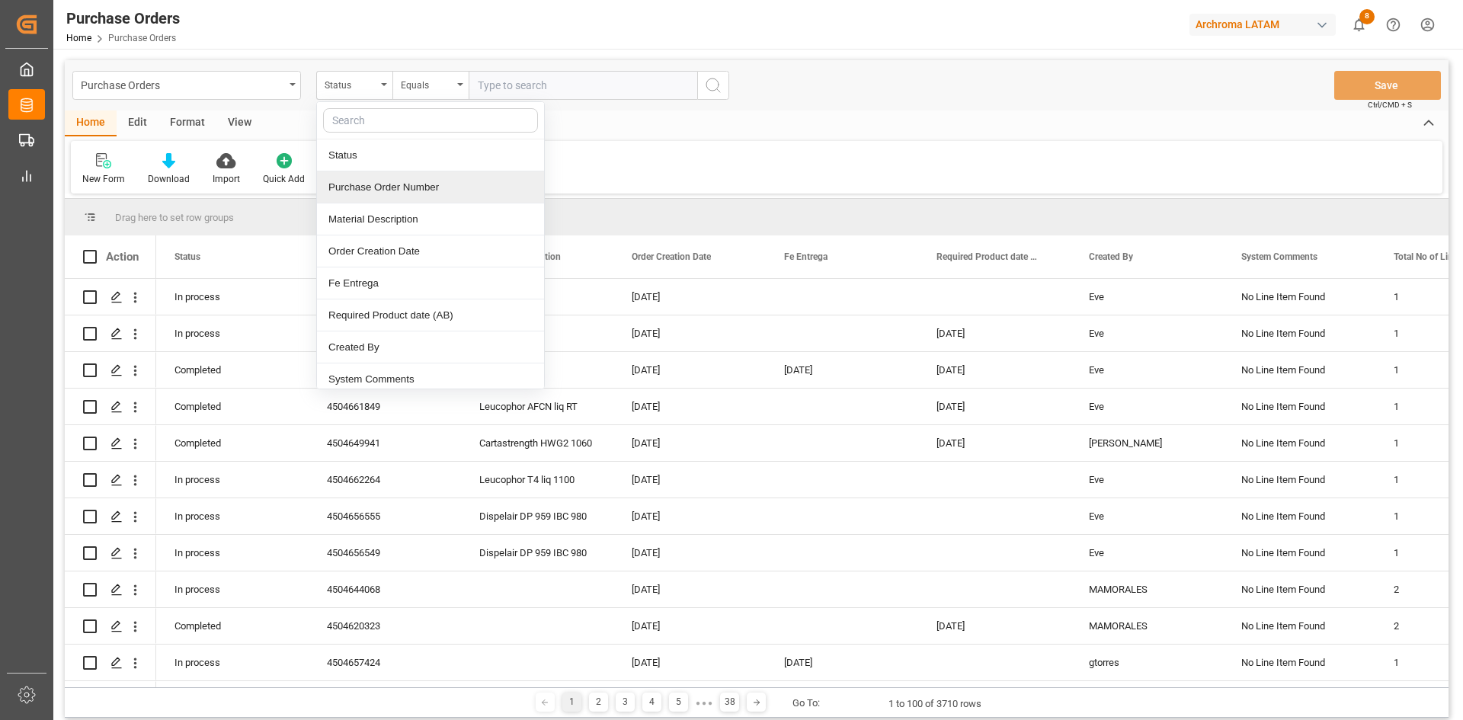
click at [411, 181] on div "Purchase Order Number" at bounding box center [430, 187] width 227 height 32
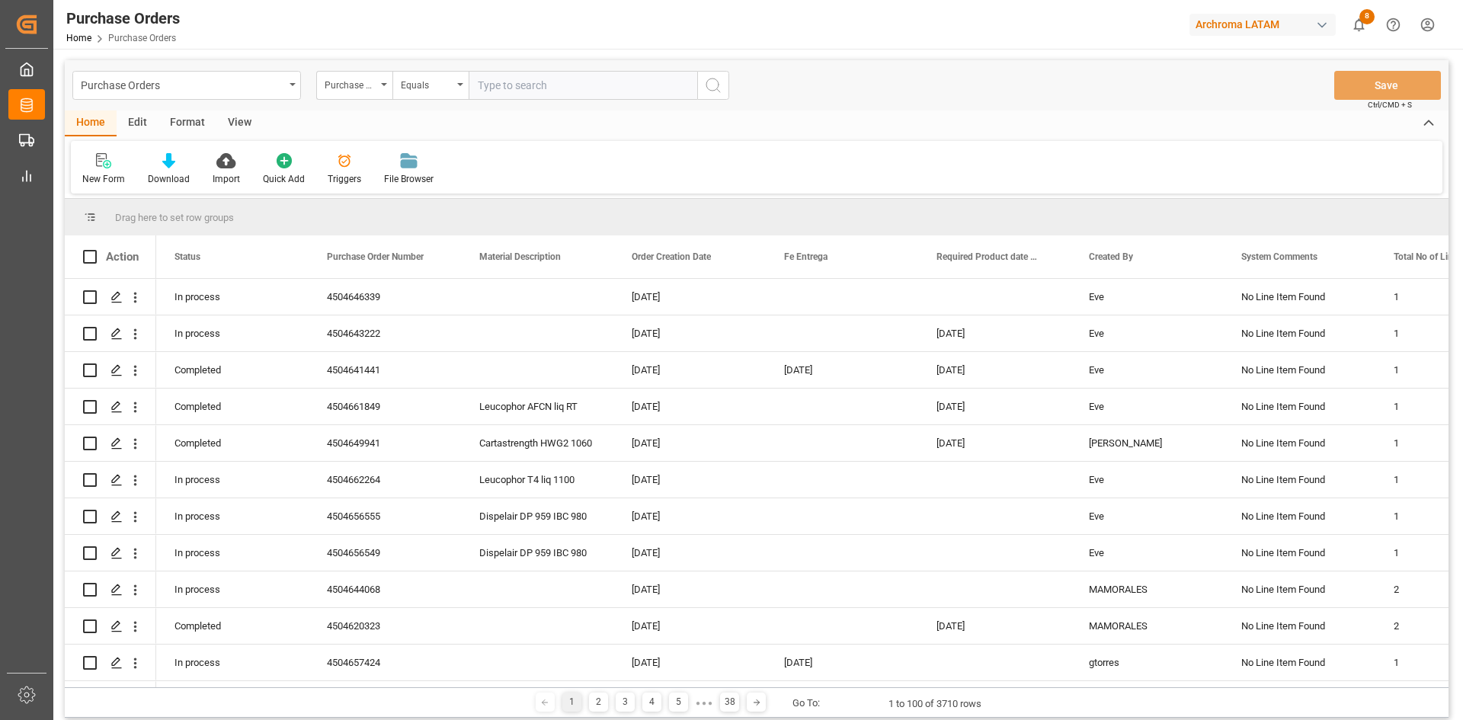
click at [535, 80] on input "text" at bounding box center [583, 85] width 229 height 29
paste input "4504641442"
type input "4504641442"
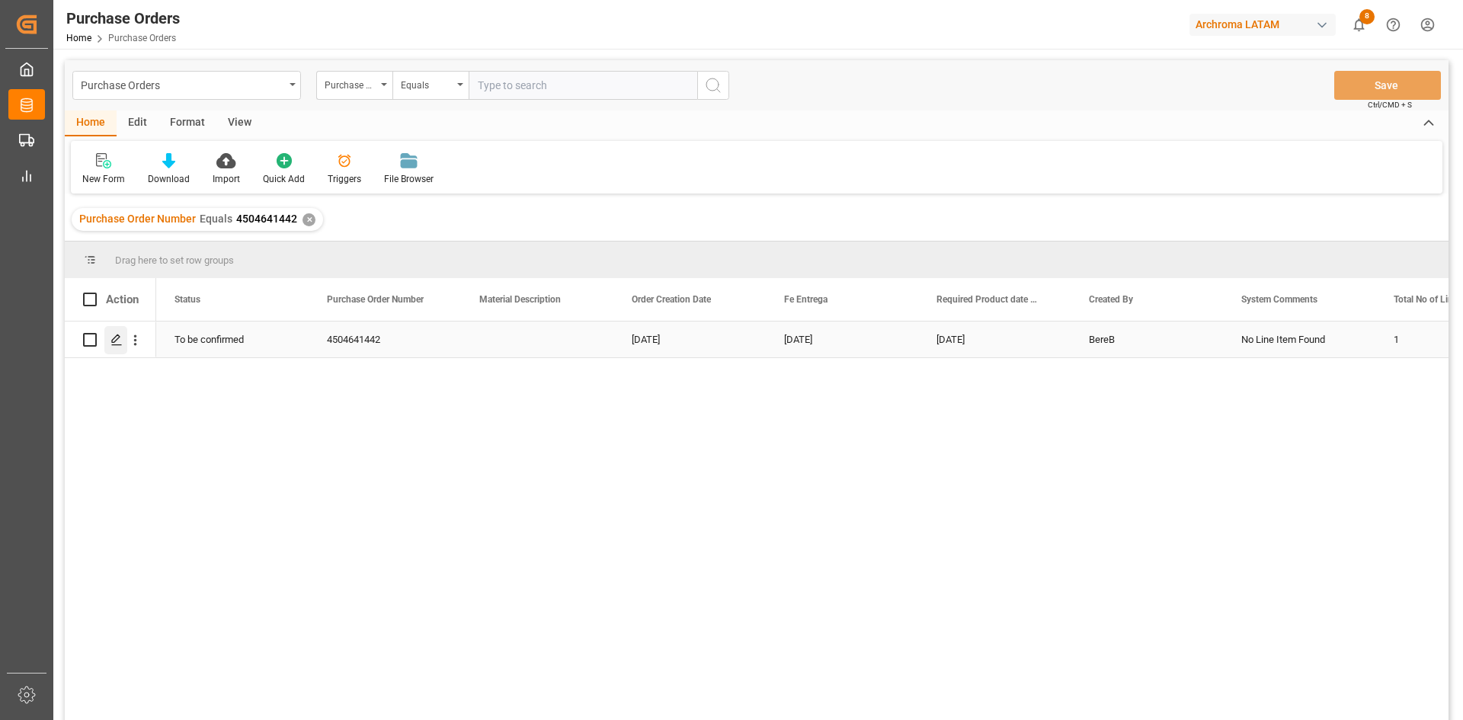
click at [120, 337] on polygon "Press SPACE to select this row." at bounding box center [116, 339] width 8 height 8
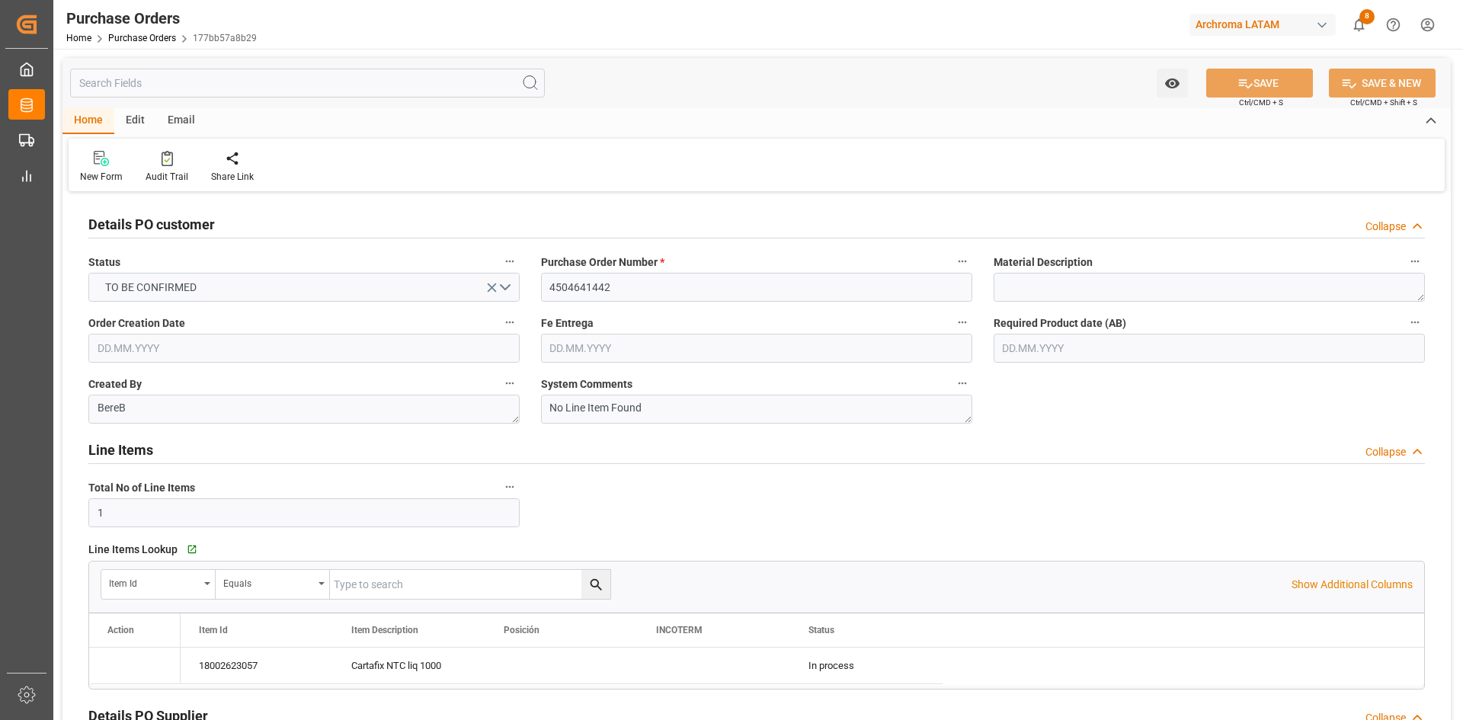
type input "1"
type input "[DATE]"
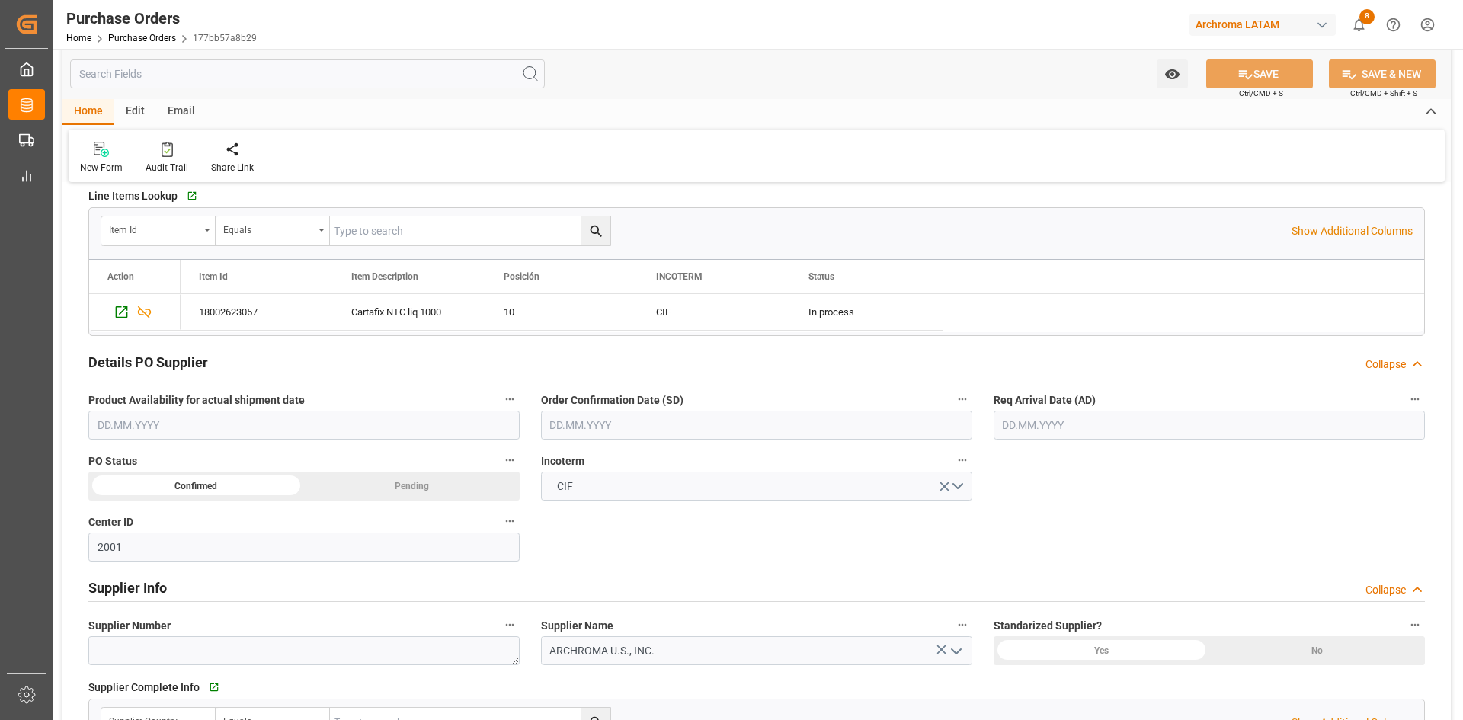
scroll to position [381, 0]
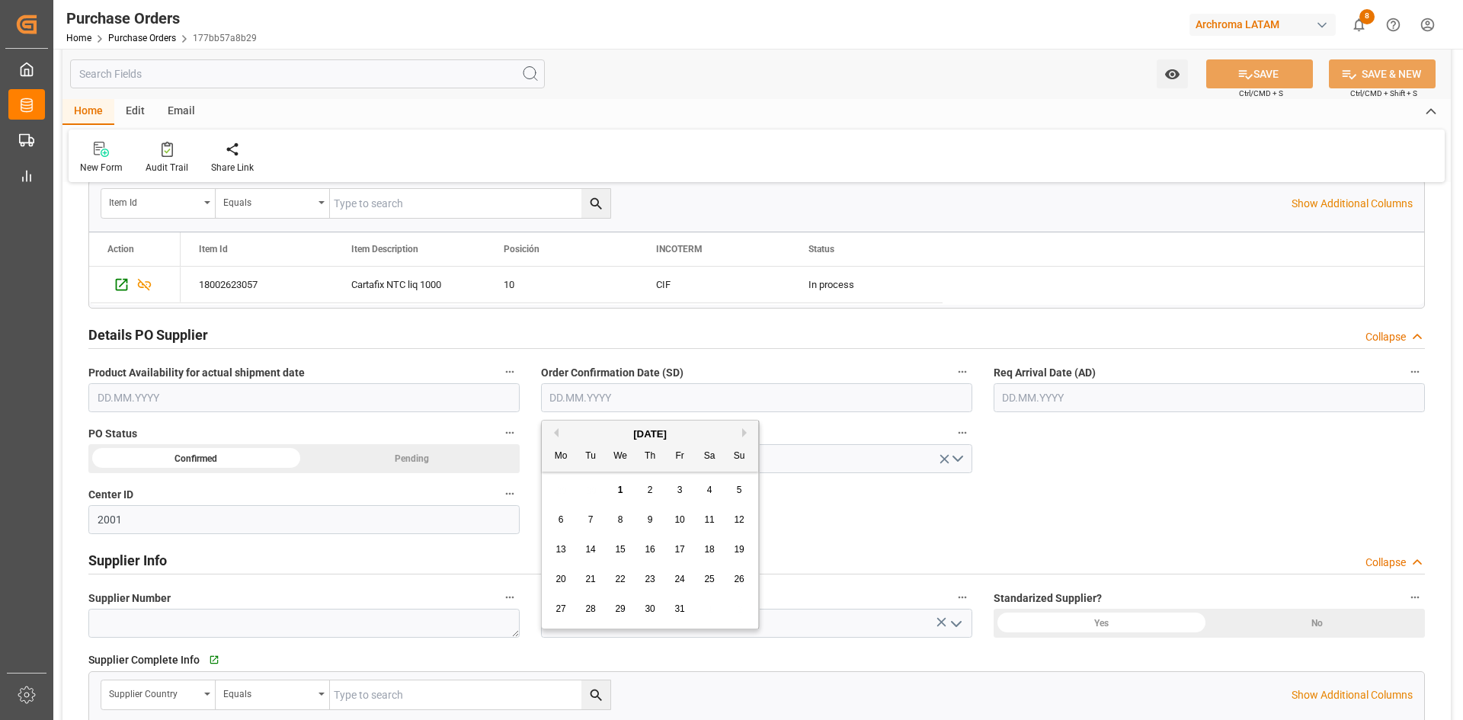
click at [673, 407] on input "text" at bounding box center [756, 397] width 431 height 29
click at [555, 433] on button "Previous Month" at bounding box center [553, 432] width 9 height 9
click at [587, 577] on span "23" at bounding box center [590, 579] width 10 height 11
type input "[DATE]"
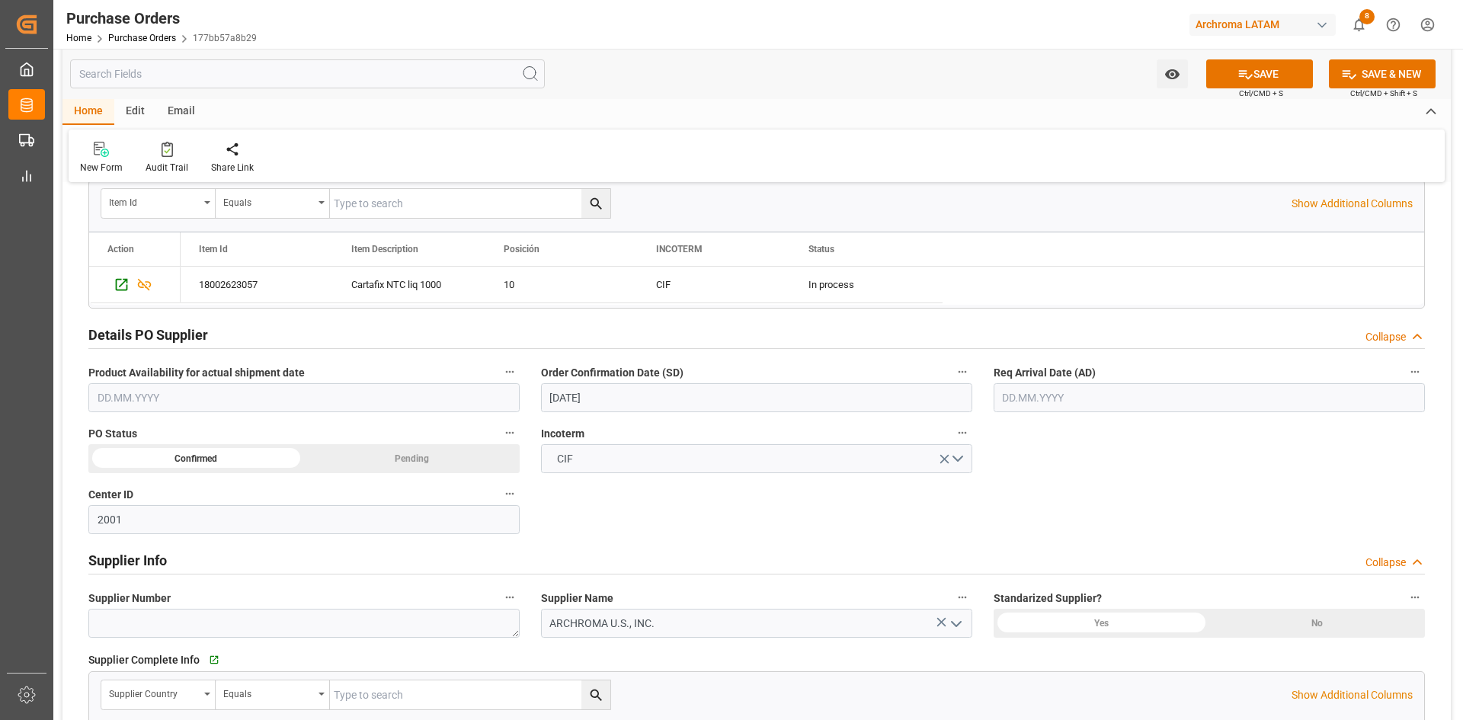
click at [1028, 399] on input "text" at bounding box center [1208, 397] width 431 height 29
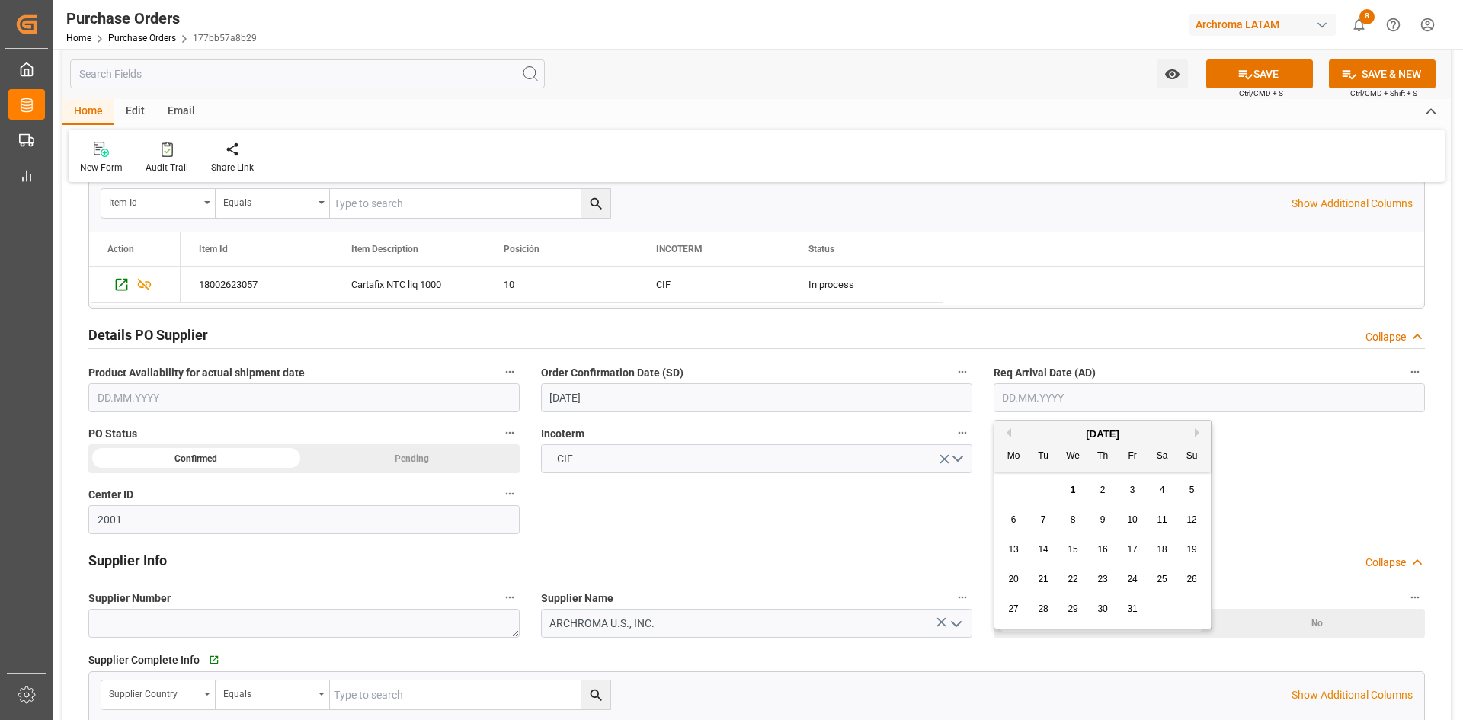
click at [1034, 497] on div "29 30 1 2 3 4 5" at bounding box center [1103, 490] width 208 height 30
click at [1100, 521] on span "9" at bounding box center [1102, 519] width 5 height 11
type input "[DATE]"
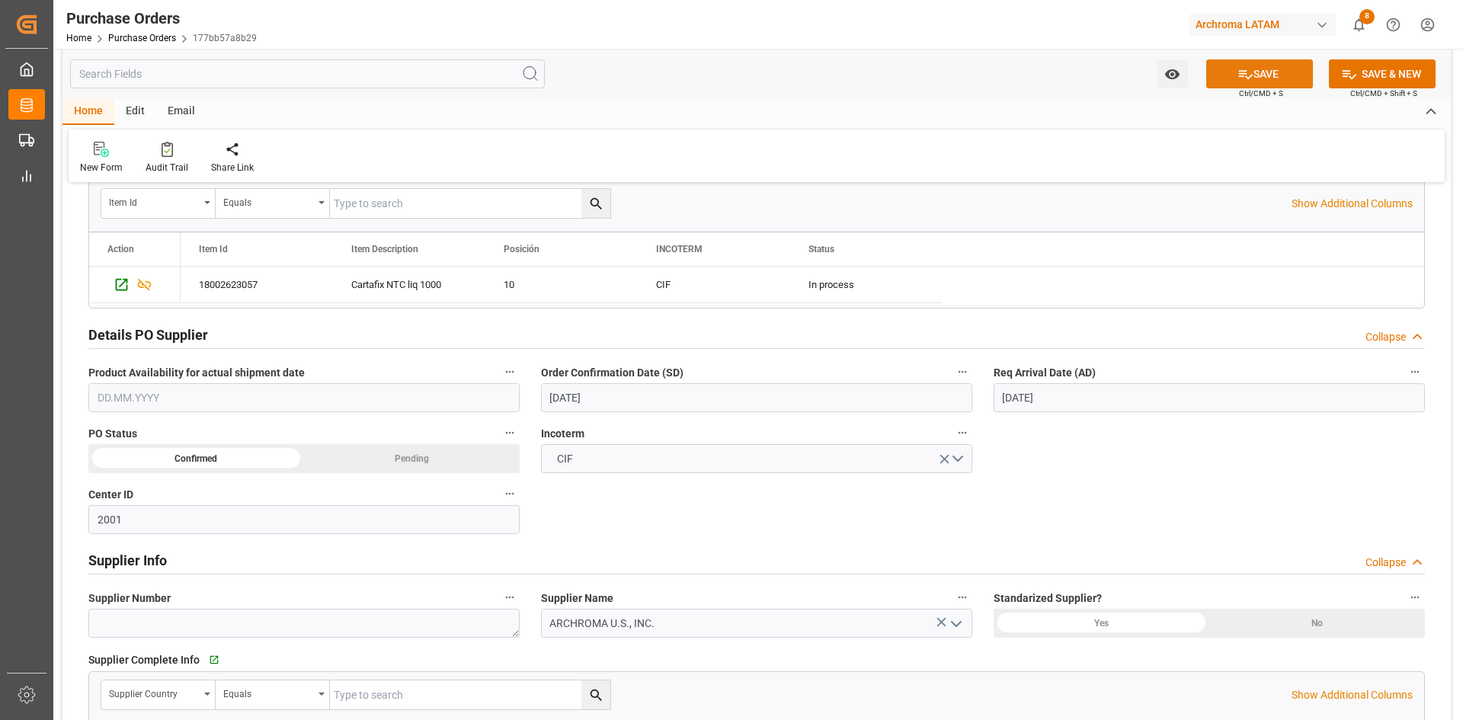
click at [1252, 67] on button "SAVE" at bounding box center [1259, 73] width 107 height 29
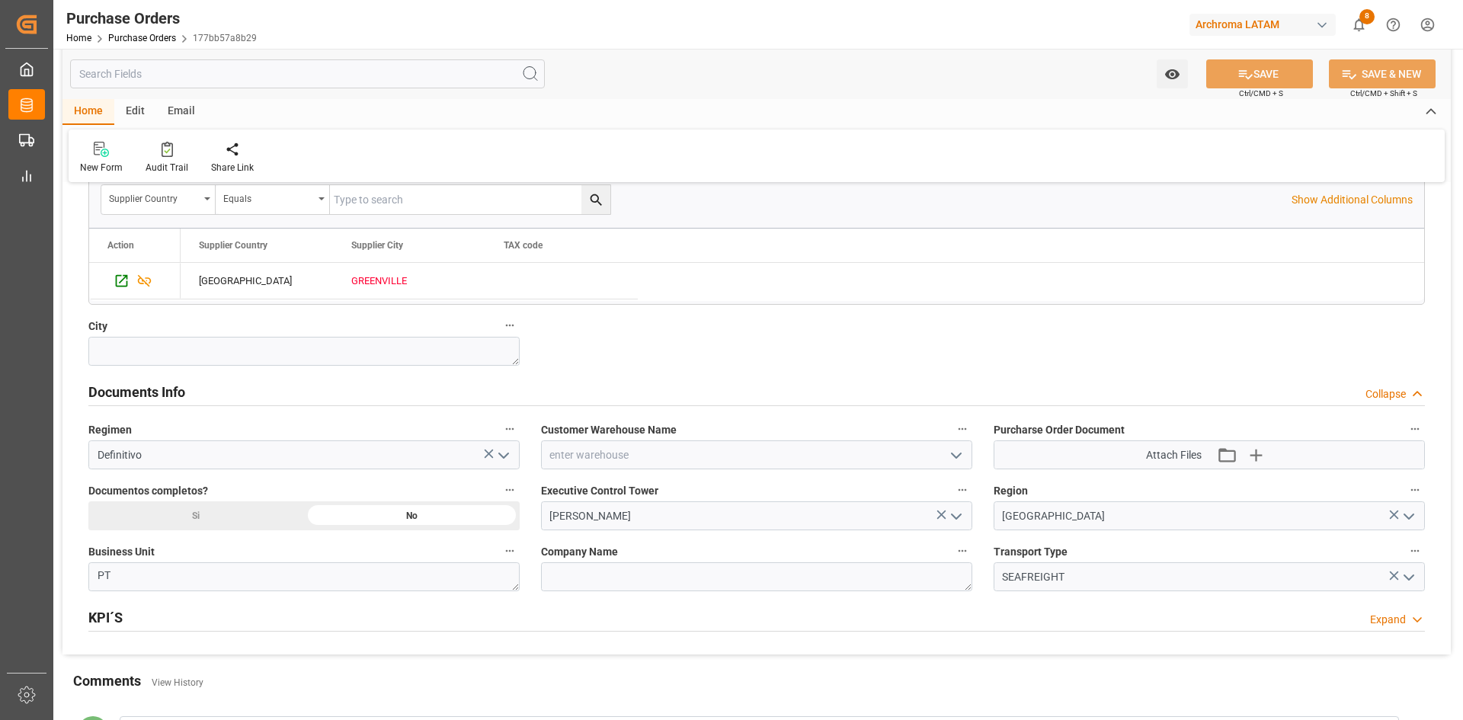
scroll to position [914, 0]
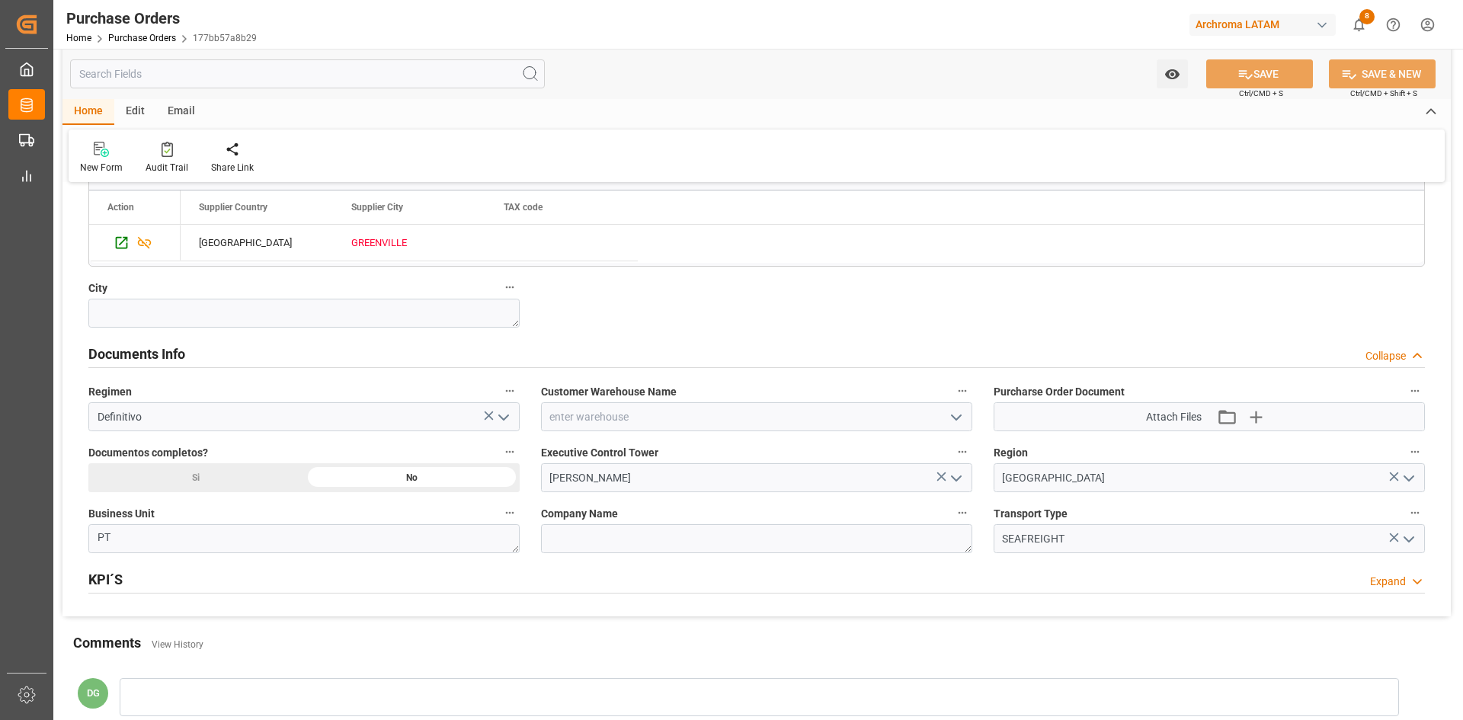
click at [955, 420] on icon "open menu" at bounding box center [956, 417] width 18 height 18
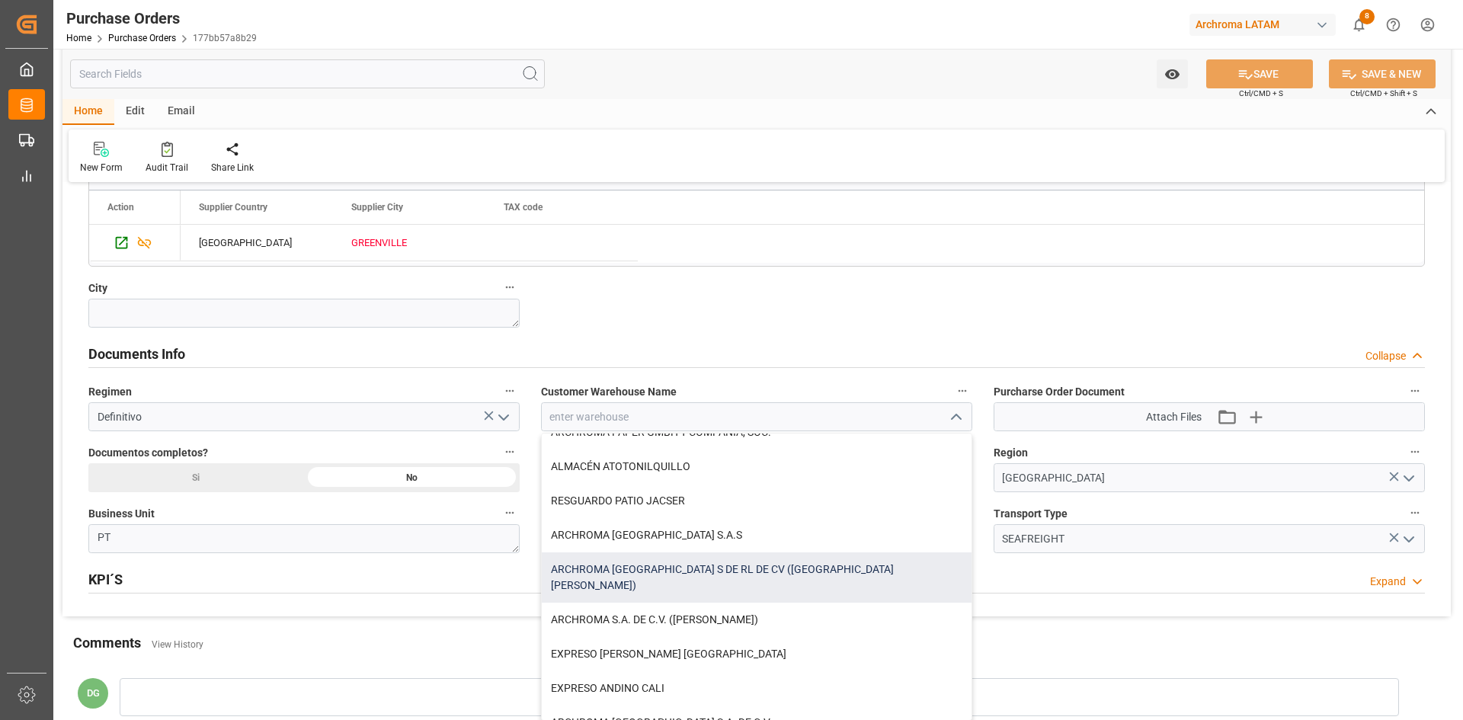
scroll to position [76, 0]
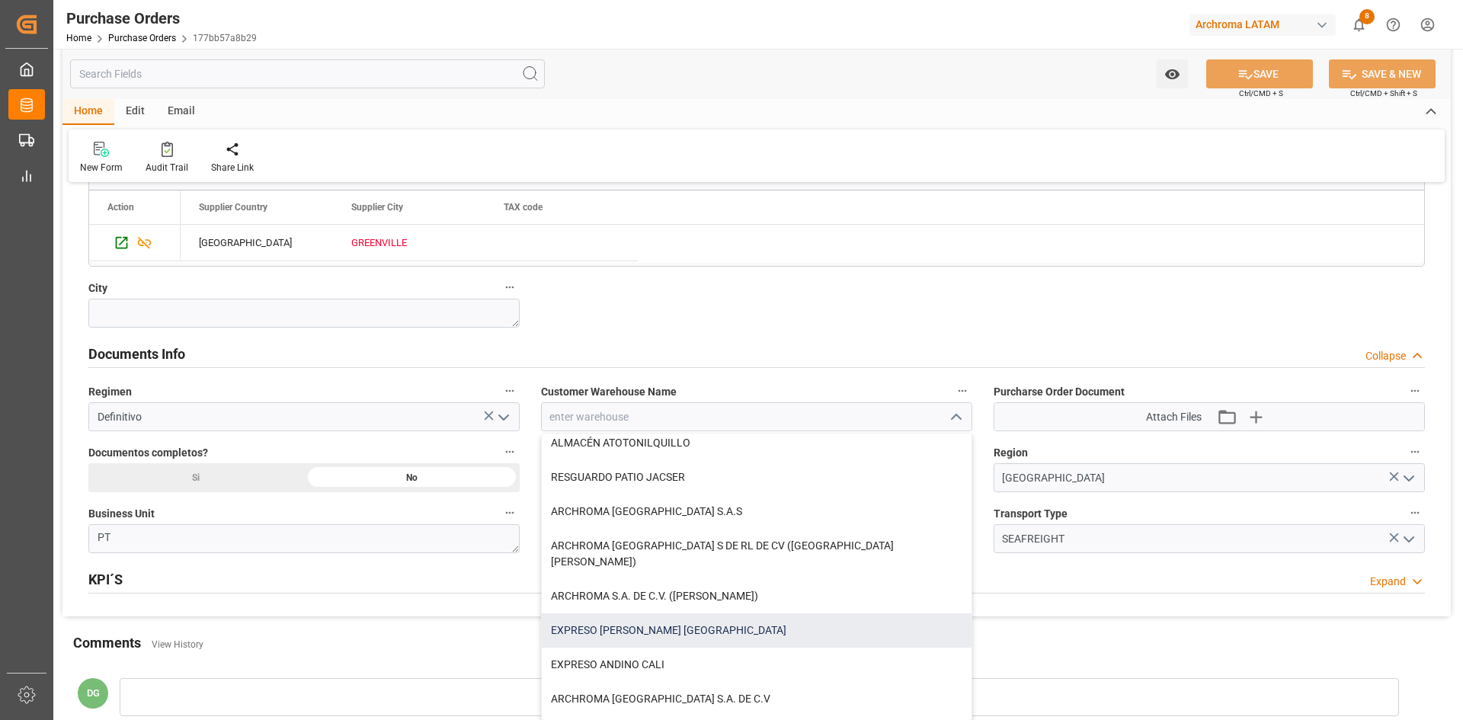
click at [686, 613] on div "EXPRESO [PERSON_NAME] [GEOGRAPHIC_DATA]" at bounding box center [757, 630] width 430 height 34
type input "EXPRESO [PERSON_NAME] [GEOGRAPHIC_DATA]"
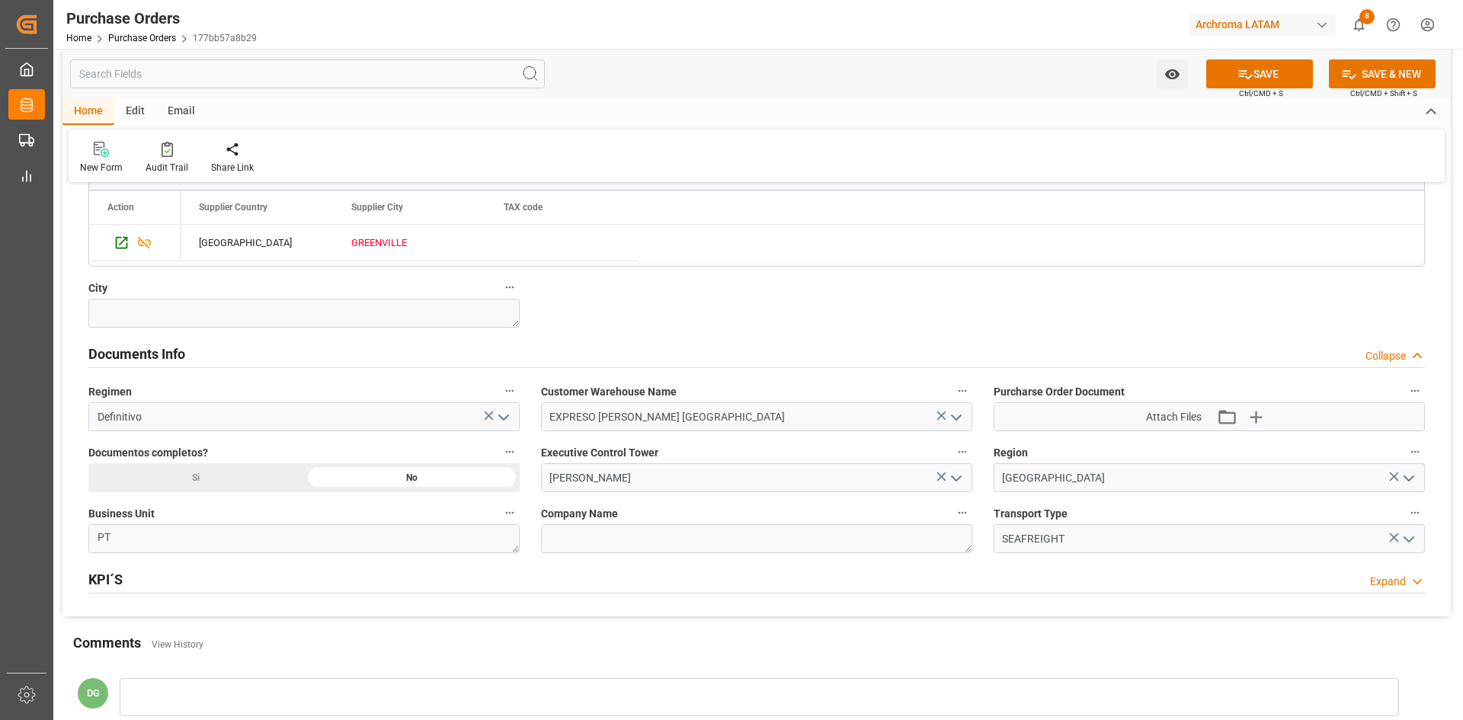
click at [963, 472] on icon "open menu" at bounding box center [956, 478] width 18 height 18
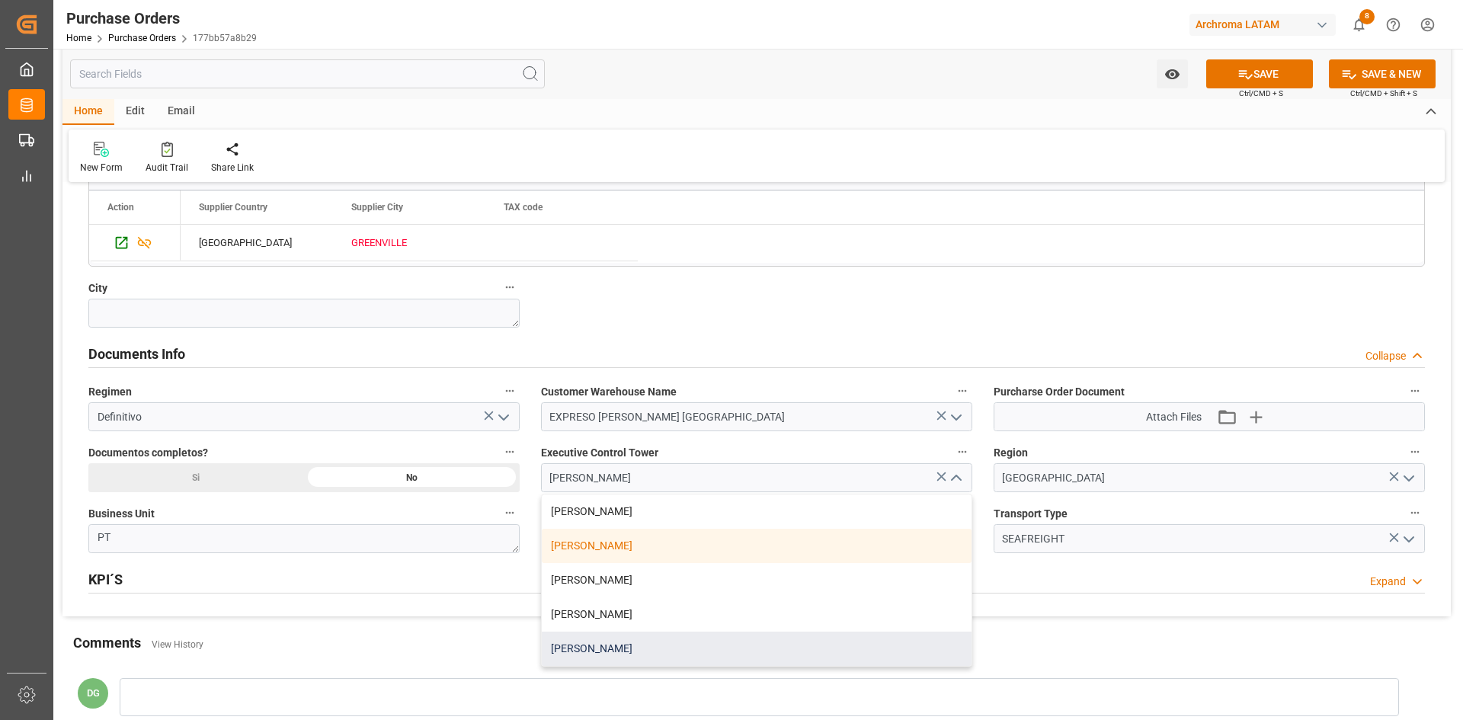
click at [597, 642] on div "[PERSON_NAME]" at bounding box center [757, 649] width 430 height 34
type input "[PERSON_NAME]"
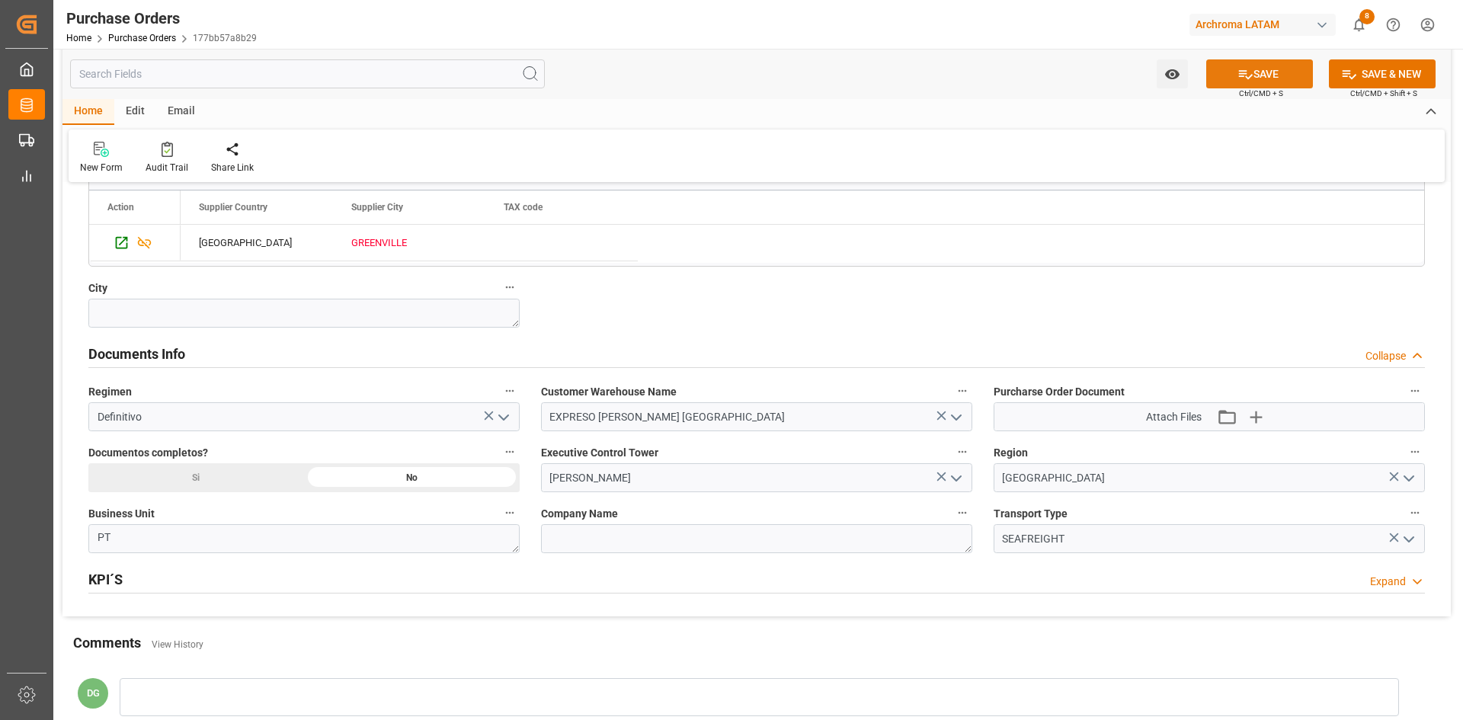
click at [1260, 63] on button "SAVE" at bounding box center [1259, 73] width 107 height 29
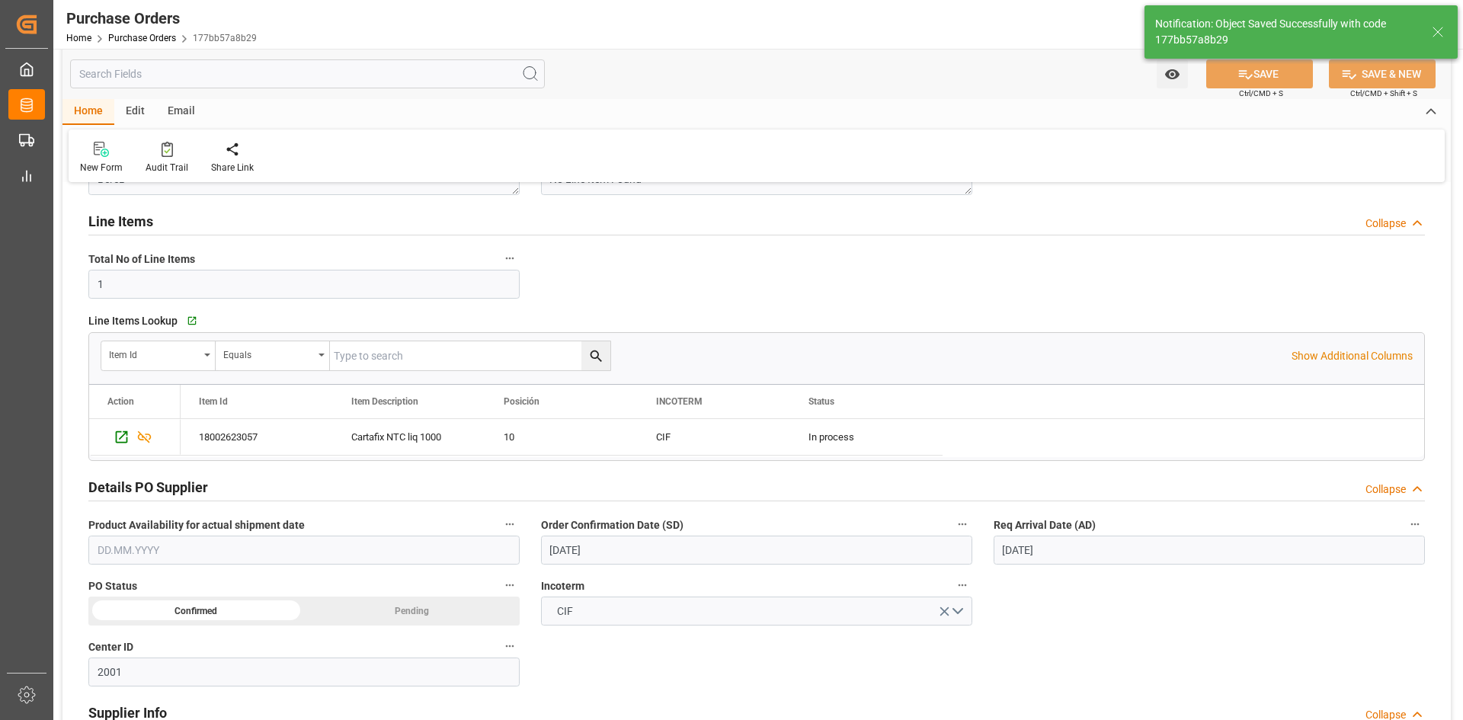
scroll to position [0, 0]
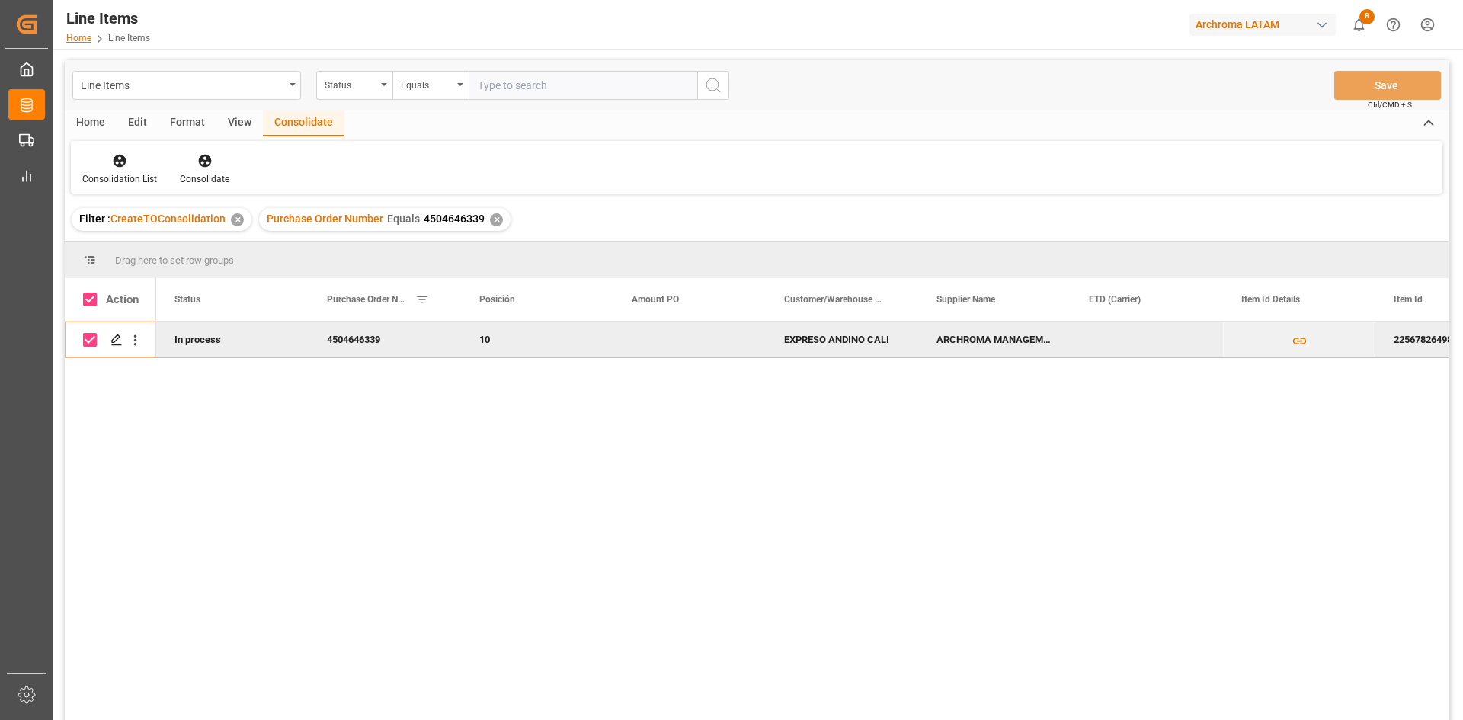
click at [79, 40] on link "Home" at bounding box center [78, 38] width 25 height 11
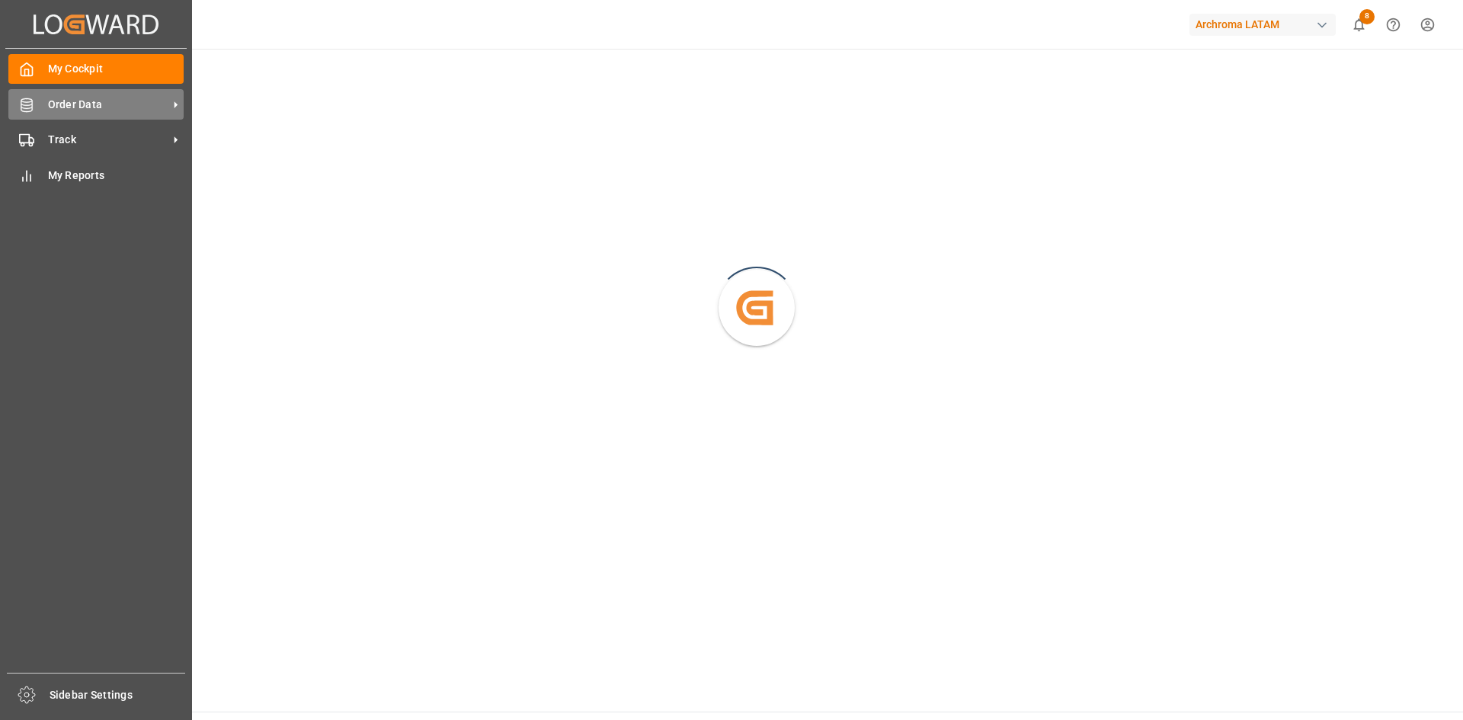
click at [29, 101] on icon at bounding box center [26, 105] width 15 height 15
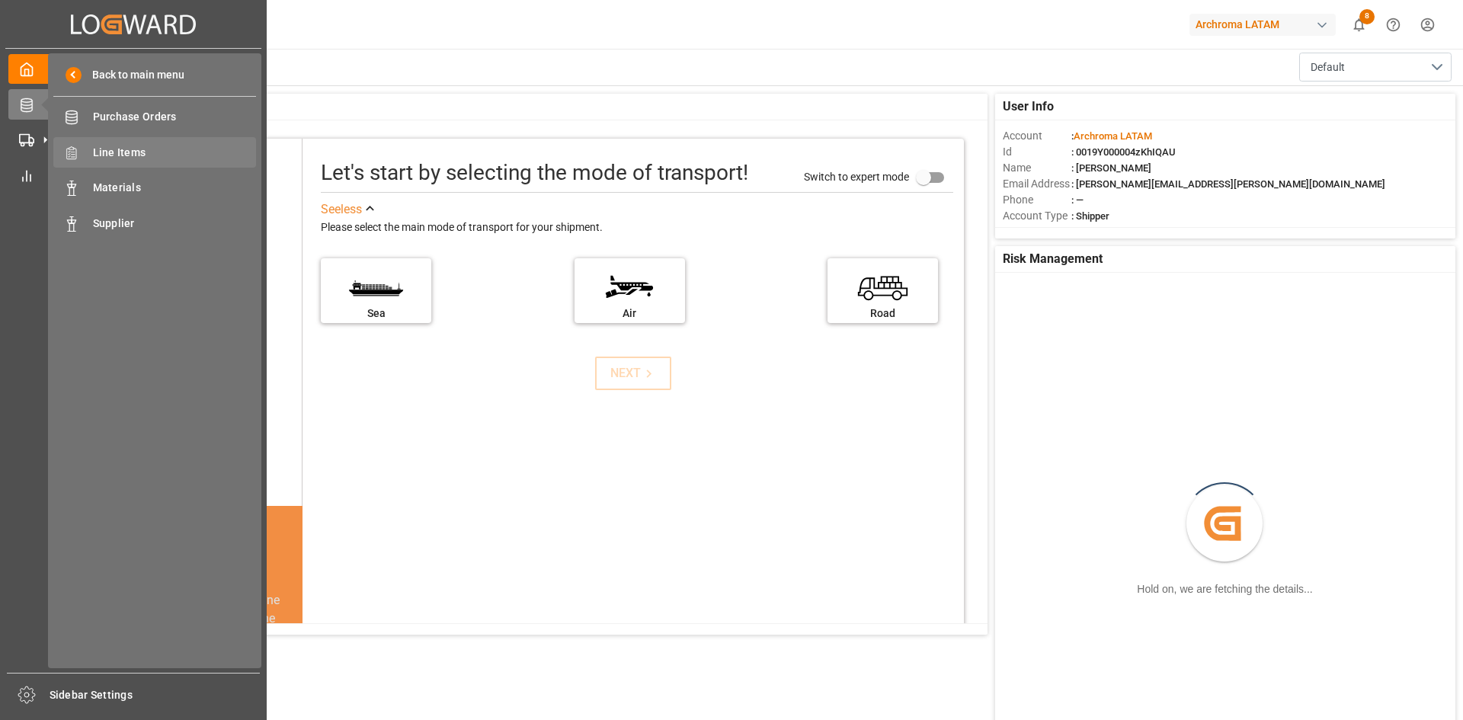
click at [130, 145] on span "Line Items" at bounding box center [175, 153] width 164 height 16
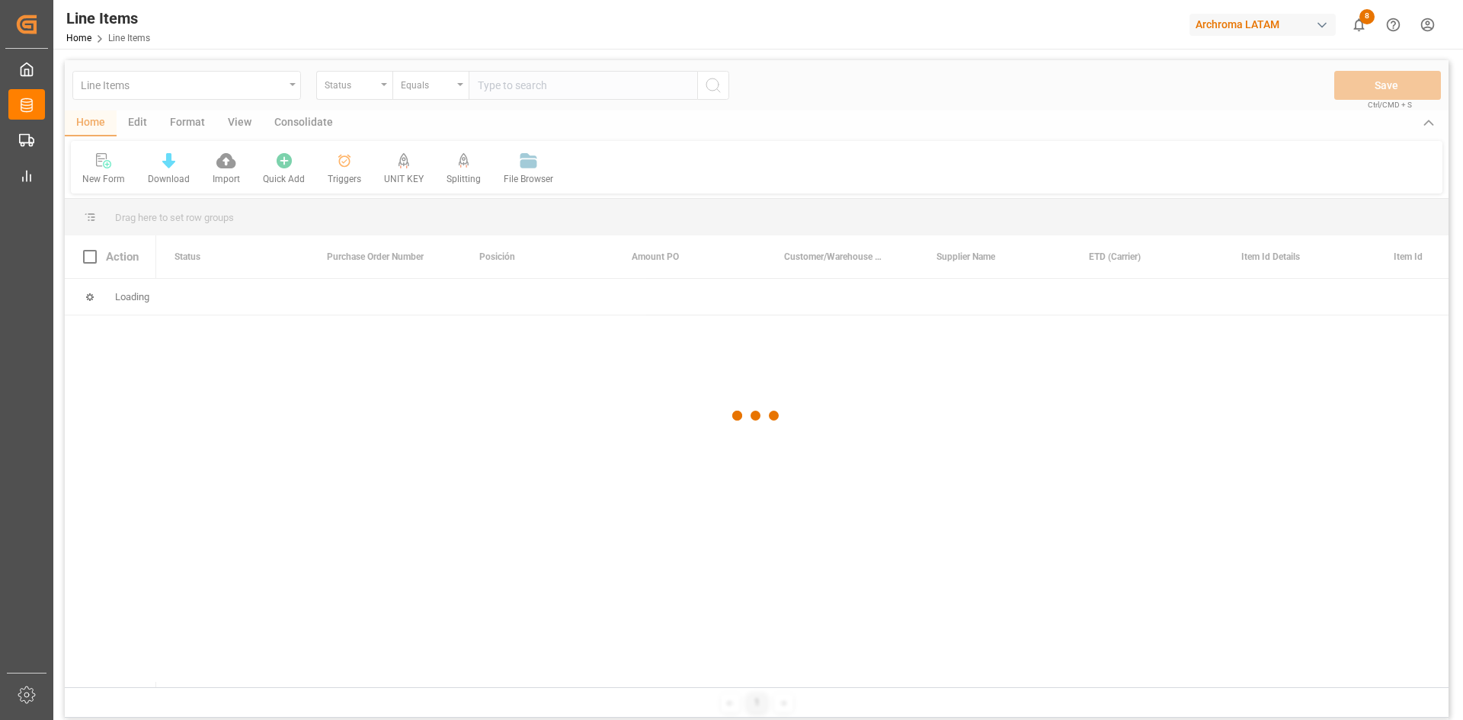
click at [378, 94] on div at bounding box center [756, 415] width 1383 height 711
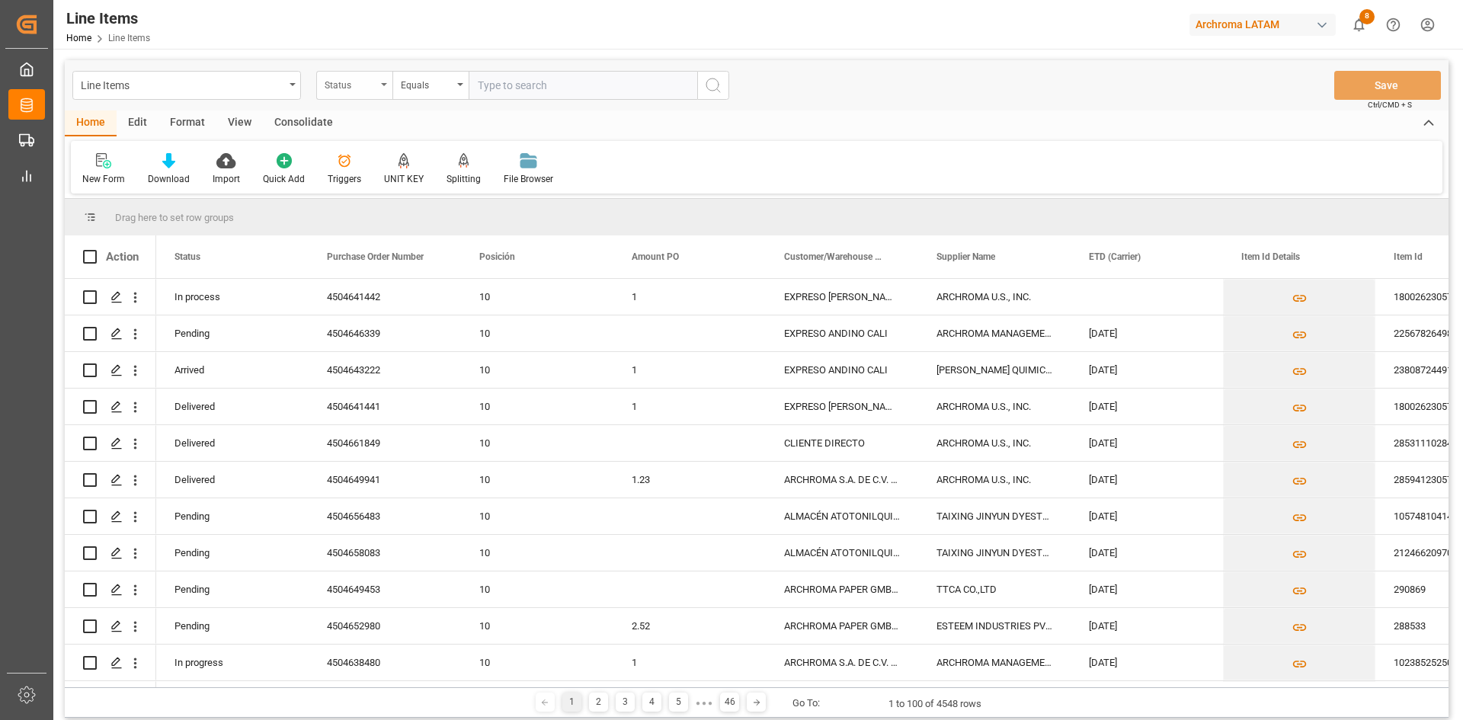
click at [383, 87] on div "Status" at bounding box center [354, 85] width 76 height 29
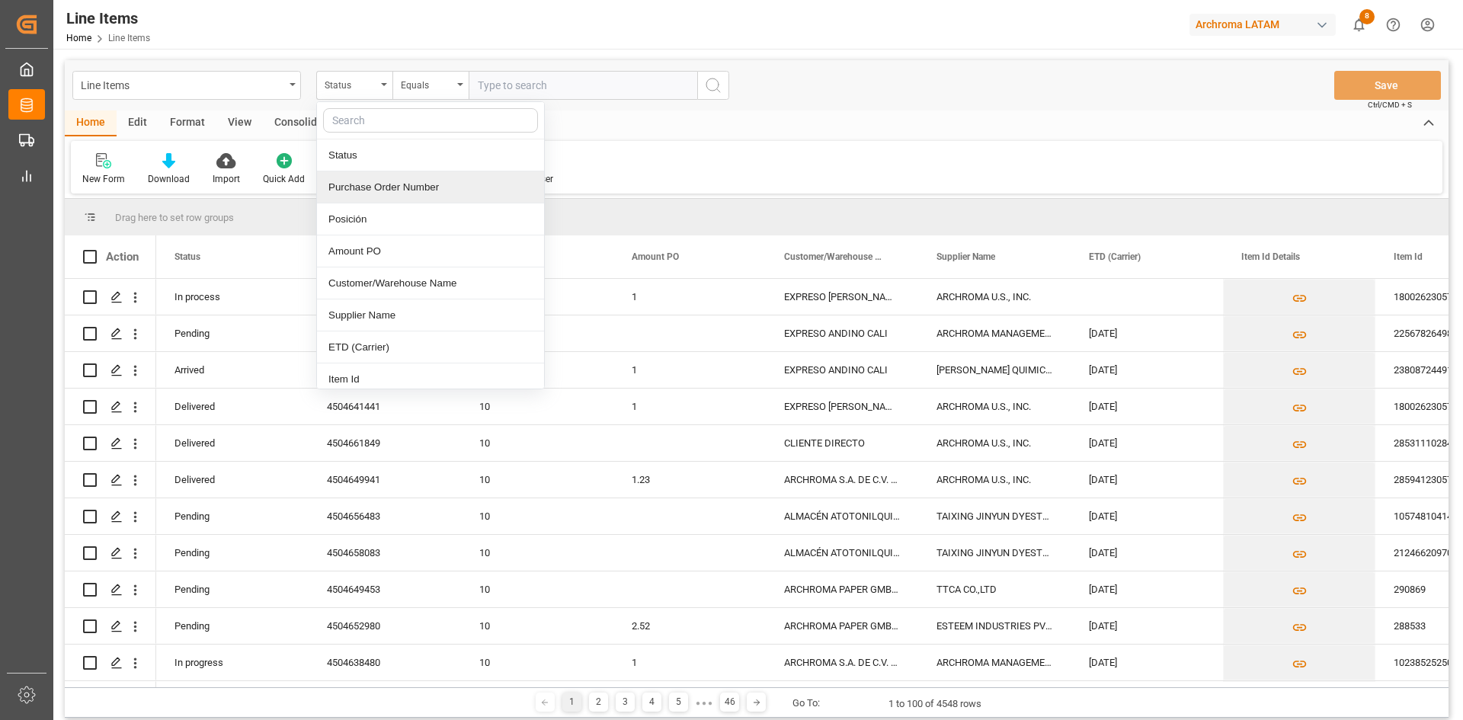
click at [411, 192] on div "Purchase Order Number" at bounding box center [430, 187] width 227 height 32
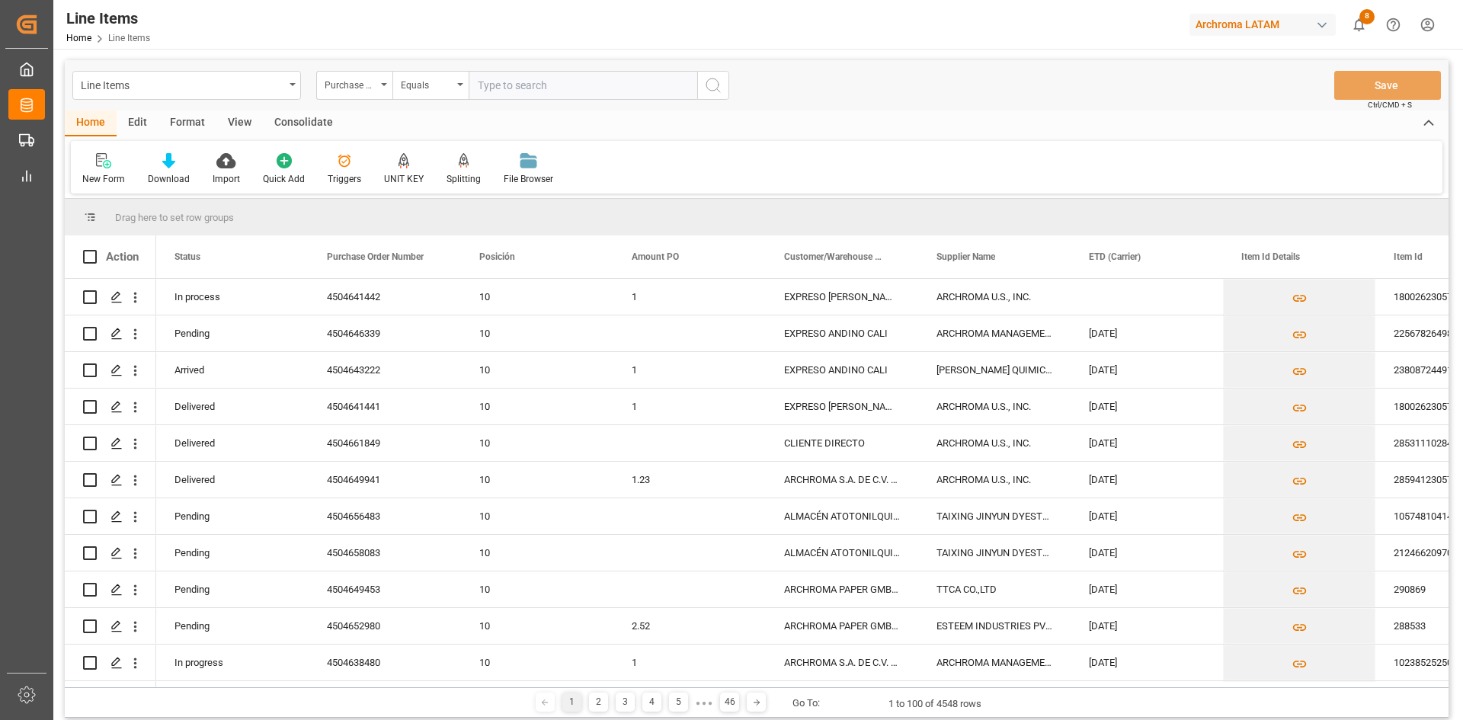
click at [502, 94] on input "text" at bounding box center [583, 85] width 229 height 29
paste input "4504641442"
type input "4504641442"
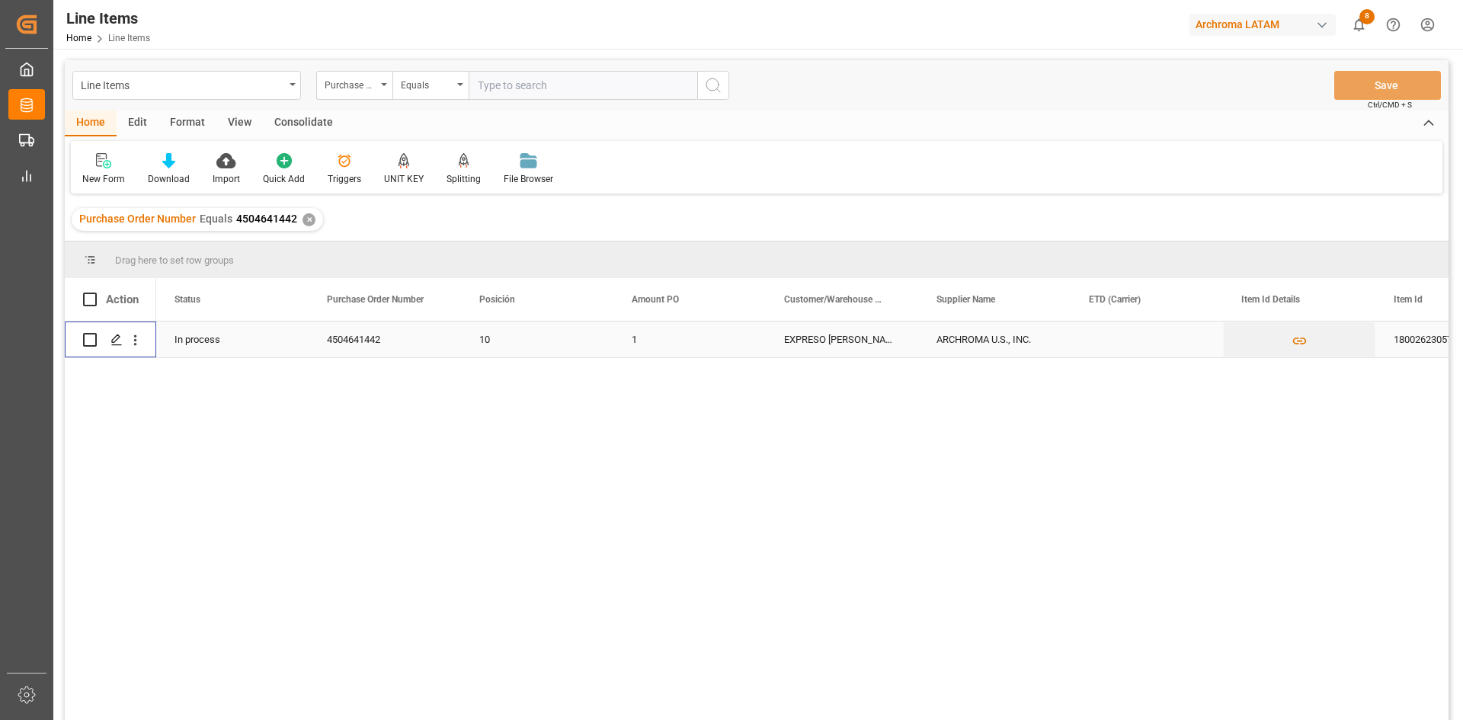
click at [88, 338] on input "Press Space to toggle row selection (unchecked)" at bounding box center [90, 340] width 14 height 14
checkbox input "true"
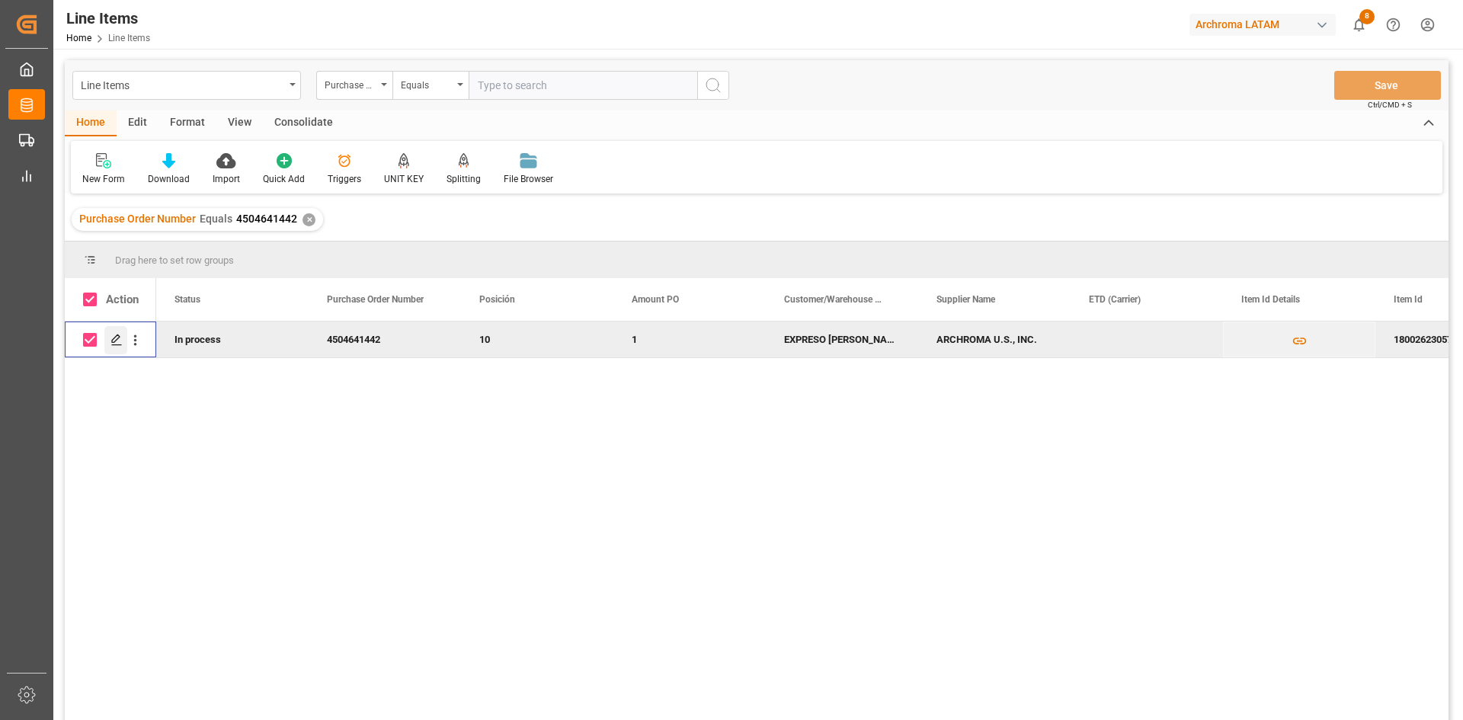
click at [113, 341] on icon "Press SPACE to deselect this row." at bounding box center [116, 340] width 12 height 12
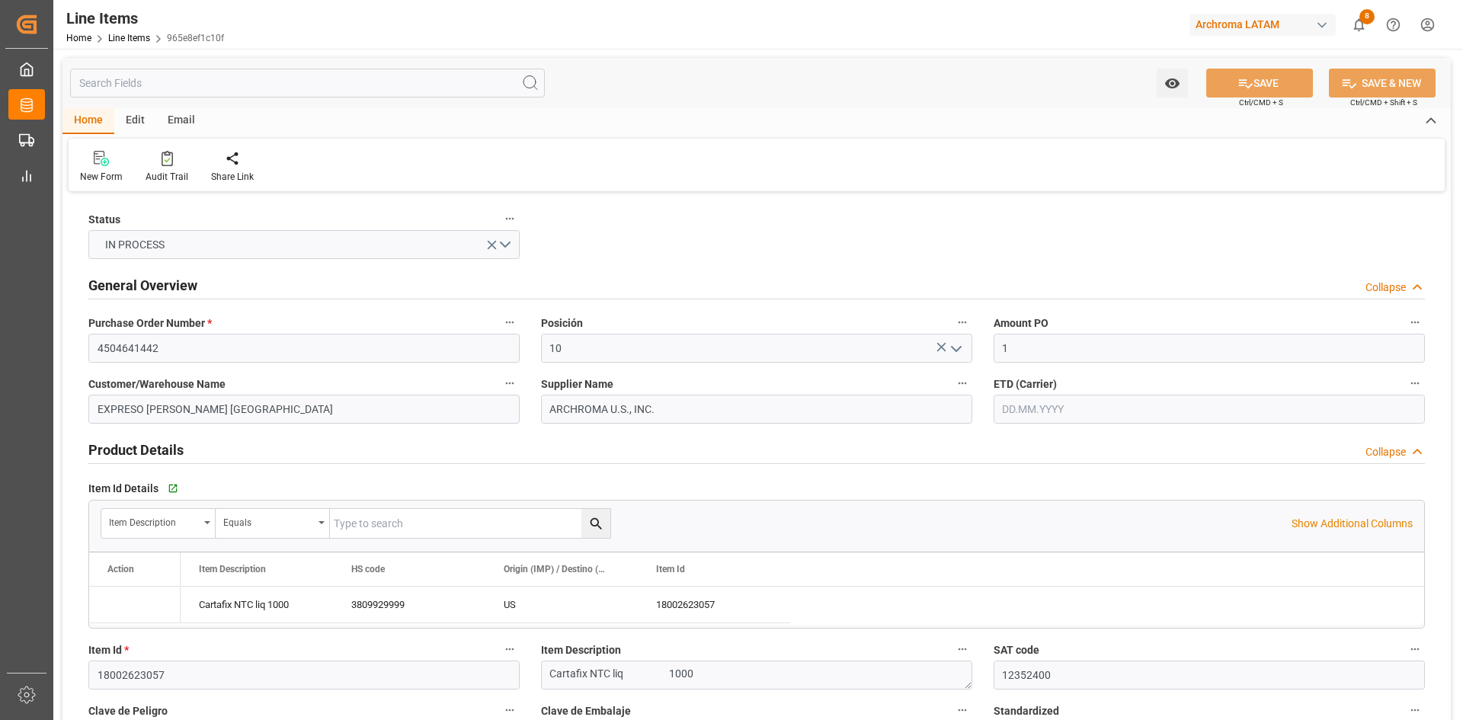
type input "[DATE] 05:46"
type input "[DATE] 16:16"
type input "[DATE]"
type input "08.10.2025"
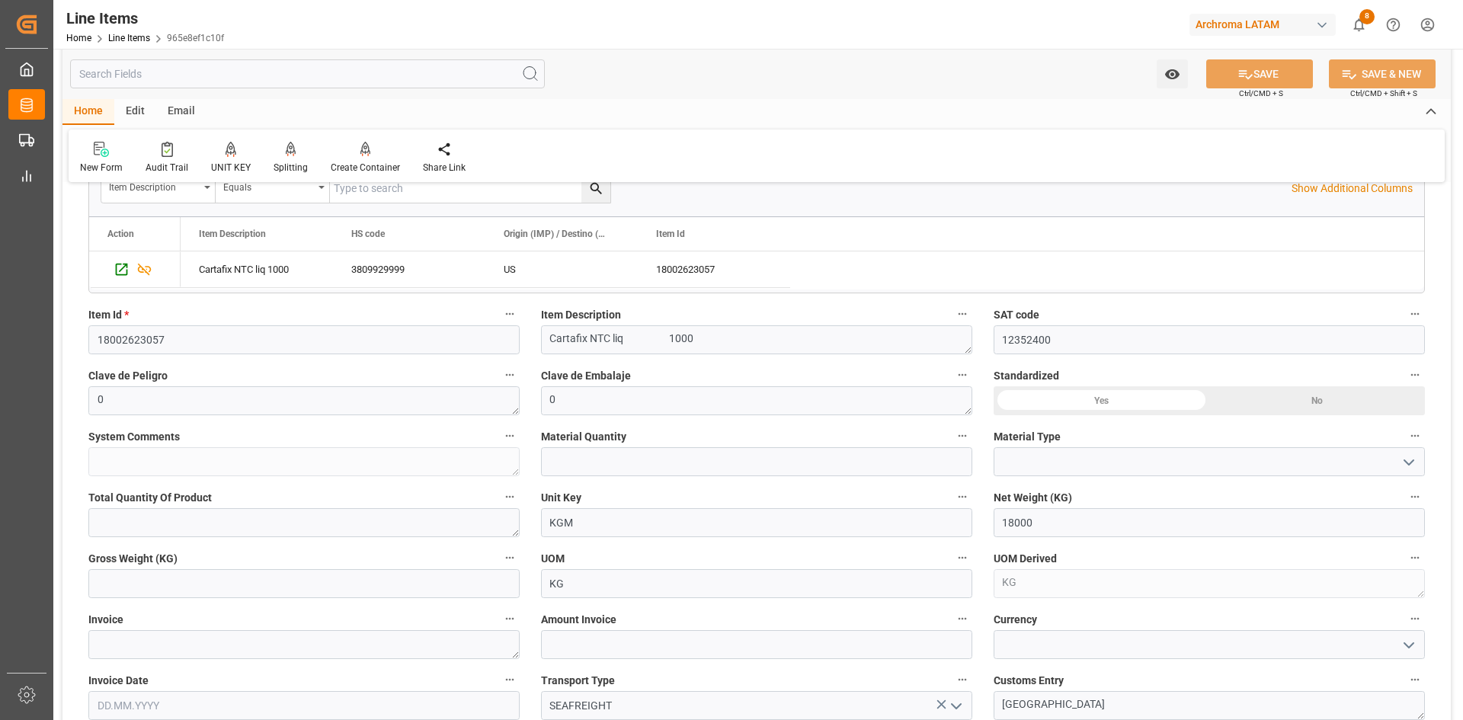
scroll to position [381, 0]
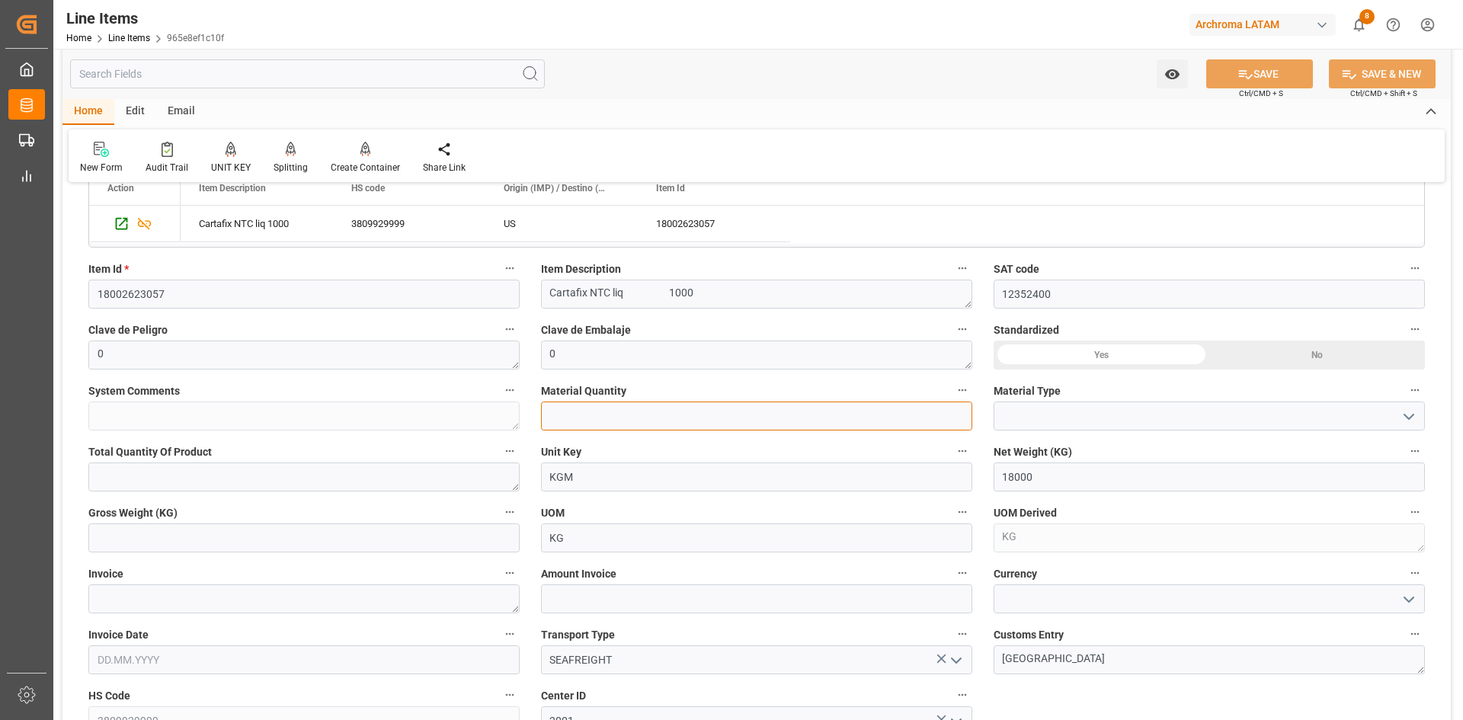
click at [659, 410] on input "text" at bounding box center [756, 415] width 431 height 29
type input "18"
click at [1403, 417] on icon "open menu" at bounding box center [1408, 417] width 18 height 18
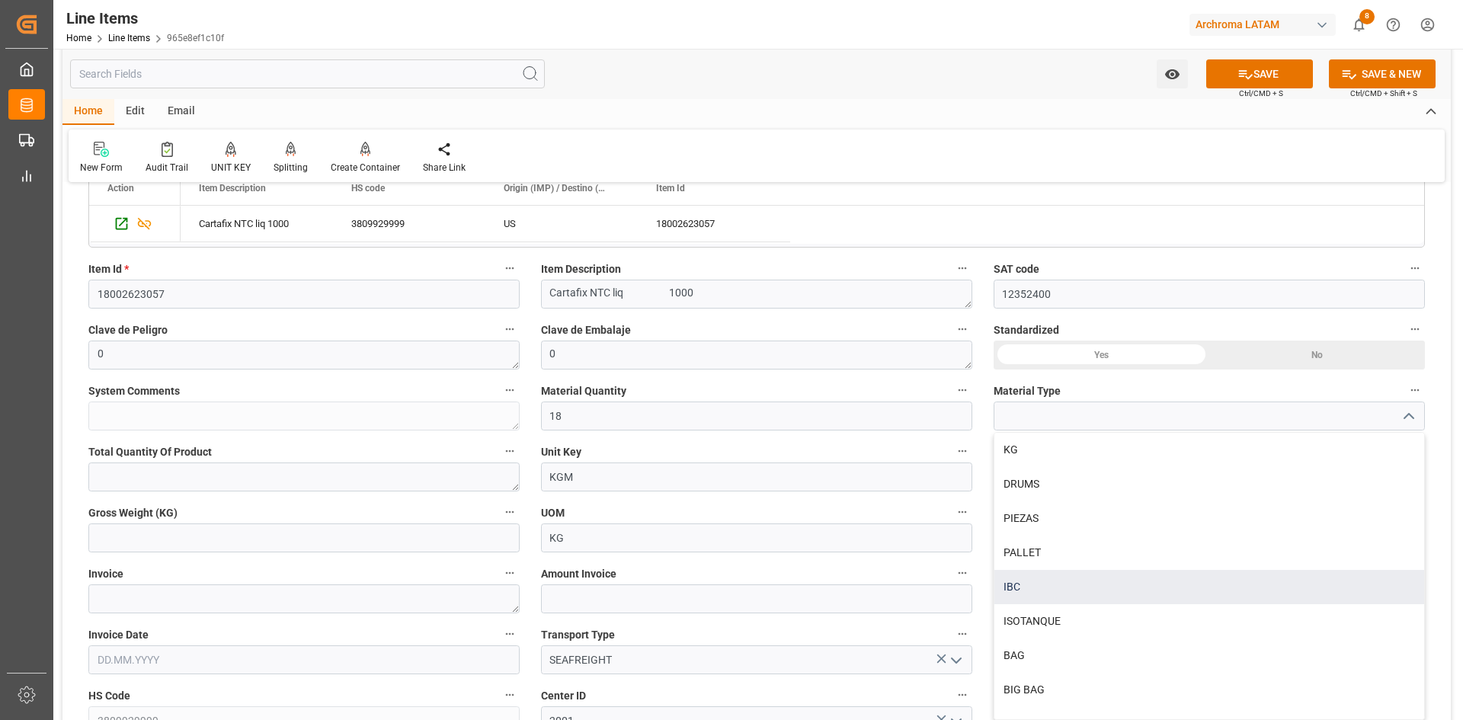
click at [1047, 591] on div "IBC" at bounding box center [1209, 587] width 430 height 34
type input "IBC"
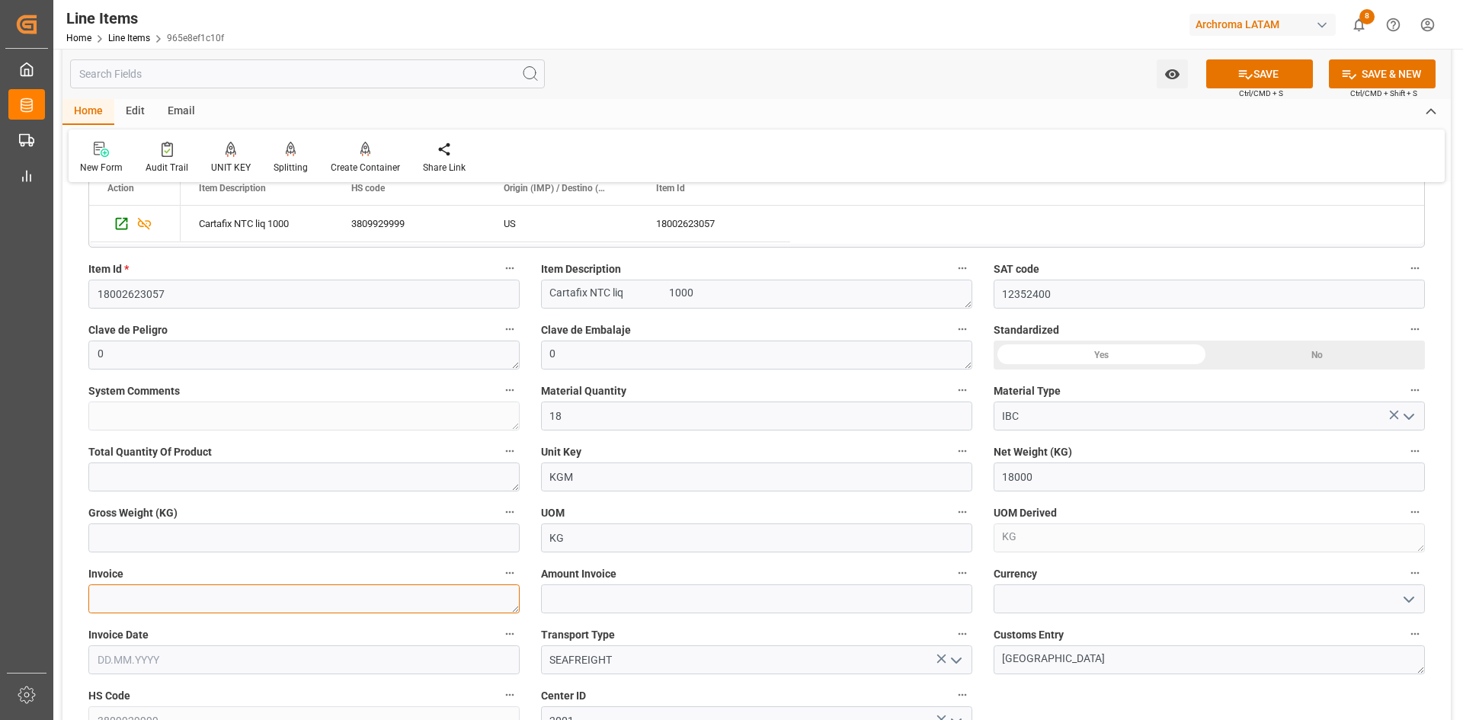
click at [216, 603] on textarea at bounding box center [303, 598] width 431 height 29
paste textarea "9021167815"
type textarea "9021167815"
click at [328, 655] on input "text" at bounding box center [303, 659] width 431 height 29
click at [104, 433] on button "Previous Month" at bounding box center [101, 436] width 9 height 9
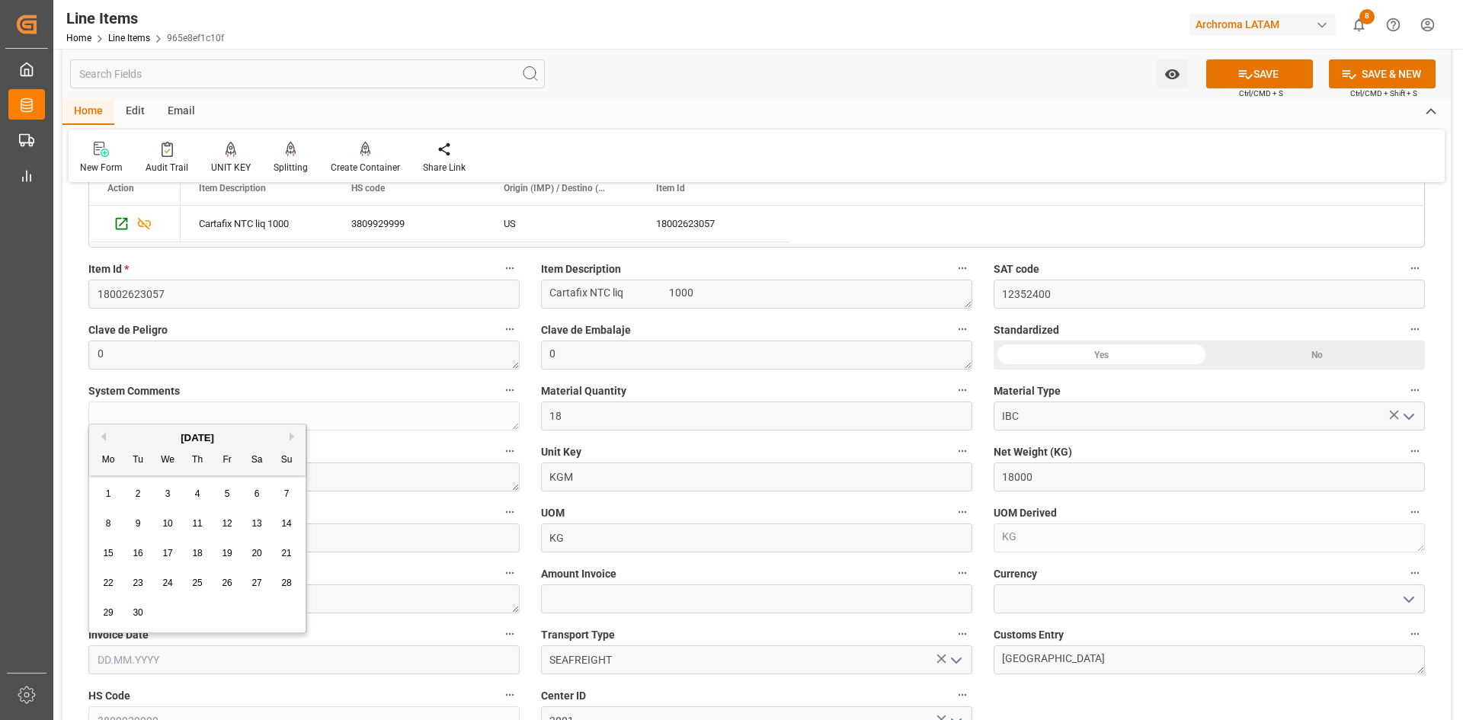
click at [137, 582] on span "23" at bounding box center [138, 582] width 10 height 11
type input "23.09.2025"
click at [1086, 603] on input at bounding box center [1208, 598] width 431 height 29
click at [1403, 591] on icon "open menu" at bounding box center [1408, 599] width 18 height 18
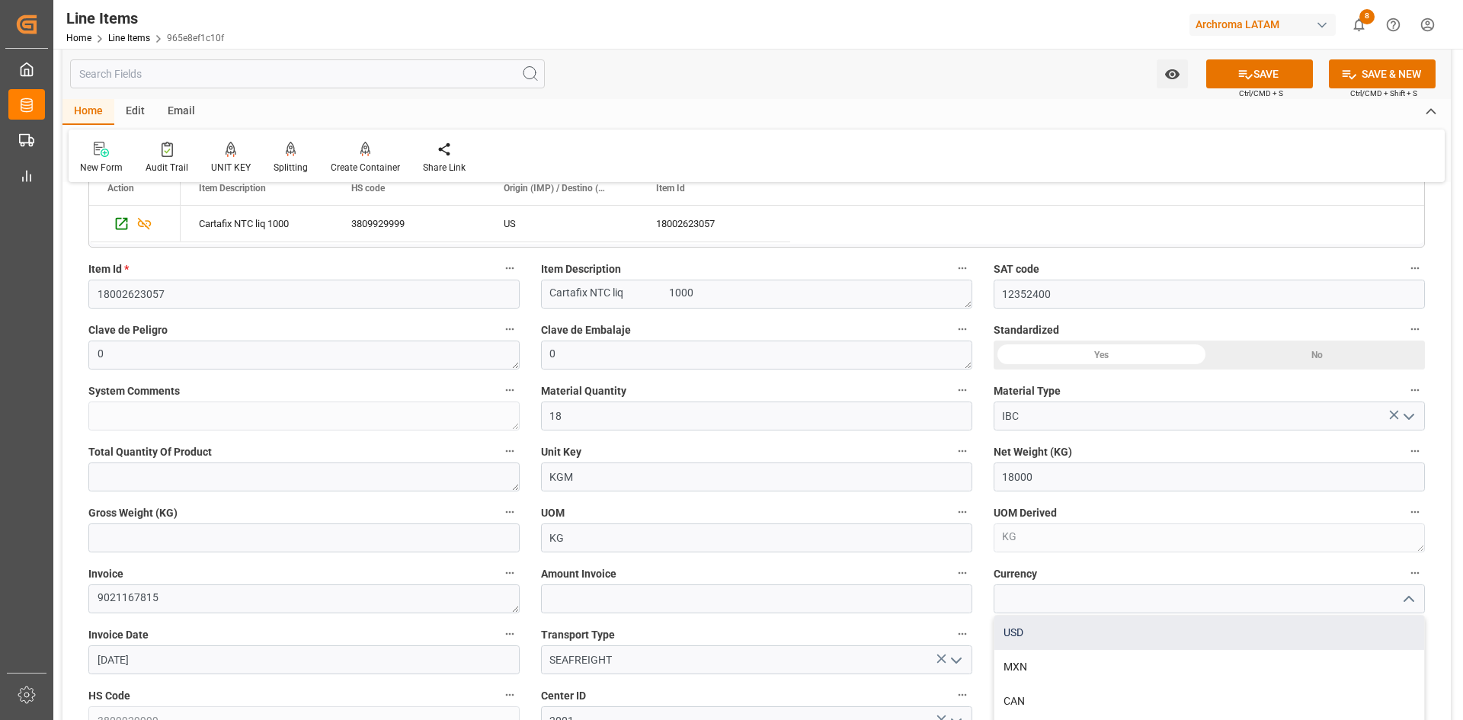
click at [1038, 633] on div "USD" at bounding box center [1209, 633] width 430 height 34
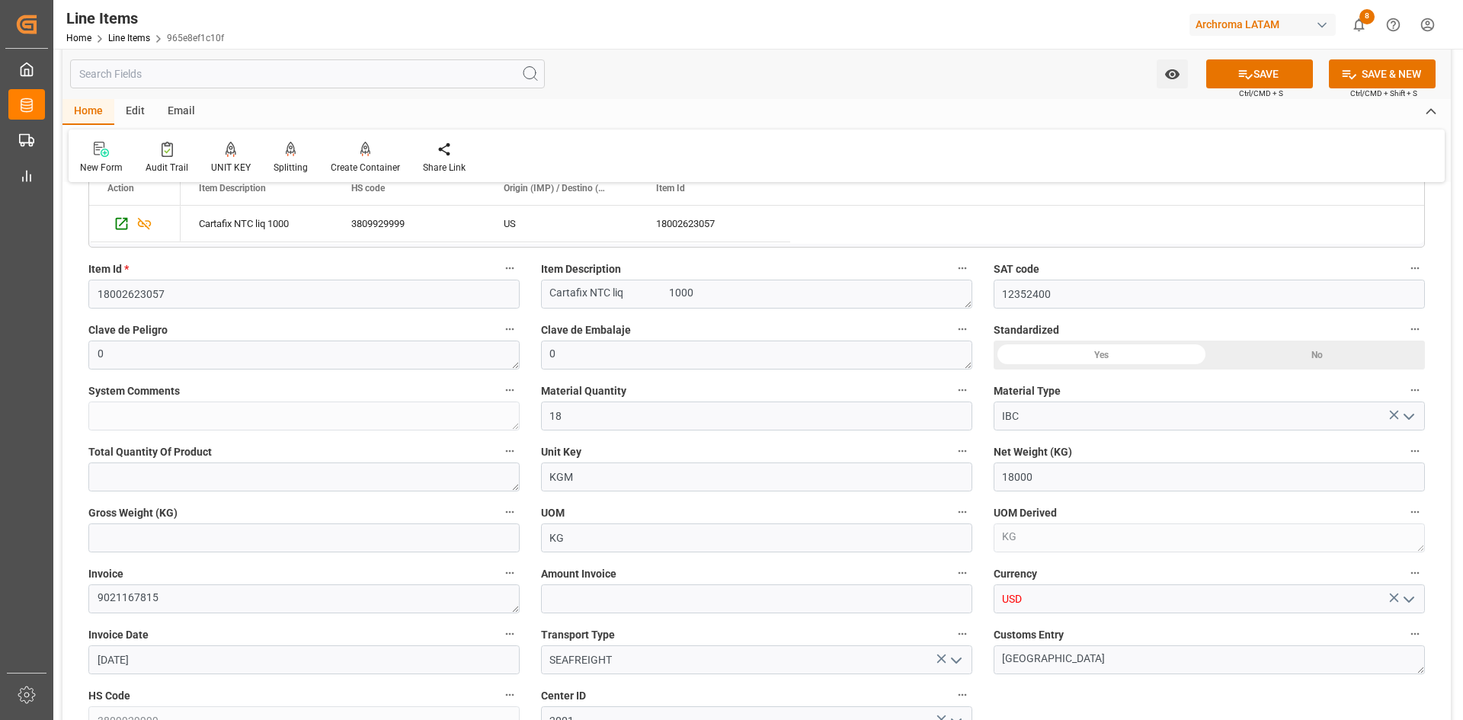
type input "USD"
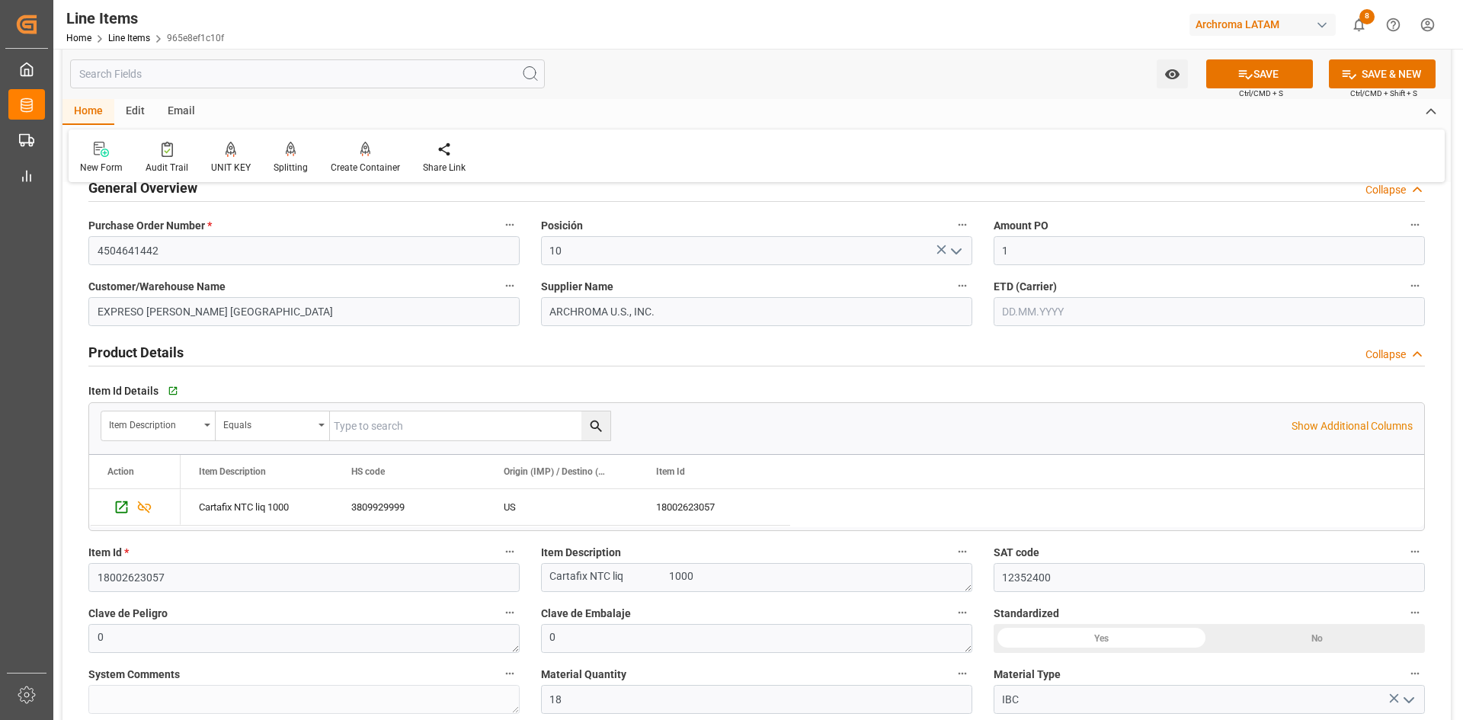
scroll to position [0, 0]
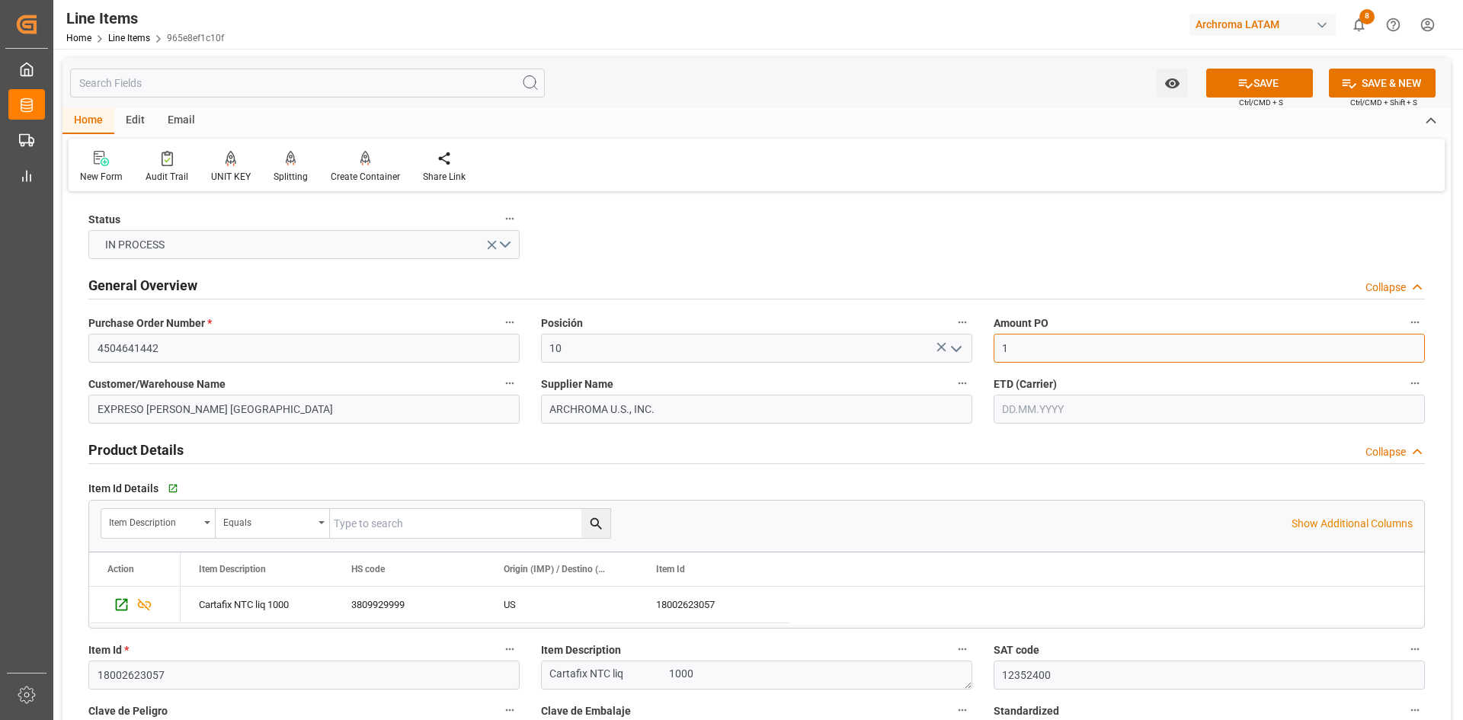
click at [1033, 351] on input "1" at bounding box center [1208, 348] width 431 height 29
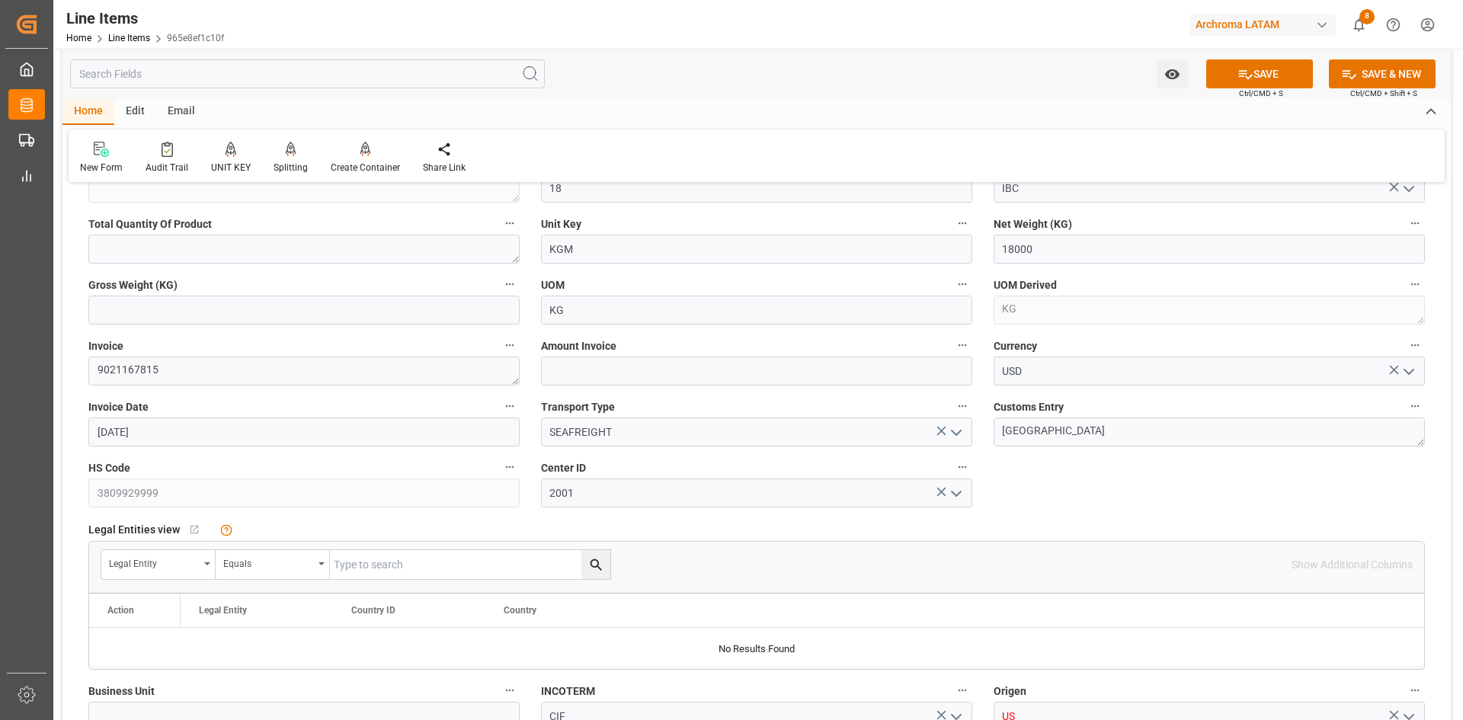
scroll to position [609, 0]
type input "1.74"
click at [627, 375] on input "text" at bounding box center [756, 370] width 431 height 29
type input "31320"
click at [1260, 78] on button "SAVE" at bounding box center [1259, 73] width 107 height 29
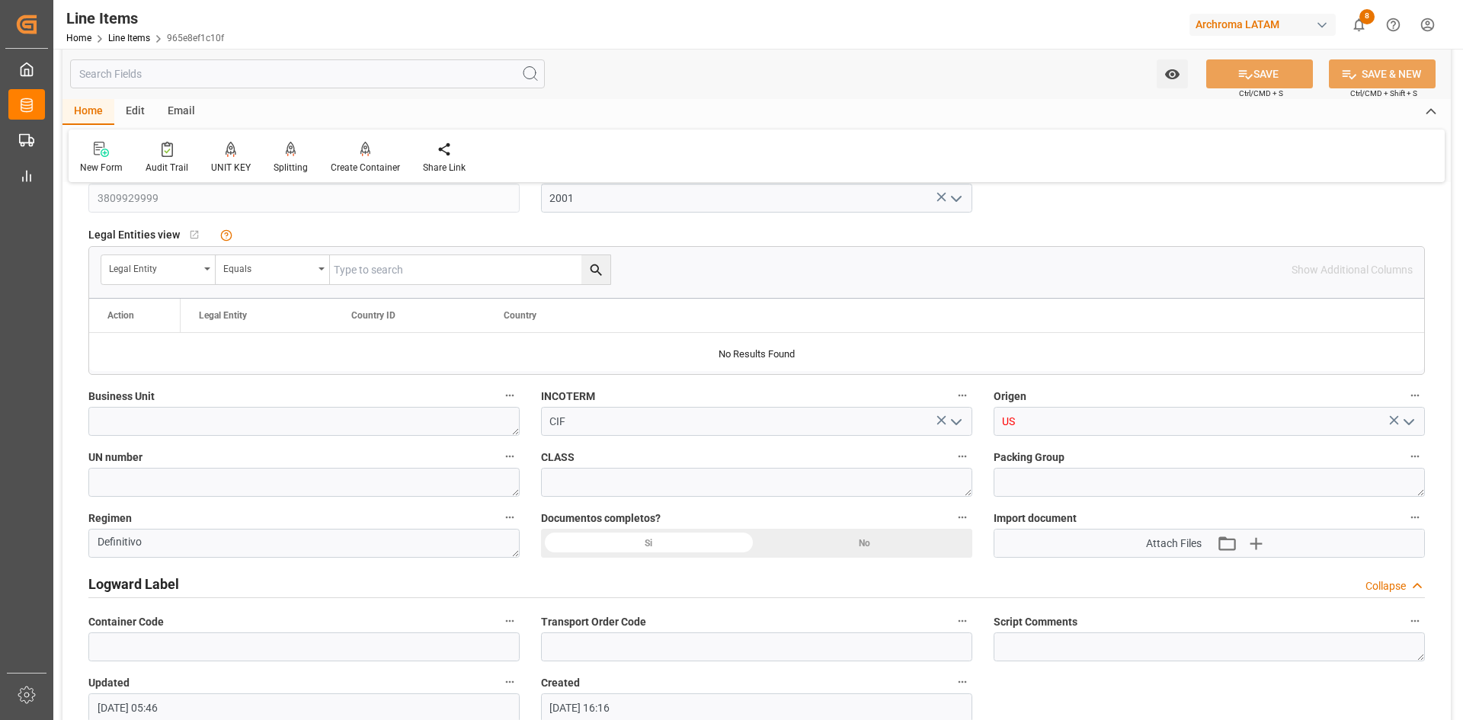
scroll to position [914, 0]
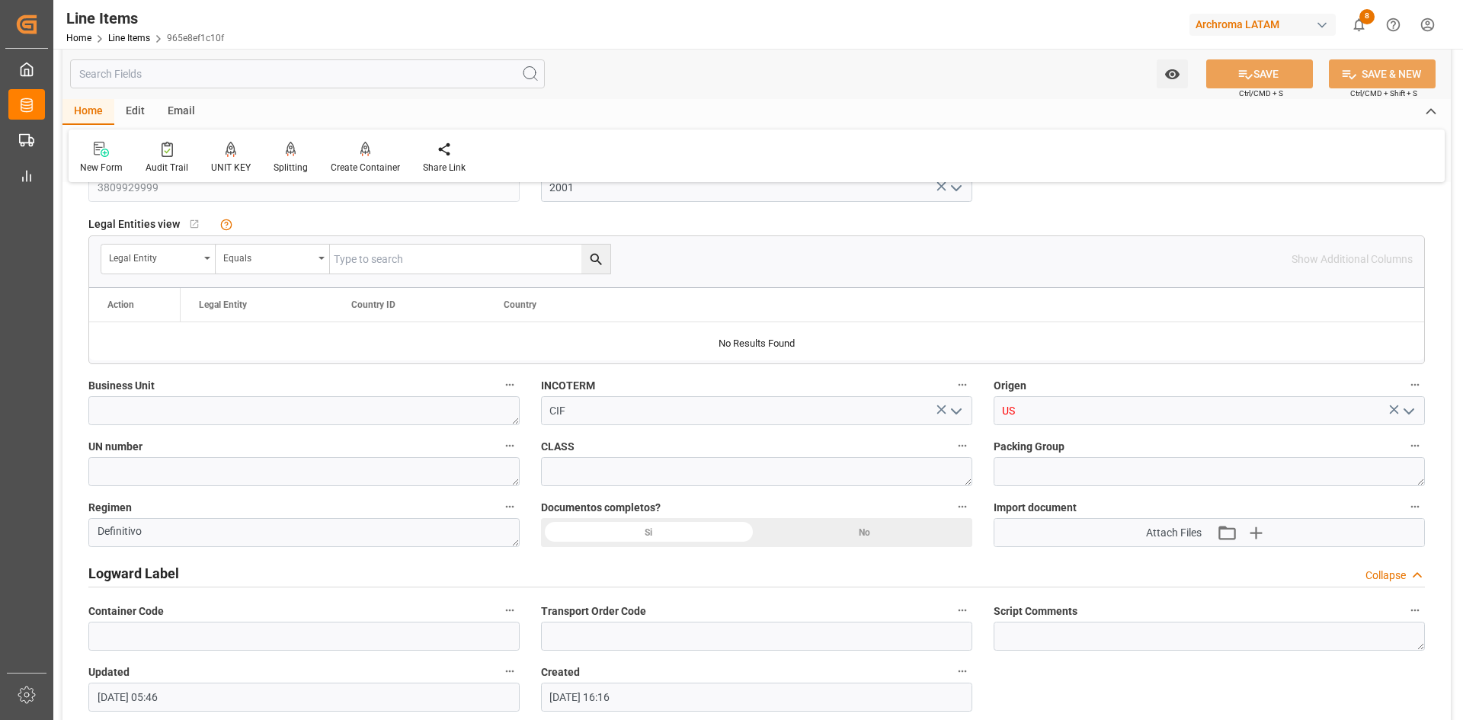
type textarea "18 IBC"
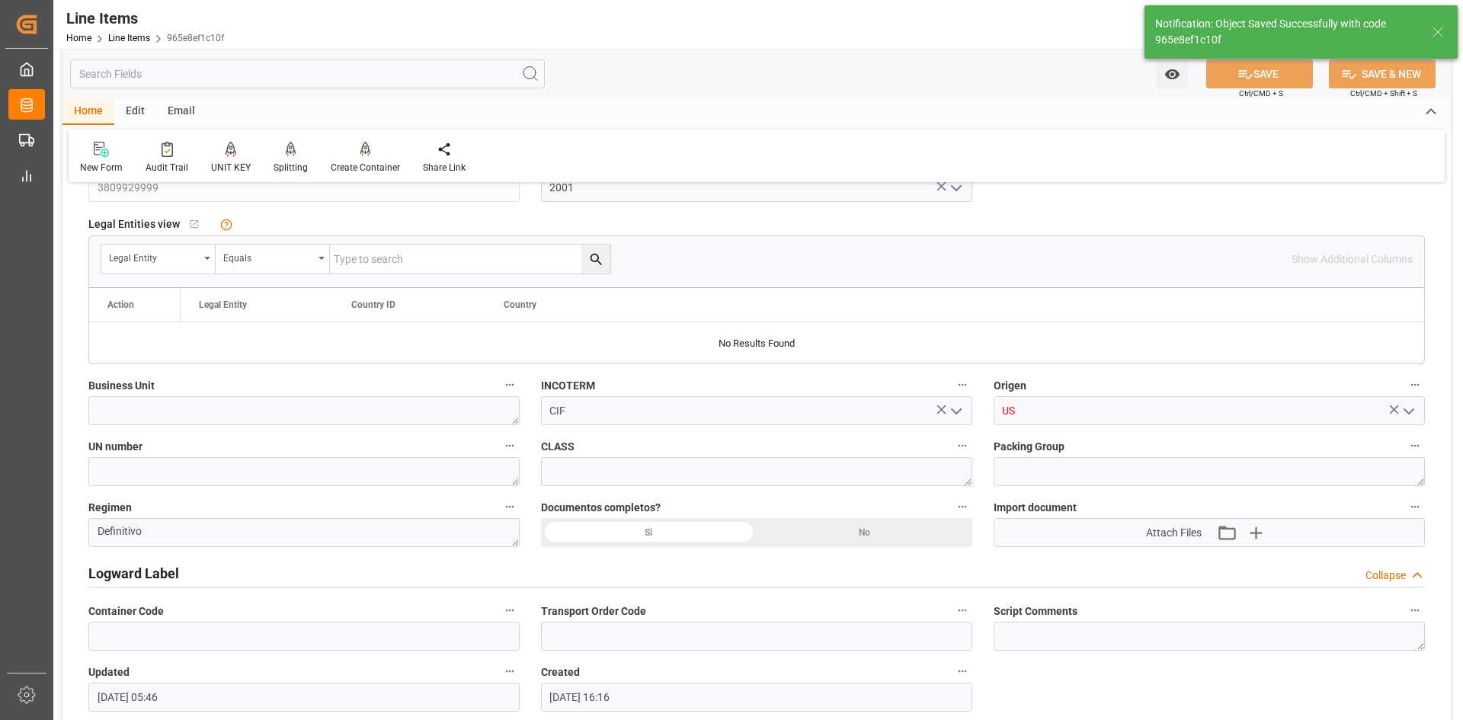
type input "02.10.2025 05:48"
click at [284, 414] on textarea at bounding box center [303, 410] width 431 height 29
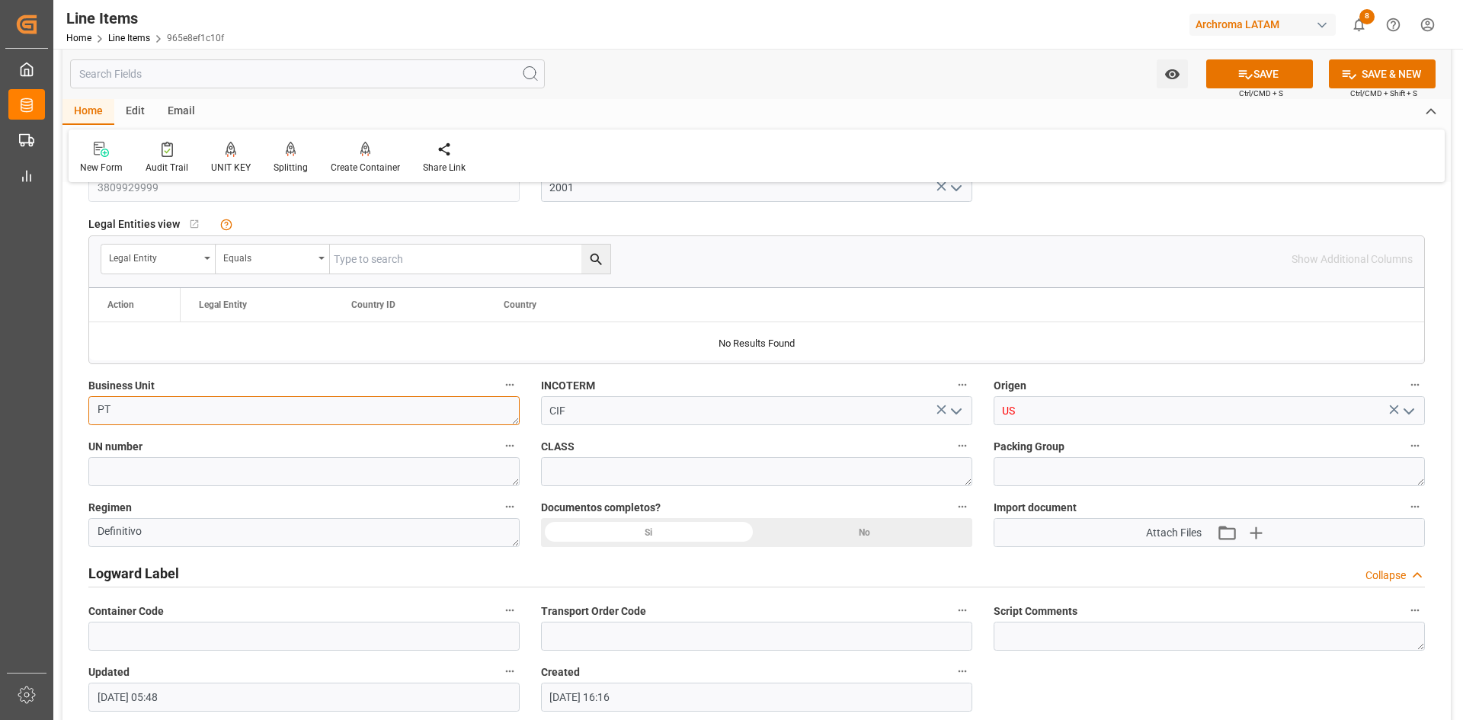
type textarea "PT"
click at [677, 526] on div "Si" at bounding box center [649, 532] width 216 height 29
click at [1246, 535] on icon "button" at bounding box center [1255, 532] width 24 height 24
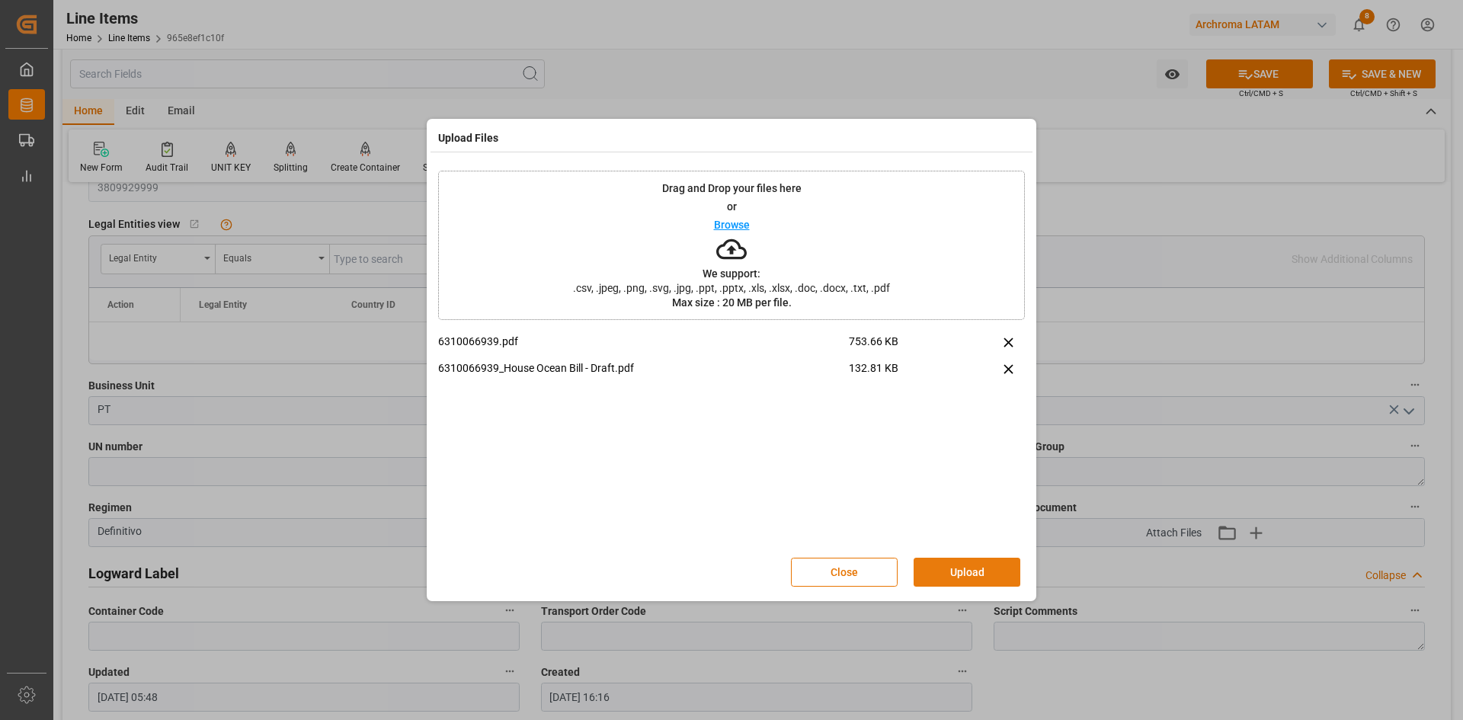
click at [975, 572] on button "Upload" at bounding box center [966, 572] width 107 height 29
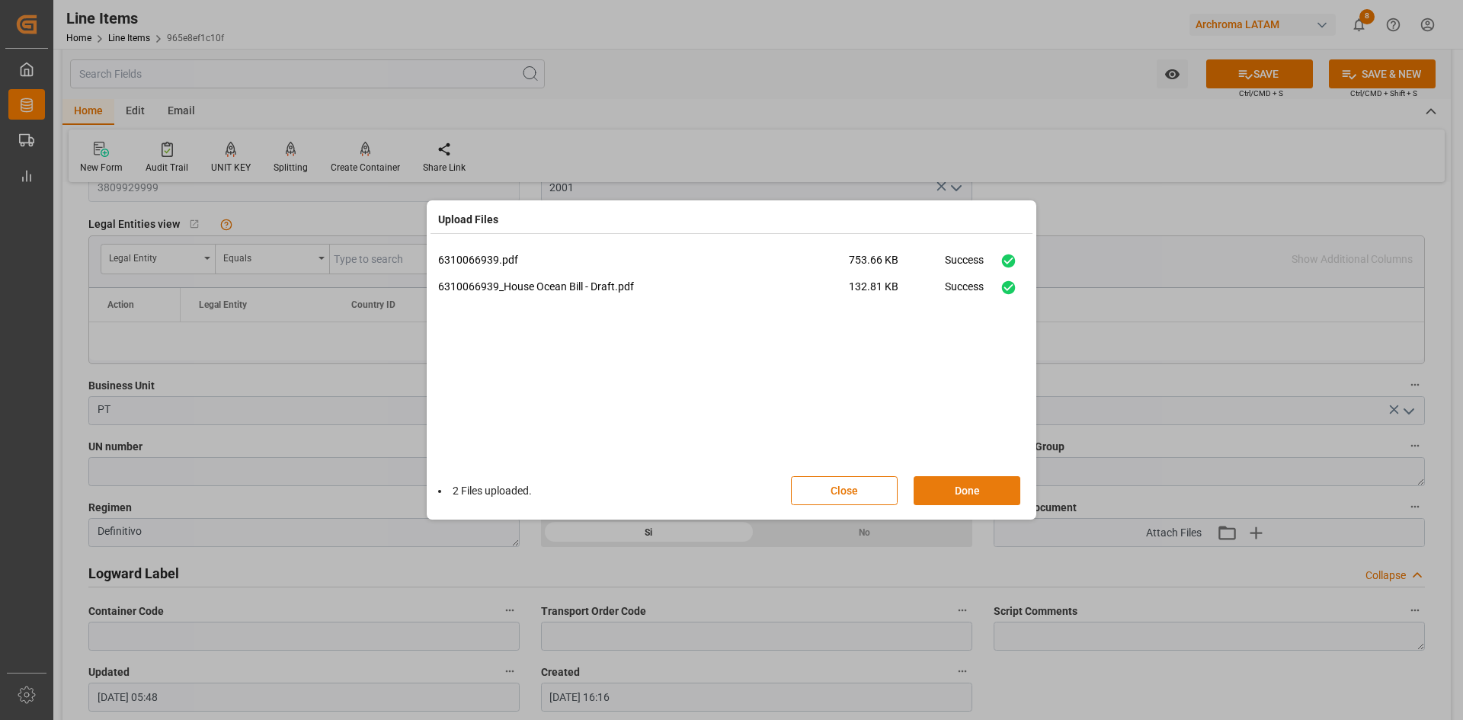
click at [982, 495] on button "Done" at bounding box center [966, 490] width 107 height 29
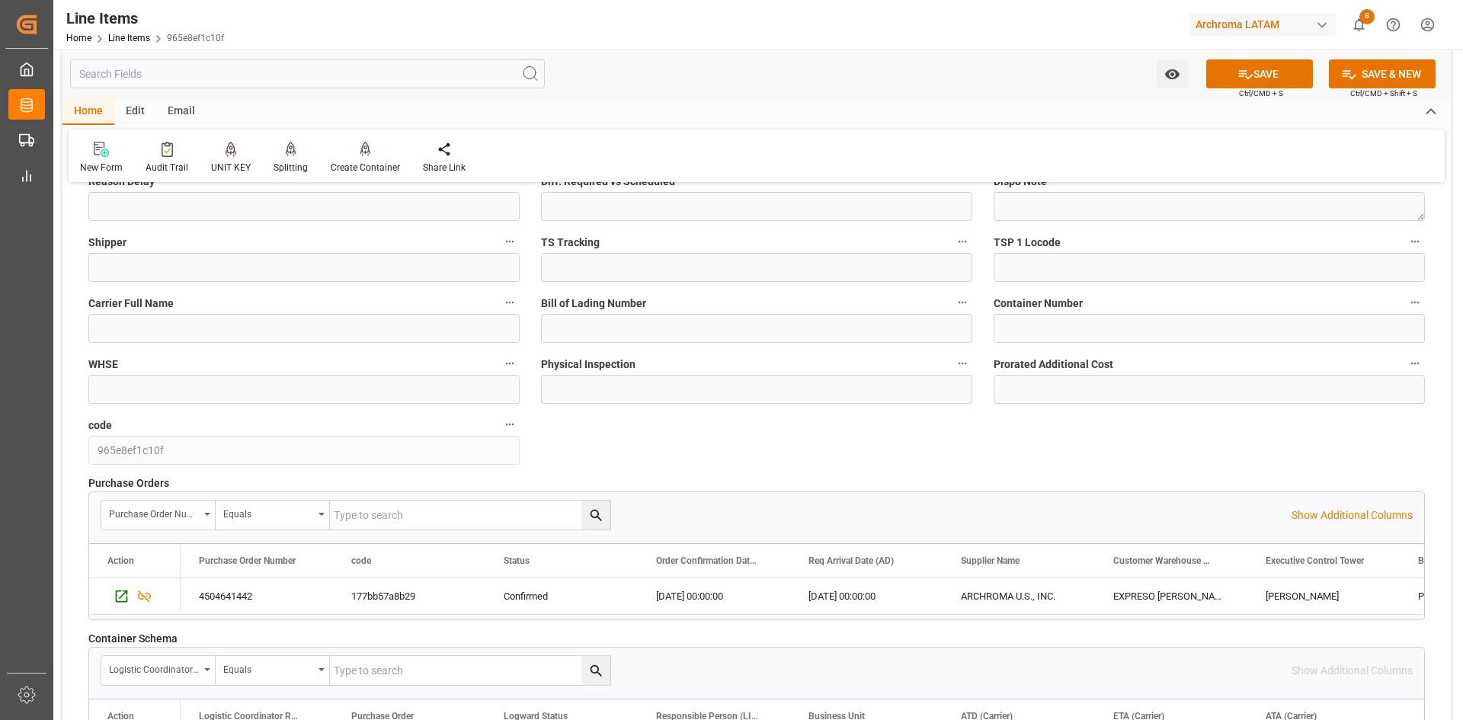
scroll to position [2057, 0]
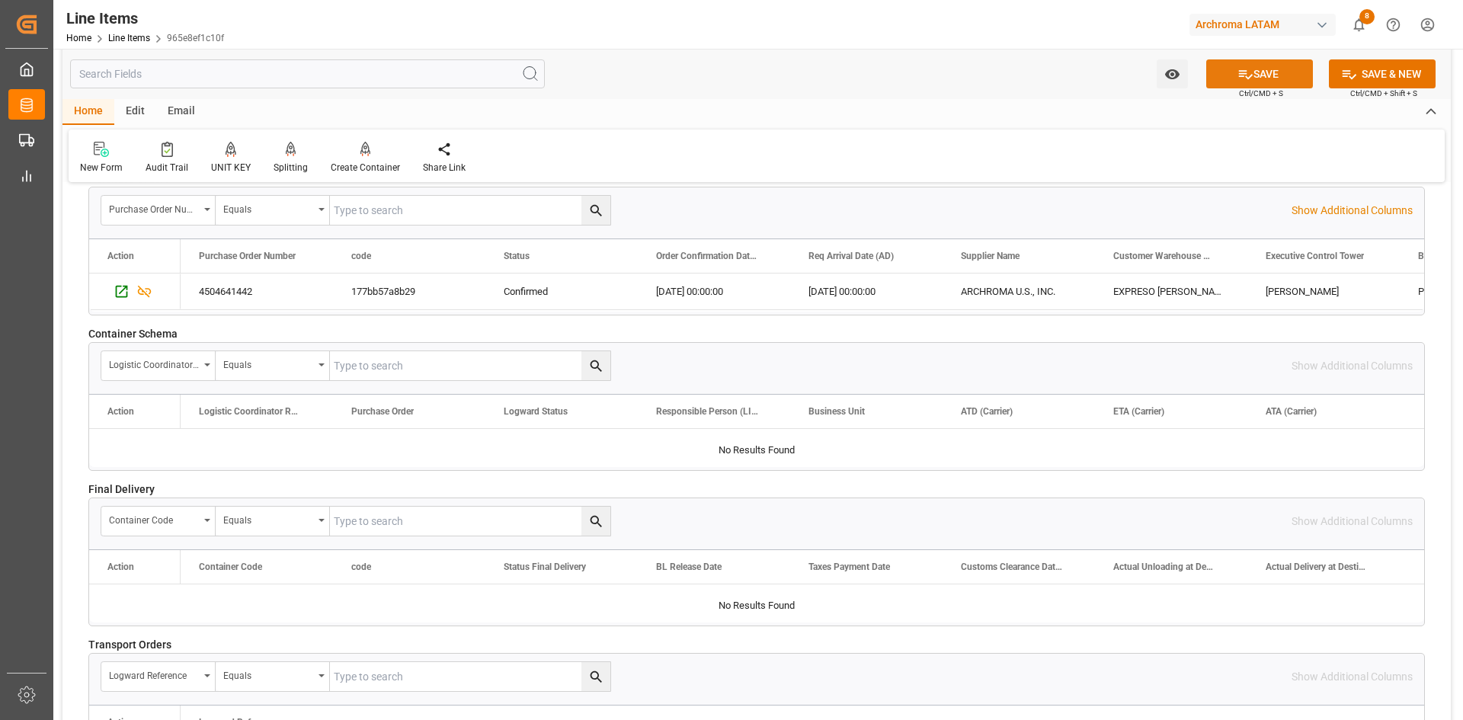
click at [1245, 79] on icon at bounding box center [1245, 74] width 16 height 16
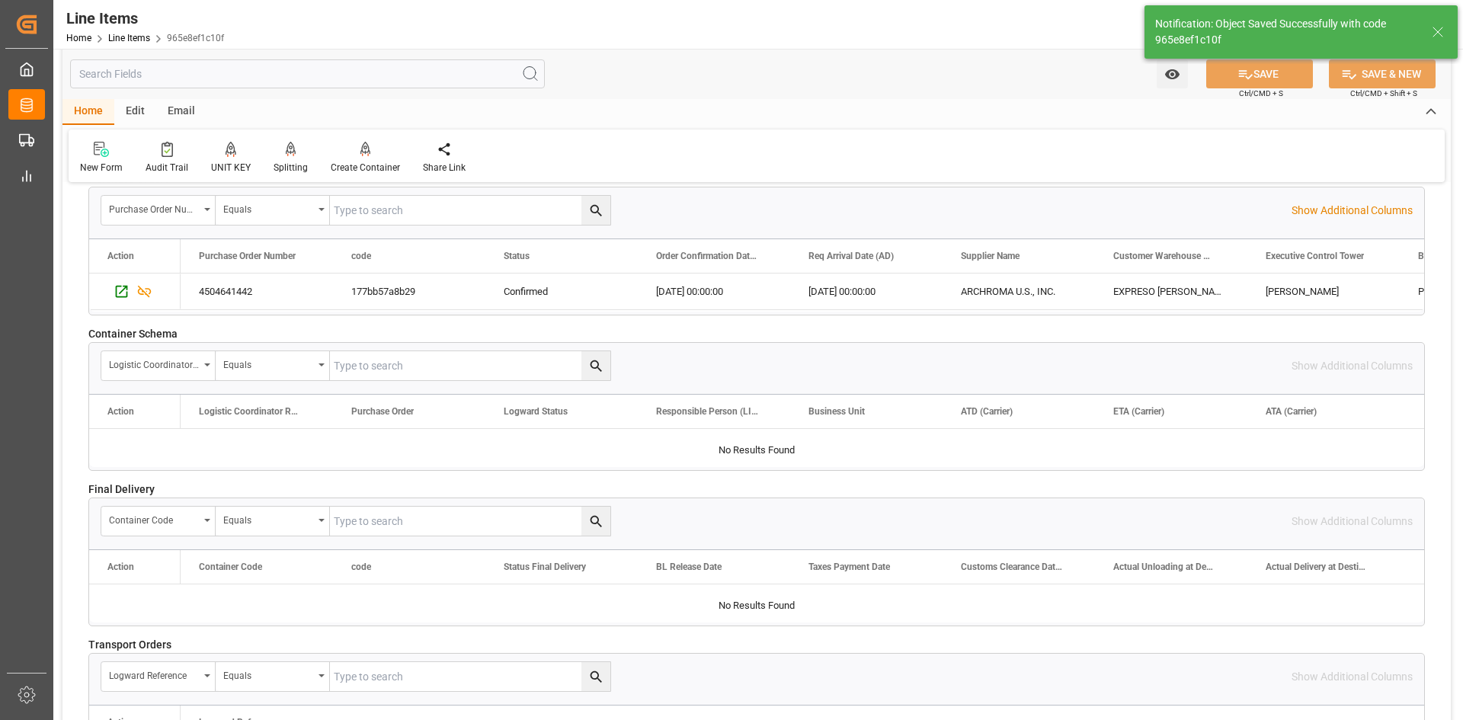
click at [190, 110] on div "Email" at bounding box center [181, 112] width 50 height 26
click at [101, 162] on div "Send Email" at bounding box center [103, 168] width 46 height 14
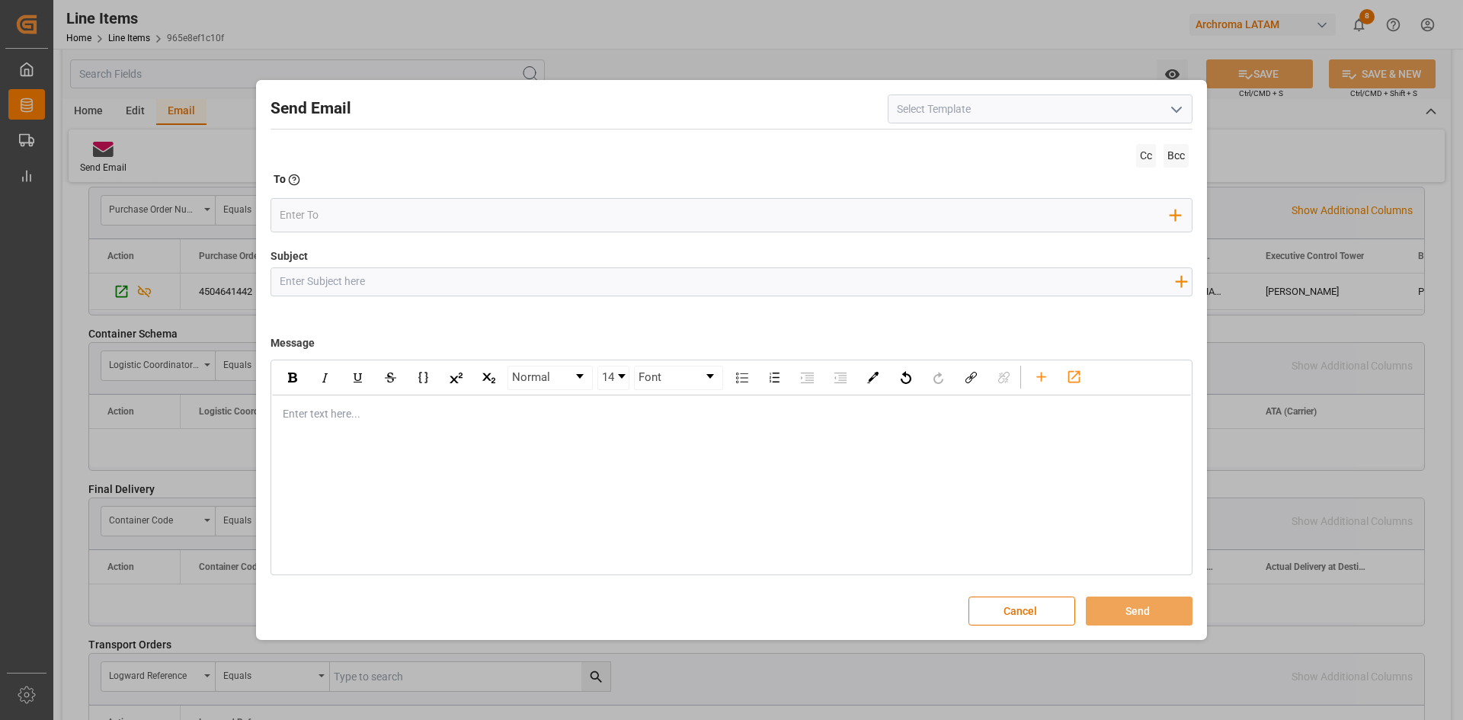
click at [1171, 110] on icon "open menu" at bounding box center [1176, 110] width 18 height 18
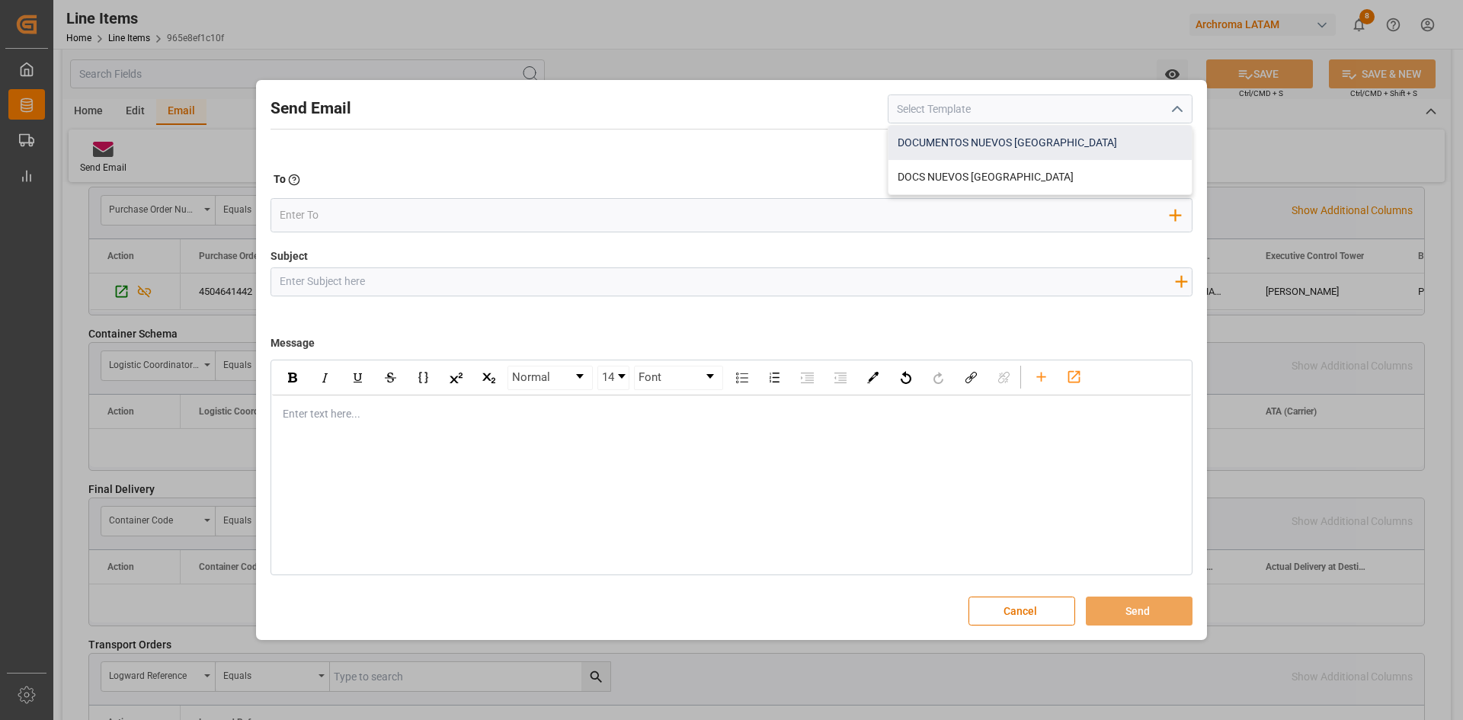
click at [1059, 140] on div "DOCUMENTOS NUEVOS COLOMBIA" at bounding box center [1039, 143] width 303 height 34
type input "DOCUMENTOS NUEVOS COLOMBIA"
type input "Documentos Nuevos {{purchaseOrder}}// {{businessUnit}}// {{region}}"
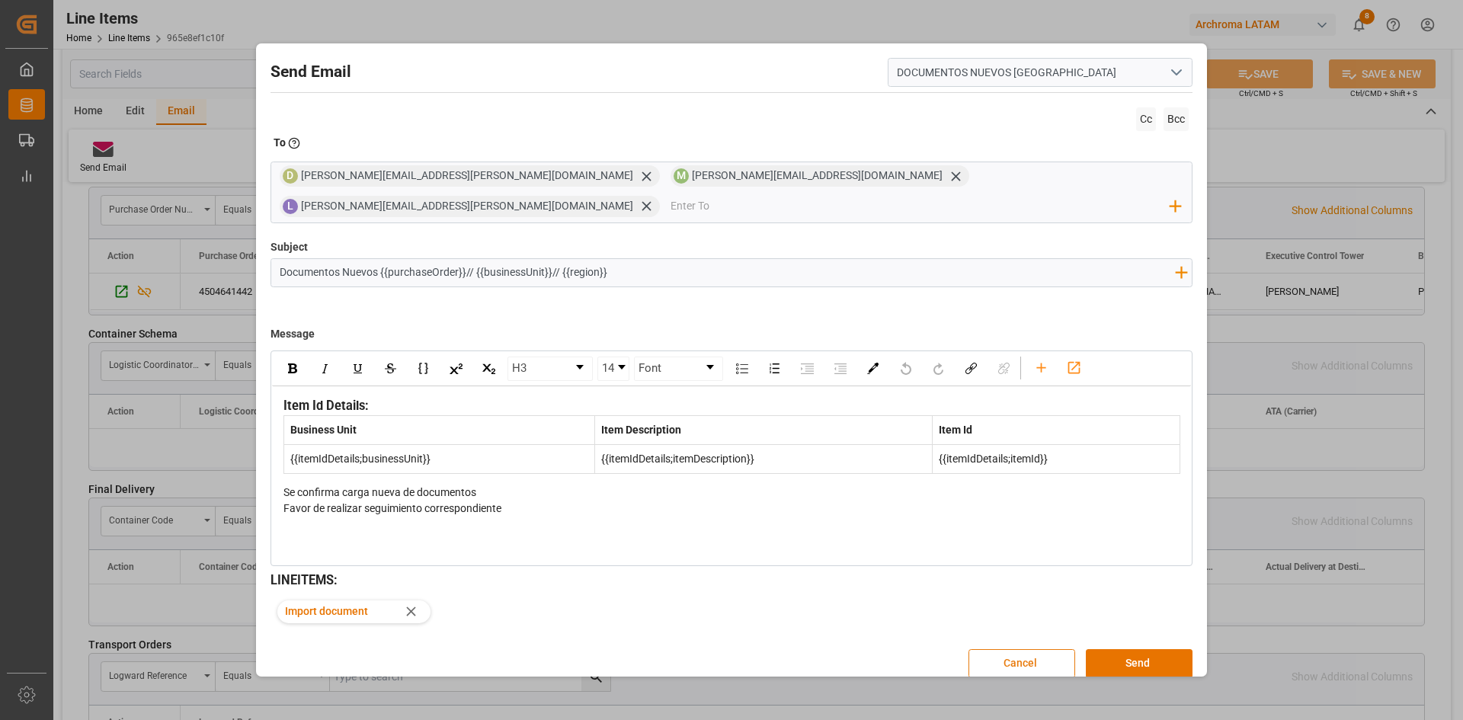
click at [1040, 649] on button "Cancel" at bounding box center [1021, 663] width 107 height 29
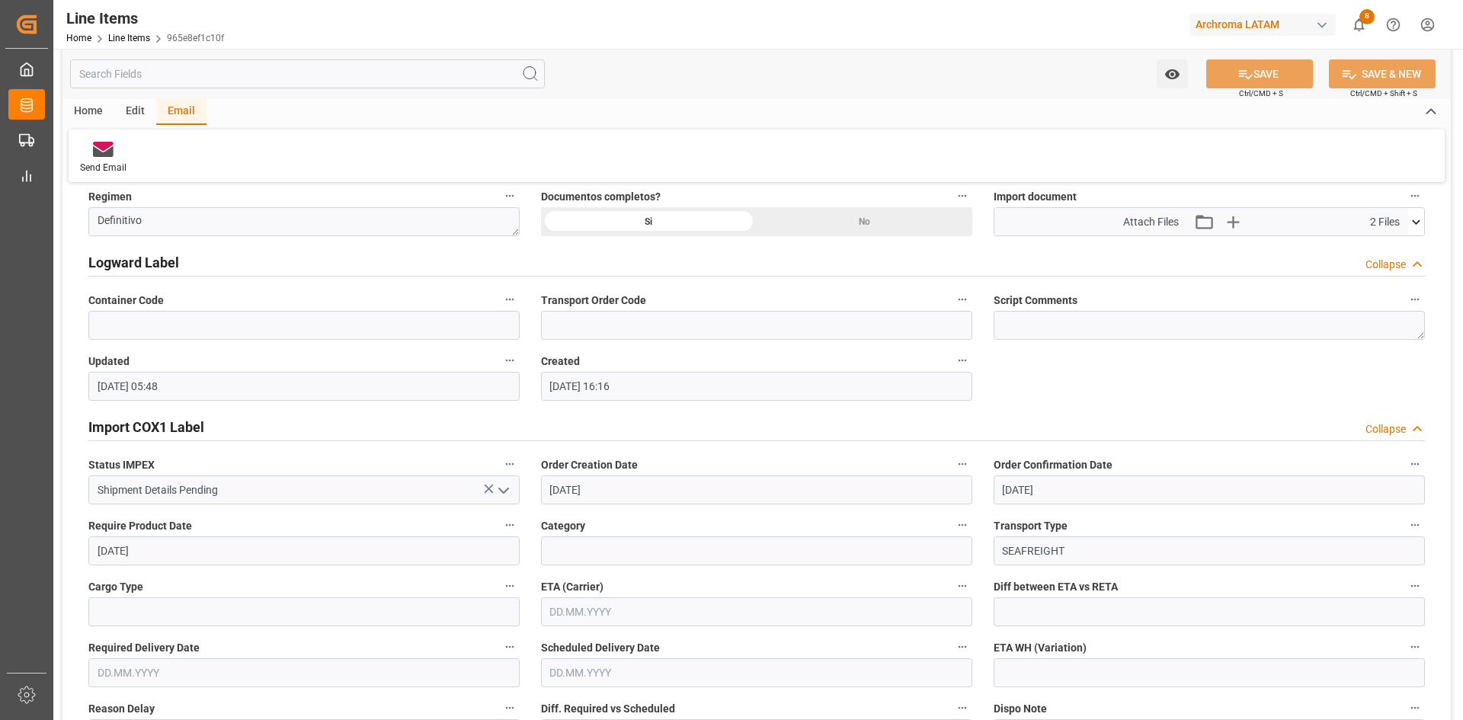
scroll to position [990, 0]
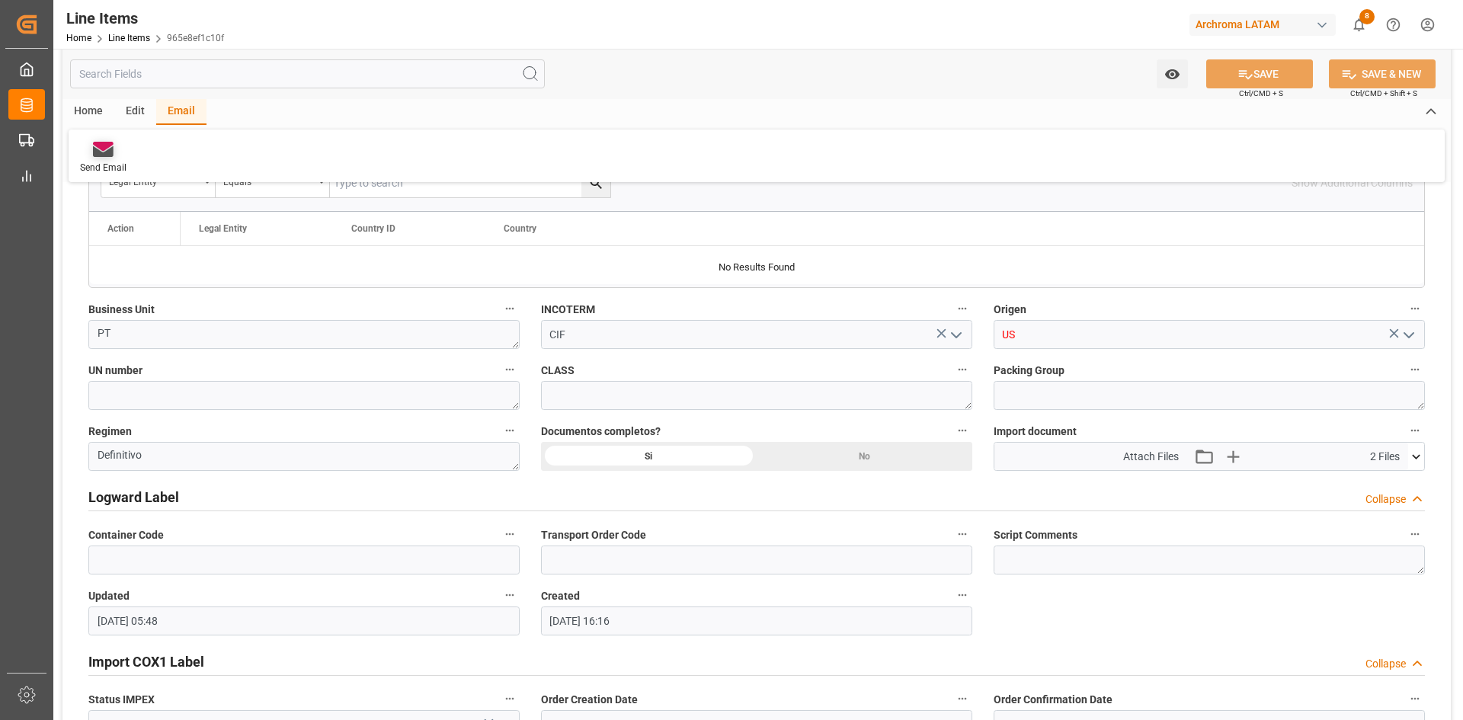
click at [90, 151] on div at bounding box center [103, 149] width 46 height 16
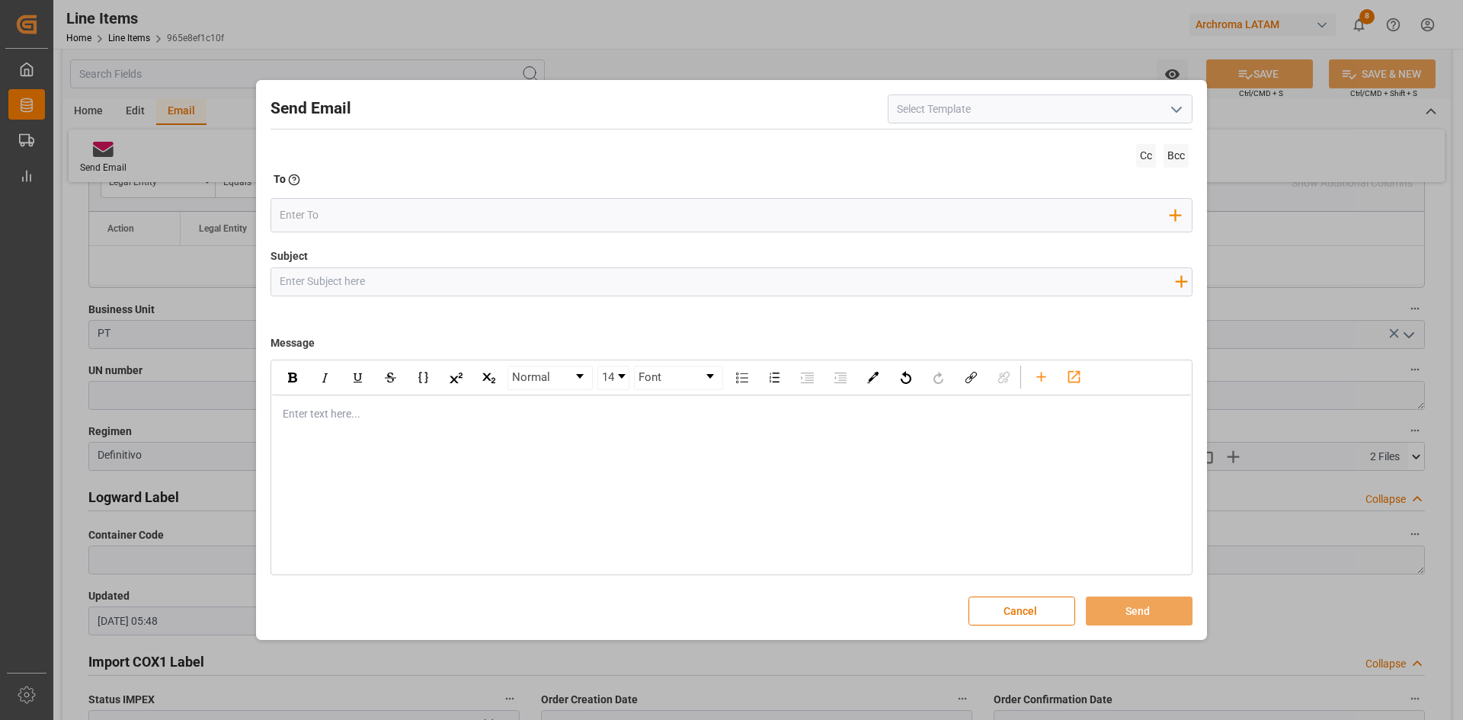
click at [1182, 114] on icon "open menu" at bounding box center [1176, 110] width 18 height 18
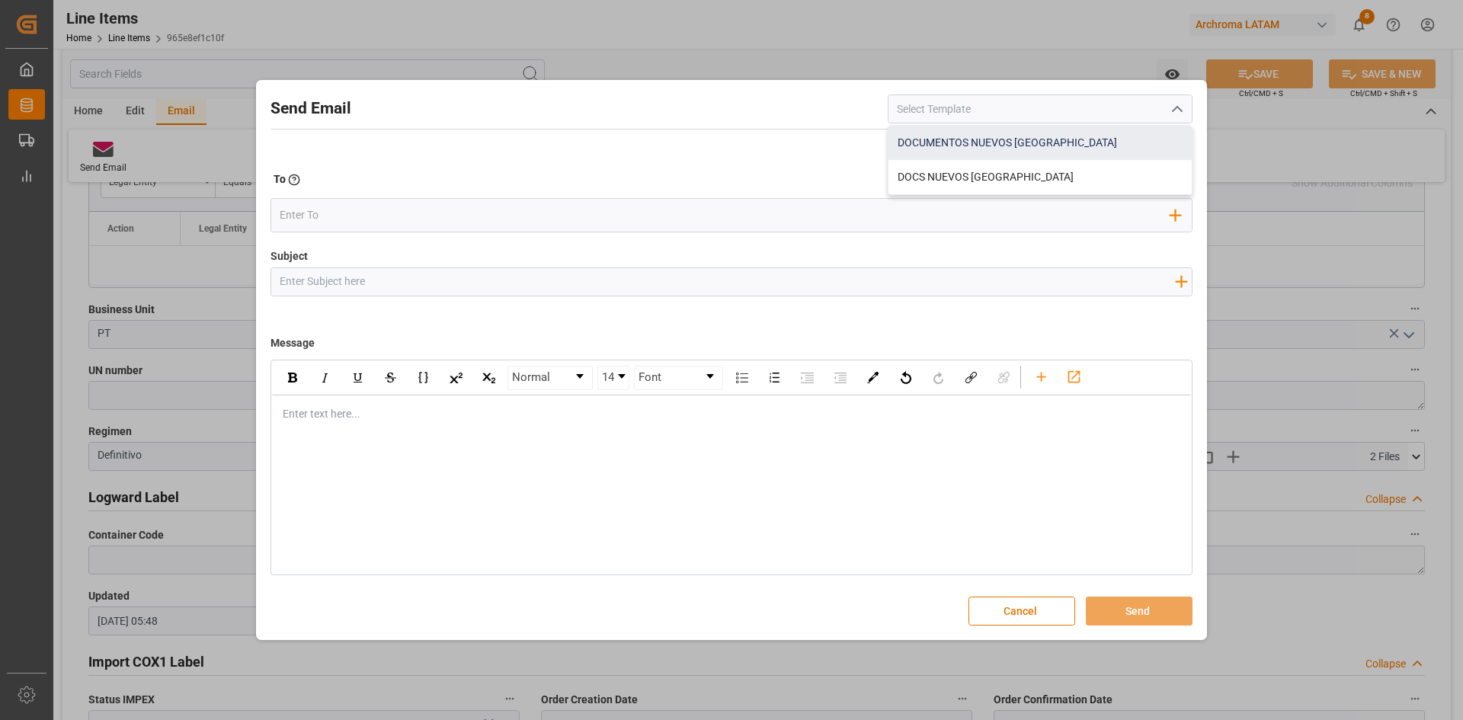
click at [1050, 146] on div "DOCUMENTOS NUEVOS COLOMBIA" at bounding box center [1039, 143] width 303 height 34
type input "DOCUMENTOS NUEVOS COLOMBIA"
type input "Documentos Nuevos {{purchaseOrder}}// {{businessUnit}}// {{region}}"
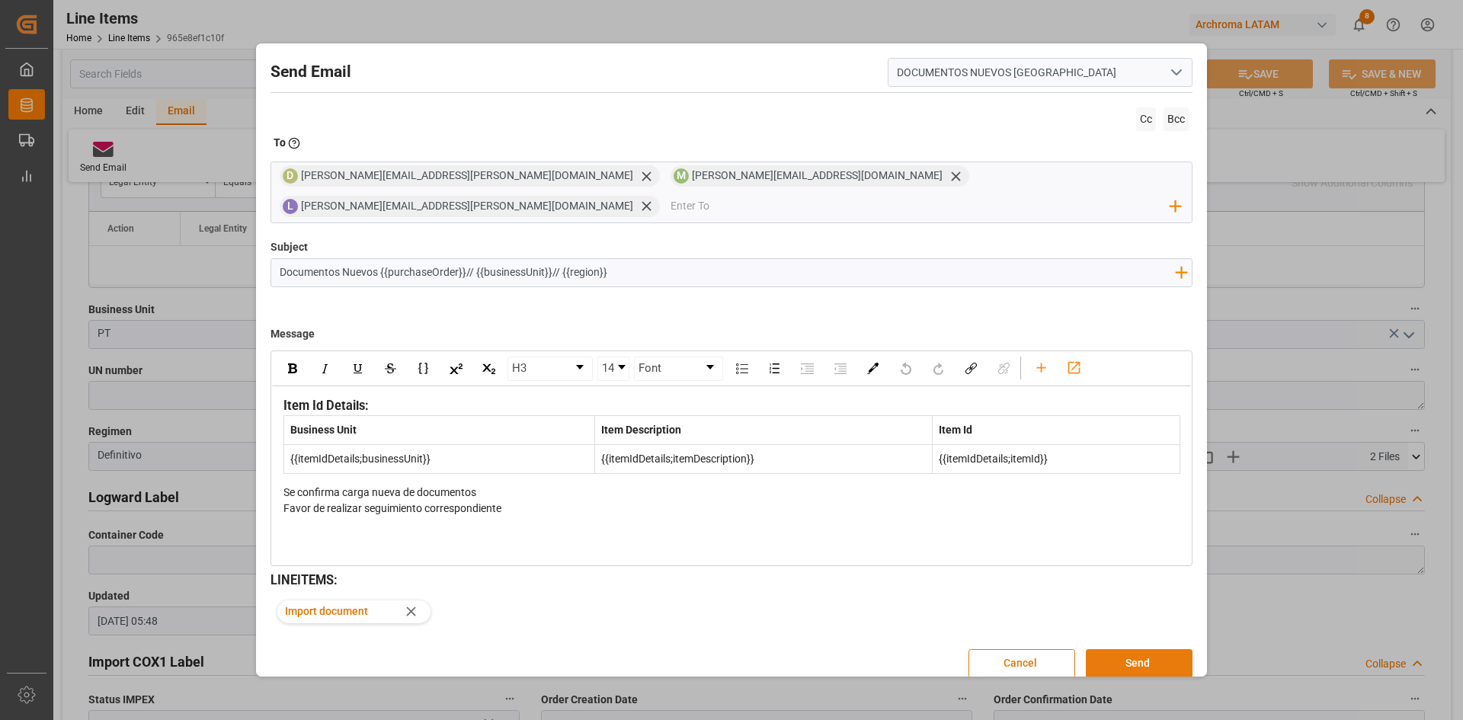
click at [1144, 649] on button "Send" at bounding box center [1139, 663] width 107 height 29
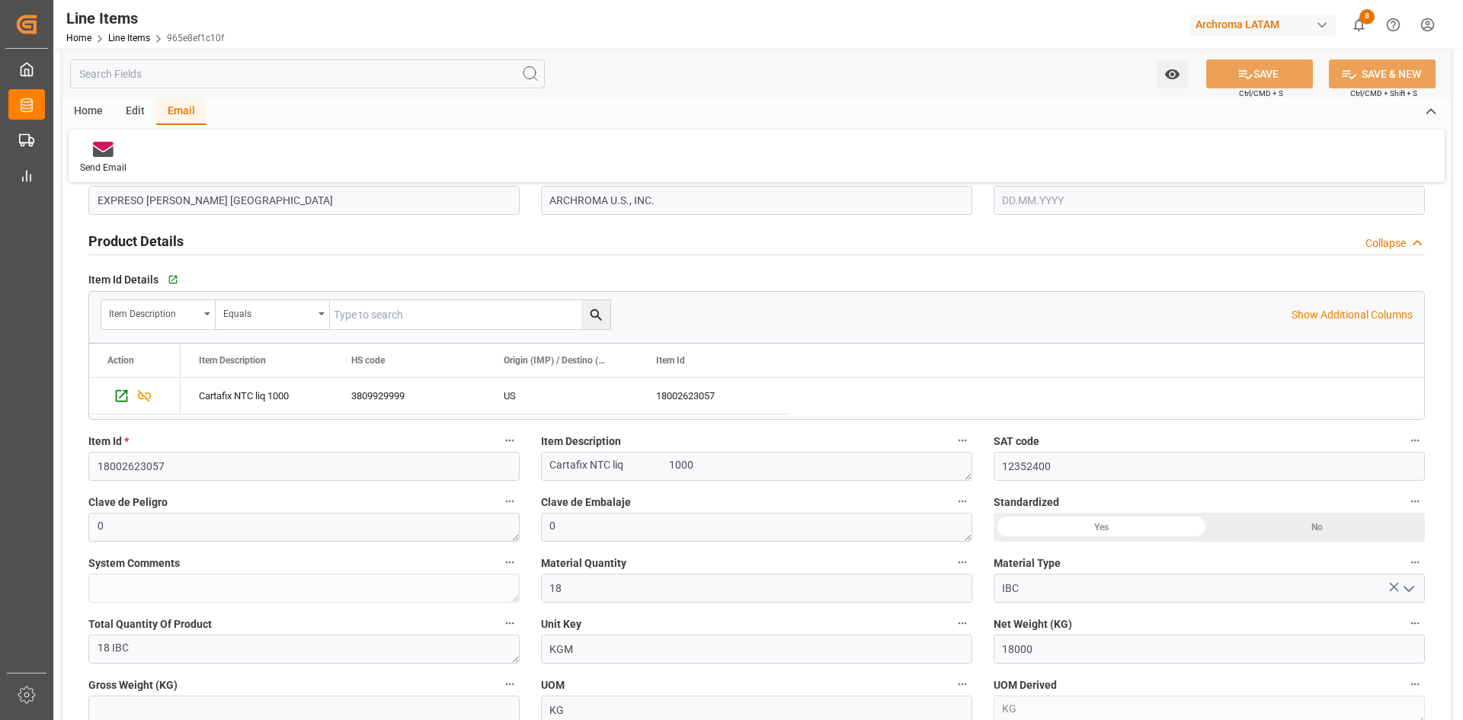
scroll to position [229, 0]
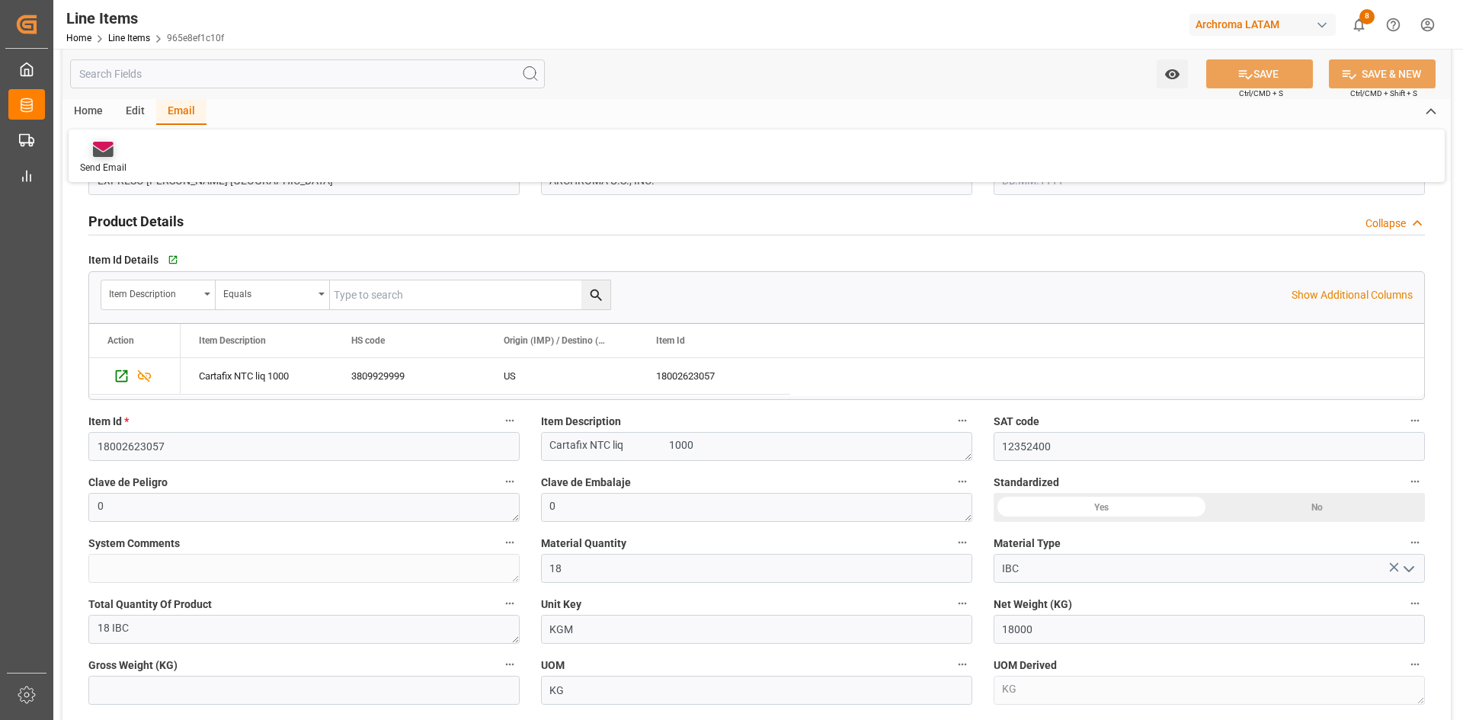
click at [97, 149] on icon at bounding box center [103, 149] width 21 height 15
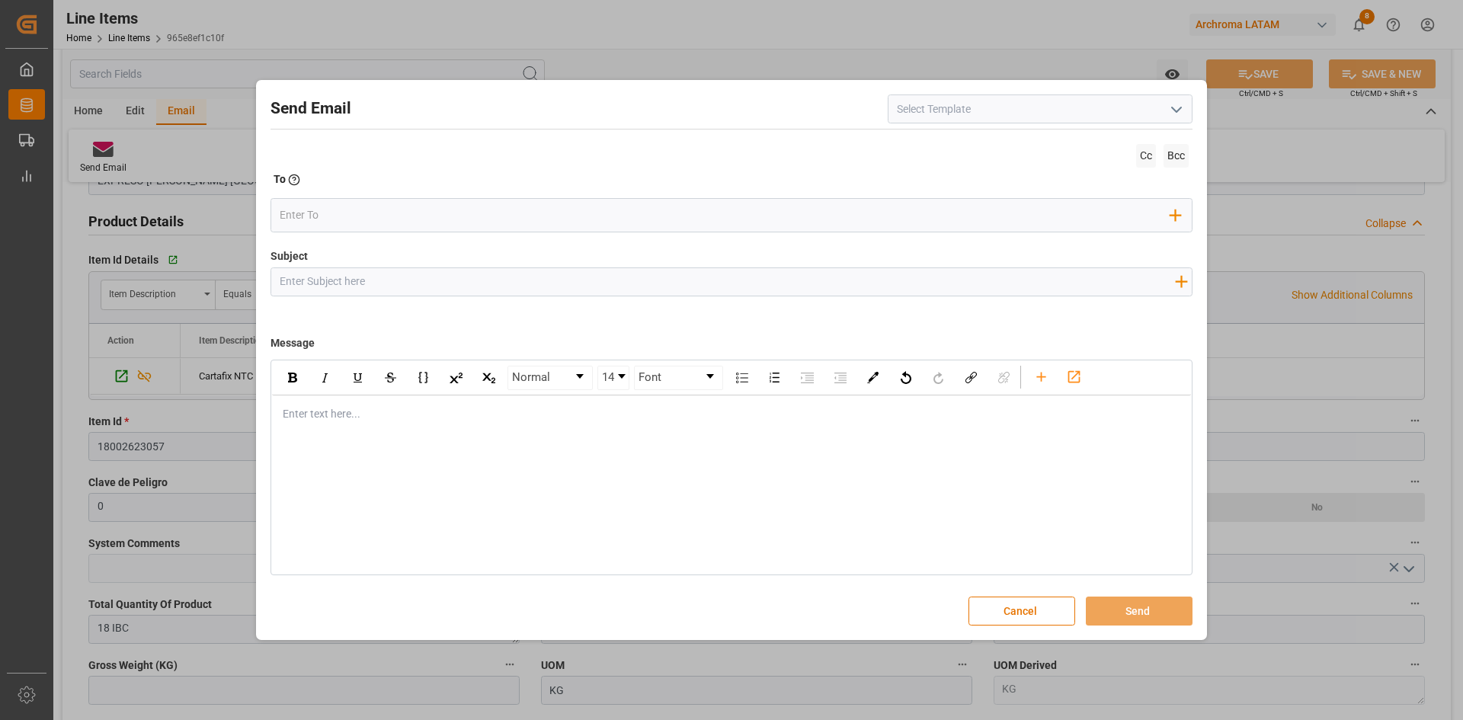
click at [1181, 110] on icon "open menu" at bounding box center [1176, 110] width 18 height 18
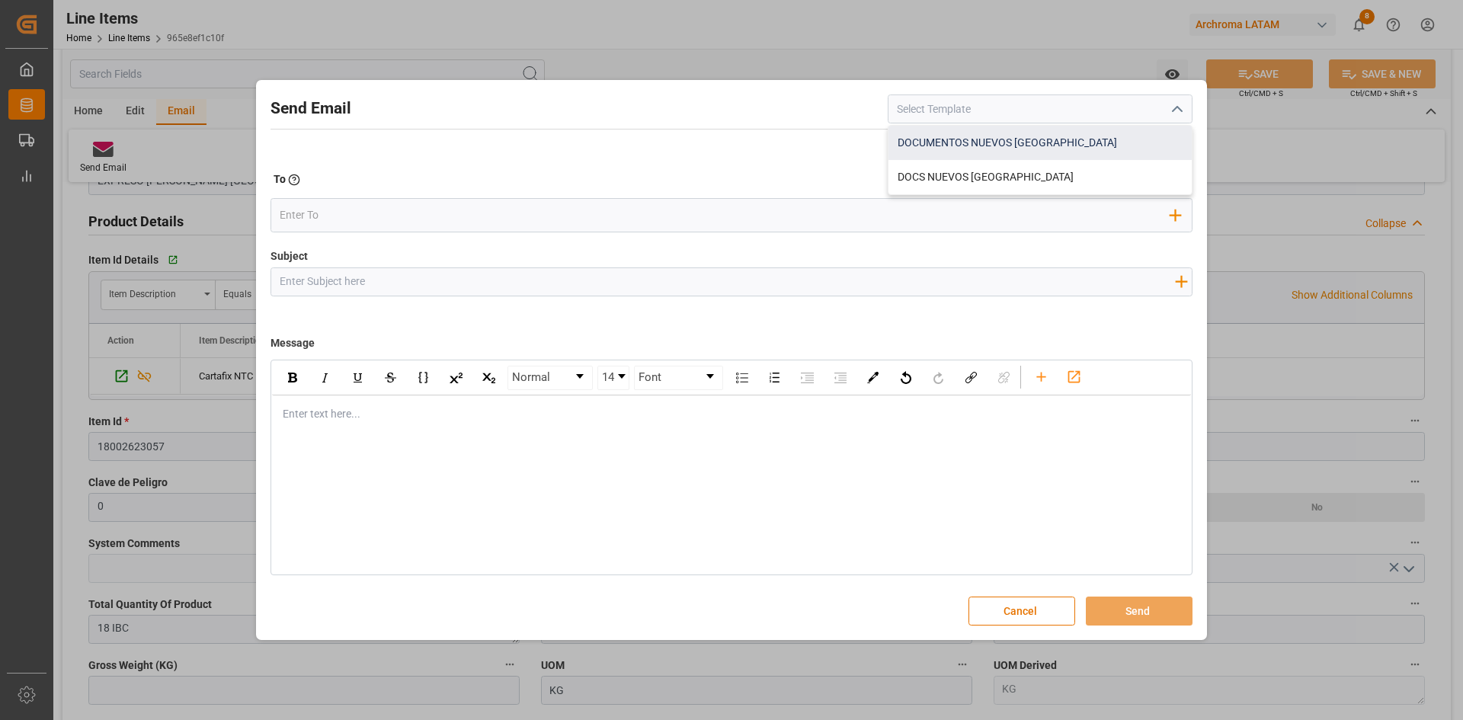
click at [1003, 143] on div "DOCUMENTOS NUEVOS COLOMBIA" at bounding box center [1039, 143] width 303 height 34
type input "DOCUMENTOS NUEVOS COLOMBIA"
type input "Documentos Nuevos {{purchaseOrder}}// {{businessUnit}}// {{region}}"
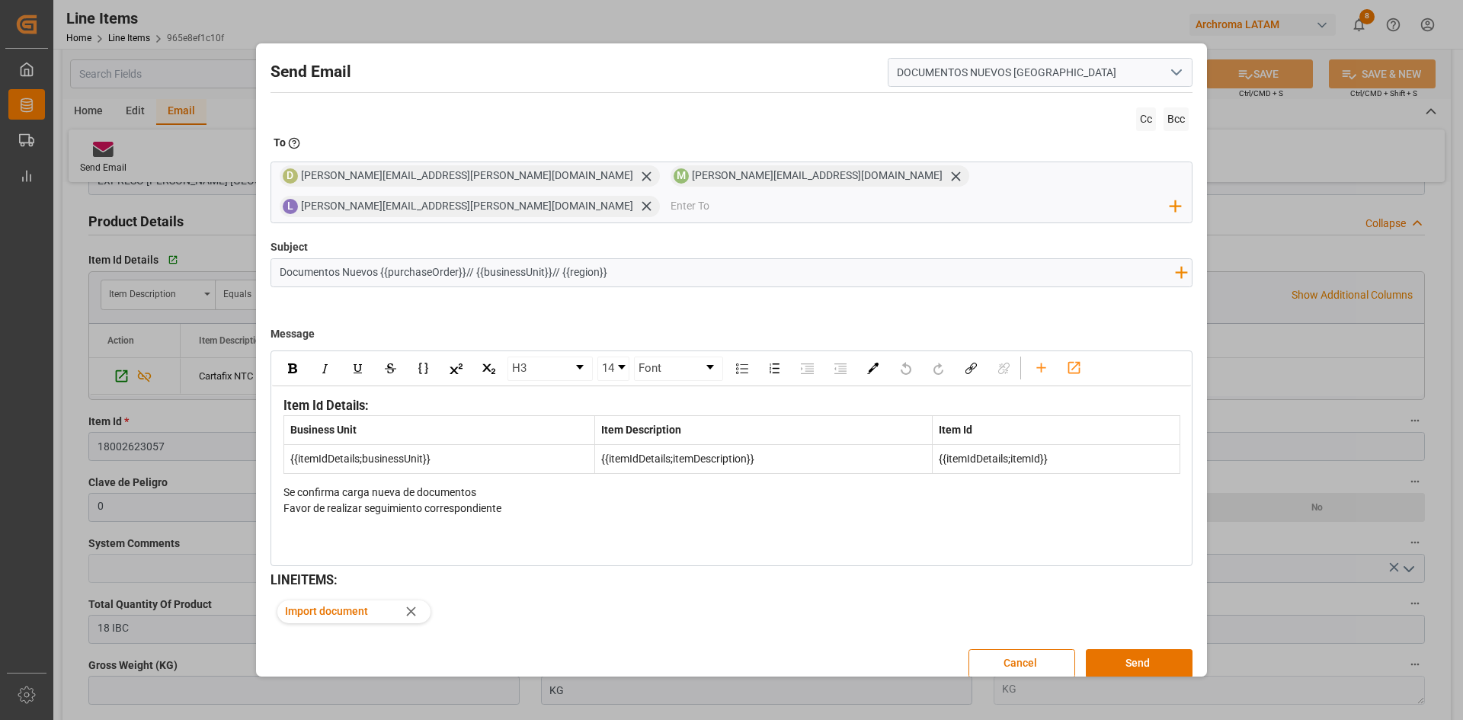
click at [1260, 240] on div "Send Email DOCUMENTOS NUEVOS COLOMBIA Cc Bcc To Enter the TO Email address D da…" at bounding box center [731, 360] width 1463 height 720
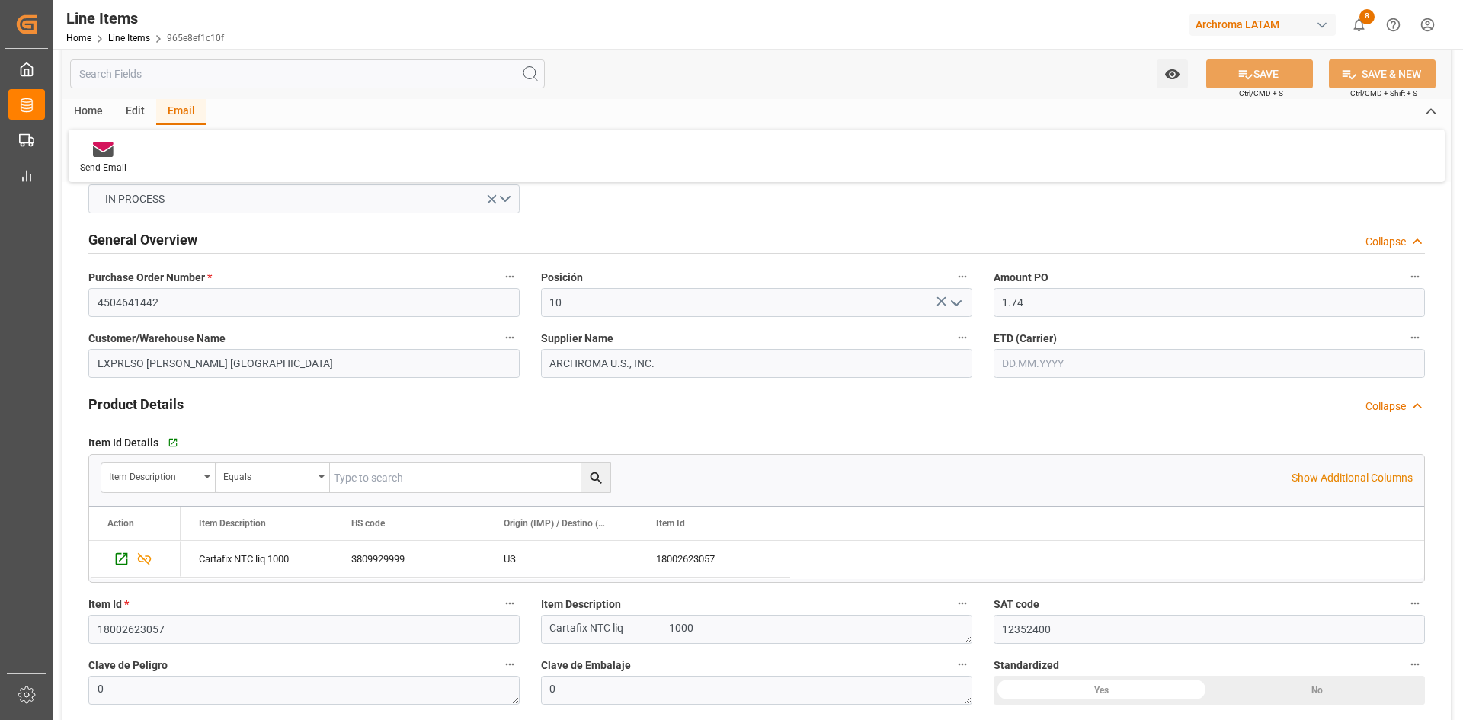
scroll to position [0, 0]
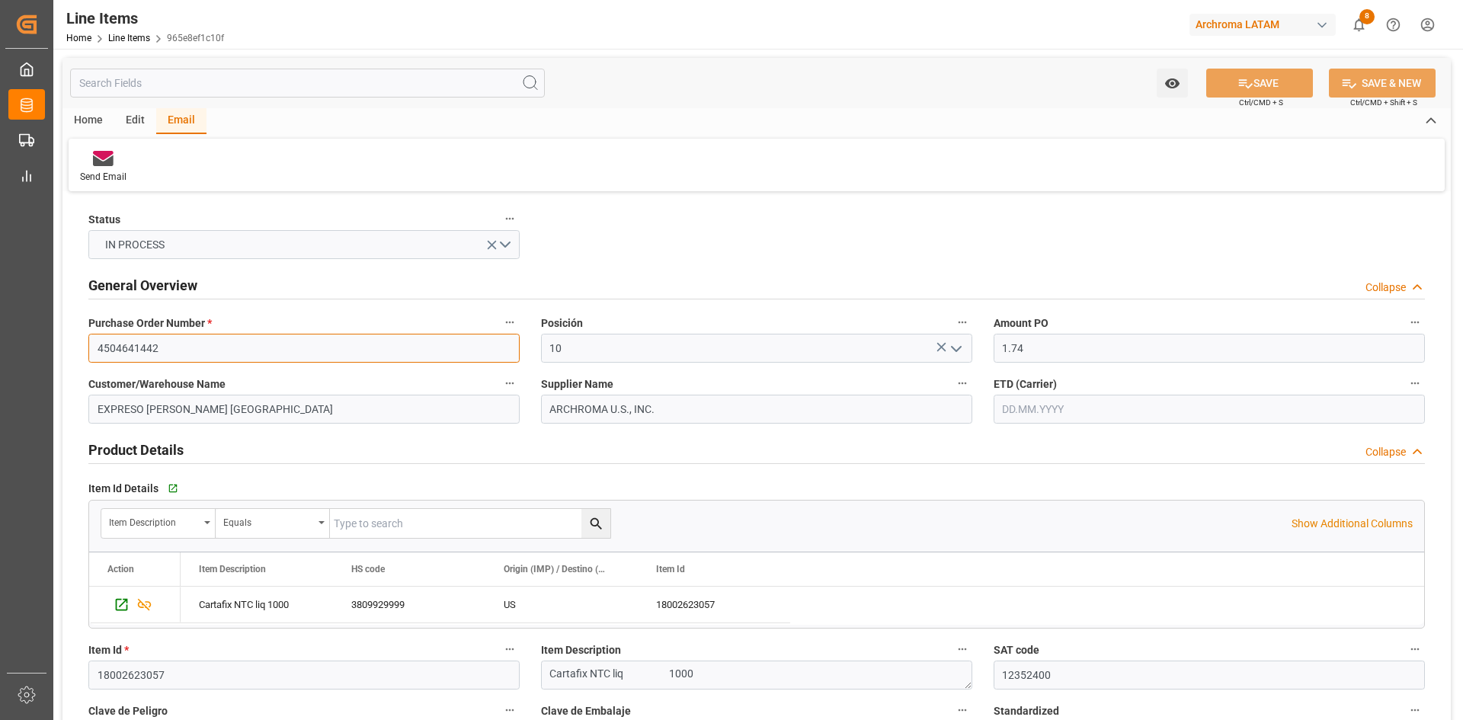
click at [170, 346] on input "4504641442" at bounding box center [303, 348] width 431 height 29
click at [169, 346] on input "4504641442" at bounding box center [303, 348] width 431 height 29
click at [123, 34] on link "Line Items" at bounding box center [129, 38] width 42 height 11
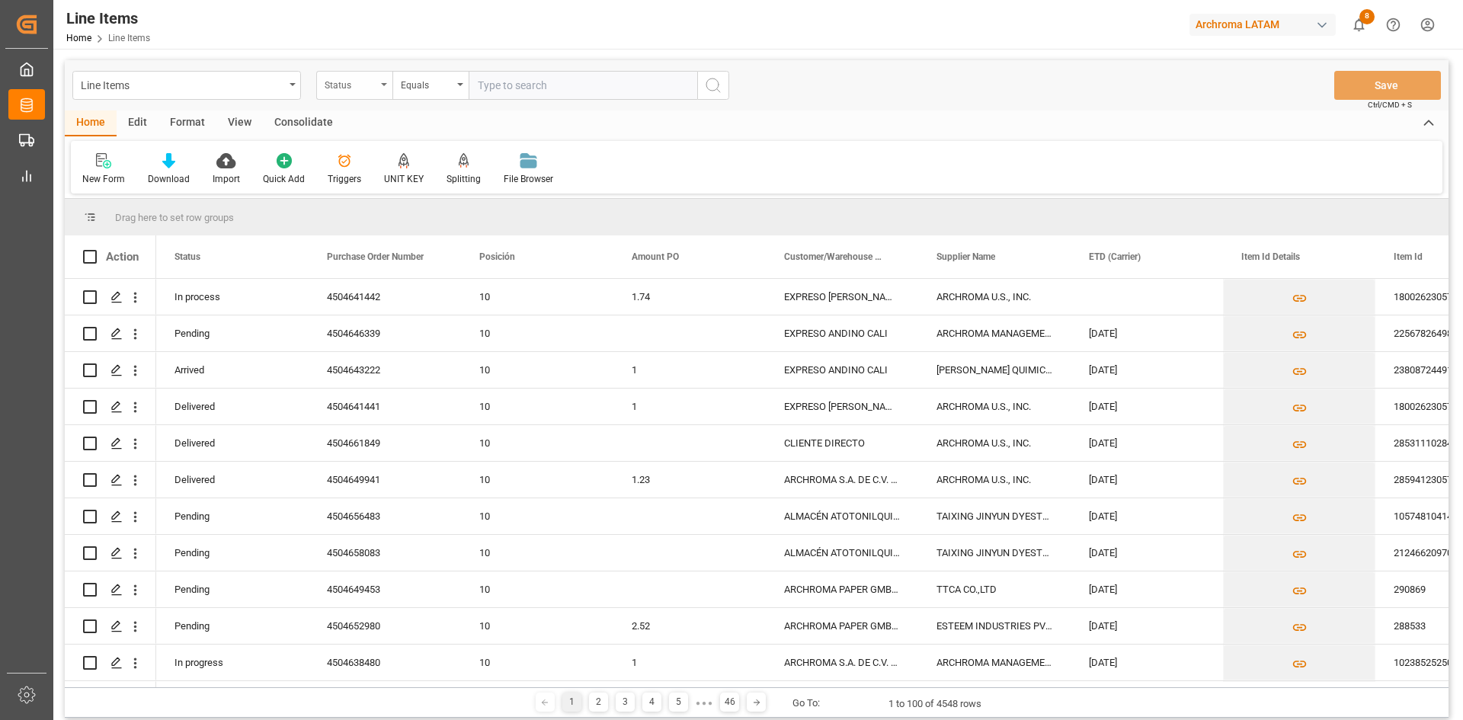
click at [357, 81] on div "Status" at bounding box center [351, 84] width 52 height 18
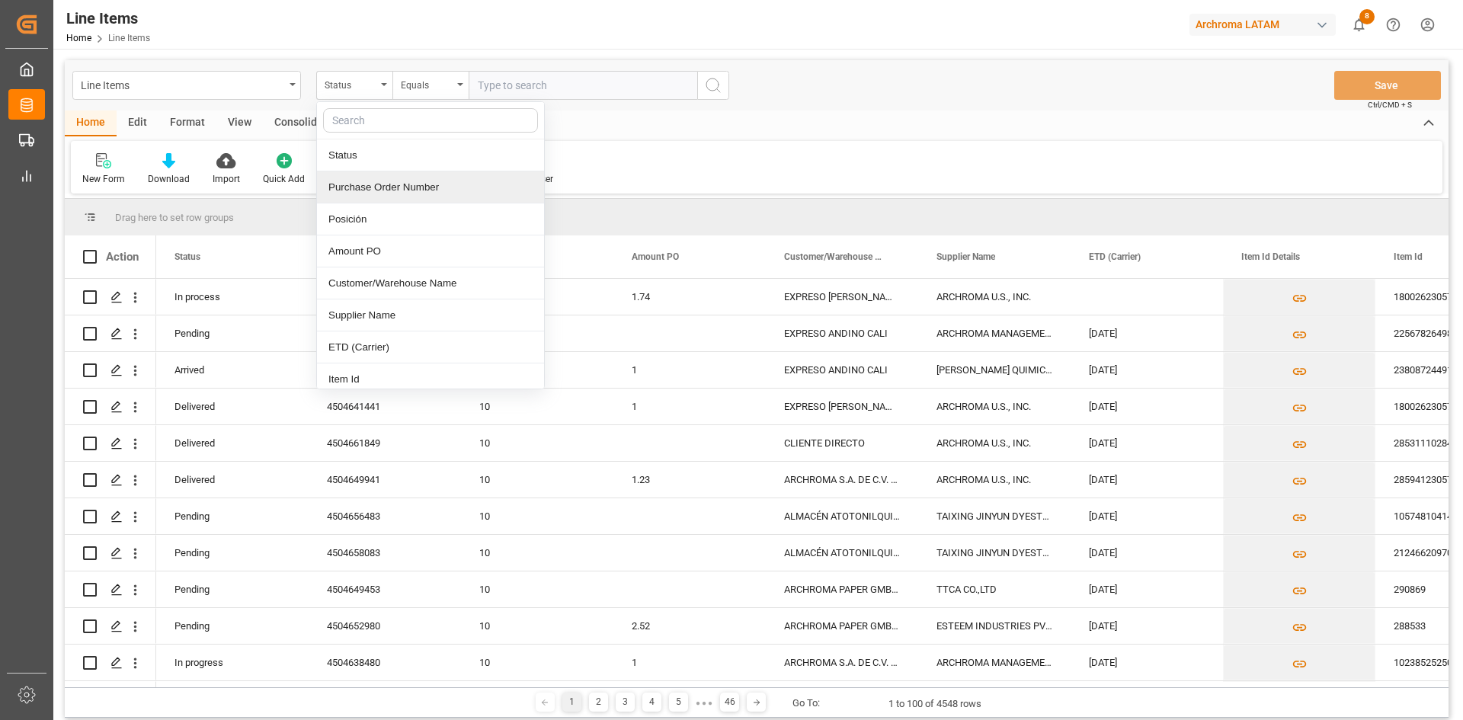
click at [414, 191] on div "Purchase Order Number" at bounding box center [430, 187] width 227 height 32
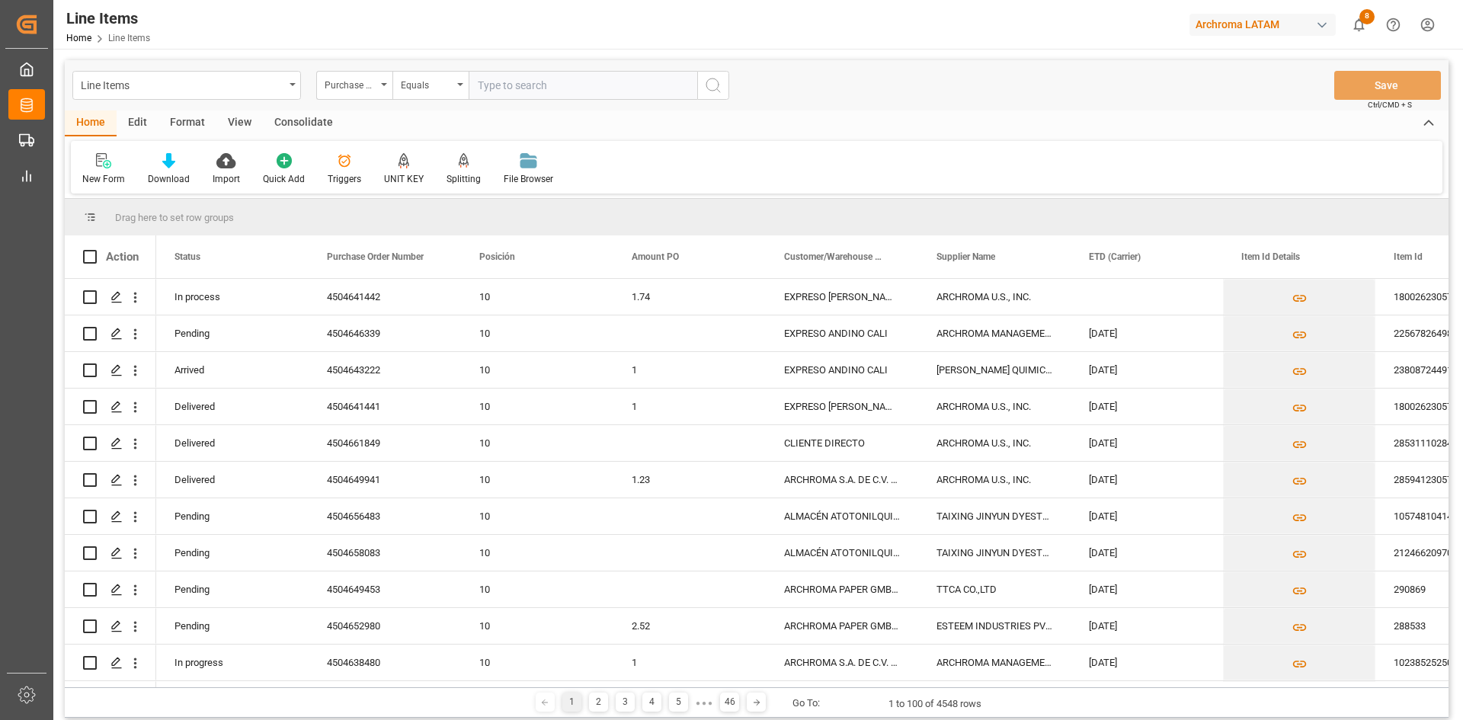
click at [513, 87] on input "text" at bounding box center [583, 85] width 229 height 29
paste input "9021167815"
type input "9021167815"
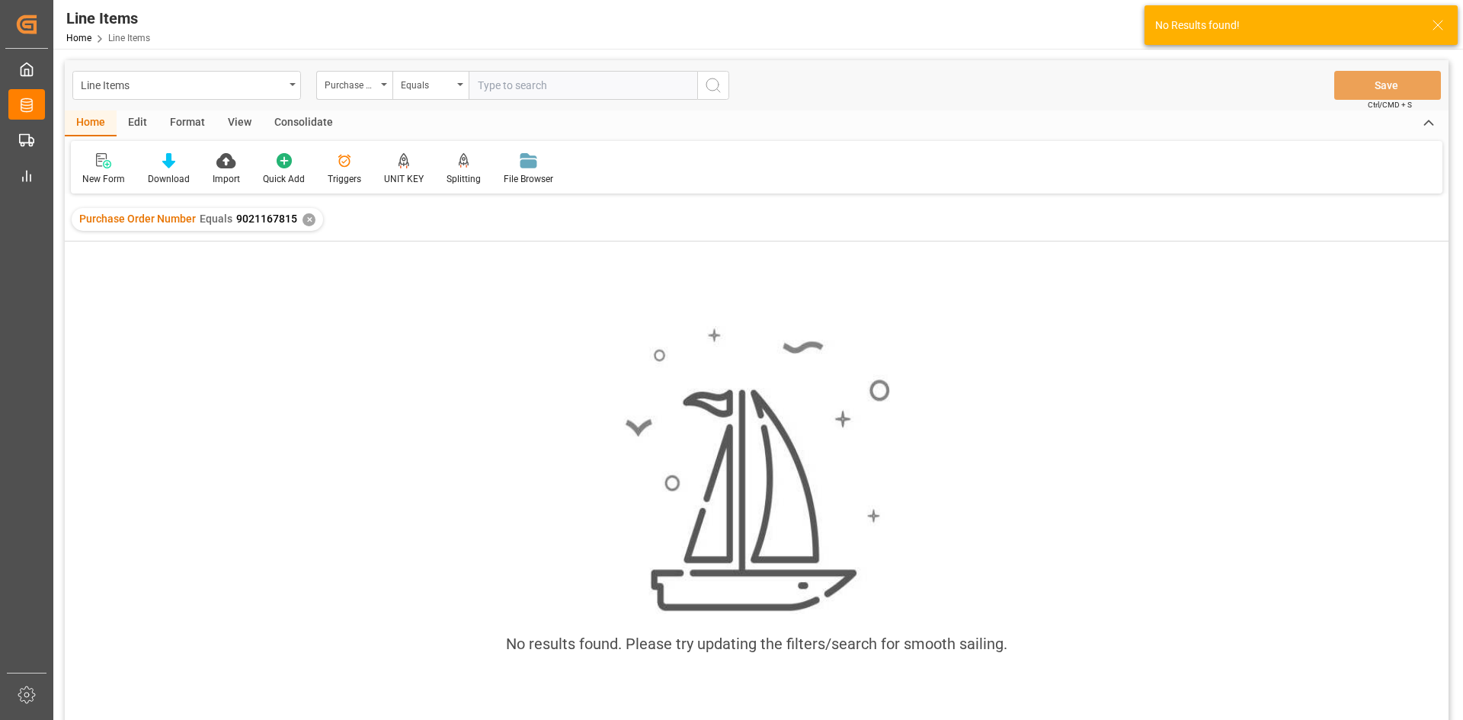
click at [304, 224] on div "✕" at bounding box center [308, 219] width 13 height 13
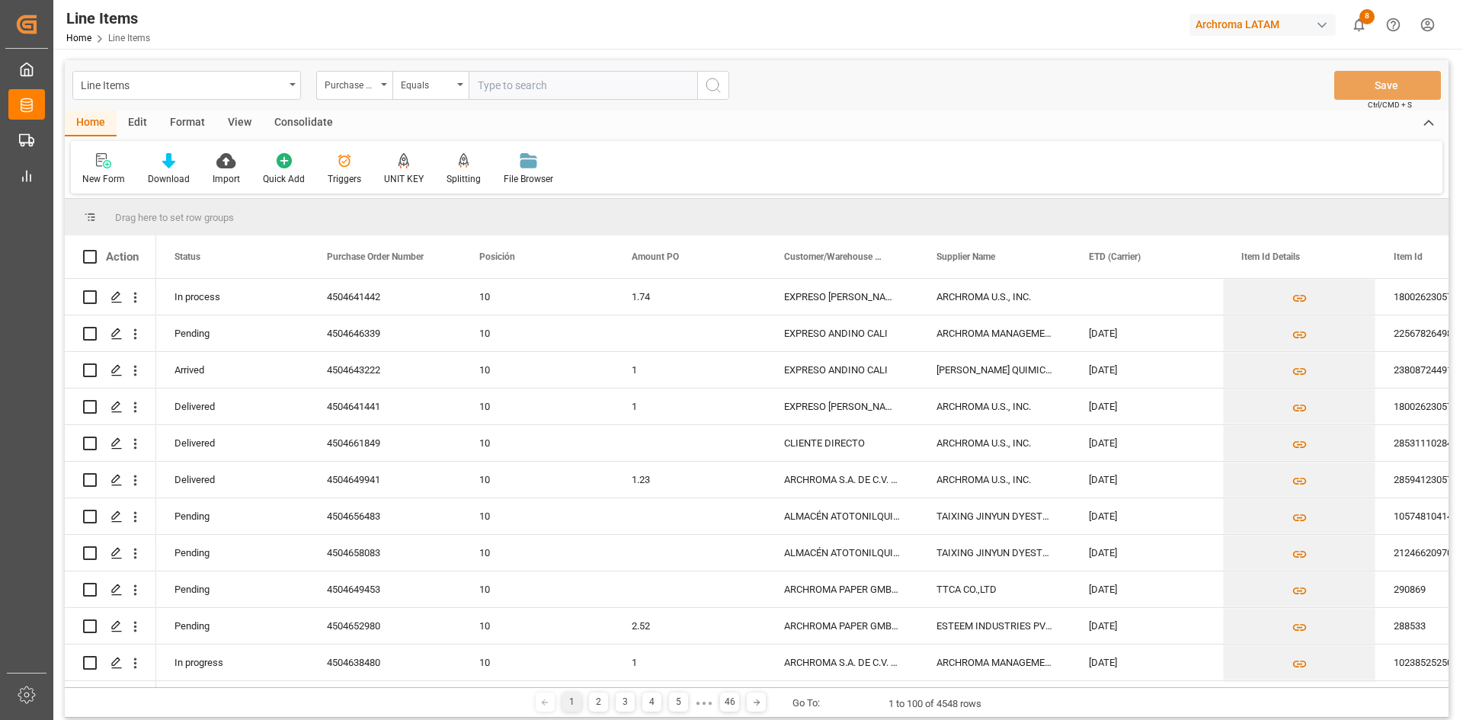
click at [524, 83] on input "text" at bounding box center [583, 85] width 229 height 29
paste input "4504641442"
type input "4504641442"
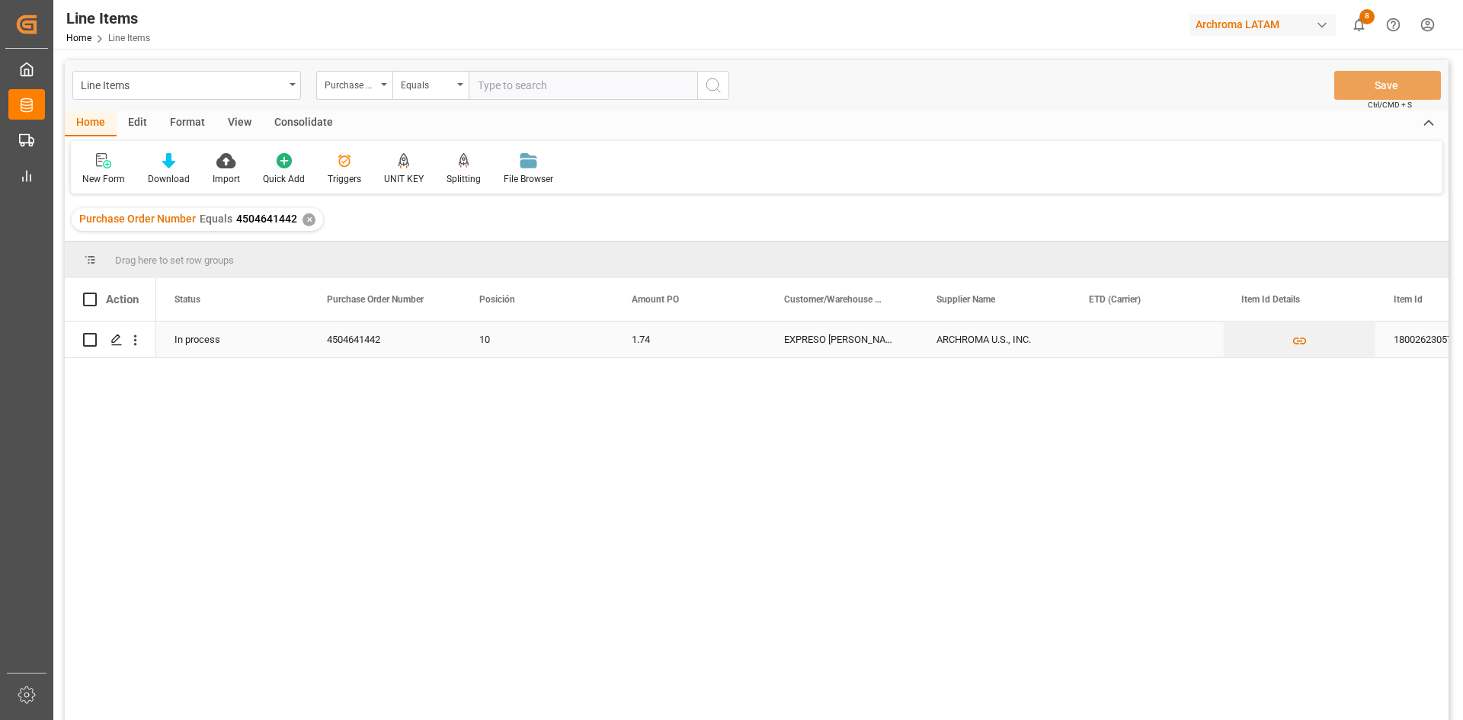
click at [88, 341] on input "Press Space to toggle row selection (unchecked)" at bounding box center [90, 340] width 14 height 14
checkbox input "true"
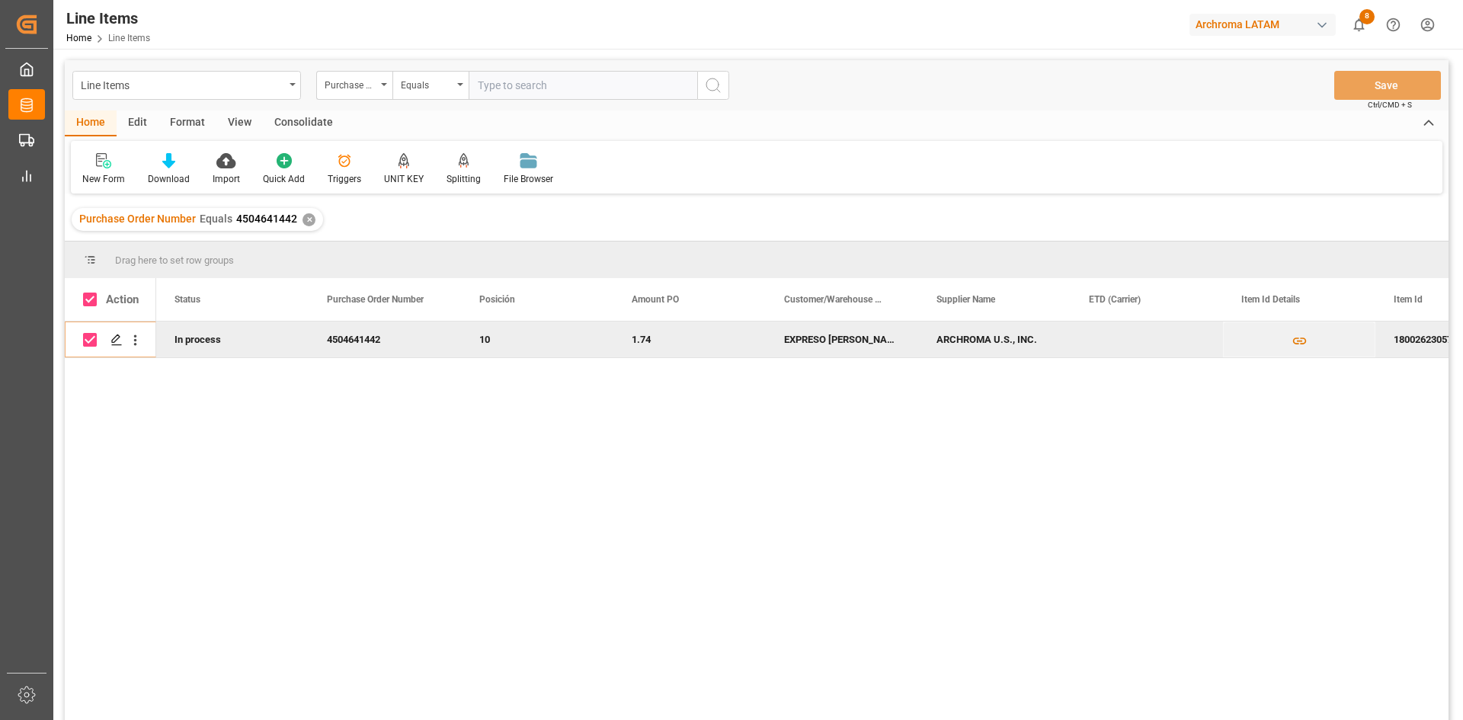
click at [289, 123] on div "Consolidate" at bounding box center [304, 123] width 82 height 26
click at [131, 169] on div "Consolidation List" at bounding box center [120, 169] width 98 height 34
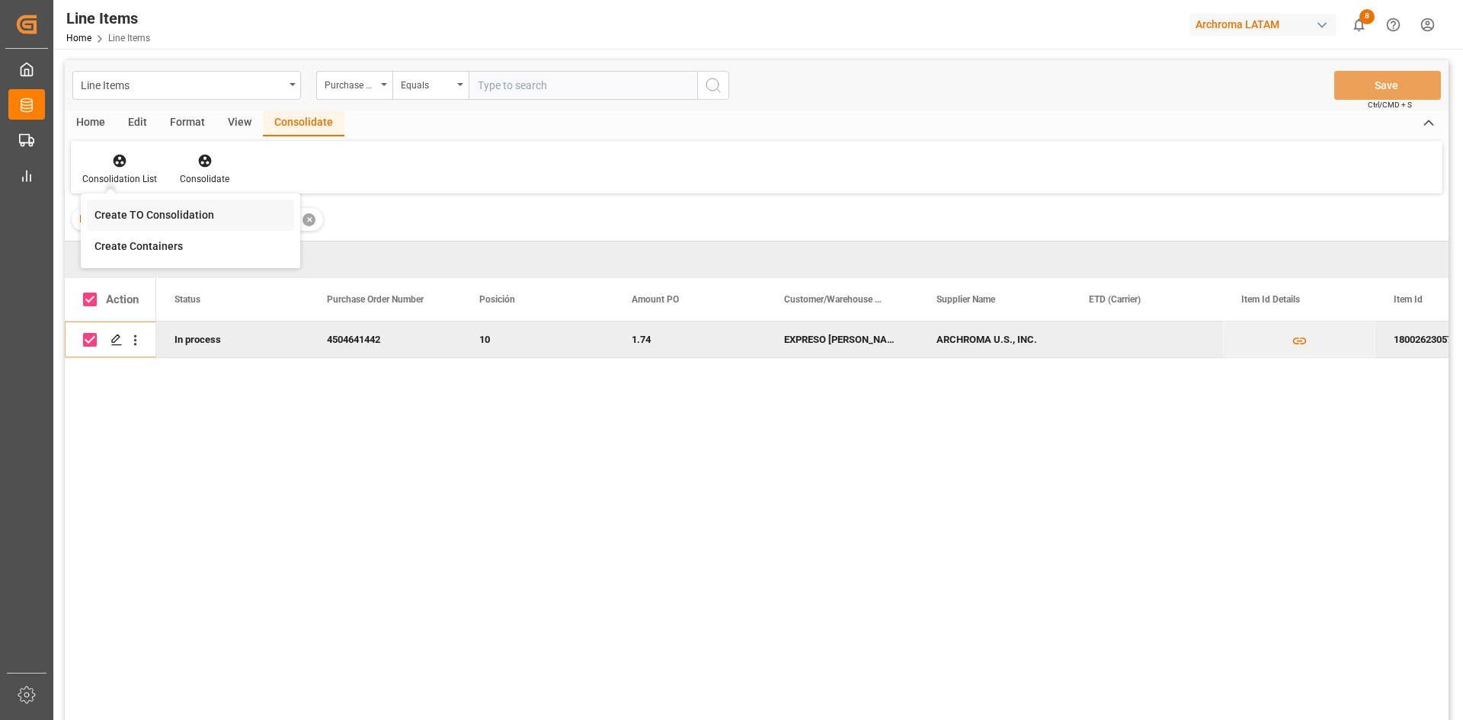
click at [181, 220] on div "Line Items Purchase Order Number Equals Save Ctrl/CMD + S Home Edit Format View…" at bounding box center [756, 410] width 1383 height 700
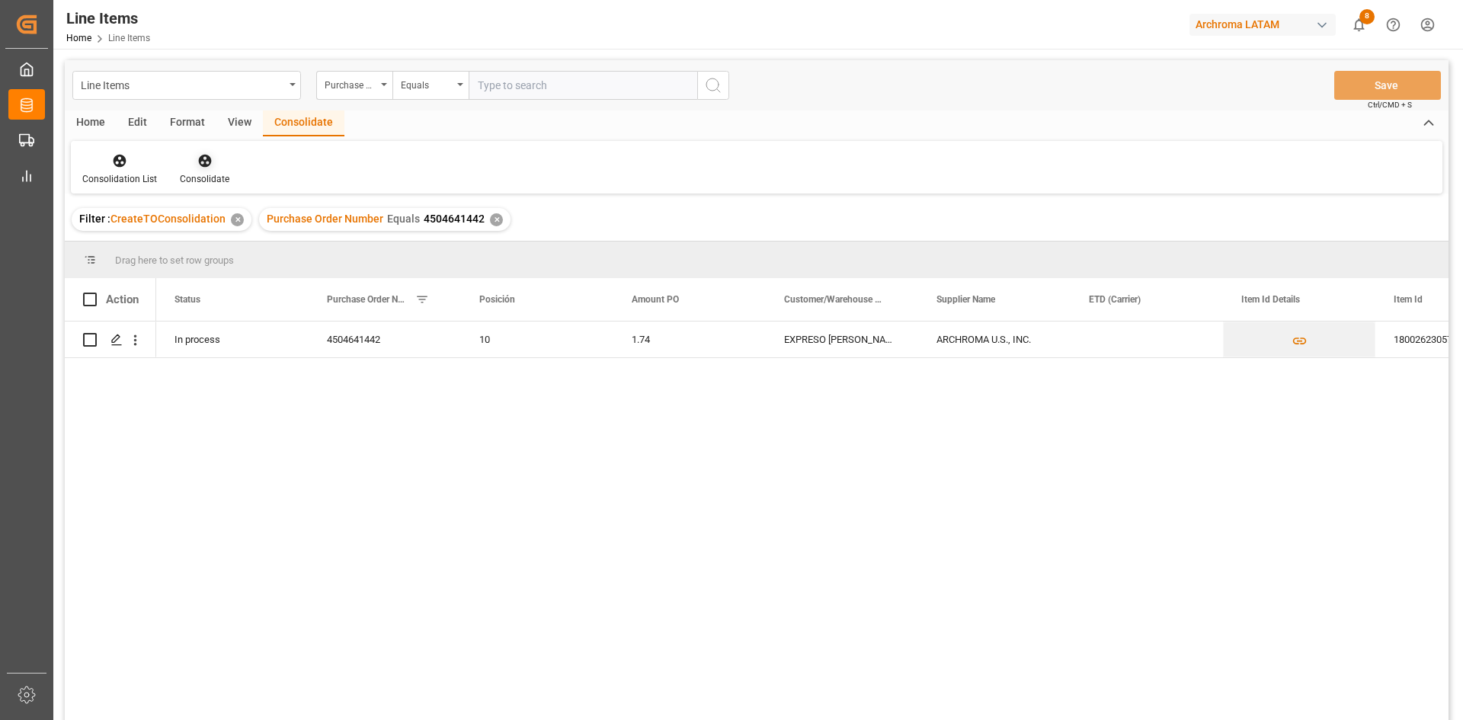
click at [197, 164] on icon at bounding box center [204, 160] width 15 height 15
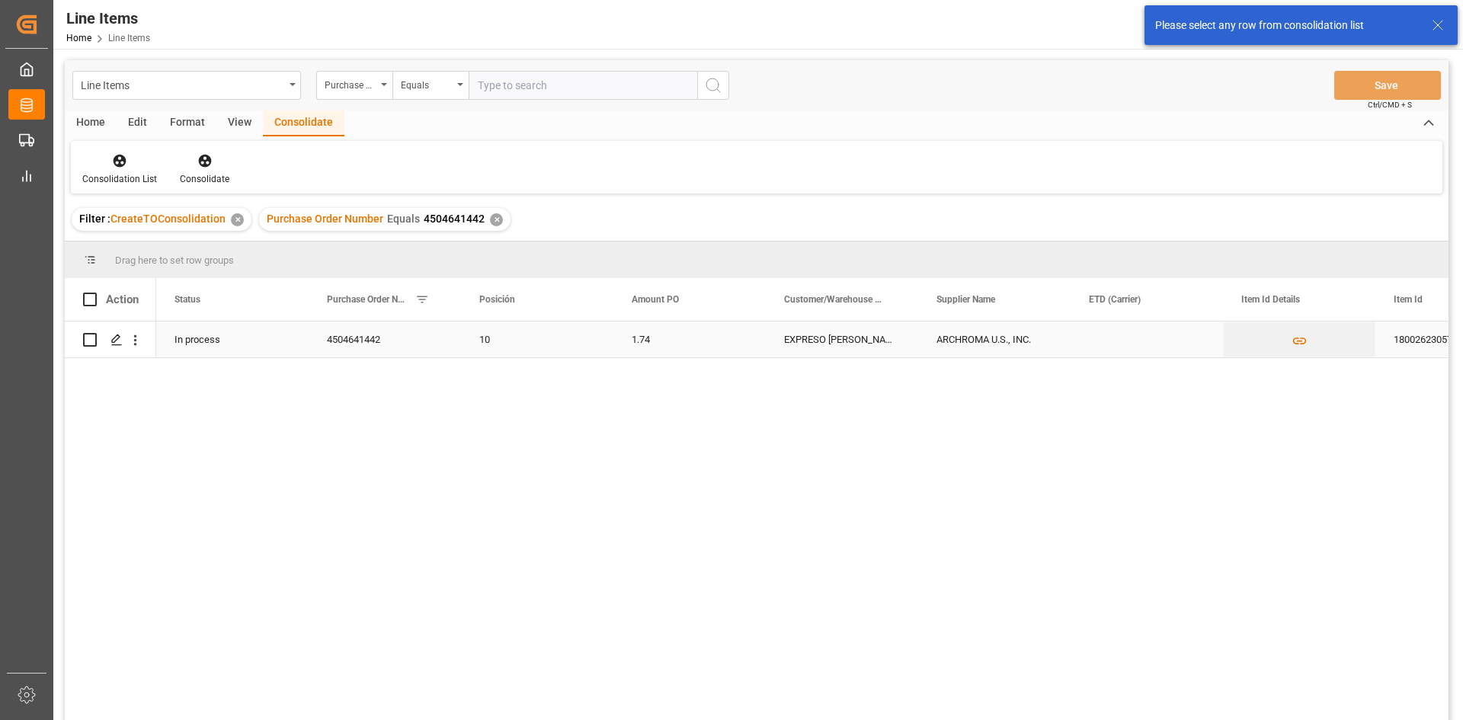
click at [97, 337] on div "Press SPACE to select this row." at bounding box center [110, 339] width 55 height 34
click at [96, 338] on input "Press Space to toggle row selection (unchecked)" at bounding box center [90, 340] width 14 height 14
checkbox input "true"
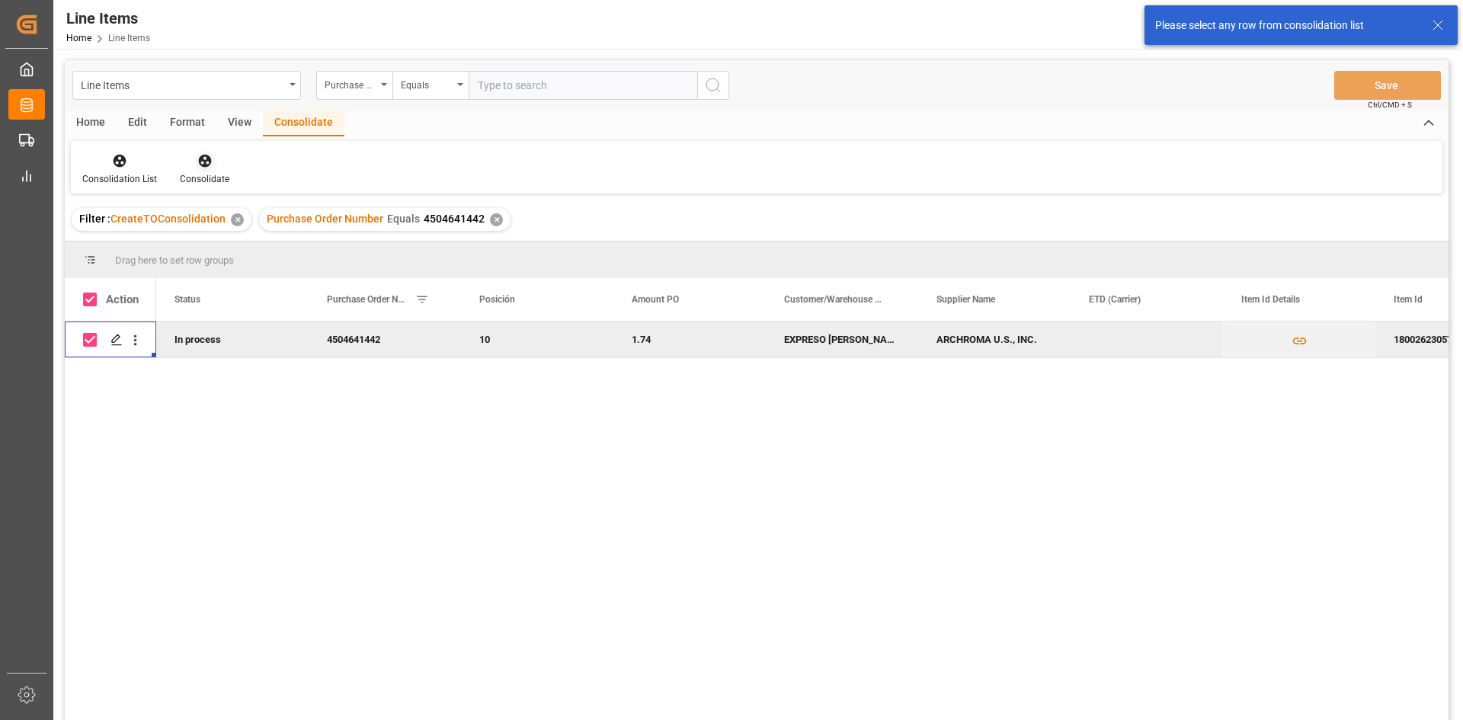
click at [194, 172] on div "Consolidate" at bounding box center [205, 179] width 50 height 14
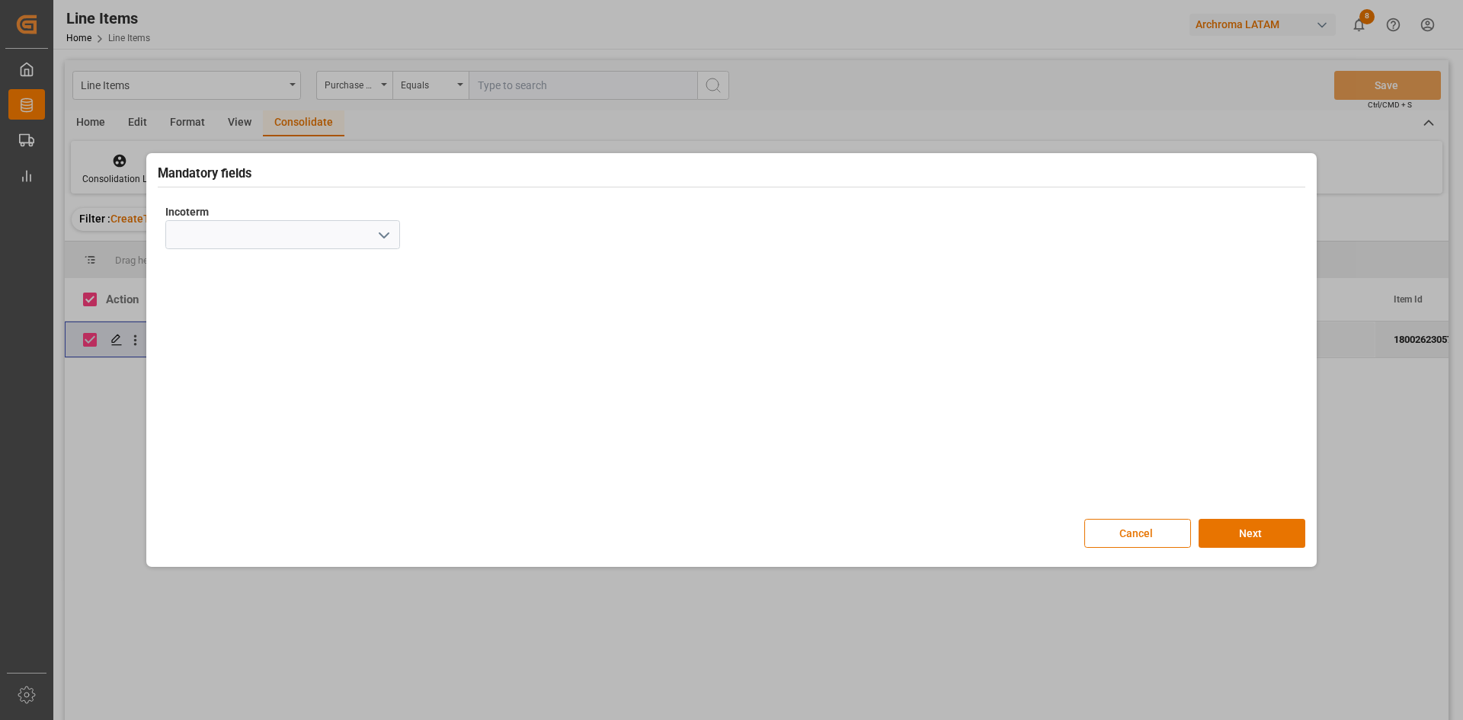
click at [388, 238] on icon "open menu" at bounding box center [384, 235] width 18 height 18
click at [199, 434] on div "CIF" at bounding box center [282, 440] width 233 height 34
type input "CIF"
click at [1256, 535] on button "Next" at bounding box center [1251, 533] width 107 height 29
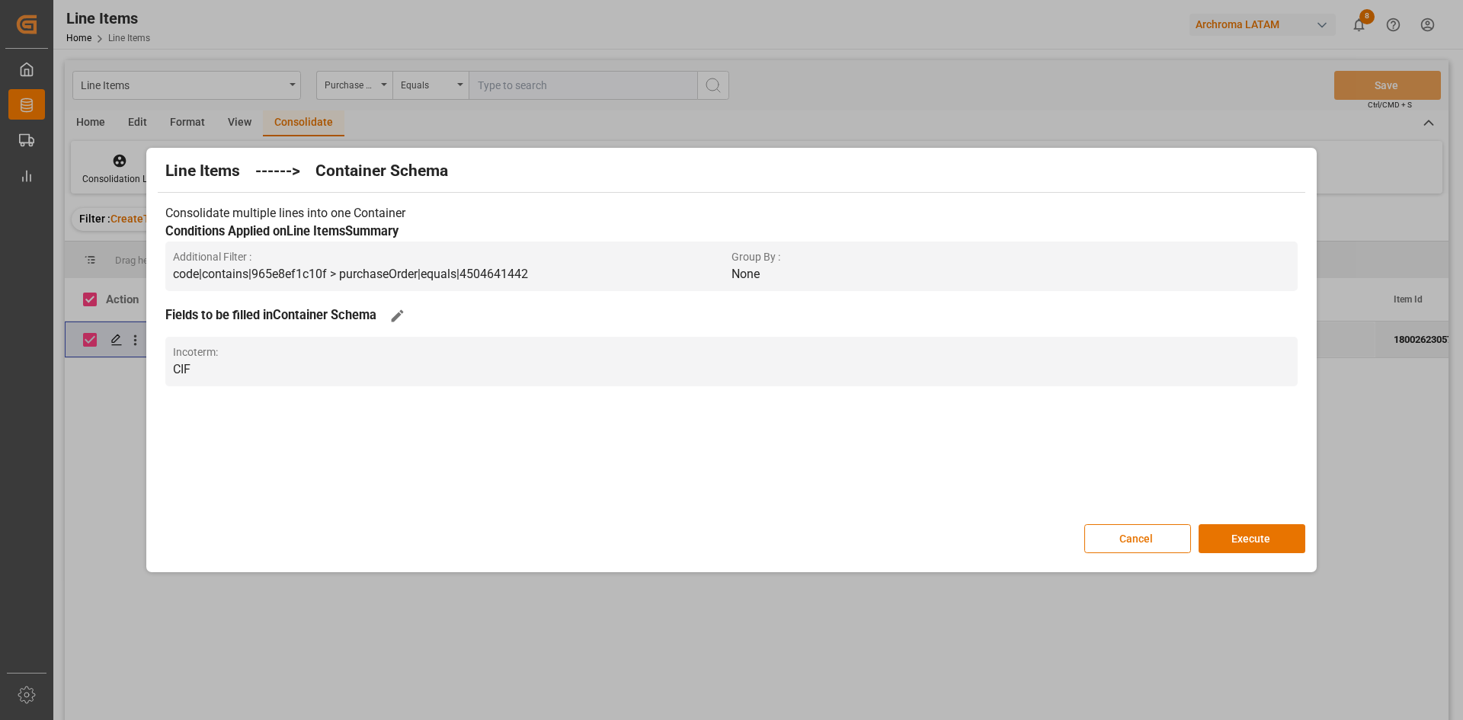
click at [1256, 535] on button "Execute" at bounding box center [1251, 538] width 107 height 29
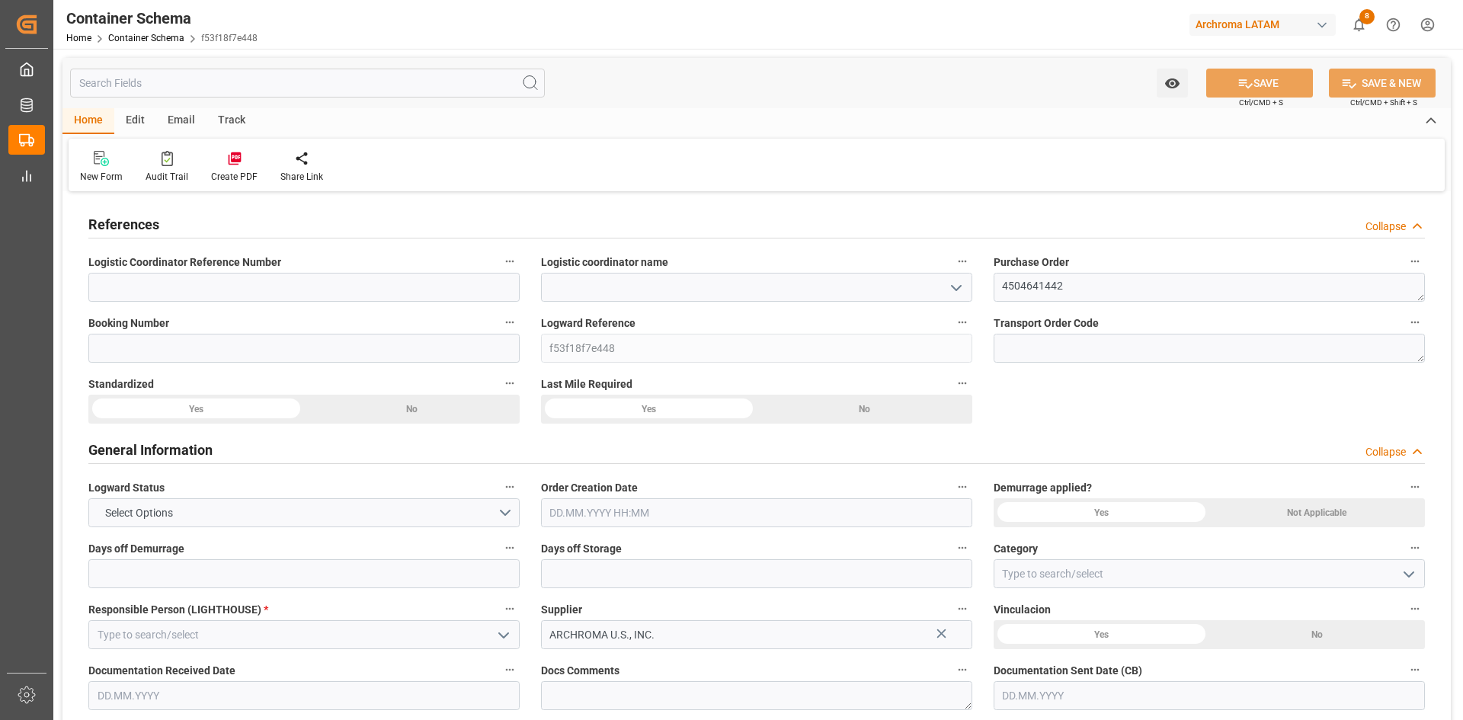
type input "0"
type input "1"
type input "18"
type input "18000"
type input "0"
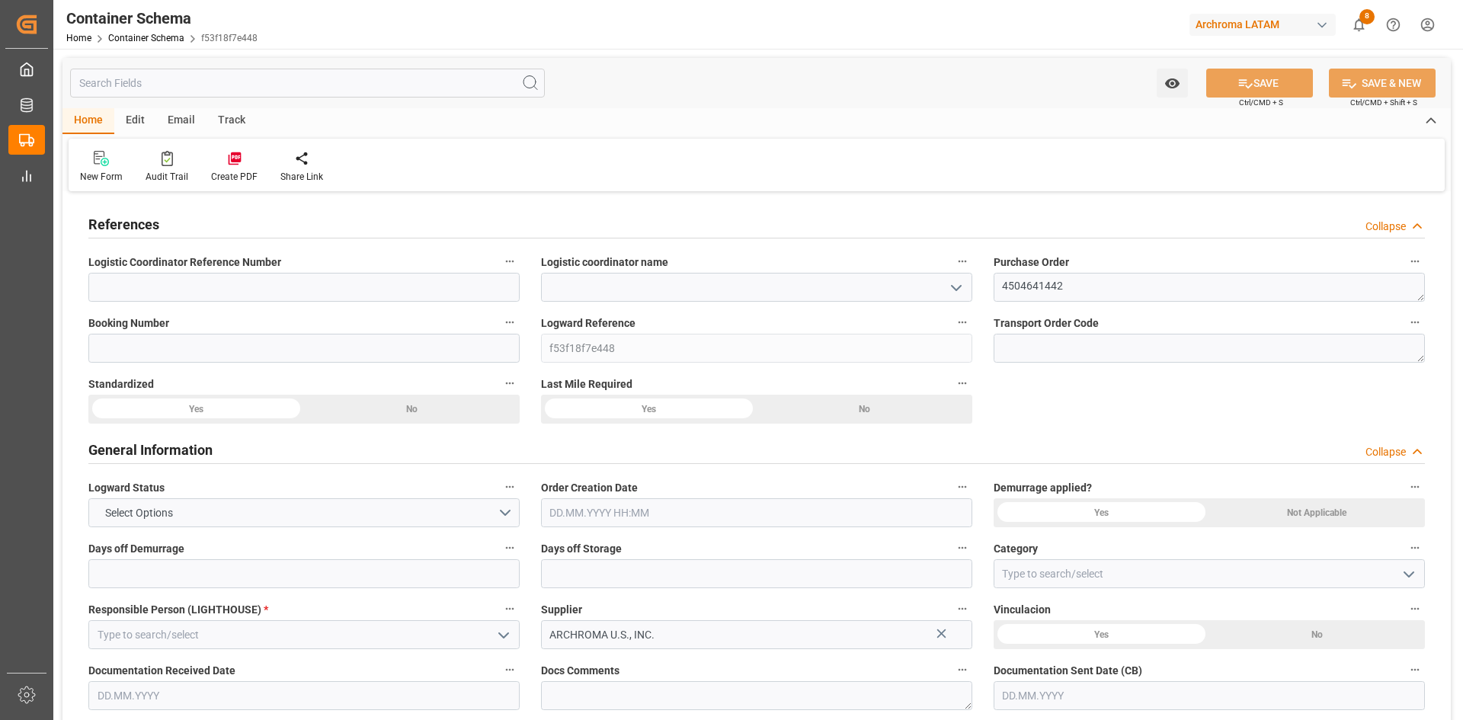
type input "0"
type input "[DATE]"
type input "[DATE] 05:51"
type input "[DATE]"
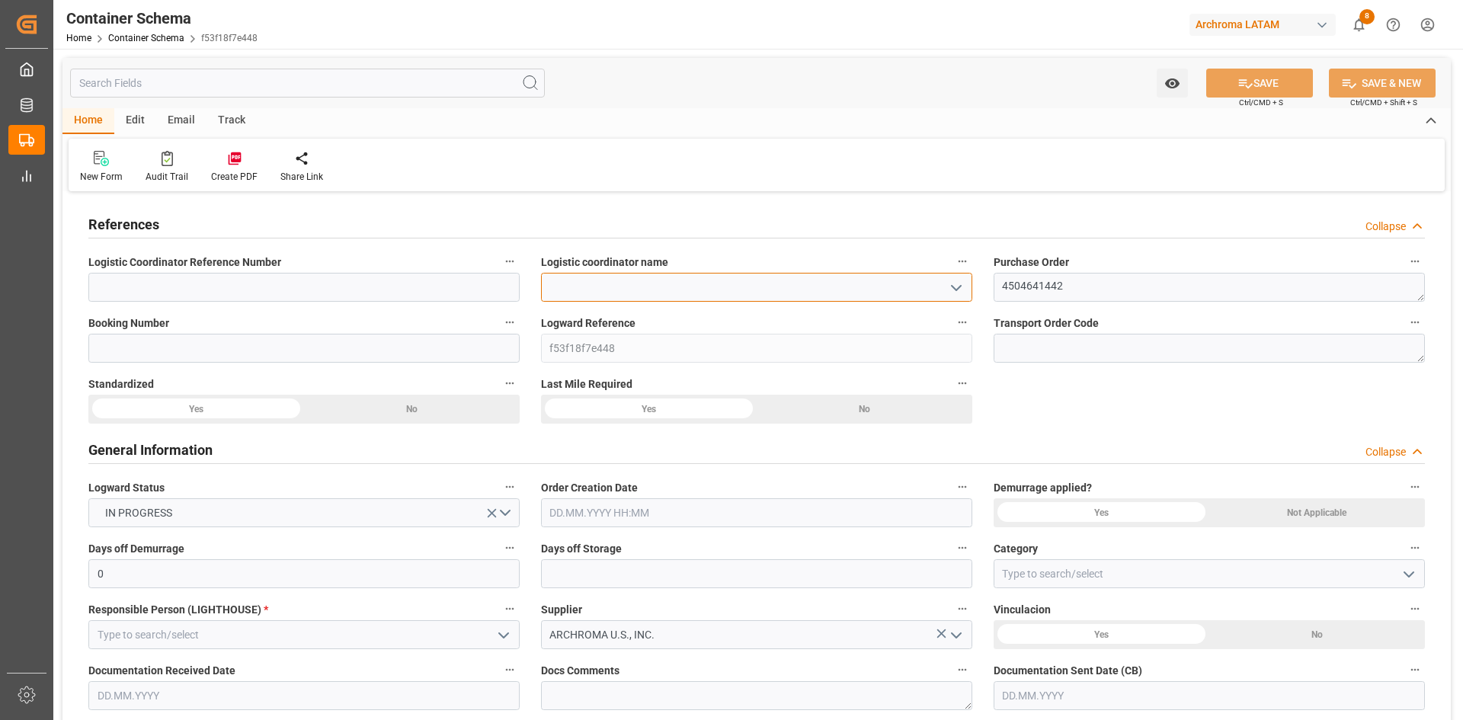
click at [584, 285] on input at bounding box center [756, 287] width 431 height 29
click at [966, 289] on input at bounding box center [756, 287] width 431 height 29
click at [954, 287] on polyline "open menu" at bounding box center [956, 288] width 9 height 5
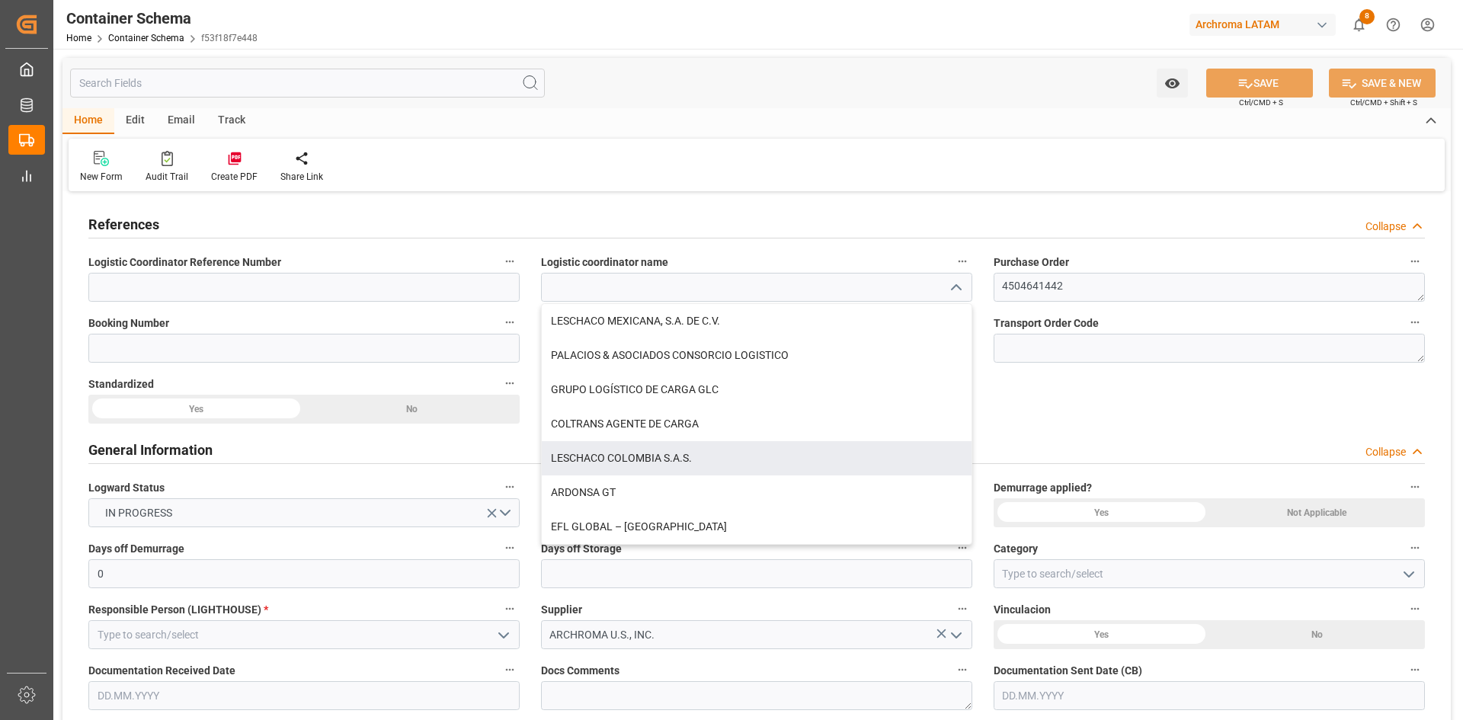
click at [661, 462] on div "LESCHACO COLOMBIA S.A.S." at bounding box center [757, 458] width 430 height 34
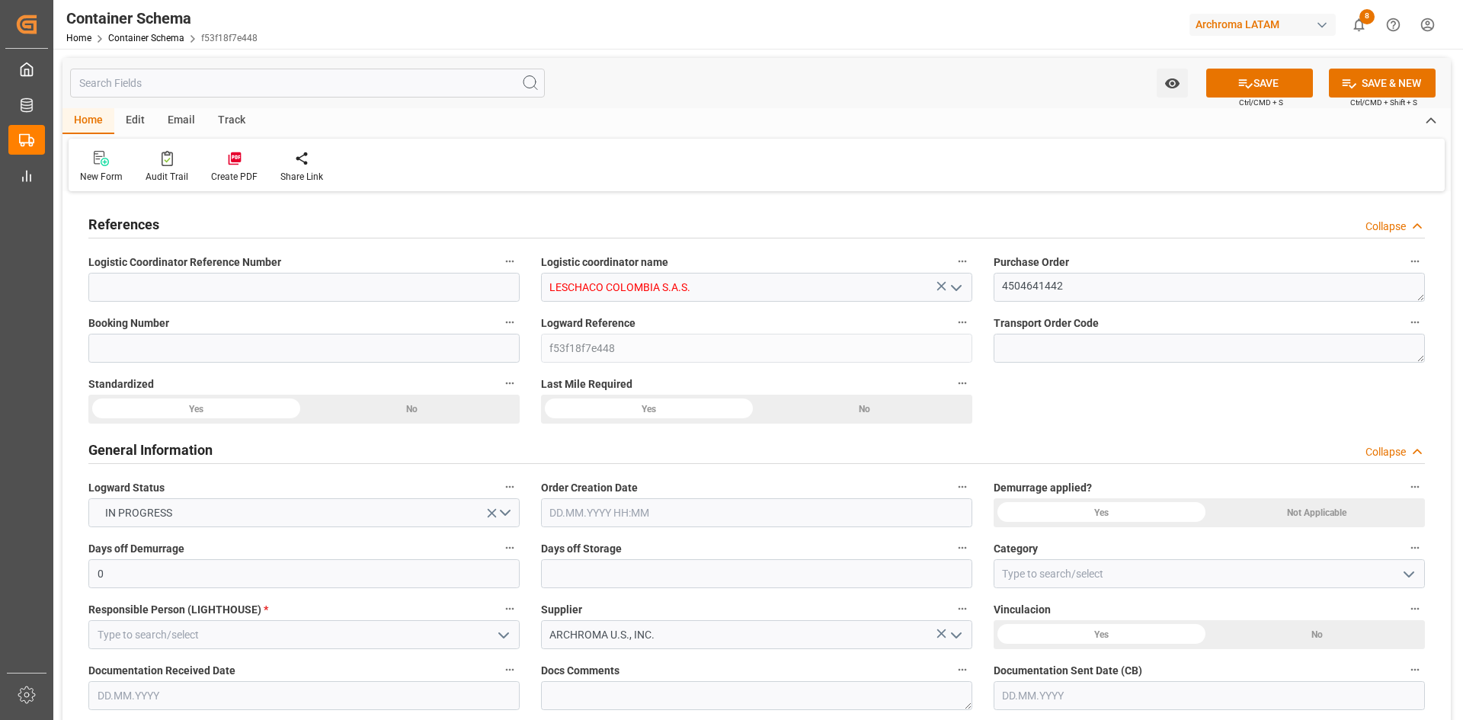
type input "LESCHACO COLOMBIA S.A.S."
click at [270, 344] on input at bounding box center [303, 348] width 431 height 29
paste input "259710672"
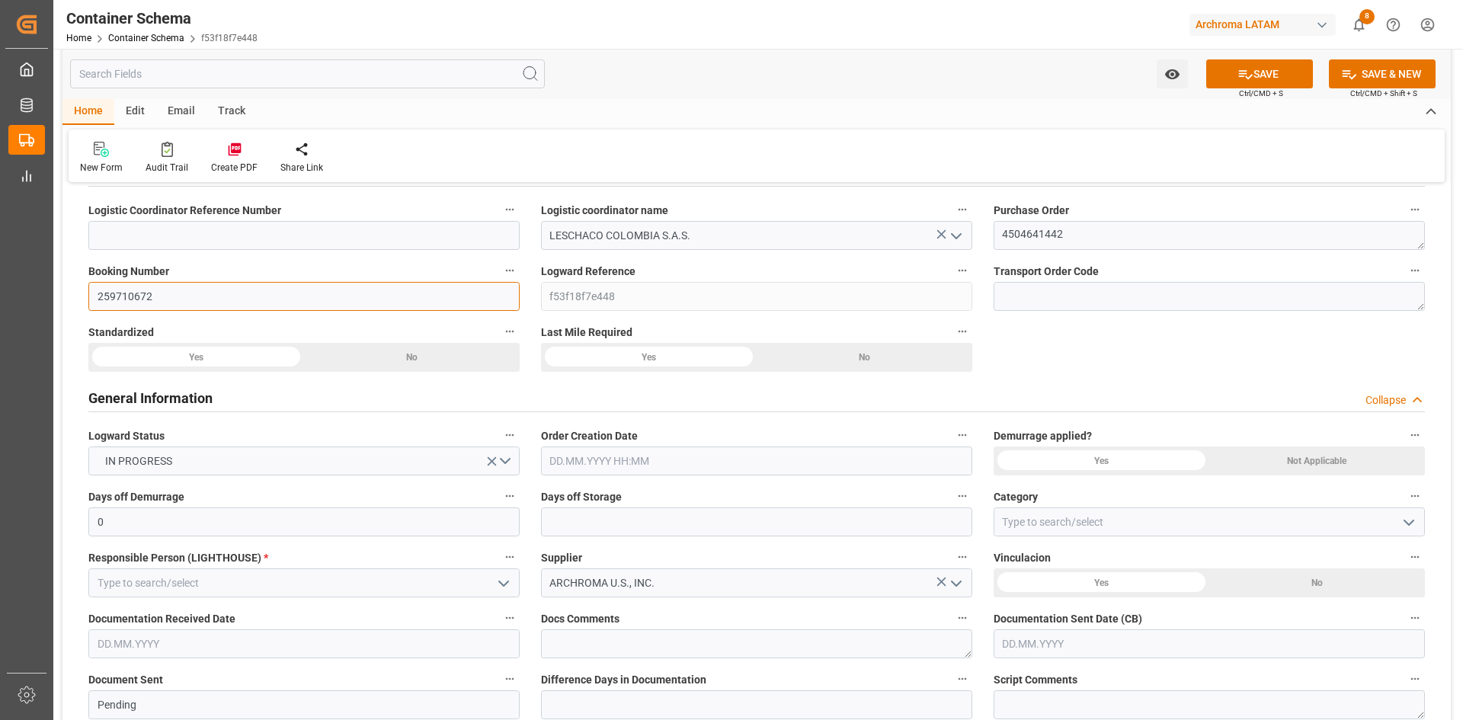
scroll to position [76, 0]
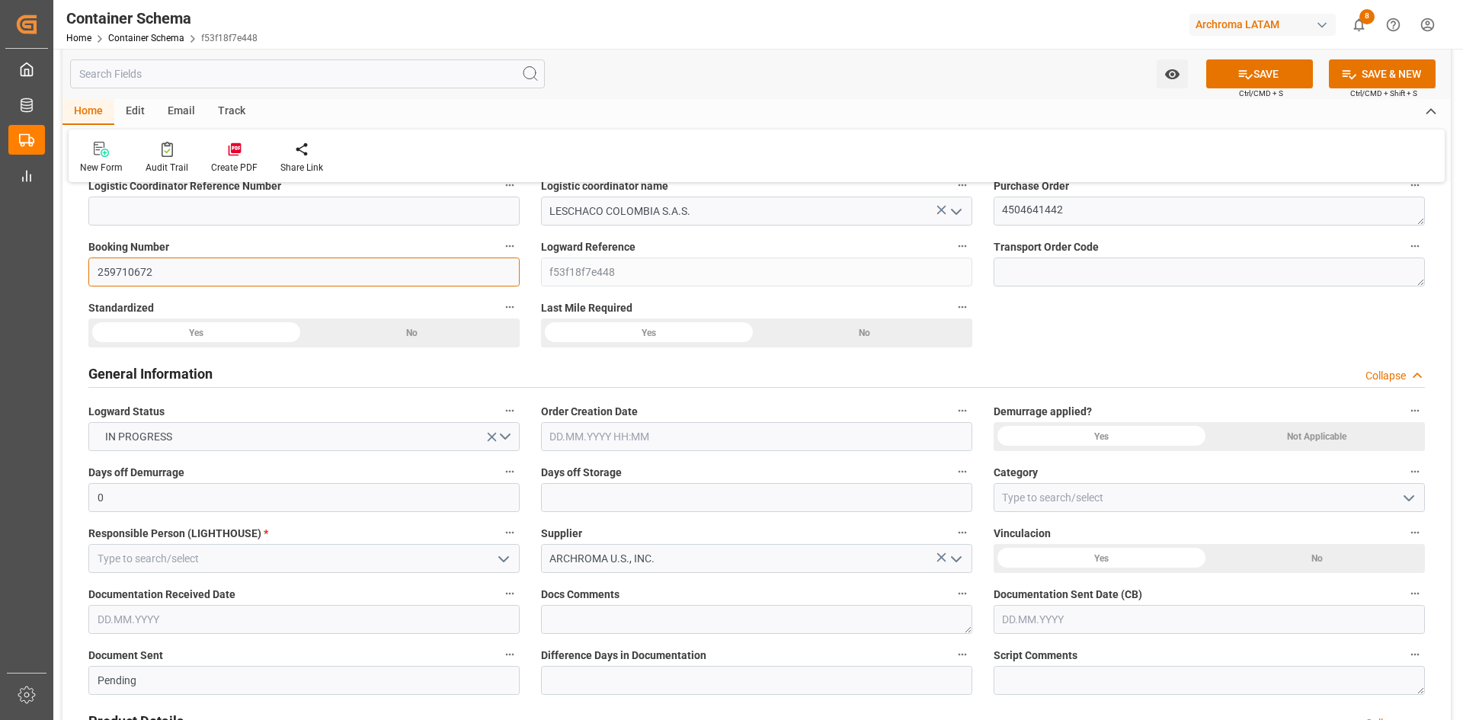
type input "259710672"
click at [854, 443] on input "text" at bounding box center [756, 436] width 431 height 29
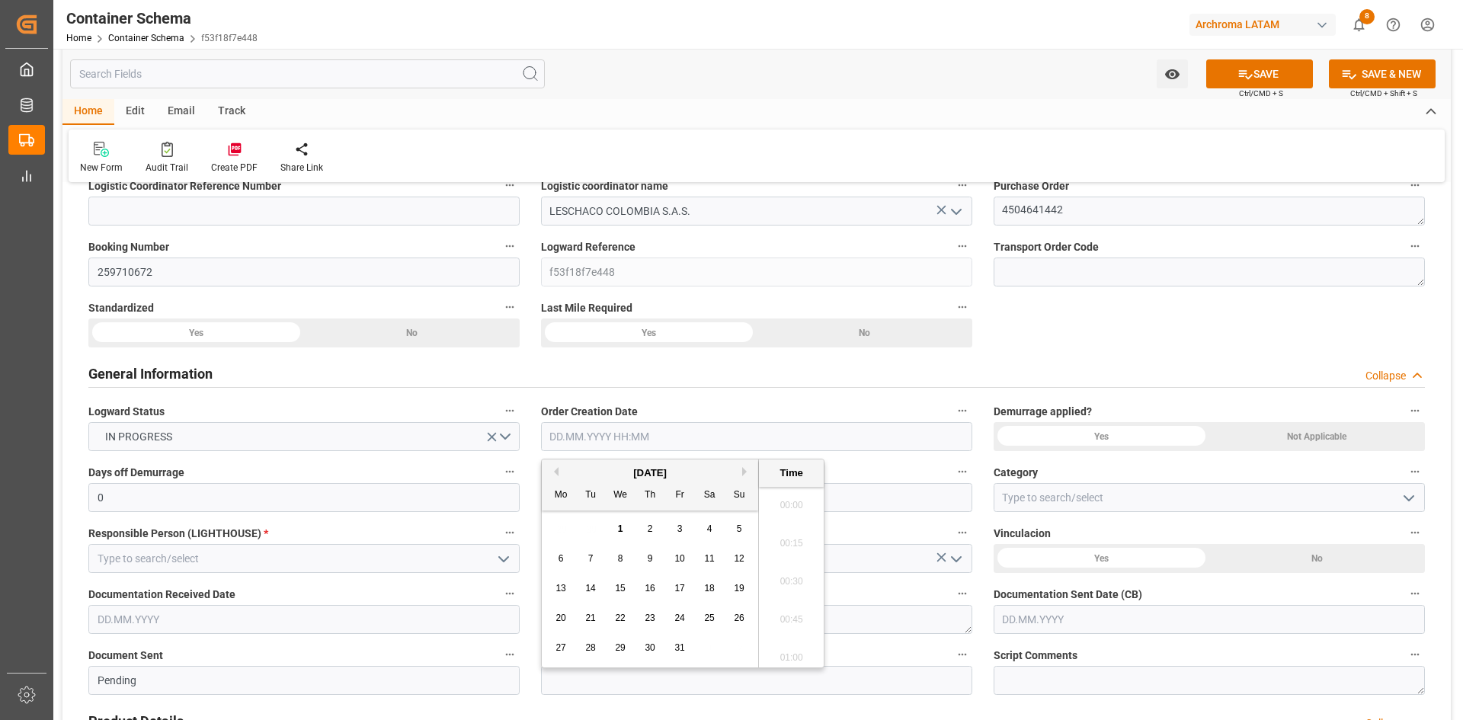
scroll to position [3476, 0]
click at [590, 469] on div "[DATE]" at bounding box center [650, 472] width 216 height 15
click at [621, 529] on span "1" at bounding box center [620, 528] width 5 height 11
type input "[DATE] 00:00"
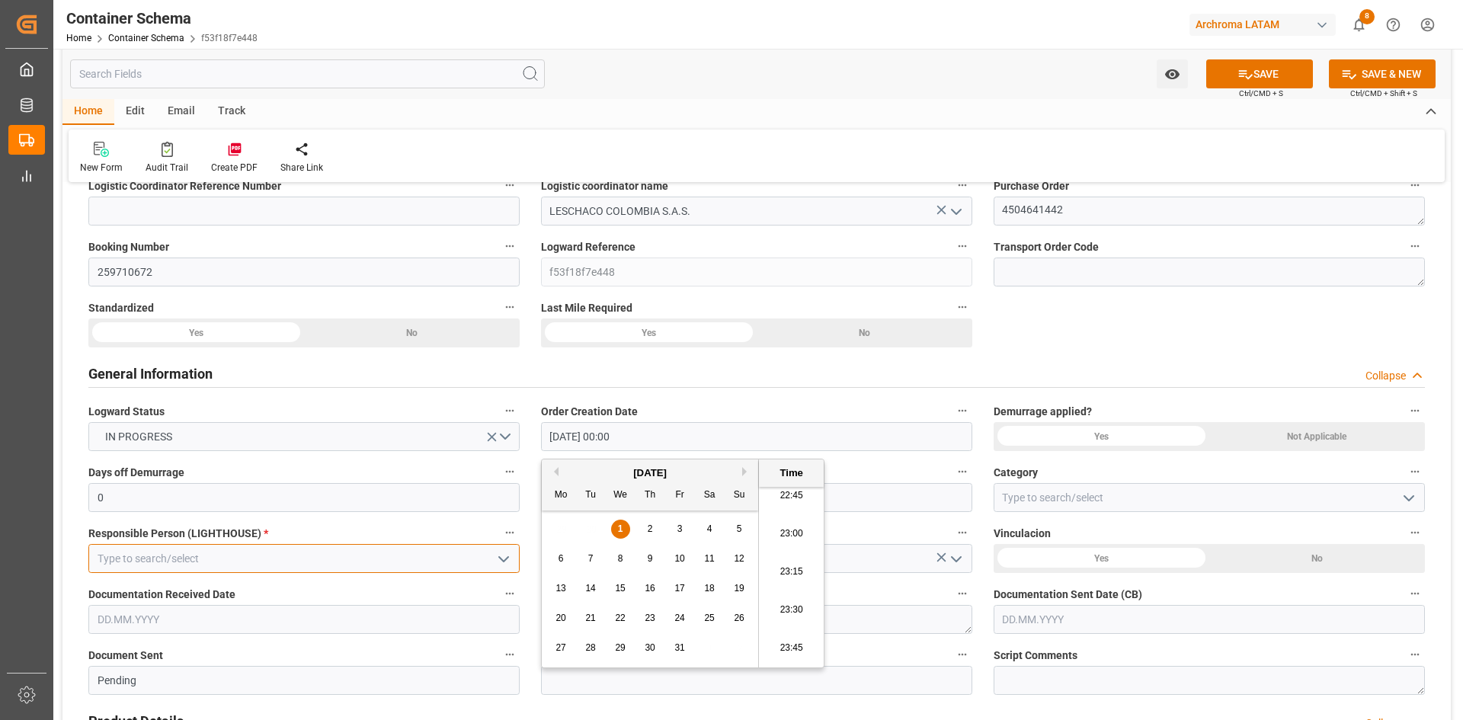
click at [325, 547] on input at bounding box center [303, 558] width 431 height 29
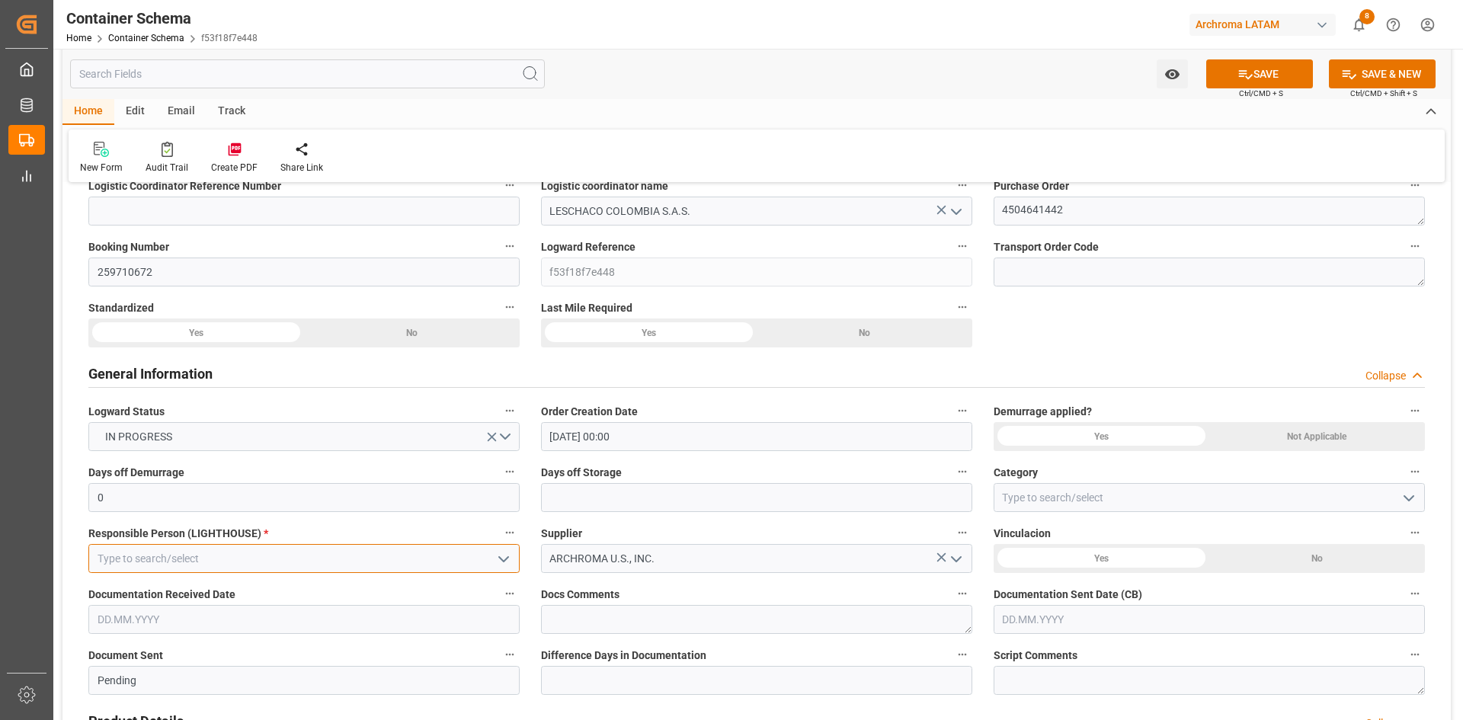
click at [309, 555] on input at bounding box center [303, 558] width 431 height 29
click at [501, 557] on icon "open menu" at bounding box center [503, 559] width 18 height 18
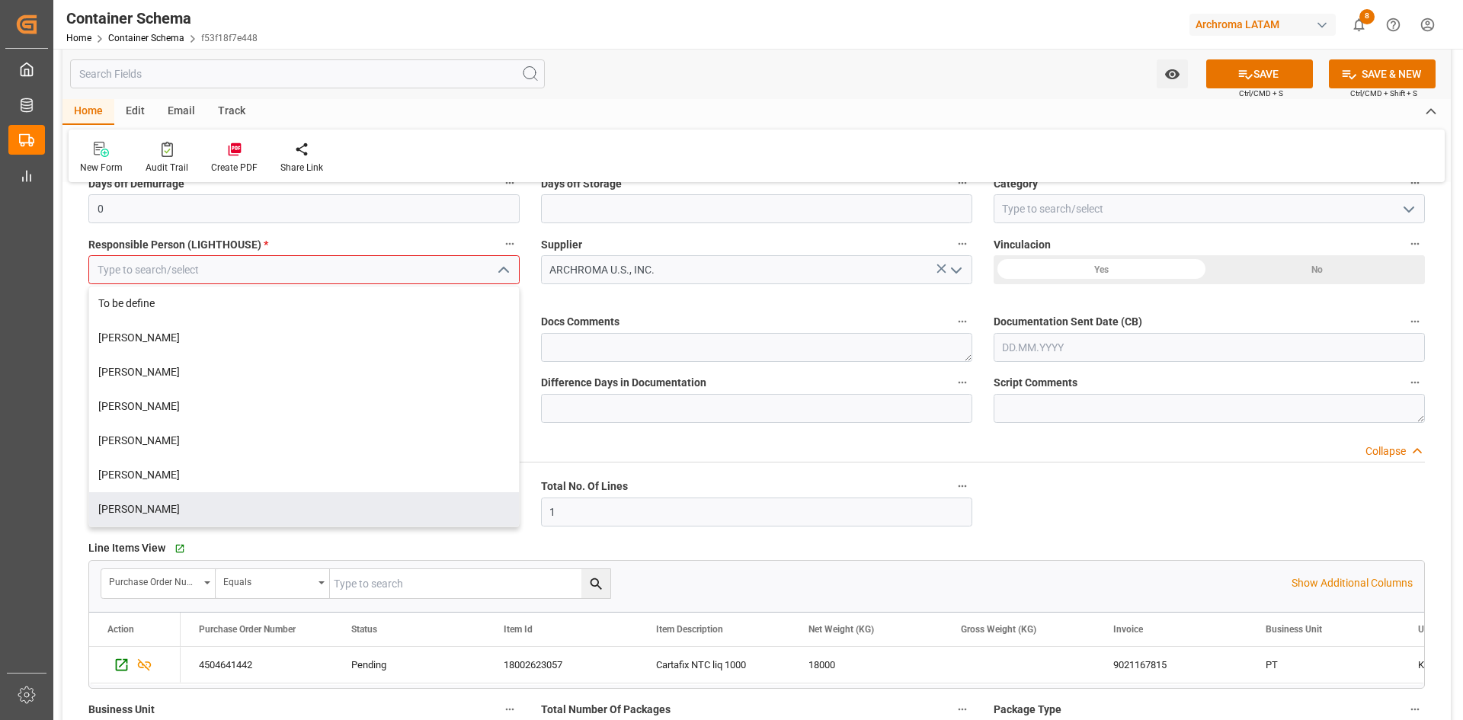
scroll to position [381, 0]
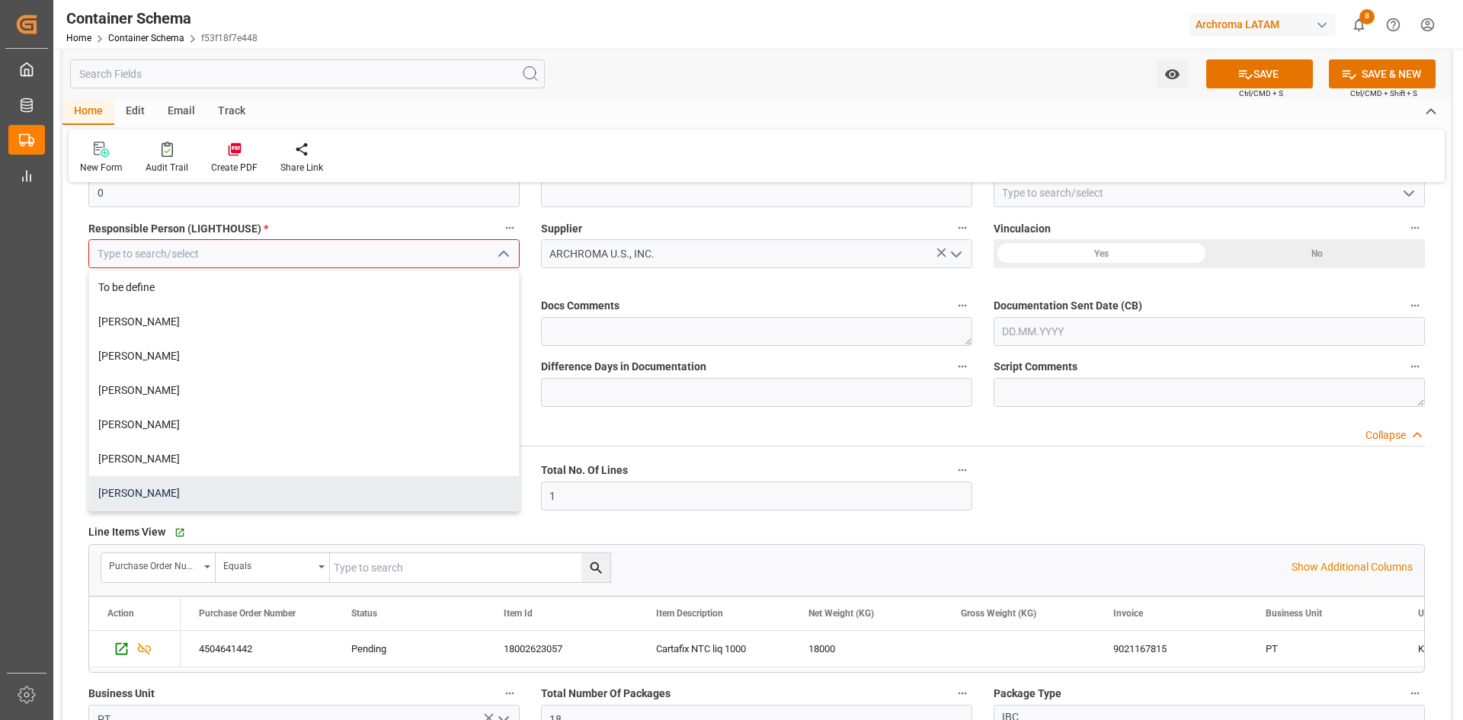
click at [193, 498] on div "[PERSON_NAME]" at bounding box center [304, 493] width 430 height 34
type input "[PERSON_NAME]"
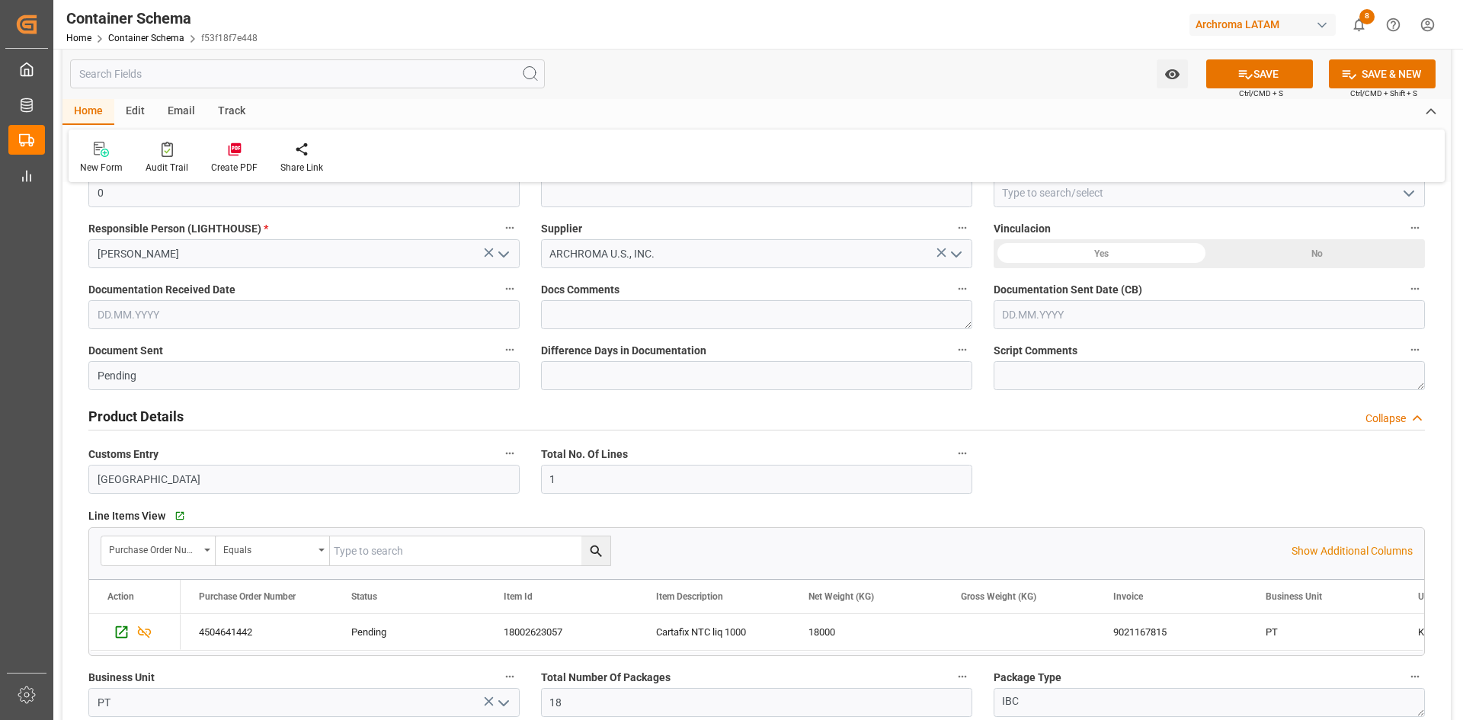
click at [1132, 254] on div "Yes" at bounding box center [1101, 253] width 216 height 29
click at [317, 310] on input "text" at bounding box center [303, 314] width 431 height 29
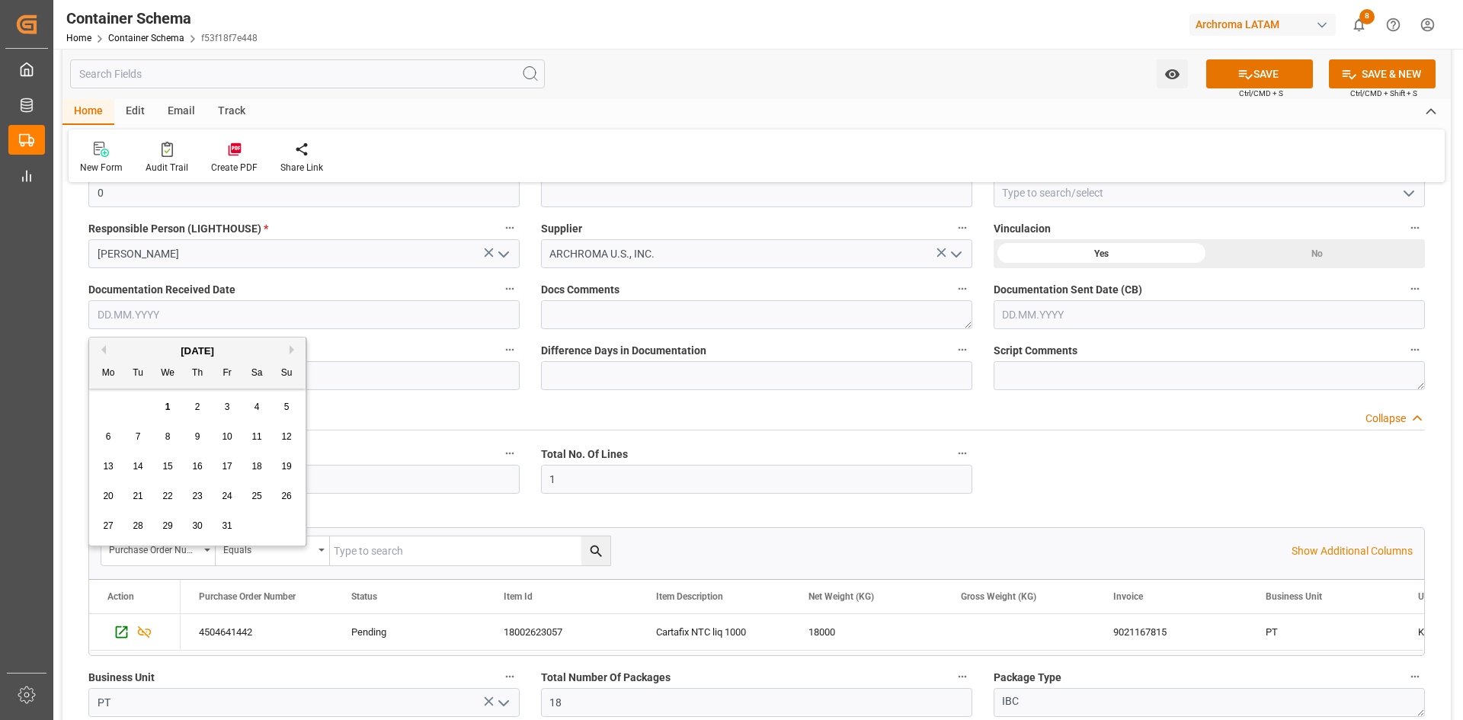
click at [134, 346] on div "[DATE]" at bounding box center [197, 351] width 216 height 15
click at [104, 348] on button "Previous Month" at bounding box center [101, 349] width 9 height 9
click at [104, 526] on span "29" at bounding box center [108, 525] width 10 height 11
type input "[DATE]"
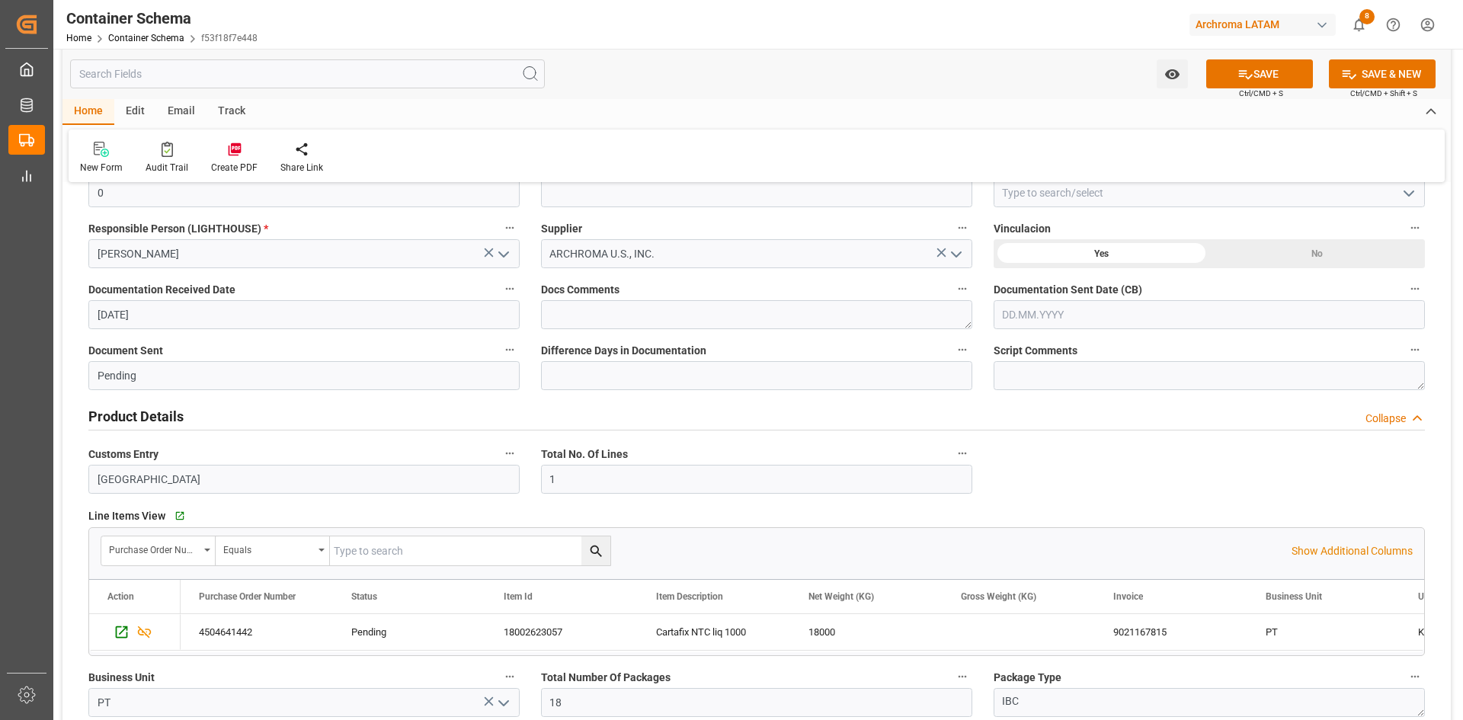
click at [1116, 315] on input "text" at bounding box center [1208, 314] width 431 height 29
click at [1052, 399] on div "29 30 1 2 3 4 5" at bounding box center [1103, 407] width 208 height 30
click at [1074, 401] on span "1" at bounding box center [1072, 406] width 5 height 11
type input "[DATE]"
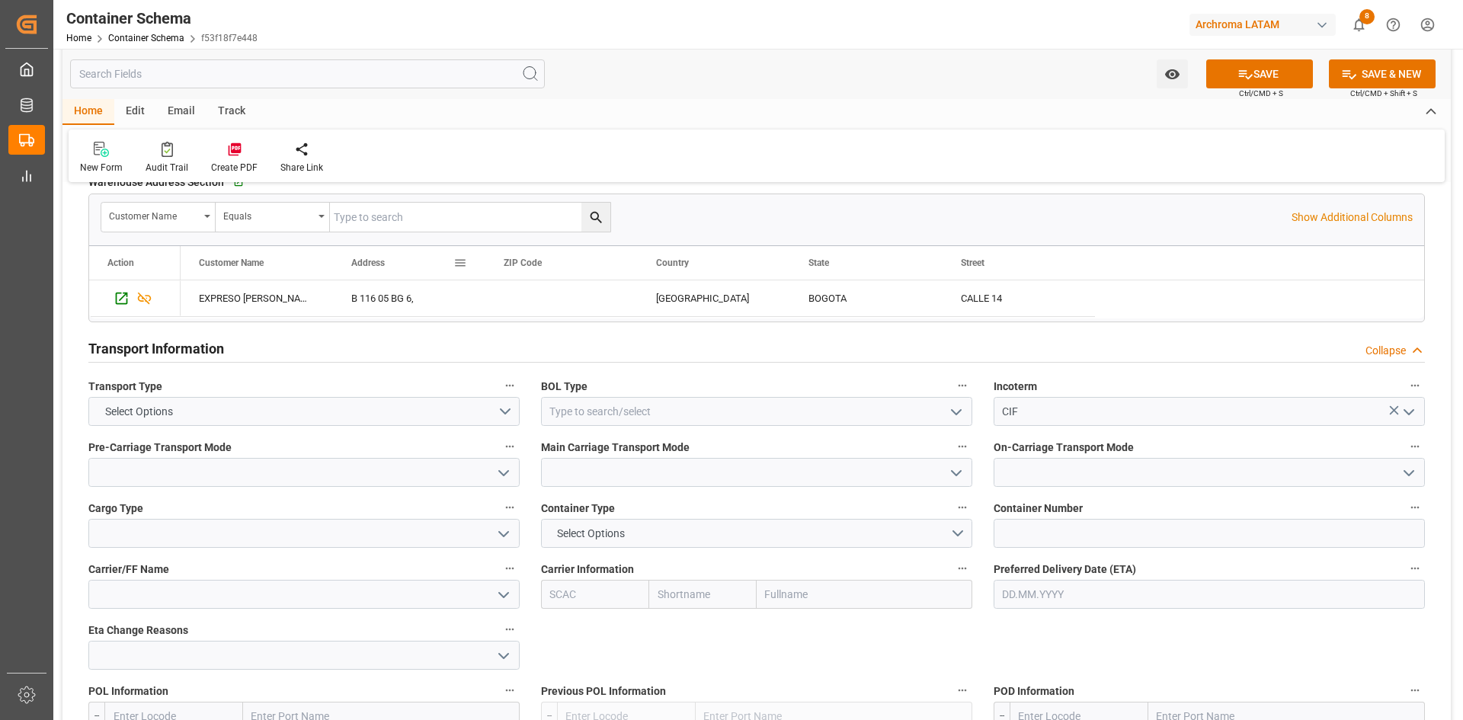
scroll to position [1143, 0]
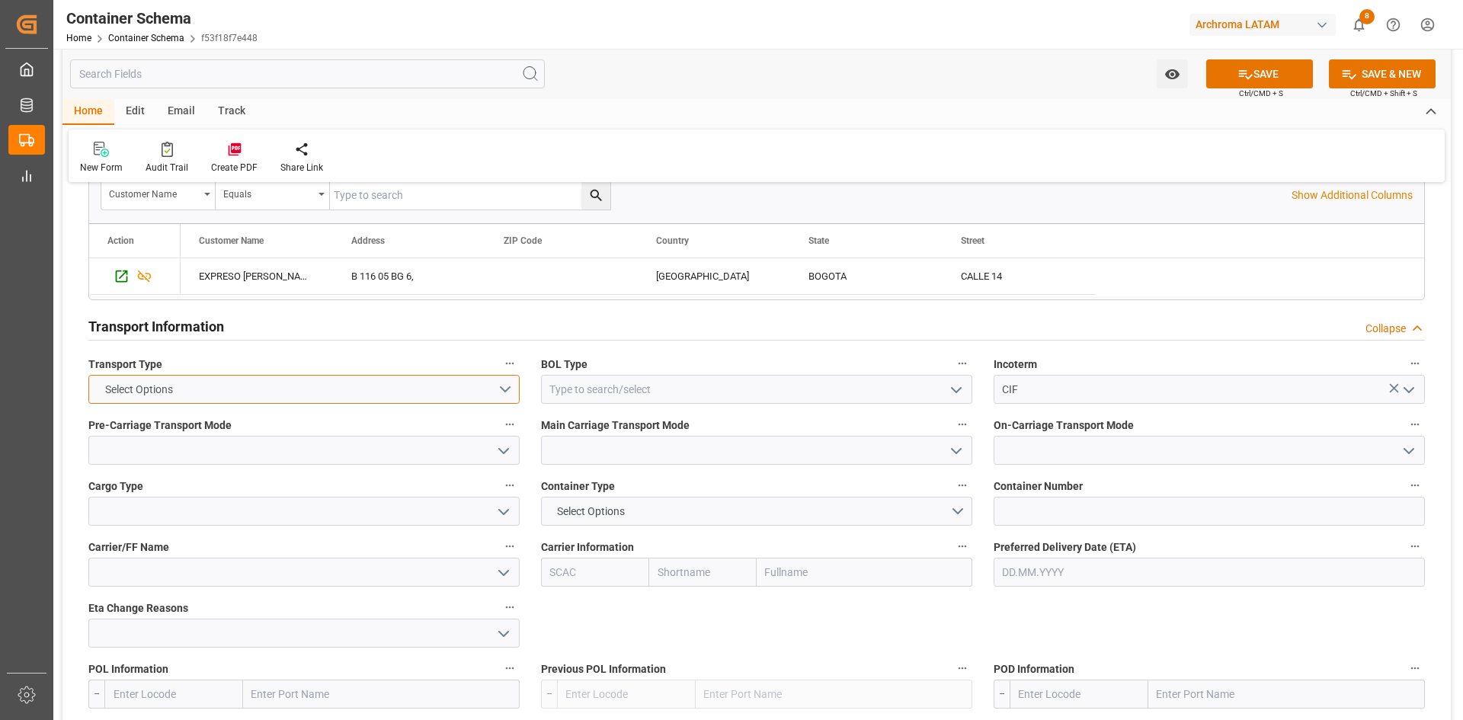
click at [497, 385] on button "Select Options" at bounding box center [303, 389] width 431 height 29
click at [227, 403] on div "SEAFREIGHT" at bounding box center [304, 393] width 430 height 32
click at [952, 390] on icon "open menu" at bounding box center [956, 390] width 18 height 18
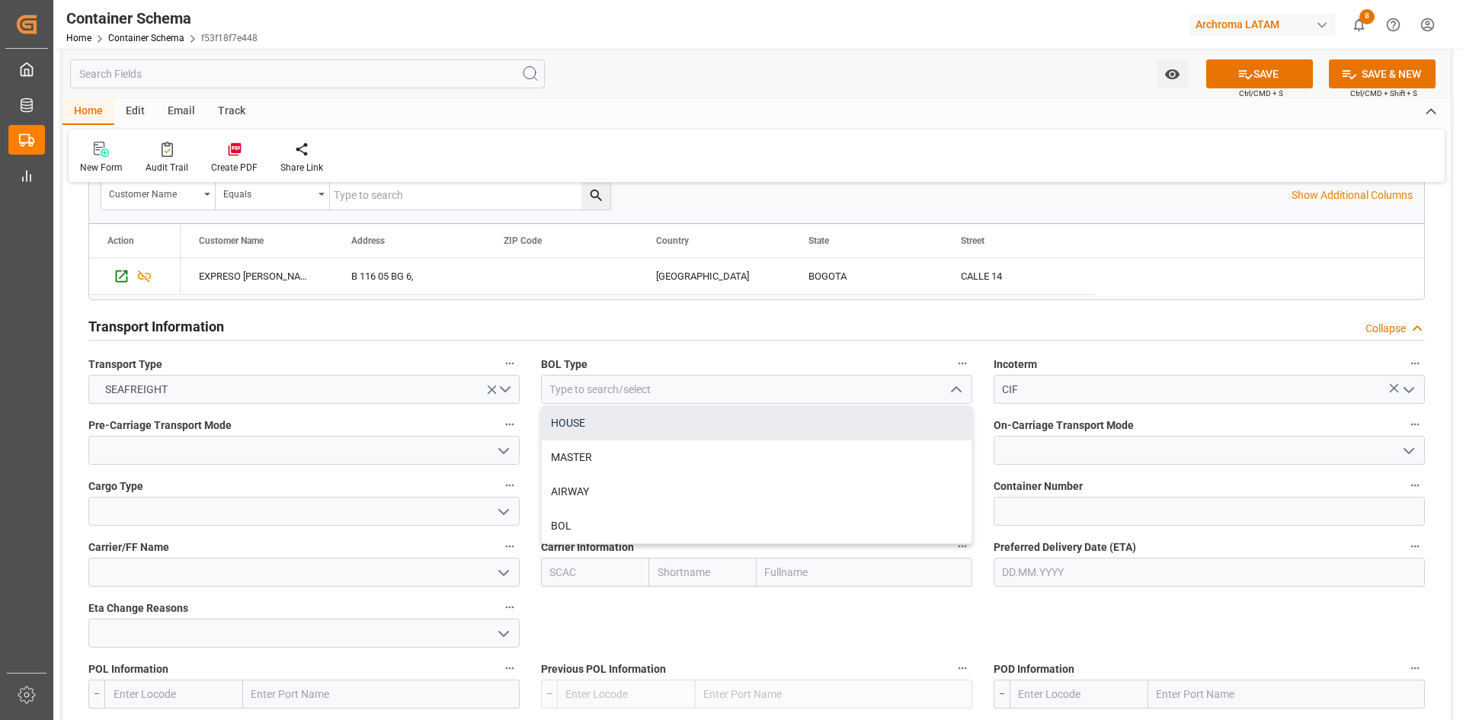
click at [627, 423] on div "HOUSE" at bounding box center [757, 423] width 430 height 34
type input "HOUSE"
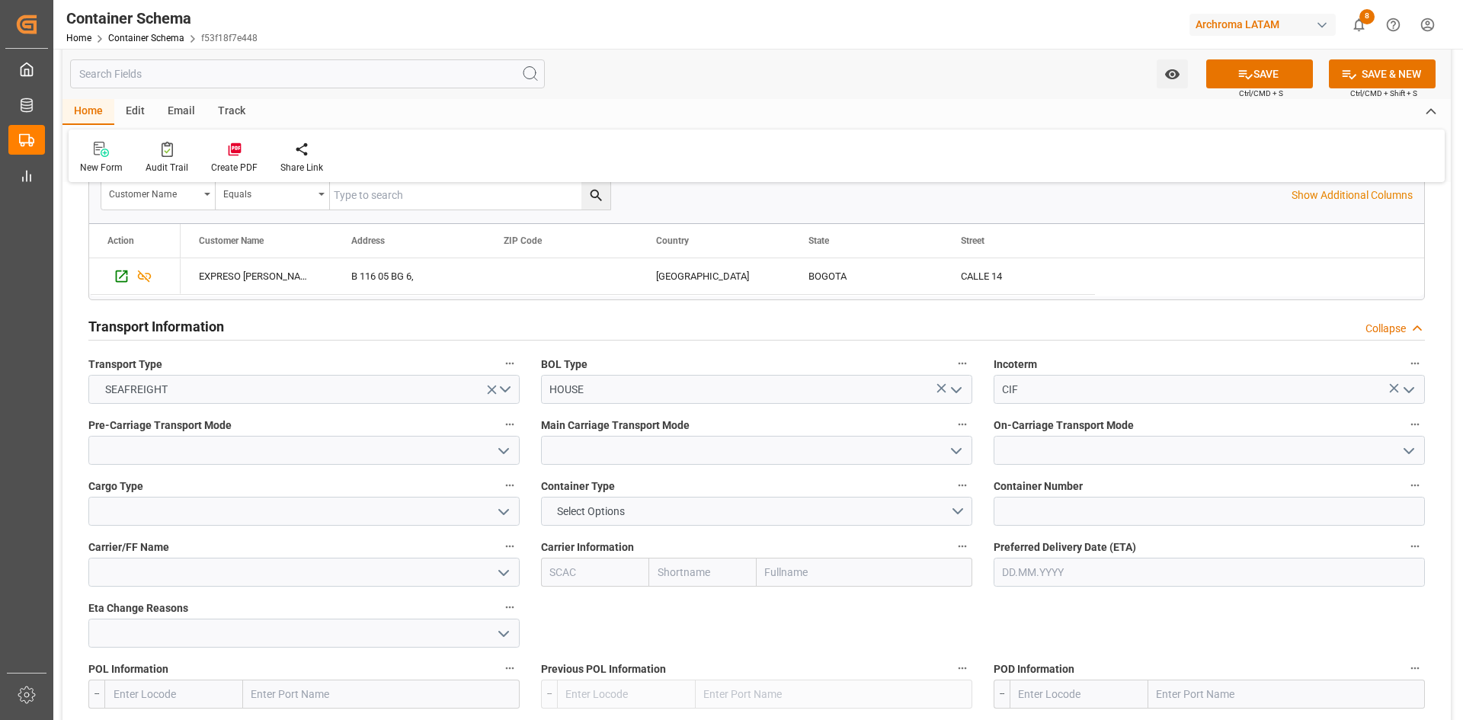
click at [504, 454] on icon "open menu" at bounding box center [503, 451] width 18 height 18
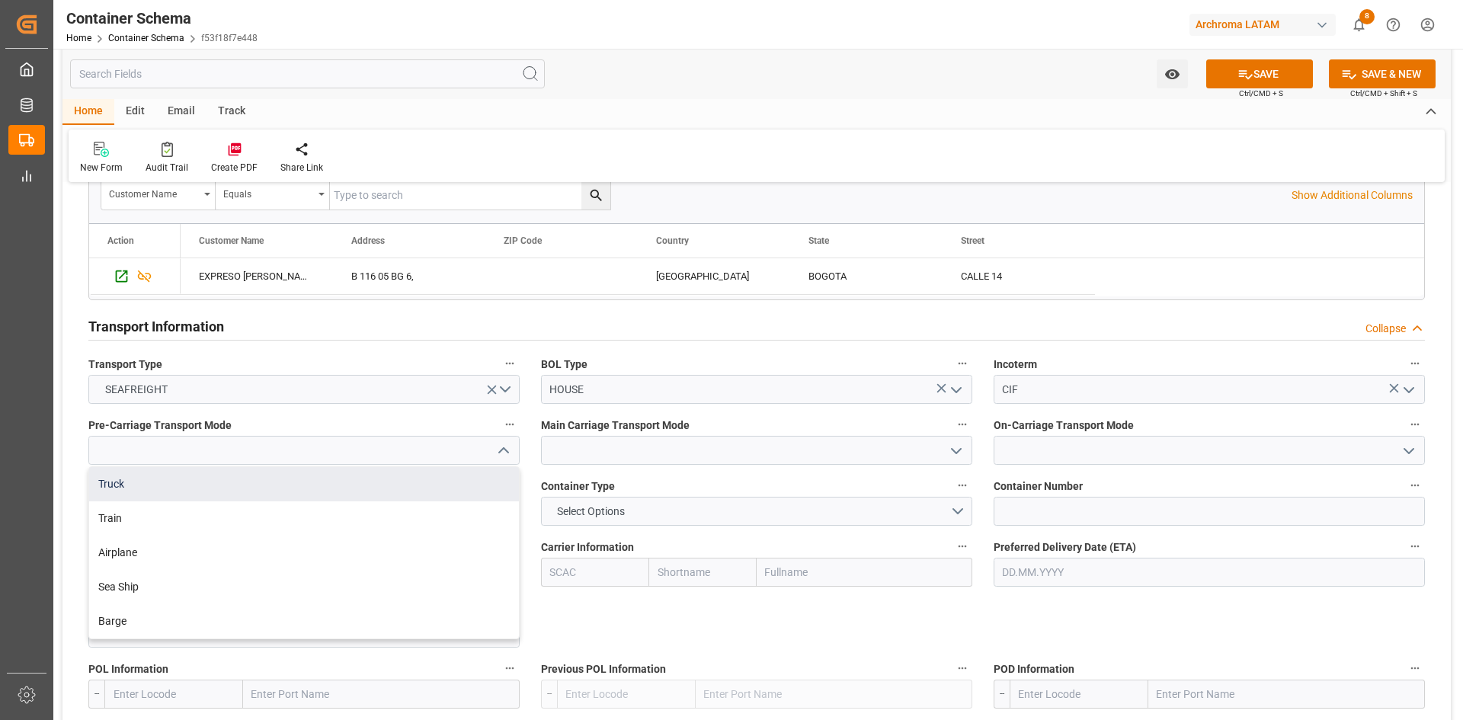
click at [155, 480] on div "Truck" at bounding box center [304, 484] width 430 height 34
type input "Truck"
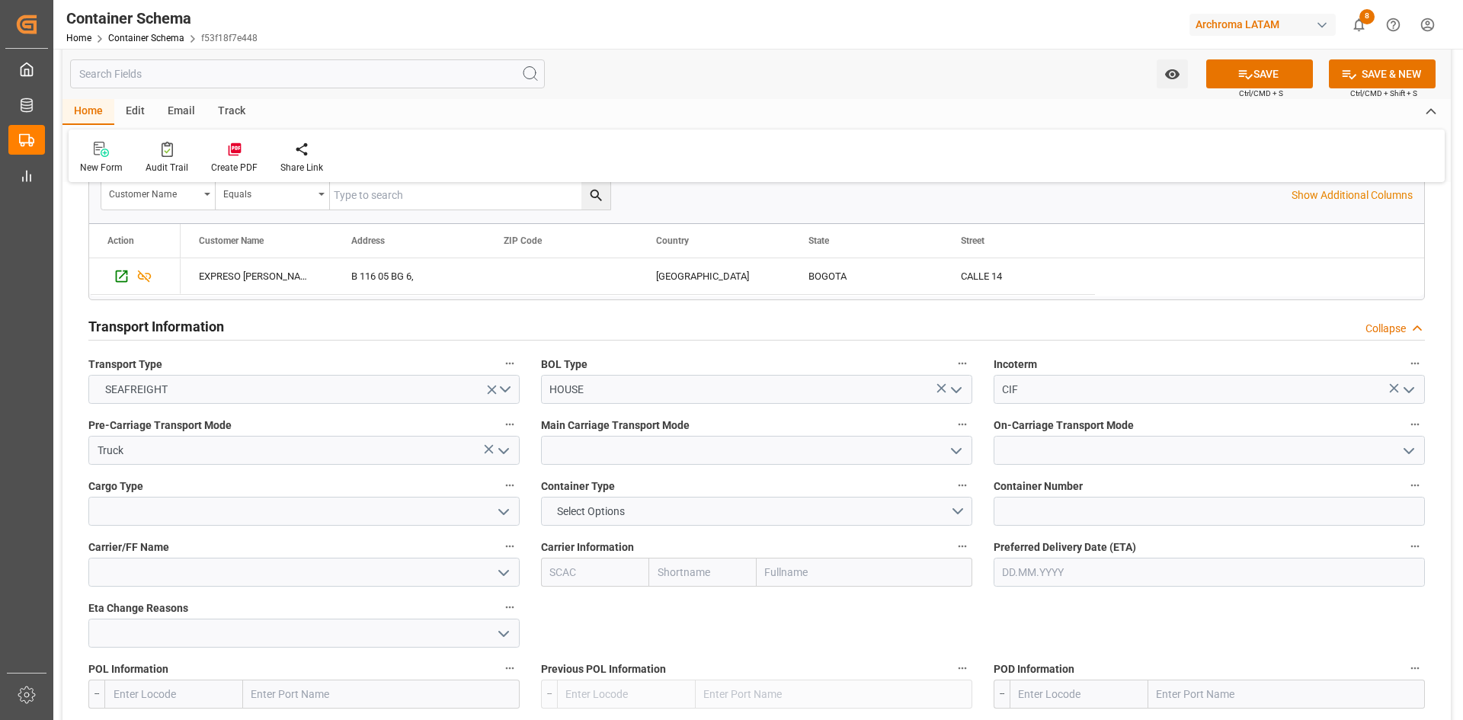
click at [955, 445] on icon "open menu" at bounding box center [956, 451] width 18 height 18
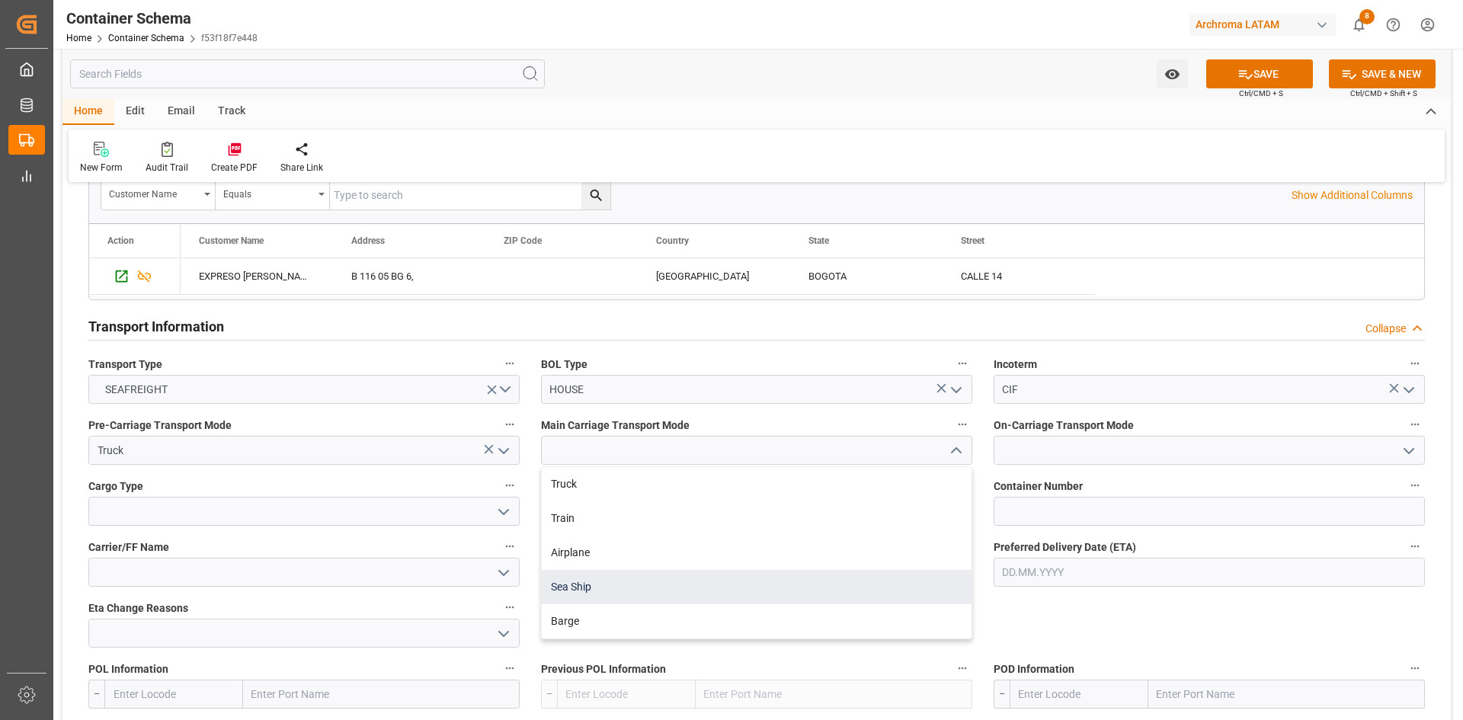
click at [629, 575] on div "Sea Ship" at bounding box center [757, 587] width 430 height 34
type input "Sea Ship"
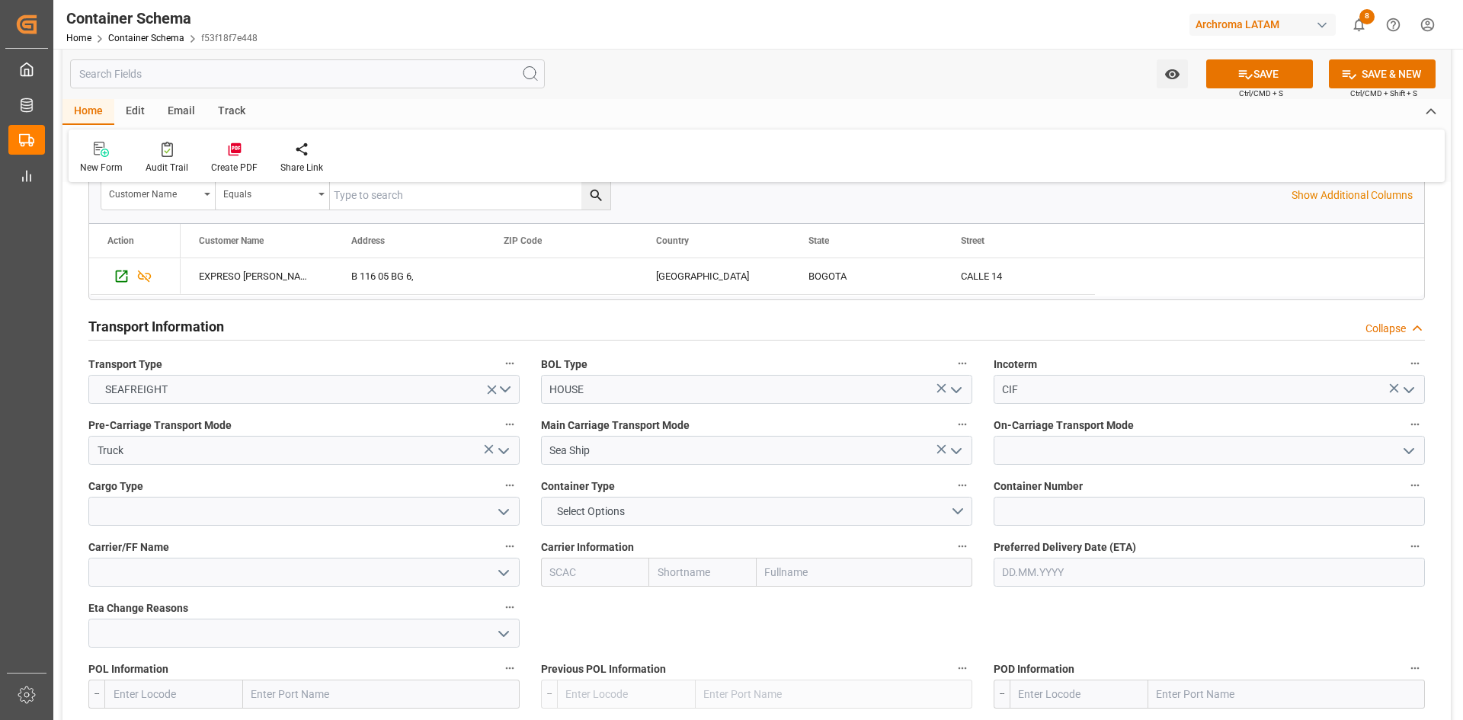
click at [1402, 452] on icon "open menu" at bounding box center [1408, 451] width 18 height 18
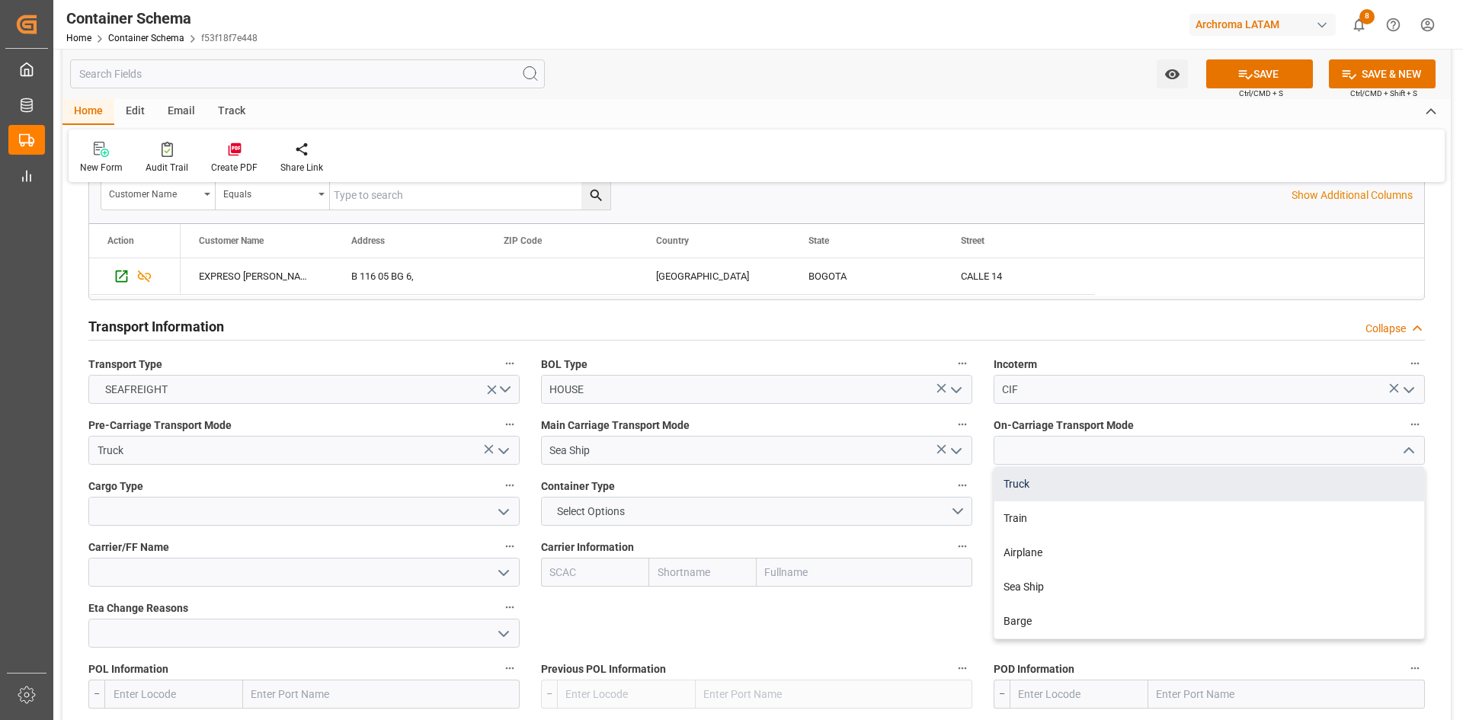
click at [1056, 493] on div "Truck" at bounding box center [1209, 484] width 430 height 34
type input "Truck"
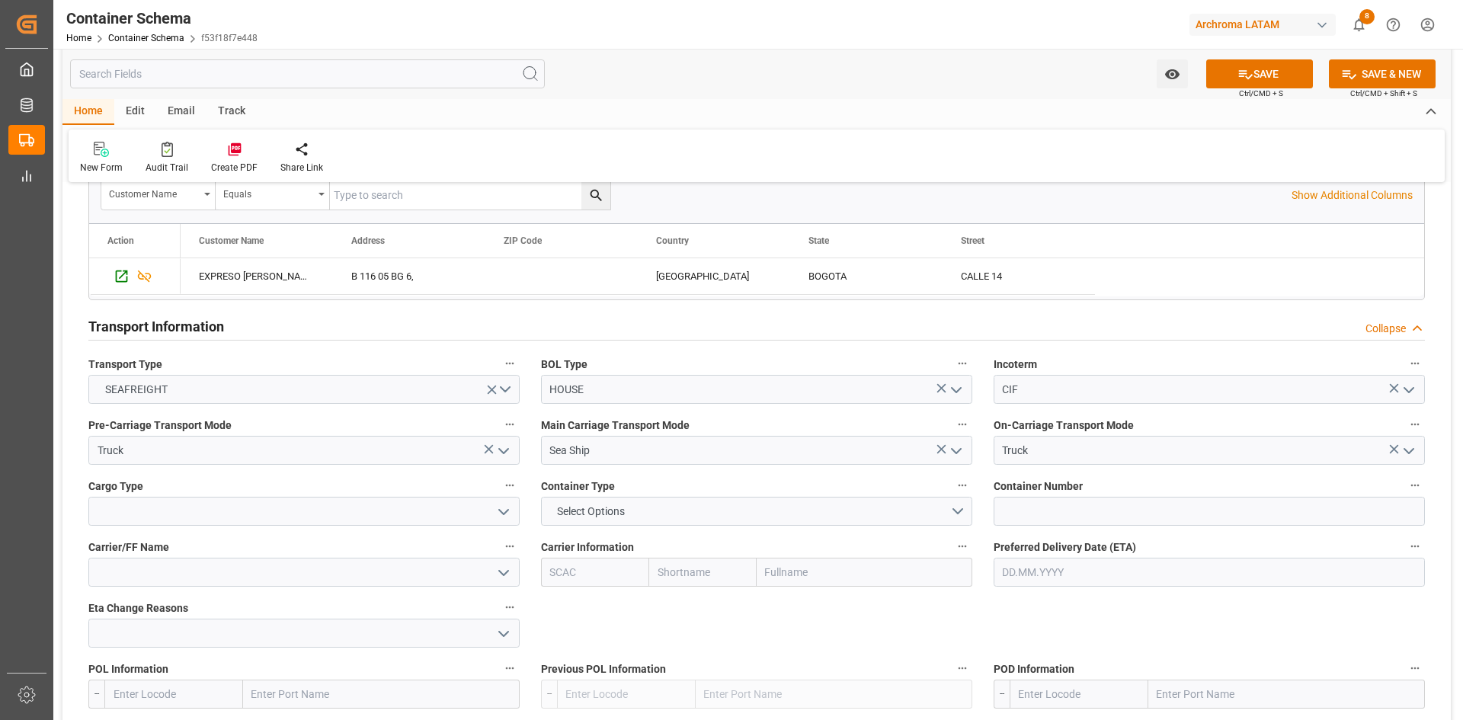
click at [501, 515] on icon "open menu" at bounding box center [503, 512] width 18 height 18
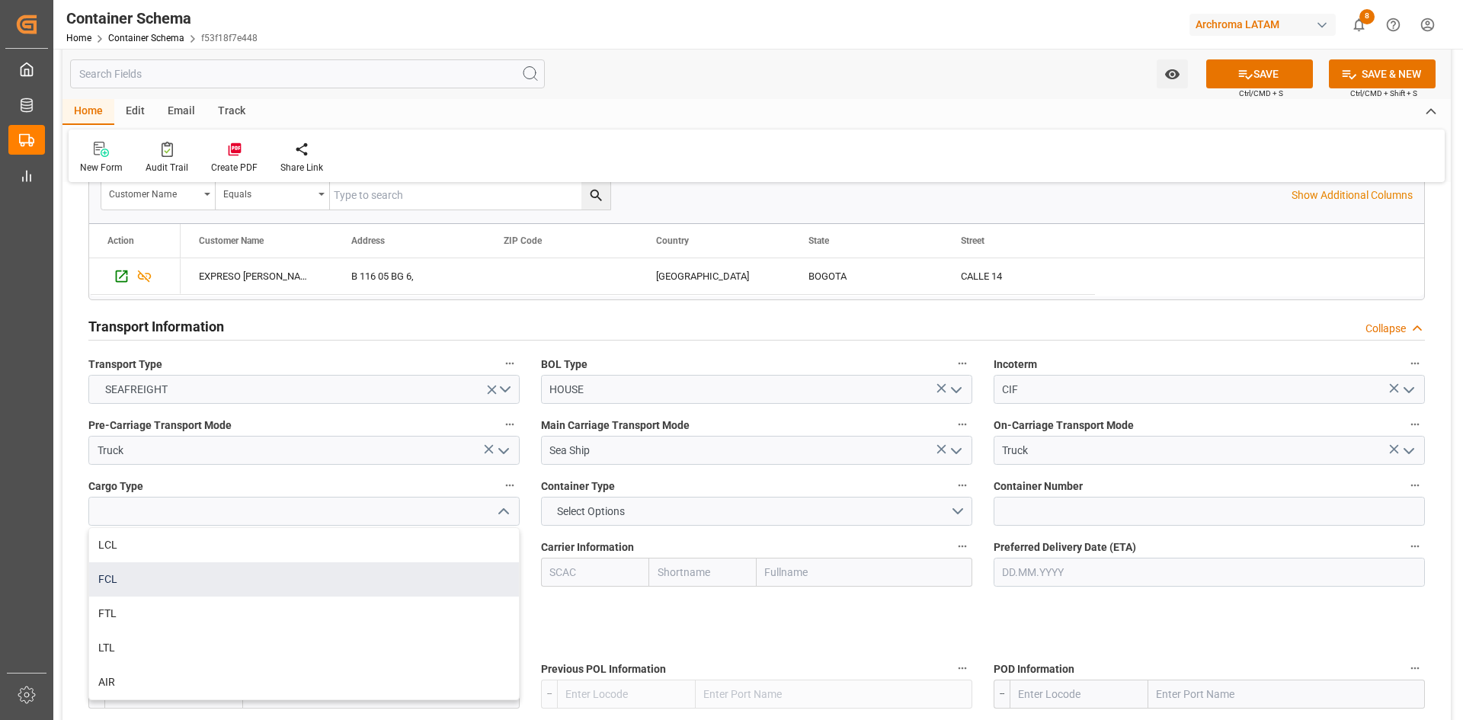
click at [153, 584] on div "FCL" at bounding box center [304, 579] width 430 height 34
type input "FCL"
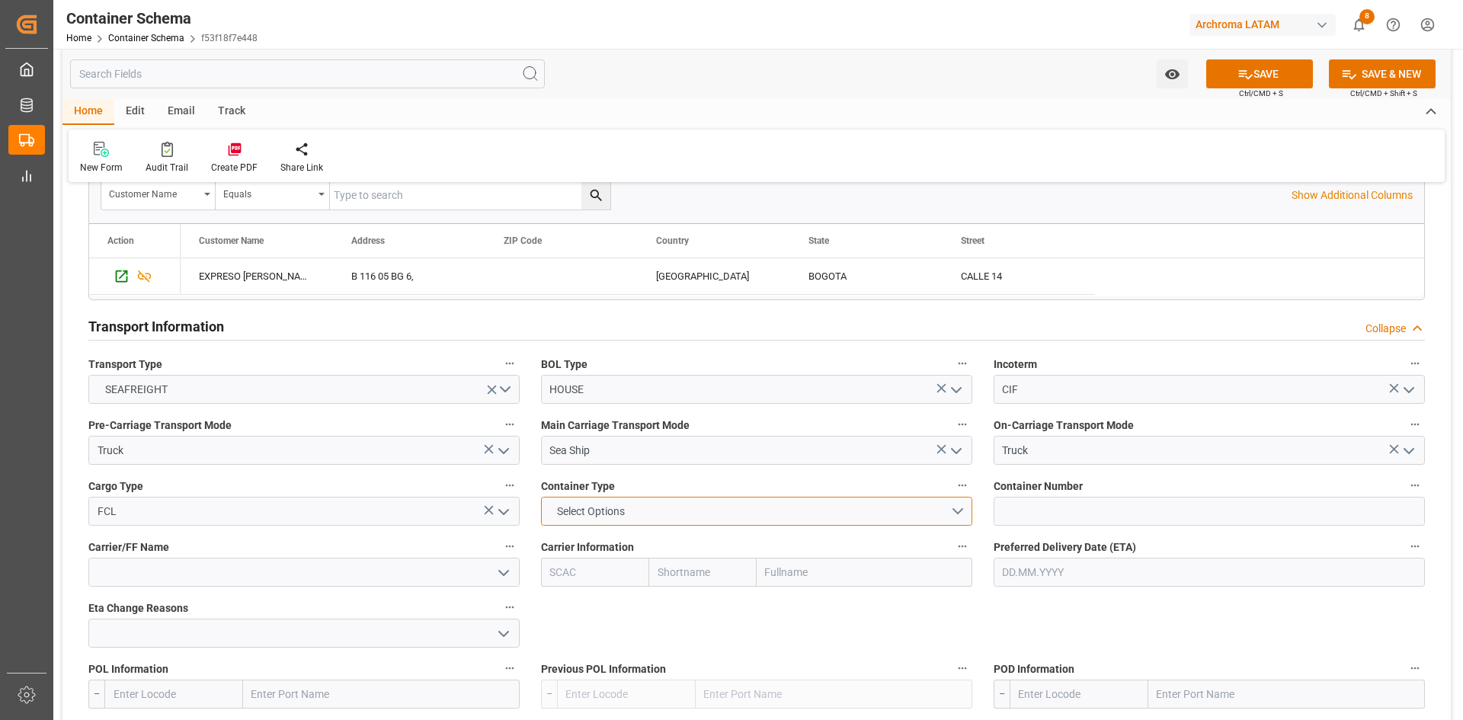
click at [953, 504] on button "Select Options" at bounding box center [756, 511] width 431 height 29
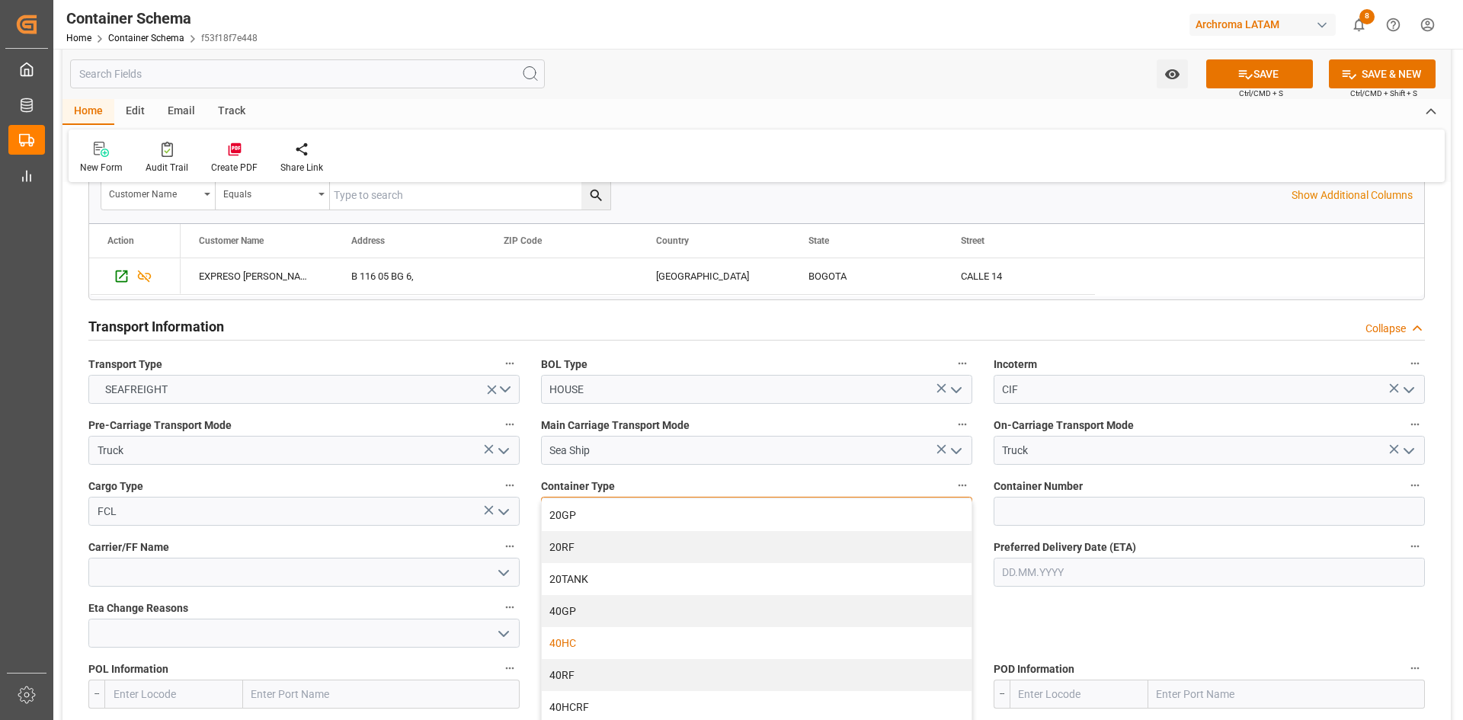
click at [605, 641] on div "40HC" at bounding box center [757, 643] width 430 height 32
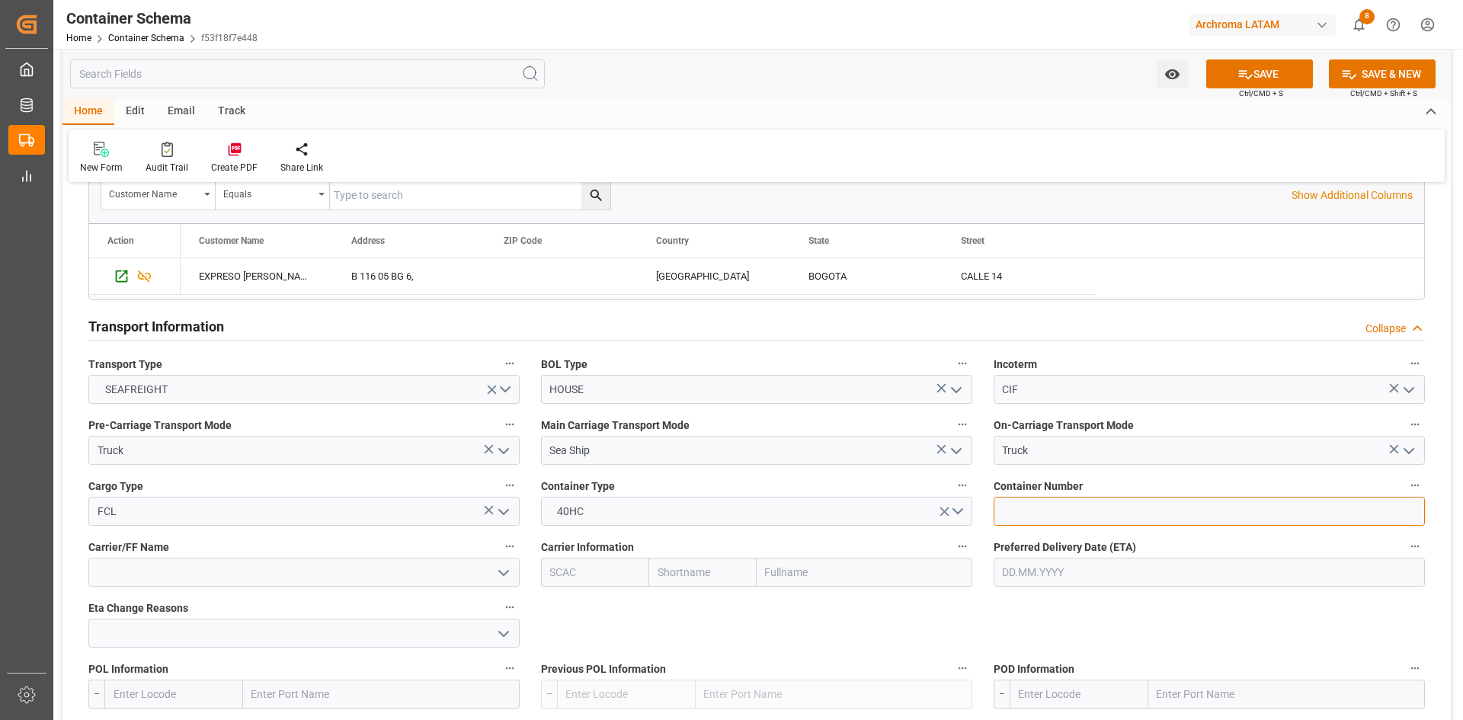
click at [1078, 513] on input at bounding box center [1208, 511] width 431 height 29
paste input "GAOU7162597"
type input "GAOU7162597"
click at [811, 575] on input "text" at bounding box center [865, 572] width 216 height 29
type input "MAERS"
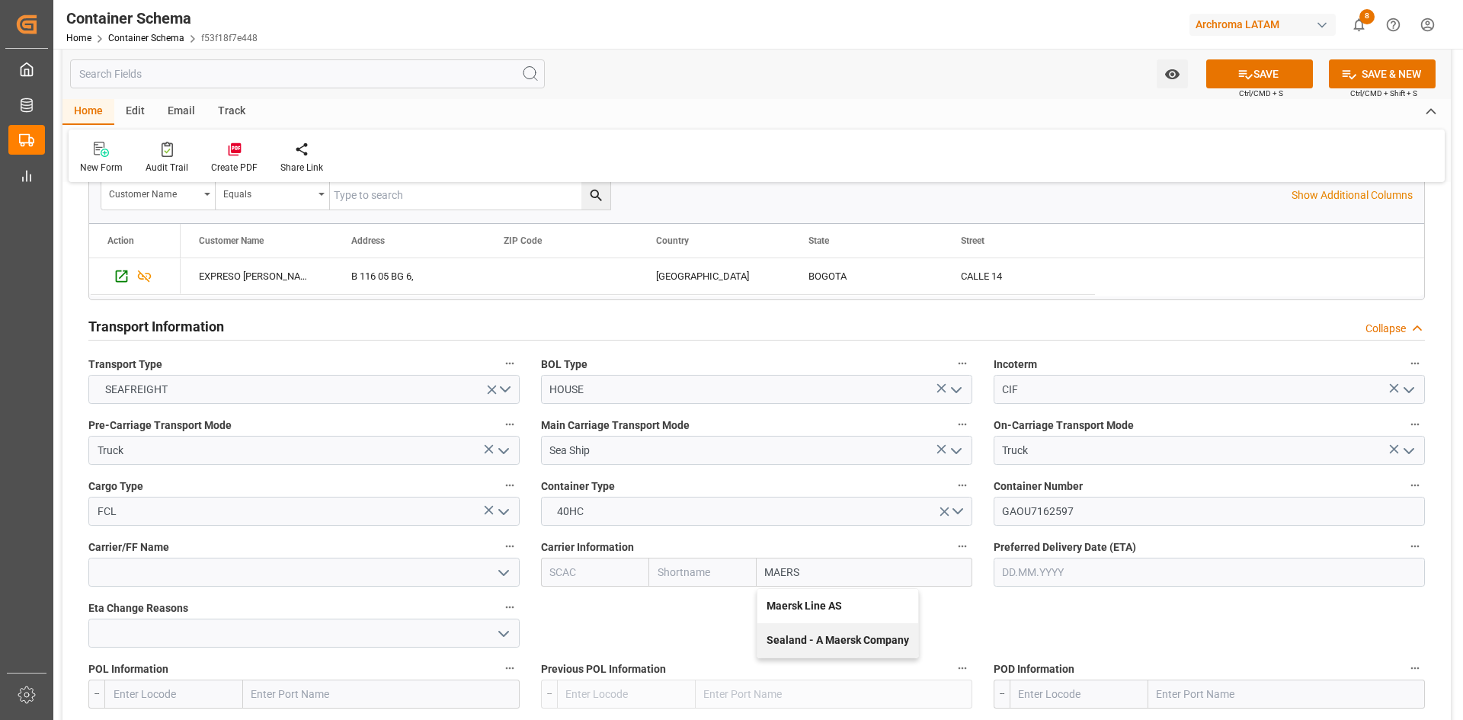
click at [834, 606] on b "Maersk Line AS" at bounding box center [803, 606] width 75 height 12
type input "MAEU"
type input "Maersk"
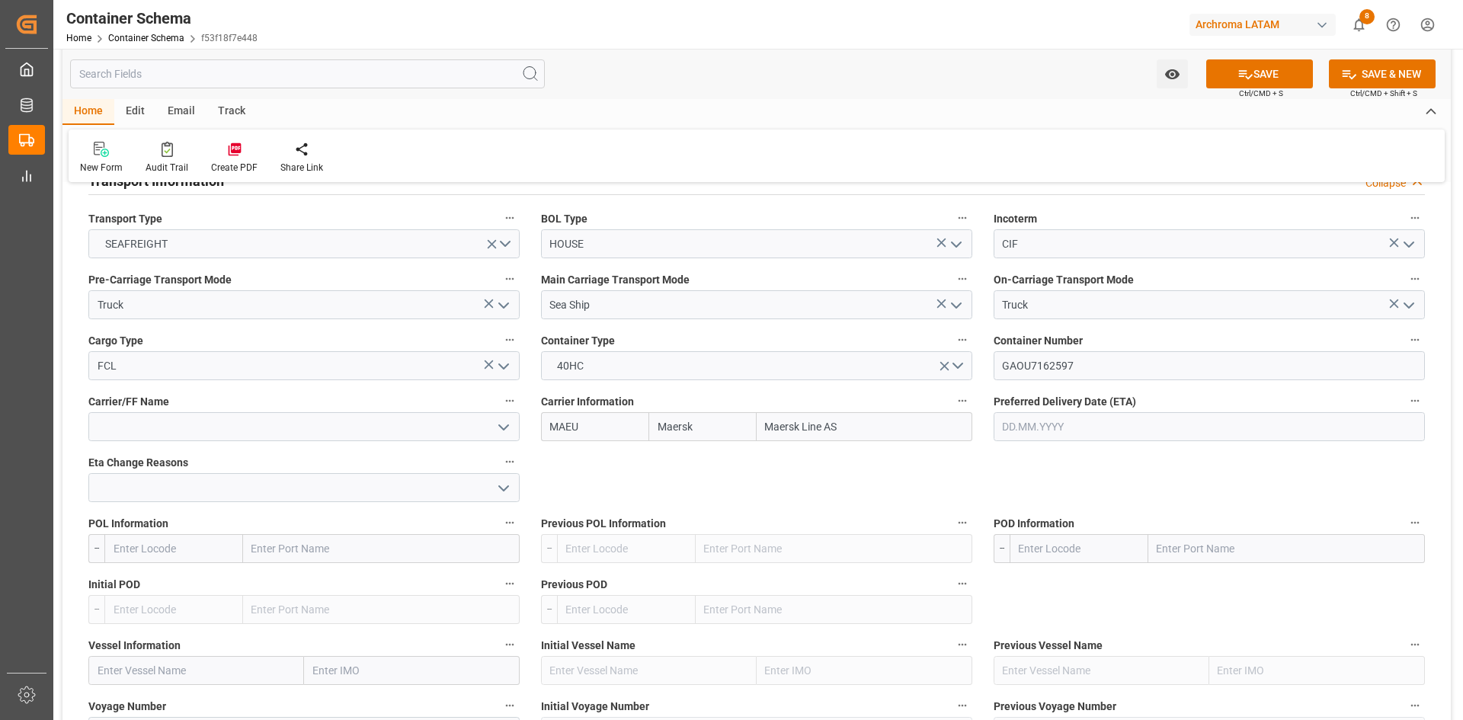
scroll to position [1295, 0]
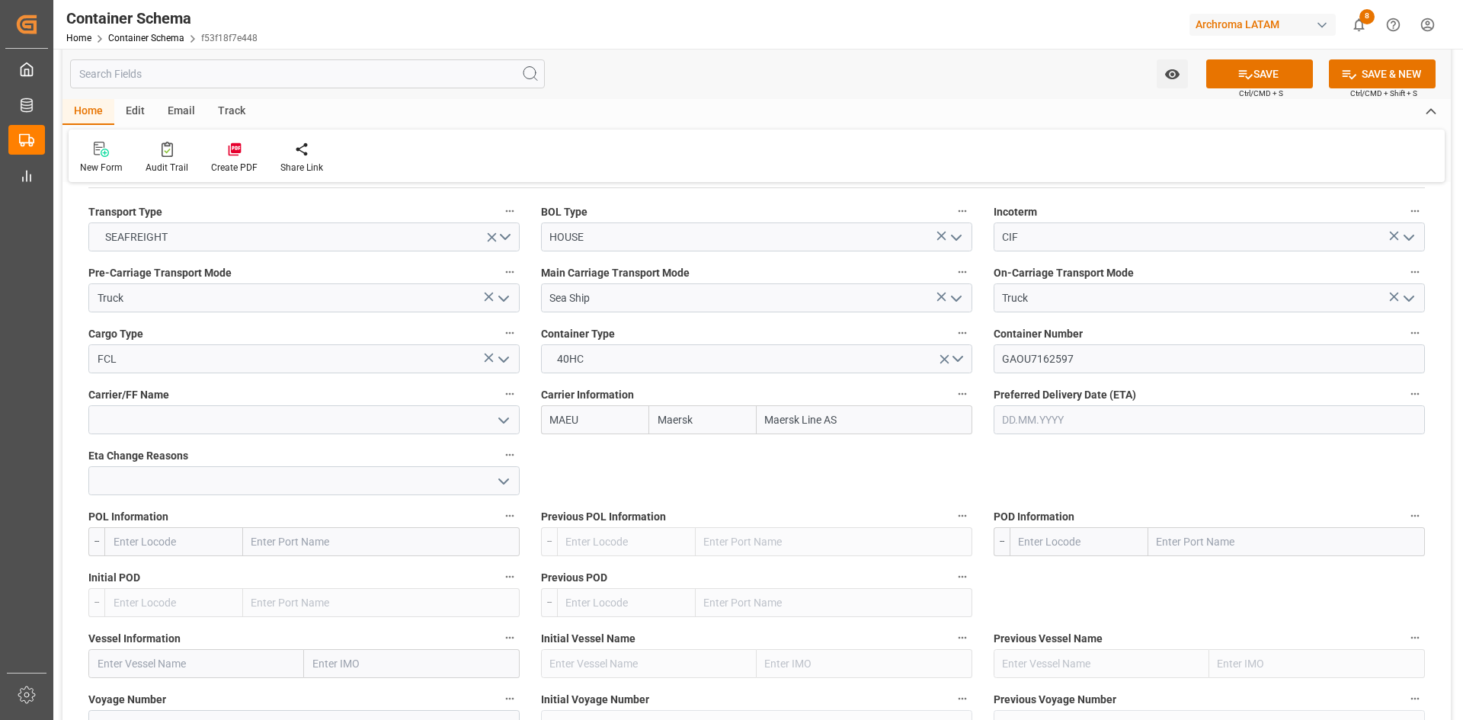
type input "Maersk Line AS"
click at [312, 543] on input "text" at bounding box center [381, 541] width 277 height 29
type input "CHAR"
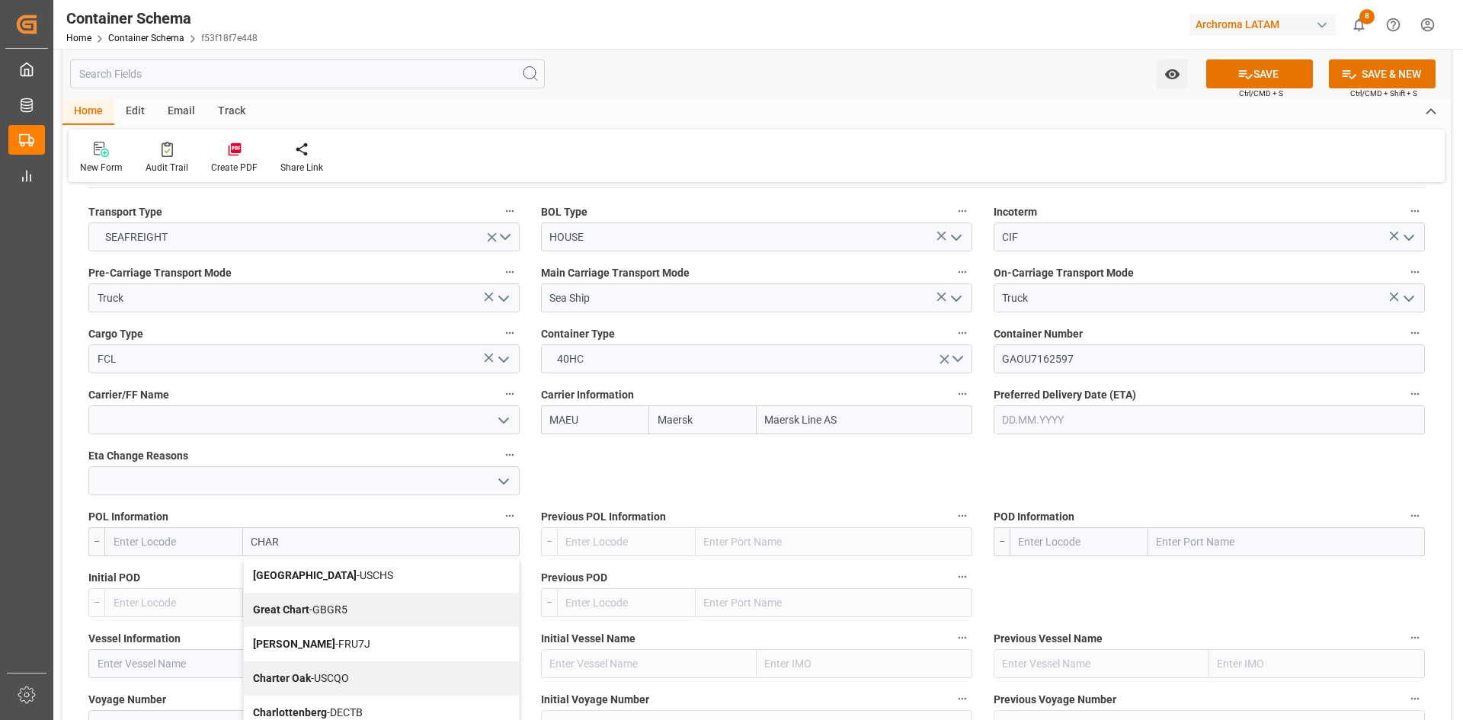
click at [371, 579] on div "Charleston - USCHS" at bounding box center [381, 575] width 275 height 34
type input "USCHS"
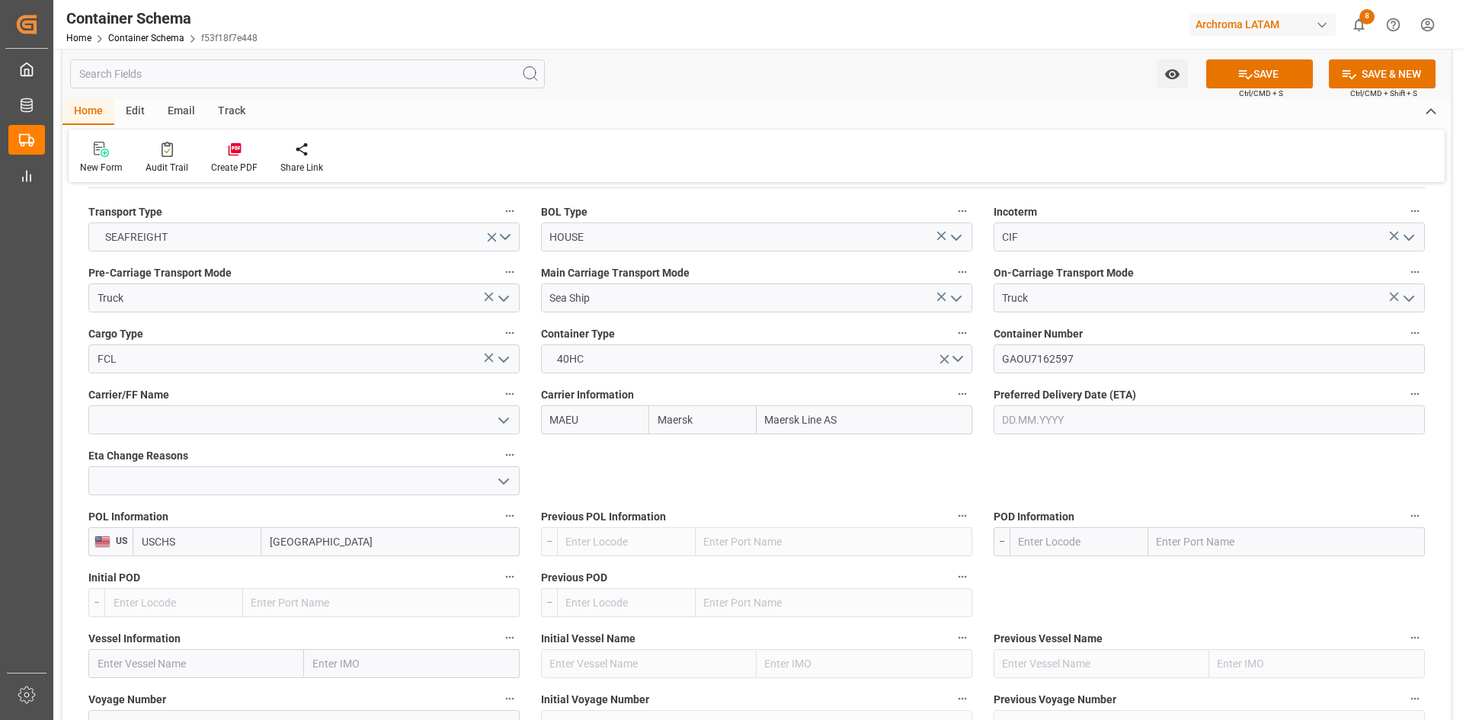
type input "[GEOGRAPHIC_DATA]"
click at [1194, 536] on input "text" at bounding box center [1286, 541] width 277 height 29
type input "[GEOGRAPHIC_DATA]"
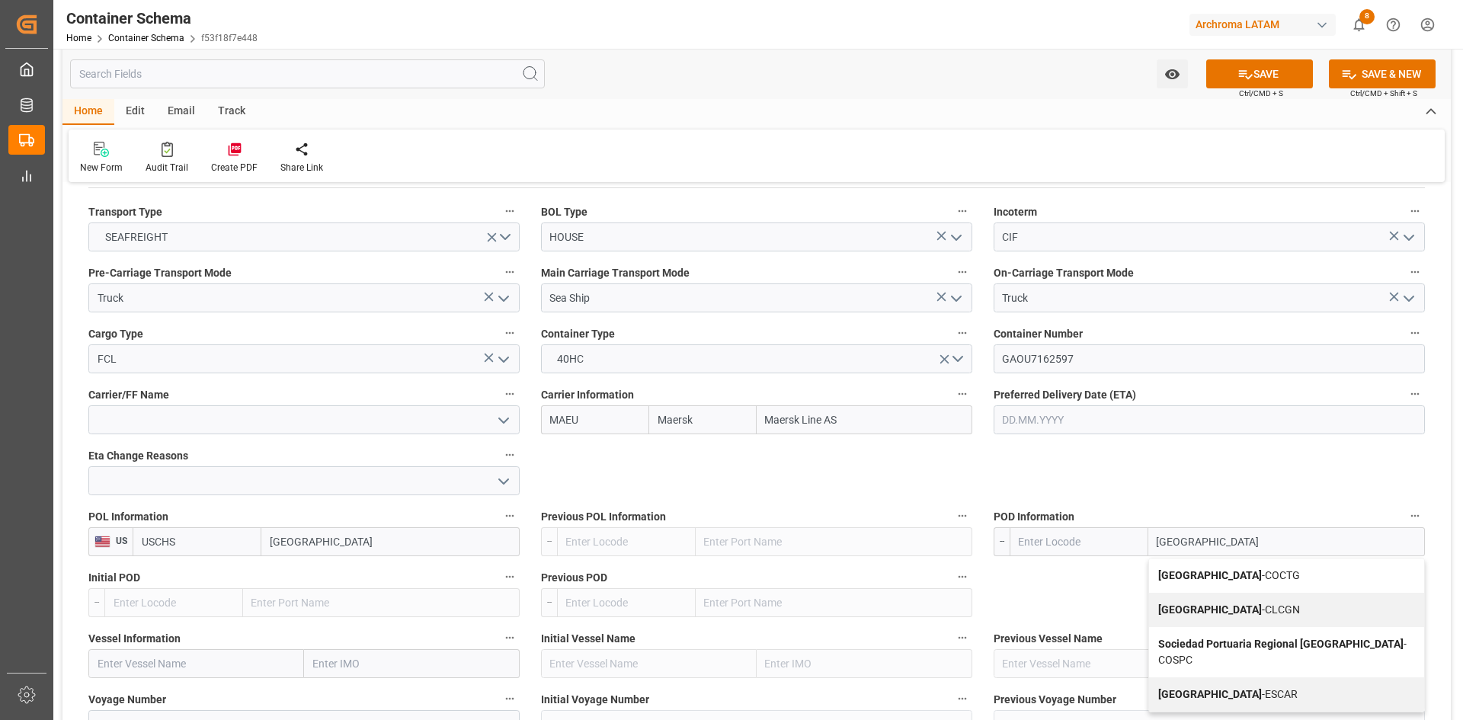
click at [1224, 570] on span "Cartagena - COCTG" at bounding box center [1229, 575] width 142 height 12
type input "COCTG"
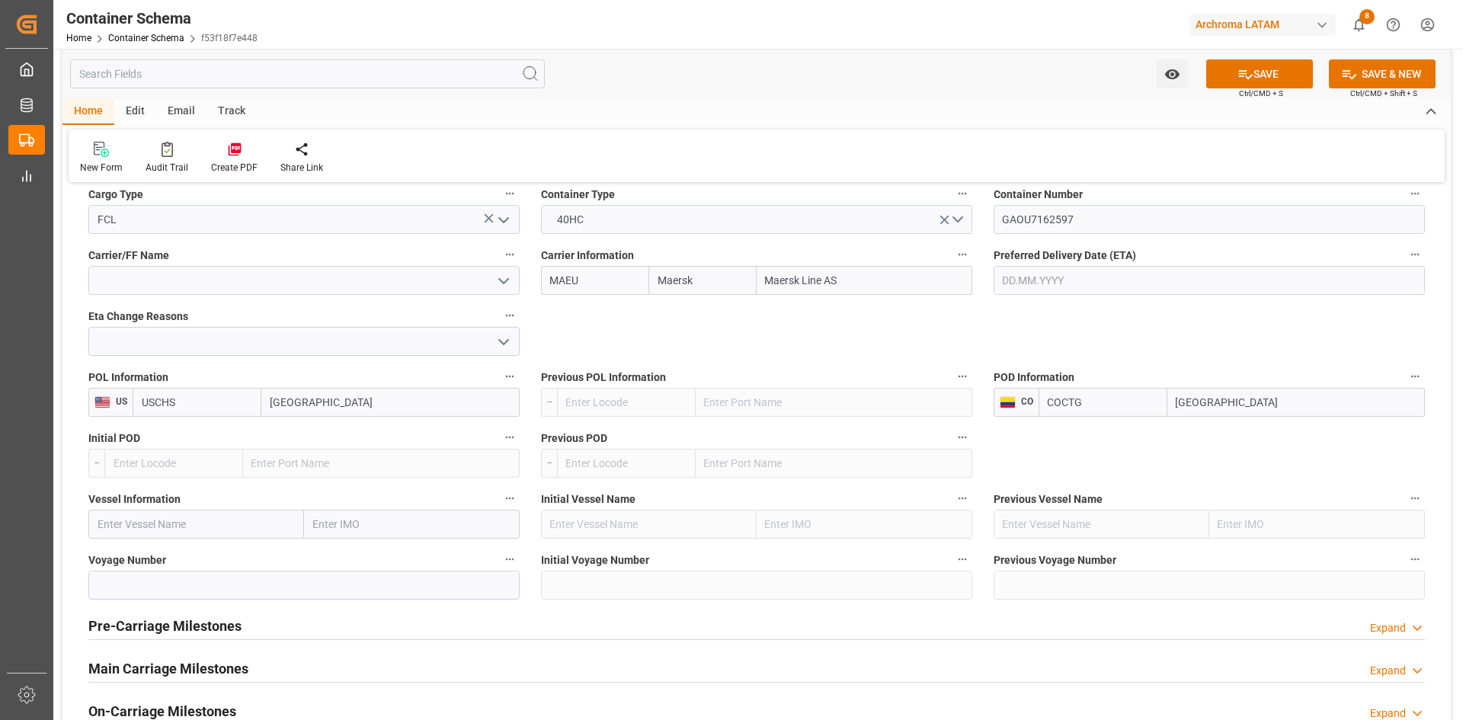
scroll to position [1447, 0]
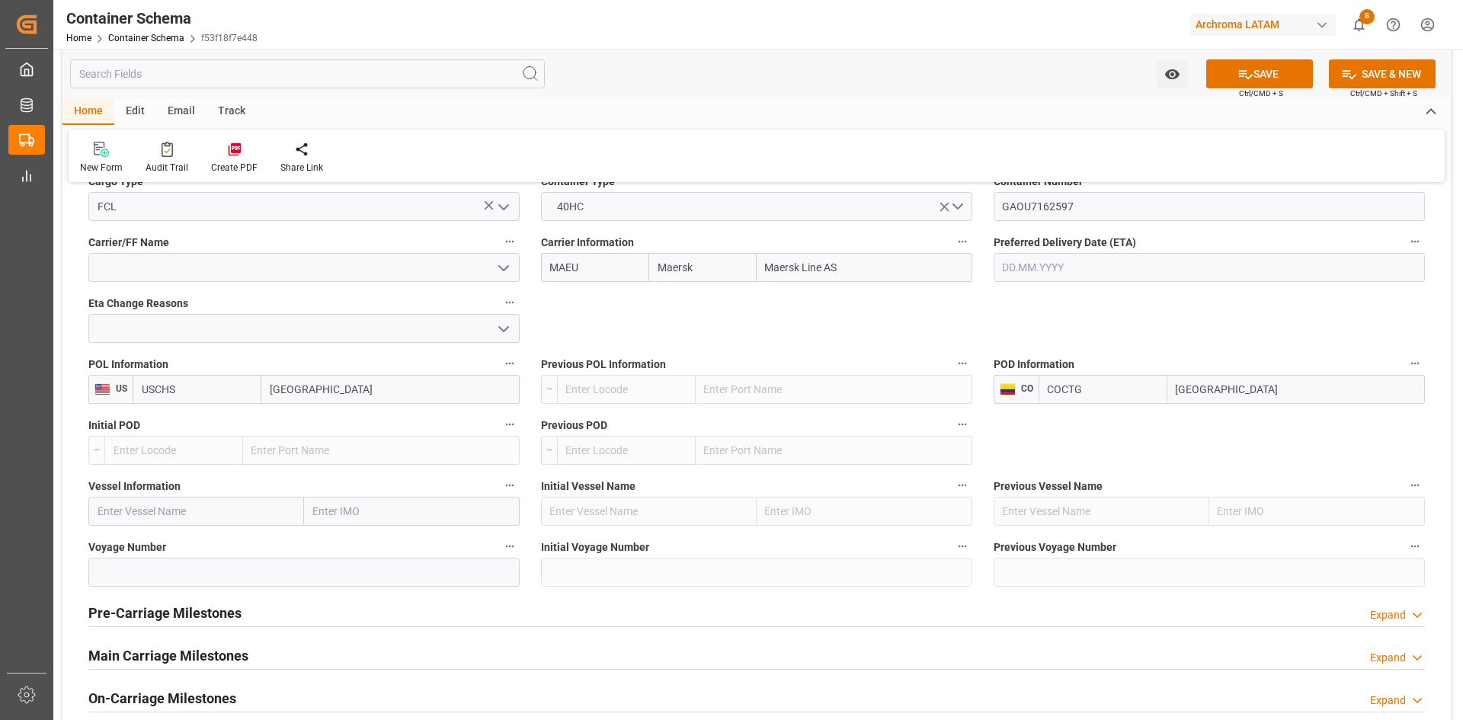
type input "[GEOGRAPHIC_DATA]"
click at [280, 510] on input "text" at bounding box center [196, 511] width 216 height 29
paste input "SEASPAN SAIGON"
click at [192, 544] on span "Seaspan Saigon - 9301809" at bounding box center [160, 545] width 125 height 12
type input "Seaspan Saigon"
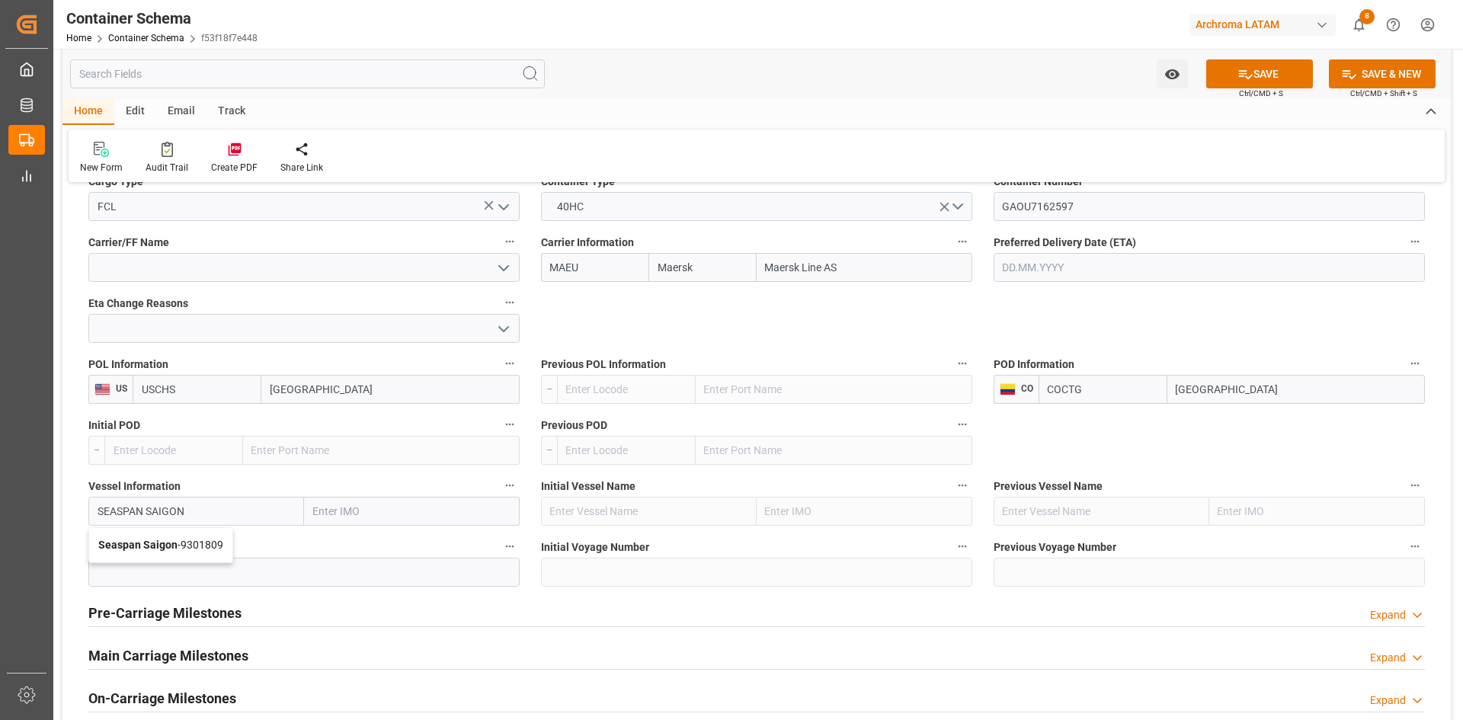
type input "9301809"
type input "Seaspan Saigon"
click at [194, 572] on input at bounding box center [303, 572] width 431 height 29
click at [325, 568] on input at bounding box center [303, 572] width 431 height 29
paste input "539S"
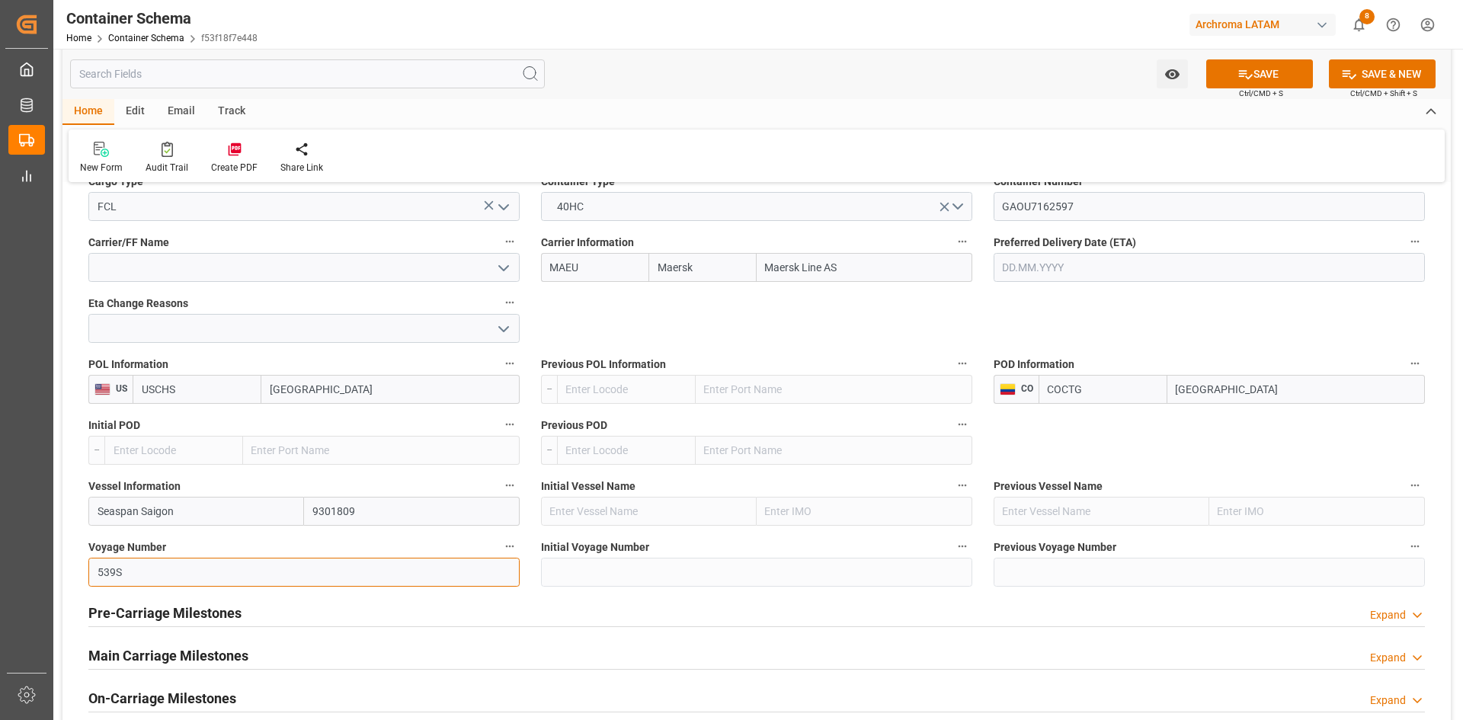
type input "539S"
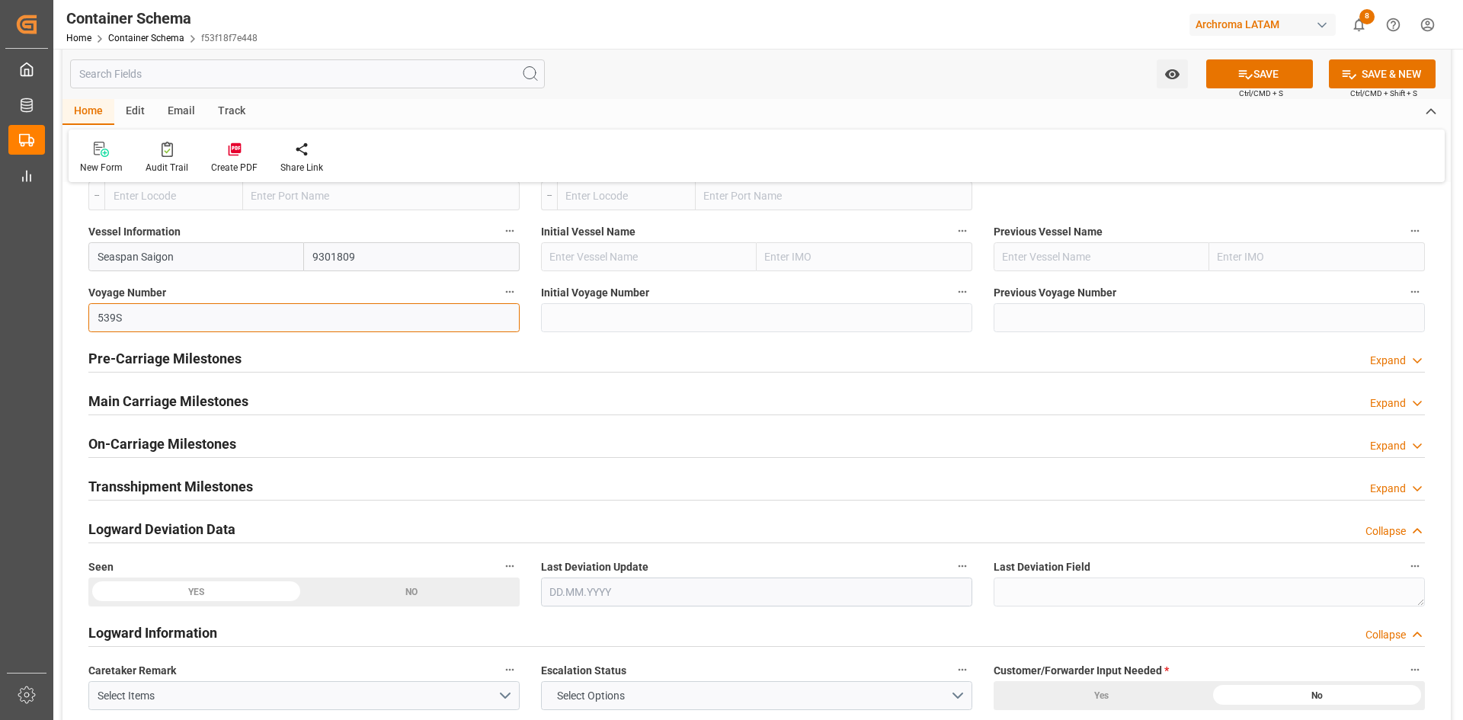
scroll to position [1905, 0]
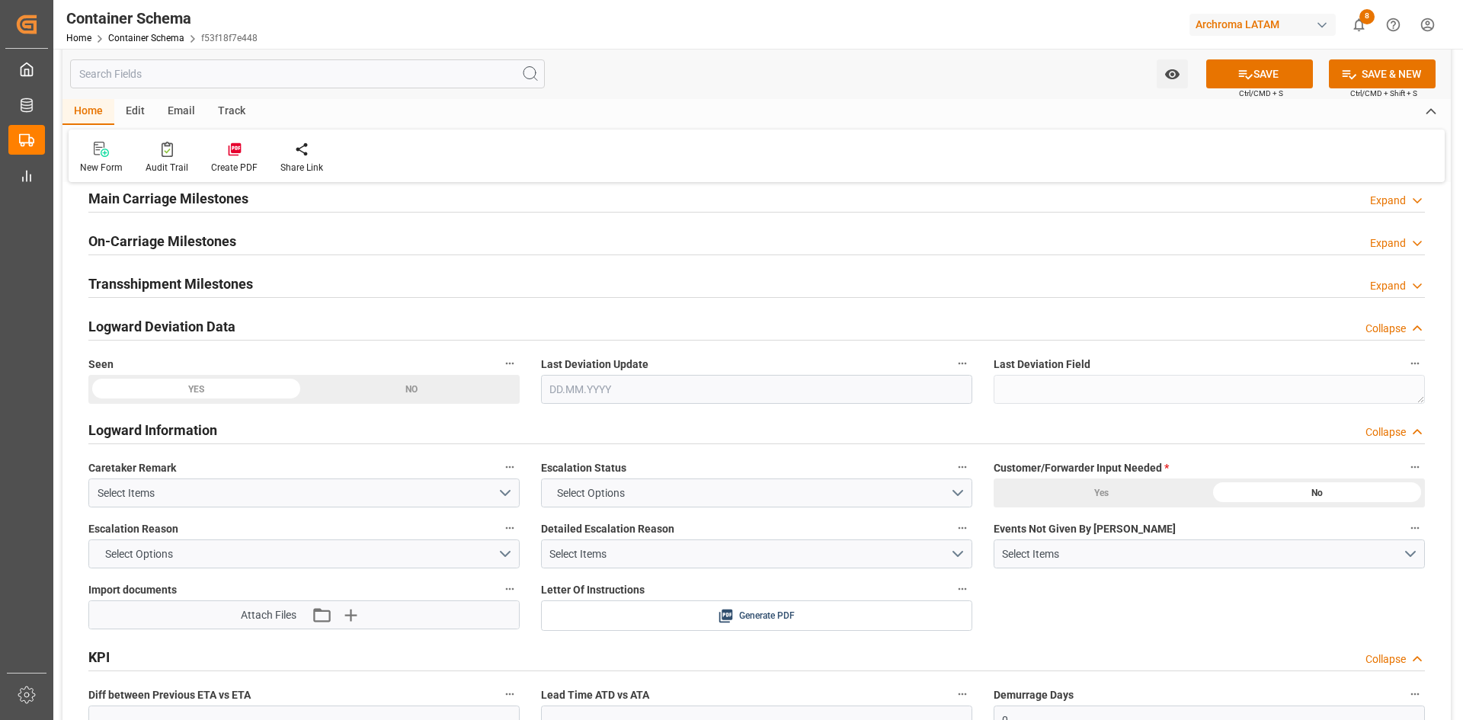
click at [201, 200] on h2 "Main Carriage Milestones" at bounding box center [168, 198] width 160 height 21
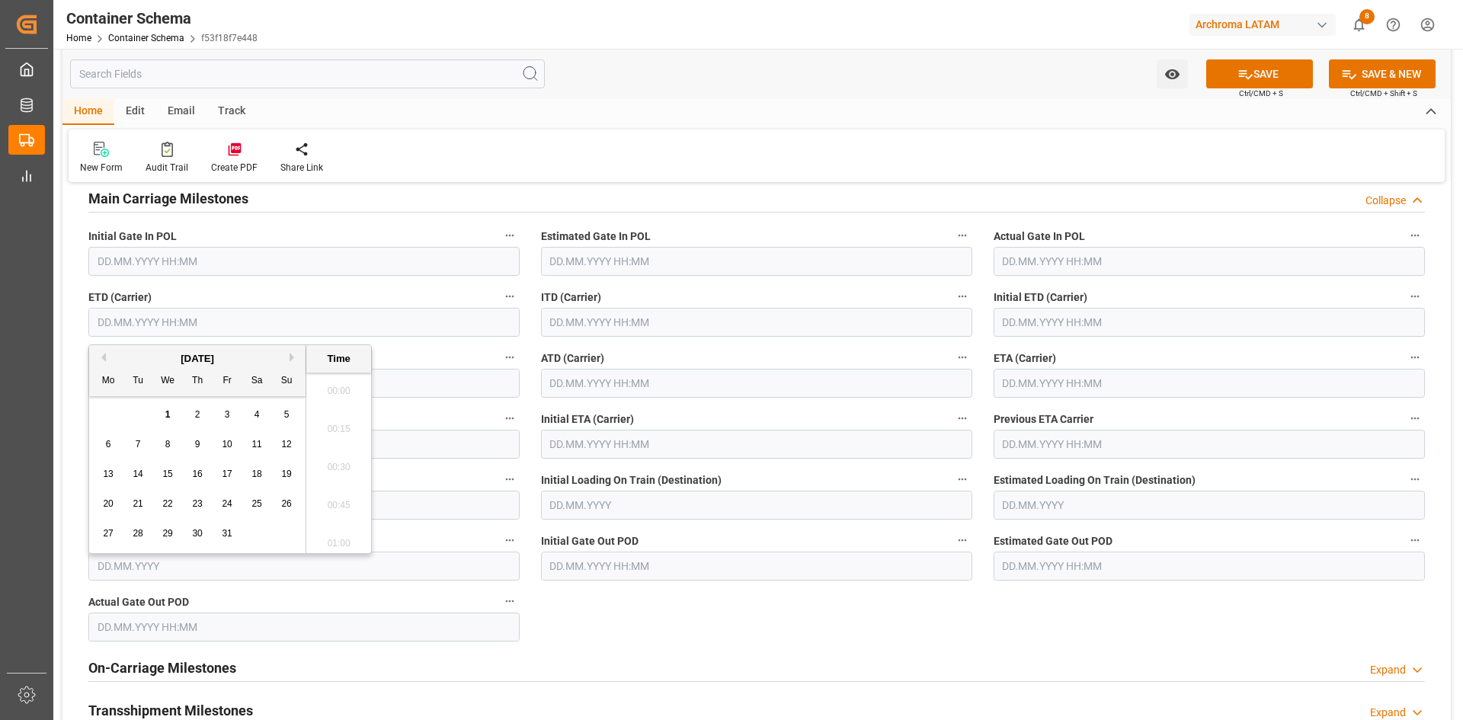
click at [160, 328] on input "text" at bounding box center [303, 322] width 431 height 29
click at [201, 506] on span "23" at bounding box center [197, 503] width 10 height 11
type input "[DATE] 00:00"
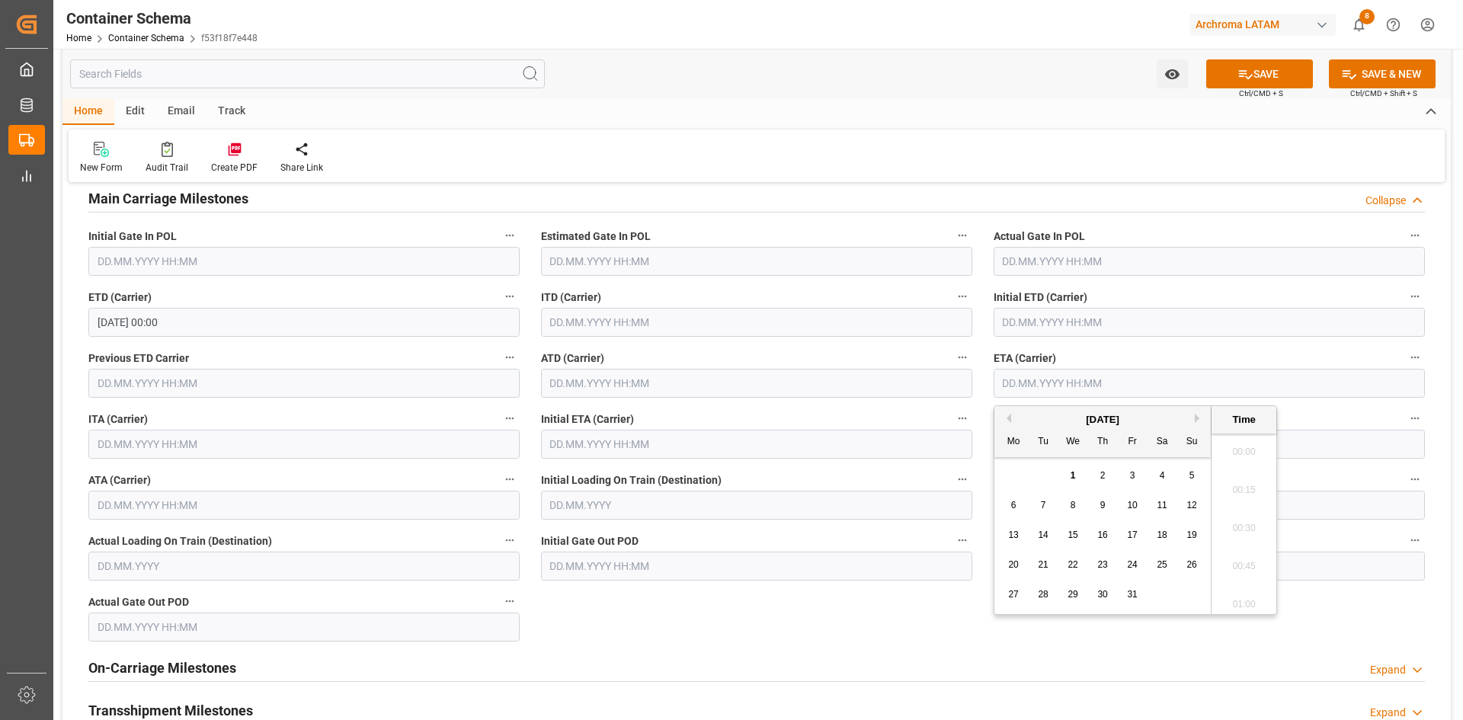
click at [1082, 376] on input "text" at bounding box center [1208, 383] width 431 height 29
click at [1099, 499] on div "9" at bounding box center [1102, 506] width 19 height 18
type input "[DATE] 00:00"
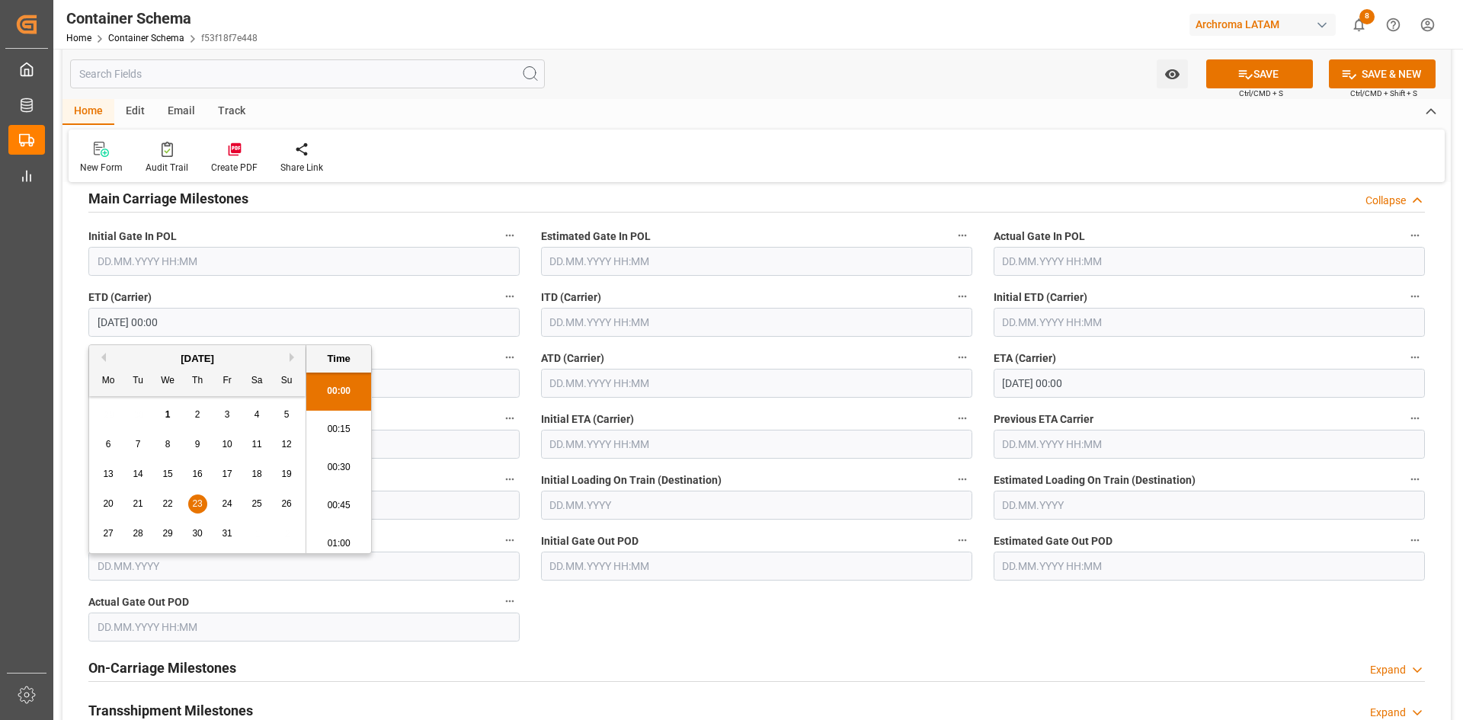
click at [283, 323] on input "[DATE] 00:00" at bounding box center [303, 322] width 431 height 29
click at [100, 353] on button "Previous Month" at bounding box center [101, 357] width 9 height 9
click at [135, 503] on span "23" at bounding box center [138, 503] width 10 height 11
type input "[DATE] 00:00"
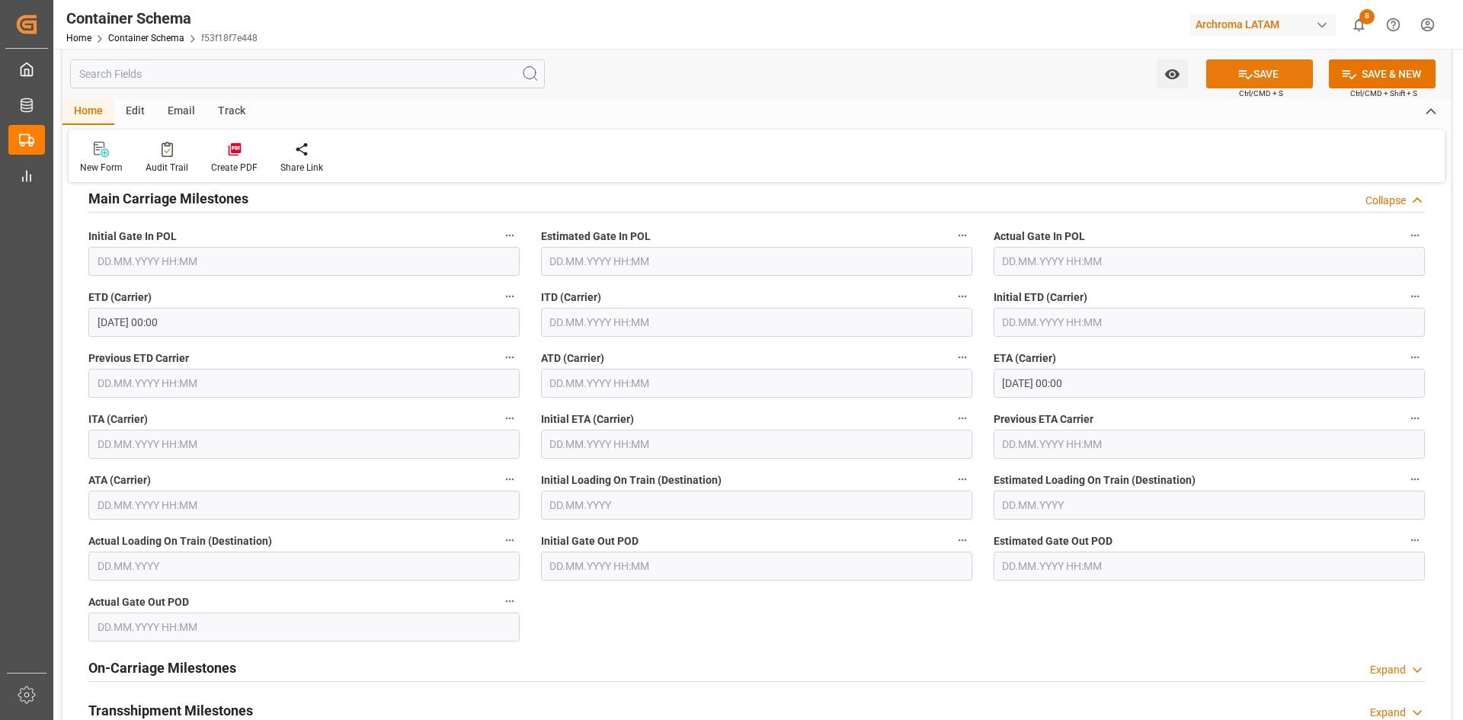
click at [1266, 82] on button "SAVE" at bounding box center [1259, 73] width 107 height 29
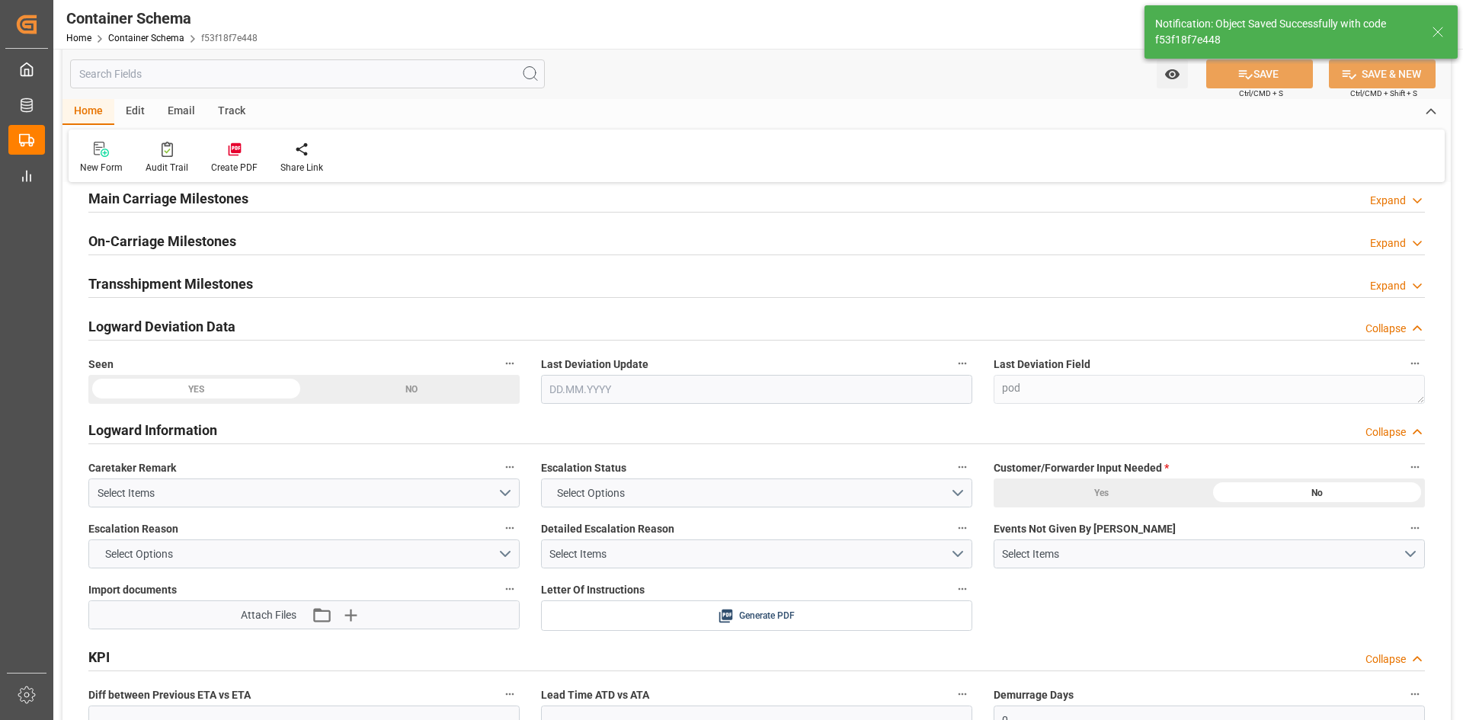
type input "Document Sent"
type input "COCTG"
type input "[GEOGRAPHIC_DATA]"
type input "Seaspan Saigon"
type input "9301809"
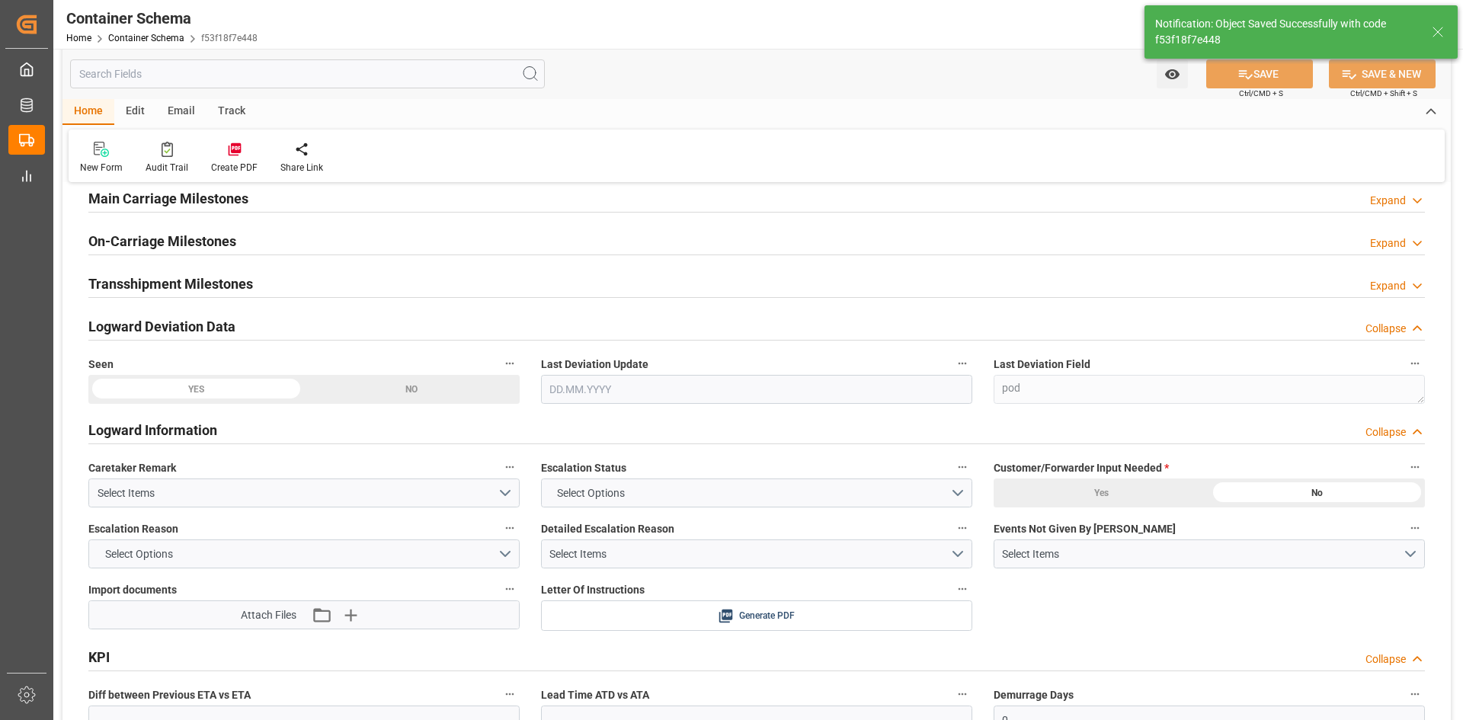
type input "539S"
type textarea "pod"
type input "[DATE]"
type input "[DATE] 05:53"
